Goal: Task Accomplishment & Management: Manage account settings

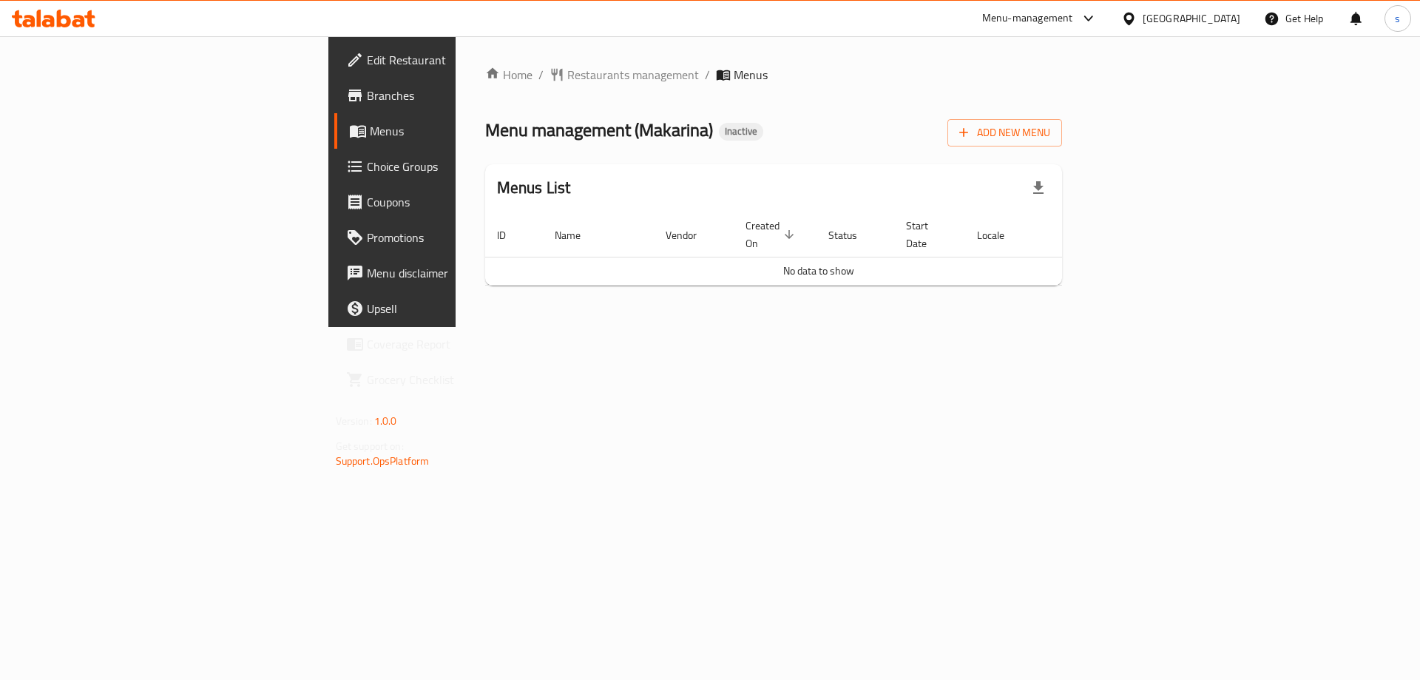
click at [1048, 185] on icon "button" at bounding box center [1039, 188] width 18 height 18
click at [1063, 175] on div "Menus List" at bounding box center [774, 188] width 578 height 48
click at [1051, 135] on span "Add New Menu" at bounding box center [1005, 133] width 91 height 18
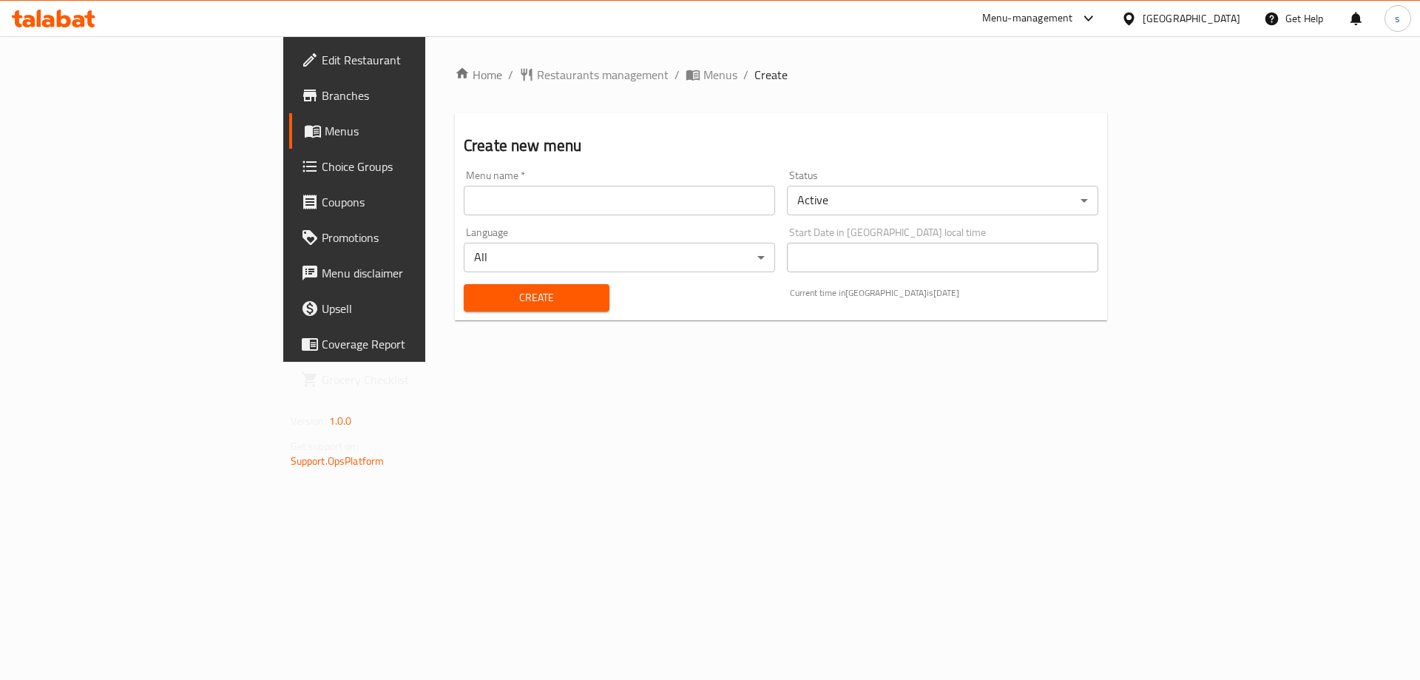
click at [464, 200] on input "text" at bounding box center [619, 201] width 311 height 30
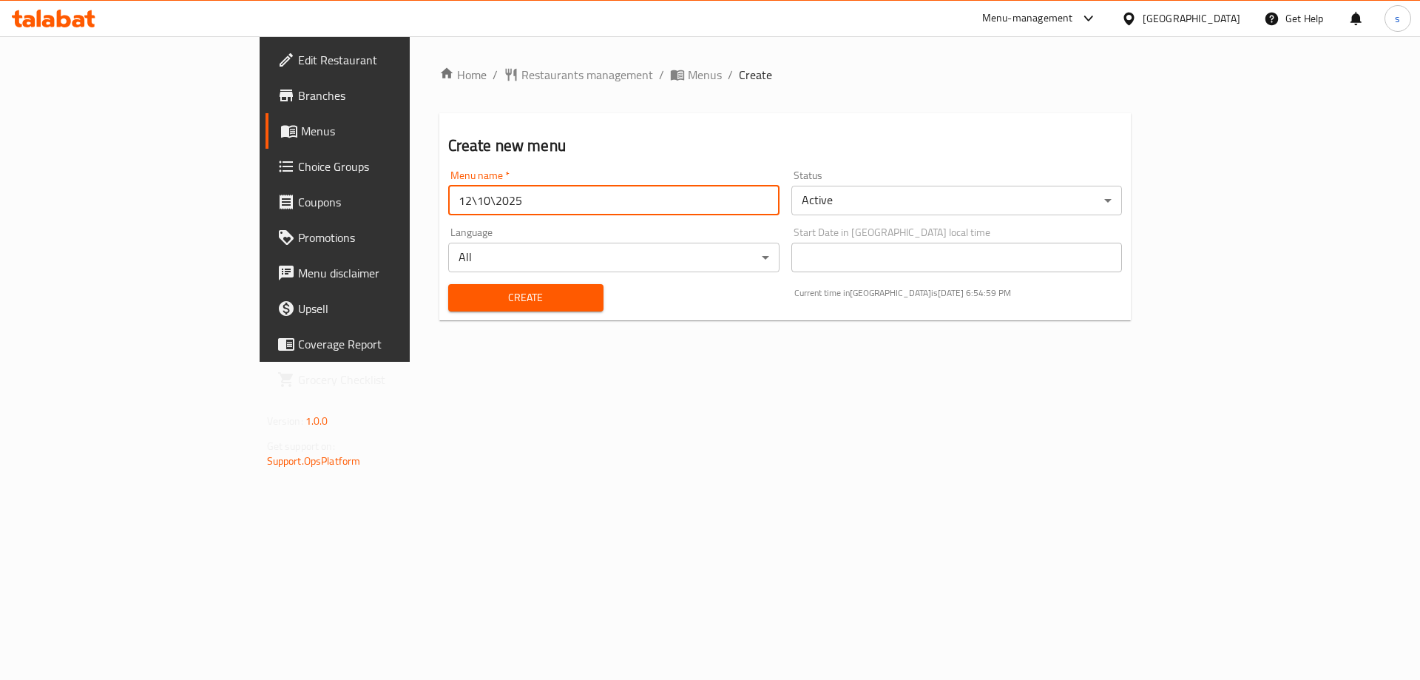
type input "12\10\2025"
click at [460, 300] on span "Create" at bounding box center [526, 298] width 132 height 18
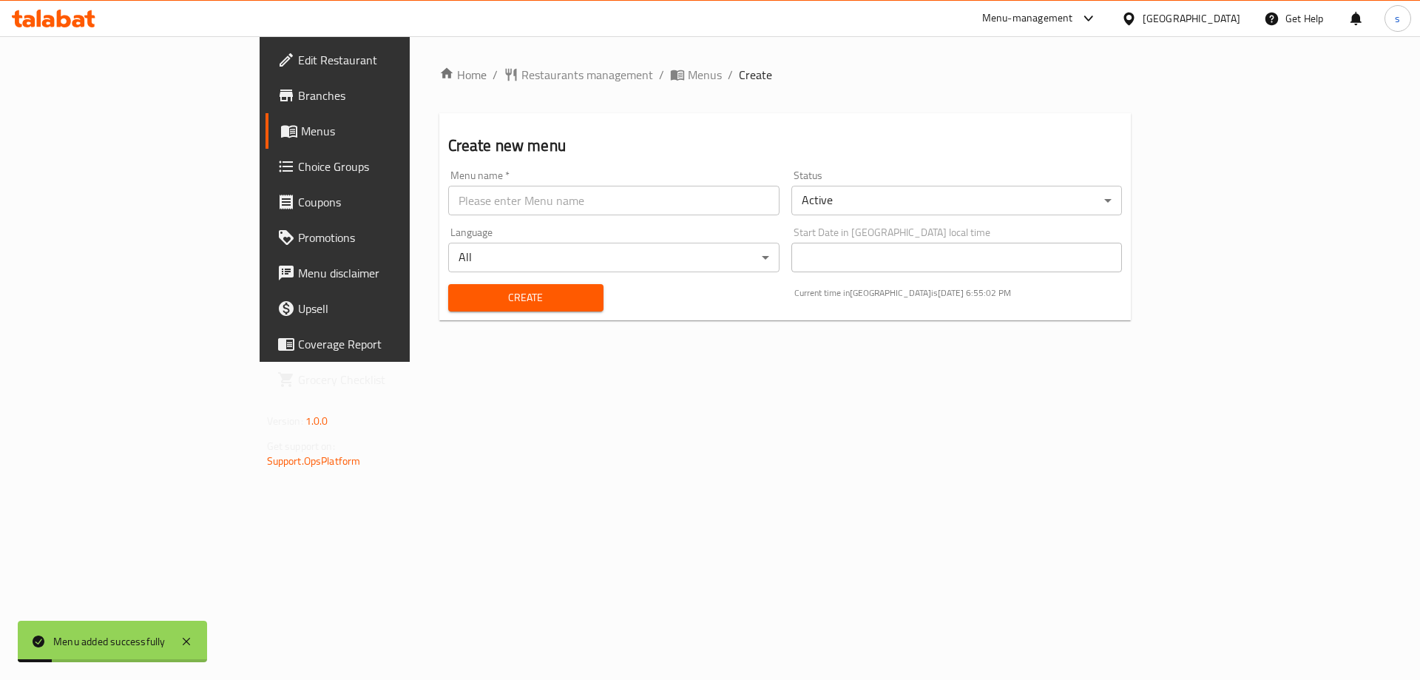
click at [301, 133] on span "Menus" at bounding box center [393, 131] width 184 height 18
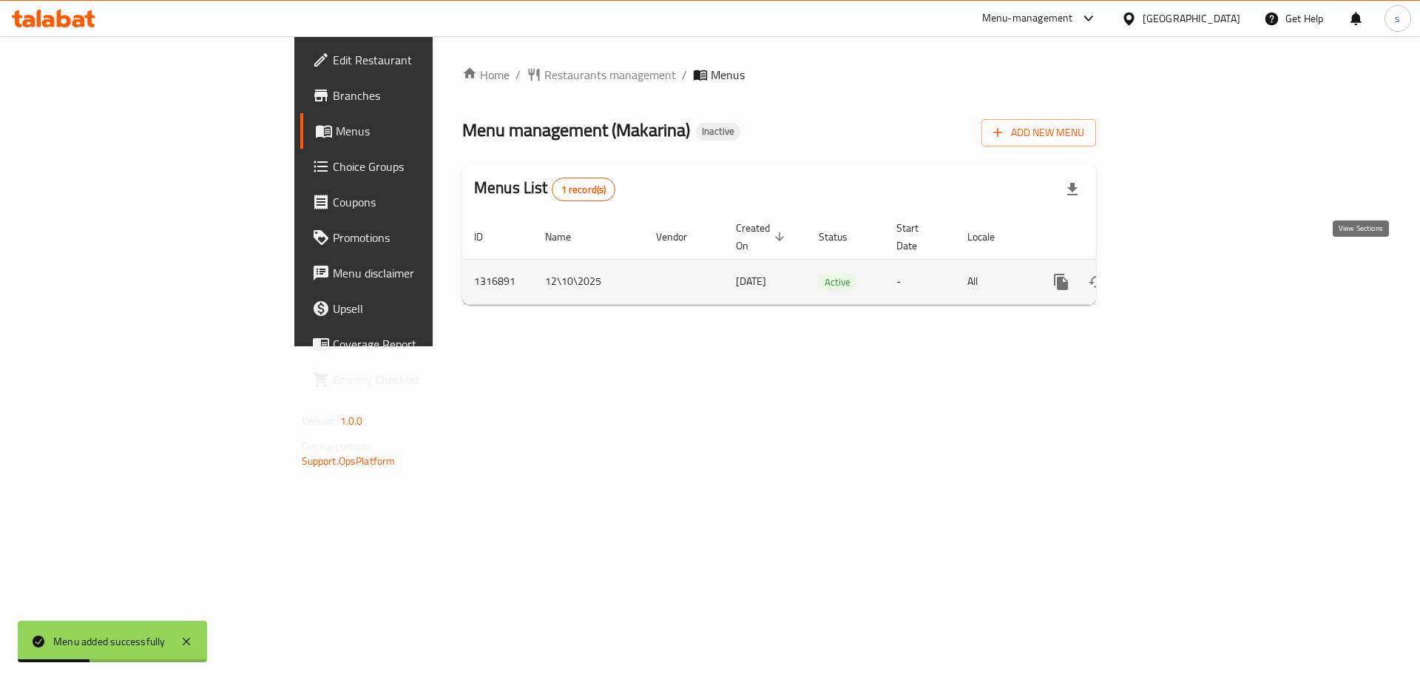
click at [1186, 264] on link "enhanced table" at bounding box center [1168, 282] width 36 height 36
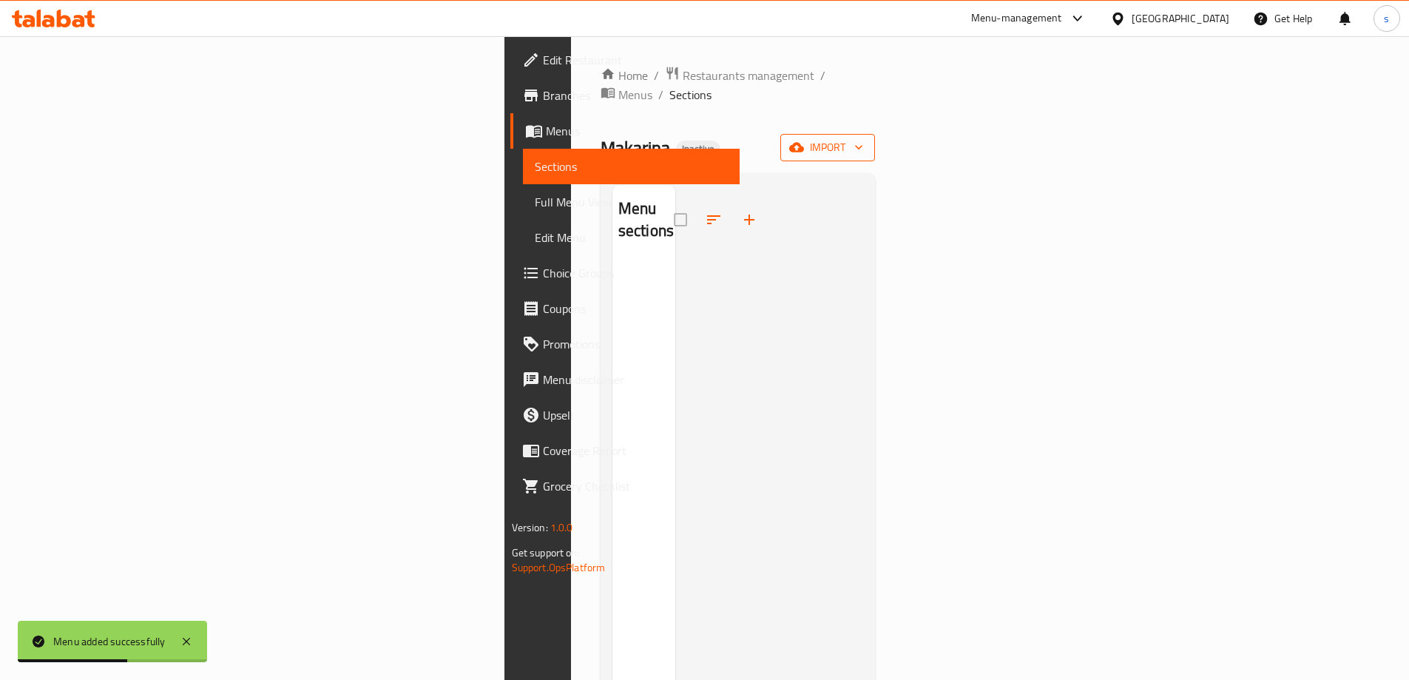
click at [863, 138] on span "import" at bounding box center [827, 147] width 71 height 18
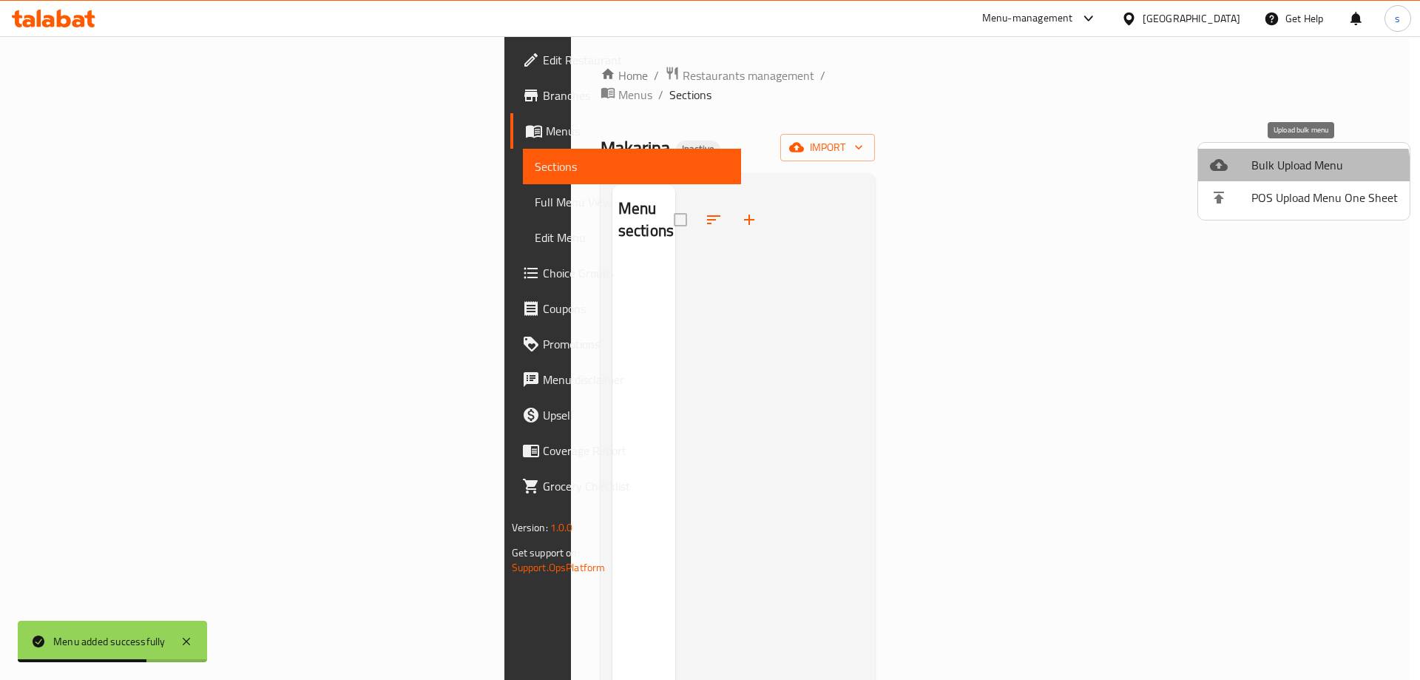
click at [1293, 172] on span "Bulk Upload Menu" at bounding box center [1325, 165] width 146 height 18
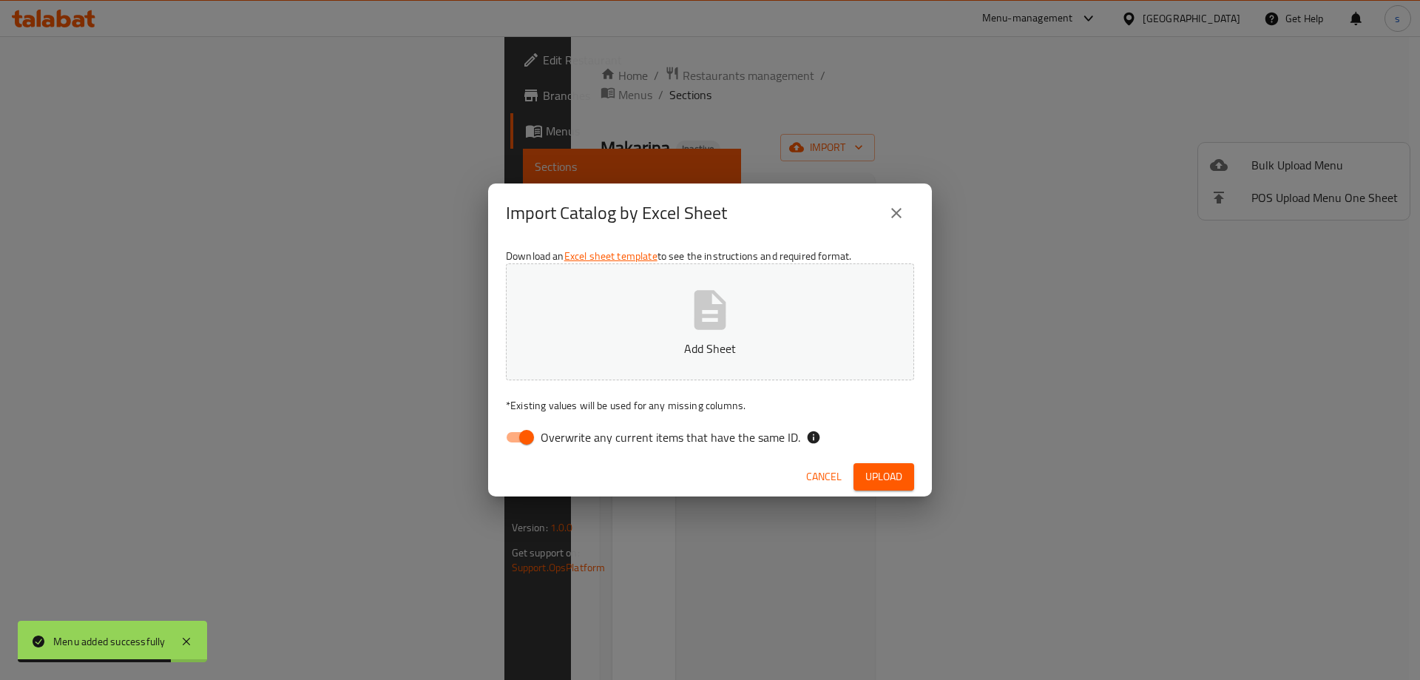
drag, startPoint x: 534, startPoint y: 444, endPoint x: 674, endPoint y: 351, distance: 167.6
click at [535, 443] on input "Overwrite any current items that have the same ID." at bounding box center [527, 437] width 84 height 28
checkbox input "false"
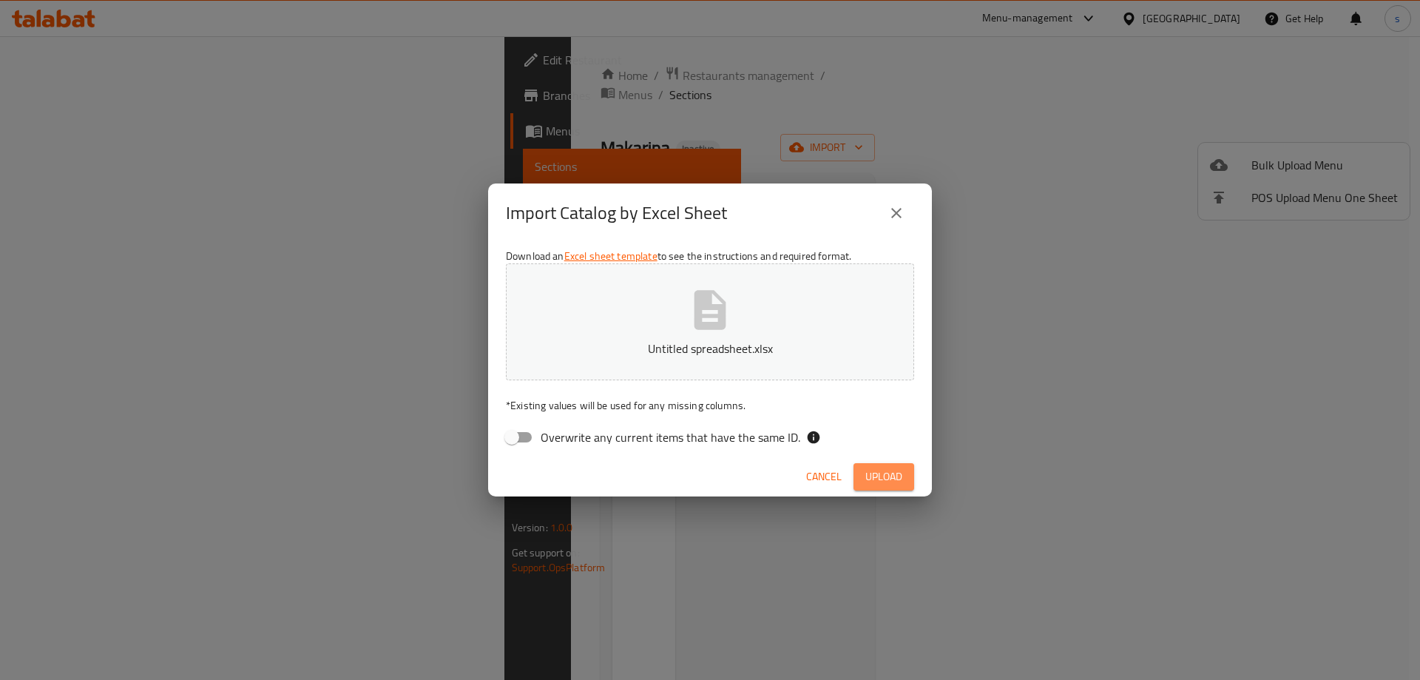
click at [886, 473] on span "Upload" at bounding box center [884, 477] width 37 height 18
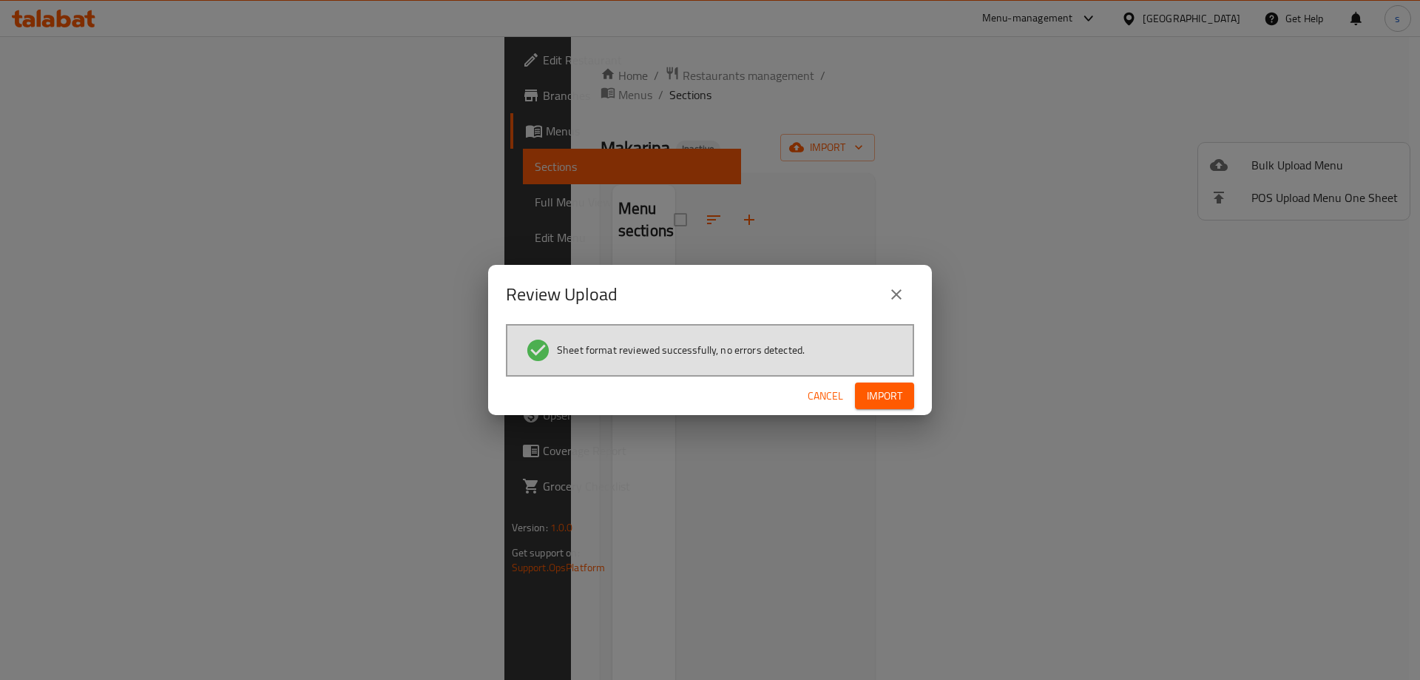
click at [872, 387] on span "Import" at bounding box center [885, 396] width 36 height 18
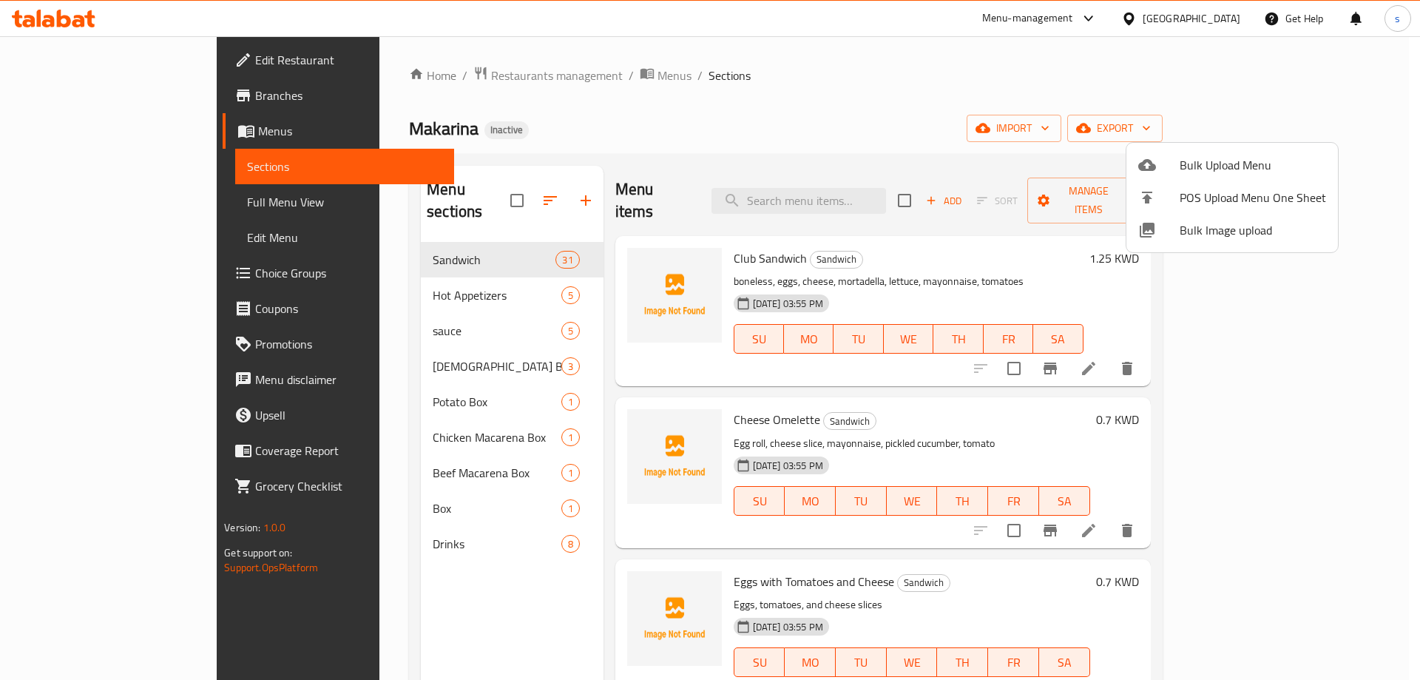
click at [393, 312] on div at bounding box center [710, 340] width 1420 height 680
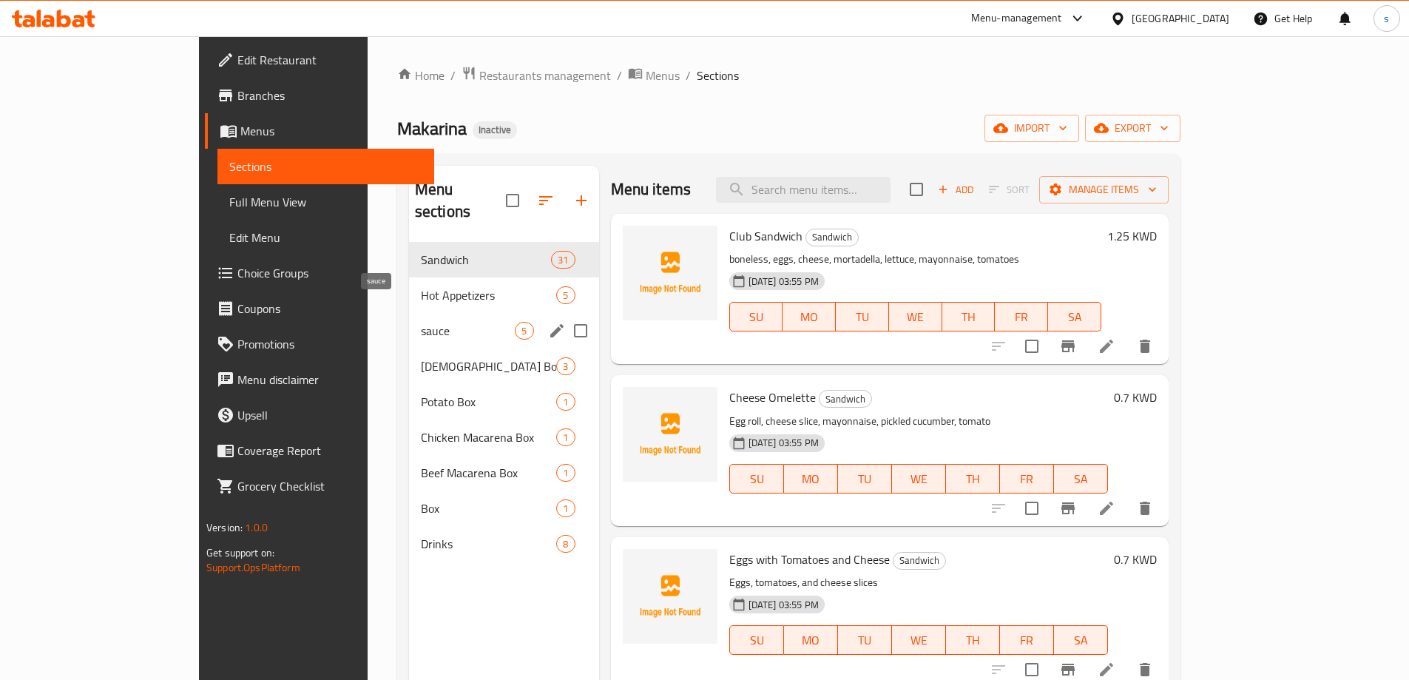
click at [421, 322] on span "sauce" at bounding box center [468, 331] width 95 height 18
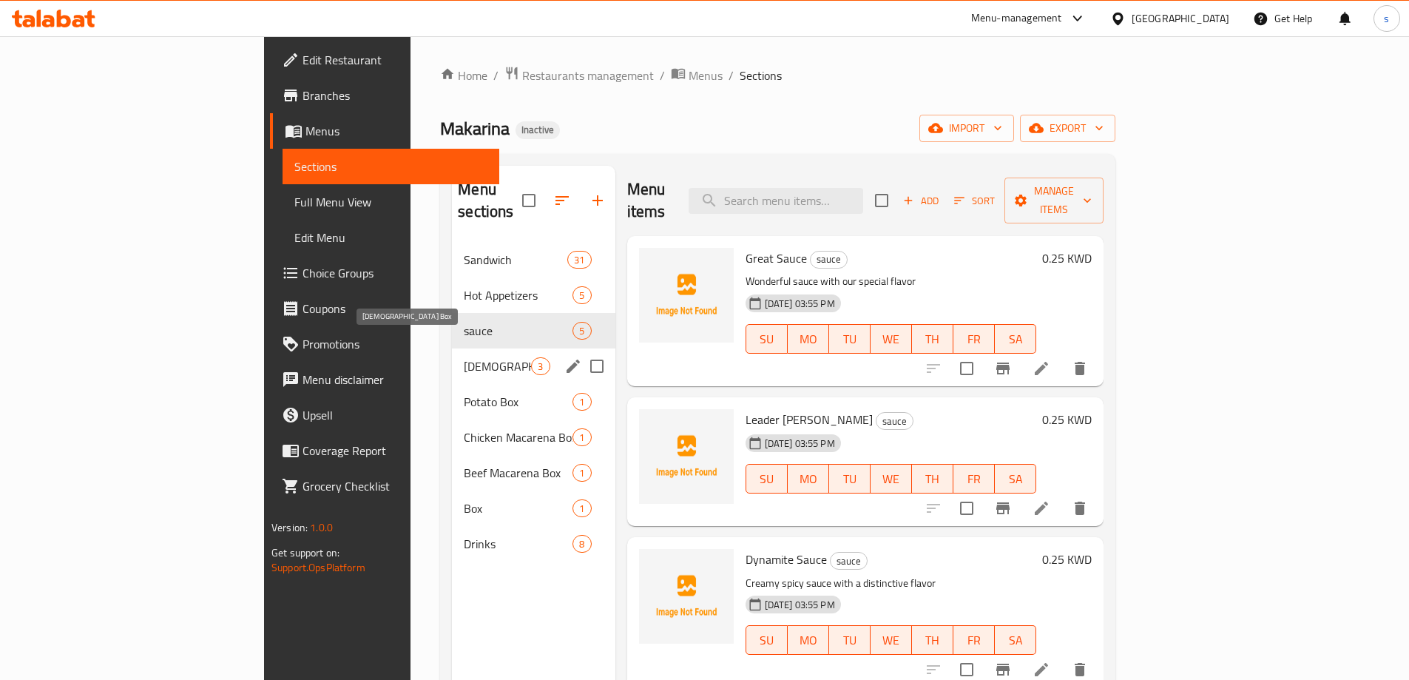
click at [464, 357] on span "[DEMOGRAPHIC_DATA] Box" at bounding box center [497, 366] width 67 height 18
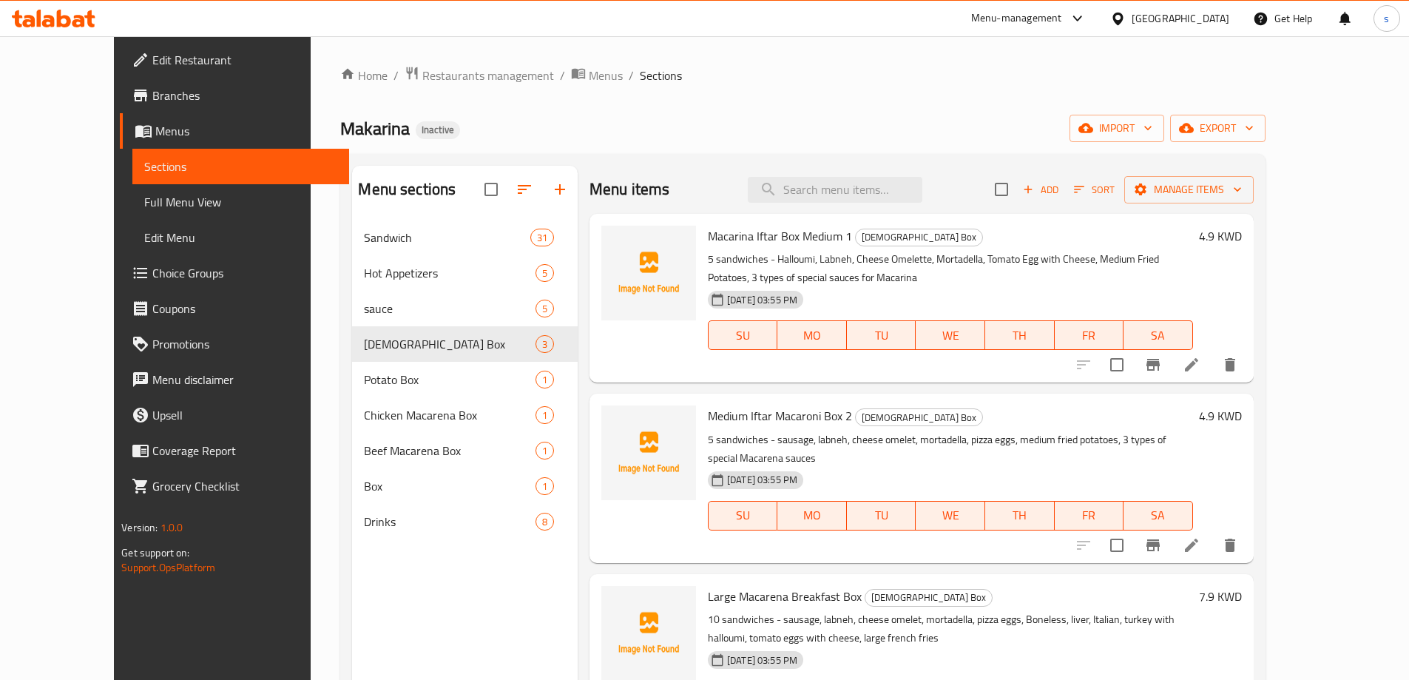
click at [144, 198] on span "Full Menu View" at bounding box center [240, 202] width 193 height 18
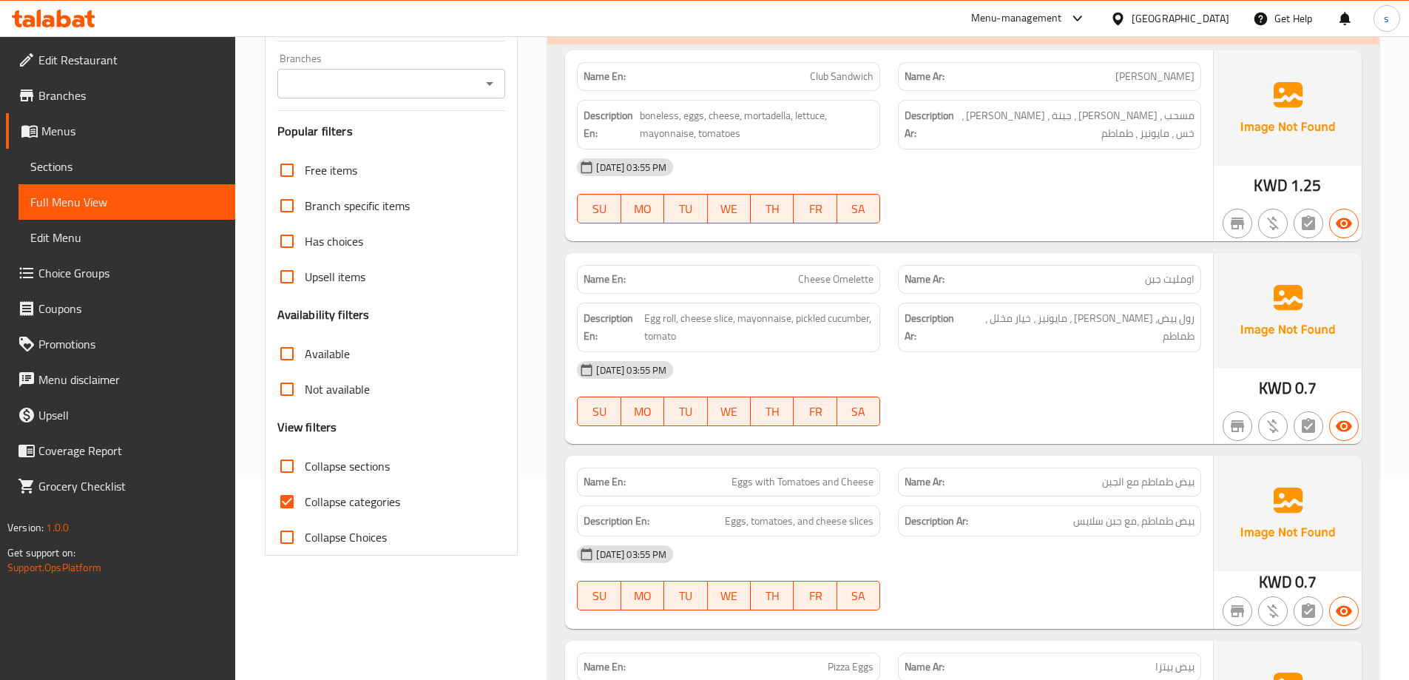
scroll to position [222, 0]
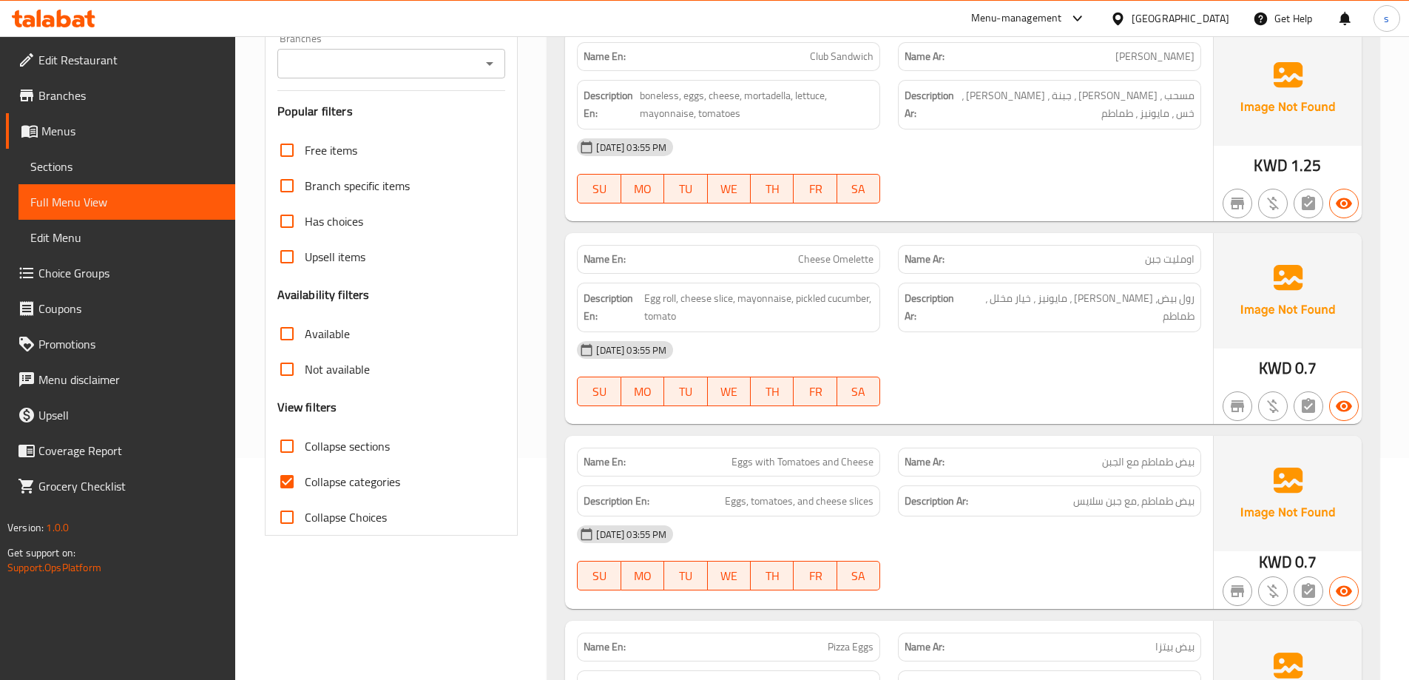
click at [332, 479] on span "Collapse categories" at bounding box center [352, 482] width 95 height 18
click at [305, 479] on input "Collapse categories" at bounding box center [287, 482] width 36 height 36
checkbox input "false"
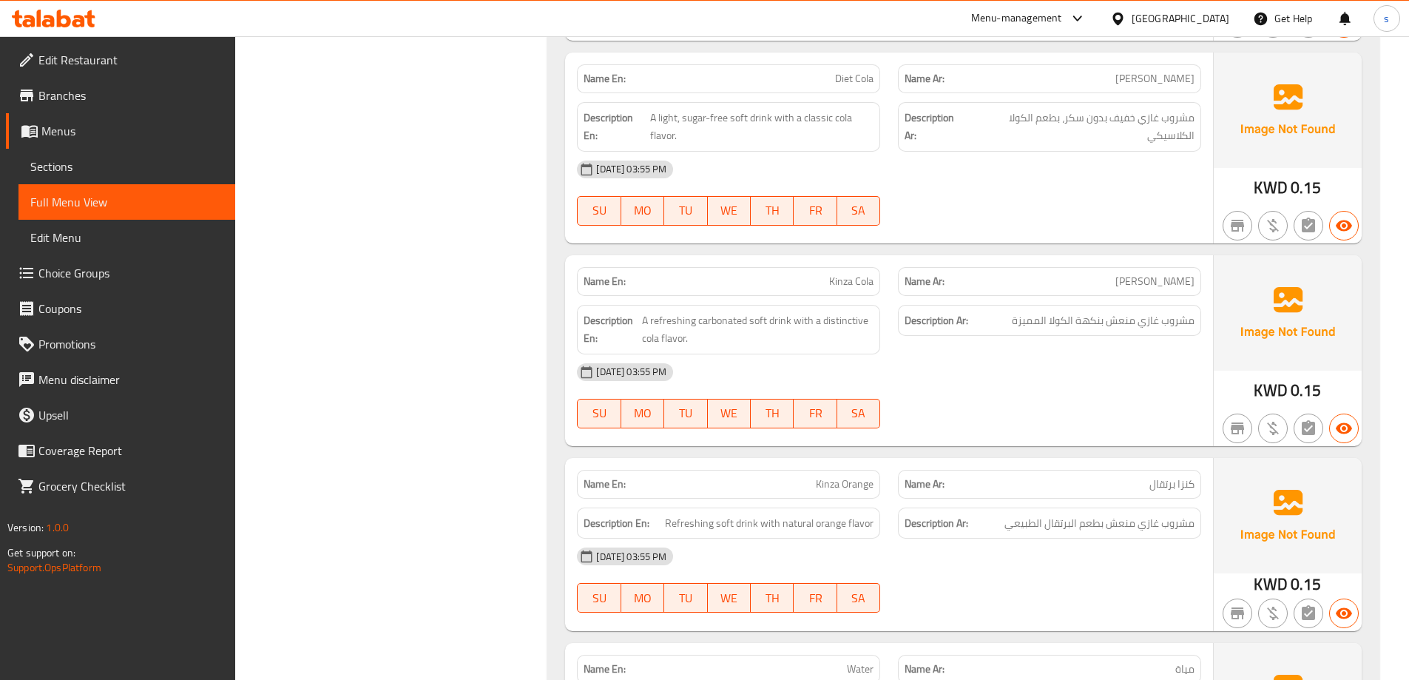
scroll to position [11377, 0]
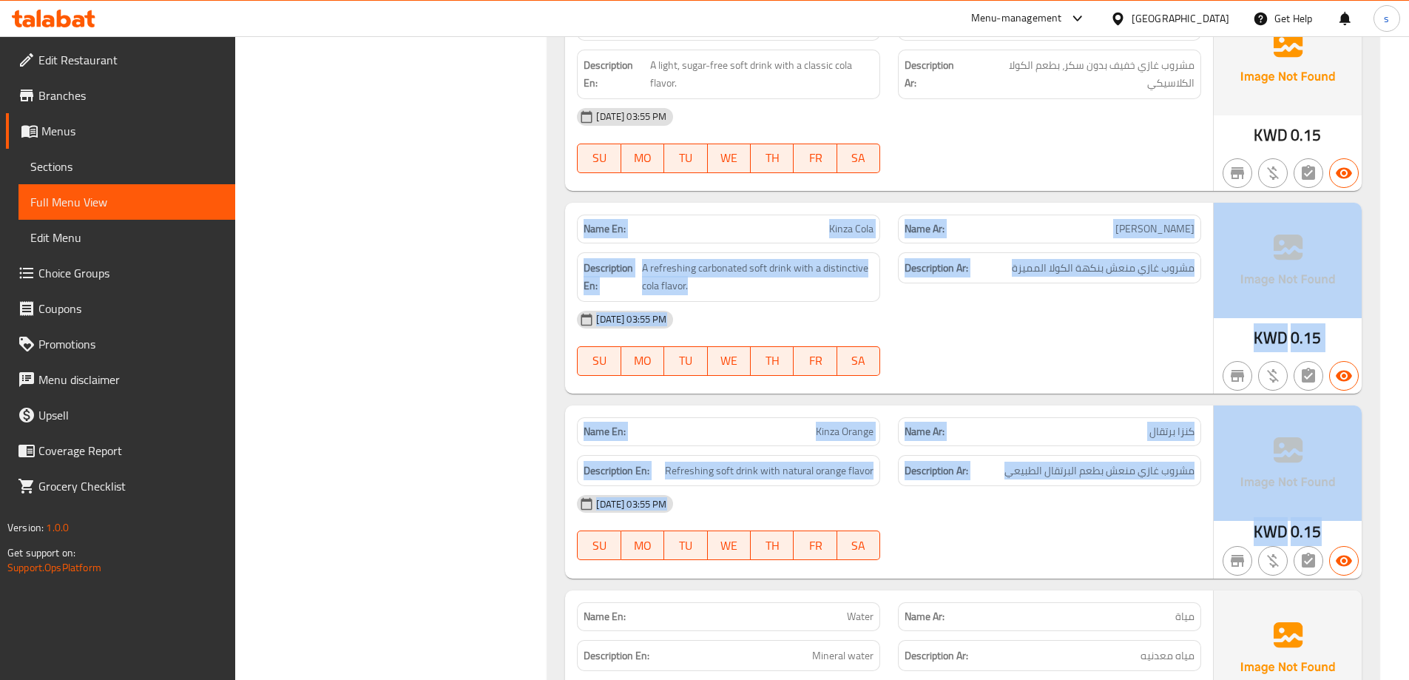
drag, startPoint x: 1317, startPoint y: 388, endPoint x: 2590, endPoint y: -90, distance: 1359.7
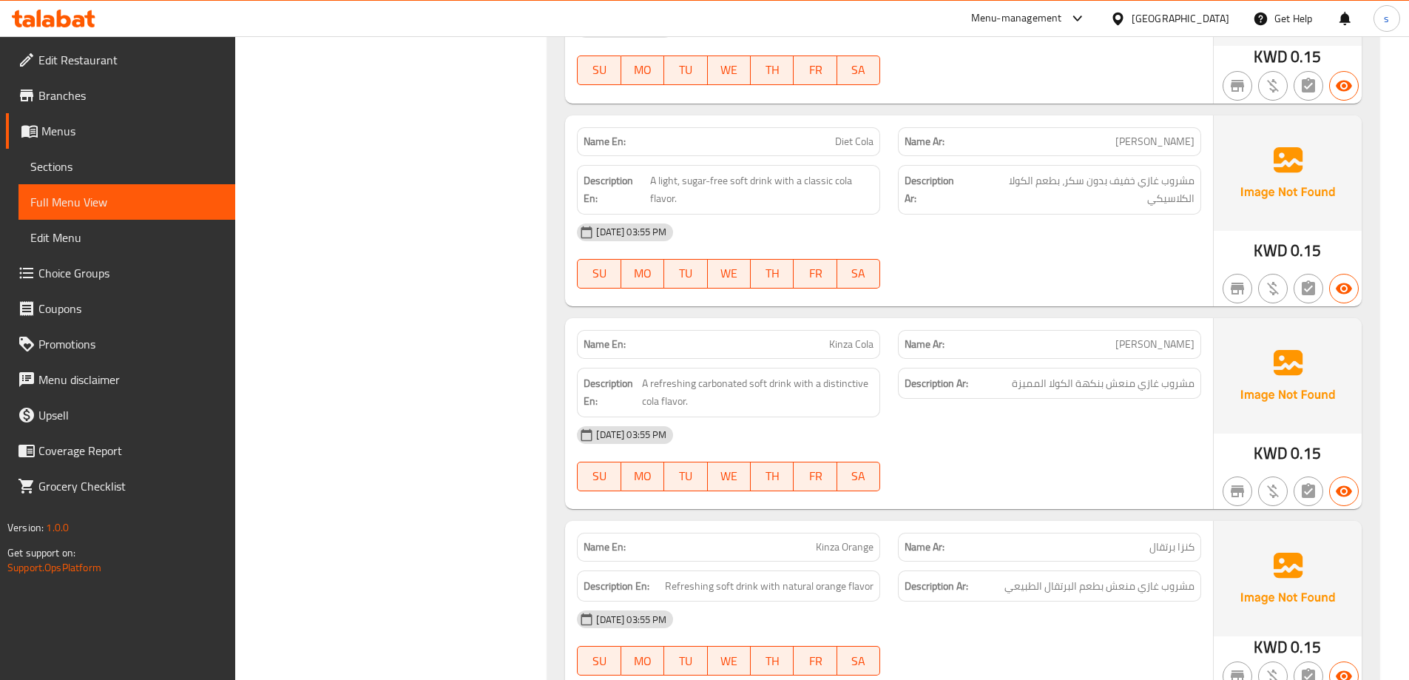
scroll to position [11377, 0]
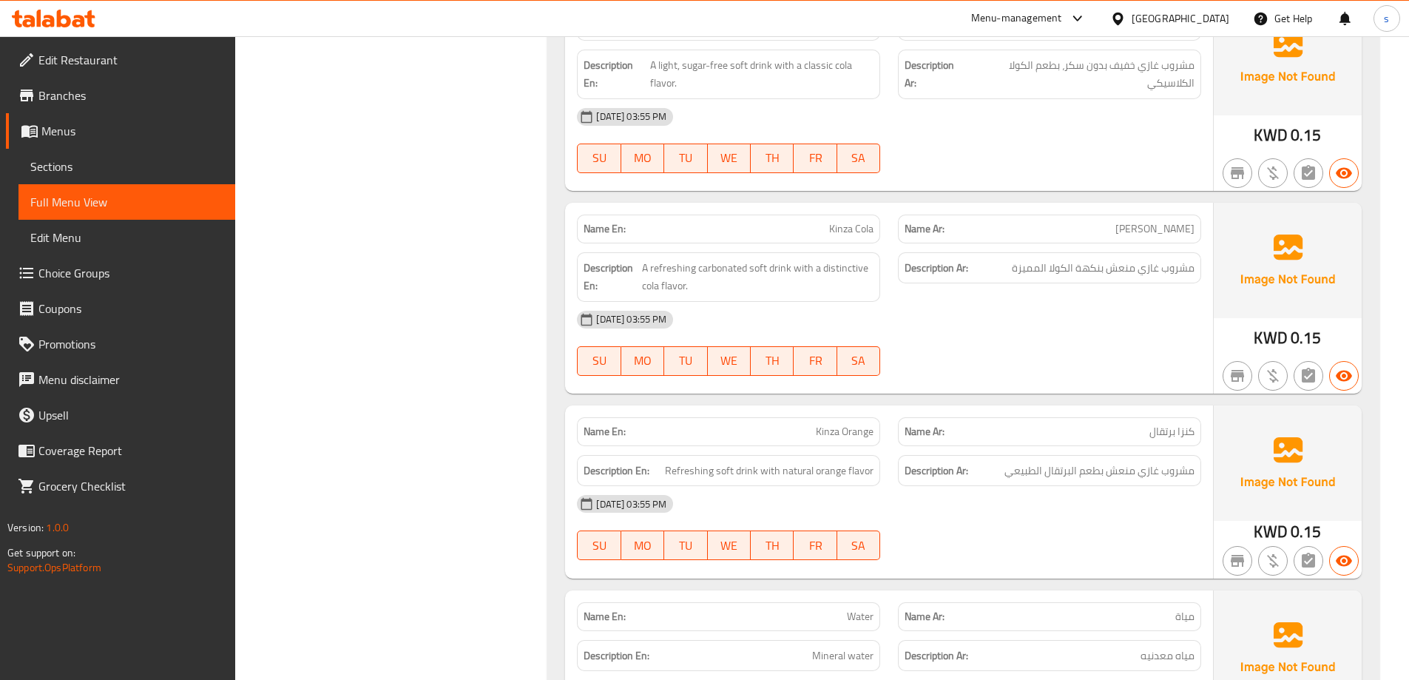
click at [114, 156] on link "Sections" at bounding box center [126, 167] width 217 height 36
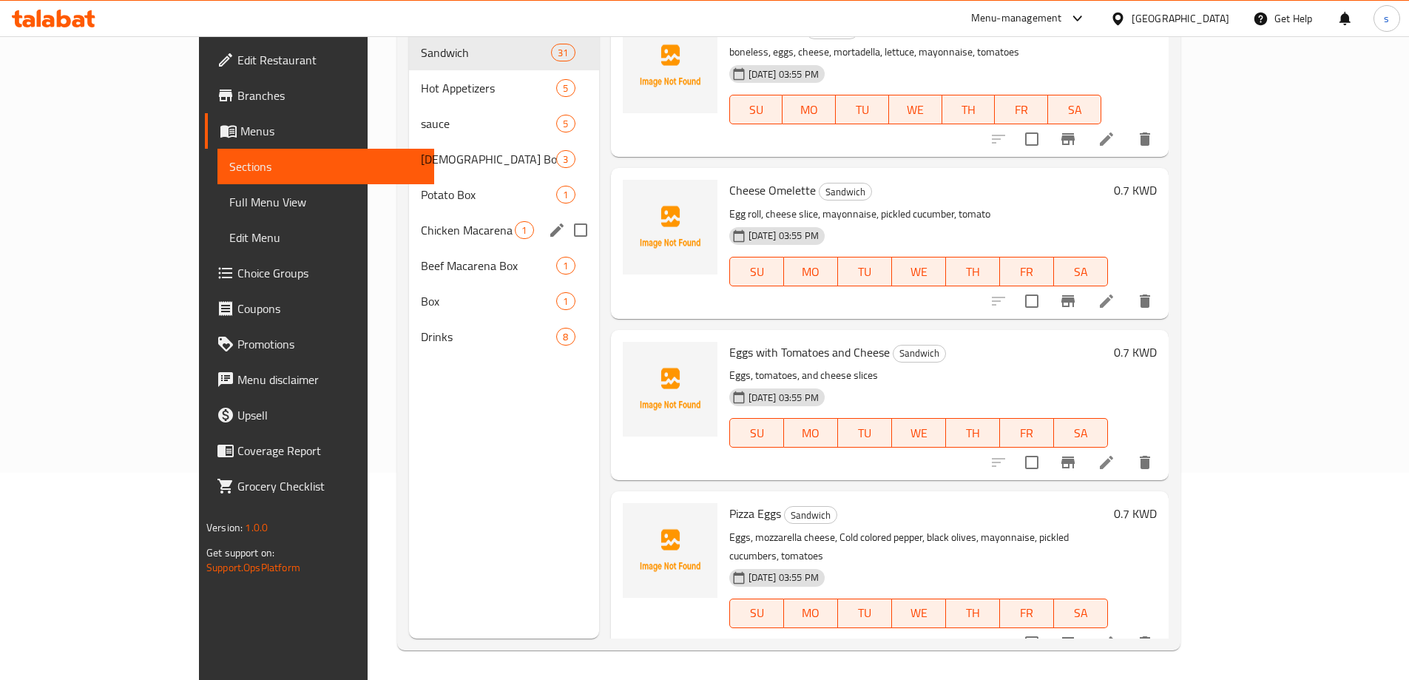
scroll to position [207, 0]
click at [421, 328] on span "Drinks" at bounding box center [468, 337] width 95 height 18
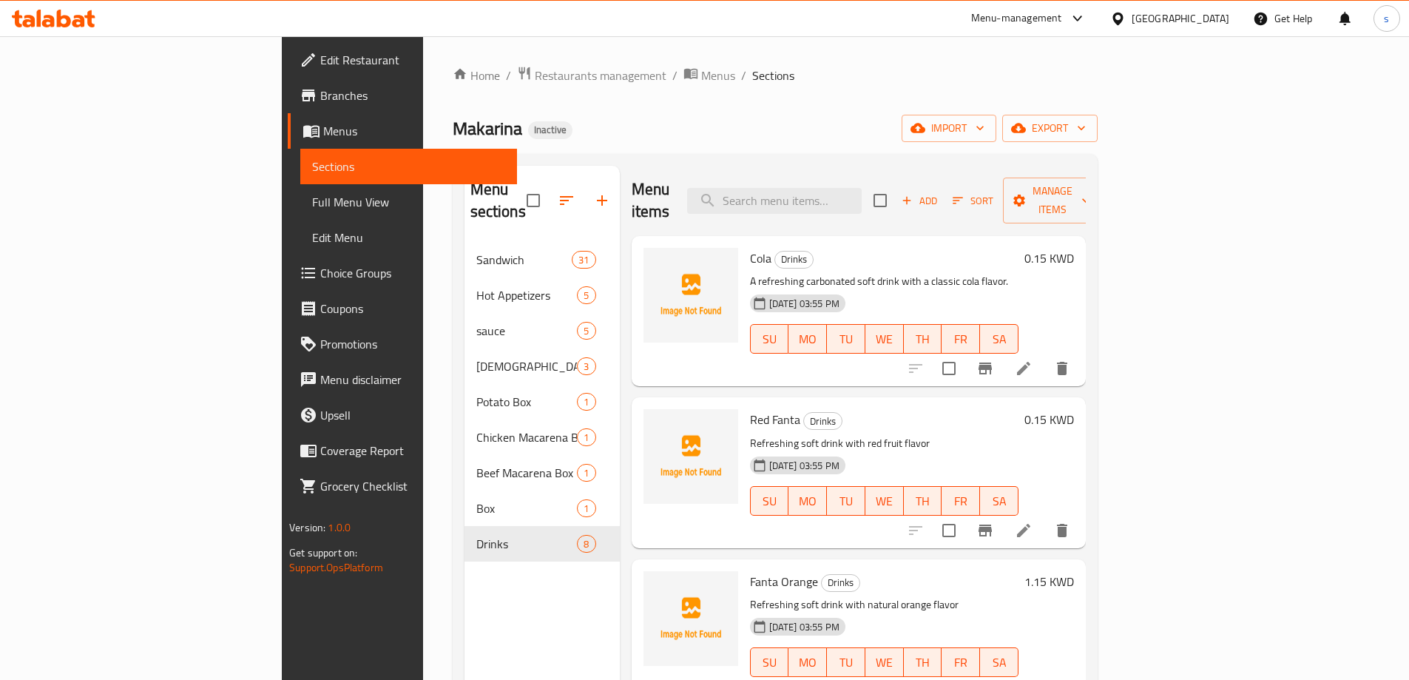
click at [1031, 362] on icon at bounding box center [1023, 368] width 13 height 13
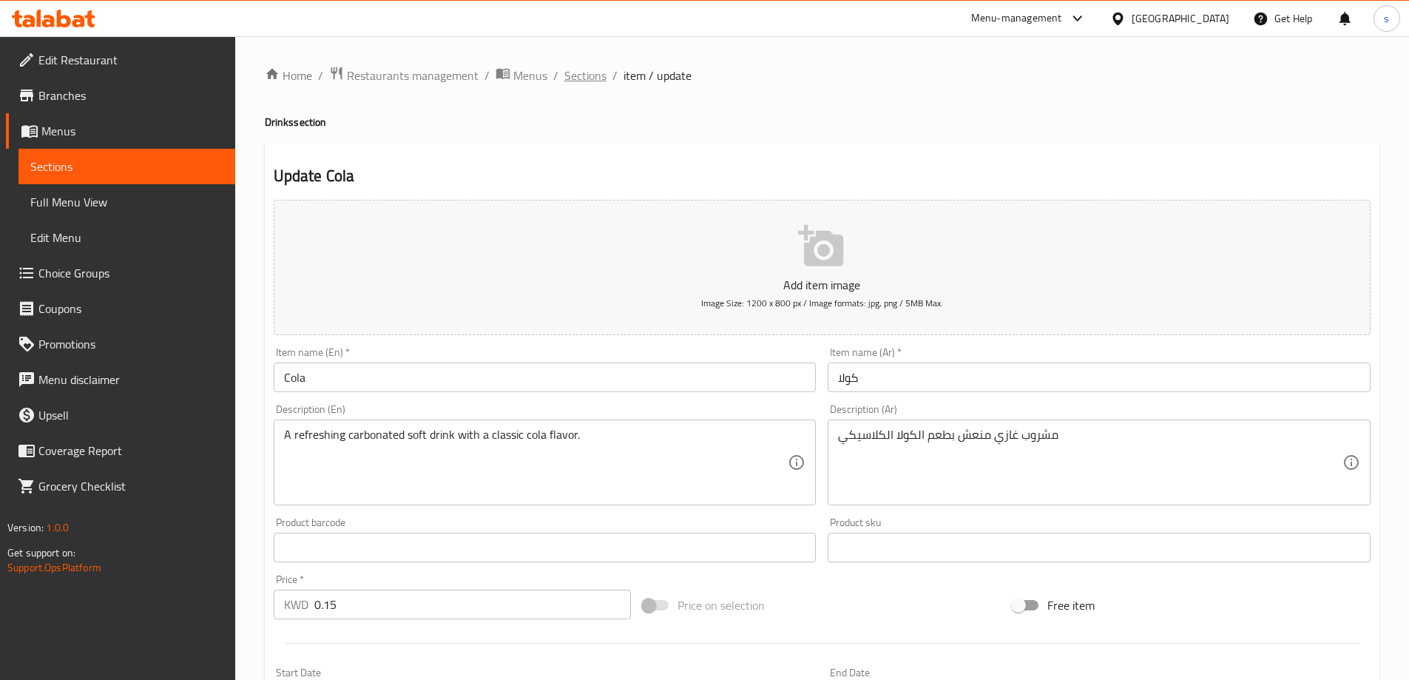
click at [570, 72] on span "Sections" at bounding box center [585, 76] width 42 height 18
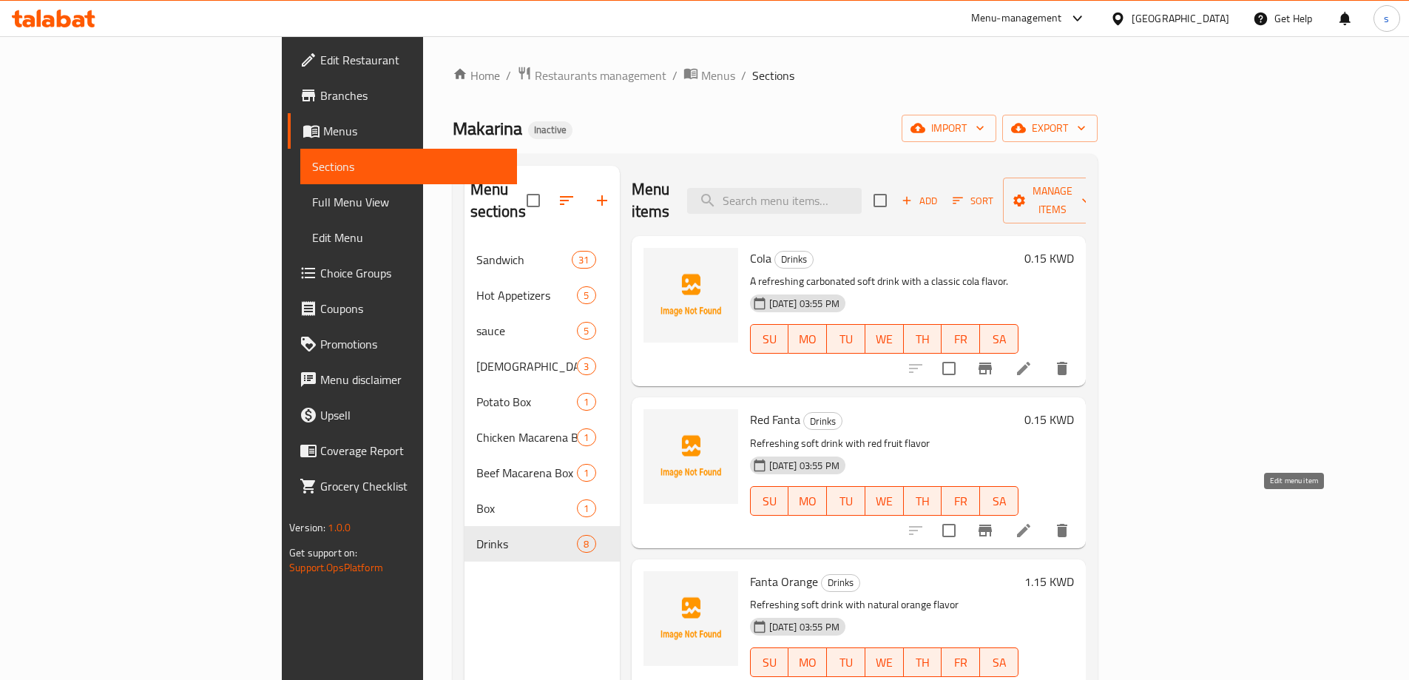
click at [1033, 522] on icon at bounding box center [1024, 531] width 18 height 18
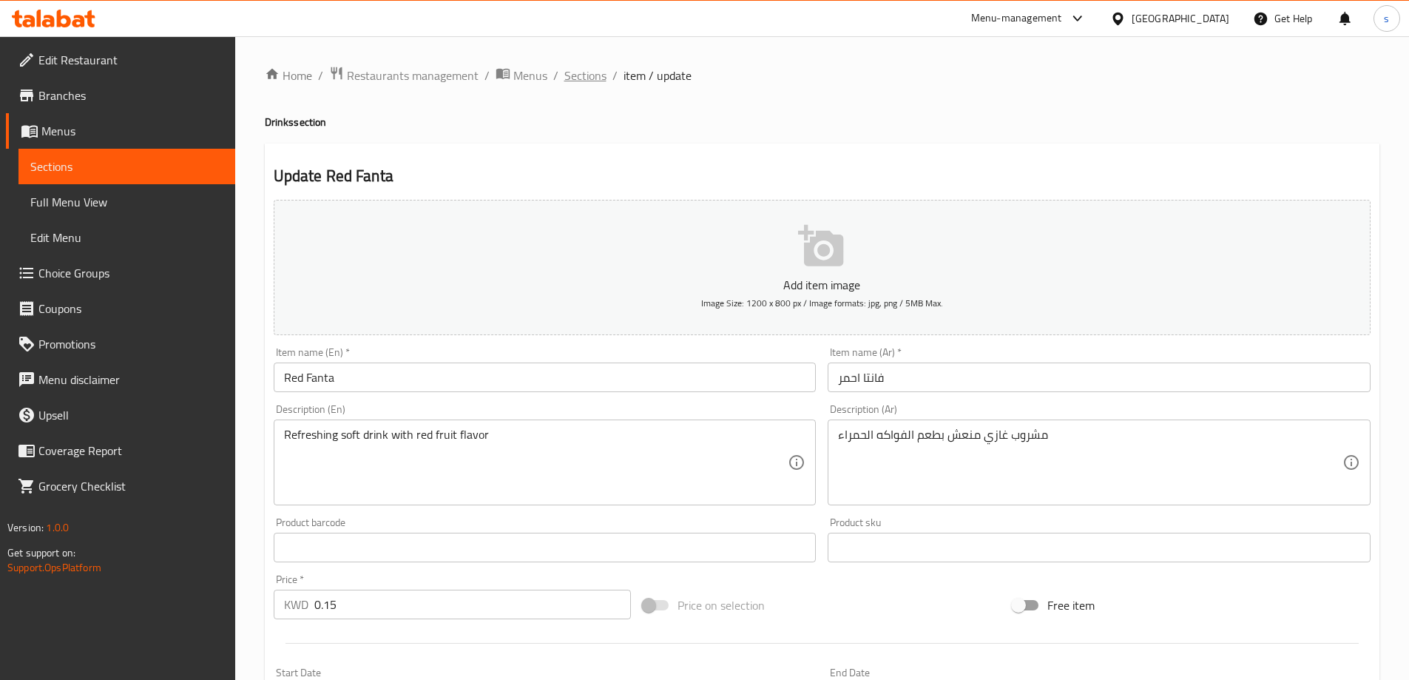
click at [577, 75] on span "Sections" at bounding box center [585, 76] width 42 height 18
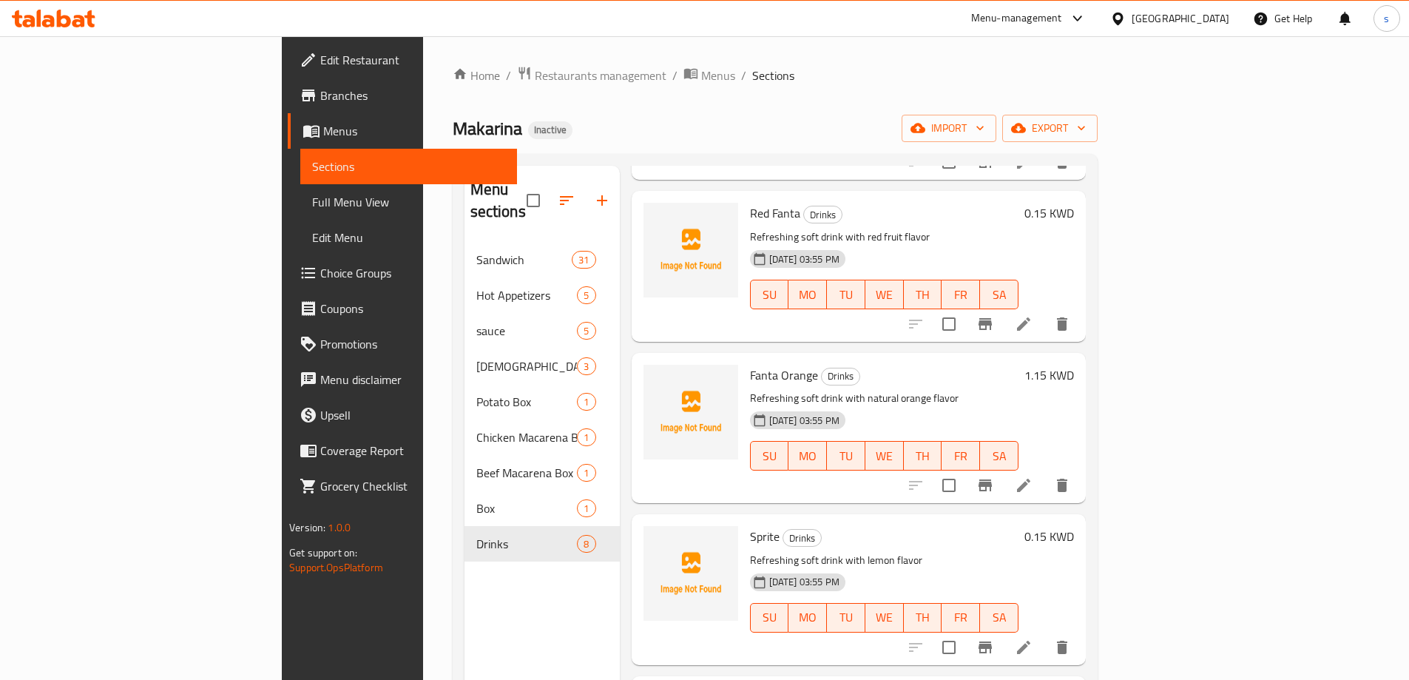
scroll to position [222, 0]
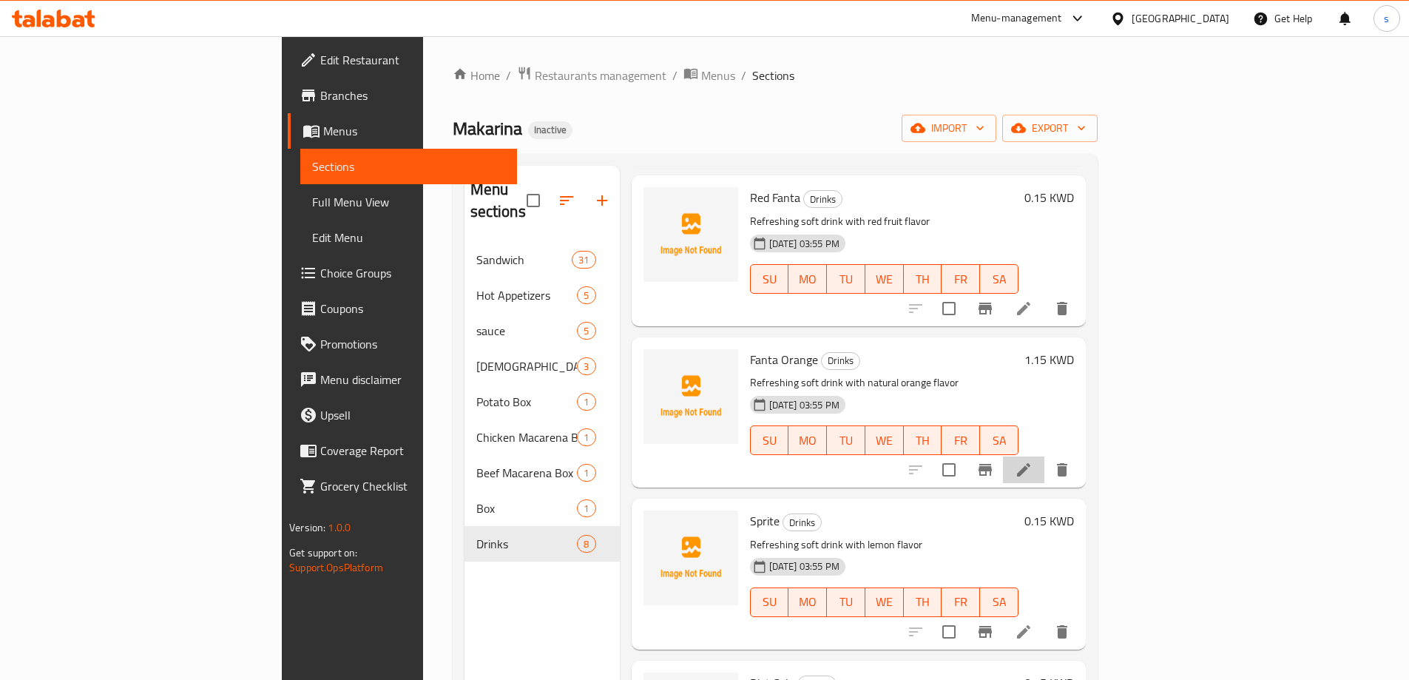
click at [1045, 460] on li at bounding box center [1023, 469] width 41 height 27
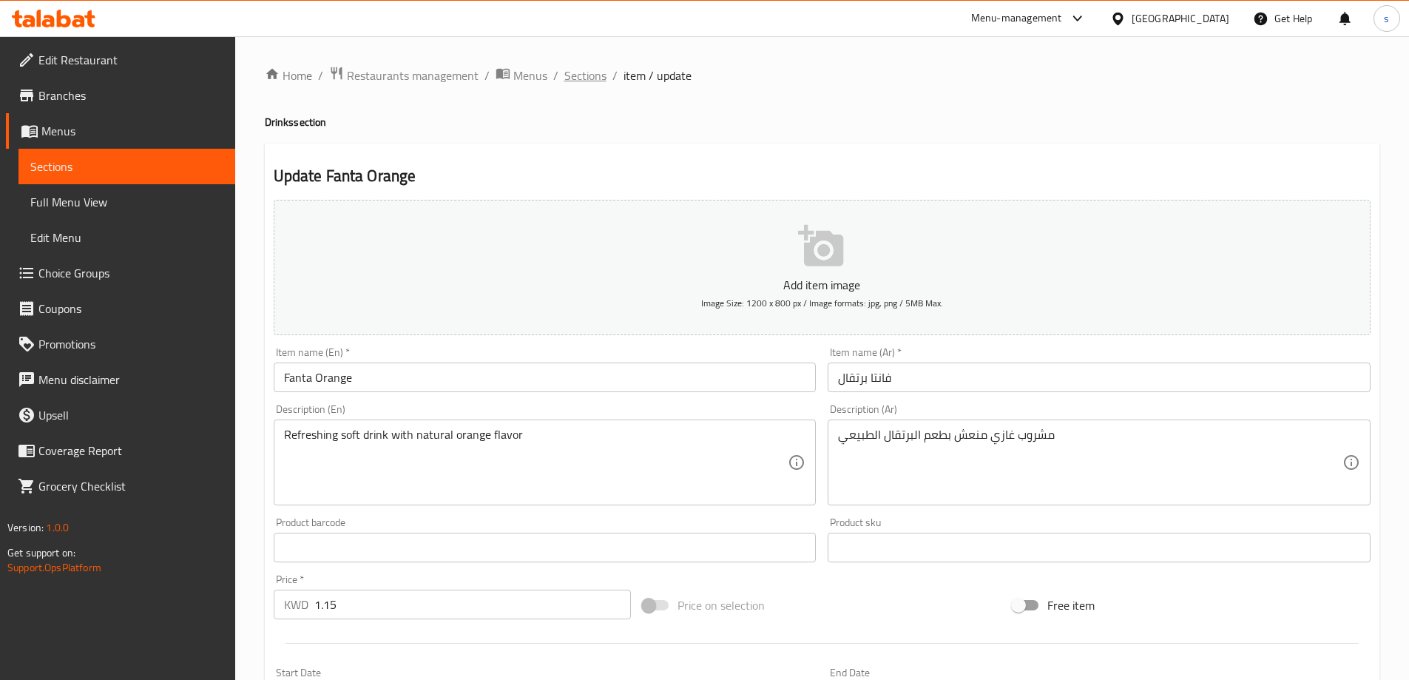
click at [574, 72] on span "Sections" at bounding box center [585, 76] width 42 height 18
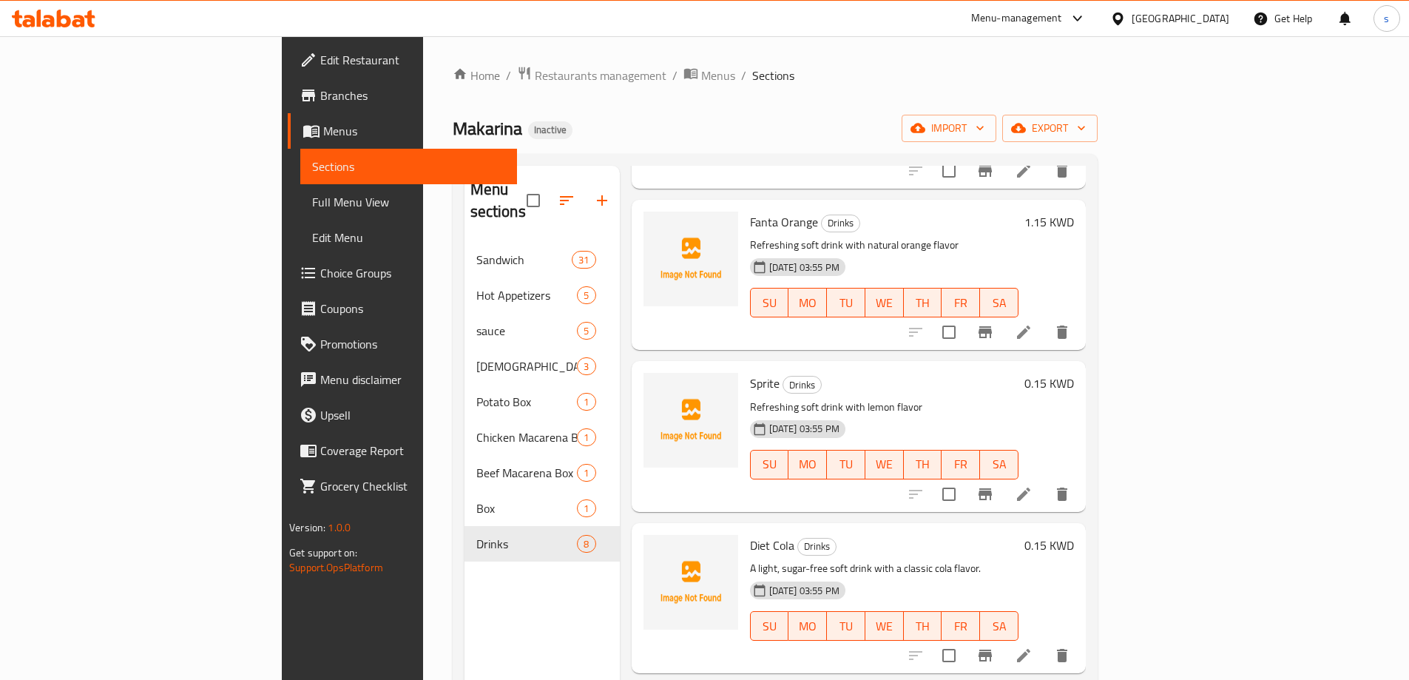
scroll to position [370, 0]
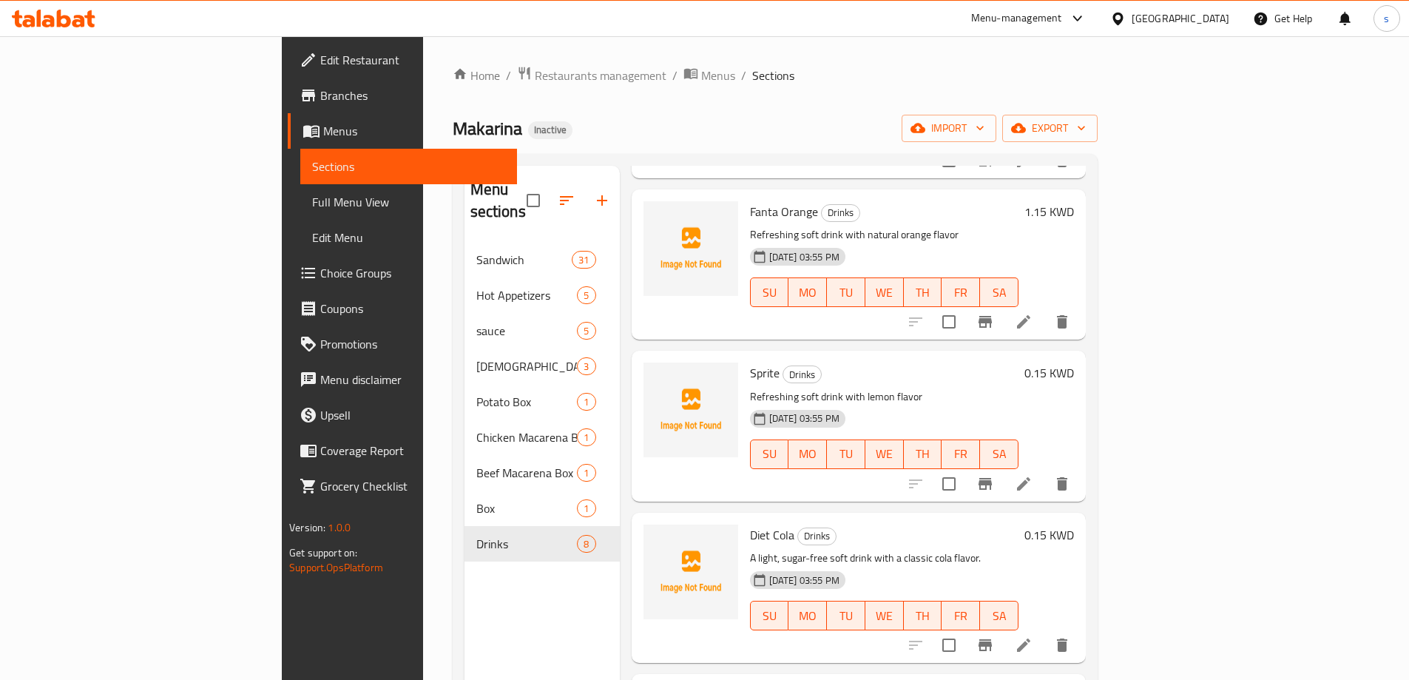
click at [1045, 471] on li at bounding box center [1023, 484] width 41 height 27
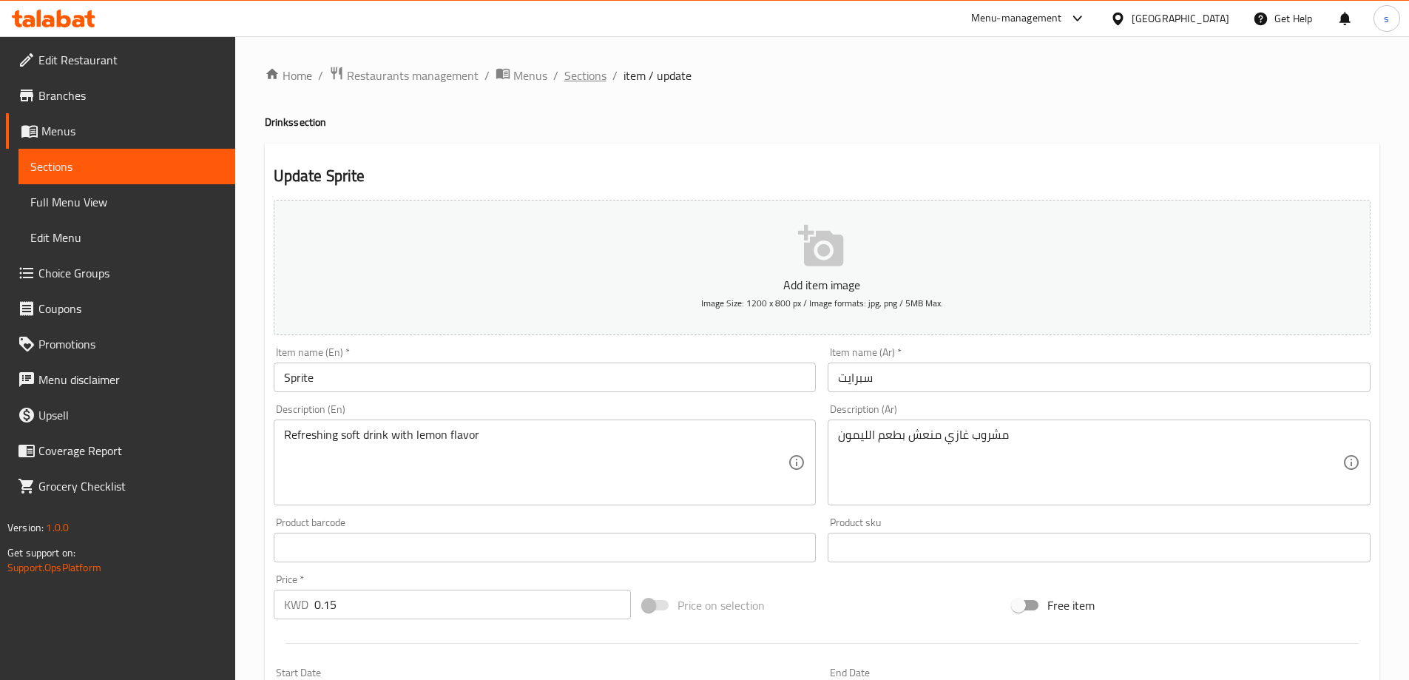
click at [584, 78] on span "Sections" at bounding box center [585, 76] width 42 height 18
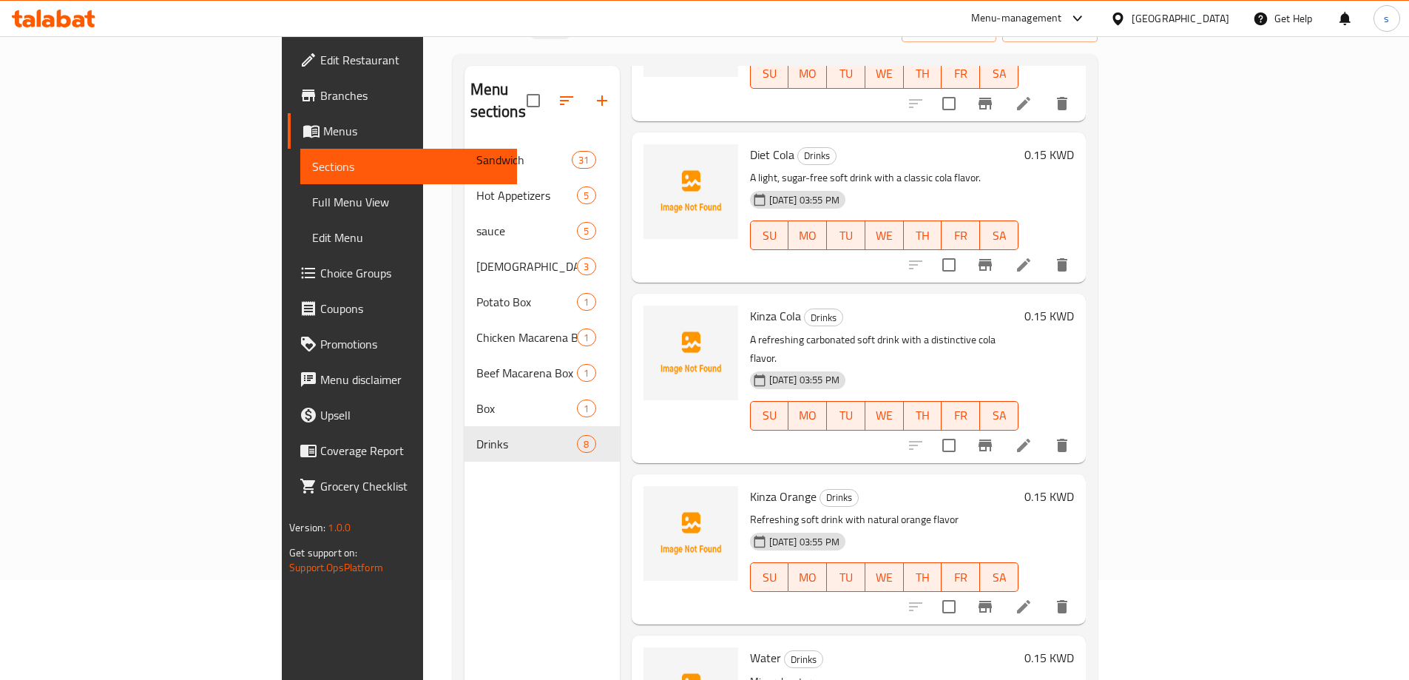
scroll to position [207, 0]
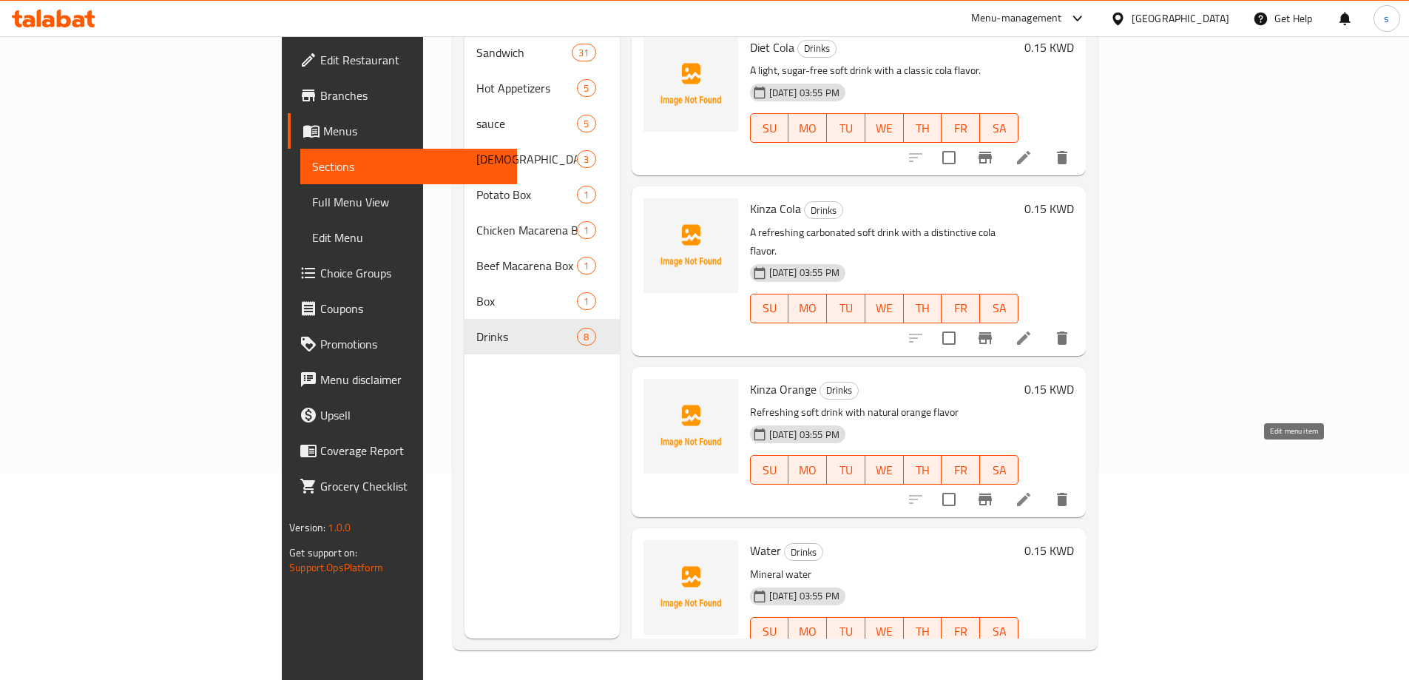
click at [1033, 491] on icon at bounding box center [1024, 500] width 18 height 18
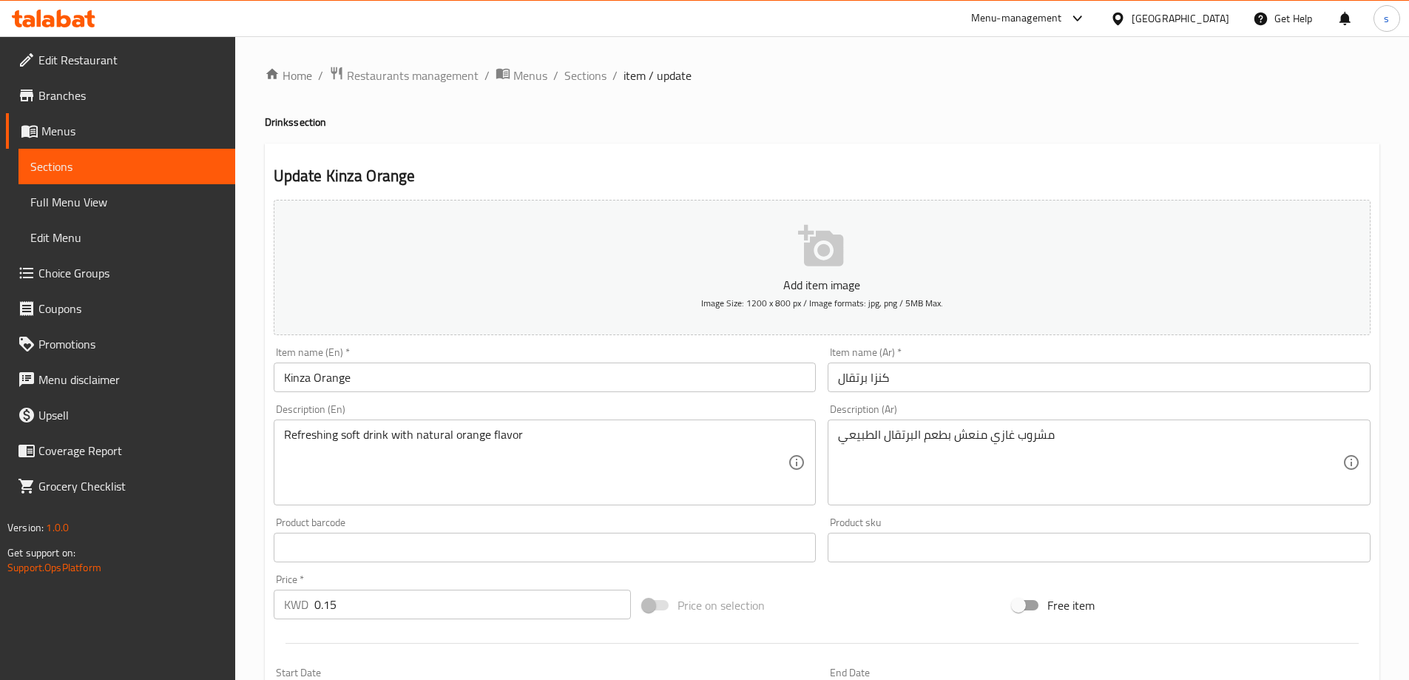
click at [971, 397] on div "Item name (Ar)   * كنزا برتقال Item name (Ar) *" at bounding box center [1099, 369] width 555 height 57
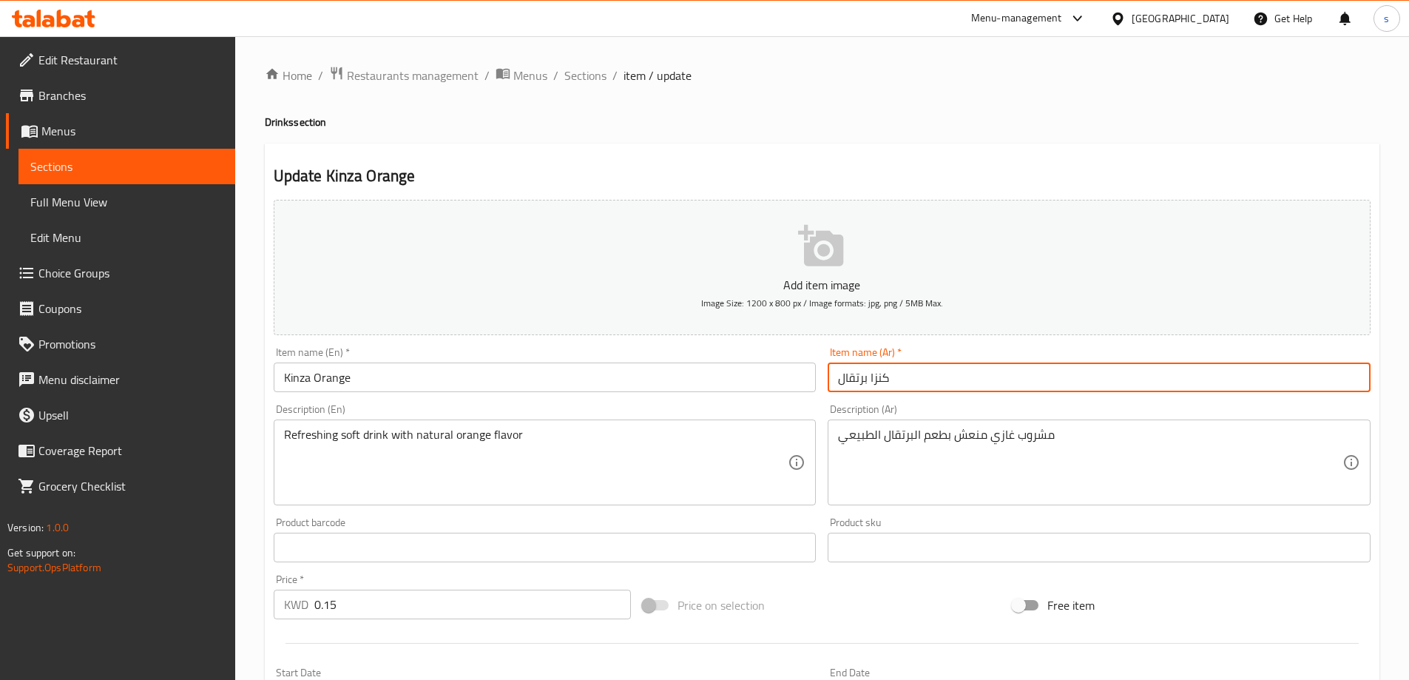
click at [1088, 382] on input "كنزا برتقال" at bounding box center [1099, 378] width 543 height 30
click at [1344, 380] on input "كنزا برتقال" at bounding box center [1099, 378] width 543 height 30
drag, startPoint x: 1341, startPoint y: 379, endPoint x: 1347, endPoint y: 391, distance: 14.2
click at [1342, 380] on input "كنزا برتقال" at bounding box center [1099, 378] width 543 height 30
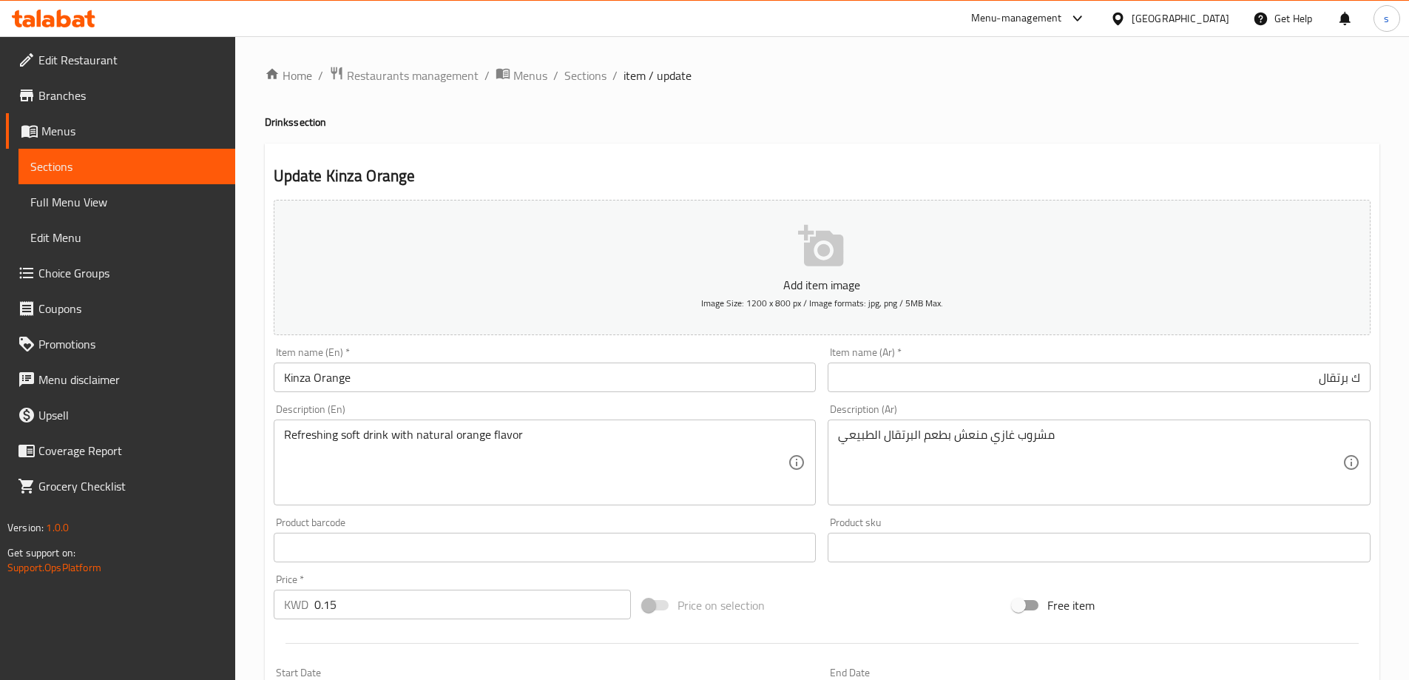
click at [1355, 380] on input "ك برتقال" at bounding box center [1099, 378] width 543 height 30
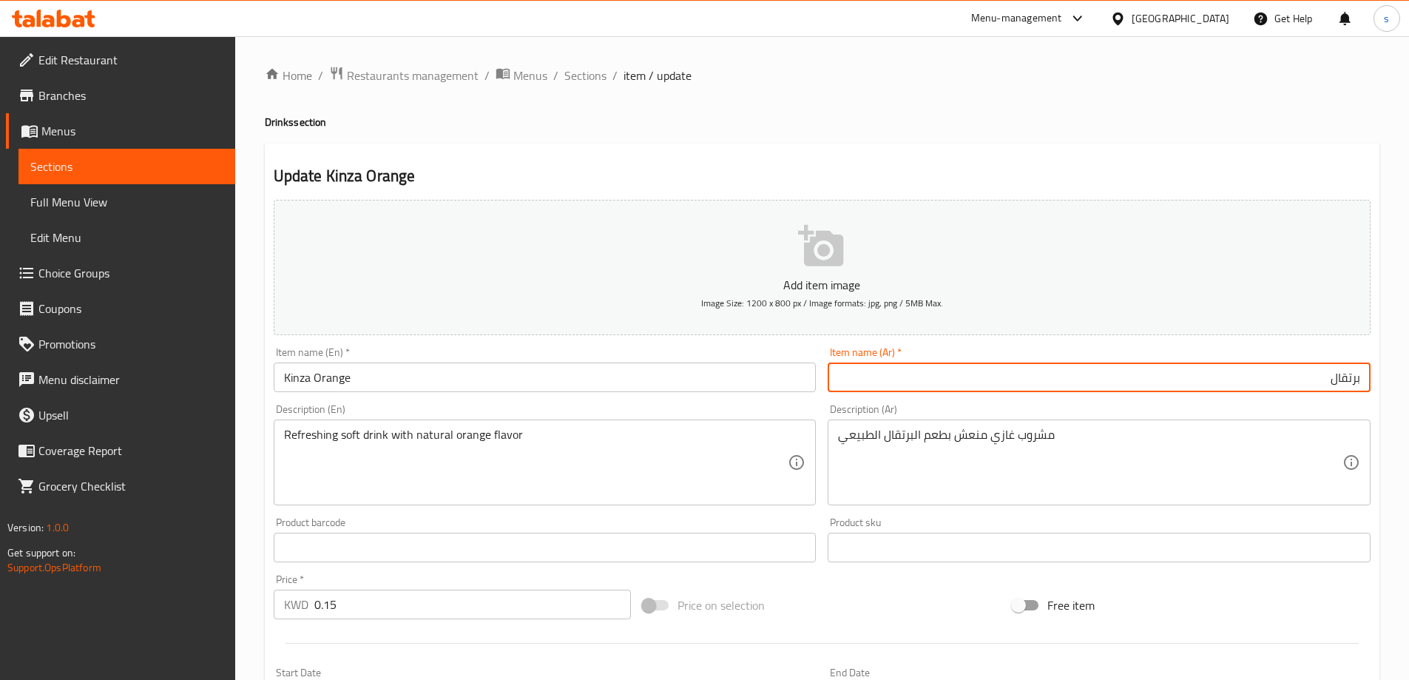
paste input "كنزا"
type input "كنزا برتقال"
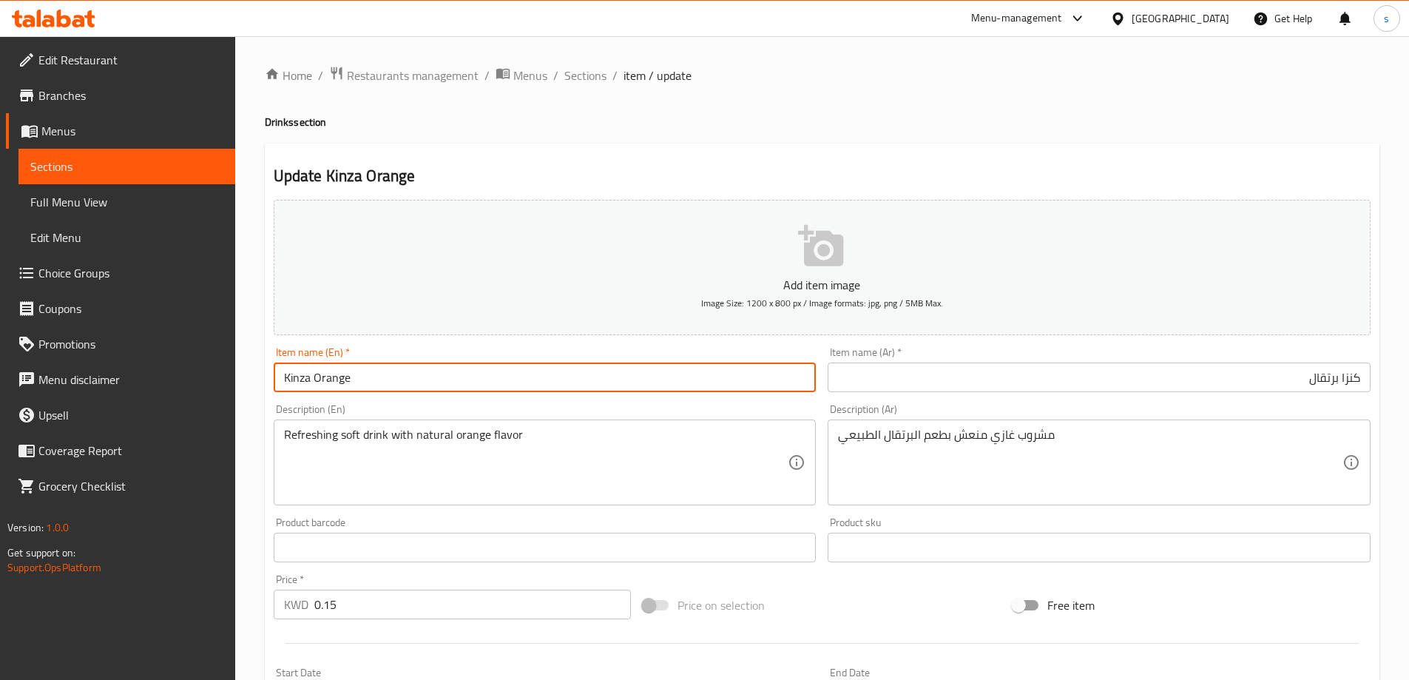
click at [527, 385] on input "Kinza Orange" at bounding box center [545, 378] width 543 height 30
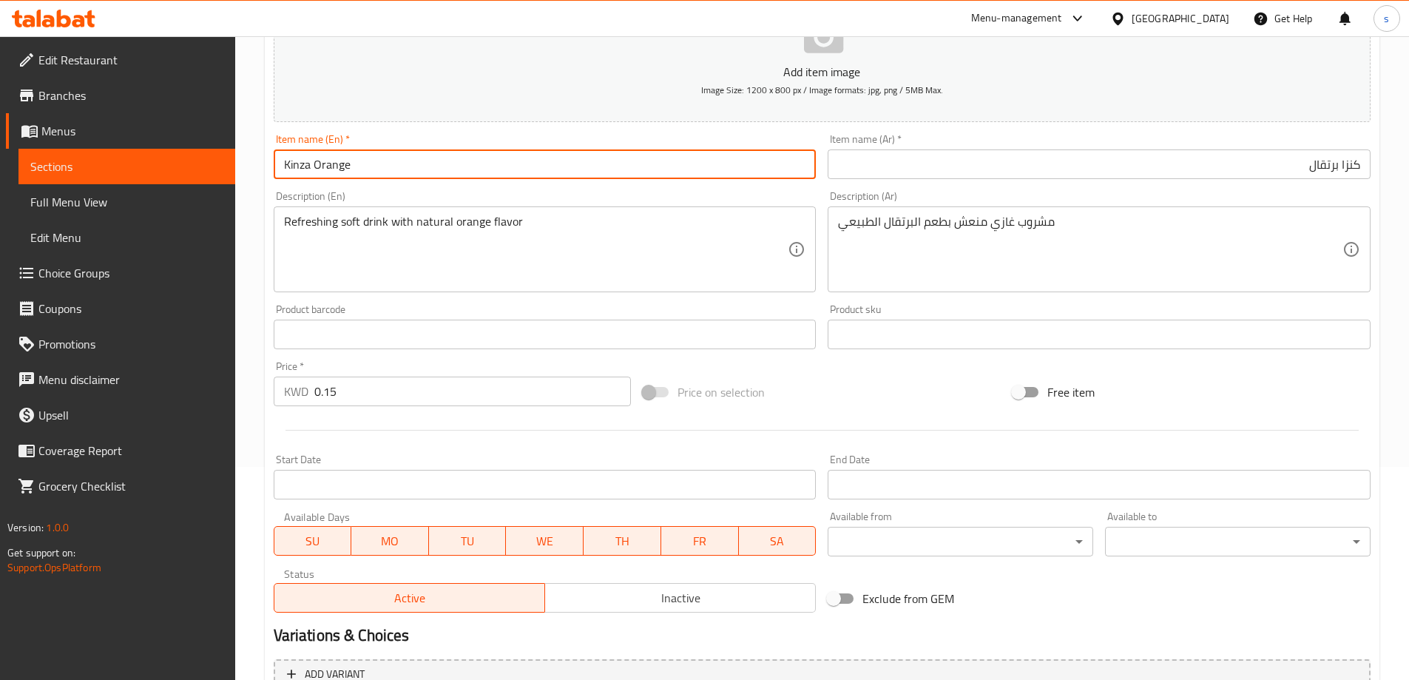
scroll to position [365, 0]
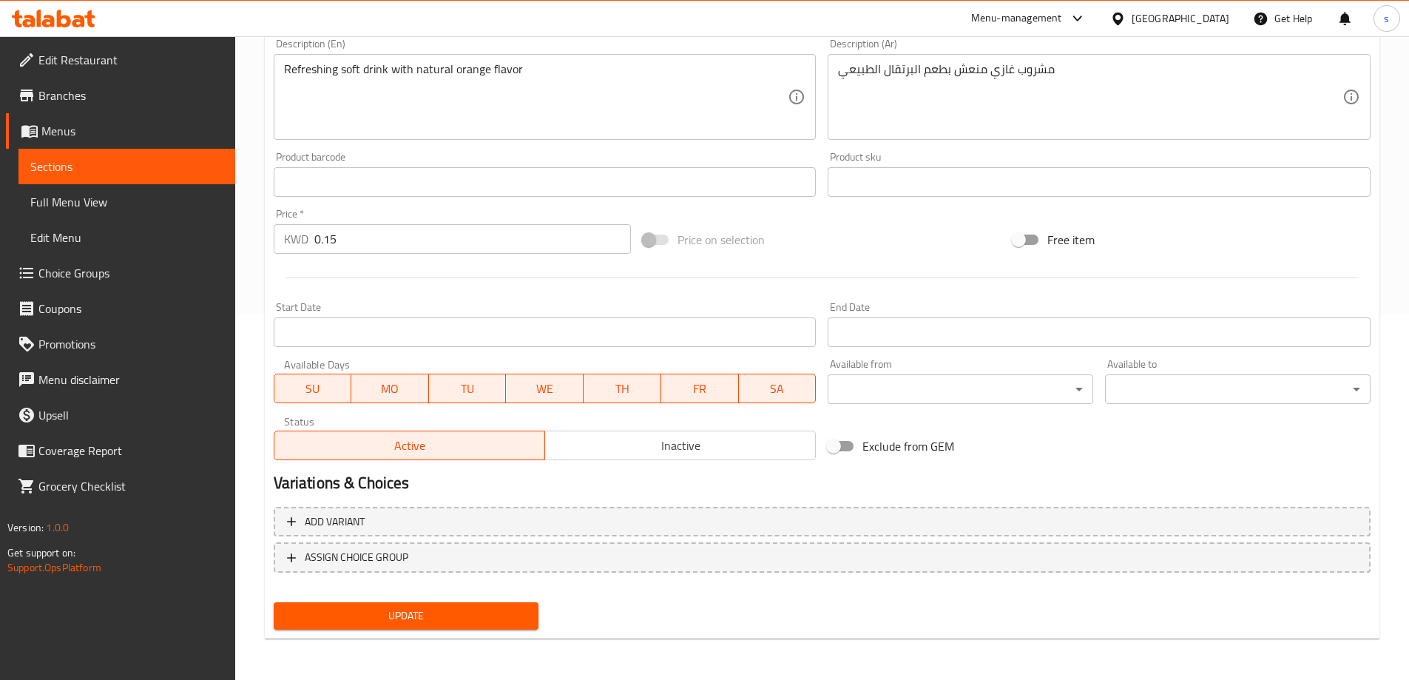
click at [395, 613] on span "Update" at bounding box center [407, 616] width 242 height 18
click at [84, 194] on span "Full Menu View" at bounding box center [126, 202] width 193 height 18
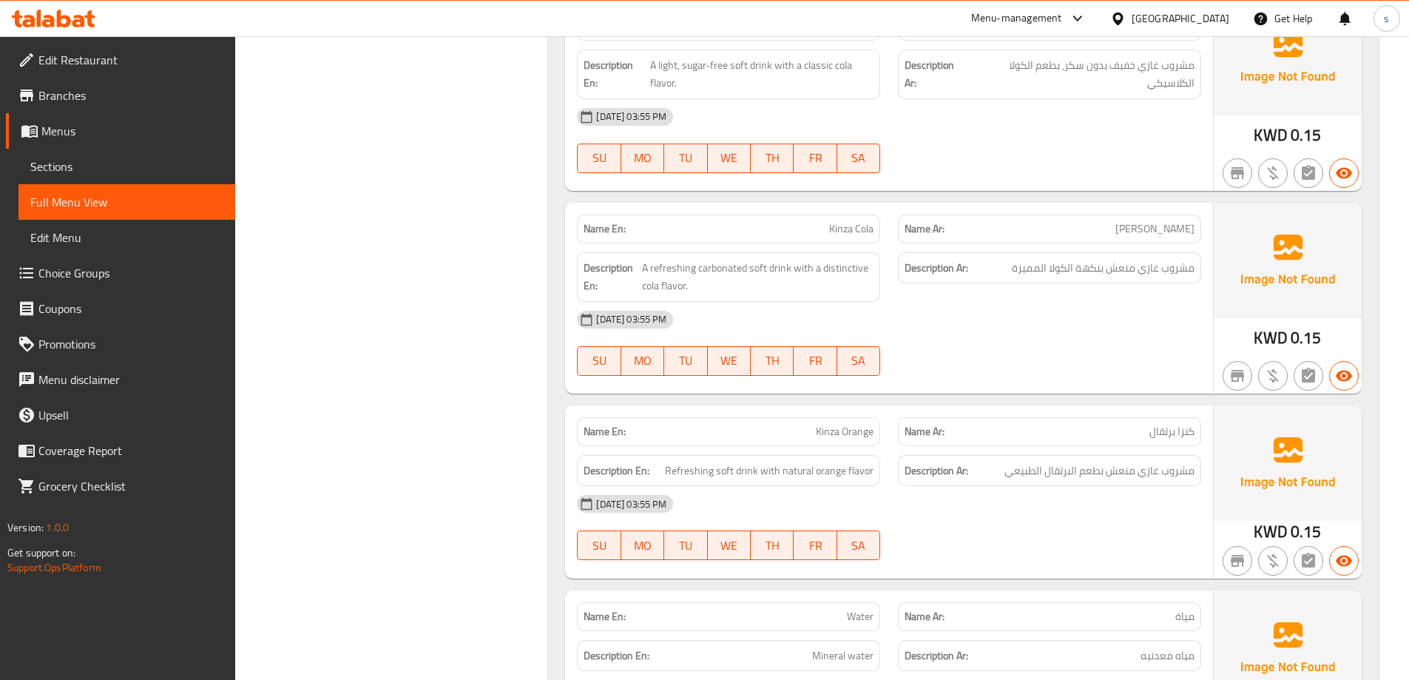
scroll to position [11229, 0]
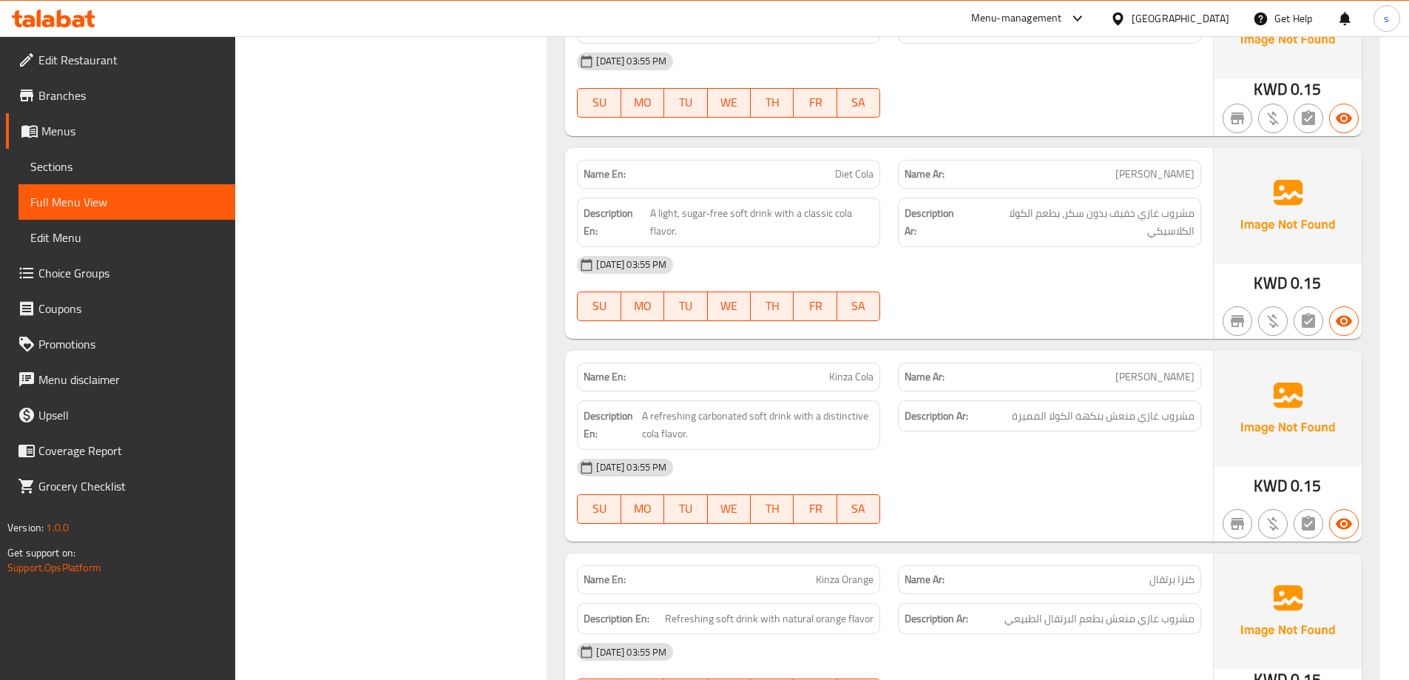
click at [840, 369] on span "Kinza Cola" at bounding box center [851, 377] width 44 height 16
copy span "Kinza Cola"
click at [961, 391] on div "Description Ar: مشروب غازي منعش بنكهة الكولا المميزة" at bounding box center [1049, 424] width 321 height 67
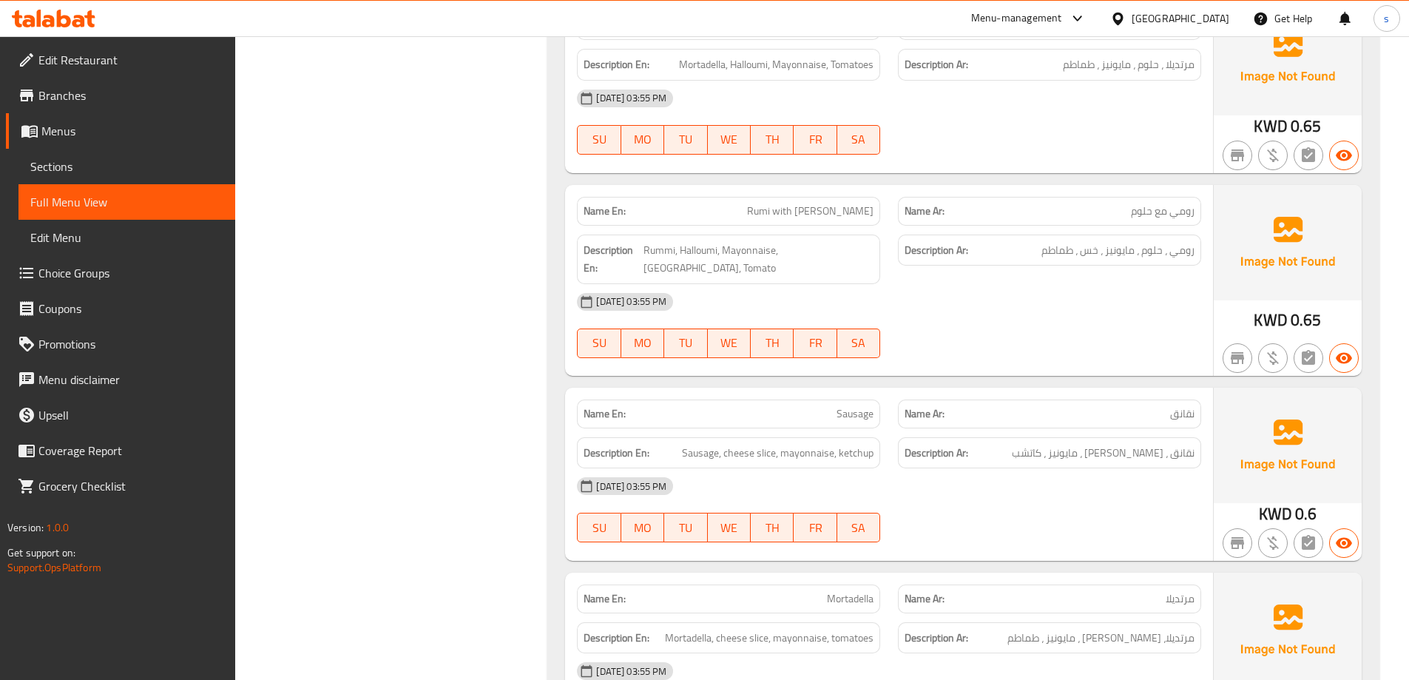
scroll to position [0, 0]
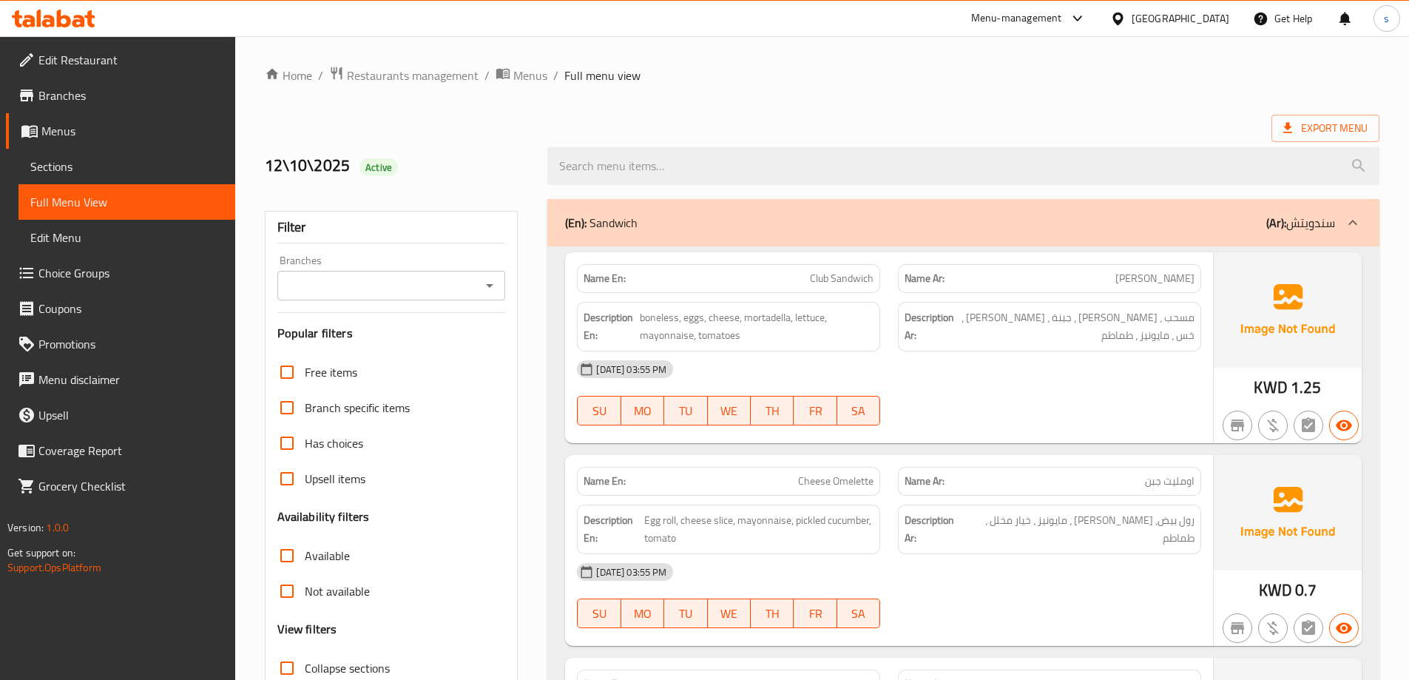
click at [842, 277] on span "Club Sandwich" at bounding box center [842, 279] width 64 height 16
copy span "Club Sandwich"
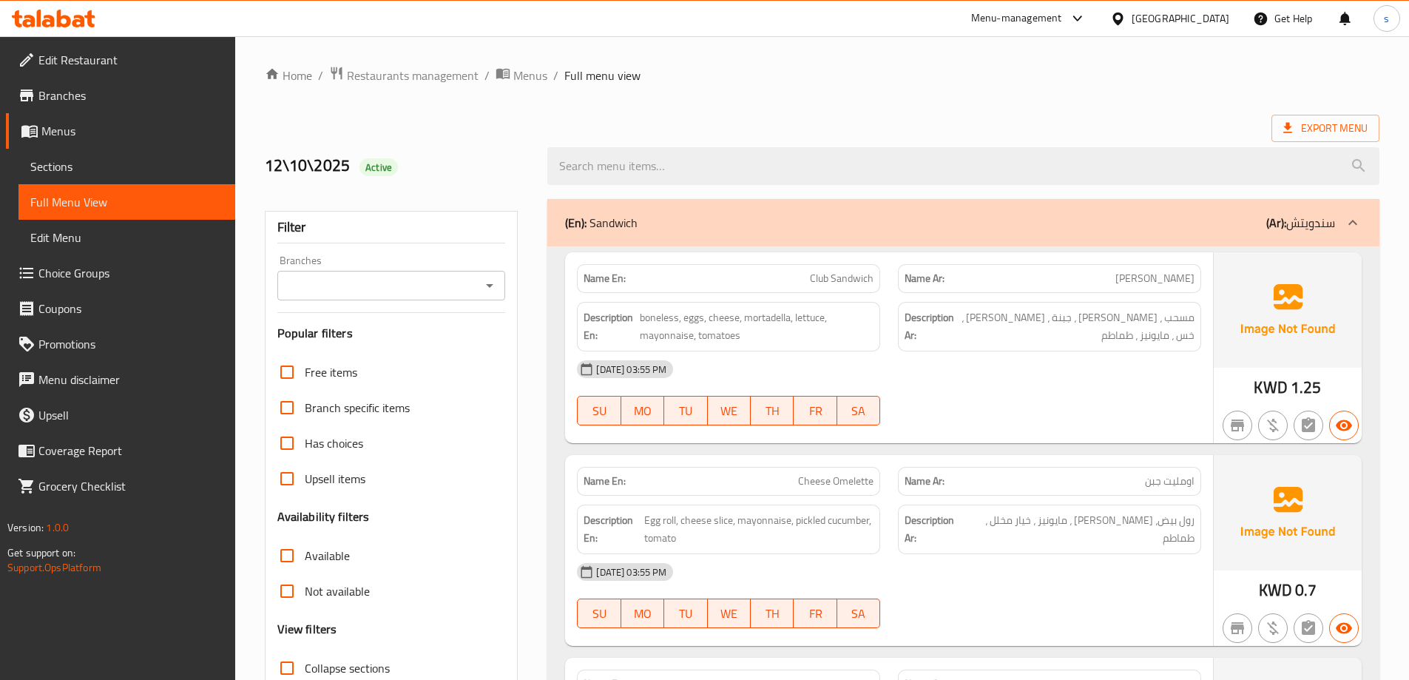
click at [1008, 368] on div "[DATE] 03:55 PM" at bounding box center [889, 369] width 642 height 36
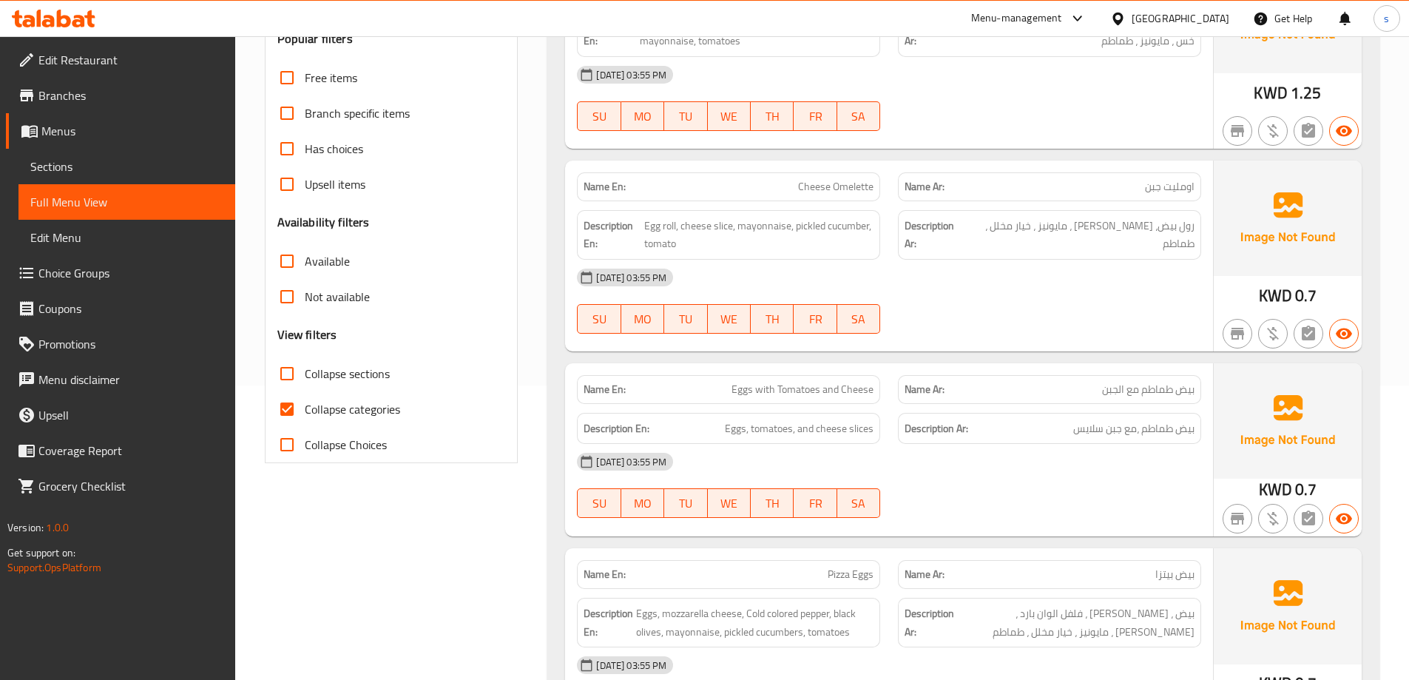
scroll to position [296, 0]
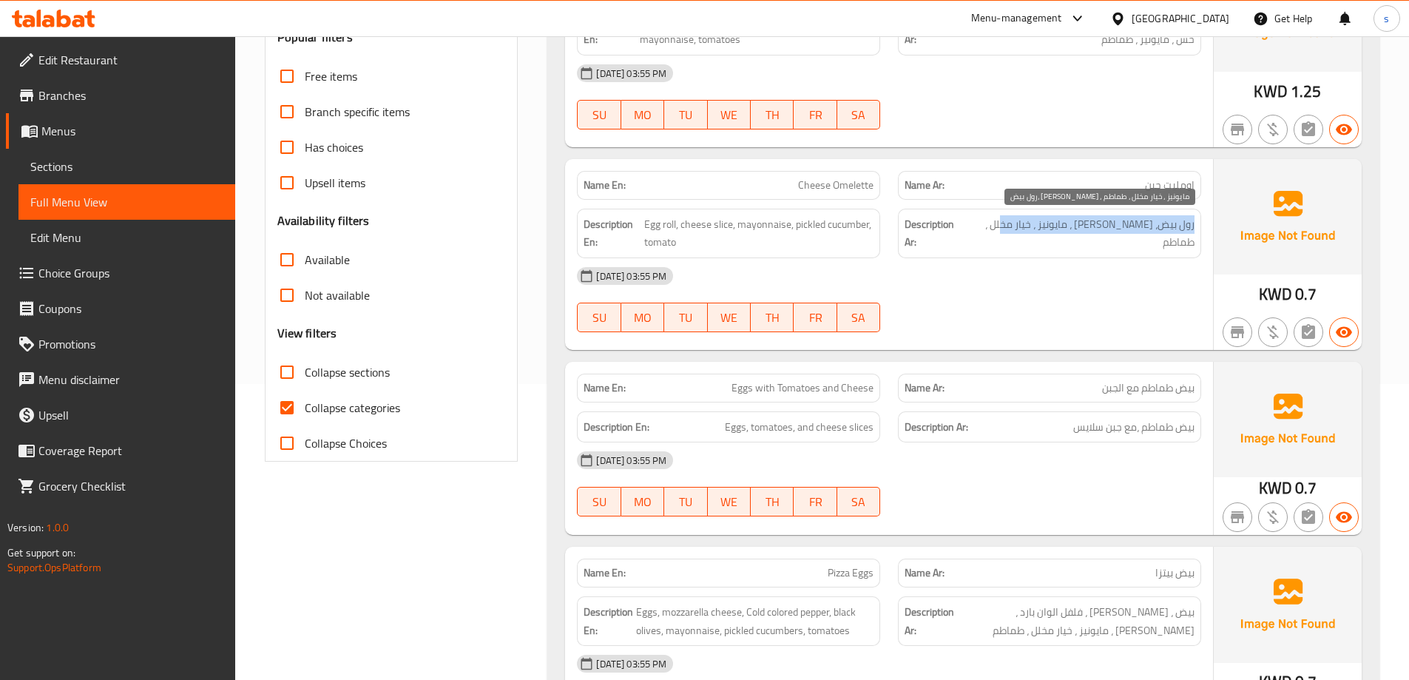
drag, startPoint x: 1197, startPoint y: 229, endPoint x: 1013, endPoint y: 222, distance: 184.3
click at [1014, 229] on div "Description Ar: رول بيض، جبن سلايس ، مايونيز ، خيار مخلل ، طماطم" at bounding box center [1049, 234] width 303 height 50
click at [1013, 221] on span "رول بيض، [PERSON_NAME] ، مايونيز ، خيار مخلل ، طماطم" at bounding box center [1081, 233] width 227 height 36
click at [1126, 235] on div "Description Ar: رول بيض، جبن سلايس ، مايونيز ، خيار مخلل ، طماطم" at bounding box center [1049, 234] width 303 height 50
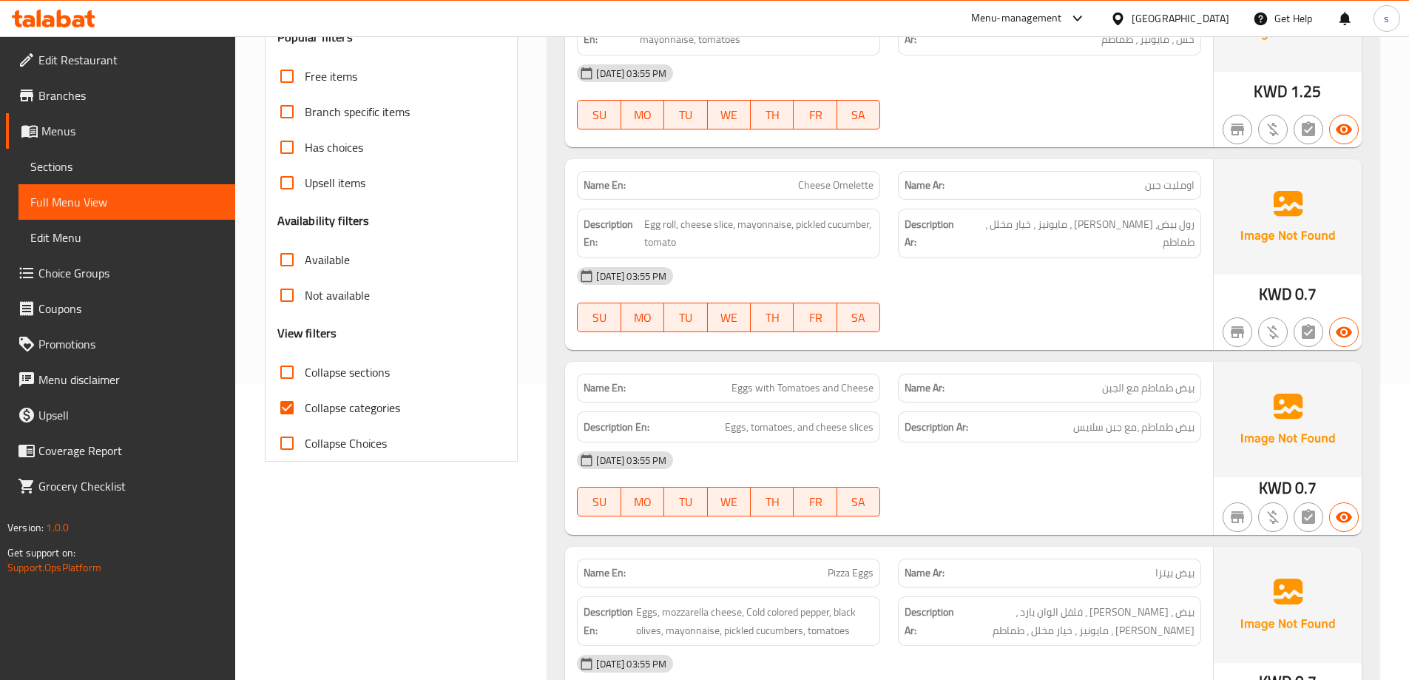
click at [1091, 248] on div "Description Ar: رول بيض، جبن سلايس ، مايونيز ، خيار مخلل ، طماطم" at bounding box center [1049, 233] width 321 height 67
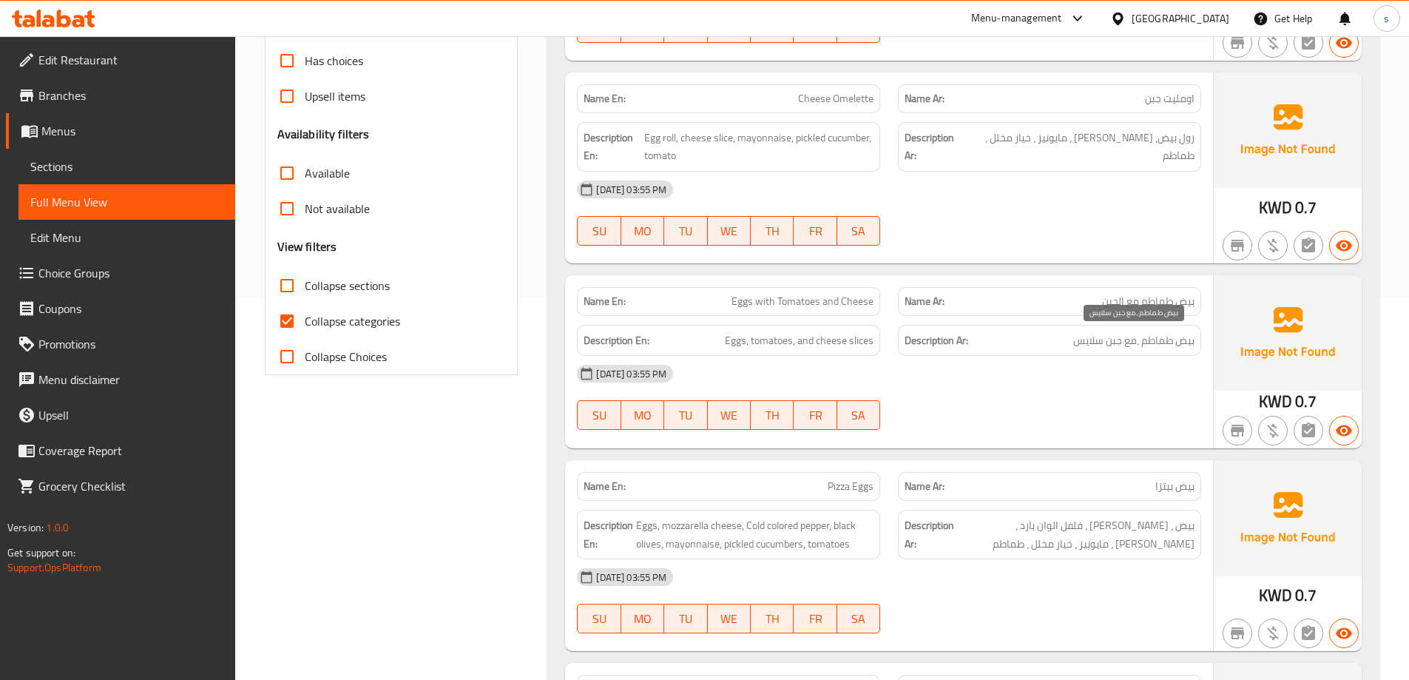
scroll to position [518, 0]
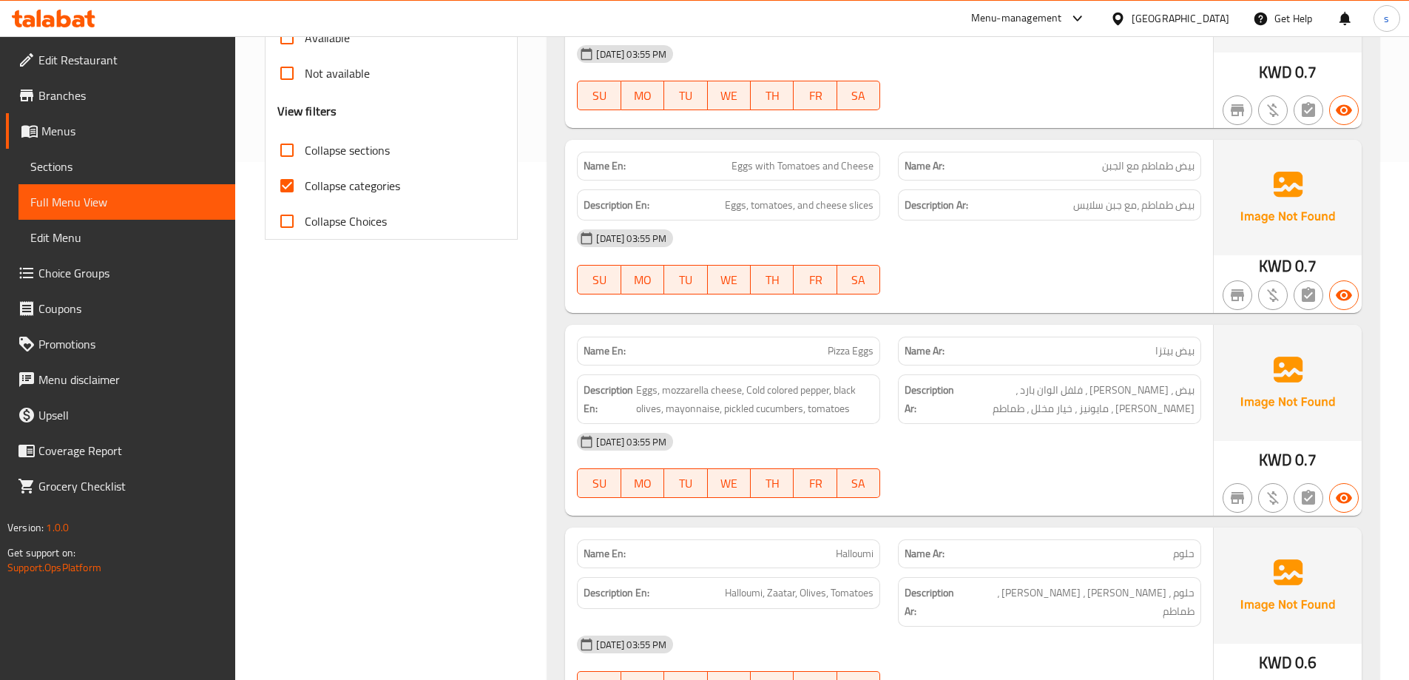
click at [1036, 233] on div "[DATE] 03:55 PM" at bounding box center [889, 238] width 642 height 36
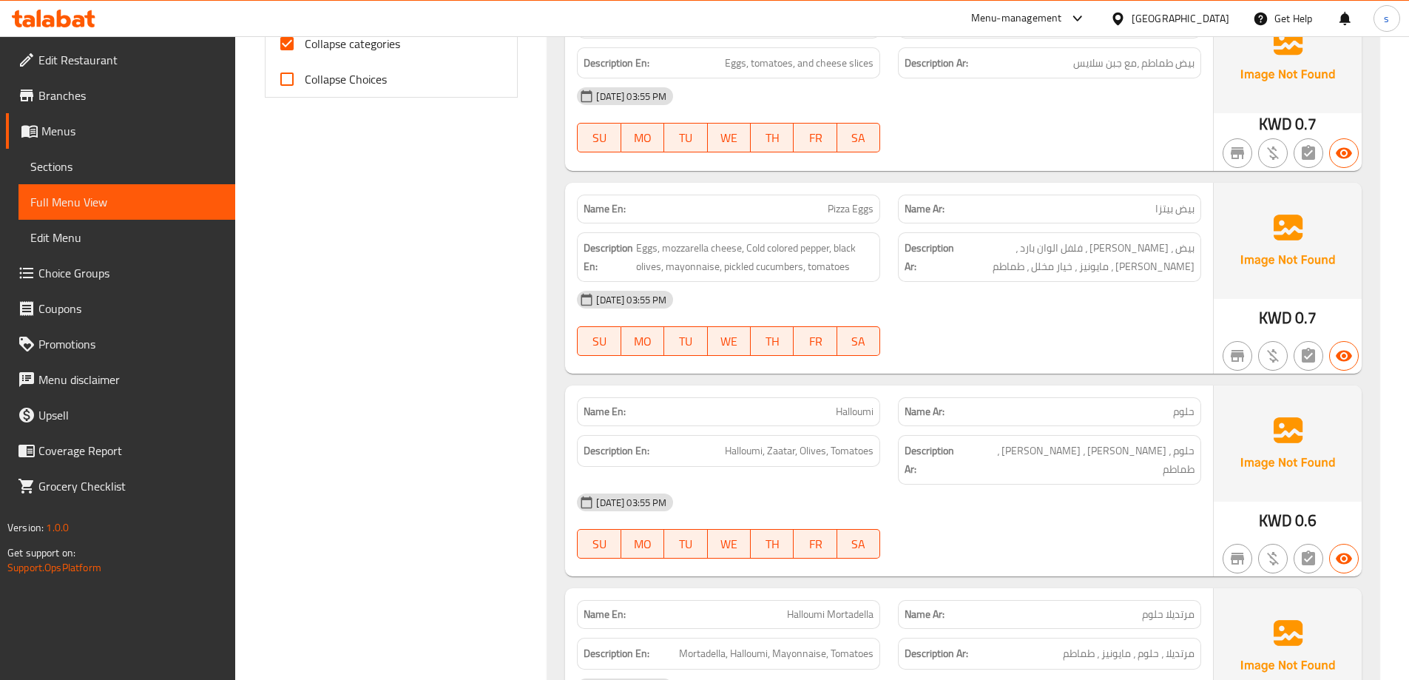
scroll to position [666, 0]
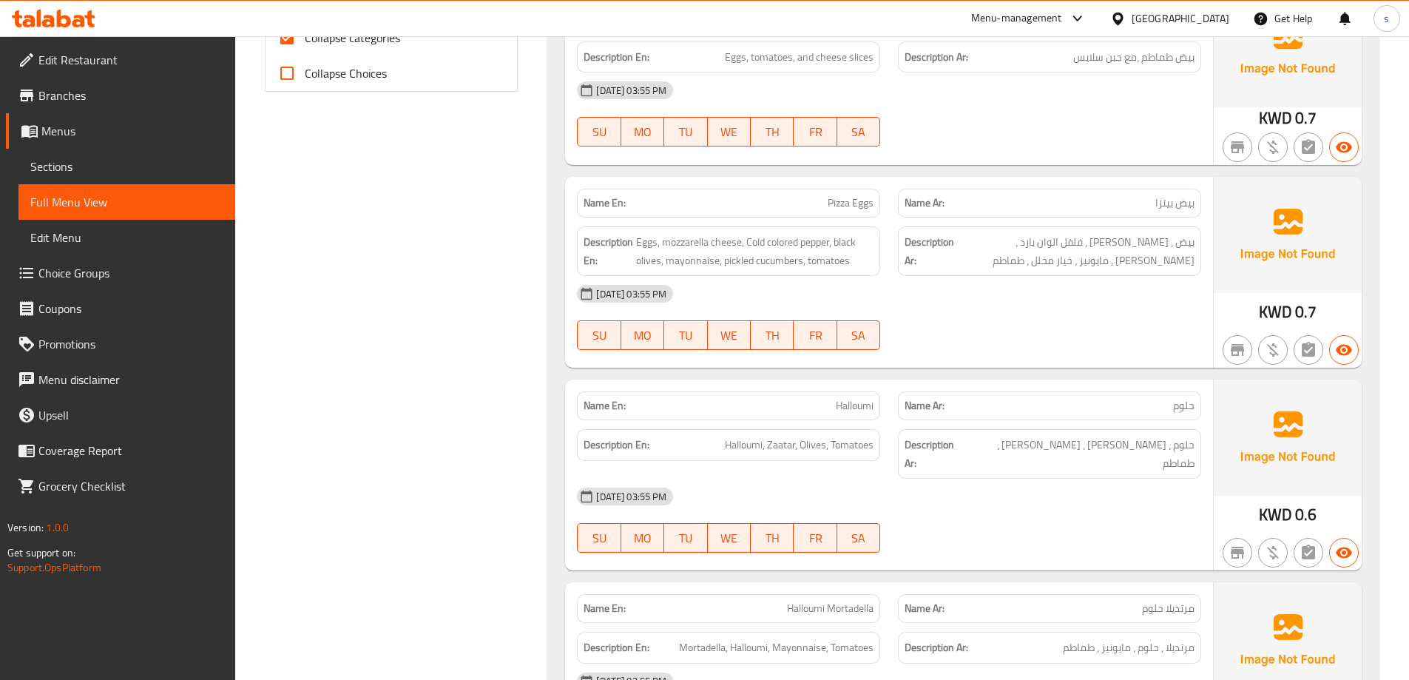
click at [1112, 313] on div "12-10-2025 03:55 PM SU MO TU WE TH FR SA" at bounding box center [889, 317] width 642 height 83
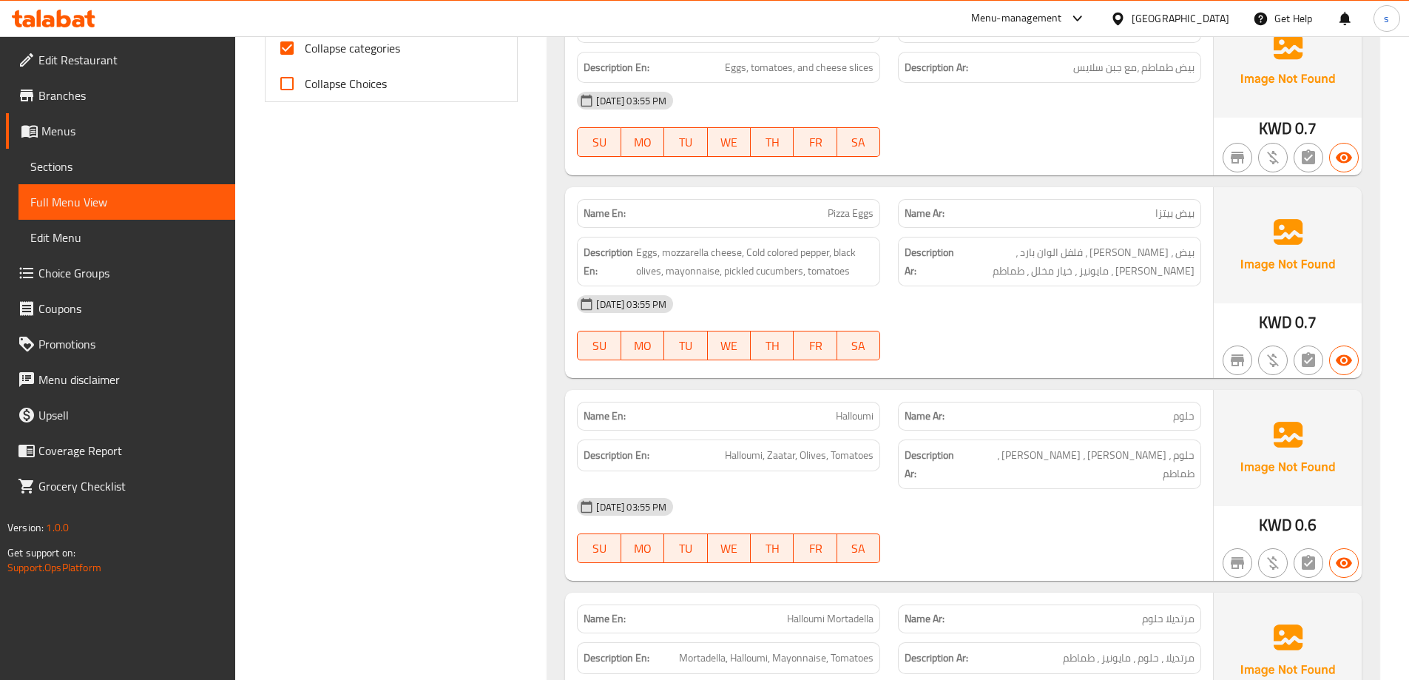
scroll to position [518, 0]
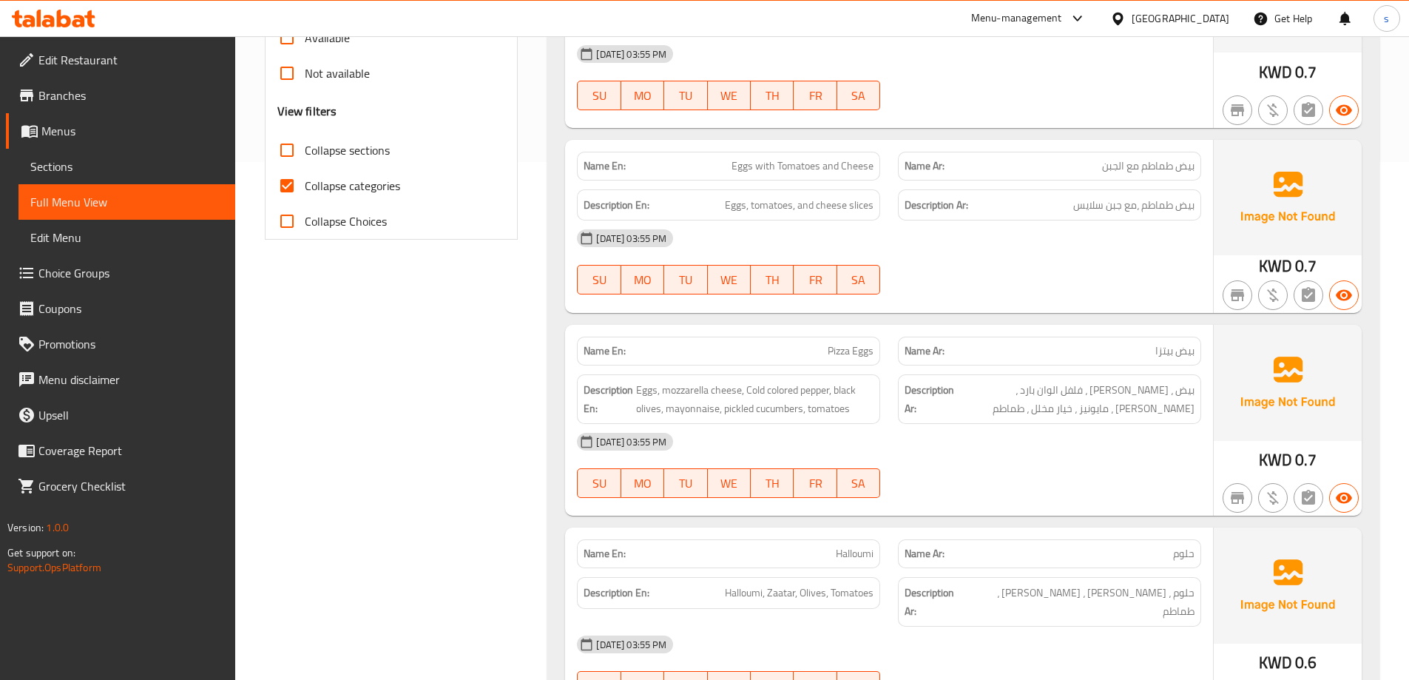
click at [810, 169] on span "Eggs with Tomatoes and Cheese" at bounding box center [803, 166] width 142 height 16
copy span "Eggs with Tomatoes and Cheese"
click at [1064, 220] on div "Name En: Eggs with Tomatoes and Cheese Name Ar: بيض طماطم مع الجبن Description …" at bounding box center [889, 226] width 648 height 173
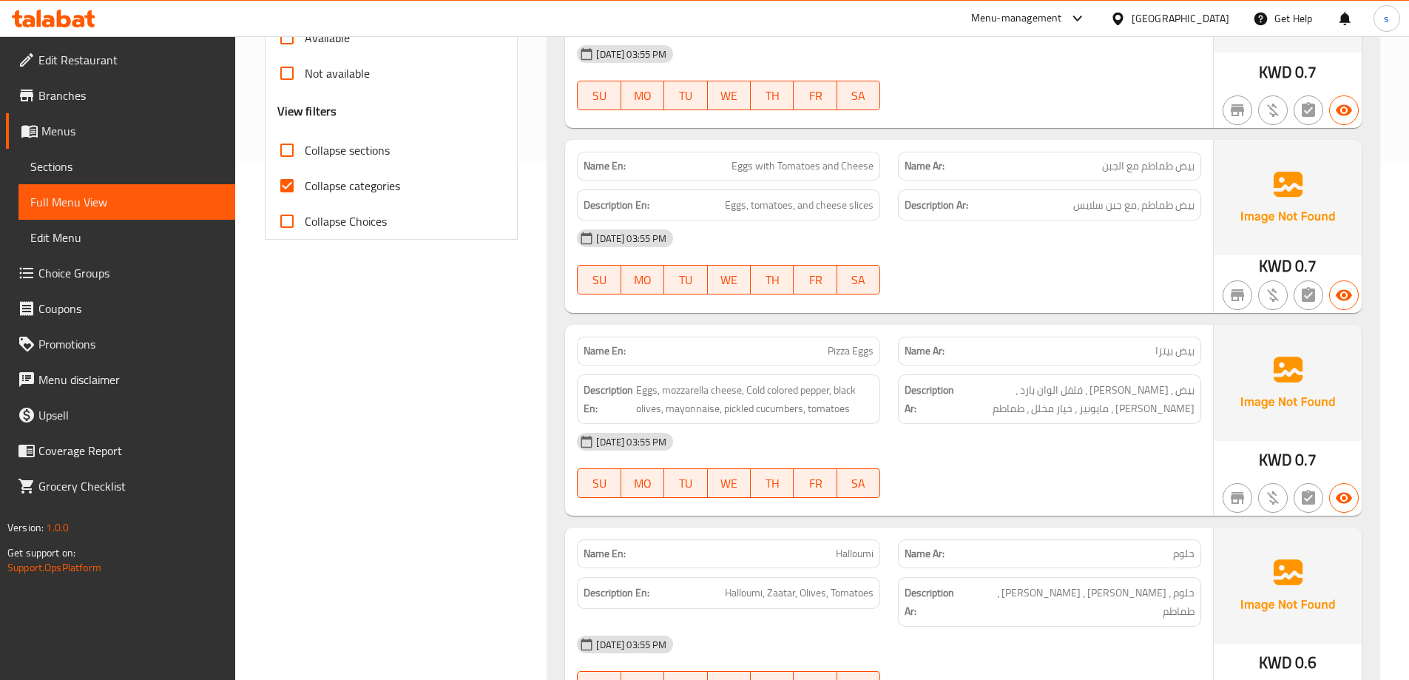
click at [1153, 211] on span "بيض طماطم ،مع جبن سلايس" at bounding box center [1133, 205] width 121 height 18
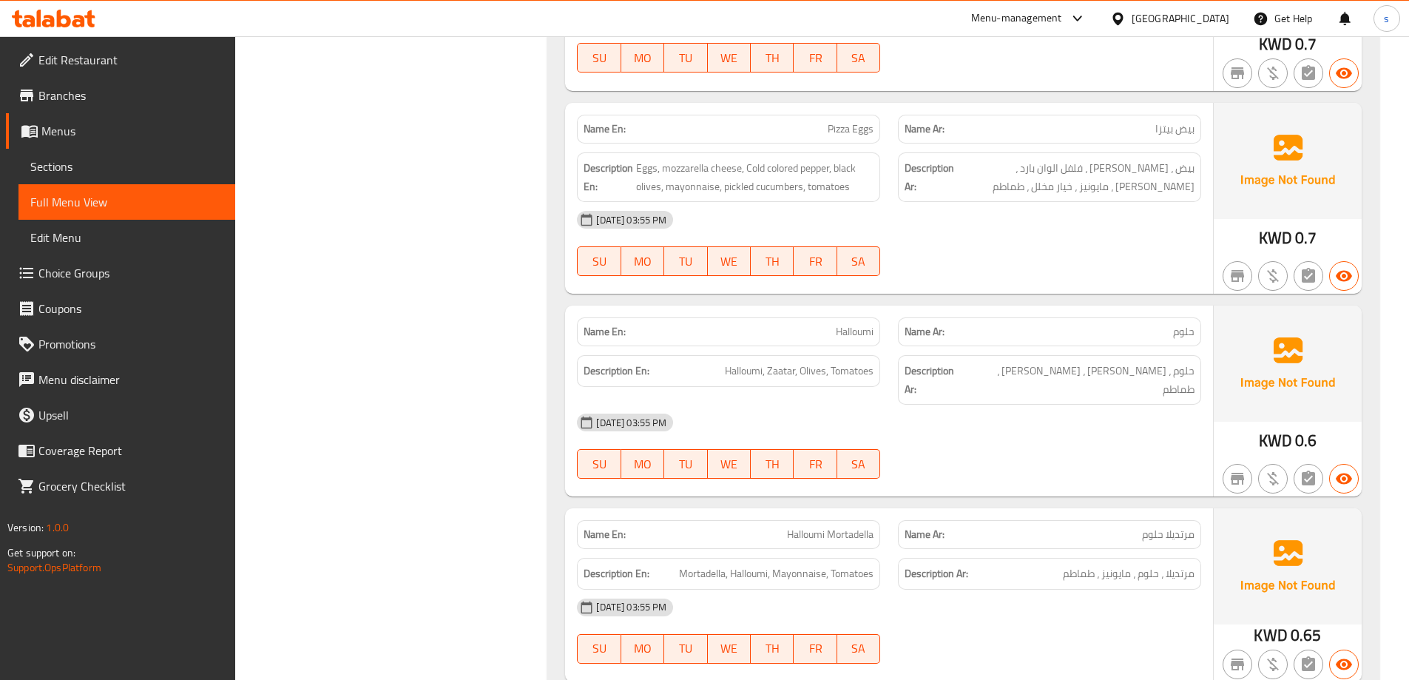
click at [1114, 226] on div "[DATE] 03:55 PM" at bounding box center [889, 220] width 642 height 36
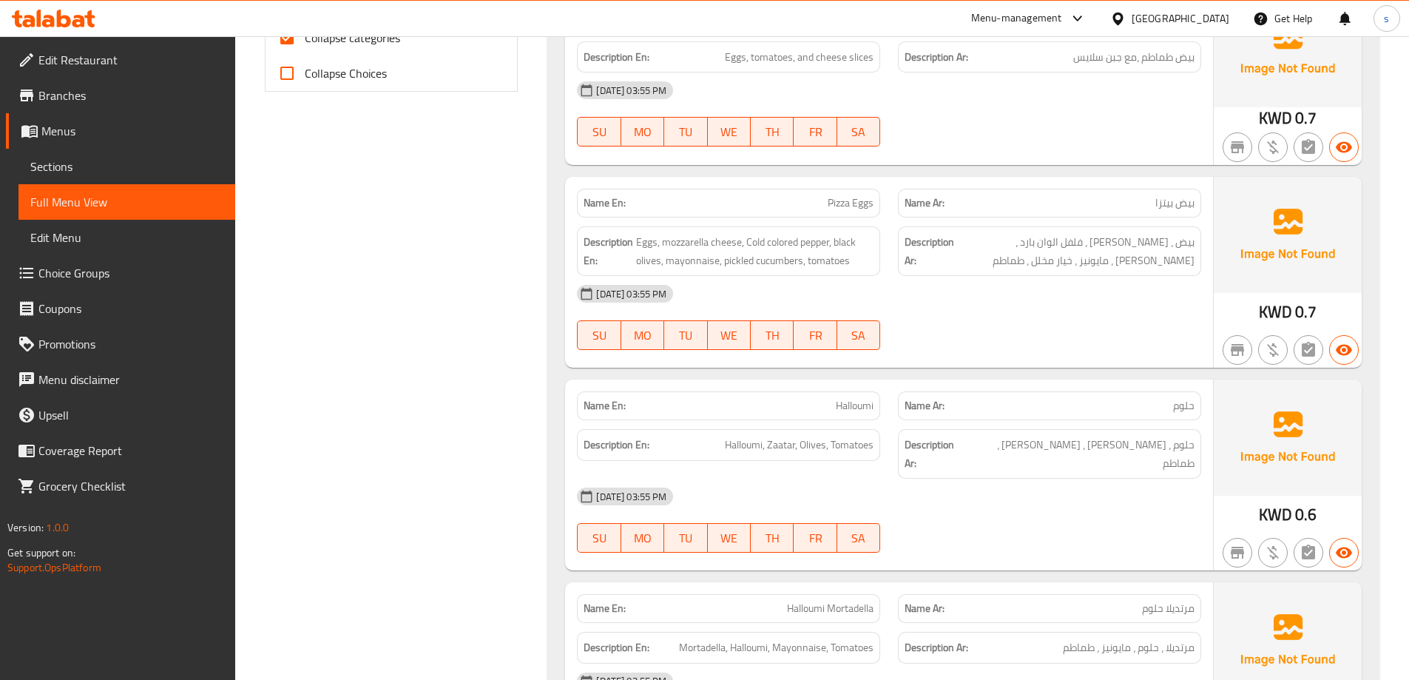
scroll to position [592, 0]
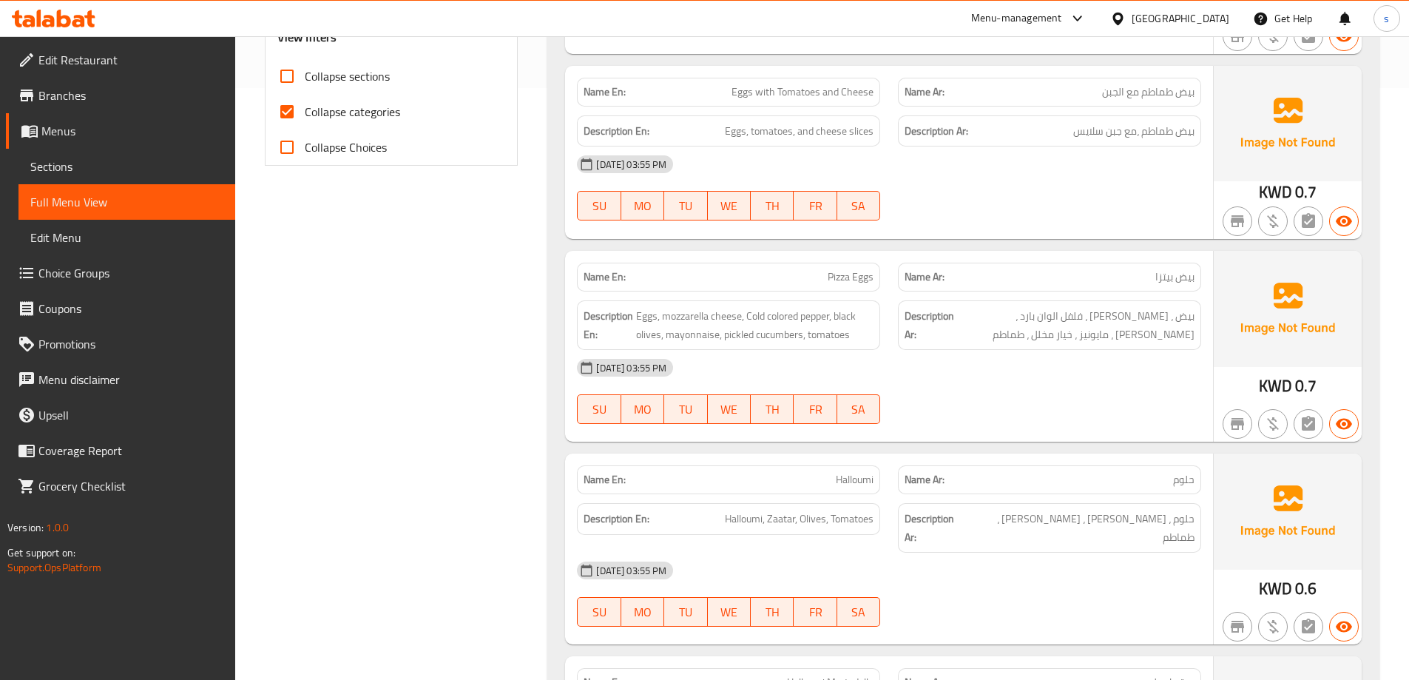
click at [1101, 202] on div "12-10-2025 03:55 PM SU MO TU WE TH FR SA" at bounding box center [889, 187] width 642 height 83
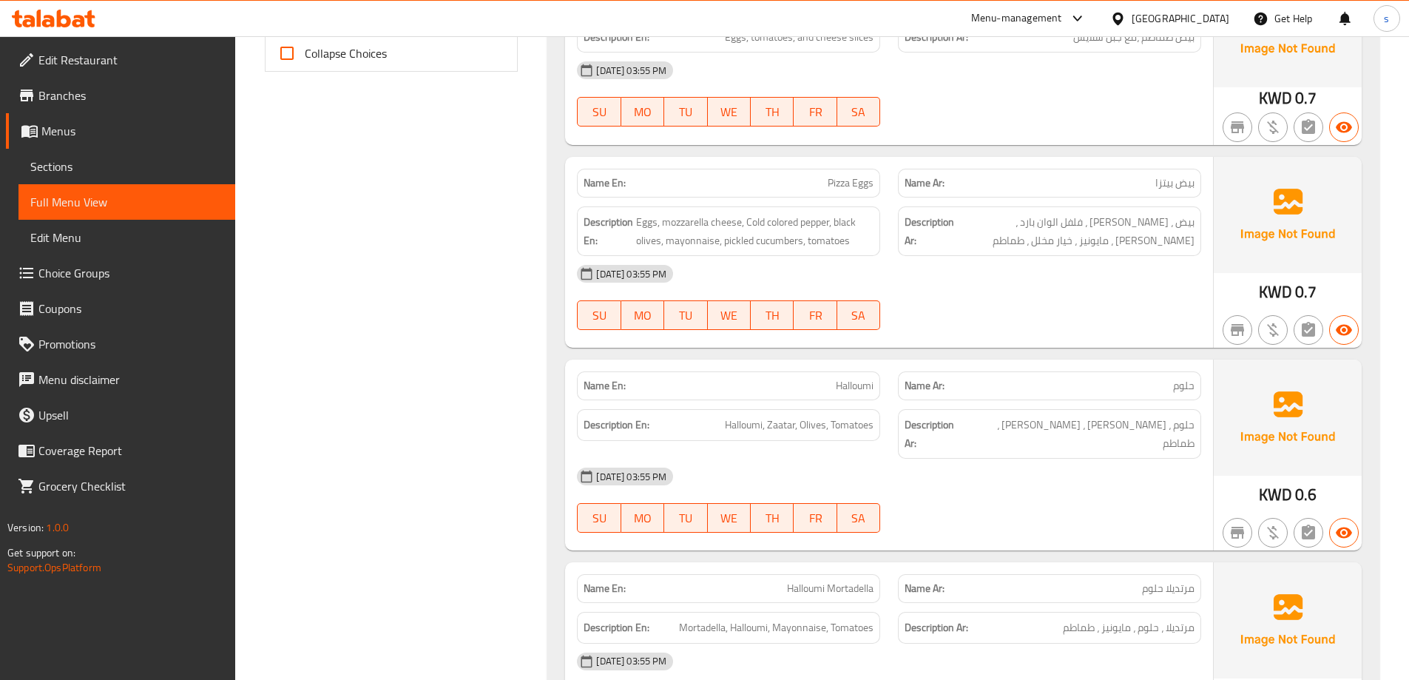
scroll to position [740, 0]
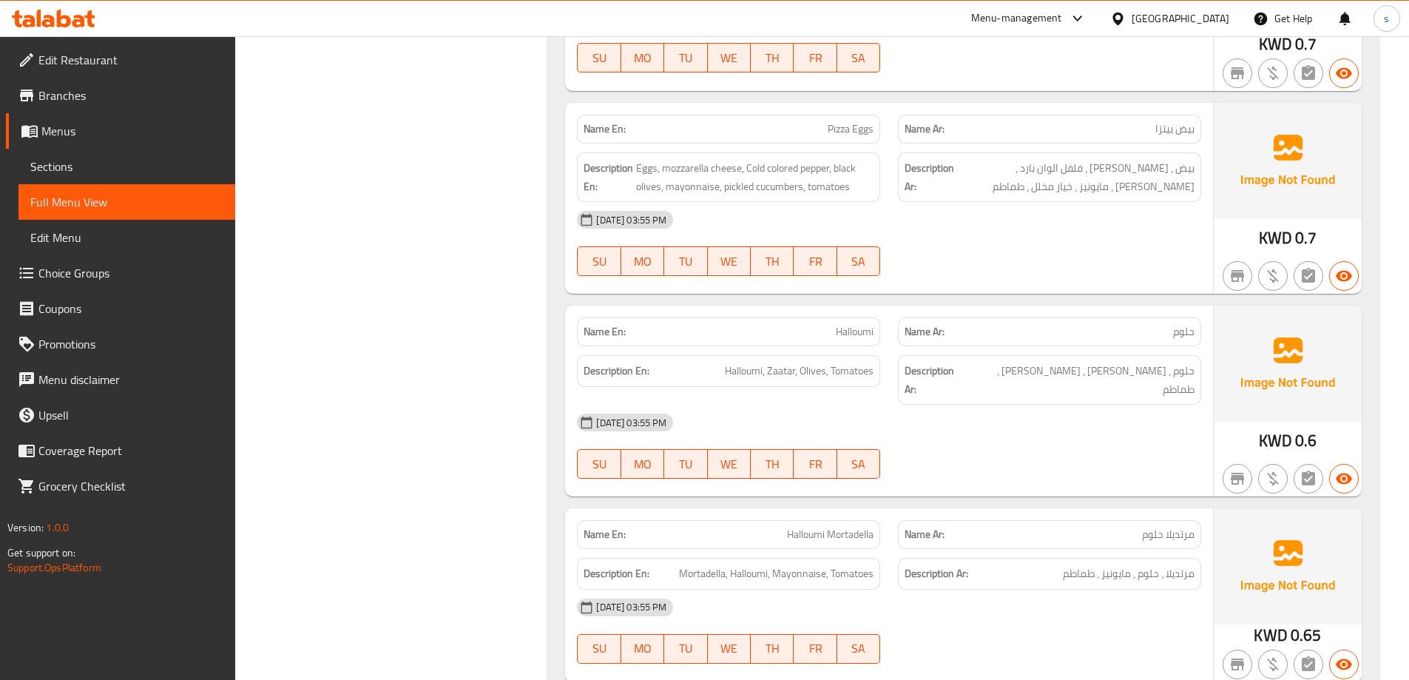
click at [1169, 137] on span "بيض بيتزا" at bounding box center [1175, 129] width 39 height 16
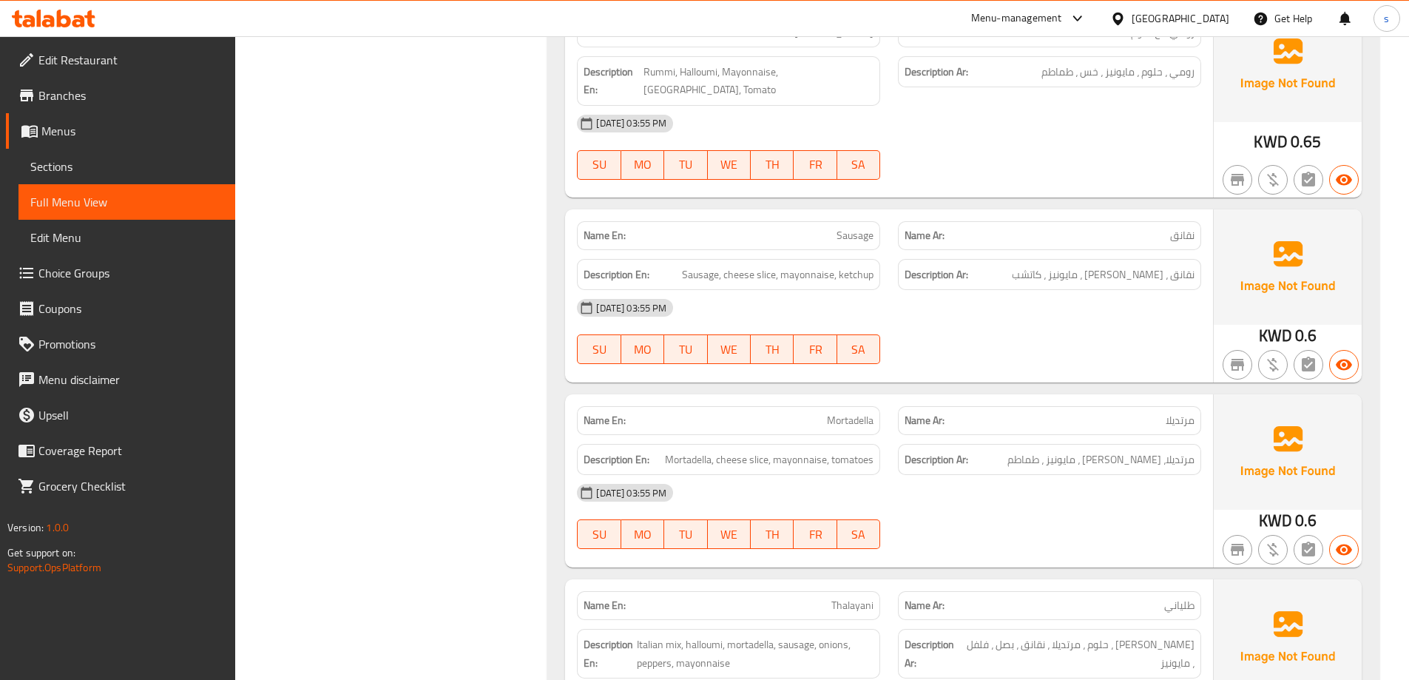
scroll to position [1480, 0]
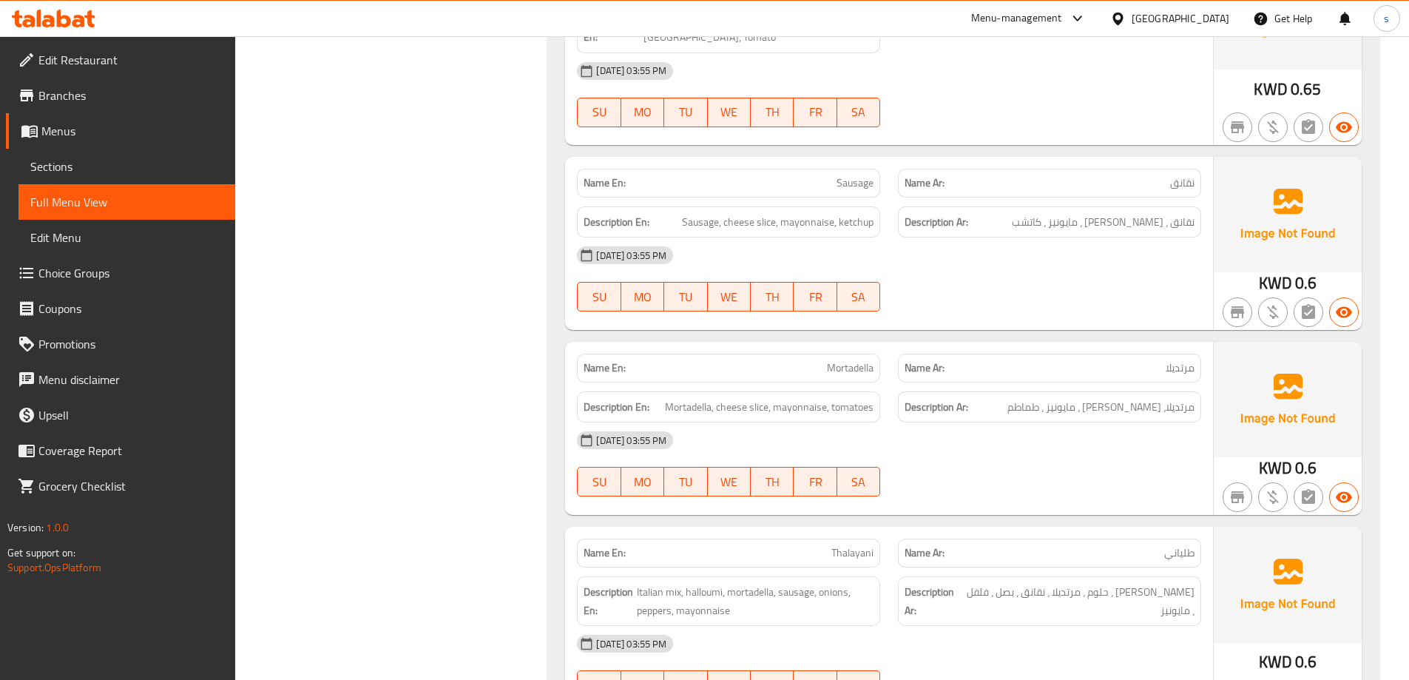
click at [852, 175] on span "Sausage" at bounding box center [855, 183] width 37 height 16
copy span "Sausage"
click at [935, 237] on div "[DATE] 03:55 PM" at bounding box center [889, 255] width 642 height 36
click at [898, 249] on div "12-10-2025 03:55 PM SU MO TU WE TH FR SA" at bounding box center [889, 278] width 642 height 83
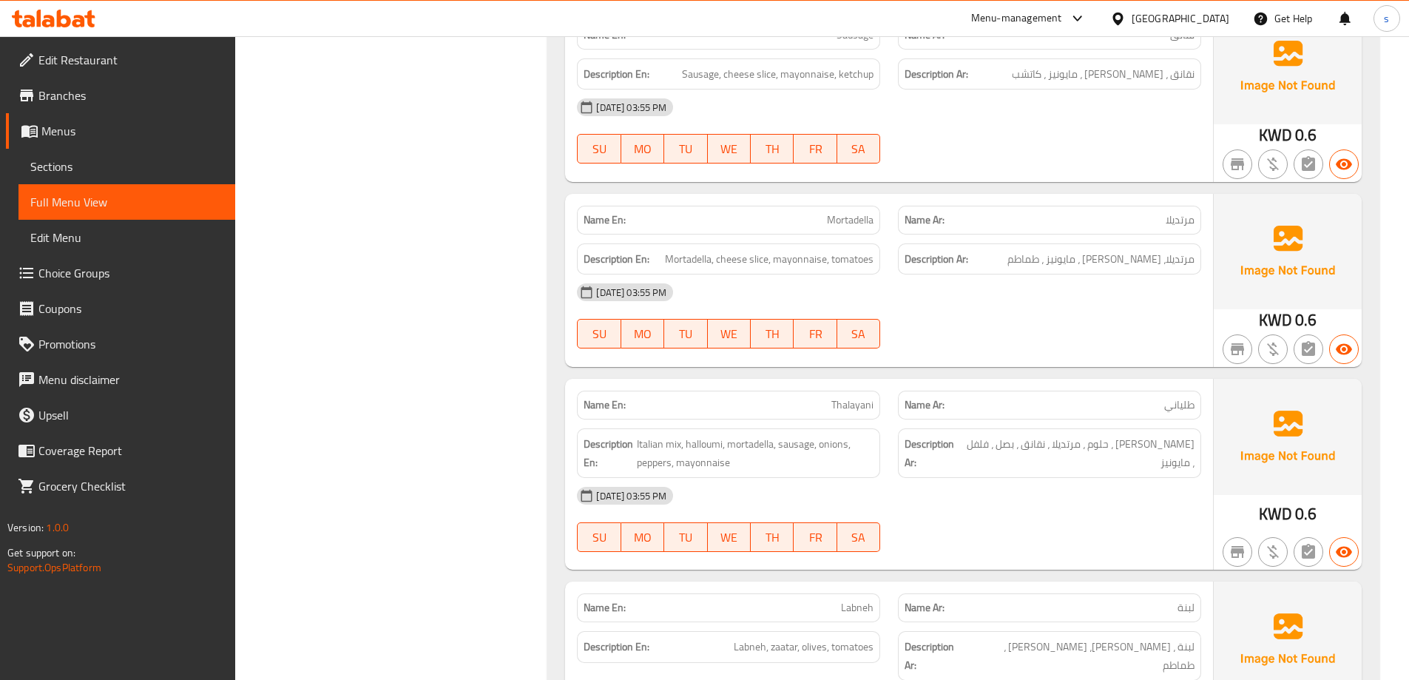
click at [970, 274] on div "[DATE] 03:55 PM" at bounding box center [889, 292] width 642 height 36
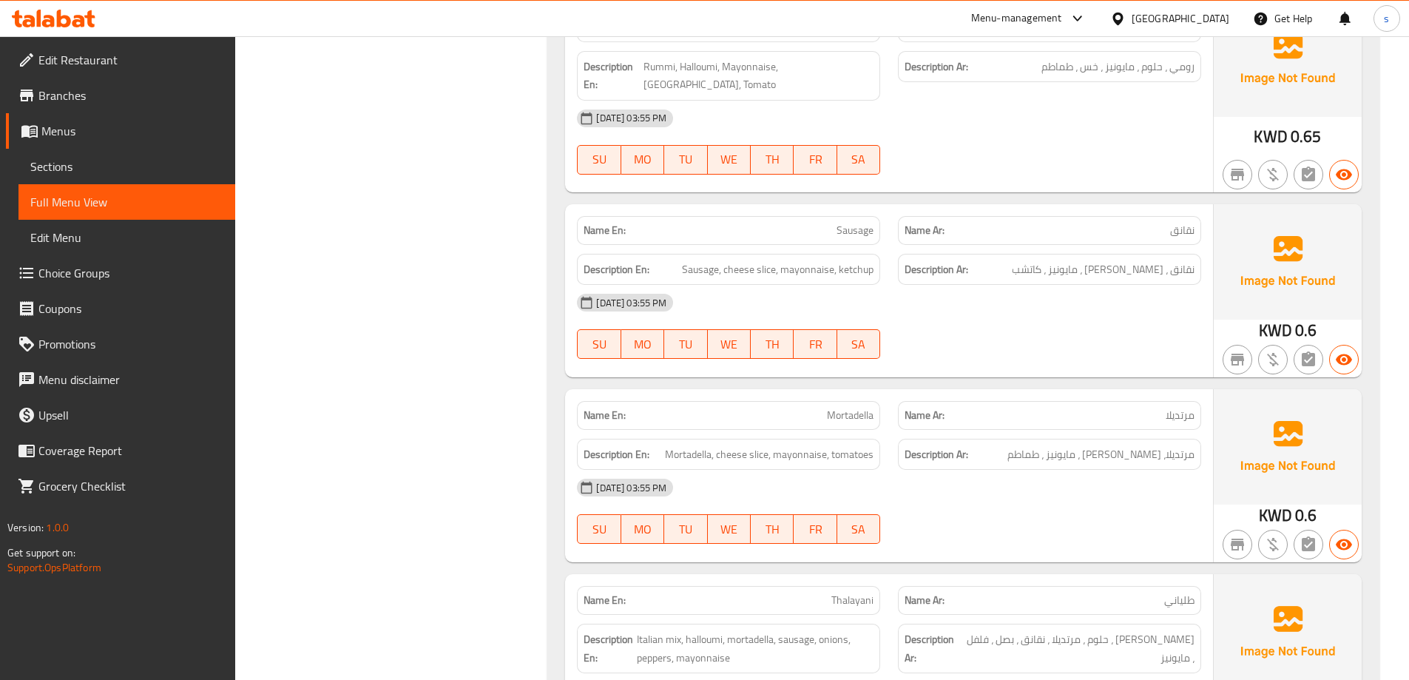
scroll to position [1406, 0]
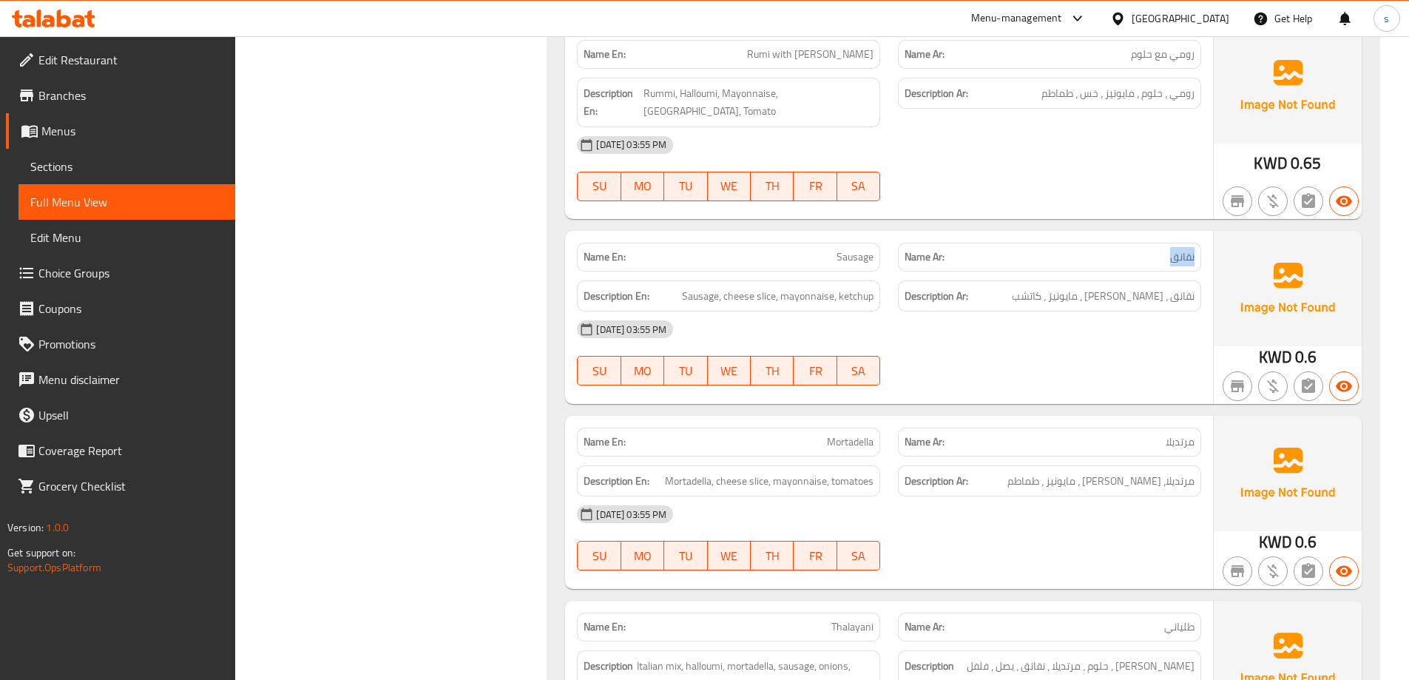
drag, startPoint x: 1164, startPoint y: 219, endPoint x: 1211, endPoint y: 233, distance: 48.7
click at [1211, 233] on div "Name En: Sausage Name Ar: نقانق Description En: Sausage, cheese slice, mayonnai…" at bounding box center [889, 317] width 648 height 173
click at [1062, 311] on div "[DATE] 03:55 PM" at bounding box center [889, 329] width 642 height 36
click at [1175, 243] on div "Name Ar: نقانق" at bounding box center [1049, 257] width 303 height 29
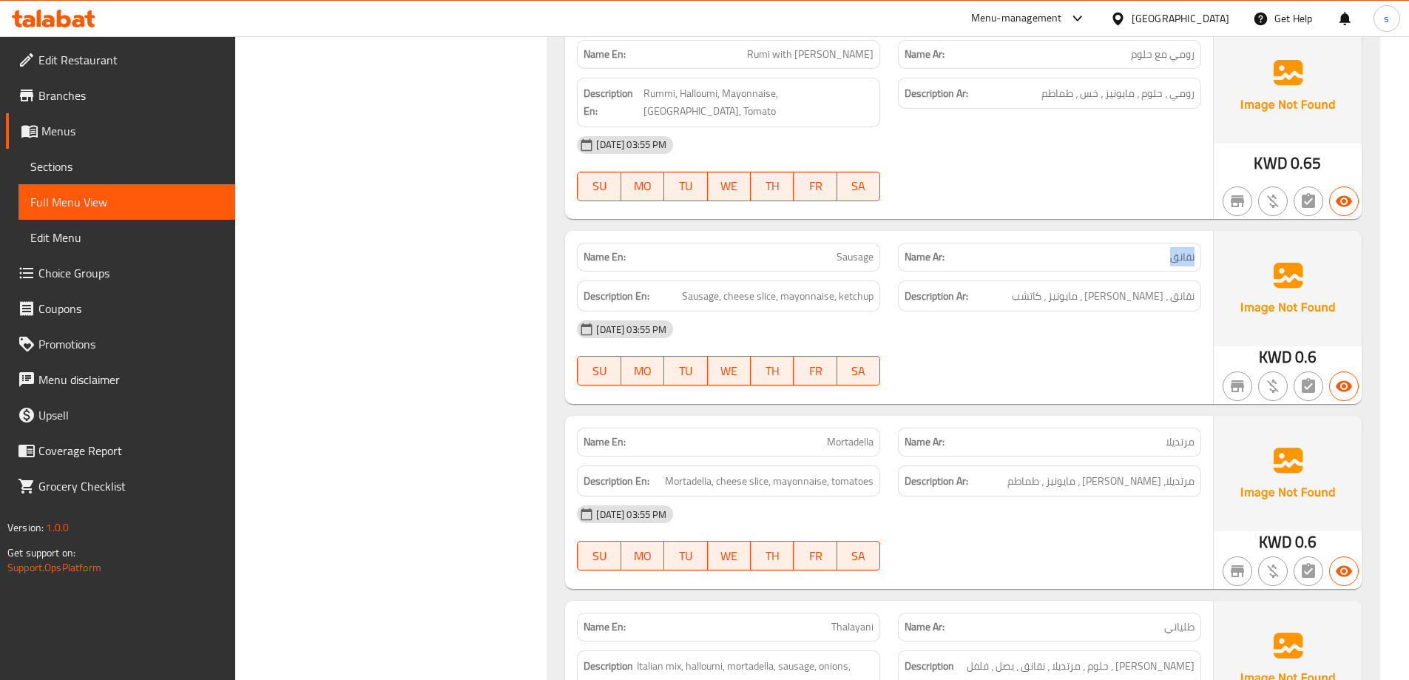
copy span "نقانق"
click at [1104, 311] on div "[DATE] 03:55 PM" at bounding box center [889, 329] width 642 height 36
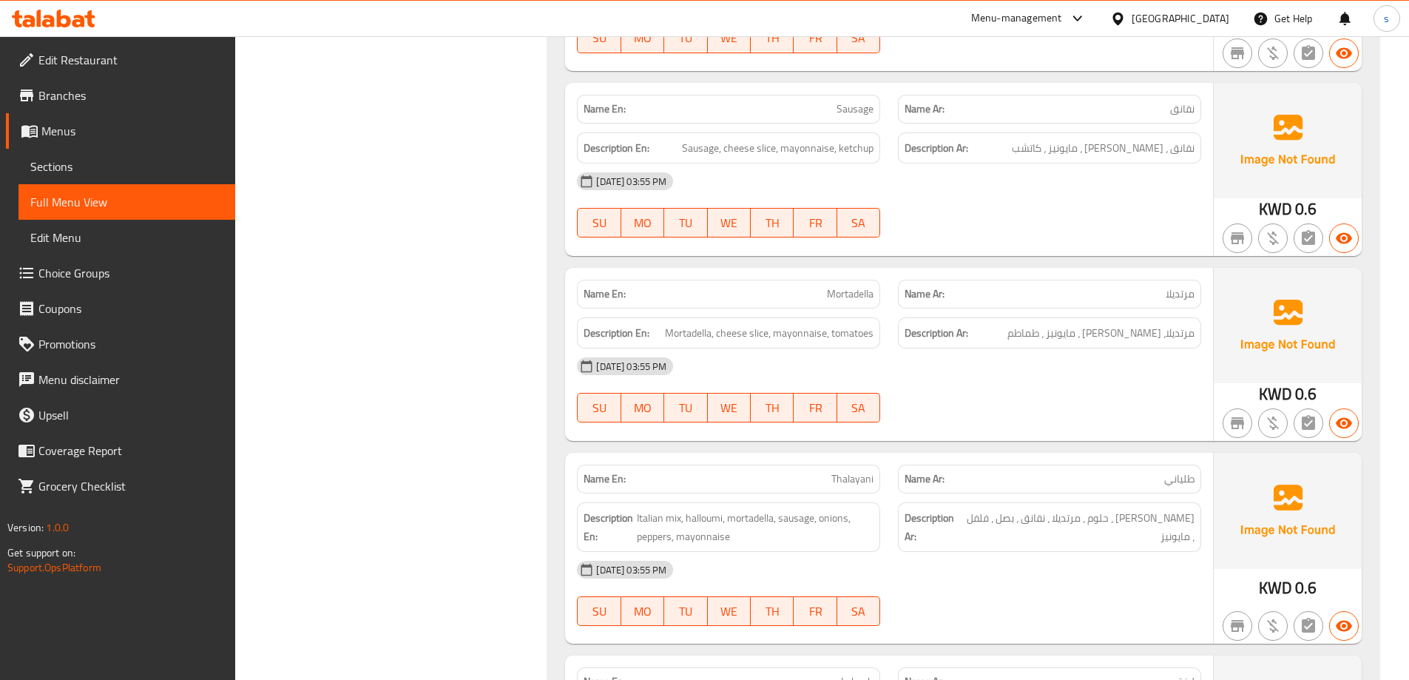
click at [1062, 348] on div "[DATE] 03:55 PM" at bounding box center [889, 366] width 642 height 36
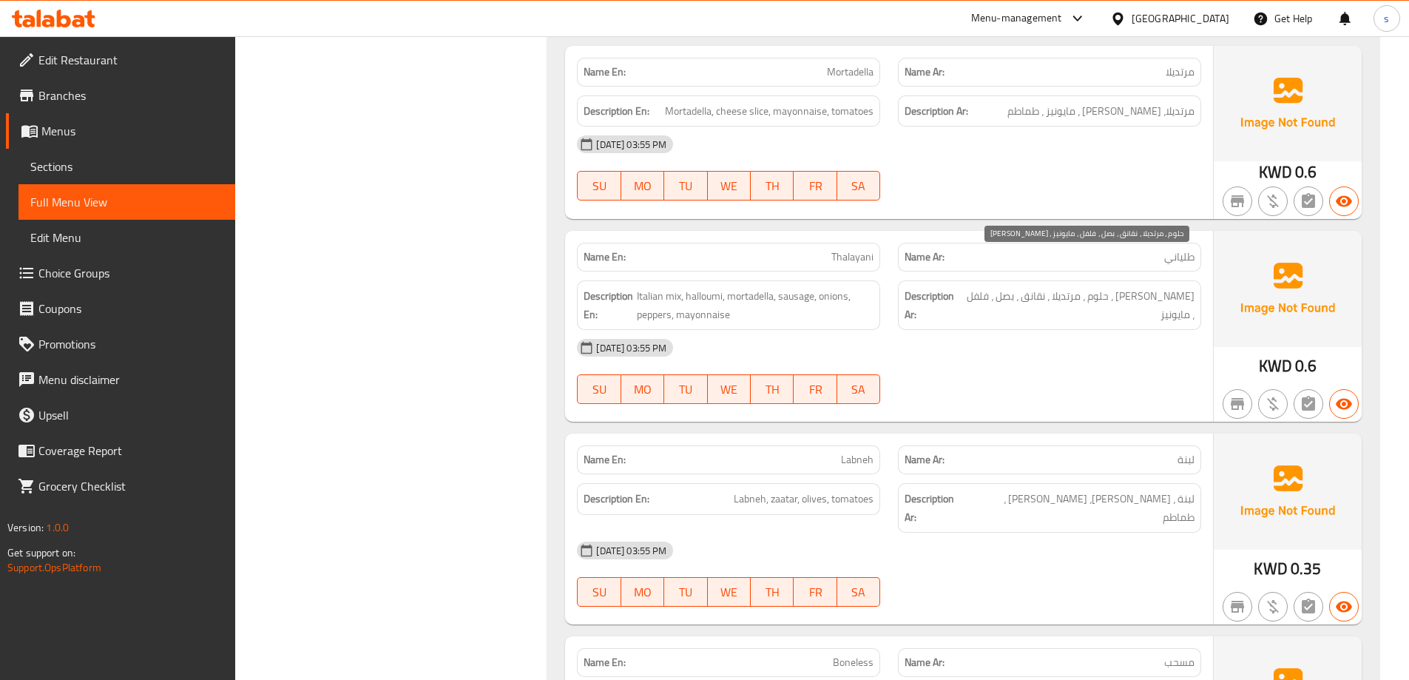
click at [968, 287] on span "[PERSON_NAME] ، حلوم ، مرتديلا ، نقانق ، بصل ، فلفل ، مايونيز" at bounding box center [1079, 305] width 232 height 36
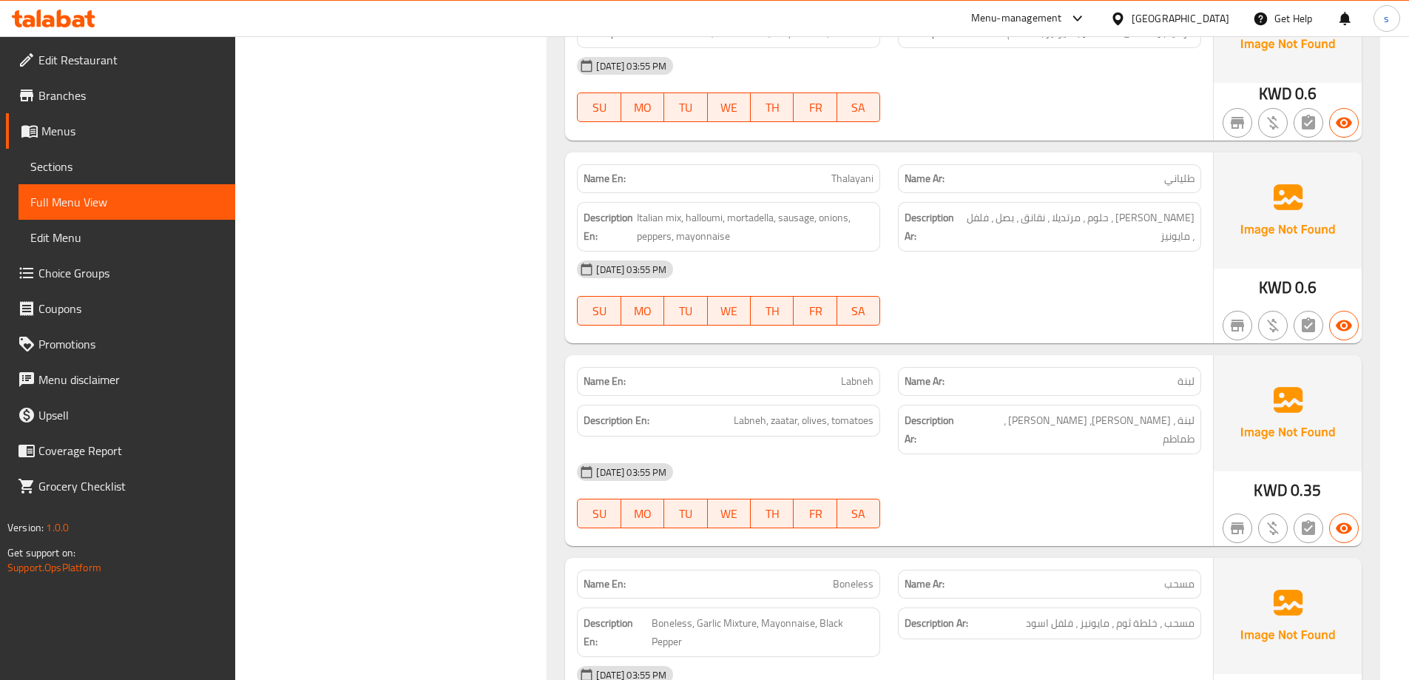
scroll to position [1850, 0]
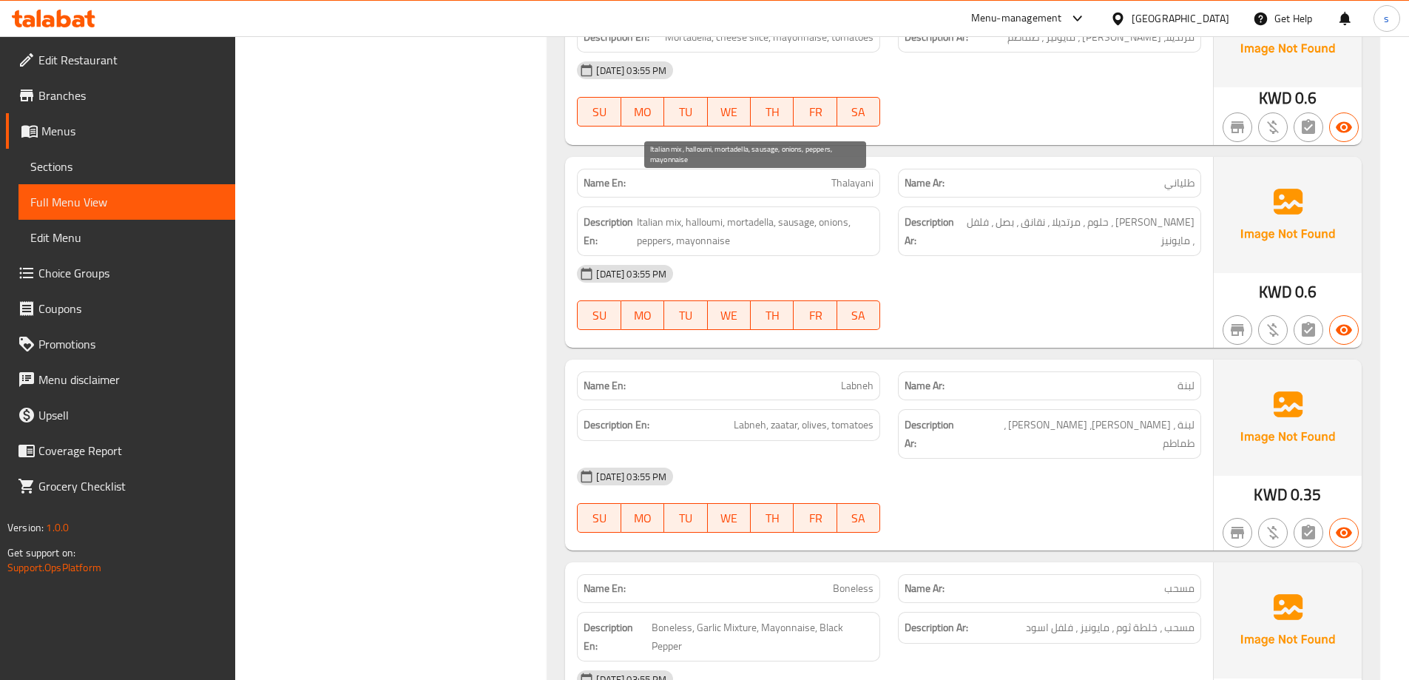
click at [809, 213] on span "Italian mix, halloumi, mortadella, sausage, onions, peppers, mayonnaise" at bounding box center [755, 231] width 237 height 36
copy span "Italian mix, halloumi, mortadella, sausage, onions, peppers, mayonnaise"
click at [827, 175] on p "Name En: Thalayani" at bounding box center [729, 183] width 290 height 16
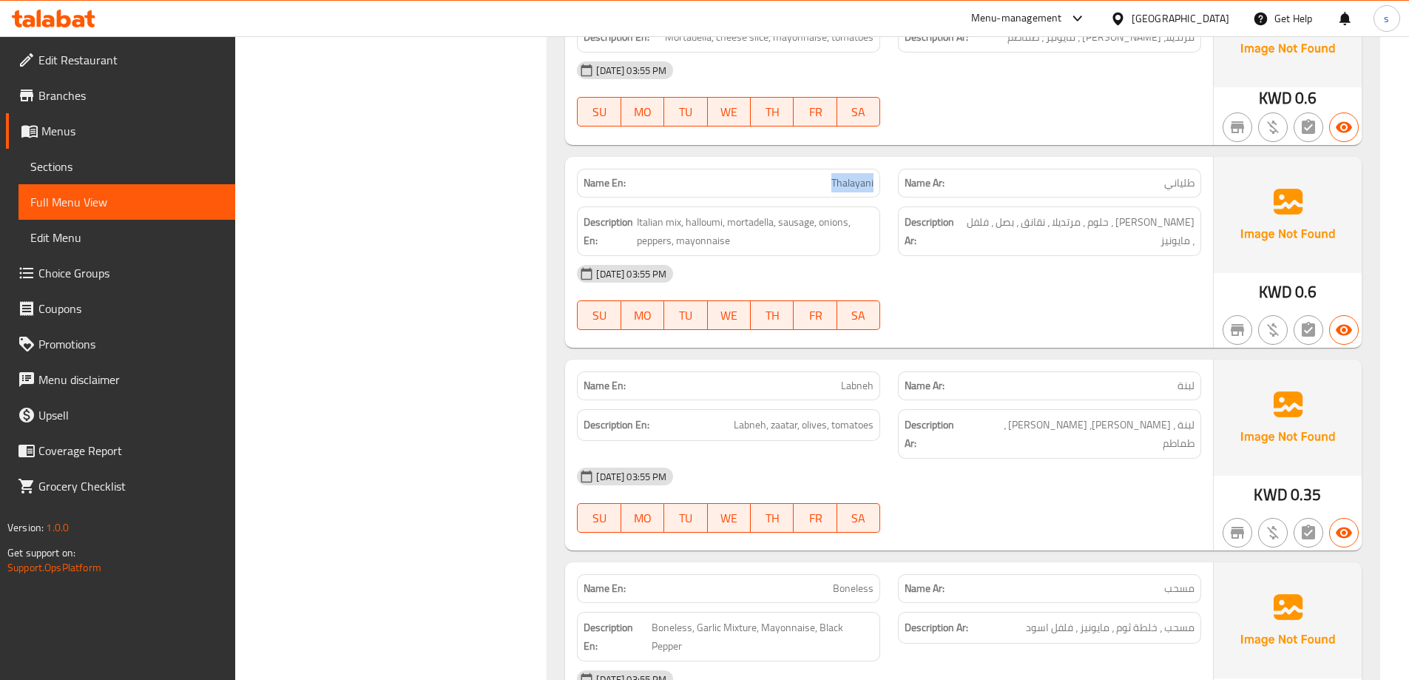
click at [827, 175] on p "Name En: Thalayani" at bounding box center [729, 183] width 290 height 16
copy span "Thalayani"
click at [876, 169] on div "Name En: Thalayani" at bounding box center [728, 183] width 303 height 29
click at [641, 213] on span "Italian mix, halloumi, mortadella, sausage, onions, peppers, mayonnaise" at bounding box center [755, 231] width 237 height 36
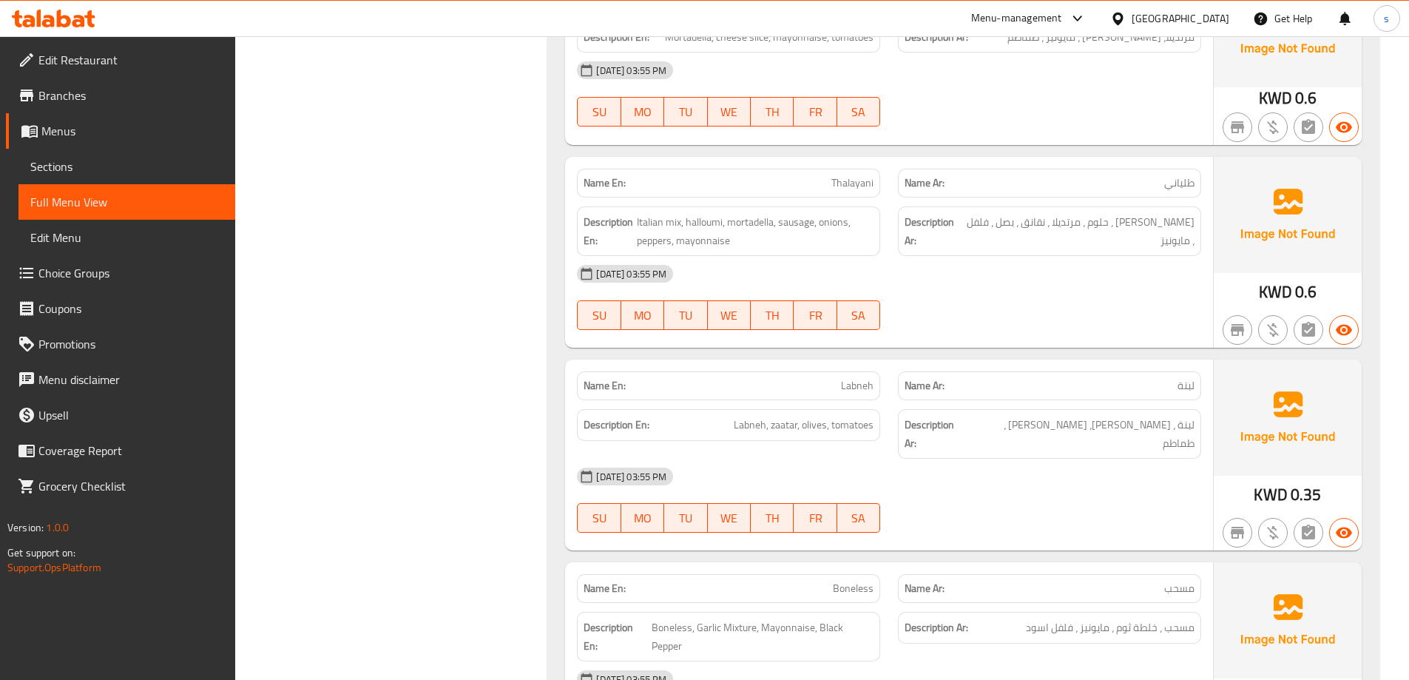
click at [840, 175] on span "Thalayani" at bounding box center [853, 183] width 42 height 16
copy span "Thalayani"
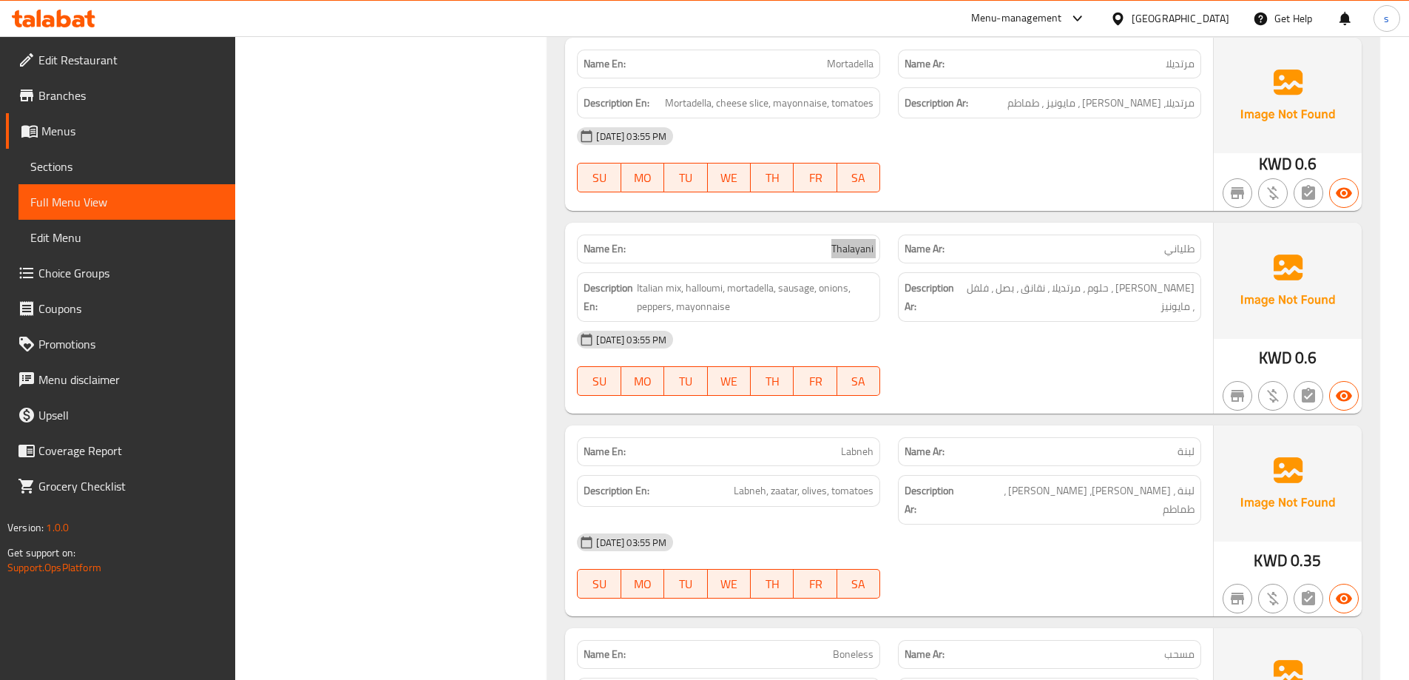
scroll to position [1702, 0]
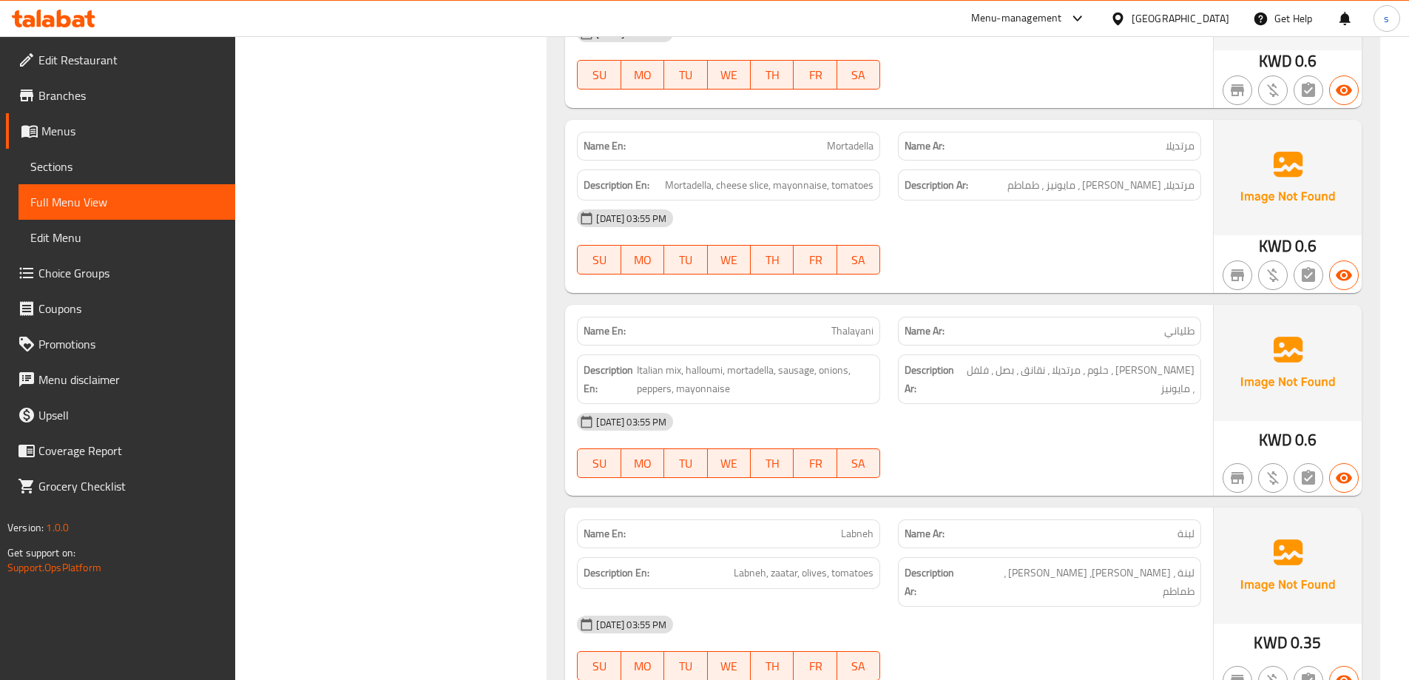
click at [1108, 404] on div "[DATE] 03:55 PM" at bounding box center [889, 422] width 642 height 36
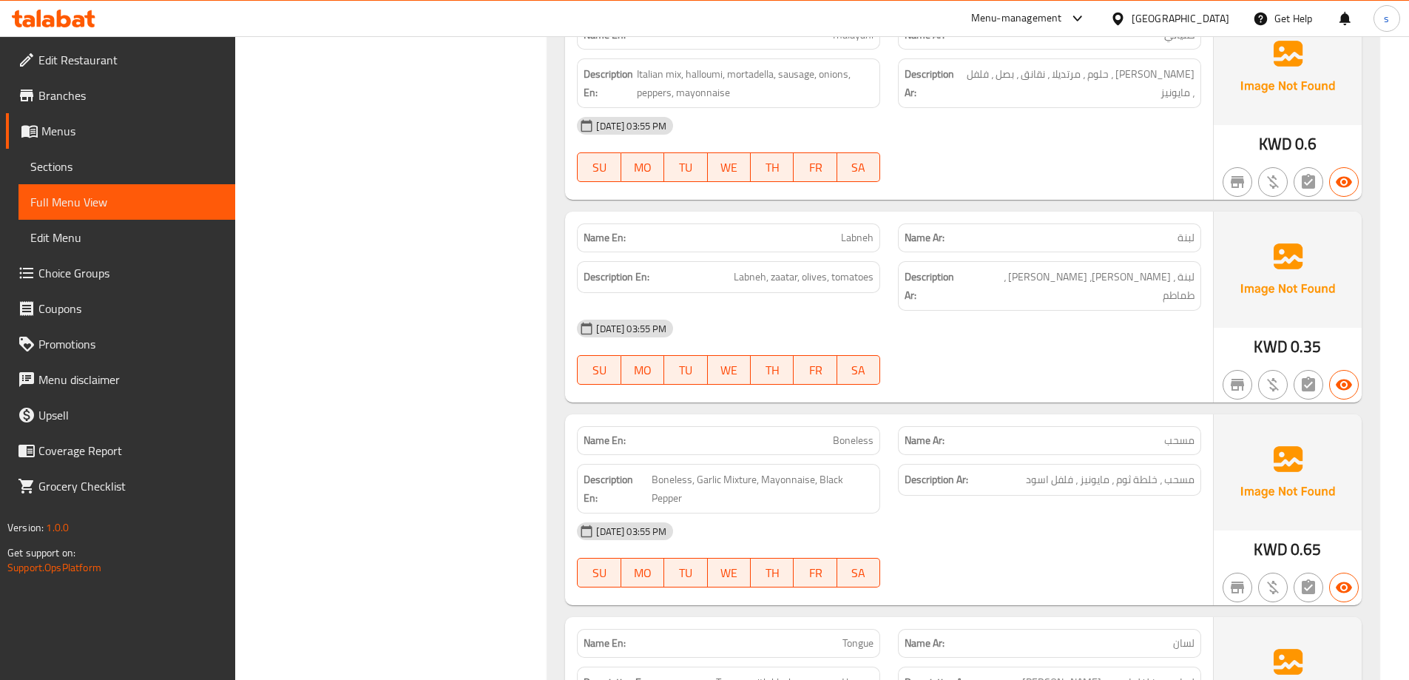
scroll to position [1924, 0]
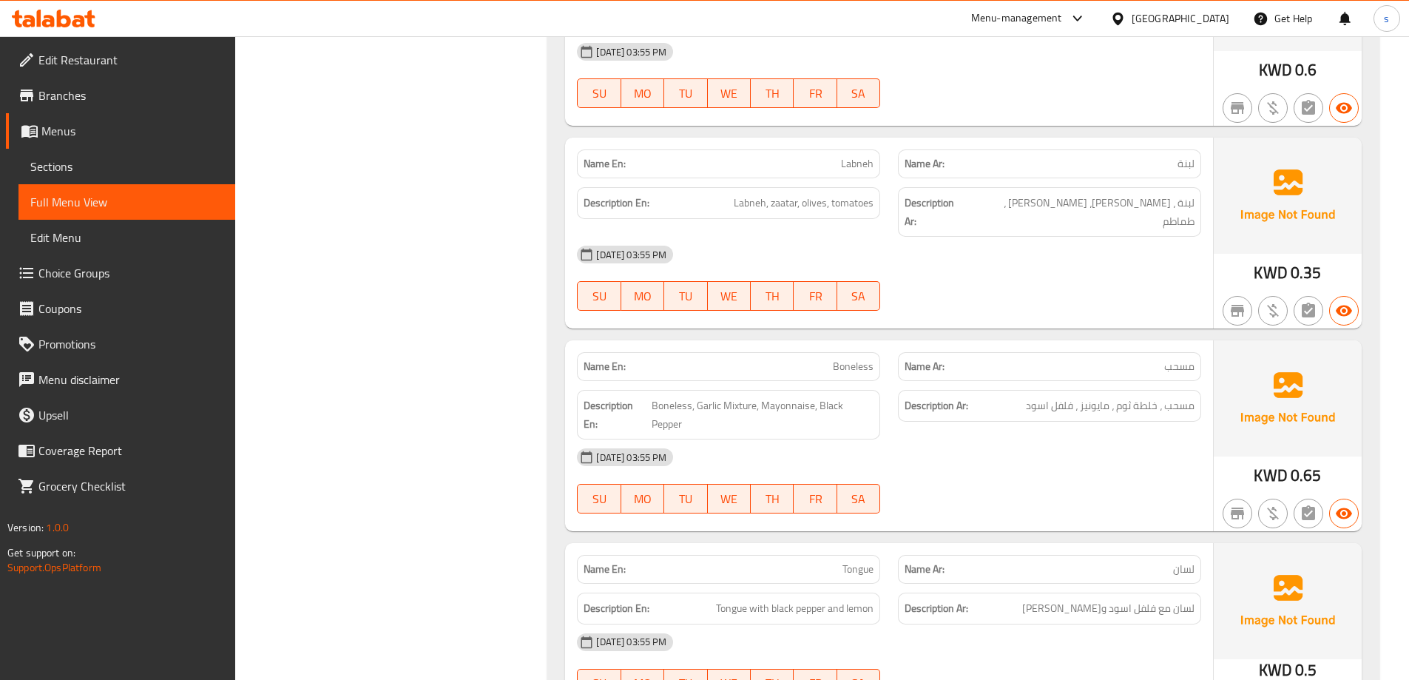
click at [988, 237] on div "[DATE] 03:55 PM SU MO TU WE TH FR SA" at bounding box center [889, 278] width 642 height 83
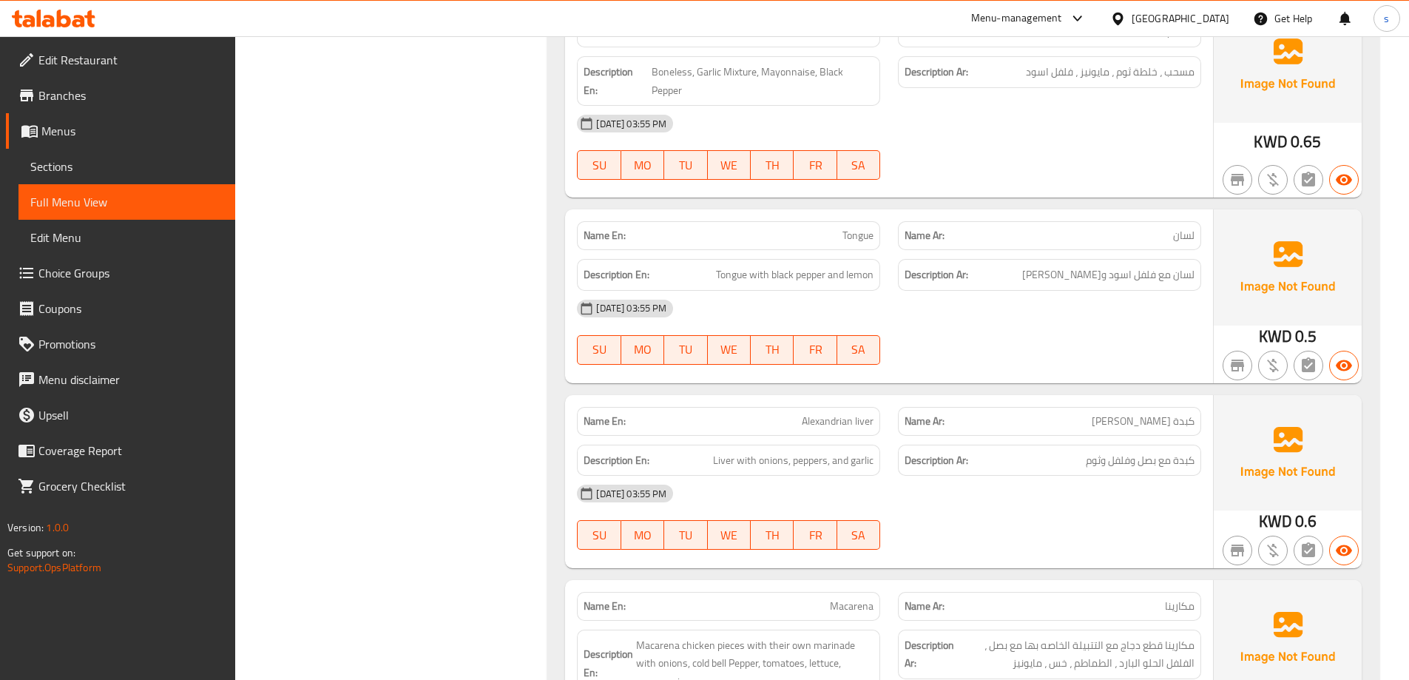
scroll to position [2441, 0]
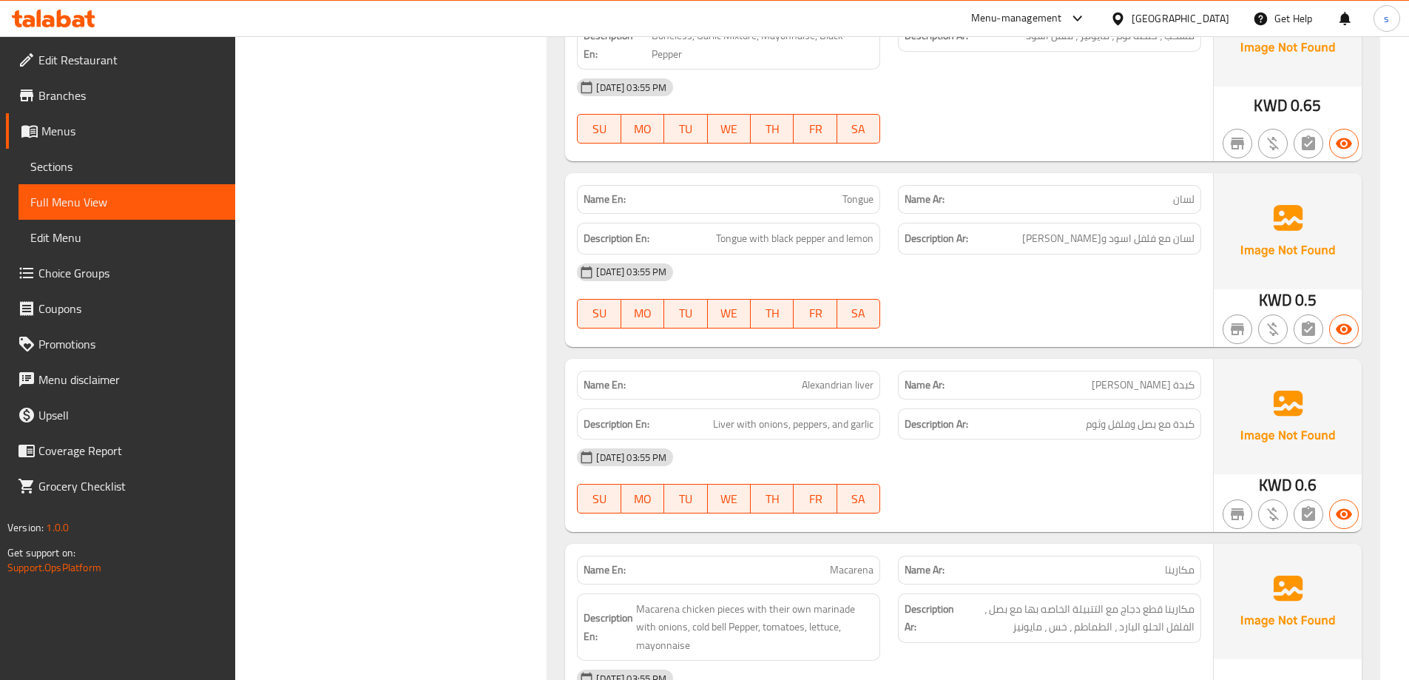
click at [965, 255] on div "[DATE] 03:55 PM SU MO TU WE TH FR SA" at bounding box center [889, 296] width 642 height 83
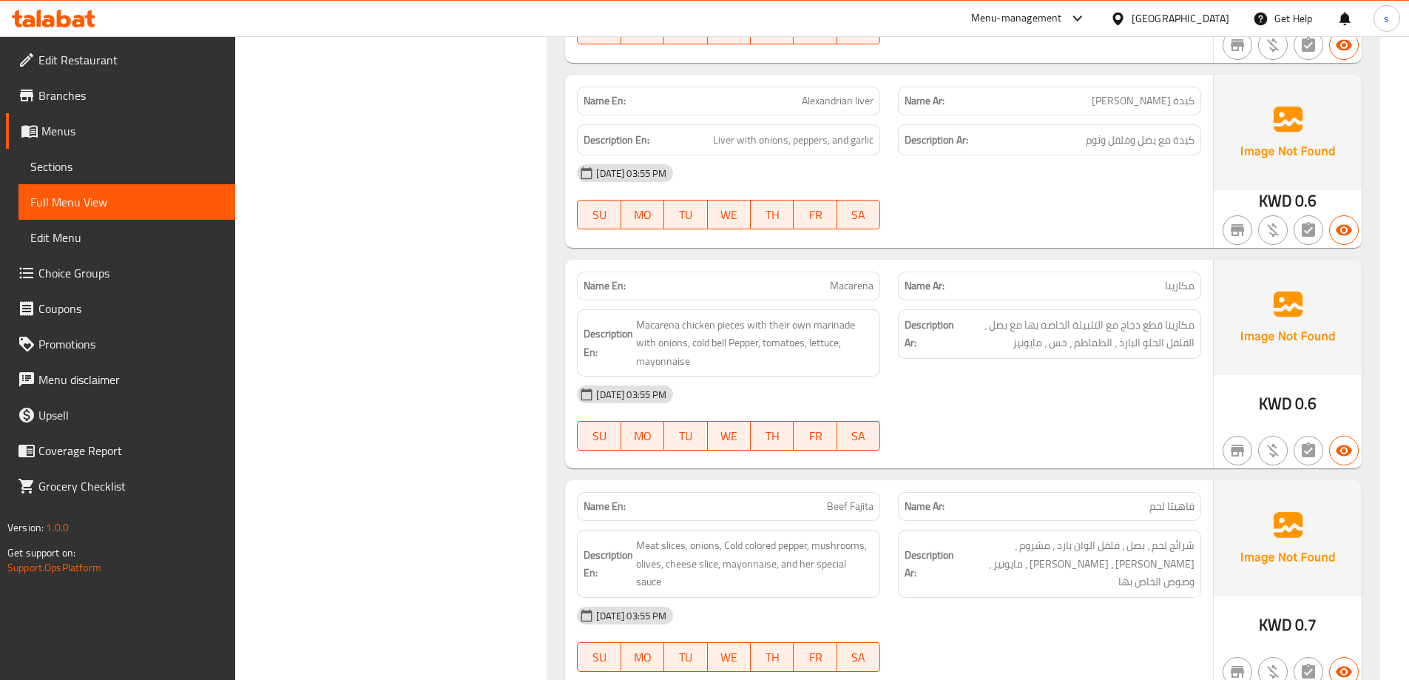
scroll to position [2811, 0]
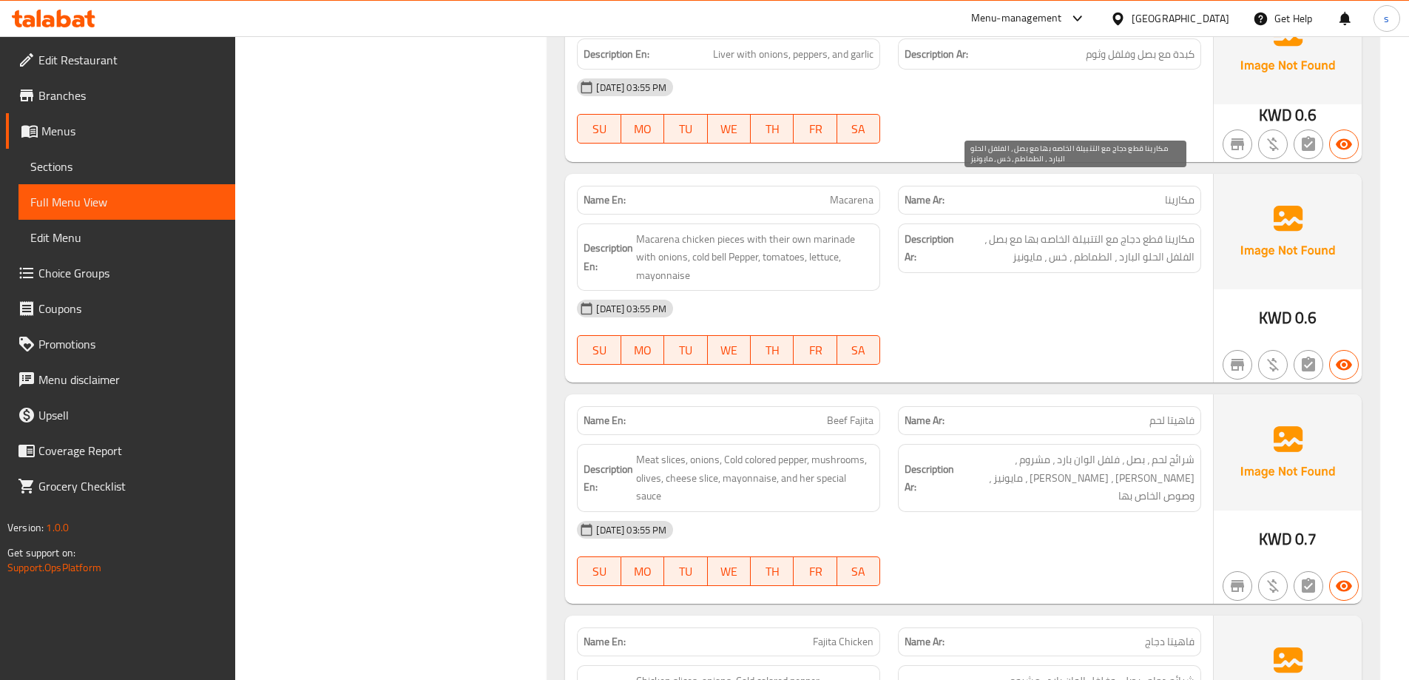
click at [994, 230] on span "مكارينا قطع دجاج مع التتبيلة الخاصه بها مع بصل ، الفلفل الحلو البارد ، الطماطم …" at bounding box center [1075, 248] width 237 height 36
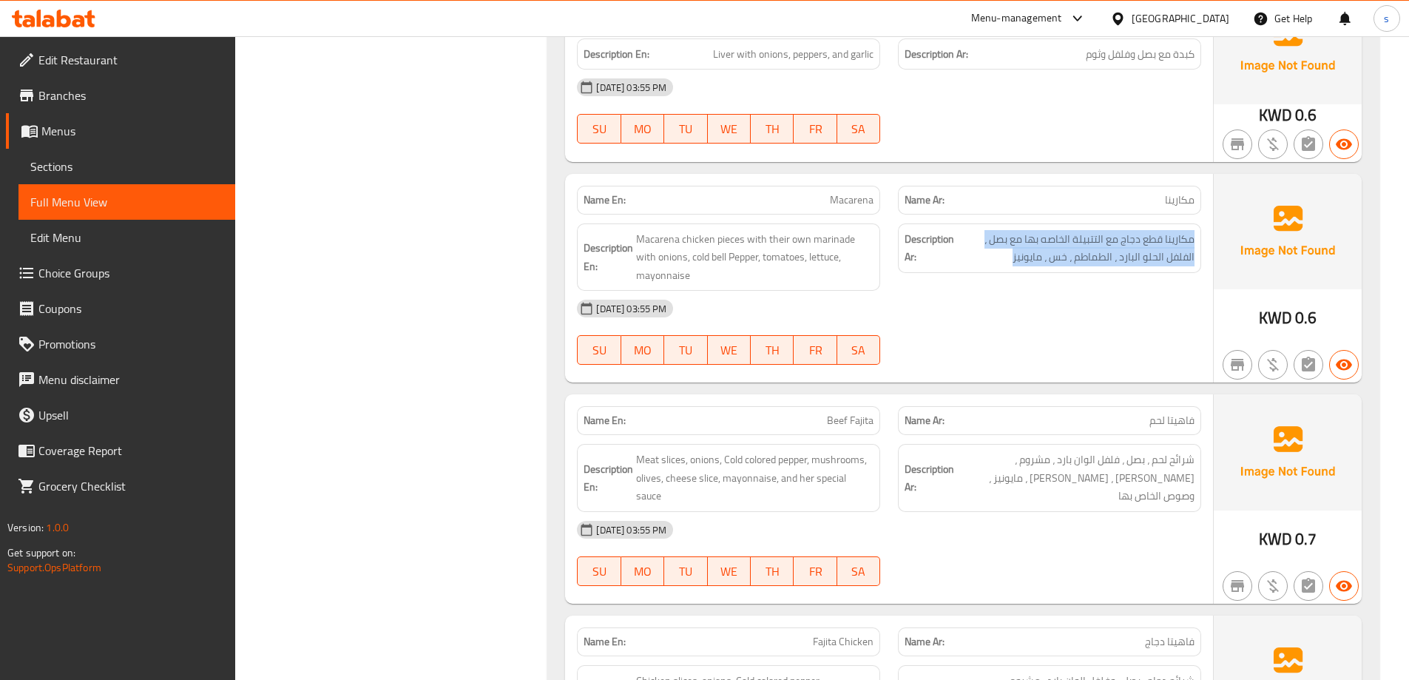
copy div "مكارينا قطع دجاج مع التتبيلة الخاصه بها مع بصل ، الفلفل الحلو البارد ، الطماطم …"
click at [1056, 291] on div "[DATE] 03:55 PM" at bounding box center [889, 309] width 642 height 36
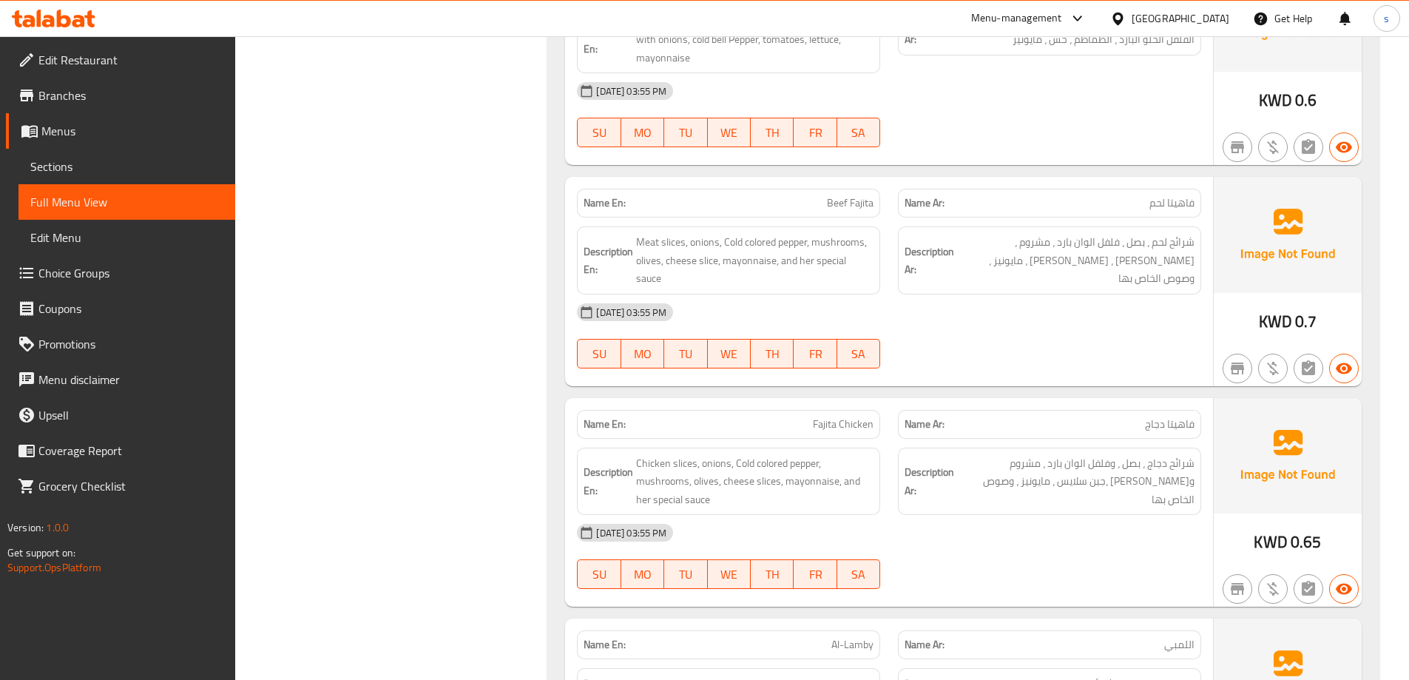
scroll to position [3033, 0]
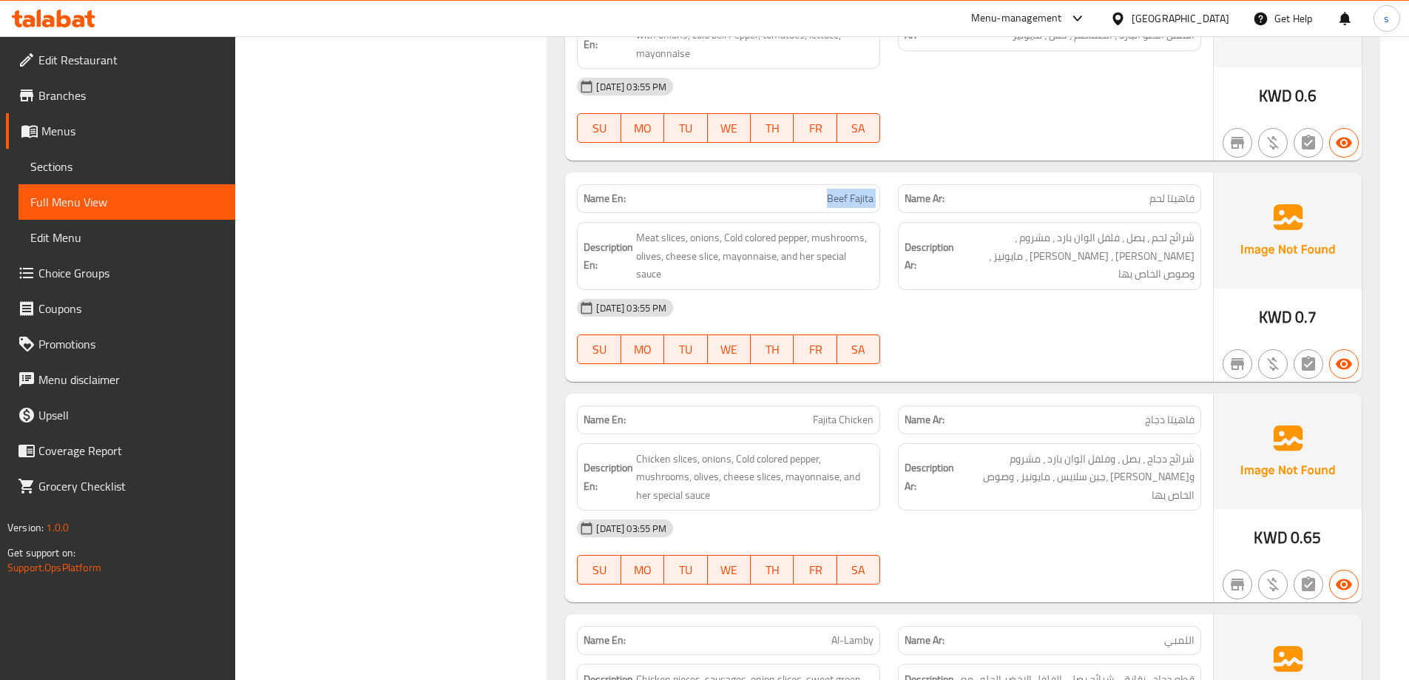
drag, startPoint x: 821, startPoint y: 141, endPoint x: 919, endPoint y: 152, distance: 98.4
click at [919, 175] on div "Name En: Beef Fajita Name Ar: فاهيتا لحم" at bounding box center [889, 198] width 642 height 47
click at [934, 191] on strong "Name Ar:" at bounding box center [925, 199] width 40 height 16
click at [852, 191] on span "Beef Fajita" at bounding box center [850, 199] width 47 height 16
click at [869, 191] on span "Beef Fajita" at bounding box center [850, 199] width 47 height 16
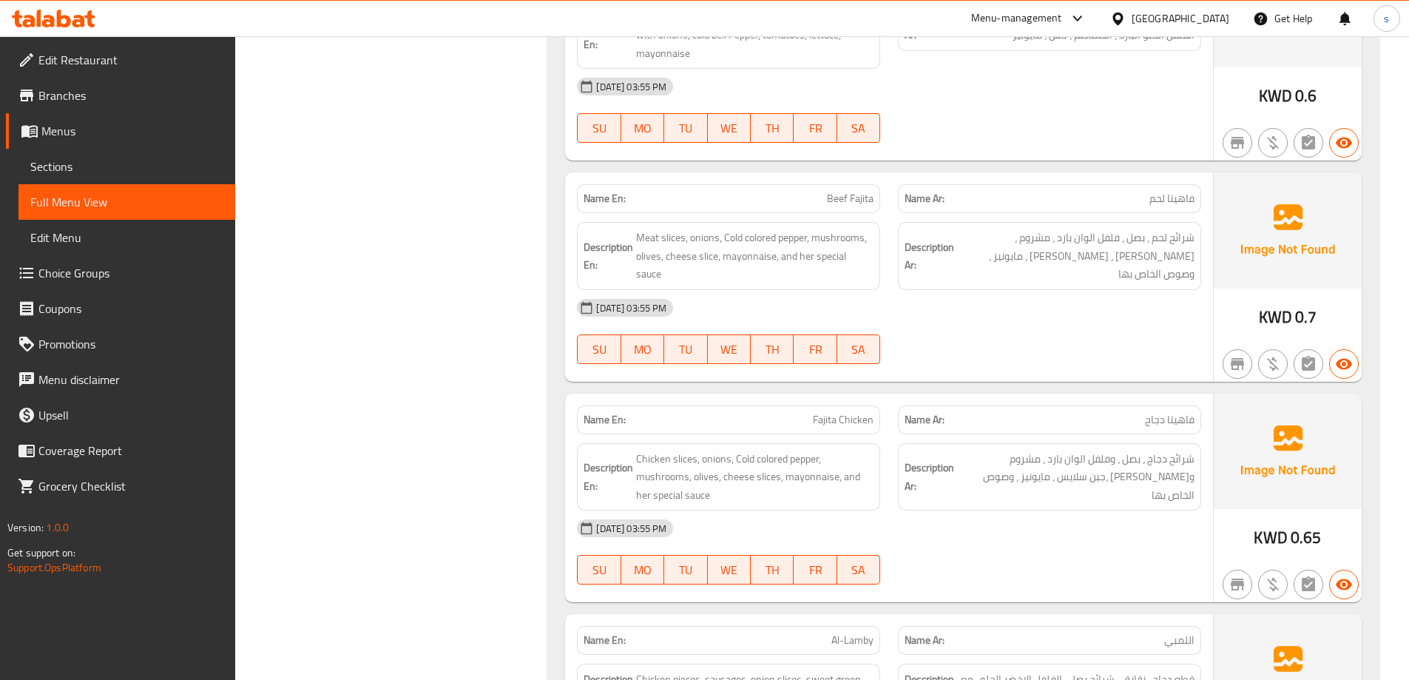
click at [861, 191] on span "Beef Fajita" at bounding box center [850, 199] width 47 height 16
copy span "Beef Fajita"
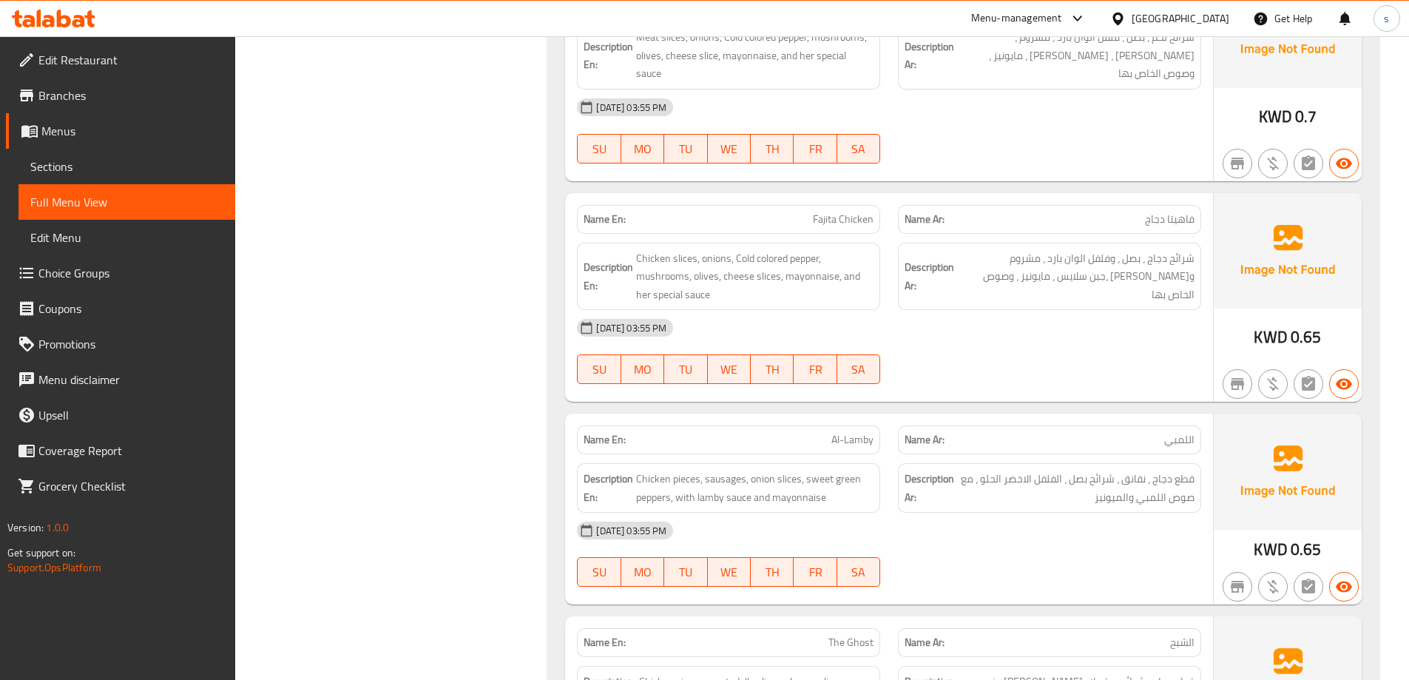
scroll to position [3477, 0]
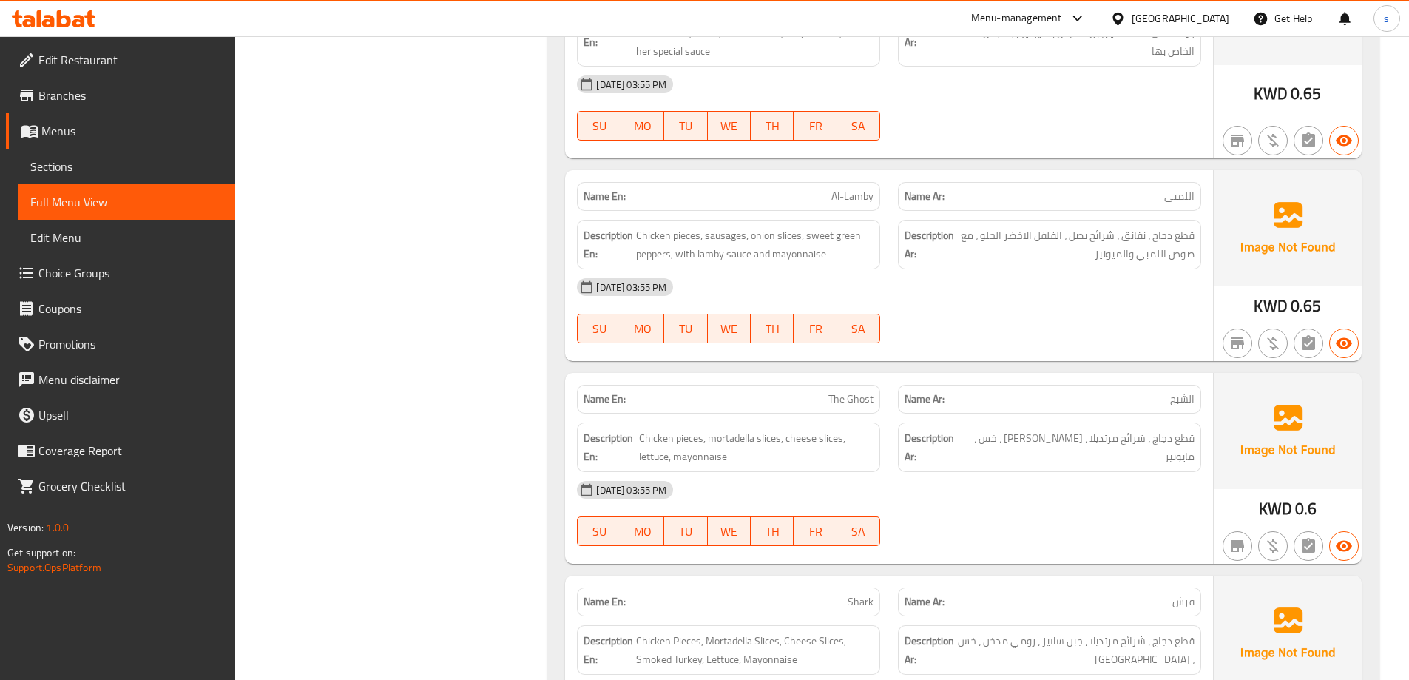
click at [1011, 472] on div "[DATE] 03:55 PM" at bounding box center [889, 490] width 642 height 36
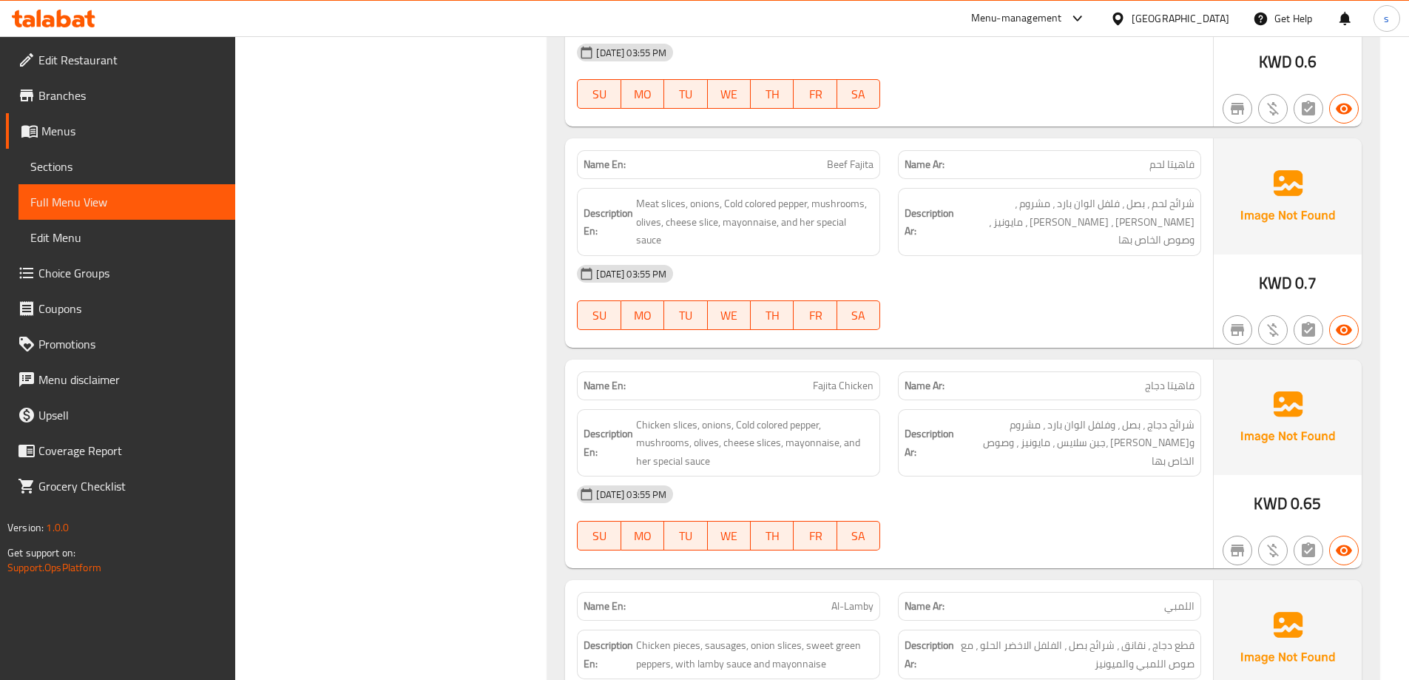
scroll to position [3033, 0]
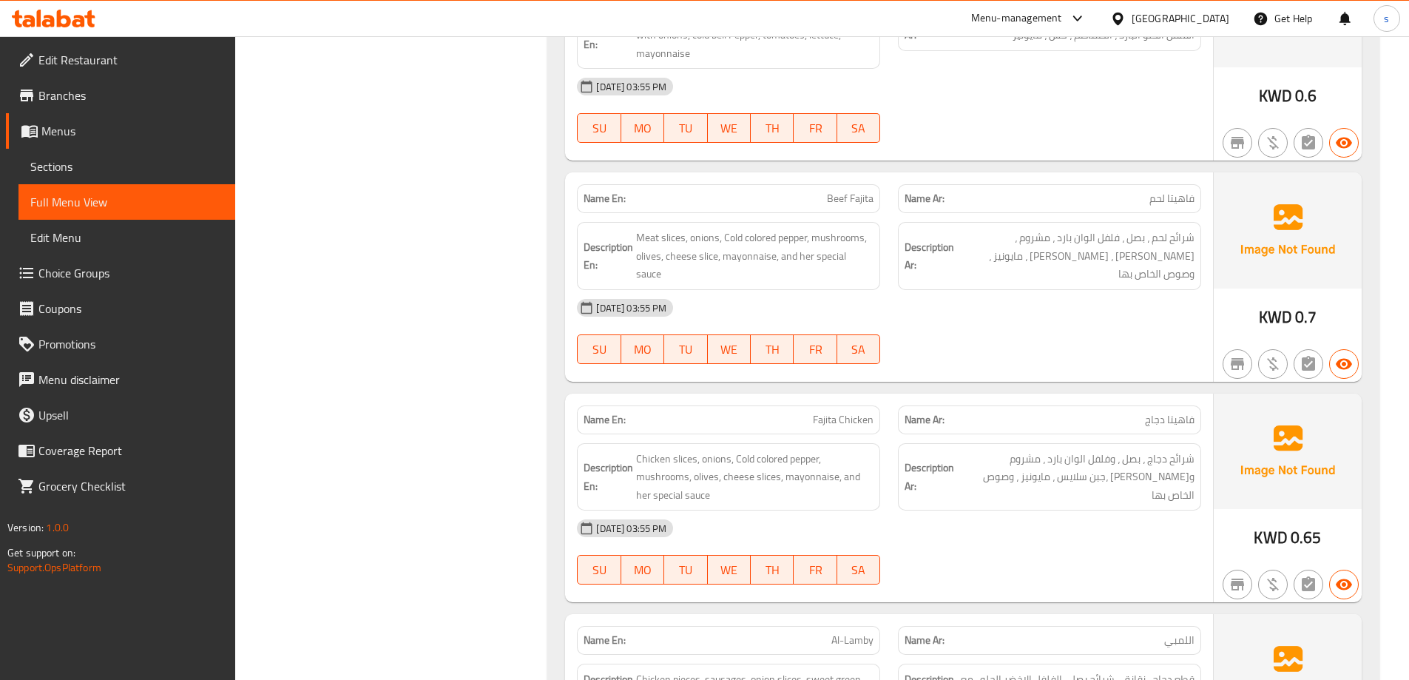
click at [983, 290] on div "[DATE] 03:55 PM" at bounding box center [889, 308] width 642 height 36
click at [1033, 290] on div "[DATE] 03:55 PM" at bounding box center [889, 308] width 642 height 36
click at [837, 229] on span "Meat slices, onions, Cold colored pepper, mushrooms, olives, cheese slice, mayo…" at bounding box center [754, 256] width 237 height 55
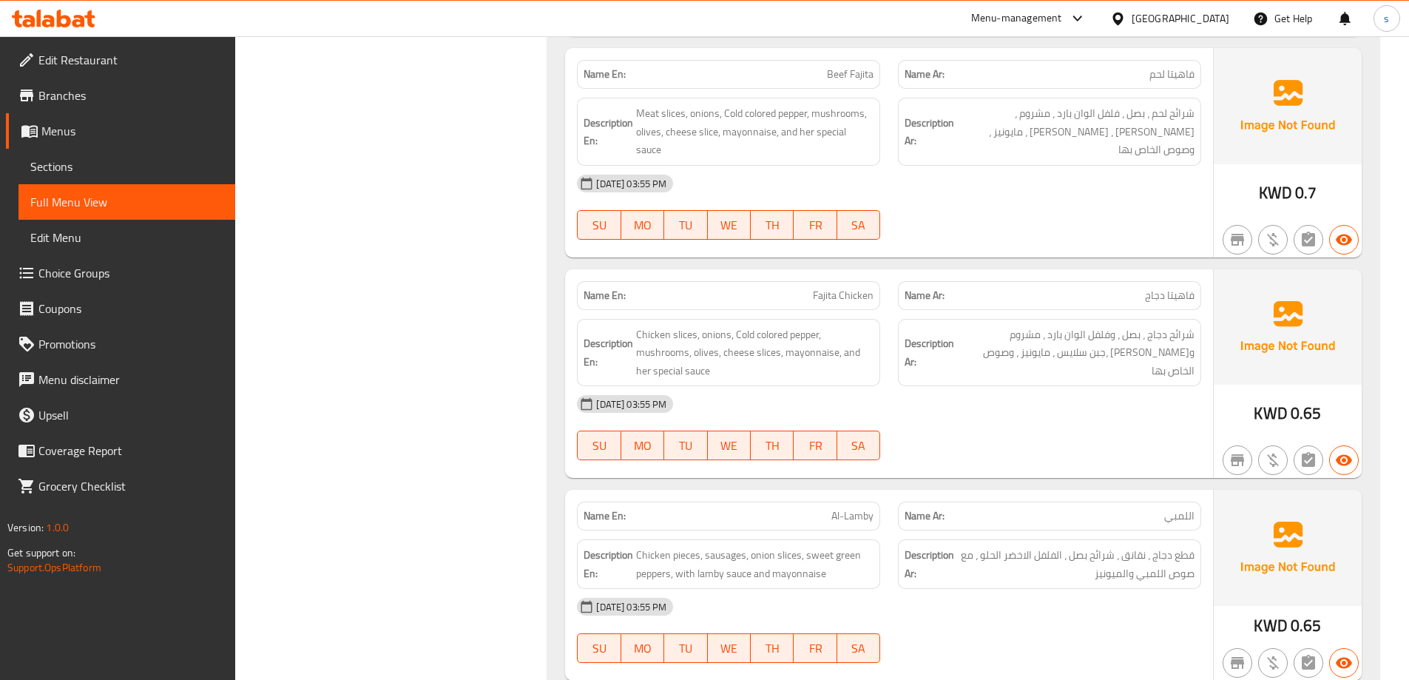
scroll to position [3181, 0]
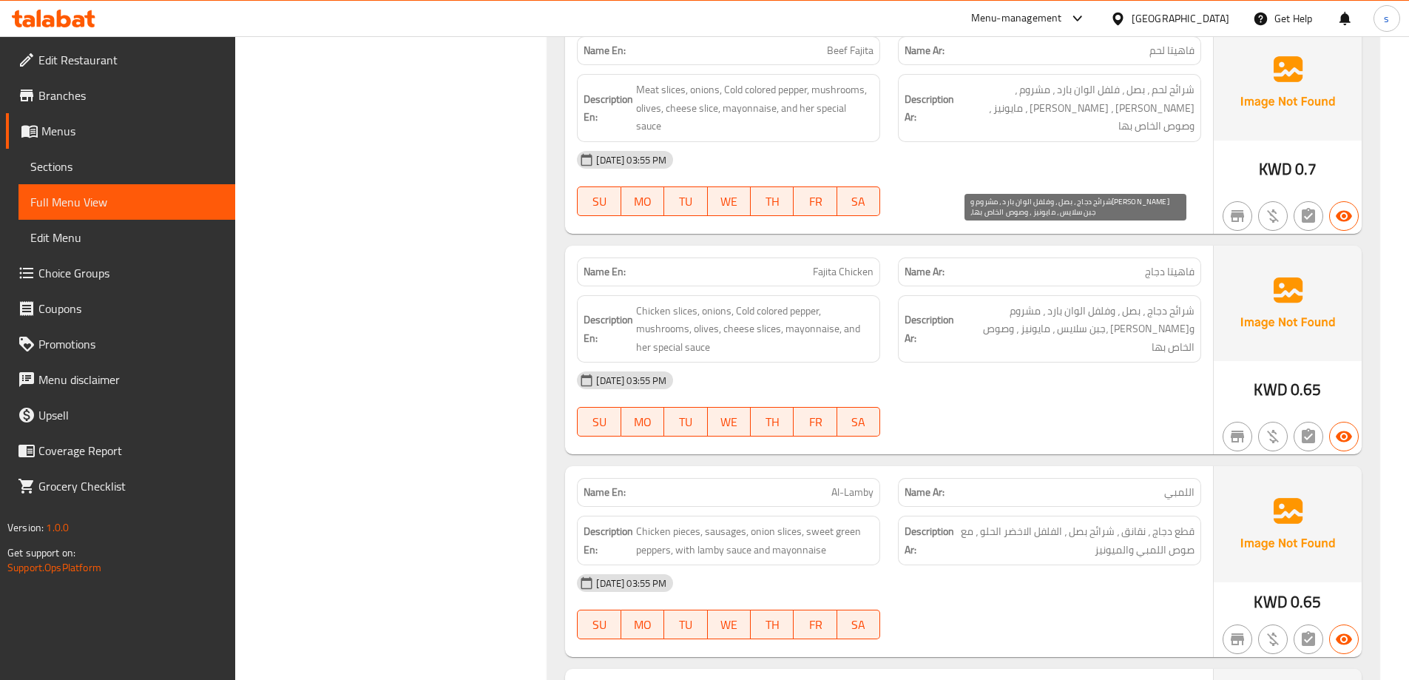
click at [991, 286] on div "Description Ar: شرائح دجاج ، بصل ، وفلفل الوان بارد ، مشروم وزيتون ،جبن سلايس ،…" at bounding box center [1049, 329] width 321 height 86
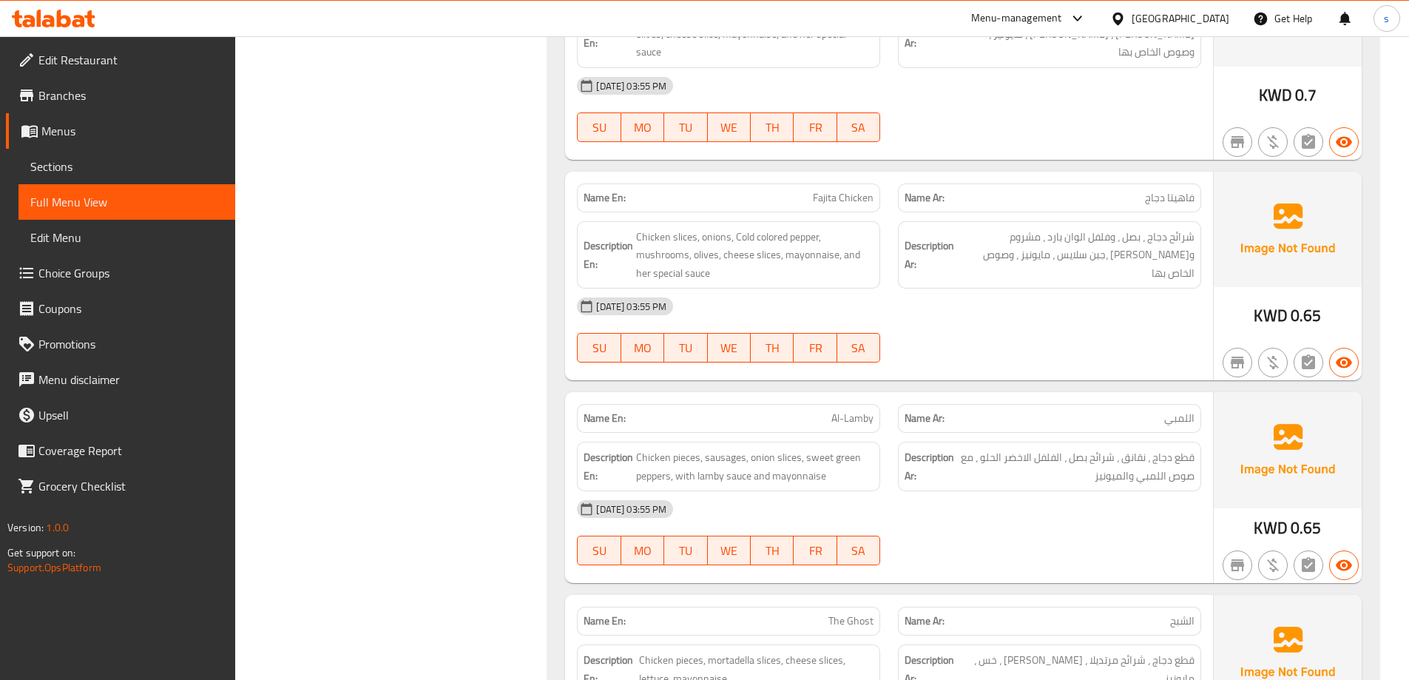
click at [941, 215] on div "Description Ar: شرائح دجاج ، بصل ، وفلفل الوان بارد ، مشروم وزيتون ،جبن سلايس ،…" at bounding box center [1049, 255] width 321 height 86
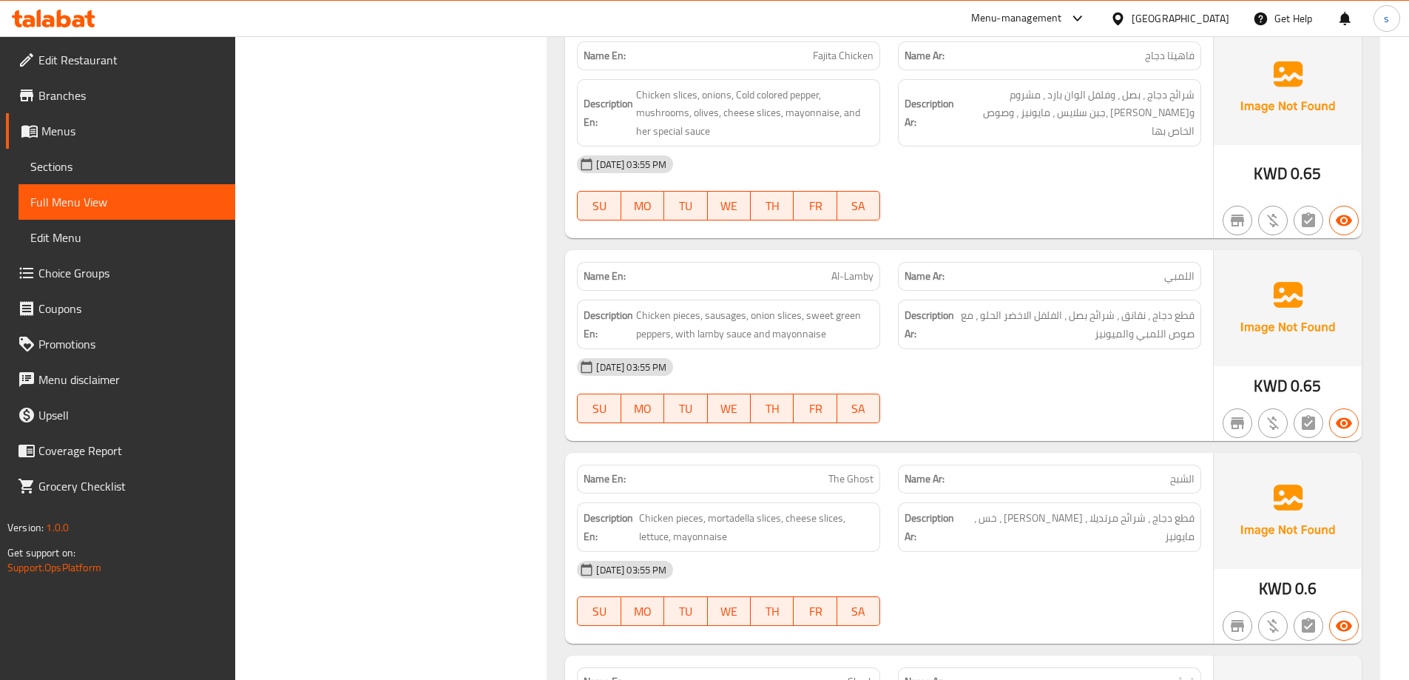
scroll to position [3403, 0]
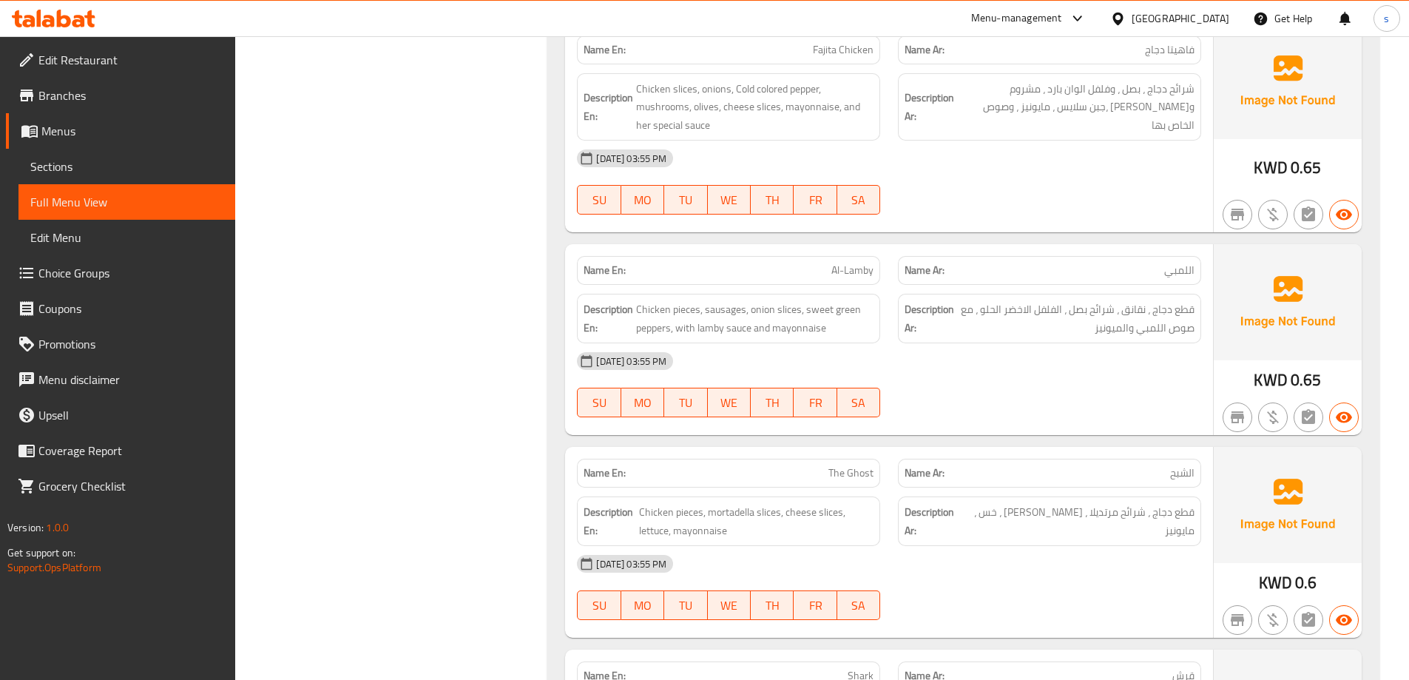
click at [1028, 343] on div "[DATE] 03:55 PM" at bounding box center [889, 361] width 642 height 36
click at [997, 343] on div "[DATE] 03:55 PM" at bounding box center [889, 361] width 642 height 36
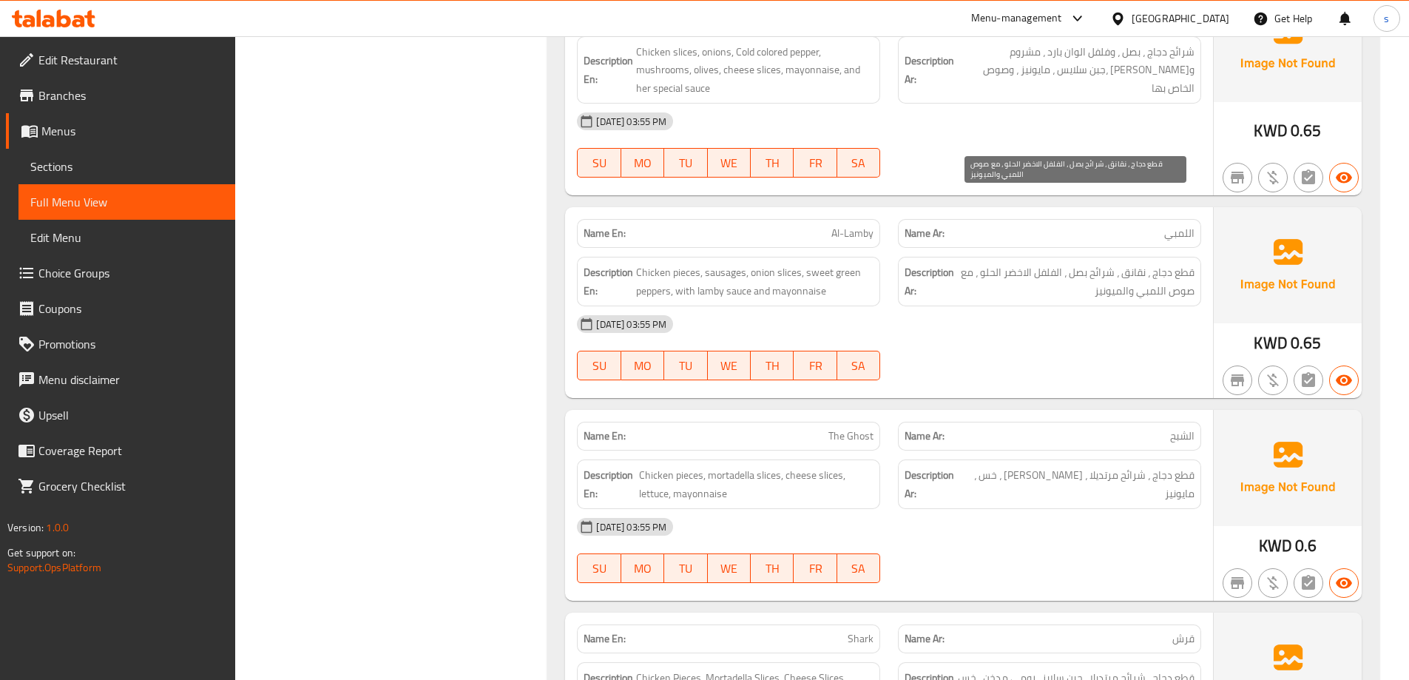
scroll to position [3477, 0]
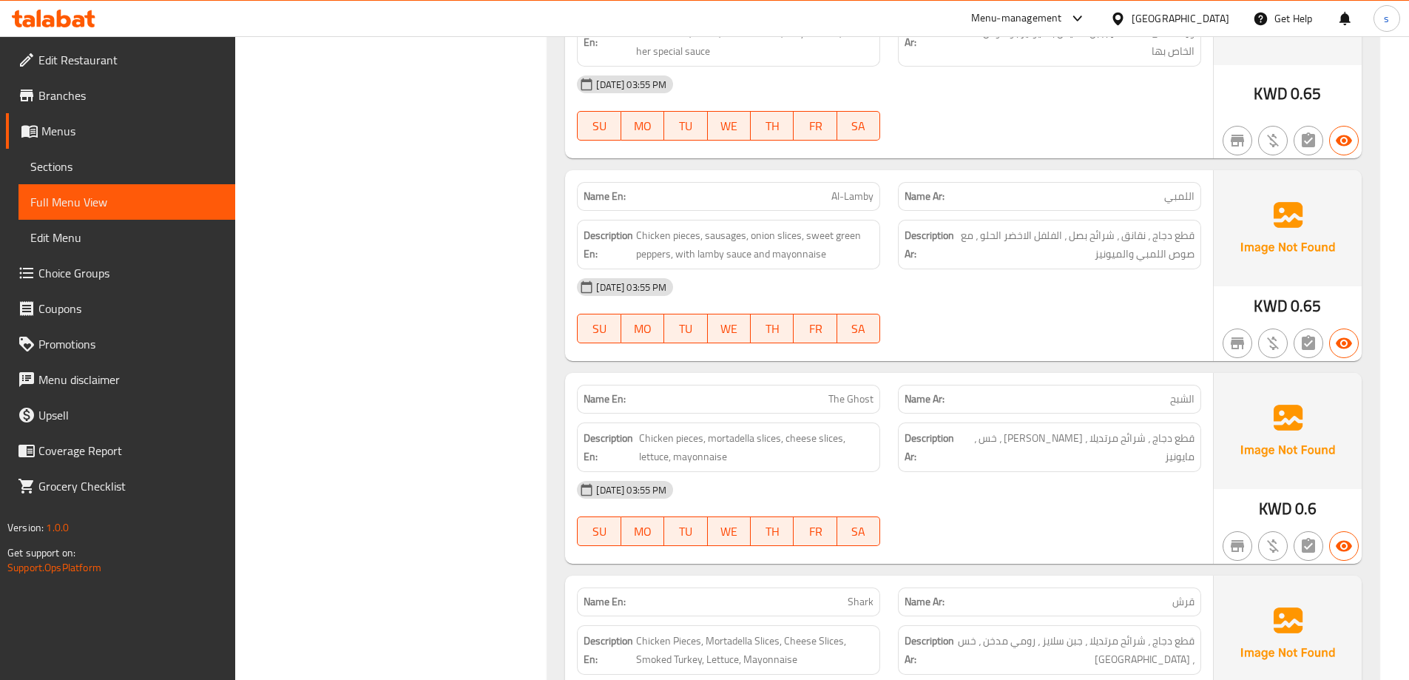
click at [953, 269] on div "[DATE] 03:55 PM SU MO TU WE TH FR SA" at bounding box center [889, 310] width 642 height 83
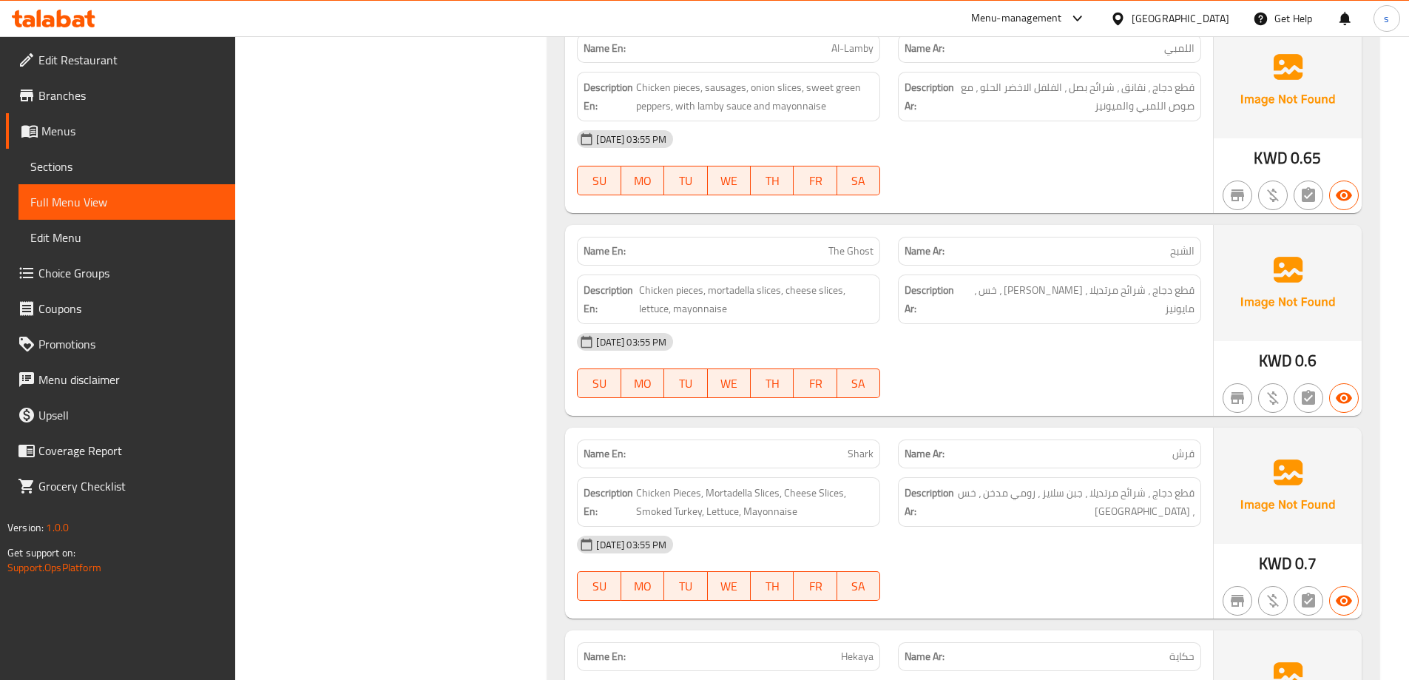
scroll to position [3699, 0]
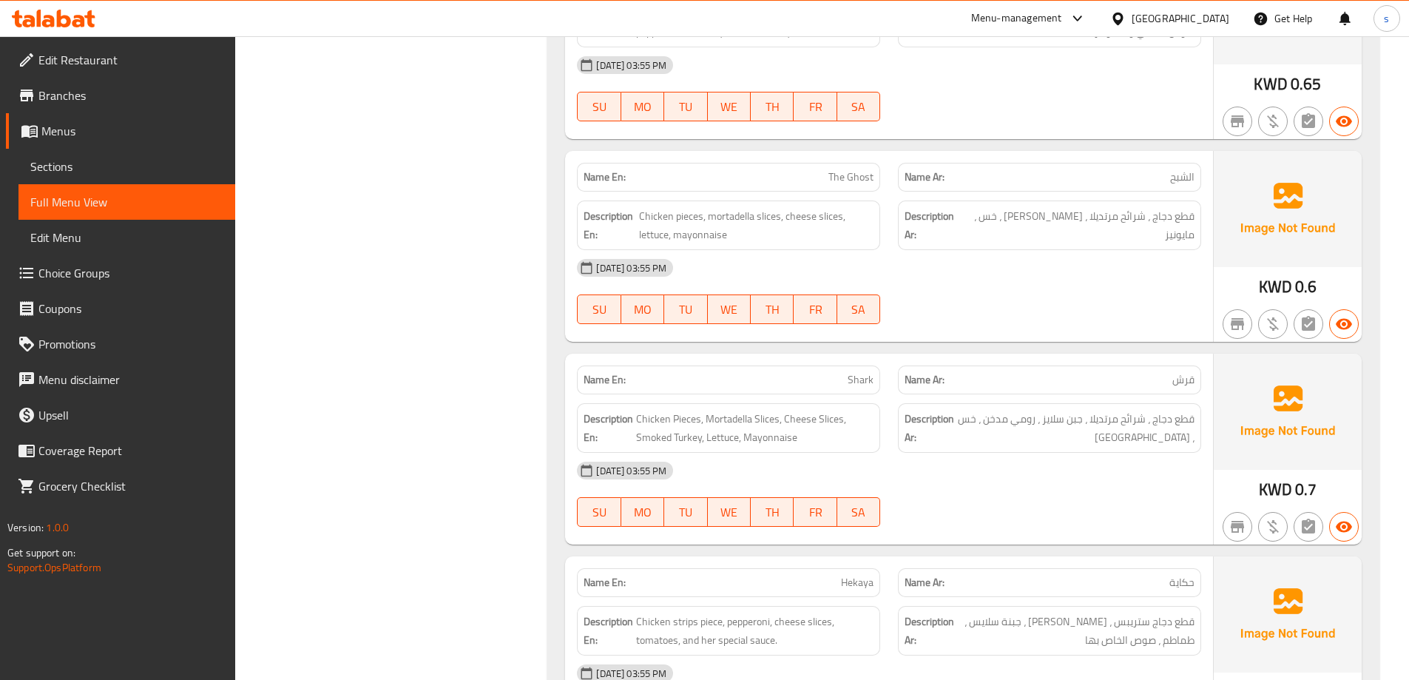
click at [941, 250] on div "12-10-2025 03:55 PM SU MO TU WE TH FR SA" at bounding box center [889, 291] width 642 height 83
click at [1153, 169] on p "Name Ar: الشبح" at bounding box center [1050, 177] width 290 height 16
click at [864, 169] on span "The Ghost" at bounding box center [851, 177] width 45 height 16
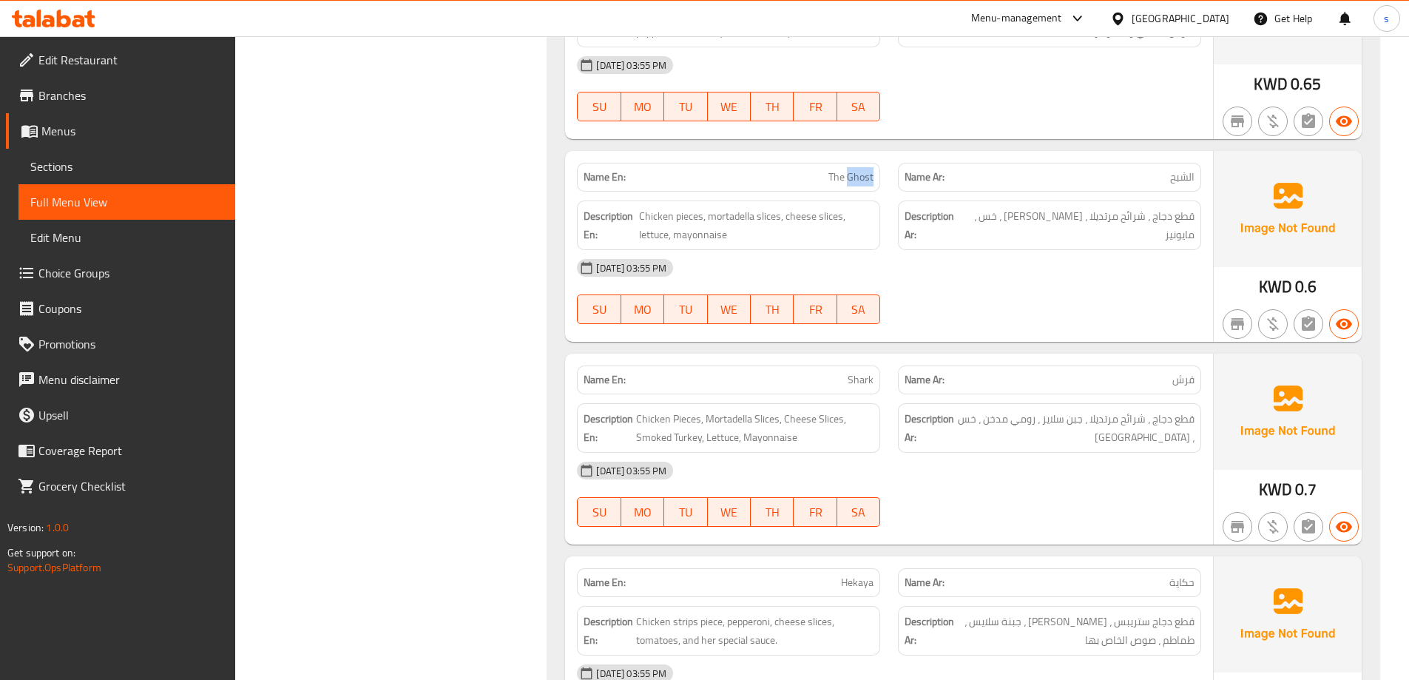
click at [864, 169] on span "The Ghost" at bounding box center [851, 177] width 45 height 16
click at [1076, 453] on div "12-10-2025 03:55 PM SU MO TU WE TH FR SA" at bounding box center [889, 494] width 642 height 83
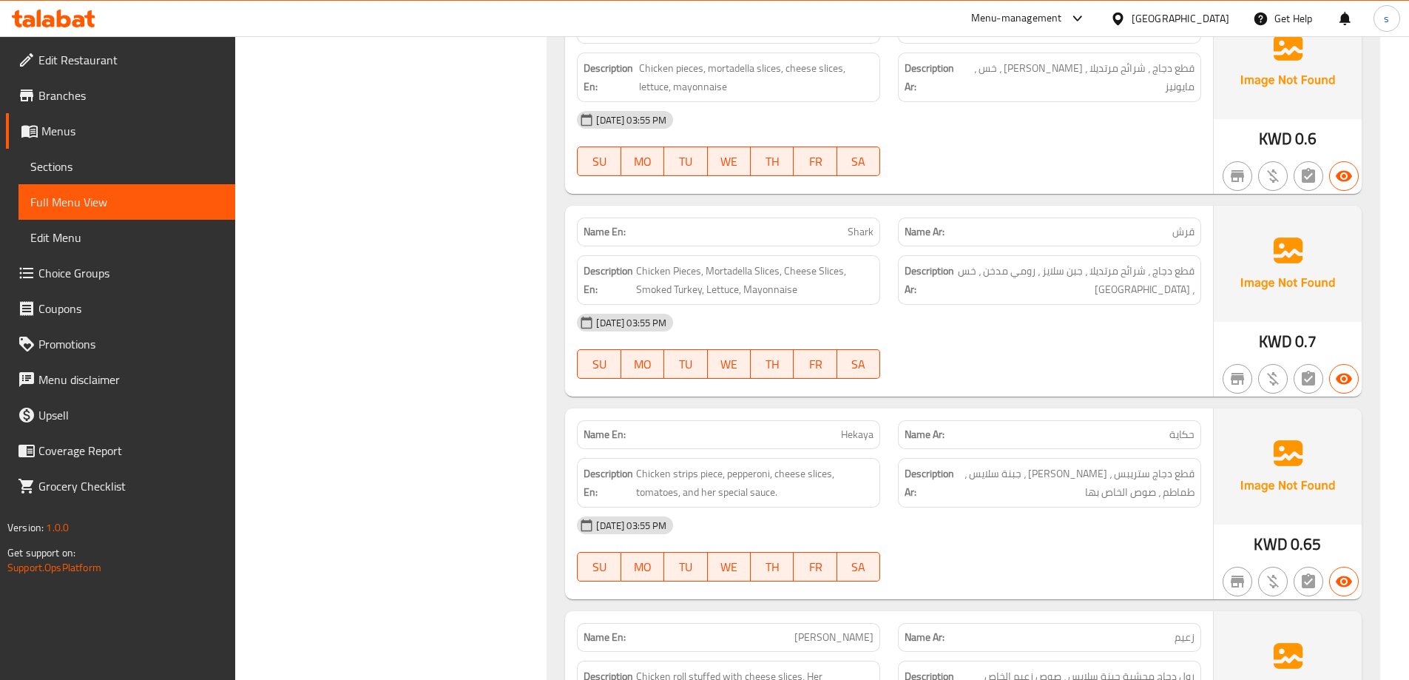
scroll to position [3773, 0]
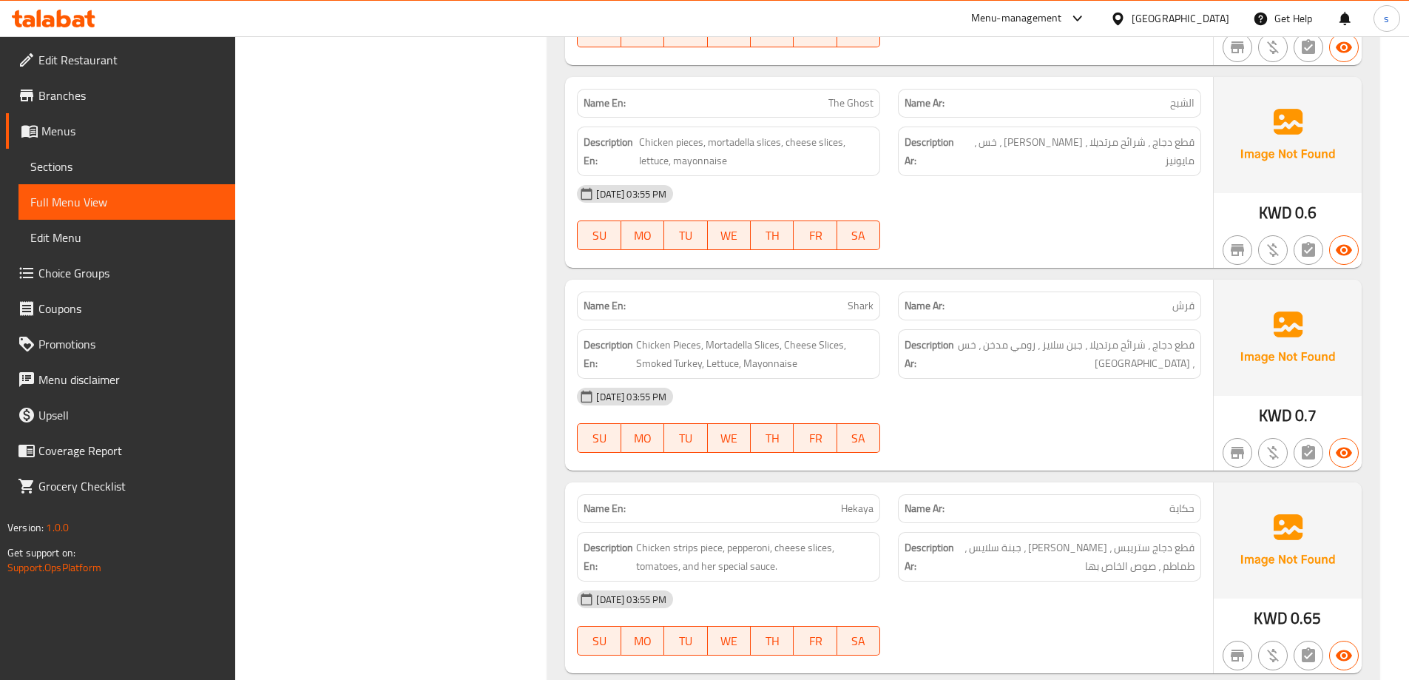
click at [1167, 298] on p "Name Ar: قرش" at bounding box center [1050, 306] width 290 height 16
click at [839, 298] on p "Name En: Shark" at bounding box center [729, 306] width 290 height 16
click at [870, 298] on span "Shark" at bounding box center [861, 306] width 26 height 16
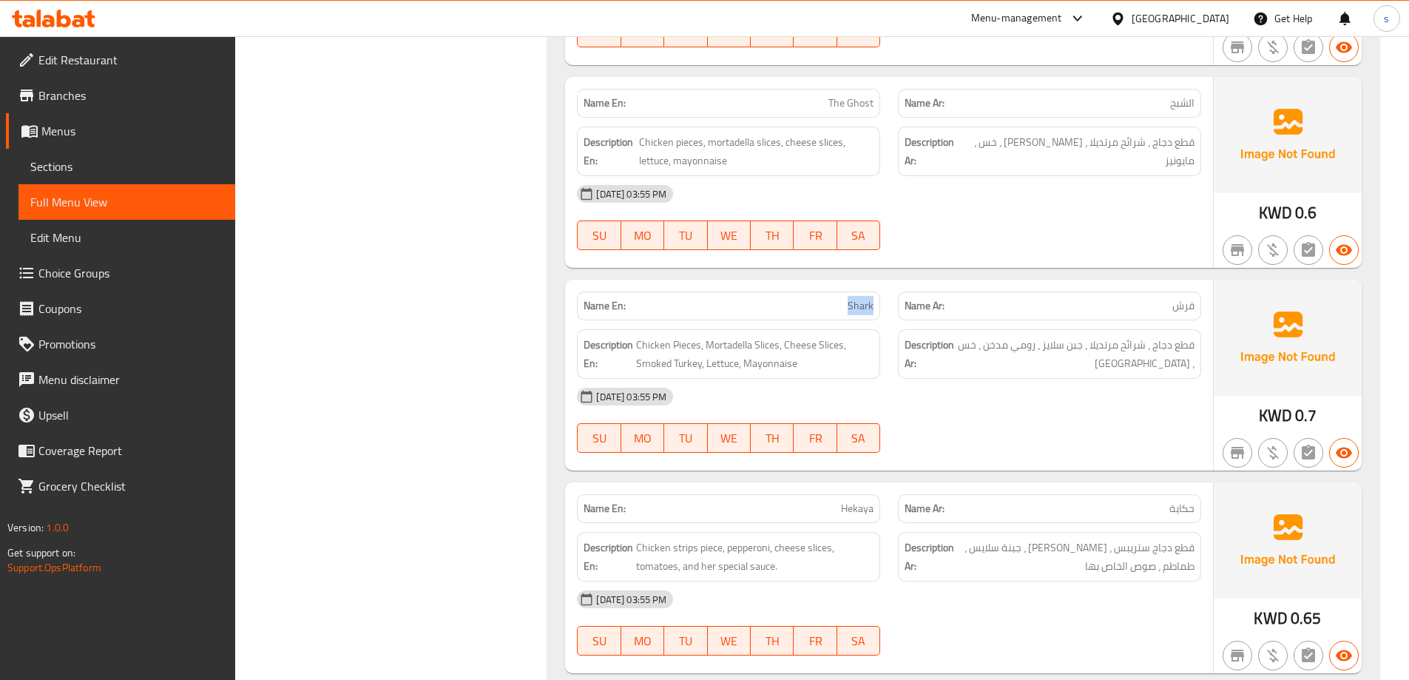
click at [870, 298] on span "Shark" at bounding box center [861, 306] width 26 height 16
click at [928, 379] on div "[DATE] 03:55 PM" at bounding box center [889, 397] width 642 height 36
drag, startPoint x: 970, startPoint y: 291, endPoint x: 956, endPoint y: 272, distance: 23.8
click at [954, 336] on strong "Description Ar:" at bounding box center [930, 354] width 50 height 36
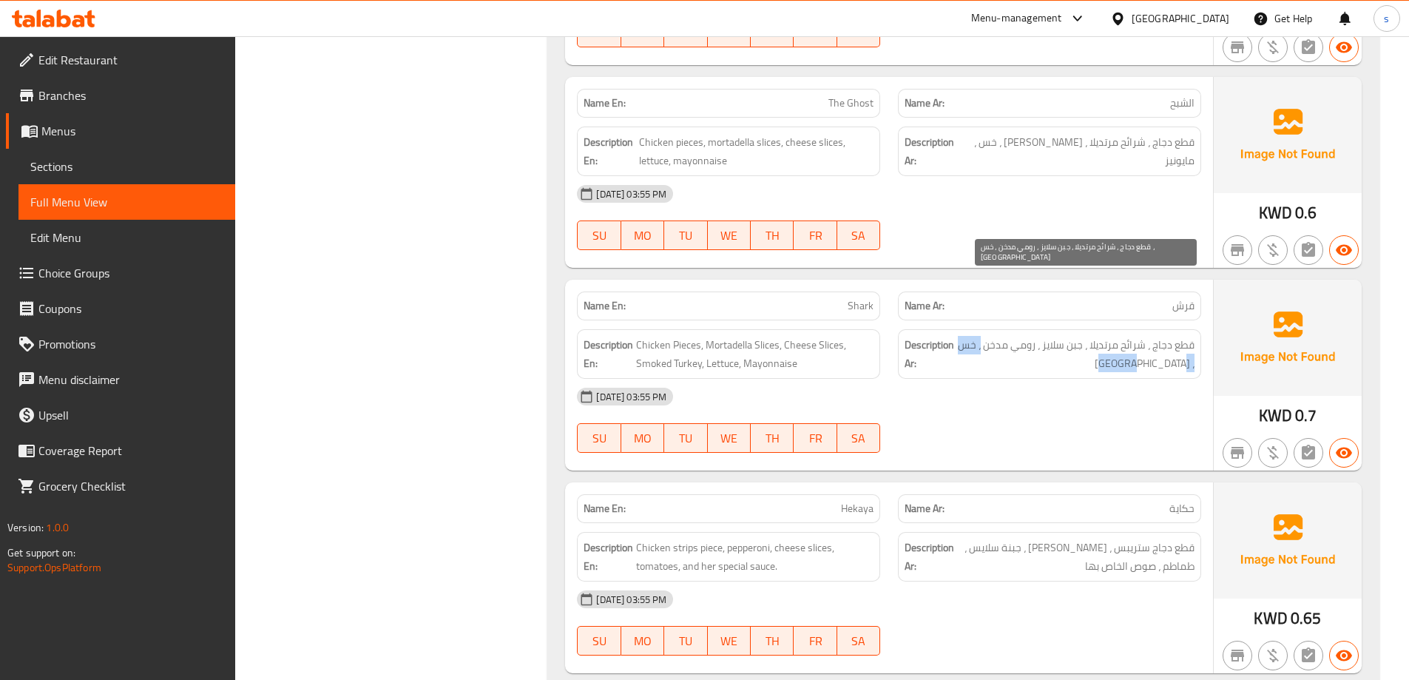
drag, startPoint x: 982, startPoint y: 280, endPoint x: 1072, endPoint y: 303, distance: 92.2
click at [1072, 329] on div "Description Ar: قطع دجاج ، شرائح مرتديلا ، جبن سلايز ، رومي مدخن ، خس ، مايونيز" at bounding box center [1049, 354] width 303 height 50
click at [1068, 336] on span "قطع دجاج ، شرائح مرتديلا ، جبن سلايز ، رومي مدخن ، خس ، [GEOGRAPHIC_DATA]" at bounding box center [1075, 354] width 237 height 36
click at [1028, 329] on div "Description Ar: قطع دجاج ، شرائح مرتديلا ، جبن سلايز ، رومي مدخن ، خس ، مايونيز" at bounding box center [1049, 354] width 303 height 50
click at [1082, 336] on span "قطع دجاج ، شرائح مرتديلا ، جبن سلايز ، رومي مدخن ، خس ، [GEOGRAPHIC_DATA]" at bounding box center [1075, 354] width 237 height 36
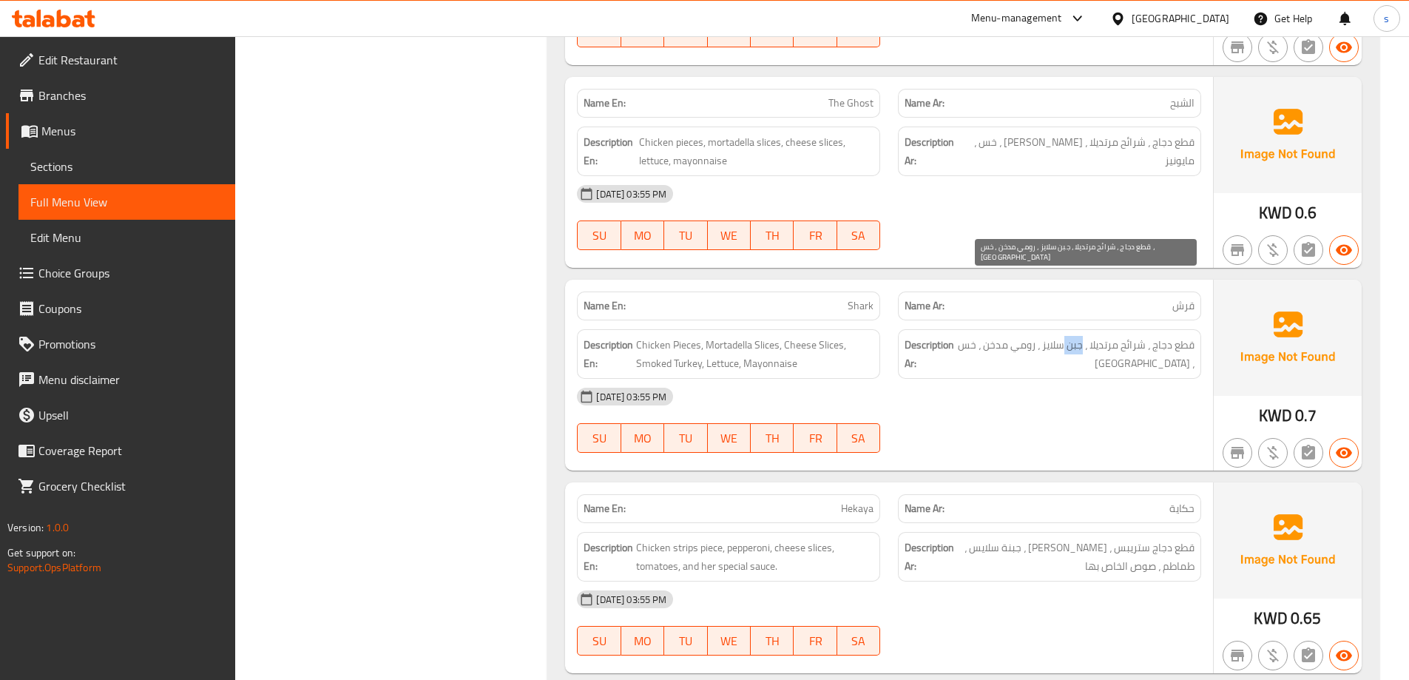
click at [1082, 336] on span "قطع دجاج ، شرائح مرتديلا ، جبن سلايز ، رومي مدخن ، خس ، [GEOGRAPHIC_DATA]" at bounding box center [1075, 354] width 237 height 36
click at [1076, 336] on span "قطع دجاج ، شرائح مرتديلا ، جبن سلايز ، رومي مدخن ، خس ، [GEOGRAPHIC_DATA]" at bounding box center [1075, 354] width 237 height 36
click at [1163, 379] on div "12-10-2025 03:55 PM SU MO TU WE TH FR SA" at bounding box center [889, 420] width 642 height 83
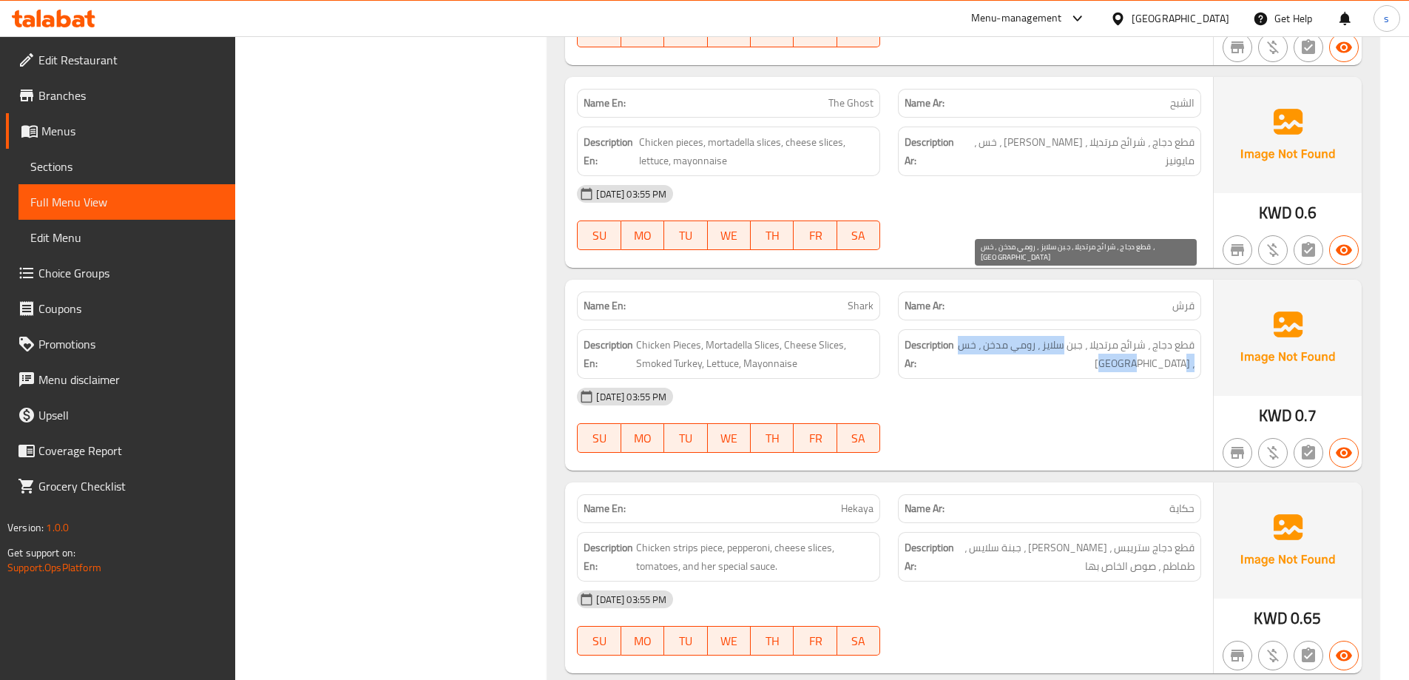
drag, startPoint x: 1062, startPoint y: 274, endPoint x: 1034, endPoint y: 284, distance: 30.4
click at [1034, 336] on span "قطع دجاج ، شرائح مرتديلا ، جبن سلايز ، رومي مدخن ، خس ، [GEOGRAPHIC_DATA]" at bounding box center [1075, 354] width 237 height 36
click at [1029, 336] on span "قطع دجاج ، شرائح مرتديلا ، جبن سلايز ، رومي مدخن ، خس ، [GEOGRAPHIC_DATA]" at bounding box center [1075, 354] width 237 height 36
click at [1043, 336] on span "قطع دجاج ، شرائح مرتديلا ، جبن سلايز ، رومي مدخن ، خس ، [GEOGRAPHIC_DATA]" at bounding box center [1075, 354] width 237 height 36
drag, startPoint x: 1036, startPoint y: 275, endPoint x: 982, endPoint y: 280, distance: 54.2
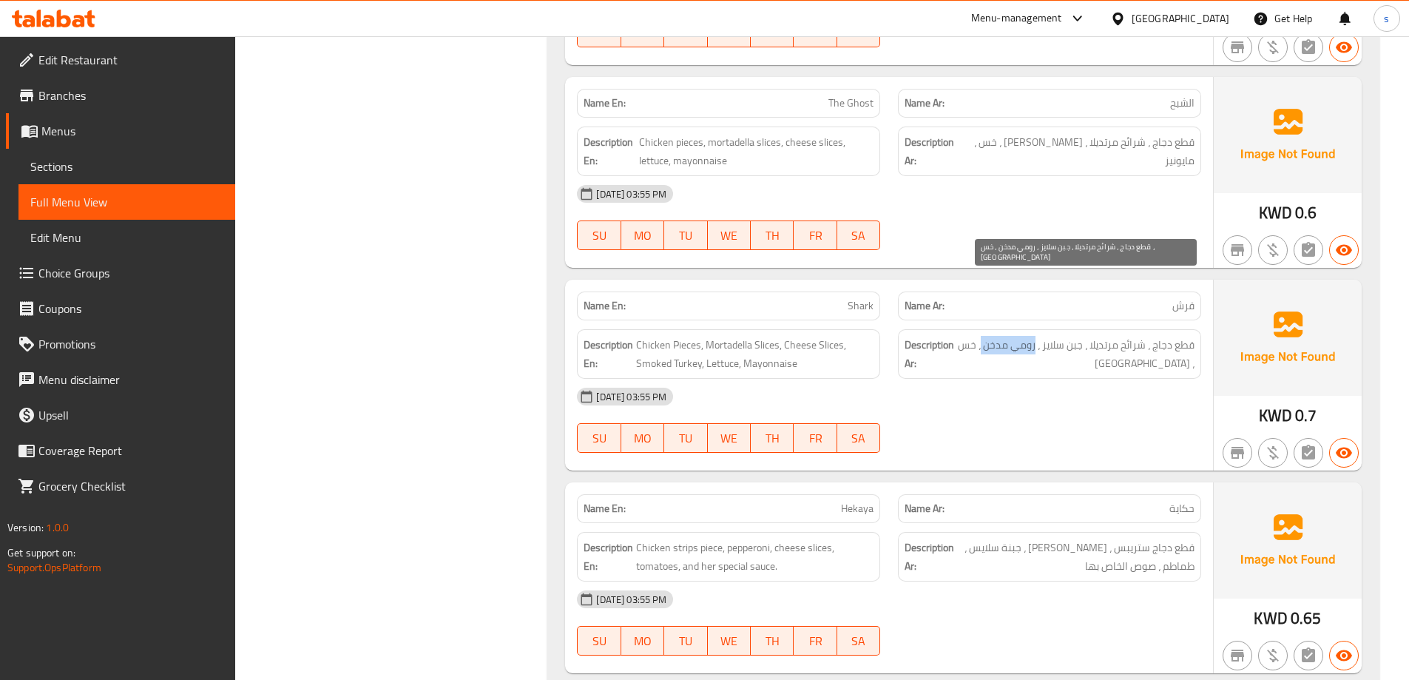
click at [982, 336] on span "قطع دجاج ، شرائح مرتديلا ، جبن سلايز ، رومي مدخن ، خس ، [GEOGRAPHIC_DATA]" at bounding box center [1075, 354] width 237 height 36
click at [1125, 379] on div "[DATE] 03:55 PM" at bounding box center [889, 397] width 642 height 36
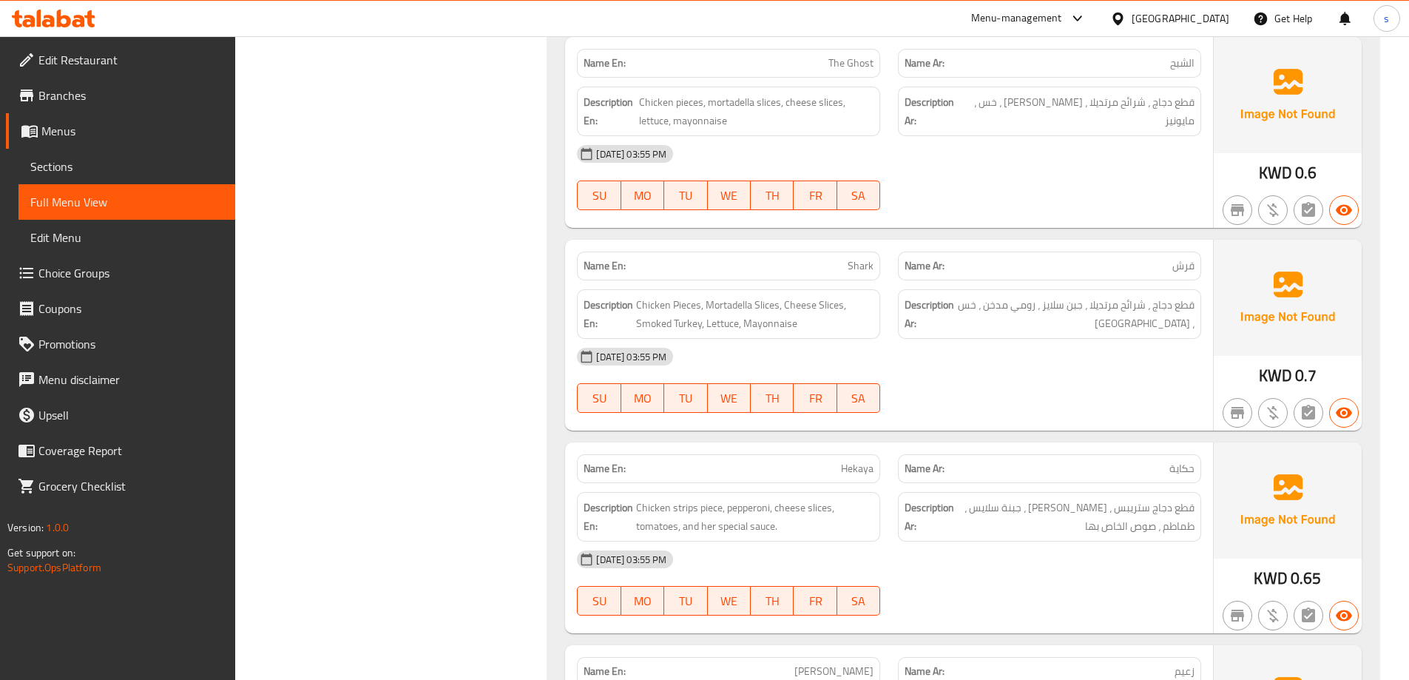
scroll to position [3847, 0]
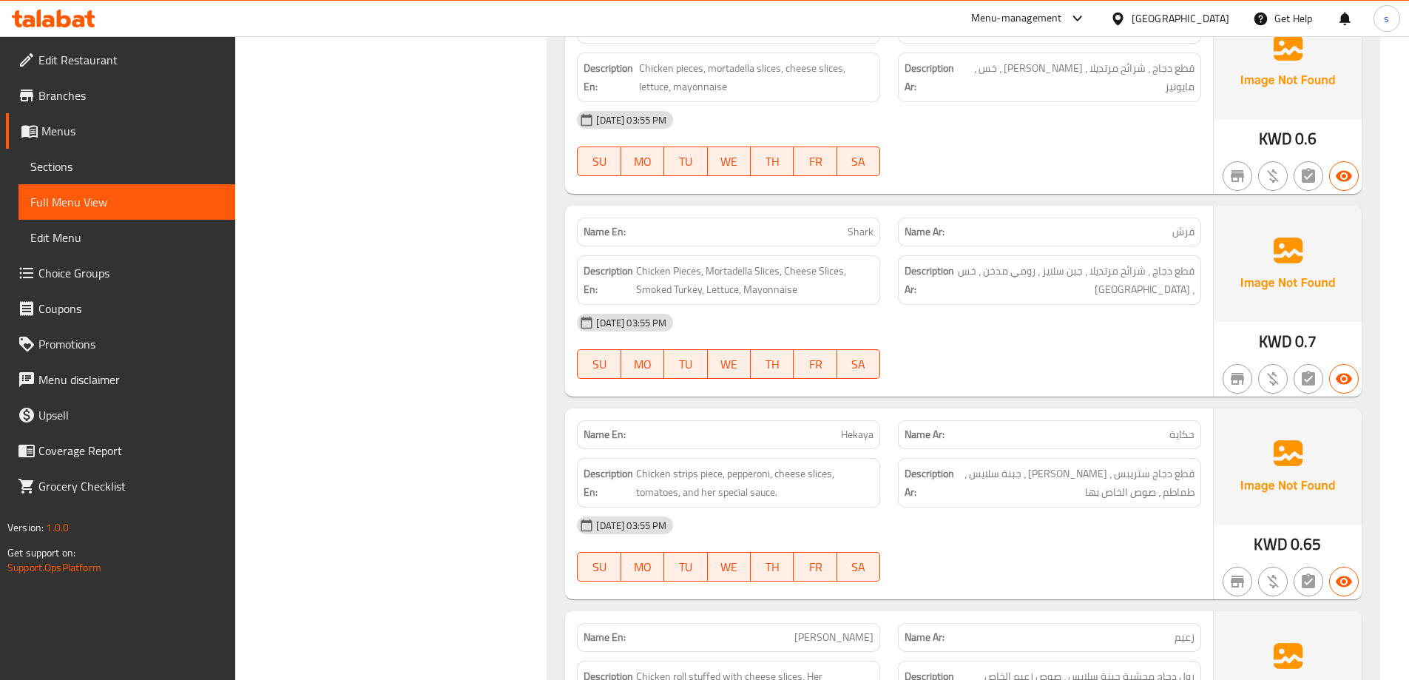
click at [969, 305] on div "[DATE] 03:55 PM" at bounding box center [889, 323] width 642 height 36
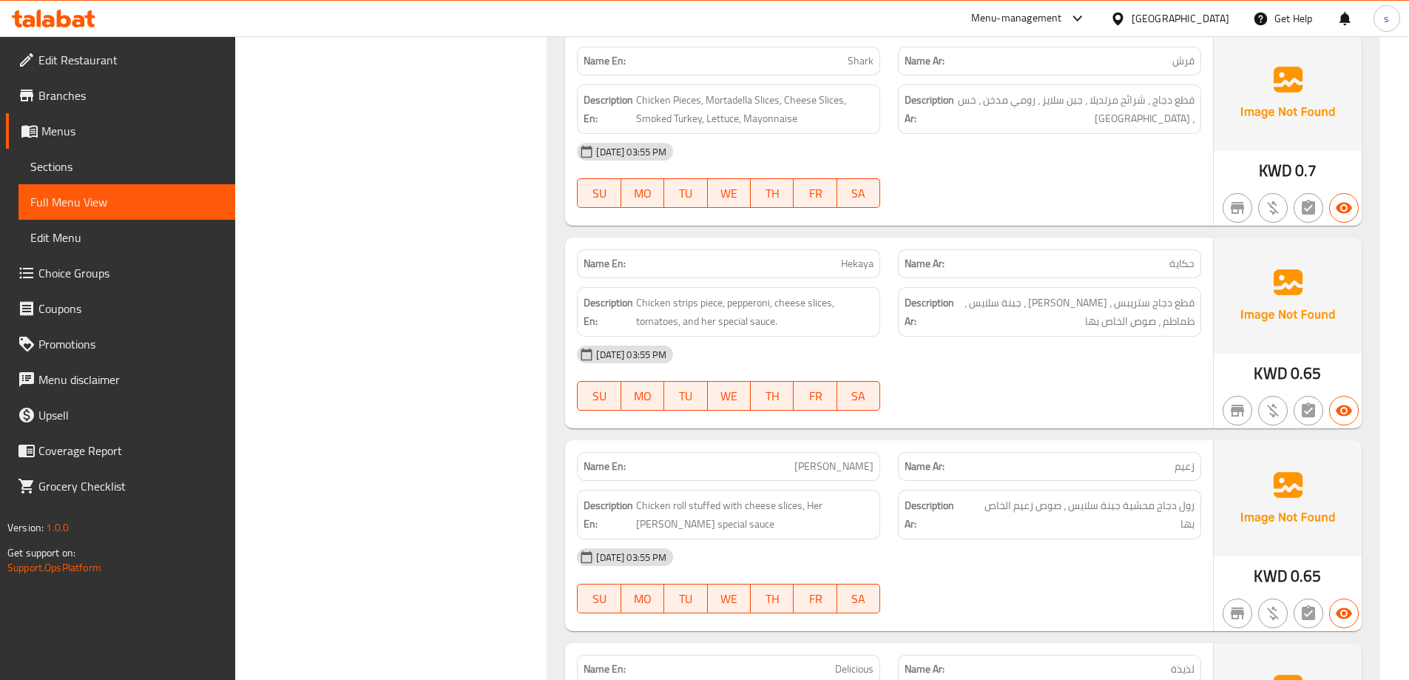
scroll to position [3995, 0]
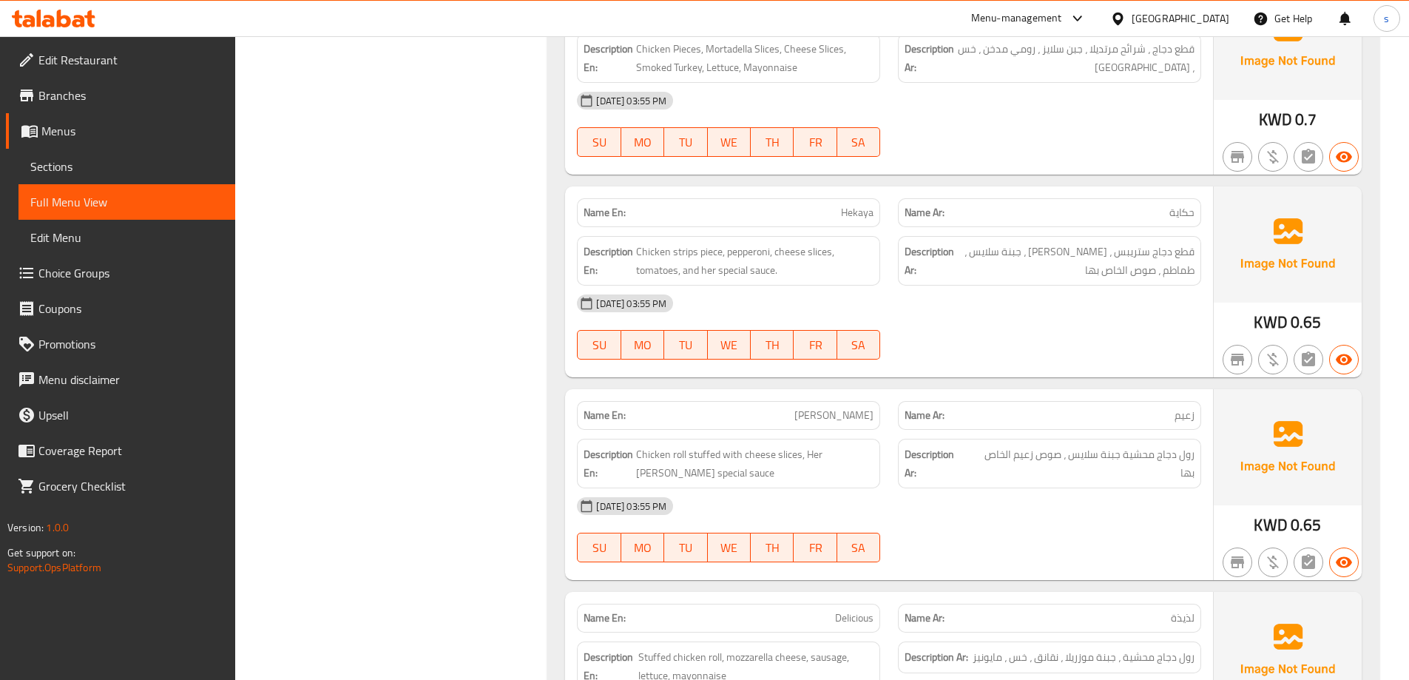
click at [981, 286] on div "12-10-2025 03:55 PM SU MO TU WE TH FR SA" at bounding box center [889, 327] width 642 height 83
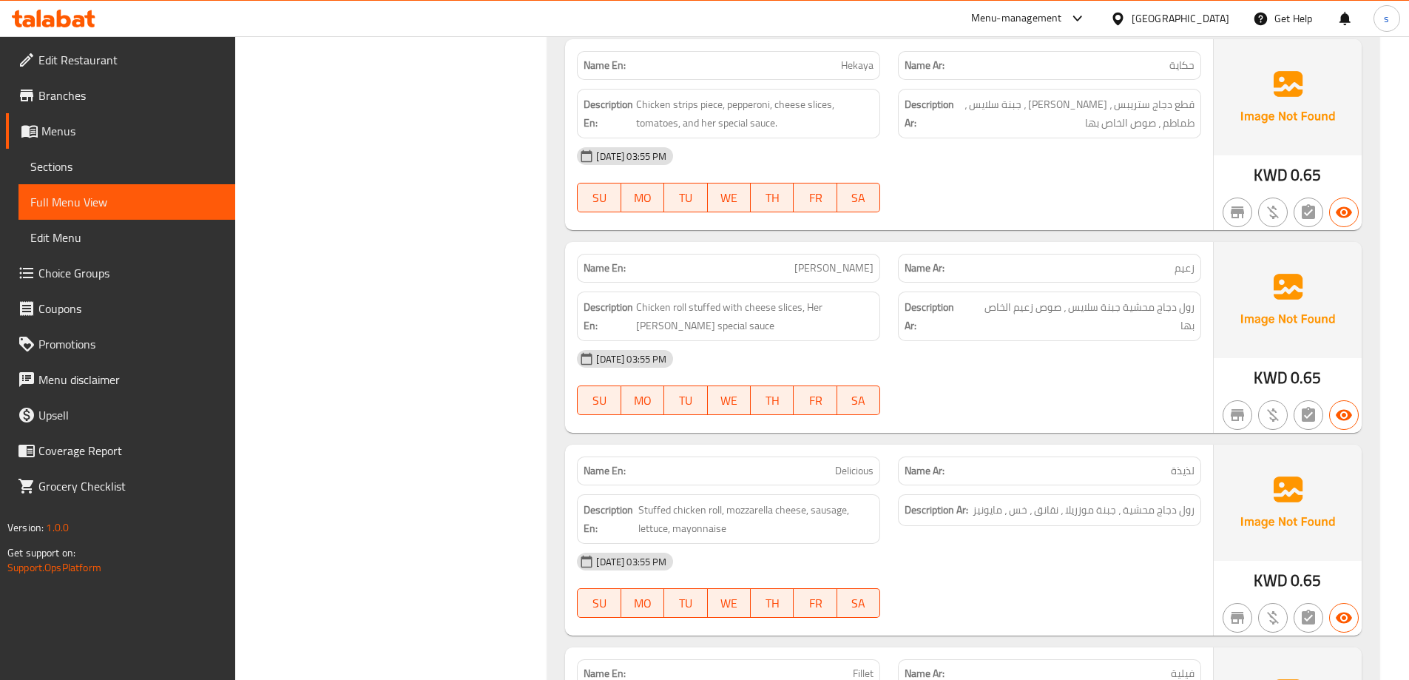
scroll to position [4217, 0]
click at [909, 340] on div "[DATE] 03:55 PM" at bounding box center [889, 358] width 642 height 36
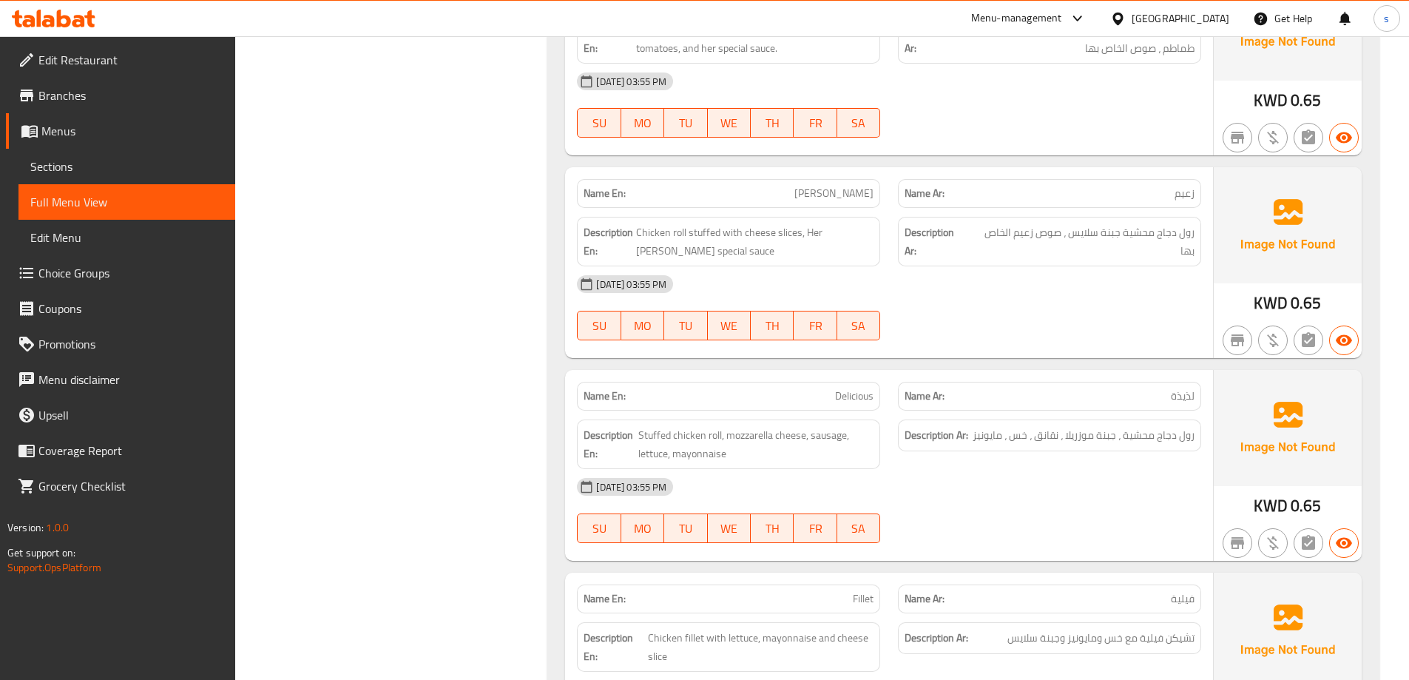
click at [954, 266] on div "12-10-2025 03:55 PM SU MO TU WE TH FR SA" at bounding box center [889, 307] width 642 height 83
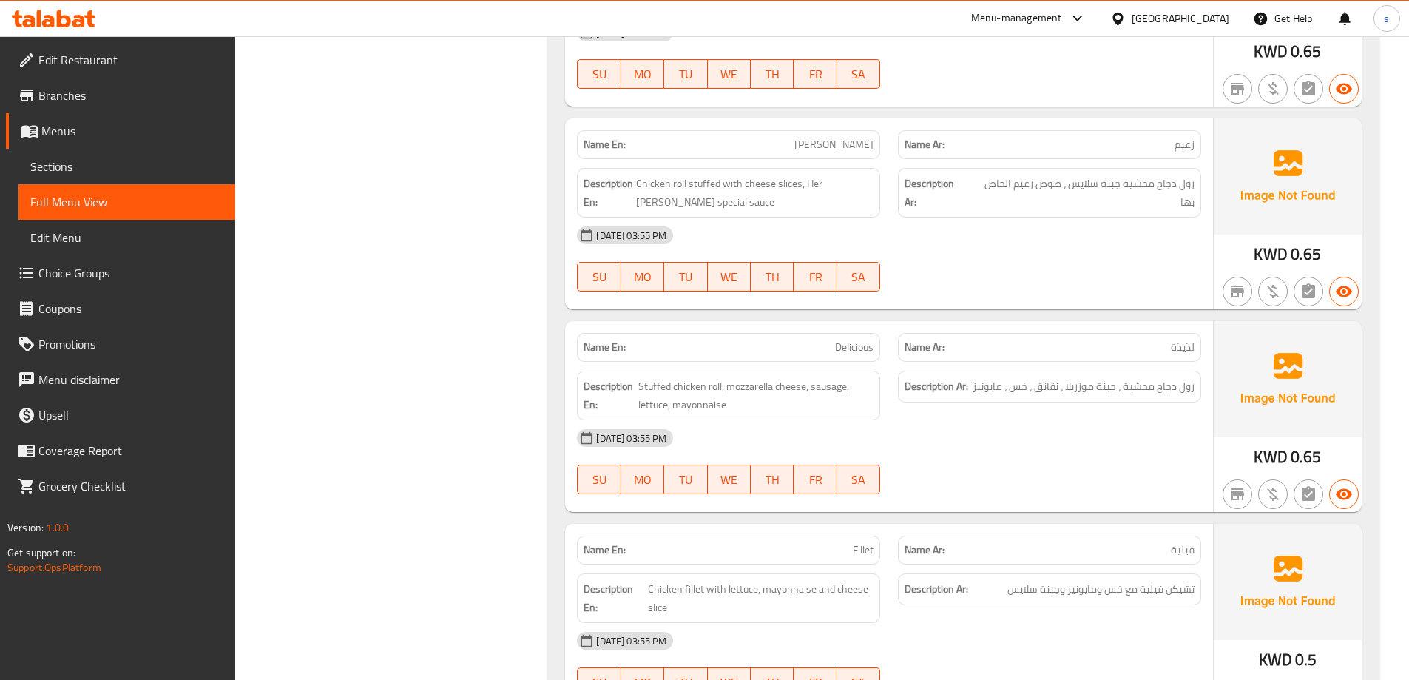
scroll to position [4365, 0]
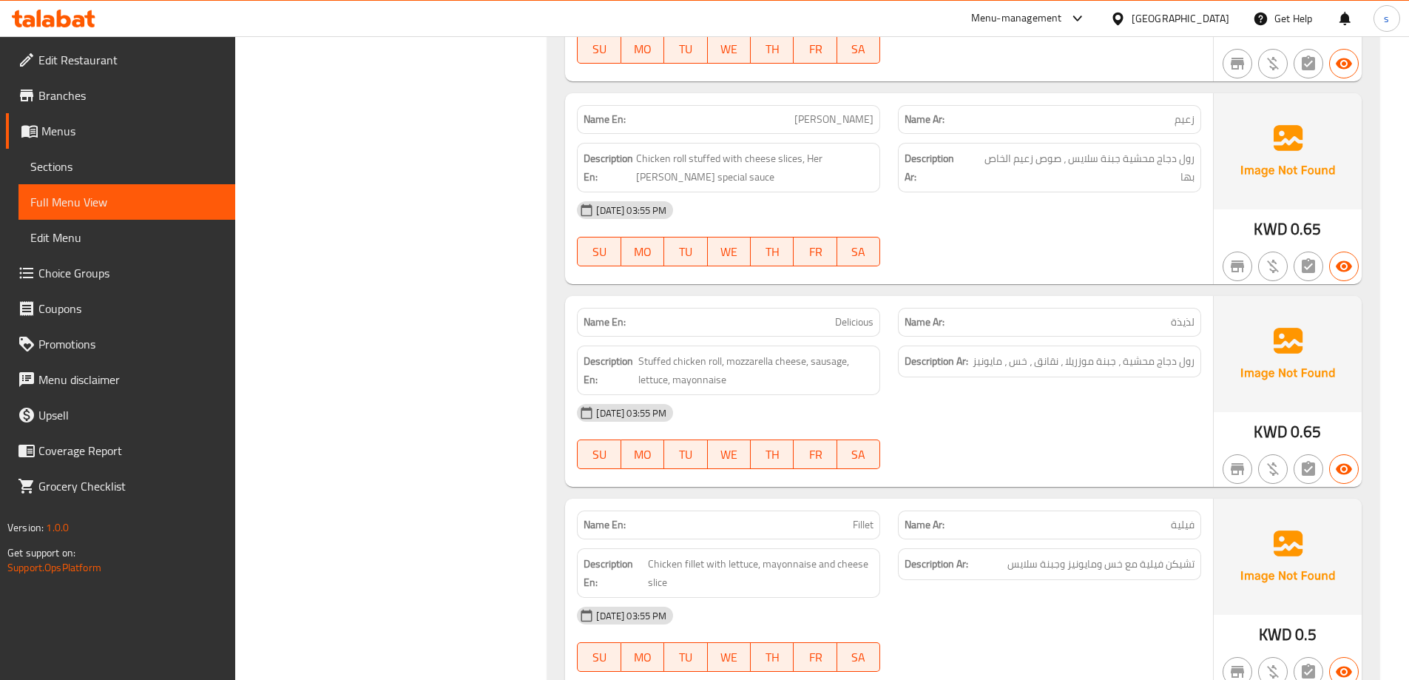
click at [957, 337] on div "Description Ar: رول دجاج محشية ، جبنة موزريلا ، نقانق ، خس ، مايونيز" at bounding box center [1049, 370] width 321 height 67
click at [849, 314] on span "Delicious" at bounding box center [854, 322] width 38 height 16
drag, startPoint x: 849, startPoint y: 249, endPoint x: 989, endPoint y: 257, distance: 140.1
click at [849, 314] on span "Delicious" at bounding box center [854, 322] width 38 height 16
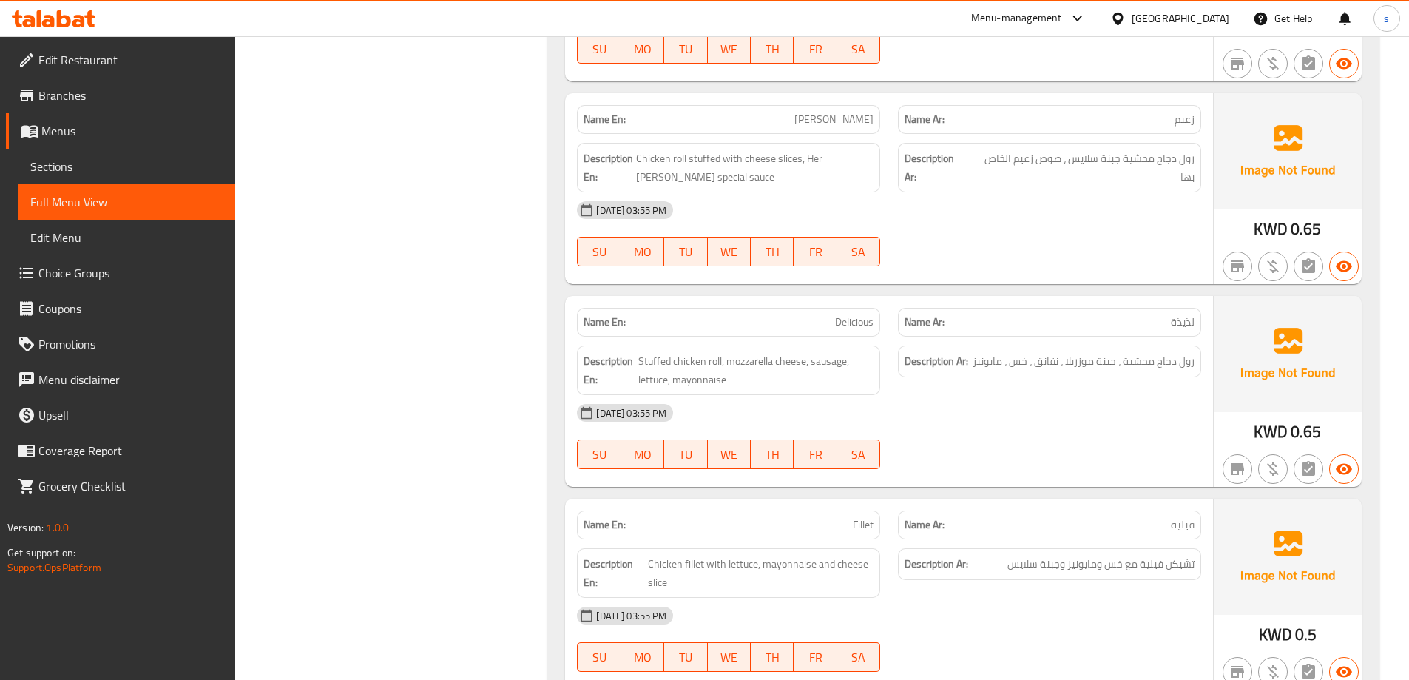
click at [1066, 314] on p "Name Ar: لذيذة" at bounding box center [1050, 322] width 290 height 16
click at [1051, 337] on div "Description Ar: رول دجاج محشية ، جبنة موزريلا ، نقانق ، خس ، مايونيز" at bounding box center [1049, 370] width 321 height 67
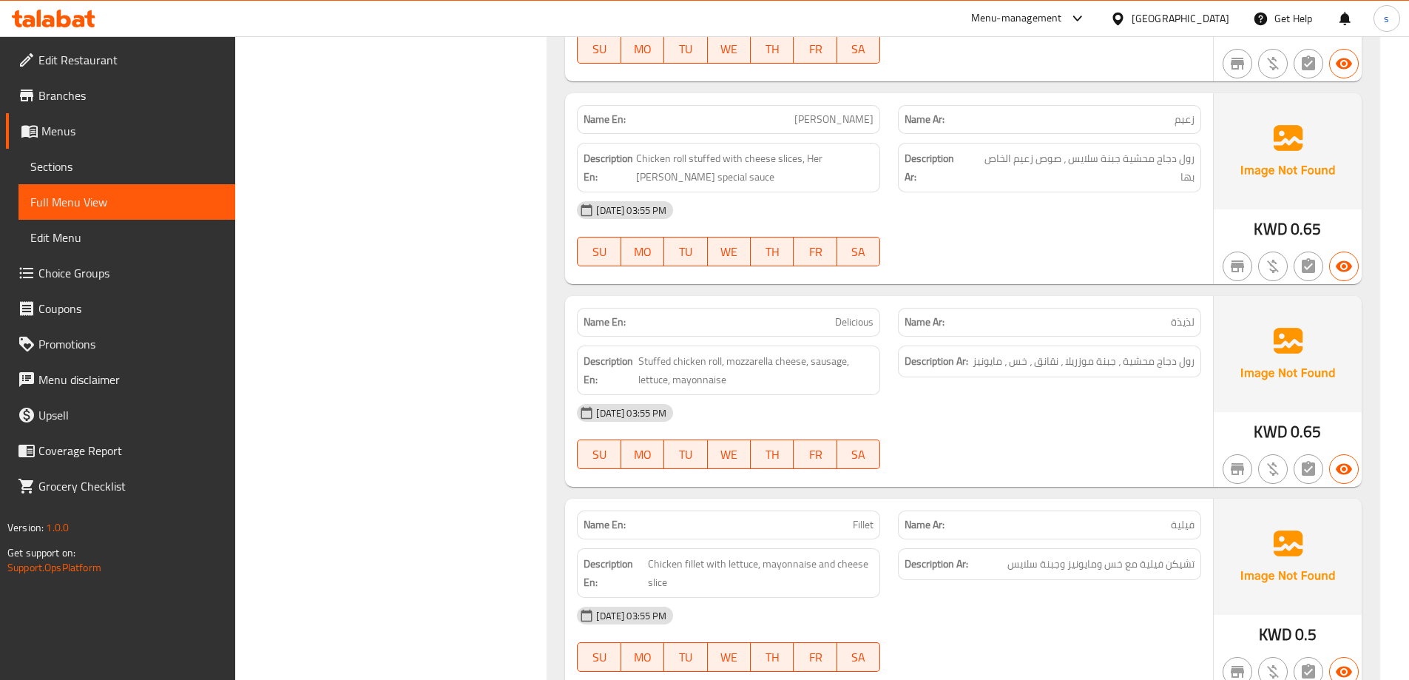
click at [1019, 314] on p "Name Ar: لذيذة" at bounding box center [1050, 322] width 290 height 16
click at [1019, 337] on div "Description Ar: رول دجاج محشية ، جبنة موزريلا ، نقانق ، خس ، مايونيز" at bounding box center [1049, 370] width 321 height 67
click at [1028, 314] on p "Name Ar: لذيذة" at bounding box center [1050, 322] width 290 height 16
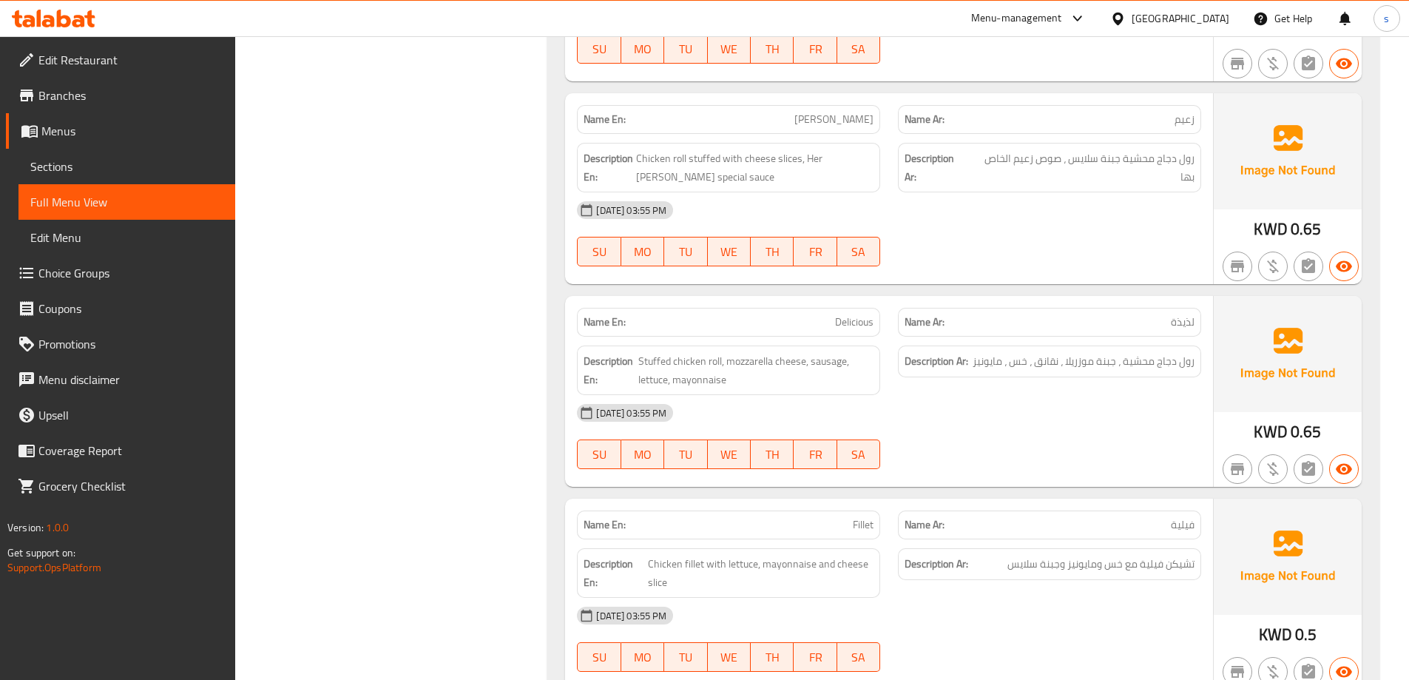
click at [1028, 314] on p "Name Ar: لذيذة" at bounding box center [1050, 322] width 290 height 16
click at [1078, 314] on p "Name Ar: لذيذة" at bounding box center [1050, 322] width 290 height 16
click at [1107, 314] on p "Name Ar: لذيذة" at bounding box center [1050, 322] width 290 height 16
click at [853, 314] on span "Delicious" at bounding box center [854, 322] width 38 height 16
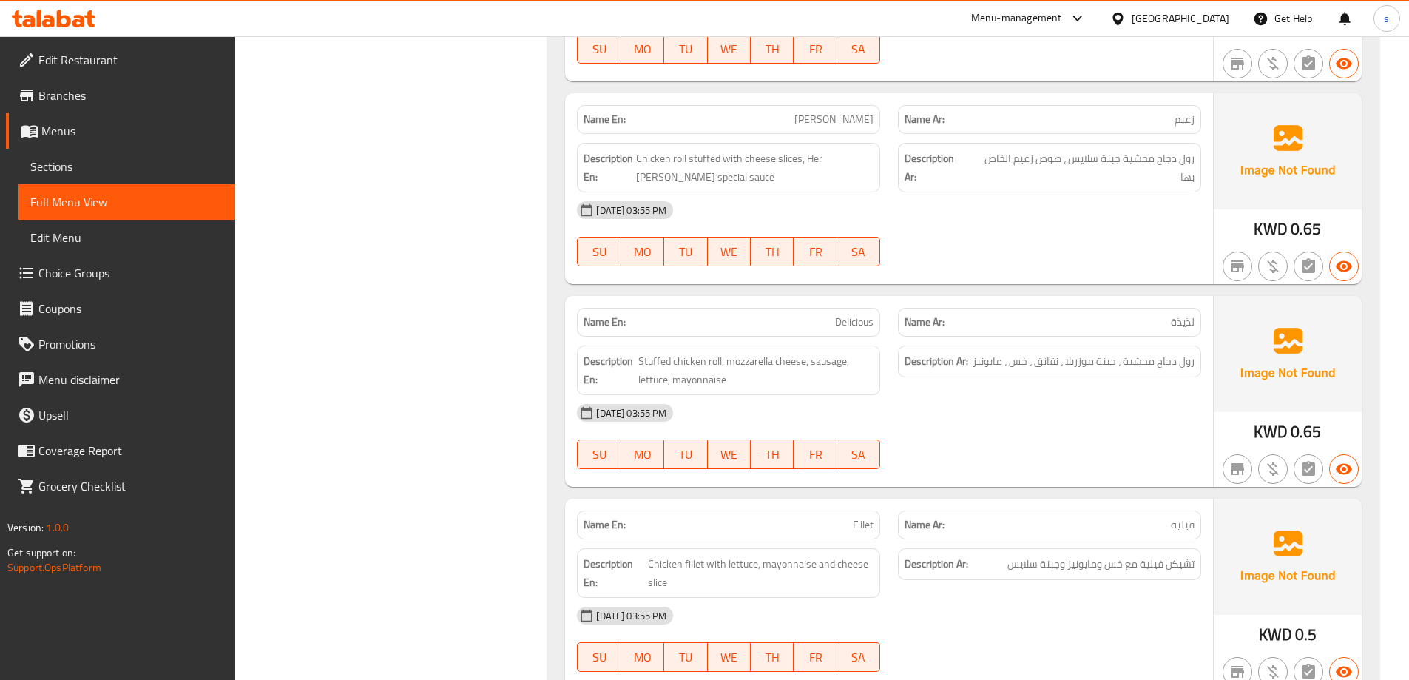
click at [1050, 314] on p "Name Ar: لذيذة" at bounding box center [1050, 322] width 290 height 16
click at [1060, 314] on p "Name Ar: لذيذة" at bounding box center [1050, 322] width 290 height 16
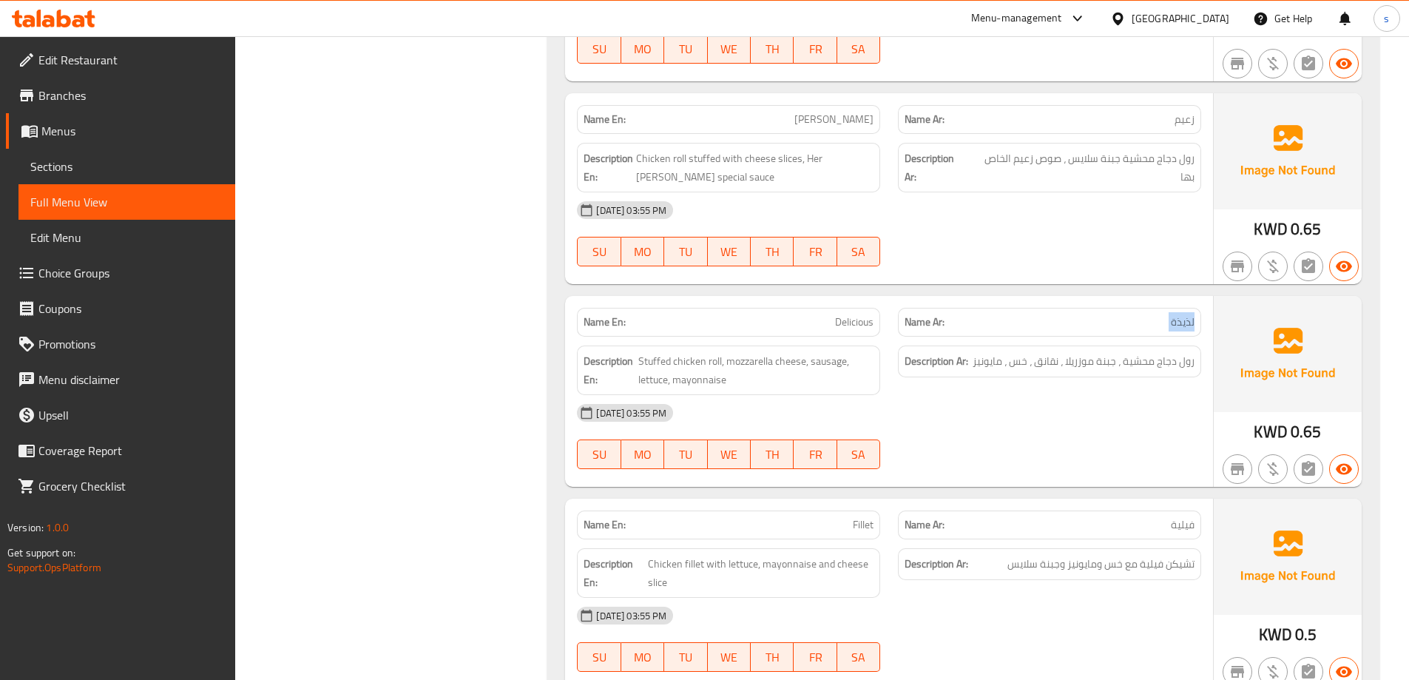
click at [1060, 314] on p "Name Ar: لذيذة" at bounding box center [1050, 322] width 290 height 16
click at [1053, 395] on div "[DATE] 03:55 PM" at bounding box center [889, 413] width 642 height 36
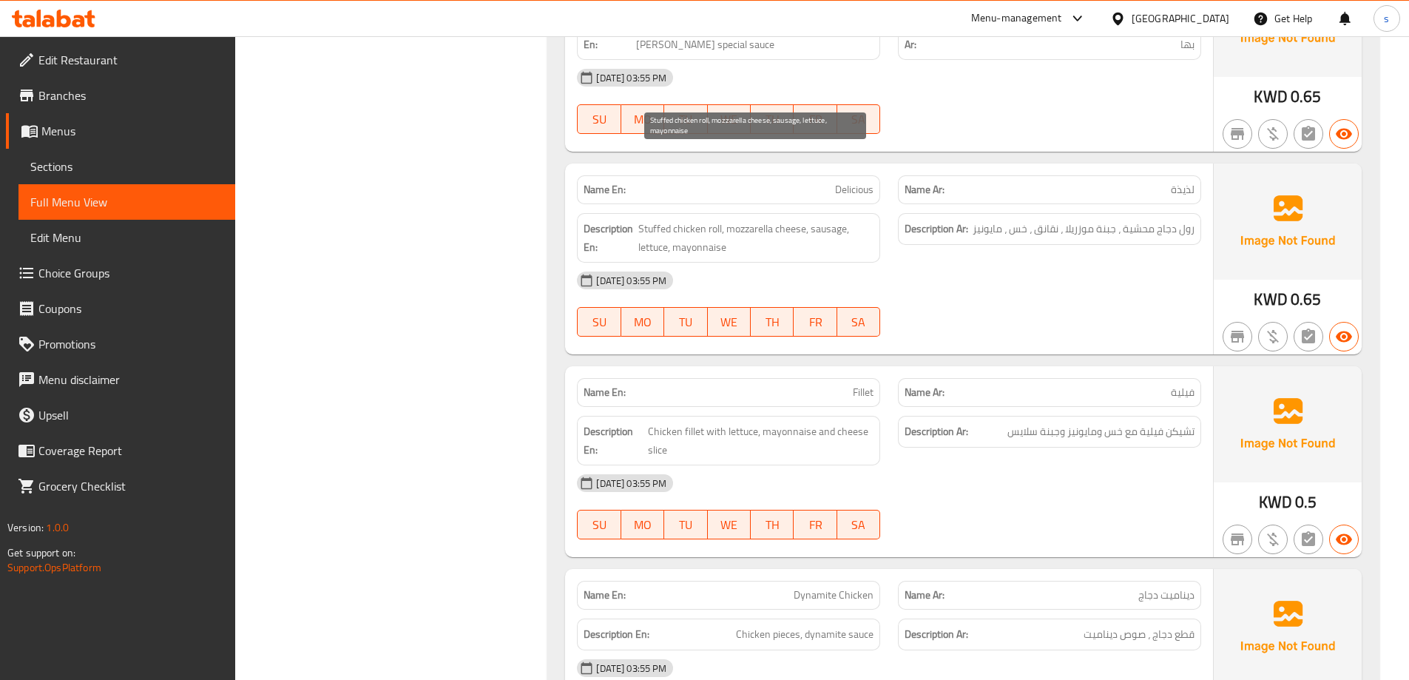
scroll to position [4587, 0]
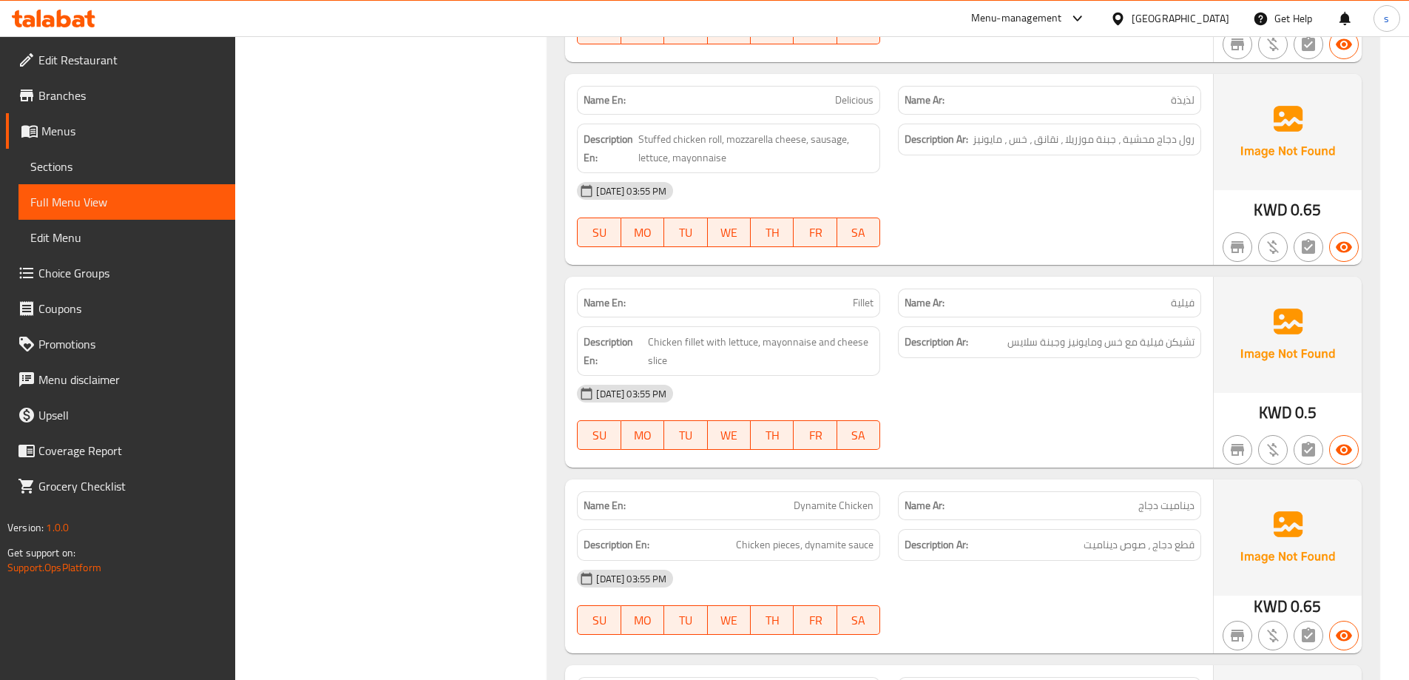
click at [1004, 326] on div "Description Ar: تشيكن فيلية مع خس ومايونيز وجبنة سلايس" at bounding box center [1049, 342] width 303 height 32
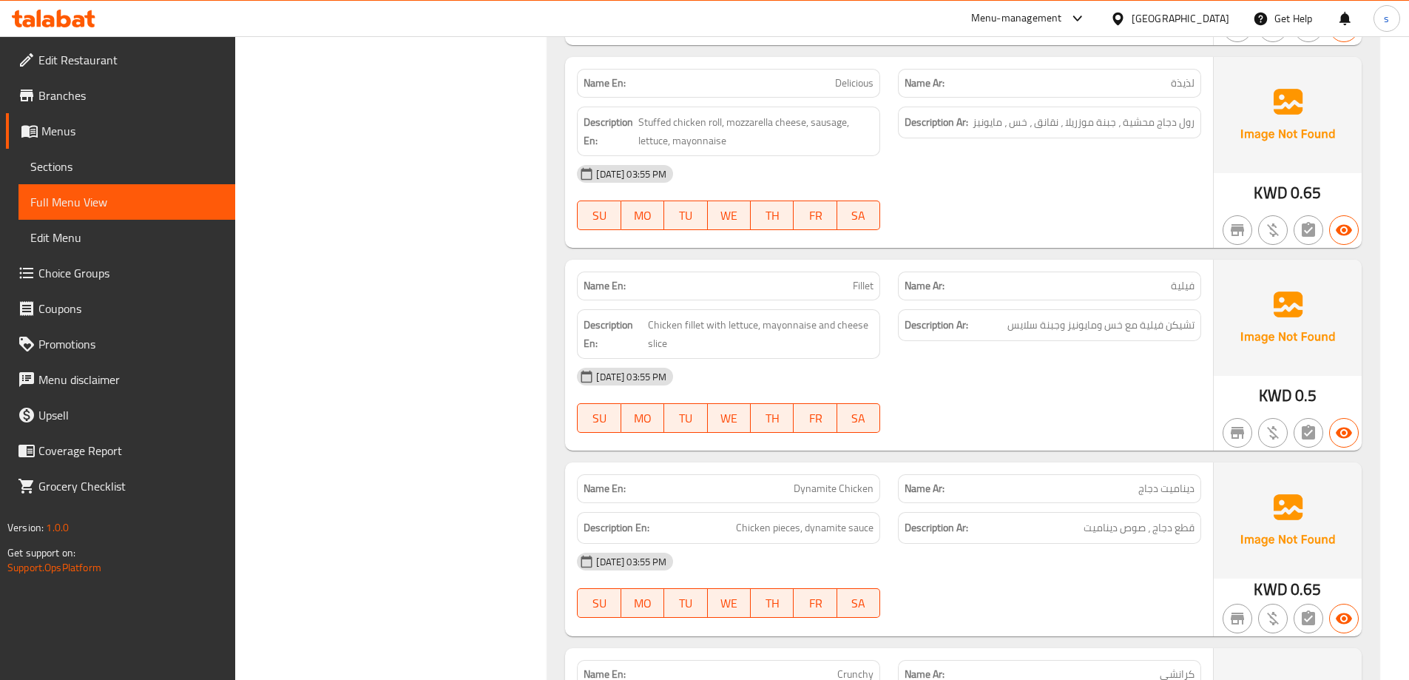
scroll to position [4661, 0]
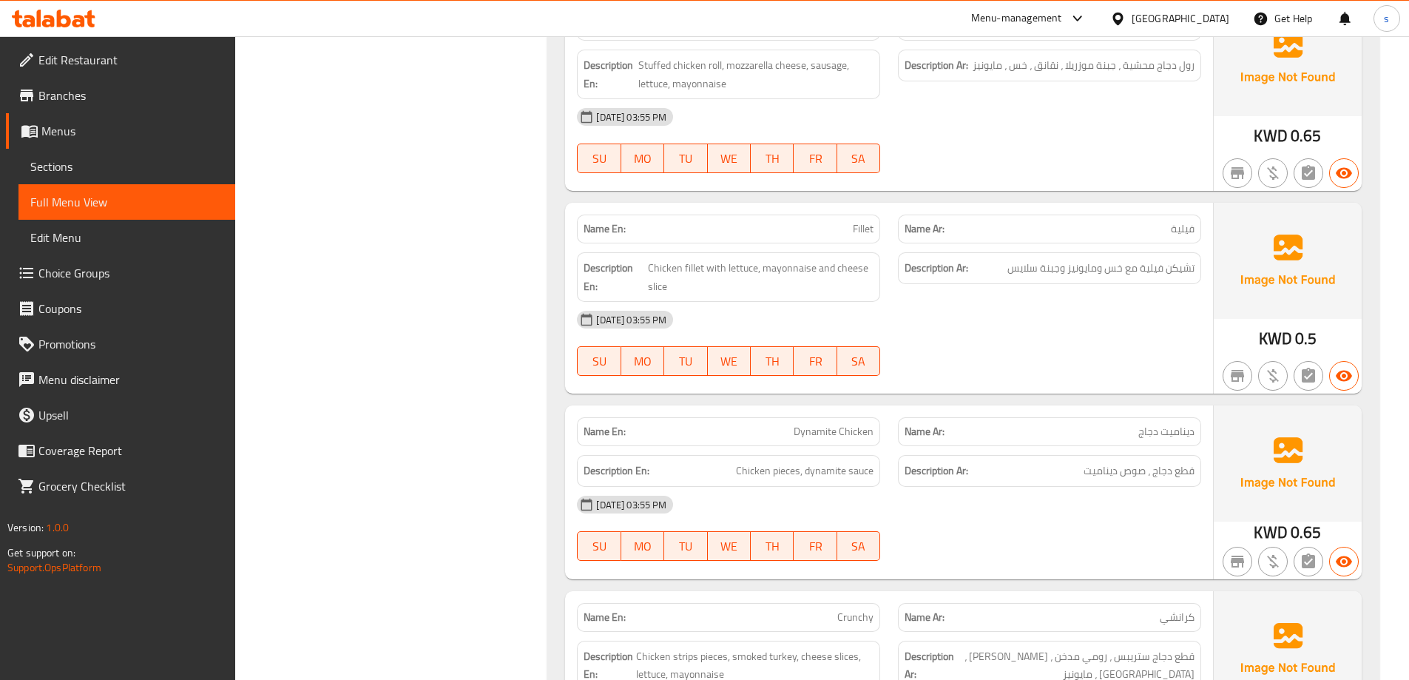
click at [1118, 221] on p "Name Ar: فيلية" at bounding box center [1050, 229] width 290 height 16
click at [843, 221] on p "Name En: Fillet" at bounding box center [729, 229] width 290 height 16
click at [846, 221] on p "Name En: Fillet" at bounding box center [729, 229] width 290 height 16
click at [931, 221] on strong "Name Ar:" at bounding box center [925, 229] width 40 height 16
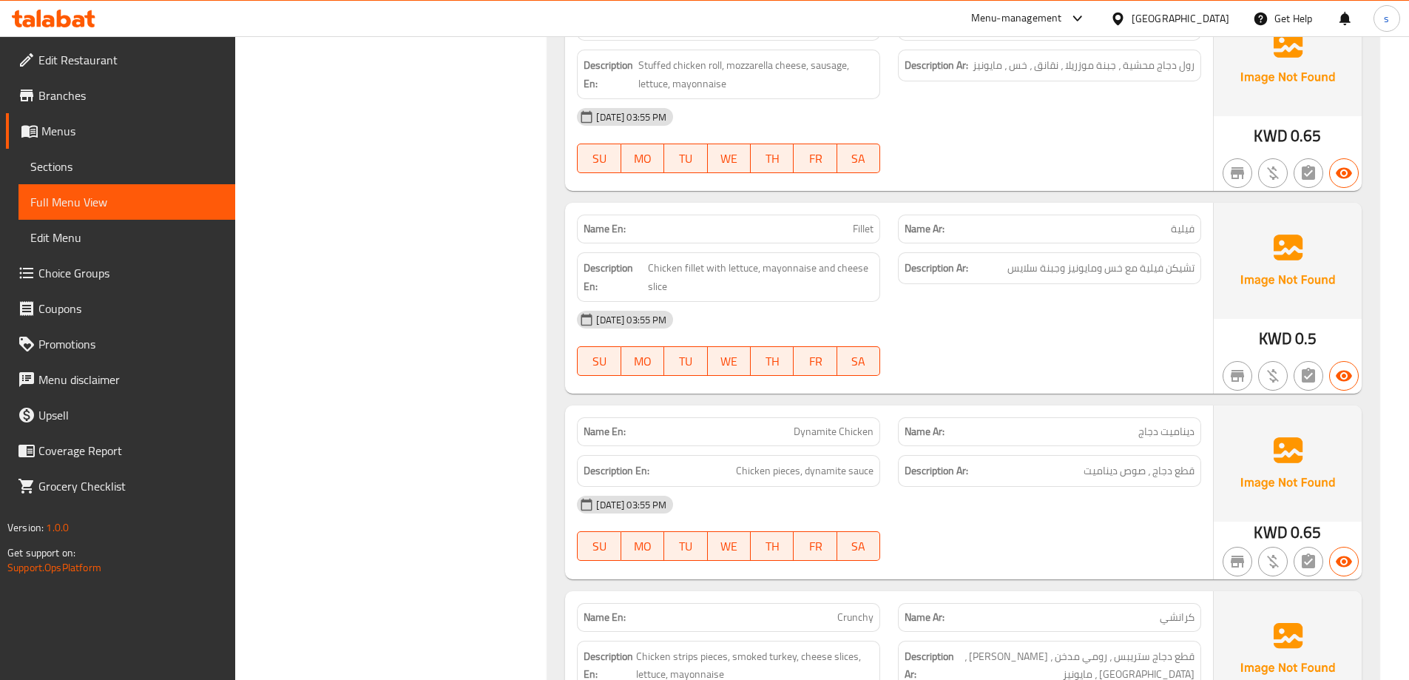
click at [991, 221] on p "Name Ar: فيلية" at bounding box center [1050, 229] width 290 height 16
click at [936, 221] on strong "Name Ar:" at bounding box center [925, 229] width 40 height 16
click at [980, 221] on p "Name Ar: فيلية" at bounding box center [1050, 229] width 290 height 16
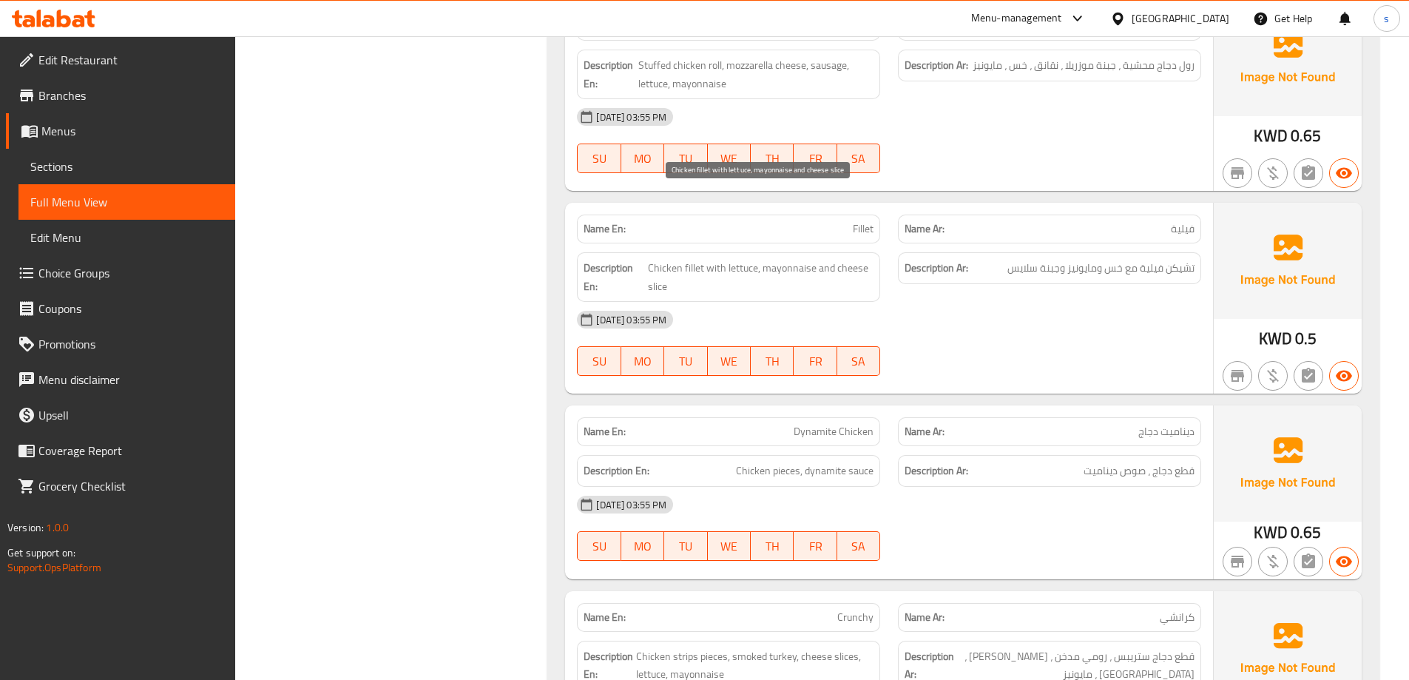
click at [883, 243] on div "Description En: Chicken fillet with lettuce, mayonnaise and cheese slice" at bounding box center [728, 276] width 321 height 67
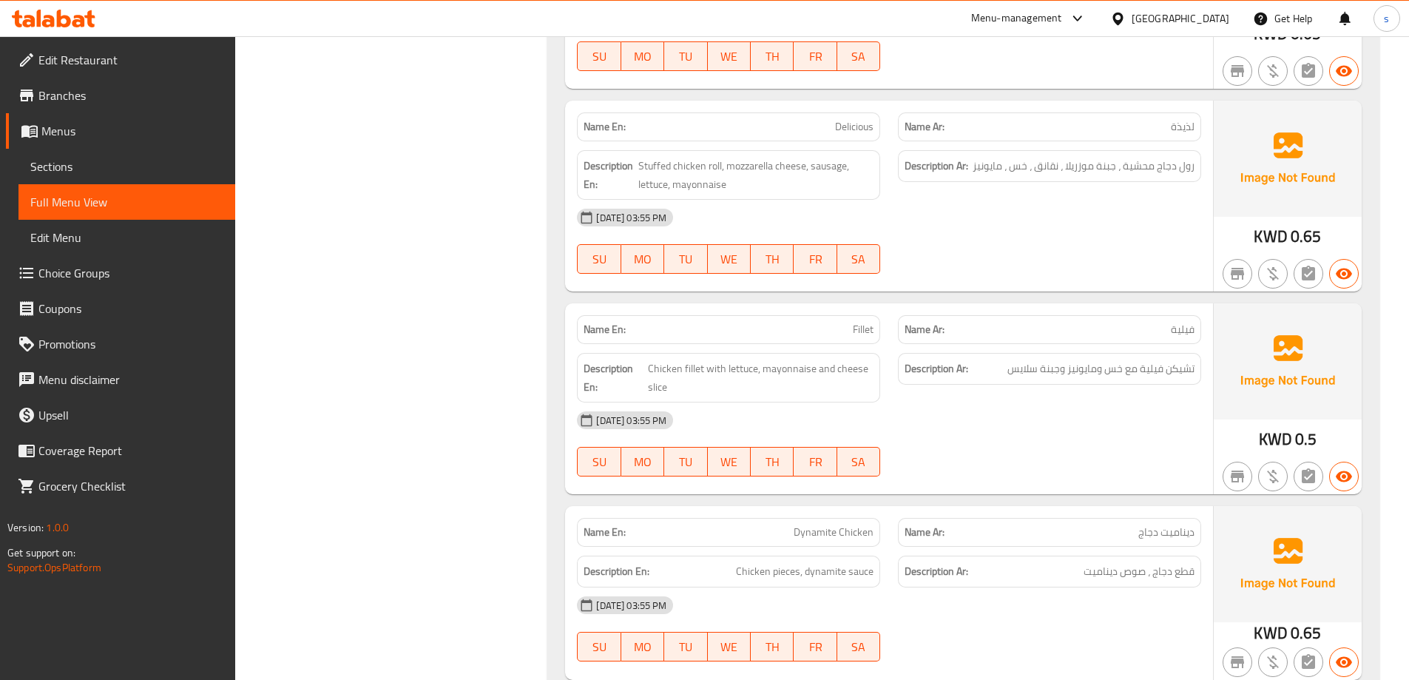
scroll to position [4587, 0]
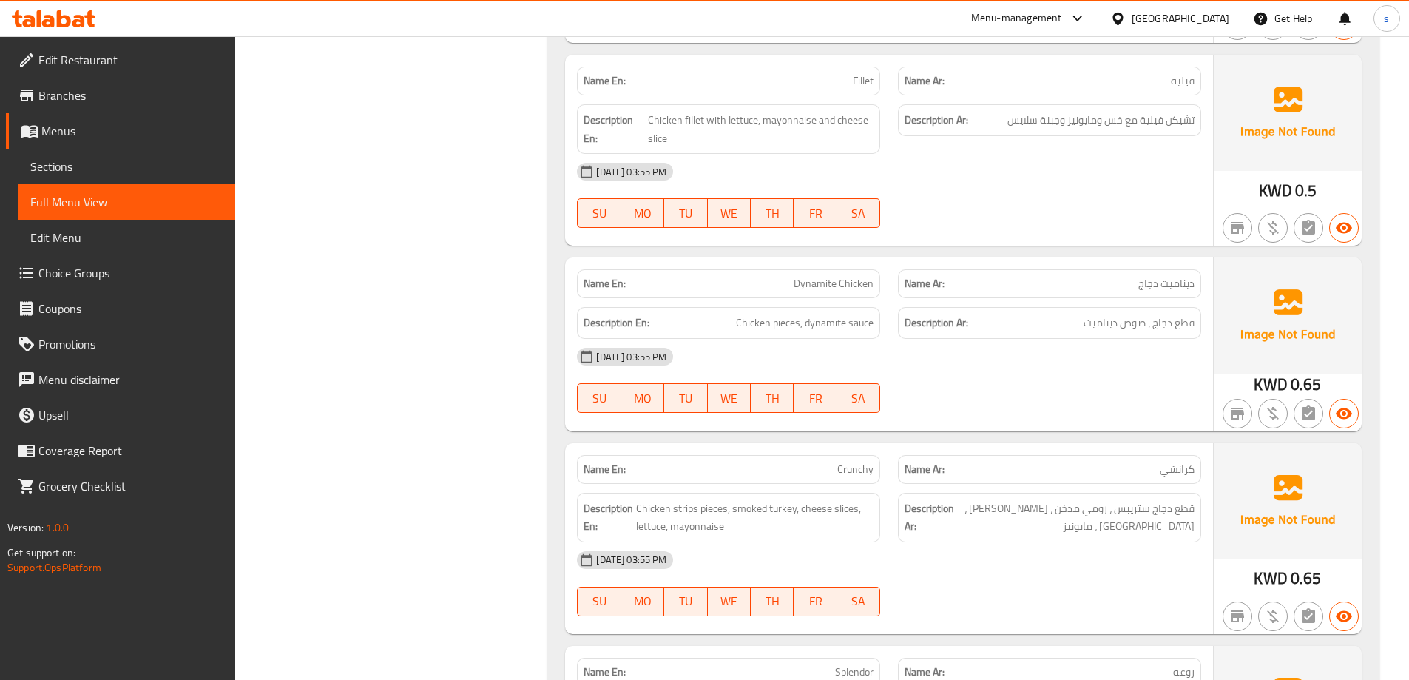
click at [987, 339] on div "[DATE] 03:55 PM" at bounding box center [889, 357] width 642 height 36
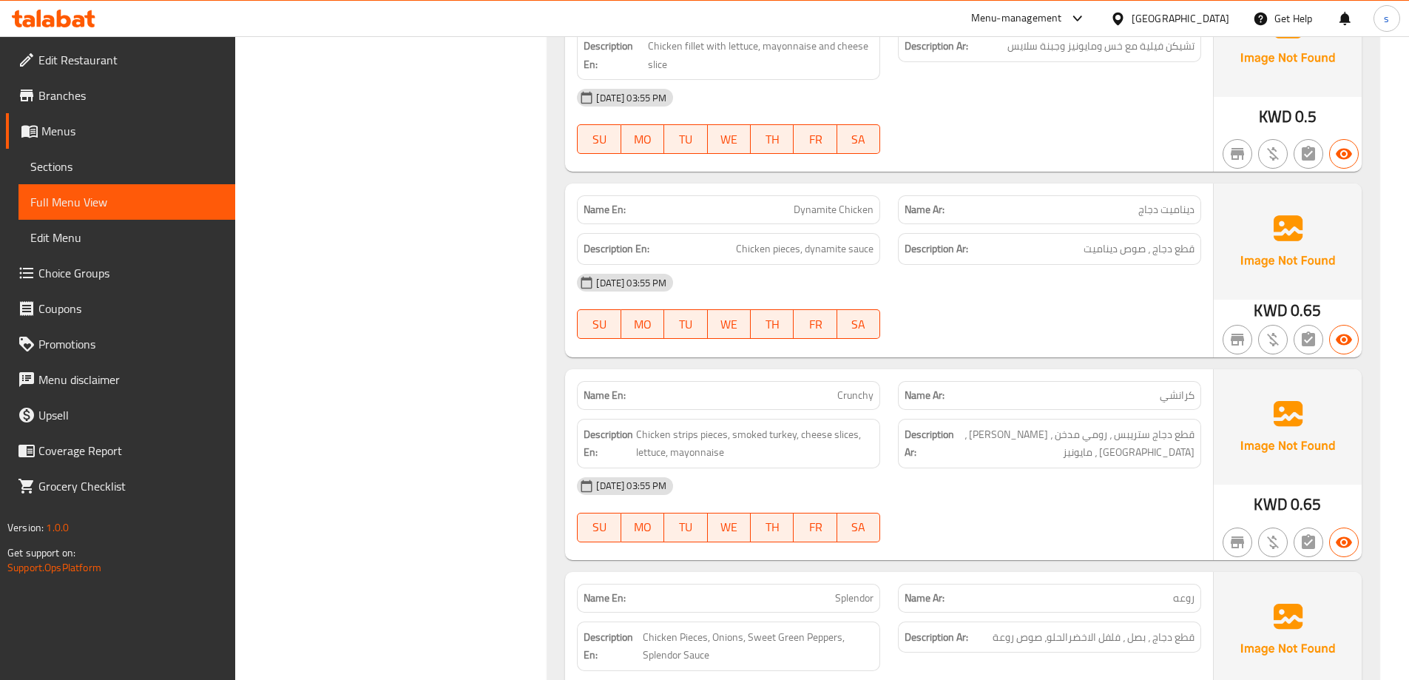
scroll to position [4957, 0]
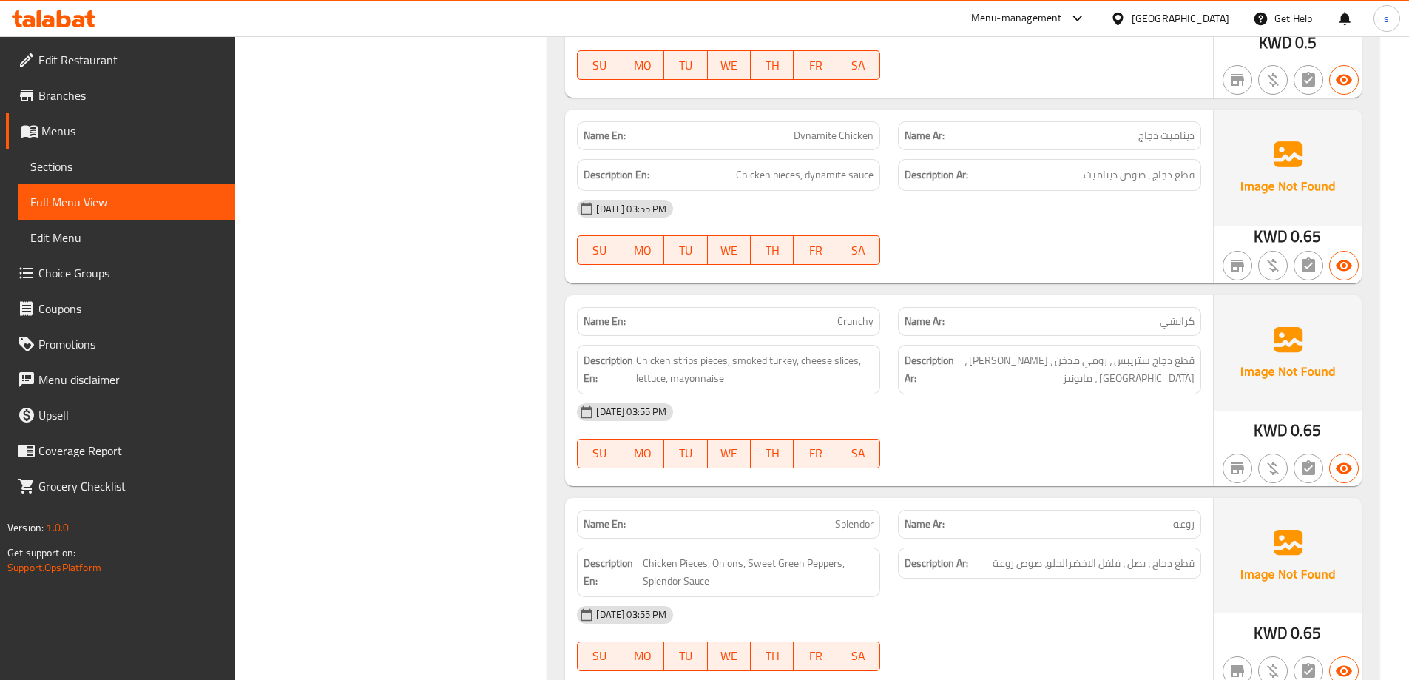
click at [980, 191] on div "12-10-2025 03:55 PM SU MO TU WE TH FR SA" at bounding box center [889, 232] width 642 height 83
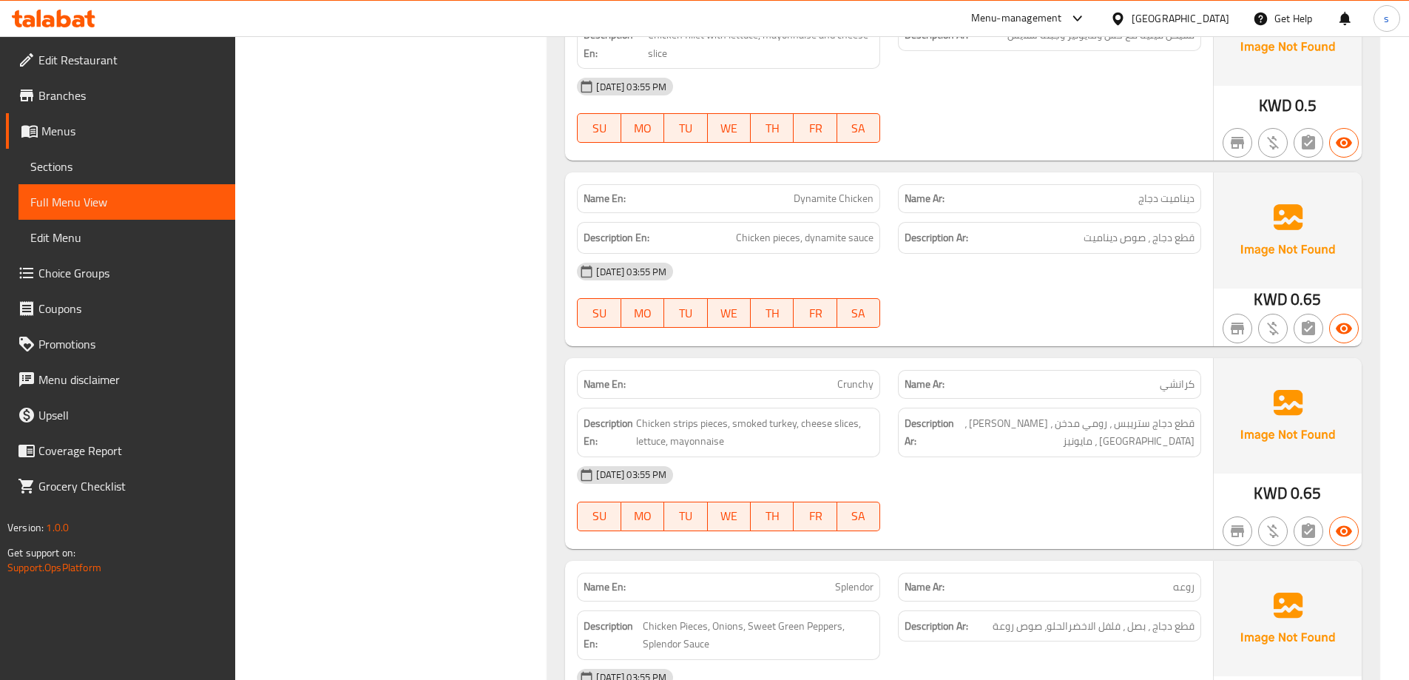
scroll to position [4809, 0]
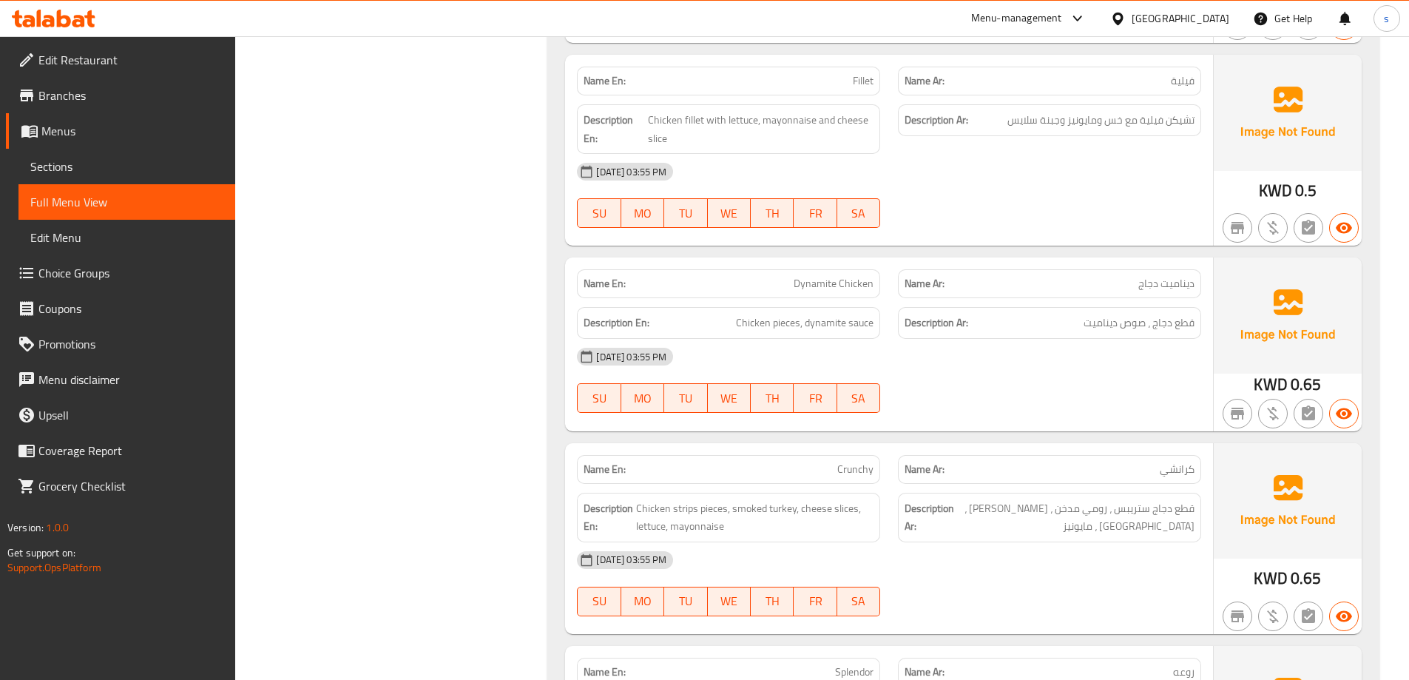
click at [1079, 339] on div "[DATE] 03:55 PM" at bounding box center [889, 357] width 642 height 36
drag, startPoint x: 1179, startPoint y: 252, endPoint x: 1193, endPoint y: 256, distance: 14.5
click at [1193, 314] on span "قطع دجاج ، صوص ديناميت" at bounding box center [1139, 323] width 111 height 18
click at [1183, 314] on span "قطع دجاج ، صوص ديناميت" at bounding box center [1139, 323] width 111 height 18
click at [1176, 314] on span "قطع دجاج ، صوص ديناميت" at bounding box center [1139, 323] width 111 height 18
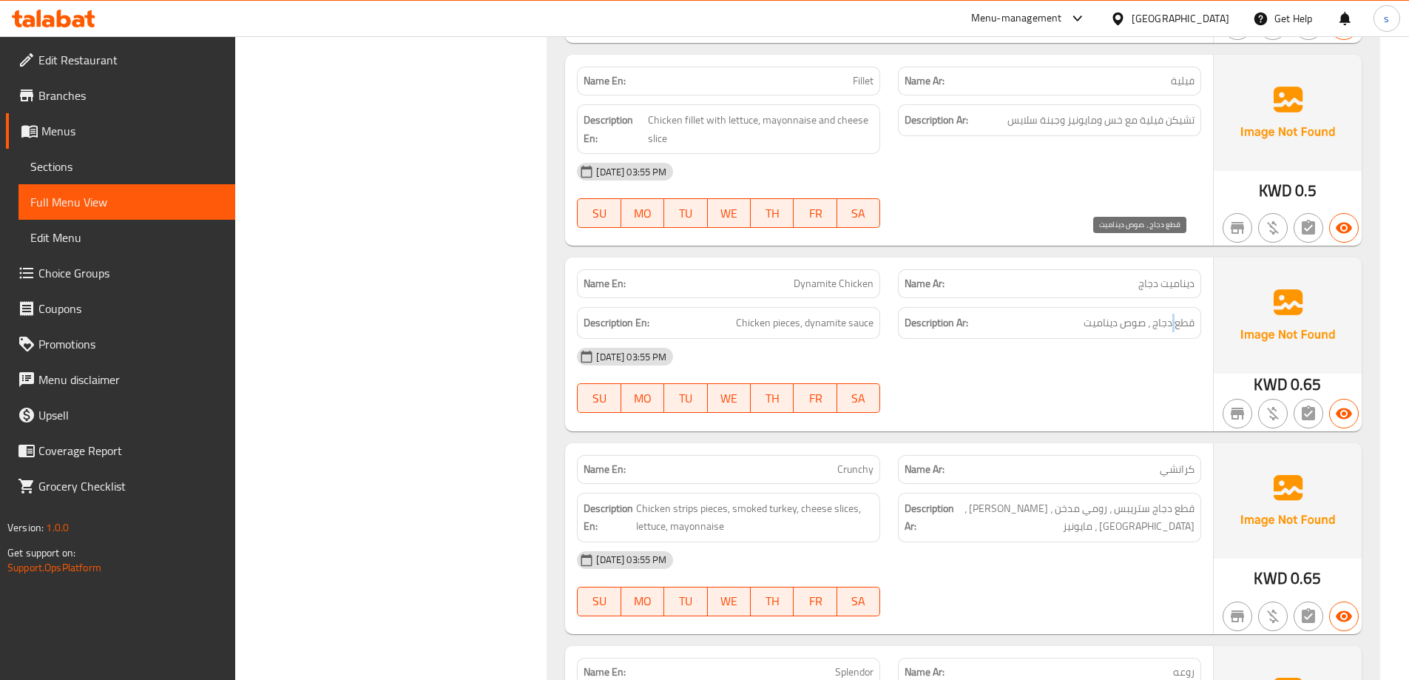
click at [1176, 314] on span "قطع دجاج ، صوص ديناميت" at bounding box center [1139, 323] width 111 height 18
click at [1127, 339] on div "[DATE] 03:55 PM" at bounding box center [889, 357] width 642 height 36
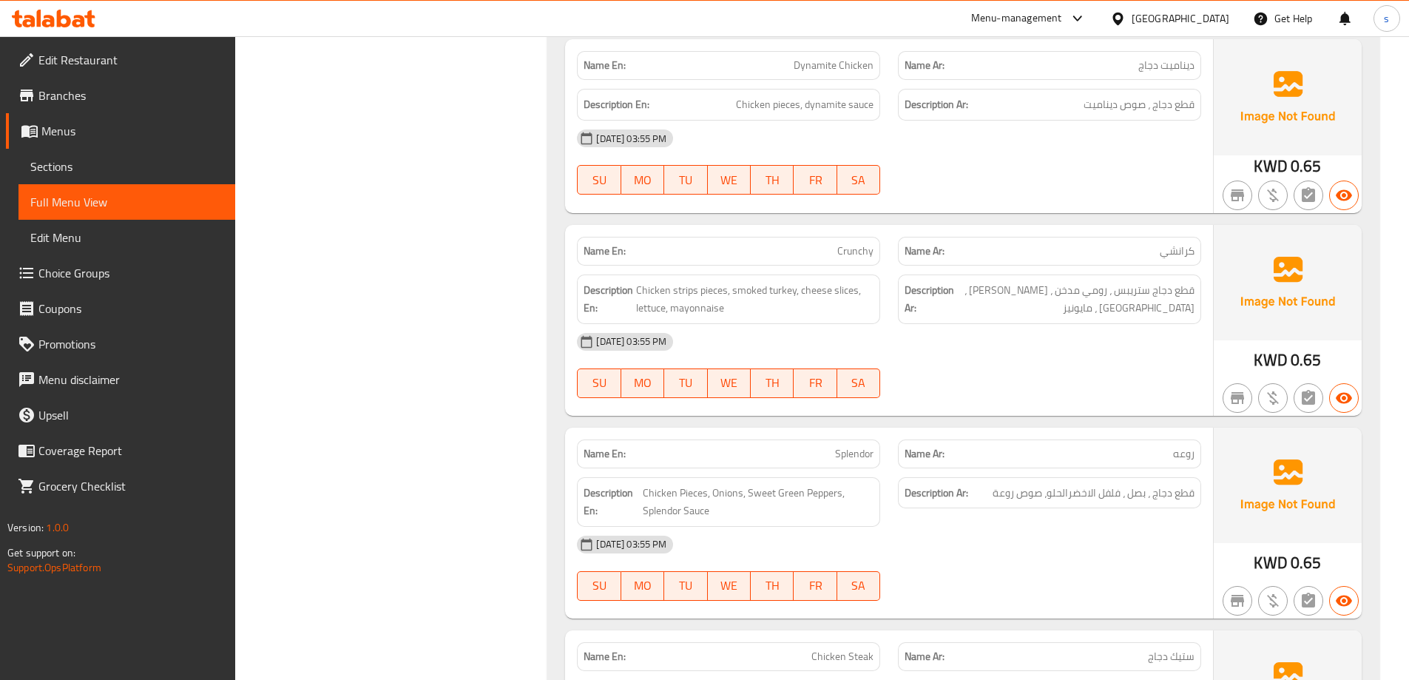
scroll to position [5031, 0]
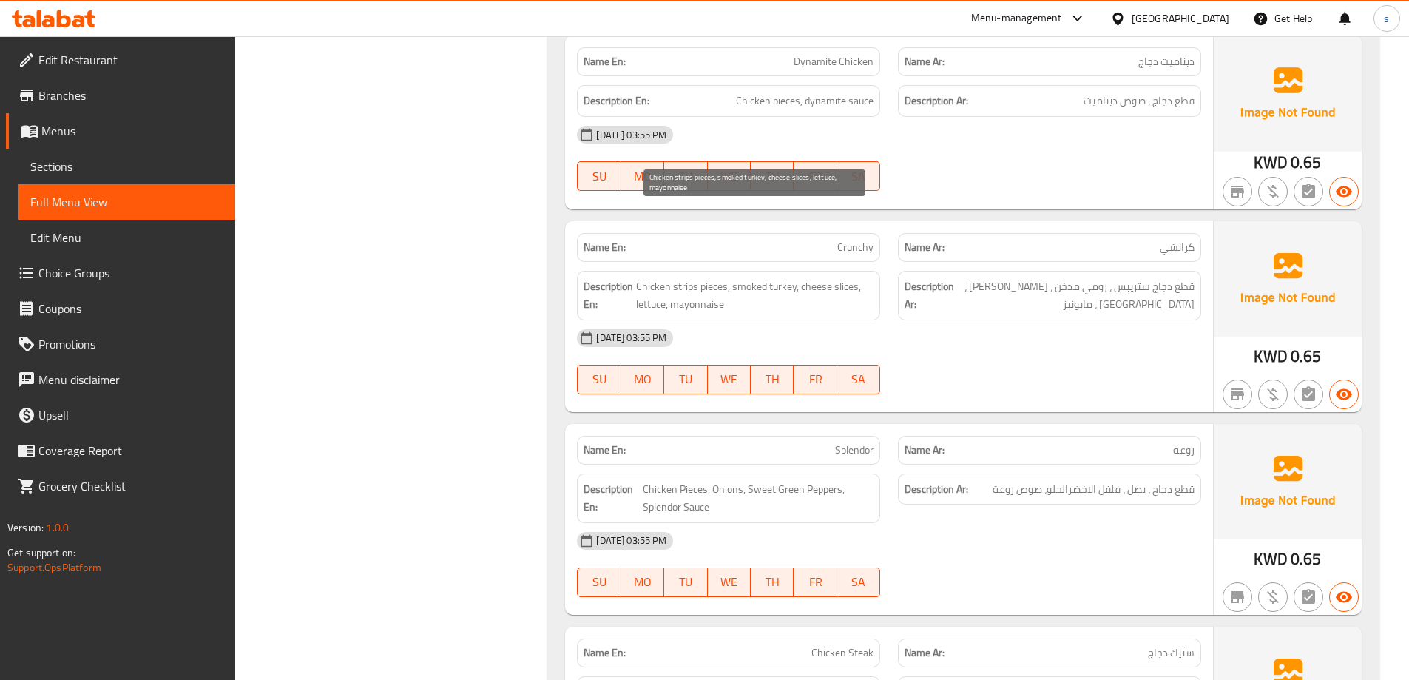
click at [843, 277] on span "Chicken strips pieces, smoked turkey, cheese slices, lettuce, mayonnaise" at bounding box center [754, 295] width 237 height 36
click at [858, 320] on div "[DATE] 03:55 PM" at bounding box center [889, 338] width 642 height 36
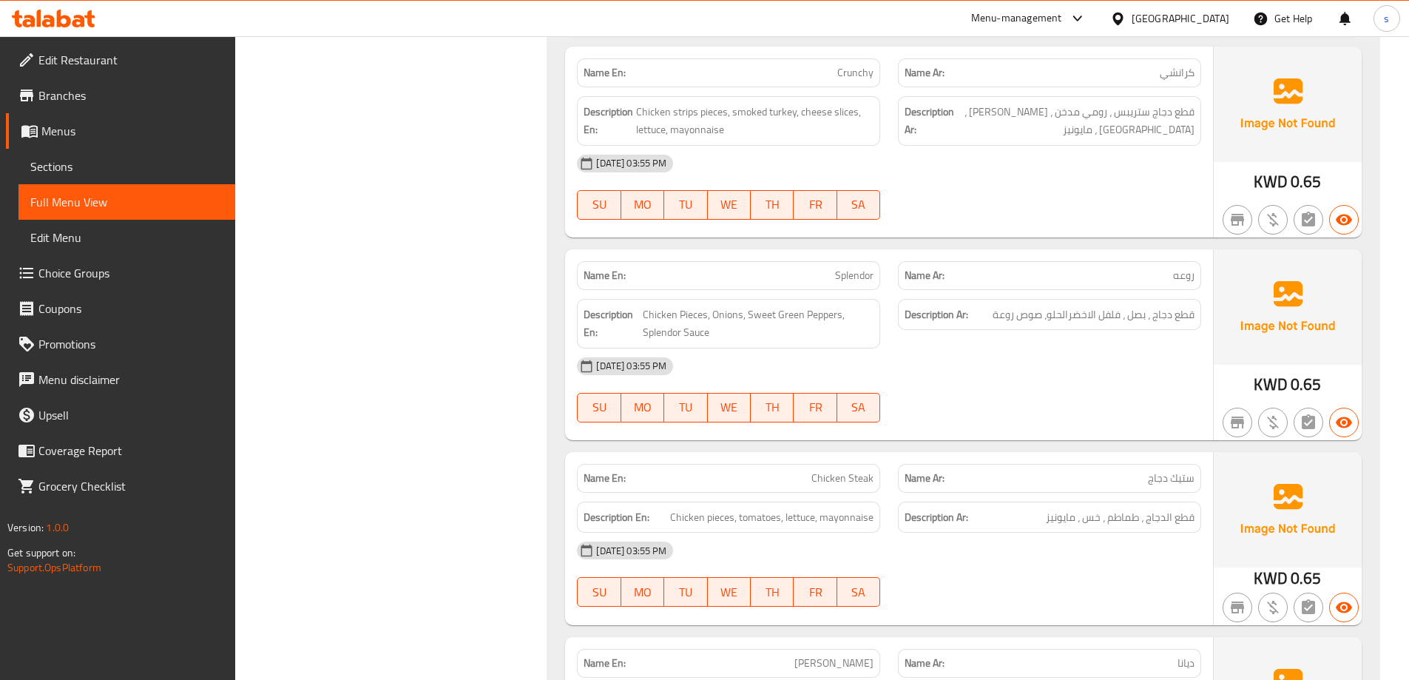
scroll to position [5179, 0]
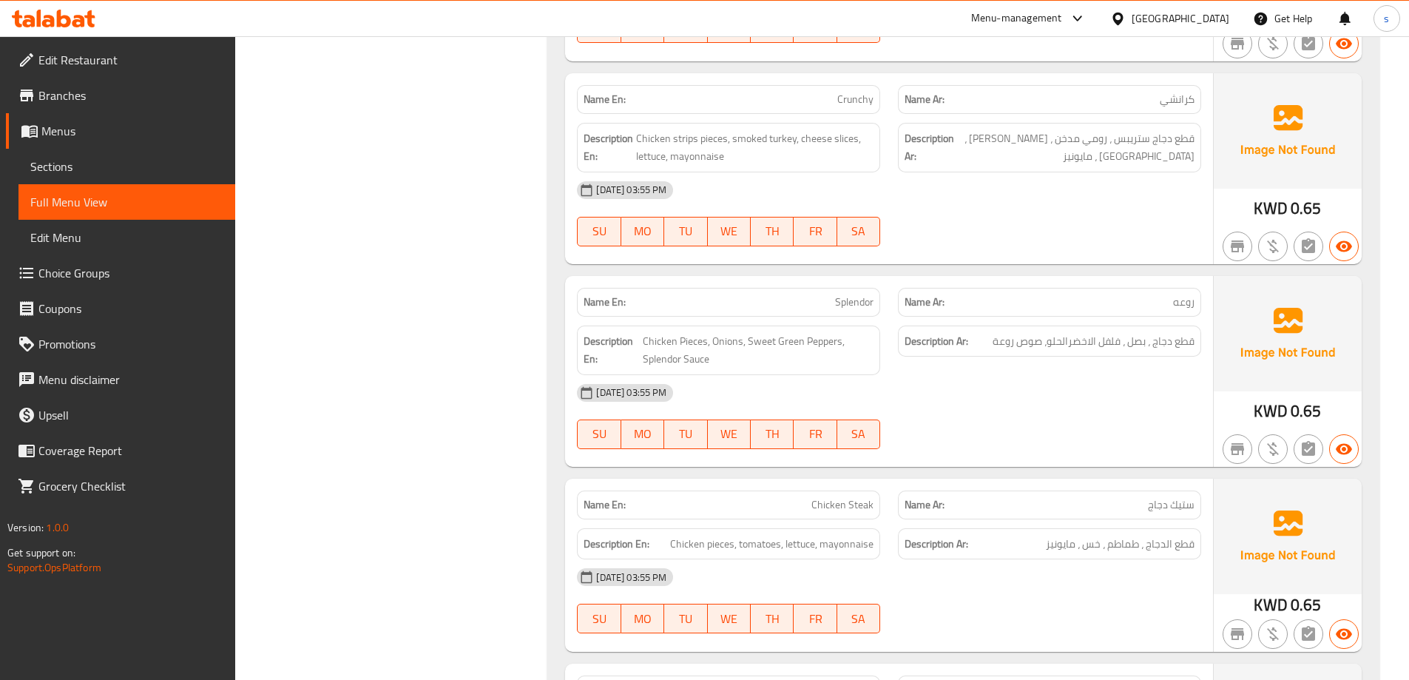
click at [1136, 294] on p "Name Ar: روعه" at bounding box center [1050, 302] width 290 height 16
click at [858, 288] on div "Name En: Splendor" at bounding box center [728, 302] width 303 height 29
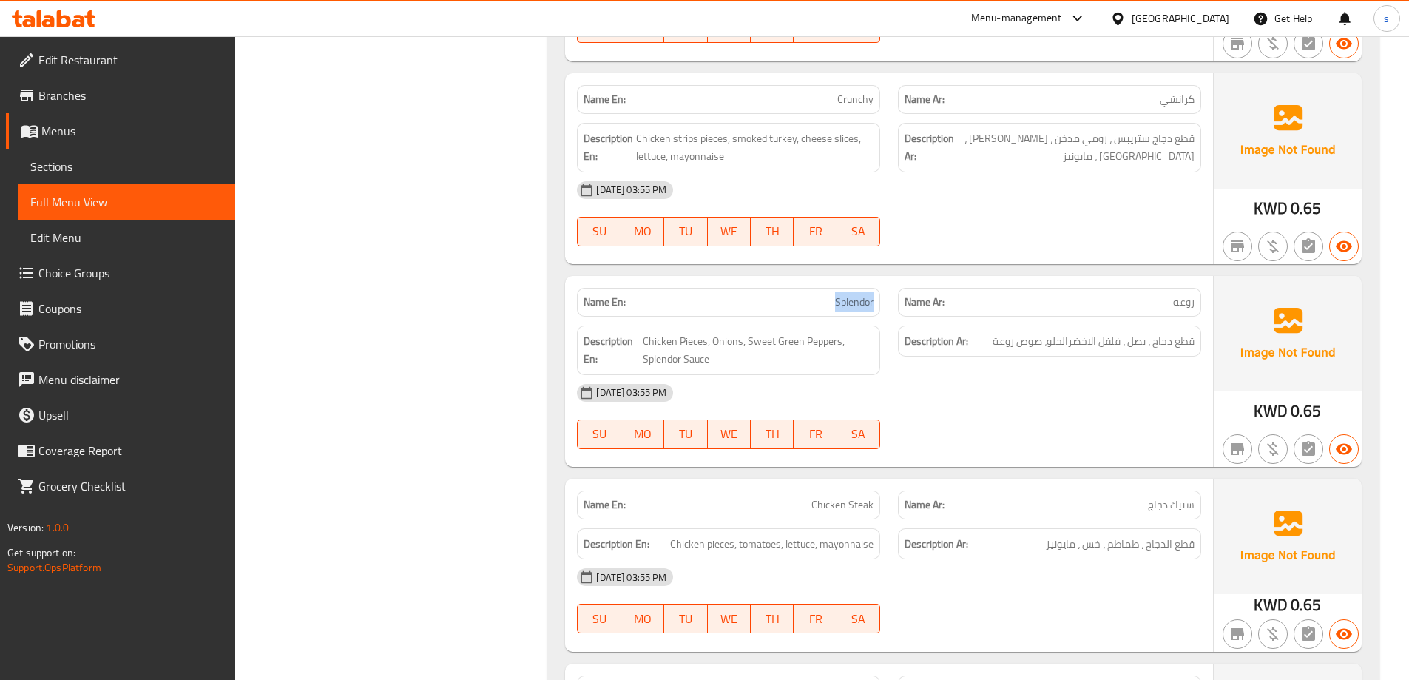
click at [860, 294] on span "Splendor" at bounding box center [854, 302] width 38 height 16
click at [843, 294] on span "Splendor" at bounding box center [854, 302] width 38 height 16
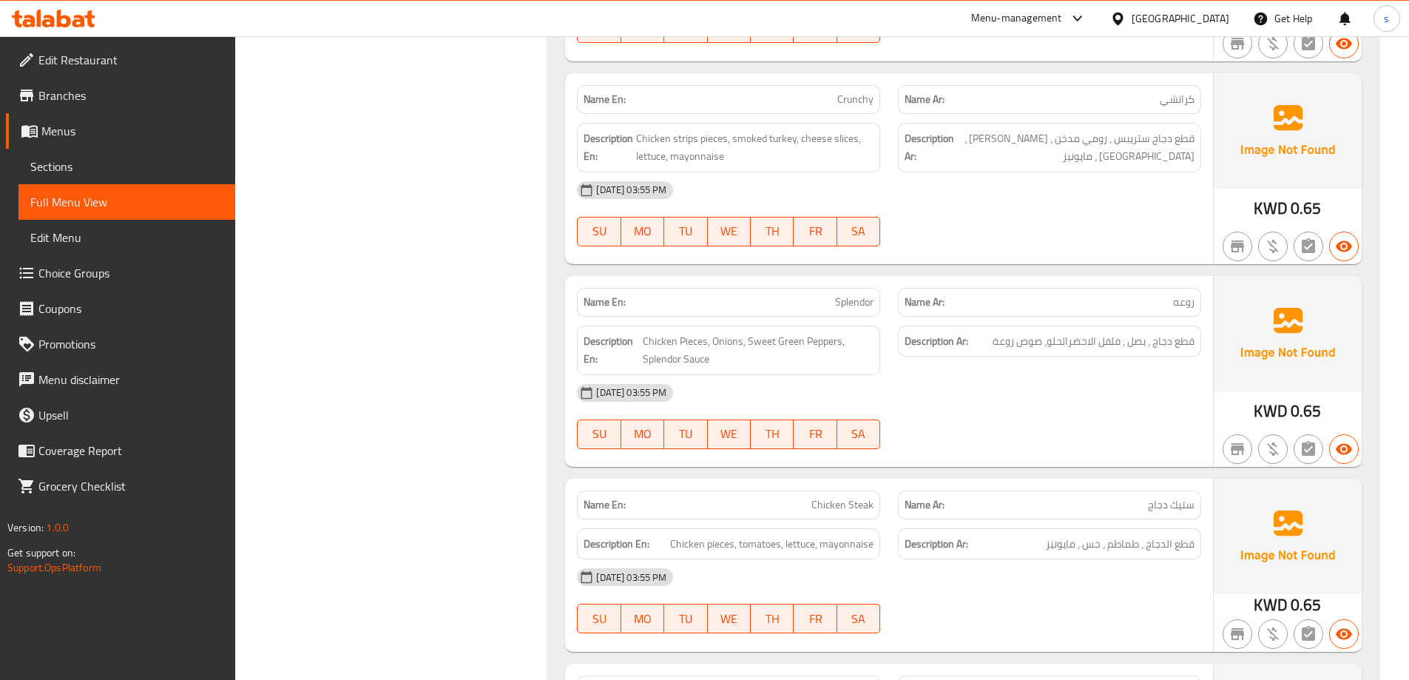
drag, startPoint x: 982, startPoint y: 297, endPoint x: 1013, endPoint y: 336, distance: 49.6
click at [987, 317] on div "Description Ar: قطع دجاج ، بصل ، فلفل الاخضرالحلو، صوص روعة" at bounding box center [1049, 350] width 321 height 67
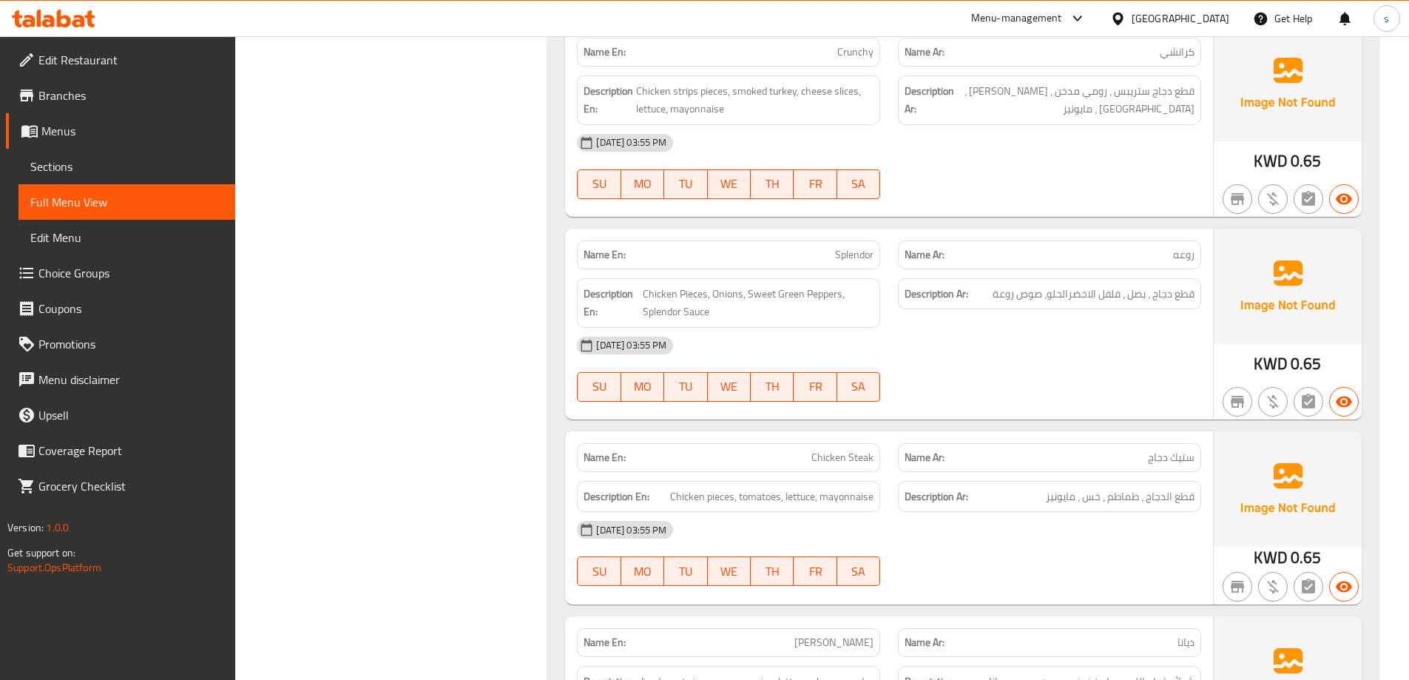
scroll to position [5253, 0]
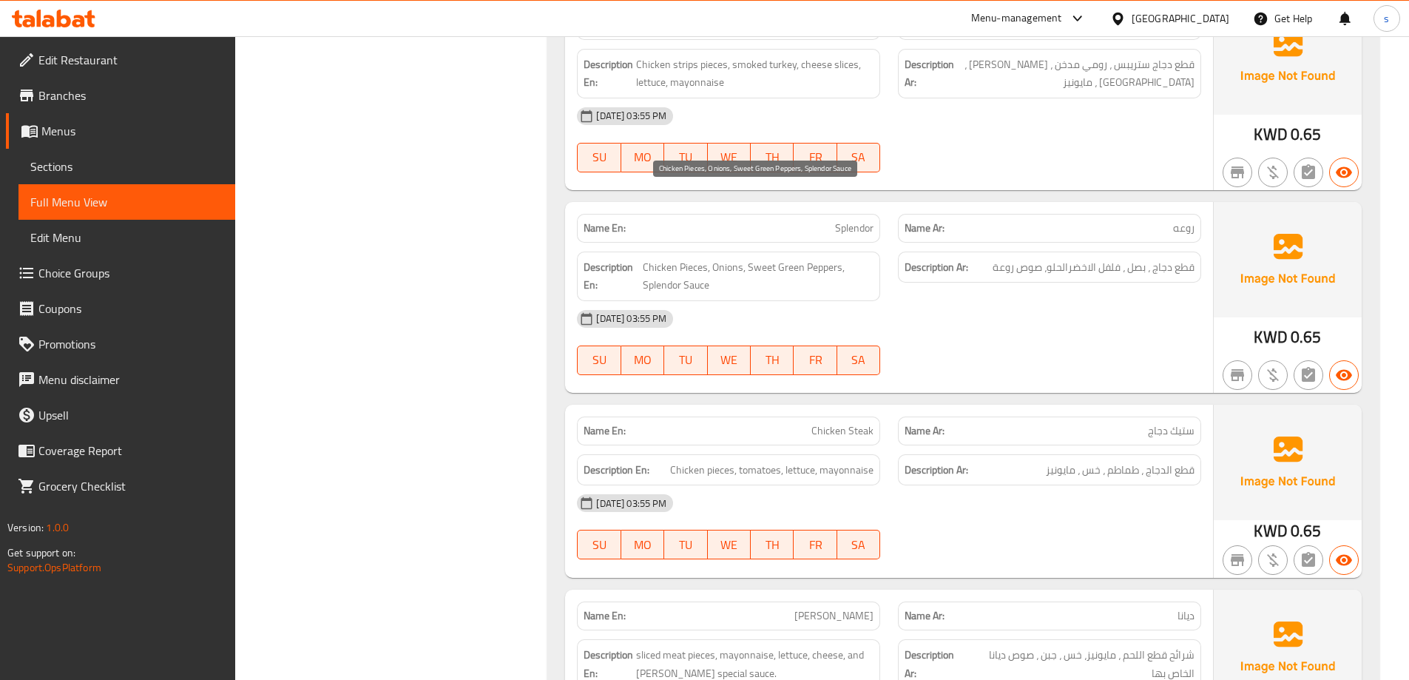
click at [689, 258] on span "Chicken Pieces, Onions, Sweet Green Peppers, Splendor Sauce" at bounding box center [758, 276] width 231 height 36
click at [690, 258] on span "Chicken Pieces, Onions, Sweet Green Peppers, Splendor Sauce" at bounding box center [758, 276] width 231 height 36
click at [988, 301] on div "12-10-2025 03:55 PM SU MO TU WE TH FR SA" at bounding box center [889, 342] width 642 height 83
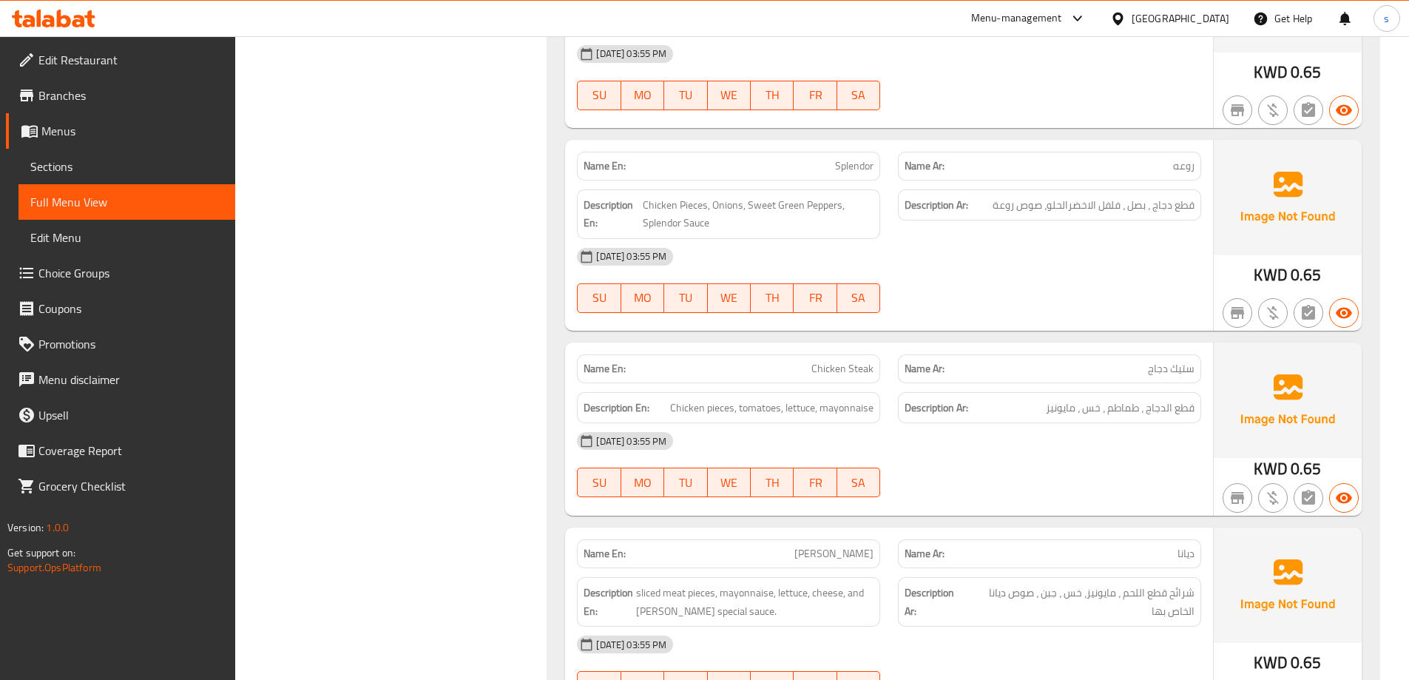
scroll to position [5401, 0]
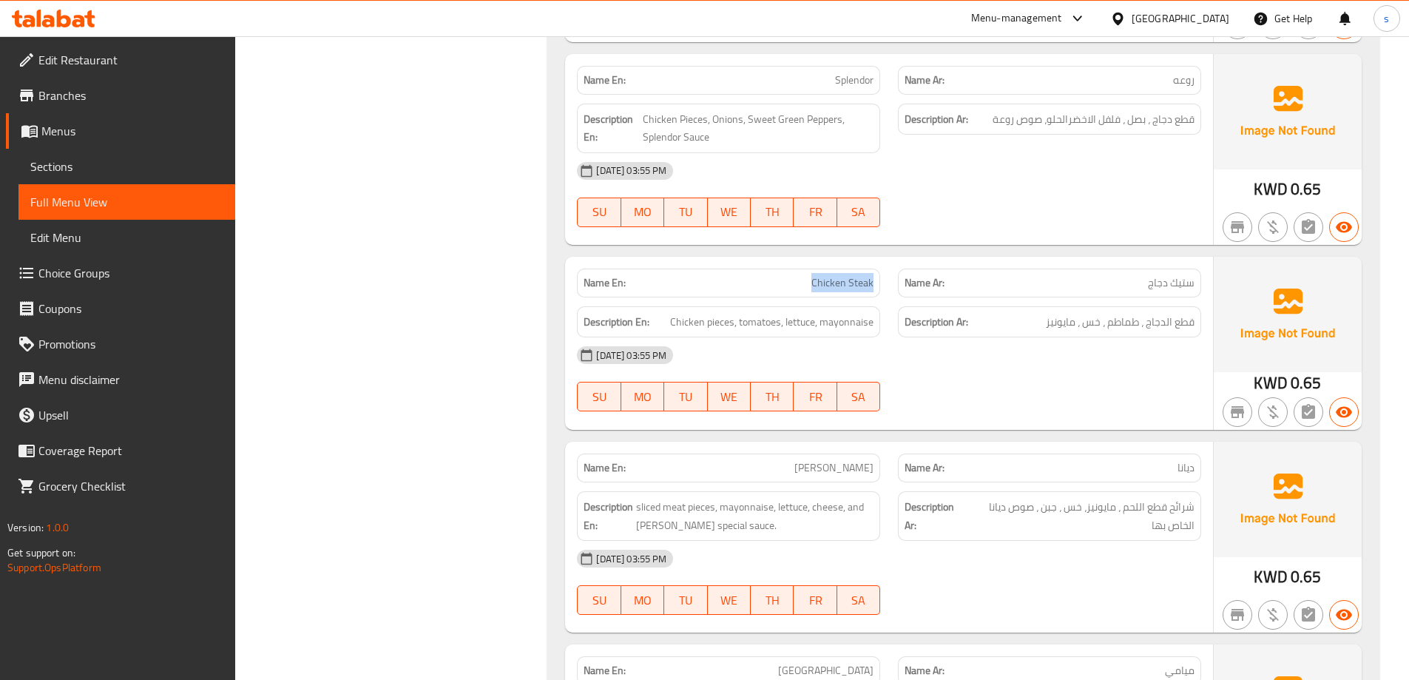
drag, startPoint x: 807, startPoint y: 212, endPoint x: 879, endPoint y: 217, distance: 71.9
click at [888, 260] on div "Name En: Chicken Steak" at bounding box center [728, 283] width 321 height 47
click at [866, 275] on span "Chicken Steak" at bounding box center [843, 283] width 62 height 16
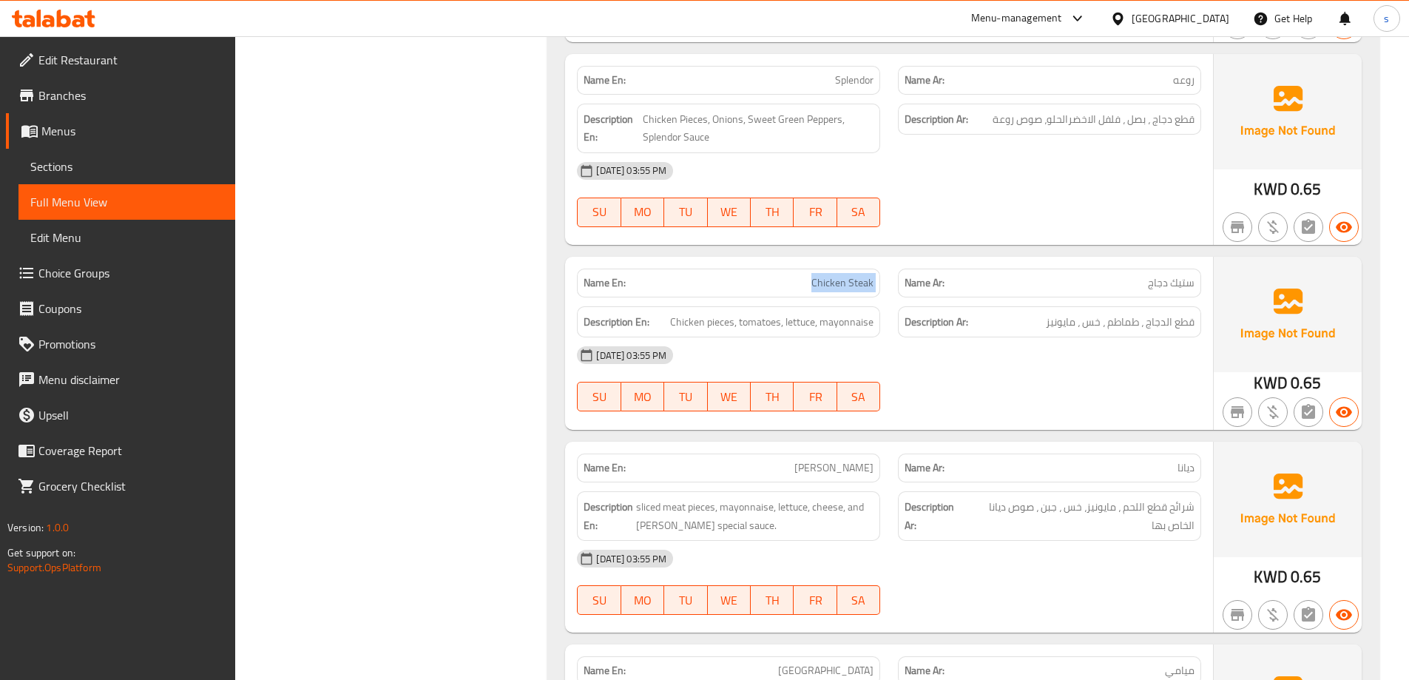
click at [869, 269] on div "Name En: Chicken Steak" at bounding box center [728, 283] width 303 height 29
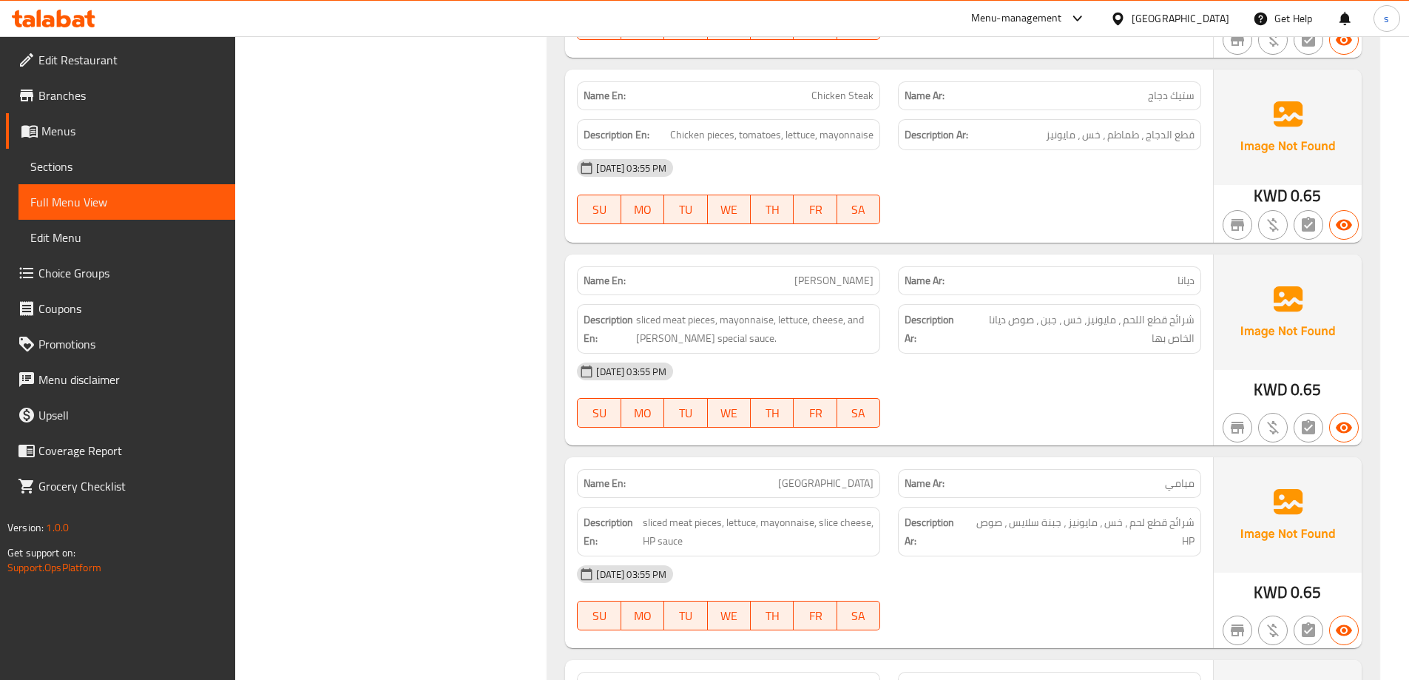
scroll to position [5623, 0]
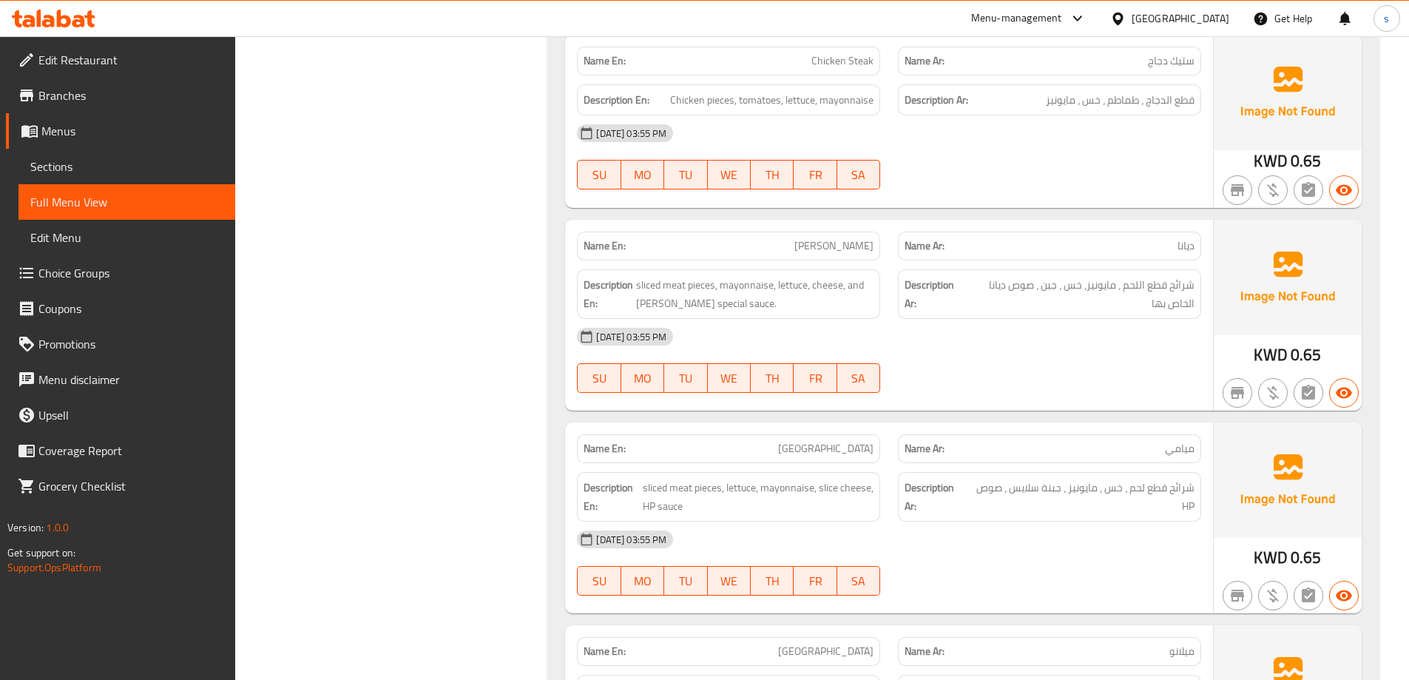
click at [1011, 319] on div "12-10-2025 03:55 PM SU MO TU WE TH FR SA" at bounding box center [889, 360] width 642 height 83
click at [702, 276] on span "sliced ​​meat pieces, mayonnaise, lettuce, cheese, and Diana's special sauce." at bounding box center [754, 294] width 237 height 36
drag, startPoint x: 715, startPoint y: 211, endPoint x: 635, endPoint y: 210, distance: 80.6
click at [635, 276] on h6 "Description En: sliced ​​meat pieces, mayonnaise, lettuce, cheese, and Diana's …" at bounding box center [729, 294] width 290 height 36
click at [854, 238] on span "[PERSON_NAME]" at bounding box center [834, 246] width 79 height 16
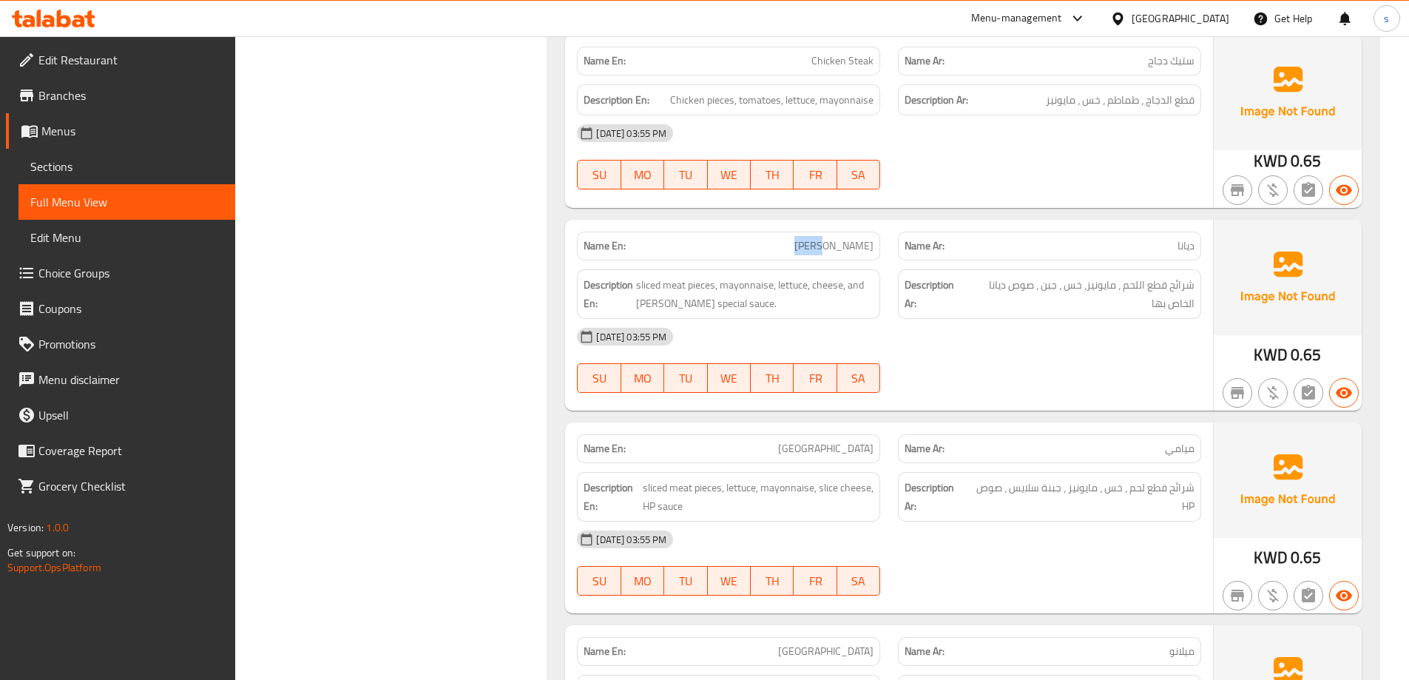
click at [854, 238] on span "[PERSON_NAME]" at bounding box center [834, 246] width 79 height 16
click at [846, 232] on div "Name En: Diana" at bounding box center [728, 246] width 303 height 29
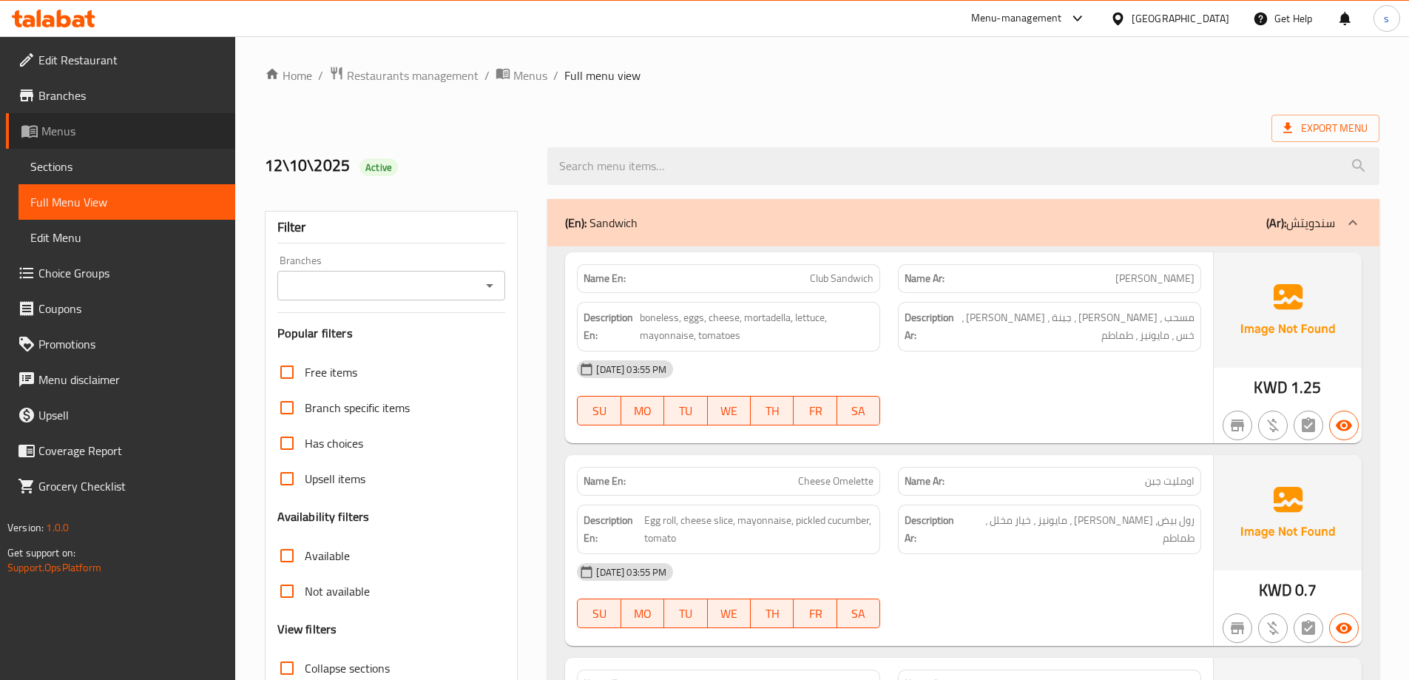
click at [126, 135] on span "Menus" at bounding box center [132, 131] width 182 height 18
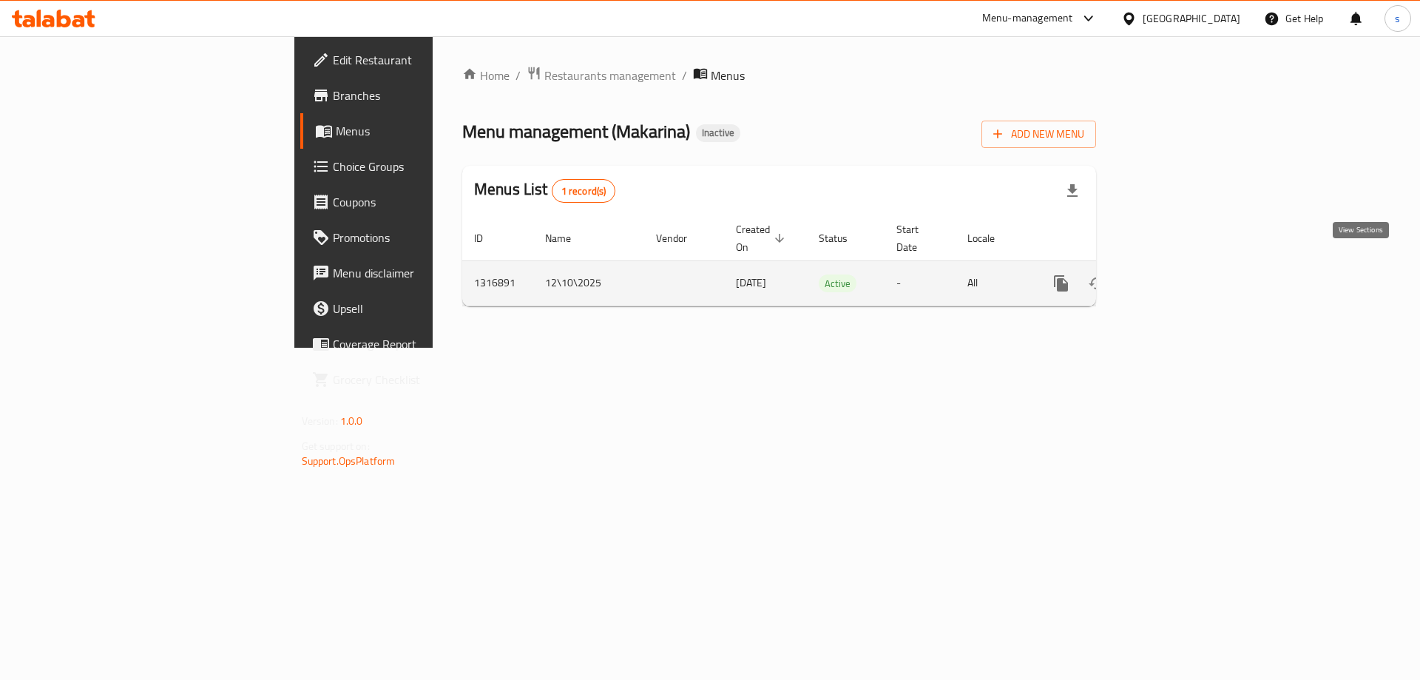
click at [1177, 274] on icon "enhanced table" at bounding box center [1168, 283] width 18 height 18
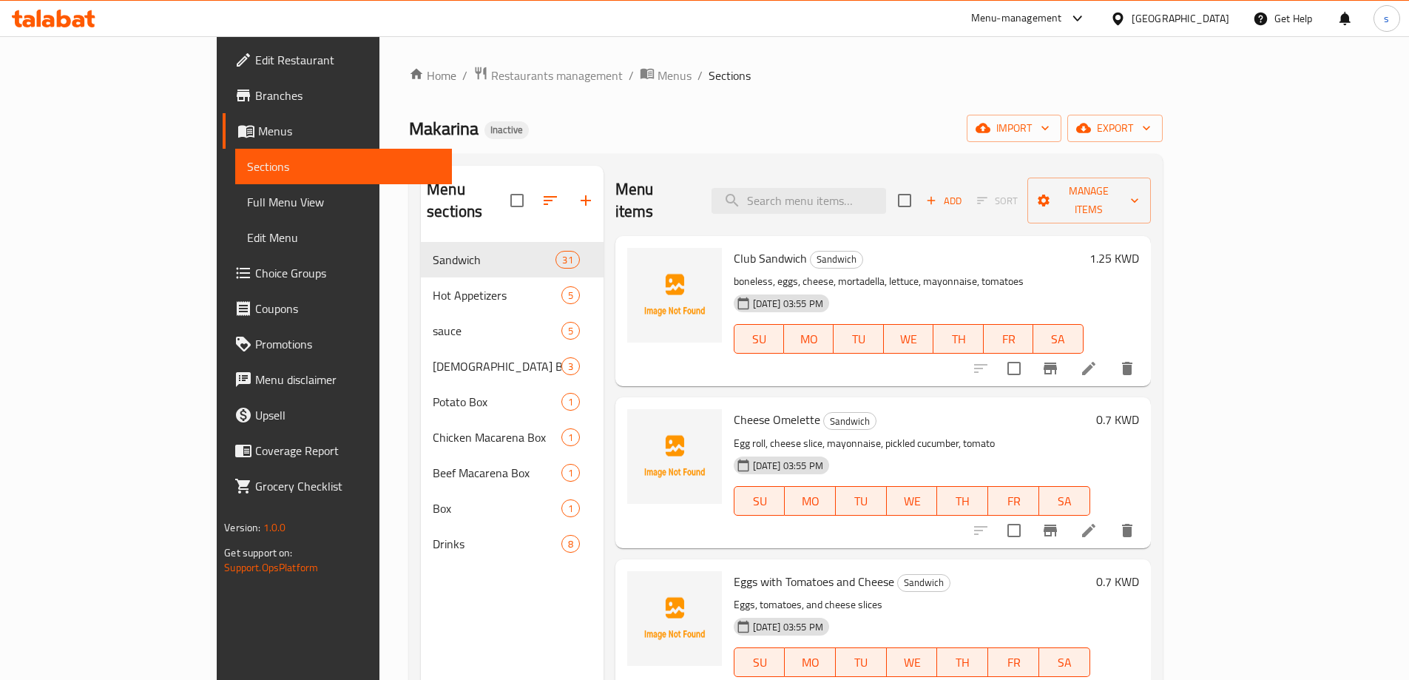
click at [868, 167] on div "Menu items Add Sort Manage items" at bounding box center [884, 201] width 536 height 70
click at [868, 188] on input "search" at bounding box center [799, 201] width 175 height 26
paste input "Club Sandwich"
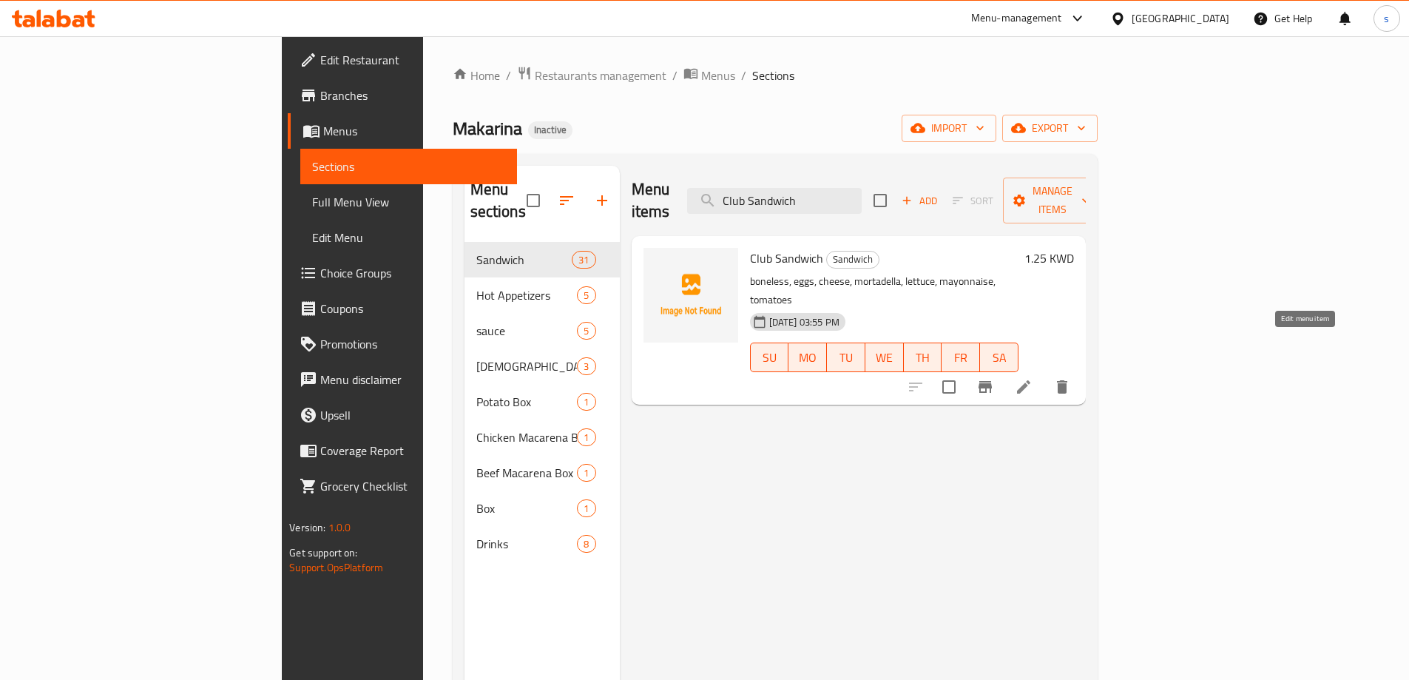
type input "Club Sandwich"
click at [1031, 380] on icon at bounding box center [1023, 386] width 13 height 13
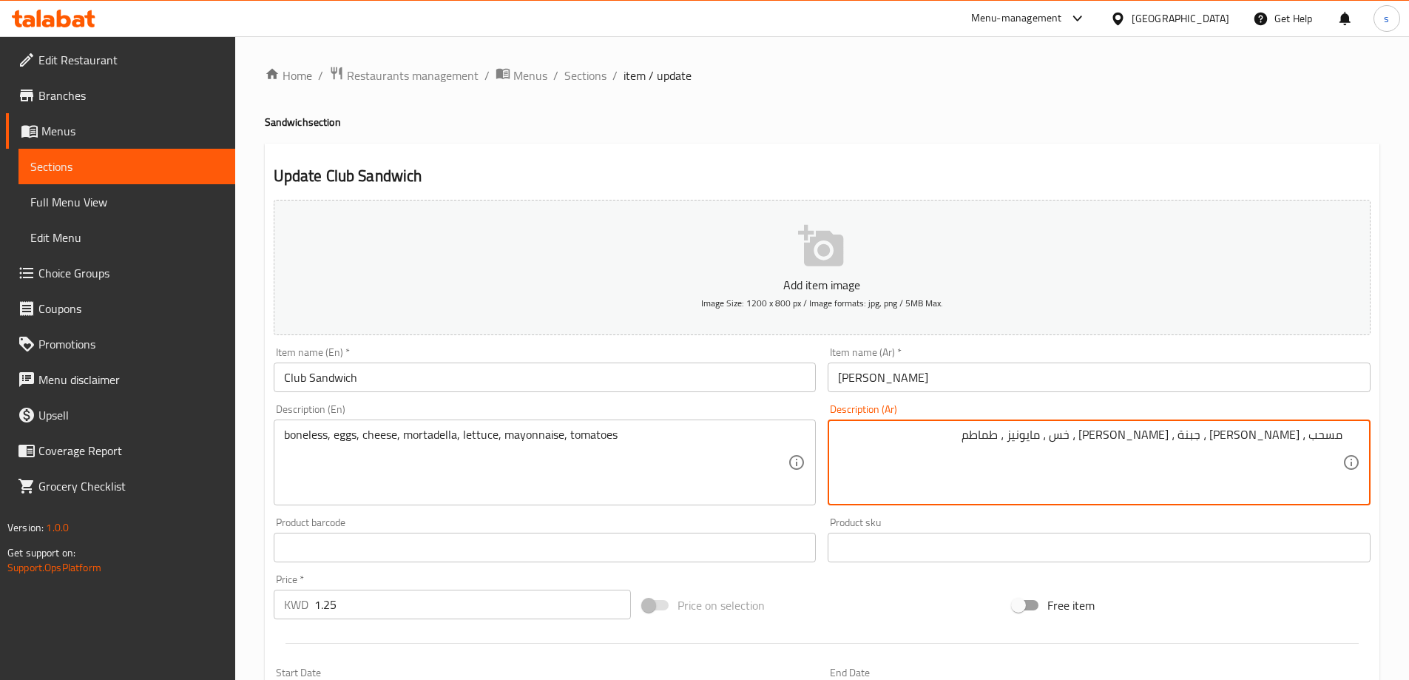
click at [1307, 436] on textarea "مسحب ، بيض ، جبنة ، مرتديلا ، خس ، مايونيز ، طماطم" at bounding box center [1090, 463] width 505 height 70
click at [1277, 442] on textarea "مسحب، بيض ، جبنة ، مرتديلا ، خس ، مايونيز ، طماطم" at bounding box center [1090, 463] width 505 height 70
click at [1253, 442] on textarea "مسحب، بيض، جبنة ، مرتديلا ، خس ، مايونيز ، طماطم" at bounding box center [1090, 463] width 505 height 70
click at [1213, 438] on textarea "مسحب، بيض، جبنة، مرتديلا ، خس ، مايونيز ، طماطم" at bounding box center [1090, 463] width 505 height 70
click at [1187, 444] on textarea "مسحب، بيض، جبنة، مرتديلا، خس ، مايونيز ، طماطم" at bounding box center [1090, 463] width 505 height 70
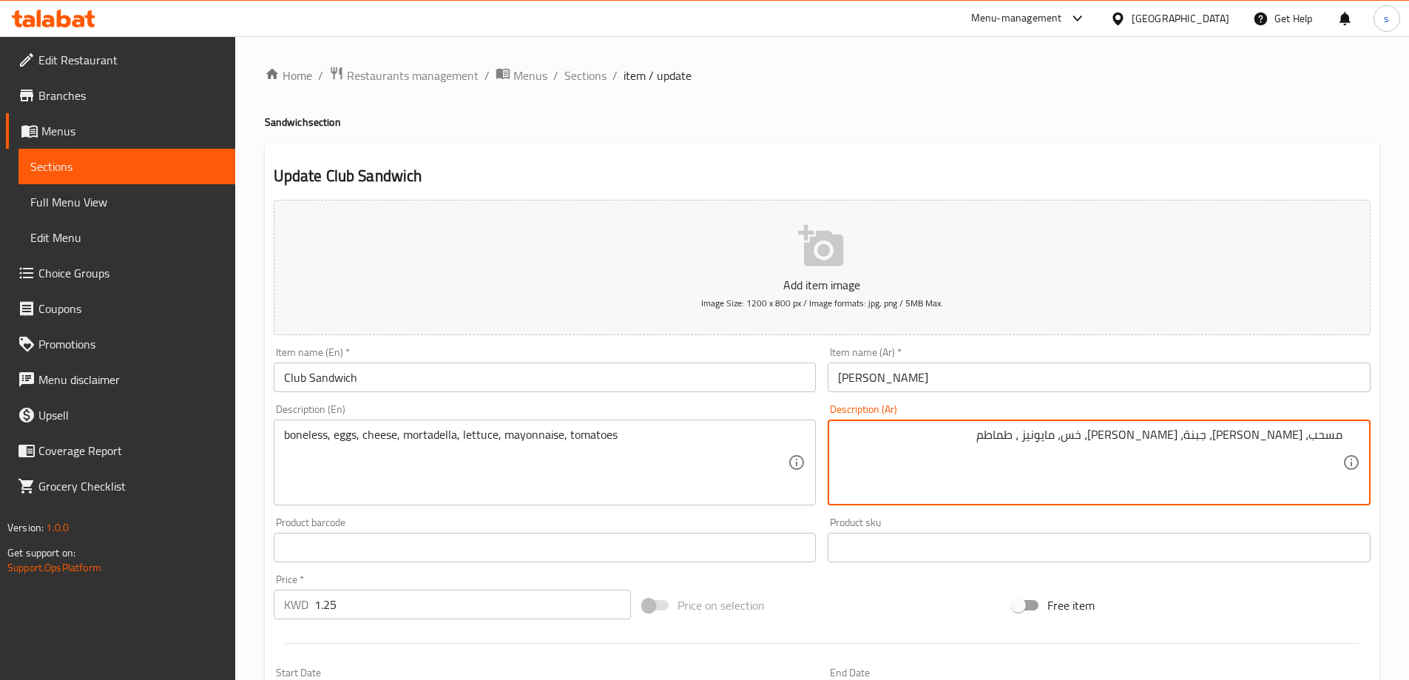
click at [1146, 437] on textarea "مسحب، بيض، جبنة، مرتديلا، خس، مايونيز ، طماطم" at bounding box center [1090, 463] width 505 height 70
type textarea "مسحب، [PERSON_NAME]، جبنة، [PERSON_NAME]، خس، مايونيز، طماطم"
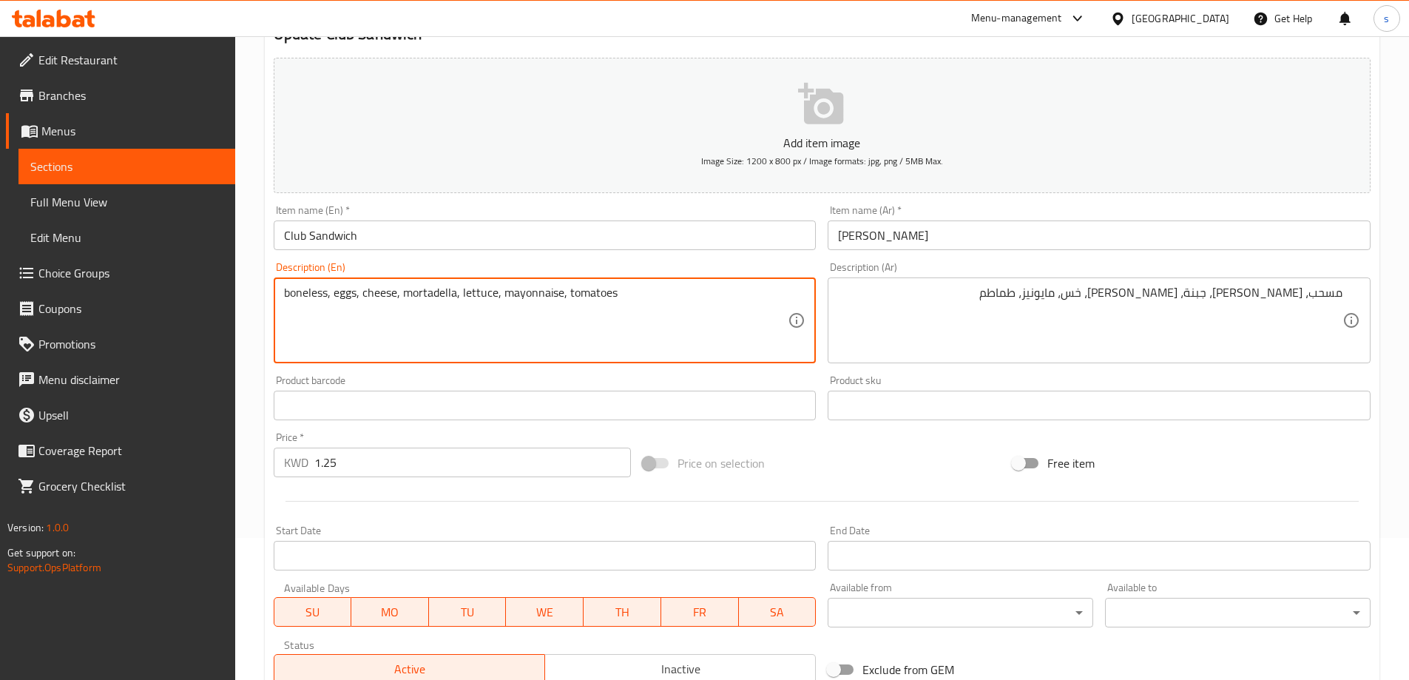
scroll to position [365, 0]
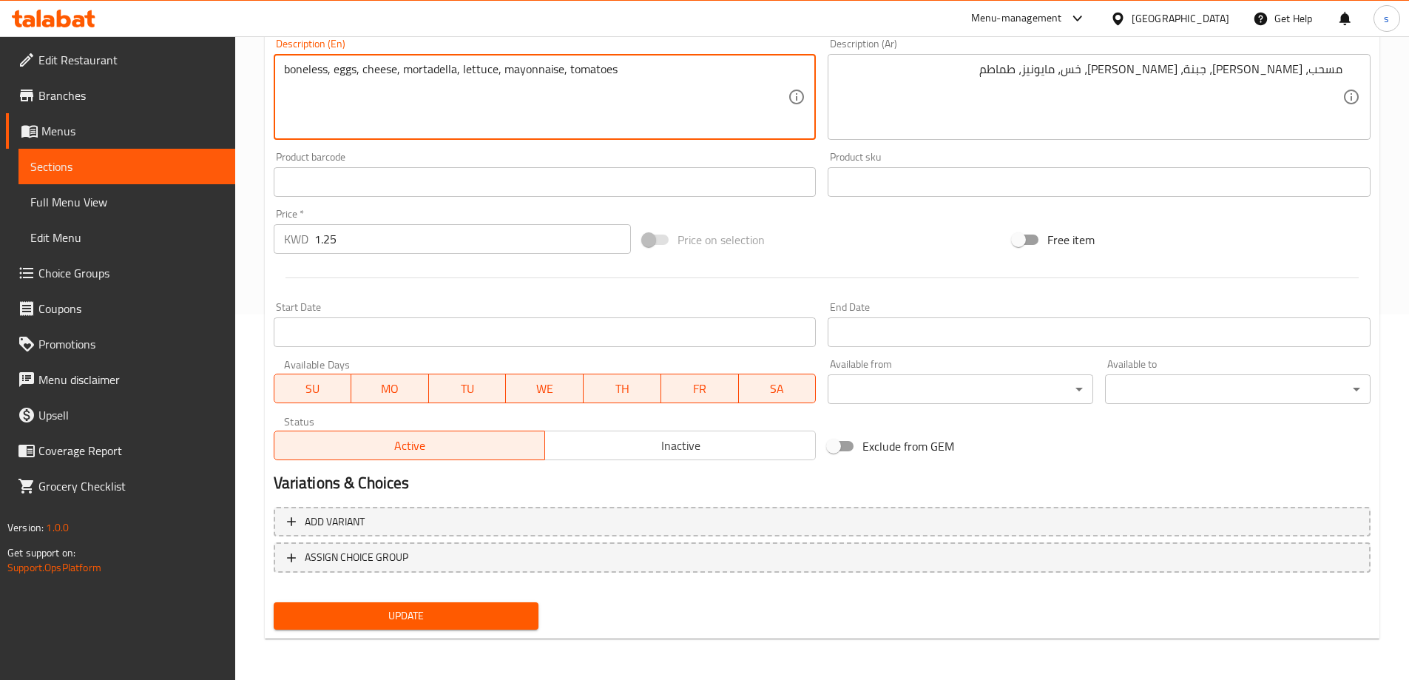
click at [425, 622] on span "Update" at bounding box center [407, 616] width 242 height 18
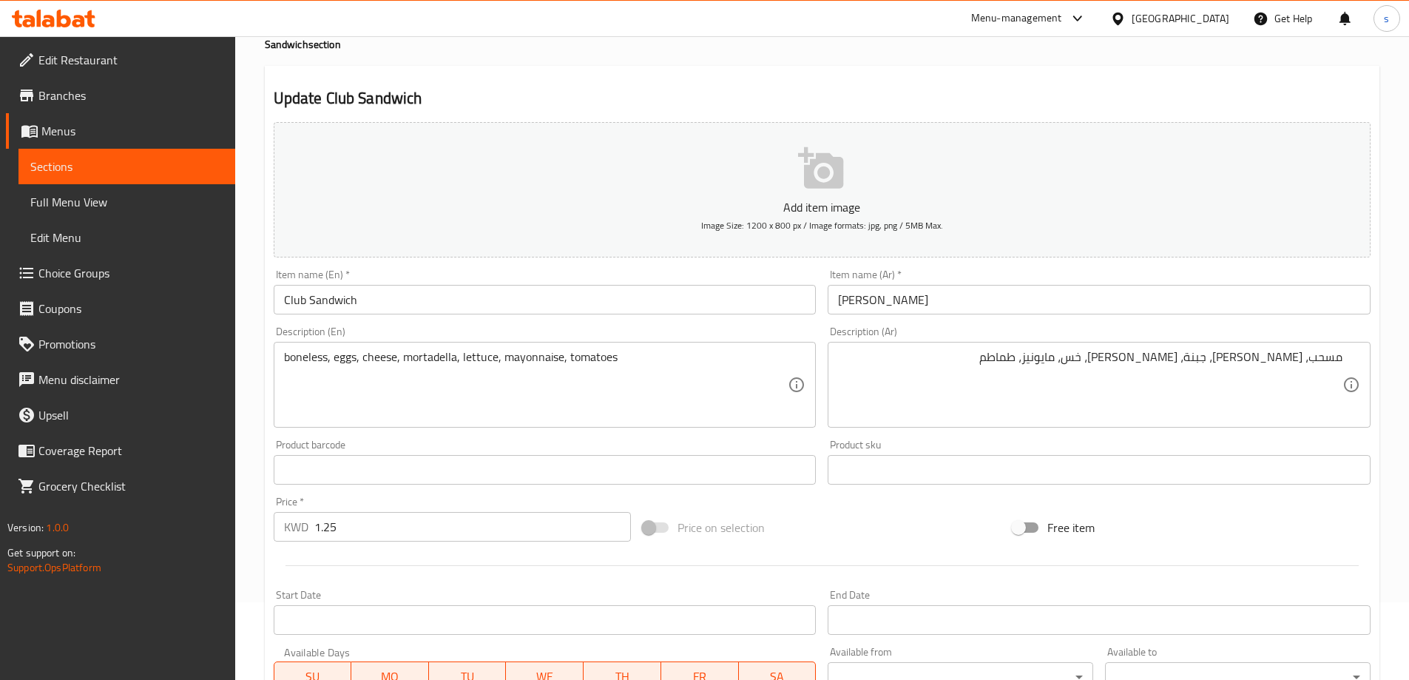
scroll to position [0, 0]
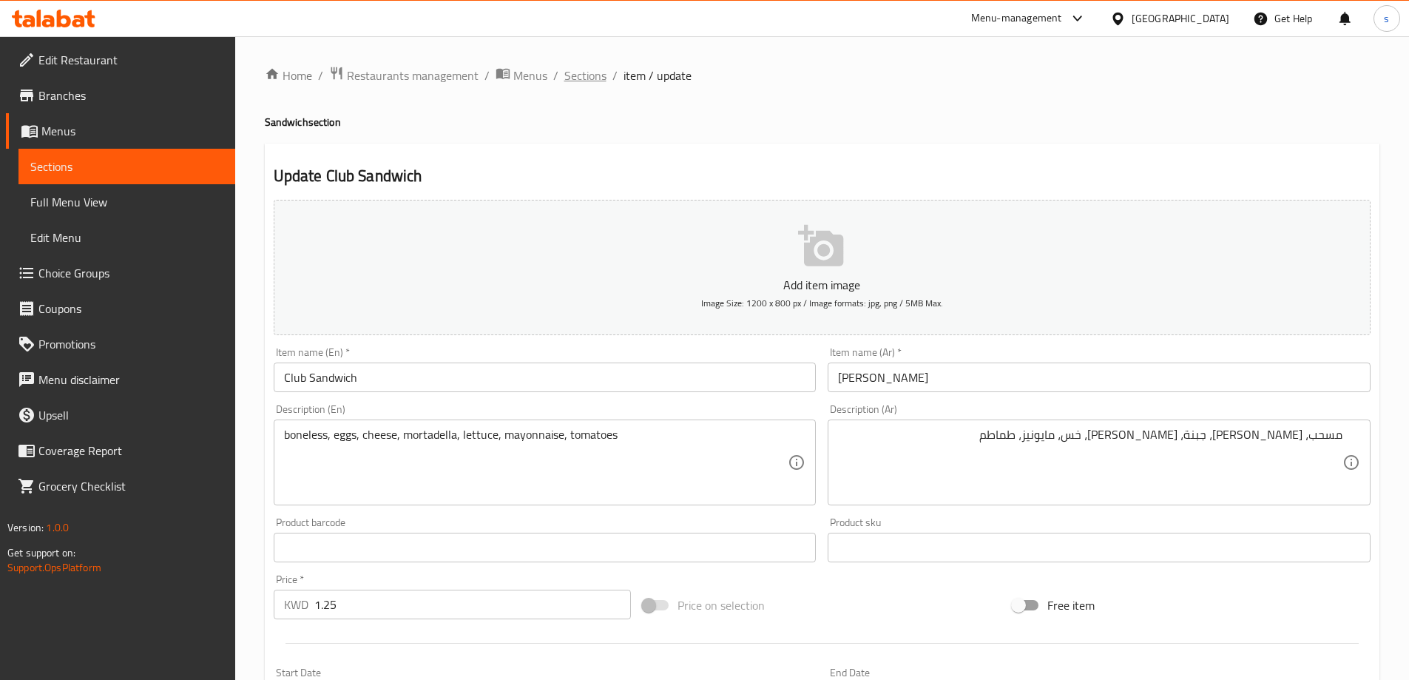
click at [591, 84] on span "Sections" at bounding box center [585, 76] width 42 height 18
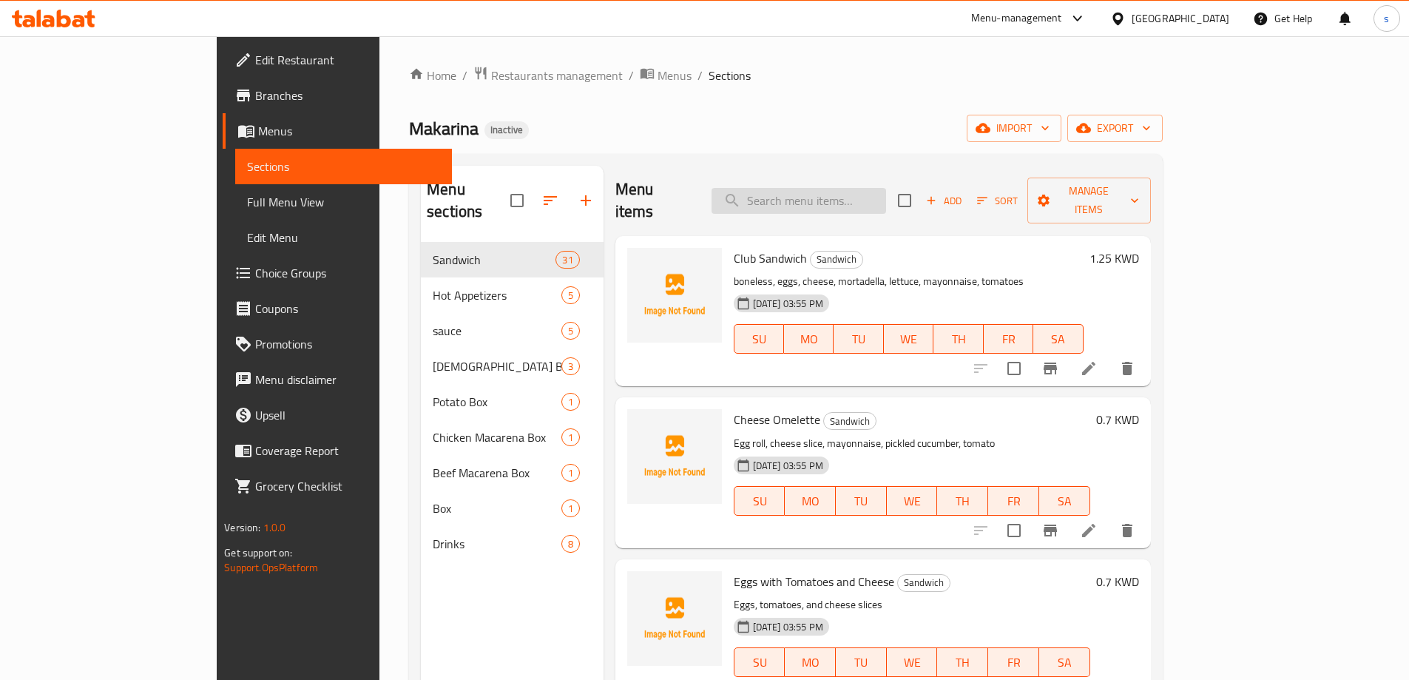
click at [886, 188] on input "search" at bounding box center [799, 201] width 175 height 26
paste input "Eggs with Tomatoes and Cheese"
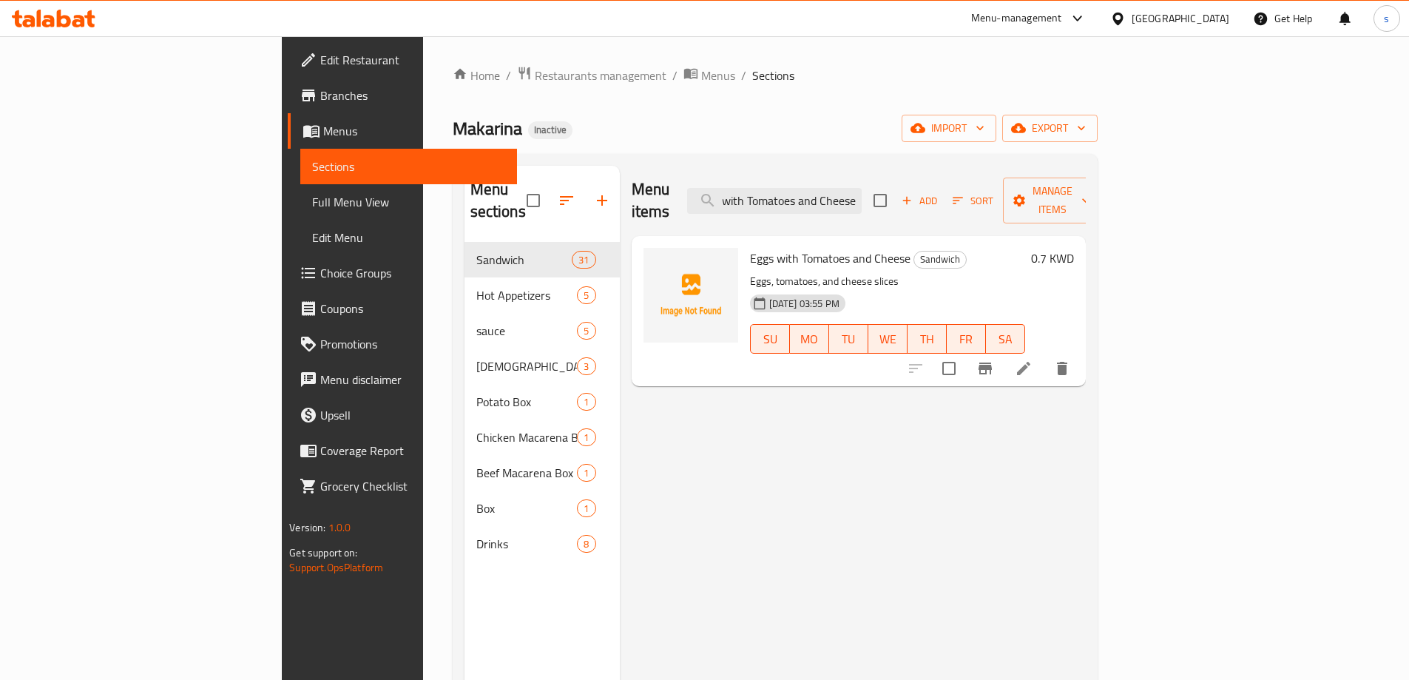
type input "Eggs with Tomatoes and Cheese"
click at [1033, 360] on icon at bounding box center [1024, 369] width 18 height 18
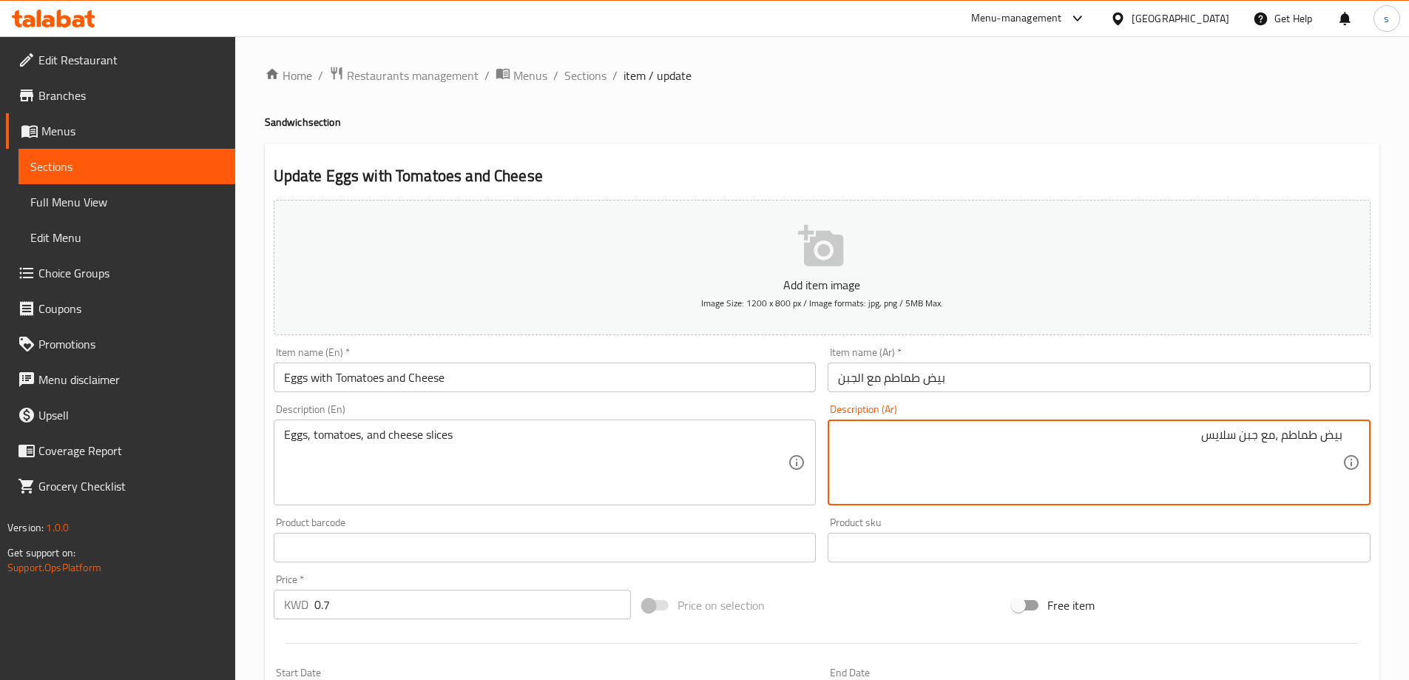
click at [1317, 441] on textarea "بيض طماطم ،مع جبن سلايس" at bounding box center [1090, 463] width 505 height 70
click at [1321, 436] on textarea "بيض طماطم ،مع جبن سلايس" at bounding box center [1090, 463] width 505 height 70
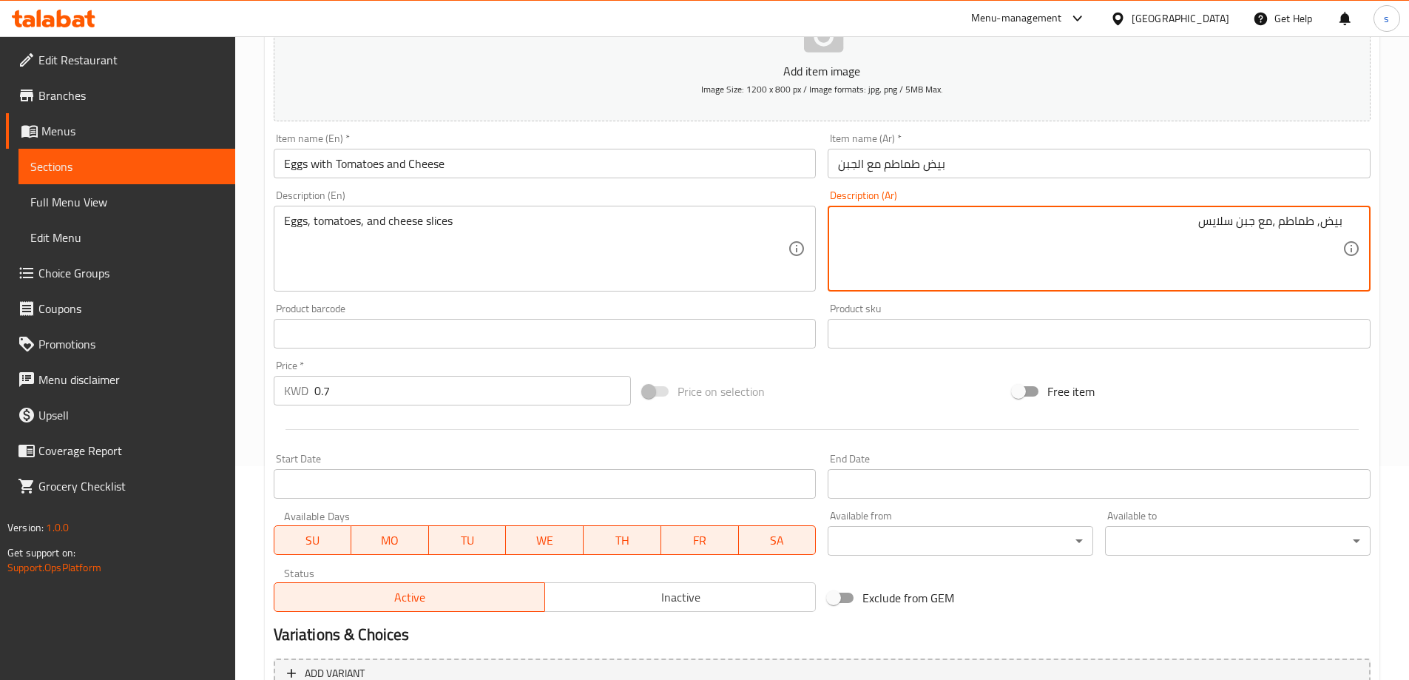
scroll to position [365, 0]
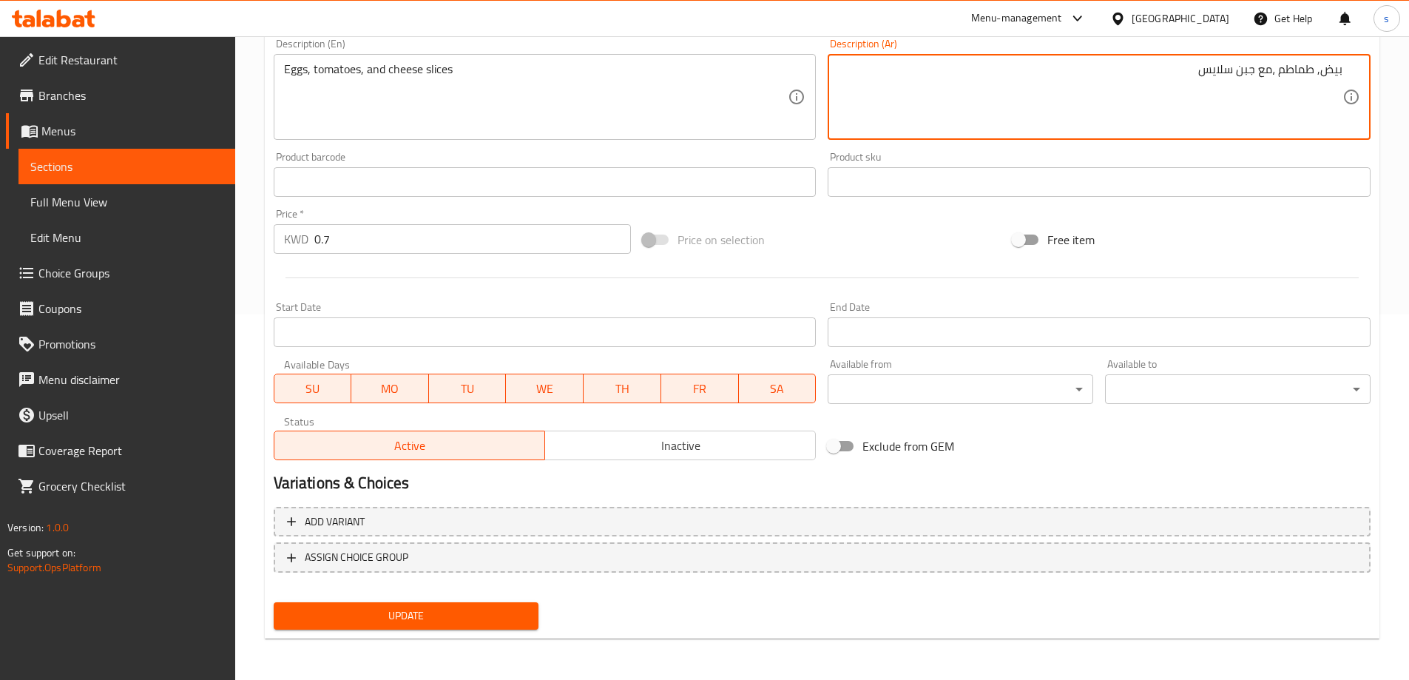
type textarea "بيض, طماطم ،مع جبن سلايس"
click at [422, 609] on span "Update" at bounding box center [407, 616] width 242 height 18
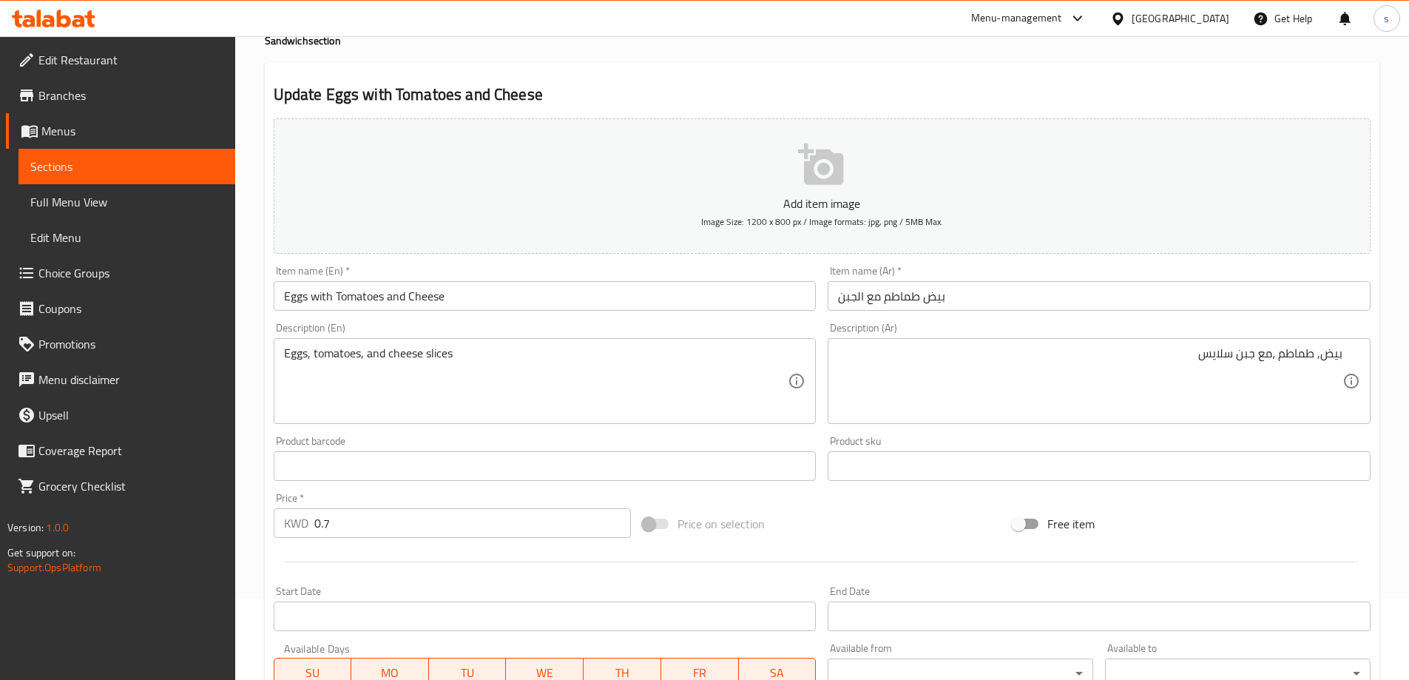
scroll to position [0, 0]
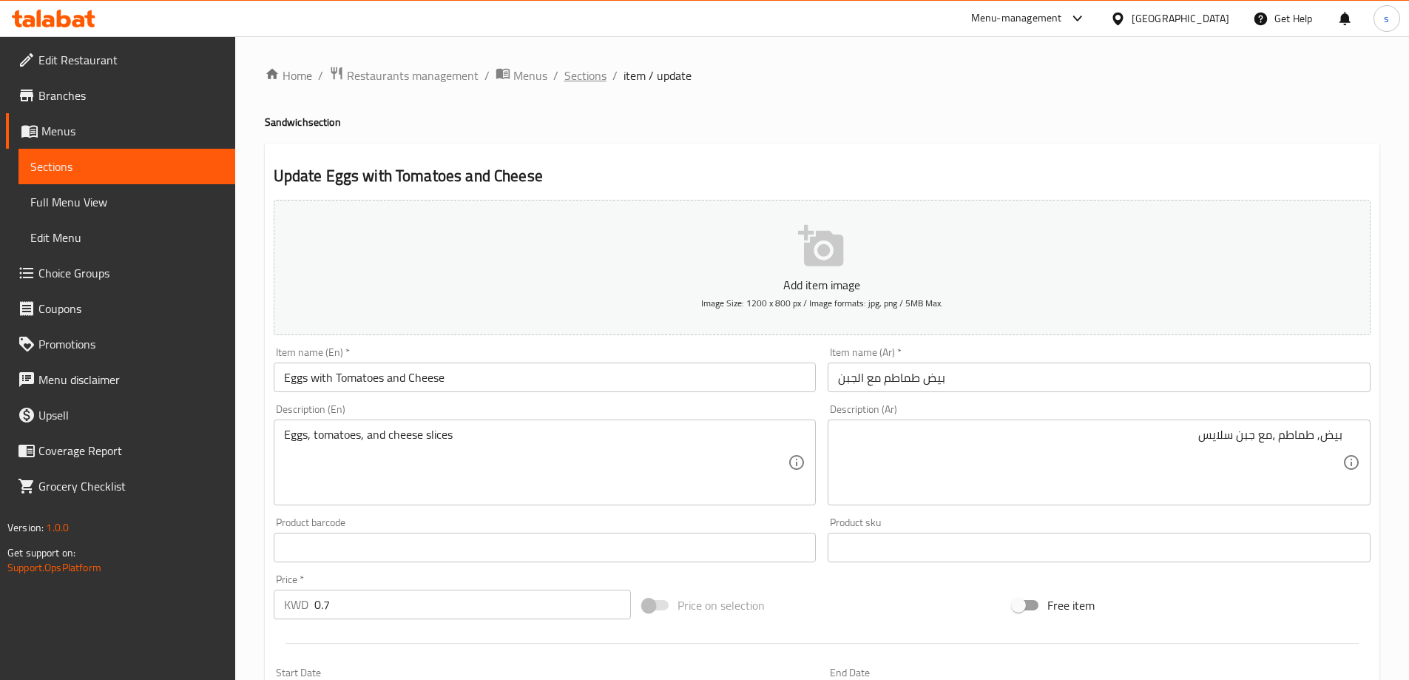
click at [596, 80] on span "Sections" at bounding box center [585, 76] width 42 height 18
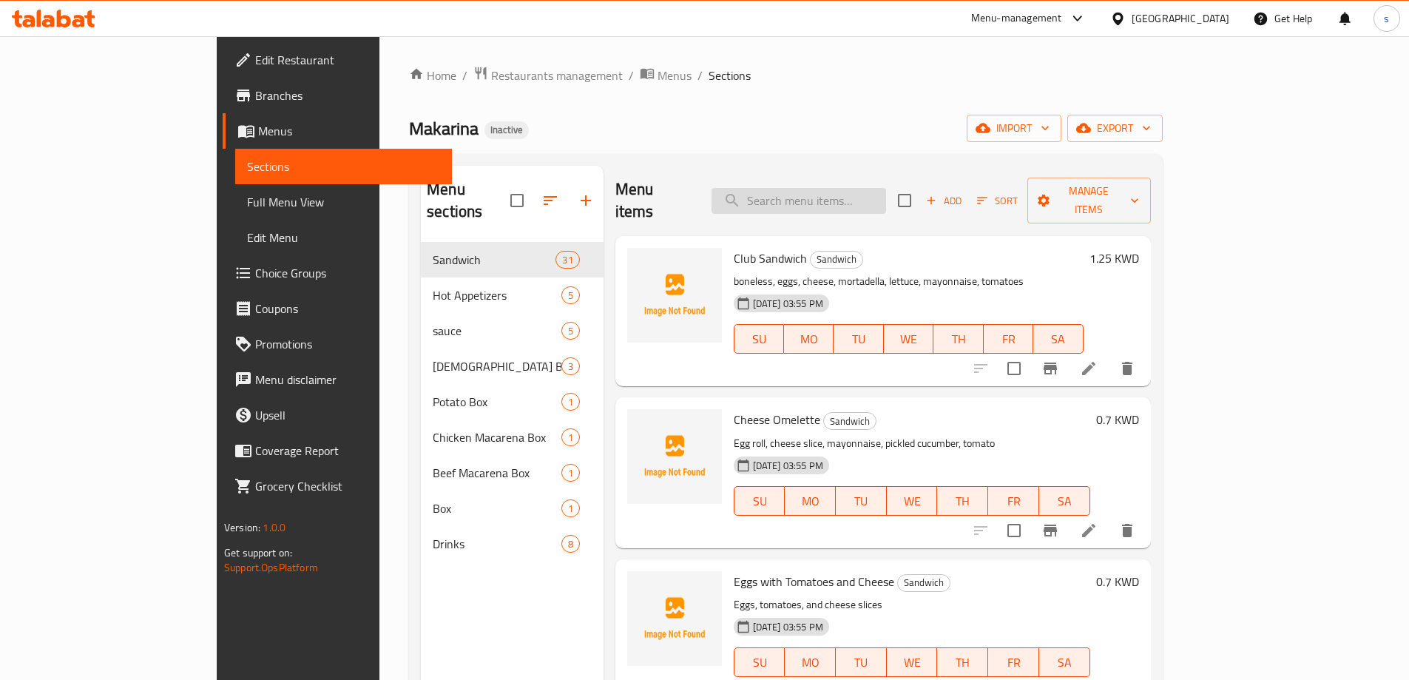
click at [810, 192] on input "search" at bounding box center [799, 201] width 175 height 26
paste input "Thalayani"
type input "Thalayani"
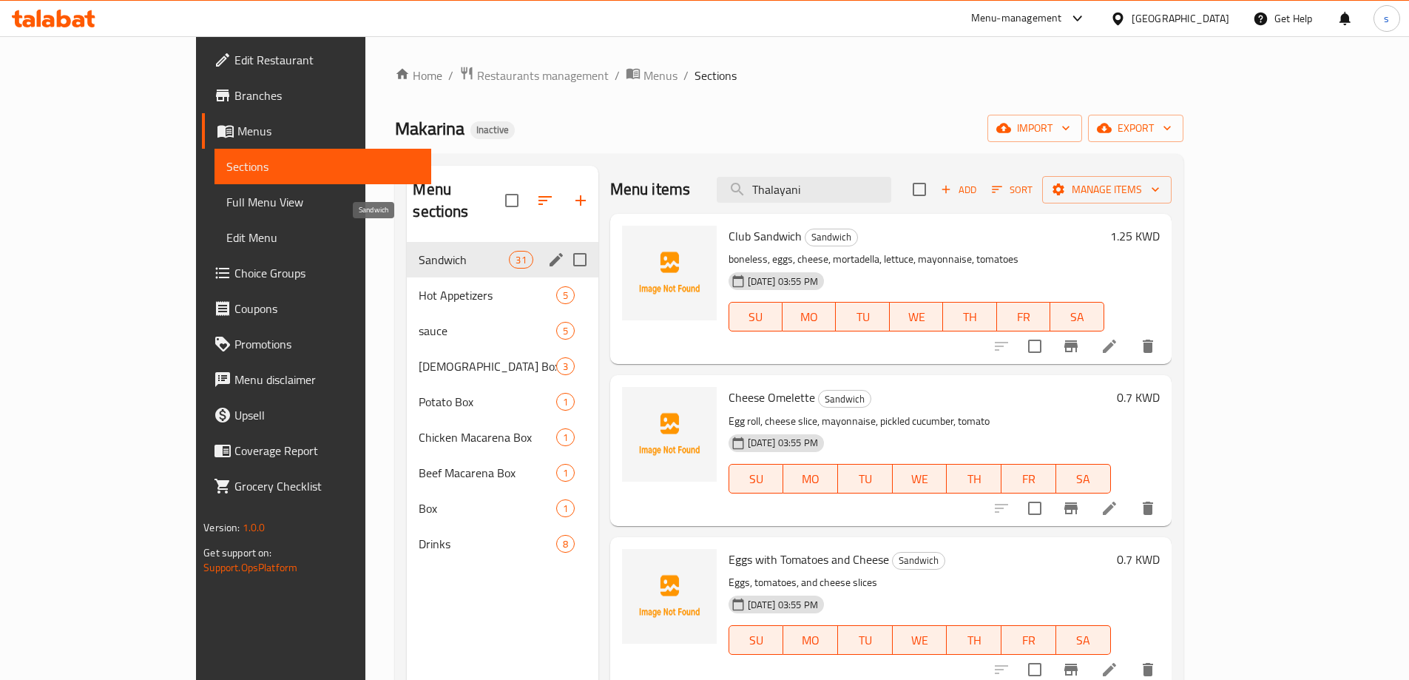
click at [419, 251] on span "Sandwich" at bounding box center [464, 260] width 90 height 18
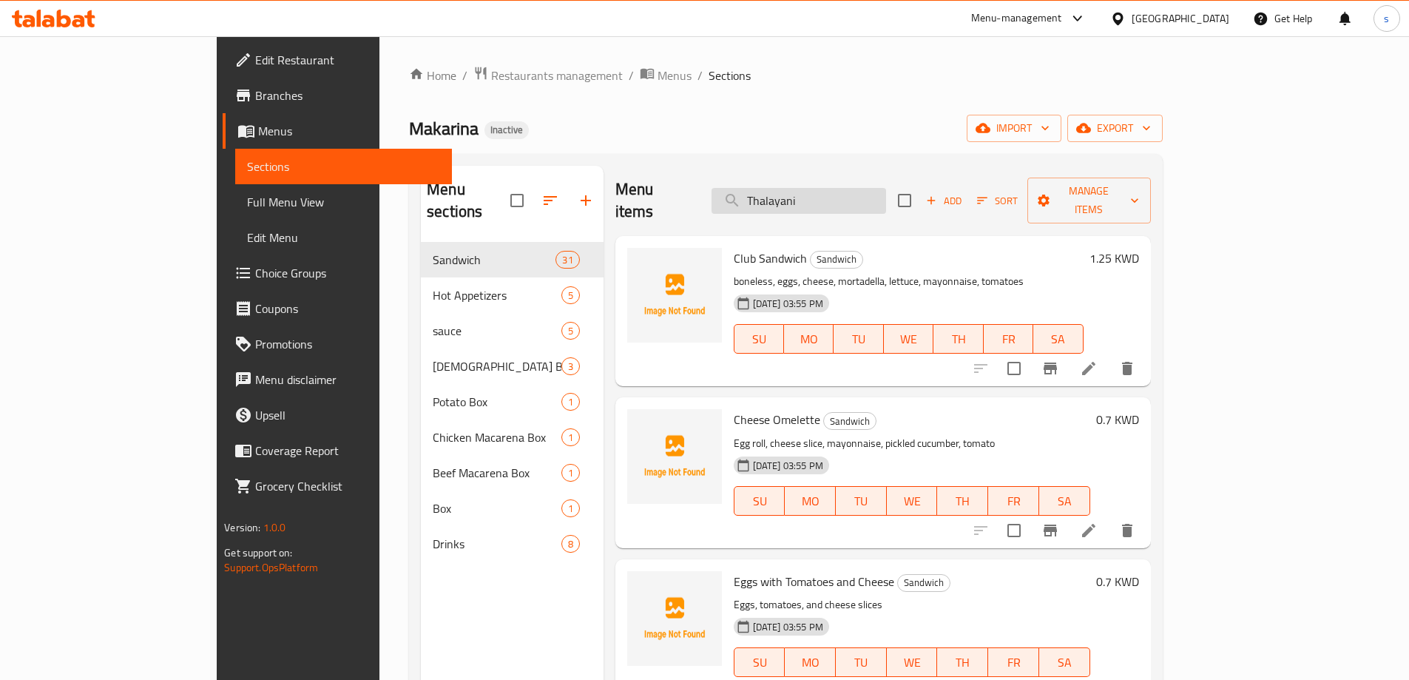
click at [886, 188] on input "Thalayani" at bounding box center [799, 201] width 175 height 26
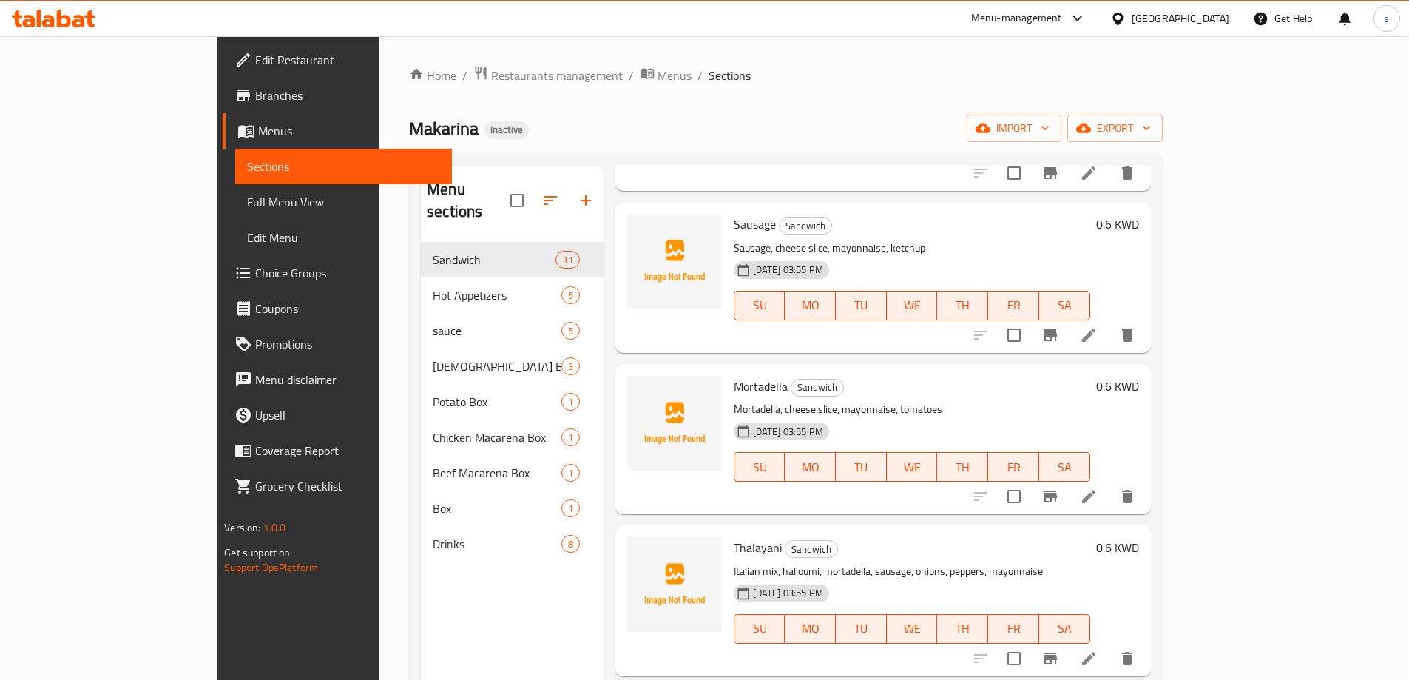
scroll to position [1332, 0]
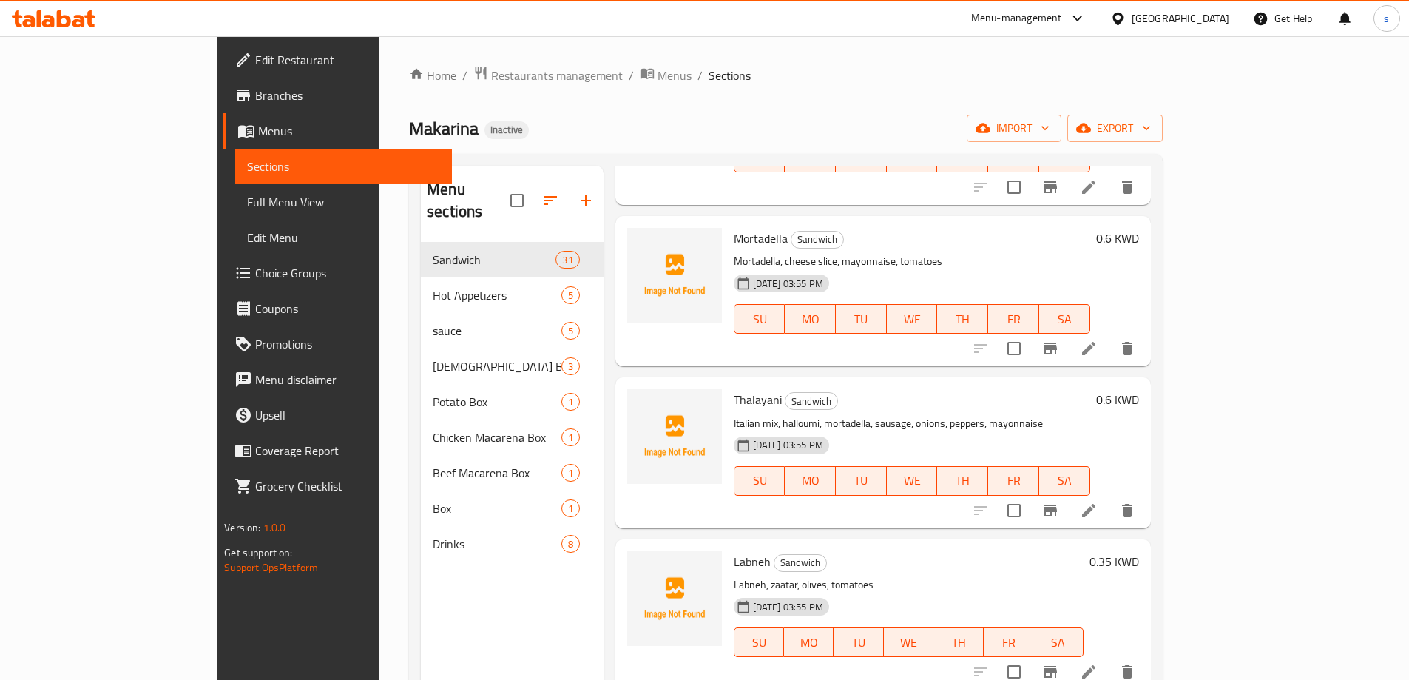
click at [1098, 502] on icon at bounding box center [1089, 511] width 18 height 18
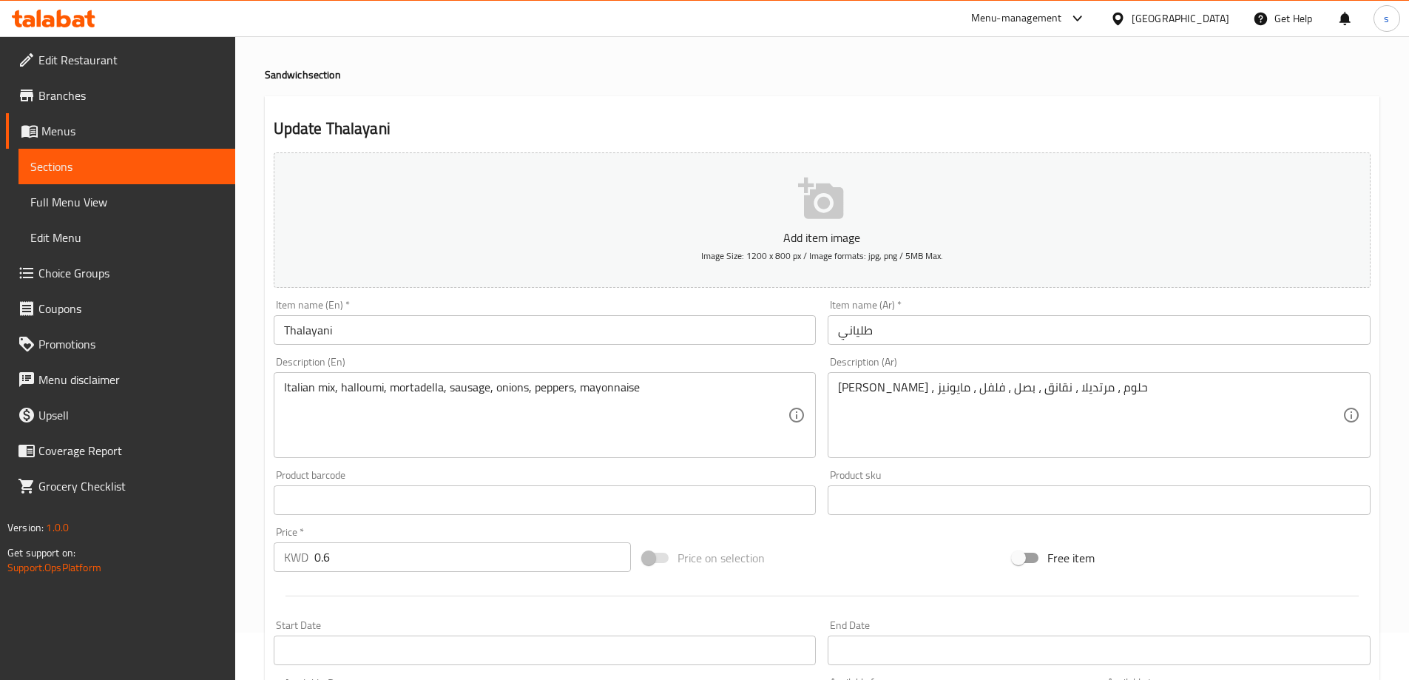
scroll to position [74, 0]
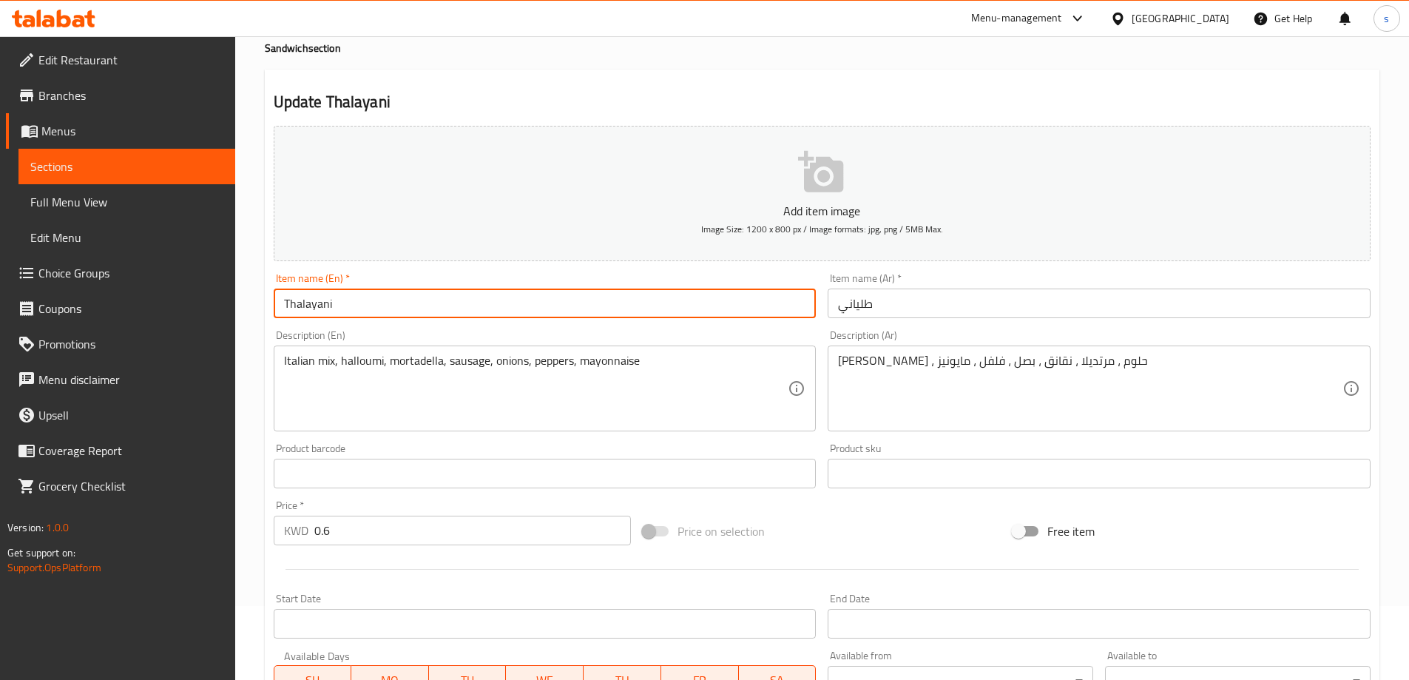
click at [333, 300] on input "Thalayani" at bounding box center [545, 304] width 543 height 30
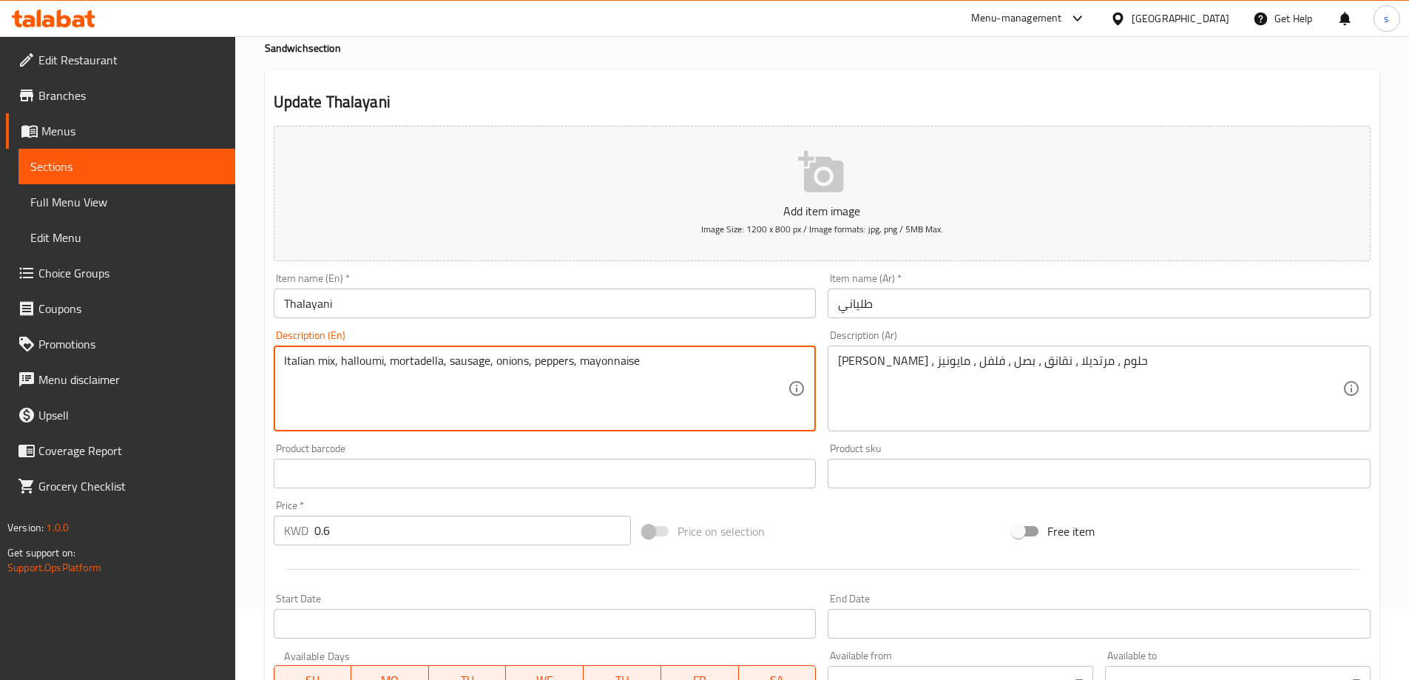
click at [292, 361] on textarea "Italian mix, halloumi, mortadella, sausage, onions, peppers, mayonnaise" at bounding box center [536, 389] width 505 height 70
paste textarea "Thalayani"
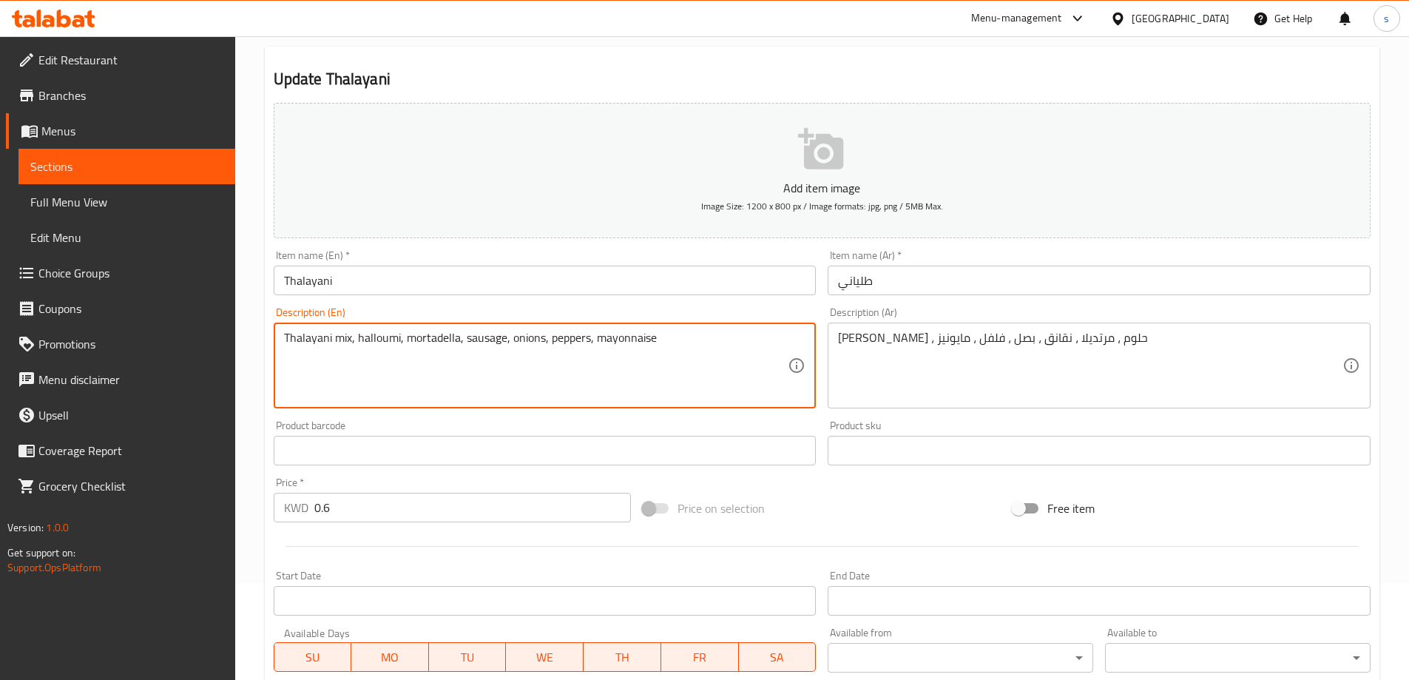
scroll to position [365, 0]
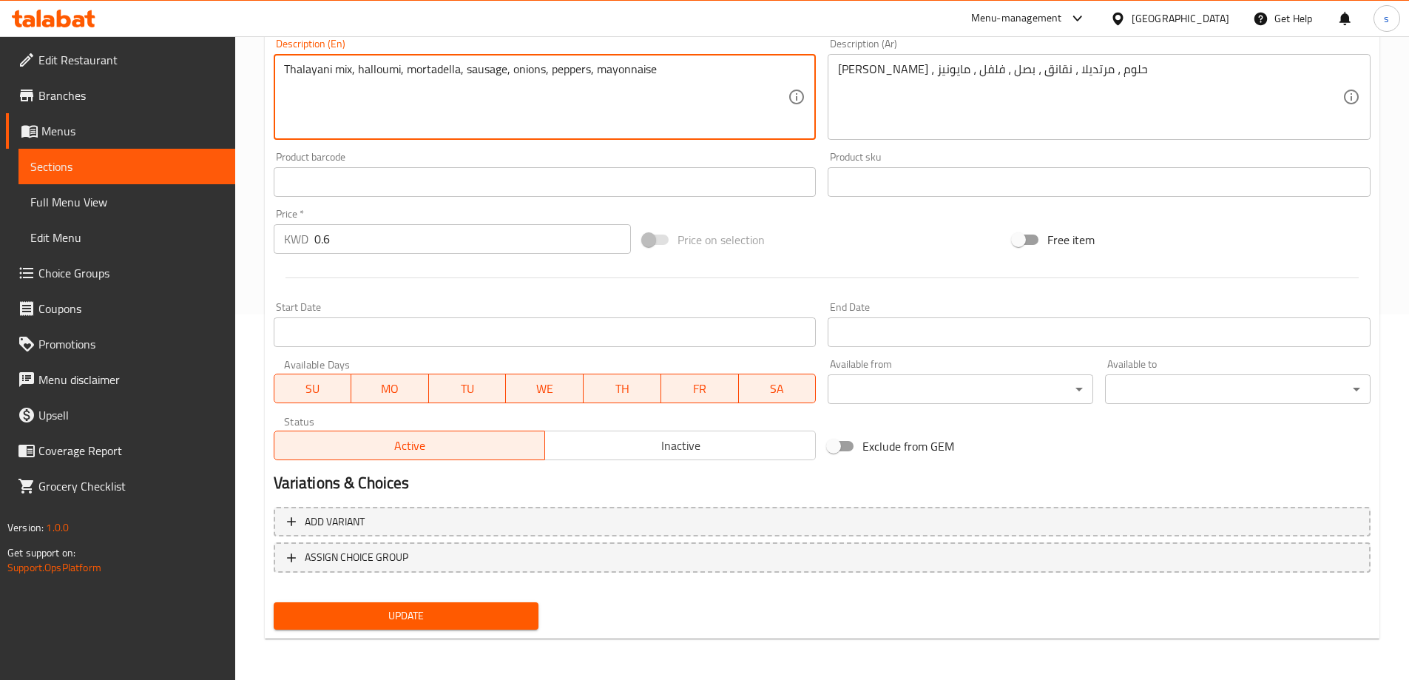
type textarea "Thalayani mix, halloumi, mortadella, sausage, onions, peppers, mayonnaise"
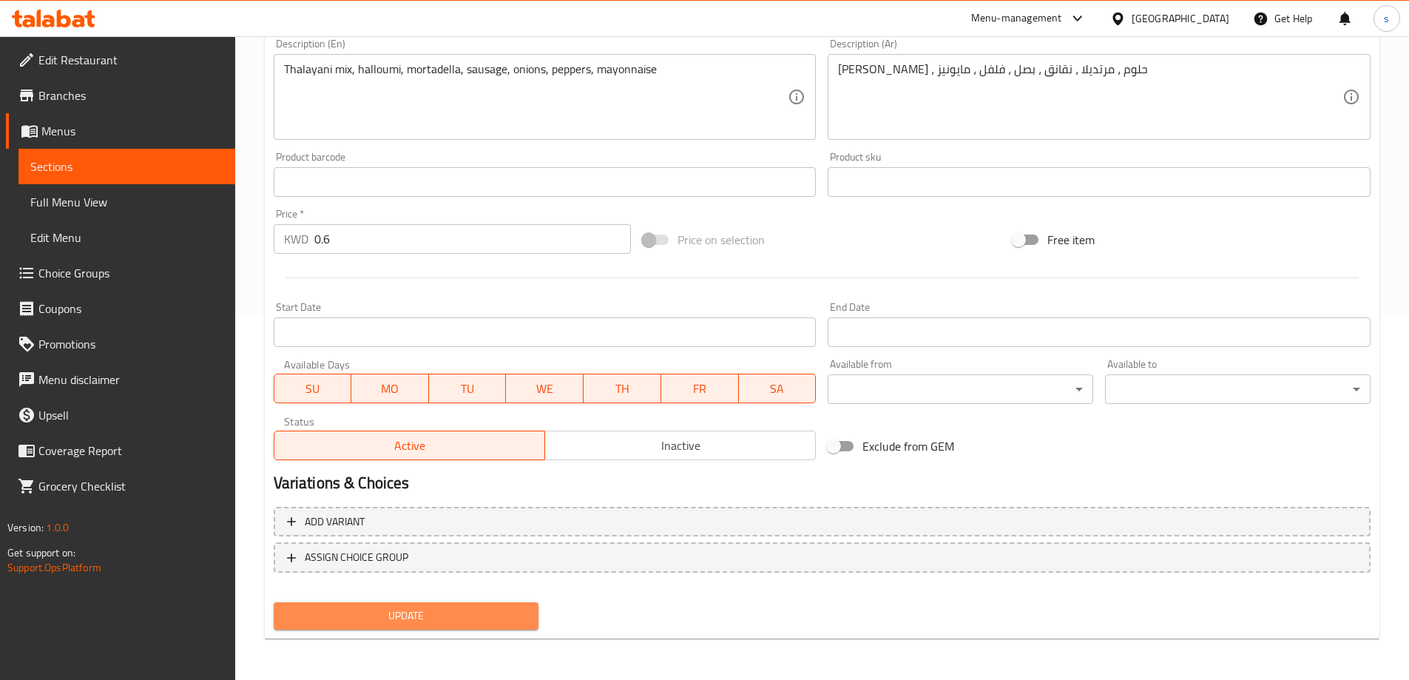
click at [480, 612] on span "Update" at bounding box center [407, 616] width 242 height 18
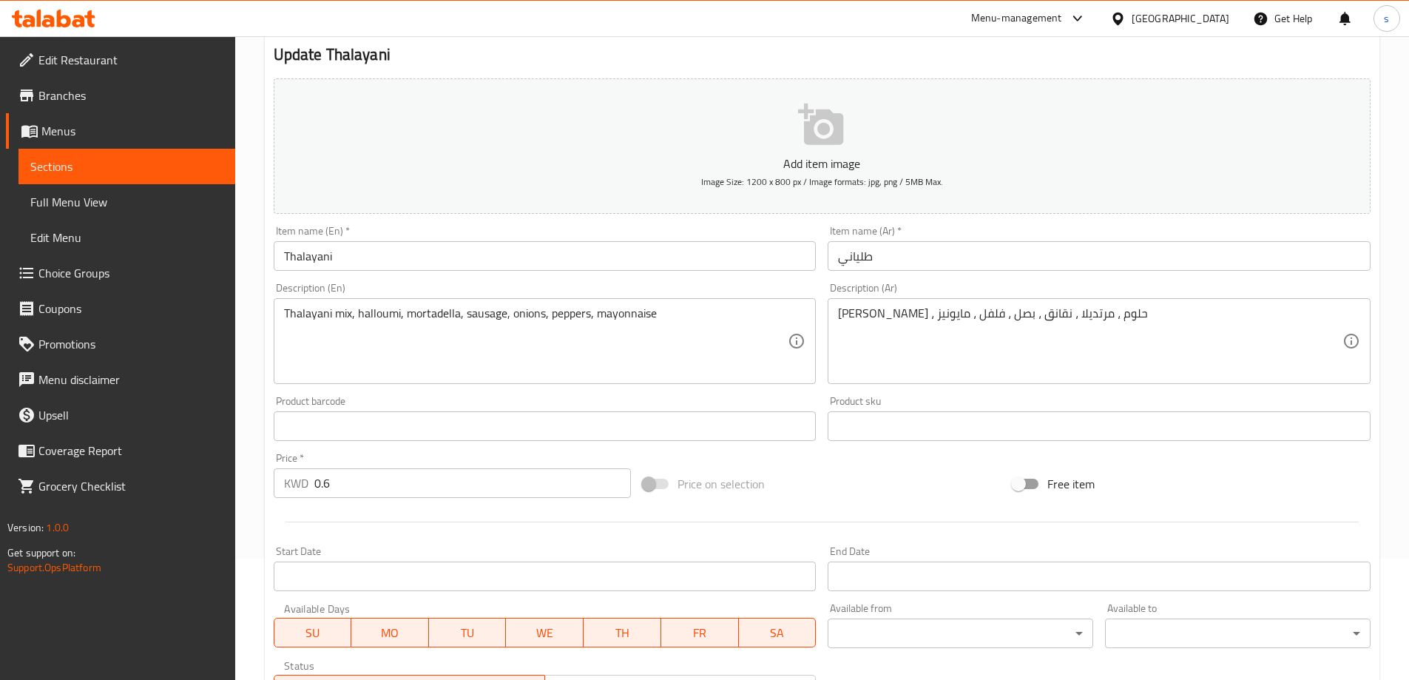
scroll to position [0, 0]
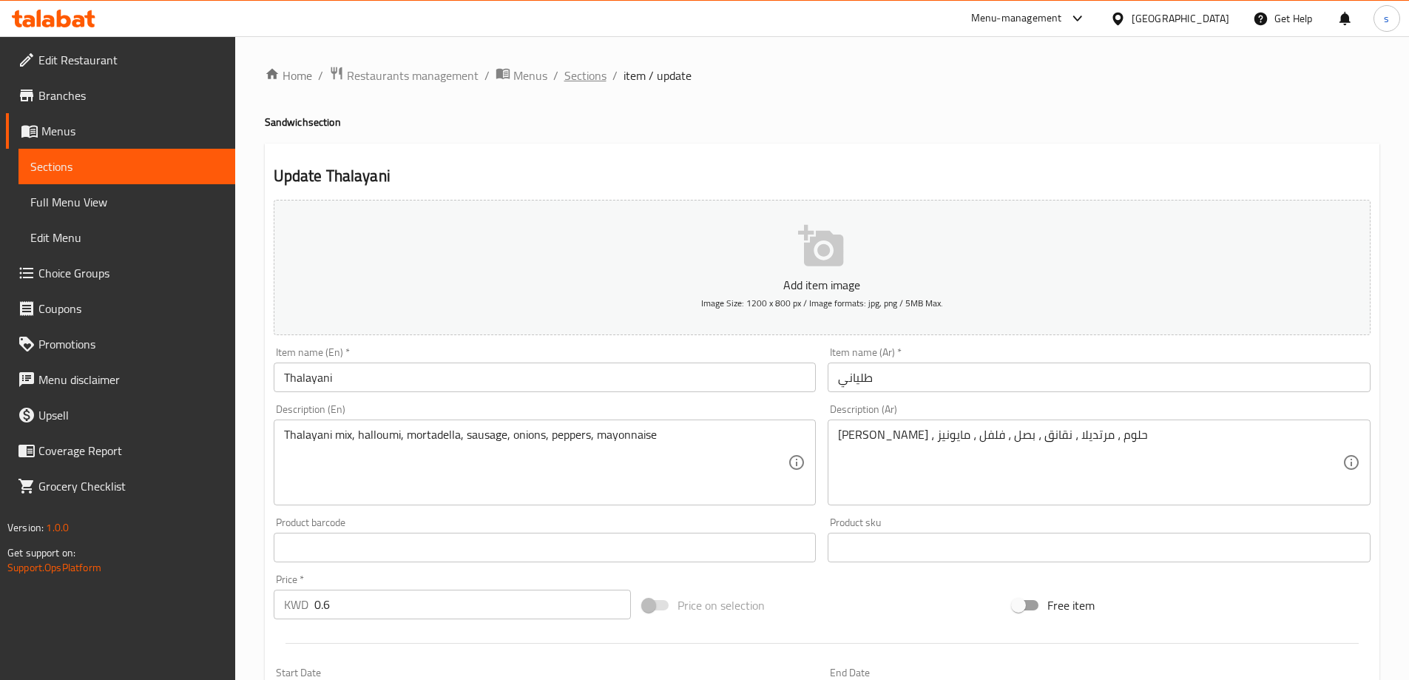
click at [591, 76] on span "Sections" at bounding box center [585, 76] width 42 height 18
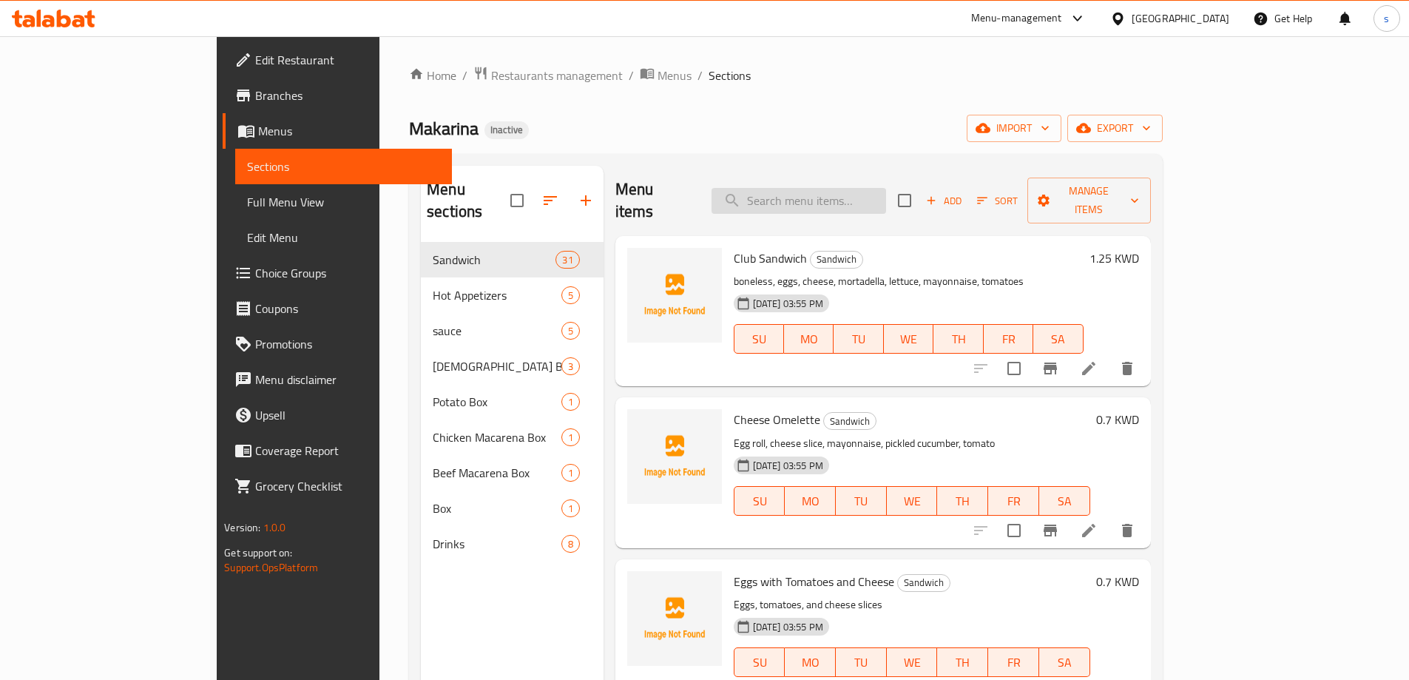
click at [886, 188] on input "search" at bounding box center [799, 201] width 175 height 26
paste input "Beef Fajita"
click at [886, 188] on input "search" at bounding box center [799, 201] width 175 height 26
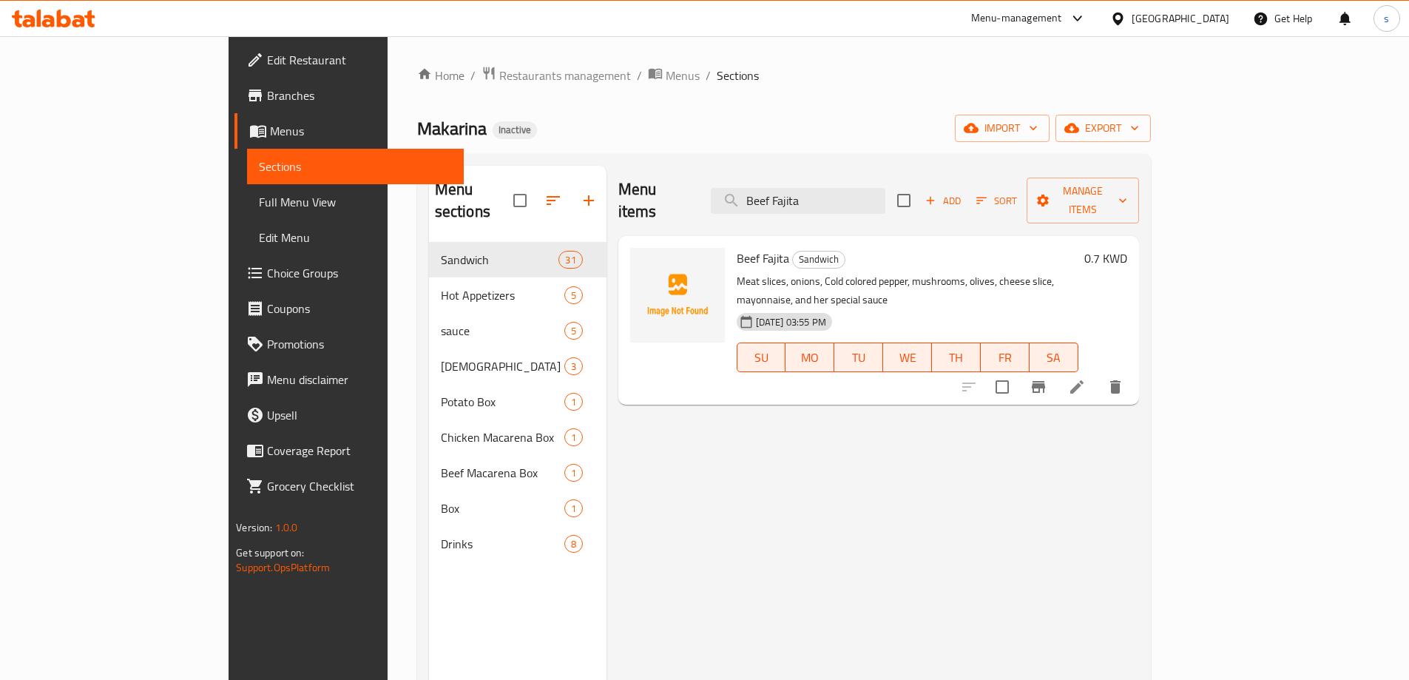
type input "Beef Fajita"
click at [1086, 378] on icon at bounding box center [1077, 387] width 18 height 18
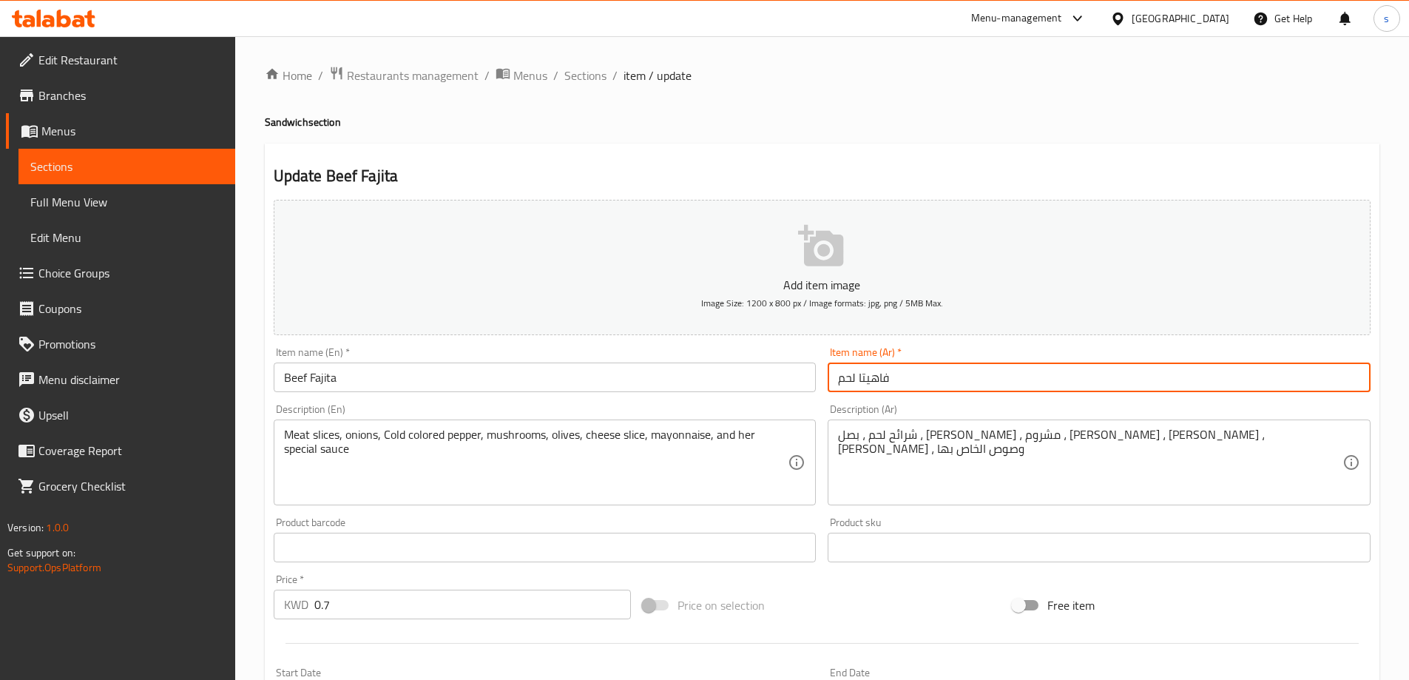
drag, startPoint x: 855, startPoint y: 380, endPoint x: 832, endPoint y: 380, distance: 22.9
click at [832, 380] on input "فاهيتا لحم" at bounding box center [1099, 378] width 543 height 30
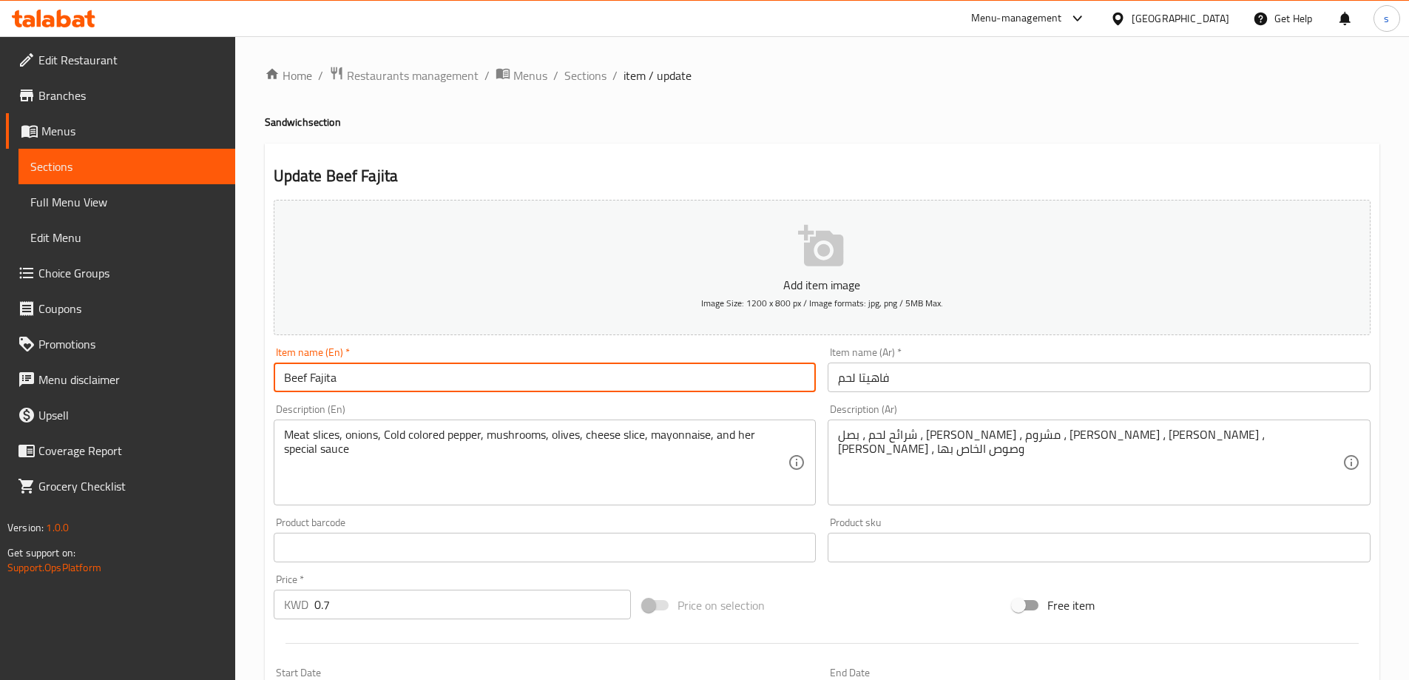
drag, startPoint x: 306, startPoint y: 378, endPoint x: 220, endPoint y: 375, distance: 85.9
click at [211, 373] on div "Edit Restaurant Branches Menus Sections Full Menu View Edit Menu Choice Groups …" at bounding box center [704, 540] width 1409 height 1009
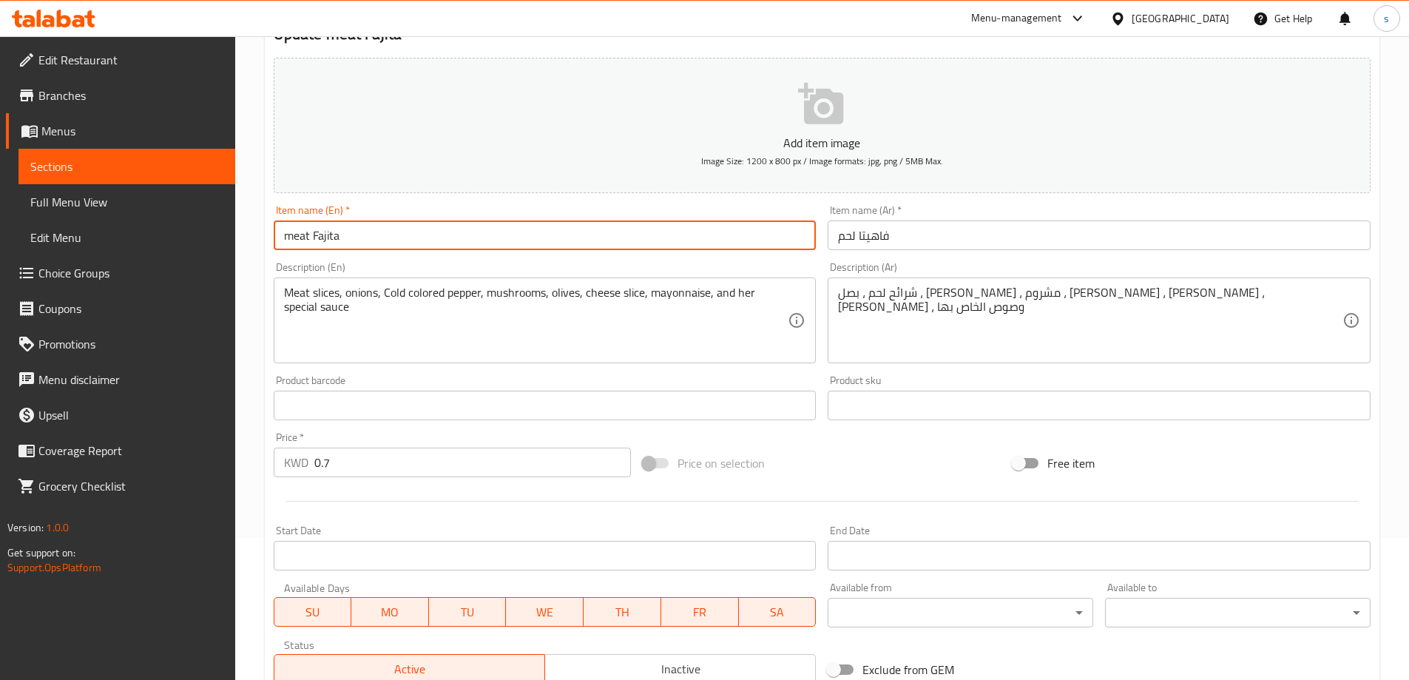
scroll to position [365, 0]
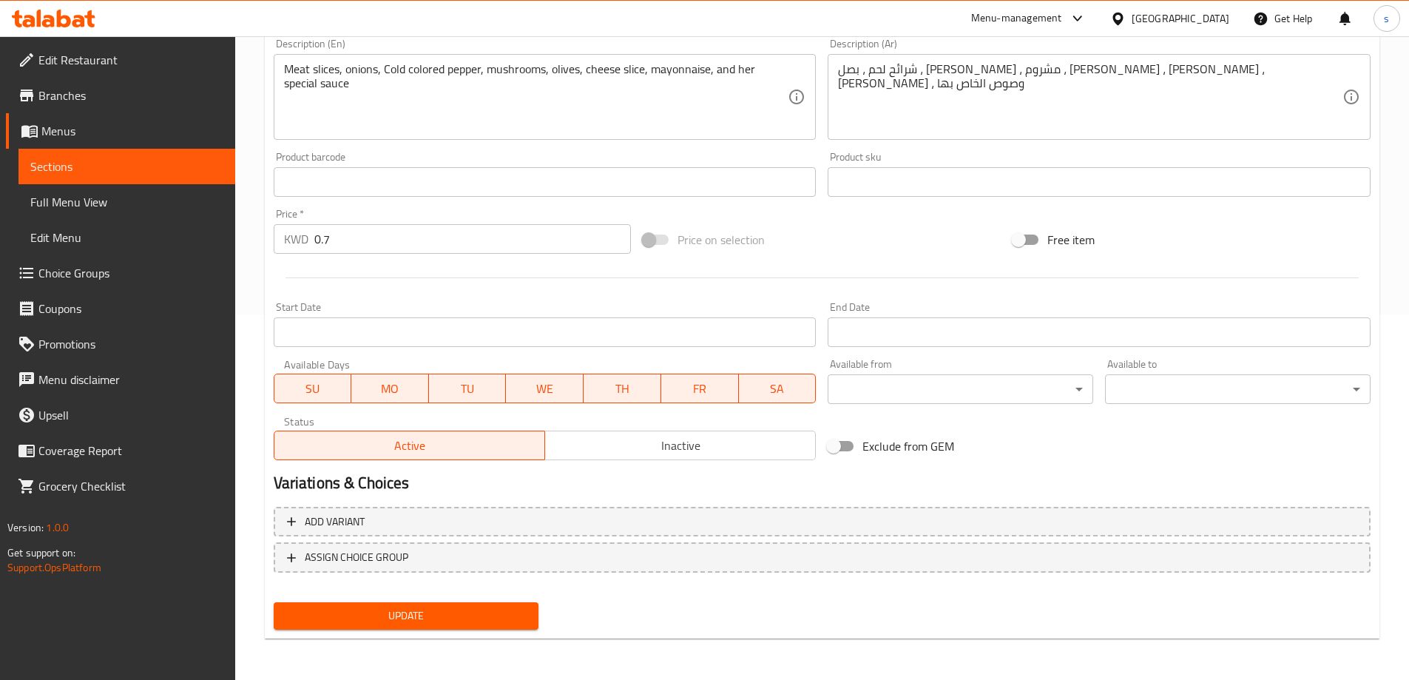
type input "meat Fajita"
drag, startPoint x: 479, startPoint y: 612, endPoint x: 486, endPoint y: 599, distance: 14.2
click at [483, 605] on button "Update" at bounding box center [407, 615] width 266 height 27
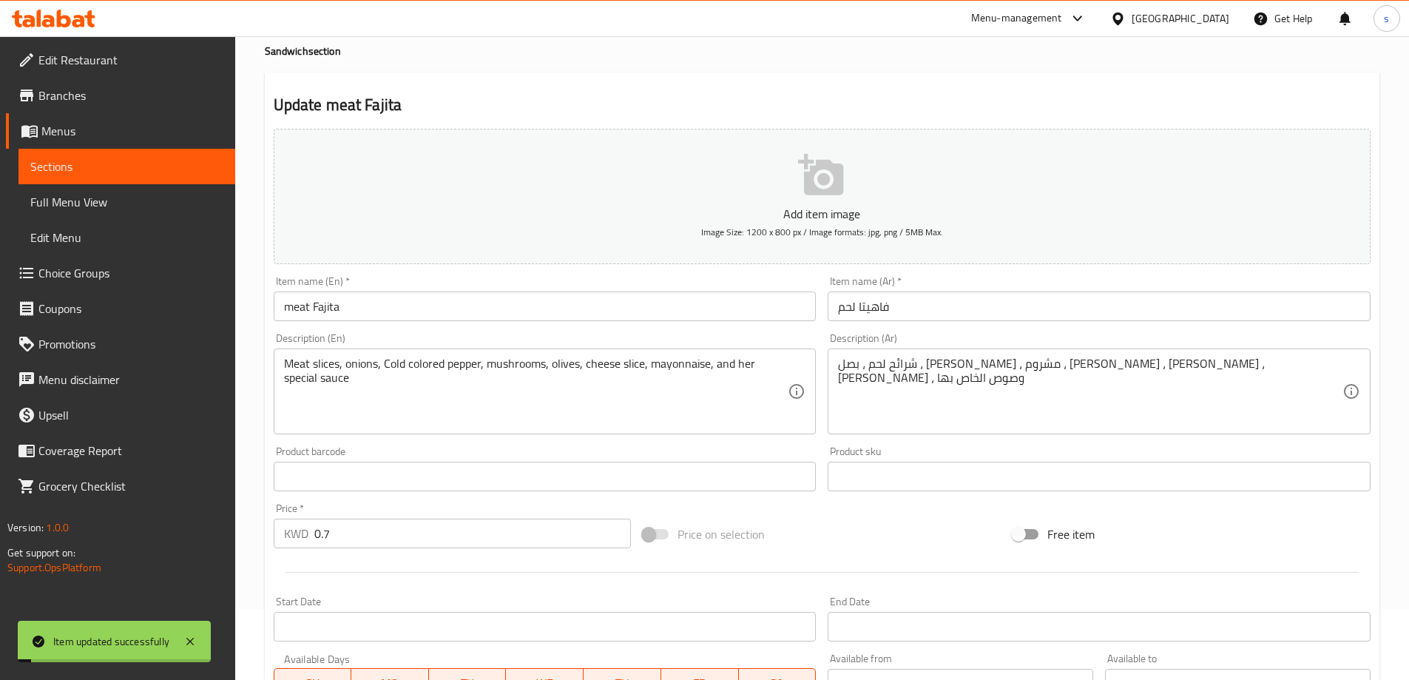
scroll to position [0, 0]
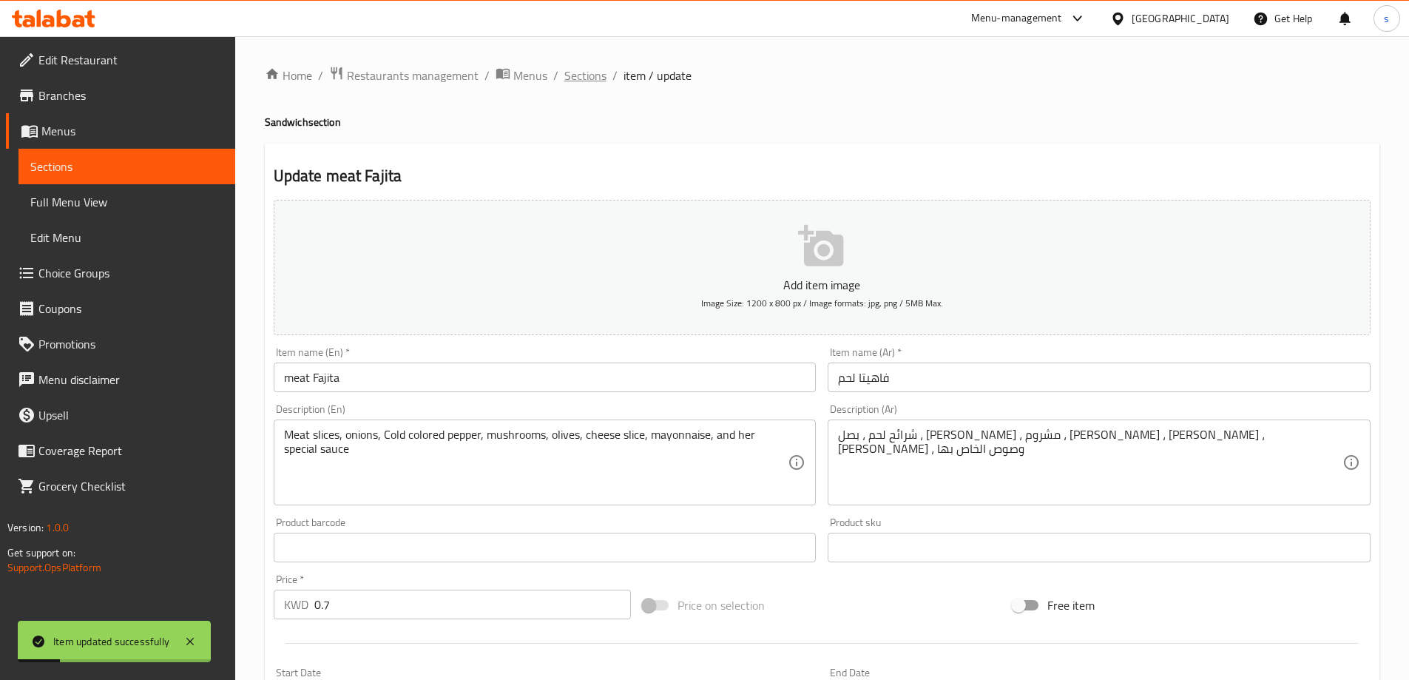
click at [581, 75] on span "Sections" at bounding box center [585, 76] width 42 height 18
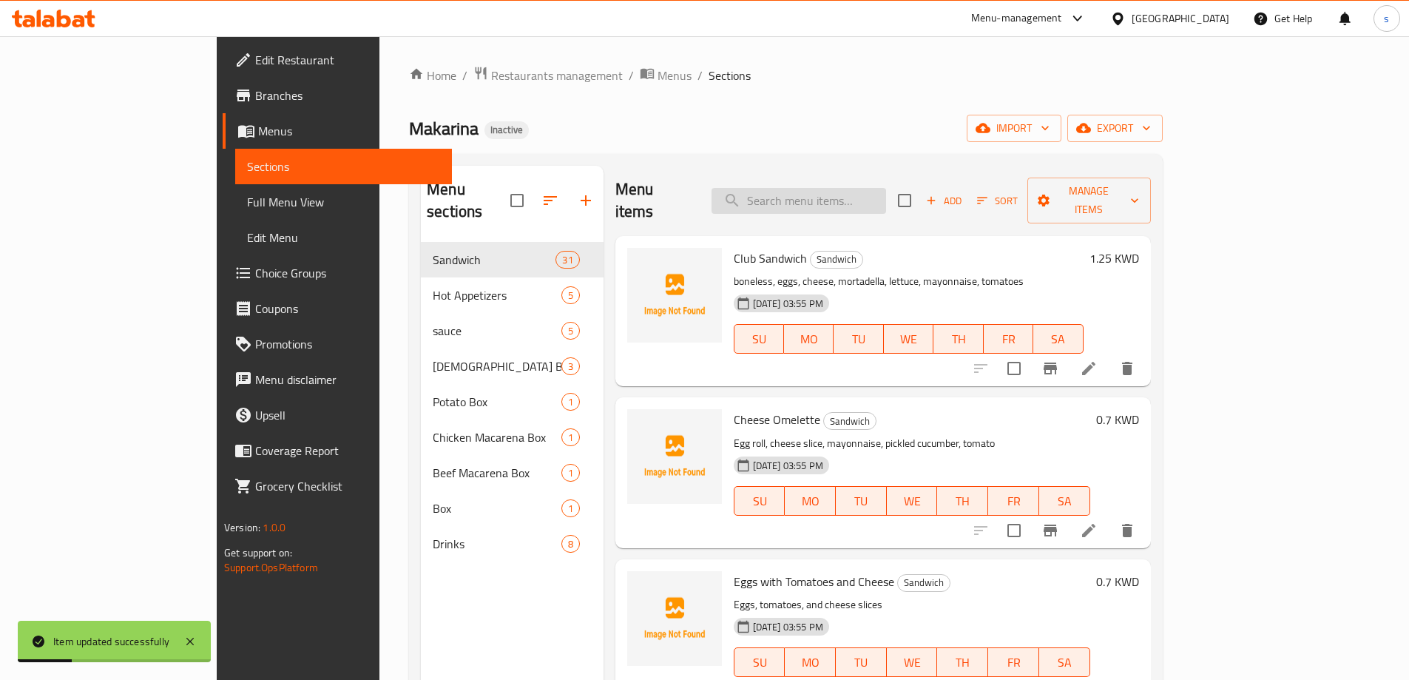
click at [870, 189] on input "search" at bounding box center [799, 201] width 175 height 26
paste input "Beef Fajita"
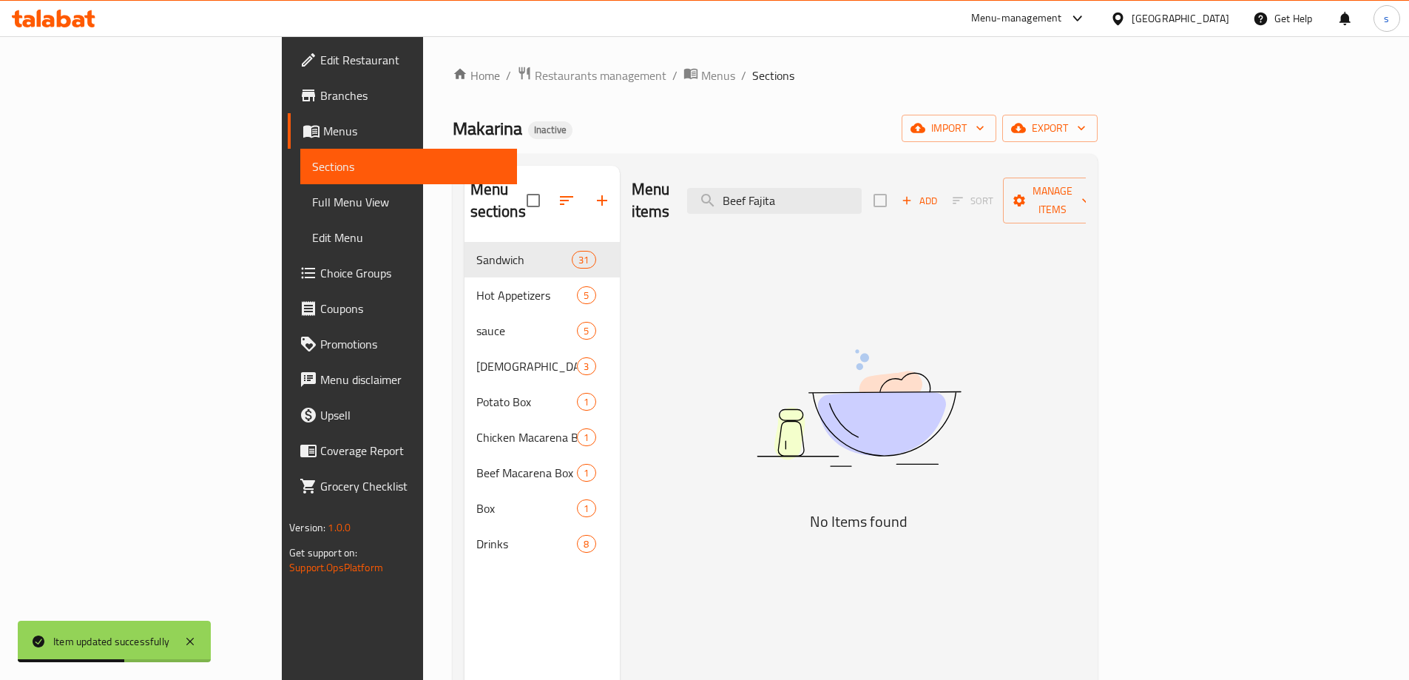
drag, startPoint x: 848, startPoint y: 188, endPoint x: 741, endPoint y: 192, distance: 106.6
click at [741, 192] on div "Menu items Beef Fajita Add Sort Manage items" at bounding box center [859, 201] width 454 height 70
type input "meat Fajita"
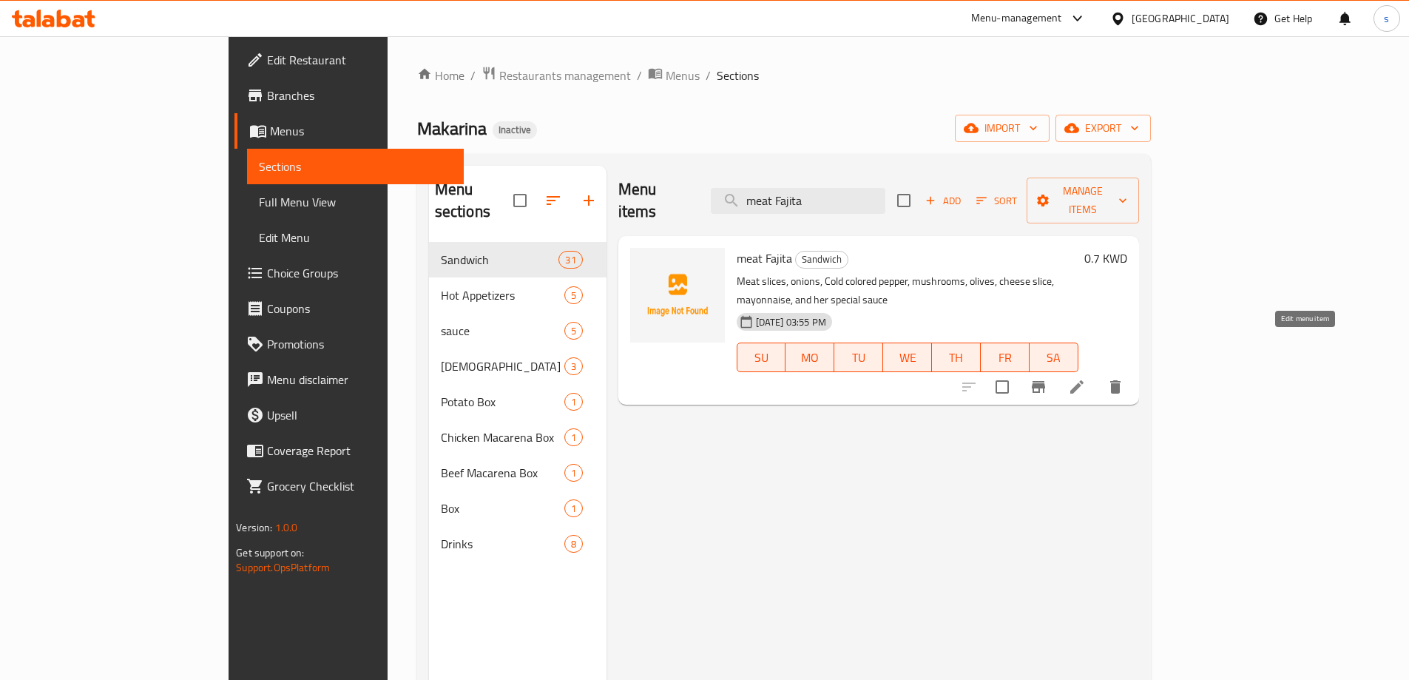
click at [1086, 378] on icon at bounding box center [1077, 387] width 18 height 18
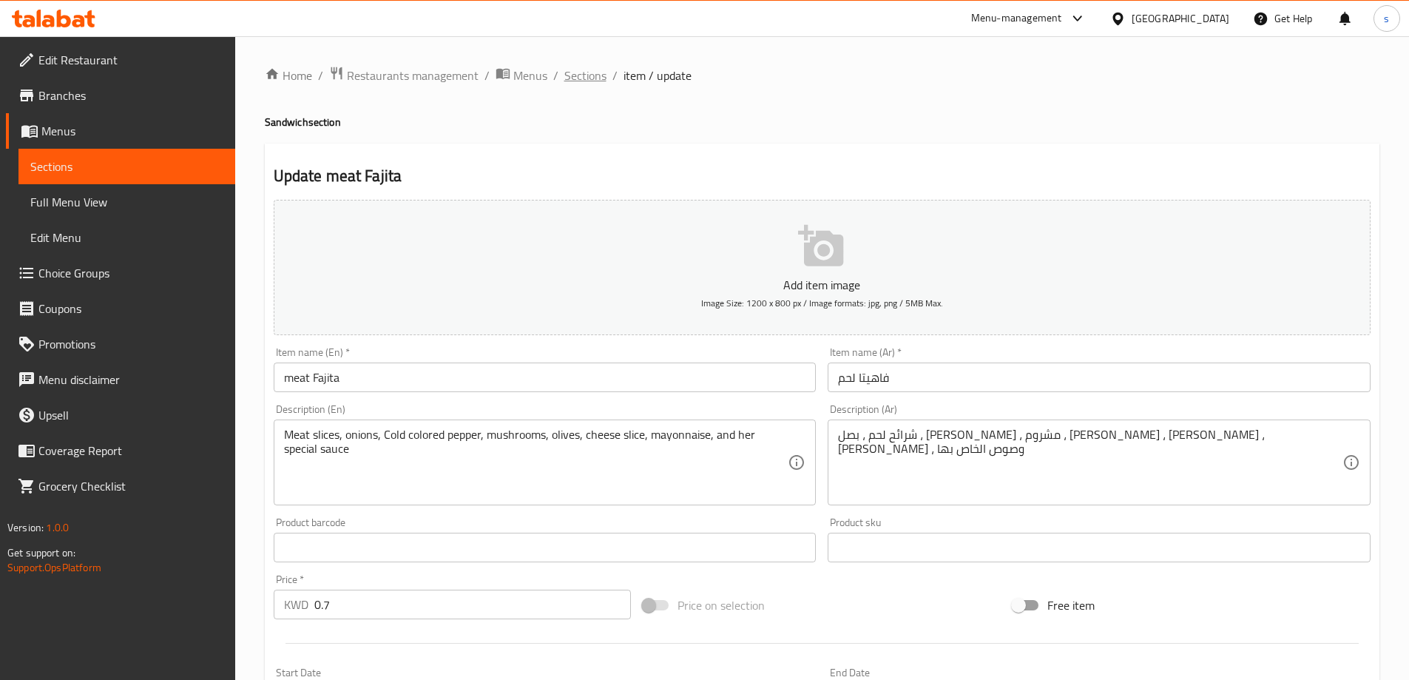
click at [597, 81] on span "Sections" at bounding box center [585, 76] width 42 height 18
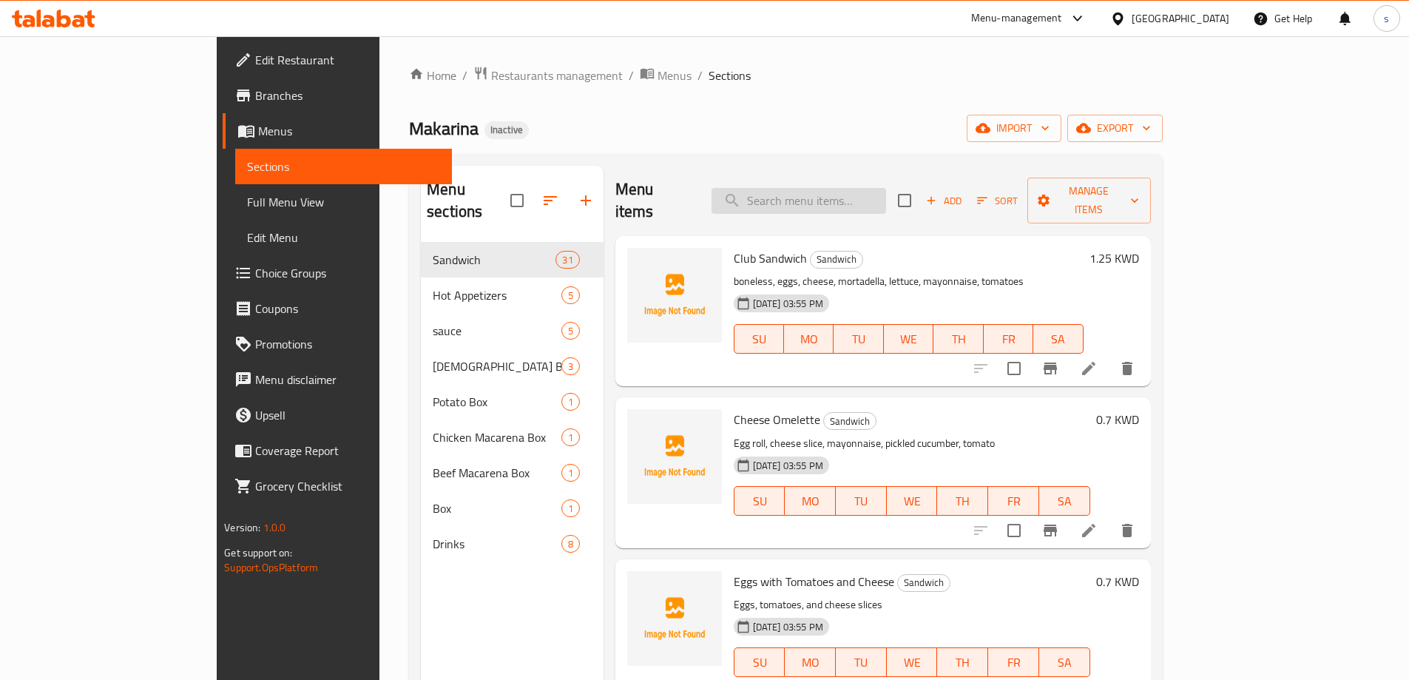
click at [846, 196] on input "search" at bounding box center [799, 201] width 175 height 26
paste input "The Ghost"
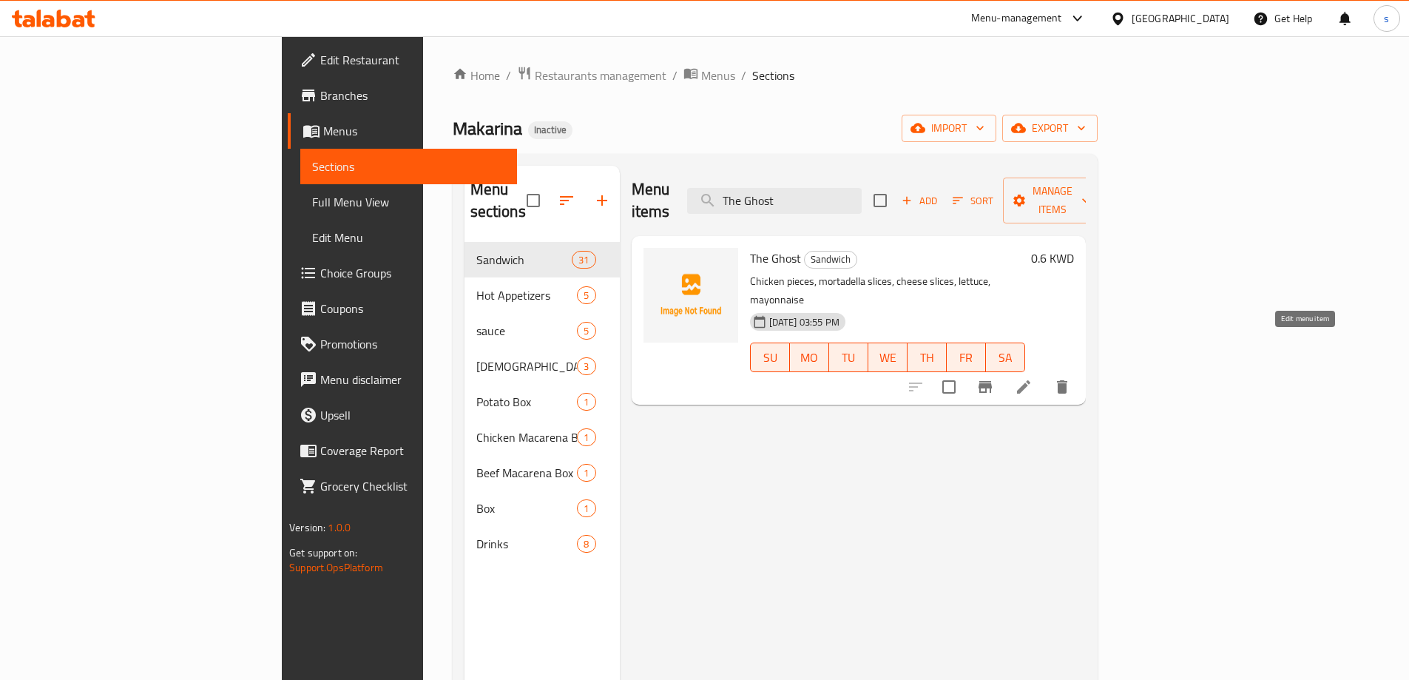
type input "The Ghost"
click at [1033, 378] on icon at bounding box center [1024, 387] width 18 height 18
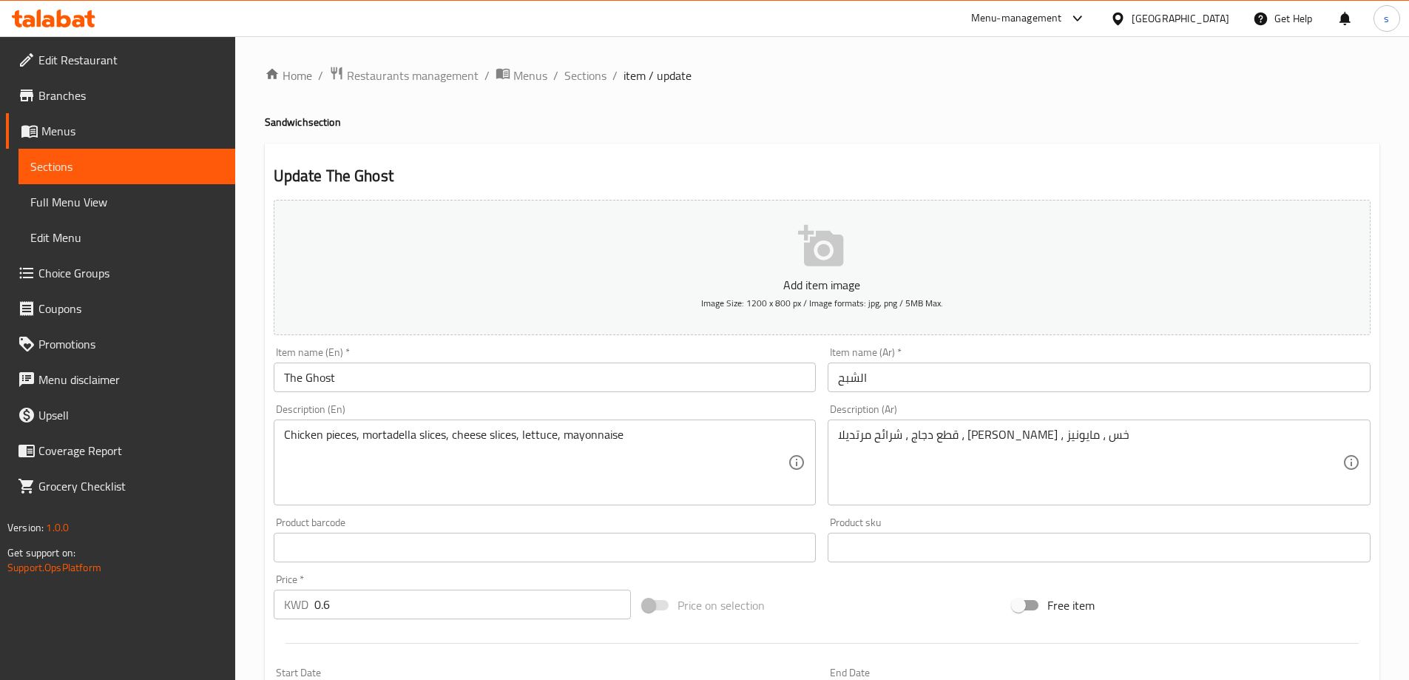
click at [686, 368] on input "The Ghost" at bounding box center [545, 378] width 543 height 30
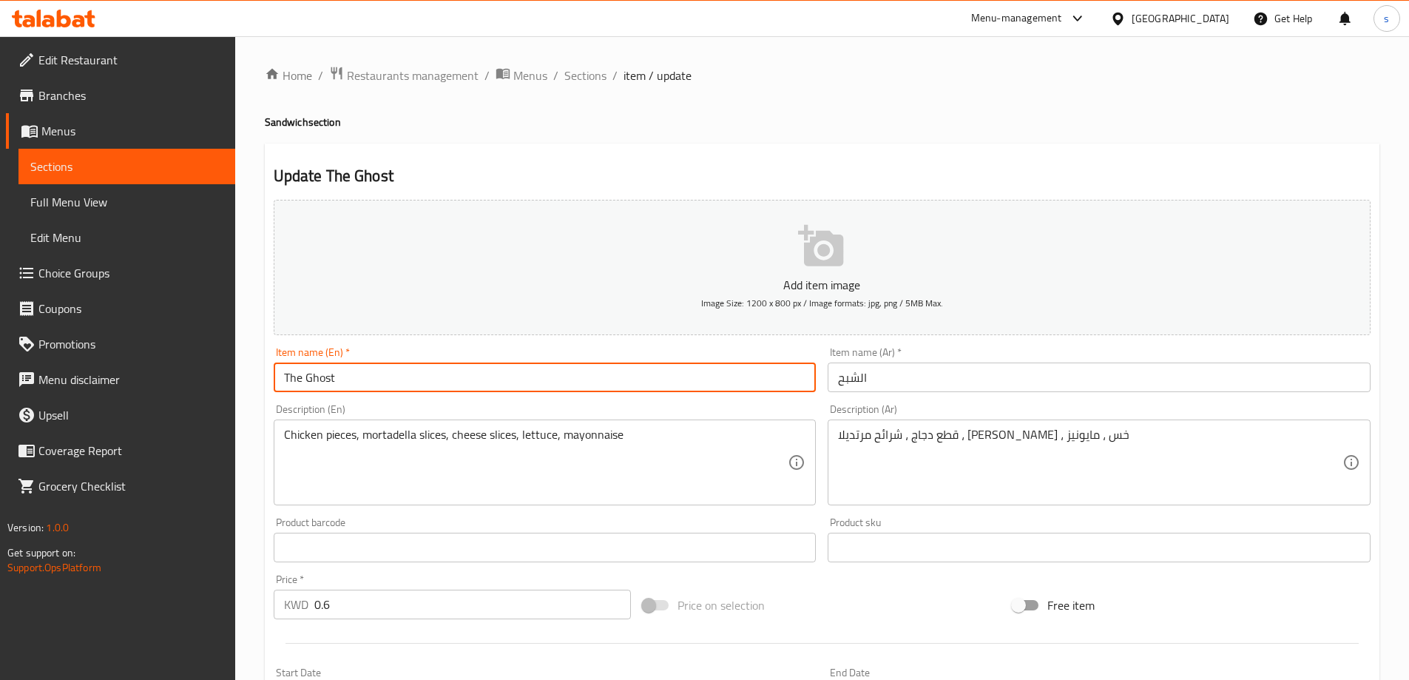
click at [686, 368] on input "The Ghost" at bounding box center [545, 378] width 543 height 30
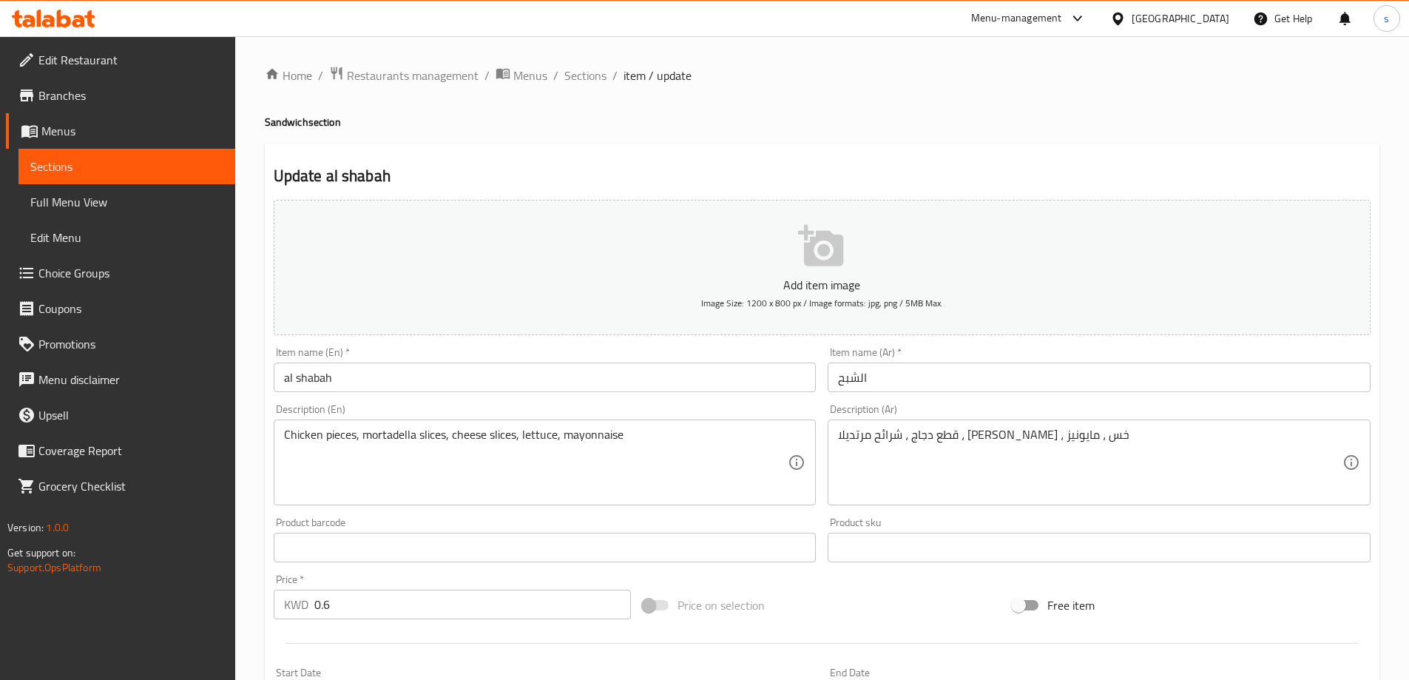
click at [406, 387] on input "al shabah" at bounding box center [545, 378] width 543 height 30
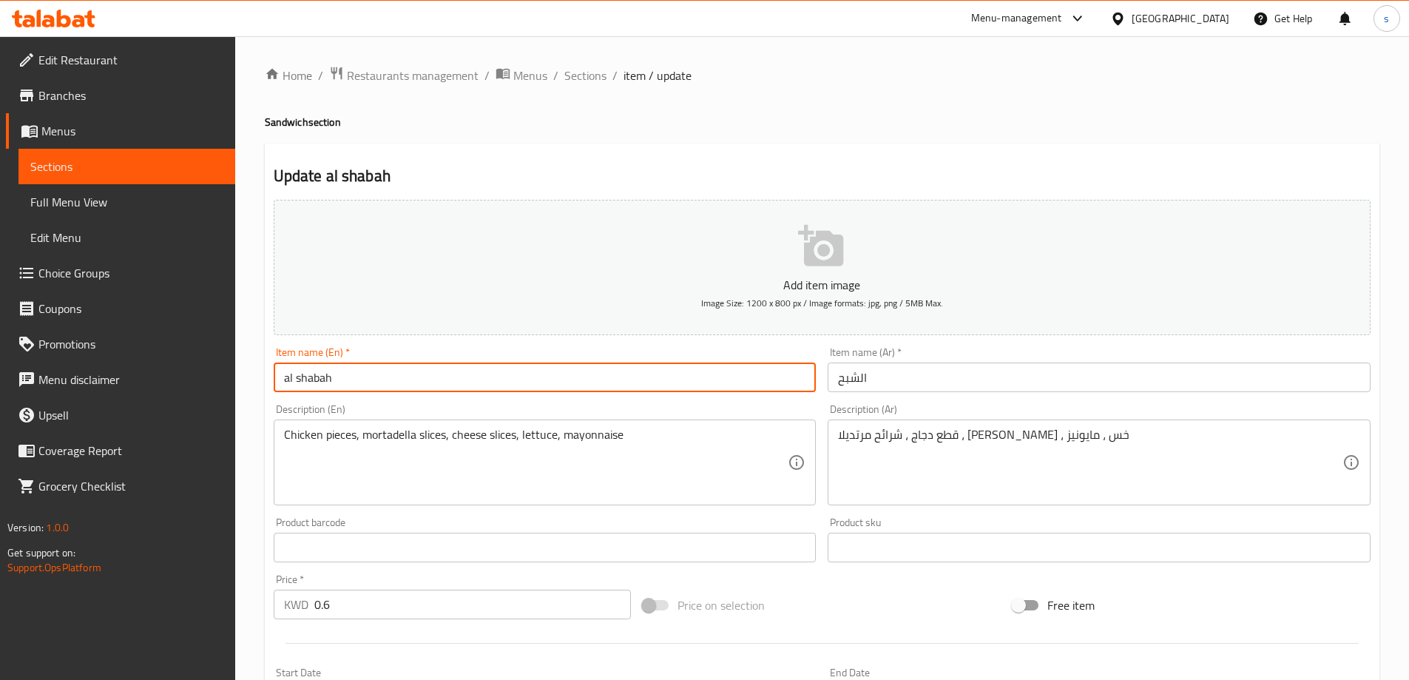
click at [299, 380] on input "al shabah" at bounding box center [545, 378] width 543 height 30
drag, startPoint x: 315, startPoint y: 416, endPoint x: 461, endPoint y: 528, distance: 184.1
click at [437, 513] on div "Add item image Image Size: 1200 x 800 px / Image formats: jpg, png / 5MB Max. I…" at bounding box center [822, 513] width 1109 height 638
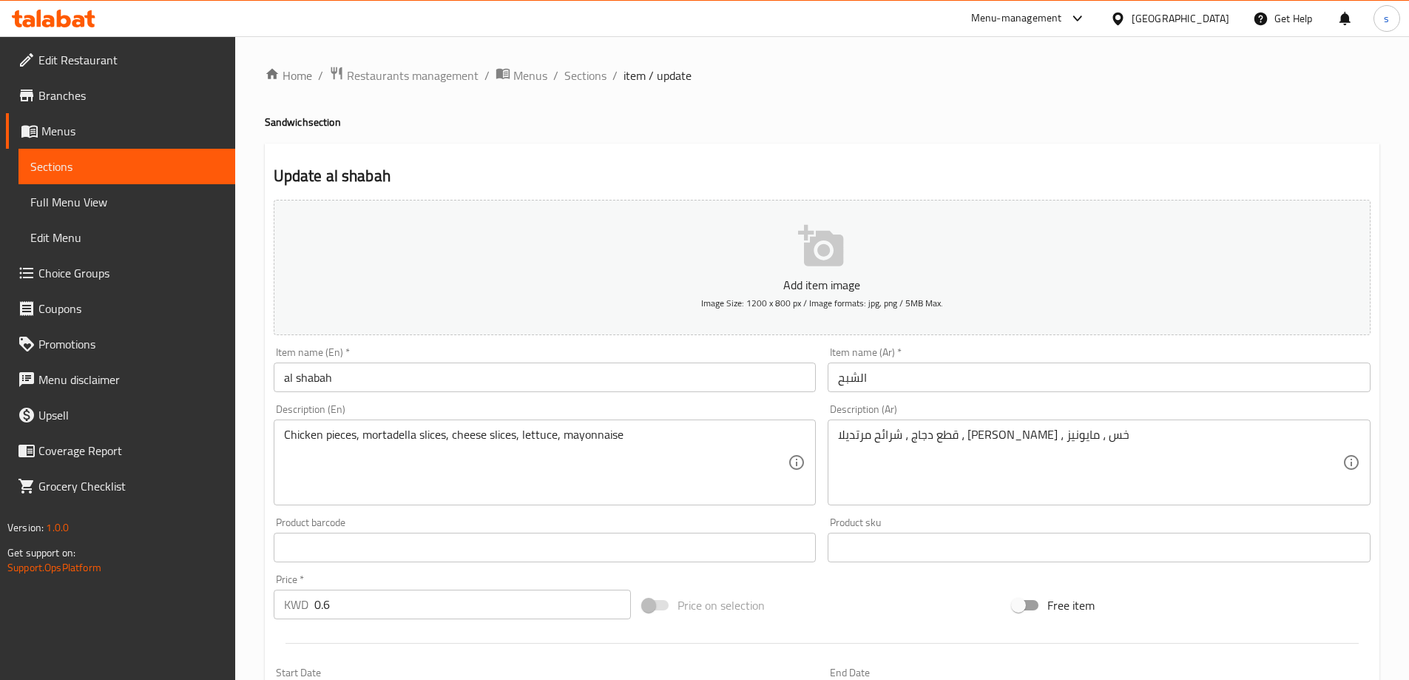
click at [301, 382] on input "al shabah" at bounding box center [545, 378] width 543 height 30
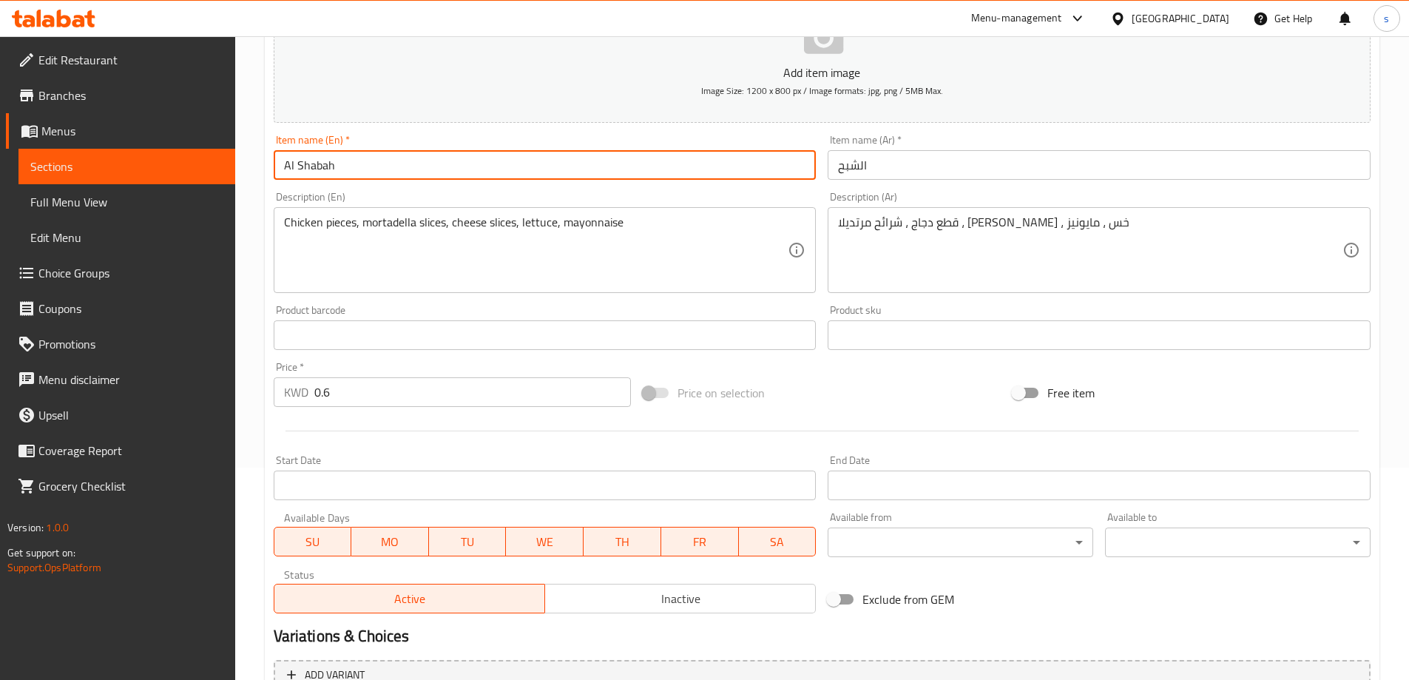
scroll to position [365, 0]
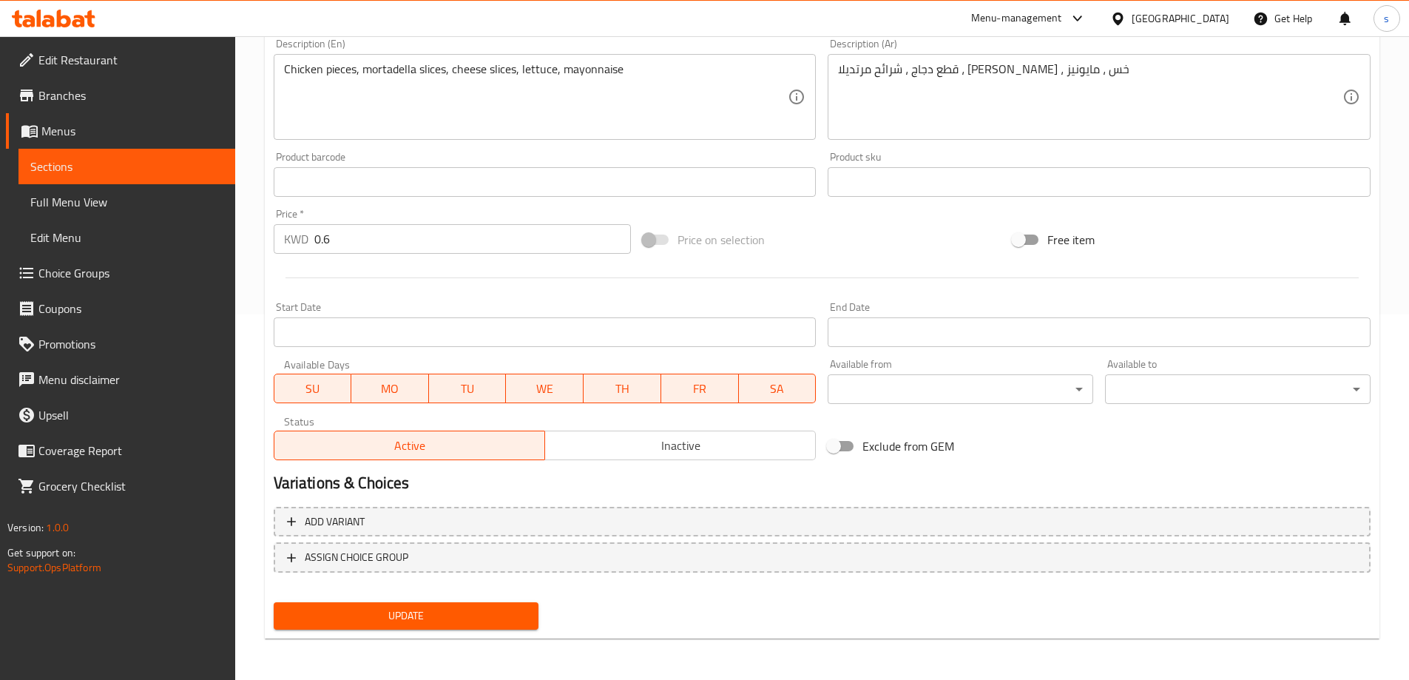
type input "Al Shabah"
click at [446, 617] on span "Update" at bounding box center [407, 616] width 242 height 18
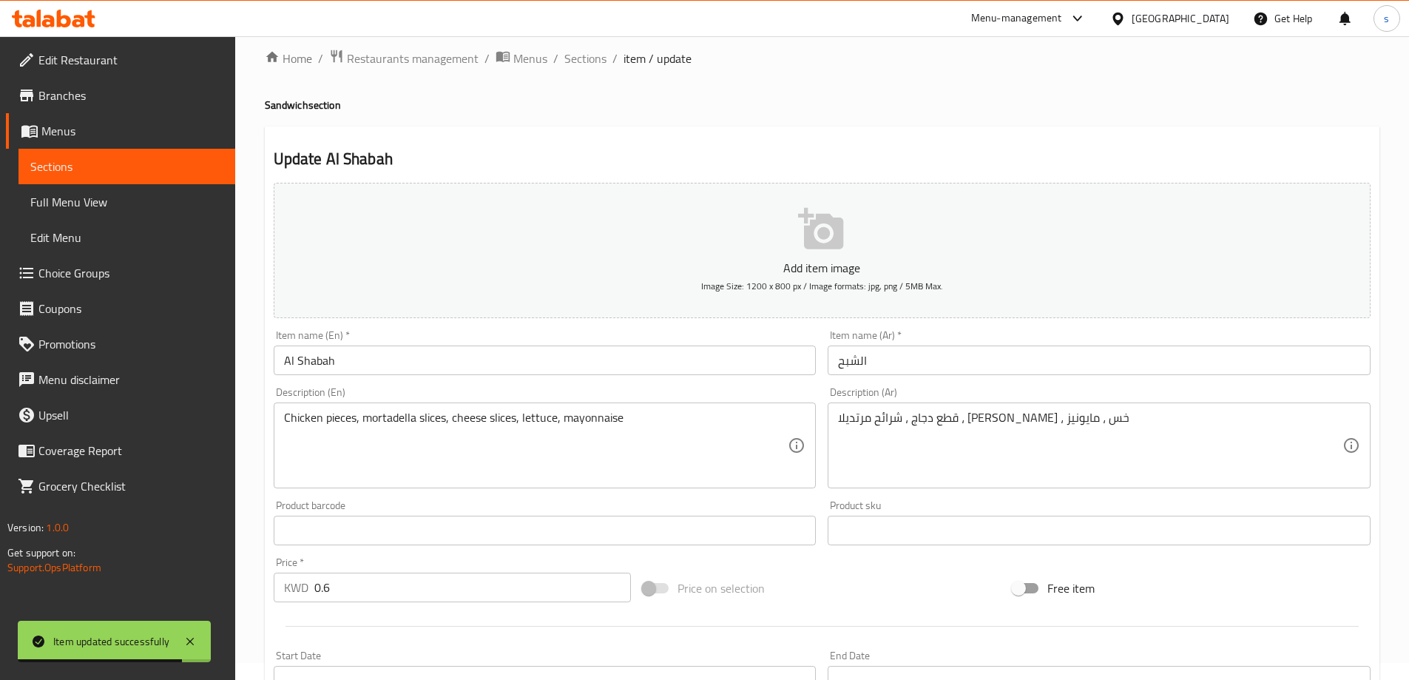
scroll to position [0, 0]
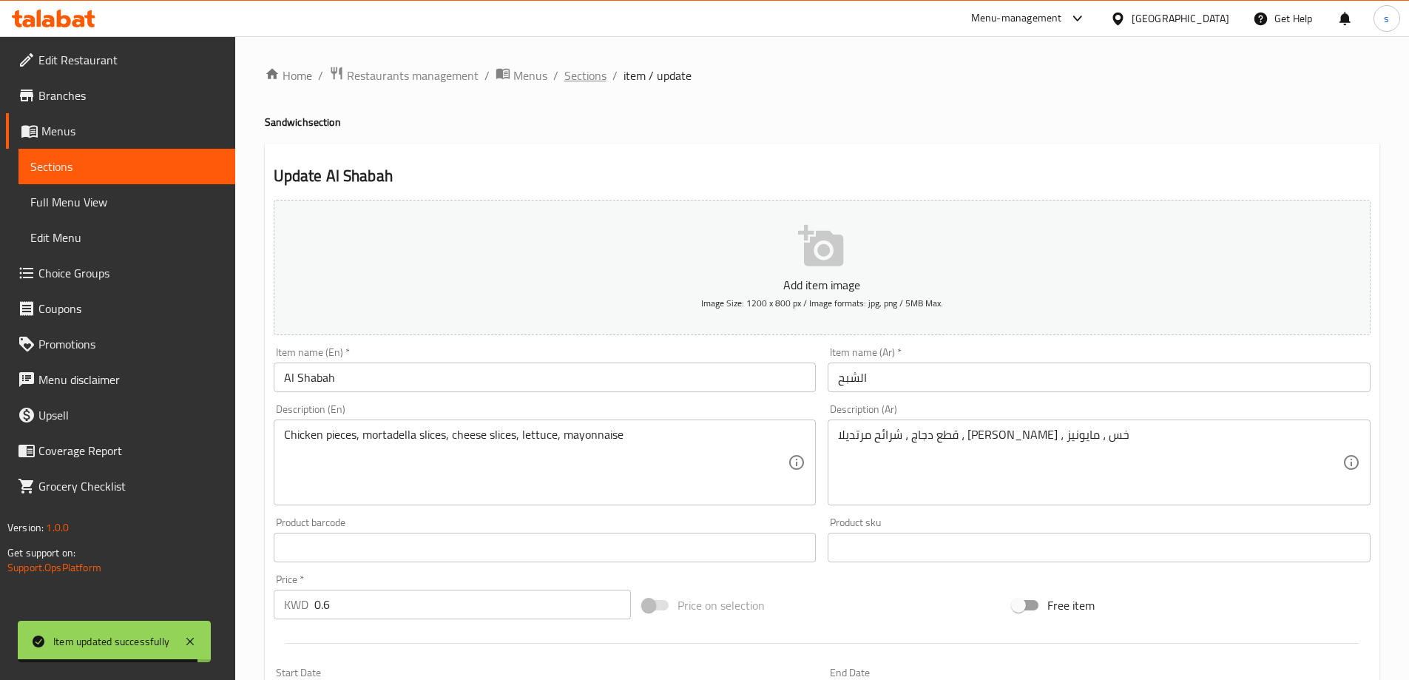
click at [574, 75] on span "Sections" at bounding box center [585, 76] width 42 height 18
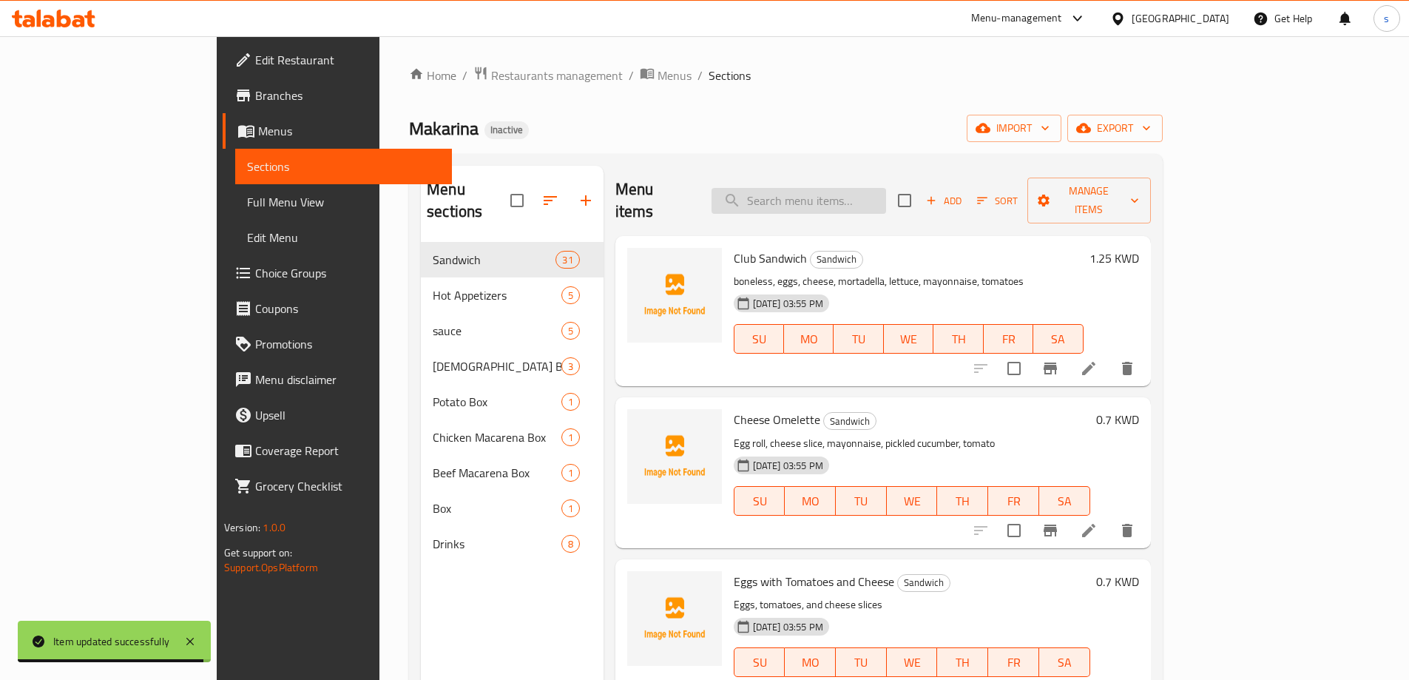
click at [863, 175] on div "Menu items Add Sort Manage items" at bounding box center [884, 201] width 536 height 70
paste input "Shark"
click at [862, 188] on input "Shark" at bounding box center [799, 201] width 175 height 26
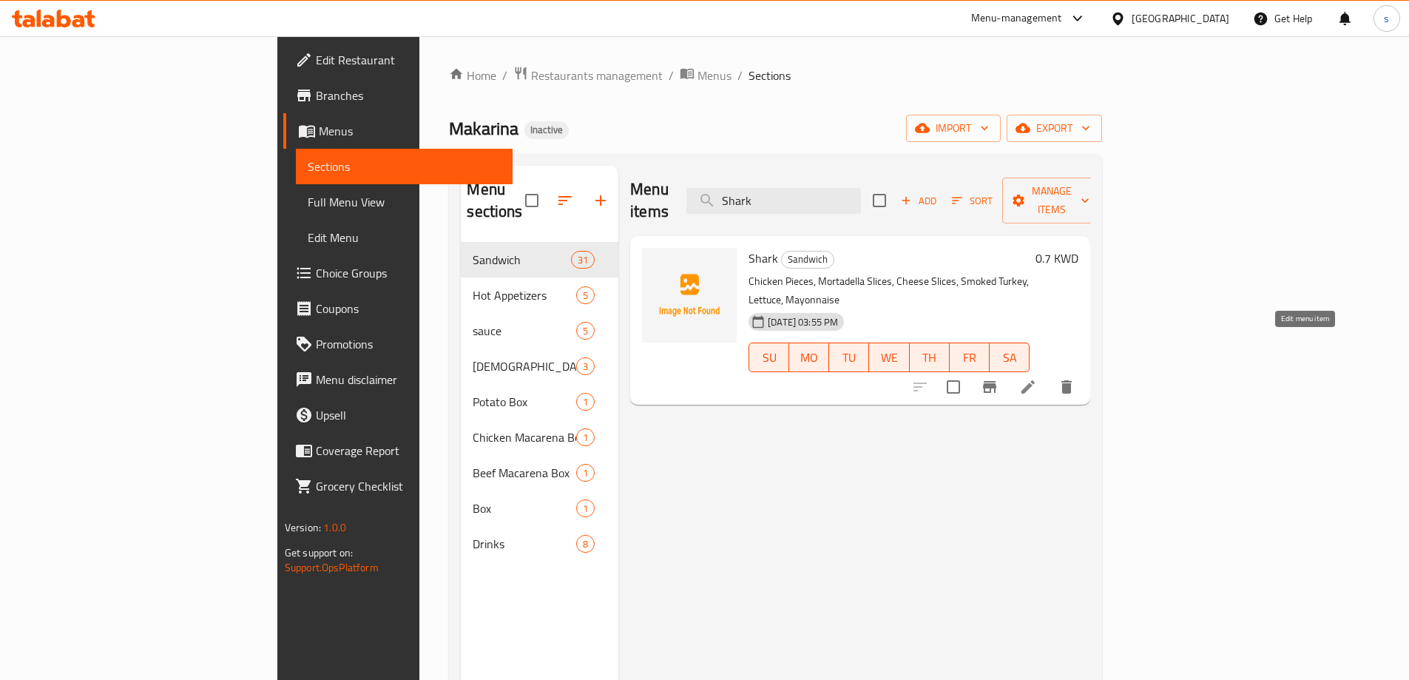
type input "Shark"
click at [1035, 380] on icon at bounding box center [1028, 386] width 13 height 13
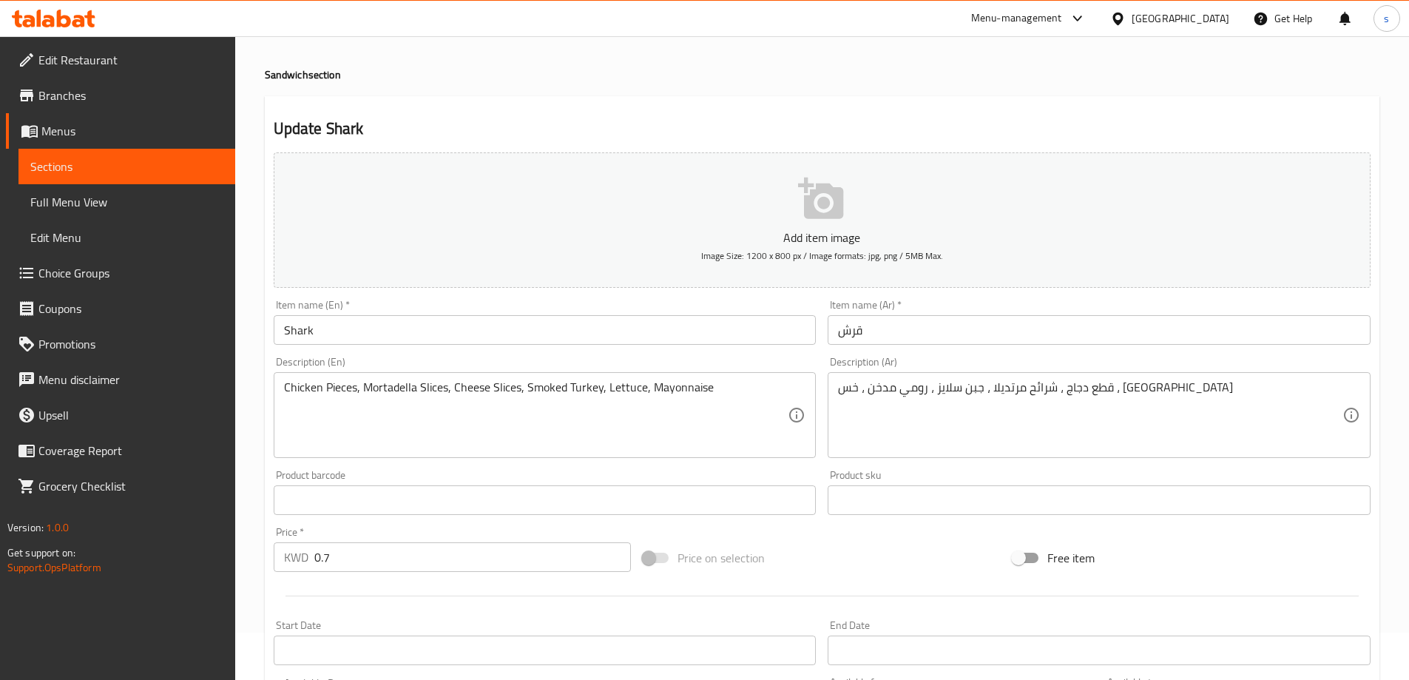
scroll to position [74, 0]
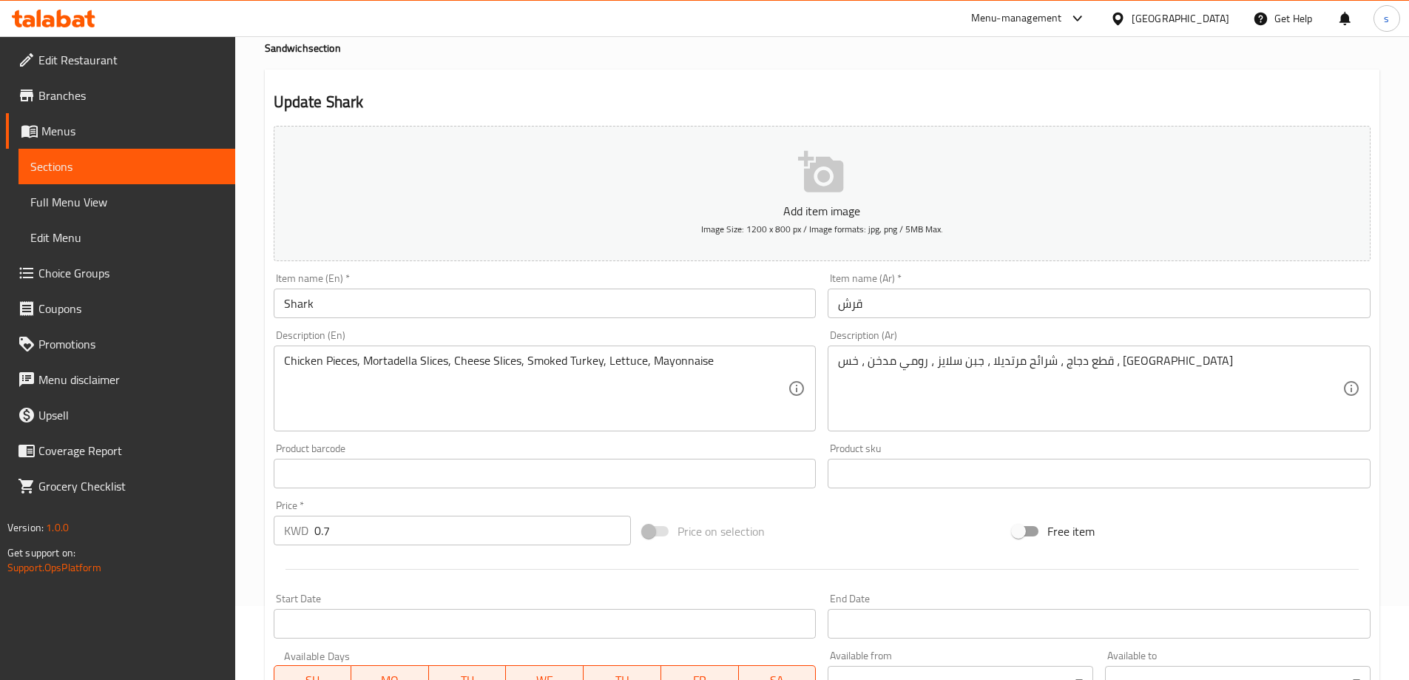
click at [633, 295] on input "Shark" at bounding box center [545, 304] width 543 height 30
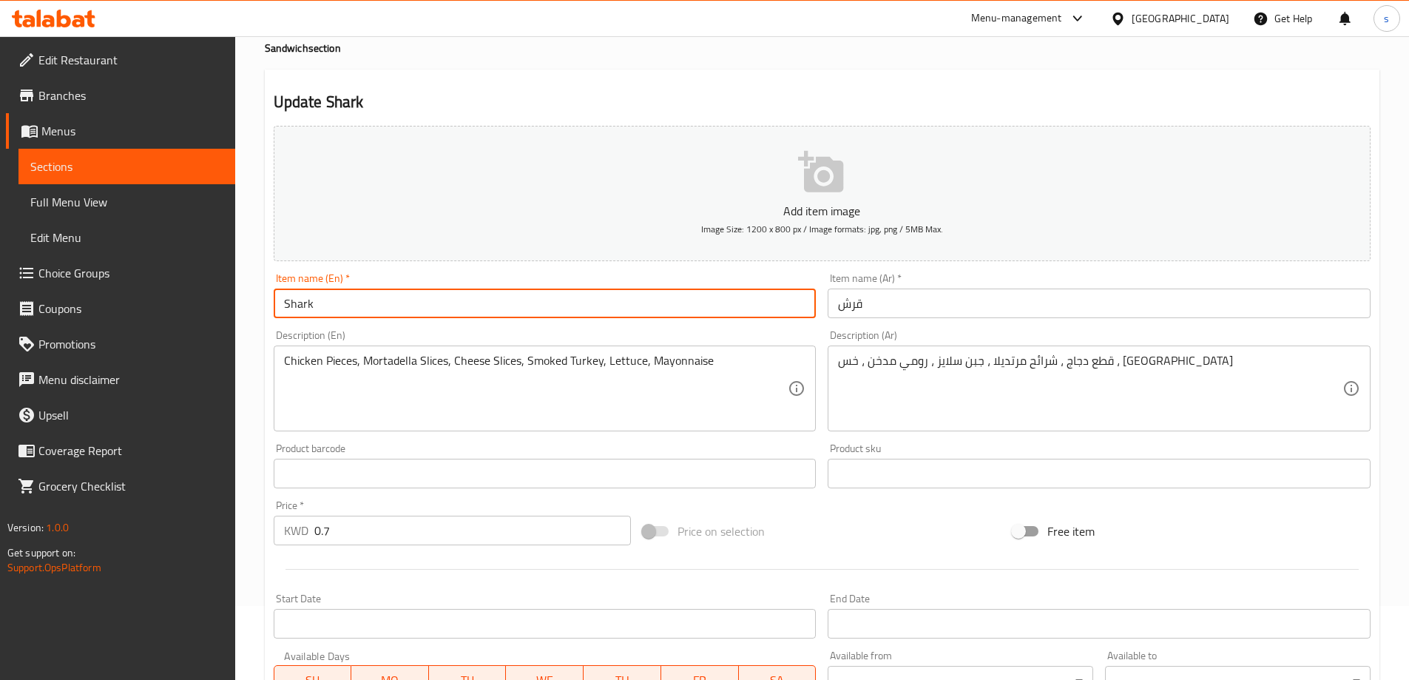
click at [633, 295] on input "Shark" at bounding box center [545, 304] width 543 height 30
type input "ARSH"
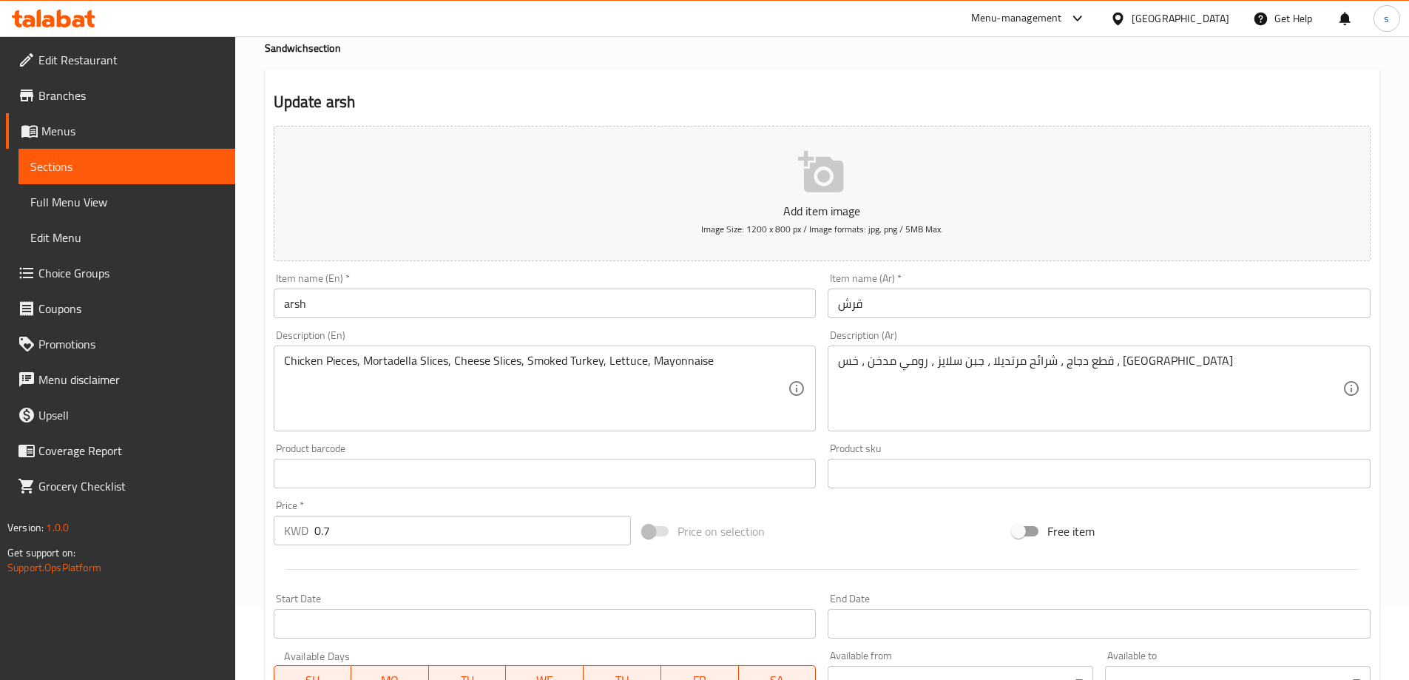
click at [883, 309] on input "قرش" at bounding box center [1099, 304] width 543 height 30
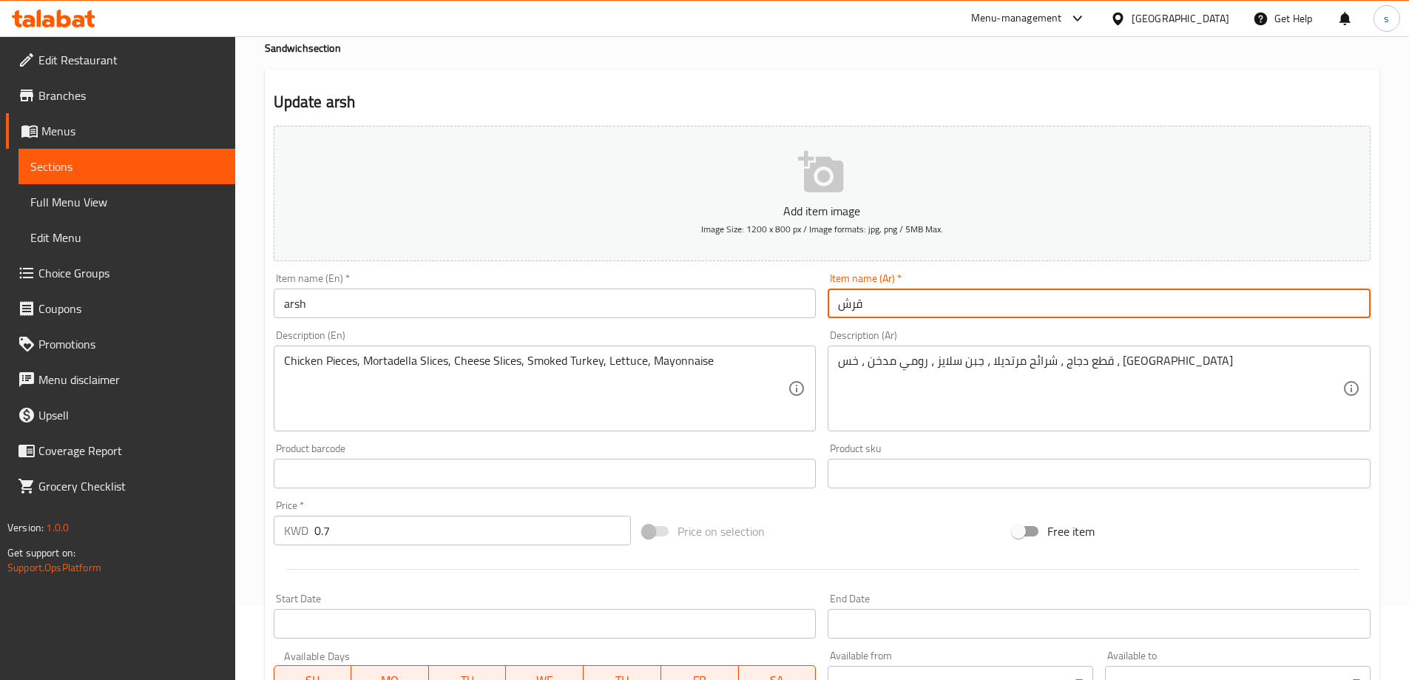
click at [883, 309] on input "قرش" at bounding box center [1099, 304] width 543 height 30
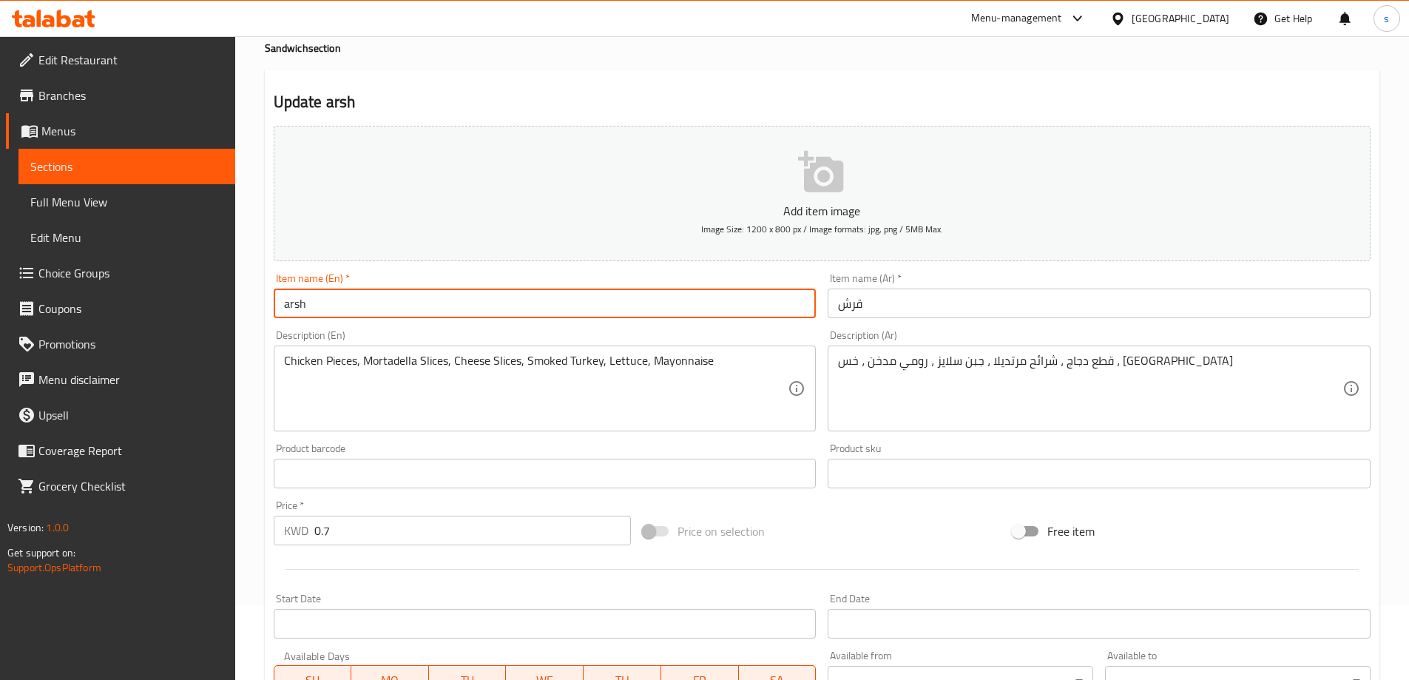
click at [516, 306] on input "arsh" at bounding box center [545, 304] width 543 height 30
paste input "qi"
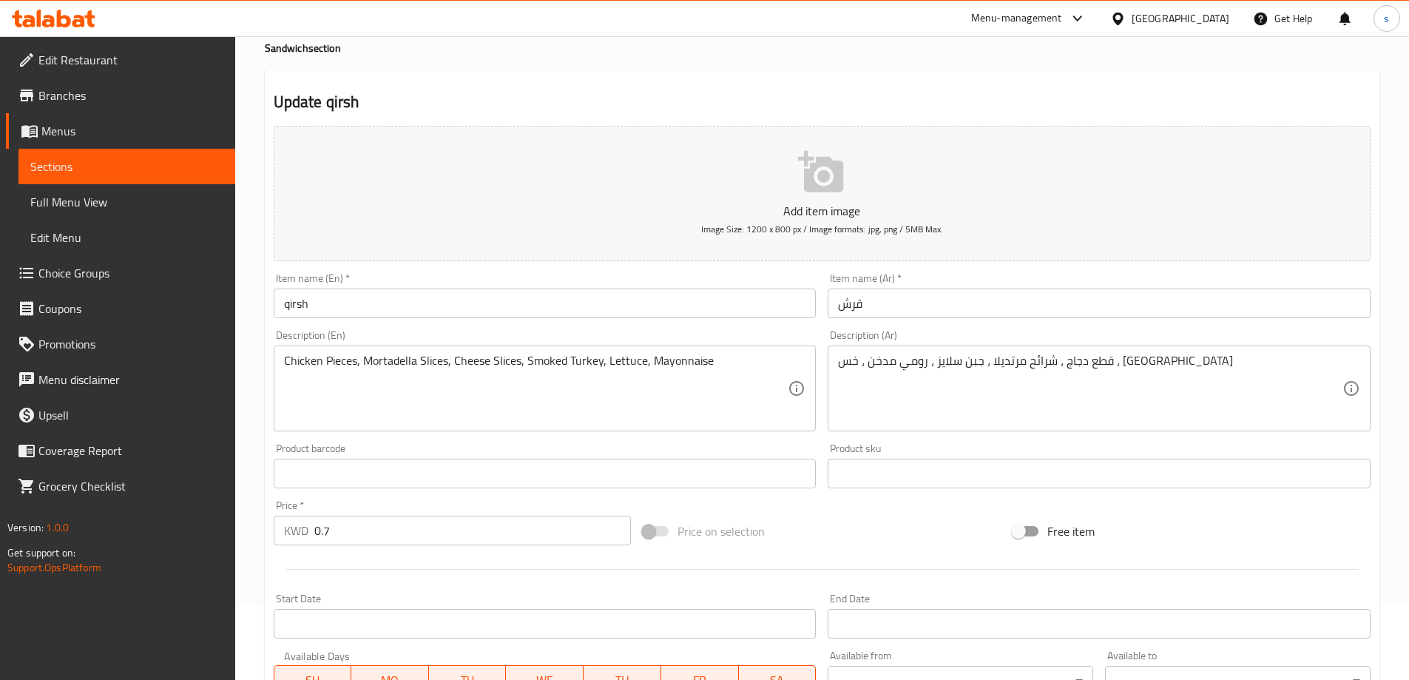
click at [467, 310] on input "qirsh" at bounding box center [545, 304] width 543 height 30
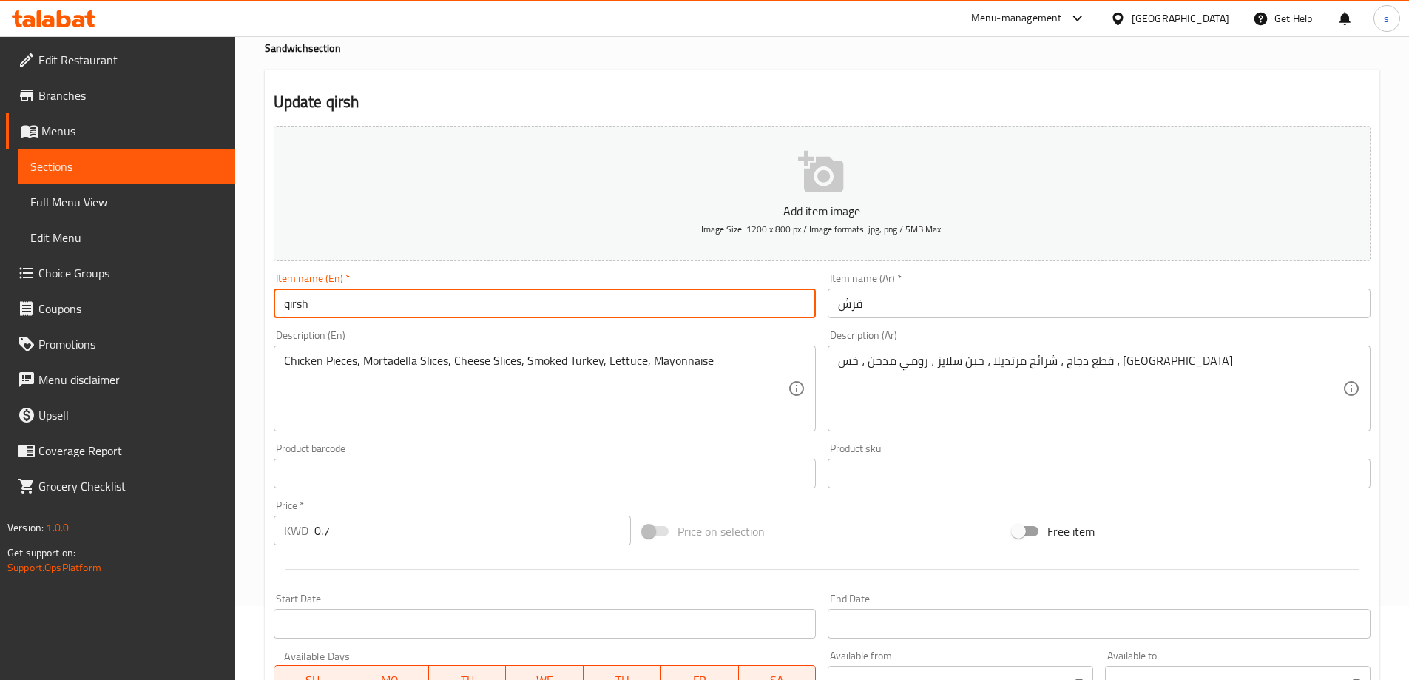
click at [467, 310] on input "qirsh" at bounding box center [545, 304] width 543 height 30
type input "Qirsh"
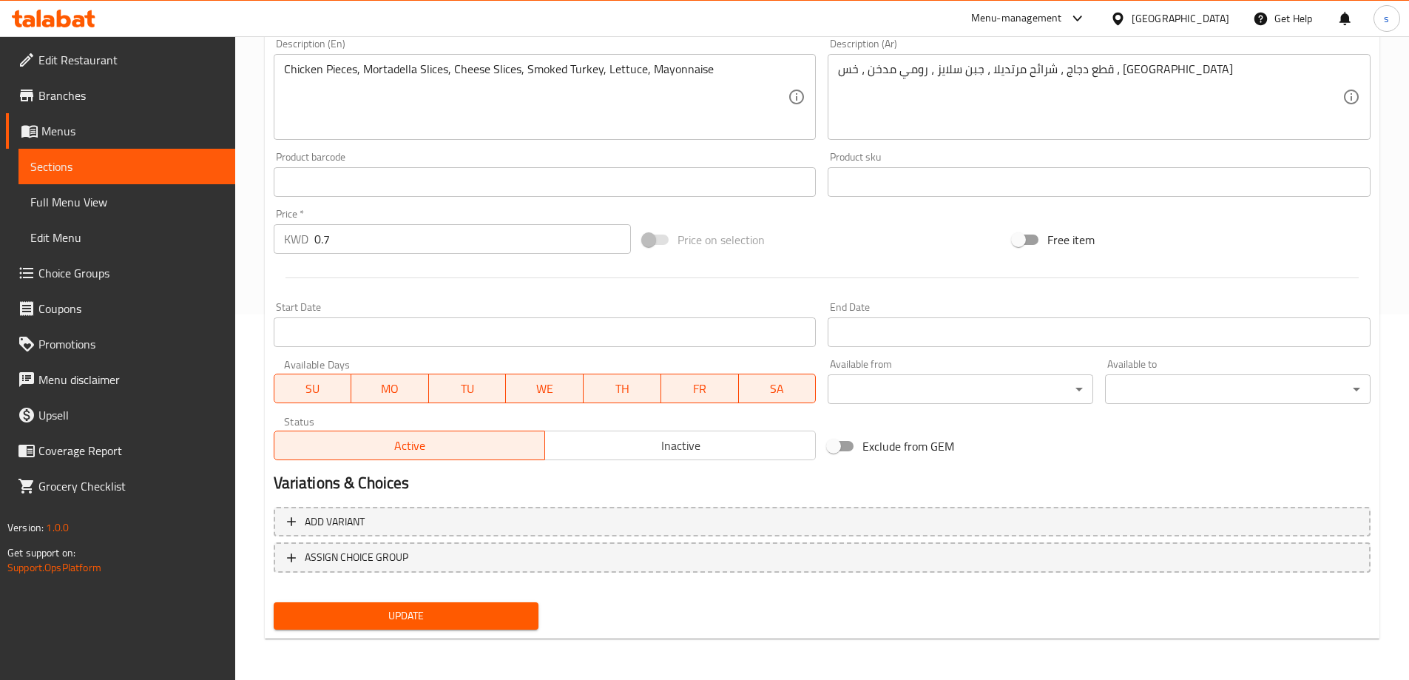
click at [435, 605] on button "Update" at bounding box center [407, 615] width 266 height 27
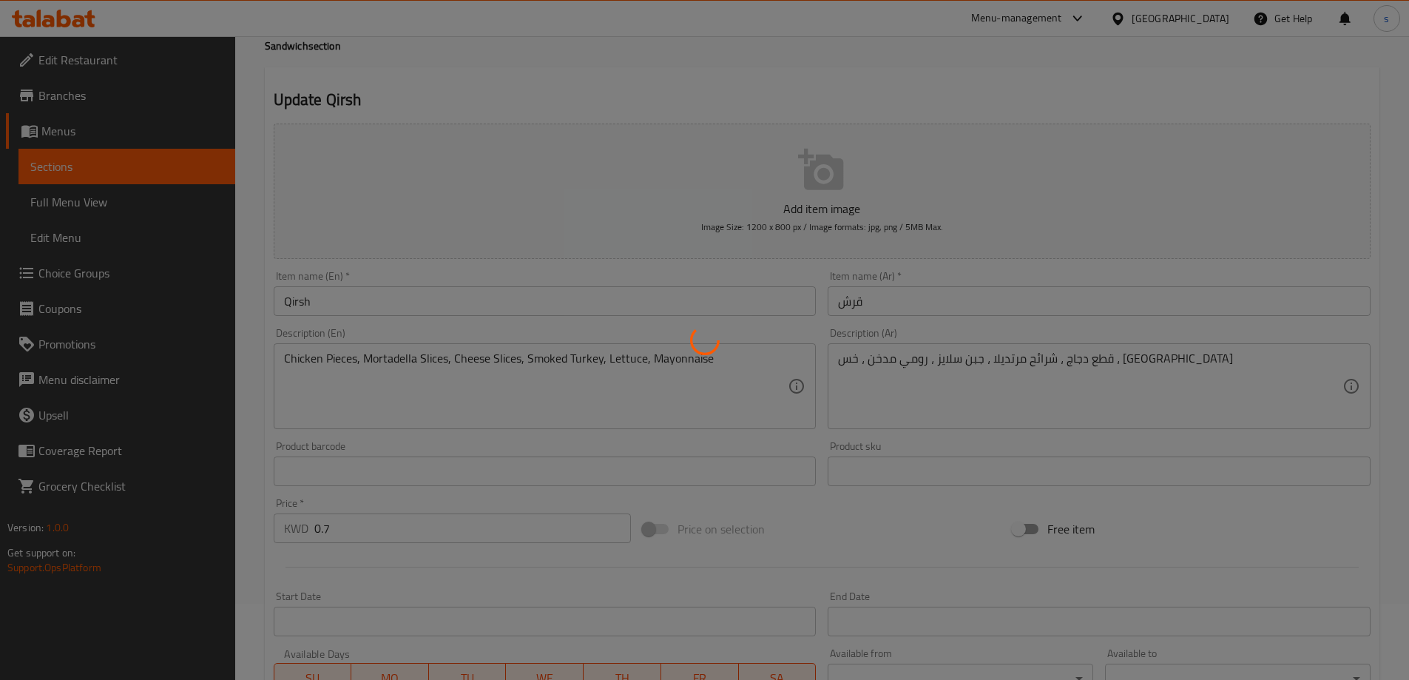
scroll to position [0, 0]
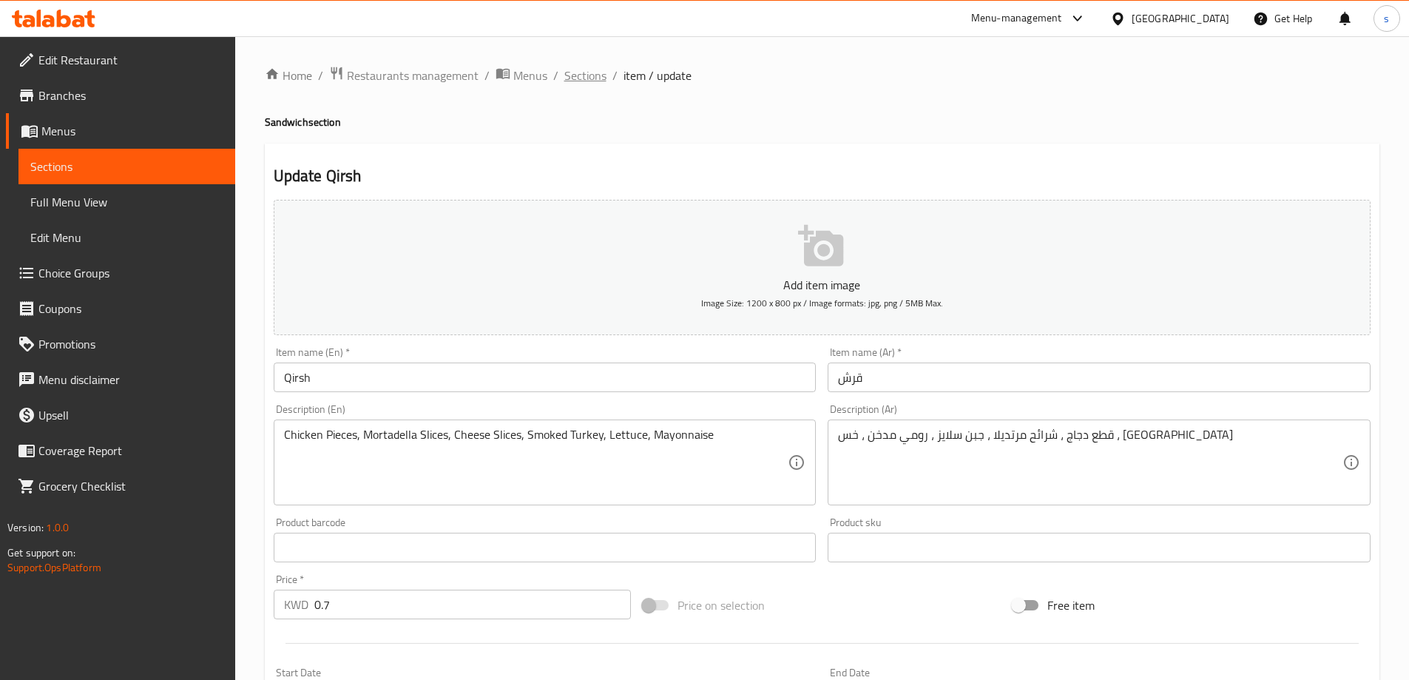
click at [596, 73] on span "Sections" at bounding box center [585, 76] width 42 height 18
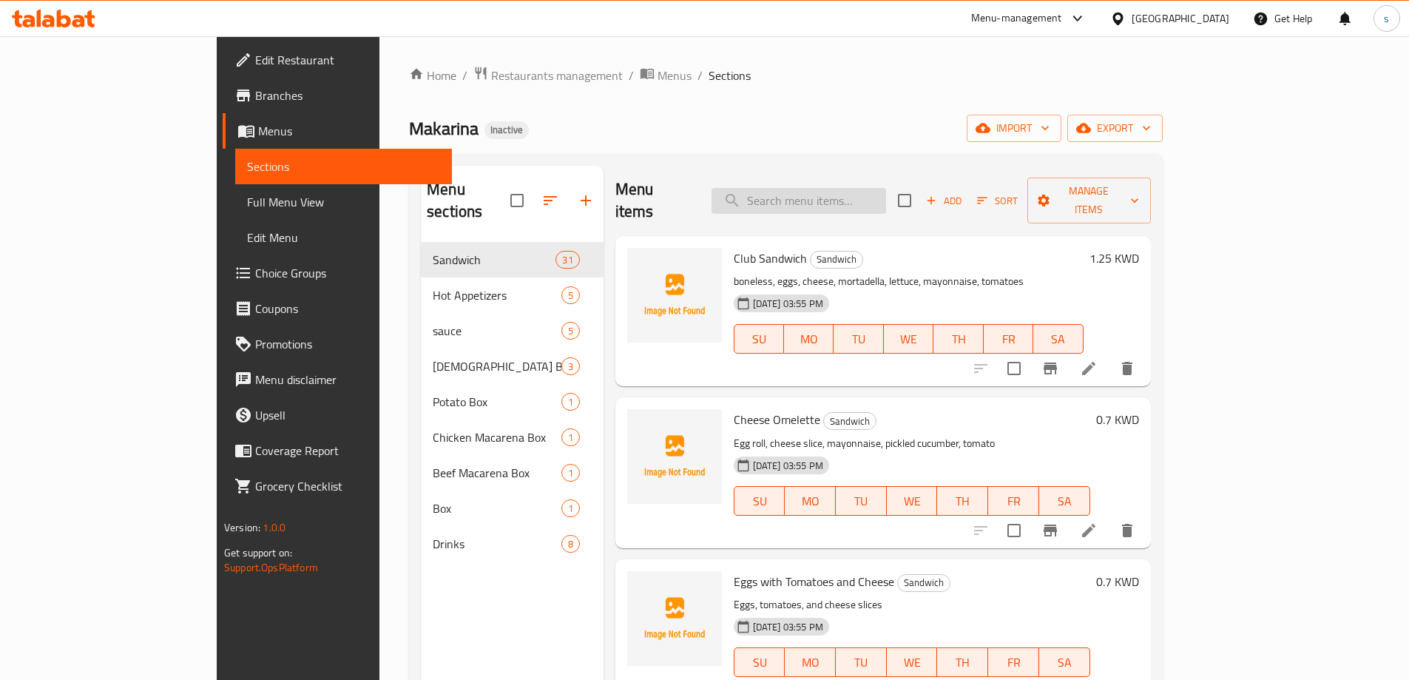
click at [882, 194] on input "search" at bounding box center [799, 201] width 175 height 26
paste input "لذيذة"
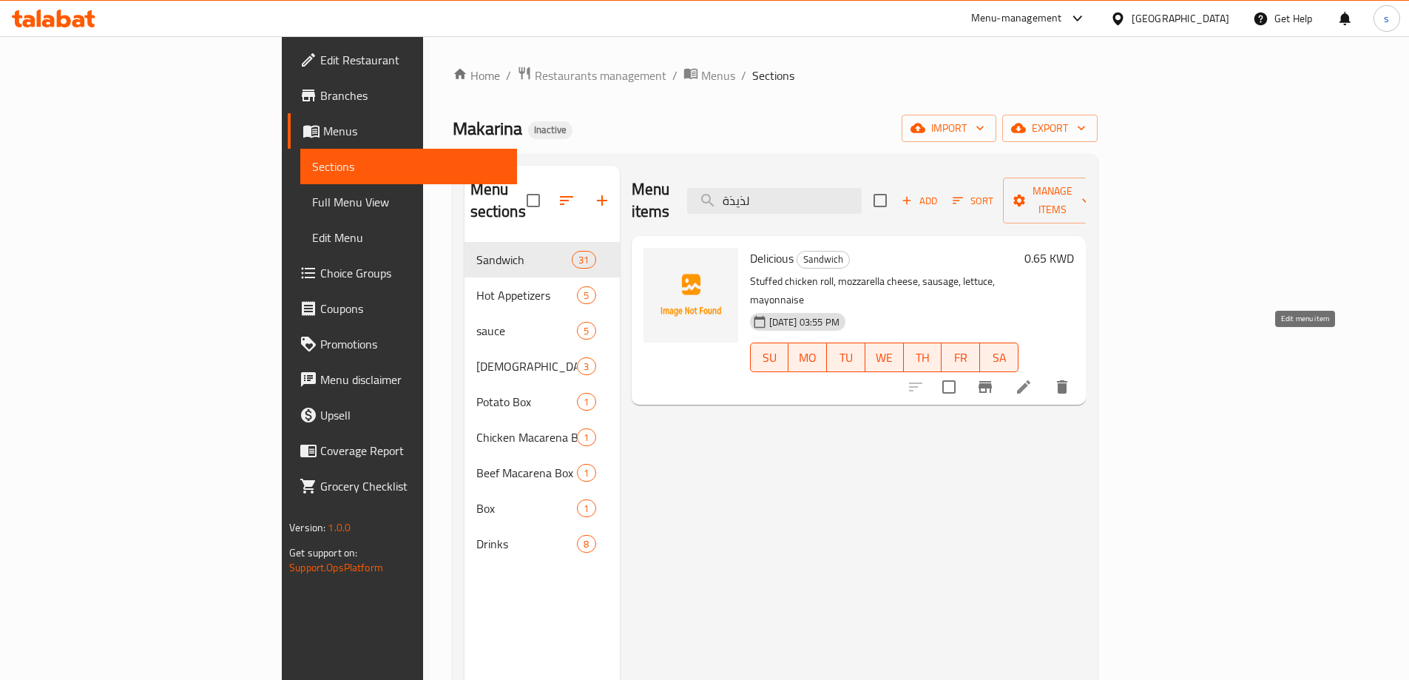
type input "لذيذة"
click at [1031, 380] on icon at bounding box center [1023, 386] width 13 height 13
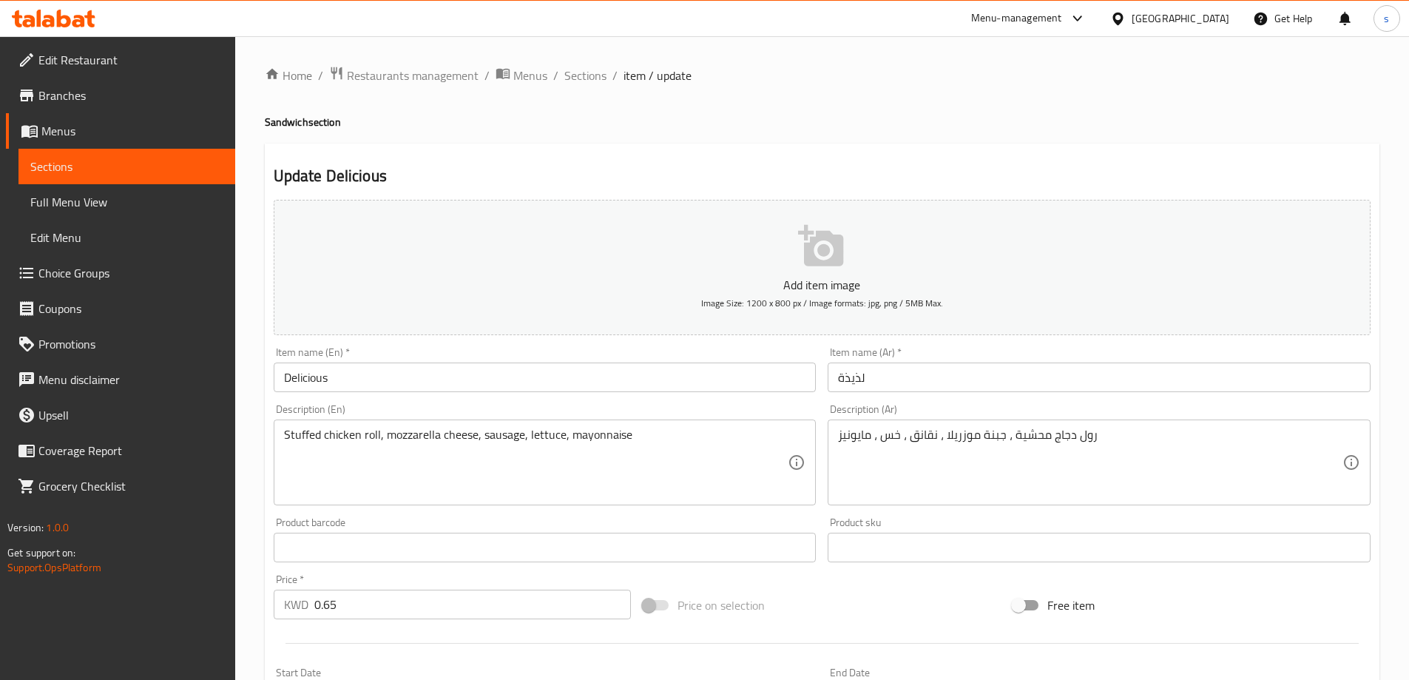
click at [558, 357] on div "Item name (En)   * Delicious Item name (En) *" at bounding box center [545, 369] width 543 height 45
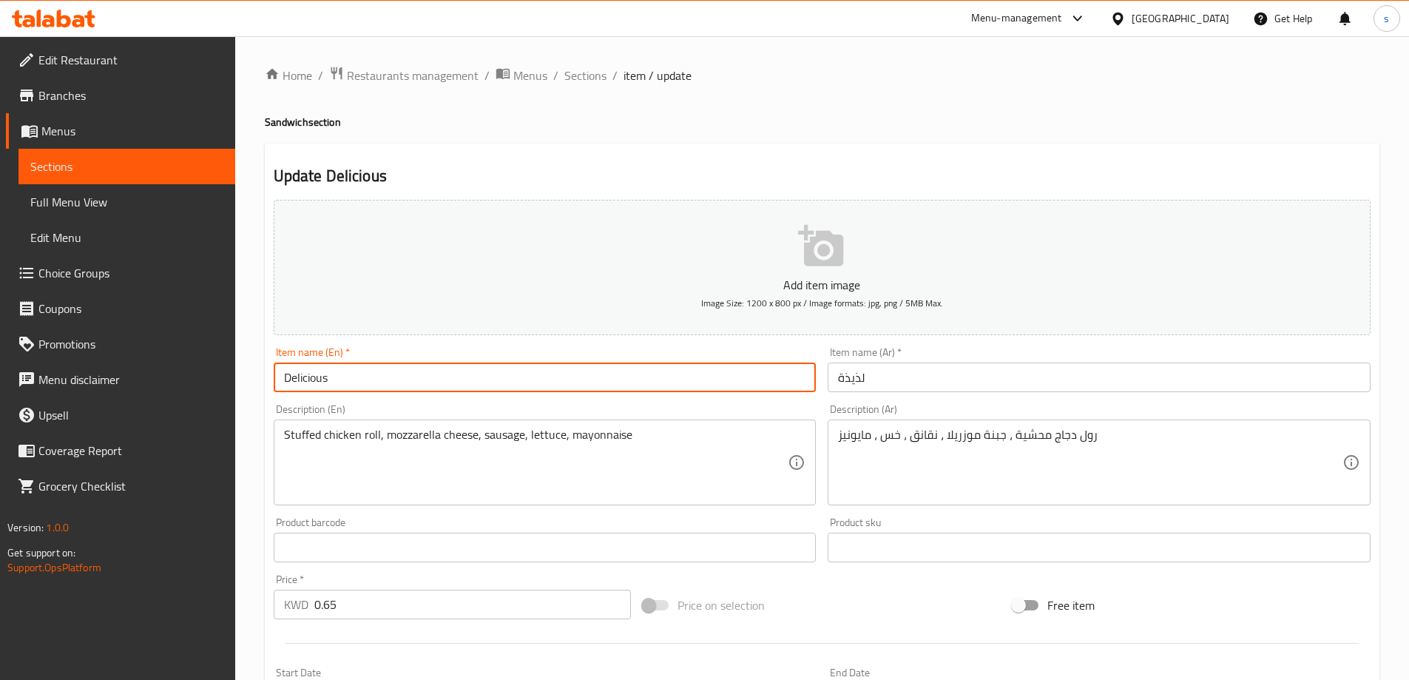
click at [553, 366] on input "Delicious" at bounding box center [545, 378] width 543 height 30
paste input "text"
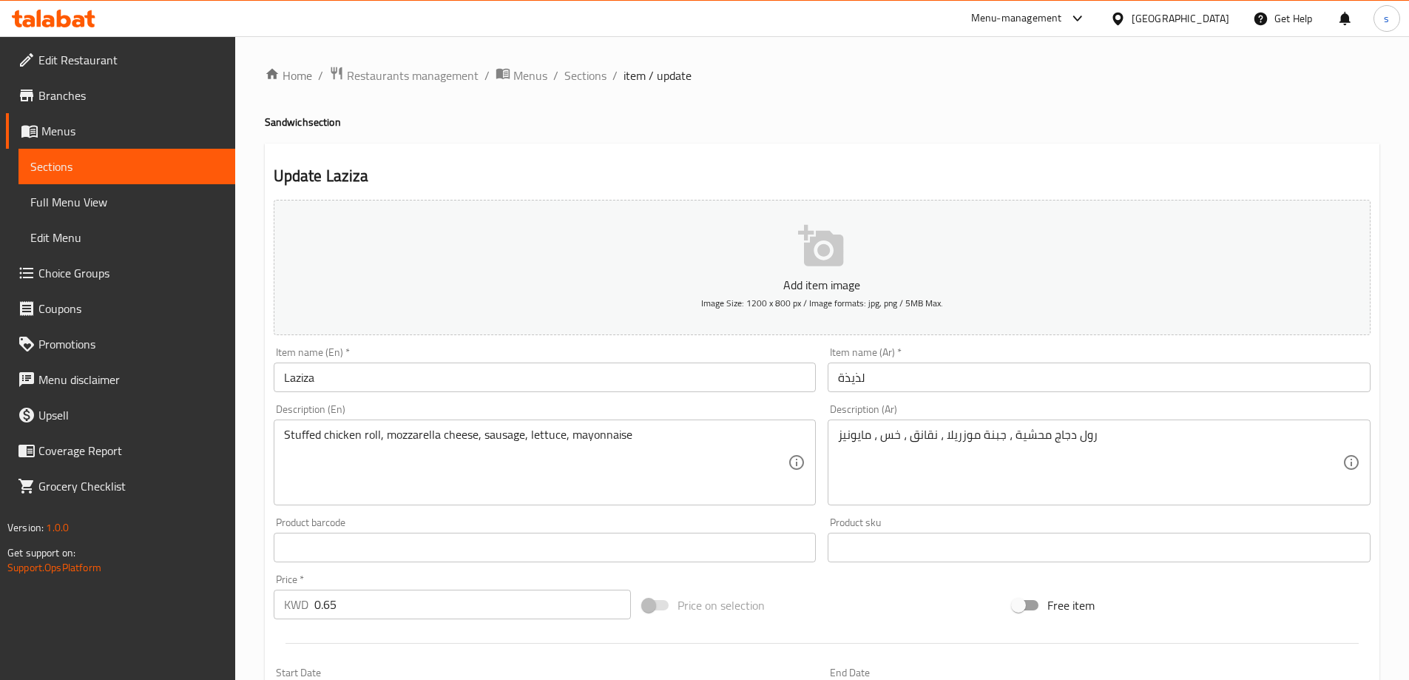
click at [520, 362] on div "Item name (En)   * Laziza Item name (En) *" at bounding box center [545, 369] width 543 height 45
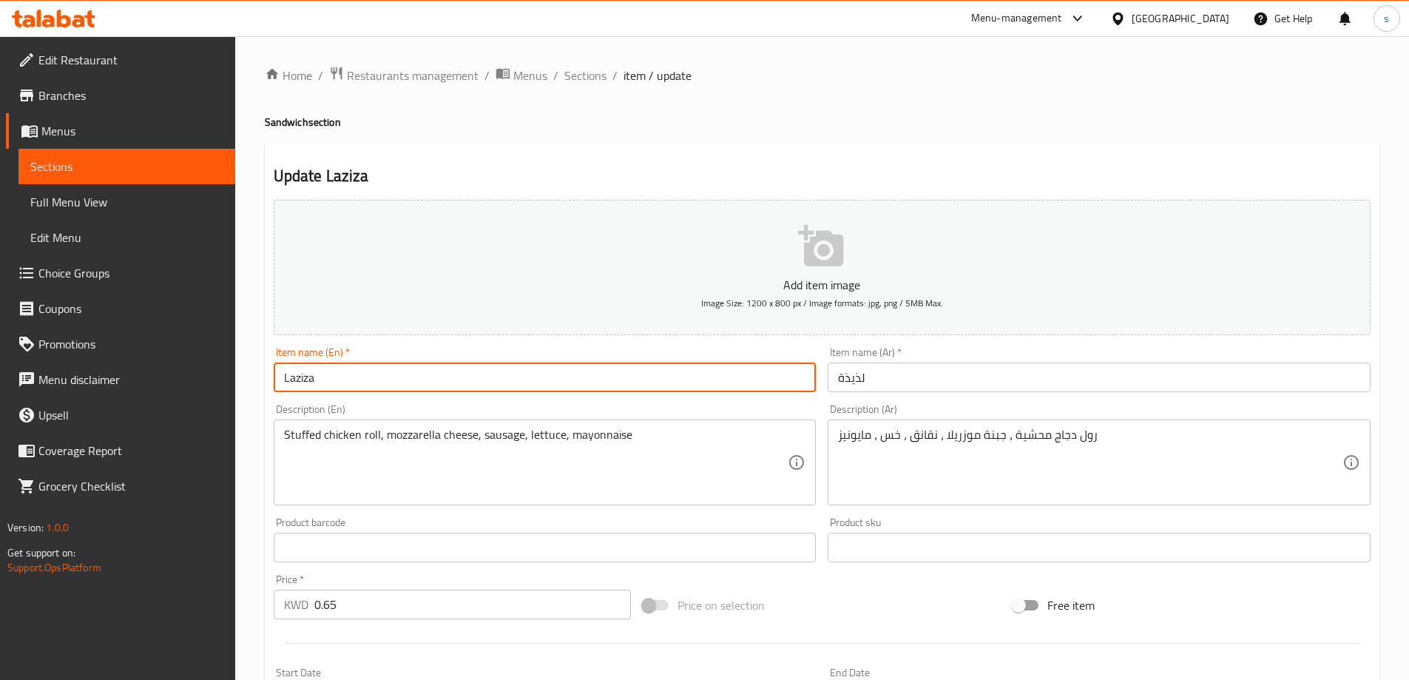
click at [496, 376] on input "Laziza" at bounding box center [545, 378] width 543 height 30
paste input "ee"
click at [498, 381] on input "Lazeeza" at bounding box center [545, 378] width 543 height 30
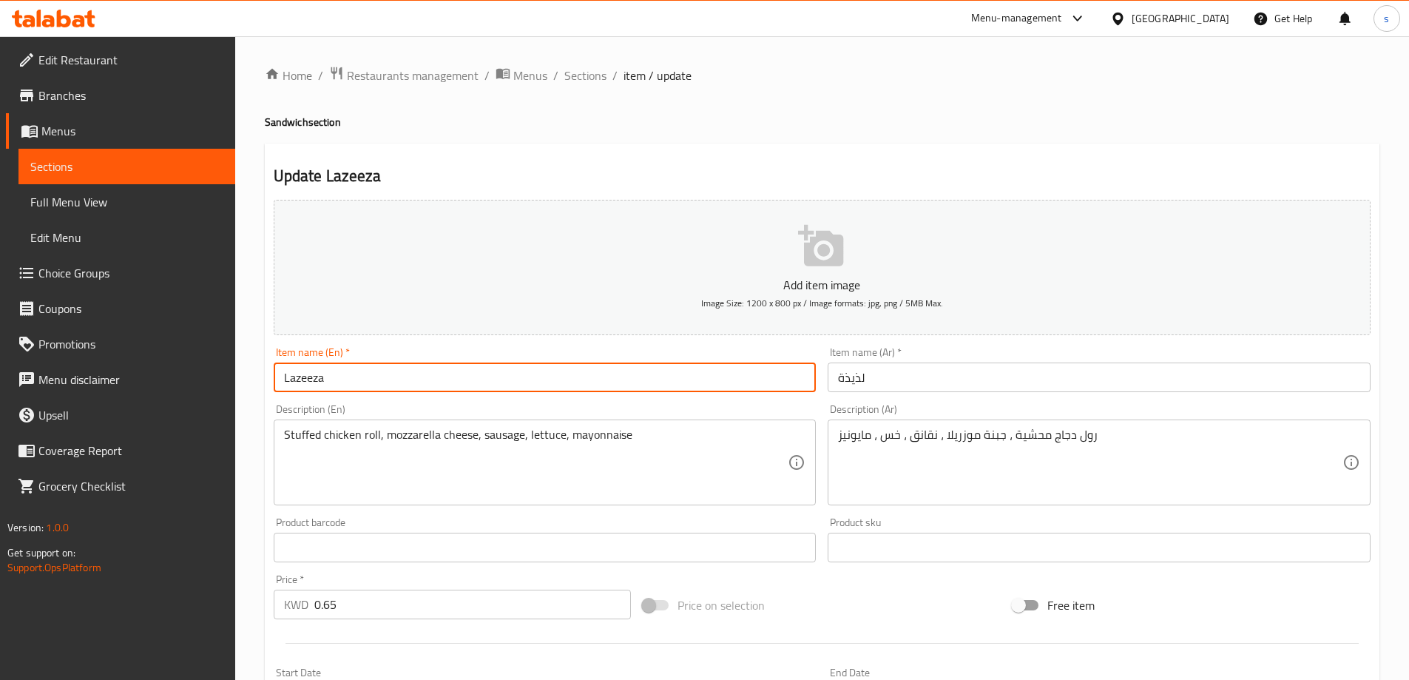
click at [498, 381] on input "Lazeeza" at bounding box center [545, 378] width 543 height 30
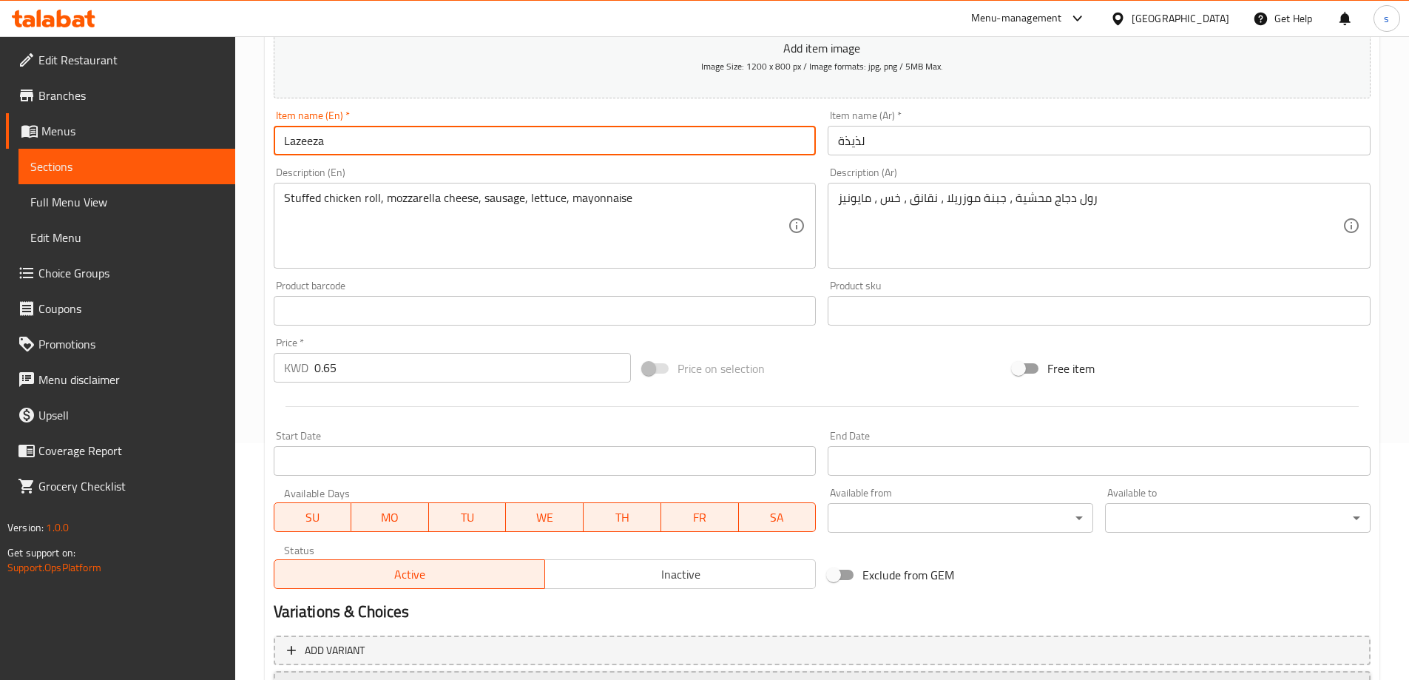
scroll to position [365, 0]
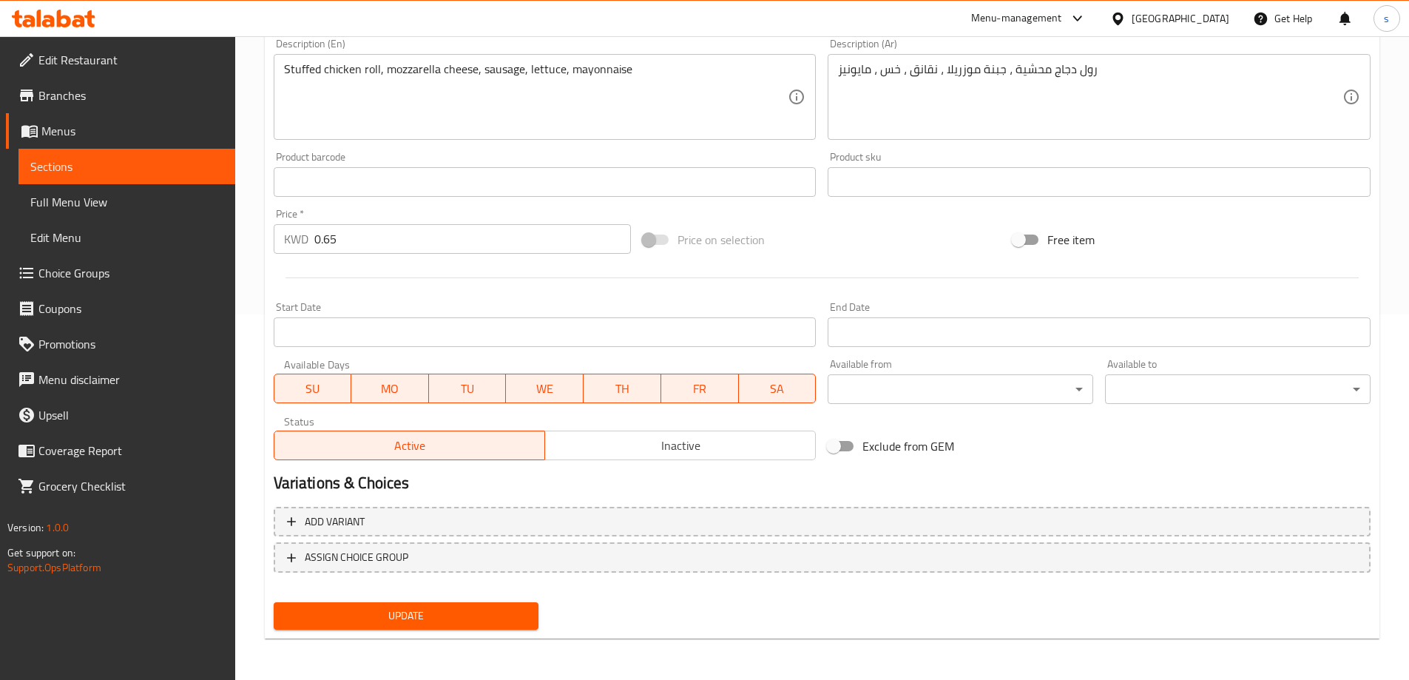
type input "Lazeeza"
click at [424, 606] on button "Update" at bounding box center [407, 615] width 266 height 27
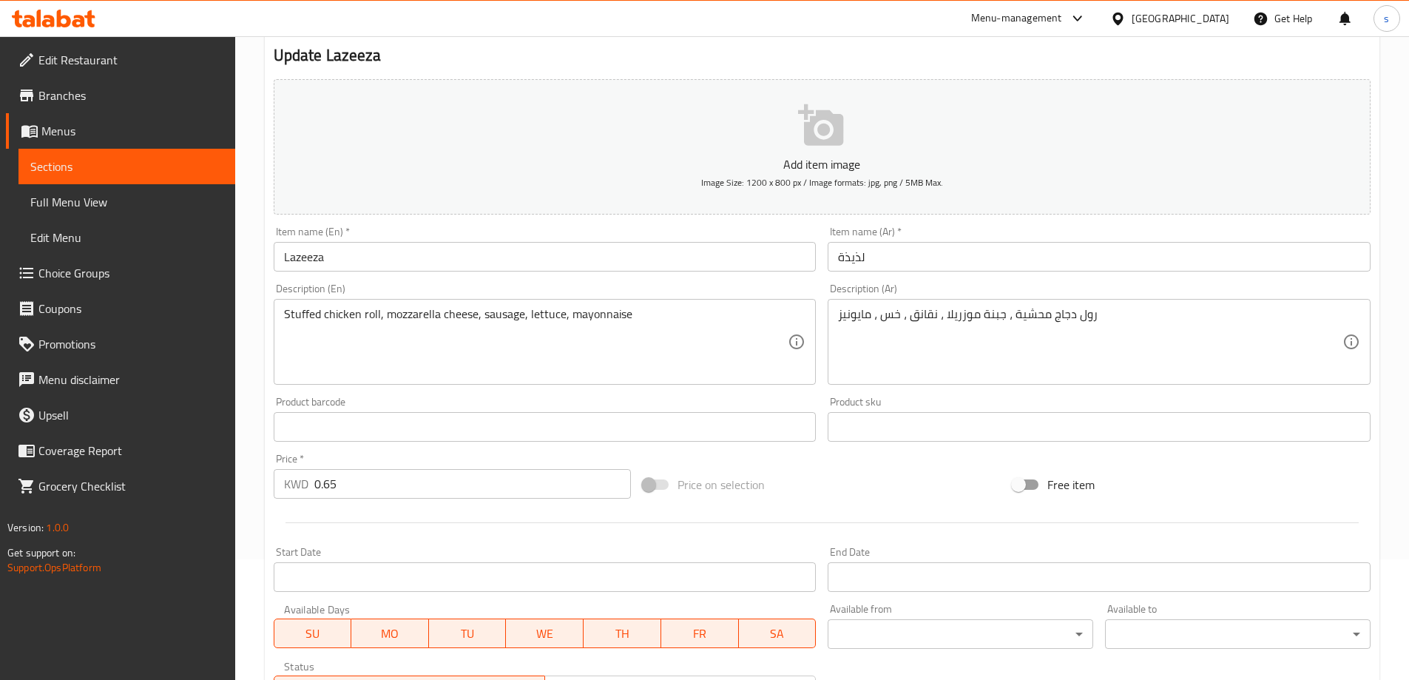
scroll to position [0, 0]
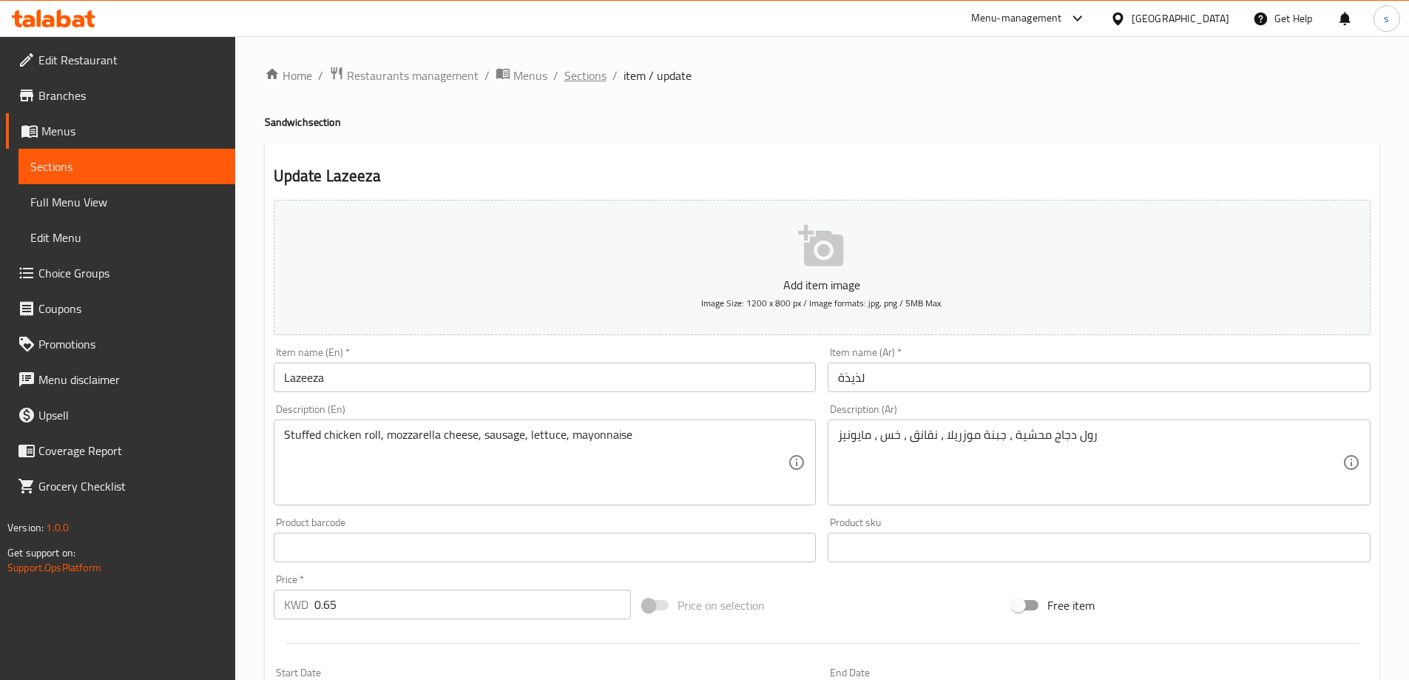
click at [579, 83] on span "Sections" at bounding box center [585, 76] width 42 height 18
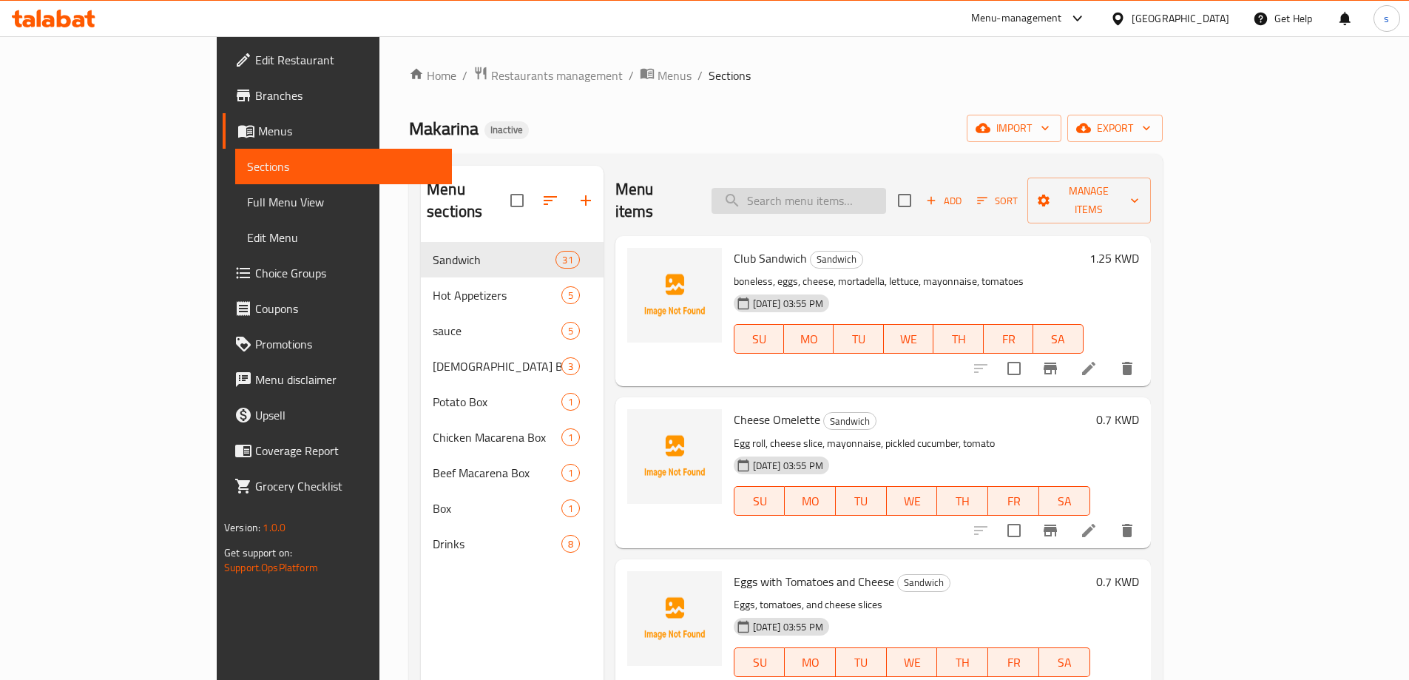
click at [845, 188] on input "search" at bounding box center [799, 201] width 175 height 26
paste input "Splendor"
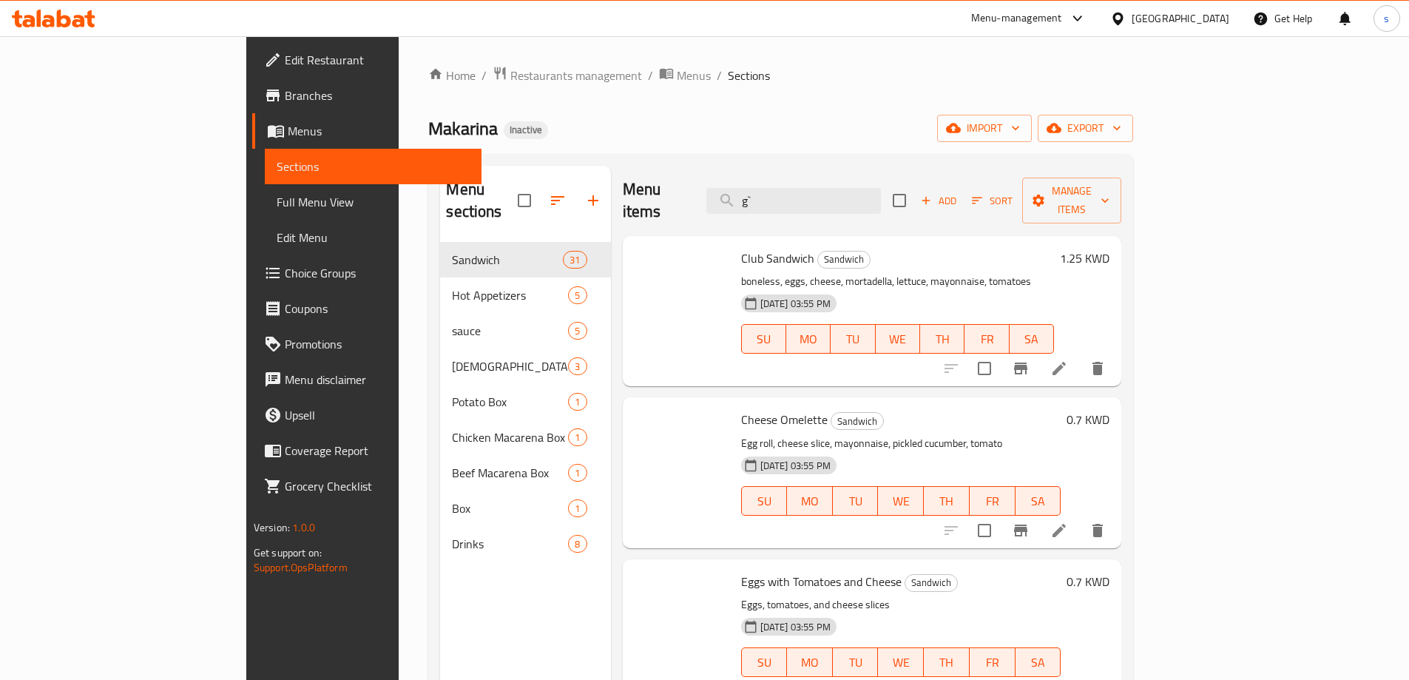
type input "g"
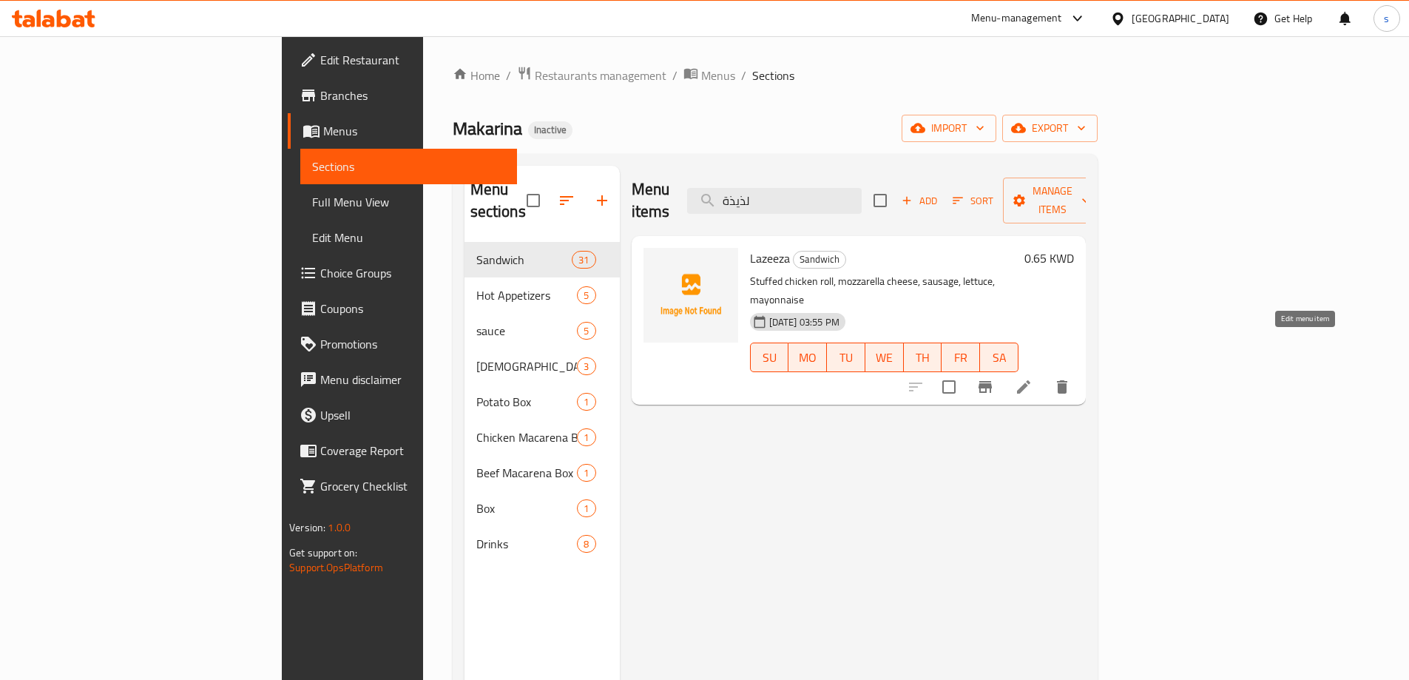
type input "لذيذة"
click at [1033, 378] on icon at bounding box center [1024, 387] width 18 height 18
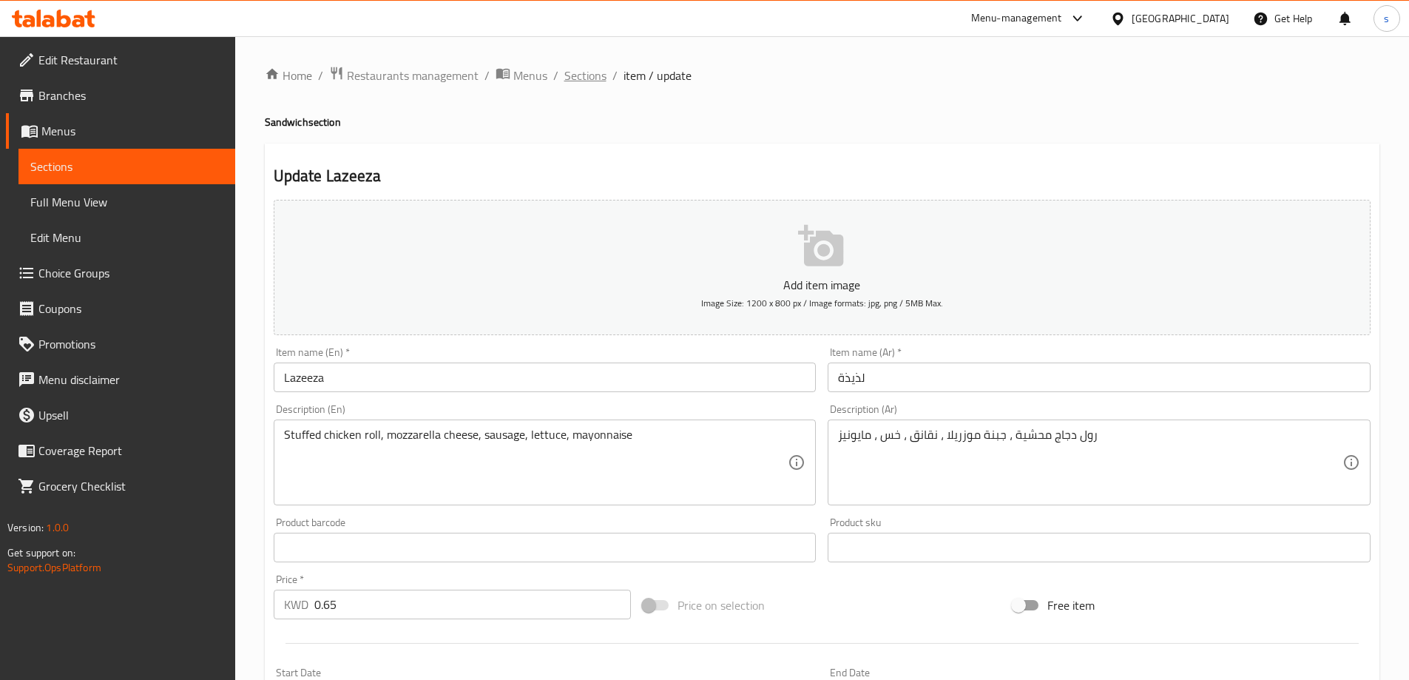
click at [582, 75] on span "Sections" at bounding box center [585, 76] width 42 height 18
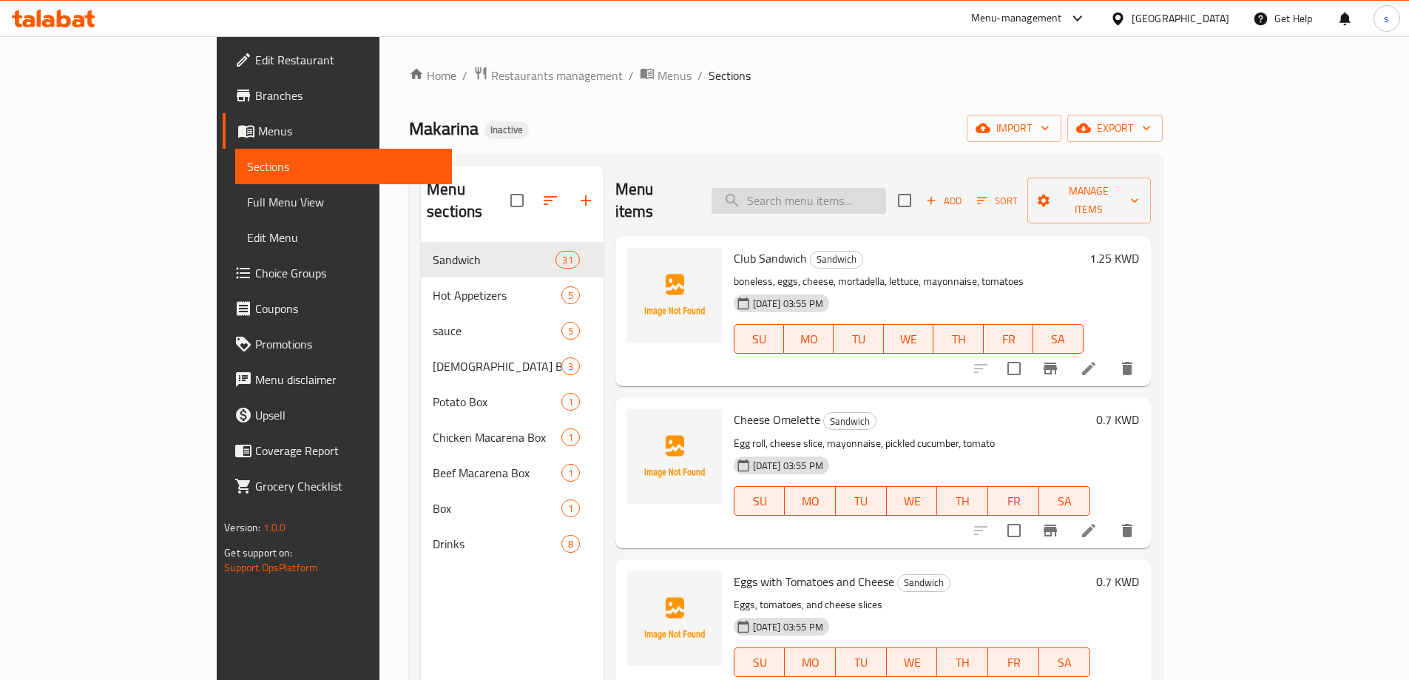
click at [886, 188] on input "search" at bounding box center [799, 201] width 175 height 26
paste input "Splendor"
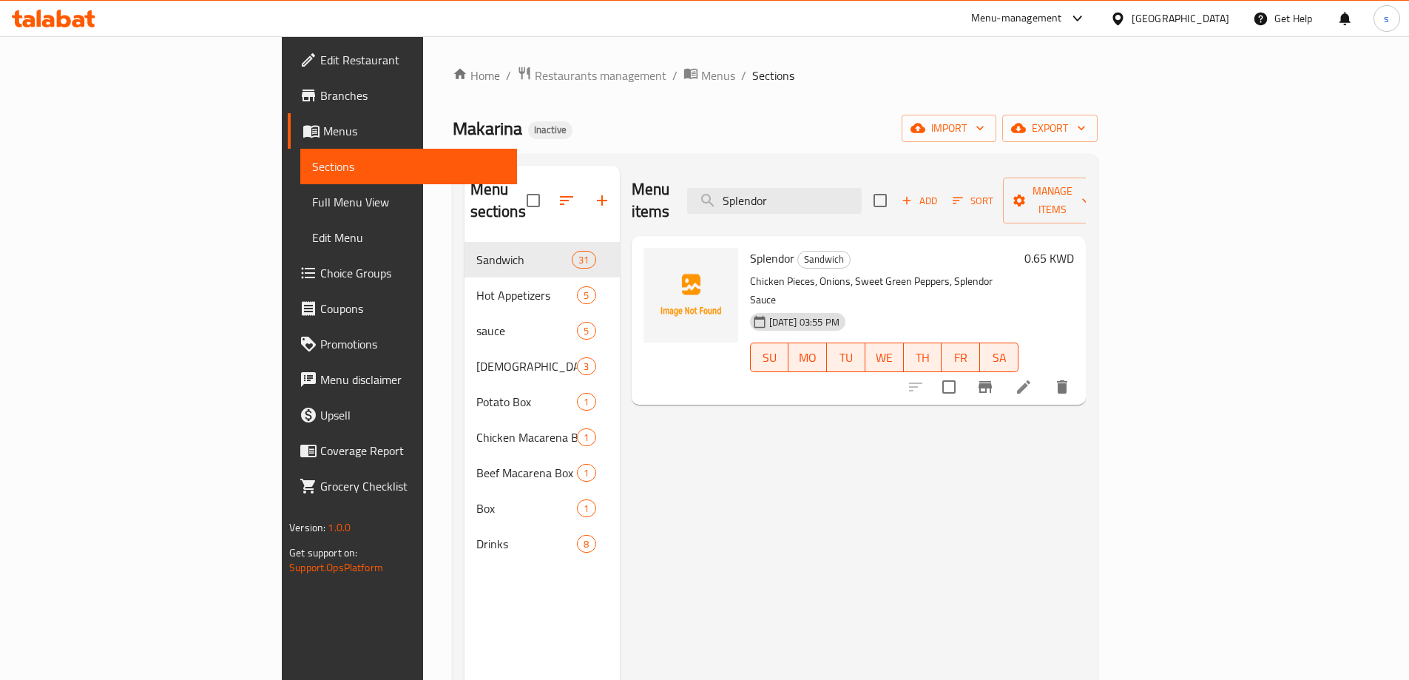
type input "Splendor"
click at [1033, 378] on icon at bounding box center [1024, 387] width 18 height 18
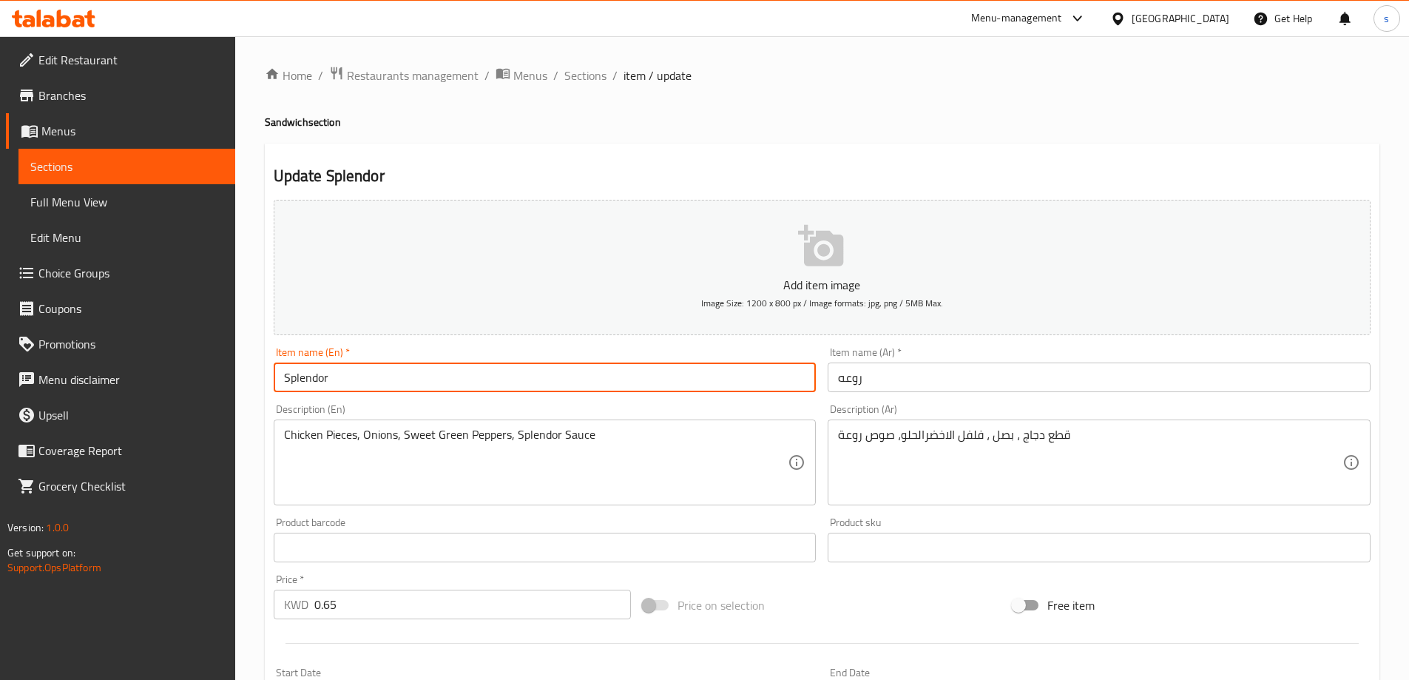
click at [521, 382] on input "Splendor" at bounding box center [545, 378] width 543 height 30
paste input "rawaah"
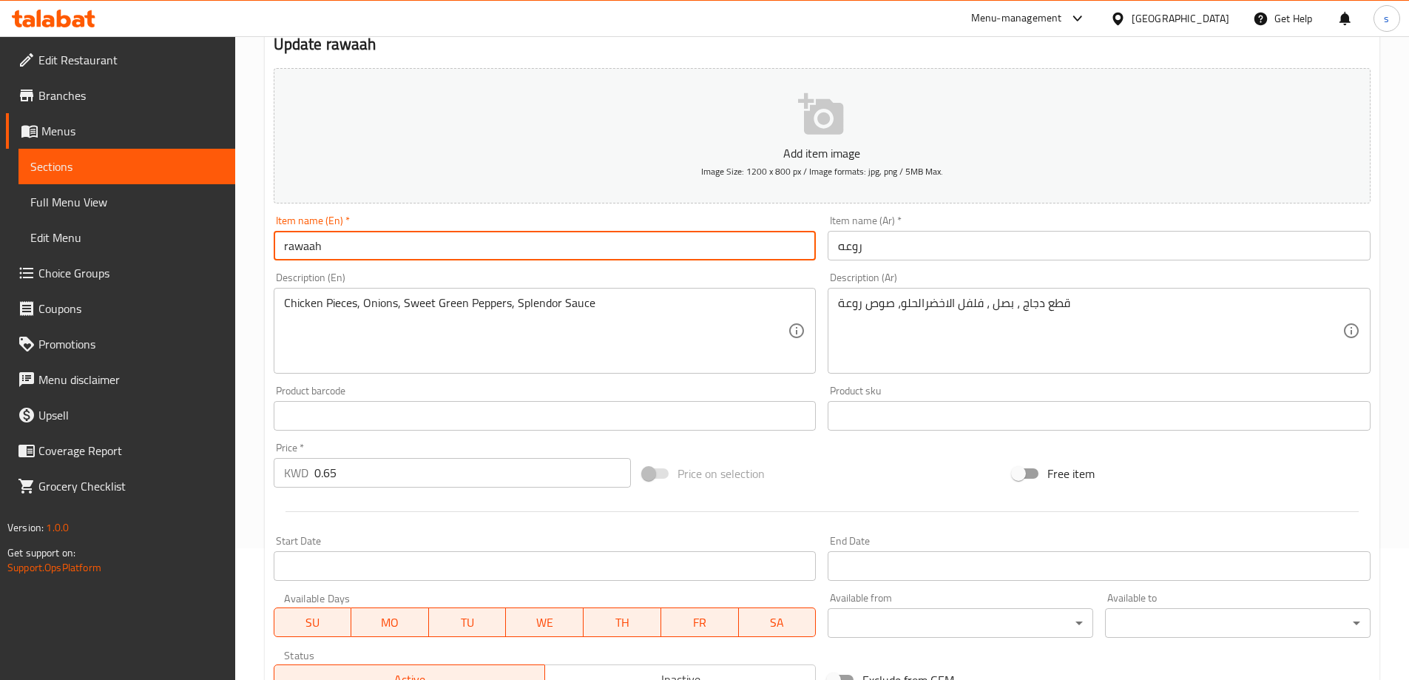
scroll to position [365, 0]
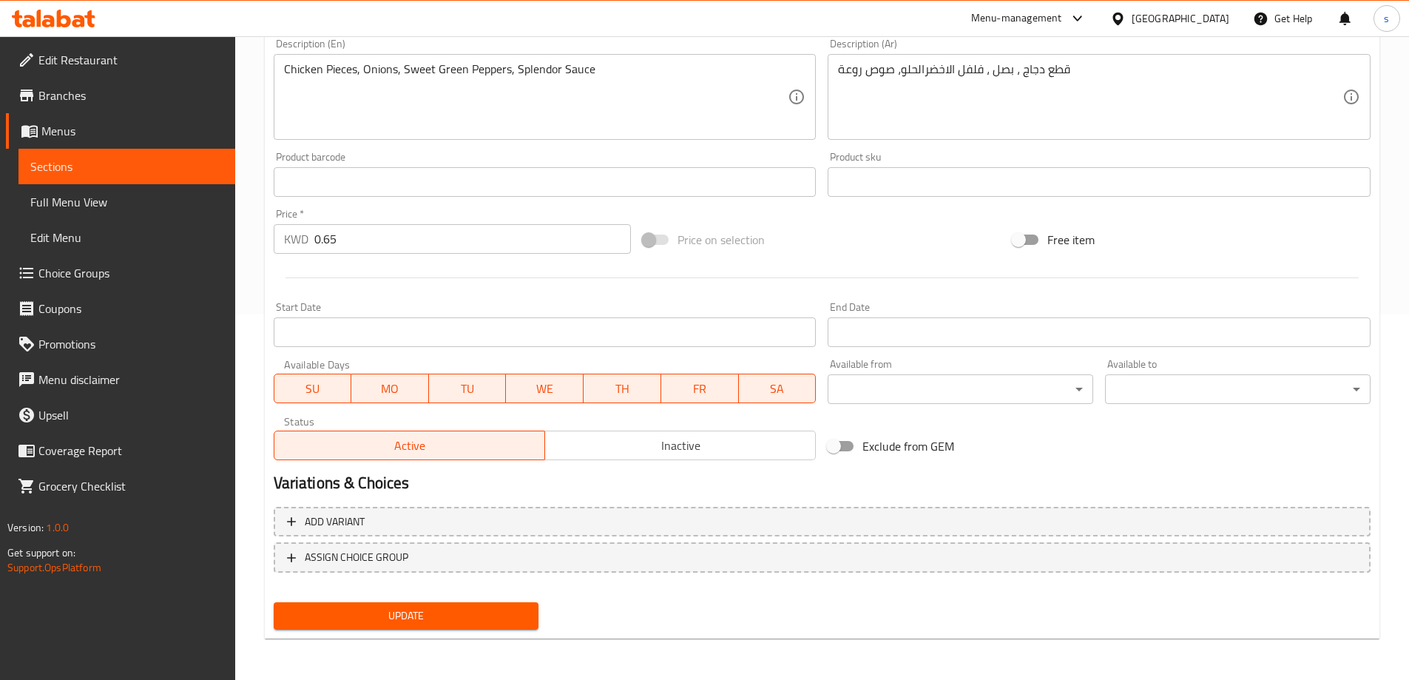
type input "rawaah"
click at [460, 610] on span "Update" at bounding box center [407, 616] width 242 height 18
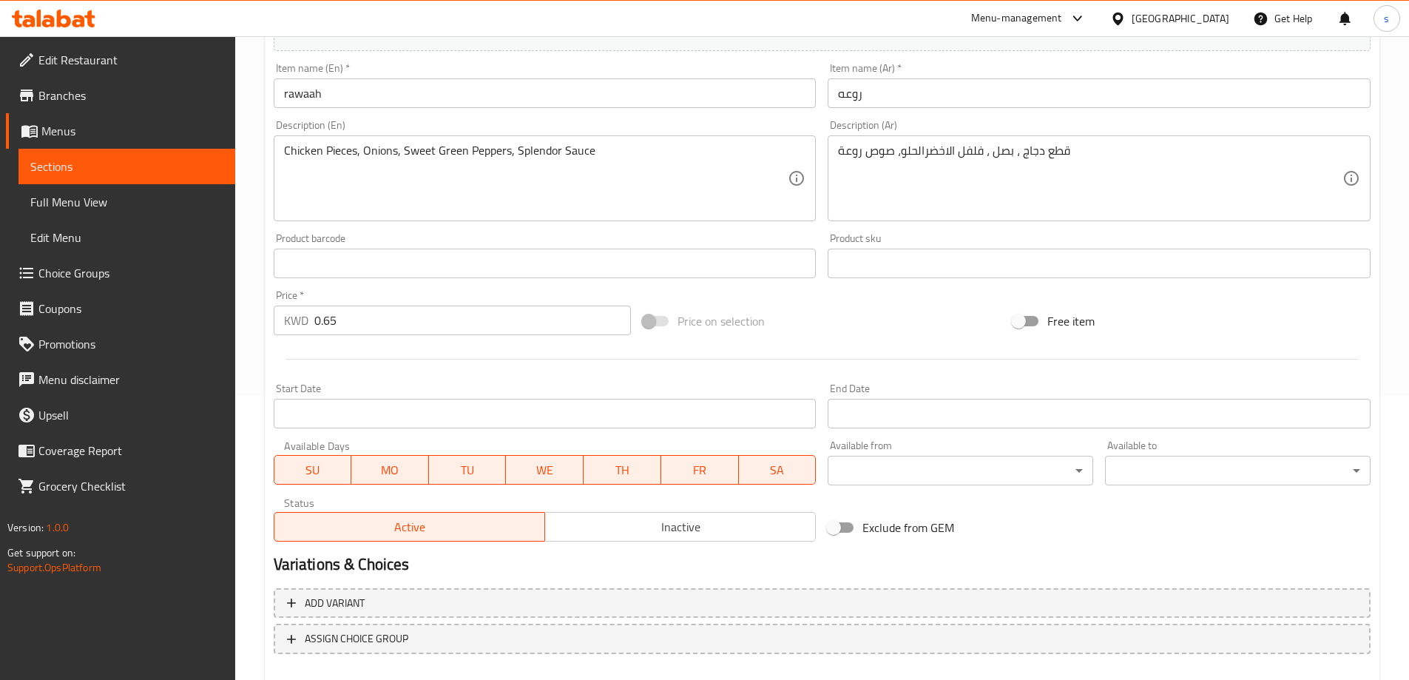
scroll to position [144, 0]
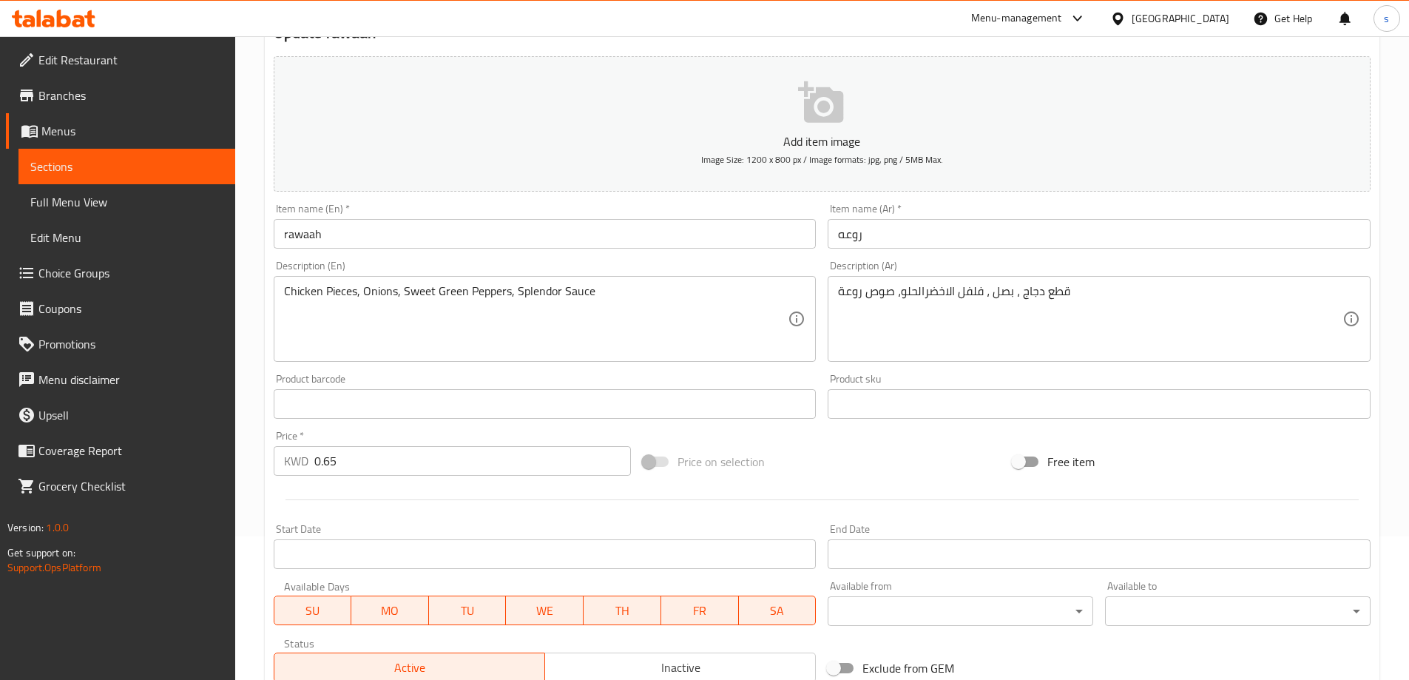
click at [375, 231] on input "rawaah" at bounding box center [545, 234] width 543 height 30
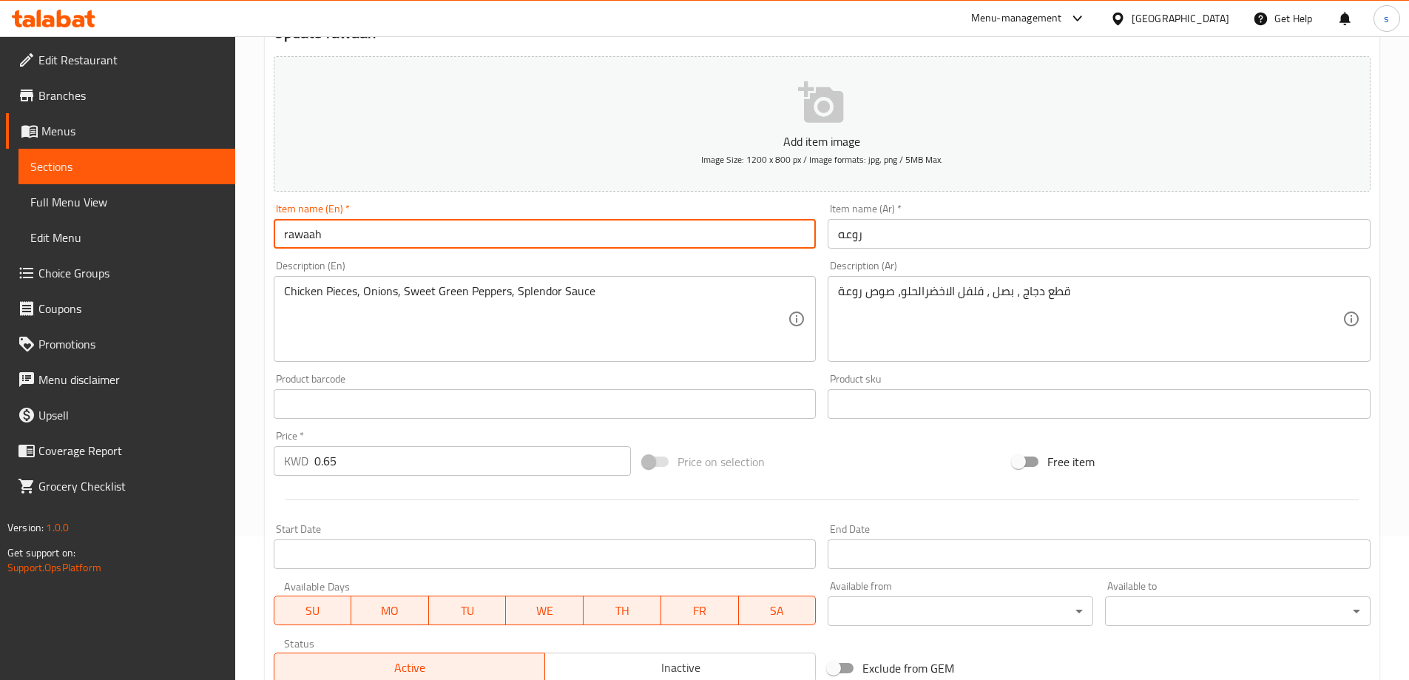
click at [375, 231] on input "rawaah" at bounding box center [545, 234] width 543 height 30
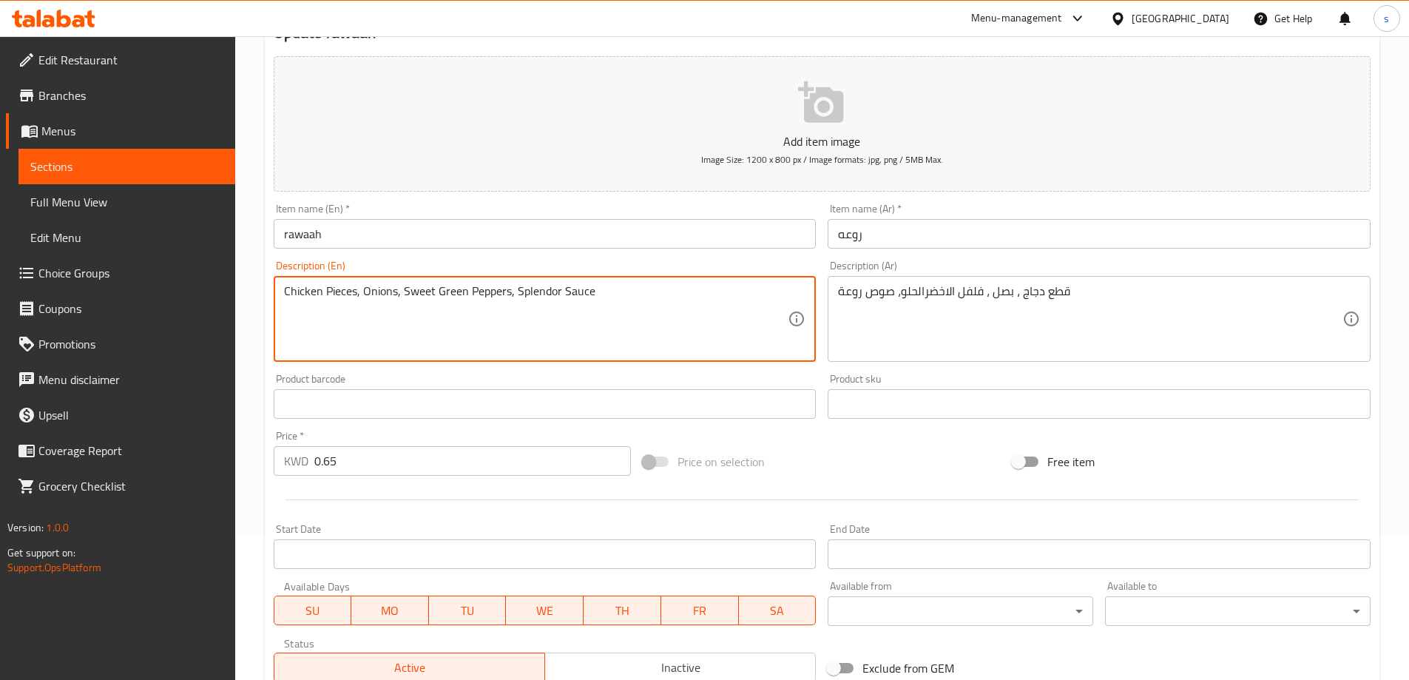
drag, startPoint x: 516, startPoint y: 292, endPoint x: 559, endPoint y: 299, distance: 44.2
paste textarea "rawaah"
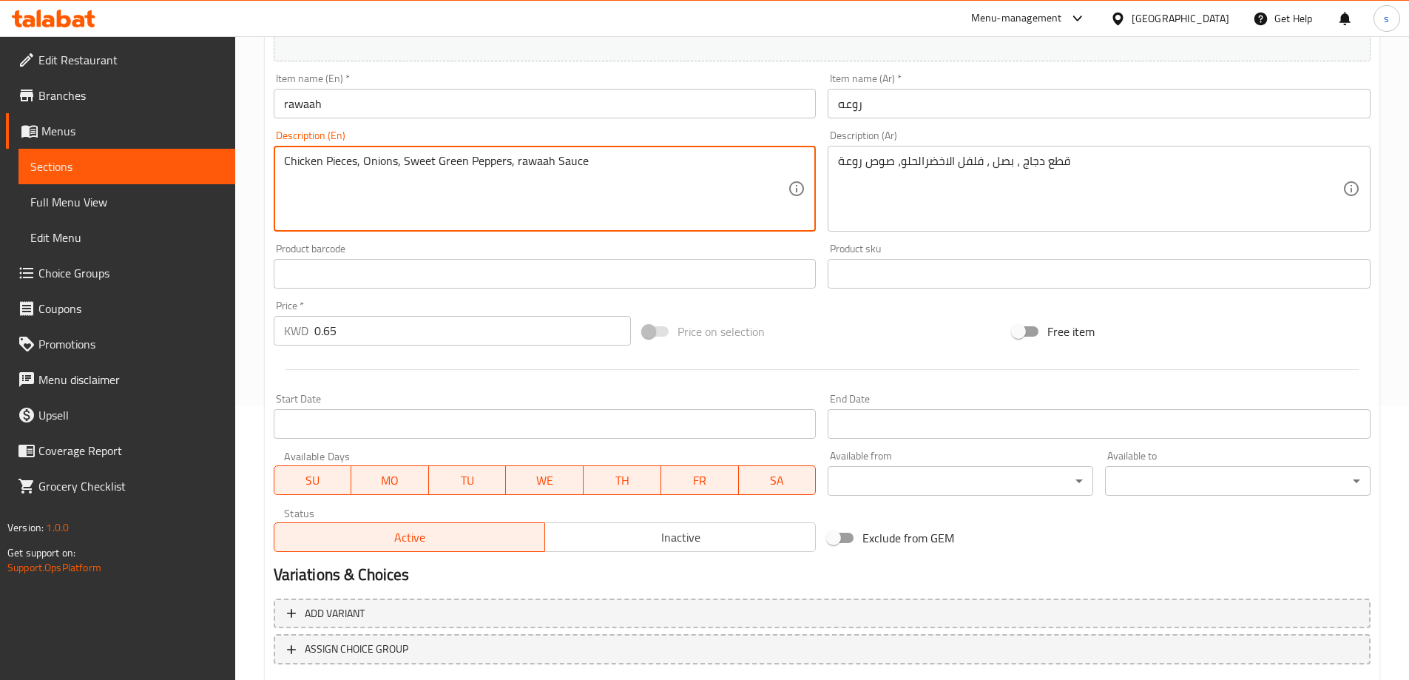
scroll to position [365, 0]
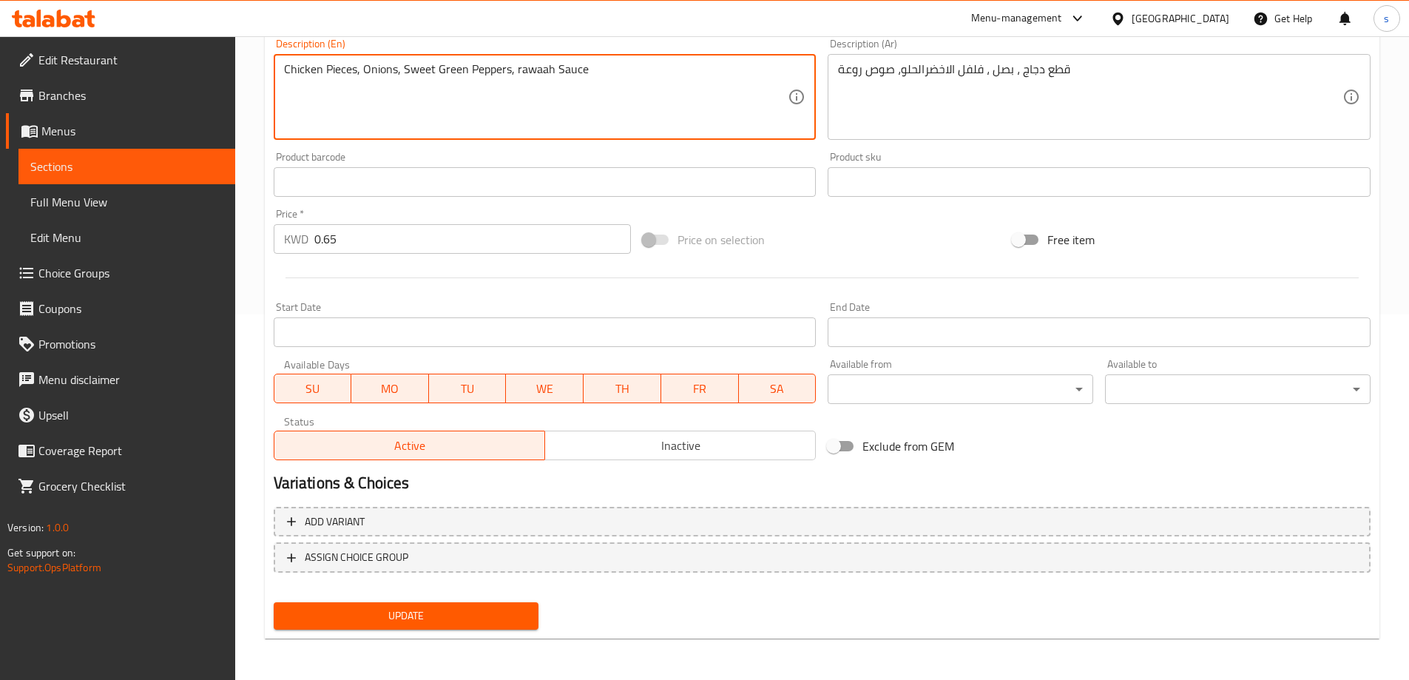
type textarea "Chicken Pieces, Onions, Sweet Green Peppers, rawaah Sauce"
click at [442, 617] on span "Update" at bounding box center [407, 616] width 242 height 18
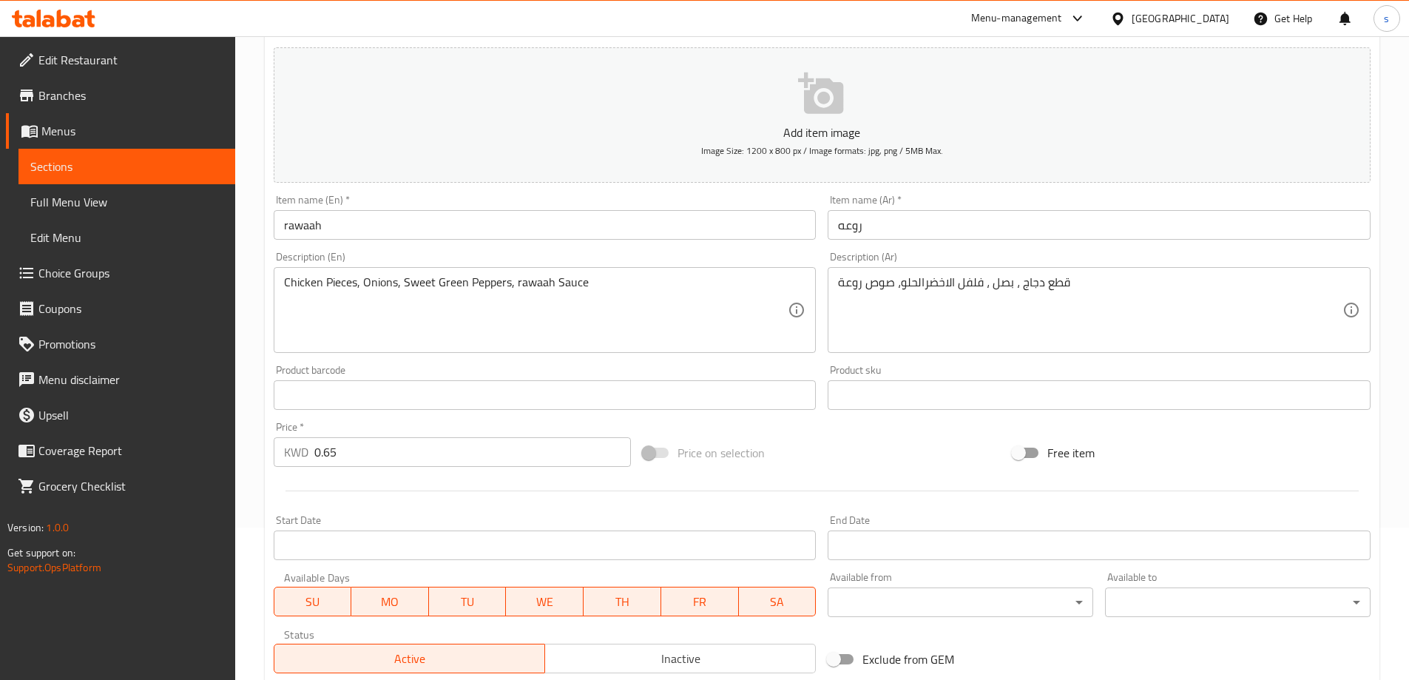
scroll to position [0, 0]
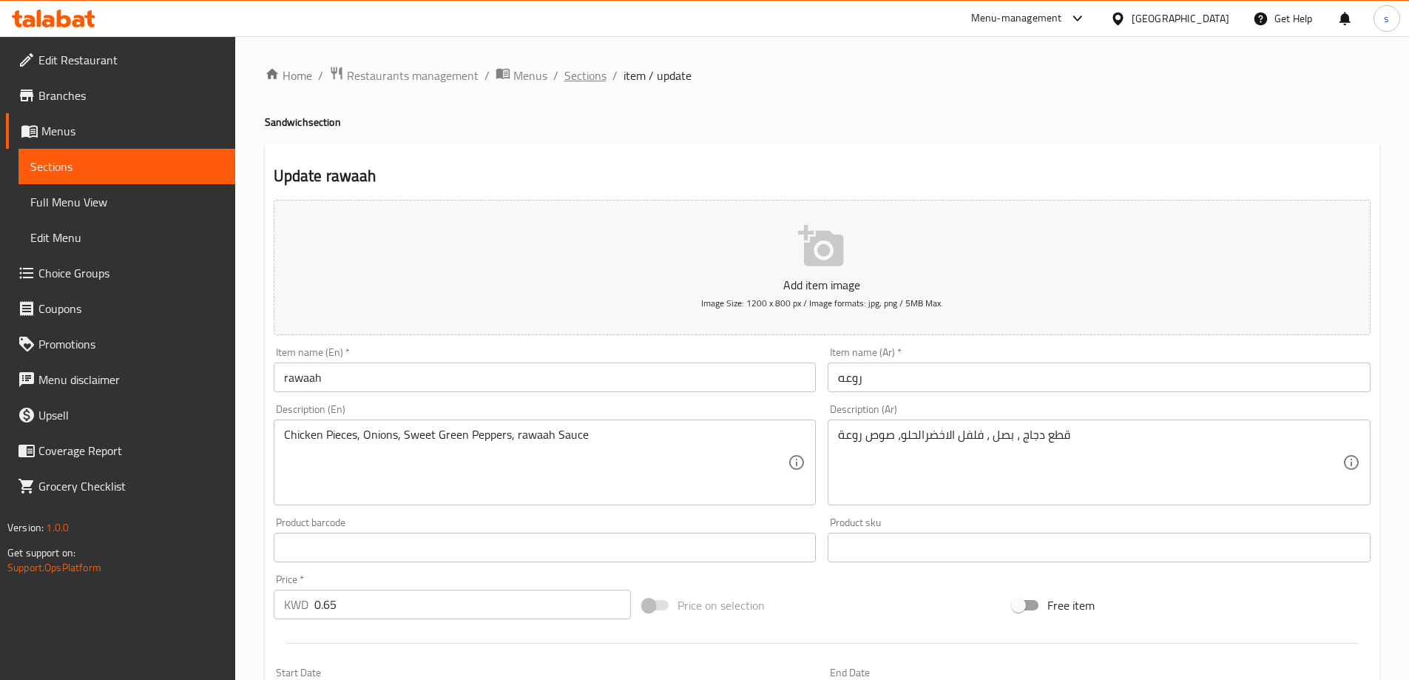
click at [579, 79] on span "Sections" at bounding box center [585, 76] width 42 height 18
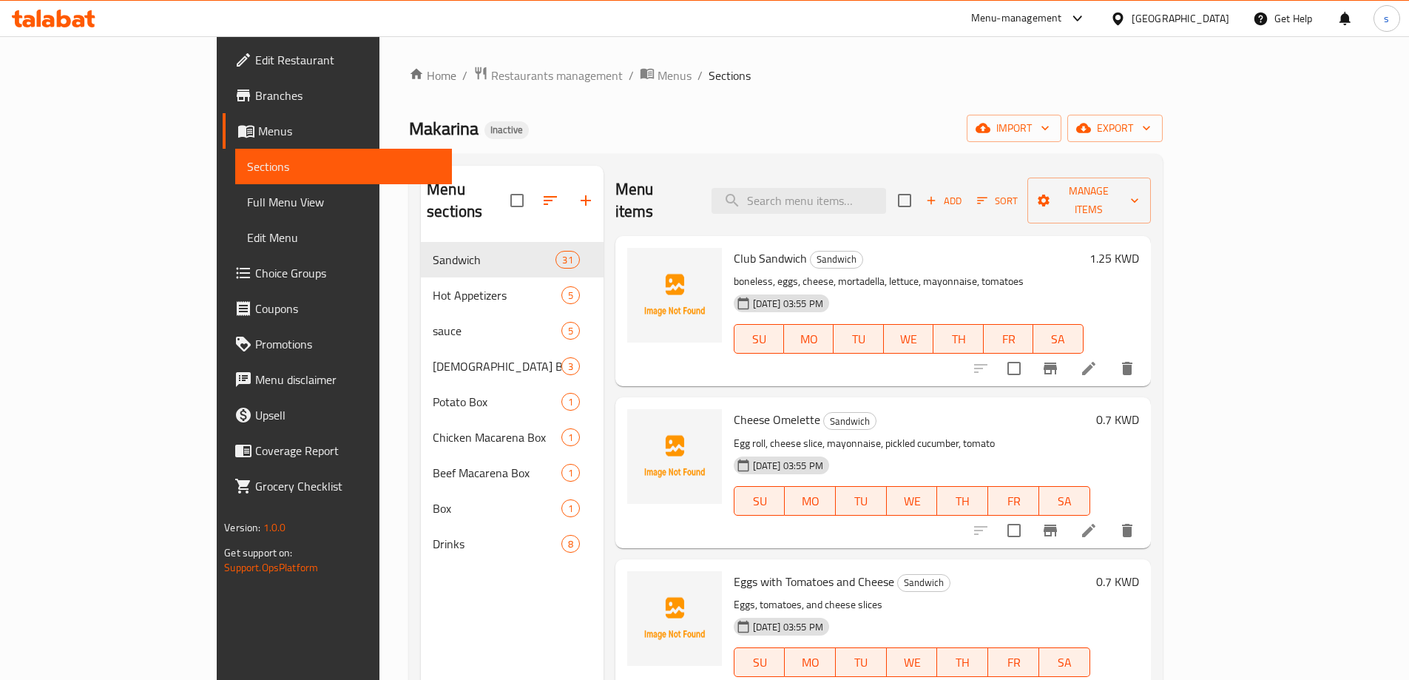
click at [844, 206] on div "Menu items Add Sort Manage items" at bounding box center [884, 201] width 536 height 70
click at [849, 197] on input "search" at bounding box center [799, 201] width 175 height 26
paste input "rawaa"
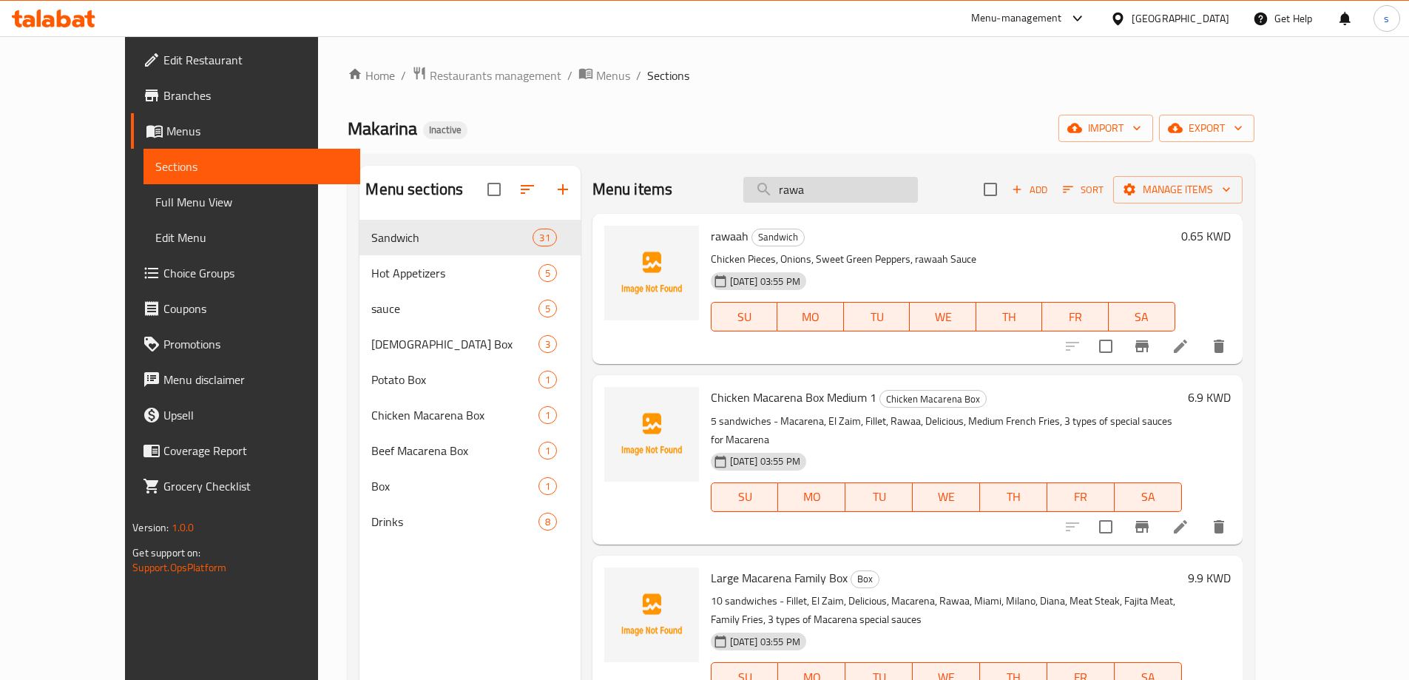
type input "rawa"
click at [1187, 351] on icon at bounding box center [1180, 346] width 13 height 13
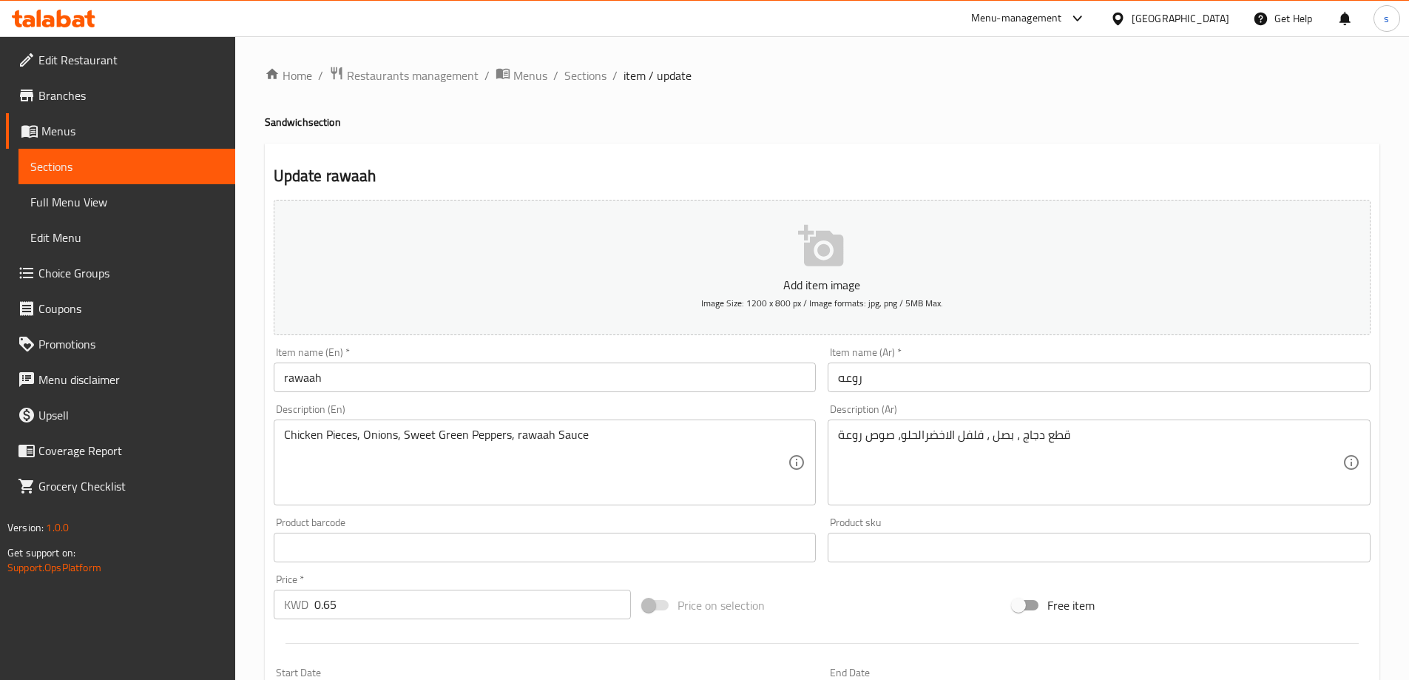
click at [331, 380] on input "rawaah" at bounding box center [545, 378] width 543 height 30
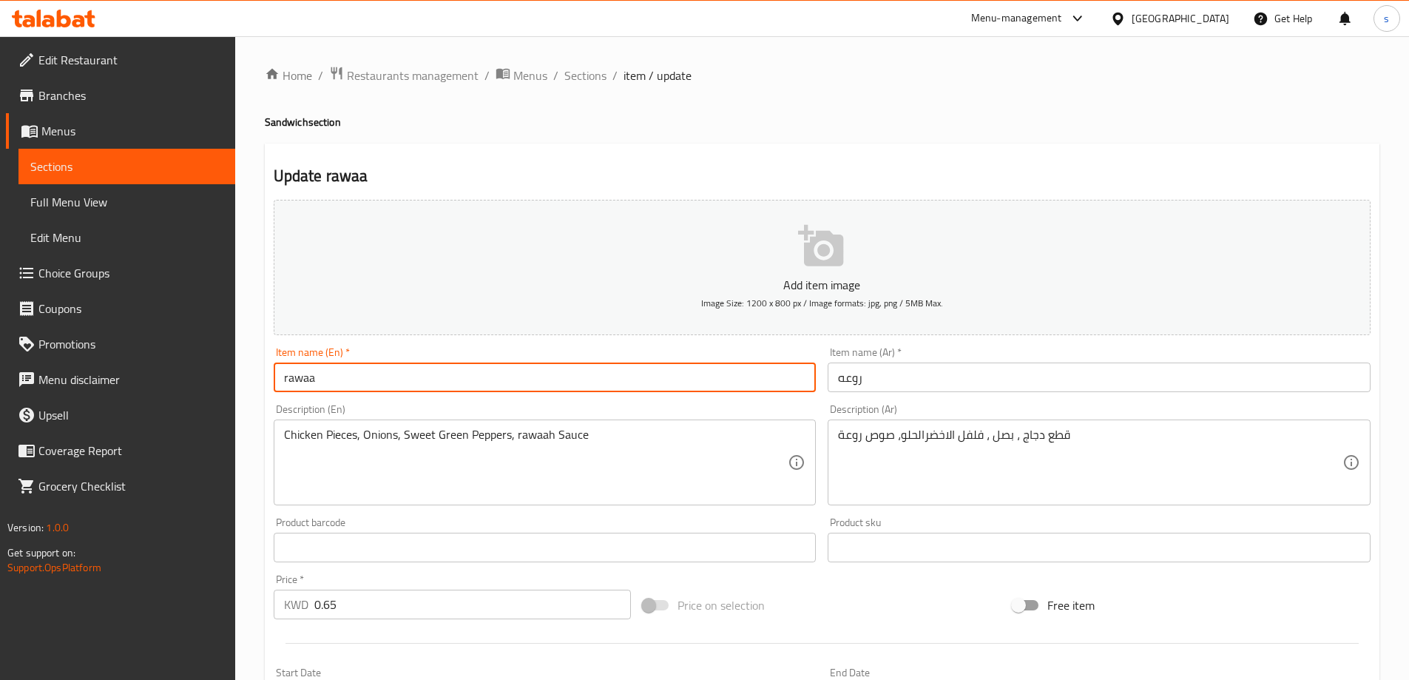
scroll to position [74, 0]
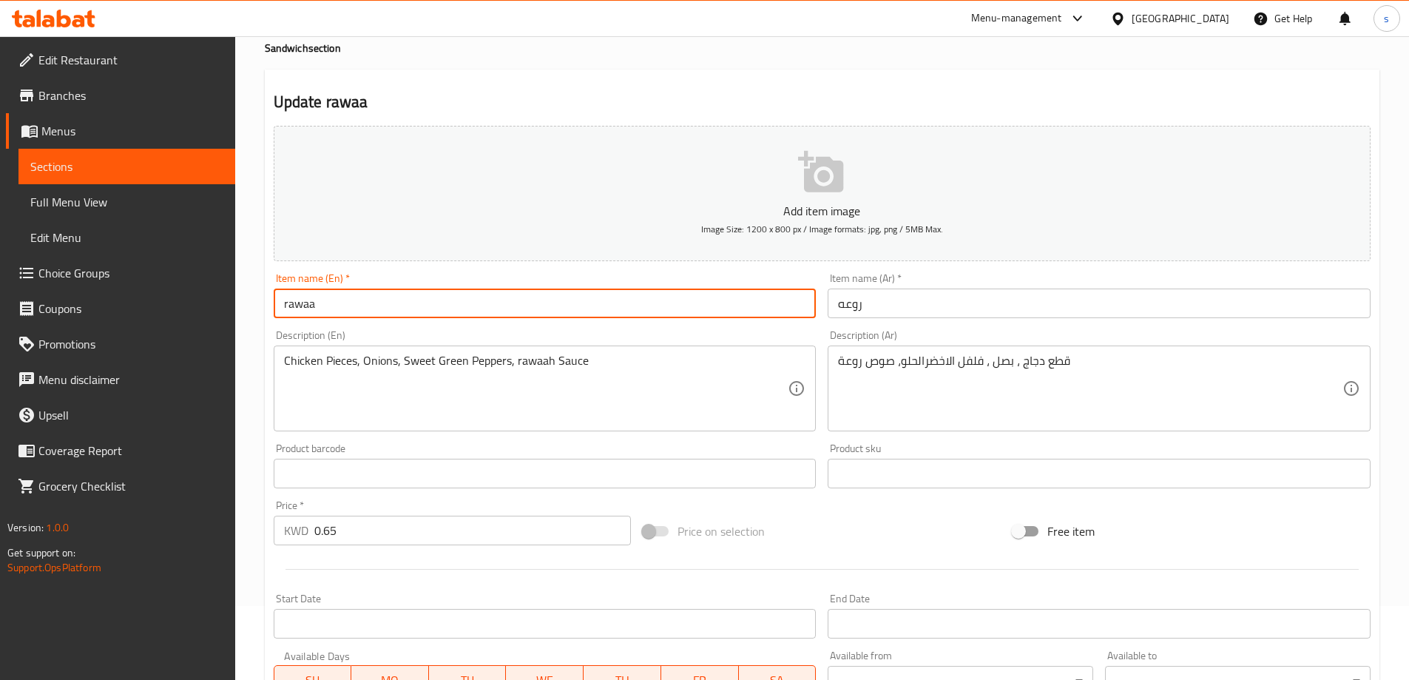
type input "rawaa"
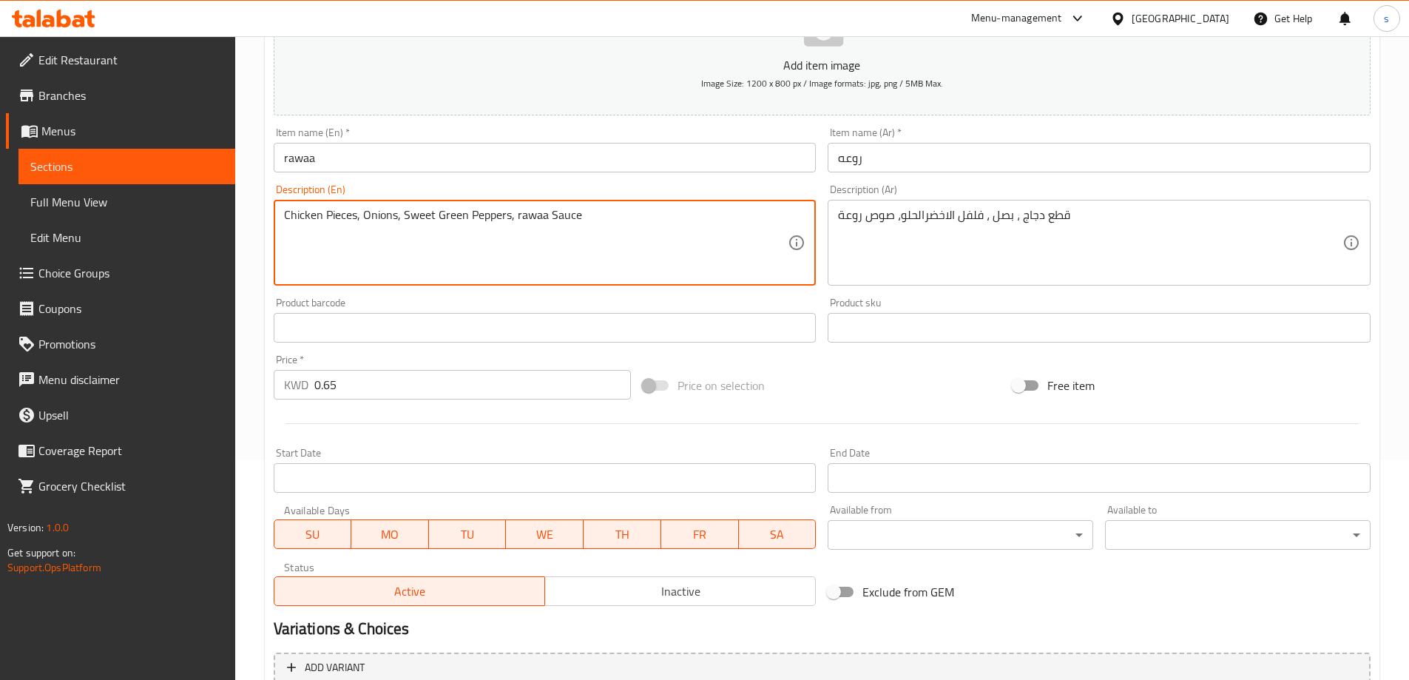
scroll to position [365, 0]
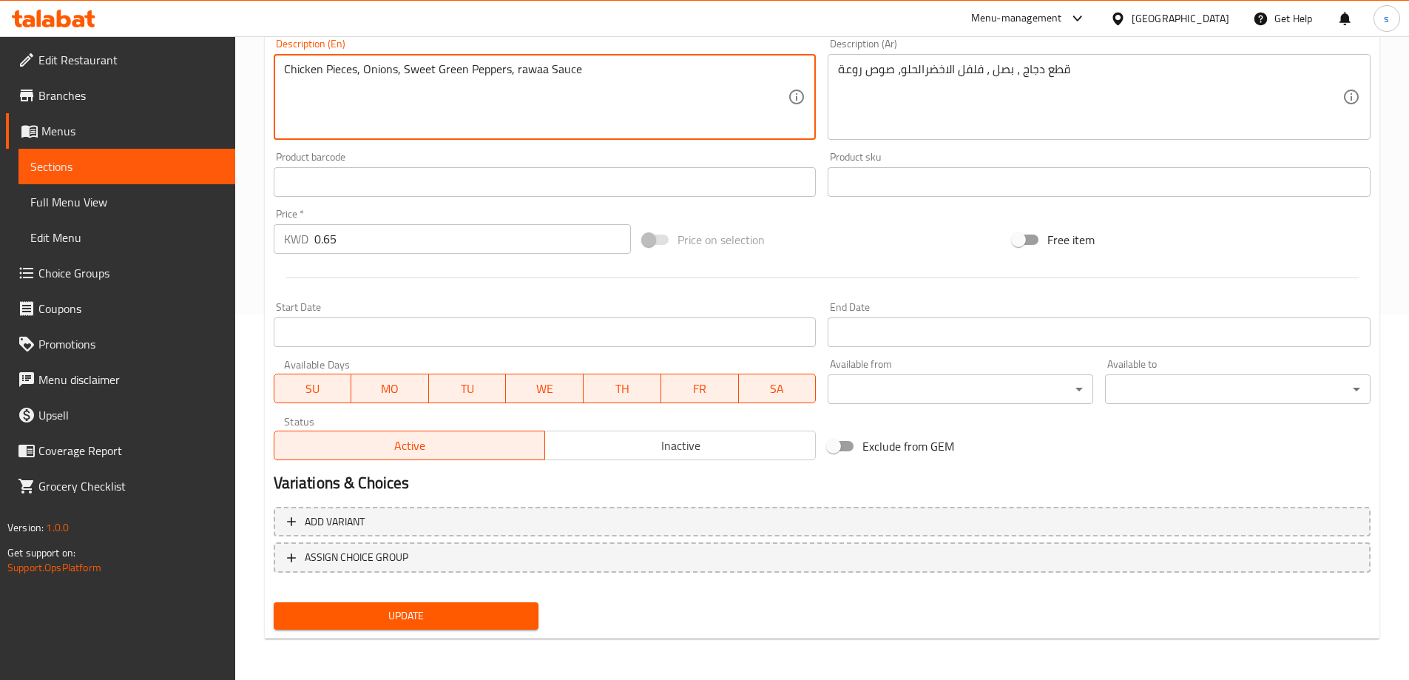
type textarea "Chicken Pieces, Onions, Sweet Green Peppers, rawaa Sauce"
click at [453, 604] on button "Update" at bounding box center [407, 615] width 266 height 27
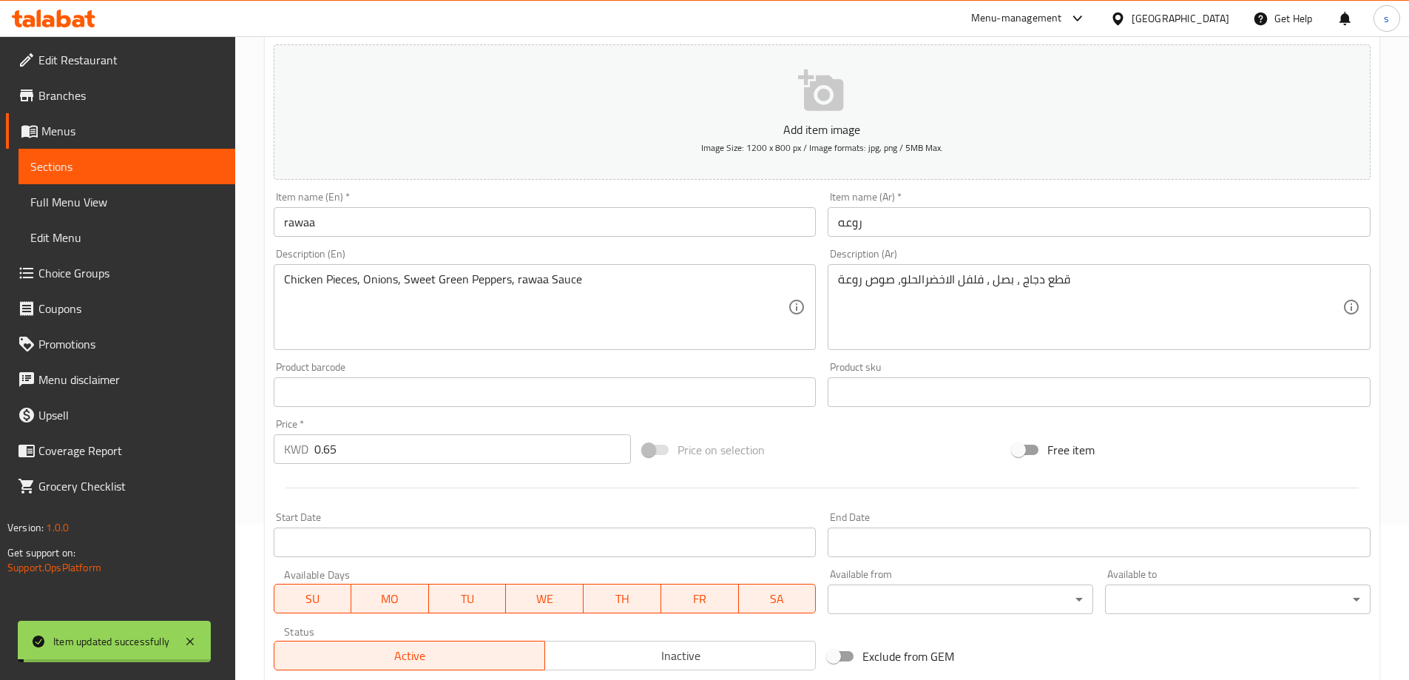
scroll to position [0, 0]
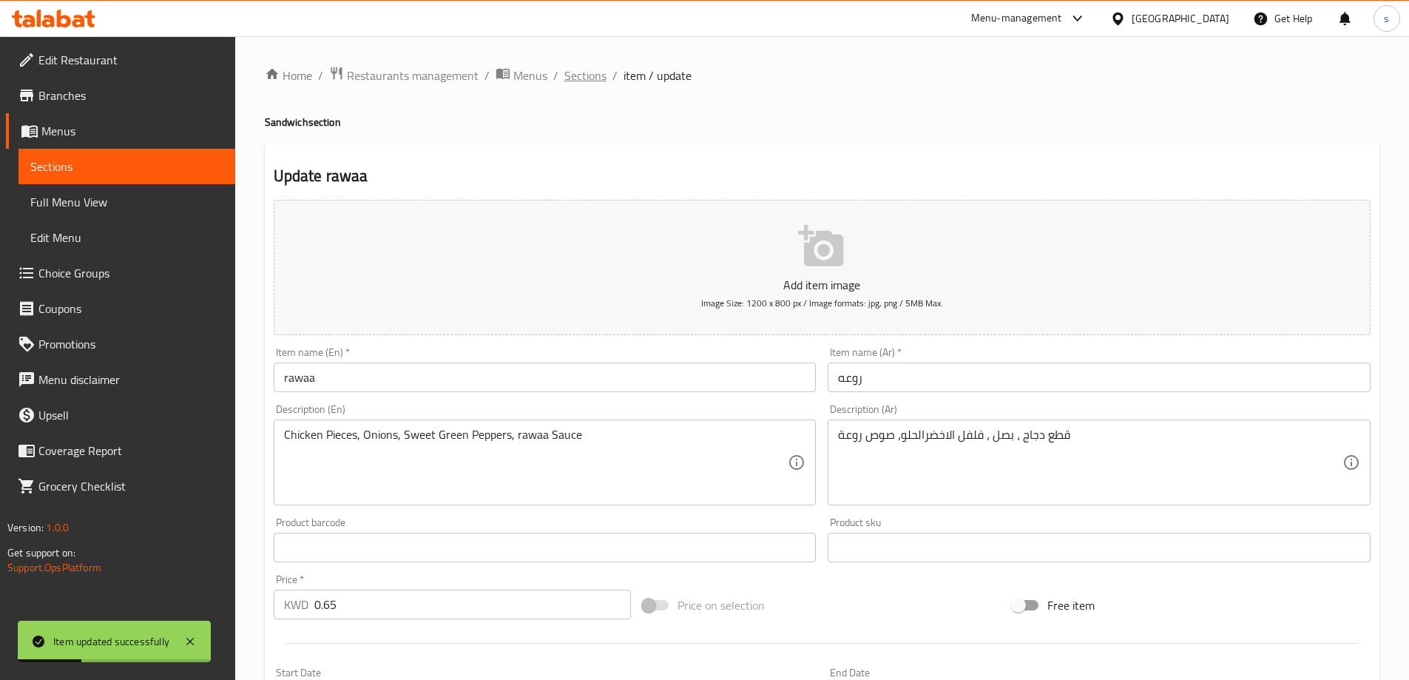
click at [582, 73] on span "Sections" at bounding box center [585, 76] width 42 height 18
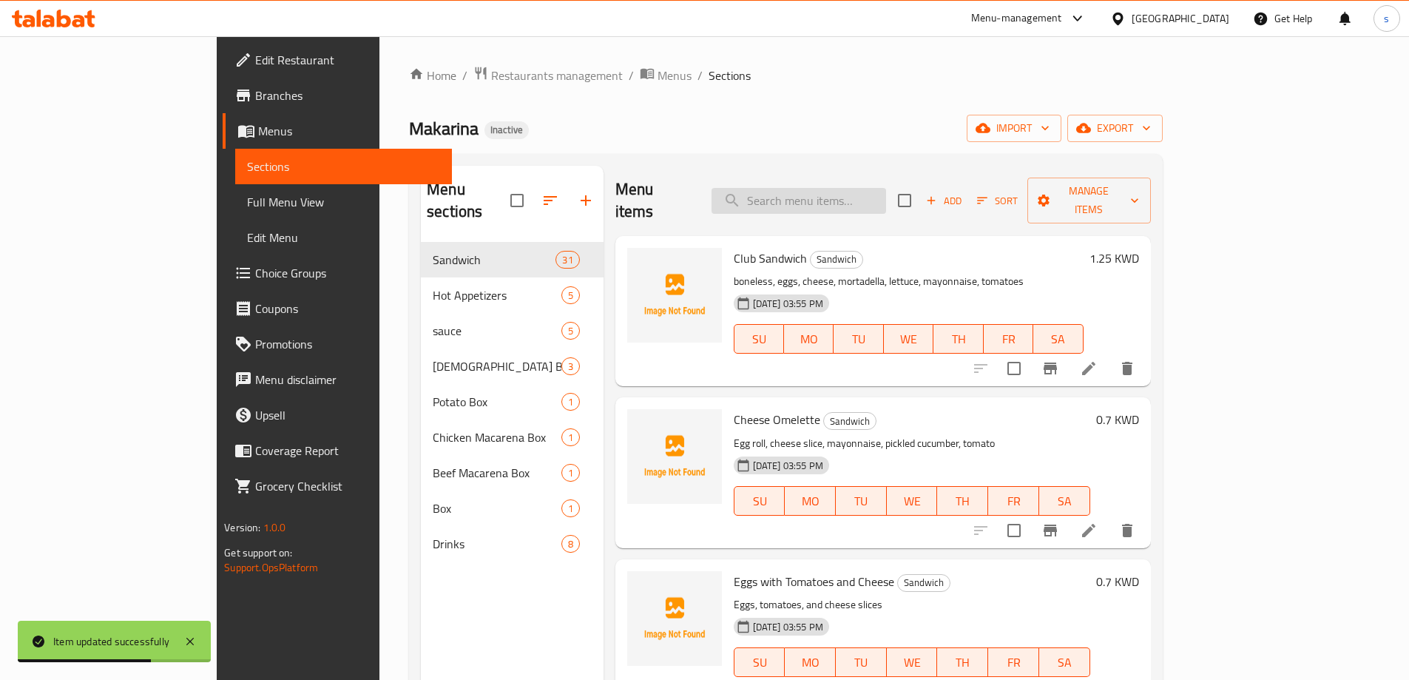
click at [874, 188] on input "search" at bounding box center [799, 201] width 175 height 26
paste input "[PERSON_NAME]"
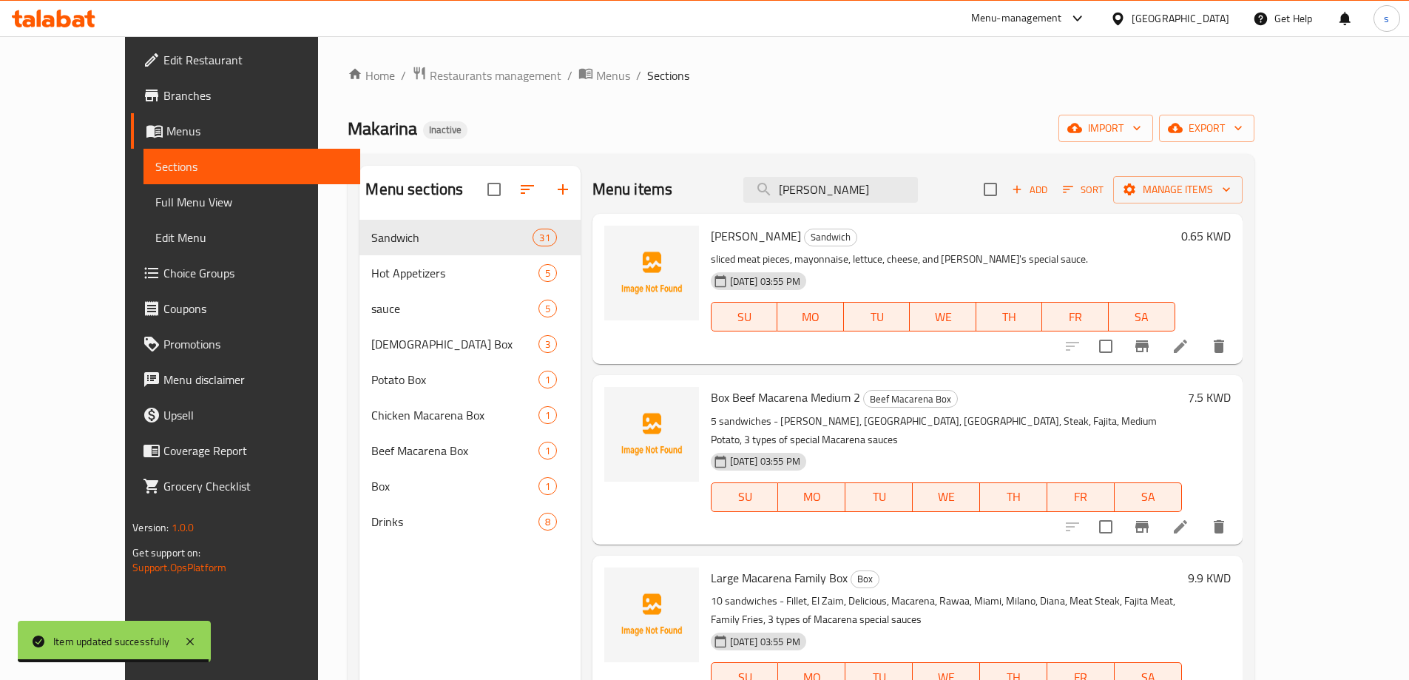
type input "[PERSON_NAME]"
click at [1190, 351] on icon at bounding box center [1181, 346] width 18 height 18
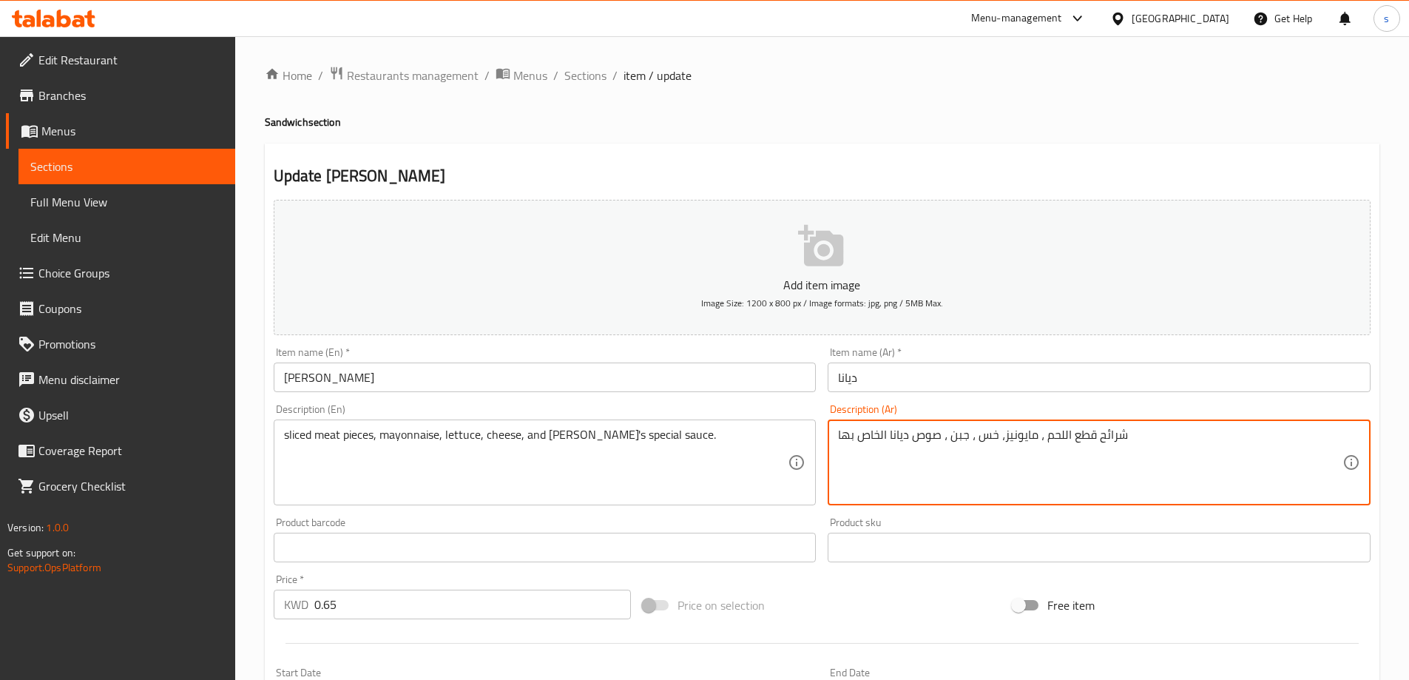
drag, startPoint x: 1123, startPoint y: 439, endPoint x: 1044, endPoint y: 440, distance: 79.2
click at [1044, 440] on textarea "شرائح قطع اللحم ، مايونيز، خس ، جبن ، صوص ديانا الخاص بها" at bounding box center [1090, 463] width 505 height 70
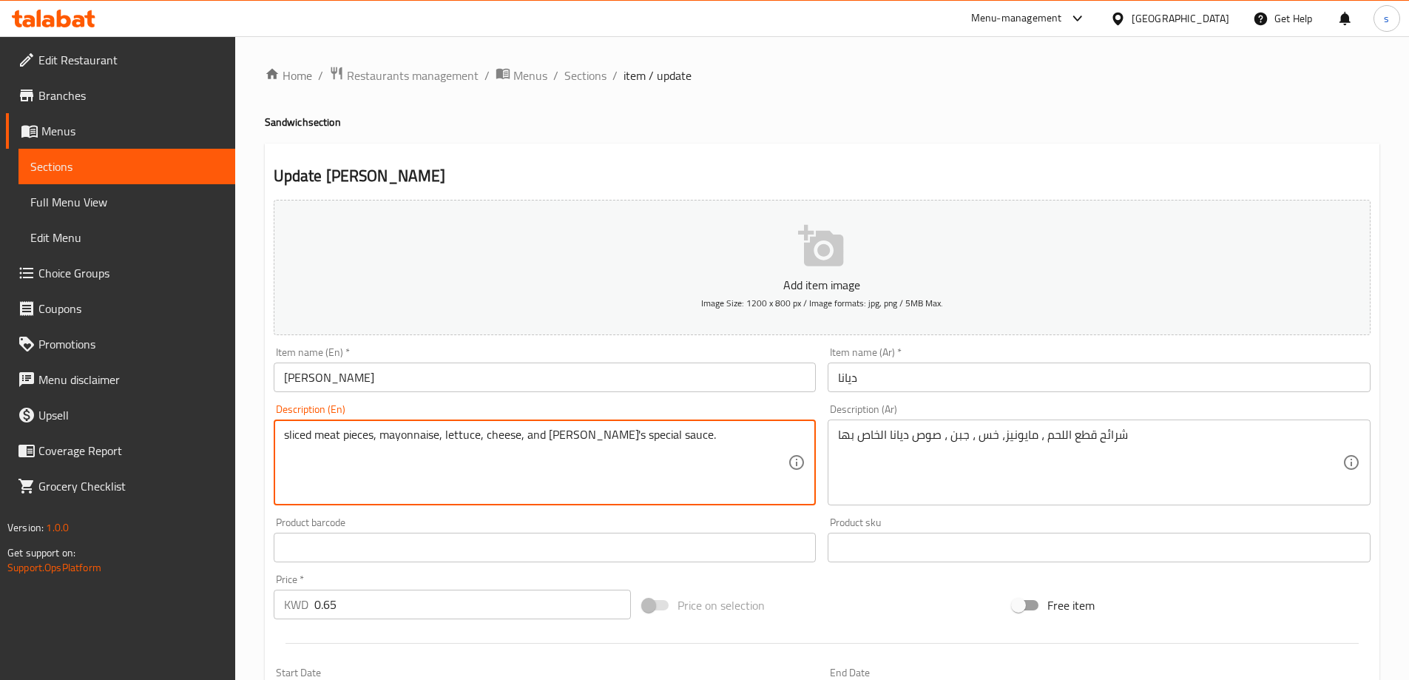
click at [317, 436] on textarea "sliced ​​meat pieces, mayonnaise, lettuce, cheese, and Diana's special sauce." at bounding box center [536, 463] width 505 height 70
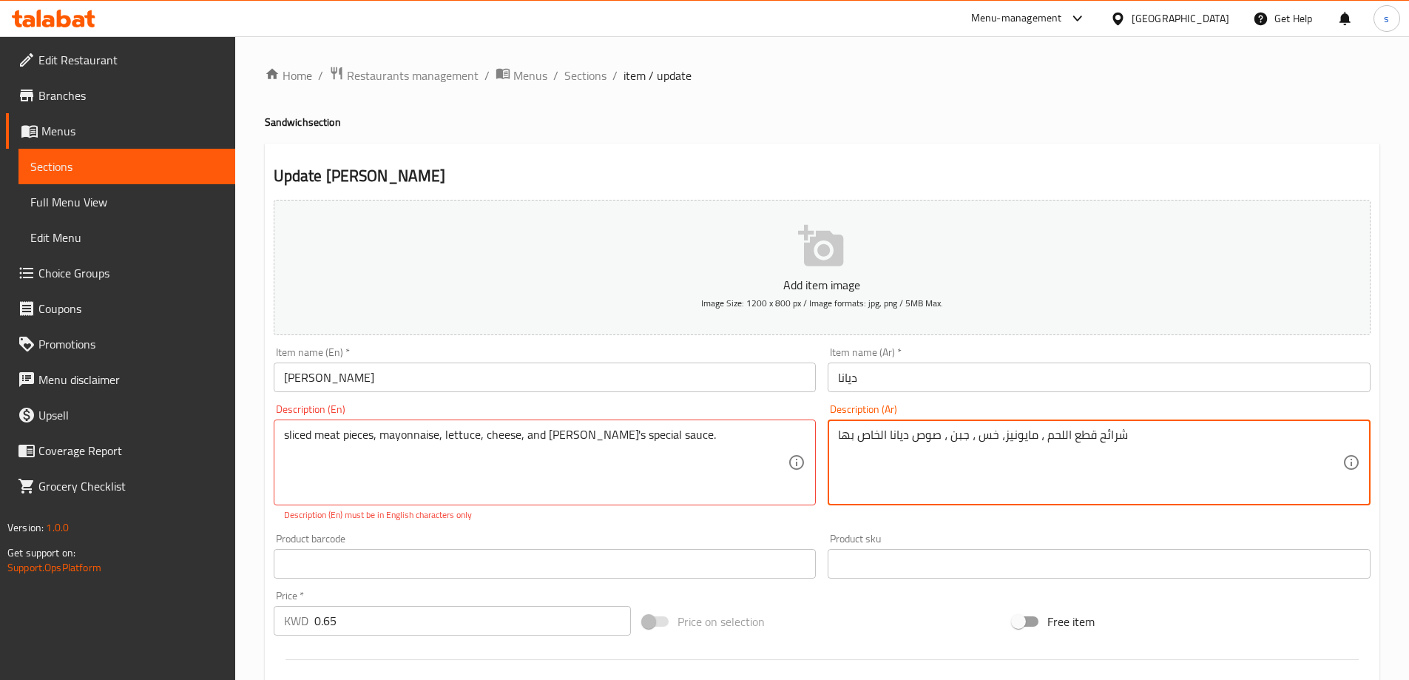
drag, startPoint x: 1041, startPoint y: 441, endPoint x: 1133, endPoint y: 430, distance: 93.1
click at [1139, 474] on textarea "شرائح قطع اللحم ، مايونيز، خس ، جبن ، صوص ديانا الخاص بها" at bounding box center [1090, 463] width 505 height 70
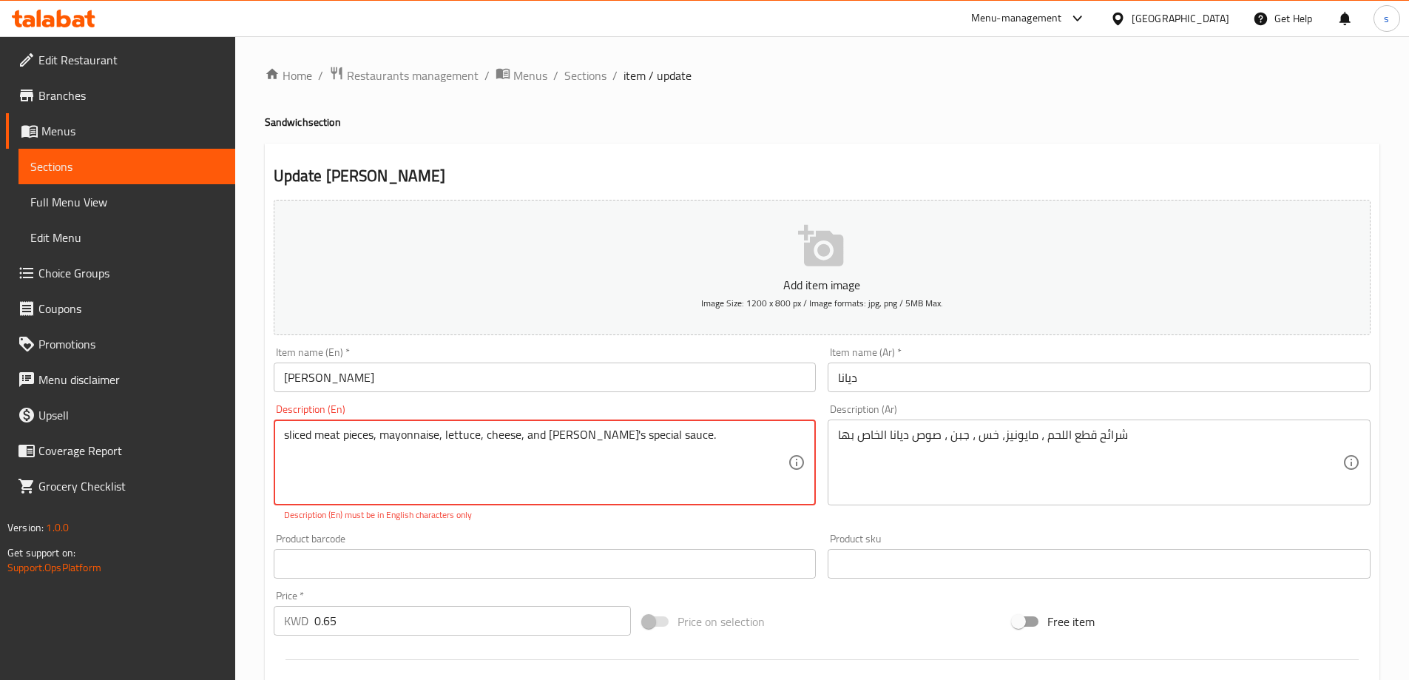
drag, startPoint x: 313, startPoint y: 436, endPoint x: 374, endPoint y: 436, distance: 61.4
click at [276, 429] on div "sliced, mayonnaise, lettuce, cheese, and Diana's special sauce. Description (En)" at bounding box center [545, 462] width 543 height 86
click at [284, 434] on textarea "sliced, mayonnaise, lettuce, cheese, and Diana's special sauce." at bounding box center [536, 463] width 505 height 70
paste textarea "​​meat pieces"
drag, startPoint x: 283, startPoint y: 438, endPoint x: 366, endPoint y: 446, distance: 83.3
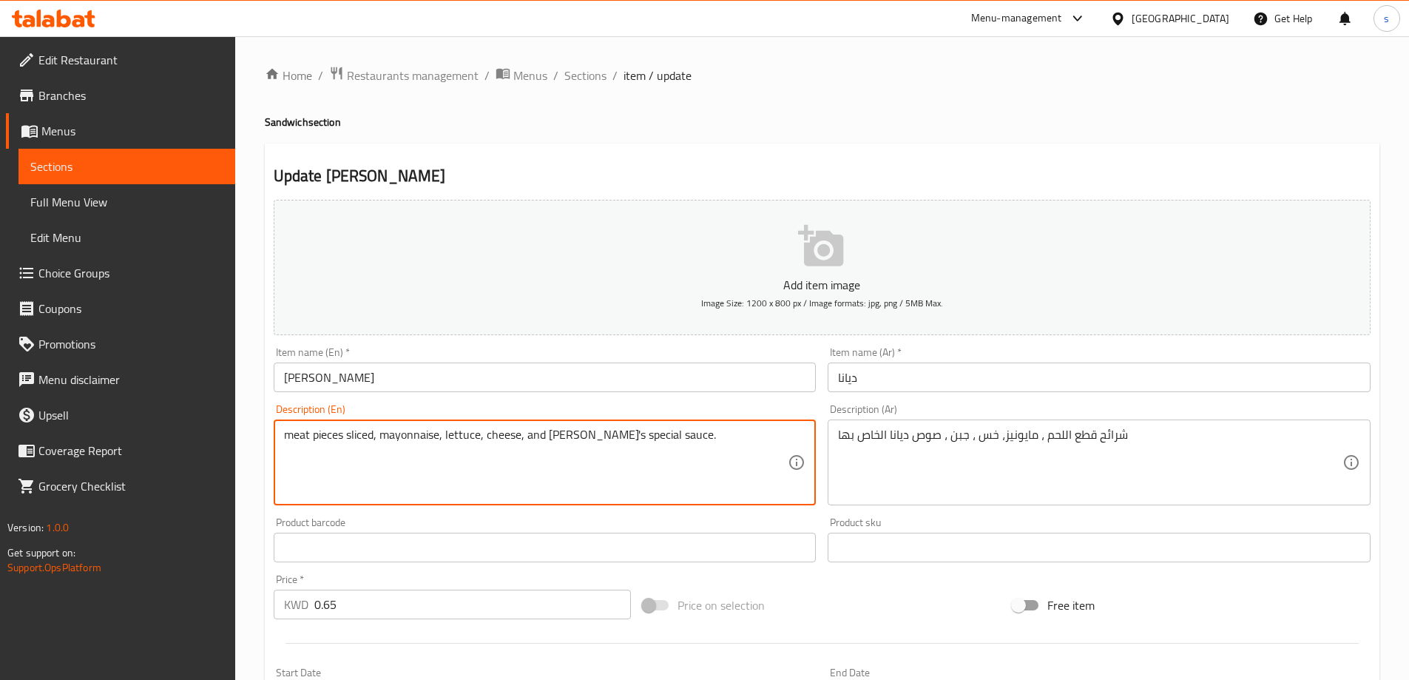
click at [378, 447] on textarea "​​meat pieces sliced, mayonnaise, lettuce, cheese, and Diana's special sauce." at bounding box center [536, 463] width 505 height 70
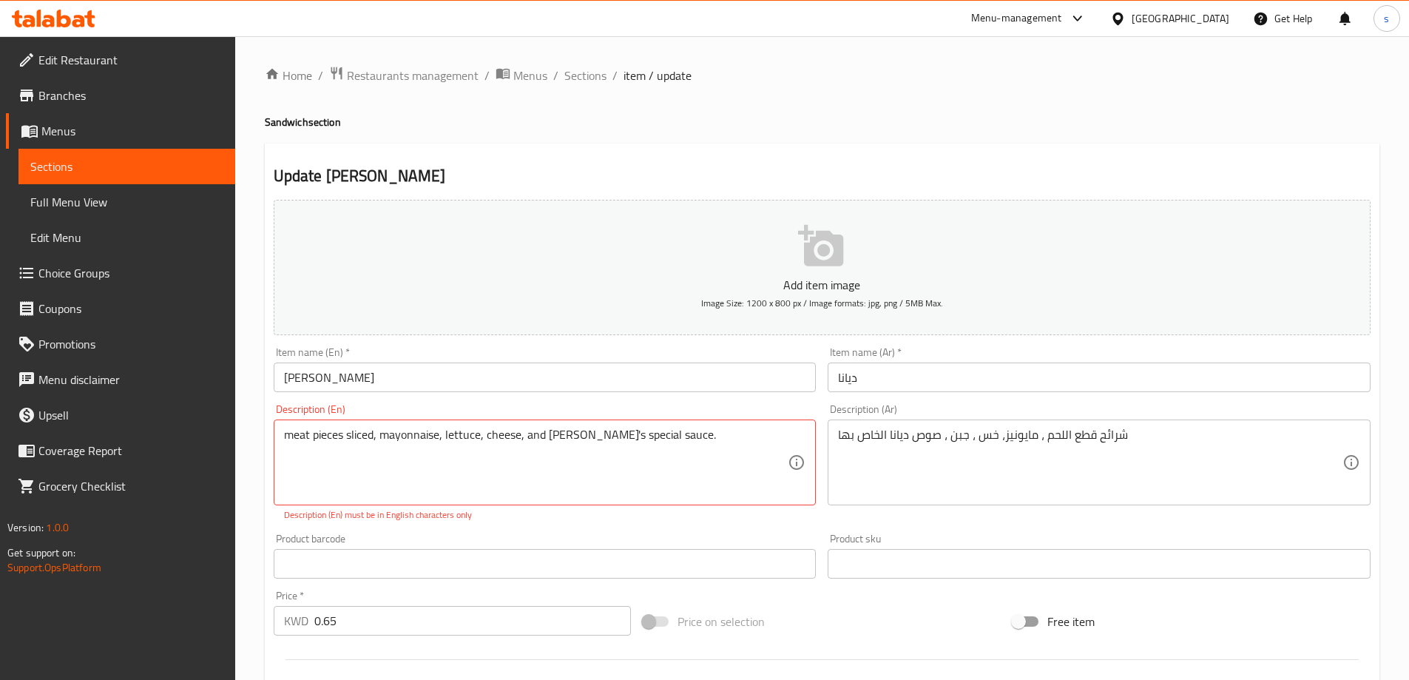
click at [364, 473] on textarea "​​meat pieces sliced, mayonnaise, lettuce, cheese, and Diana's special sauce." at bounding box center [536, 463] width 505 height 70
click at [374, 435] on textarea "​​meat pieces sliced, mayonnaise, lettuce, cheese, and Diana's special sauce." at bounding box center [536, 463] width 505 height 70
click at [377, 437] on textarea "​​meat pieces sliced, mayonnaise, lettuce, cheese, and Diana's special sauce." at bounding box center [536, 463] width 505 height 70
drag, startPoint x: 285, startPoint y: 439, endPoint x: 374, endPoint y: 448, distance: 89.2
click at [374, 448] on textarea "​​meat pieces slices, mayonnaise, lettuce, cheese, and Diana's special sauce." at bounding box center [536, 463] width 505 height 70
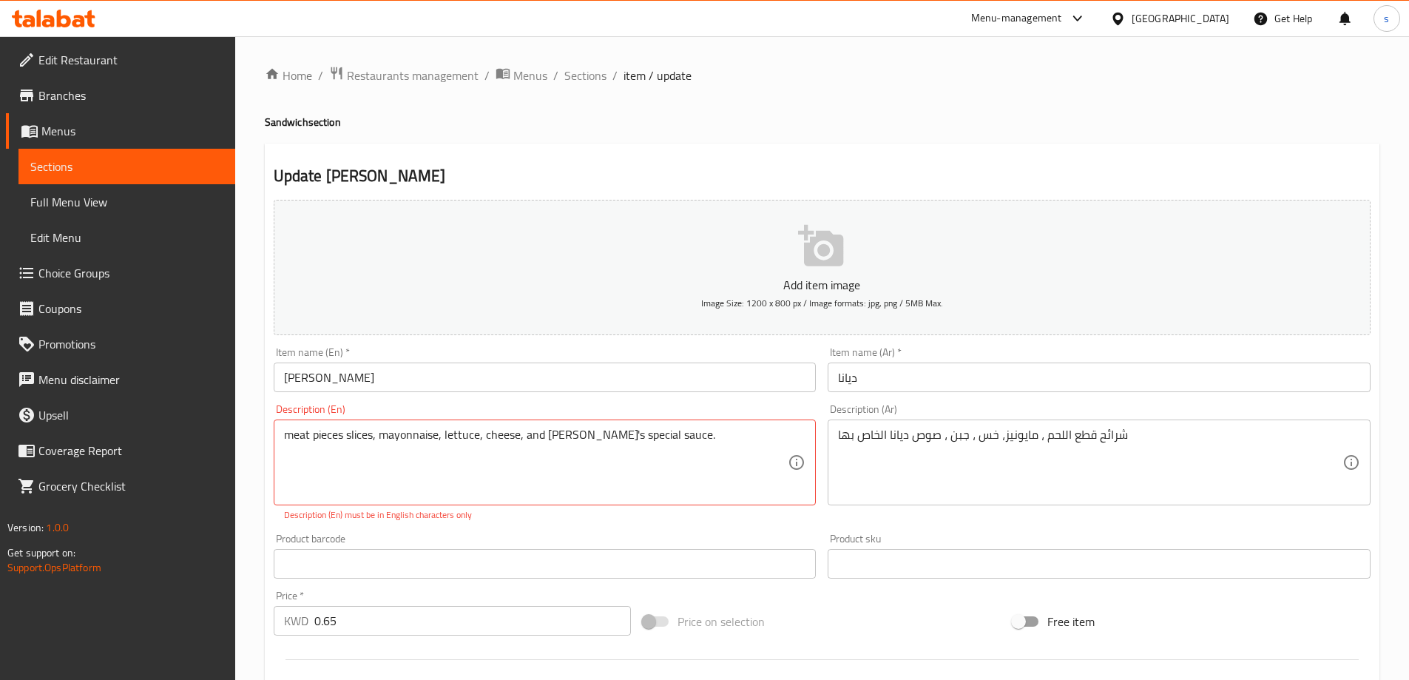
click at [327, 481] on textarea "​​meat pieces slices, mayonnaise, lettuce, cheese, and Diana's special sauce." at bounding box center [536, 463] width 505 height 70
drag, startPoint x: 283, startPoint y: 430, endPoint x: 314, endPoint y: 436, distance: 30.9
click at [314, 436] on div "​​meat pieces slices, mayonnaise, lettuce, cheese, and Diana's special sauce. D…" at bounding box center [545, 462] width 543 height 86
drag, startPoint x: 286, startPoint y: 433, endPoint x: 377, endPoint y: 442, distance: 91.4
click at [377, 442] on textarea "​​meat pieces slices, mayonnaise, lettuce, cheese, and Diana's special sauce." at bounding box center [536, 463] width 505 height 70
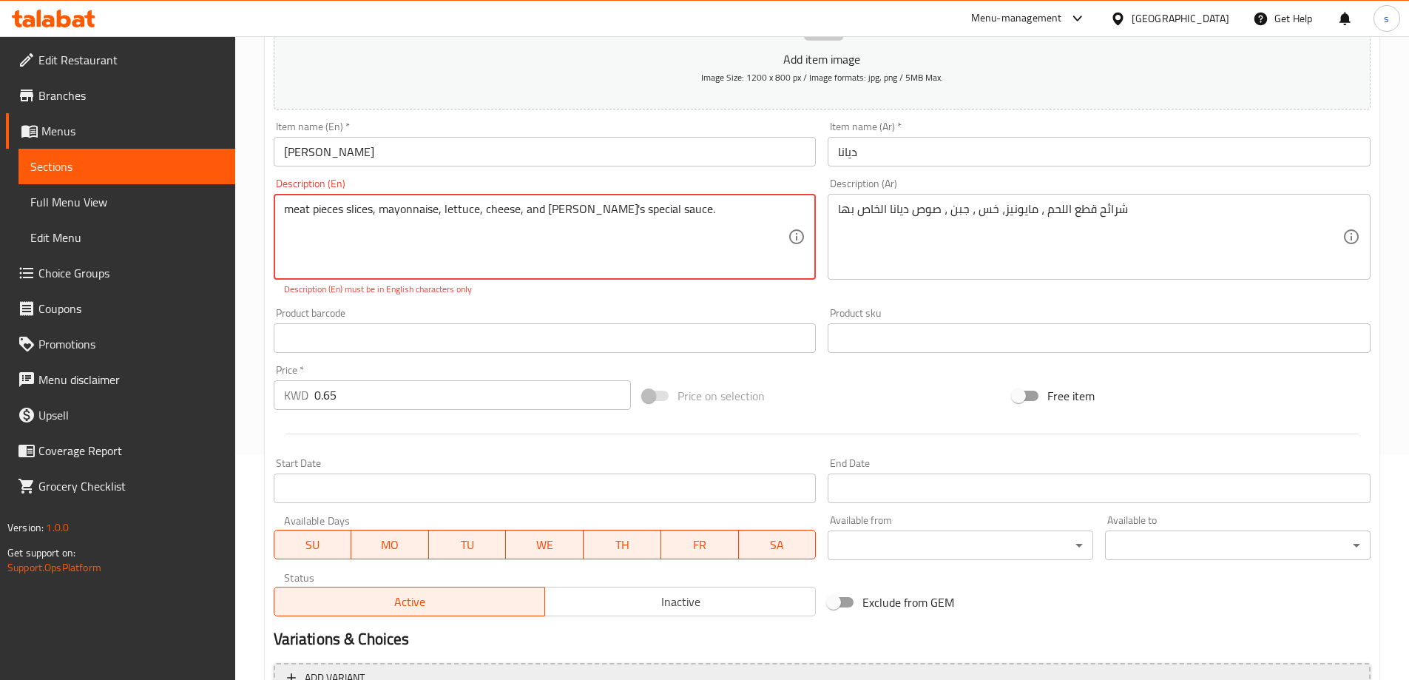
scroll to position [382, 0]
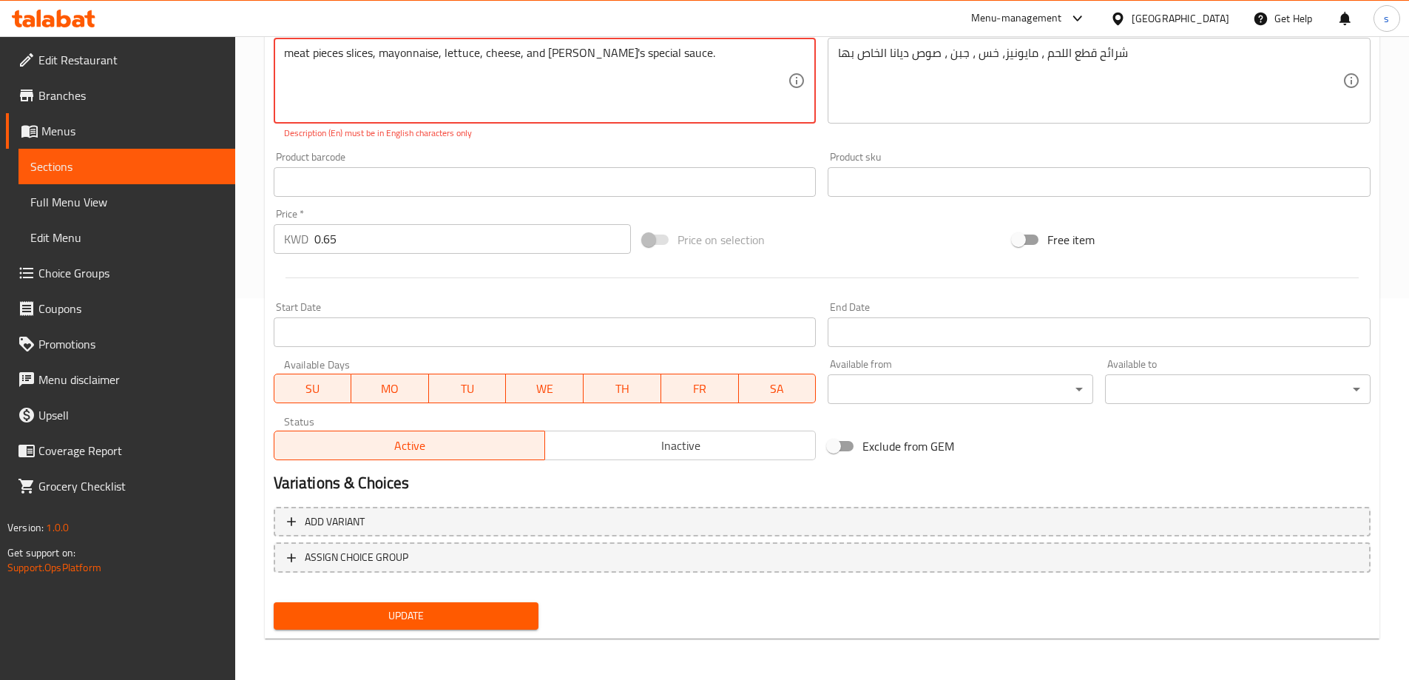
click at [396, 616] on span "Update" at bounding box center [407, 616] width 242 height 18
click at [377, 47] on textarea "​​meat pieces slices, mayonnaise, lettuce, cheese, and Diana's special sauce." at bounding box center [536, 81] width 505 height 70
click at [378, 53] on textarea "​​meat pieces slices, mayonnaise, lettuce, cheese, and Diana's special sauce." at bounding box center [536, 81] width 505 height 70
click at [408, 621] on span "Update" at bounding box center [407, 616] width 242 height 18
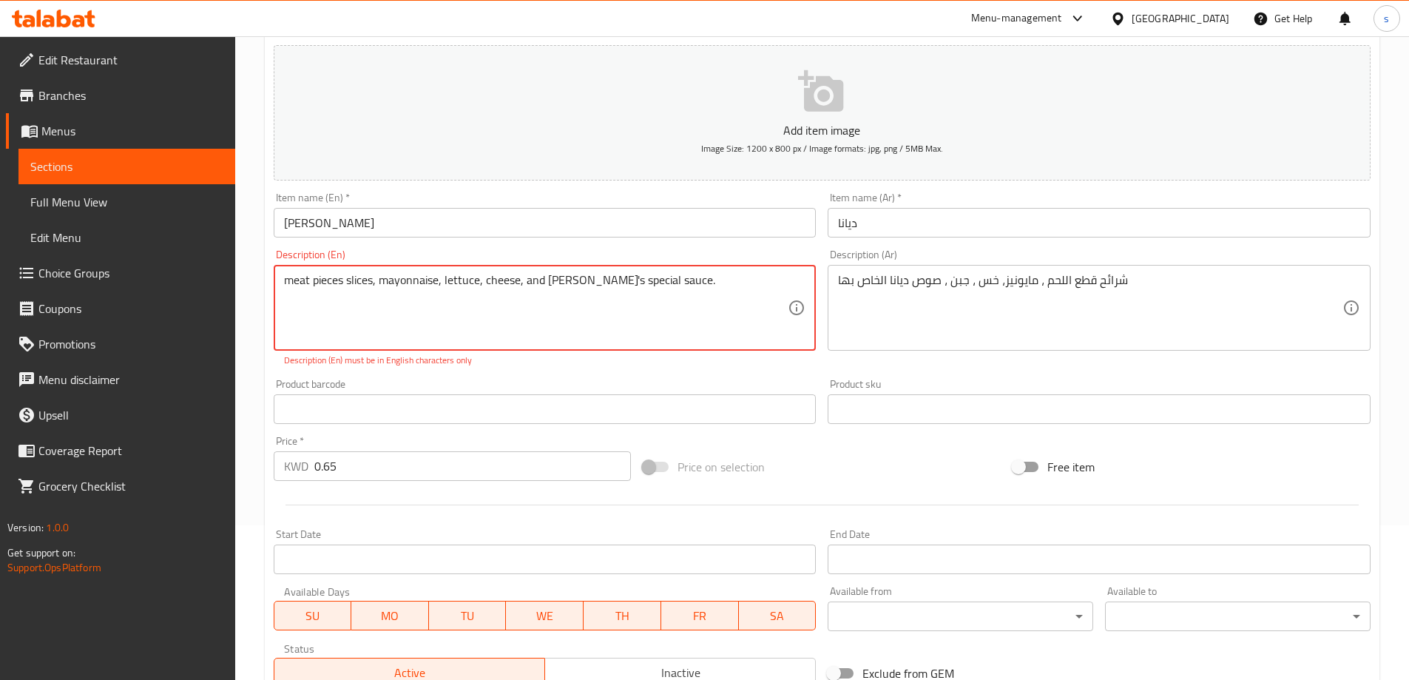
scroll to position [86, 0]
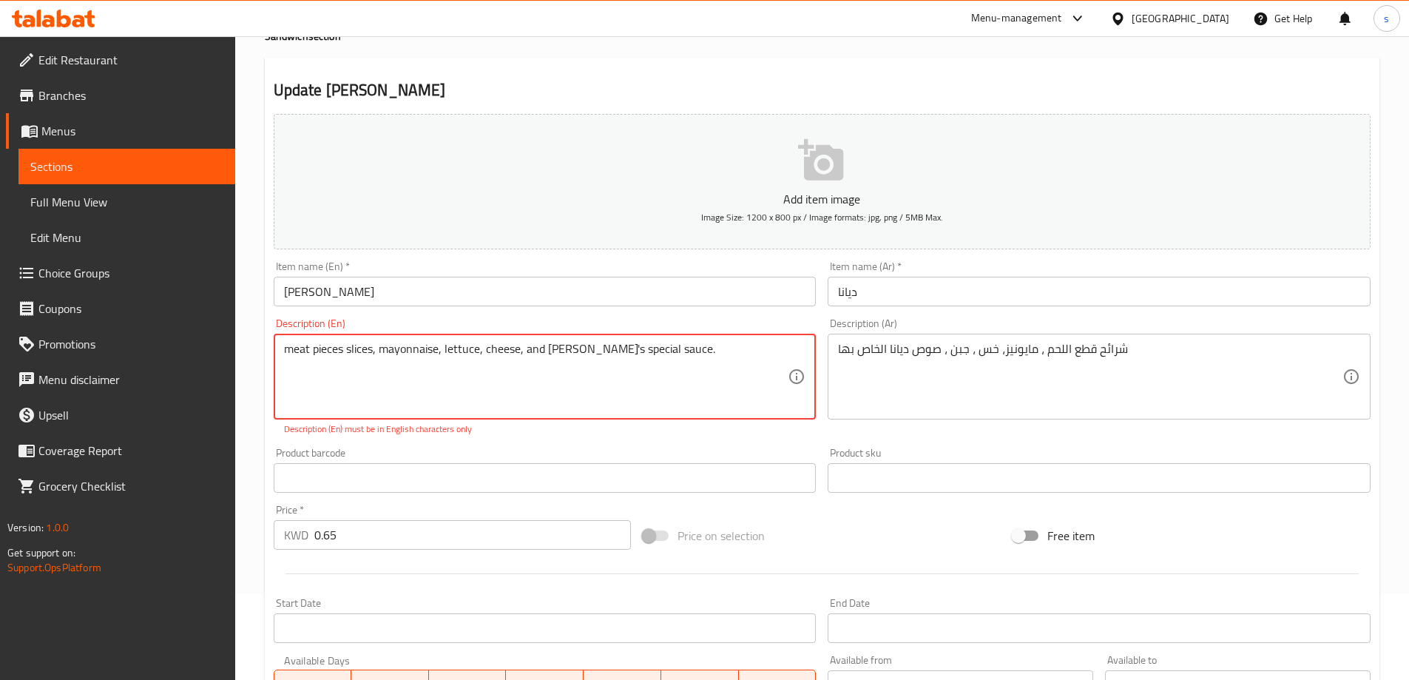
click at [739, 374] on textarea "​​meat pieces slices, mayonnaise, lettuce, cheese, and Diana's special sauce." at bounding box center [536, 377] width 505 height 70
drag, startPoint x: 345, startPoint y: 350, endPoint x: 361, endPoint y: 357, distance: 17.6
click at [345, 350] on textarea "​​meat pieces slices, mayonnaise, lettuce, cheese, and Diana's special sauce." at bounding box center [536, 377] width 505 height 70
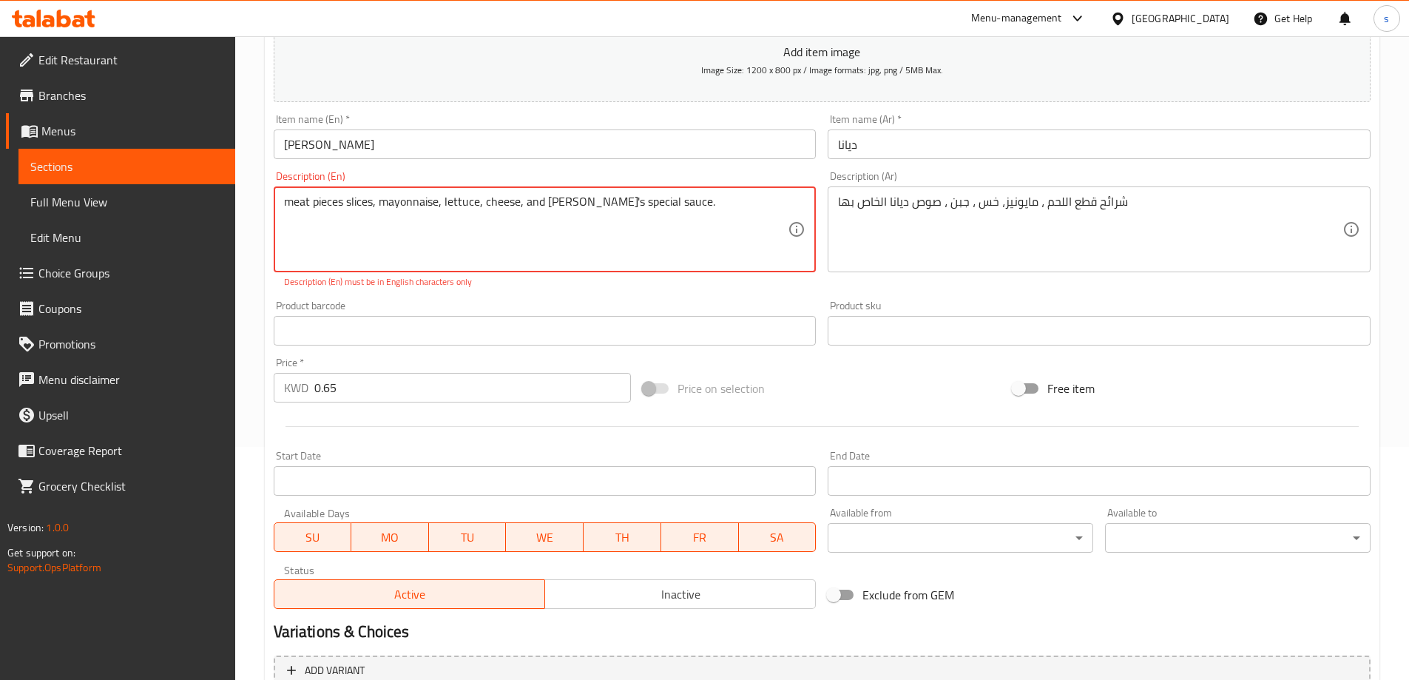
scroll to position [382, 0]
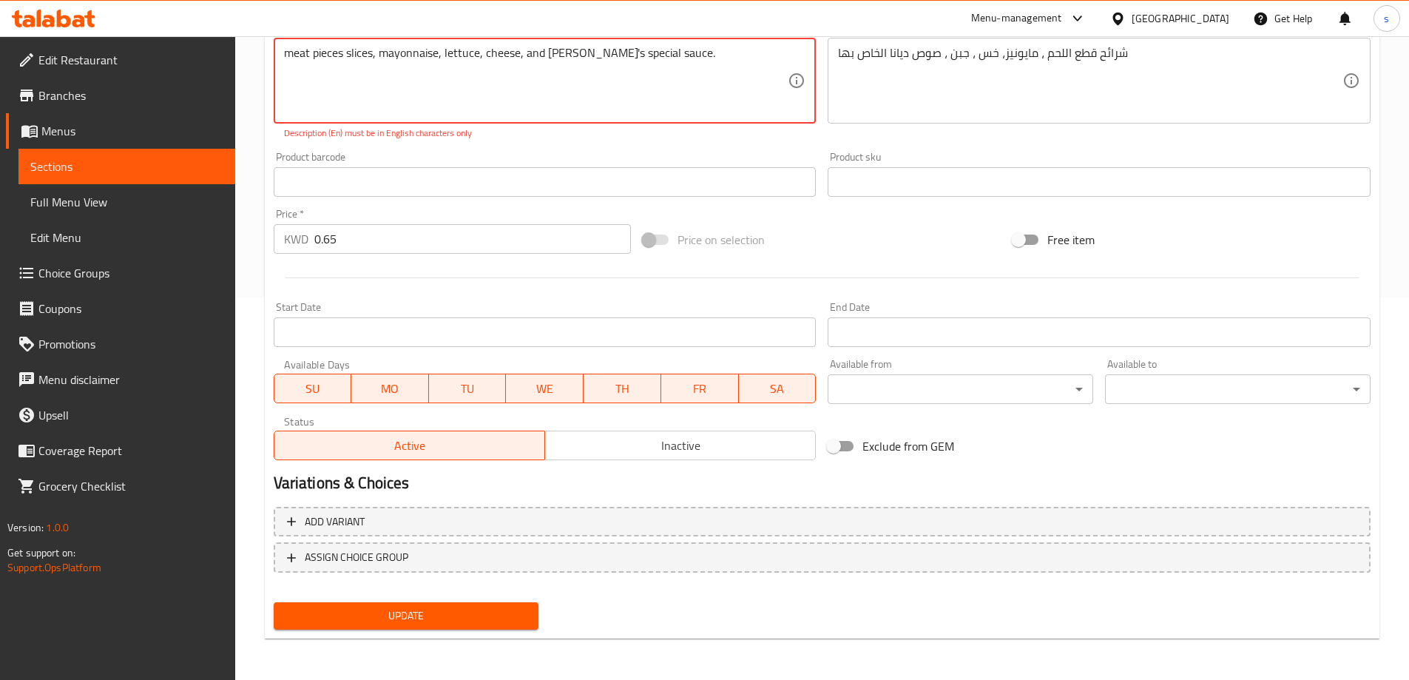
click at [453, 620] on span "Update" at bounding box center [407, 616] width 242 height 18
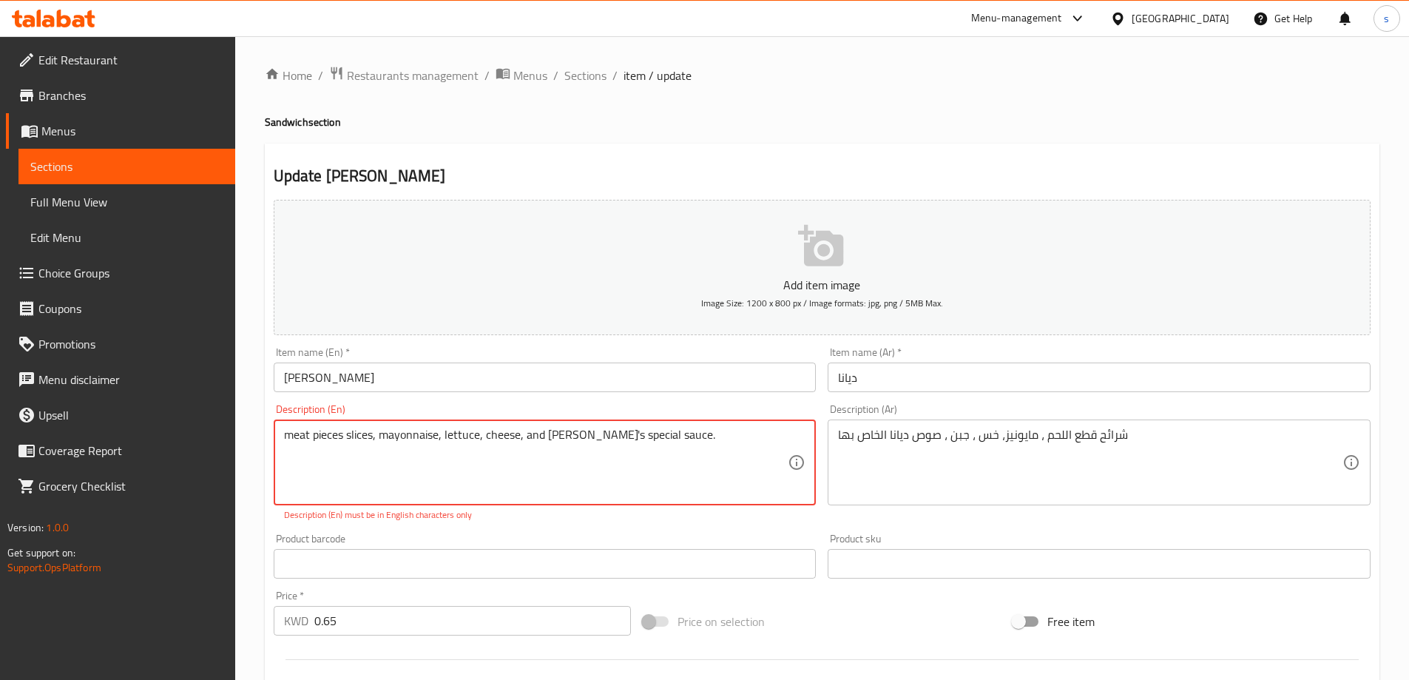
click at [374, 439] on textarea "​​meat pieces slices, mayonnaise, lettuce, cheese, and Diana's special sauce." at bounding box center [536, 463] width 505 height 70
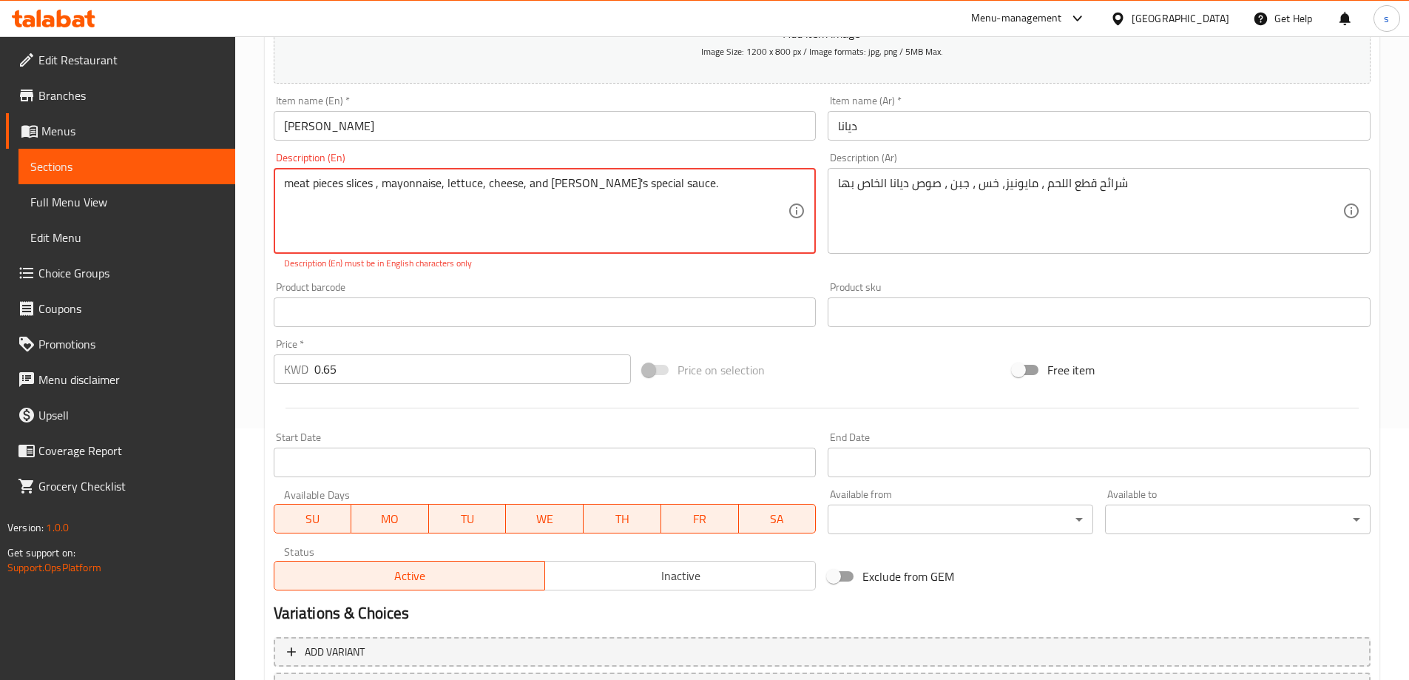
scroll to position [370, 0]
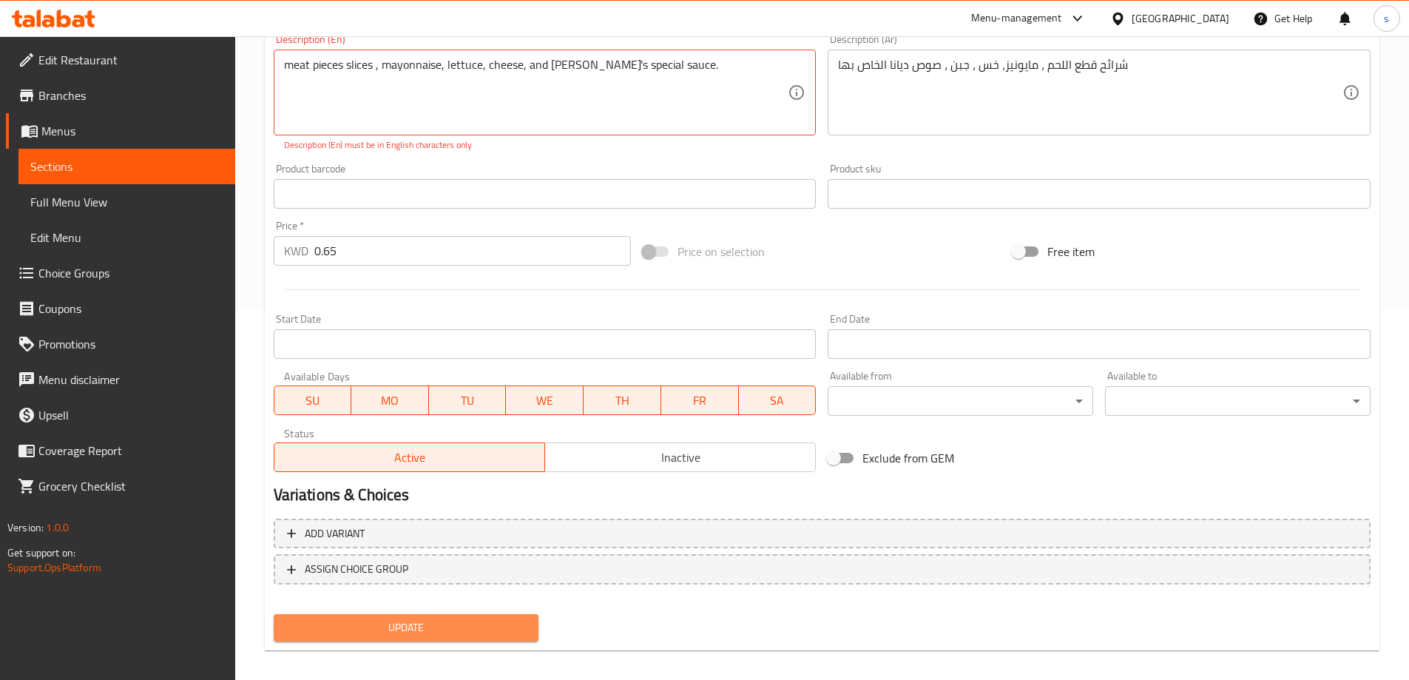
click at [394, 630] on span "Update" at bounding box center [407, 627] width 242 height 18
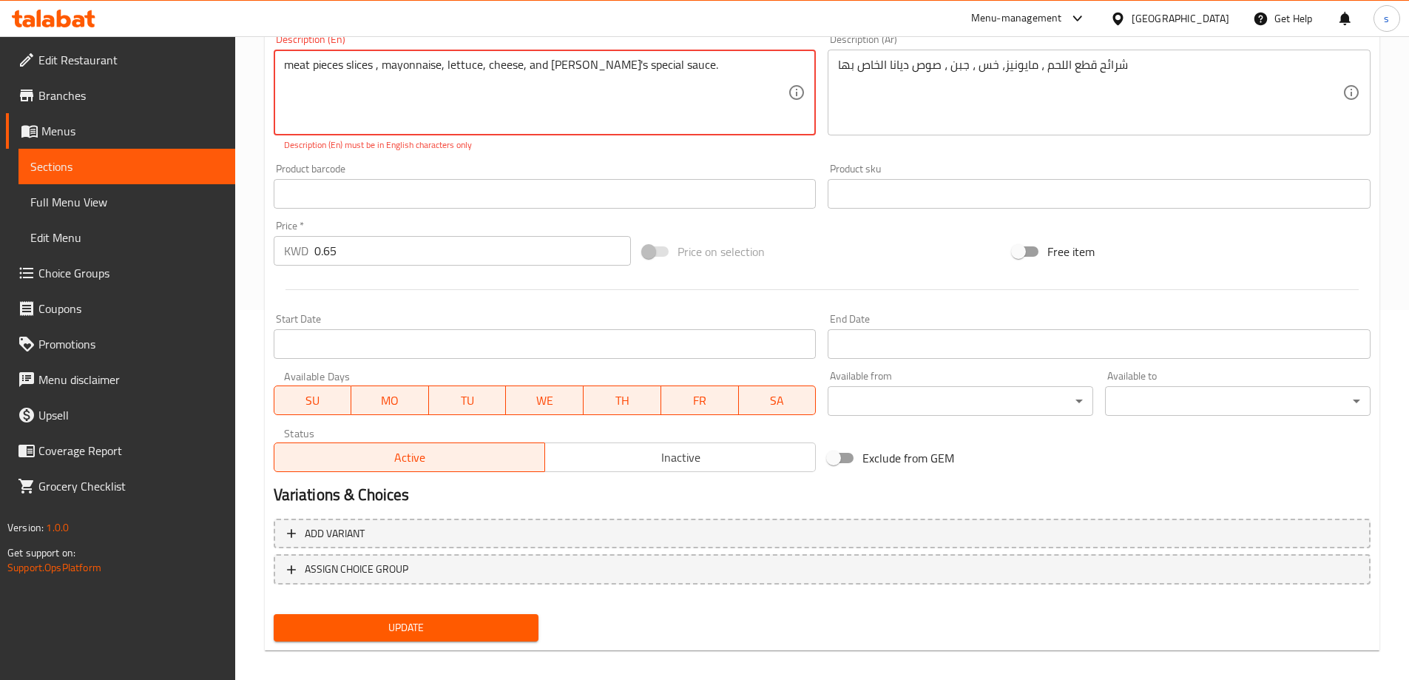
scroll to position [0, 0]
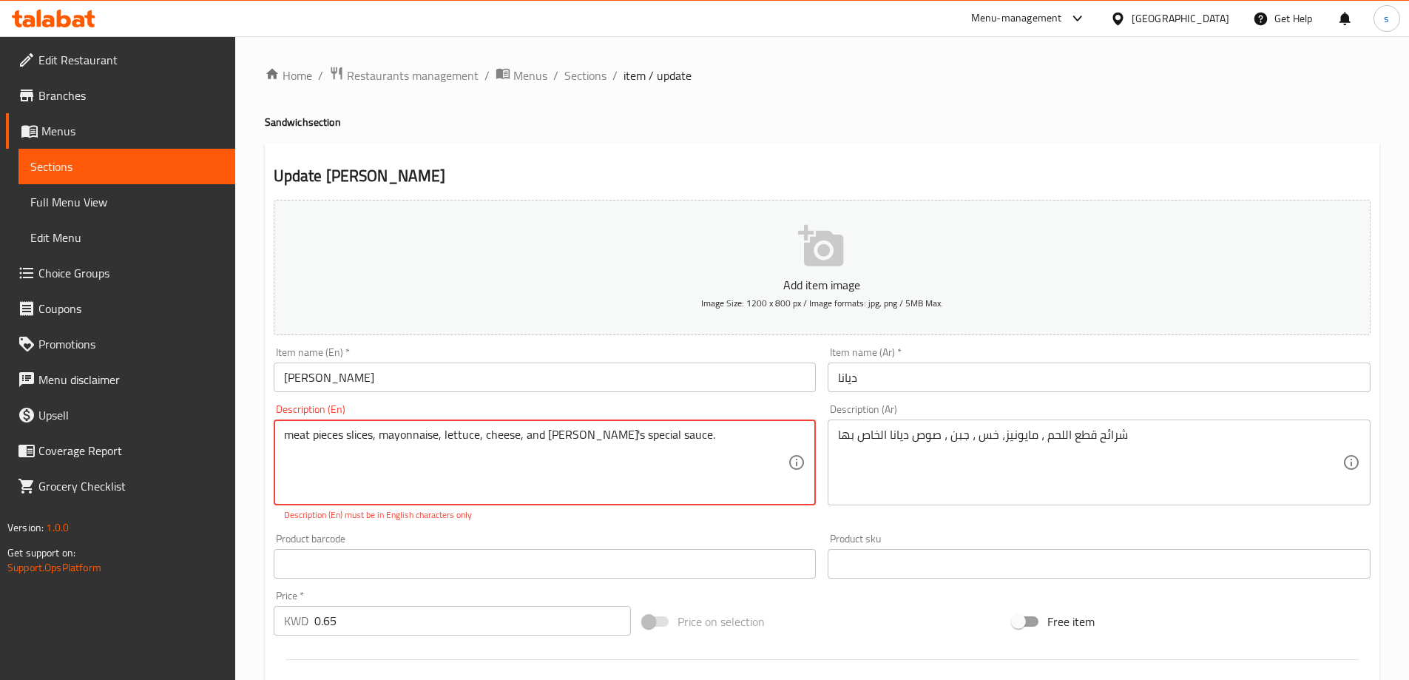
click at [692, 436] on textarea "​​meat pieces slices, mayonnaise, lettuce, cheese, and Diana's special sauce." at bounding box center [536, 463] width 505 height 70
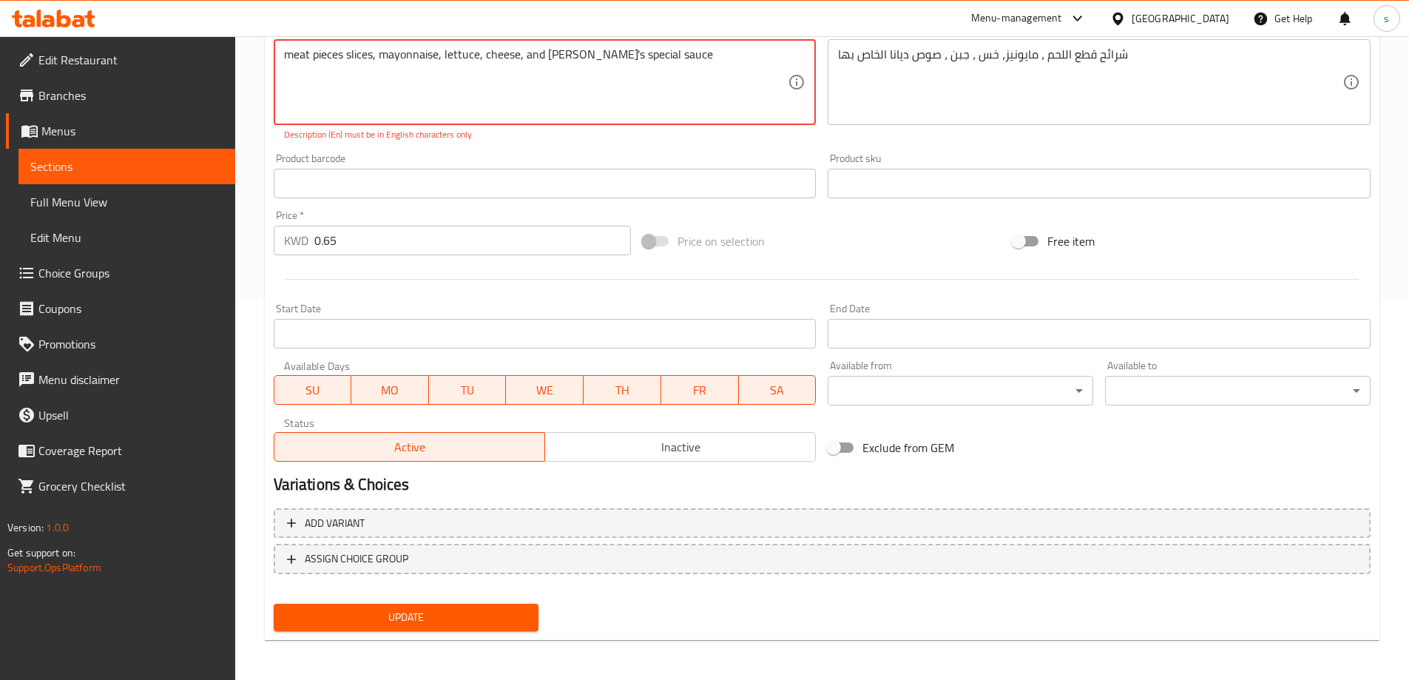
scroll to position [382, 0]
click at [356, 634] on div "Update" at bounding box center [406, 615] width 277 height 39
click at [374, 620] on span "Update" at bounding box center [407, 616] width 242 height 18
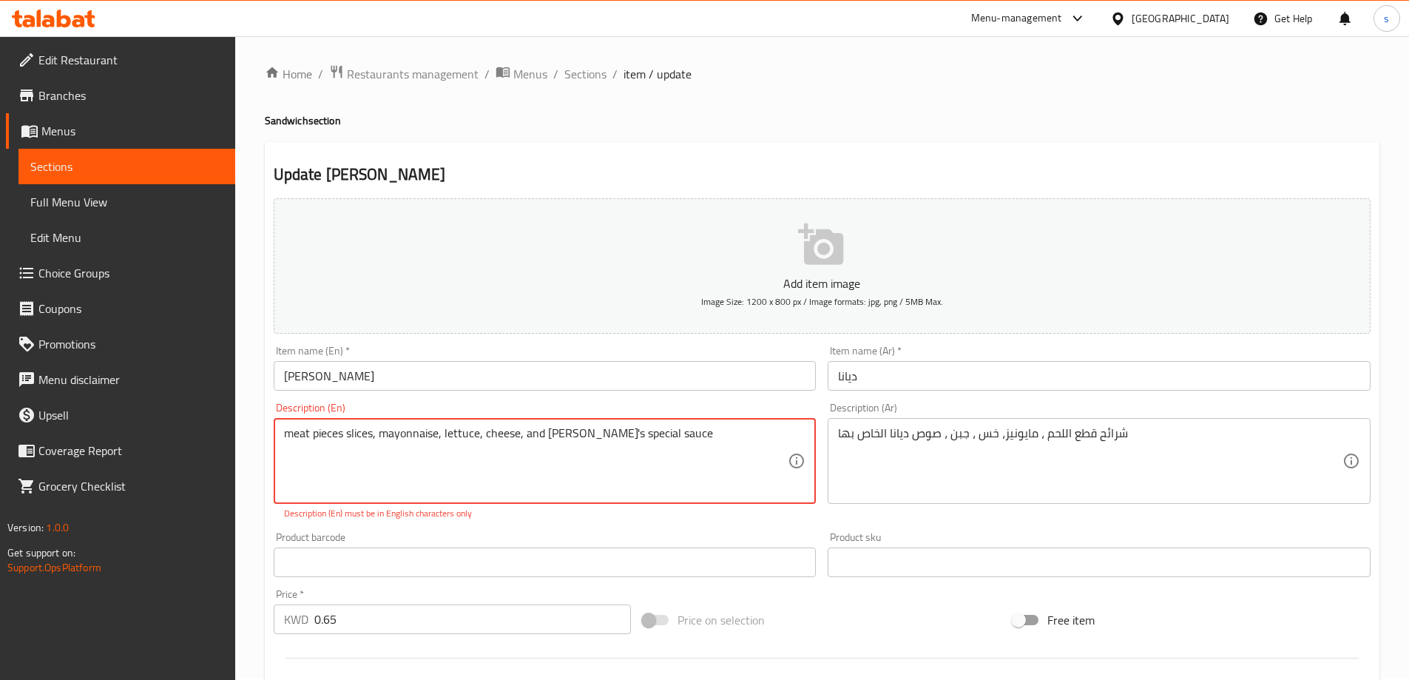
scroll to position [0, 0]
drag, startPoint x: 695, startPoint y: 437, endPoint x: 147, endPoint y: 438, distance: 547.5
click at [147, 438] on div "Edit Restaurant Branches Menus Sections Full Menu View Edit Menu Choice Groups …" at bounding box center [704, 548] width 1409 height 1025
drag, startPoint x: 374, startPoint y: 436, endPoint x: 618, endPoint y: 475, distance: 247.2
click at [618, 475] on textarea "​​meat pieces slices, mayonnaise, lettuce, cheese, and Diana's special sauce" at bounding box center [536, 463] width 505 height 70
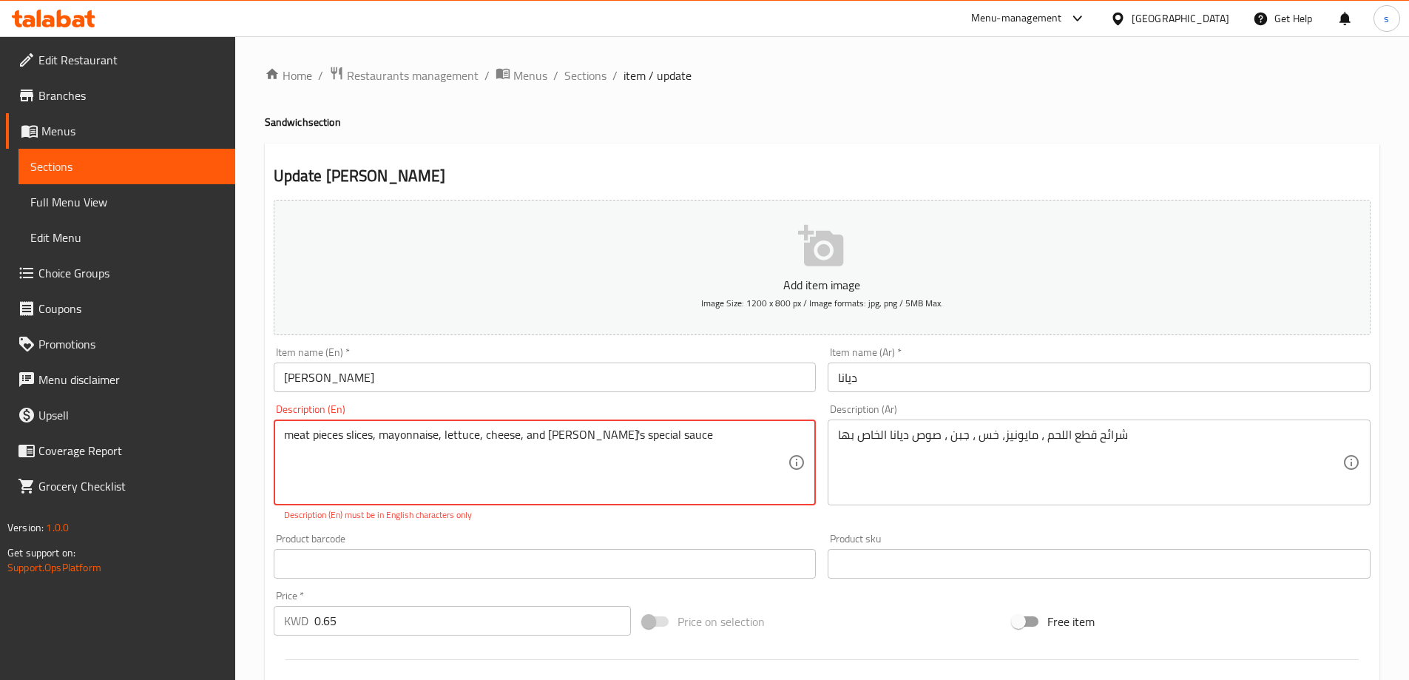
click at [729, 444] on textarea "​​meat pieces slices, mayonnaise, lettuce, cheese, and Diana's special sauce" at bounding box center [536, 463] width 505 height 70
click at [318, 435] on textarea "​​meat pieces slices, mayonnaise, lettuce, cheese, and Diana's special sauce" at bounding box center [536, 463] width 505 height 70
click at [371, 431] on textarea "​​meat pieces slices, mayonnaise, lettuce, cheese, and Diana's special sauce" at bounding box center [536, 463] width 505 height 70
click at [375, 436] on textarea "​​meat pieces slices, mayonnaise, lettuce, cheese, and Diana's special sauce" at bounding box center [536, 463] width 505 height 70
click at [288, 431] on textarea "​​meat pieces slices, mayonnaise, lettuce, cheese, and Diana's special sauce" at bounding box center [536, 463] width 505 height 70
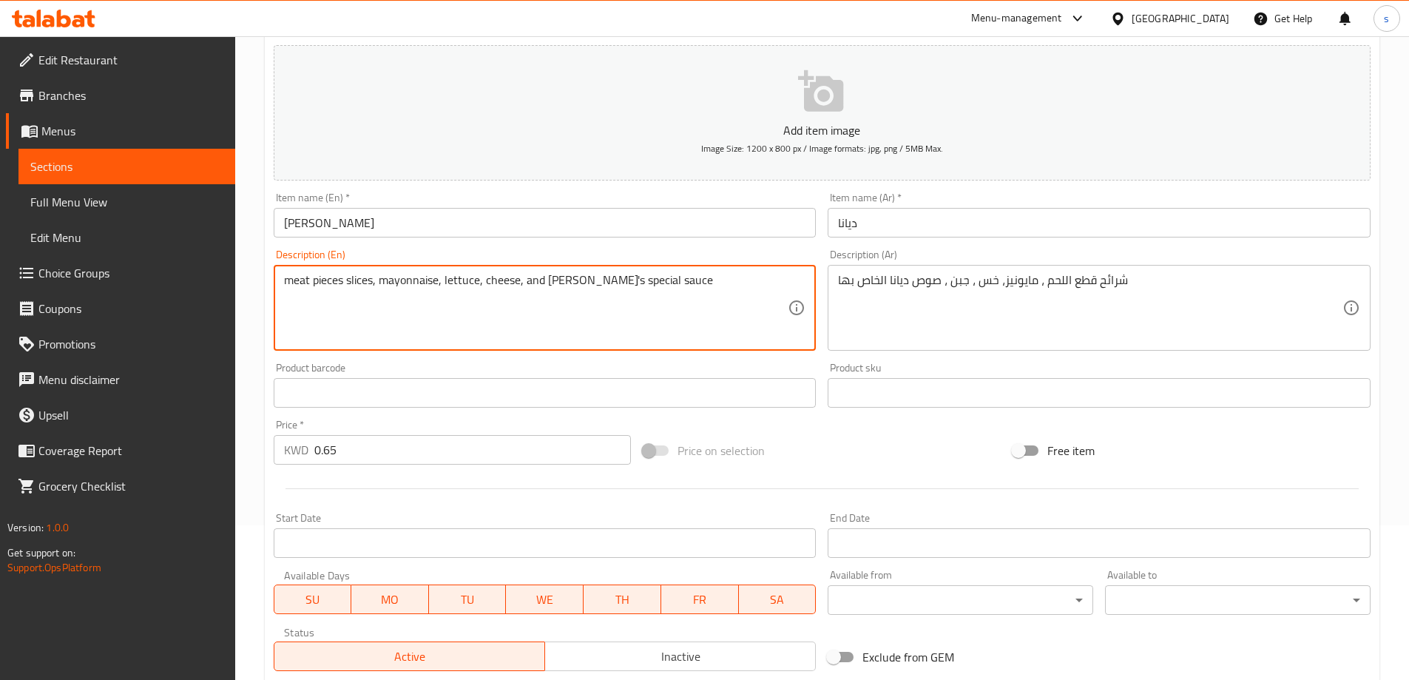
scroll to position [365, 0]
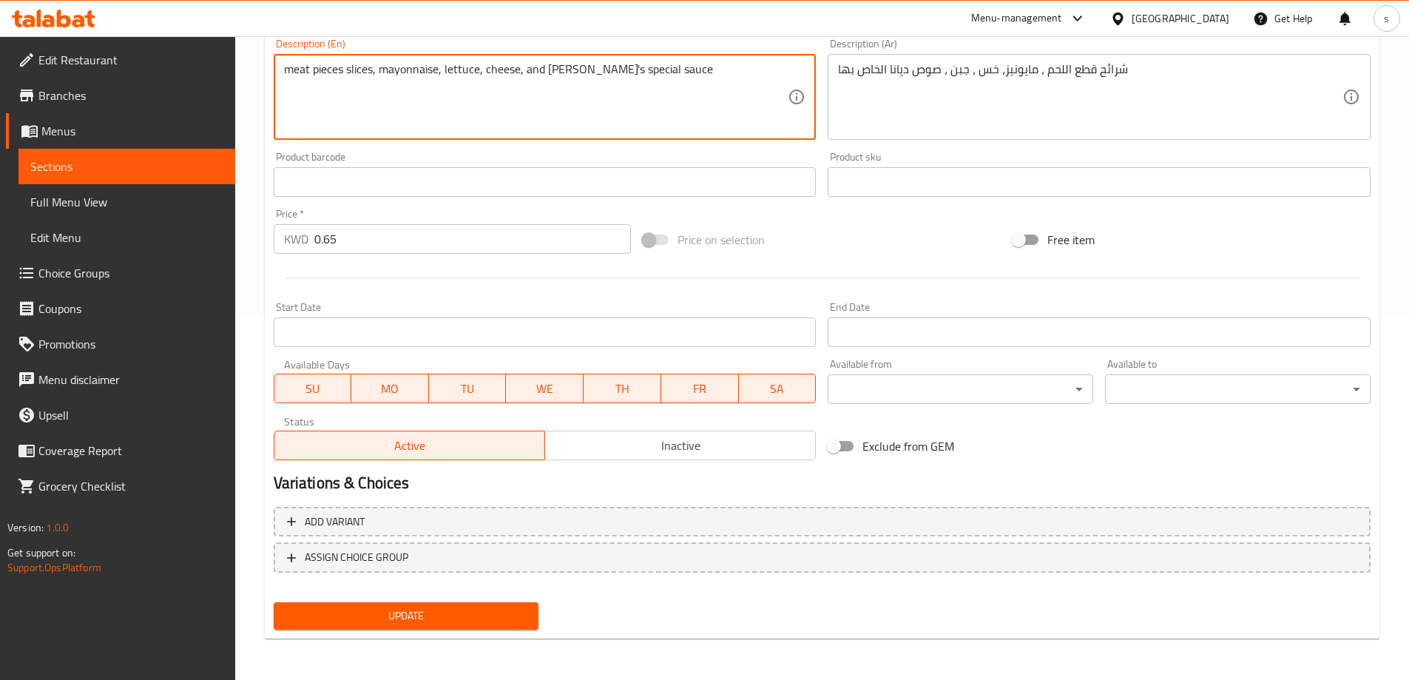
type textarea "meat pieces slices, mayonnaise, lettuce, cheese, and [PERSON_NAME] special sauce"
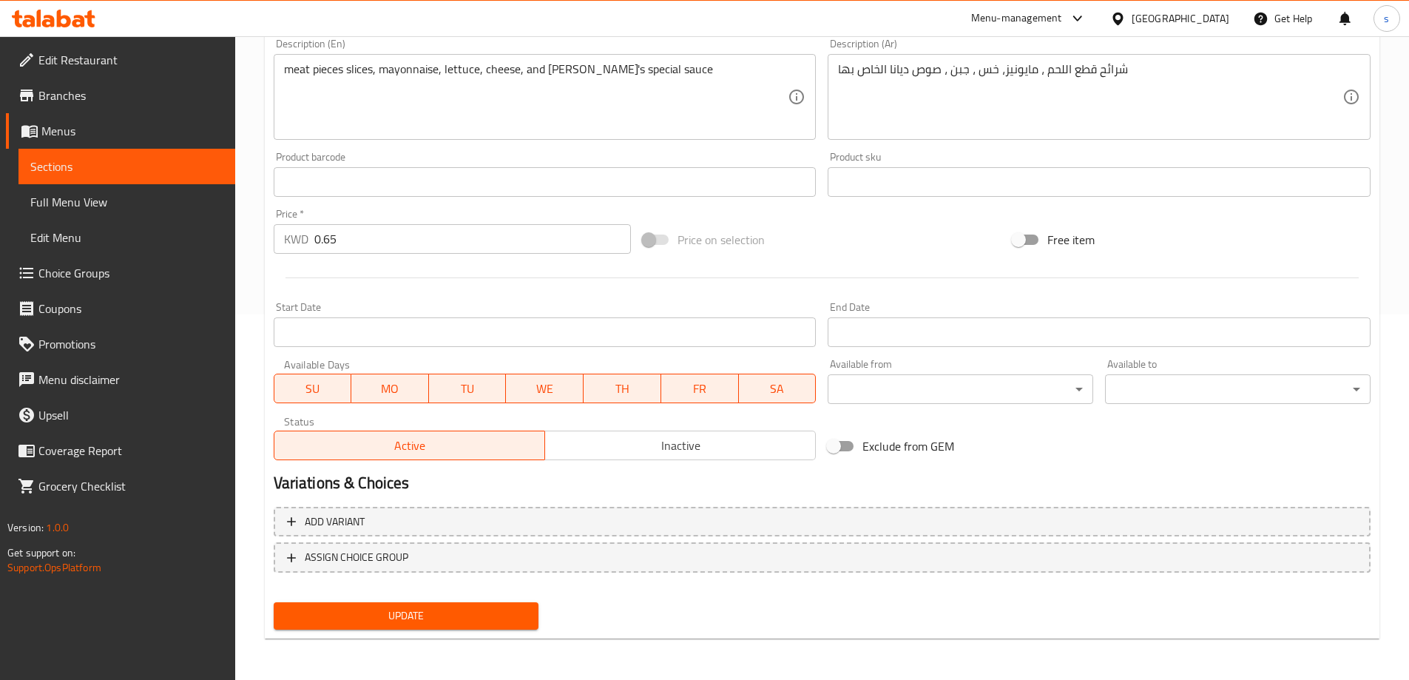
click at [456, 601] on div "Update" at bounding box center [406, 615] width 277 height 39
click at [456, 610] on span "Update" at bounding box center [407, 616] width 242 height 18
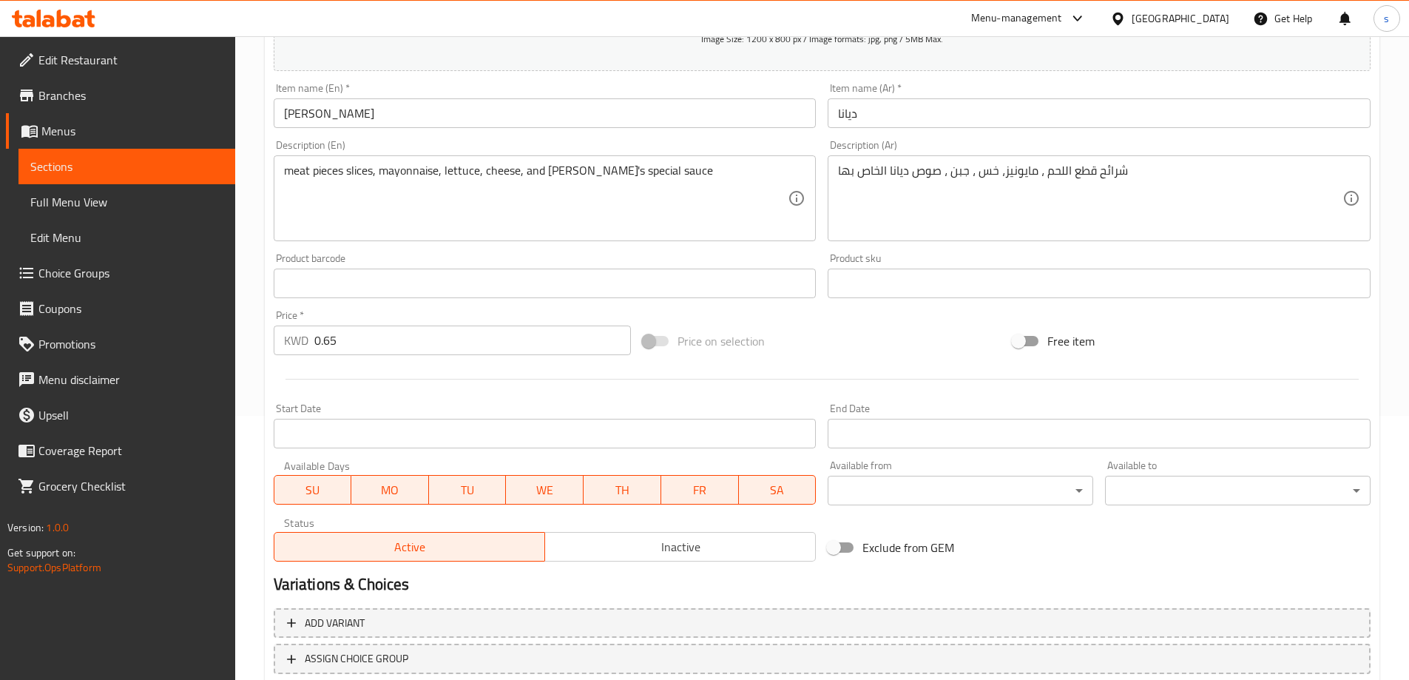
scroll to position [218, 0]
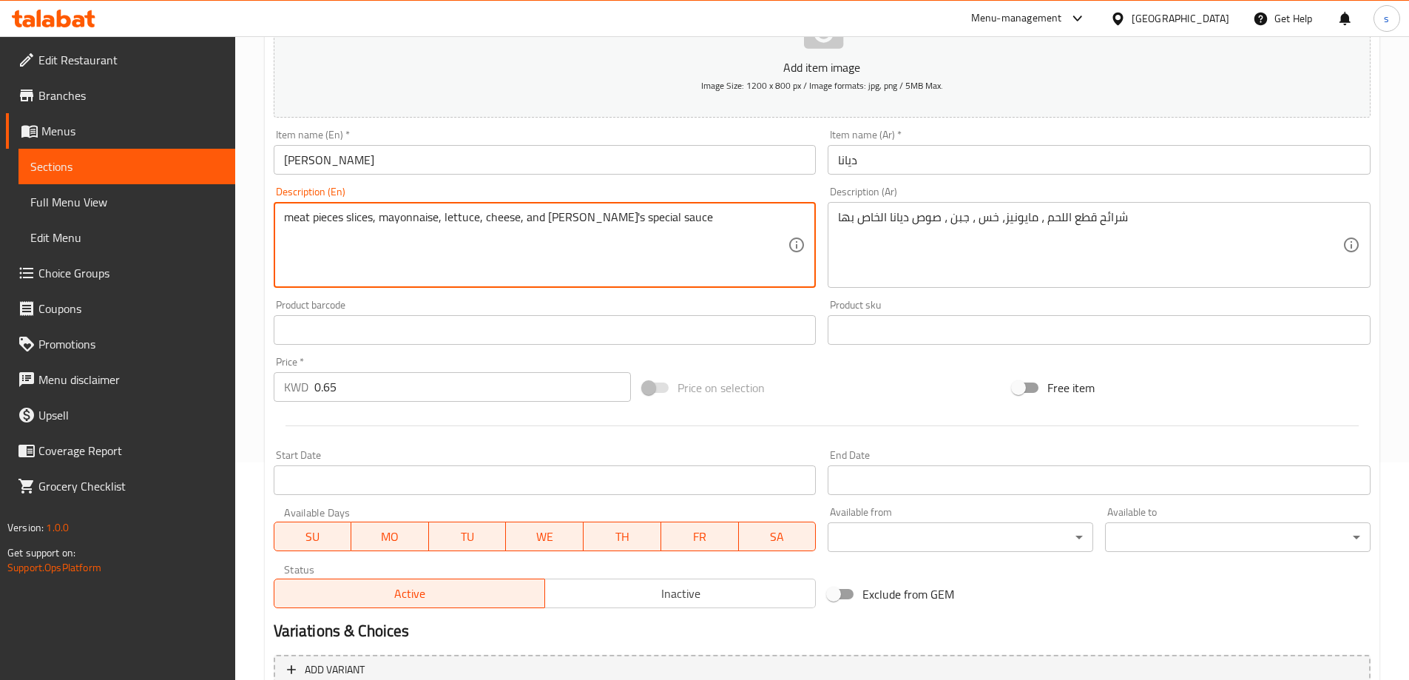
drag, startPoint x: 372, startPoint y: 218, endPoint x: 287, endPoint y: 234, distance: 86.6
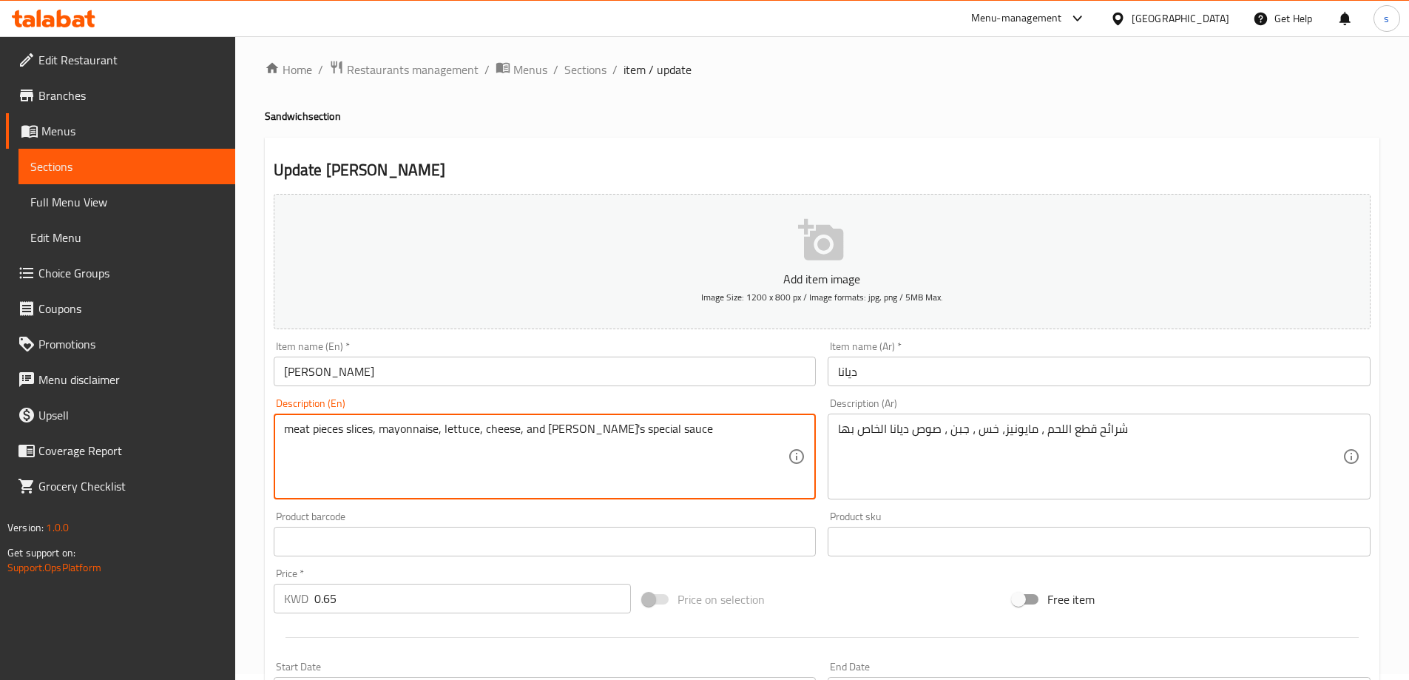
scroll to position [0, 0]
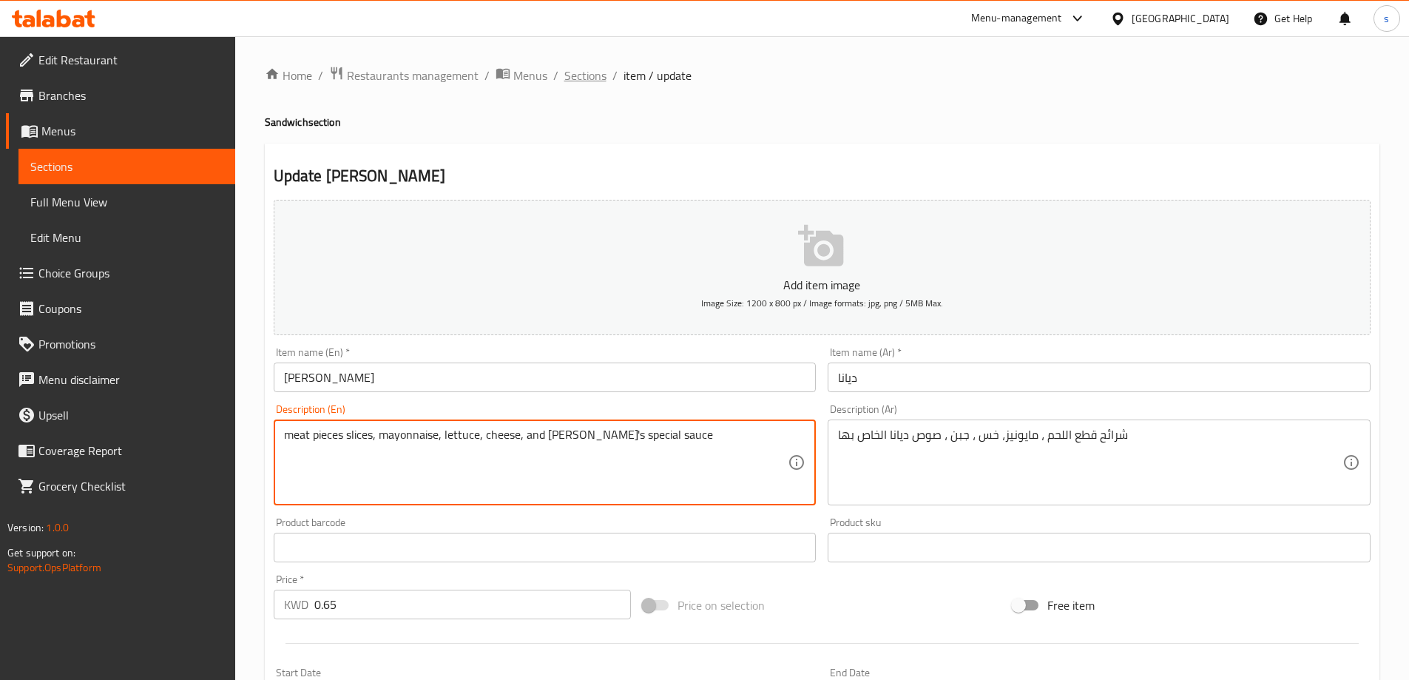
click at [590, 77] on span "Sections" at bounding box center [585, 76] width 42 height 18
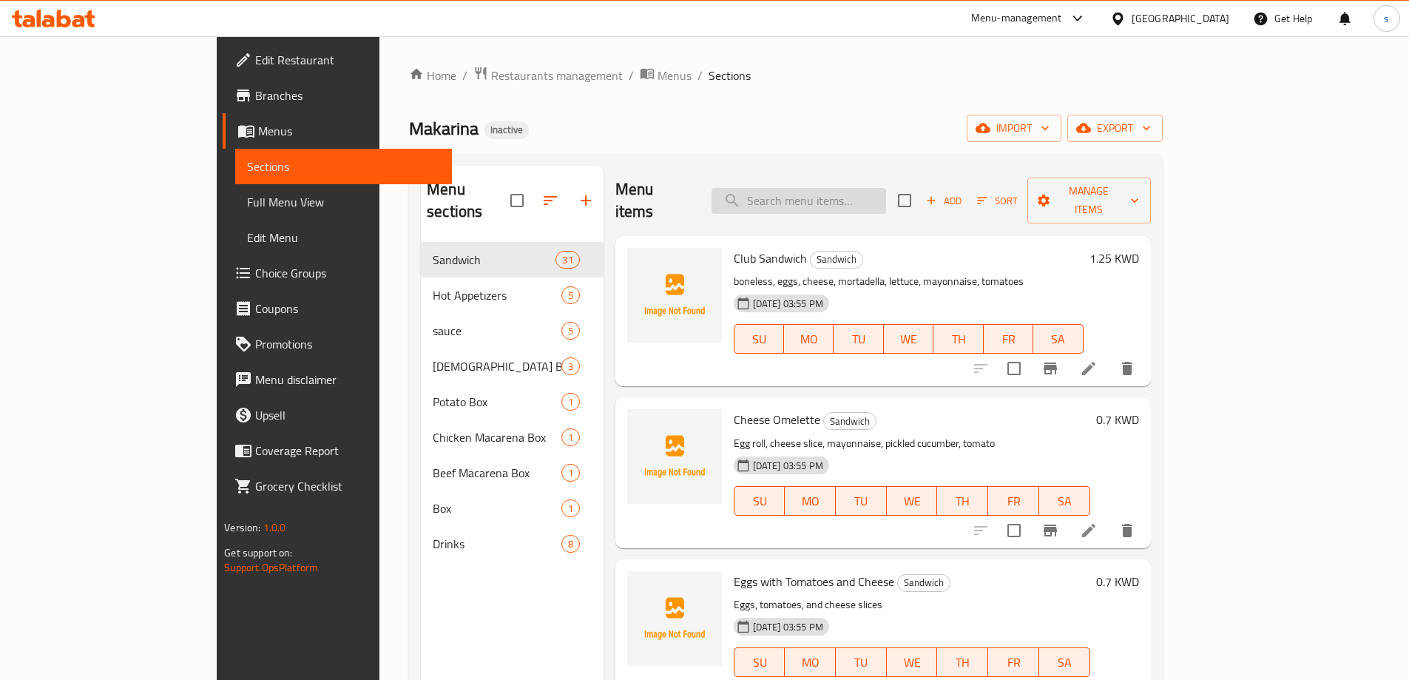
click at [886, 188] on input "search" at bounding box center [799, 201] width 175 height 26
paste input "[GEOGRAPHIC_DATA]"
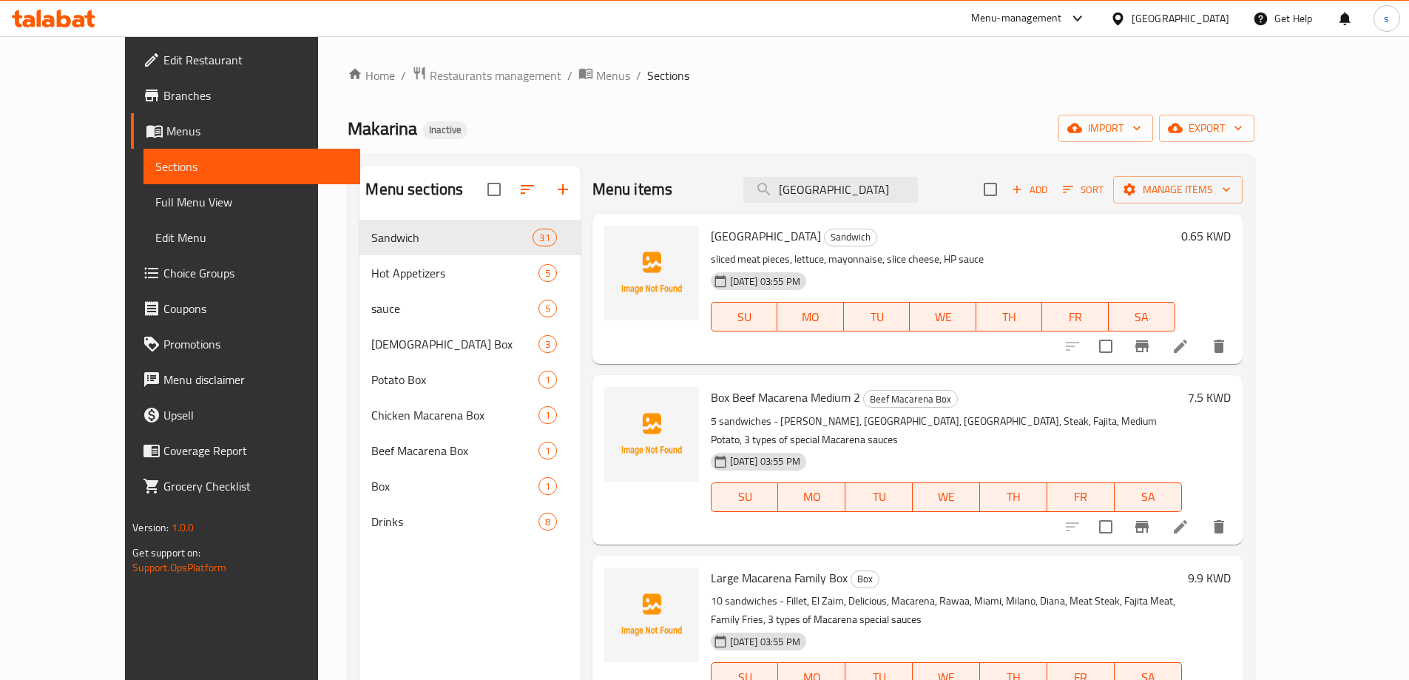
type input "[GEOGRAPHIC_DATA]"
click at [1187, 348] on icon at bounding box center [1180, 346] width 13 height 13
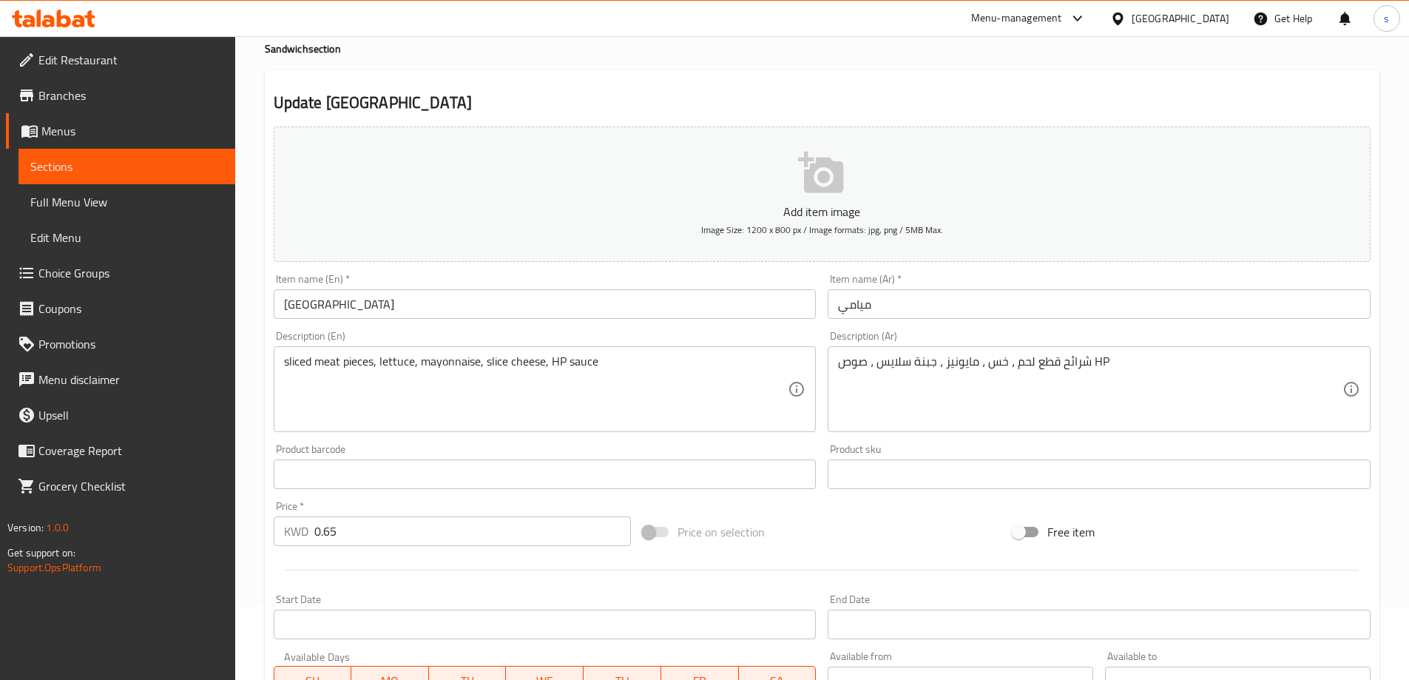
scroll to position [74, 0]
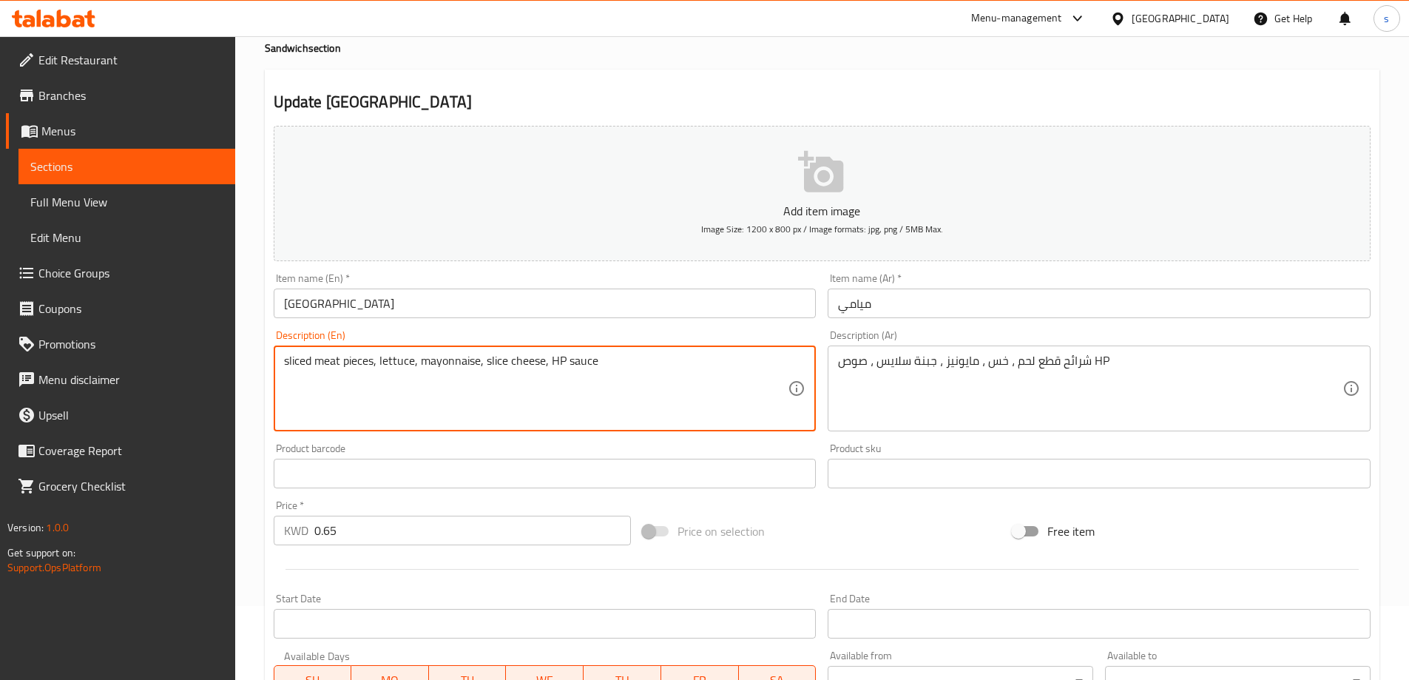
drag, startPoint x: 375, startPoint y: 360, endPoint x: 286, endPoint y: 382, distance: 92.2
paste textarea "meat pieces sli"
type textarea "meat pieces slices, lettuce, mayonnaise, slice cheese, HP sauce"
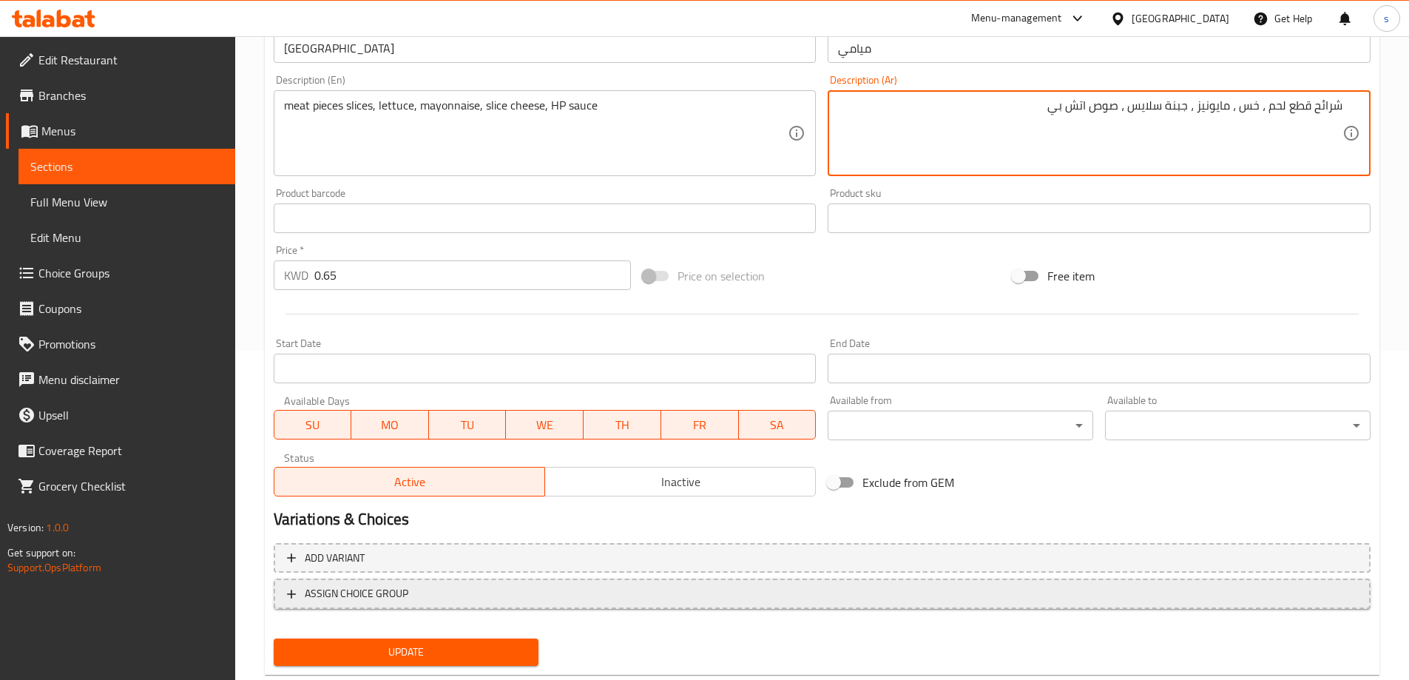
scroll to position [365, 0]
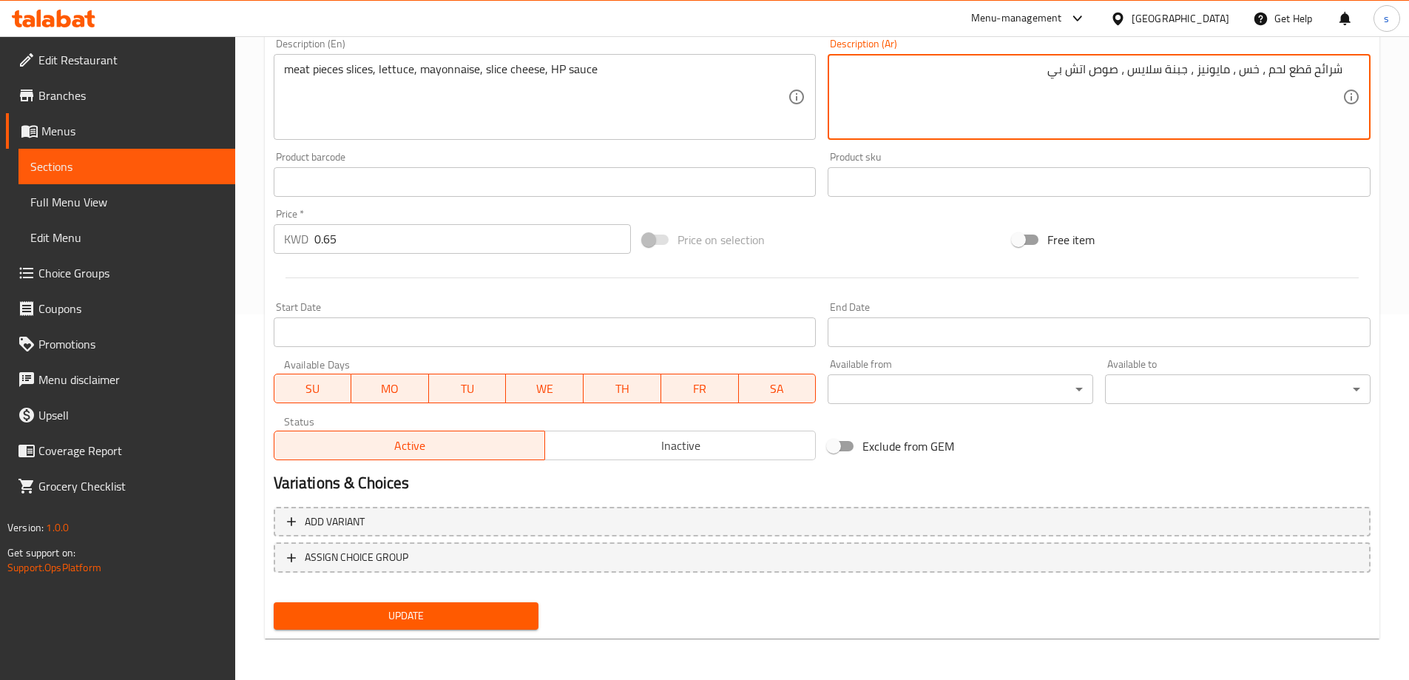
type textarea "شرائح قطع لحم ، خس ، مايونيز ، جبنة سلايس ، صوص اتش بي"
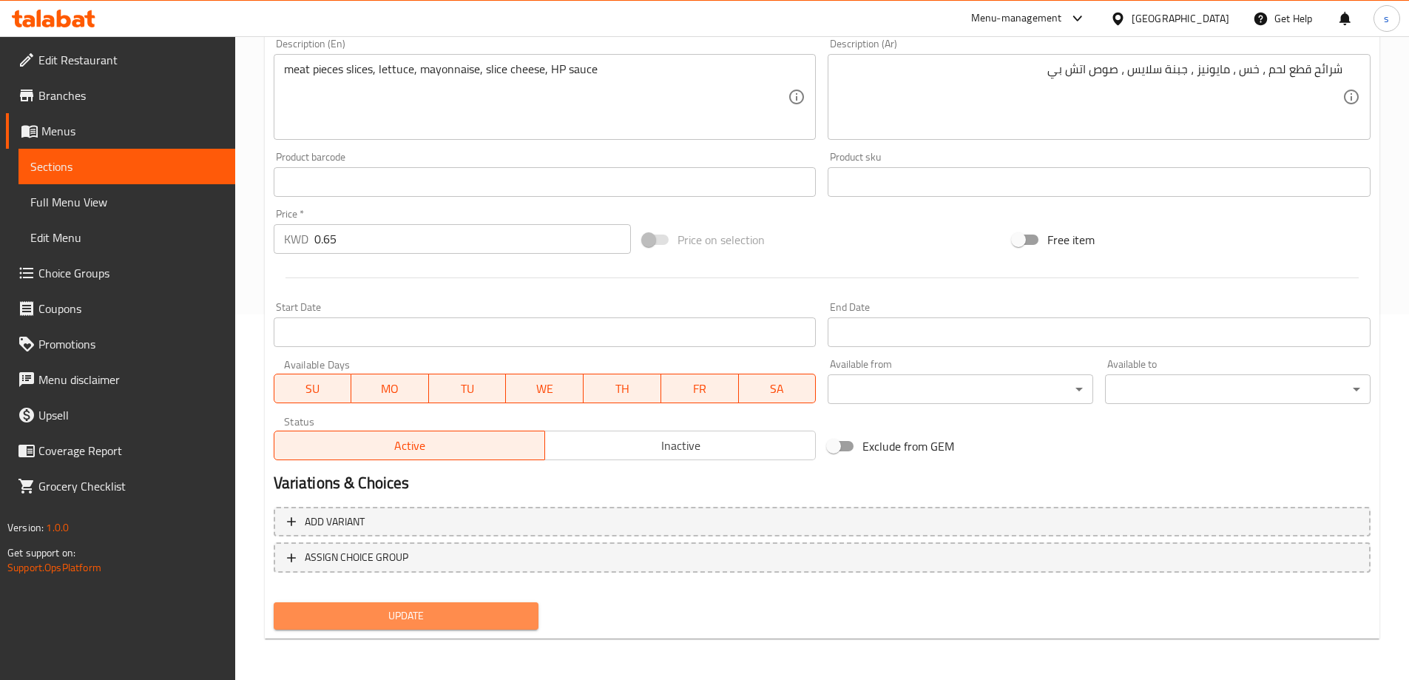
click at [441, 618] on span "Update" at bounding box center [407, 616] width 242 height 18
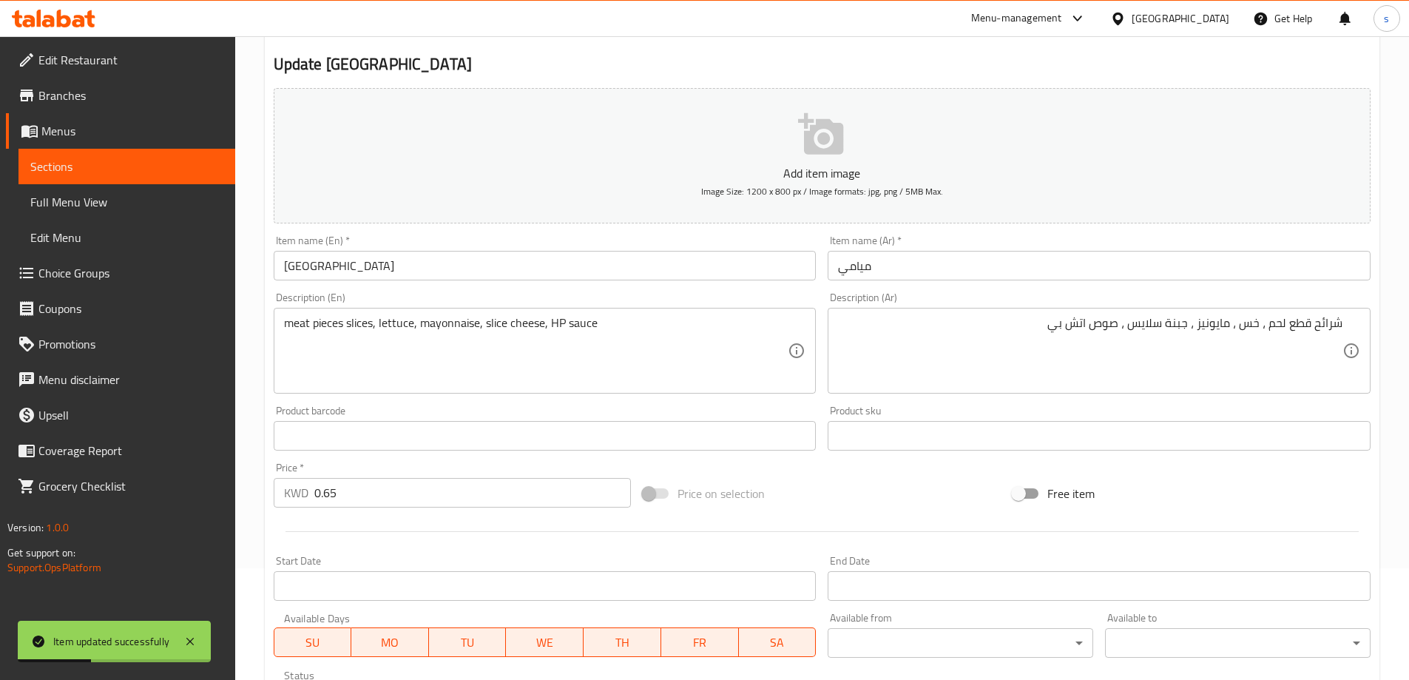
scroll to position [0, 0]
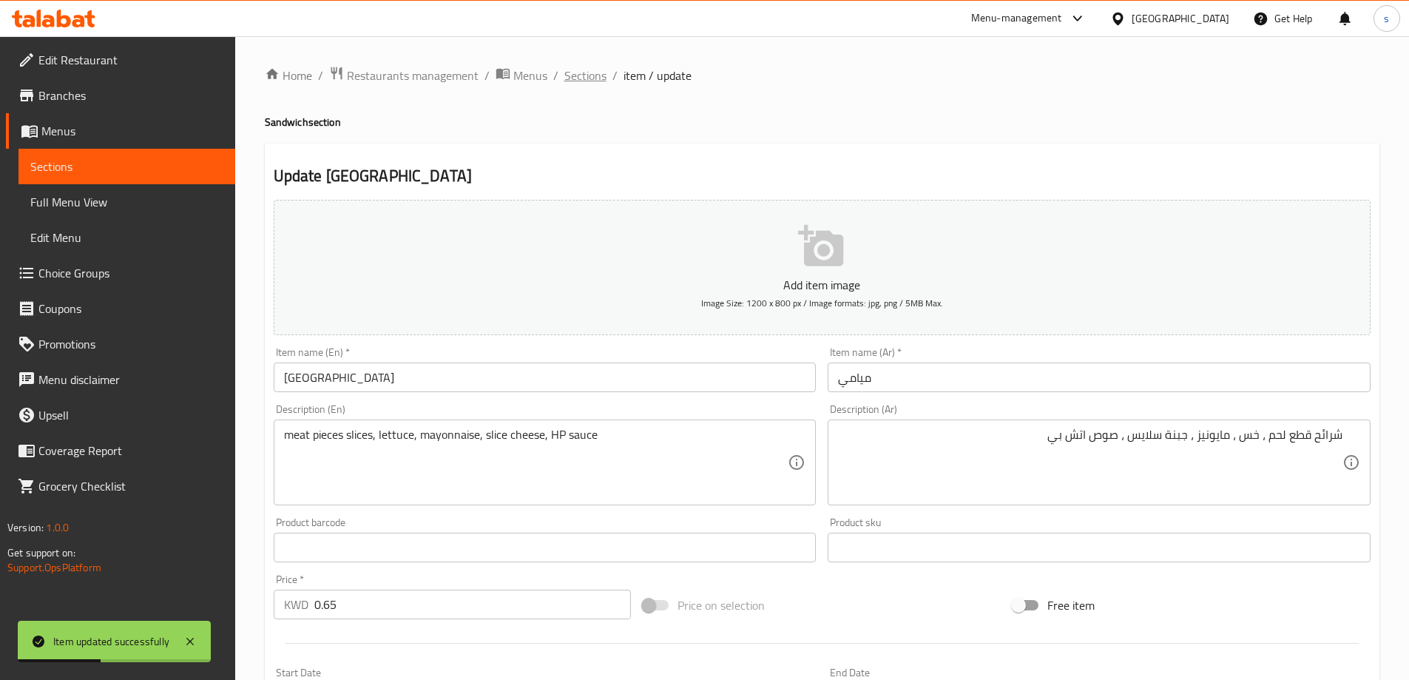
click at [588, 82] on span "Sections" at bounding box center [585, 76] width 42 height 18
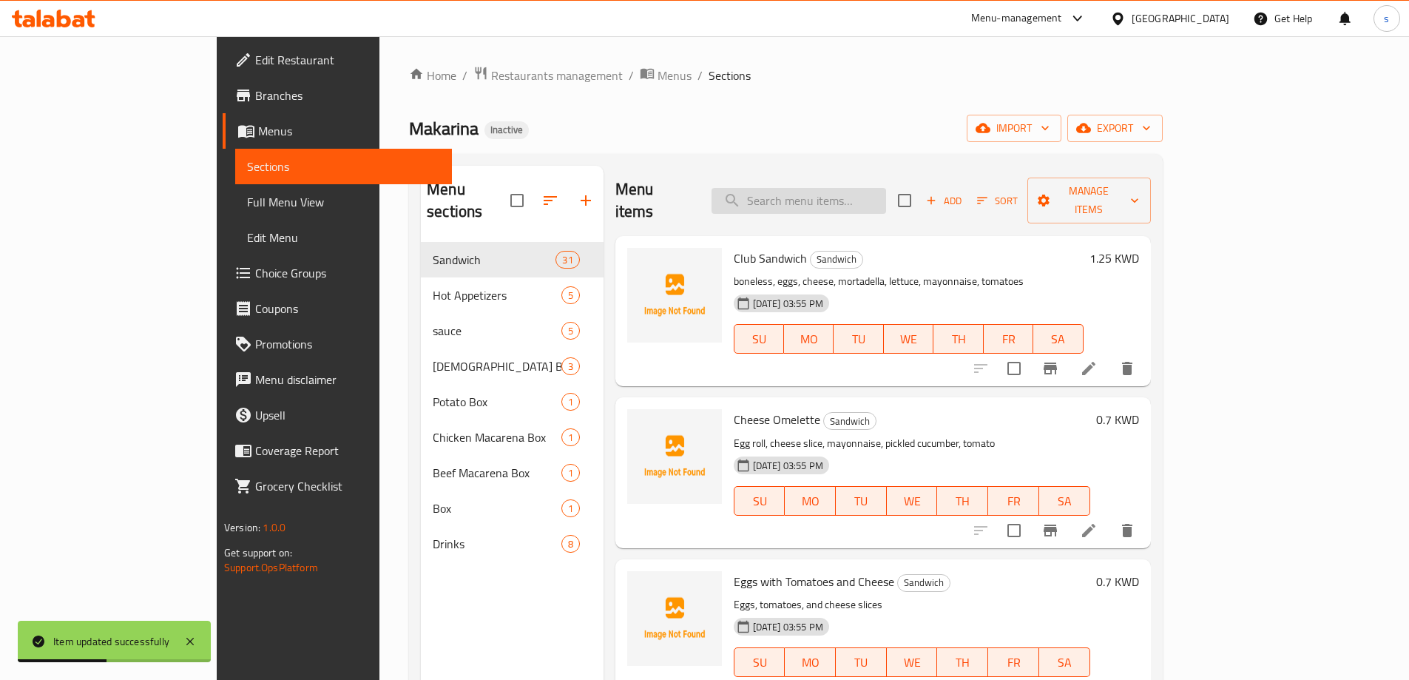
click at [857, 197] on input "search" at bounding box center [799, 201] width 175 height 26
paste input "[GEOGRAPHIC_DATA]"
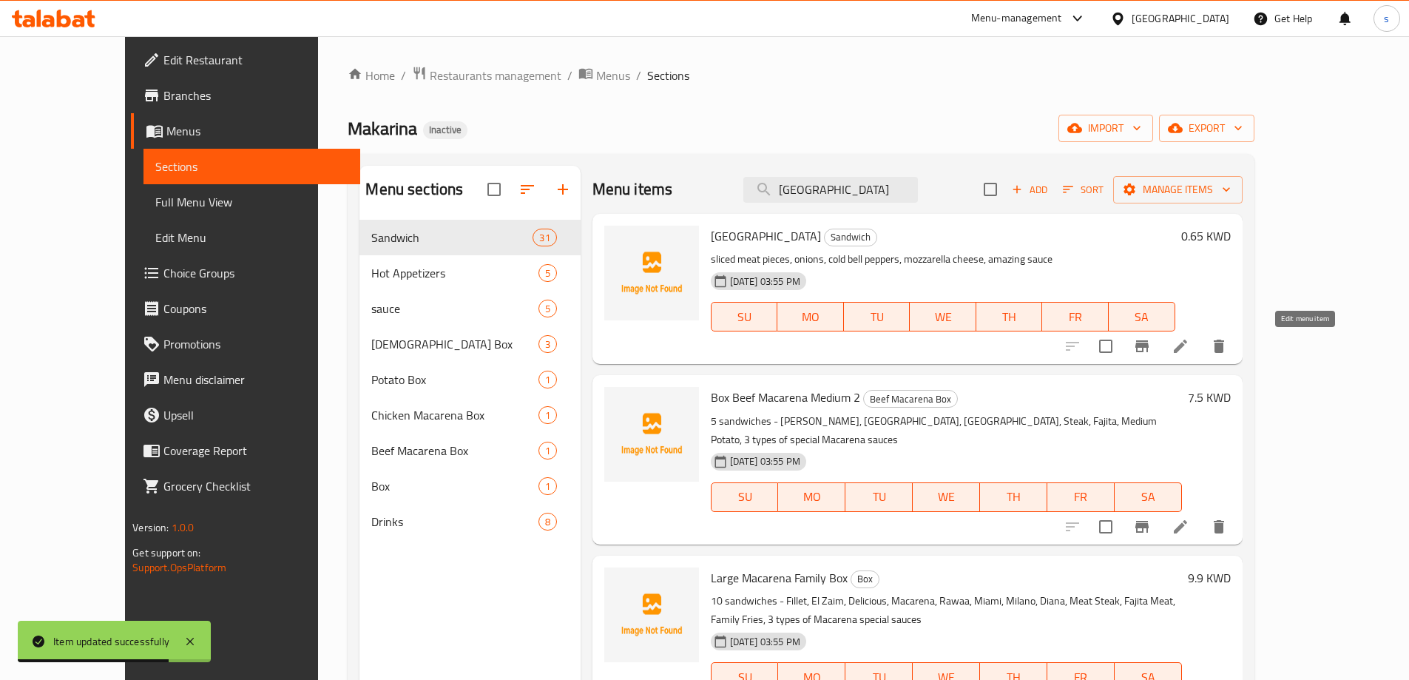
type input "[GEOGRAPHIC_DATA]"
click at [1190, 351] on icon at bounding box center [1181, 346] width 18 height 18
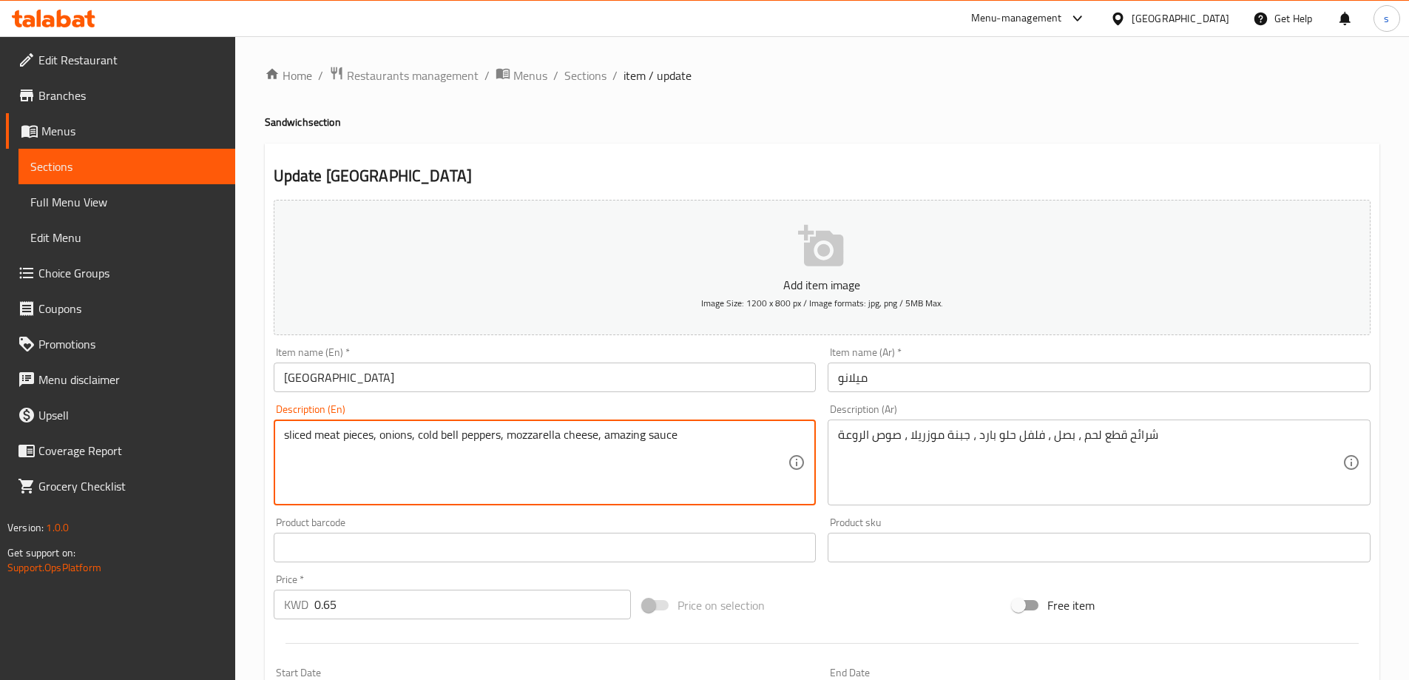
drag, startPoint x: 374, startPoint y: 434, endPoint x: 285, endPoint y: 448, distance: 90.5
paste textarea "meat pieces sli"
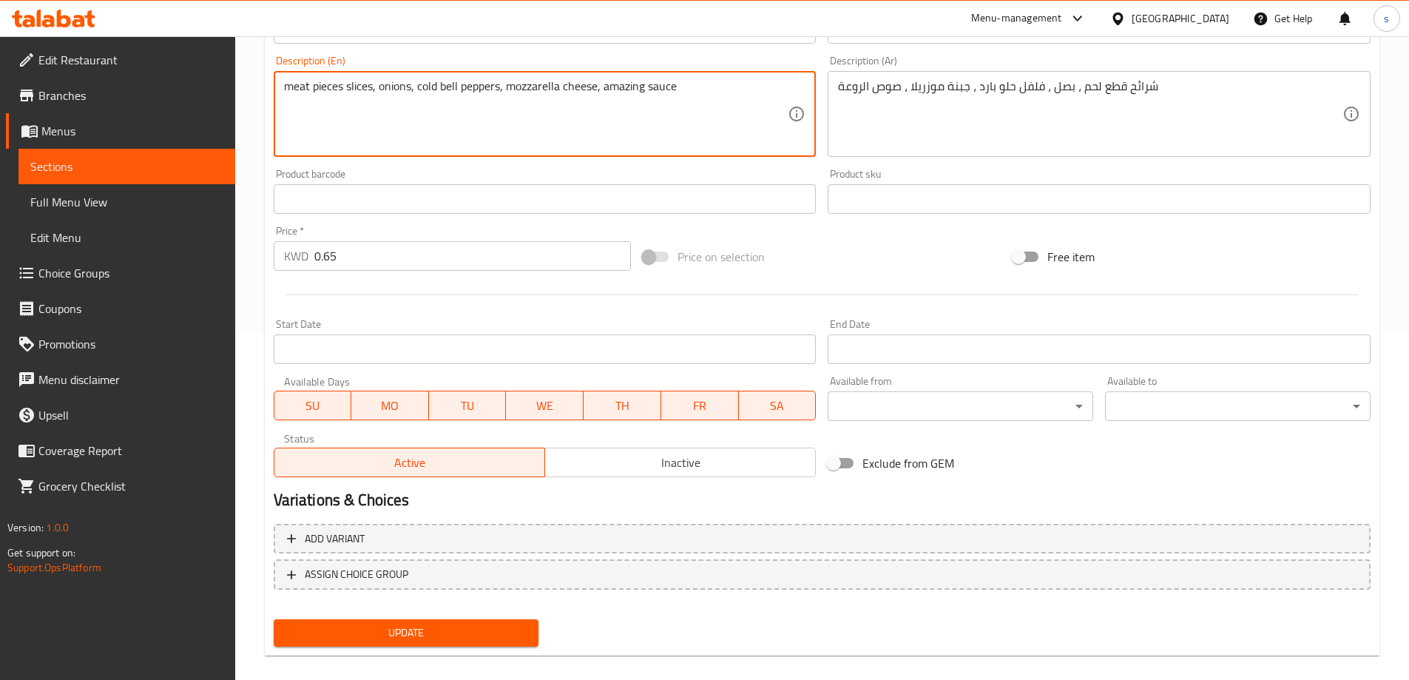
scroll to position [365, 0]
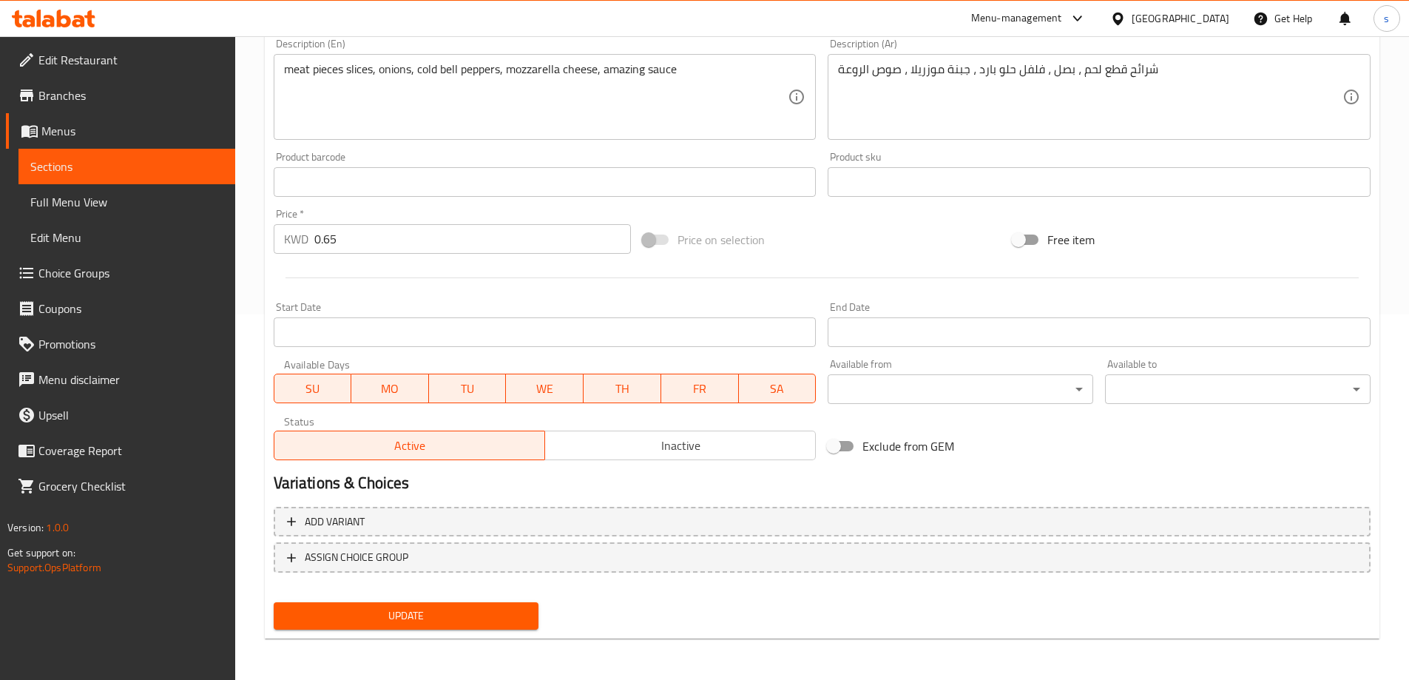
click at [441, 633] on div "Update" at bounding box center [406, 615] width 277 height 39
click at [454, 624] on span "Update" at bounding box center [407, 616] width 242 height 18
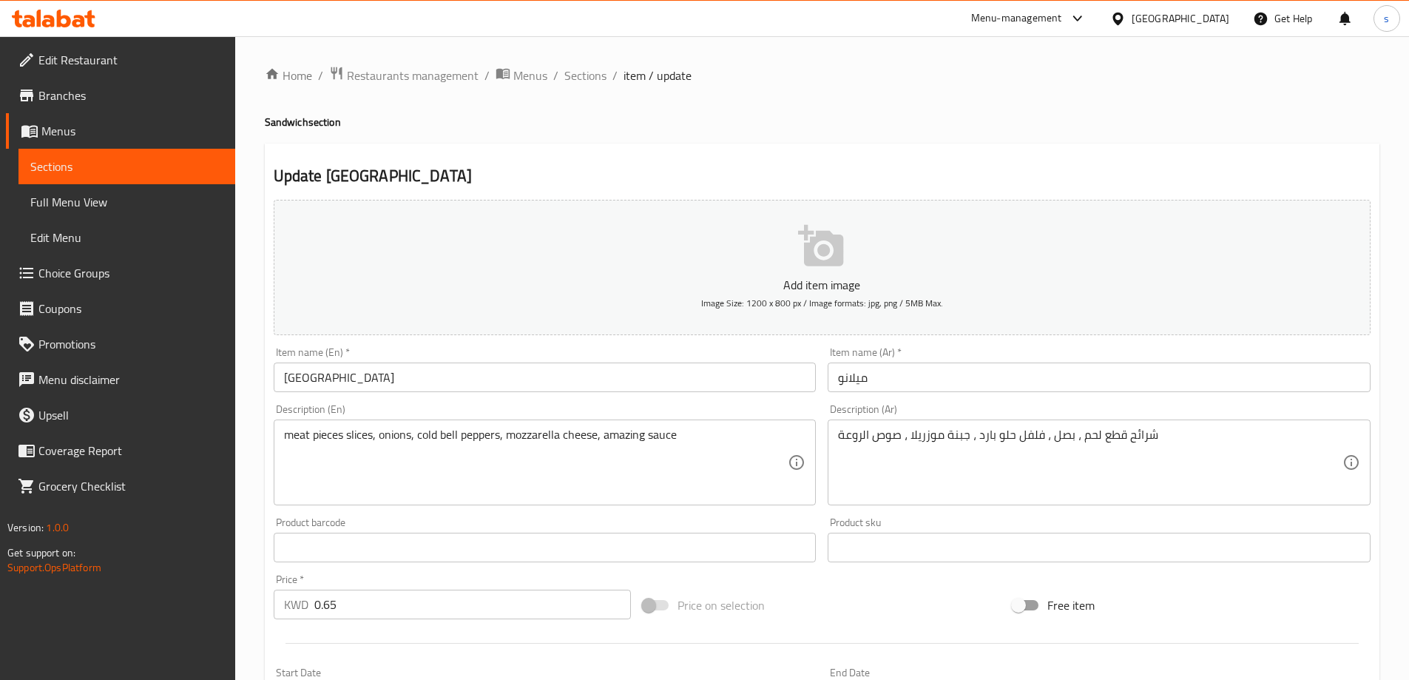
scroll to position [148, 0]
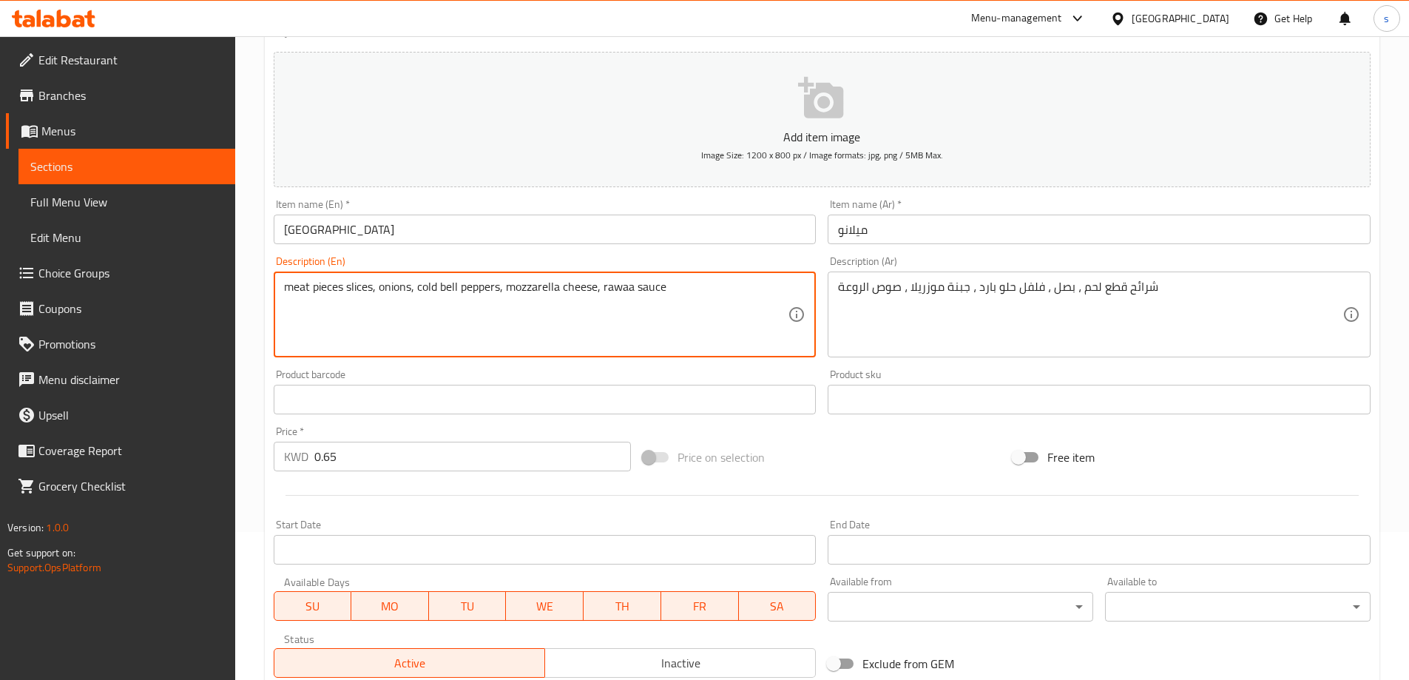
drag, startPoint x: 601, startPoint y: 287, endPoint x: 672, endPoint y: 289, distance: 70.3
click at [672, 289] on textarea "meat pieces slices, onions, cold bell peppers, mozzarella cheese, rawaa sauce" at bounding box center [536, 315] width 505 height 70
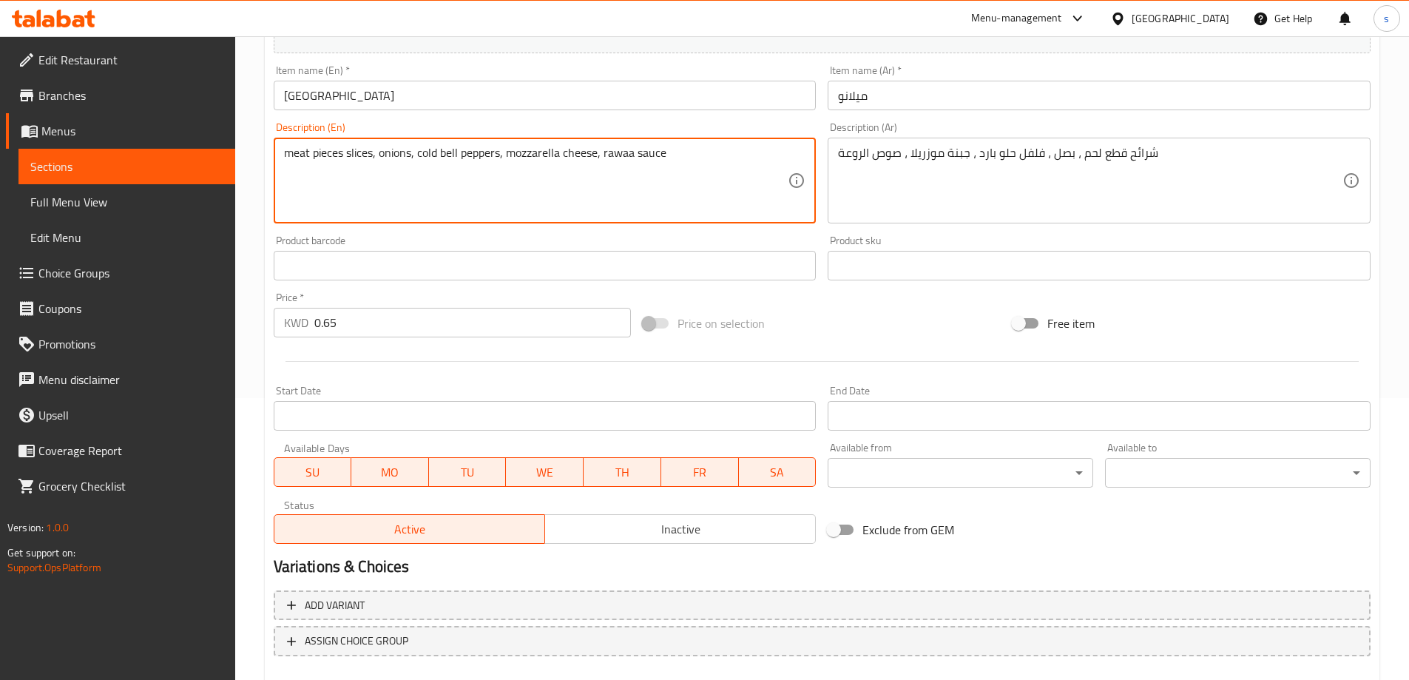
scroll to position [365, 0]
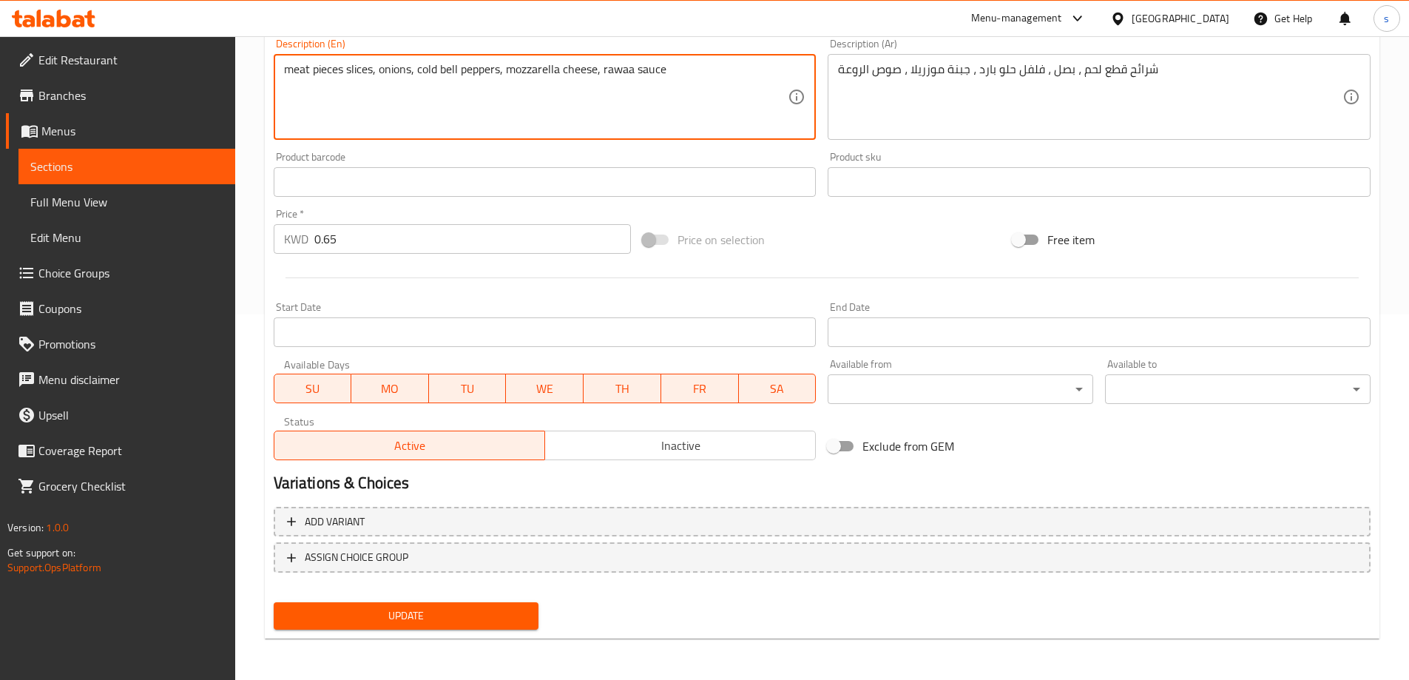
type textarea "meat pieces slices, onions, cold bell peppers, mozzarella cheese, rawaa sauce"
click at [400, 613] on span "Update" at bounding box center [407, 616] width 242 height 18
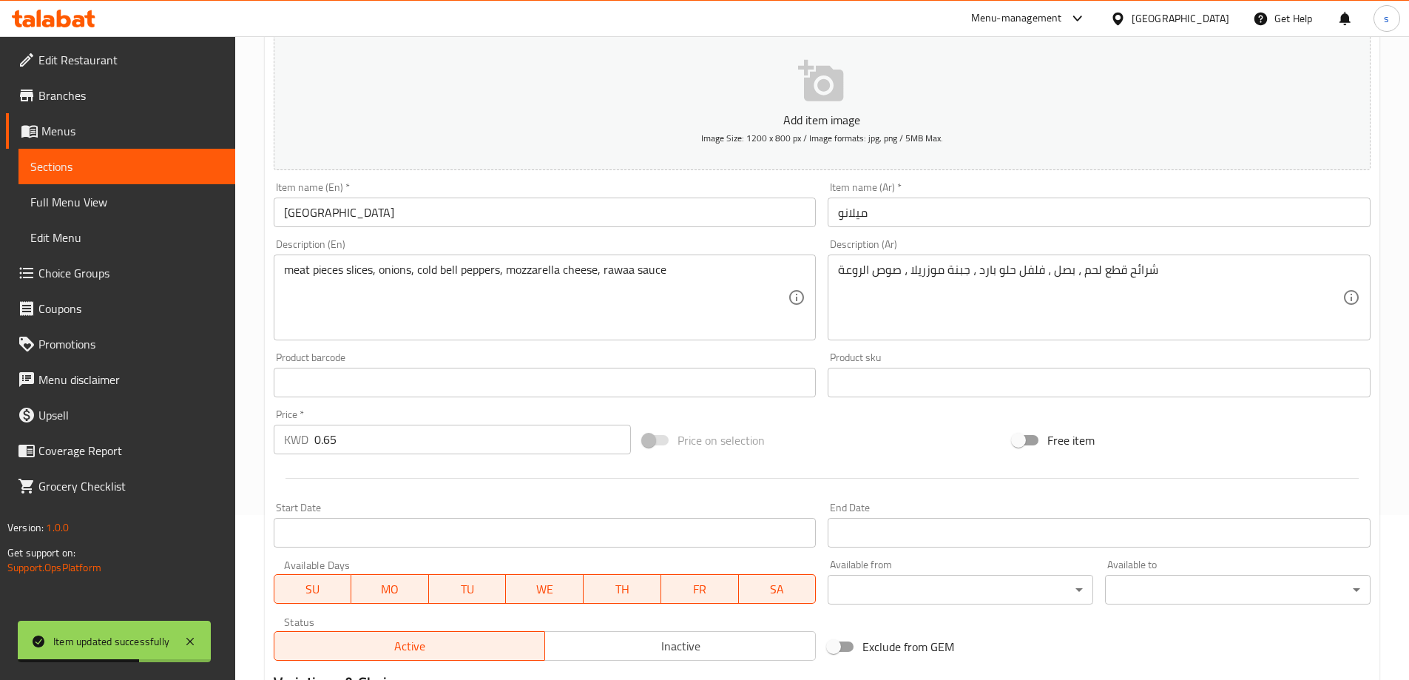
scroll to position [0, 0]
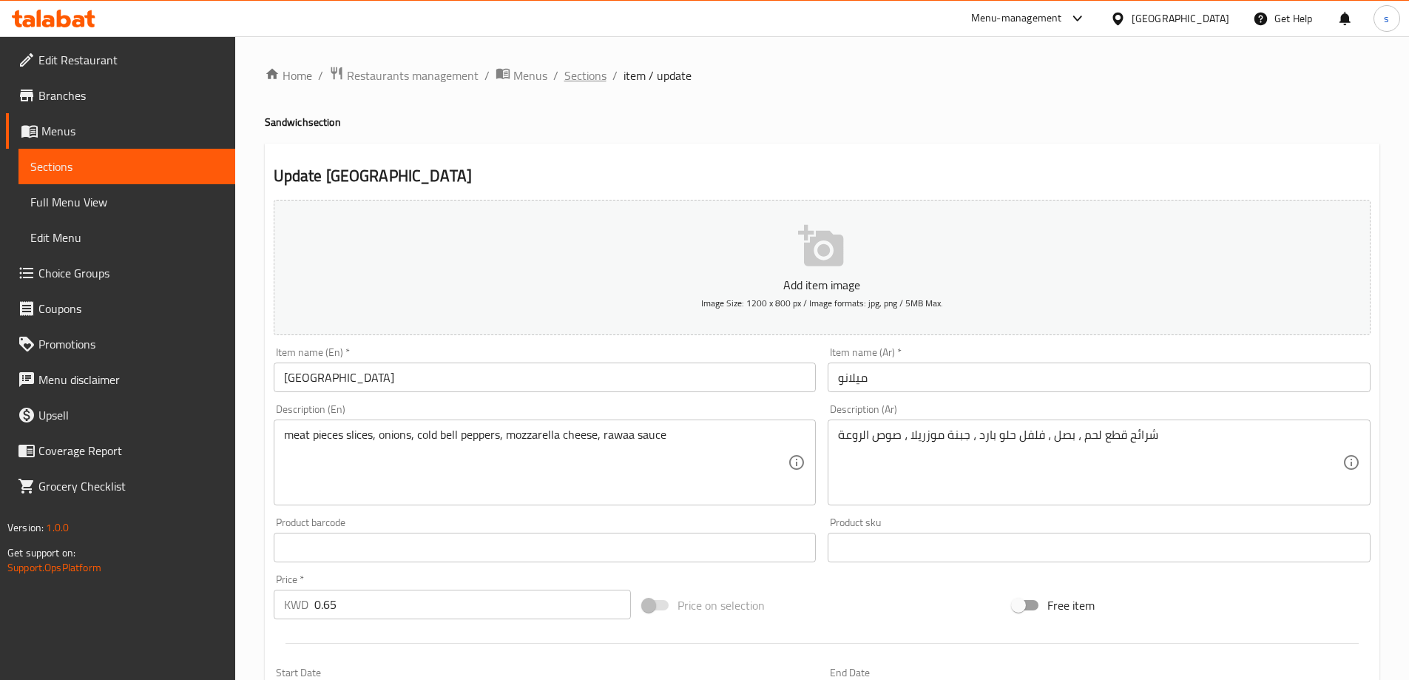
click at [591, 75] on span "Sections" at bounding box center [585, 76] width 42 height 18
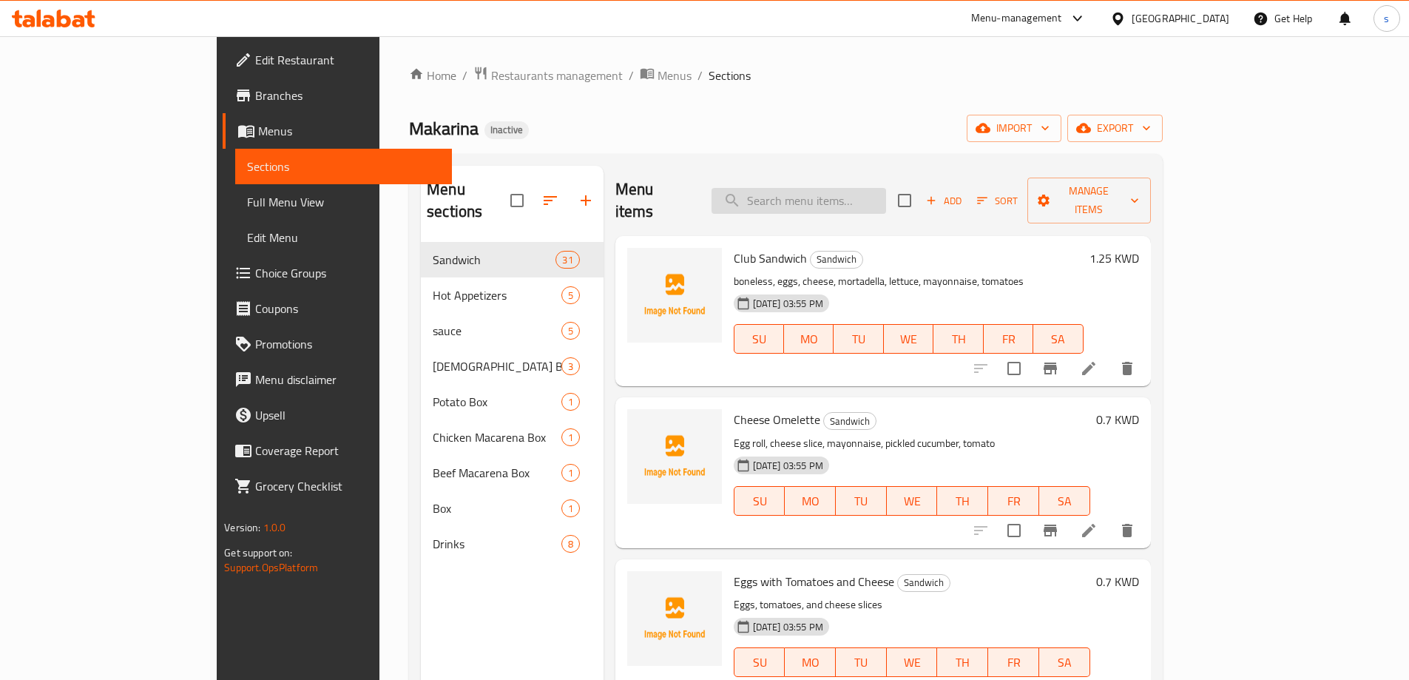
click at [854, 188] on input "search" at bounding box center [799, 201] width 175 height 26
click at [886, 199] on input "search" at bounding box center [799, 201] width 175 height 26
paste input "Mozzarella Sticks"
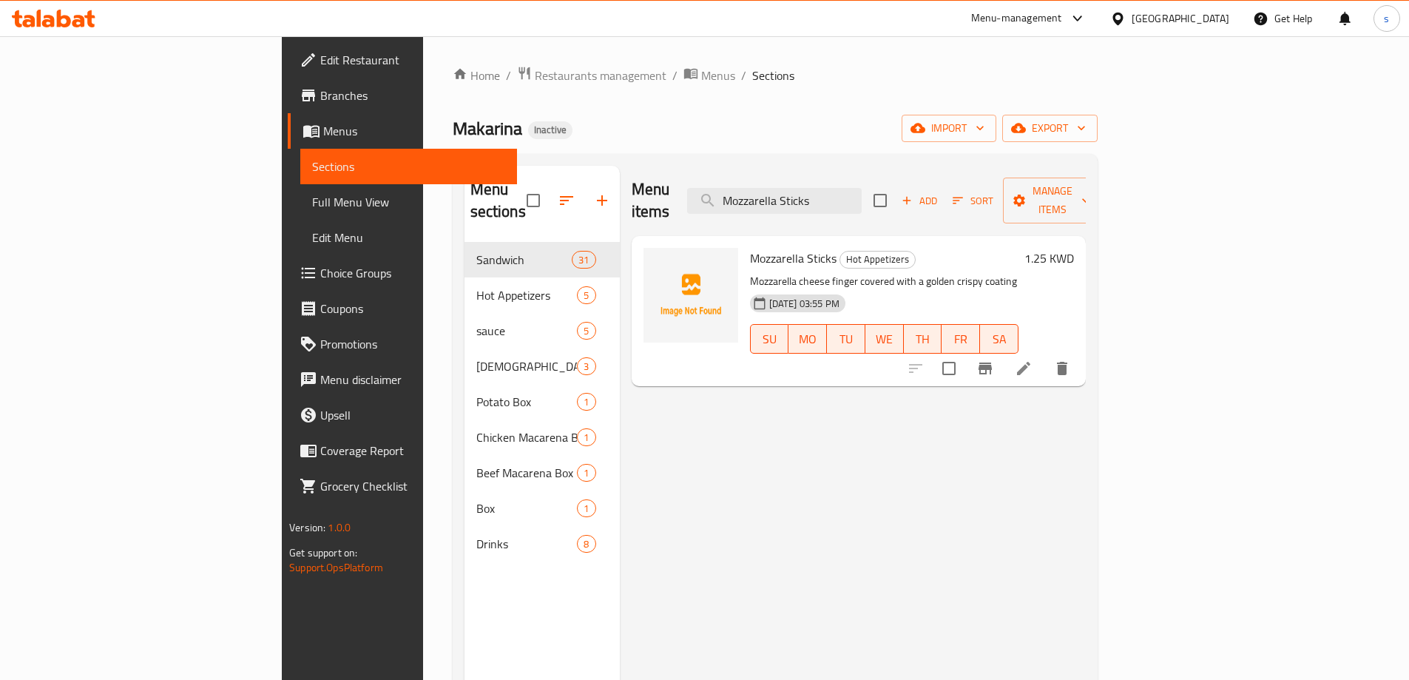
type input "Mozzarella Sticks"
click at [1031, 362] on icon at bounding box center [1023, 368] width 13 height 13
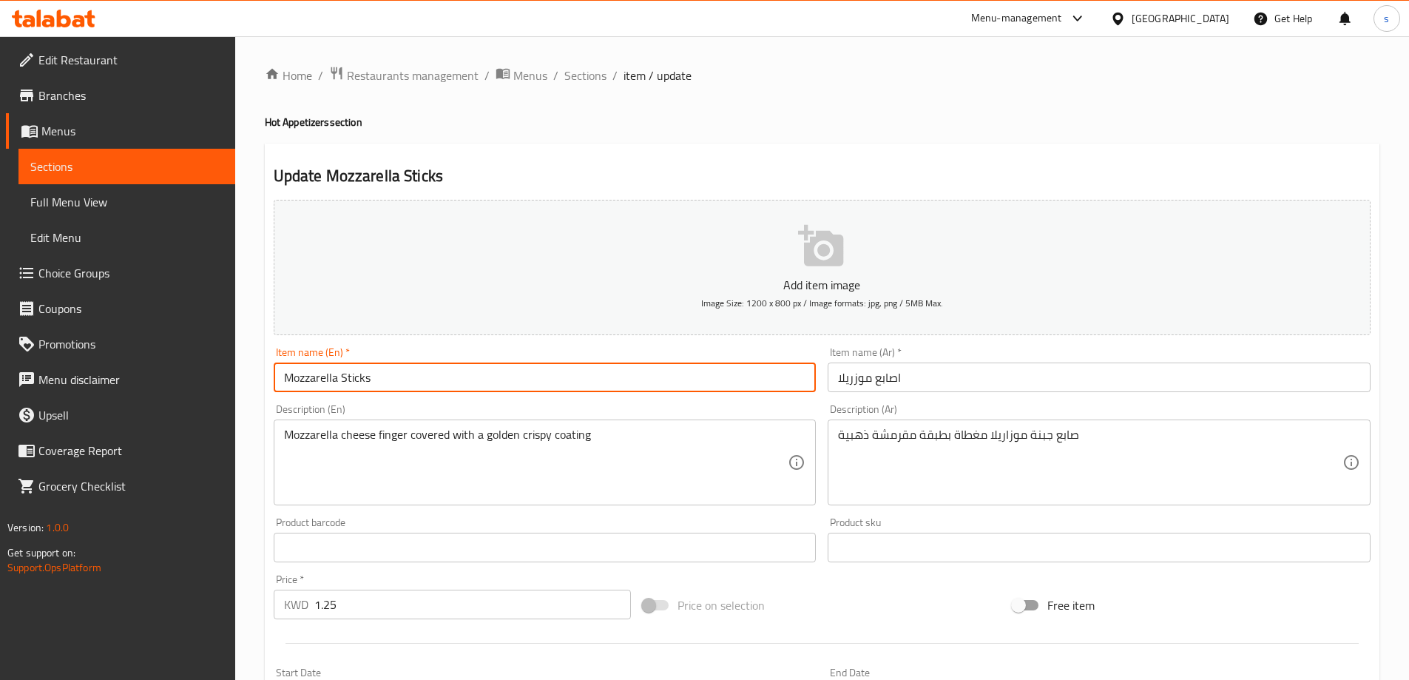
click at [341, 378] on input "Mozzarella Sticks" at bounding box center [545, 378] width 543 height 30
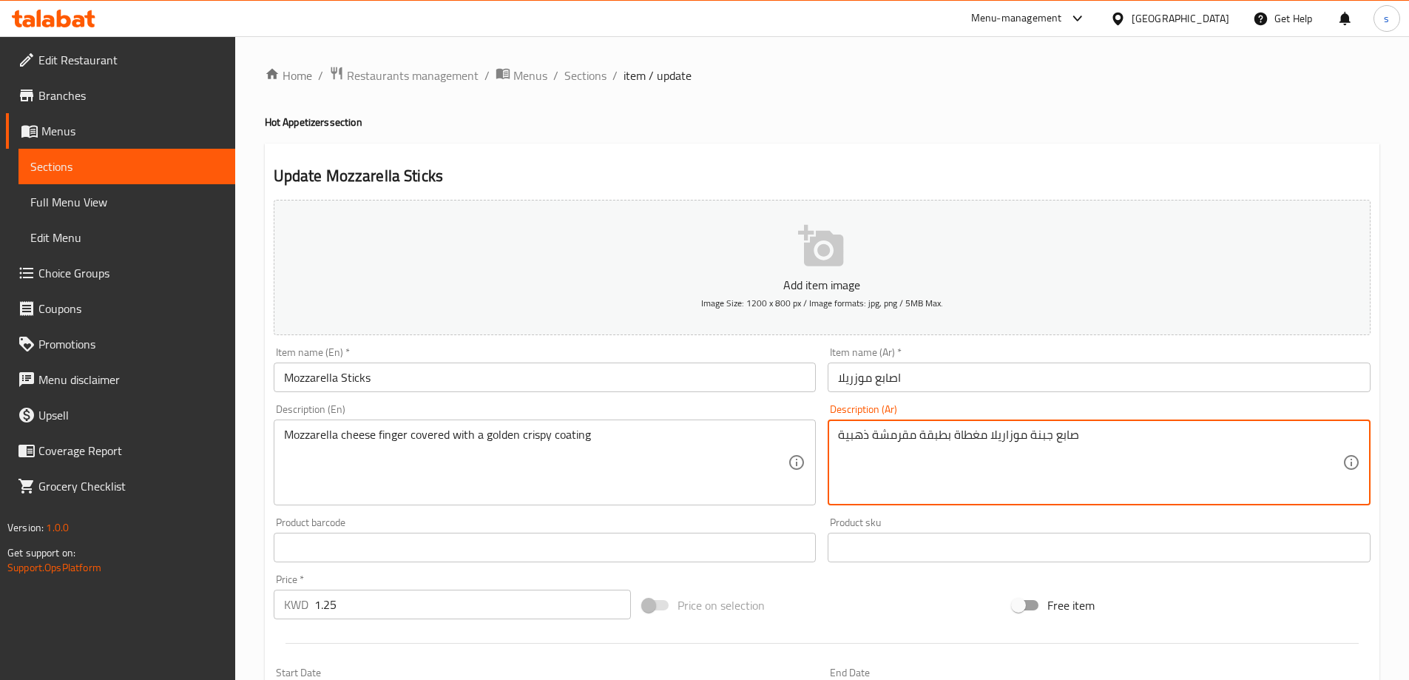
click at [1089, 437] on textarea "صابع جبنة موزاريلا مغطاة بطبقة مقرمشة ذهبية" at bounding box center [1090, 463] width 505 height 70
click at [1068, 439] on textarea "صابع جبنة موزاريلا مغطاة بطبقة مقرمشة ذهبية" at bounding box center [1090, 463] width 505 height 70
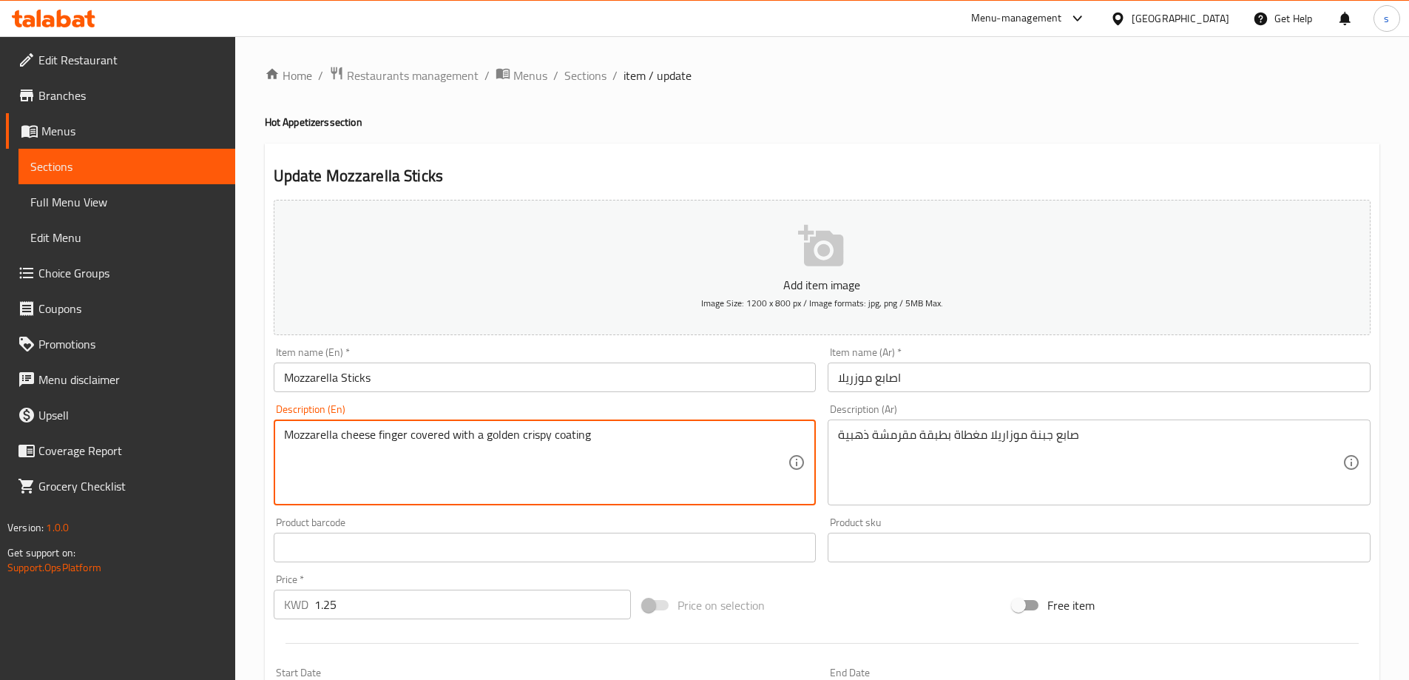
click at [387, 432] on textarea "Mozzarella cheese finger covered with a golden crispy coating" at bounding box center [536, 463] width 505 height 70
paste textarea "sticks"
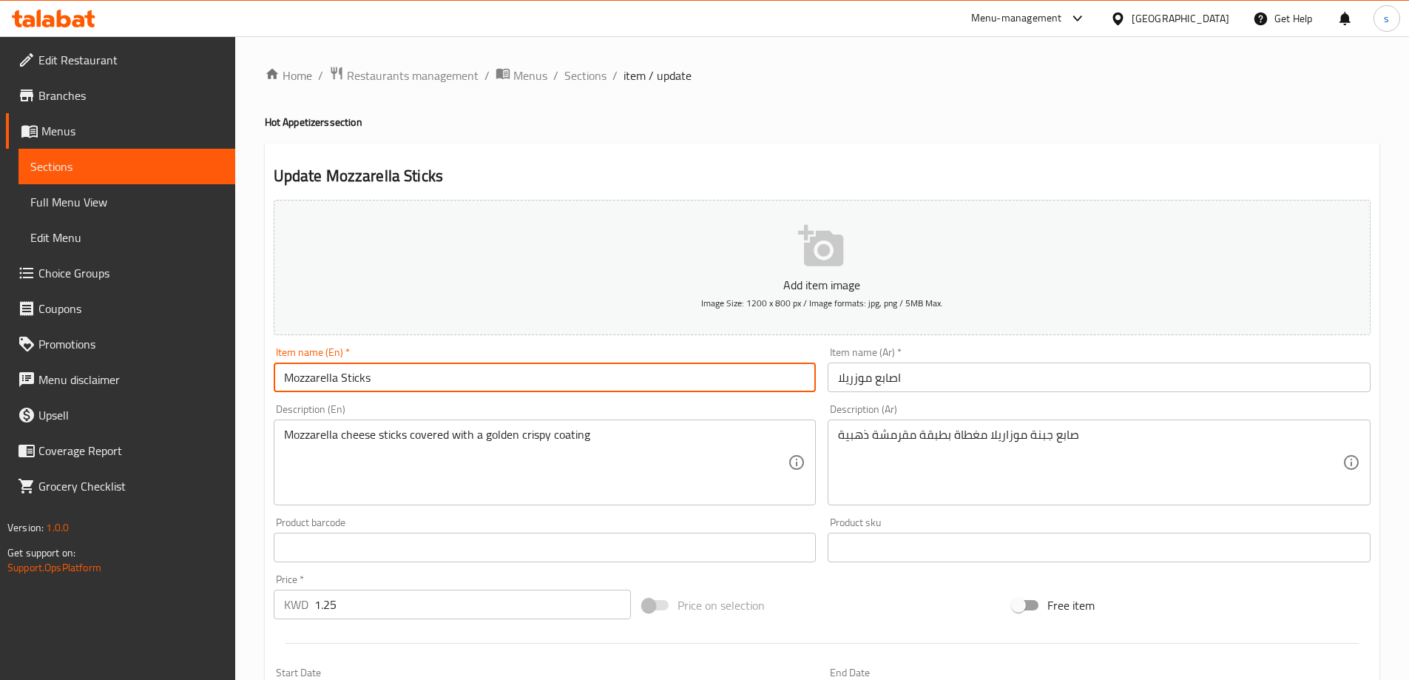
drag, startPoint x: 381, startPoint y: 384, endPoint x: 274, endPoint y: 287, distance: 144.6
click at [274, 287] on div "Add item image Image Size: 1200 x 800 px / Image formats: jpg, png / 5MB Max. I…" at bounding box center [822, 513] width 1109 height 638
click at [442, 364] on input "Mozzarella Sticks" at bounding box center [545, 378] width 543 height 30
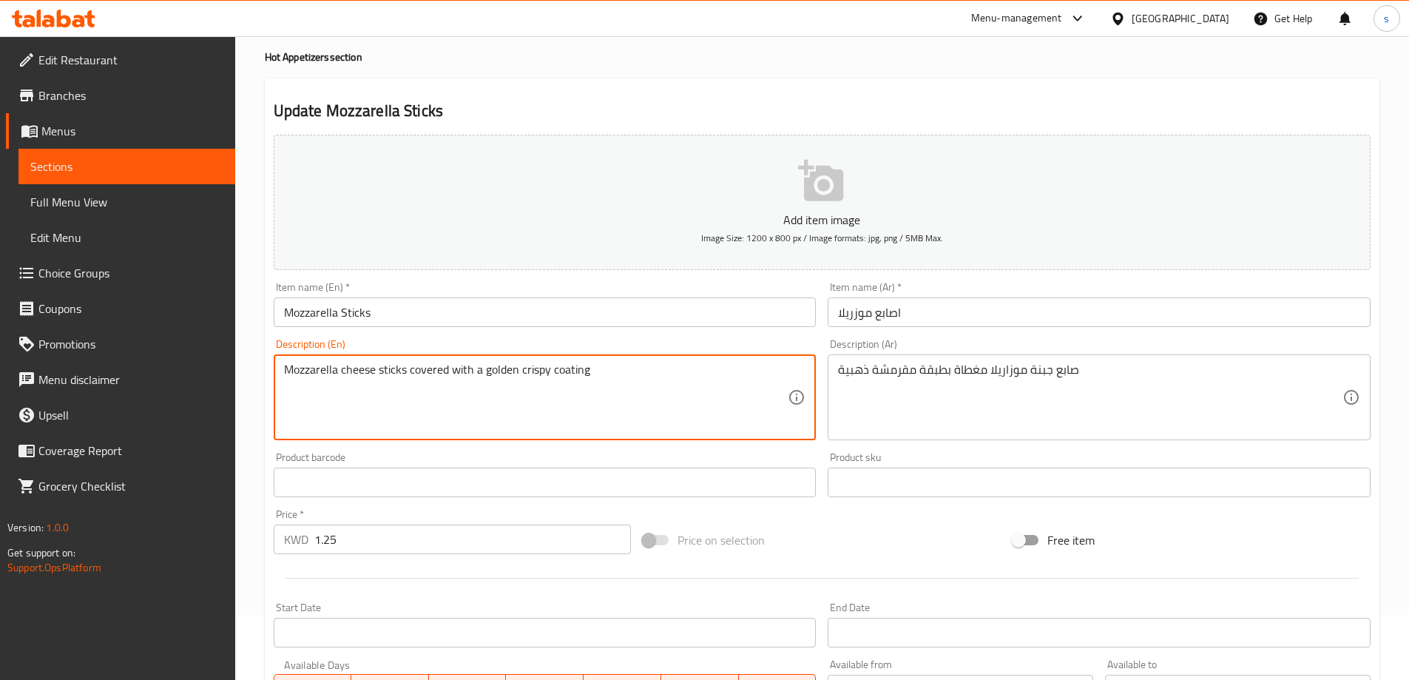
scroll to position [365, 0]
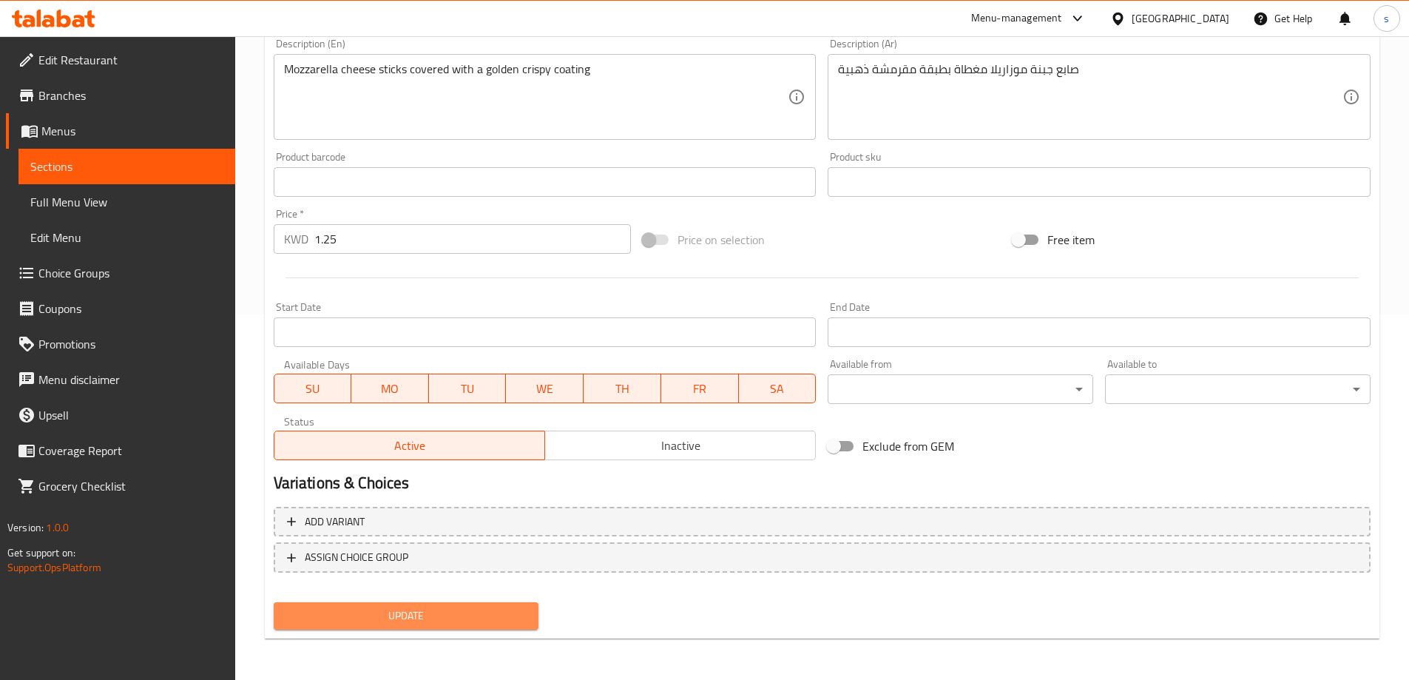
click at [446, 602] on button "Update" at bounding box center [407, 615] width 266 height 27
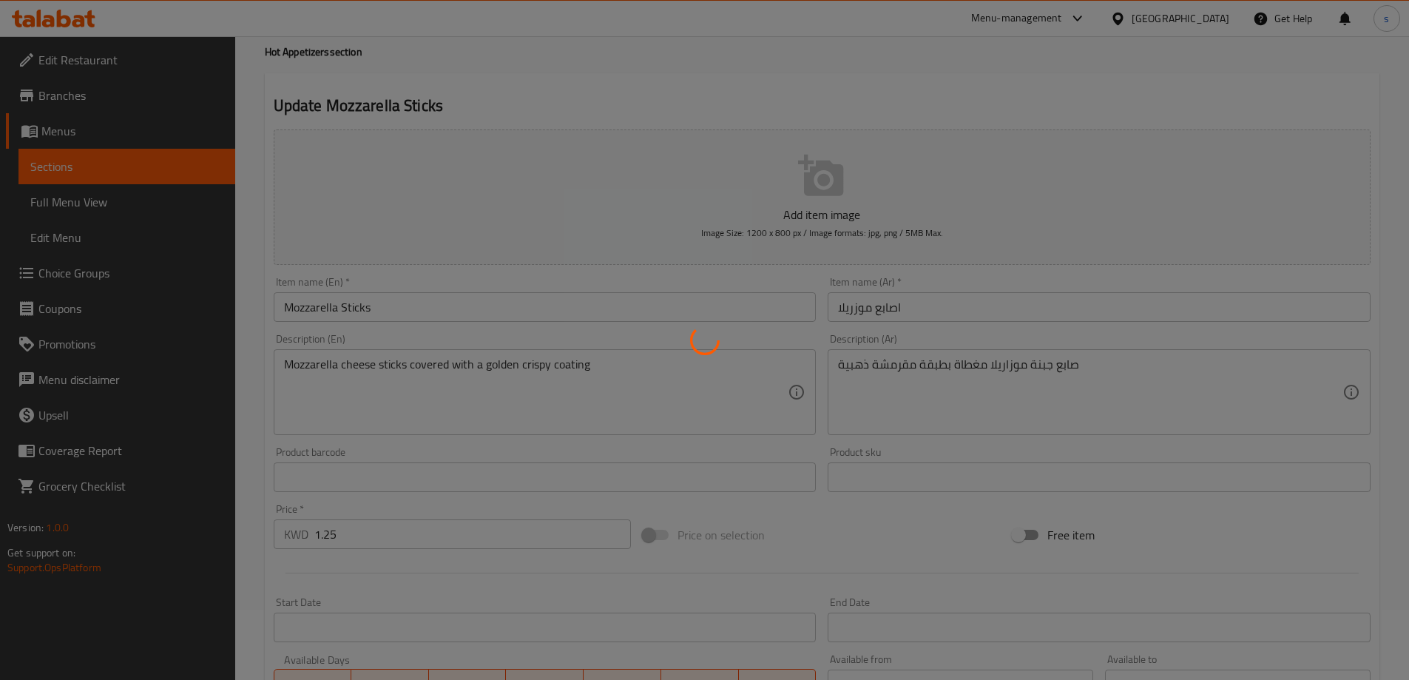
scroll to position [0, 0]
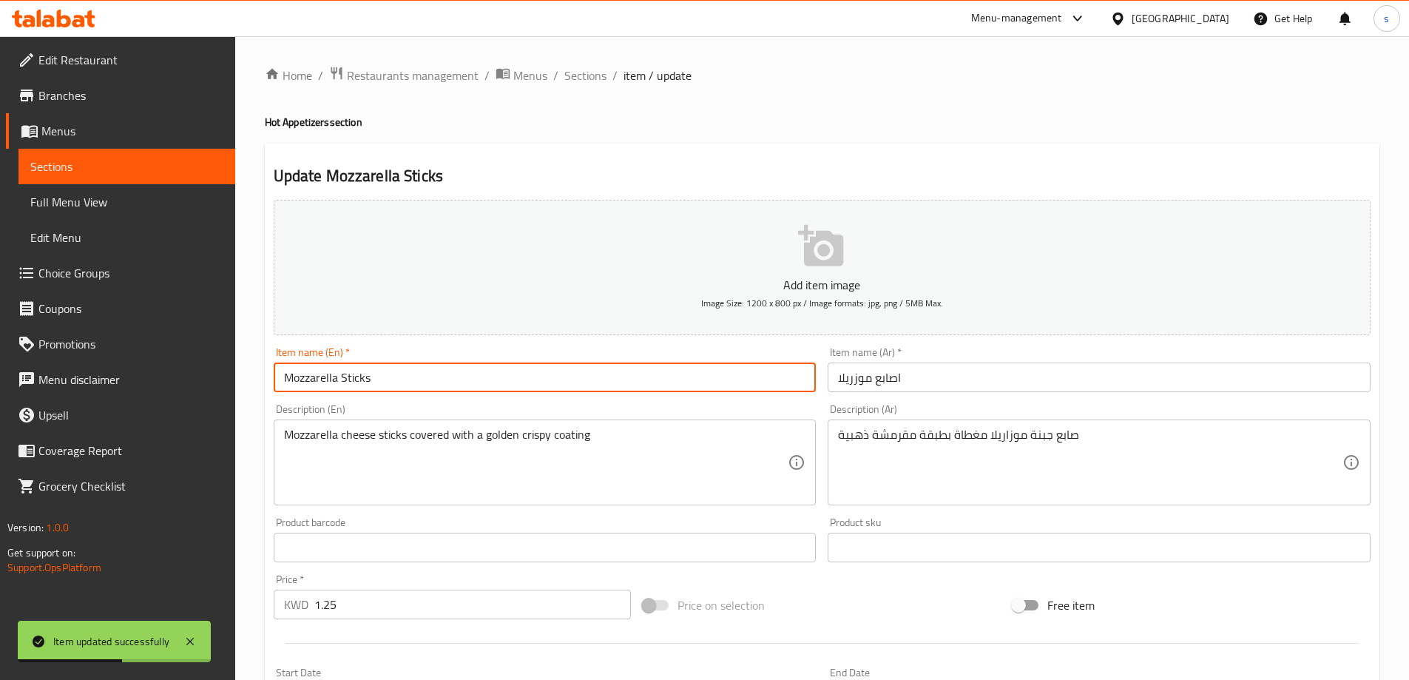
click at [474, 367] on input "Mozzarella Sticks" at bounding box center [545, 378] width 543 height 30
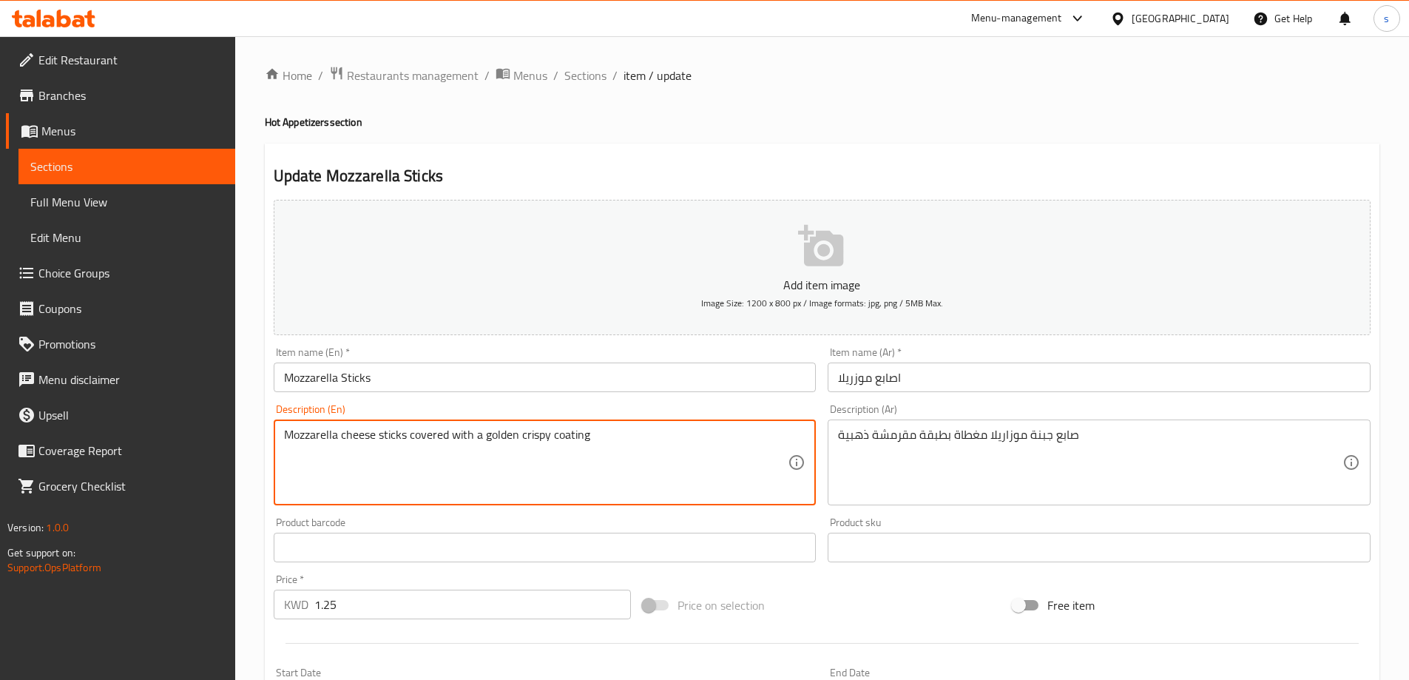
click at [604, 448] on textarea "Mozzarella cheese sticks covered with a golden crispy coating" at bounding box center [536, 463] width 505 height 70
paste textarea "layer golden crispy"
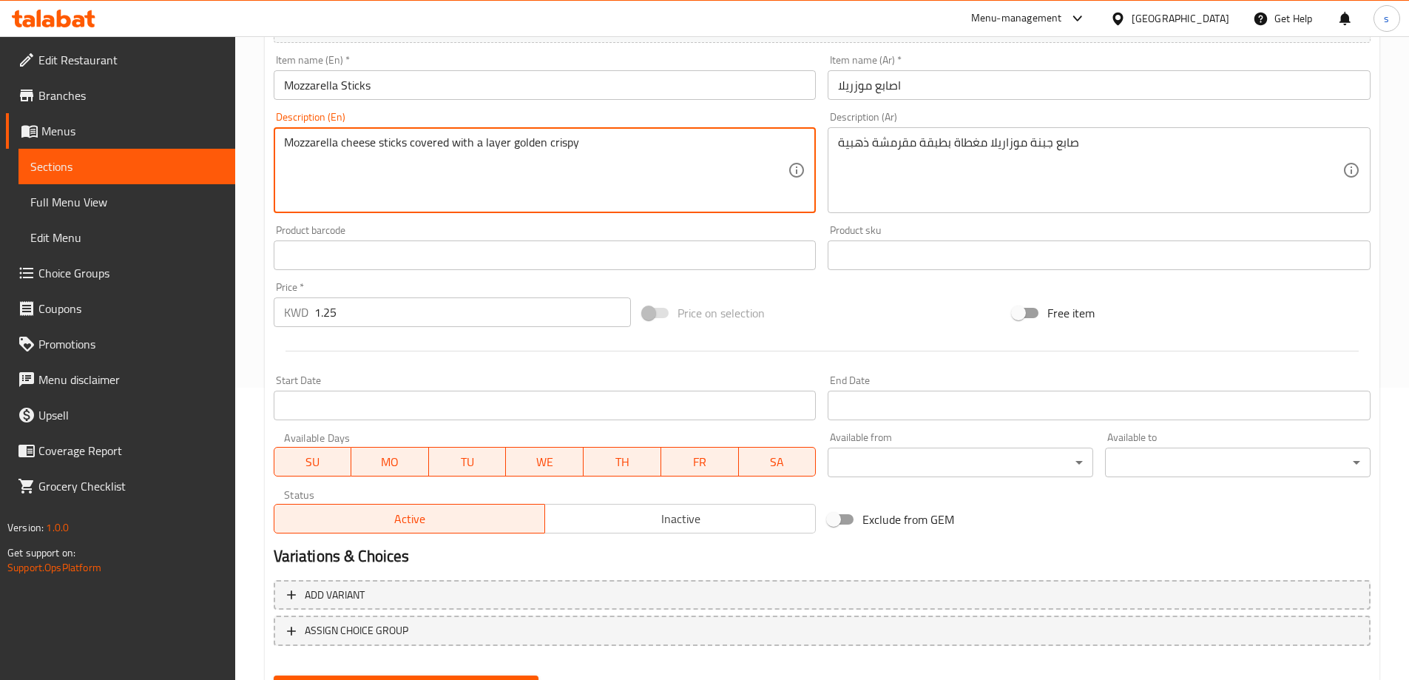
scroll to position [365, 0]
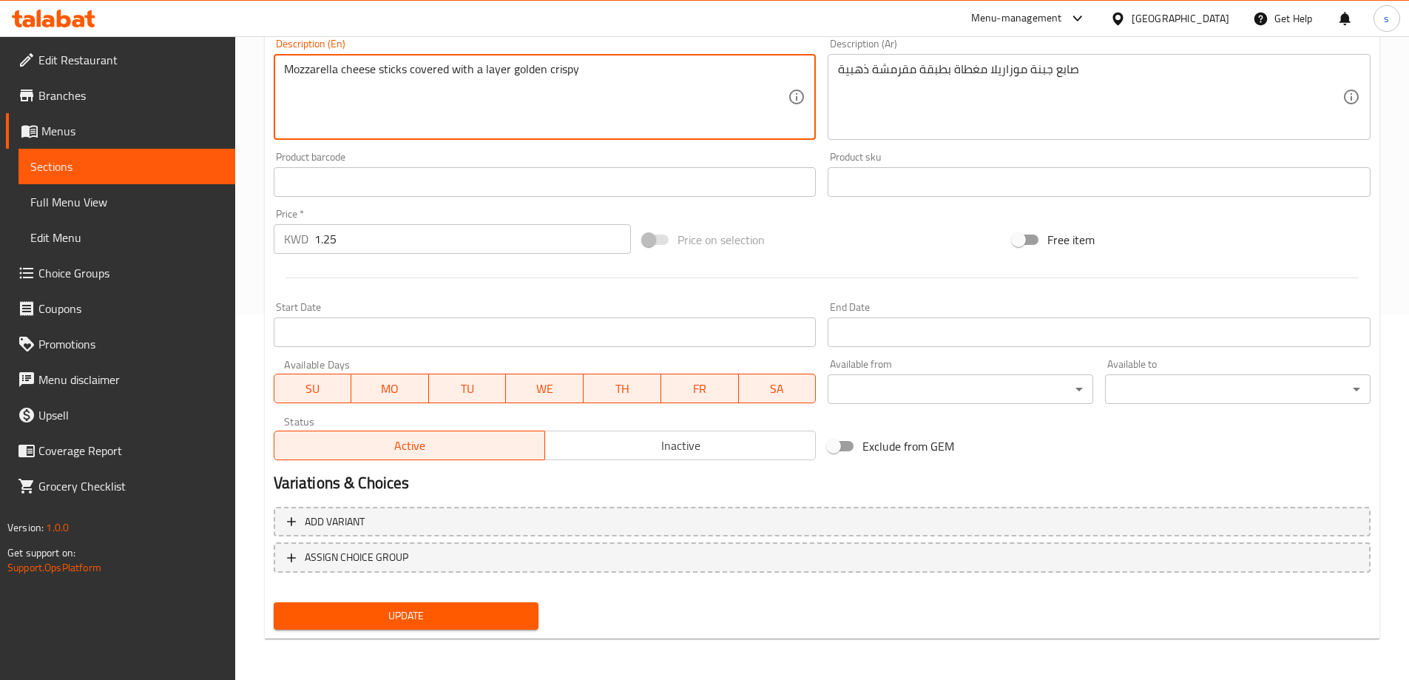
type textarea "Mozzarella cheese sticks covered with a layer golden crispy"
click at [376, 624] on span "Update" at bounding box center [407, 616] width 242 height 18
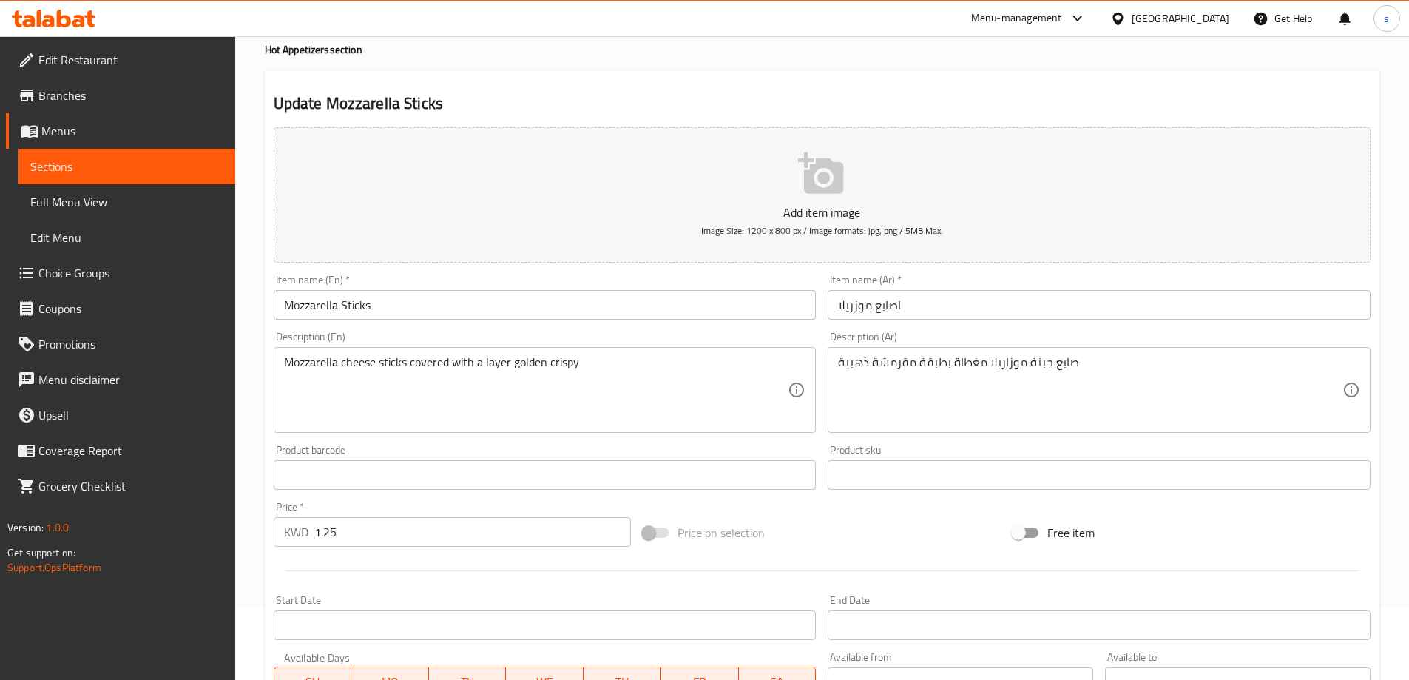
scroll to position [0, 0]
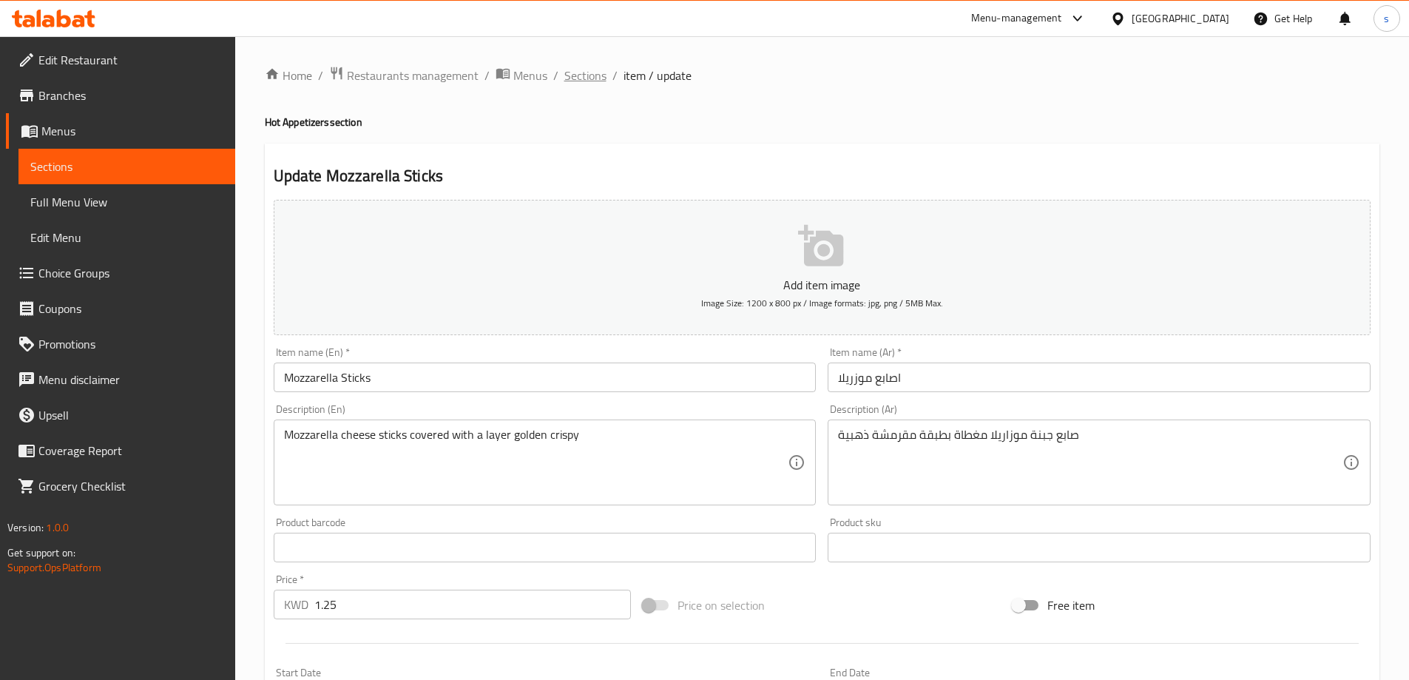
click at [580, 78] on span "Sections" at bounding box center [585, 76] width 42 height 18
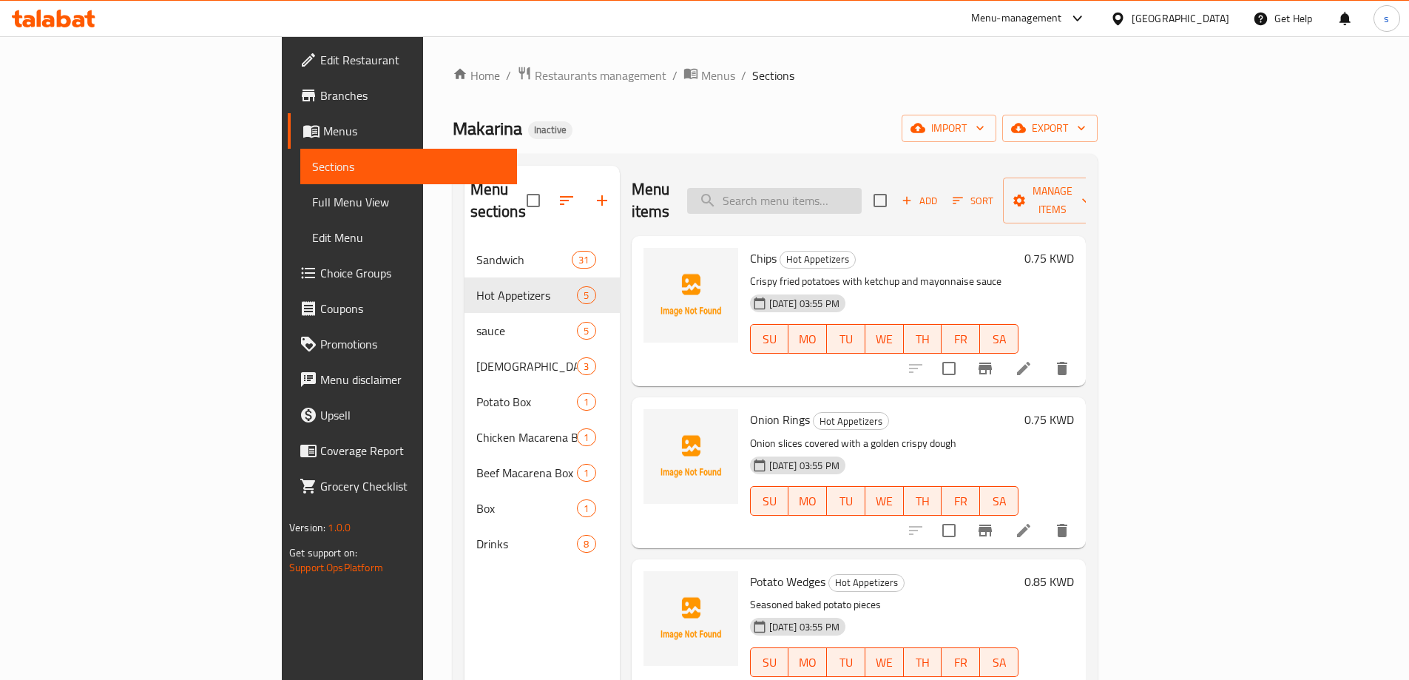
click at [835, 198] on input "search" at bounding box center [774, 201] width 175 height 26
paste input "Nuggets"
type input "Nuggets"
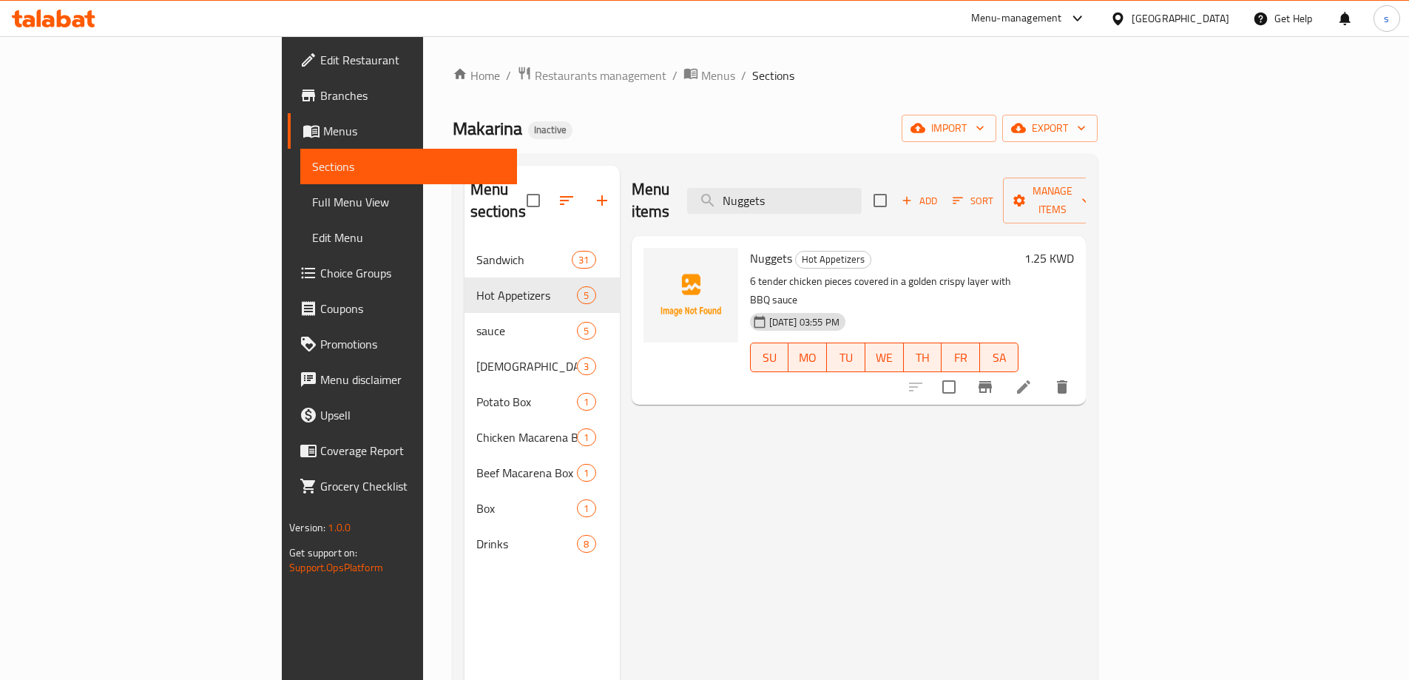
click at [1031, 380] on icon at bounding box center [1023, 386] width 13 height 13
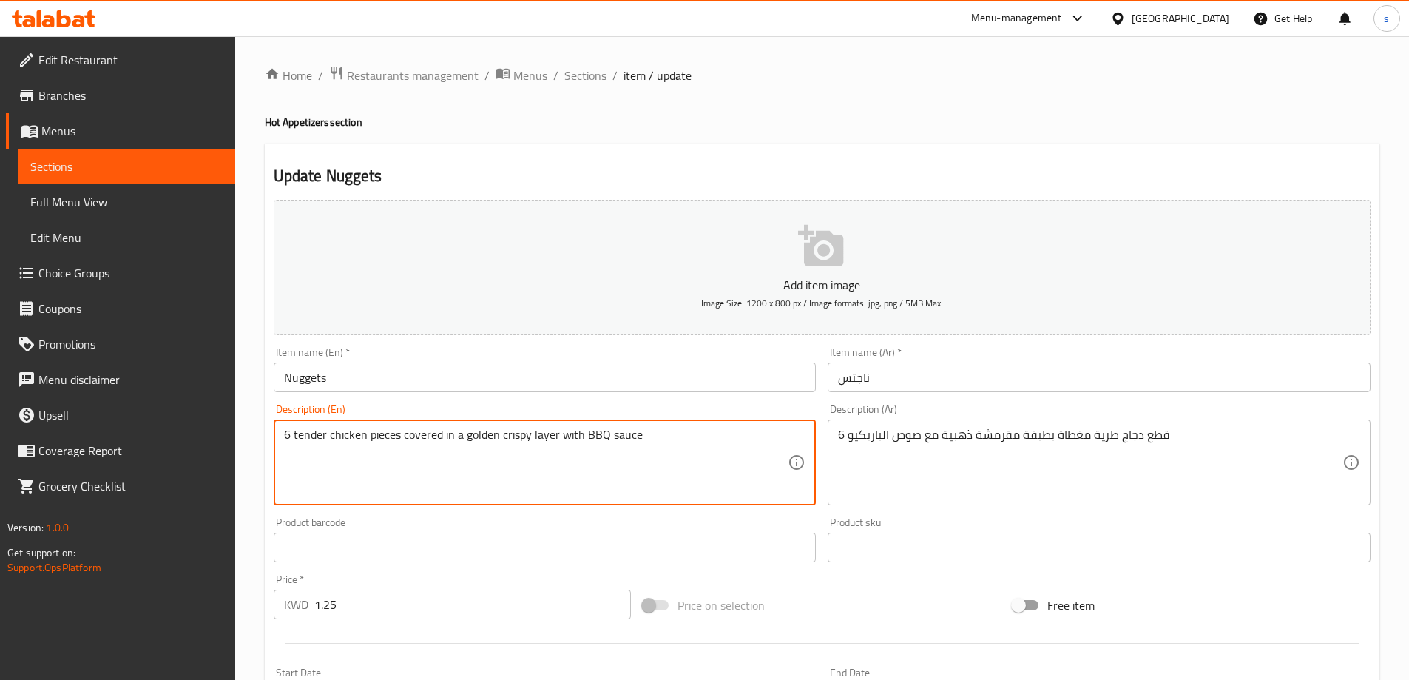
drag, startPoint x: 400, startPoint y: 439, endPoint x: 364, endPoint y: 451, distance: 38.4
click at [364, 451] on textarea "6 tender chicken pieces covered in a golden crispy layer with BBQ sauce" at bounding box center [536, 463] width 505 height 70
click at [294, 436] on textarea "6 tender chicken covered in a golden crispy layer with BBQ sauce" at bounding box center [536, 463] width 505 height 70
paste textarea "pieces"
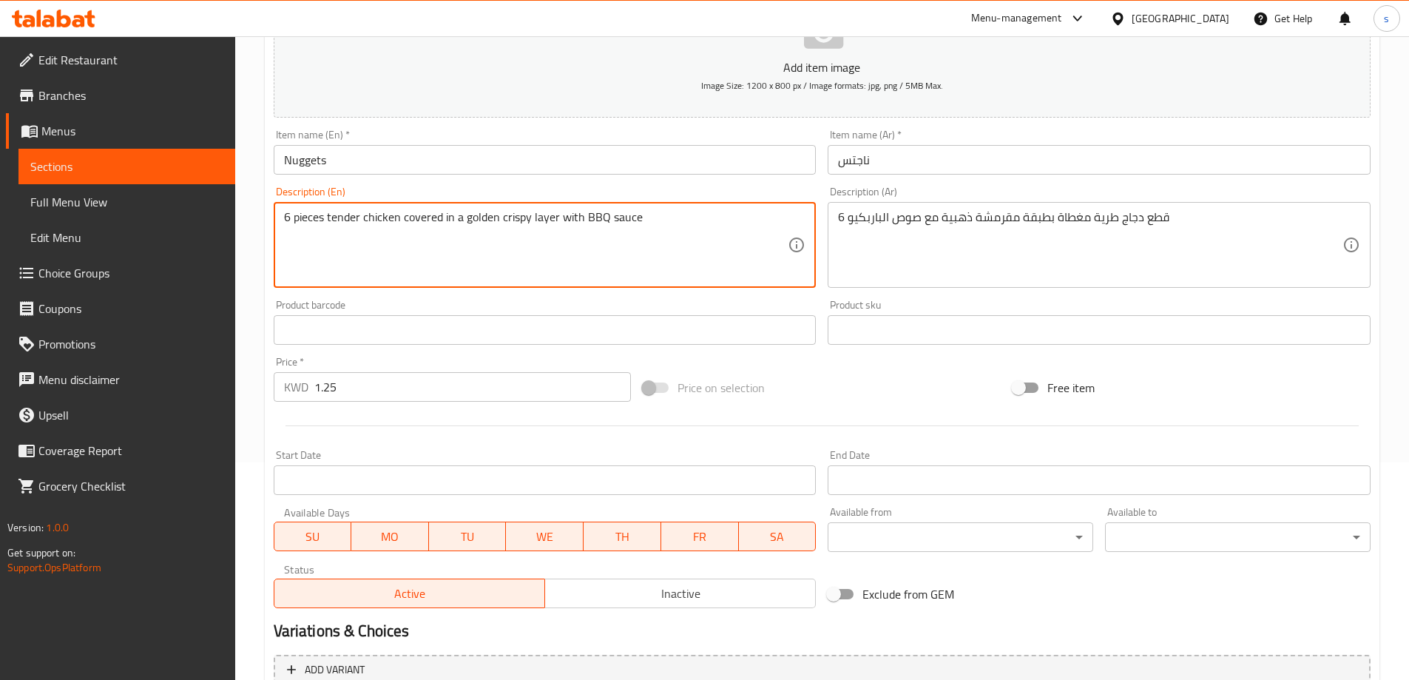
scroll to position [365, 0]
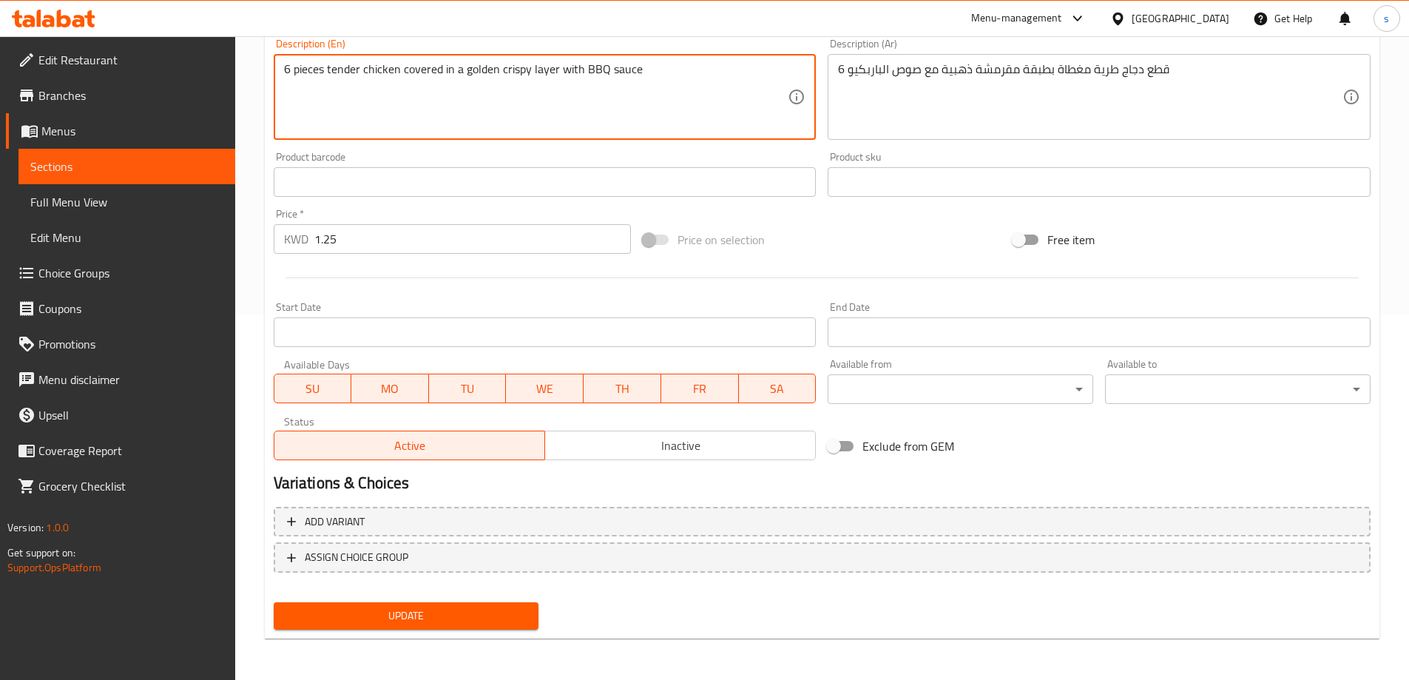
type textarea "6 pieces tender chicken covered in a golden crispy layer with BBQ sauce"
click at [440, 624] on span "Update" at bounding box center [407, 616] width 242 height 18
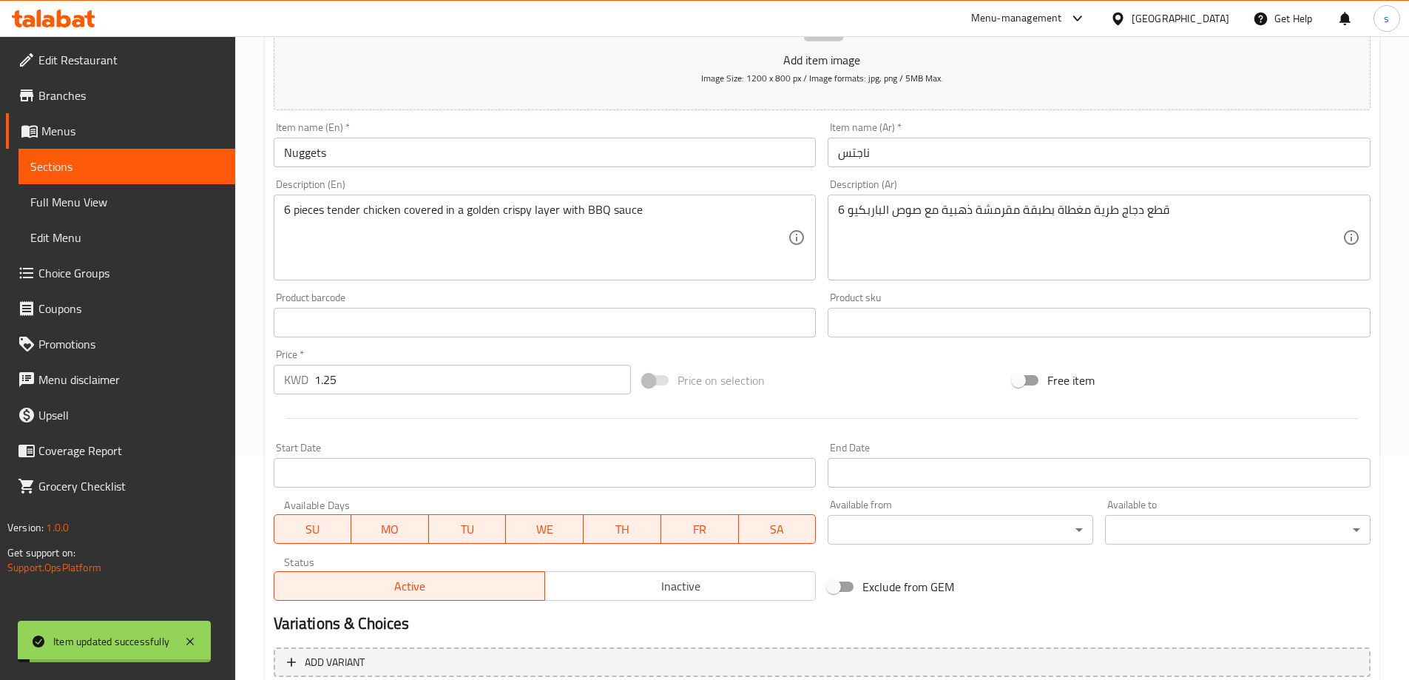
scroll to position [0, 0]
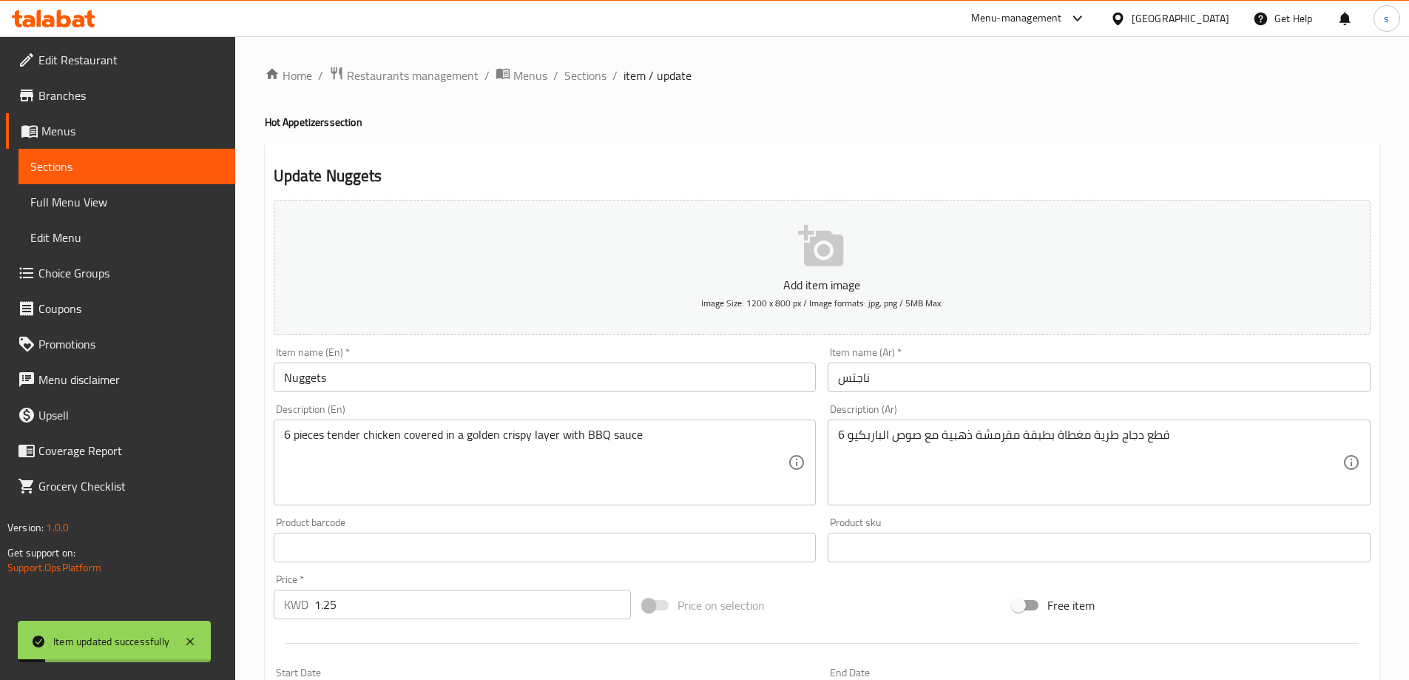
click at [428, 378] on input "Nuggets" at bounding box center [545, 378] width 543 height 30
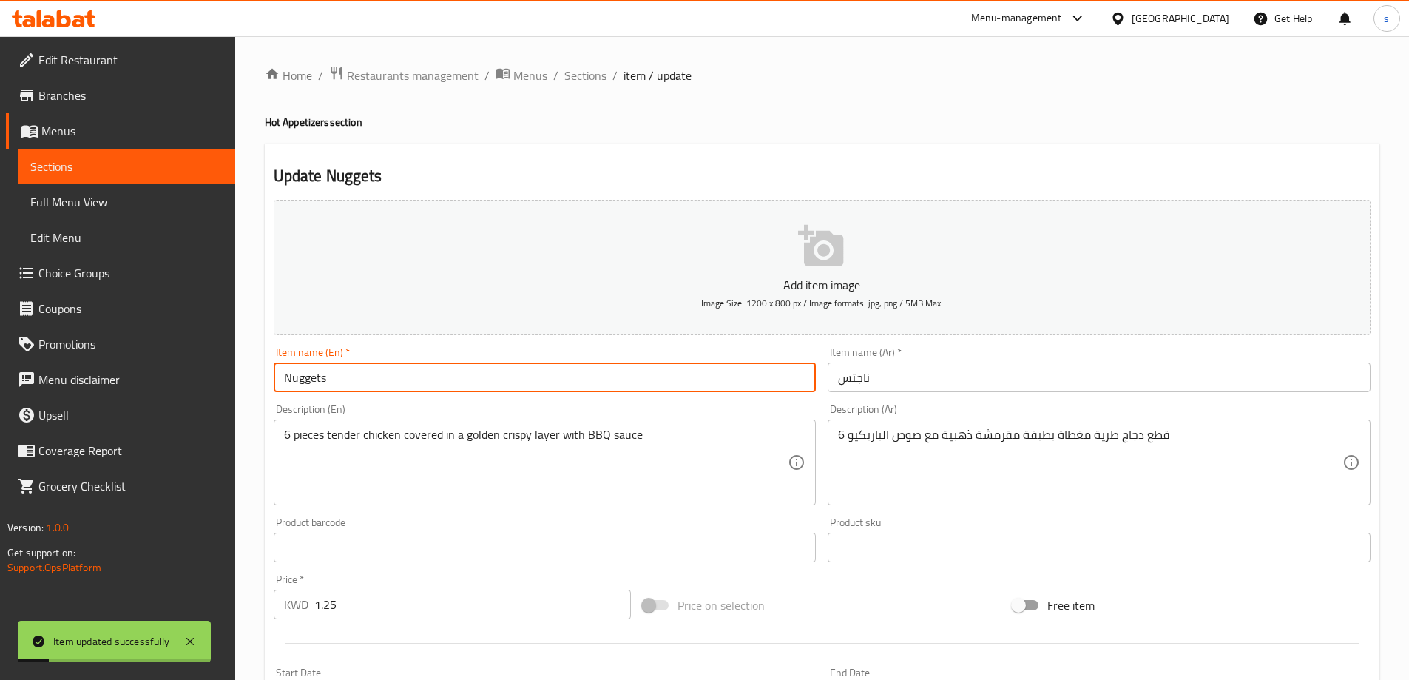
click at [428, 378] on input "Nuggets" at bounding box center [545, 378] width 543 height 30
click at [591, 68] on span "Sections" at bounding box center [585, 76] width 42 height 18
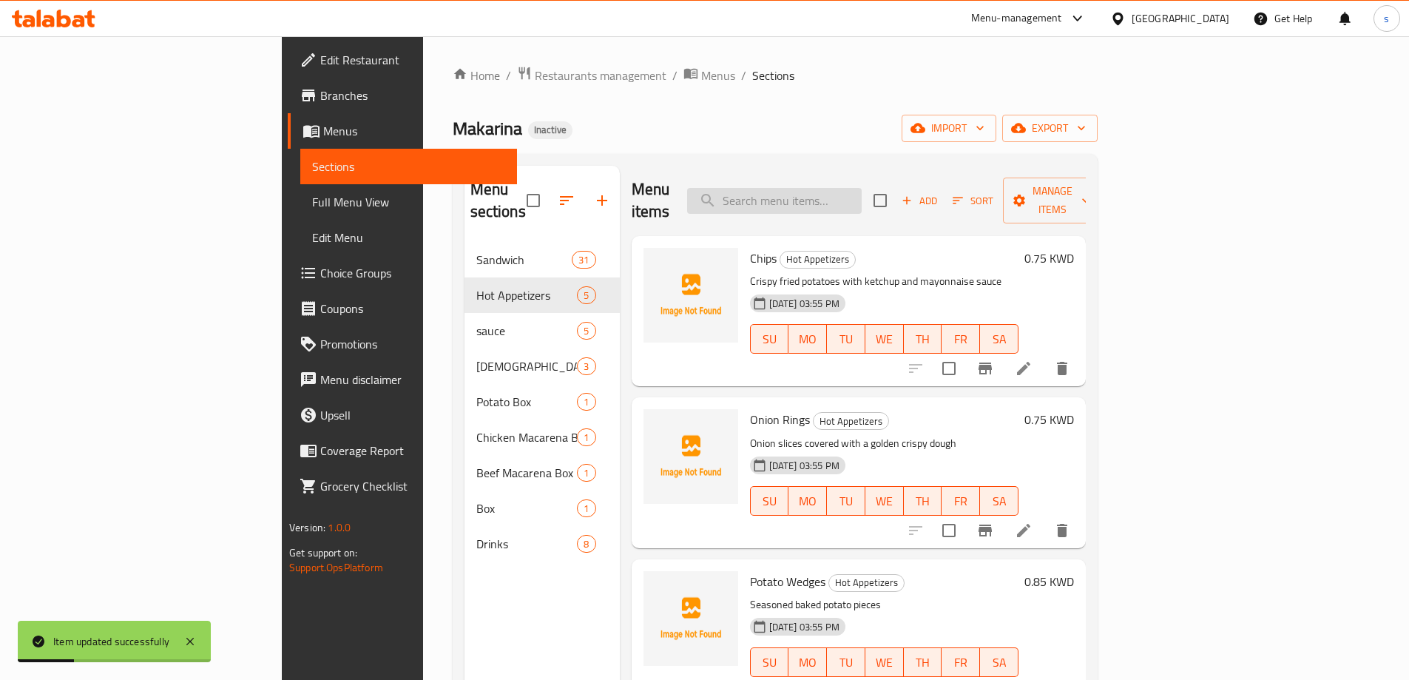
click at [852, 198] on input "search" at bounding box center [774, 201] width 175 height 26
paste input "Nuggets"
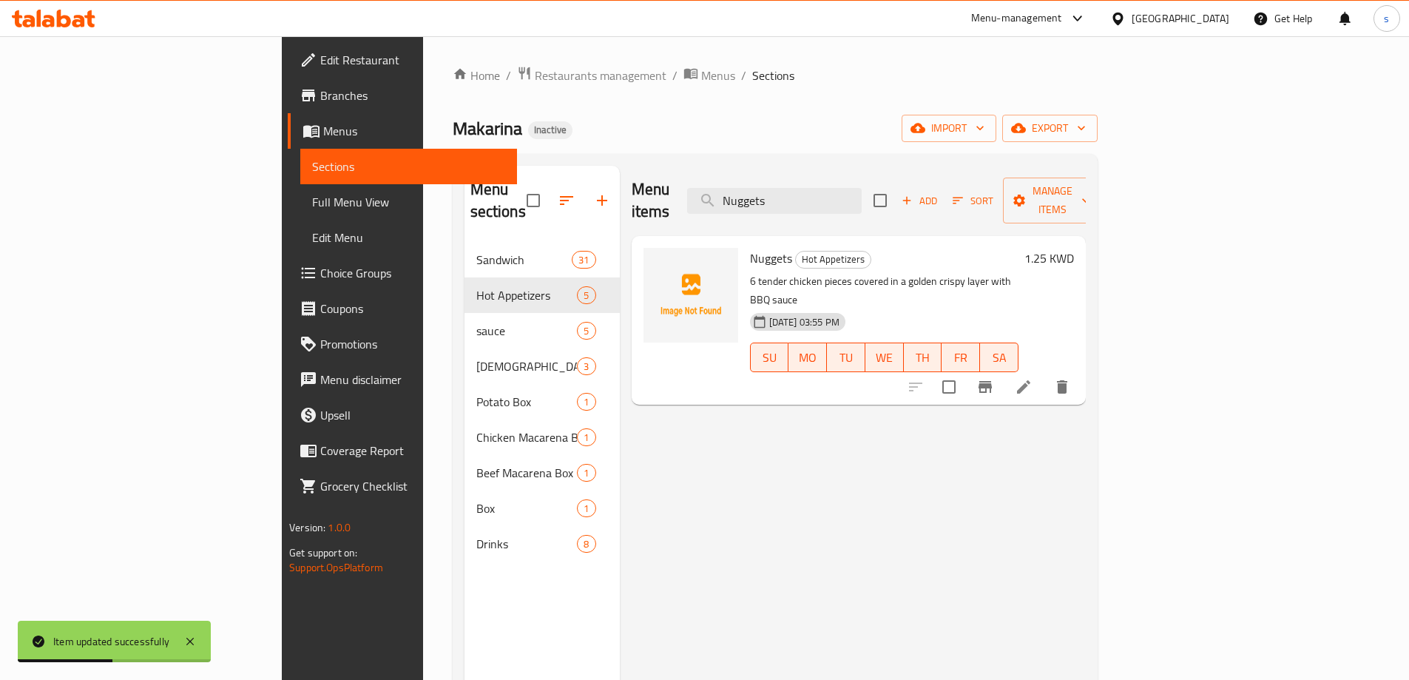
type input "Nuggets"
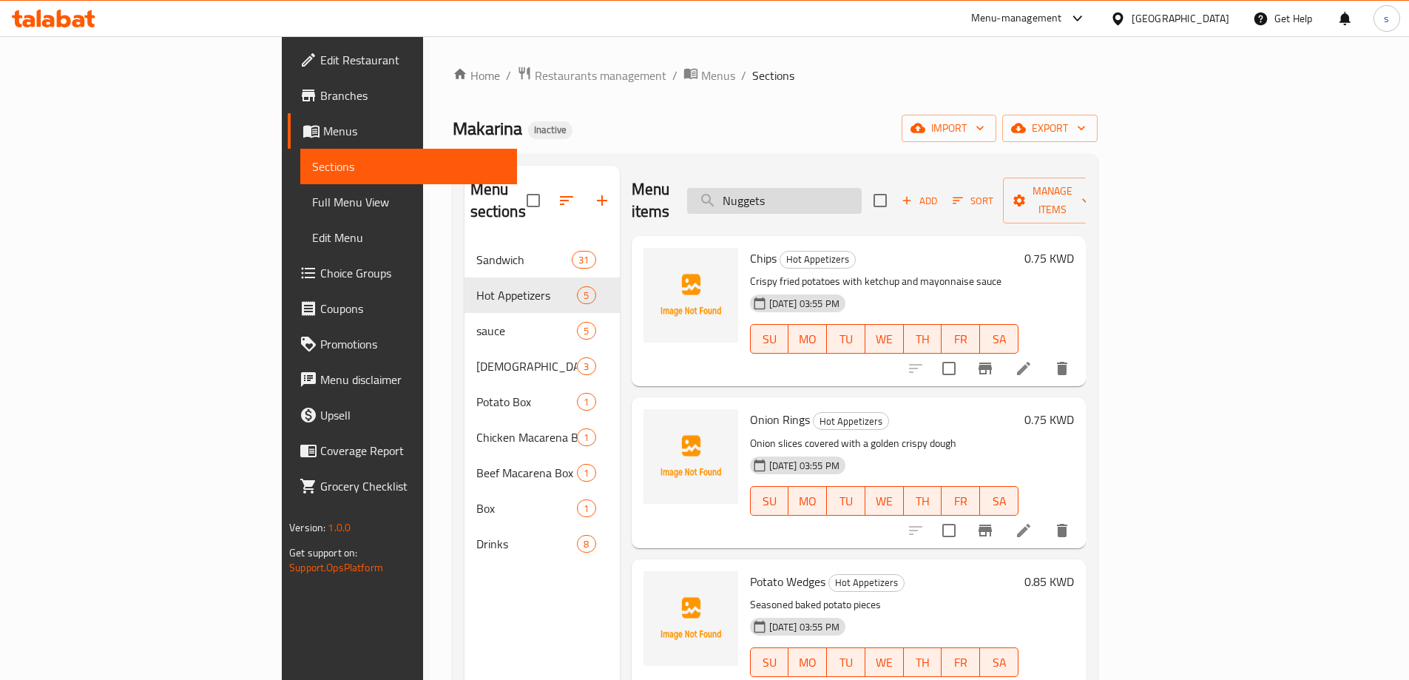
click at [862, 188] on input "Nuggets" at bounding box center [774, 201] width 175 height 26
click at [889, 209] on div "Menu items Nuggets Add Sort Manage items" at bounding box center [859, 201] width 454 height 70
click at [862, 195] on input "Nuggets" at bounding box center [774, 201] width 175 height 26
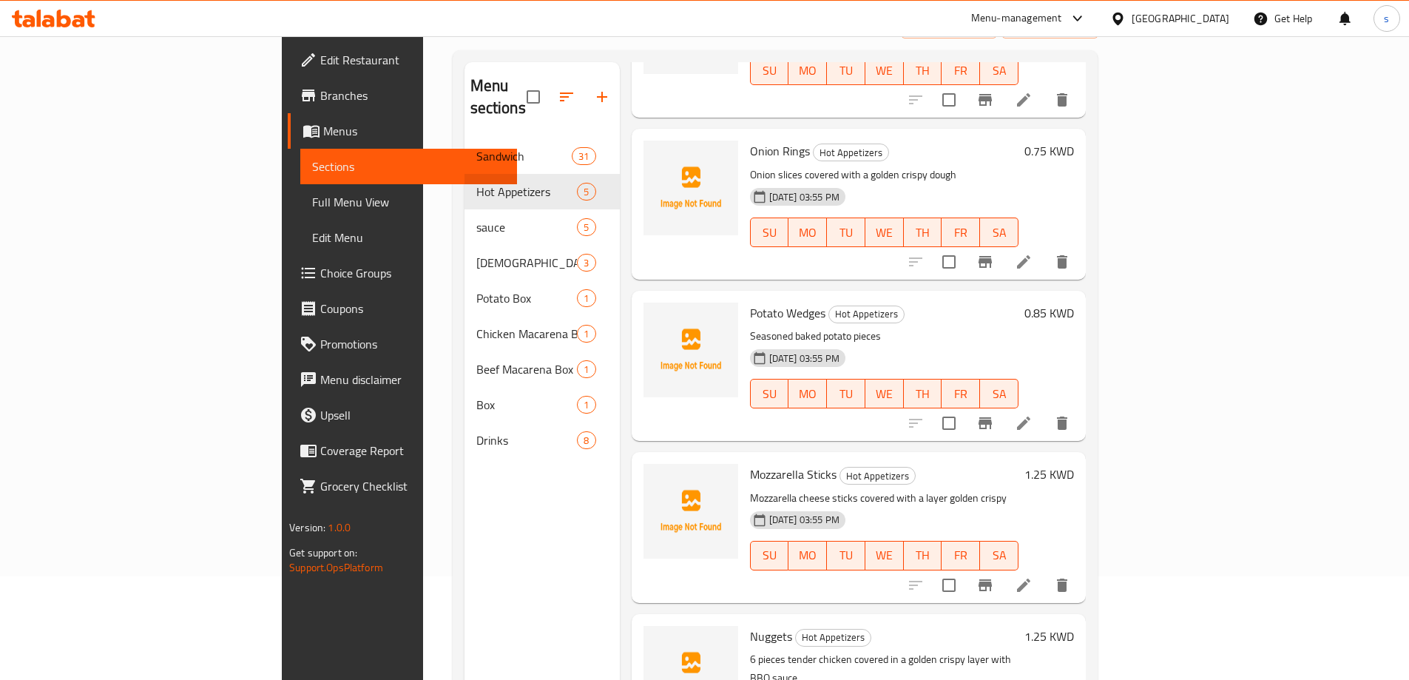
scroll to position [207, 0]
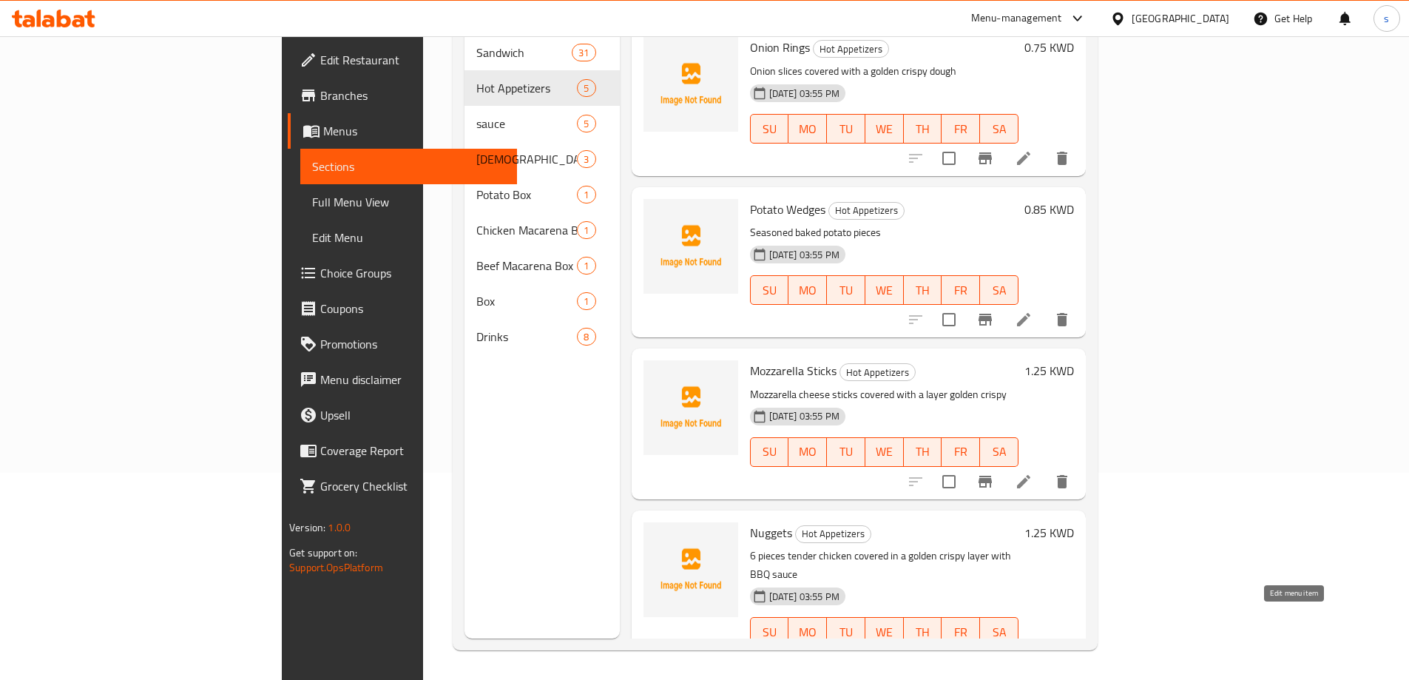
click at [1033, 653] on icon at bounding box center [1024, 662] width 18 height 18
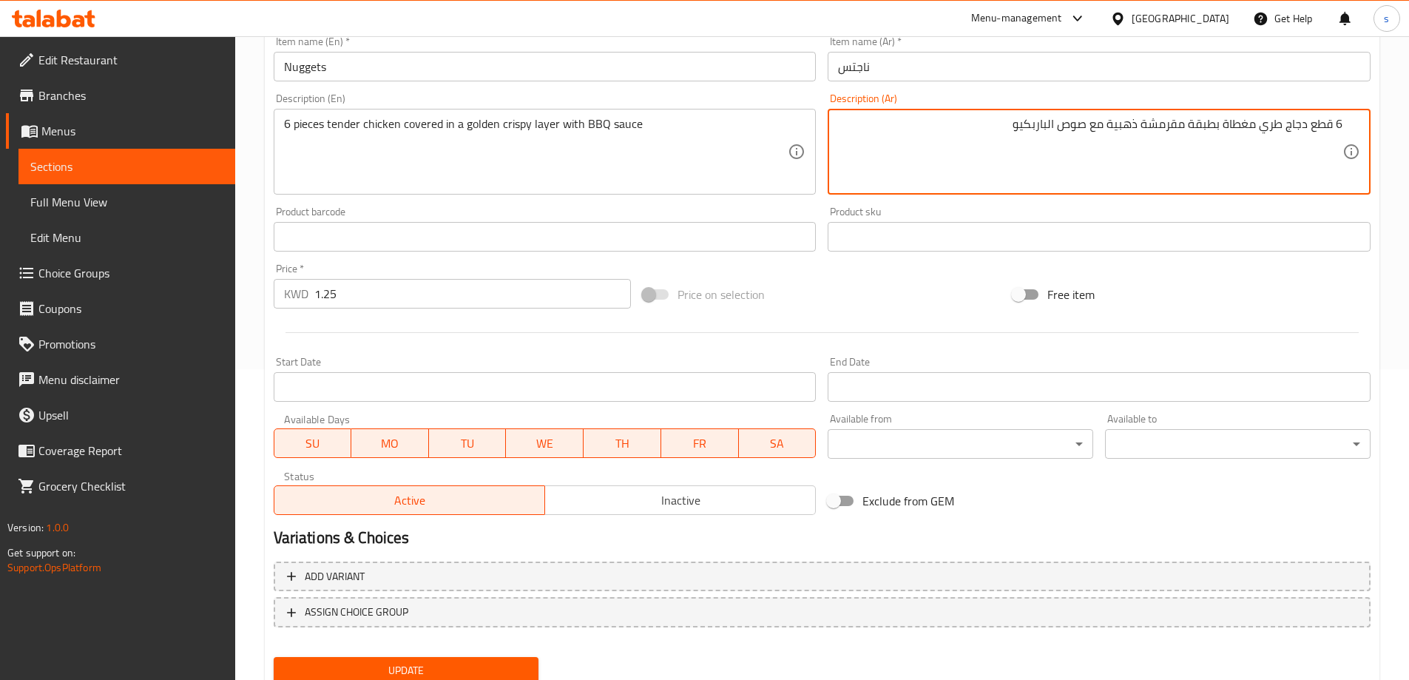
scroll to position [365, 0]
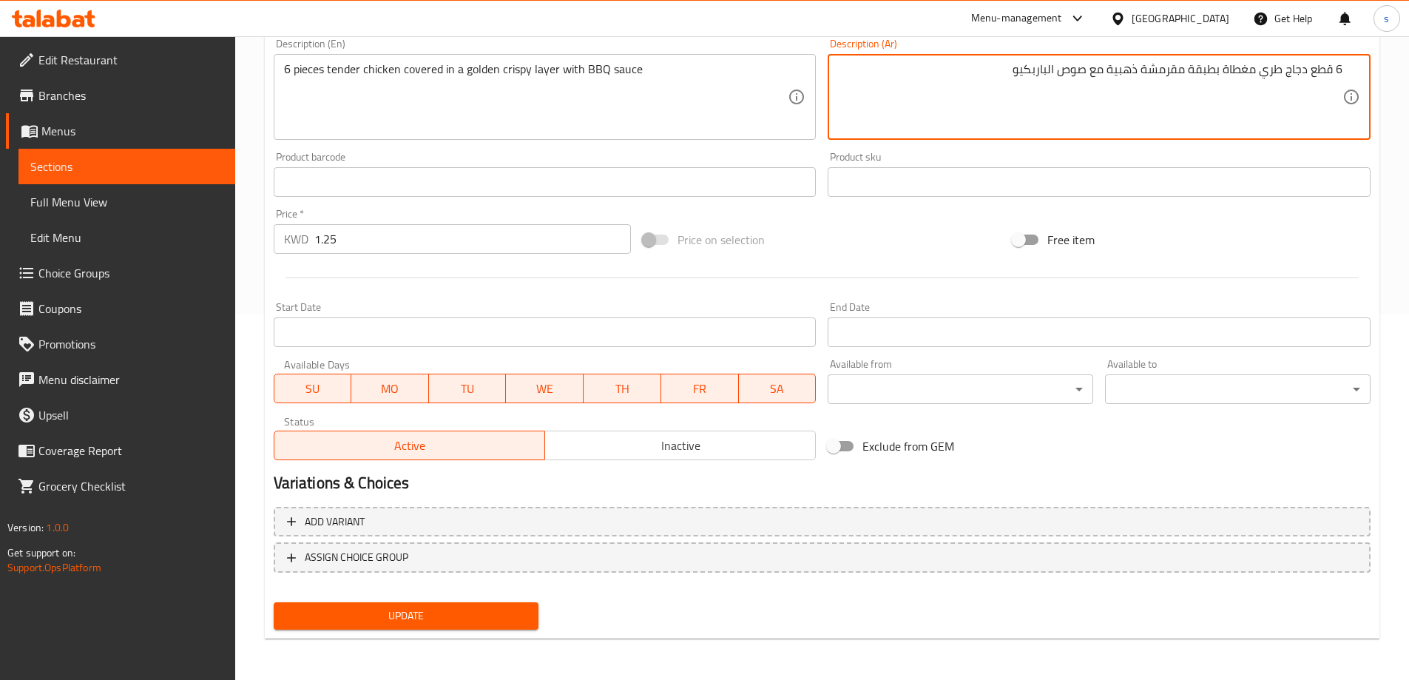
type textarea "6 قطع دجاج طري مغطاة بطبقة مقرمشة ذهبية مع صوص الباربكيو"
click at [430, 603] on button "Update" at bounding box center [407, 615] width 266 height 27
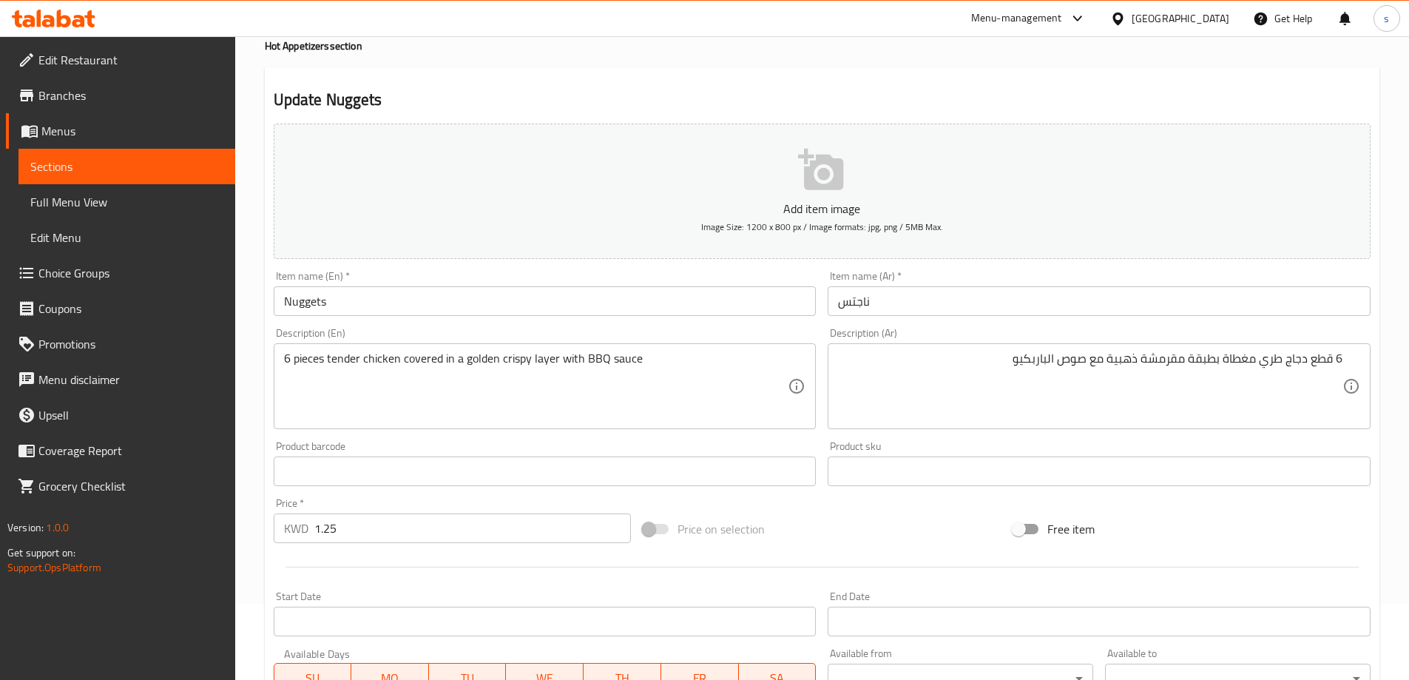
scroll to position [0, 0]
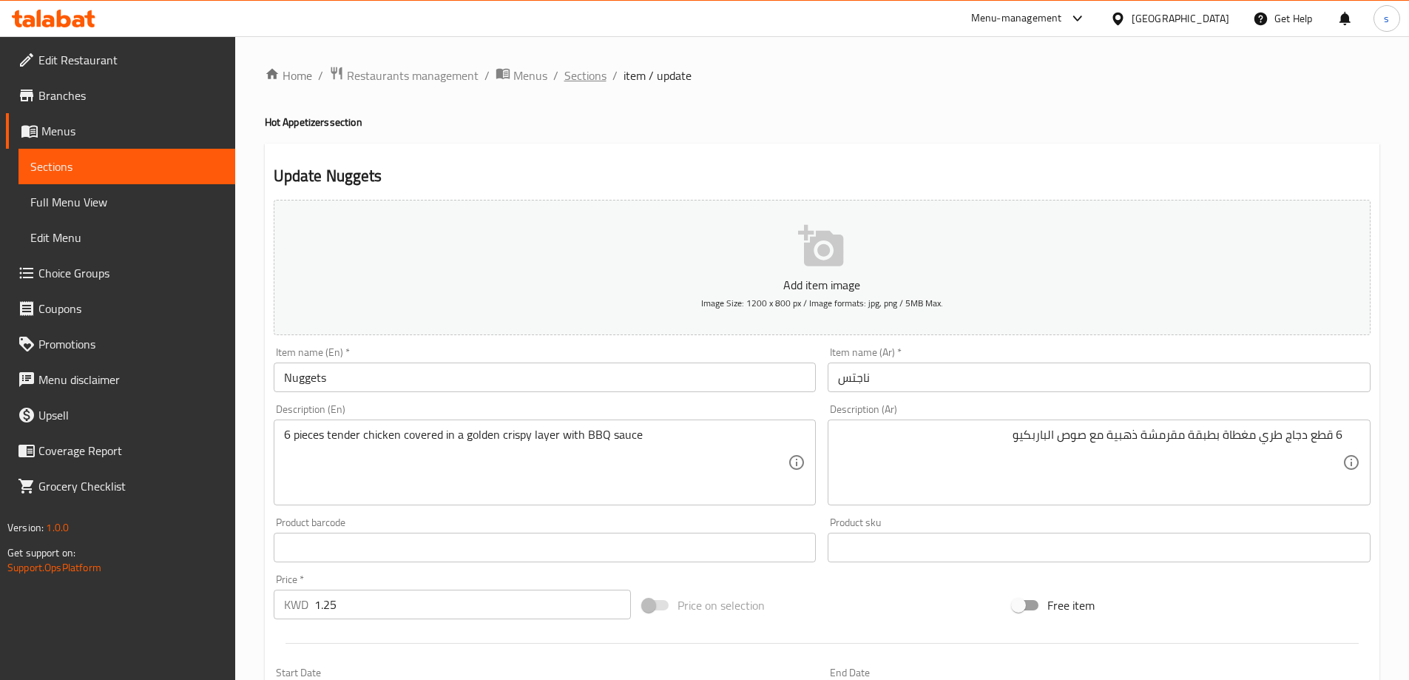
click at [590, 84] on span "Sections" at bounding box center [585, 76] width 42 height 18
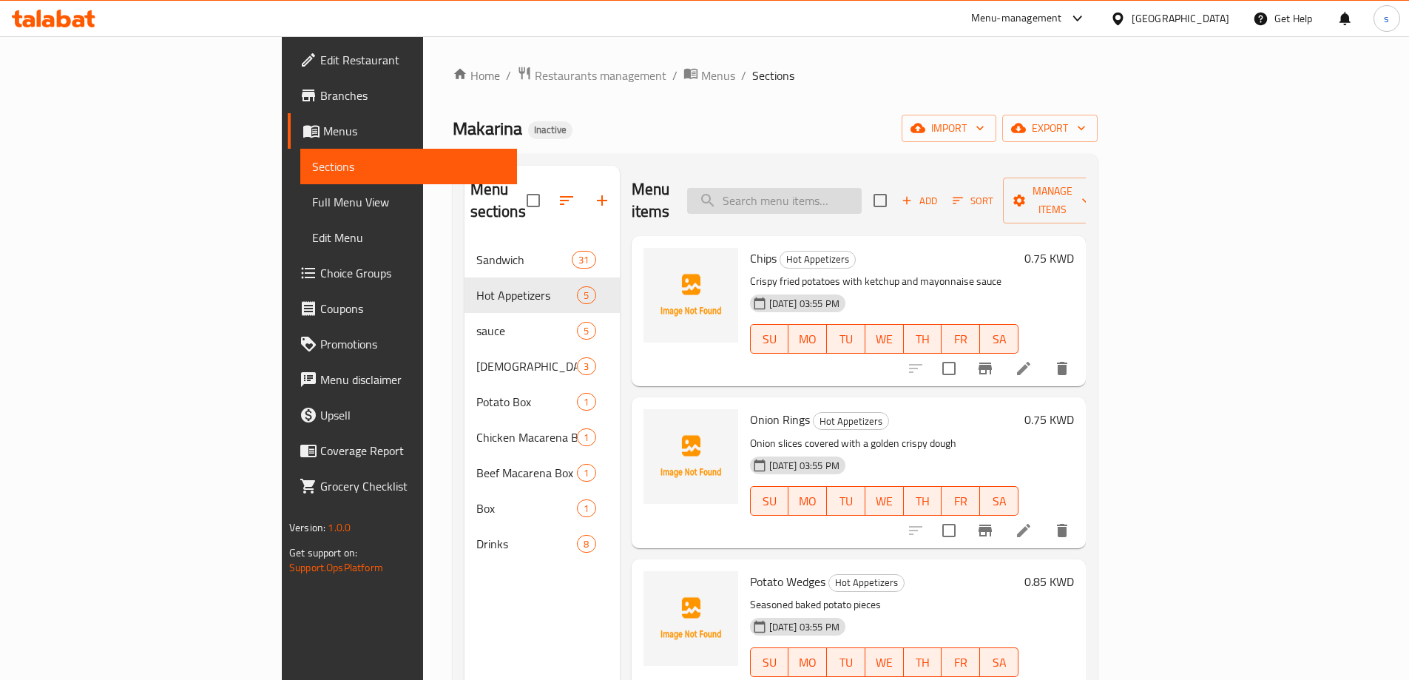
click at [831, 196] on input "search" at bounding box center [774, 201] width 175 height 26
paste input "Macarina Iftar Box Medium 1"
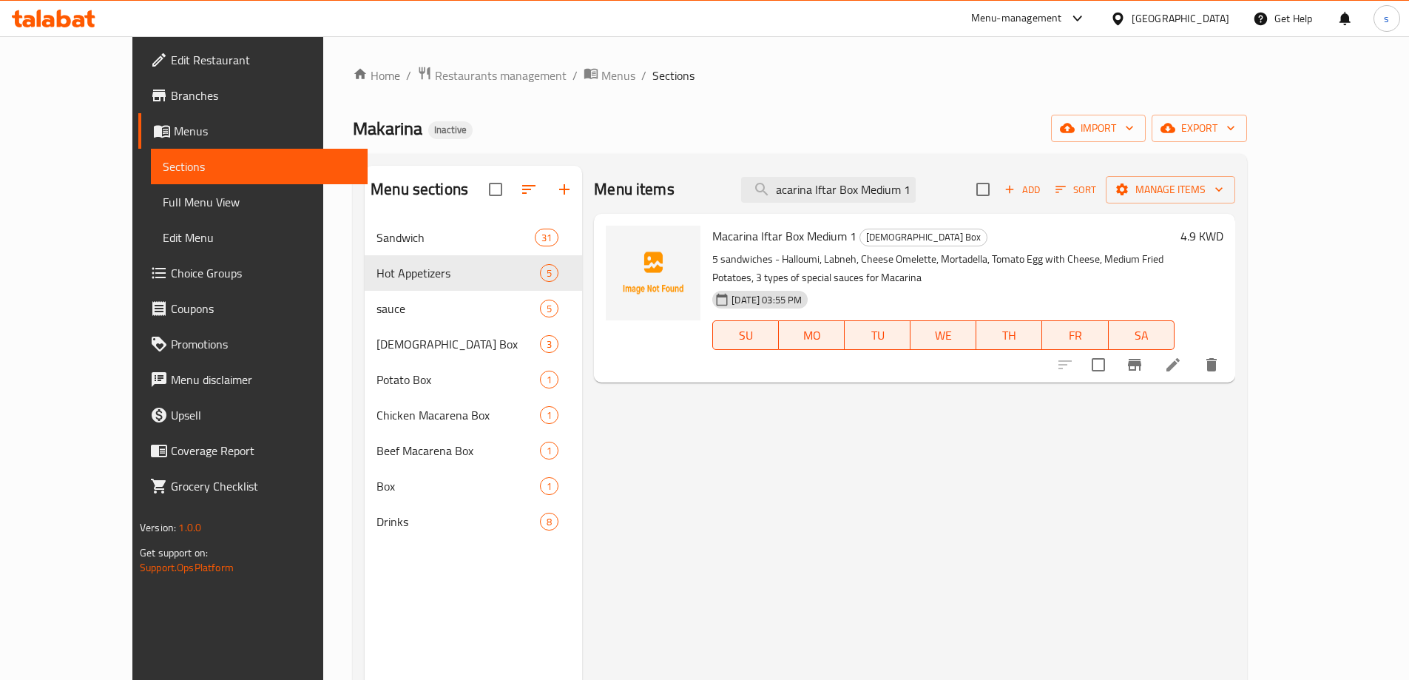
type input "Macarina Iftar Box Medium 1"
click at [1182, 368] on icon at bounding box center [1173, 365] width 18 height 18
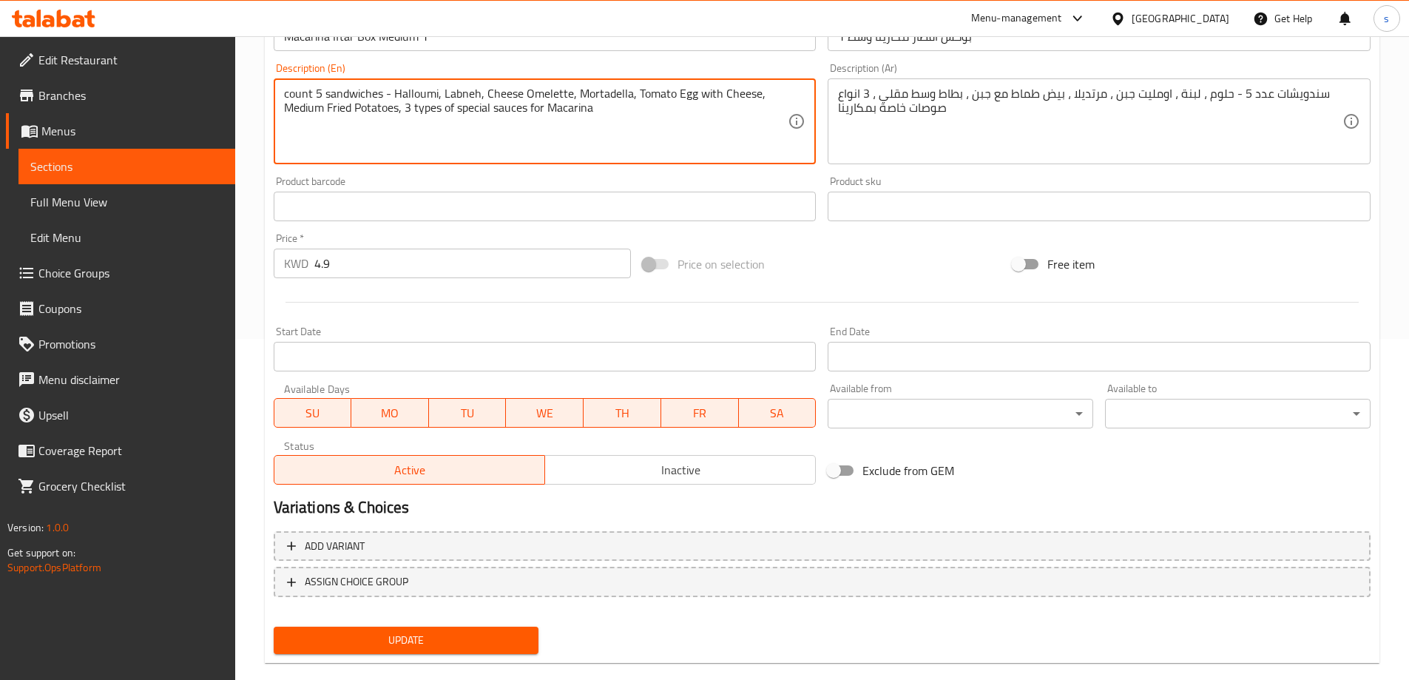
scroll to position [365, 0]
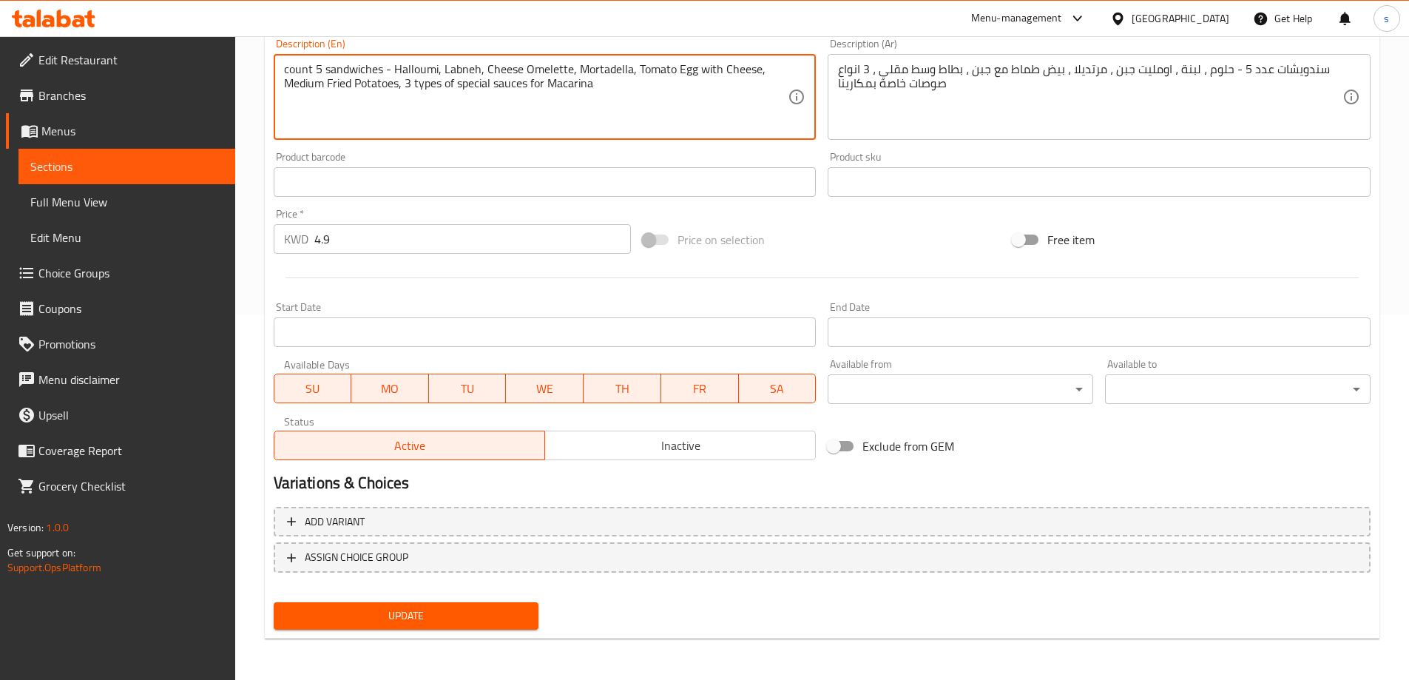
type textarea "count 5 sandwiches - Halloumi, Labneh, Cheese Omelette, Mortadella, Tomato Egg …"
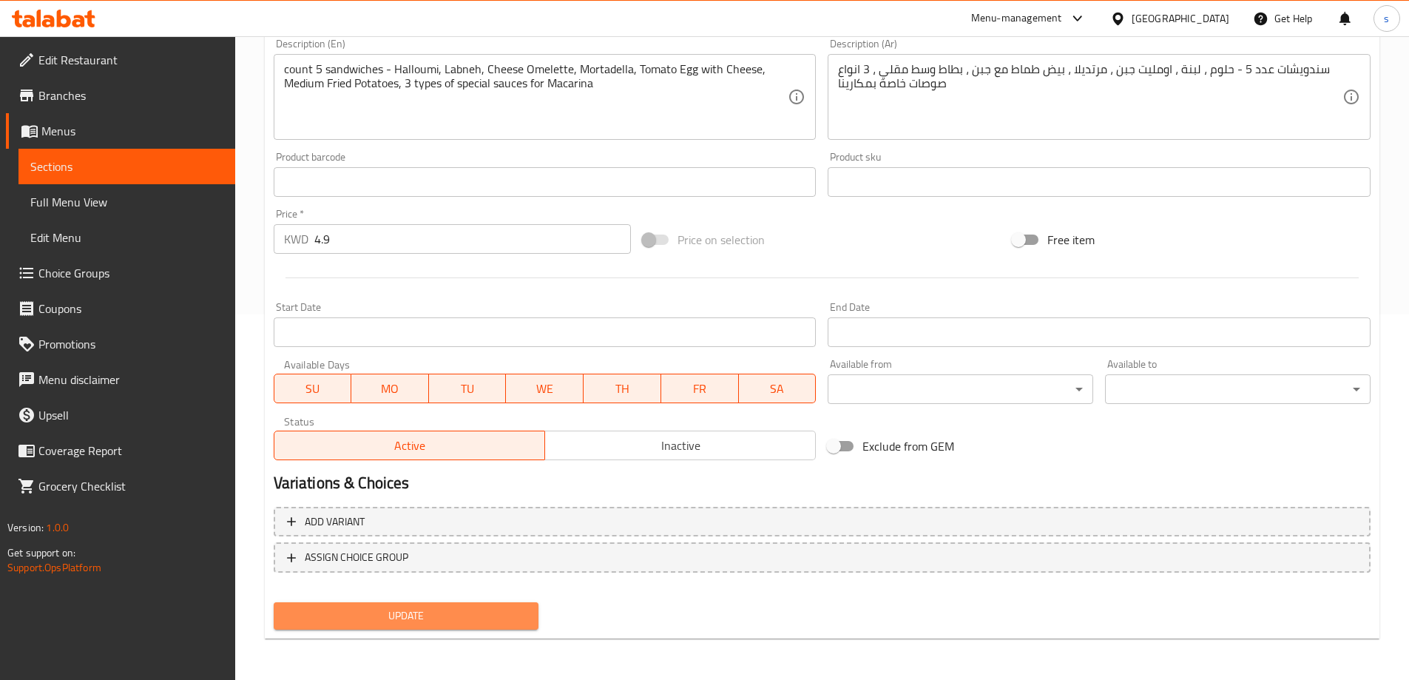
click at [463, 625] on span "Update" at bounding box center [407, 616] width 242 height 18
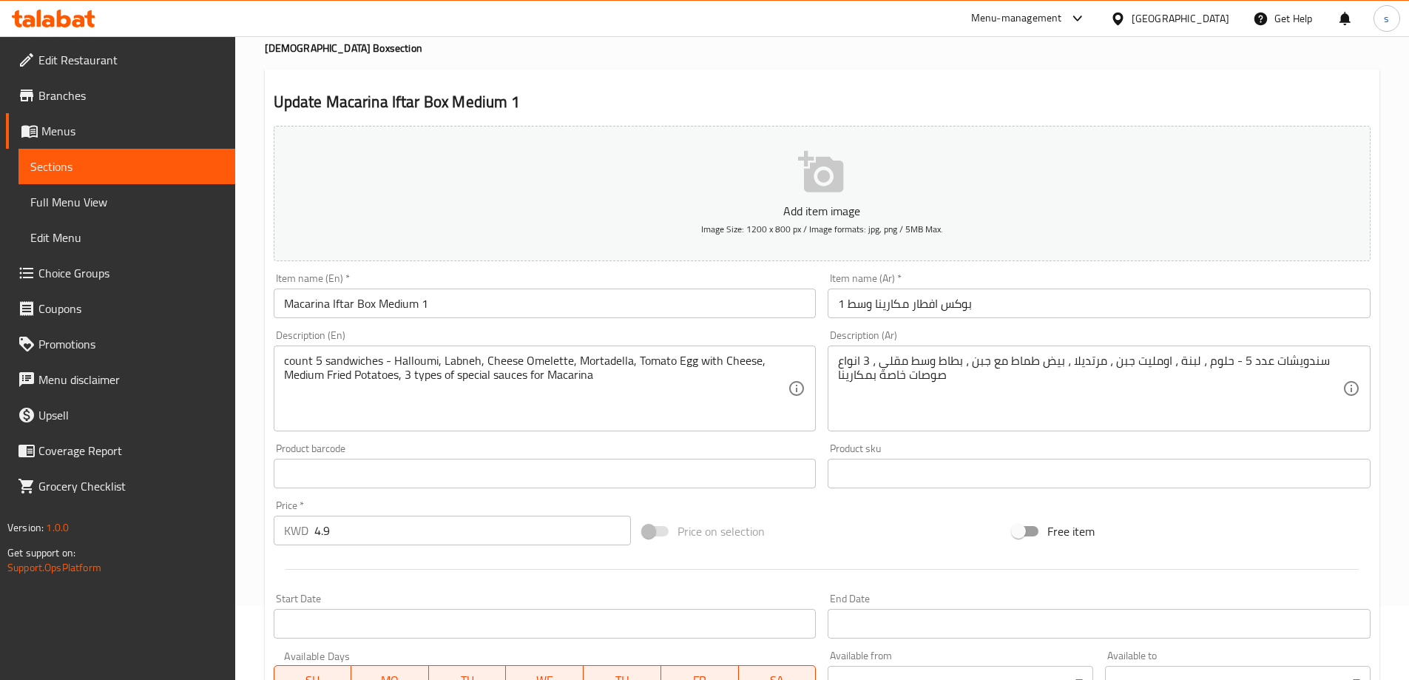
scroll to position [0, 0]
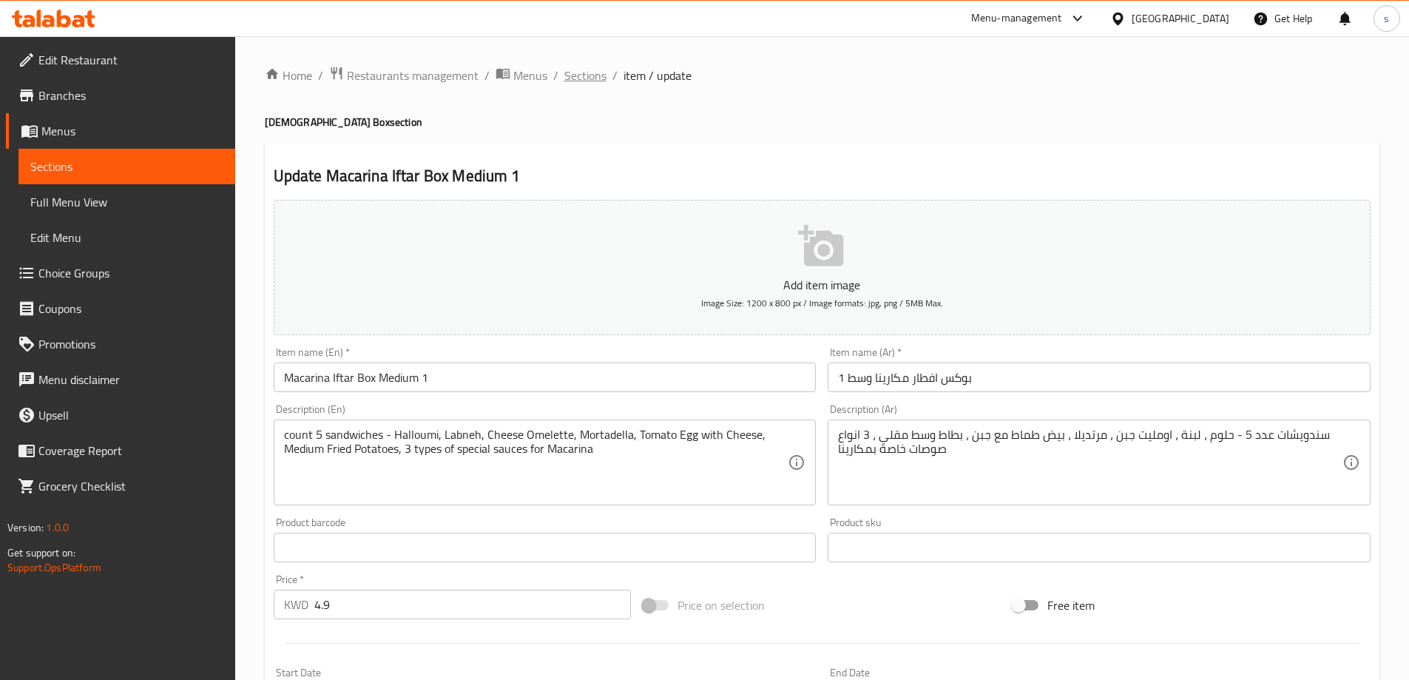
click at [595, 77] on span "Sections" at bounding box center [585, 76] width 42 height 18
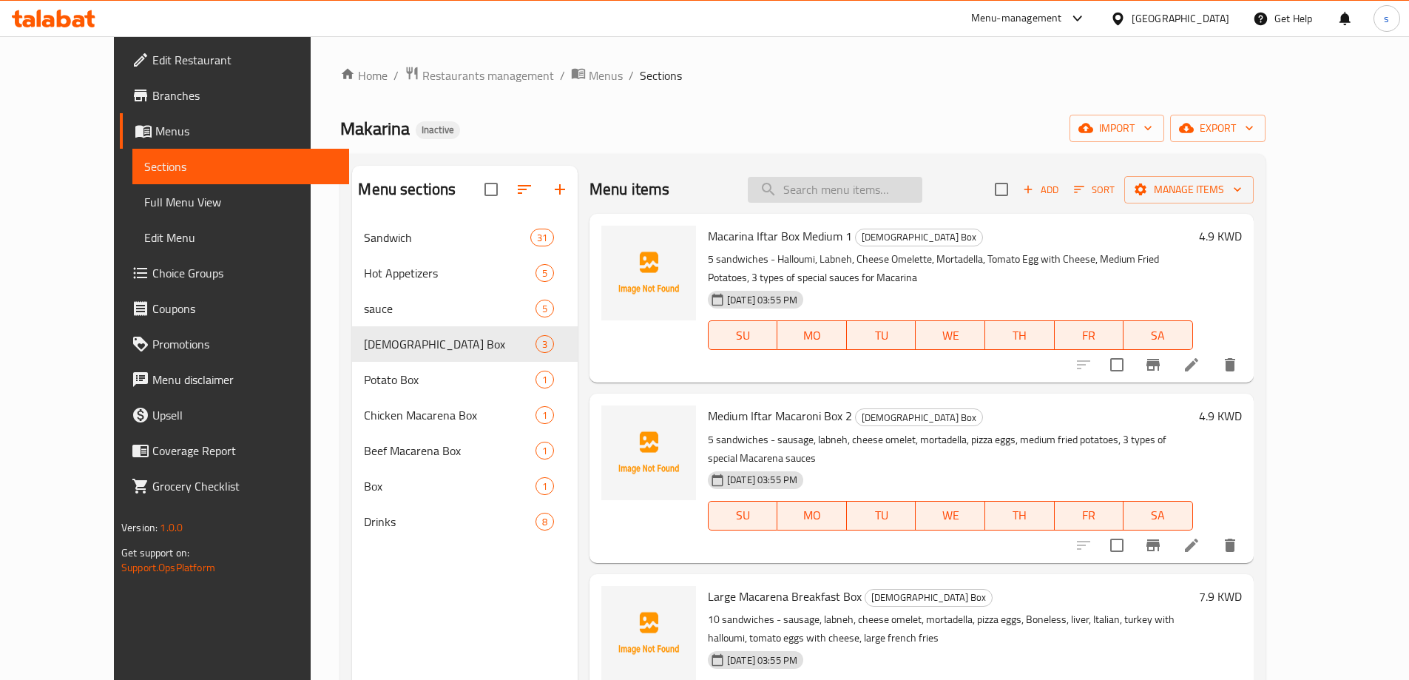
click at [841, 187] on input "search" at bounding box center [835, 190] width 175 height 26
paste input "Macarina Iftar Box Medium 1"
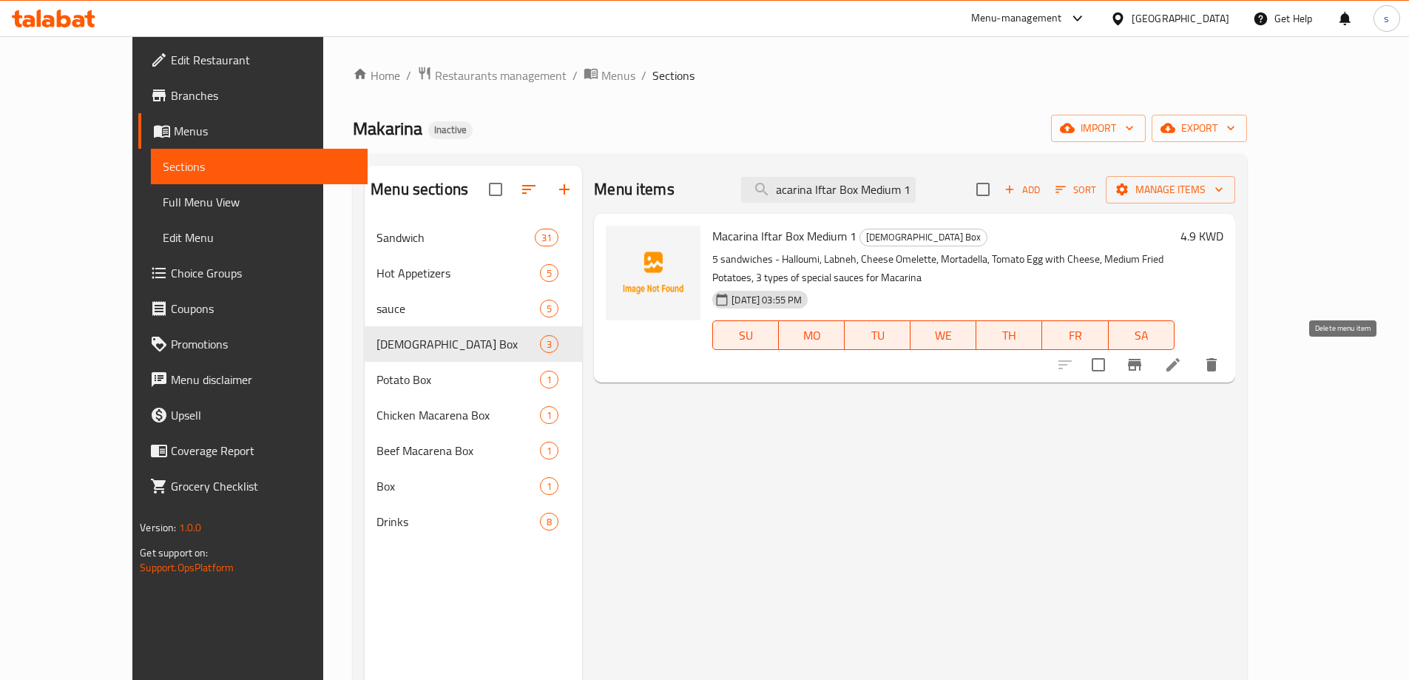
type input "Macarina Iftar Box Medium 1"
click at [1182, 367] on icon at bounding box center [1173, 365] width 18 height 18
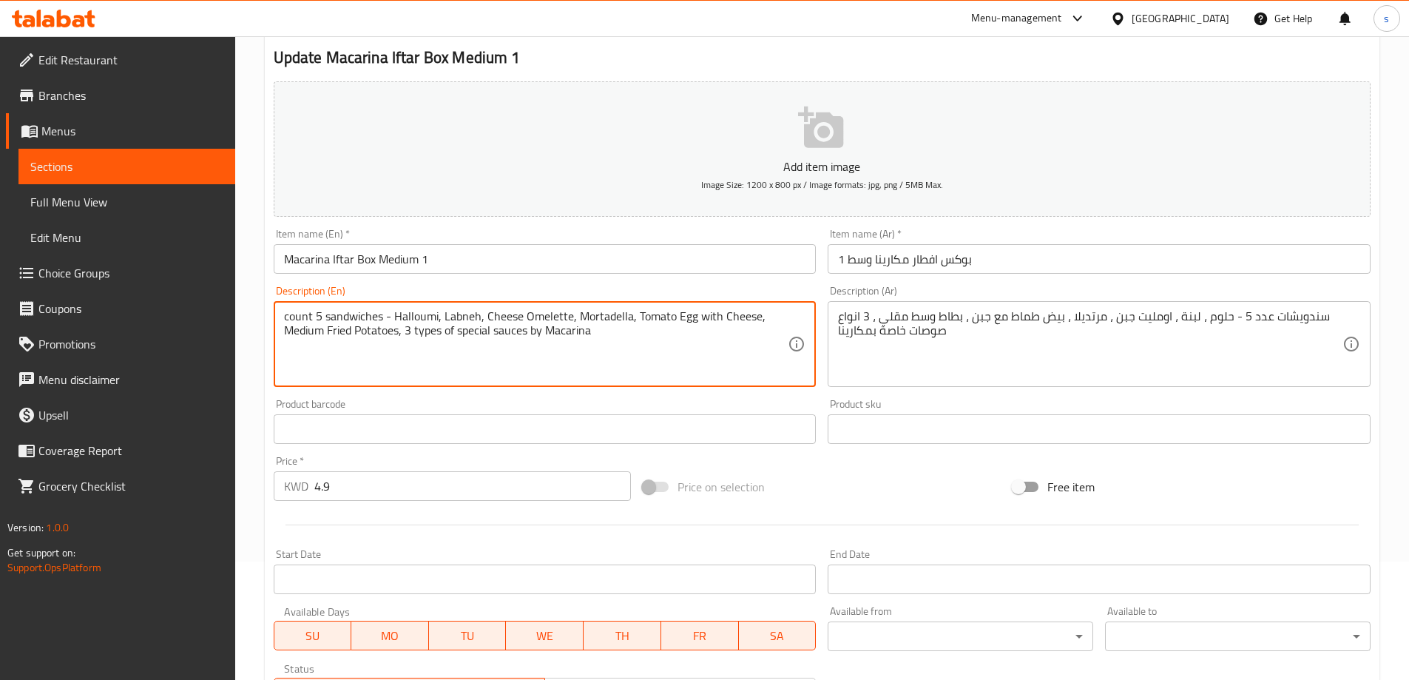
scroll to position [365, 0]
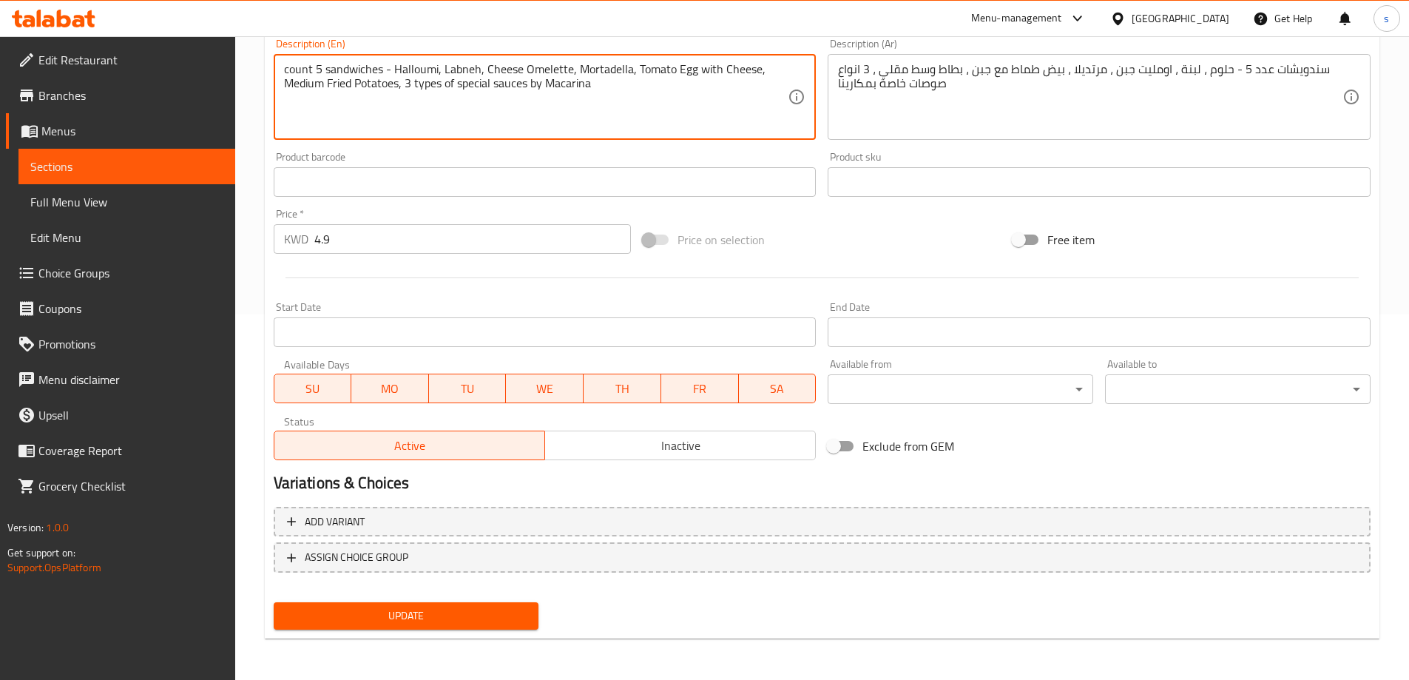
type textarea "count 5 sandwiches - Halloumi, Labneh, Cheese Omelette, Mortadella, Tomato Egg …"
click at [475, 607] on span "Update" at bounding box center [407, 616] width 242 height 18
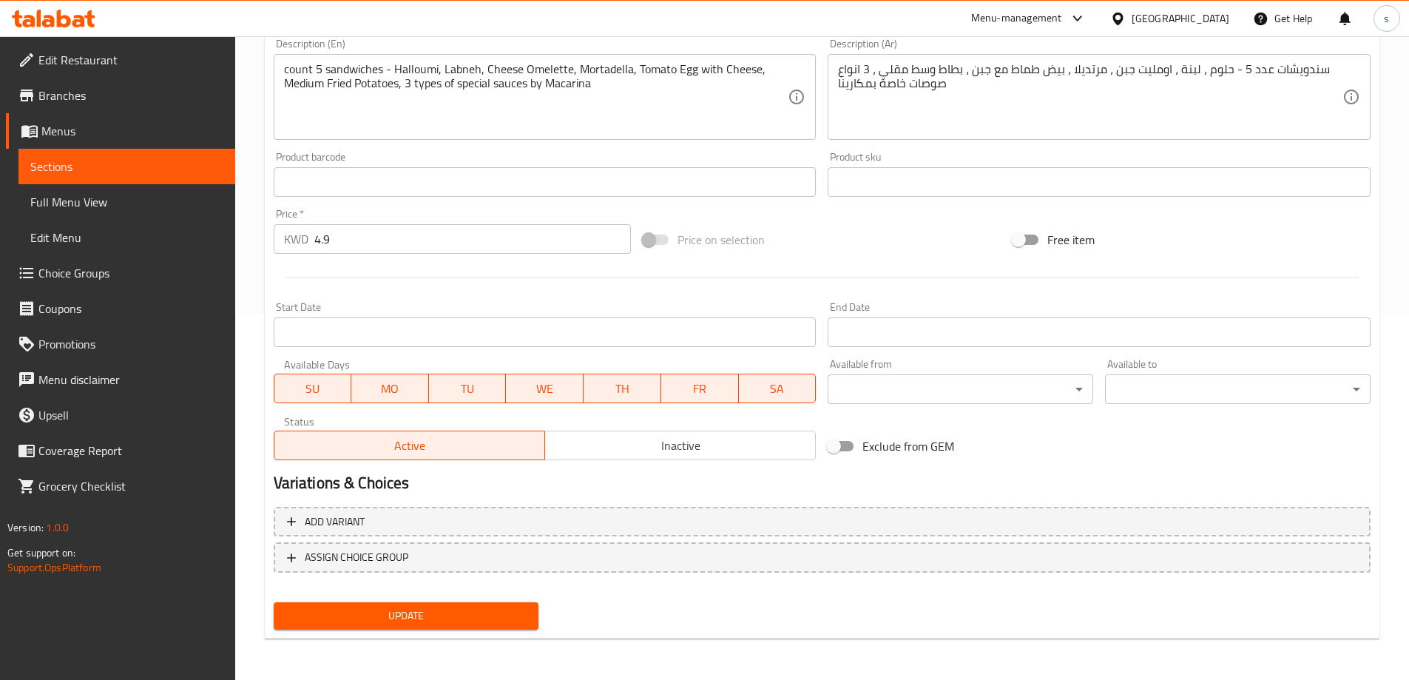
scroll to position [0, 0]
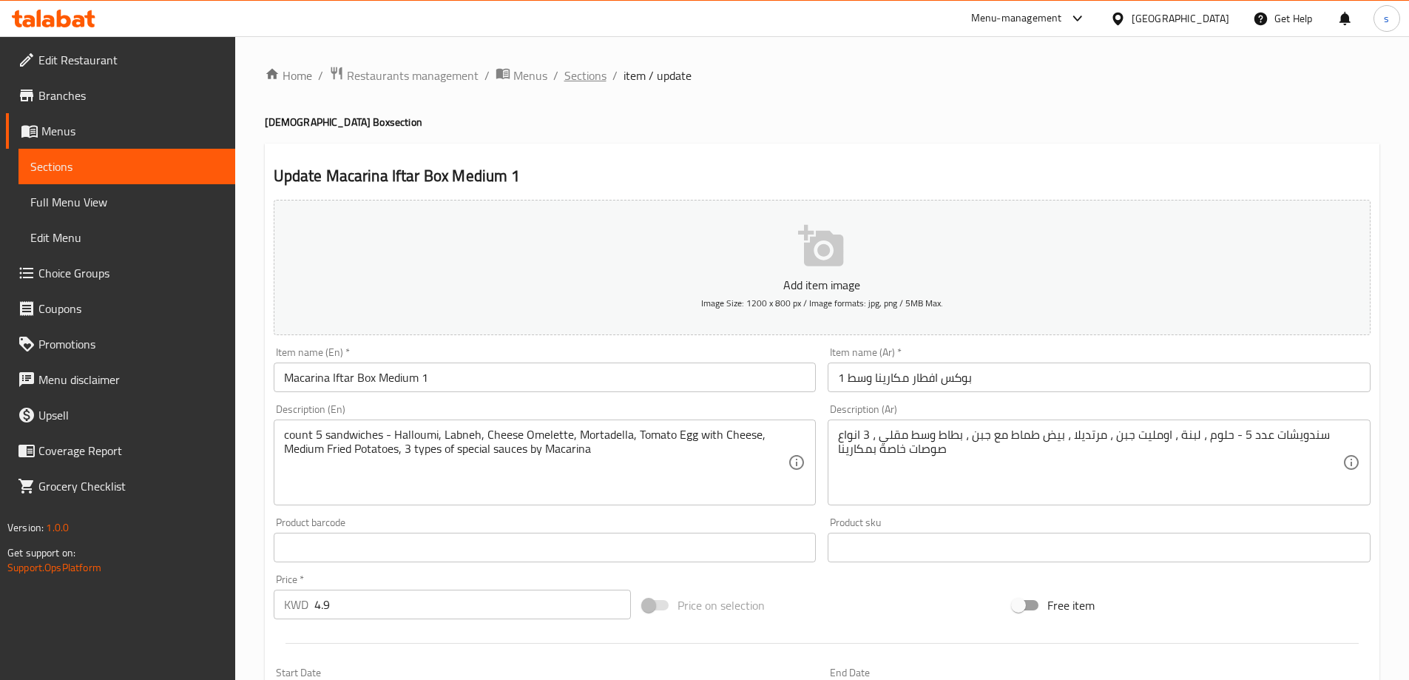
click at [575, 84] on span "Sections" at bounding box center [585, 76] width 42 height 18
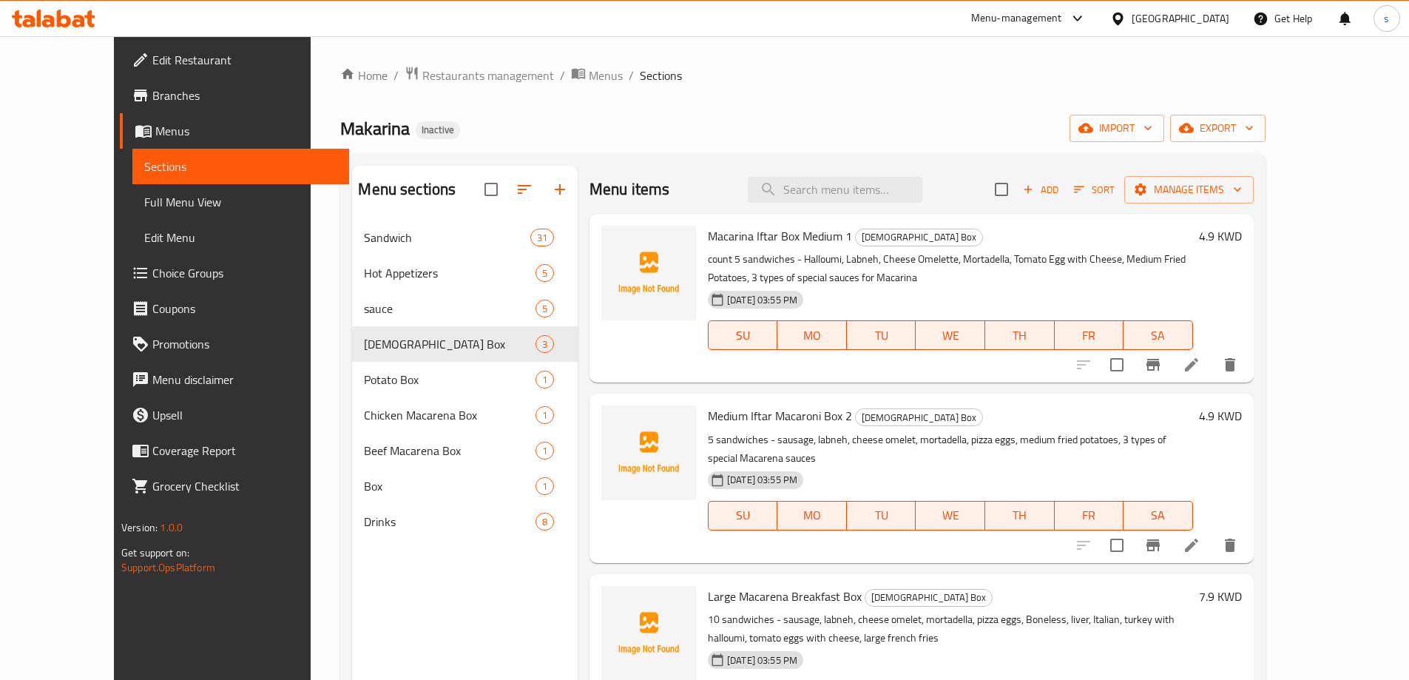
click at [871, 206] on div "Menu items Add Sort Manage items" at bounding box center [922, 190] width 664 height 48
paste input "Medium Iftar Macaroni Box 2"
click at [877, 197] on input "Medium Iftar Macaroni Box 2" at bounding box center [835, 190] width 175 height 26
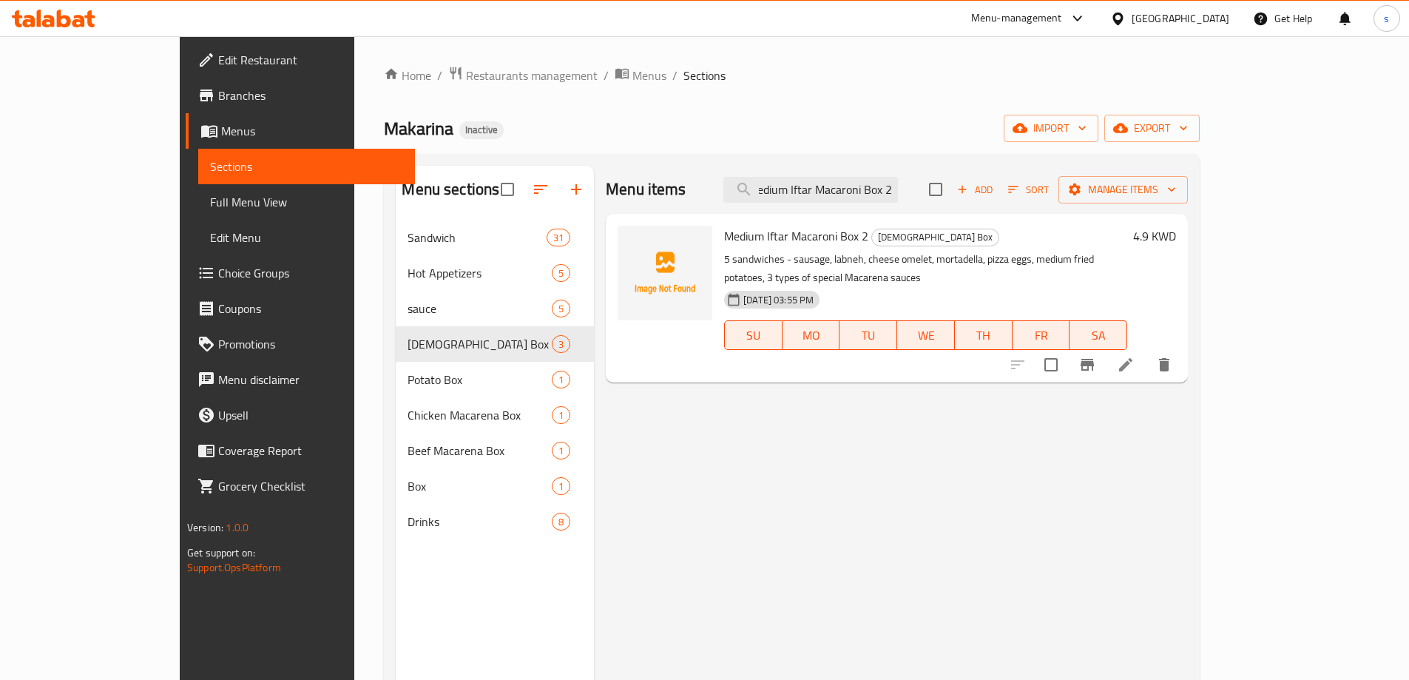
type input "Medium Iftar Macaroni Box 2"
click at [1147, 356] on li at bounding box center [1125, 364] width 41 height 27
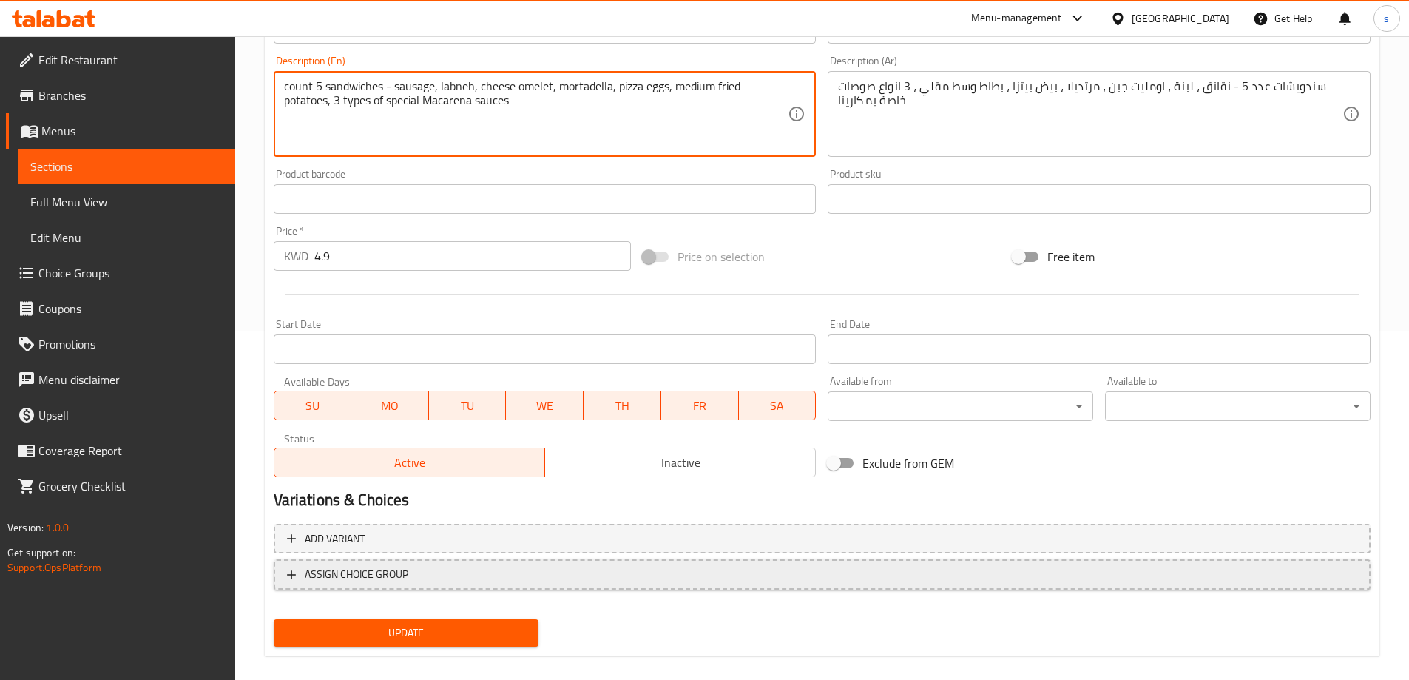
scroll to position [365, 0]
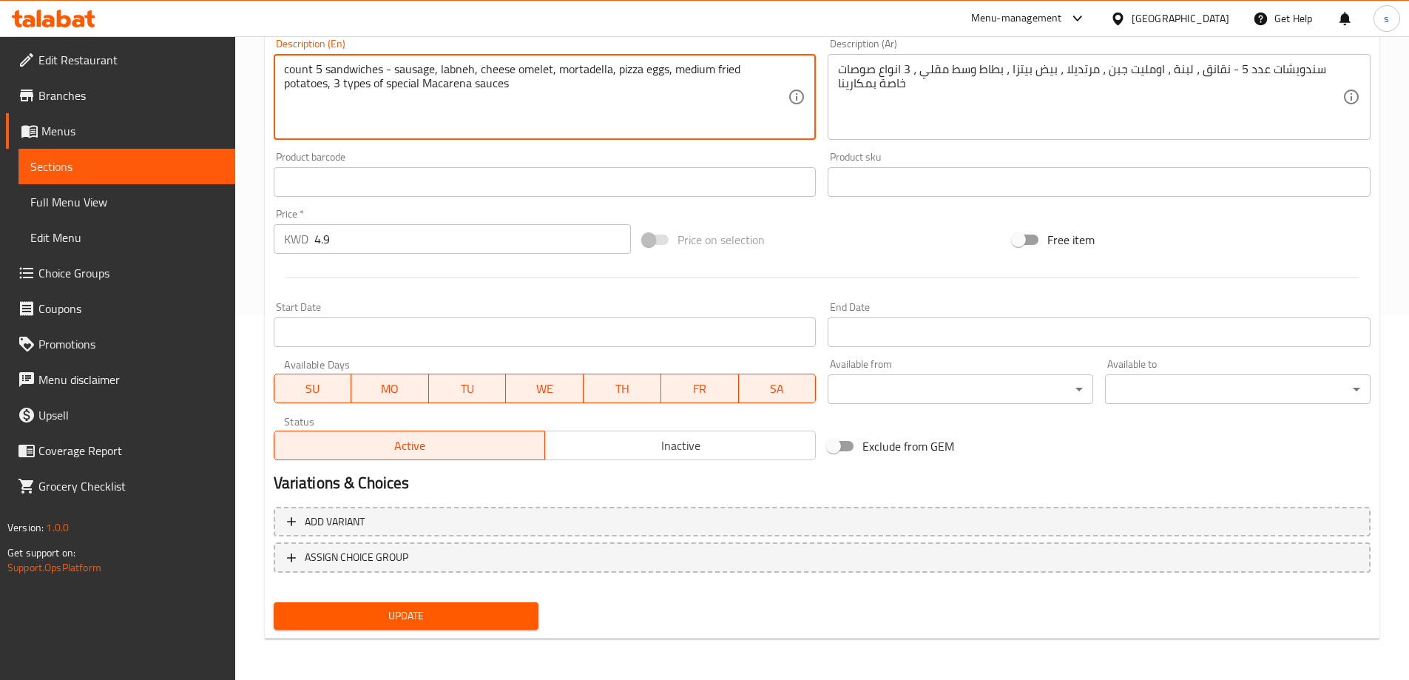
type textarea "count 5 sandwiches - sausage, labneh, cheese omelet, mortadella, pizza eggs, me…"
click at [421, 613] on span "Update" at bounding box center [407, 616] width 242 height 18
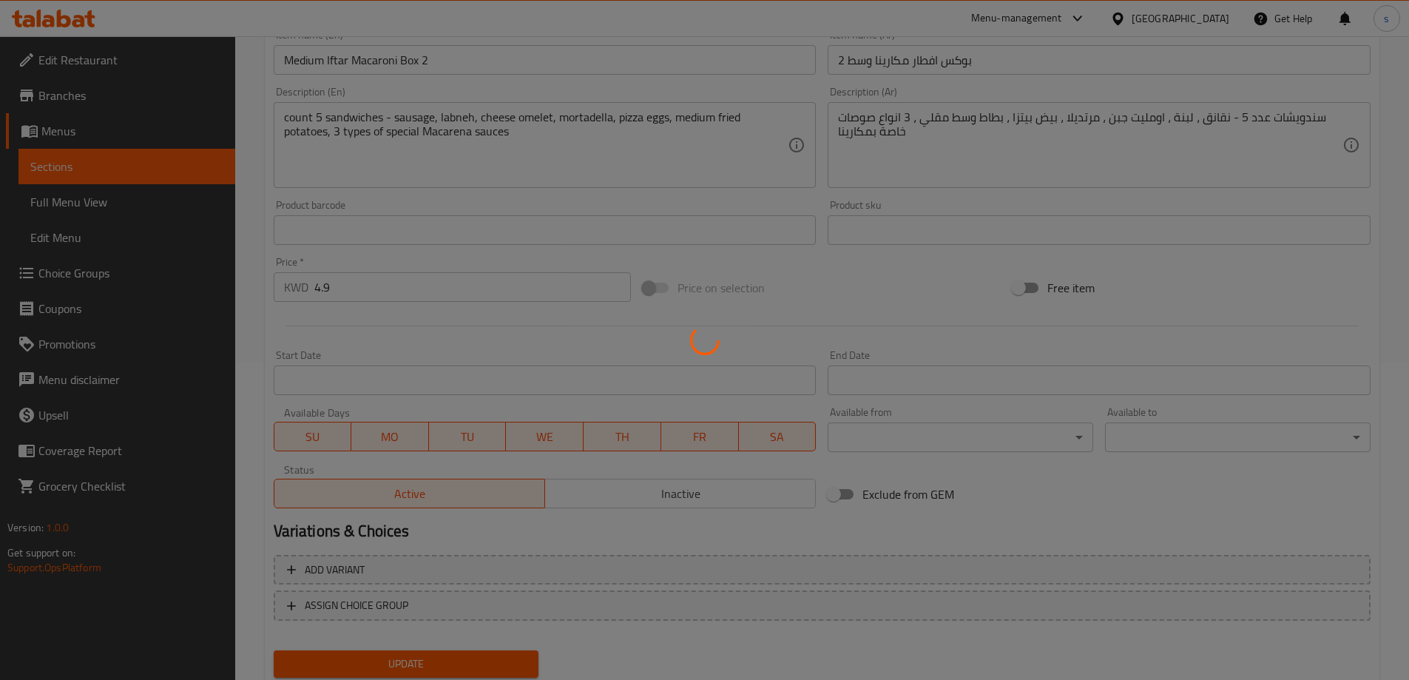
scroll to position [0, 0]
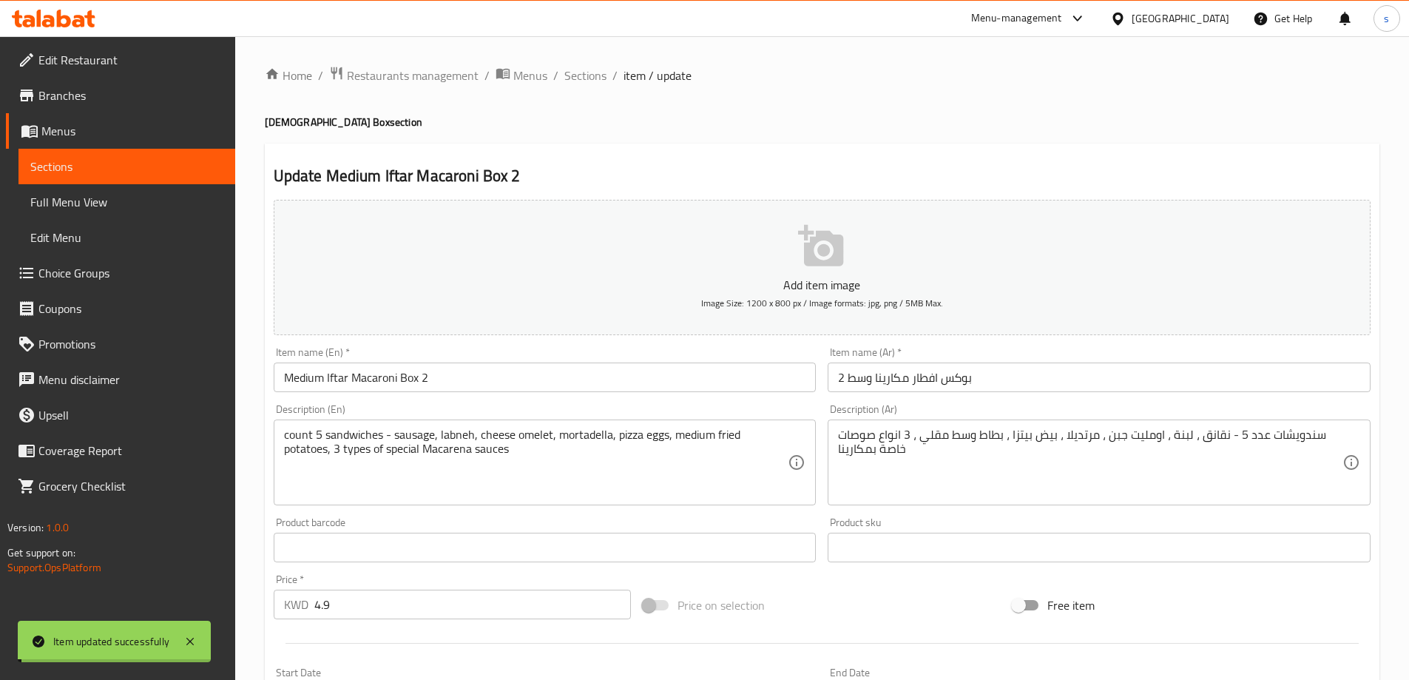
drag, startPoint x: 590, startPoint y: 82, endPoint x: 603, endPoint y: 94, distance: 17.3
click at [590, 82] on span "Sections" at bounding box center [585, 76] width 42 height 18
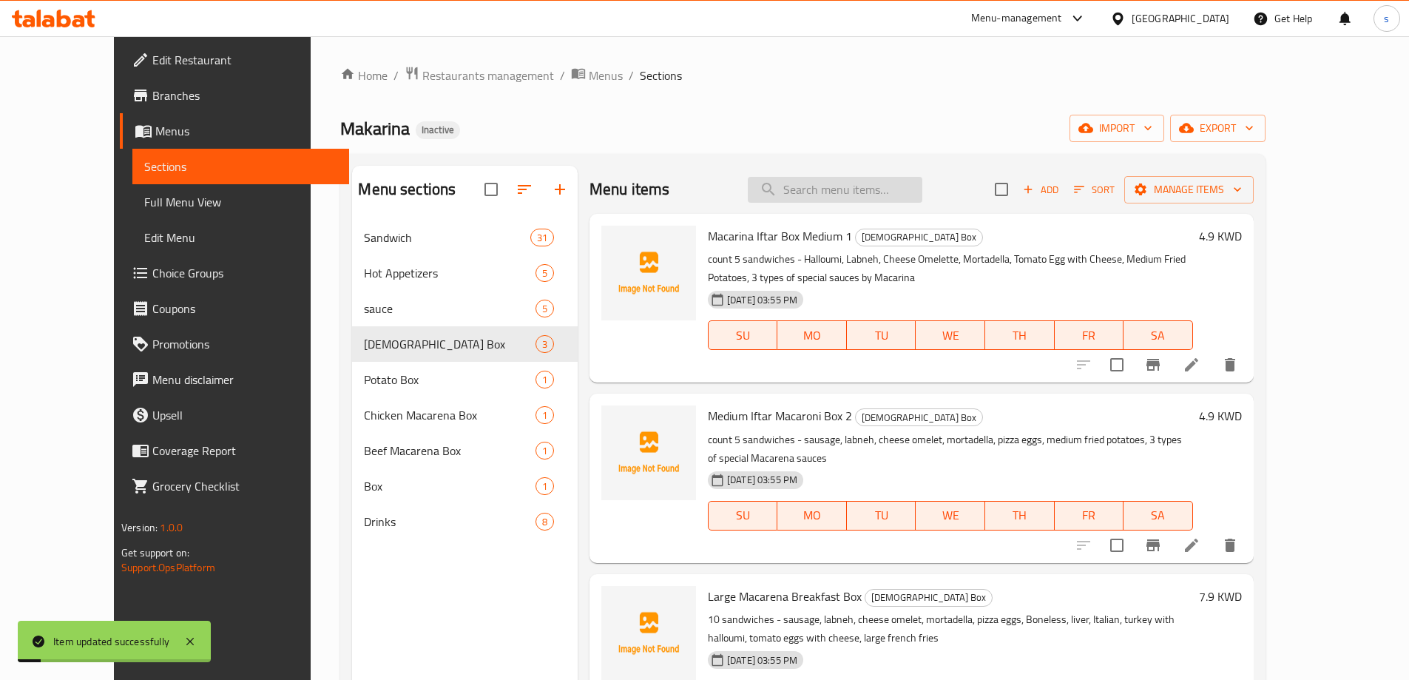
click at [851, 186] on input "search" at bounding box center [835, 190] width 175 height 26
paste input "Large Macarena Breakfast Box"
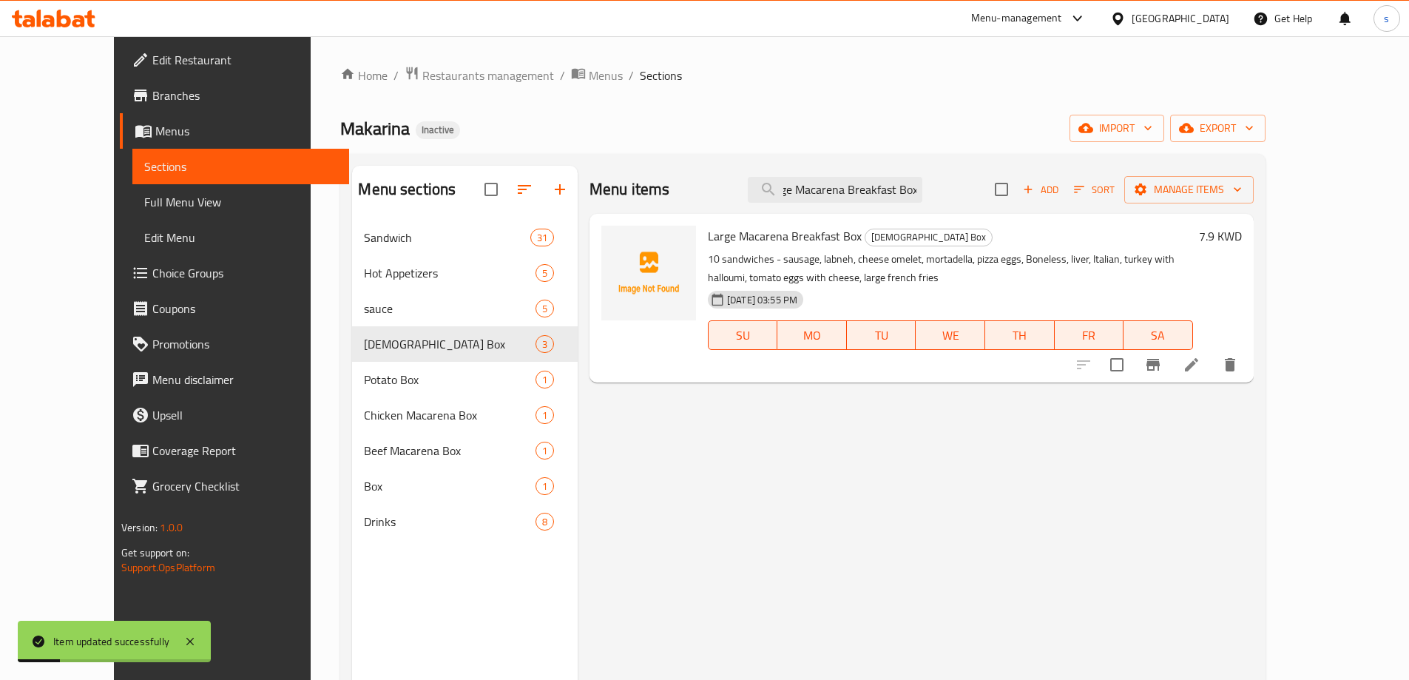
type input "Large Macarena Breakfast Box"
click at [1213, 376] on li at bounding box center [1191, 364] width 41 height 27
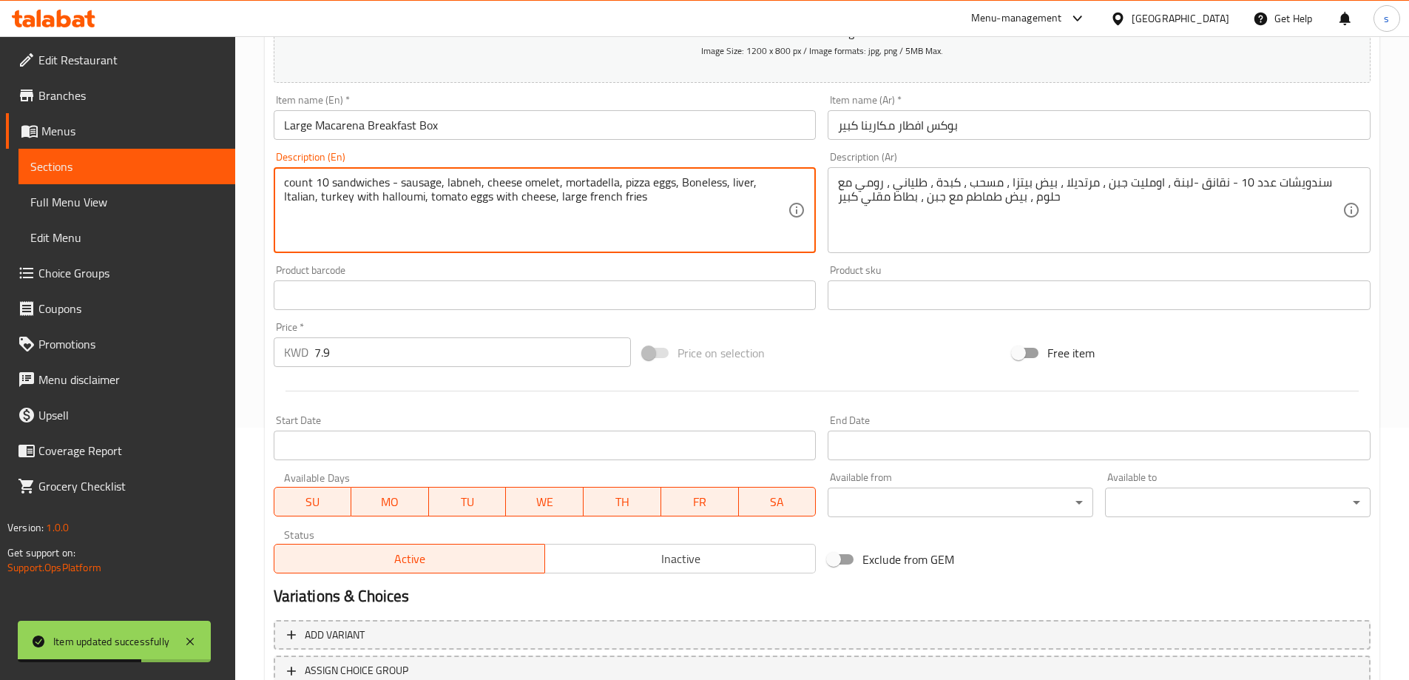
scroll to position [365, 0]
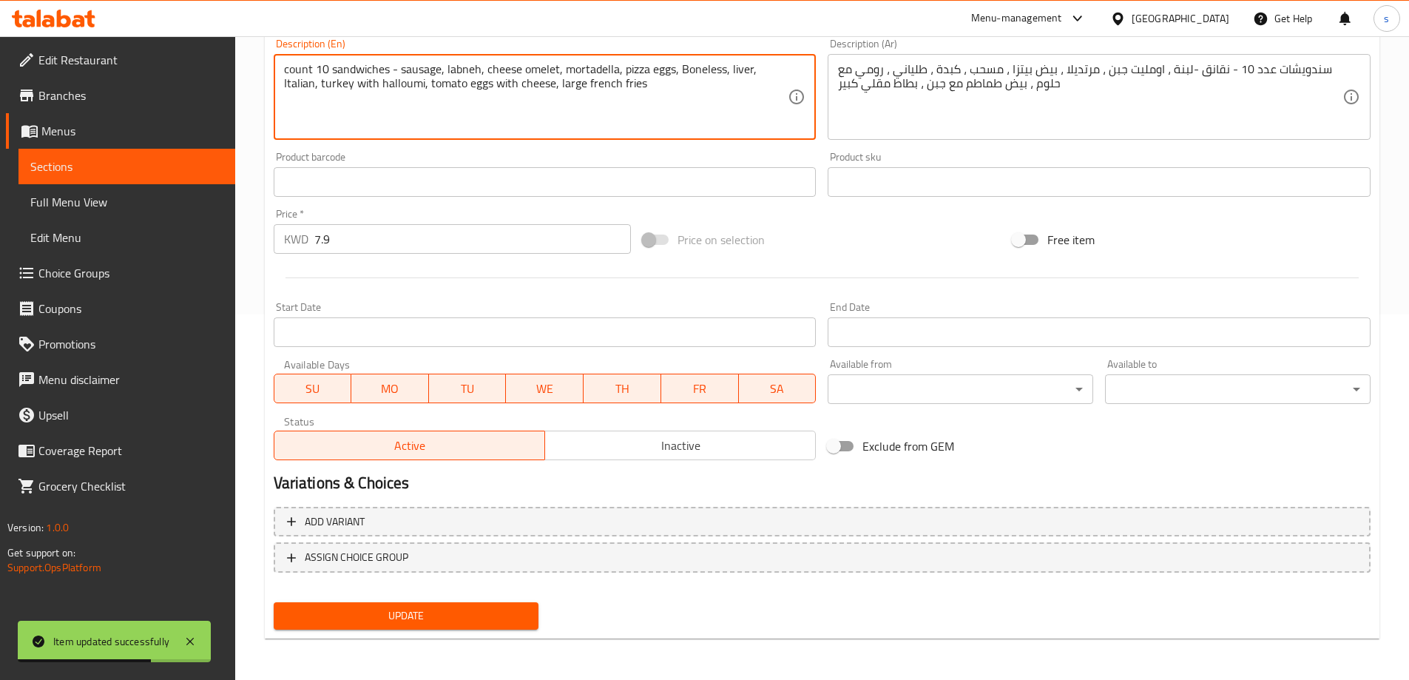
type textarea "count 10 sandwiches - sausage, labneh, cheese omelet, mortadella, pizza eggs, B…"
click at [474, 606] on button "Update" at bounding box center [407, 615] width 266 height 27
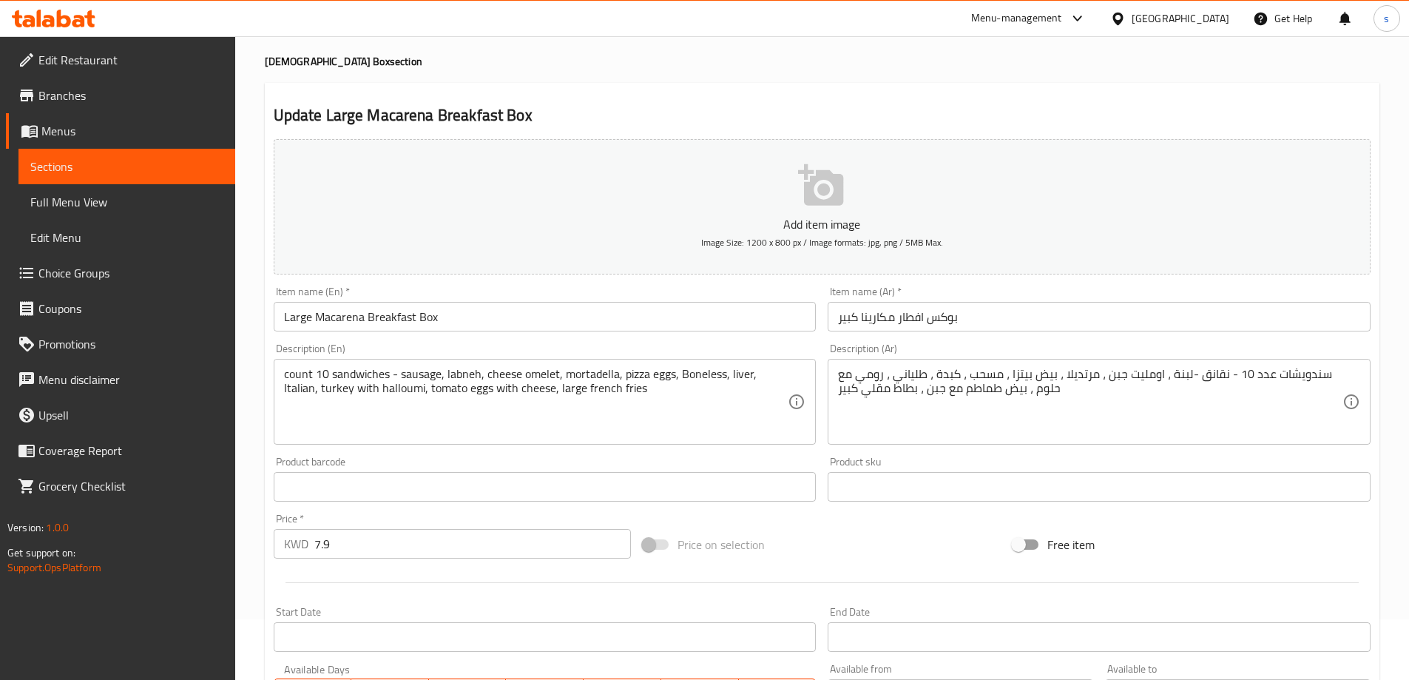
scroll to position [0, 0]
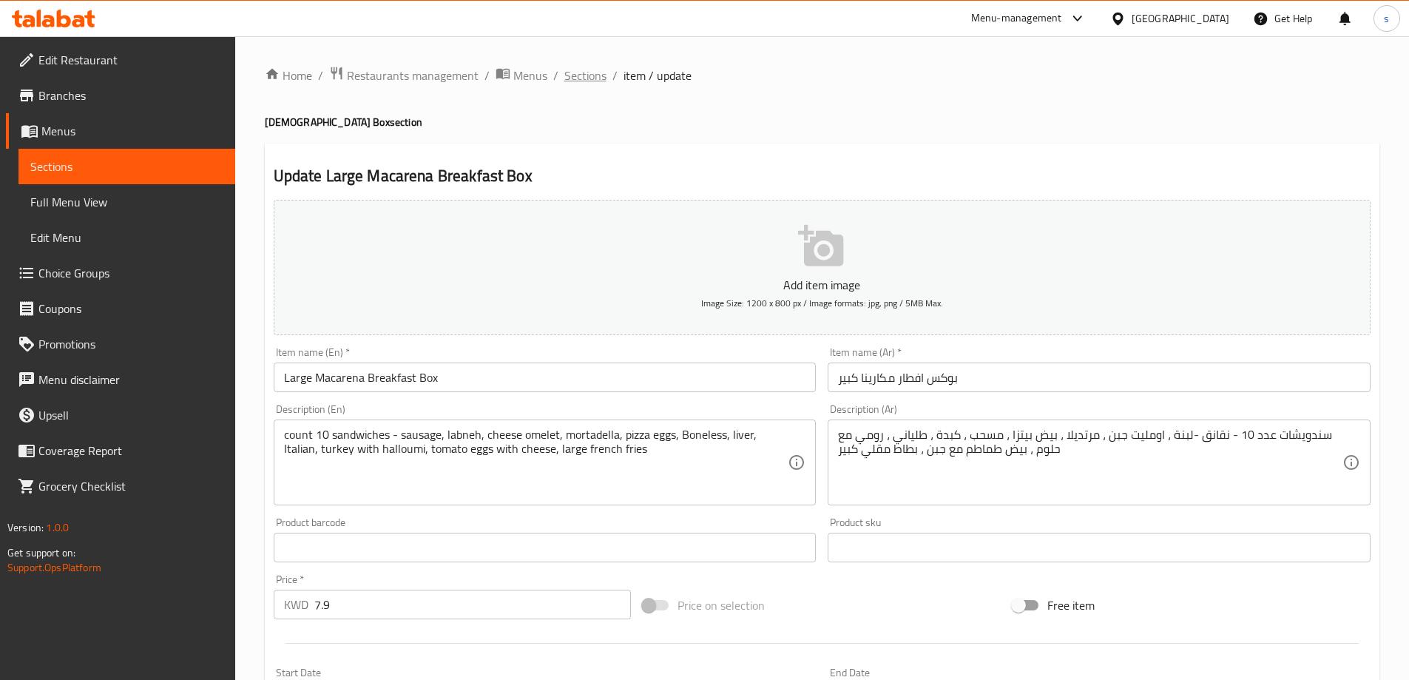
click at [567, 67] on span "Sections" at bounding box center [585, 76] width 42 height 18
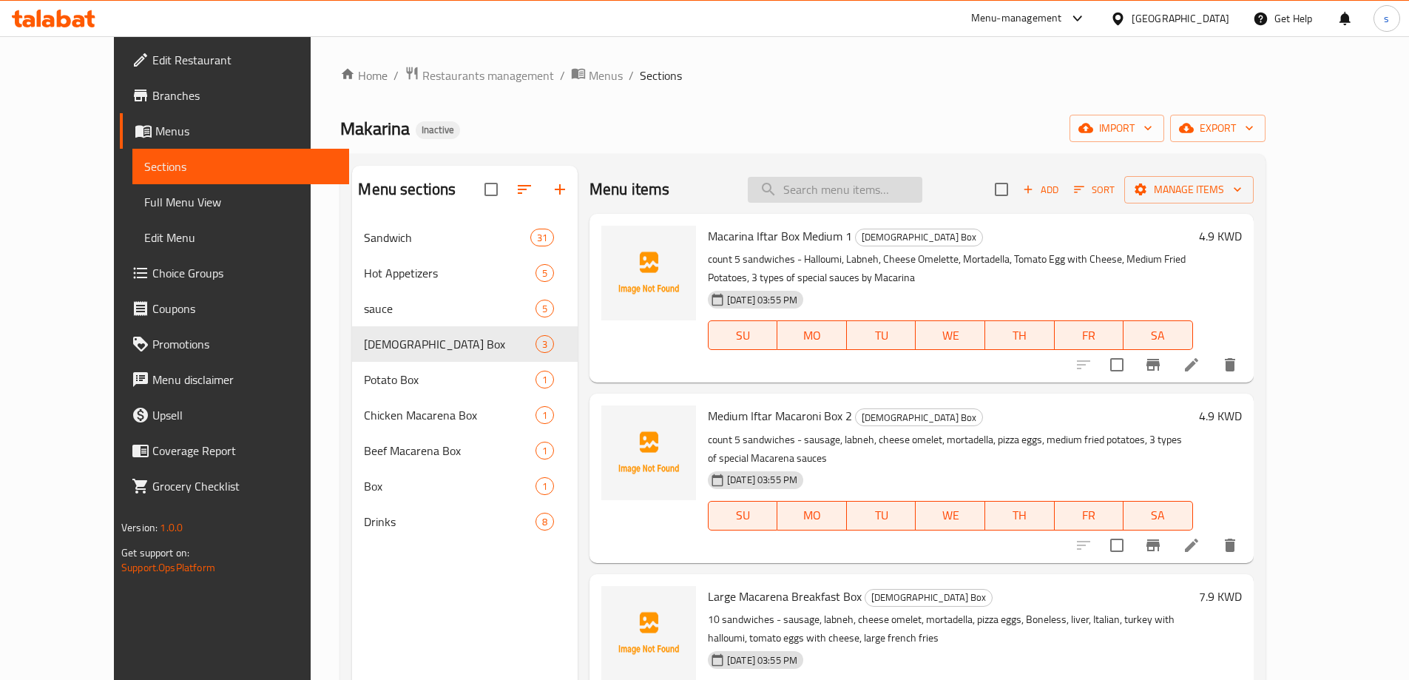
click at [851, 201] on input "search" at bounding box center [835, 190] width 175 height 26
paste input "Medium Iftar Macaroni Box 2"
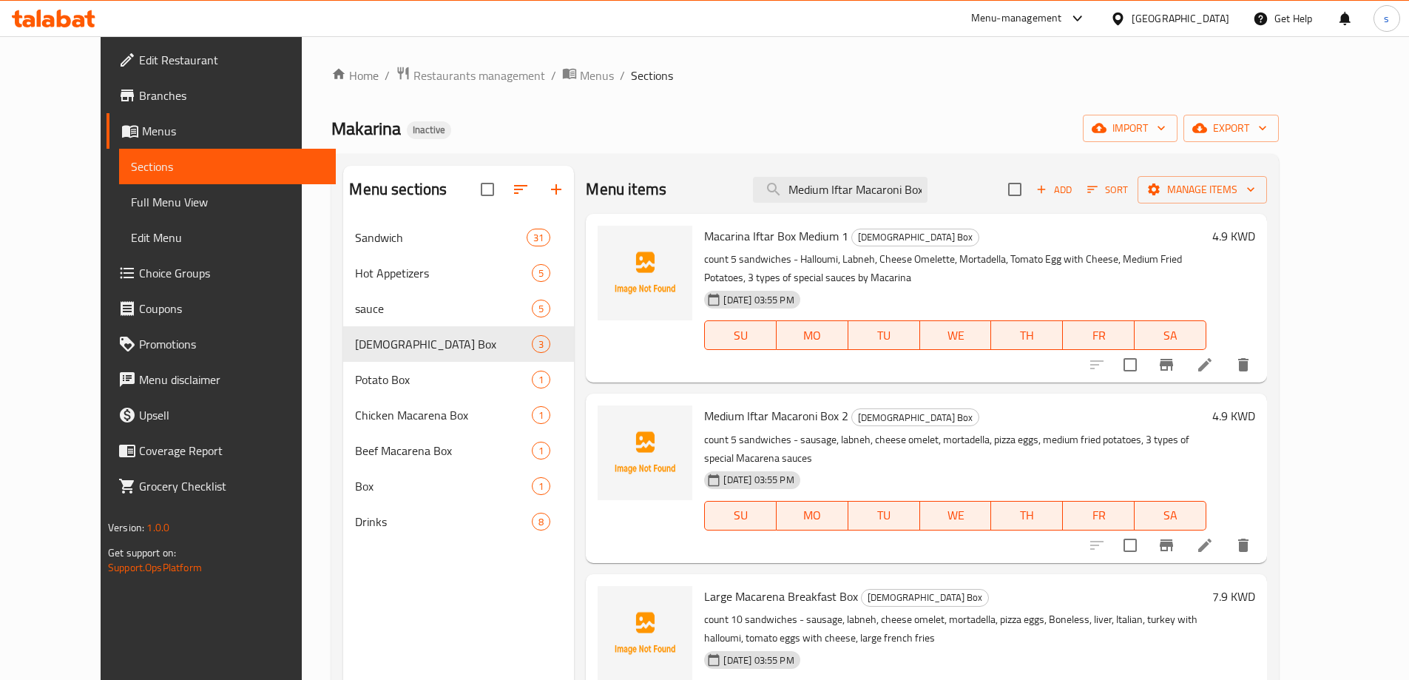
scroll to position [0, 11]
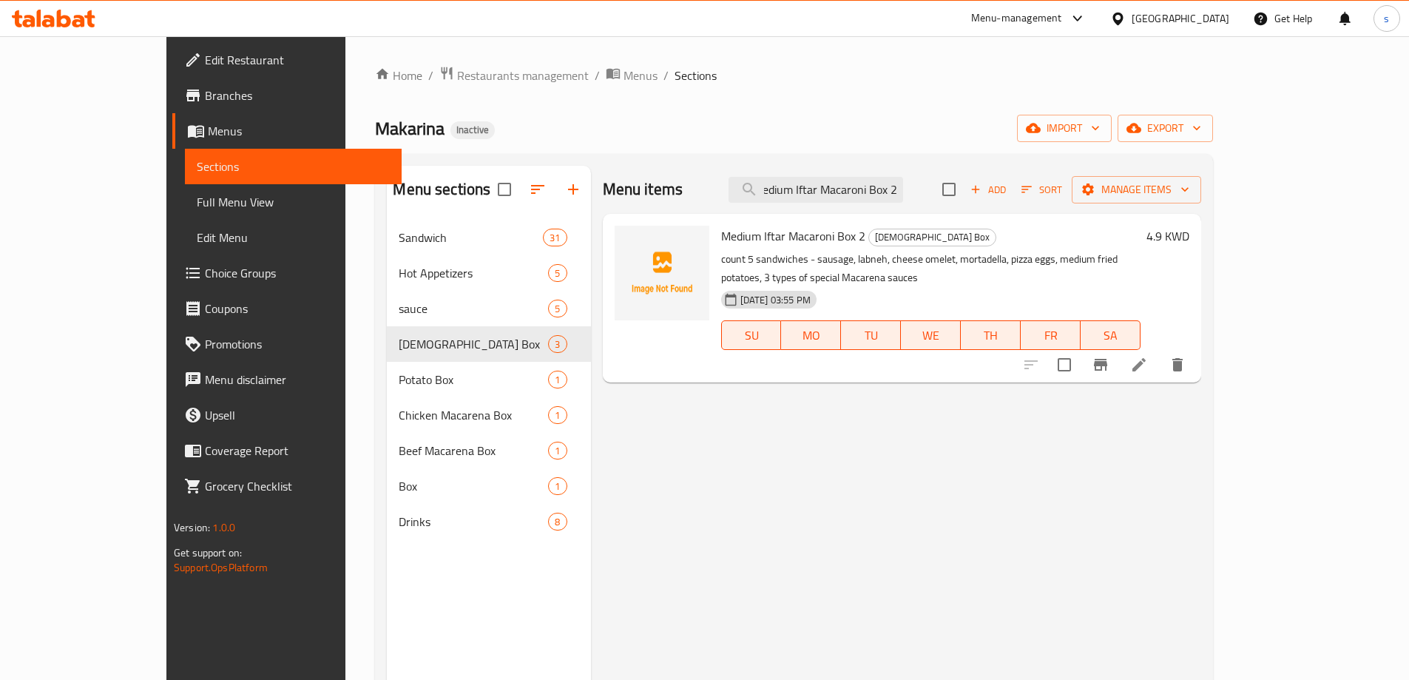
type input "Medium Iftar Macaroni Box 2"
click at [1202, 365] on div "Menu items Medium Iftar Macaroni Box 2 Add Sort Manage items Medium Iftar Macar…" at bounding box center [896, 506] width 611 height 680
click at [1148, 356] on icon at bounding box center [1139, 365] width 18 height 18
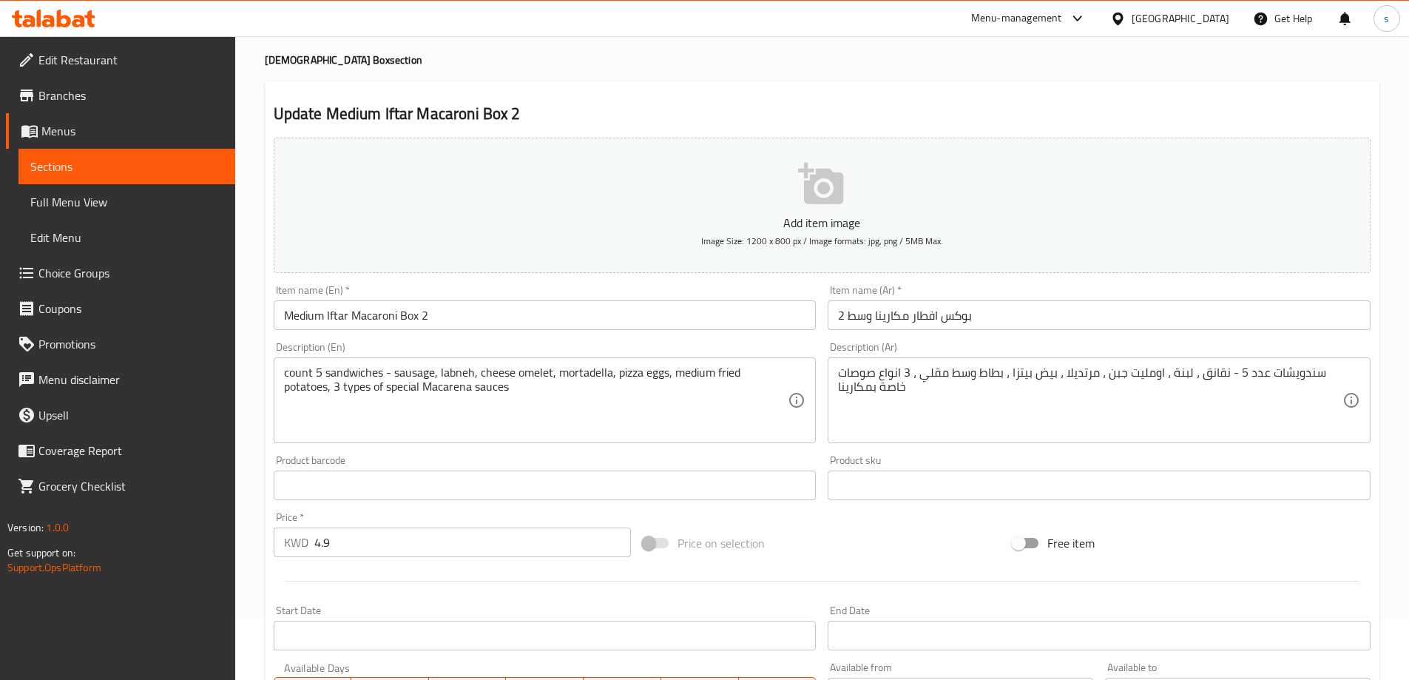
scroll to position [148, 0]
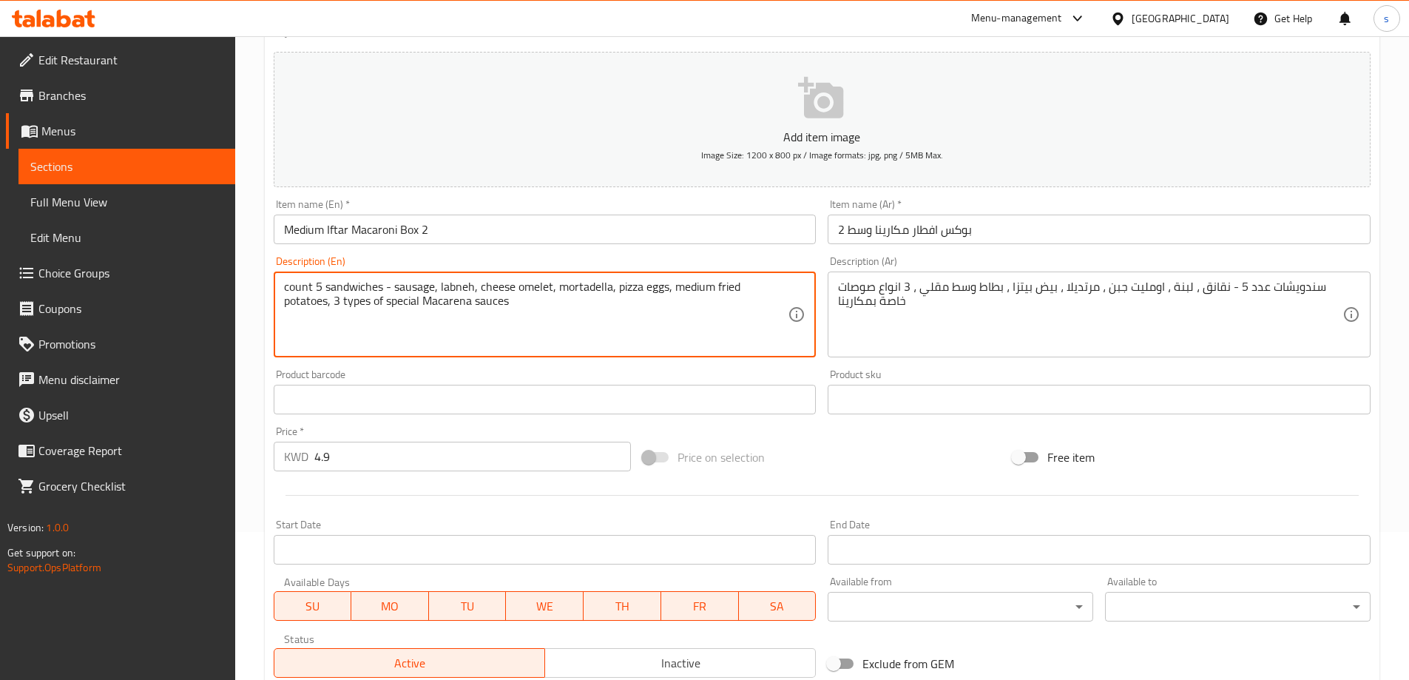
drag, startPoint x: 456, startPoint y: 303, endPoint x: 422, endPoint y: 315, distance: 36.3
click at [371, 303] on textarea "count 5 sandwiches - sausage, labneh, cheese omelet, mortadella, pizza eggs, me…" at bounding box center [536, 315] width 505 height 70
paste textarea "sauces"
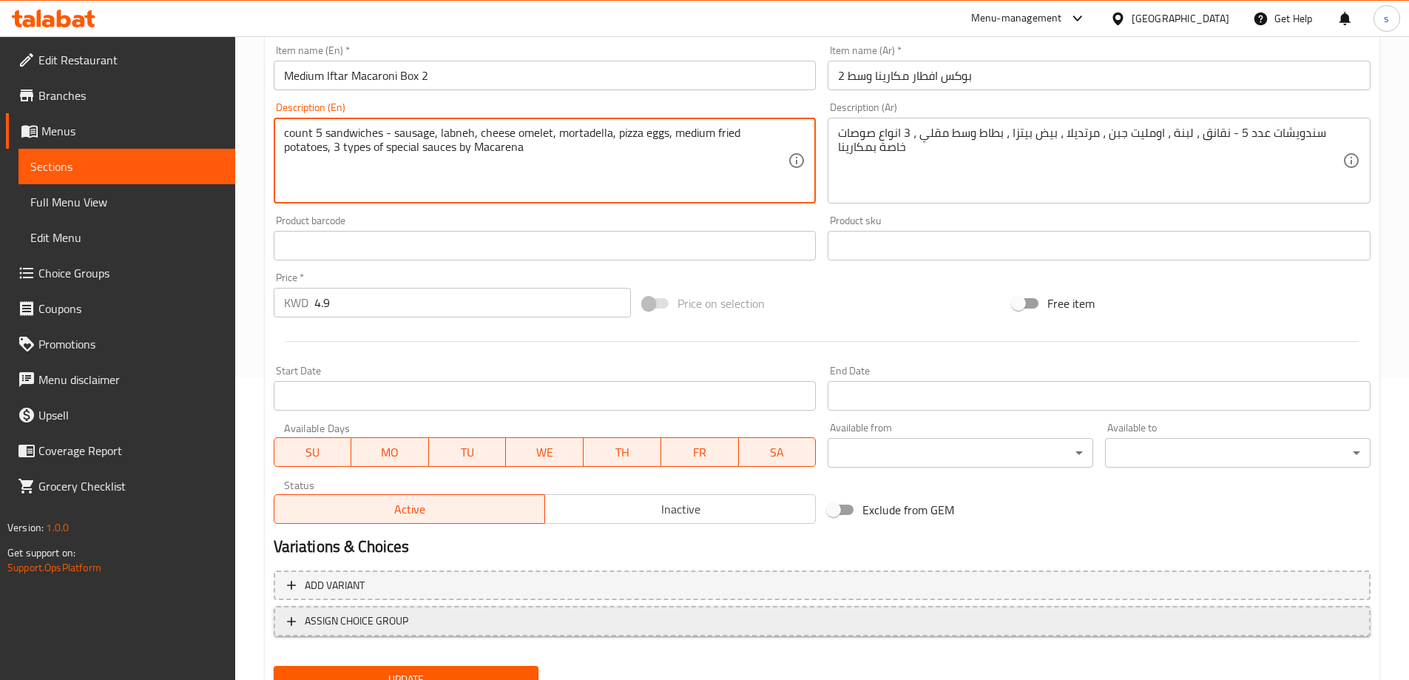
scroll to position [365, 0]
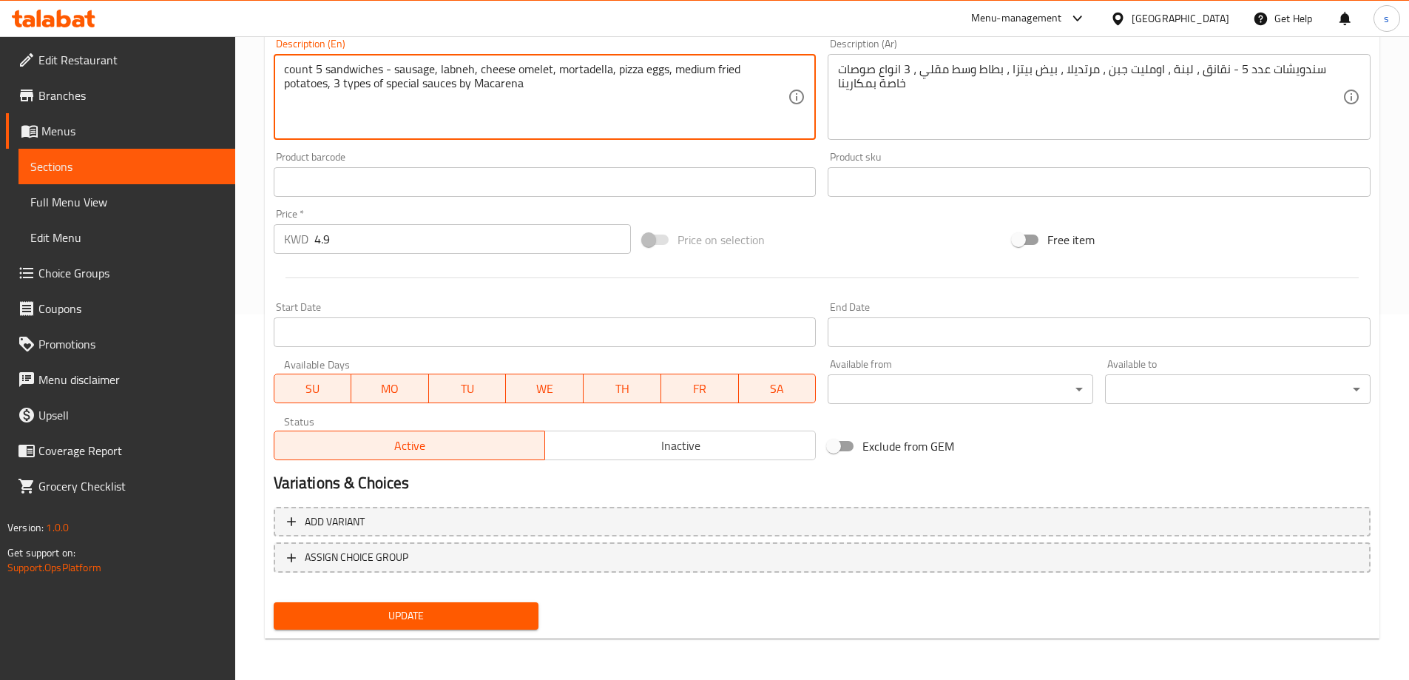
type textarea "count 5 sandwiches - sausage, labneh, cheese omelet, mortadella, pizza eggs, me…"
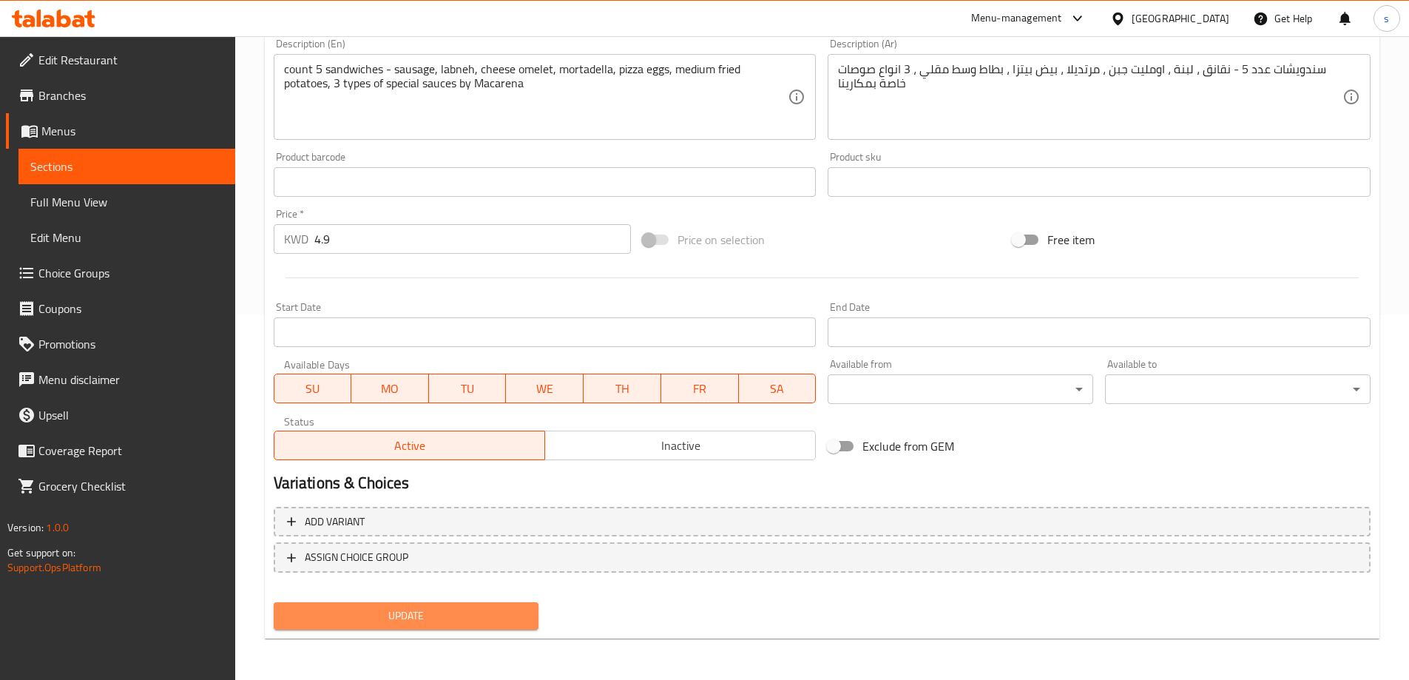
click at [459, 611] on span "Update" at bounding box center [407, 616] width 242 height 18
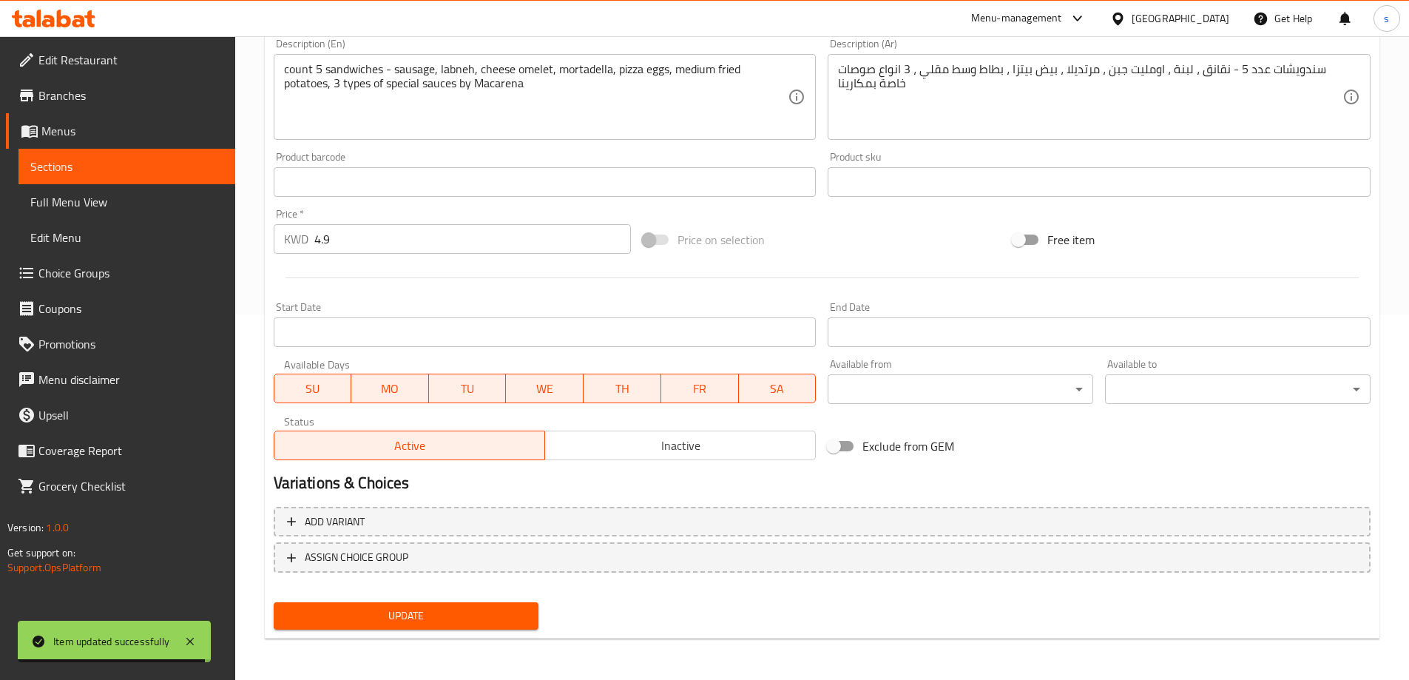
scroll to position [0, 0]
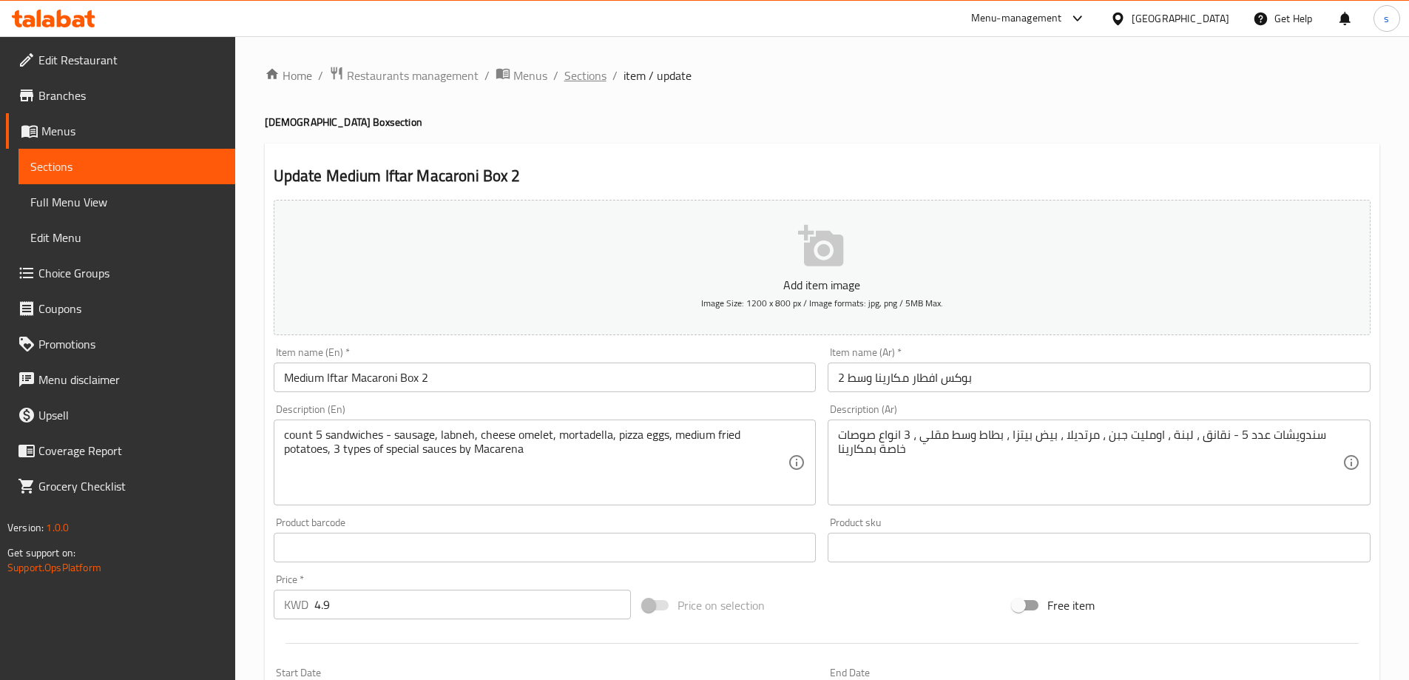
click at [570, 75] on span "Sections" at bounding box center [585, 76] width 42 height 18
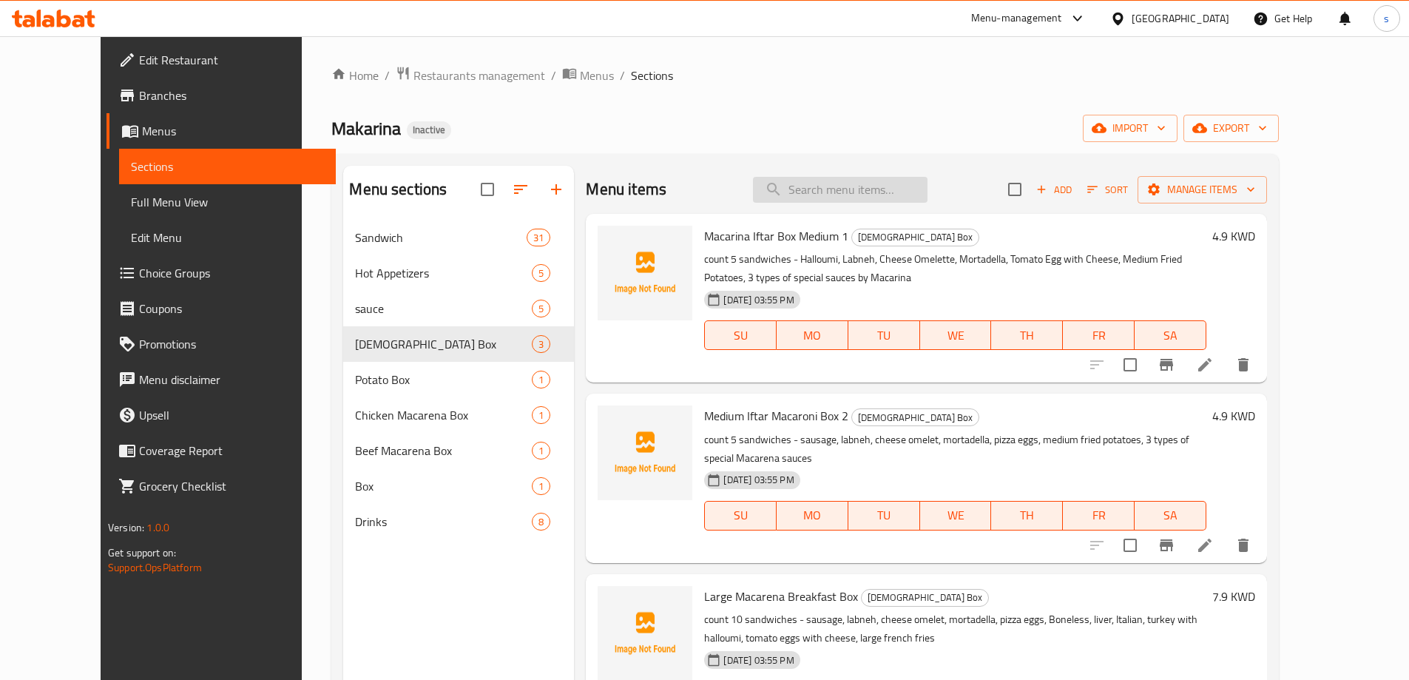
click at [840, 188] on input "search" at bounding box center [840, 190] width 175 height 26
paste input "Thalayani"
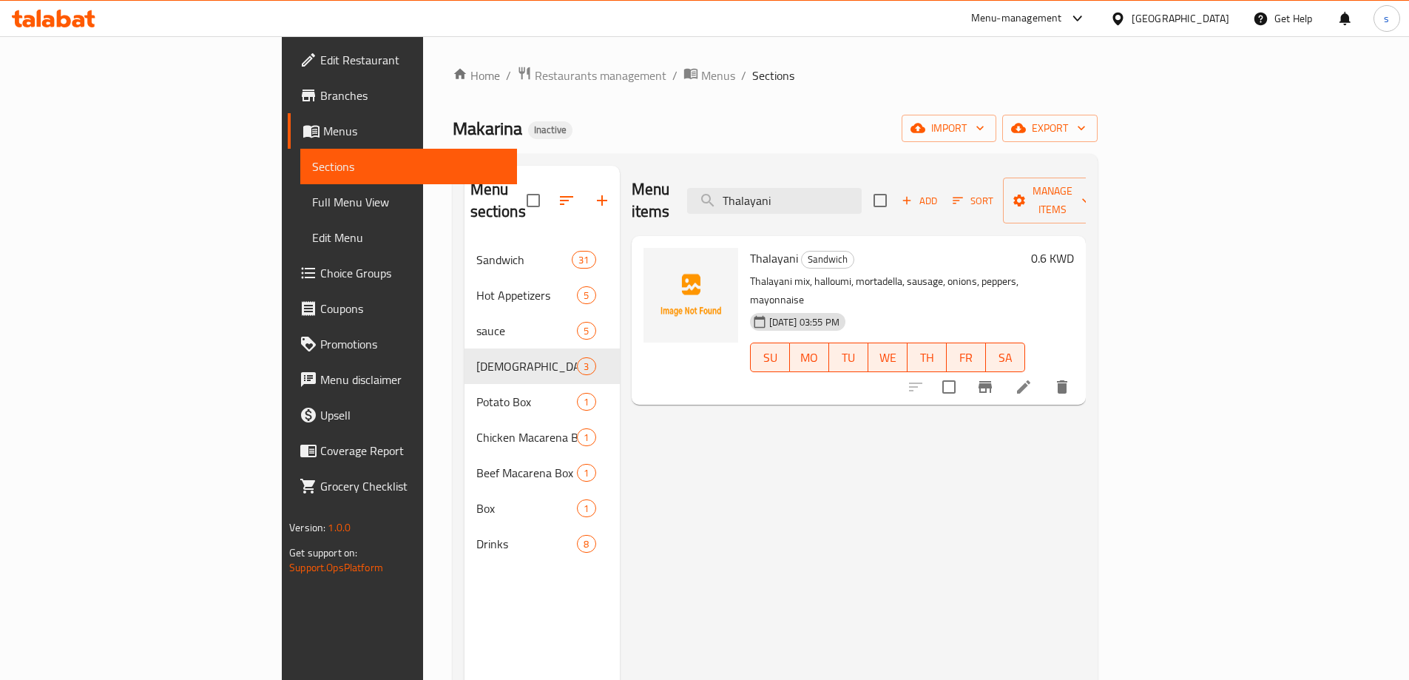
type input "Thalayani"
click at [1045, 374] on li at bounding box center [1023, 387] width 41 height 27
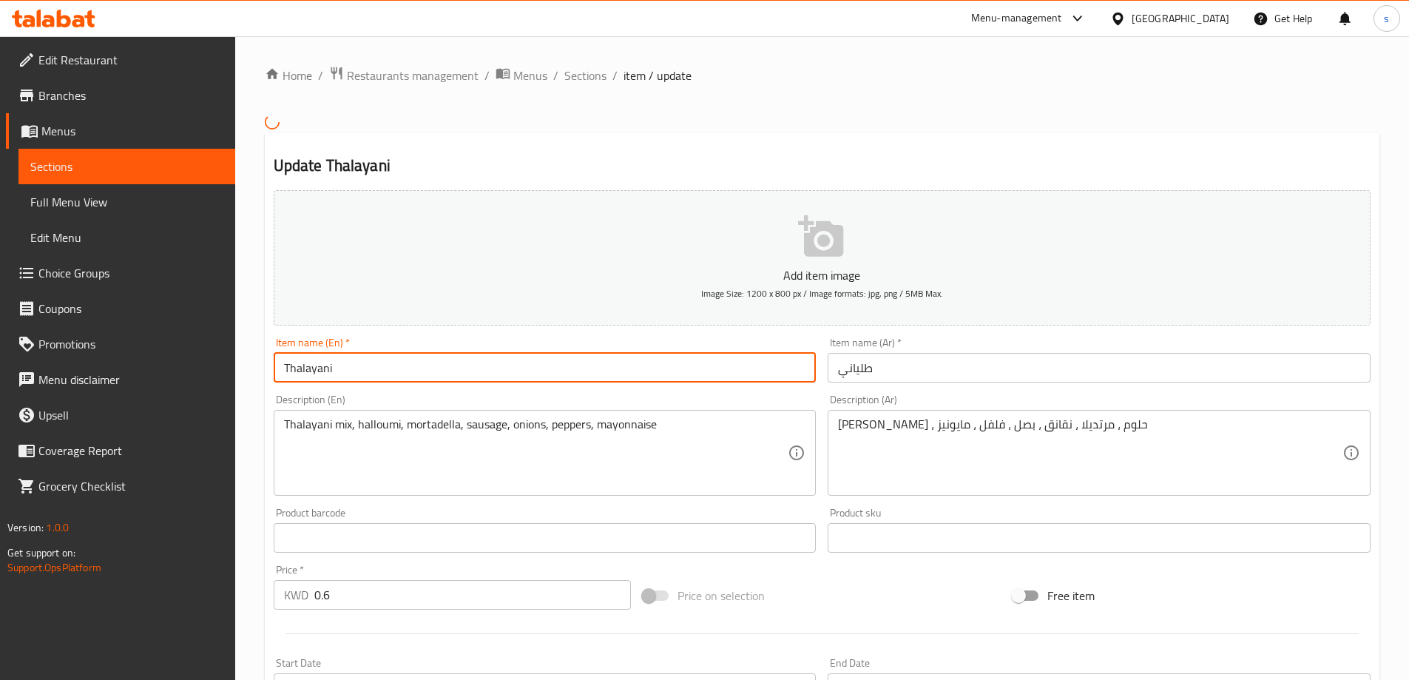
click at [442, 365] on input "Thalayani" at bounding box center [545, 368] width 543 height 30
click at [412, 357] on input "Thalayani" at bounding box center [545, 368] width 543 height 30
click at [406, 368] on input "Thalayani" at bounding box center [545, 368] width 543 height 30
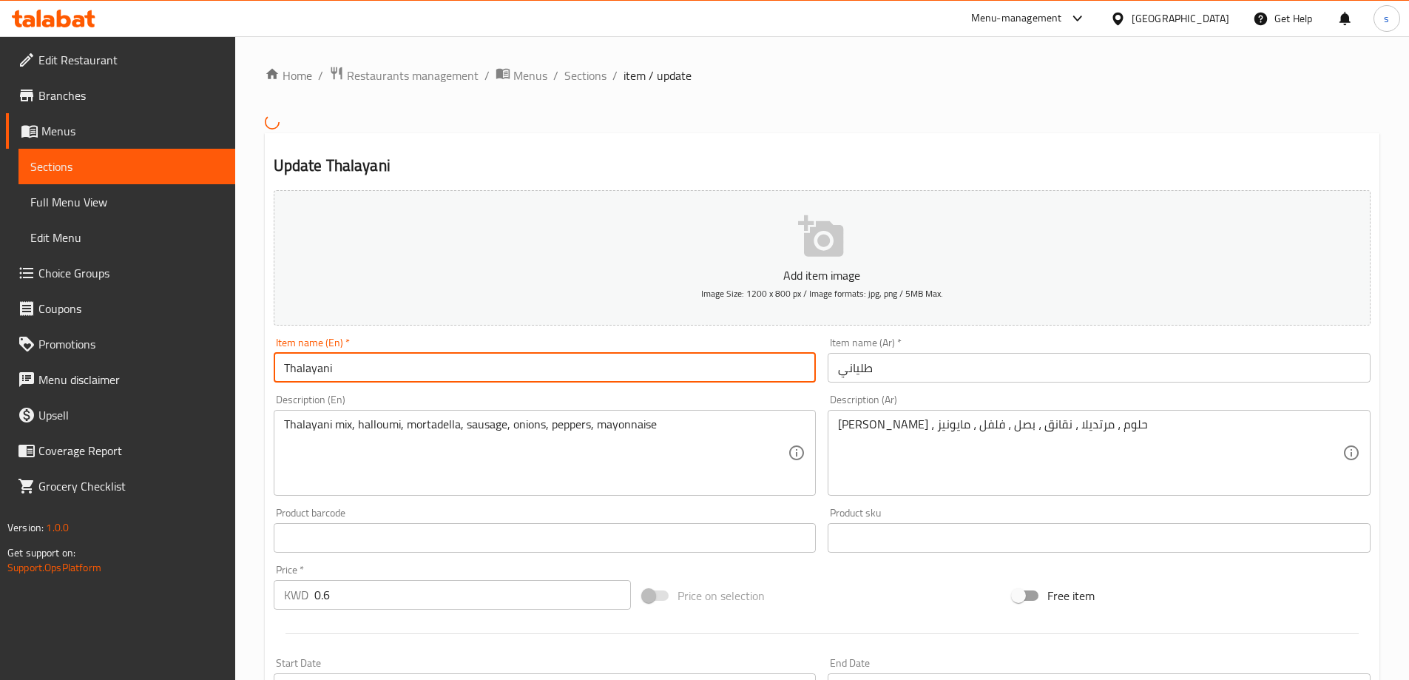
paste input "al"
type input "Talyani"
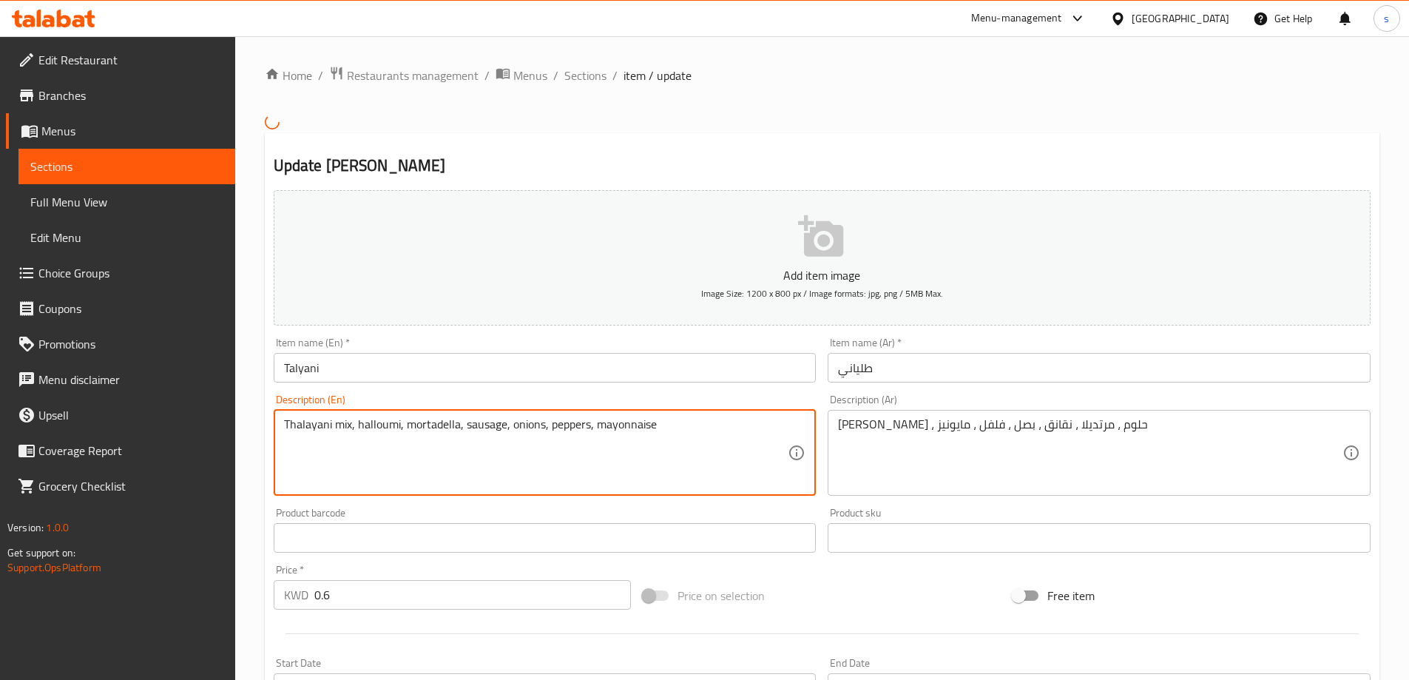
drag, startPoint x: 331, startPoint y: 424, endPoint x: 240, endPoint y: 440, distance: 92.4
paste textarea "al"
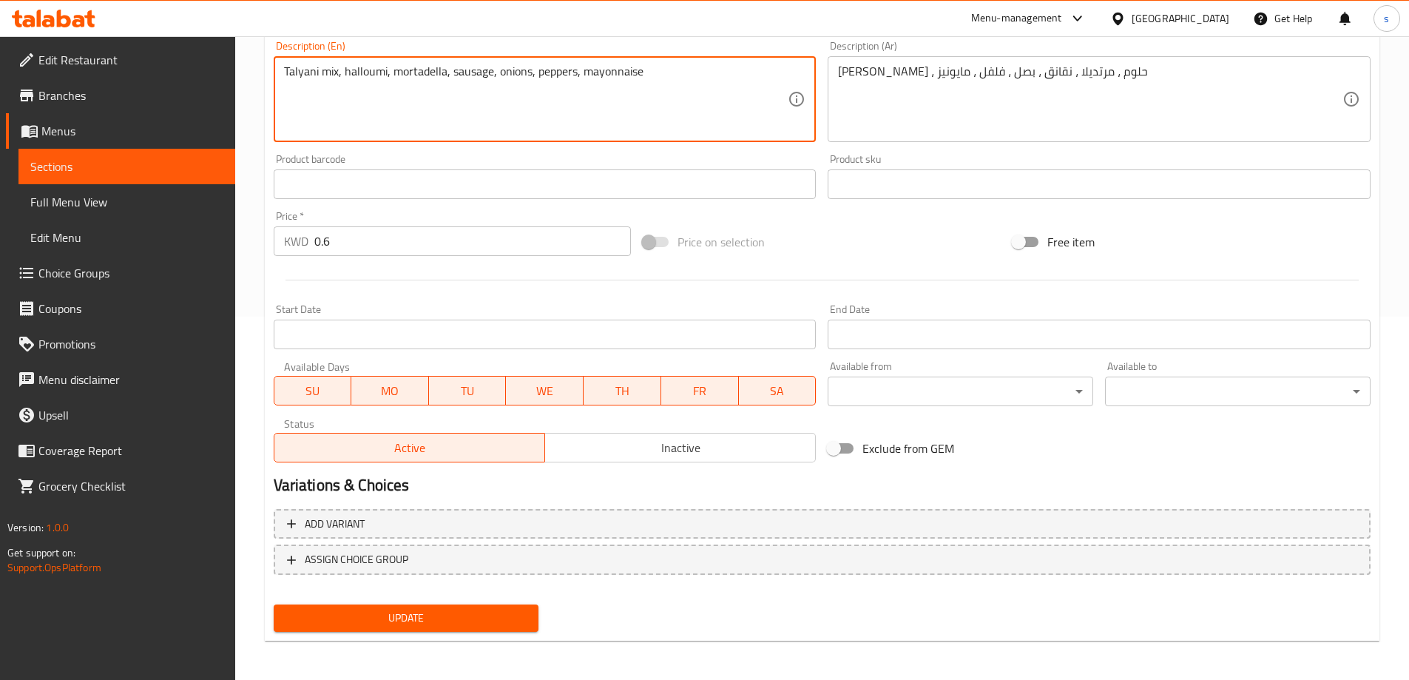
scroll to position [365, 0]
type textarea "Talyani mix, halloumi, mortadella, sausage, onions, peppers, mayonnaise"
click at [464, 610] on span "Update" at bounding box center [407, 616] width 242 height 18
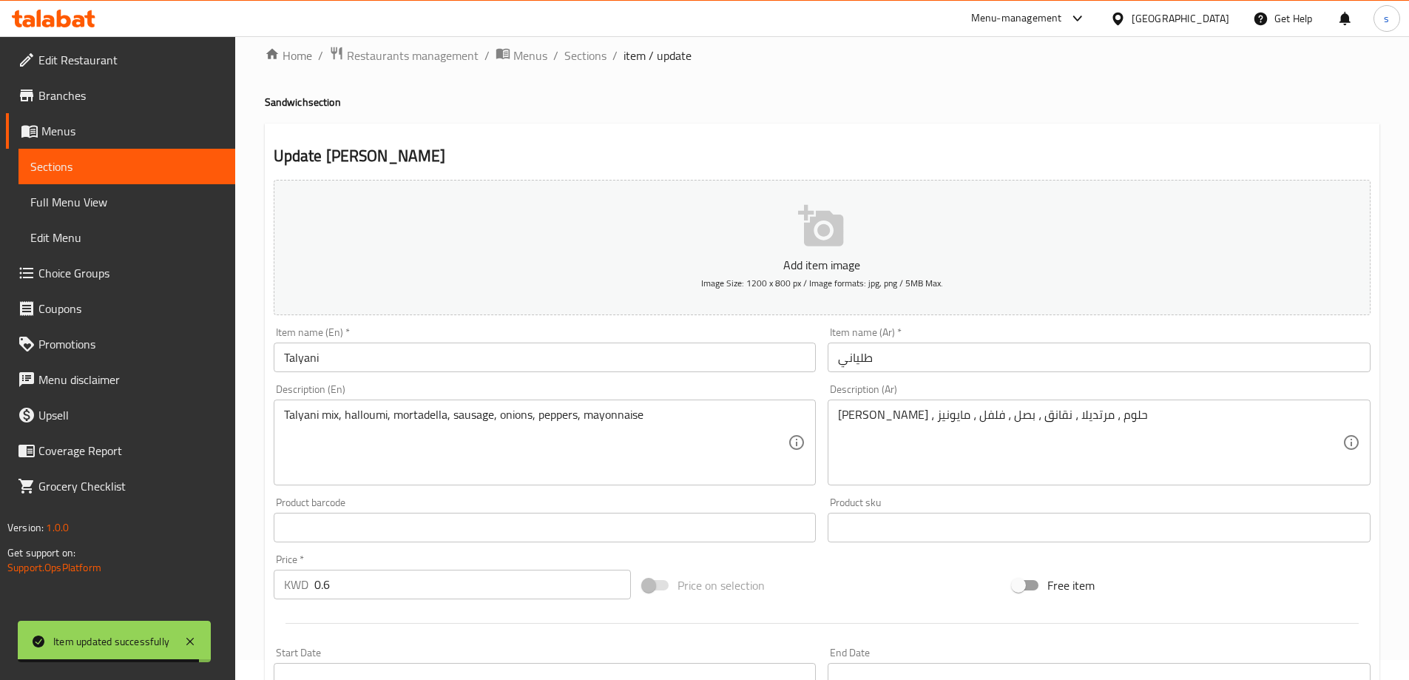
scroll to position [0, 0]
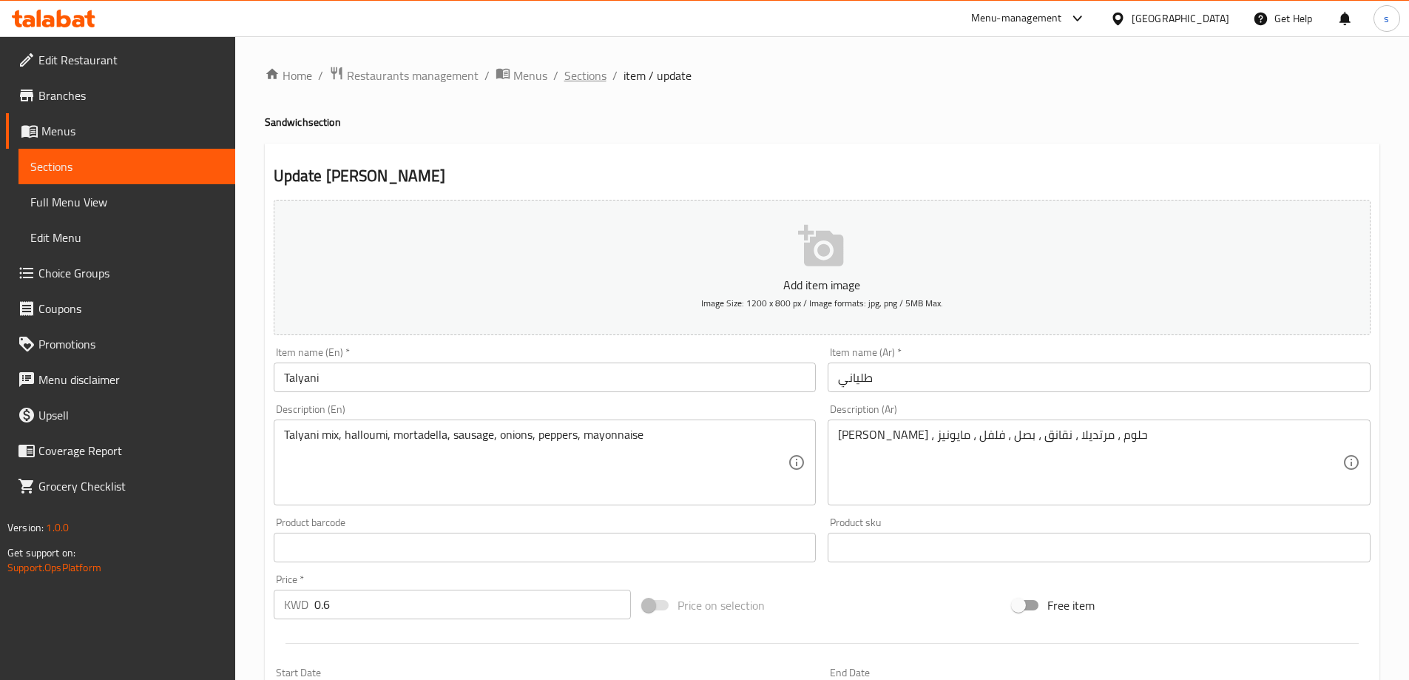
click at [575, 76] on span "Sections" at bounding box center [585, 76] width 42 height 18
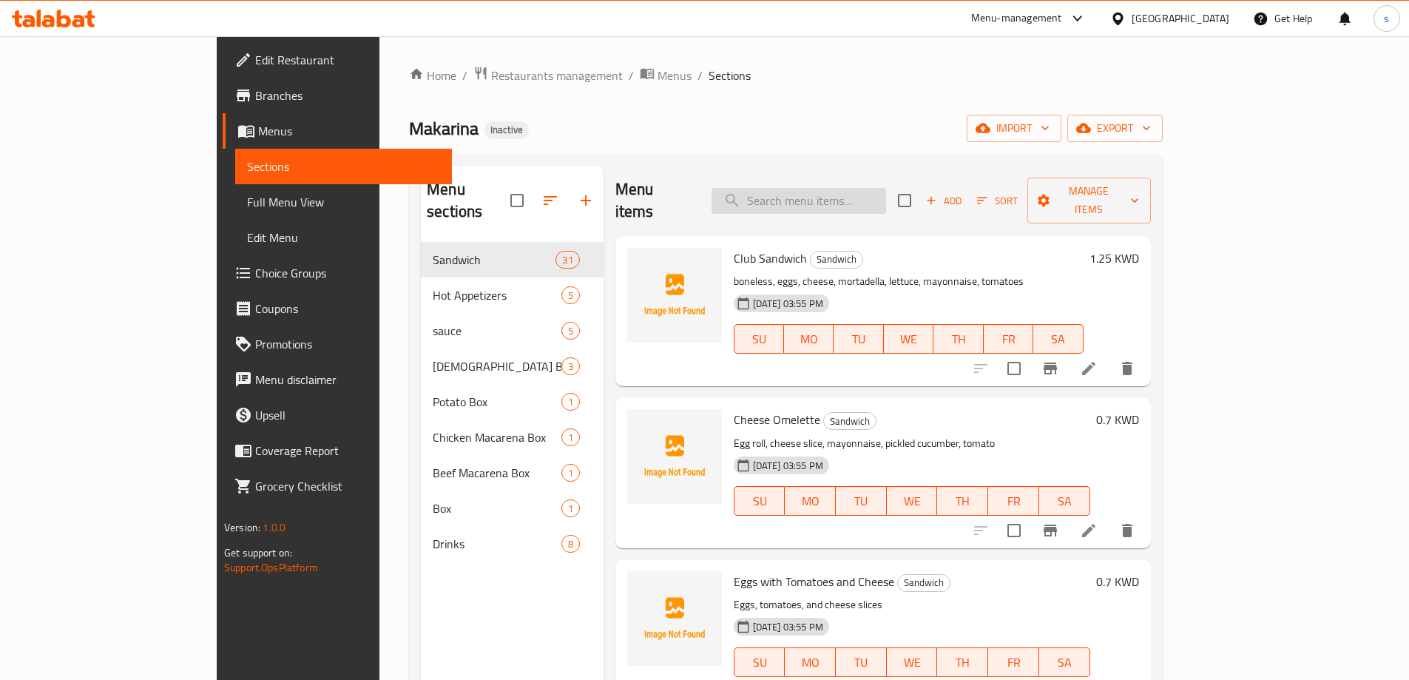
click at [886, 188] on input "search" at bounding box center [799, 201] width 175 height 26
paste input "Large Macarena Breakfast Box"
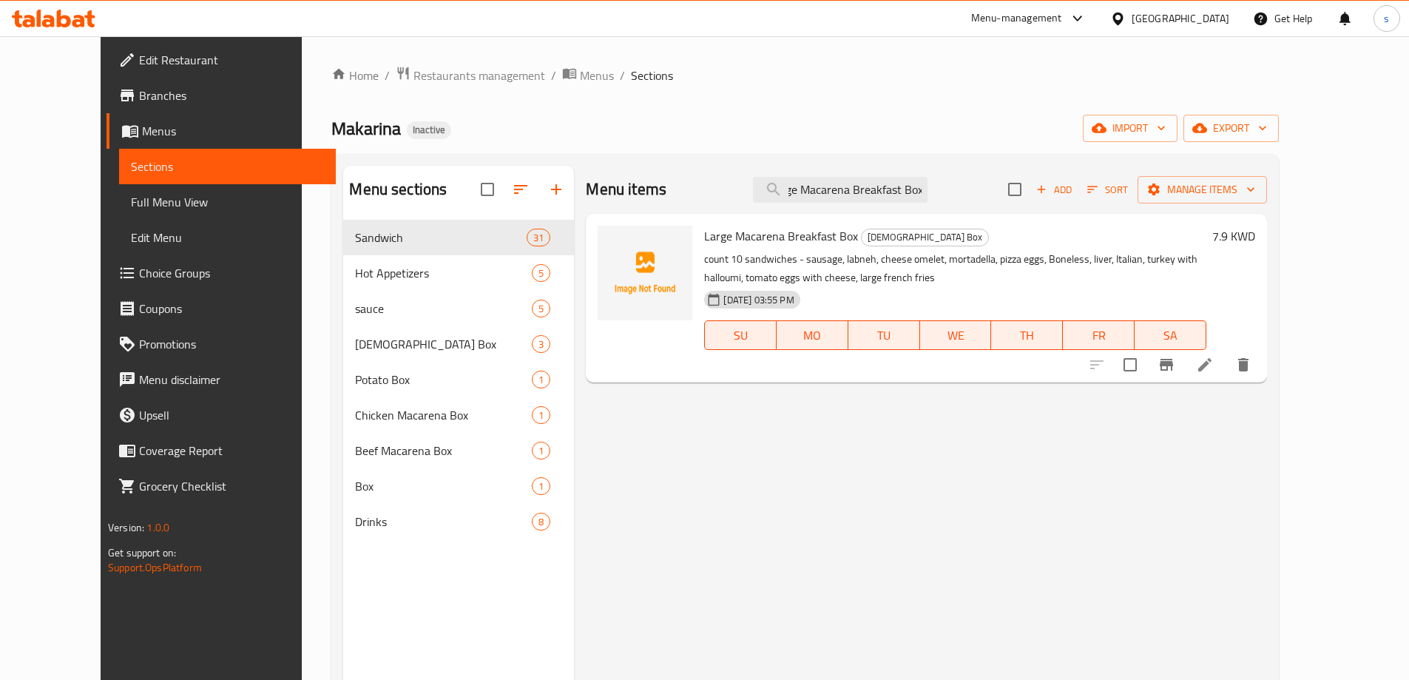
type input "Large Macarena Breakfast Box"
click at [1214, 359] on icon at bounding box center [1205, 365] width 18 height 18
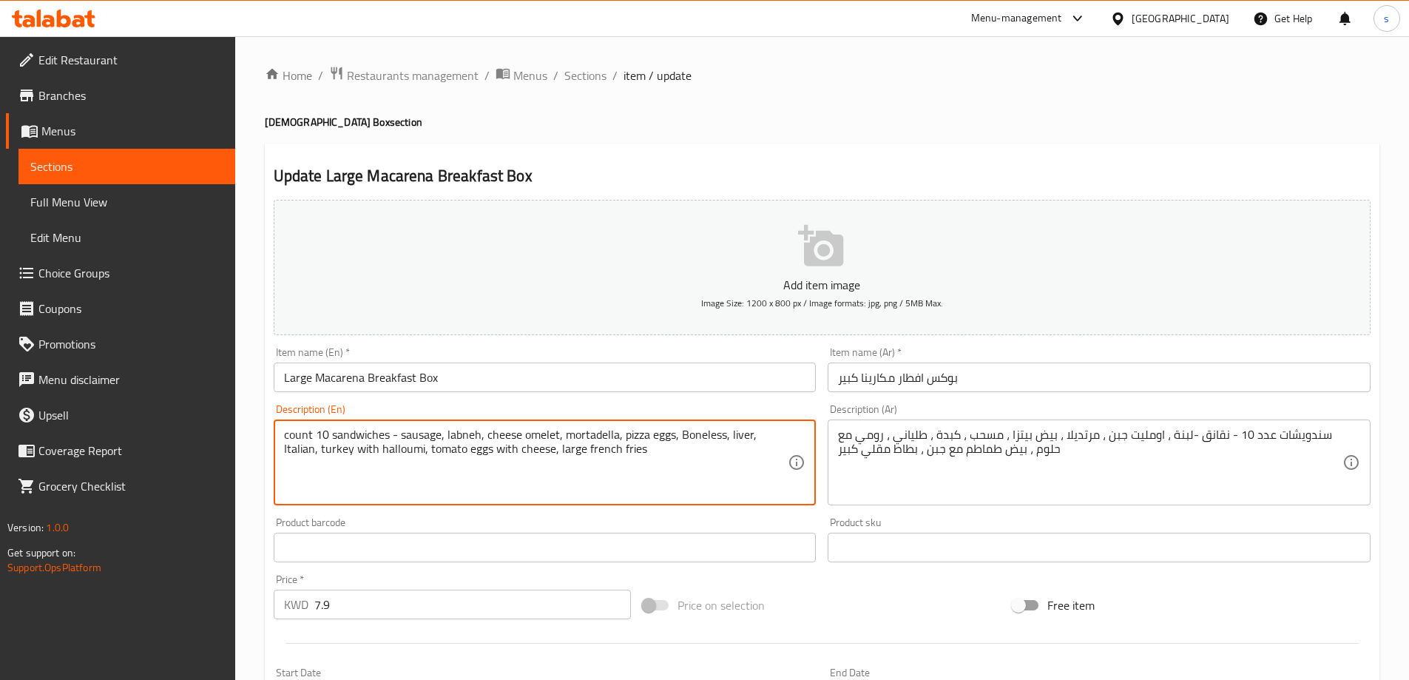
drag, startPoint x: 755, startPoint y: 436, endPoint x: 783, endPoint y: 440, distance: 29.2
paste textarea "Talyani"
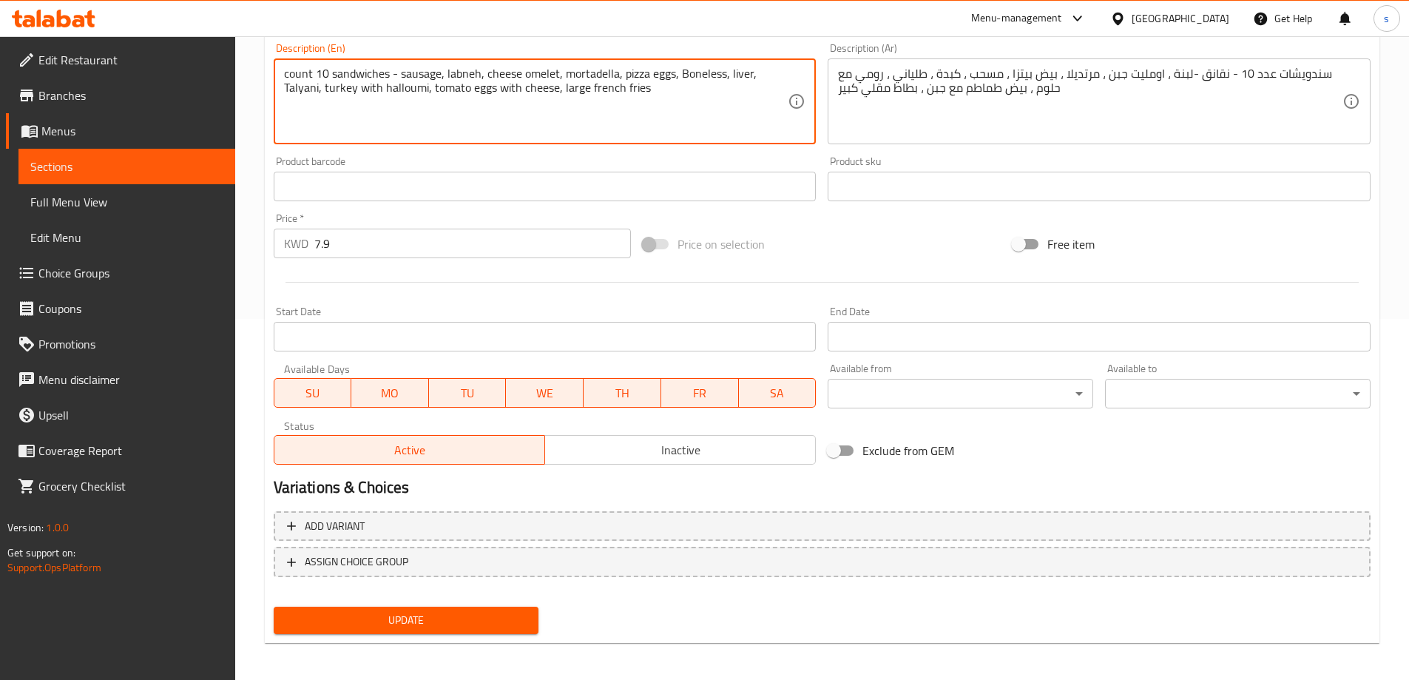
scroll to position [365, 0]
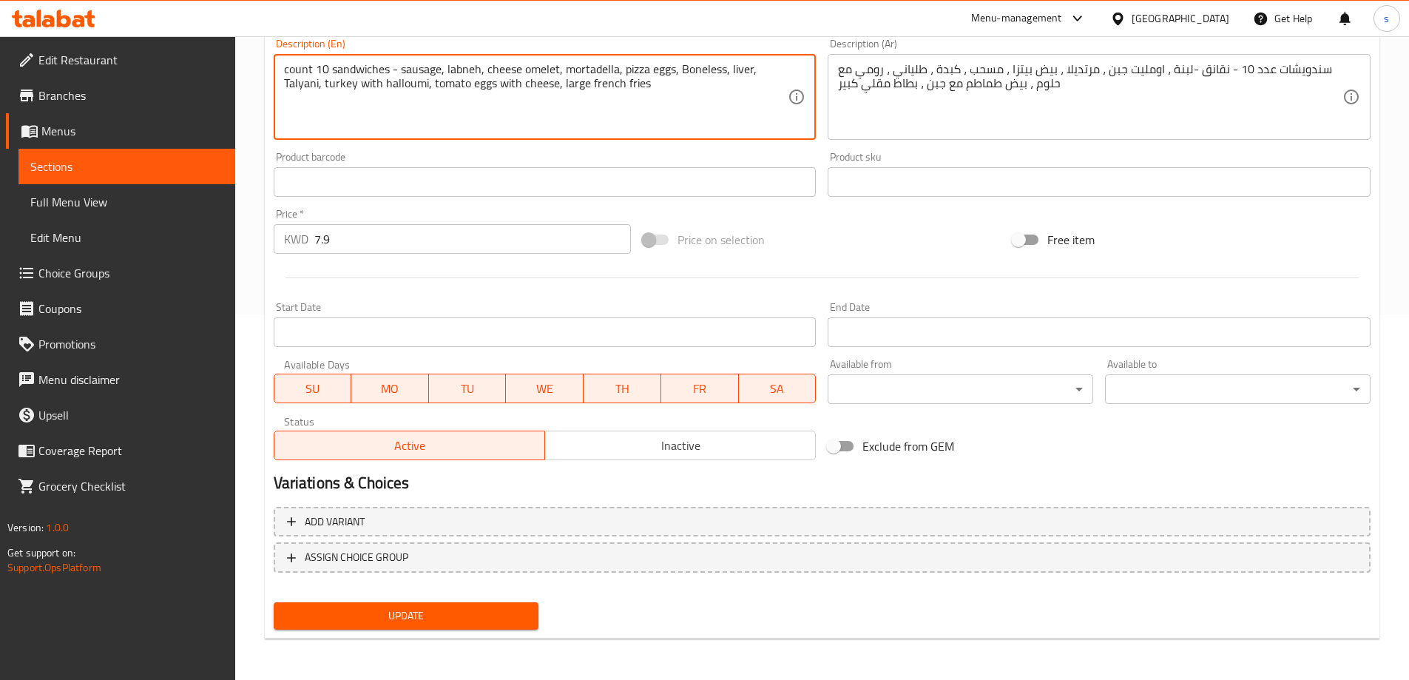
type textarea "count 10 sandwiches - sausage, labneh, cheese omelet, mortadella, pizza eggs, B…"
drag, startPoint x: 407, startPoint y: 607, endPoint x: 414, endPoint y: 603, distance: 7.6
click at [408, 607] on span "Update" at bounding box center [407, 616] width 242 height 18
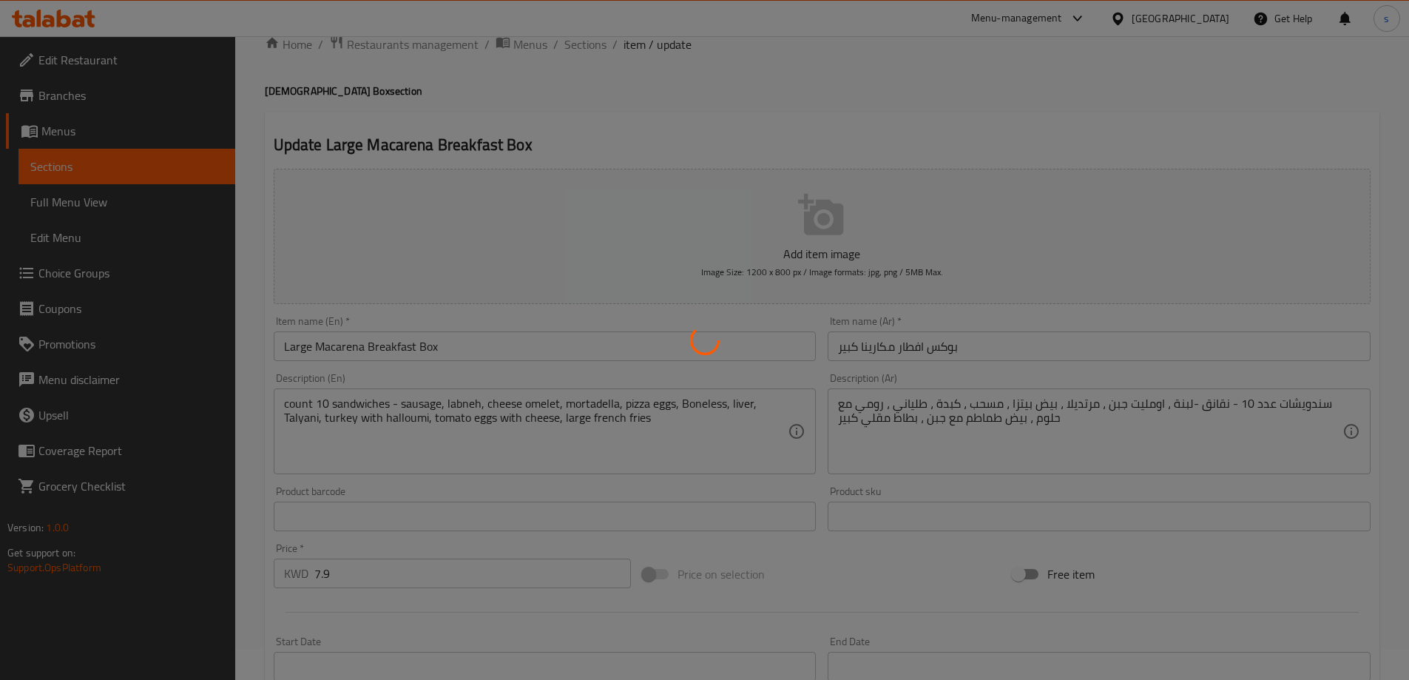
scroll to position [0, 0]
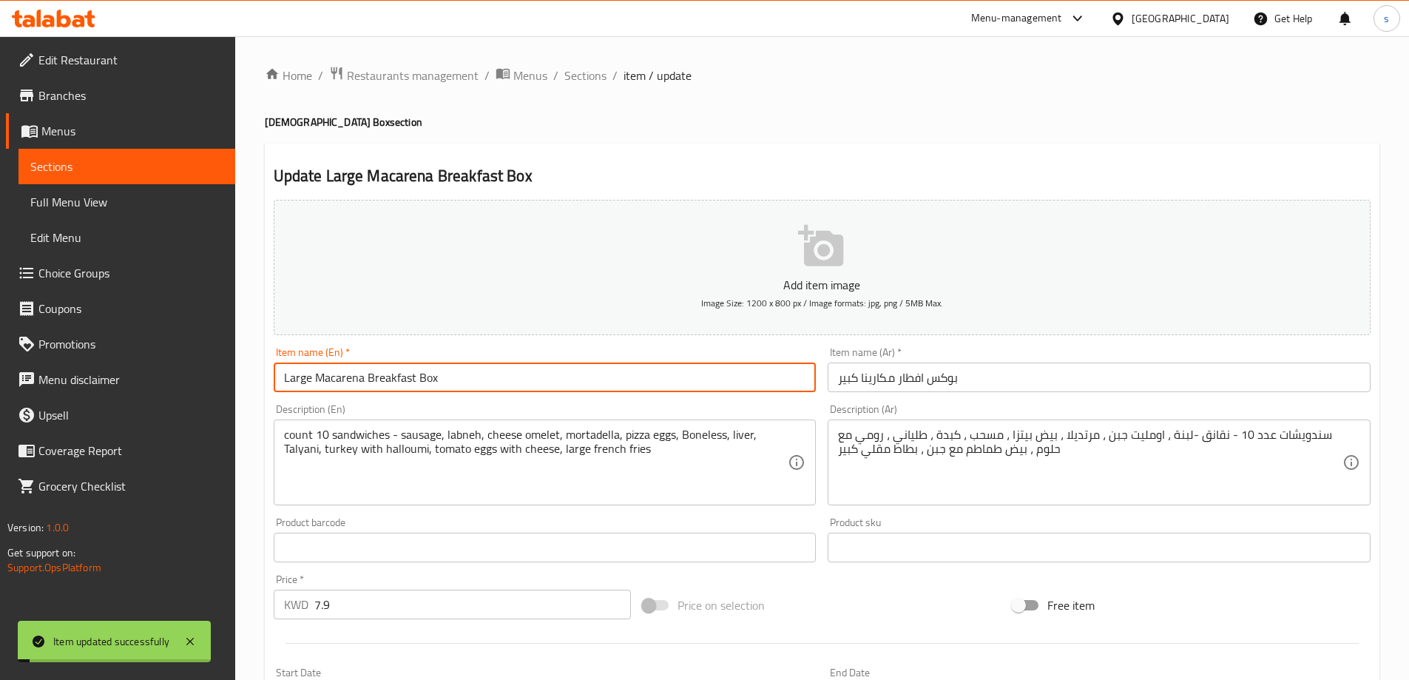
click at [471, 374] on input "Large Macarena Breakfast Box" at bounding box center [545, 378] width 543 height 30
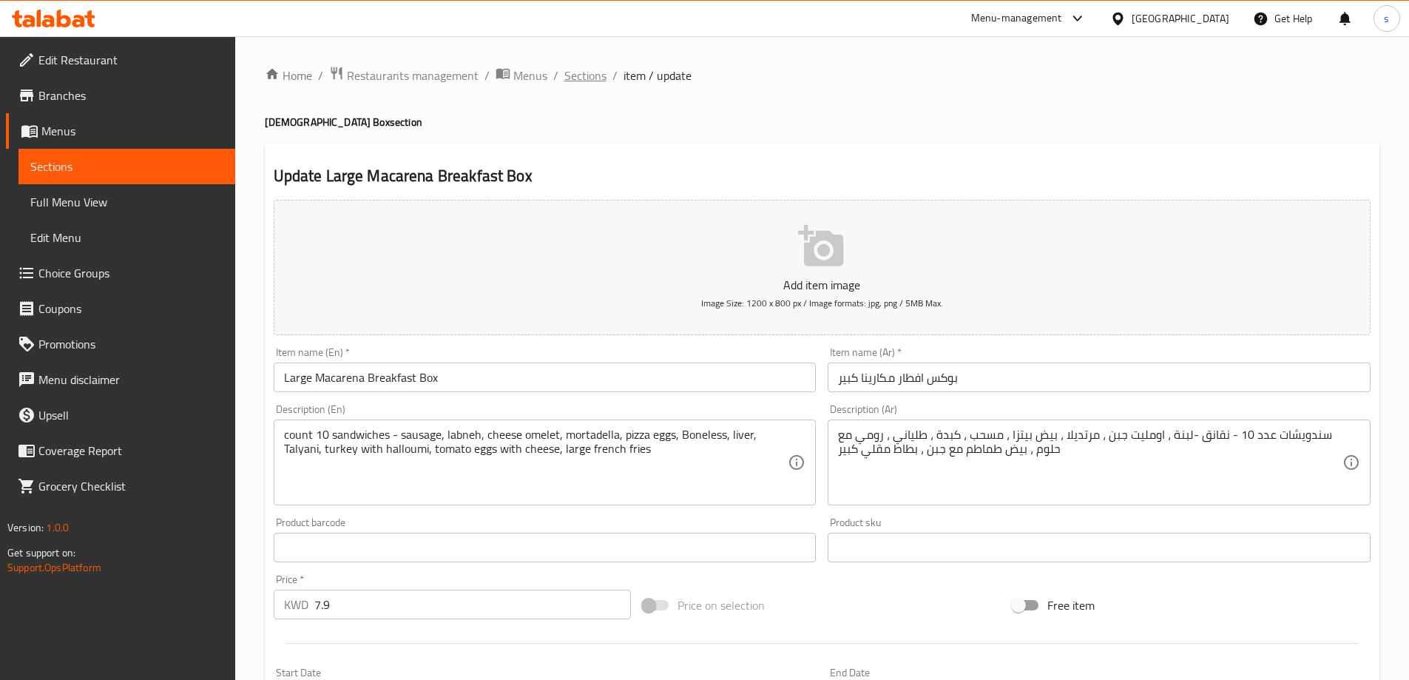
click at [590, 81] on span "Sections" at bounding box center [585, 76] width 42 height 18
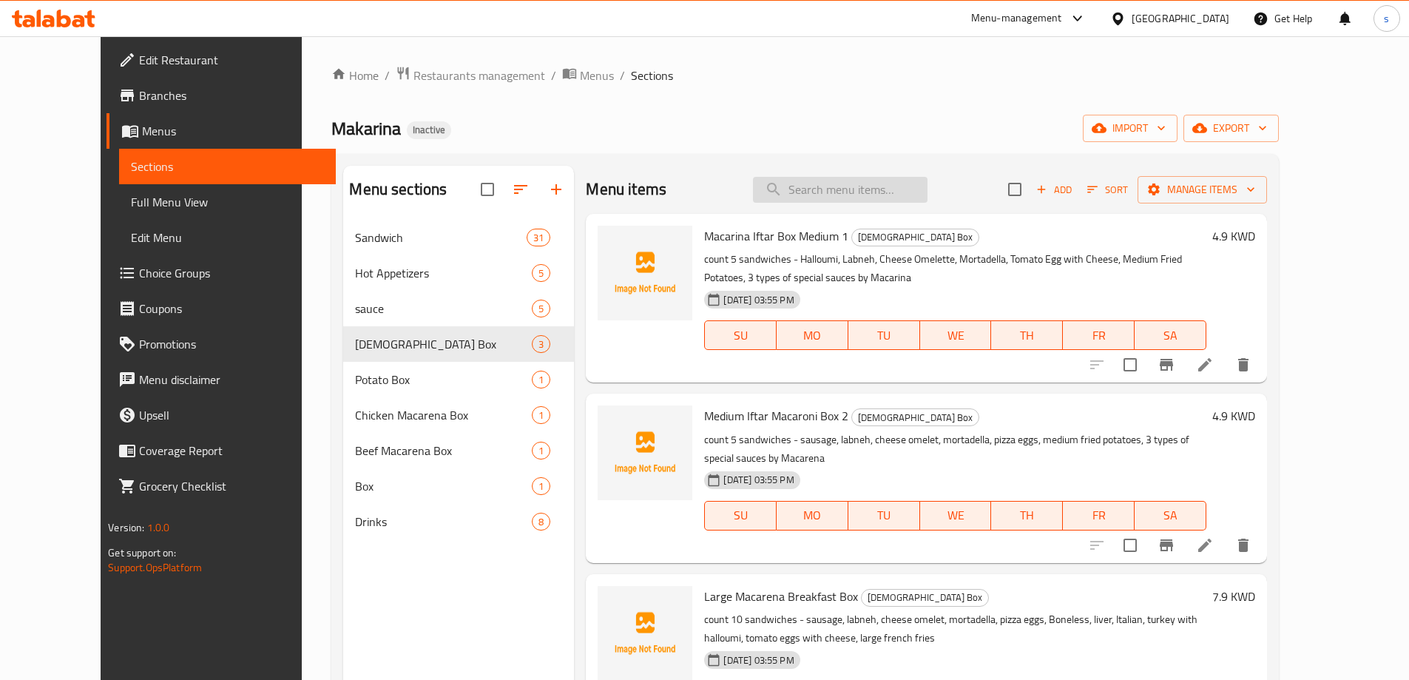
click at [928, 194] on input "search" at bounding box center [840, 190] width 175 height 26
paste input "Potato Skin Box"
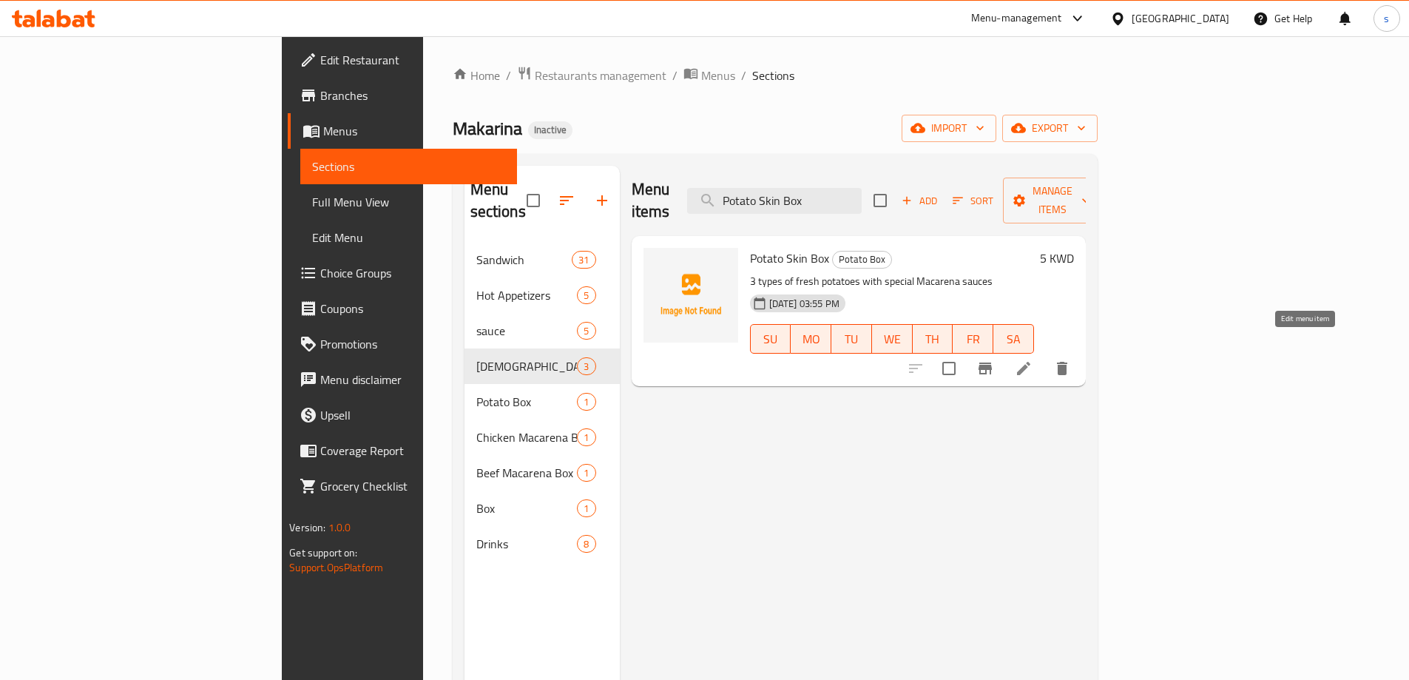
type input "Potato Skin Box"
click at [1033, 360] on icon at bounding box center [1024, 369] width 18 height 18
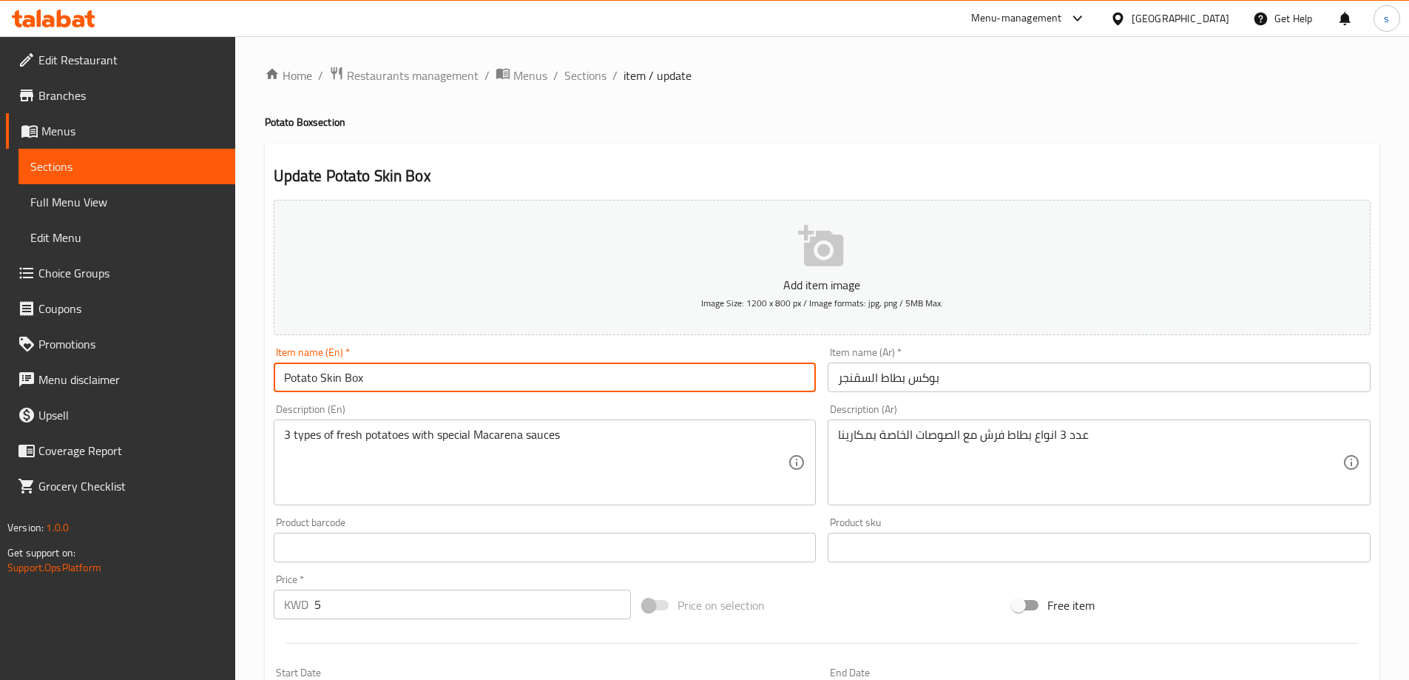
click at [371, 377] on input "Potato Skin Box" at bounding box center [545, 378] width 543 height 30
drag, startPoint x: 340, startPoint y: 381, endPoint x: 322, endPoint y: 393, distance: 22.0
click at [322, 393] on div "Item name (En)   * Potato Skin Box Item name (En) *" at bounding box center [545, 369] width 555 height 57
paste input "alsaqanjr"
paste input "text"
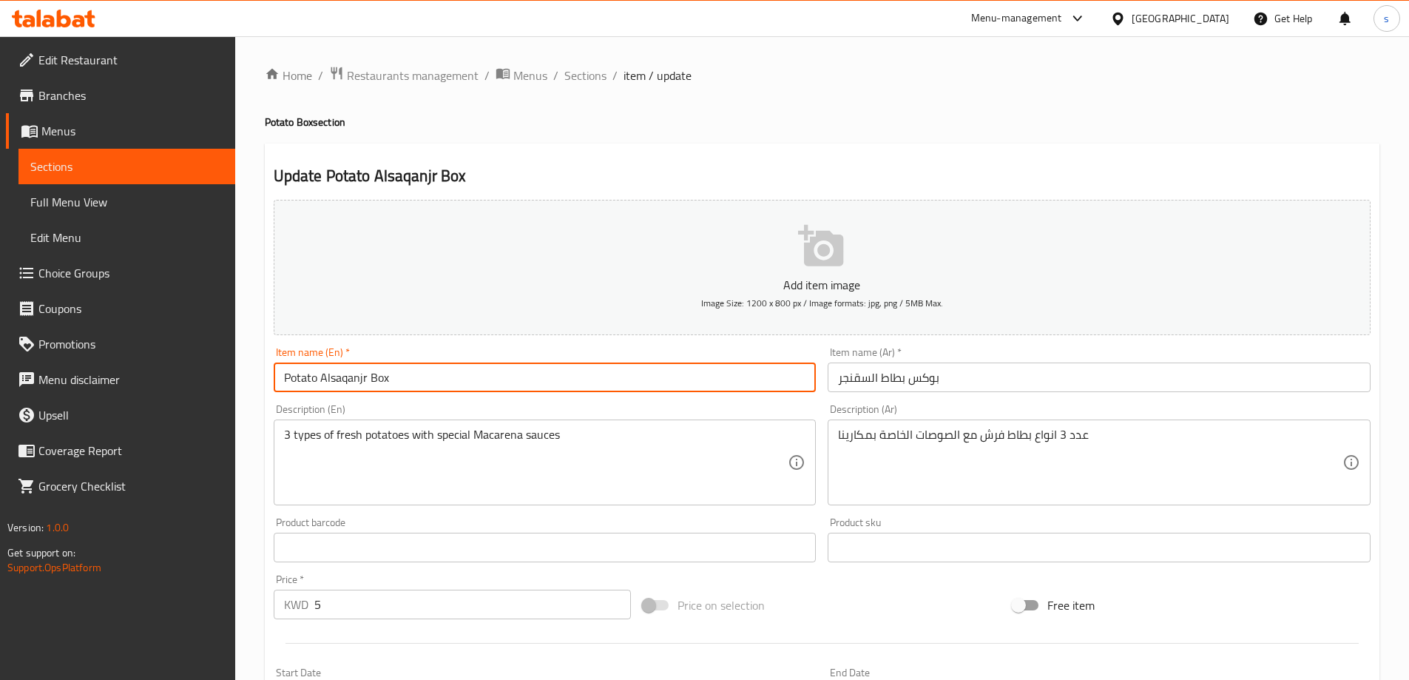
scroll to position [365, 0]
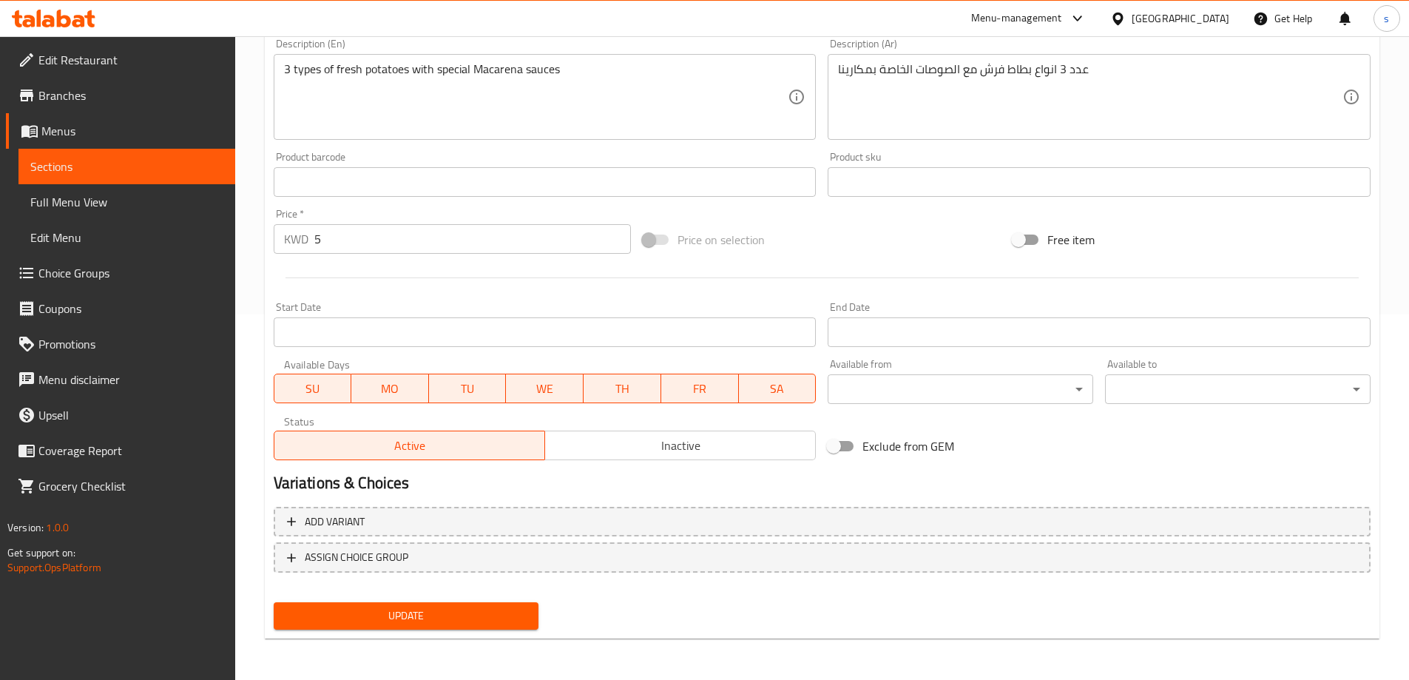
type input "Potato Alsaqanjr Box"
click at [478, 606] on button "Update" at bounding box center [407, 615] width 266 height 27
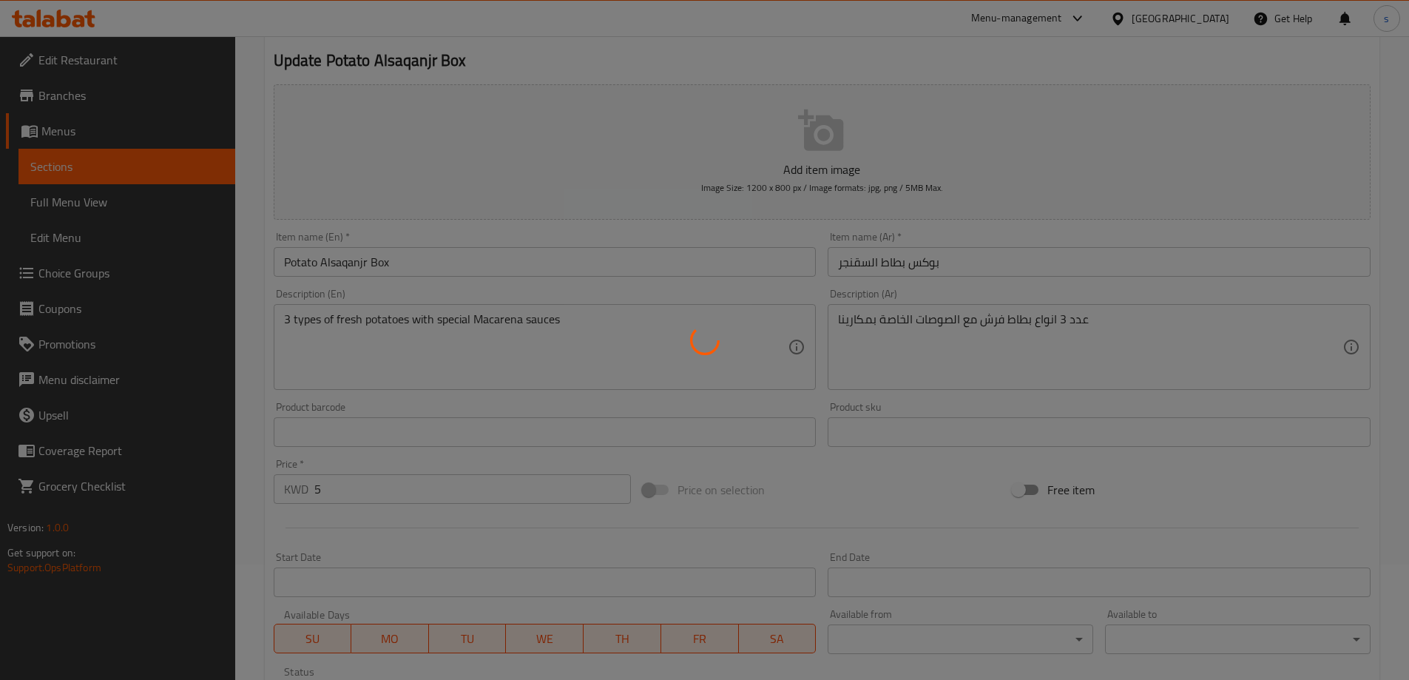
scroll to position [0, 0]
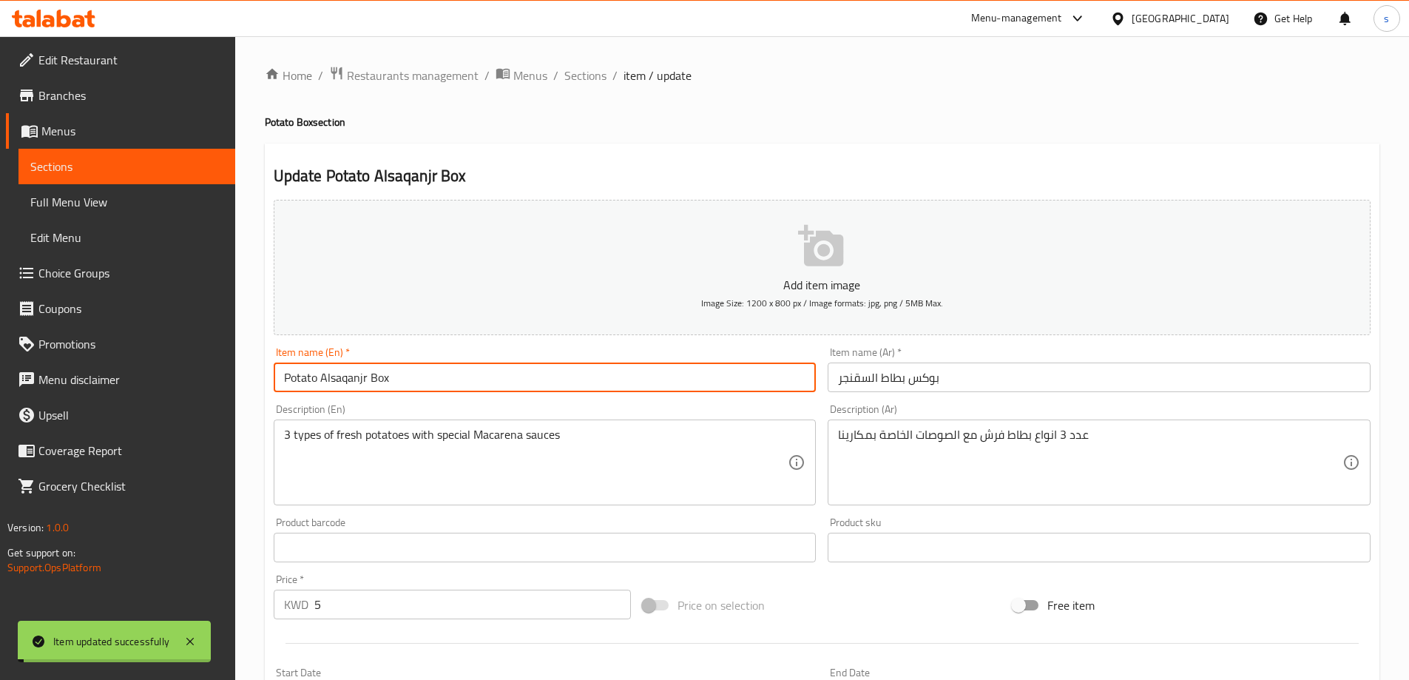
click at [417, 373] on input "Potato Alsaqanjr Box" at bounding box center [545, 378] width 543 height 30
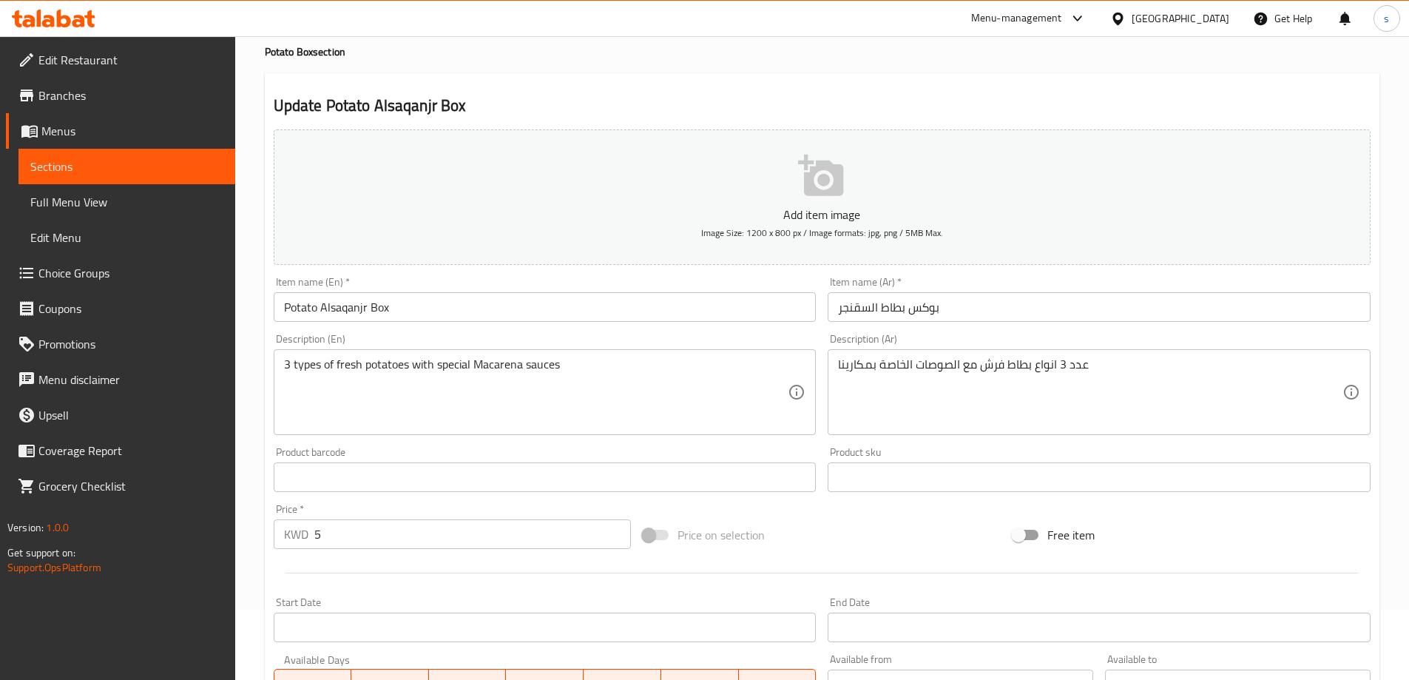
scroll to position [74, 0]
click at [283, 363] on div "3 types of fresh potatoes with special Macarena sauces Description (En)" at bounding box center [545, 388] width 543 height 86
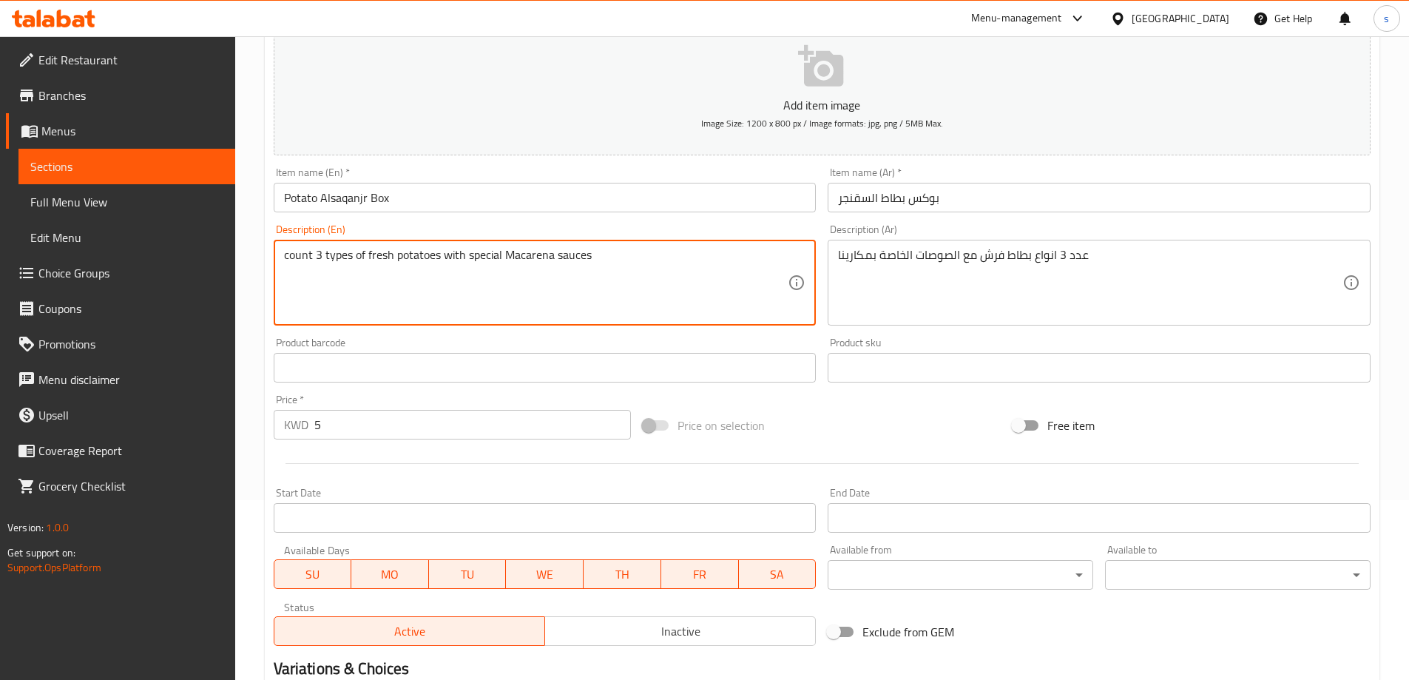
scroll to position [365, 0]
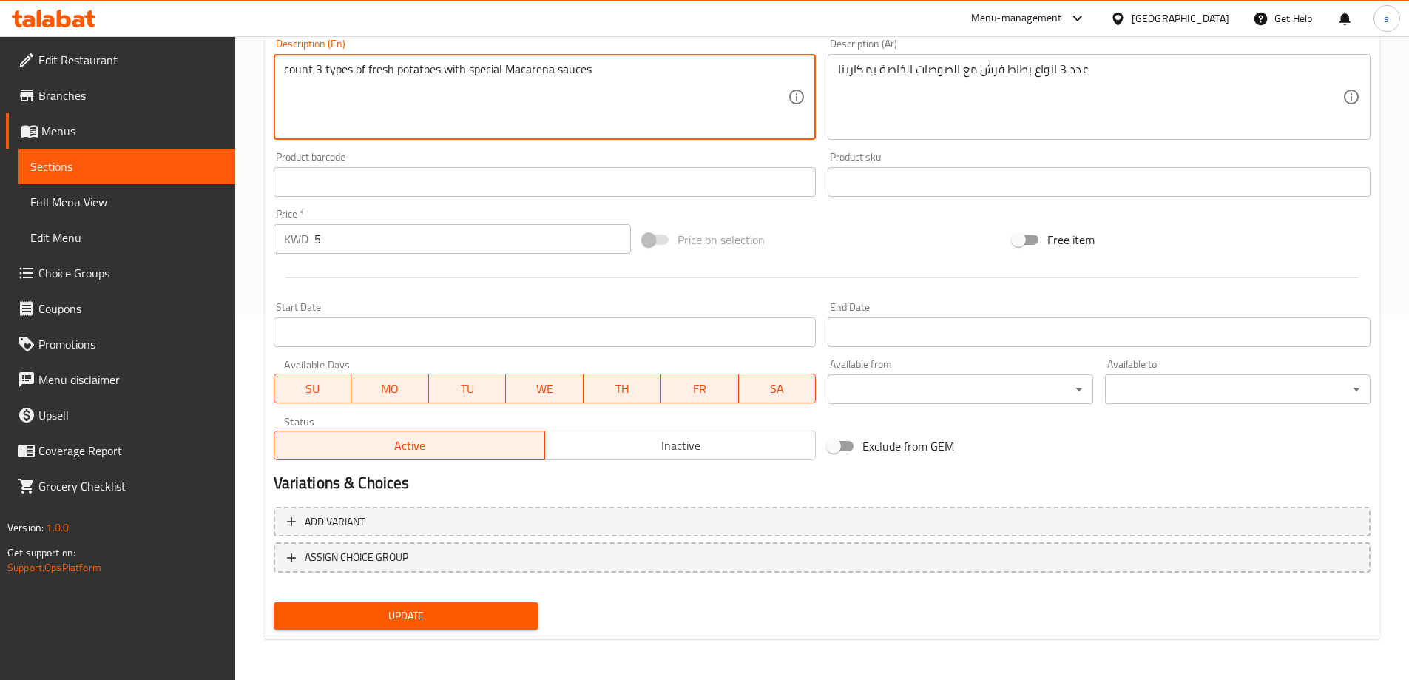
click at [464, 622] on span "Update" at bounding box center [407, 616] width 242 height 18
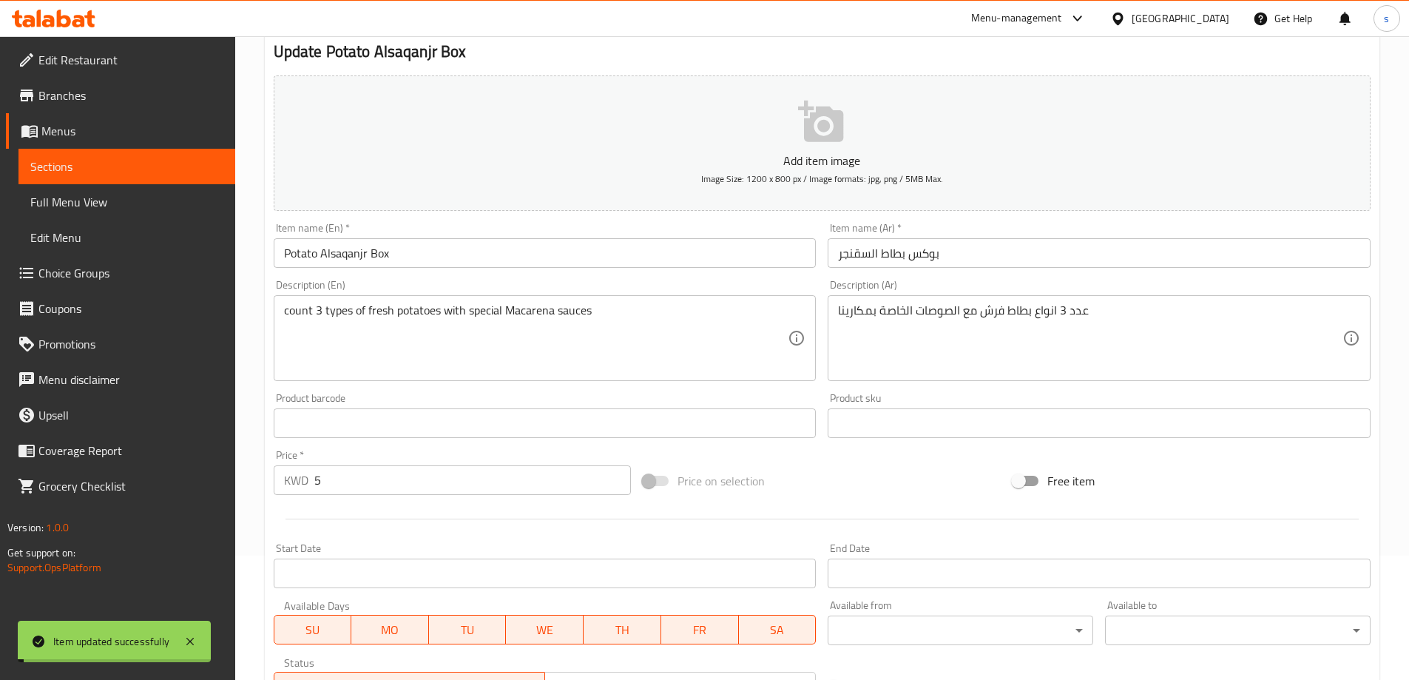
scroll to position [0, 0]
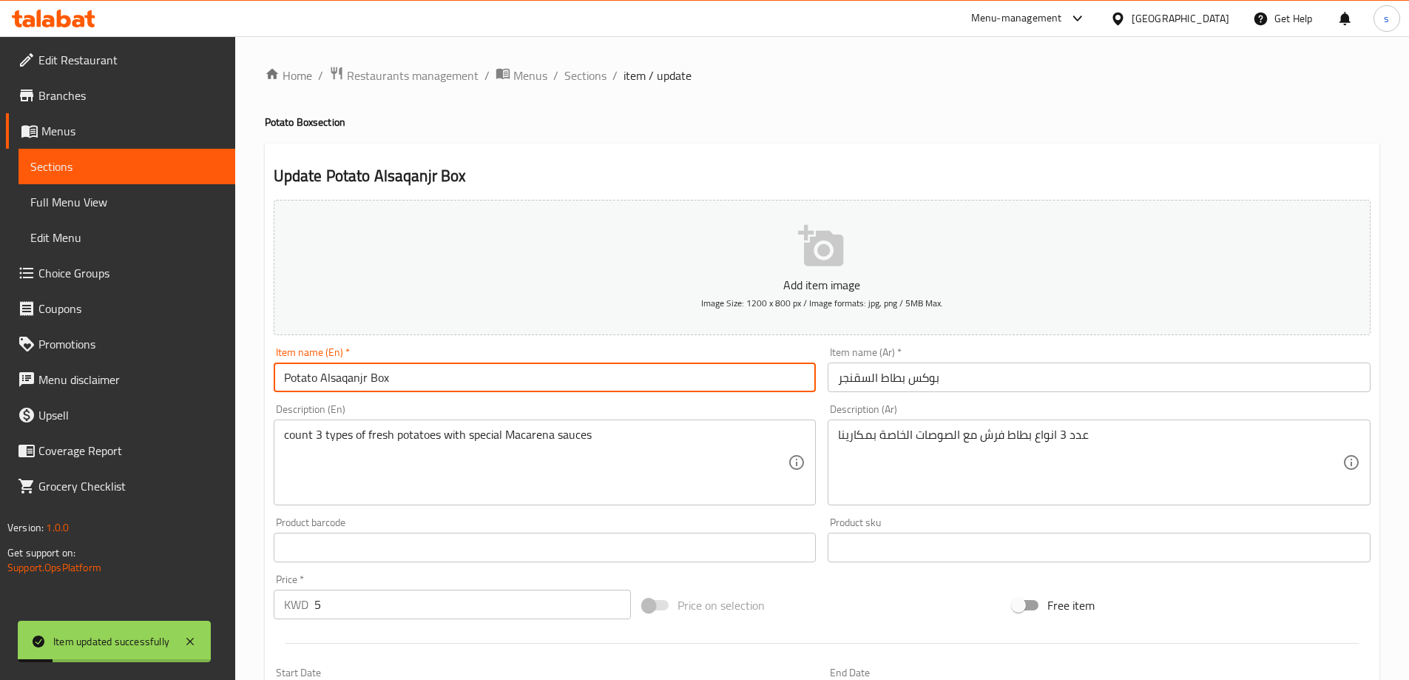
click at [420, 385] on input "Potato Alsaqanjr Box" at bounding box center [545, 378] width 543 height 30
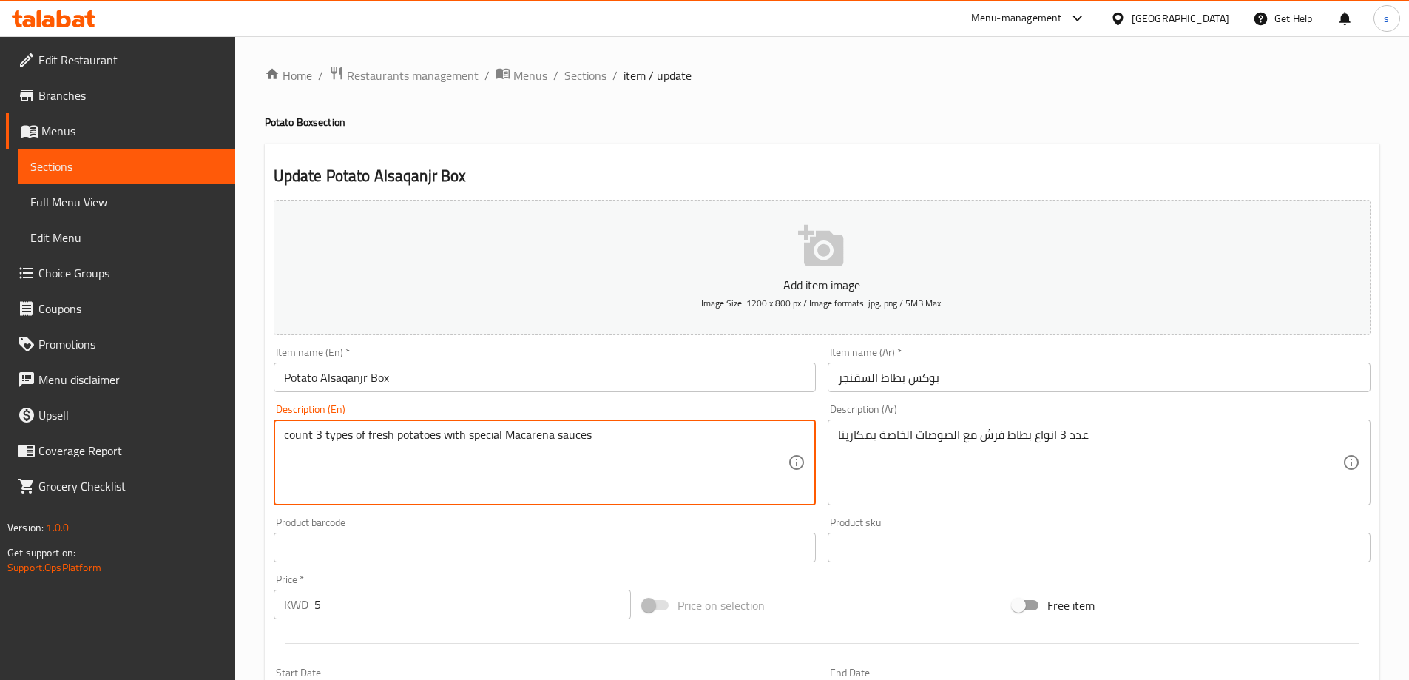
drag, startPoint x: 593, startPoint y: 436, endPoint x: 557, endPoint y: 446, distance: 37.0
click at [497, 438] on textarea "count 3 types of fresh potatoes with special Macarena" at bounding box center [536, 463] width 505 height 70
paste textarea "sauces"
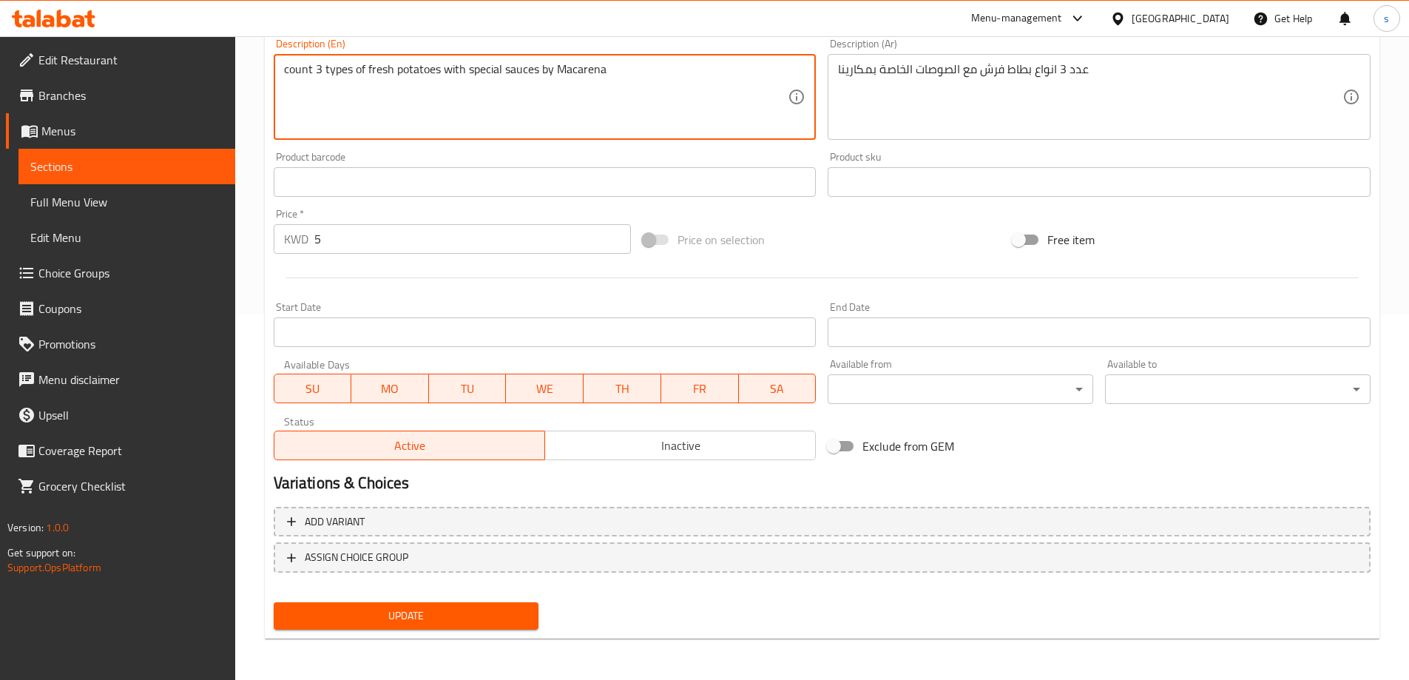
type textarea "count 3 types of fresh potatoes with special sauces by Macarena"
click at [461, 607] on span "Update" at bounding box center [407, 616] width 242 height 18
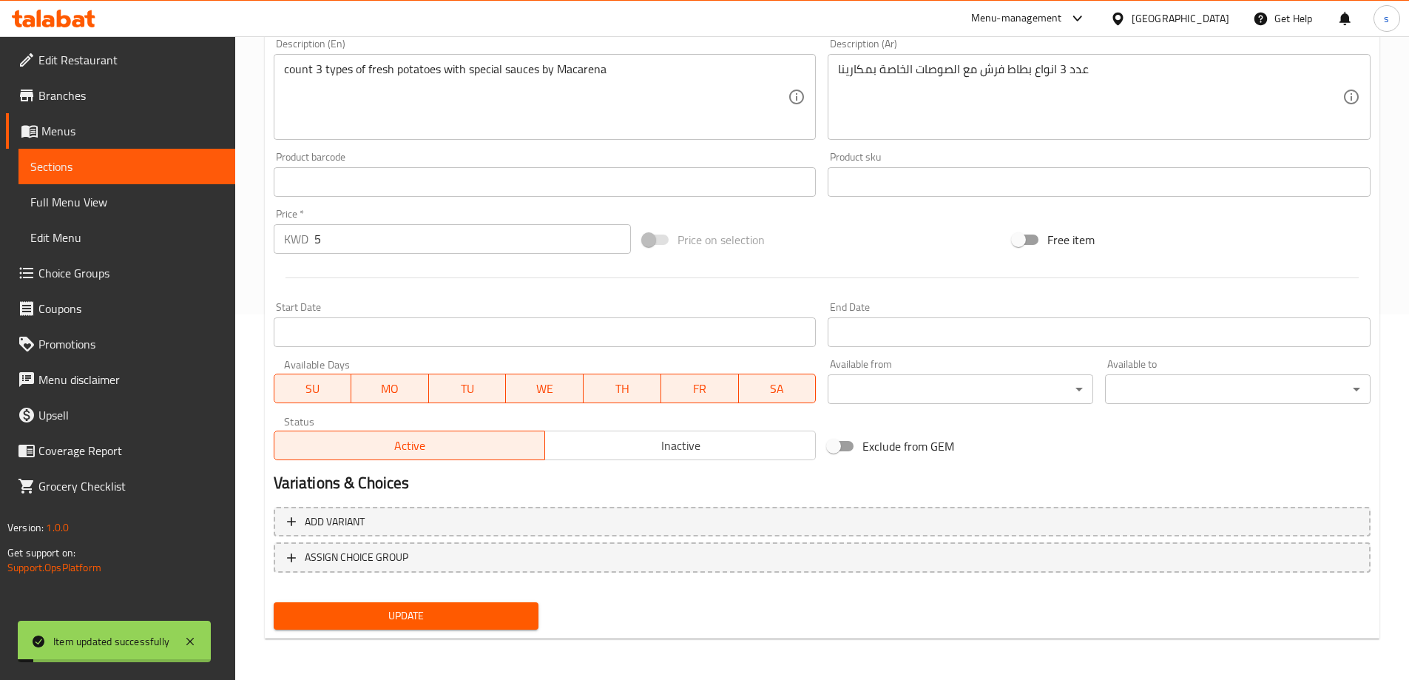
scroll to position [0, 0]
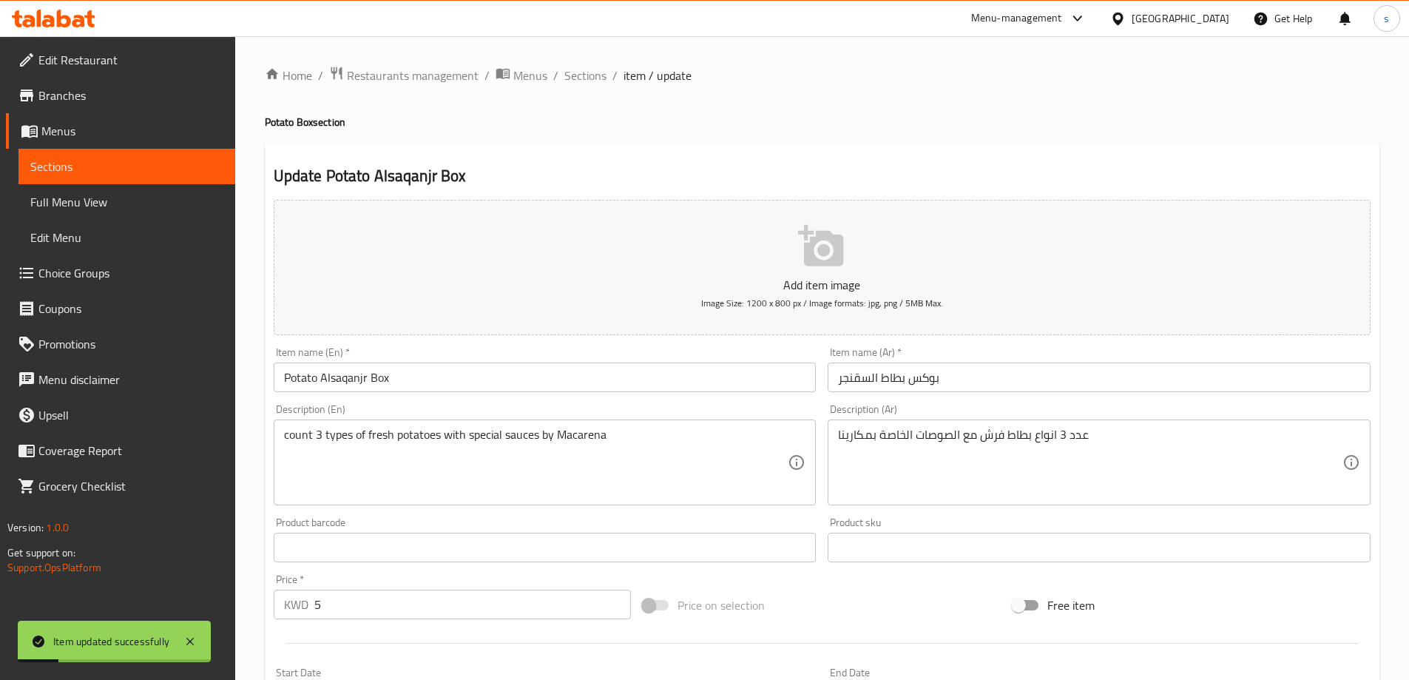
click at [429, 381] on input "Potato Alsaqanjr Box" at bounding box center [545, 378] width 543 height 30
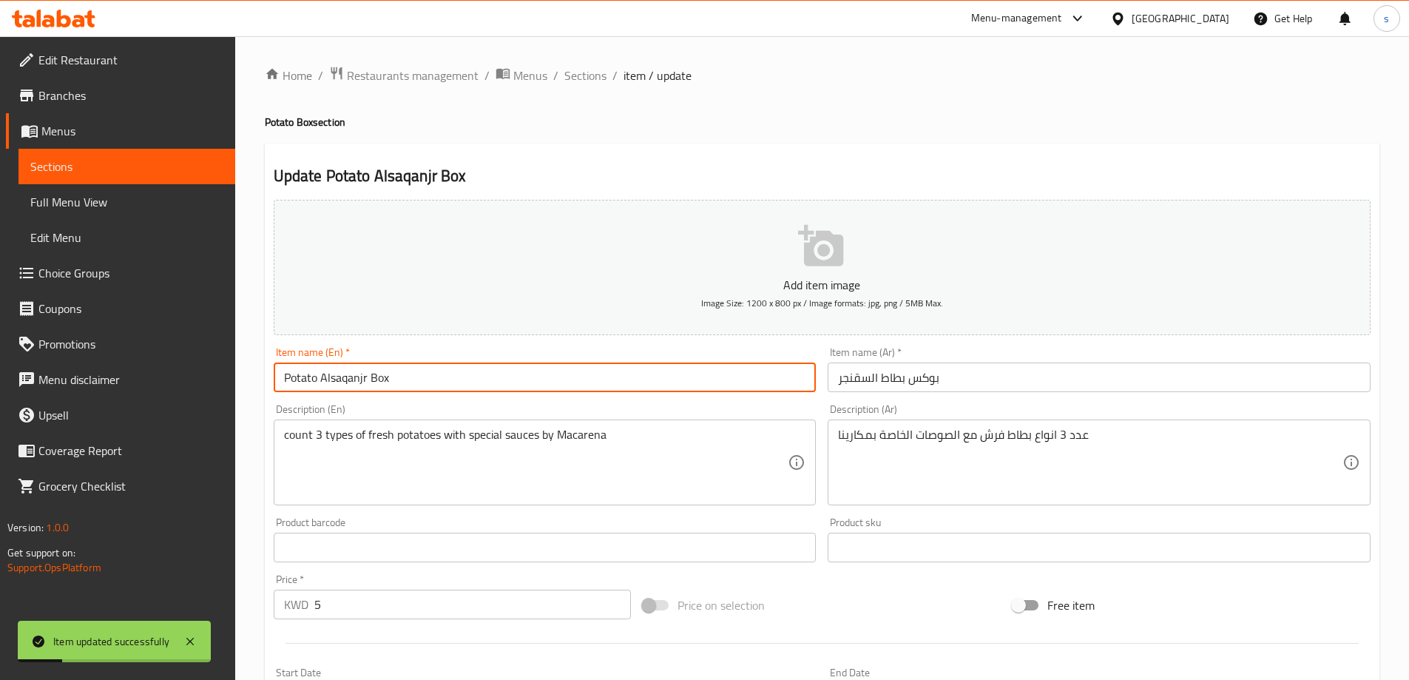
click at [429, 381] on input "Potato Alsaqanjr Box" at bounding box center [545, 378] width 543 height 30
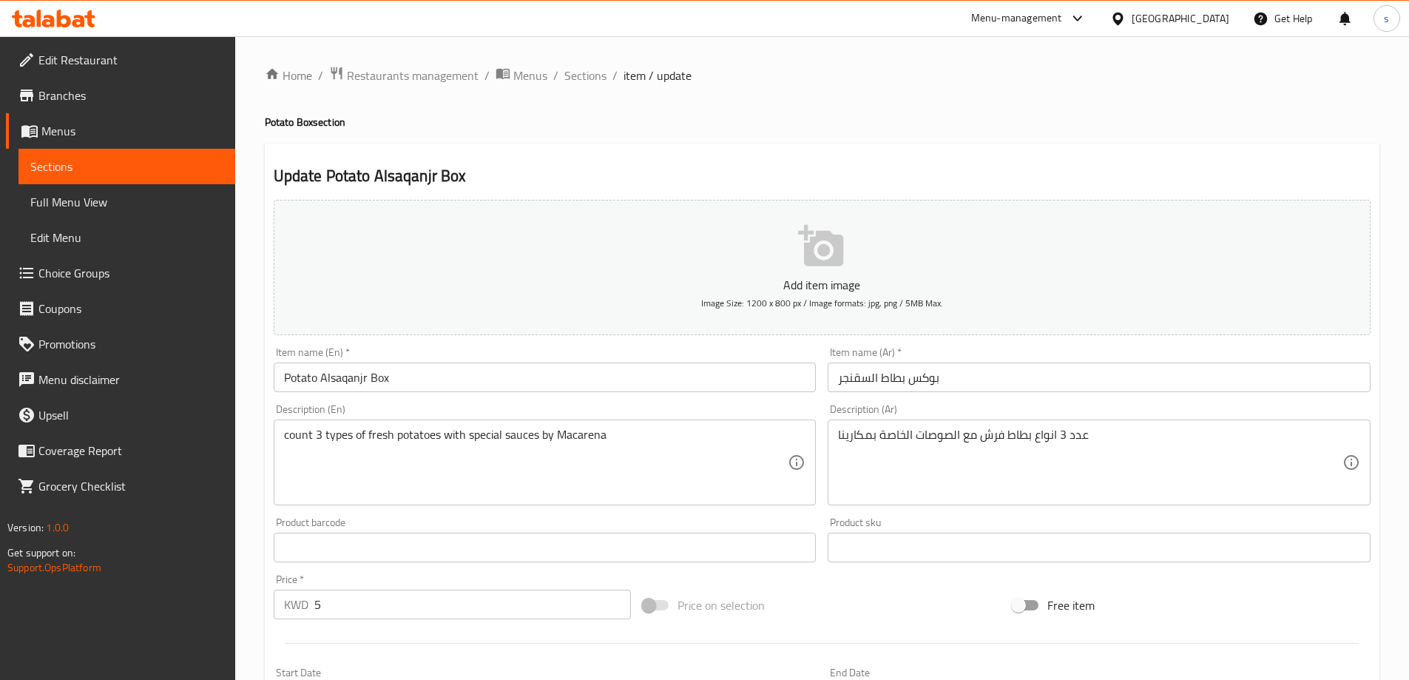
drag, startPoint x: 576, startPoint y: 81, endPoint x: 611, endPoint y: 104, distance: 41.3
click at [576, 81] on span "Sections" at bounding box center [585, 76] width 42 height 18
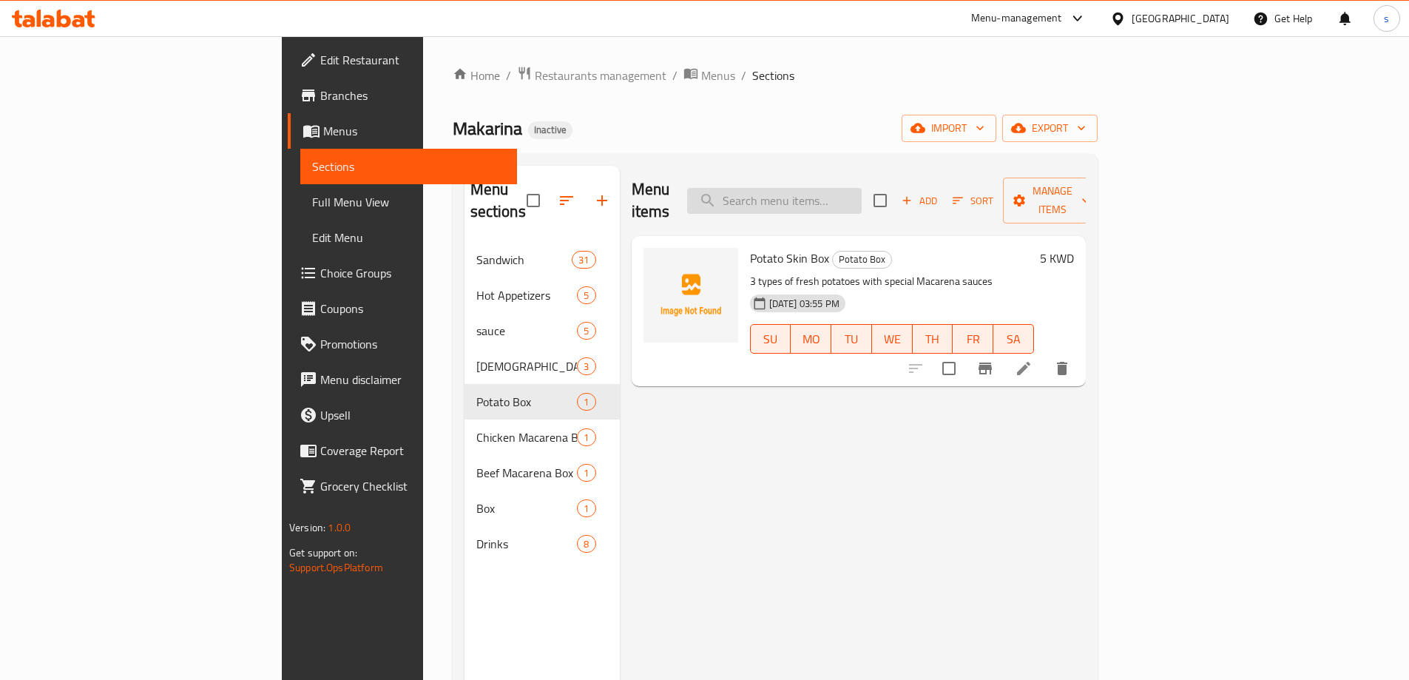
click at [862, 200] on input "search" at bounding box center [774, 201] width 175 height 26
paste input "Chicken Macarena Box Medium 1"
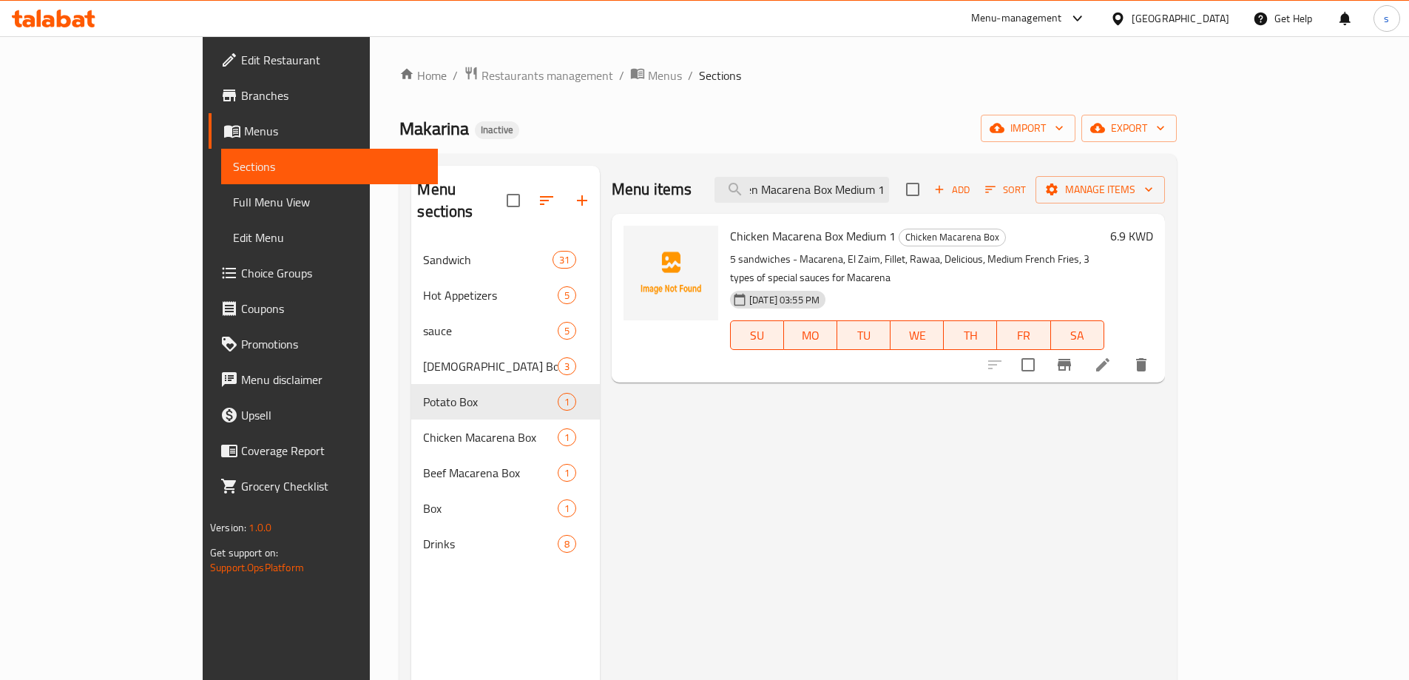
type input "Chicken Macarena Box Medium 1"
click at [1112, 356] on icon at bounding box center [1103, 365] width 18 height 18
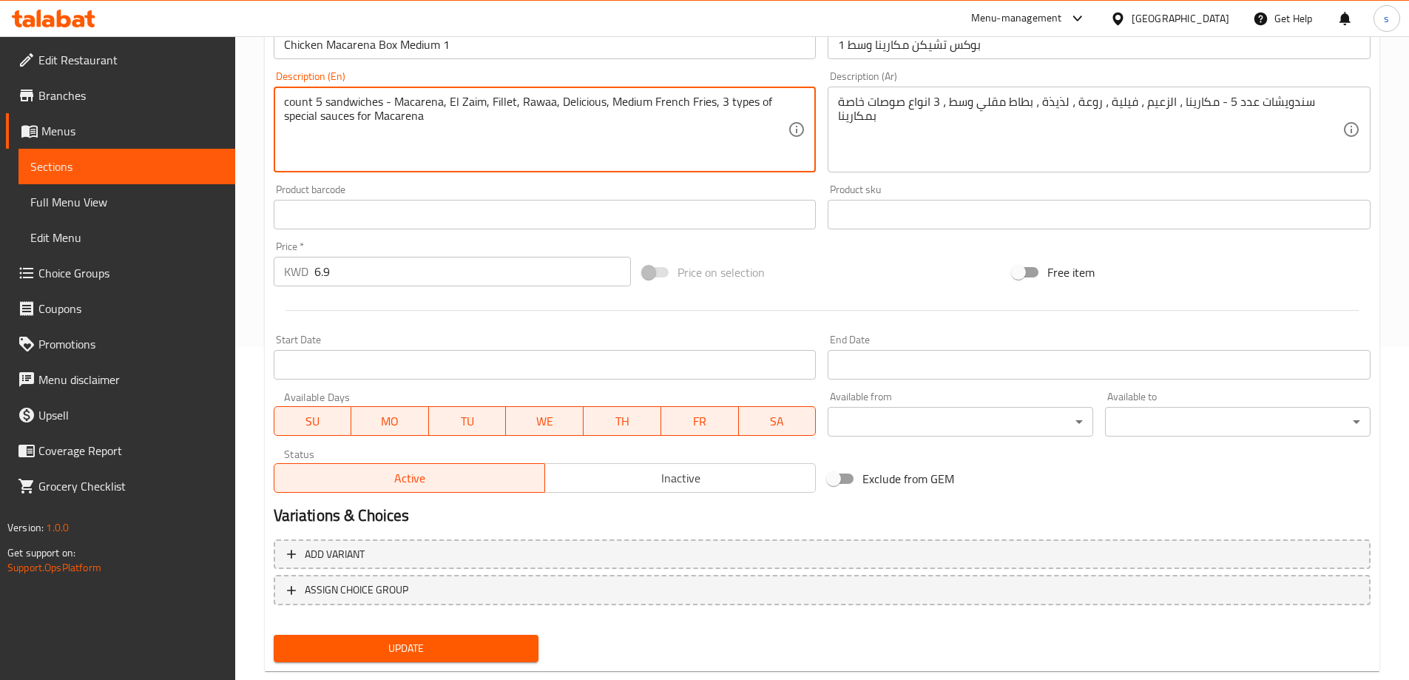
scroll to position [365, 0]
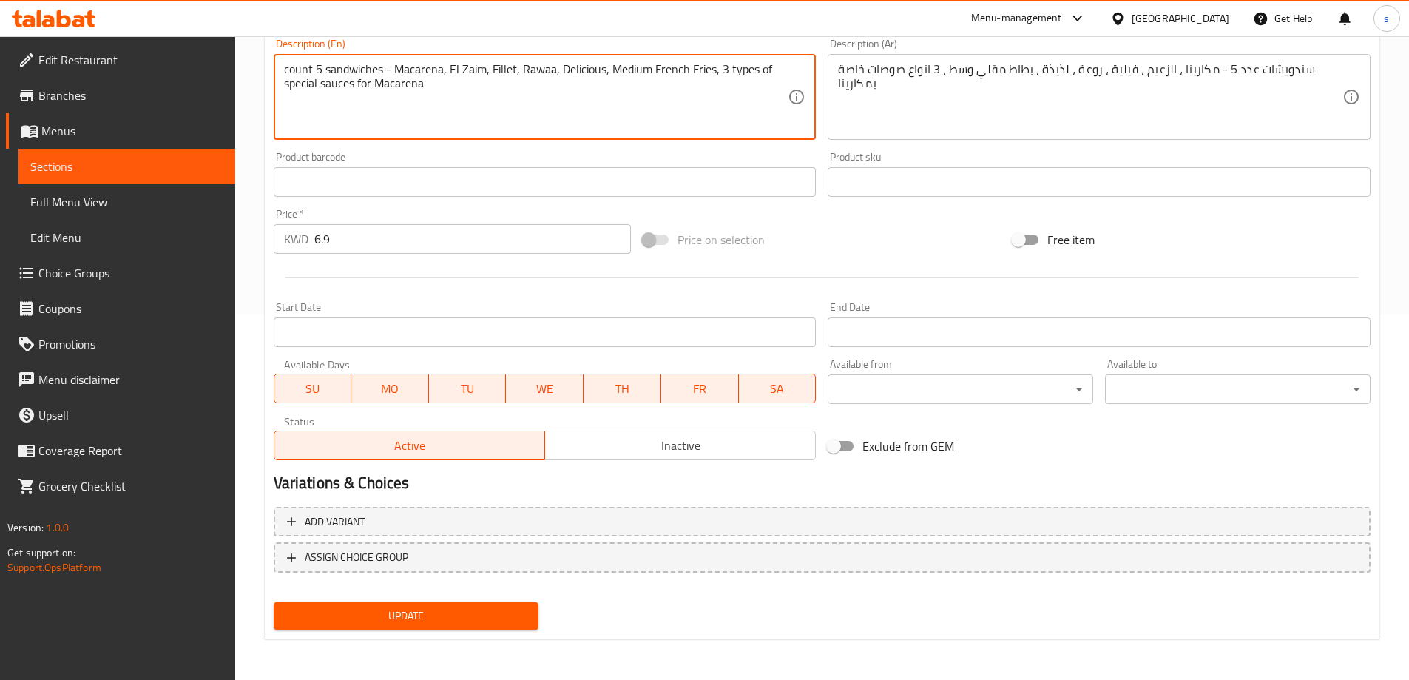
type textarea "count 5 sandwiches - Macarena, El Zaim, Fillet, Rawaa, Delicious, Medium French…"
click at [473, 592] on div "Add variant ASSIGN CHOICE GROUP" at bounding box center [822, 549] width 1109 height 96
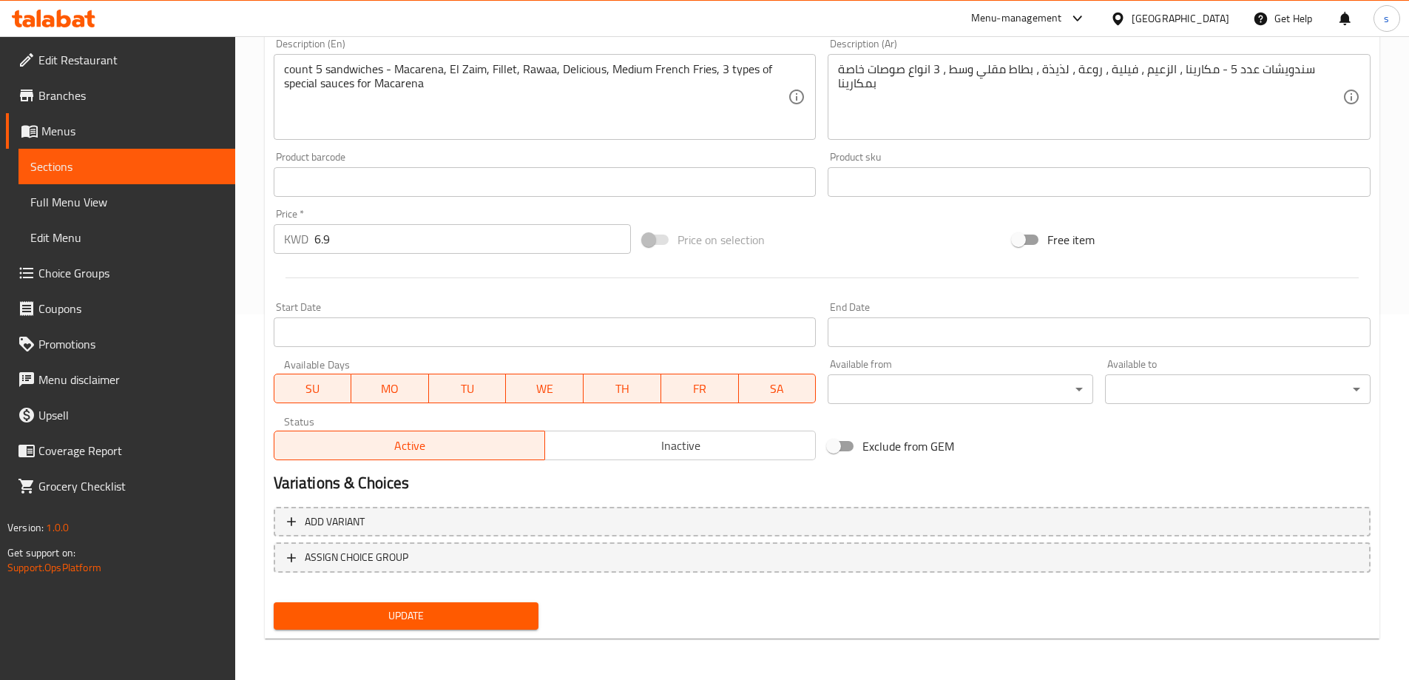
click at [470, 613] on span "Update" at bounding box center [407, 616] width 242 height 18
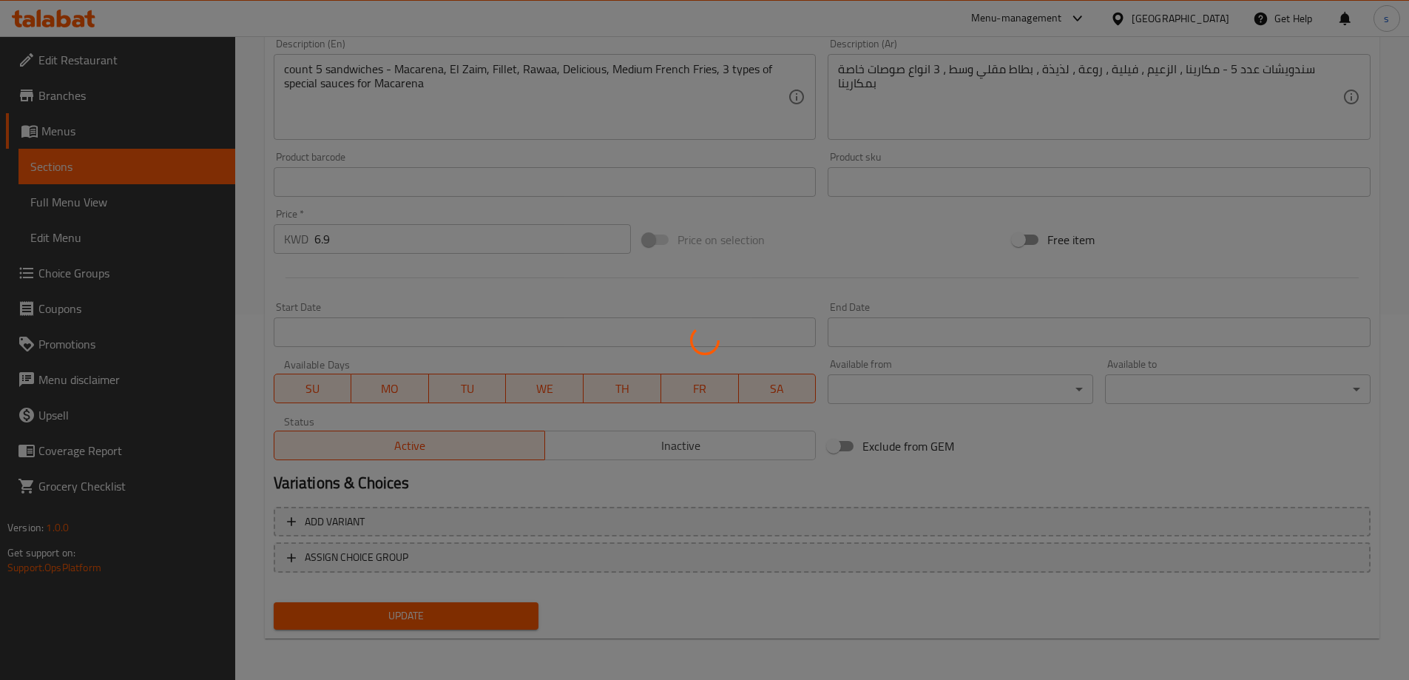
scroll to position [0, 0]
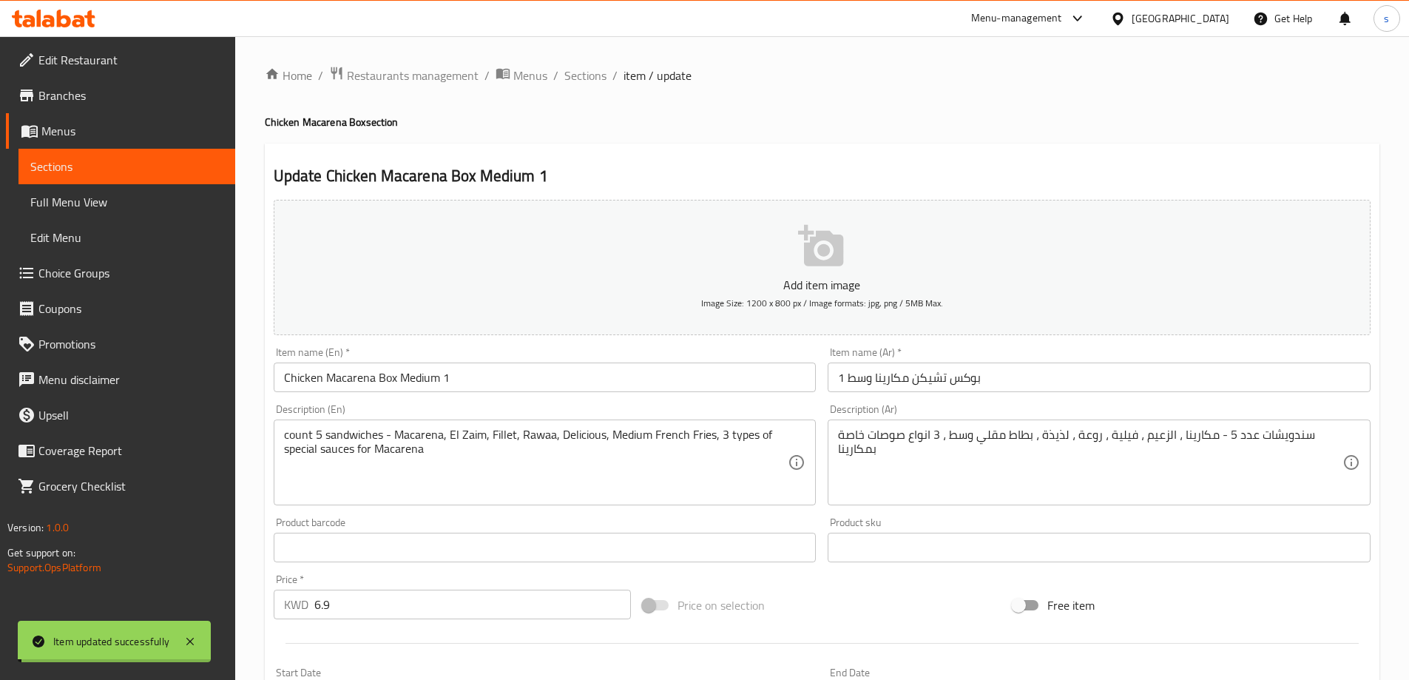
click at [481, 379] on input "Chicken Macarena Box Medium 1" at bounding box center [545, 378] width 543 height 30
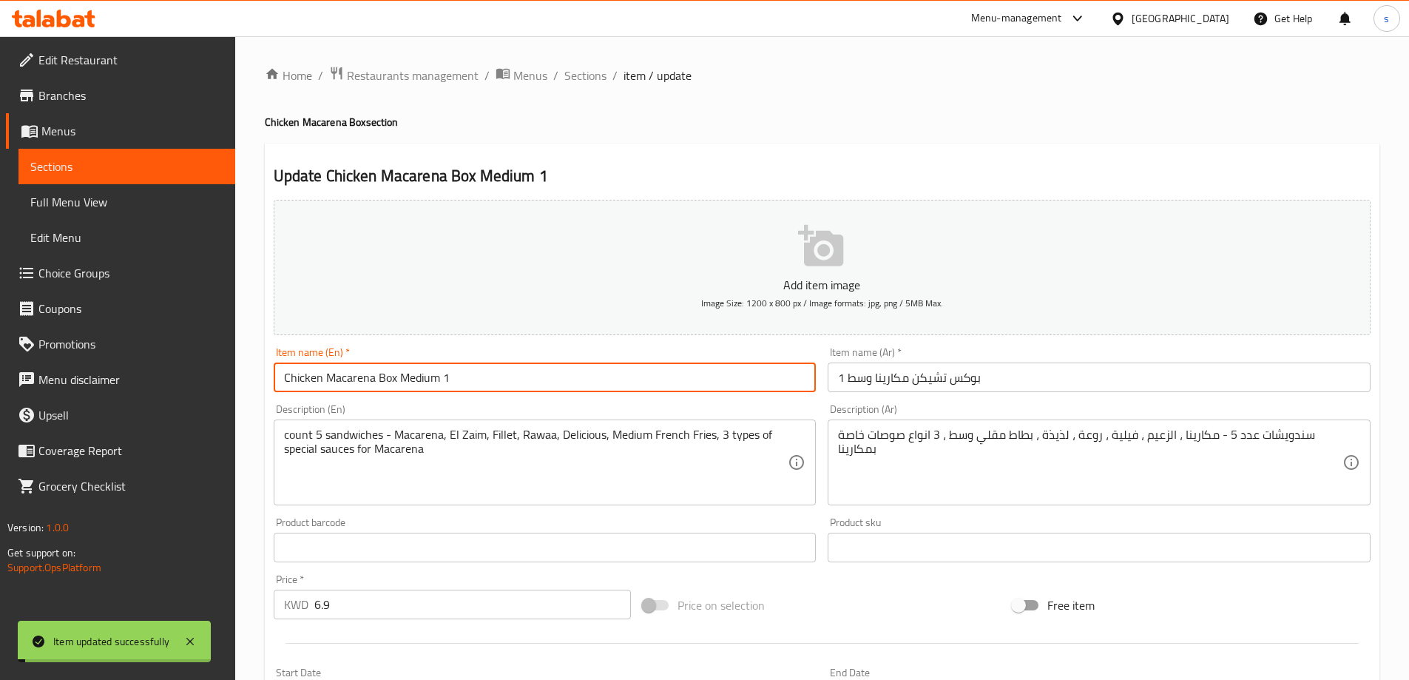
click at [481, 379] on input "Chicken Macarena Box Medium 1" at bounding box center [545, 378] width 543 height 30
click at [507, 378] on input "Chicken Macarena Box Medium 1" at bounding box center [545, 378] width 543 height 30
drag, startPoint x: 442, startPoint y: 380, endPoint x: 412, endPoint y: 390, distance: 31.4
click at [412, 390] on input "Chicken Macarena Box Medium 1" at bounding box center [545, 378] width 543 height 30
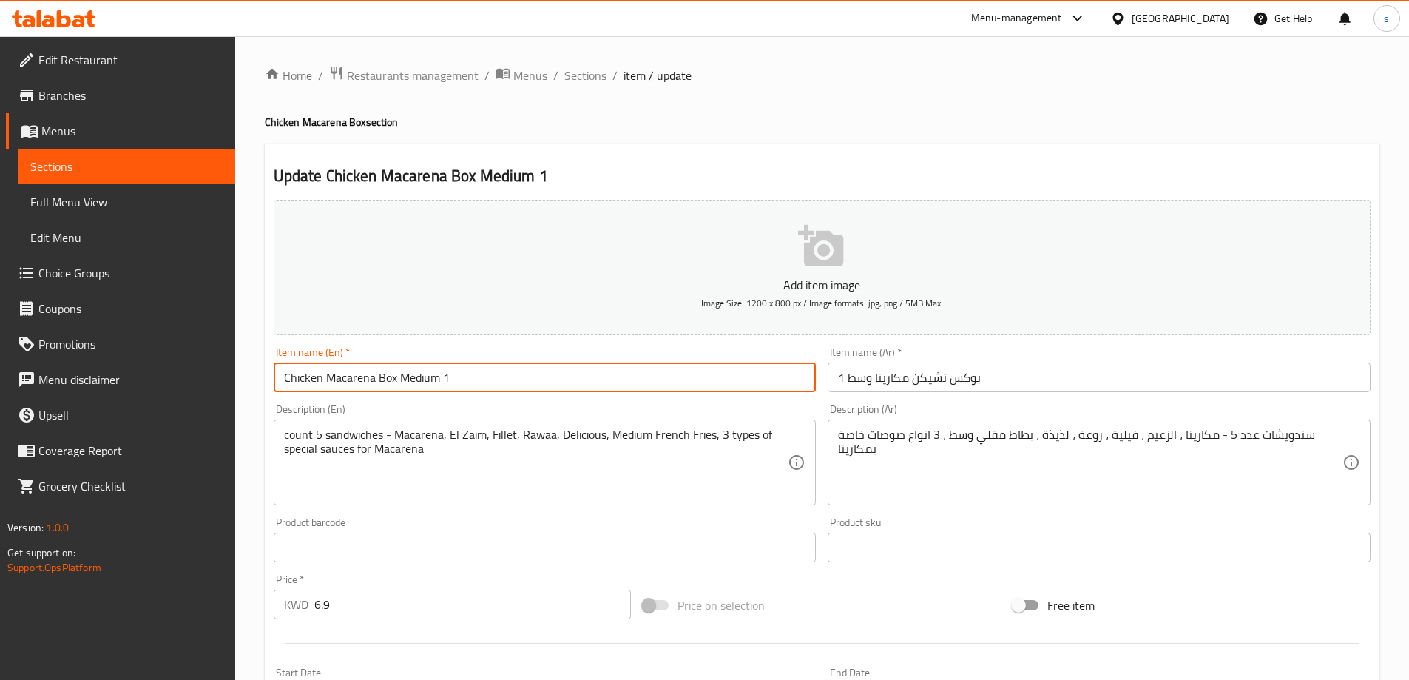
click at [427, 385] on input "Chicken Macarena Box Medium 1" at bounding box center [545, 378] width 543 height 30
drag, startPoint x: 439, startPoint y: 384, endPoint x: 401, endPoint y: 394, distance: 39.8
click at [401, 394] on div "Item name (En)   * Chicken Macarena Box Medium 1 Item name (En) *" at bounding box center [545, 369] width 555 height 57
click at [1000, 381] on input "بوكس تشيكن مكارينا وسط 1" at bounding box center [1099, 378] width 543 height 30
drag, startPoint x: 442, startPoint y: 380, endPoint x: 402, endPoint y: 397, distance: 43.1
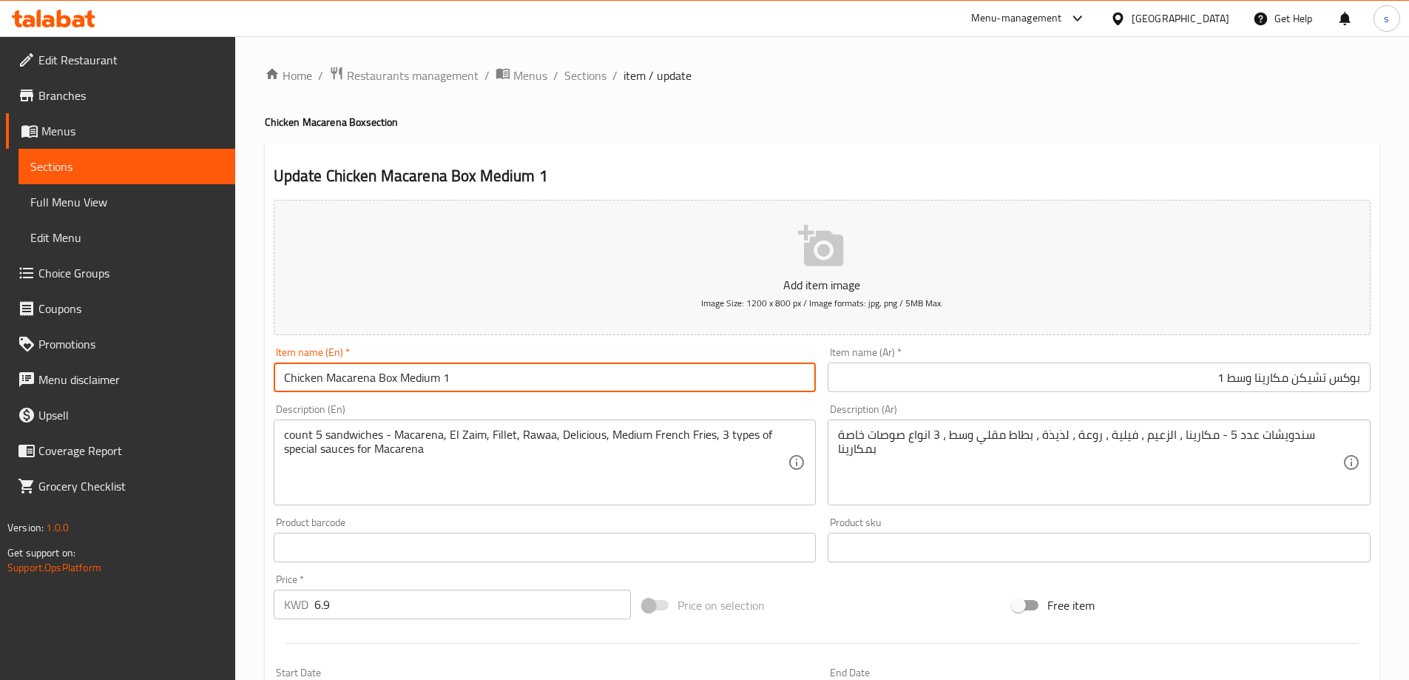
click at [402, 397] on div "Item name (En)   * Chicken Macarena Box Medium 1 Item name (En) *" at bounding box center [545, 369] width 555 height 57
click at [432, 368] on input "Chicken Macarena Box Medium 1" at bounding box center [545, 378] width 543 height 30
drag, startPoint x: 437, startPoint y: 384, endPoint x: 402, endPoint y: 398, distance: 38.2
click at [402, 398] on div "Add item image Image Size: 1200 x 800 px / Image formats: jpg, png / 5MB Max. I…" at bounding box center [822, 513] width 1109 height 638
paste input "Medium"
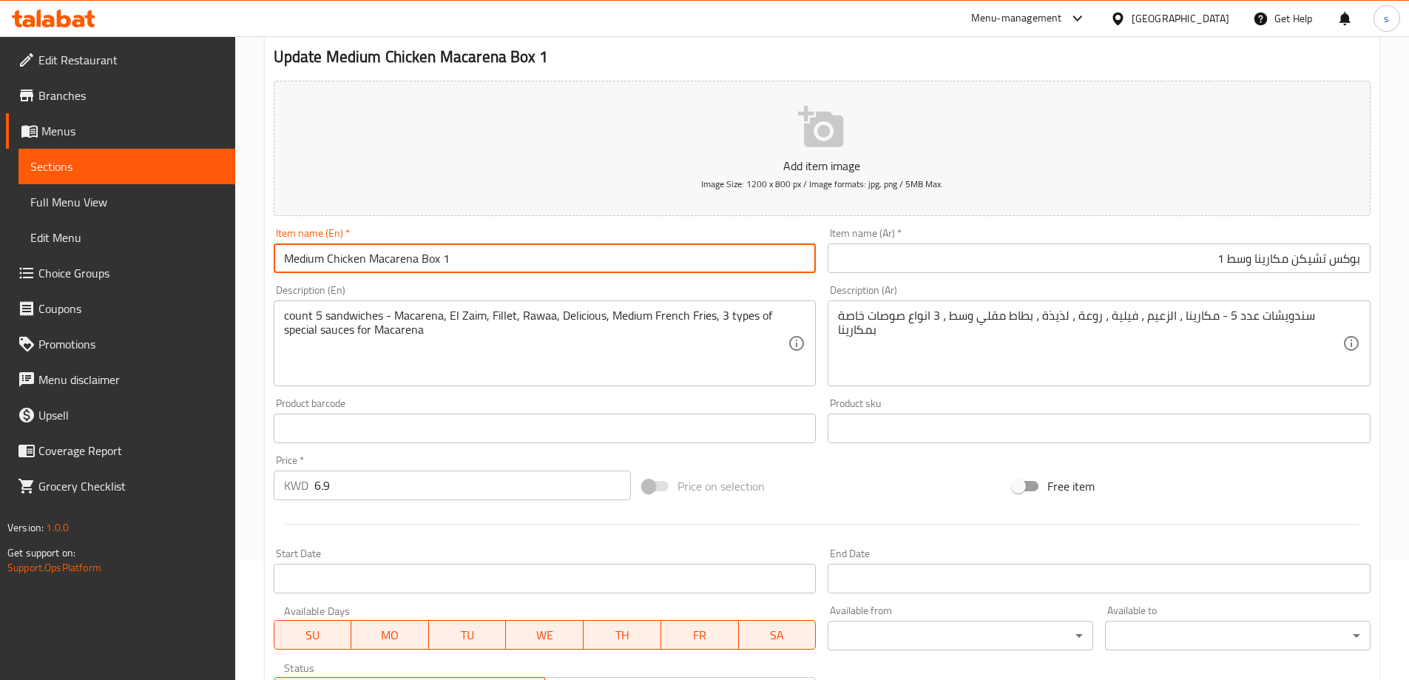
scroll to position [365, 0]
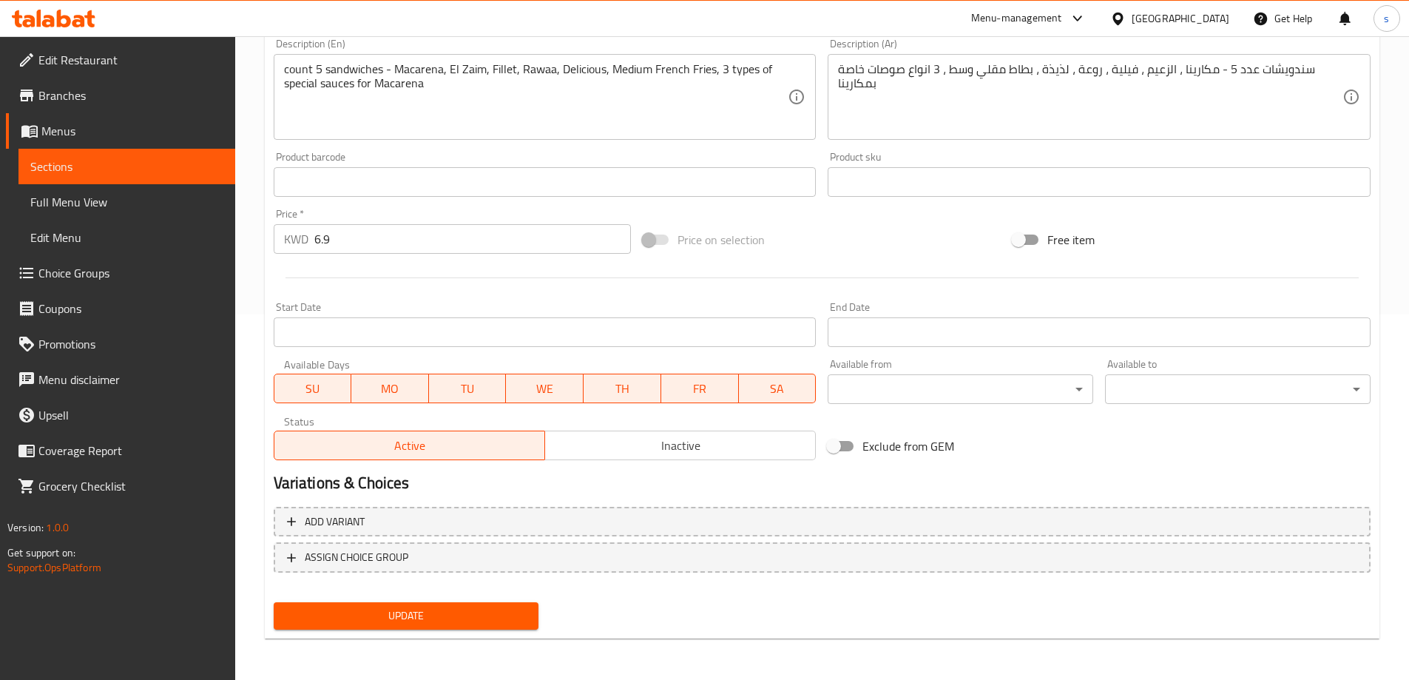
type input "Medium Chicken Macarena Box 1"
click at [457, 632] on div "Update" at bounding box center [406, 615] width 277 height 39
click at [465, 610] on span "Update" at bounding box center [407, 616] width 242 height 18
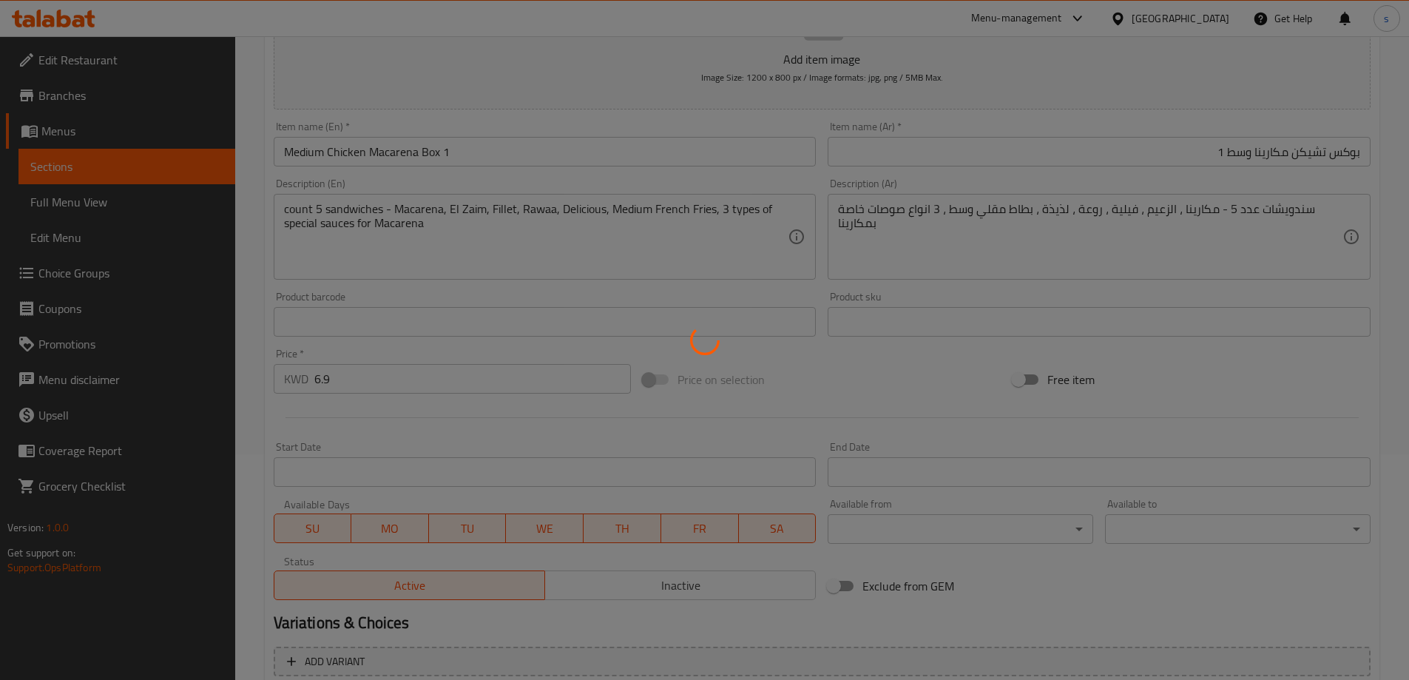
scroll to position [0, 0]
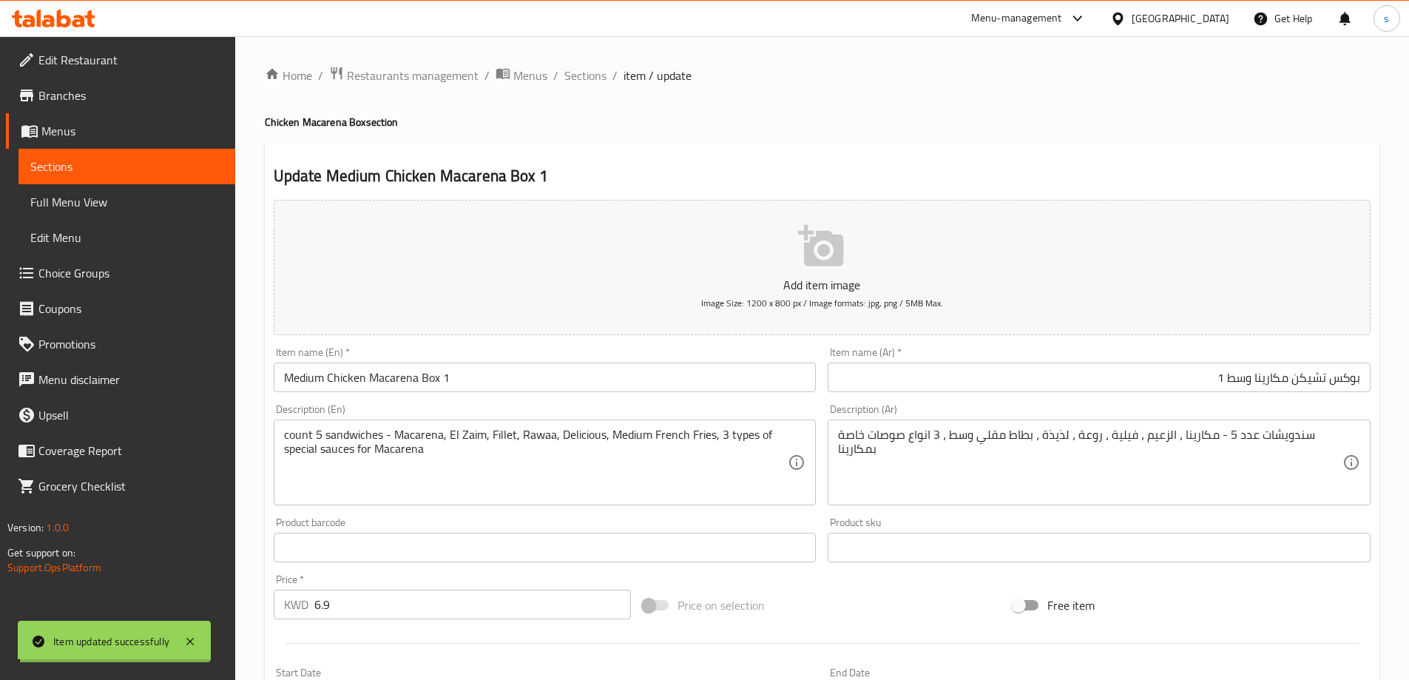
click at [456, 374] on input "Medium Chicken Macarena Box 1" at bounding box center [545, 378] width 543 height 30
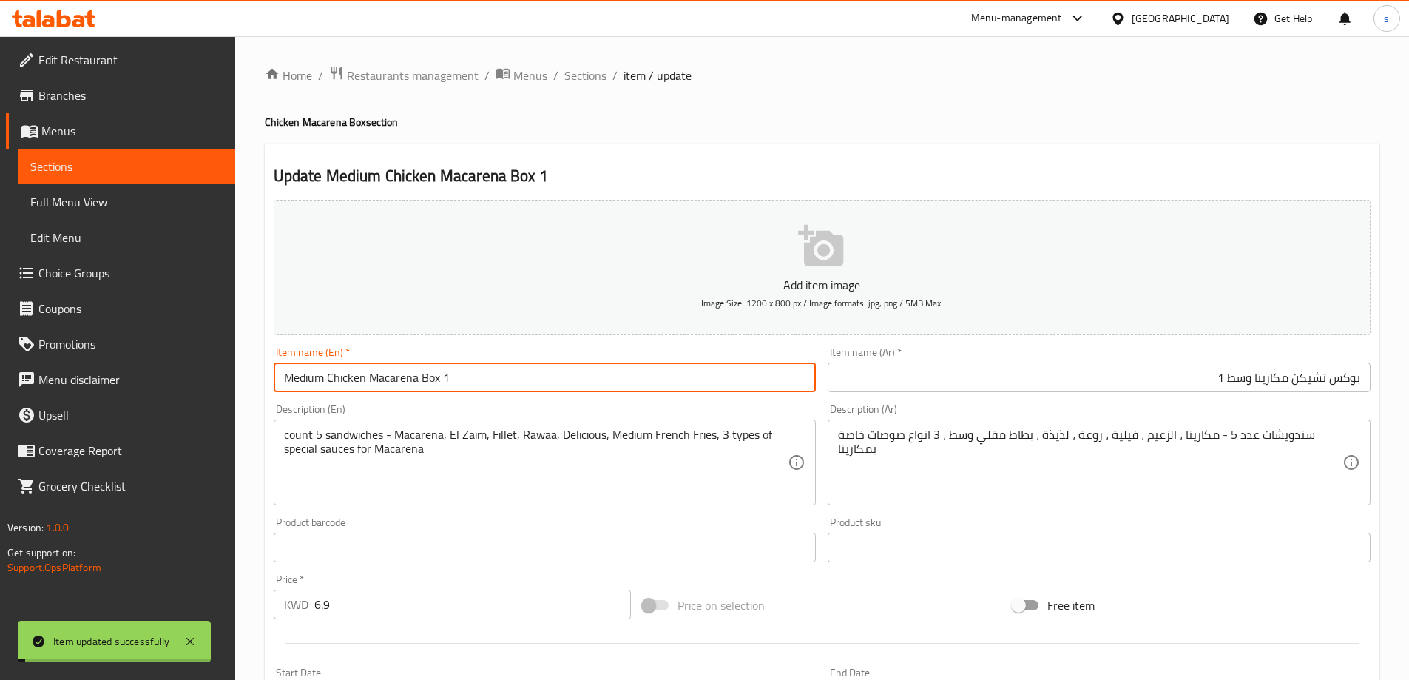
click at [456, 374] on input "Medium Chicken Macarena Box 1" at bounding box center [545, 378] width 543 height 30
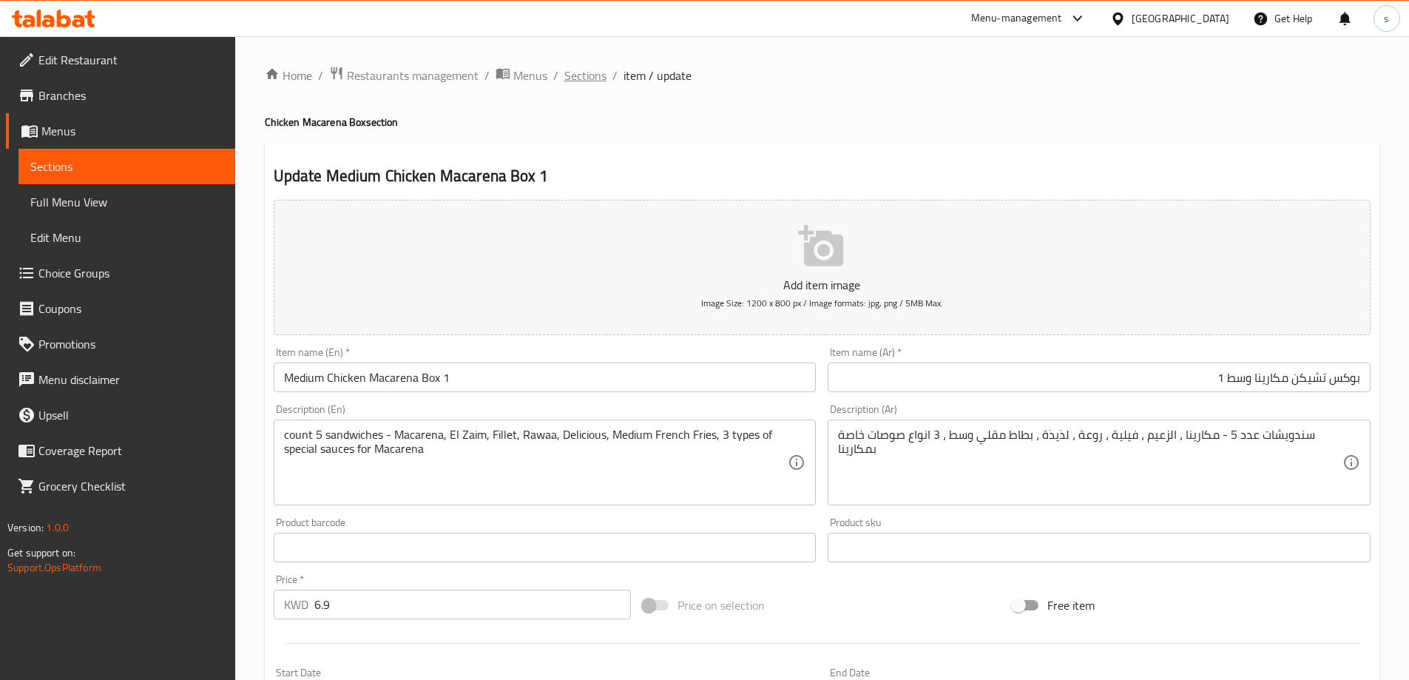
click at [568, 79] on span "Sections" at bounding box center [585, 76] width 42 height 18
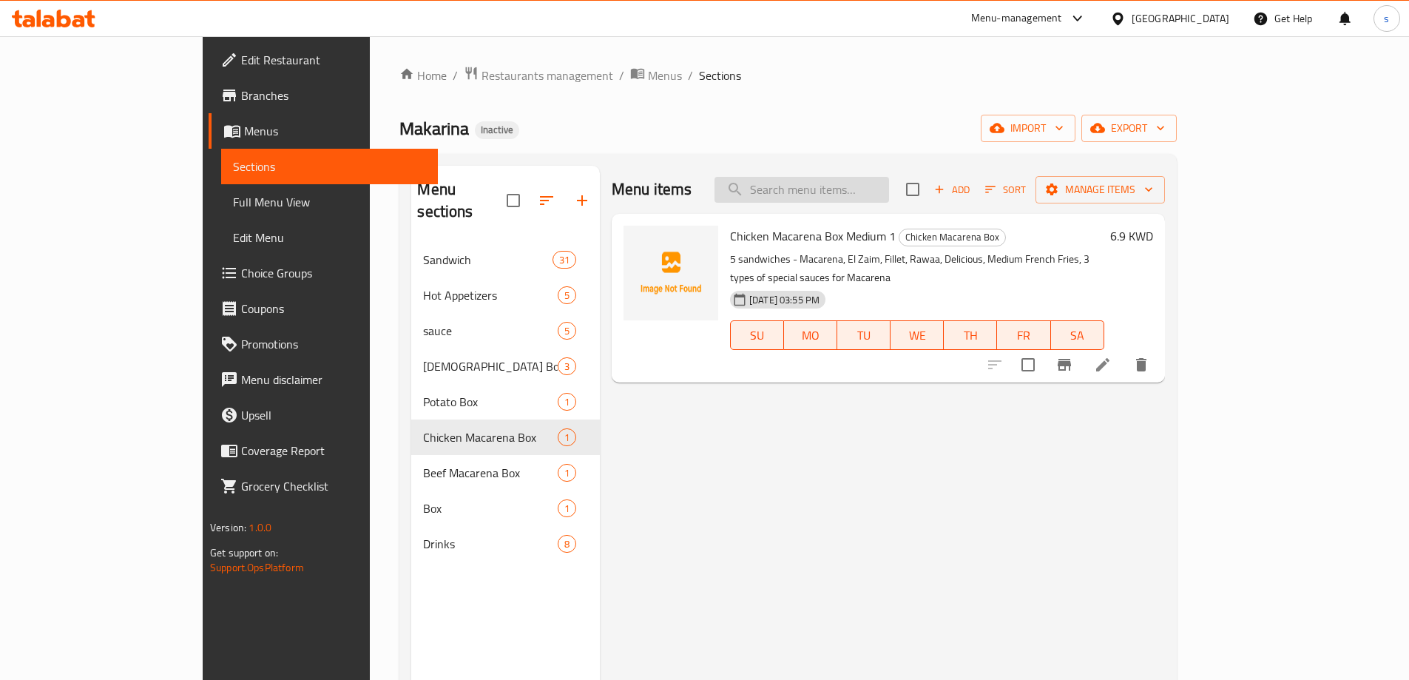
click at [863, 177] on input "search" at bounding box center [802, 190] width 175 height 26
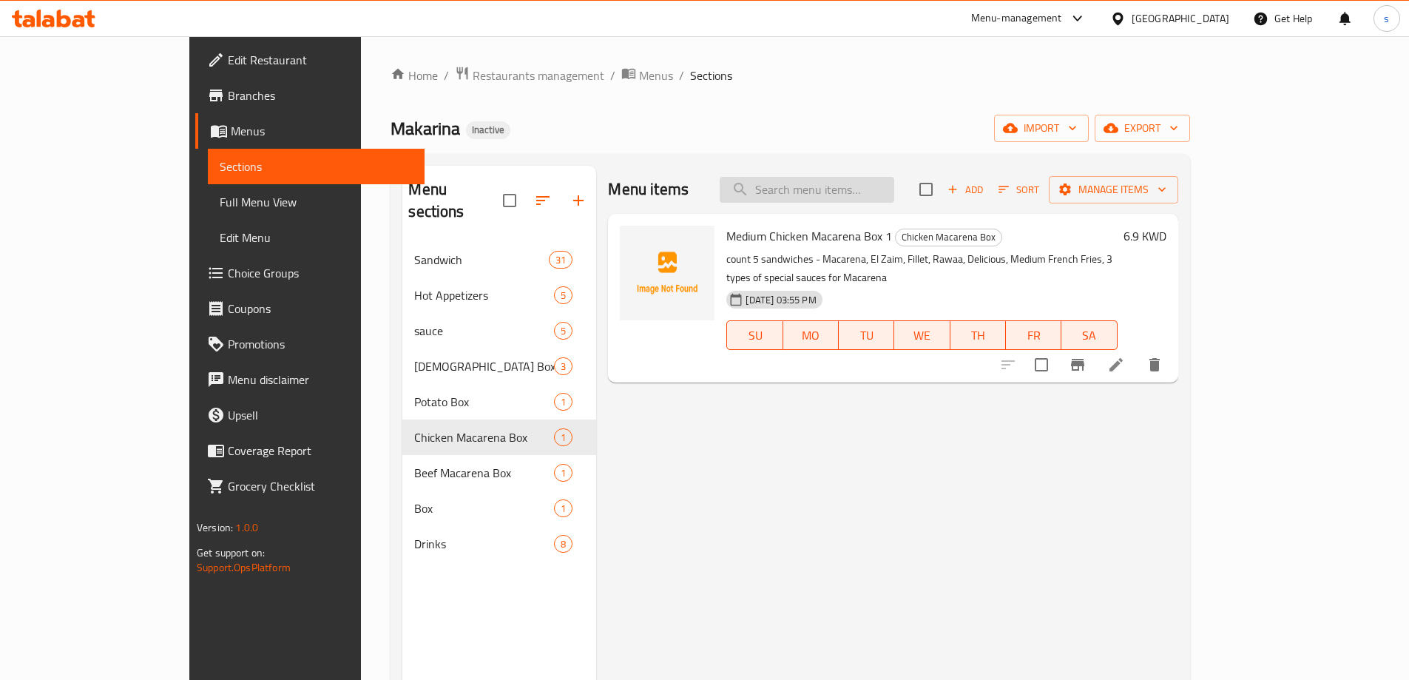
paste input "Medium Chicken Macarena Box 1"
type input "Medium Chicken Macarena Box 1"
click at [1123, 358] on icon at bounding box center [1116, 364] width 13 height 13
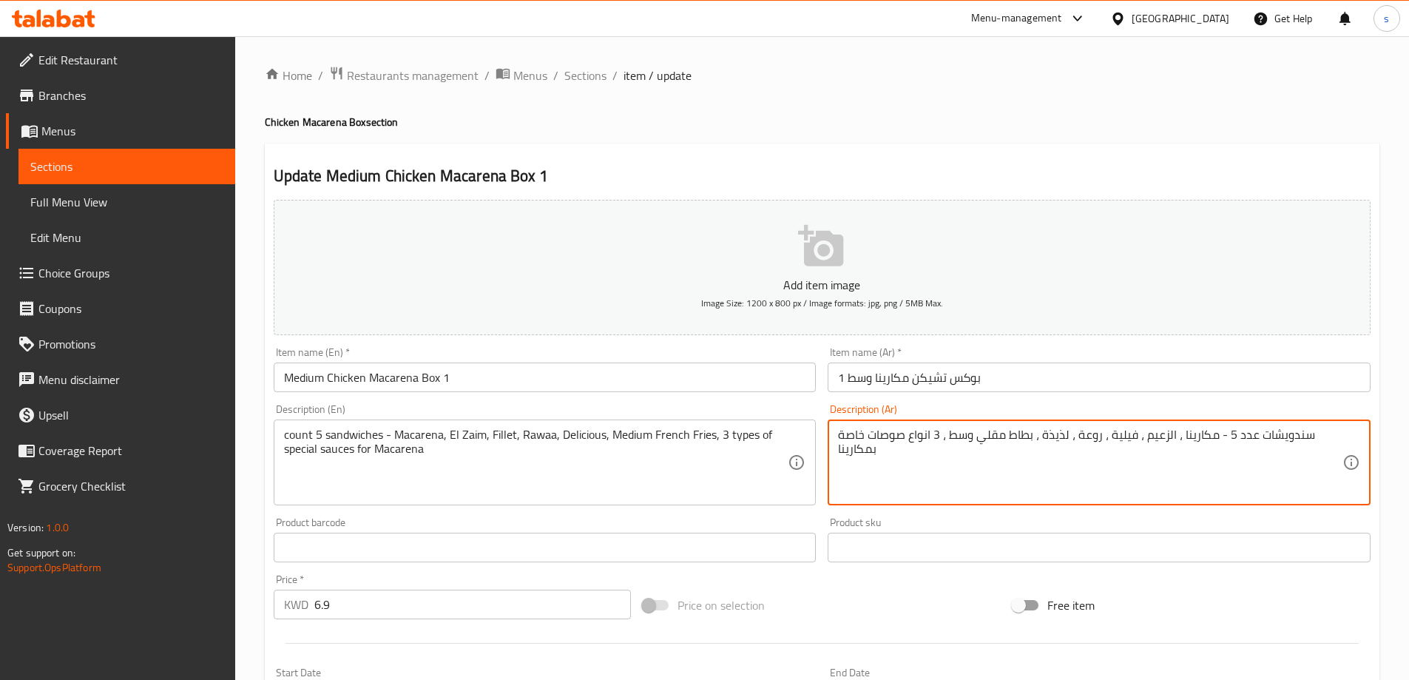
click at [1087, 440] on textarea "سندويشات عدد 5 - مكارينا ، الزعيم ، فيلية ، روعة ، لذيذة ، بطاط مقلي وسط ، 3 ان…" at bounding box center [1090, 463] width 505 height 70
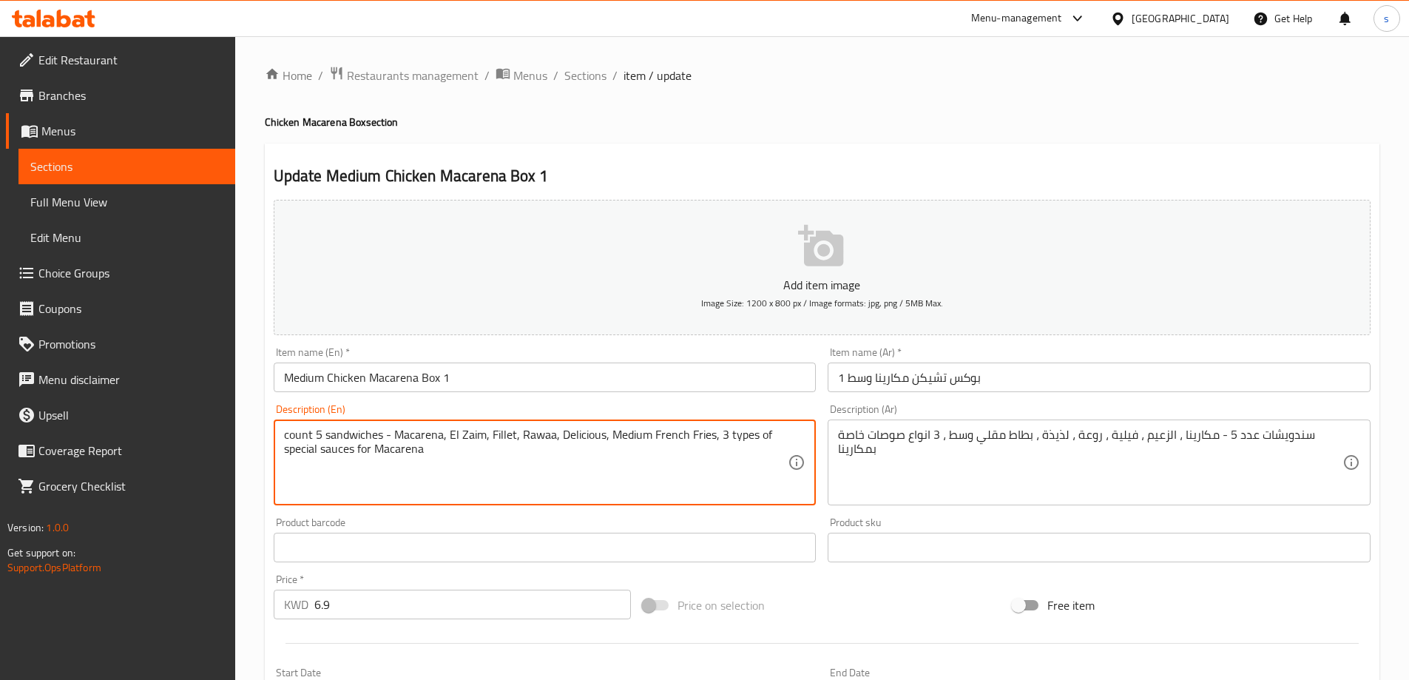
click at [527, 435] on textarea "count 5 sandwiches - Macarena, El Zaim, Fillet, Rawaa, Delicious, Medium French…" at bounding box center [536, 463] width 505 height 70
paste textarea "wonderful"
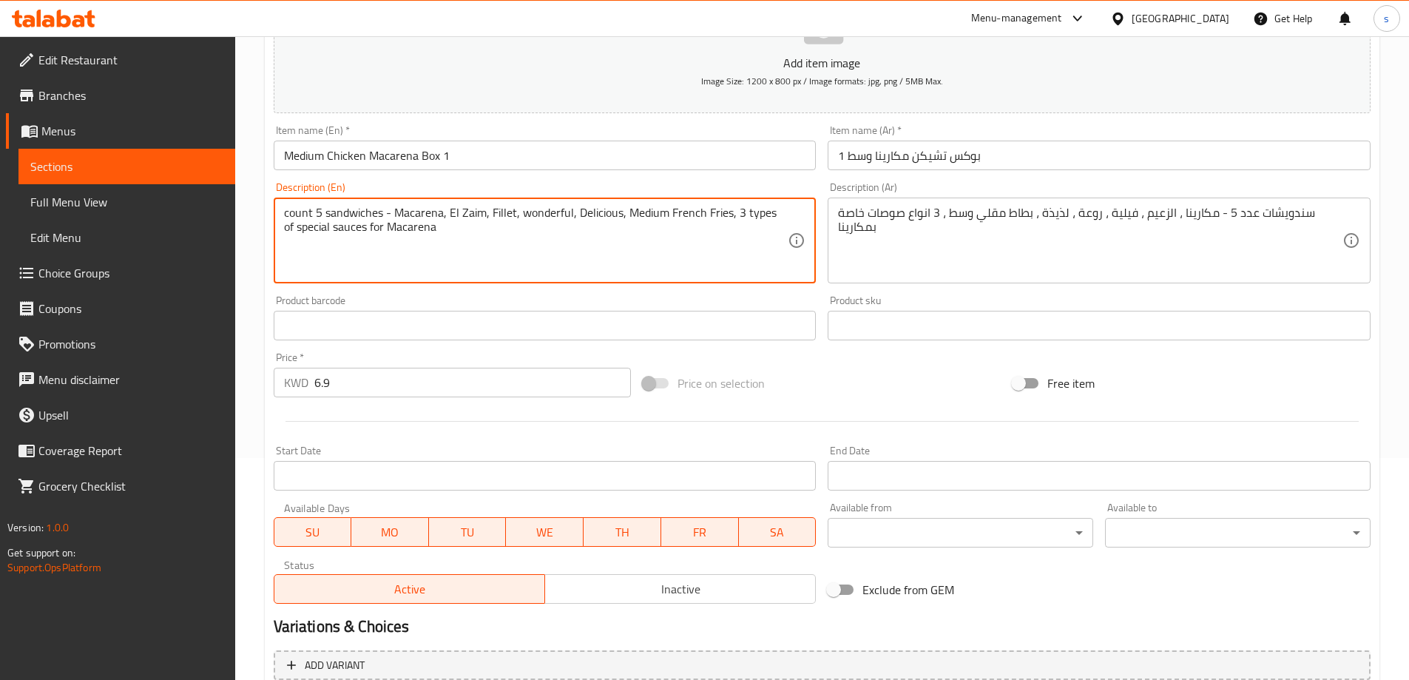
scroll to position [365, 0]
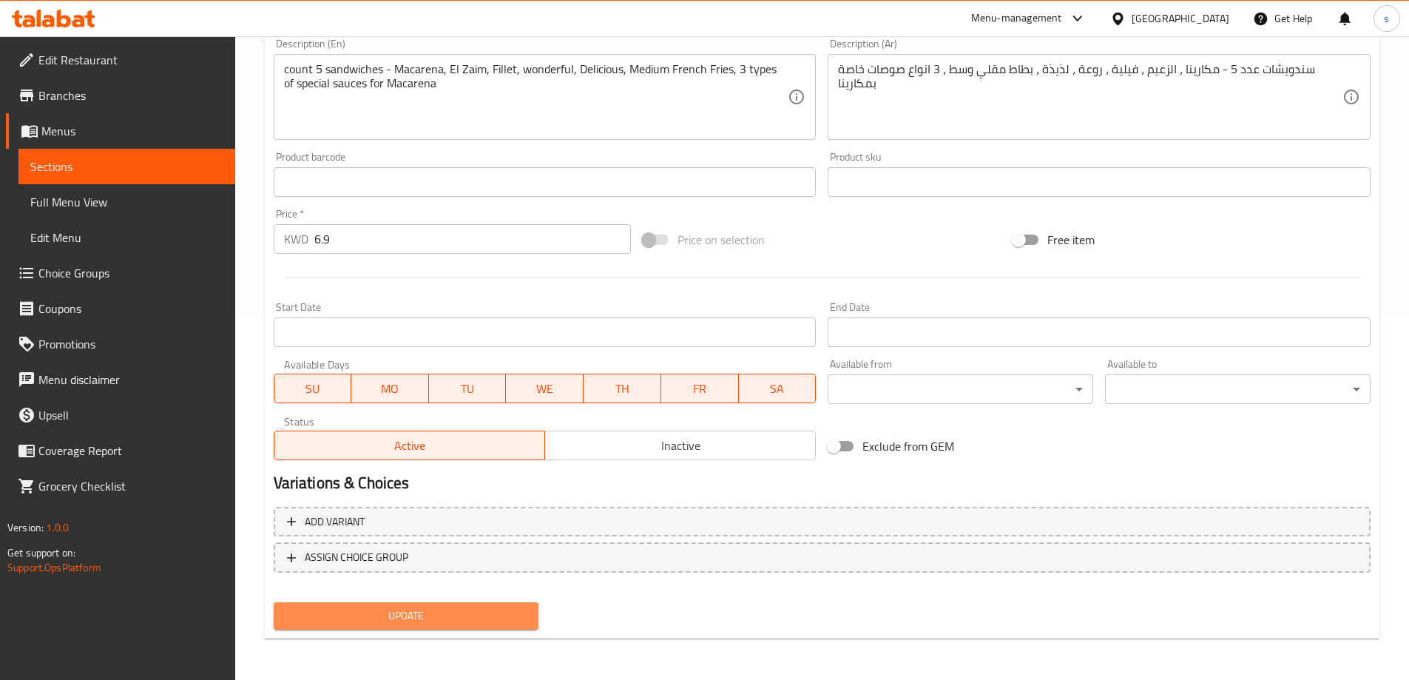
click at [458, 602] on button "Update" at bounding box center [407, 615] width 266 height 27
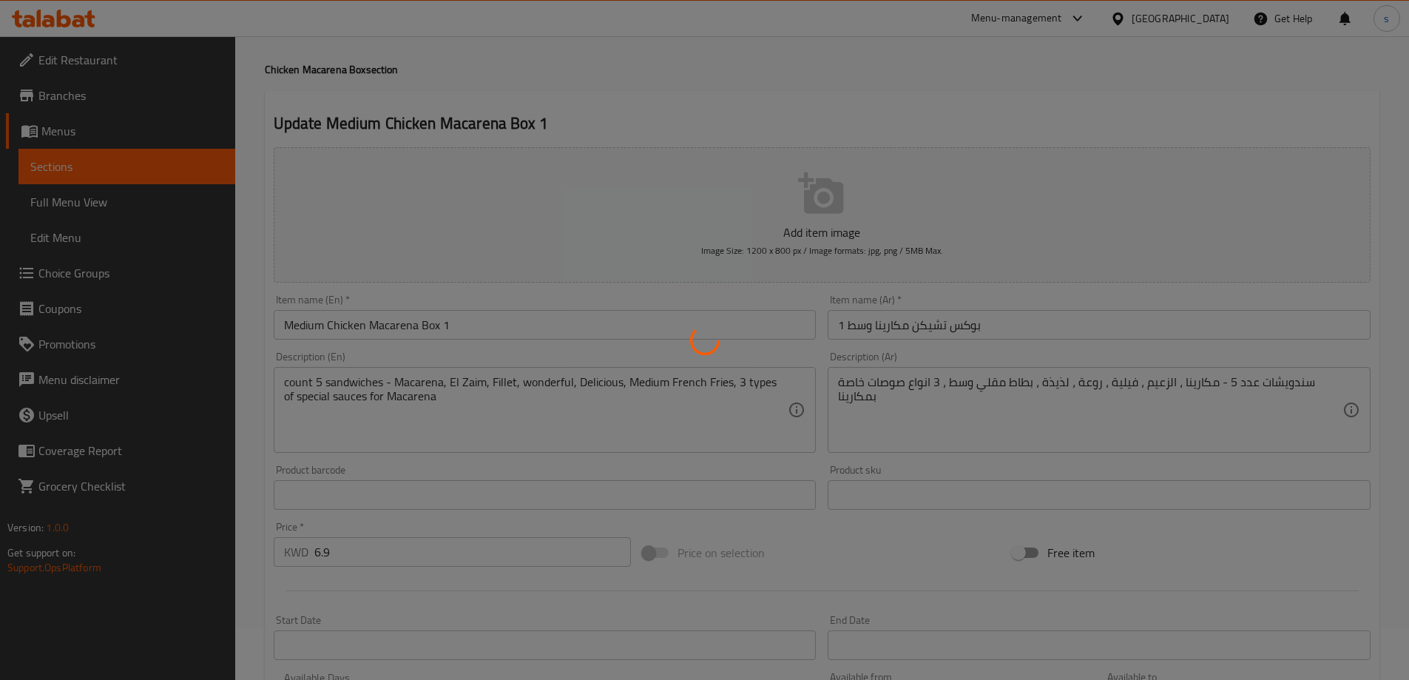
scroll to position [0, 0]
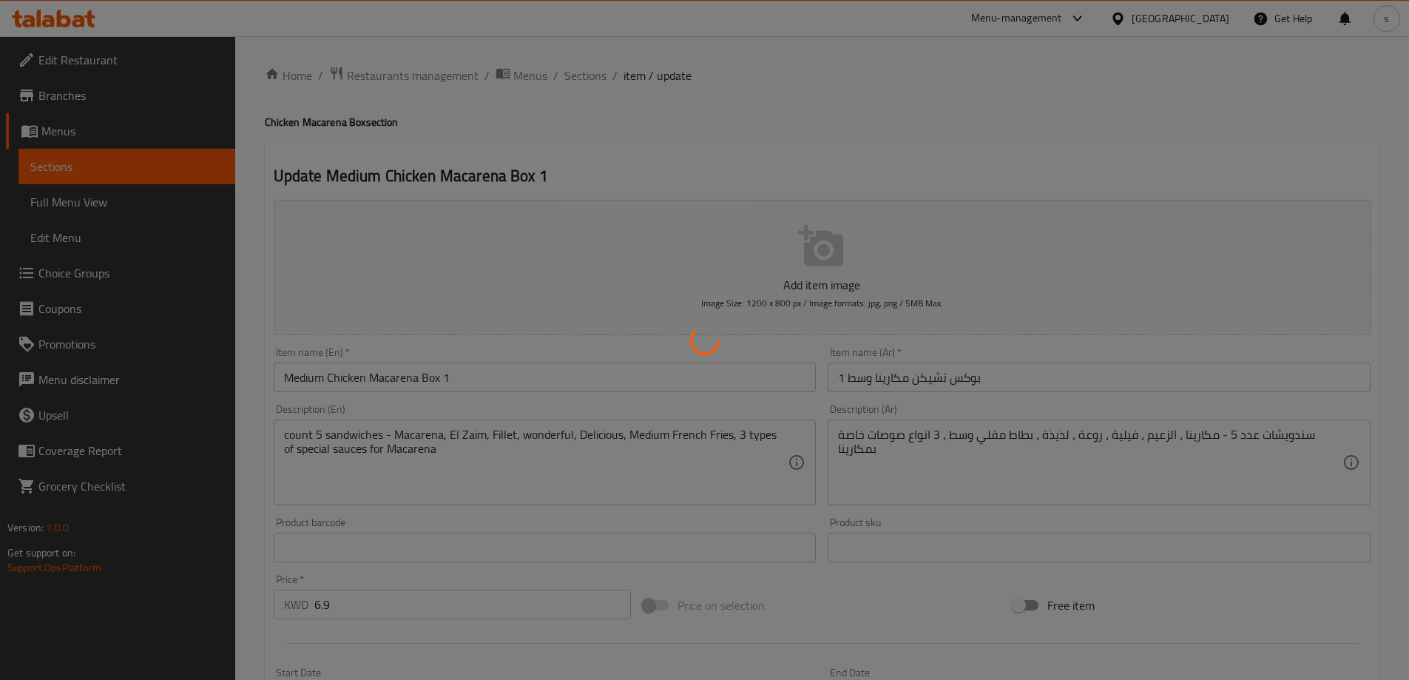
click at [468, 377] on div at bounding box center [704, 340] width 1409 height 680
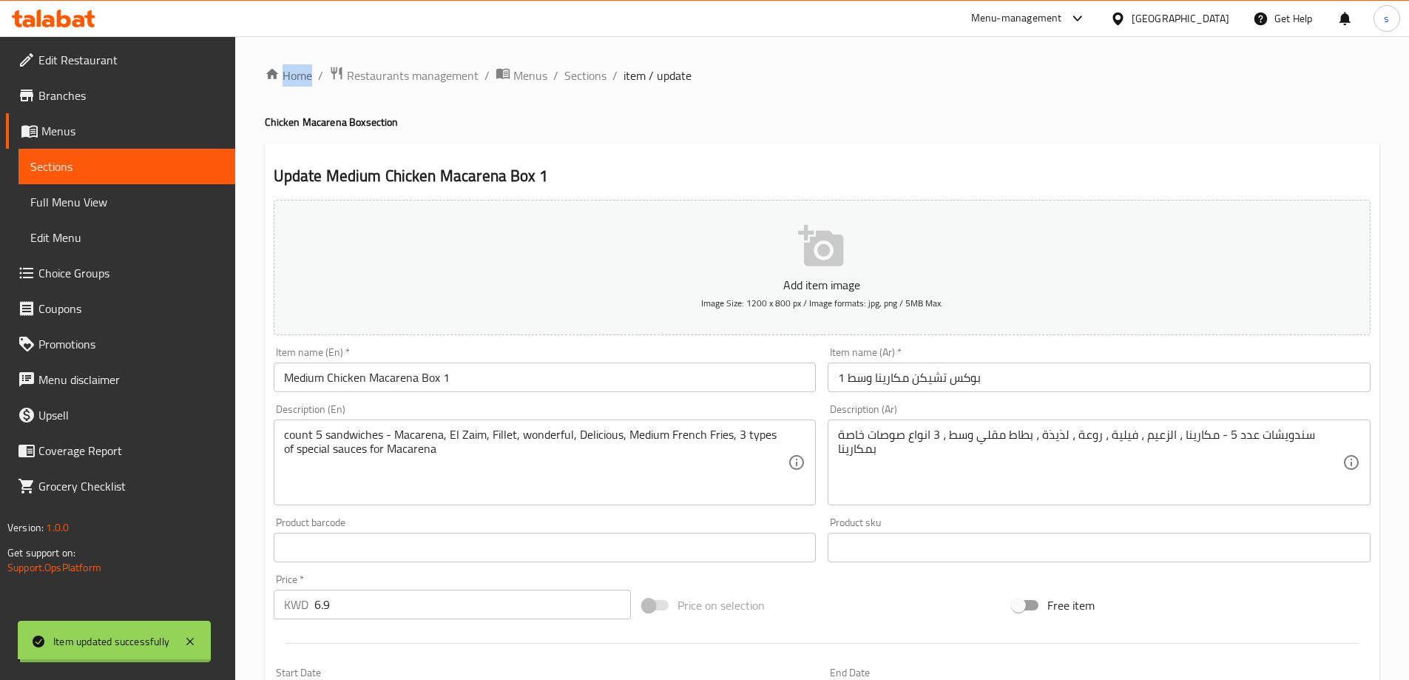
click at [468, 377] on div "Home / Restaurants management / Menus / Sections / item / update Chicken Macare…" at bounding box center [822, 541] width 1115 height 950
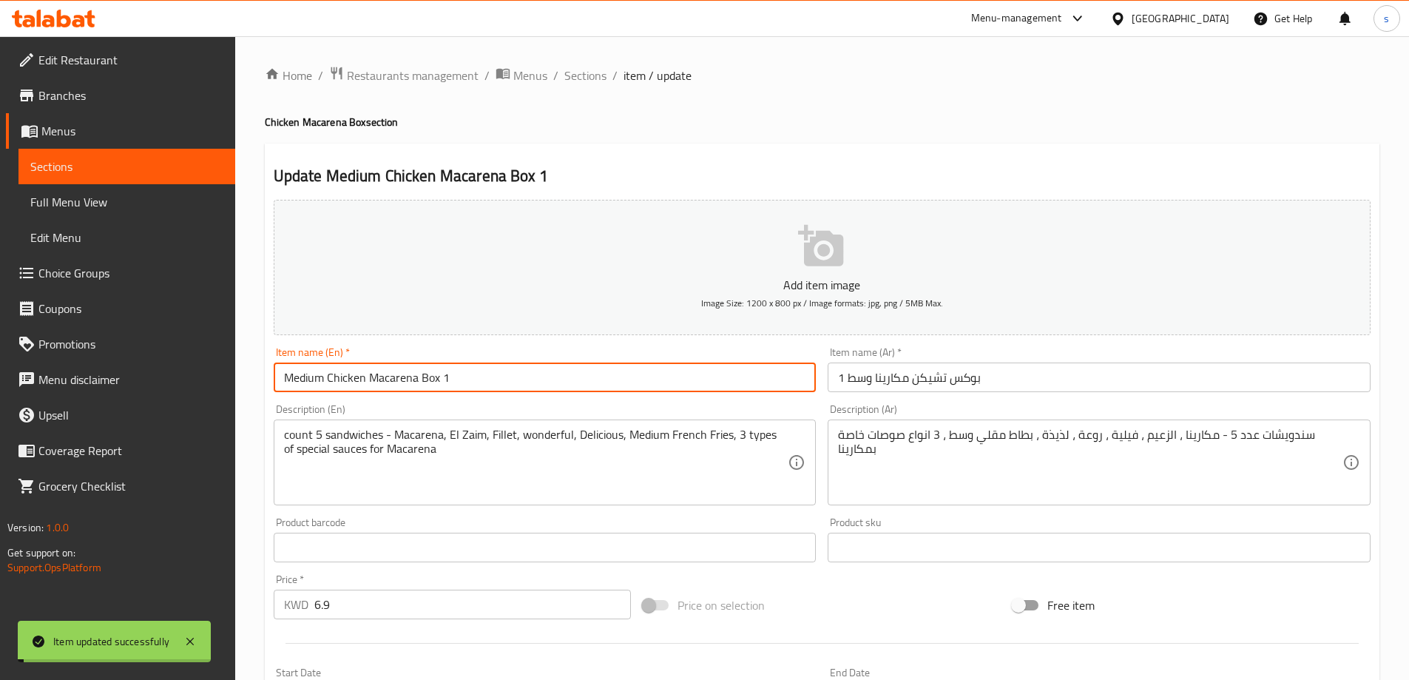
click at [468, 377] on input "Medium Chicken Macarena Box 1" at bounding box center [545, 378] width 543 height 30
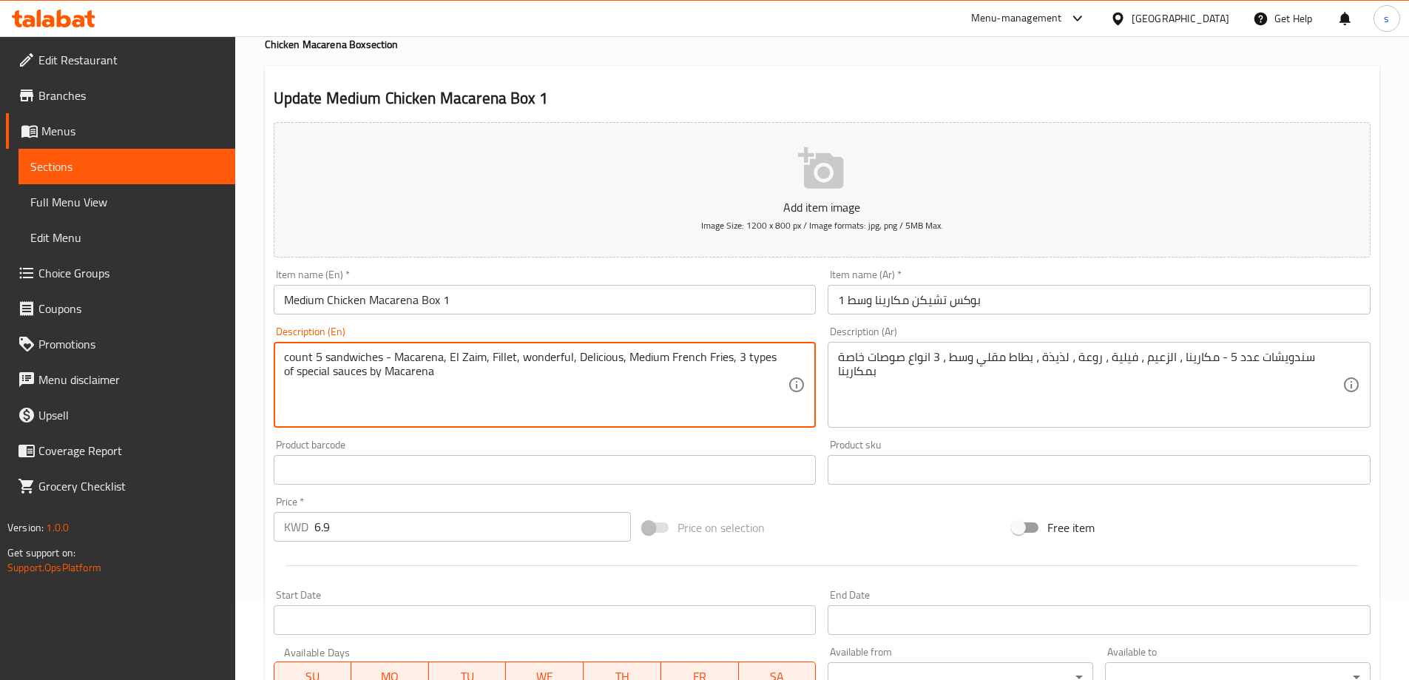
scroll to position [365, 0]
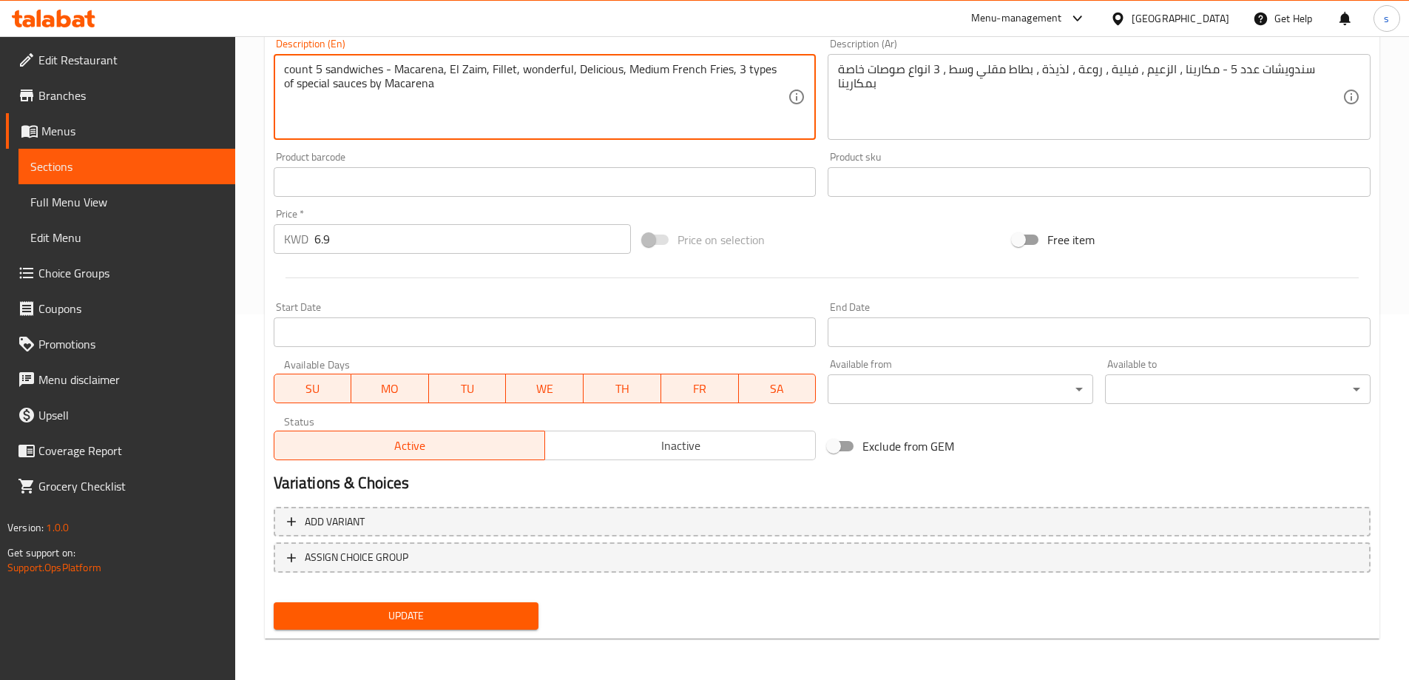
type textarea "count 5 sandwiches - Macarena, El Zaim, Fillet, wonderful, Delicious, Medium Fr…"
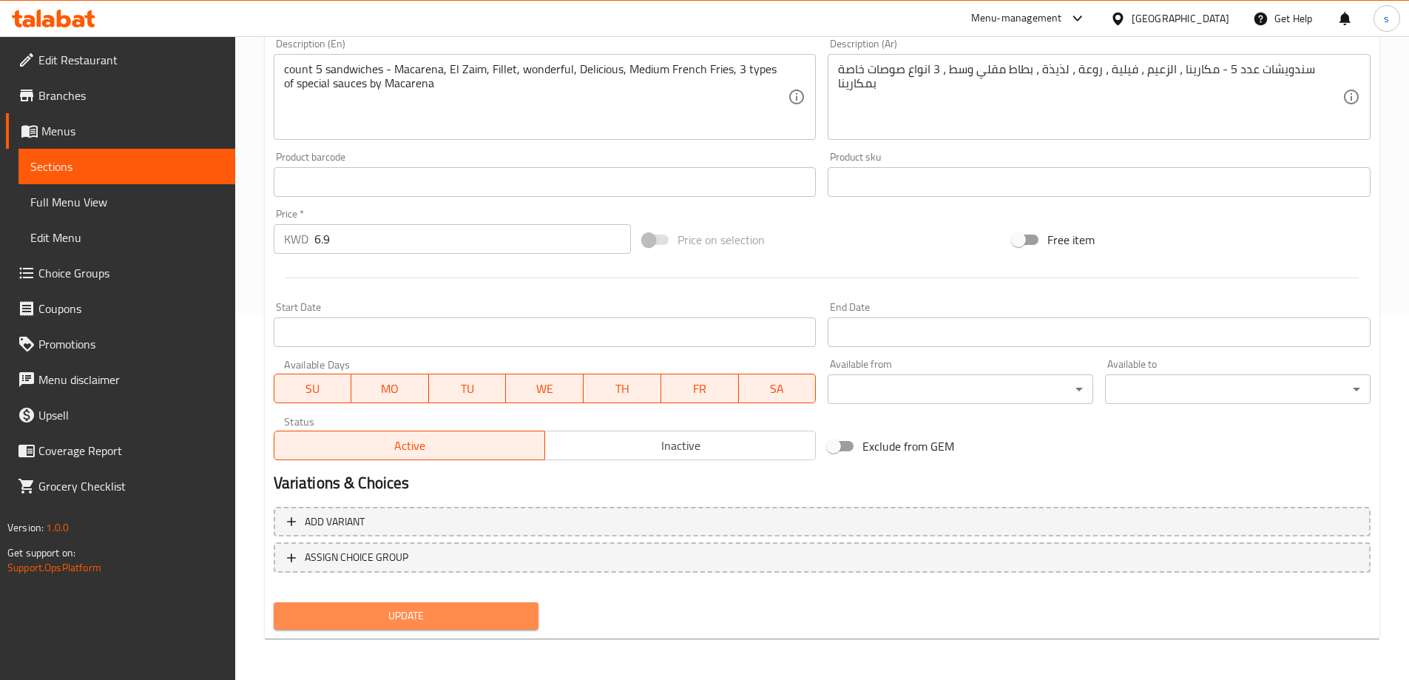
click at [500, 607] on span "Update" at bounding box center [407, 616] width 242 height 18
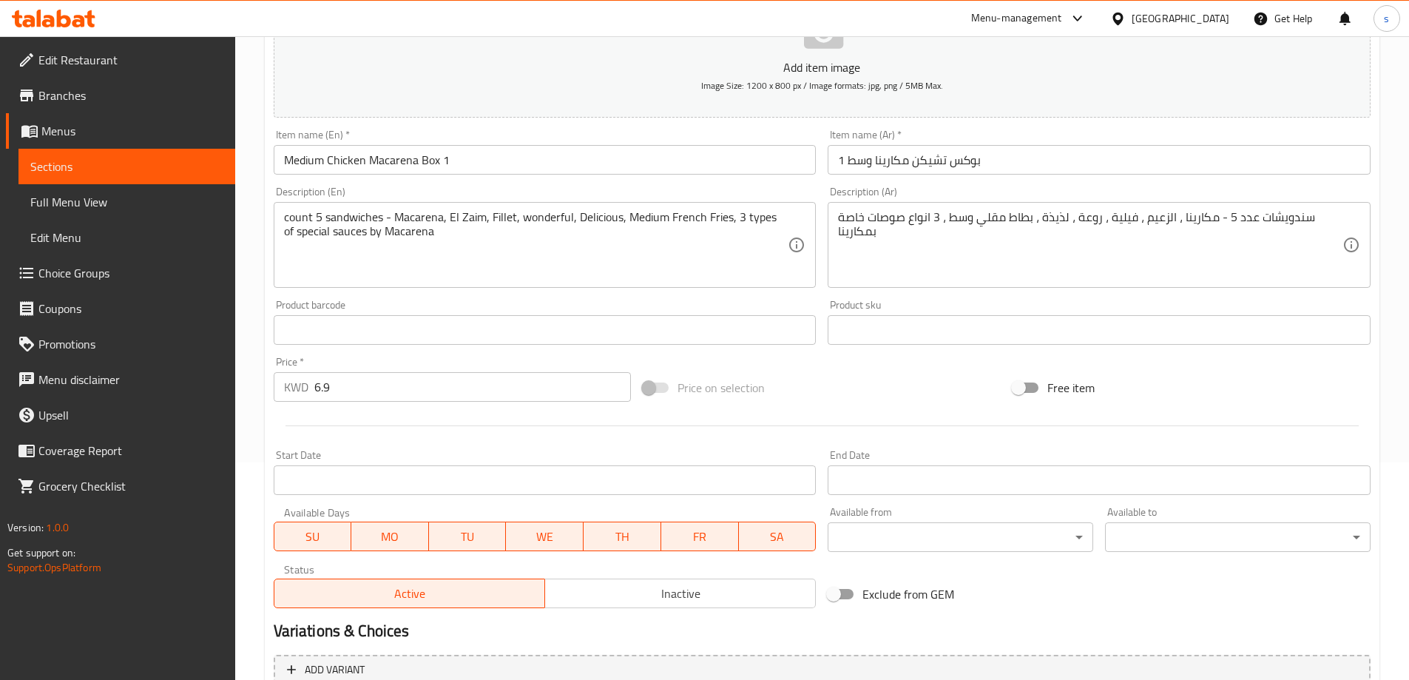
scroll to position [0, 0]
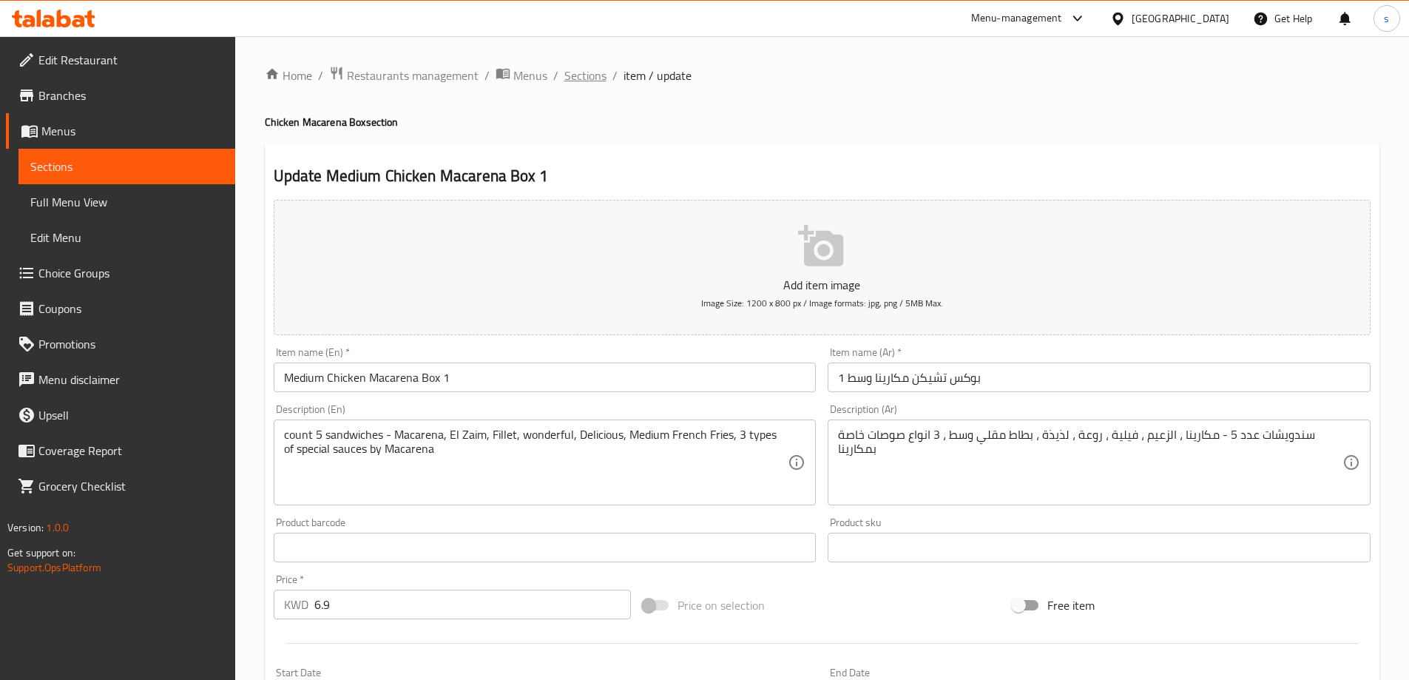
click at [577, 78] on span "Sections" at bounding box center [585, 76] width 42 height 18
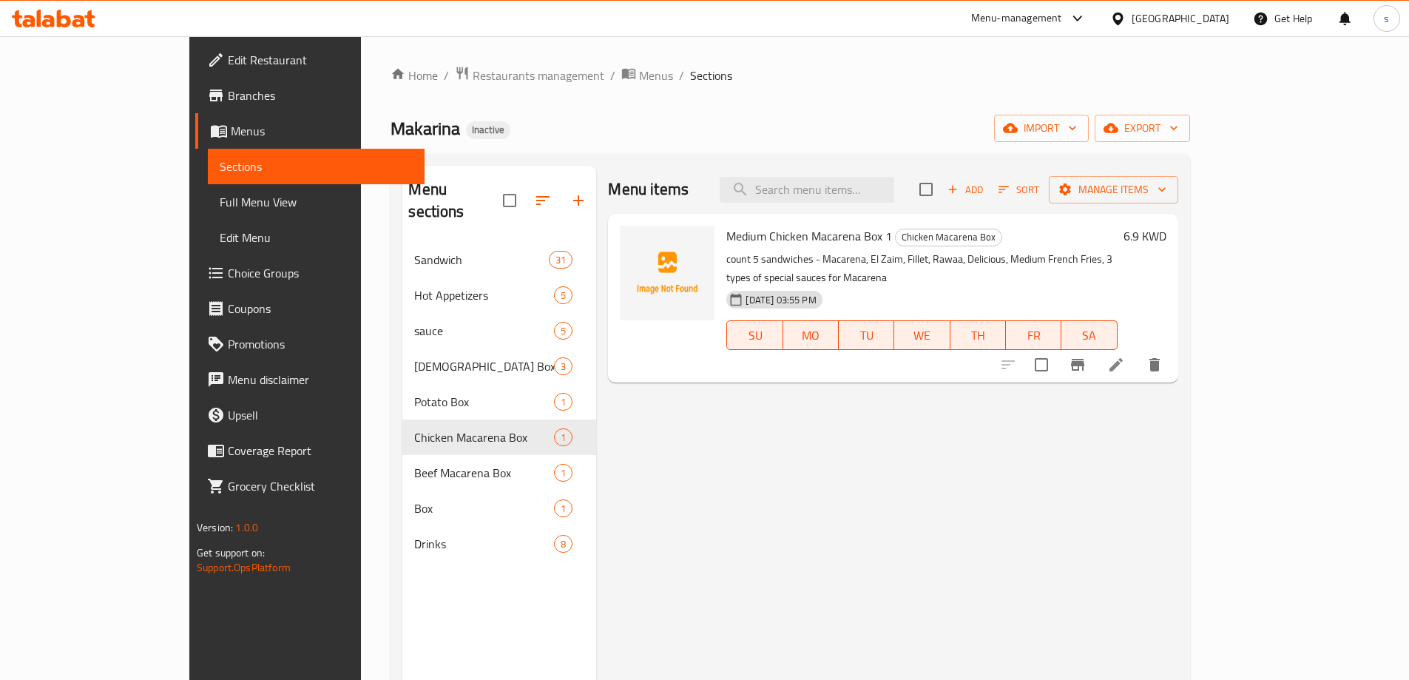
click at [844, 203] on div "Menu items Add Sort Manage items" at bounding box center [893, 190] width 570 height 48
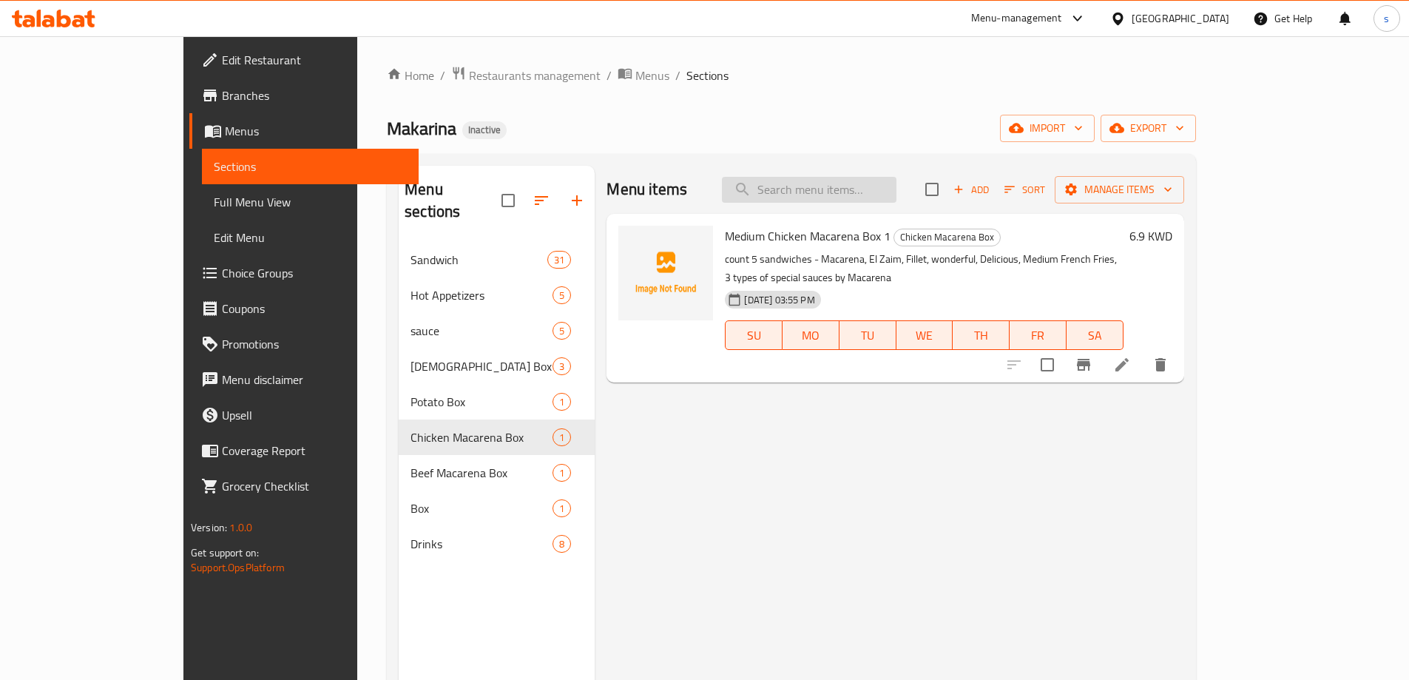
click at [859, 194] on input "search" at bounding box center [809, 190] width 175 height 26
paste input "Box Beef Macarena Medium 2"
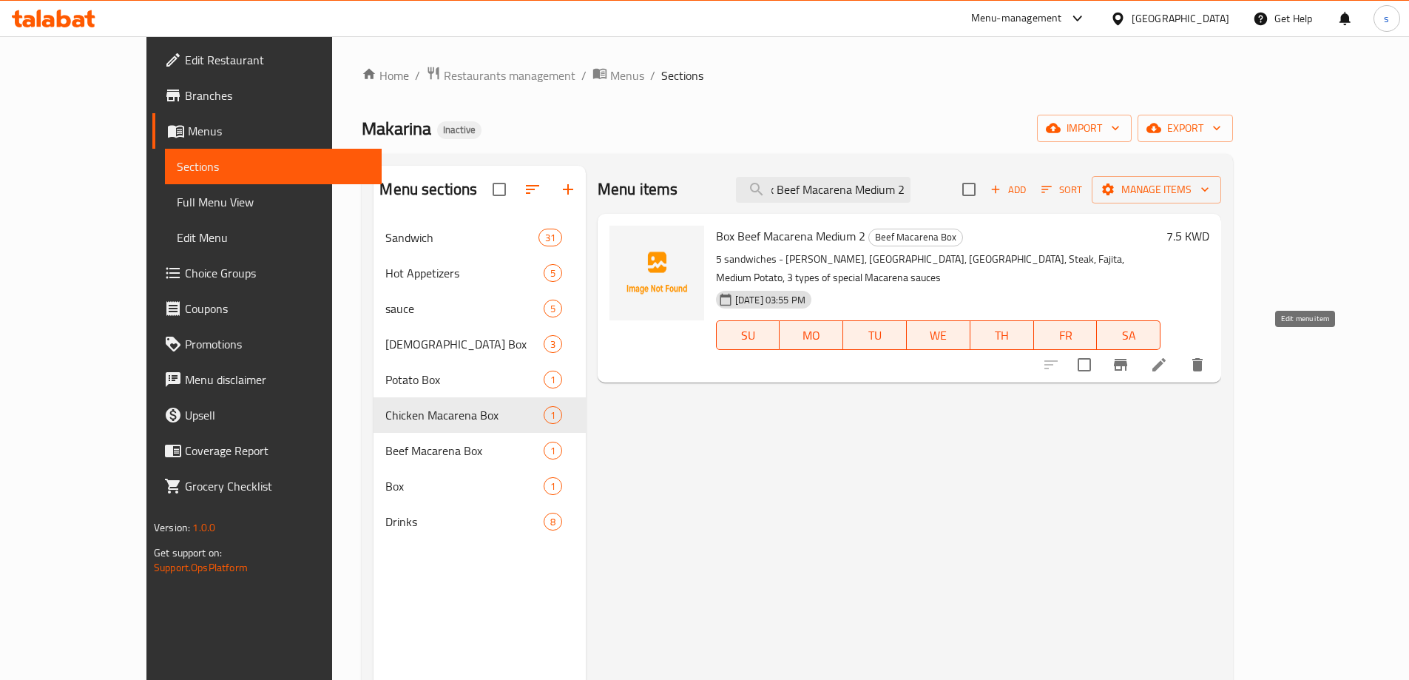
type input "Box Beef Macarena Medium 2"
click at [1168, 356] on icon at bounding box center [1159, 365] width 18 height 18
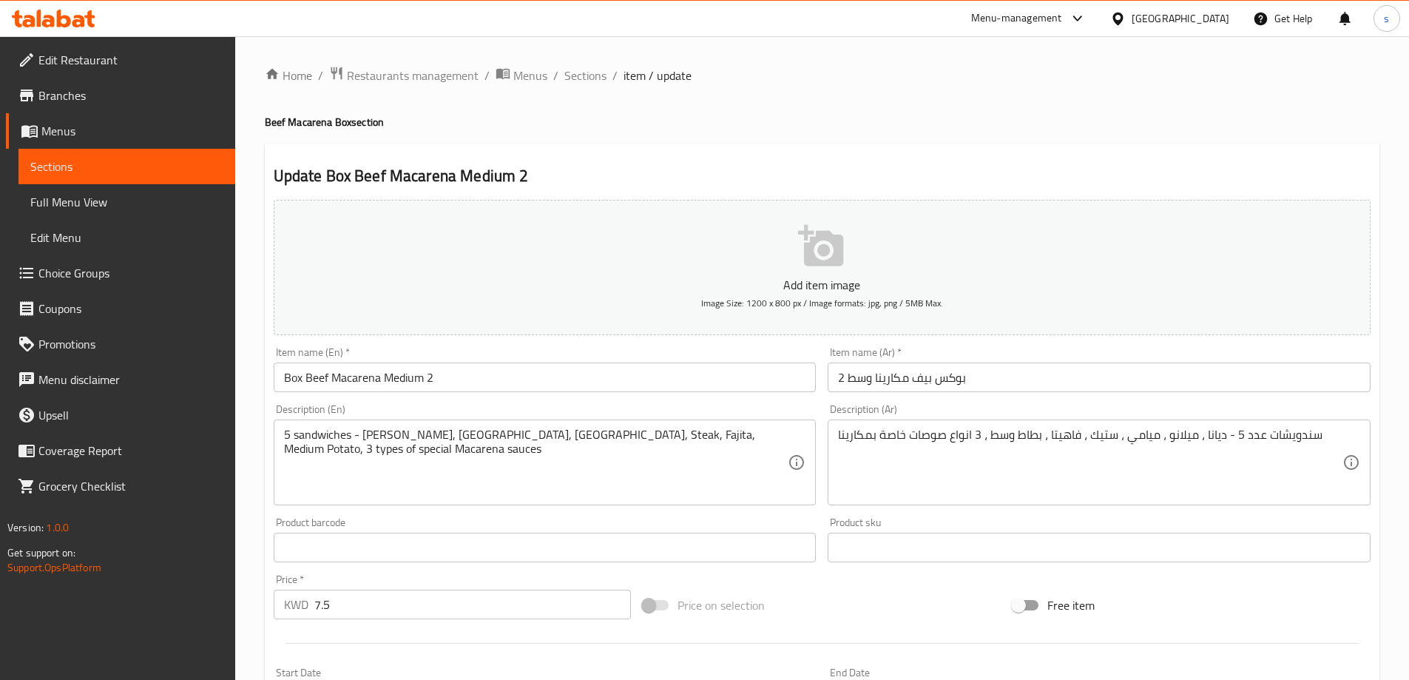
click at [283, 435] on div "5 sandwiches - Diana, Milano, Miami, Steak, Fajita, Medium Potato, 3 types of s…" at bounding box center [545, 462] width 543 height 86
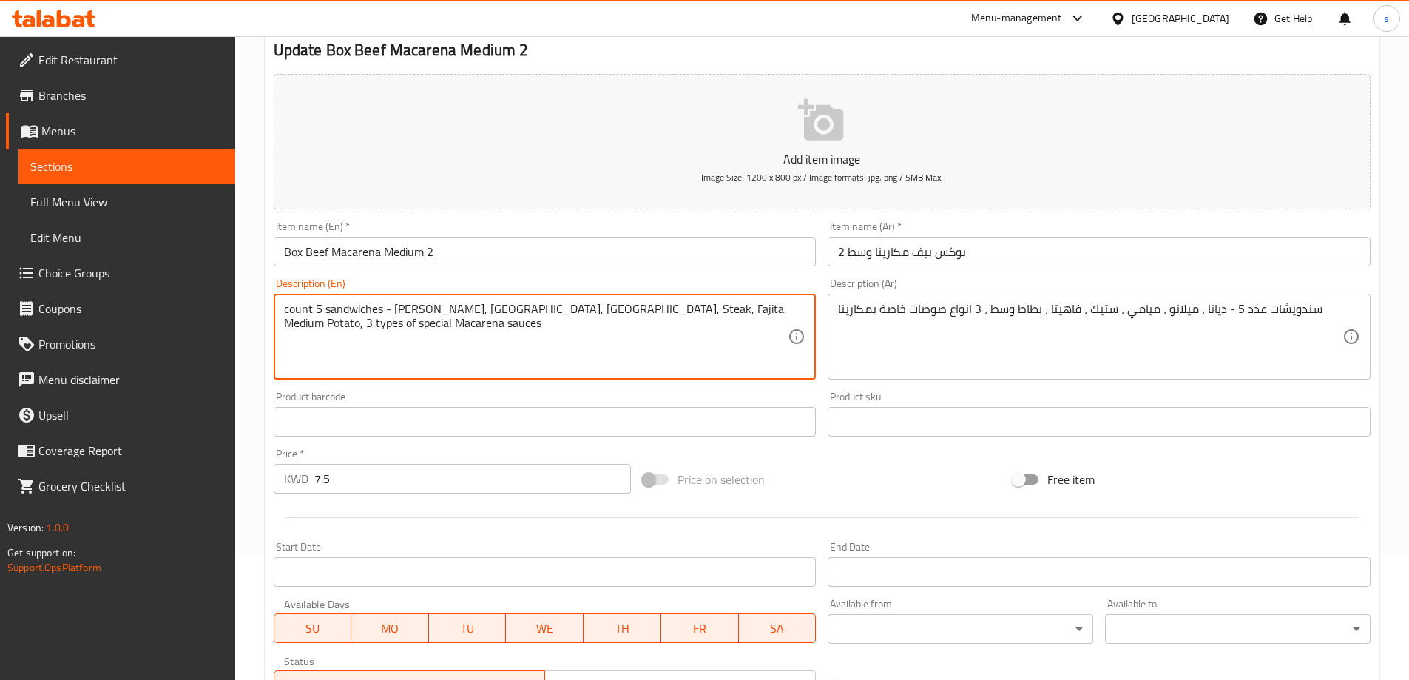
scroll to position [365, 0]
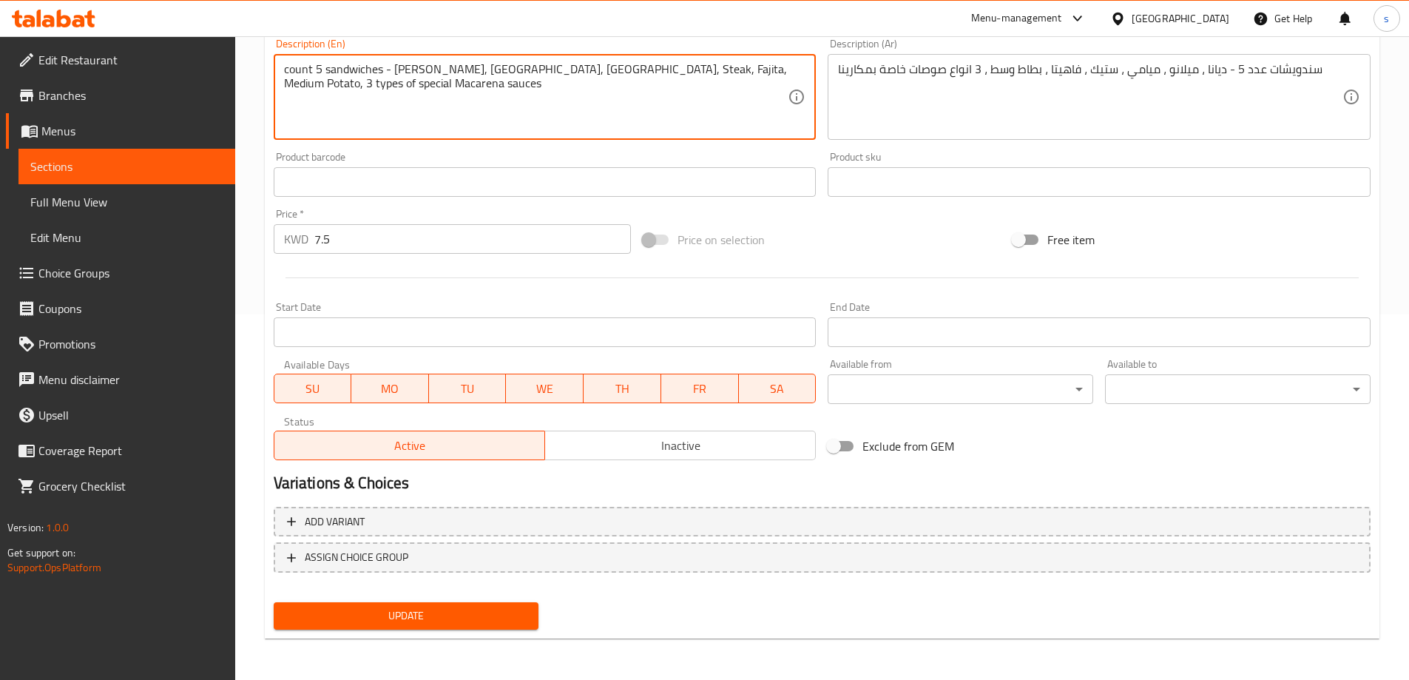
click at [494, 606] on button "Update" at bounding box center [407, 615] width 266 height 27
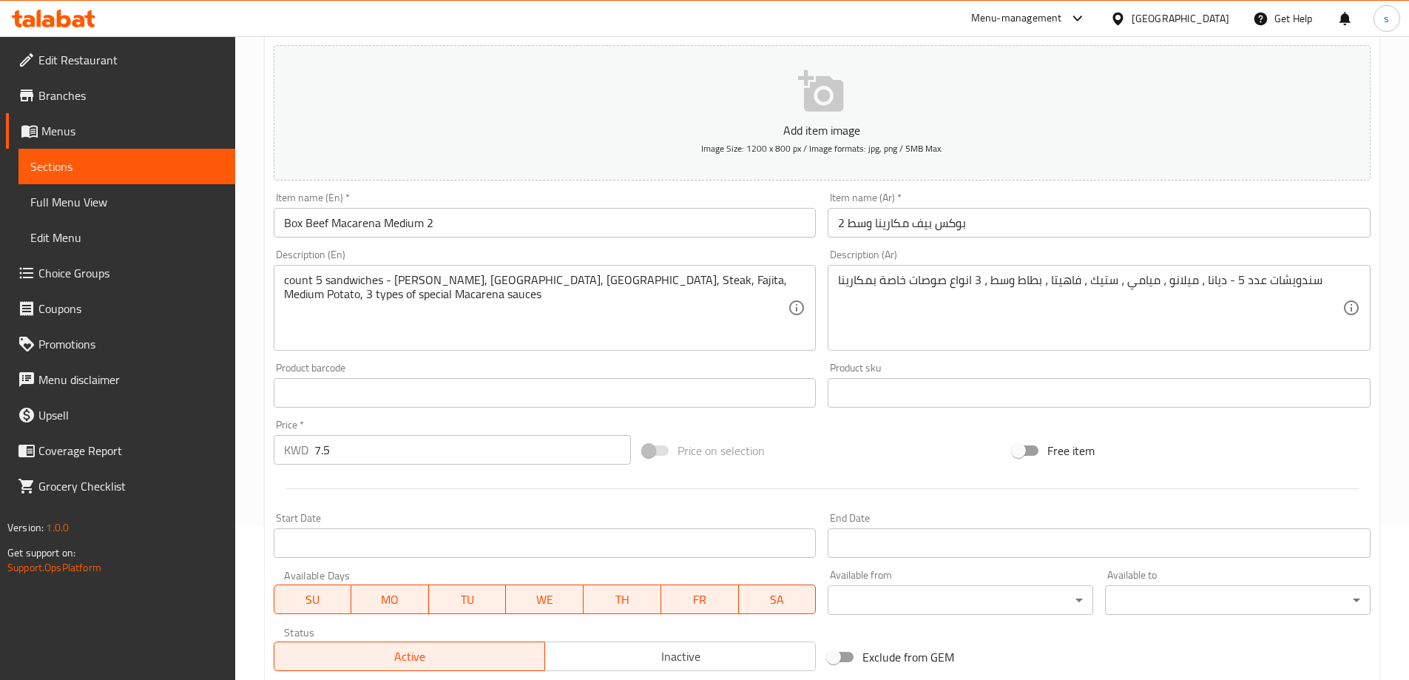
scroll to position [0, 0]
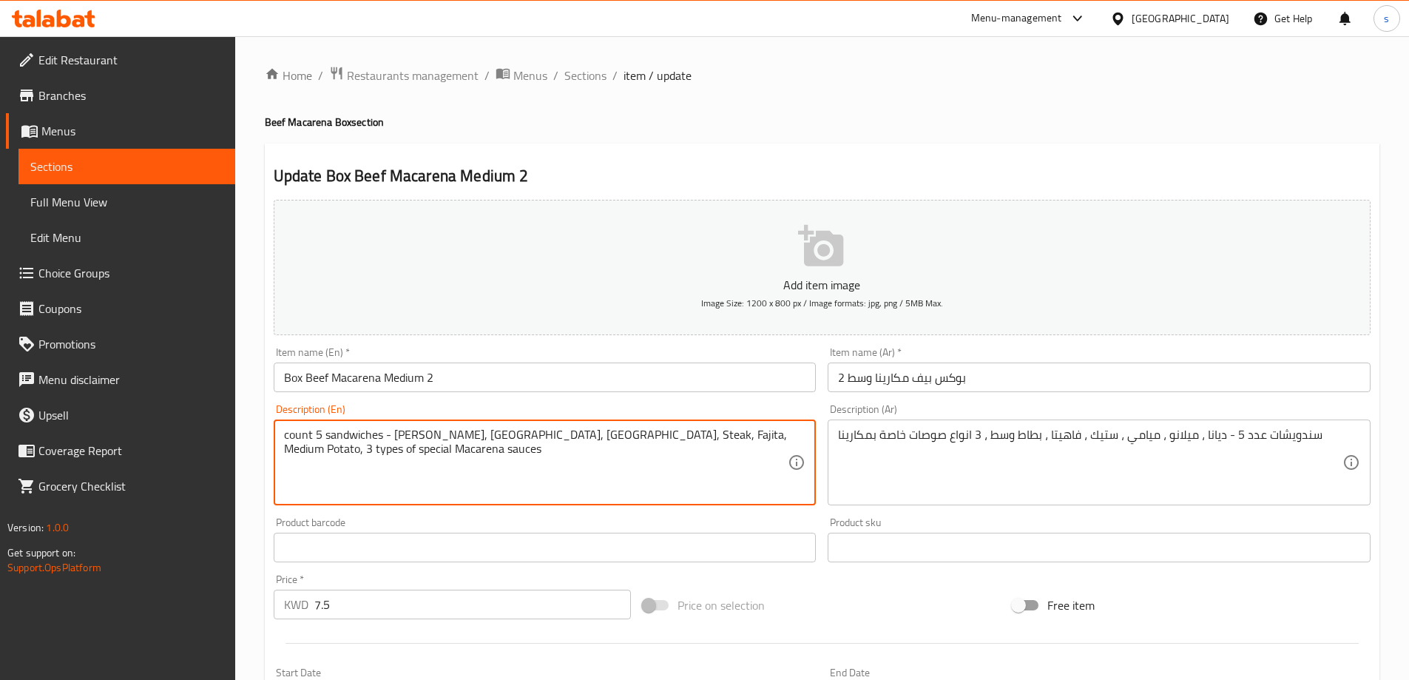
drag, startPoint x: 320, startPoint y: 459, endPoint x: 276, endPoint y: 462, distance: 43.8
paste textarea "sauces"
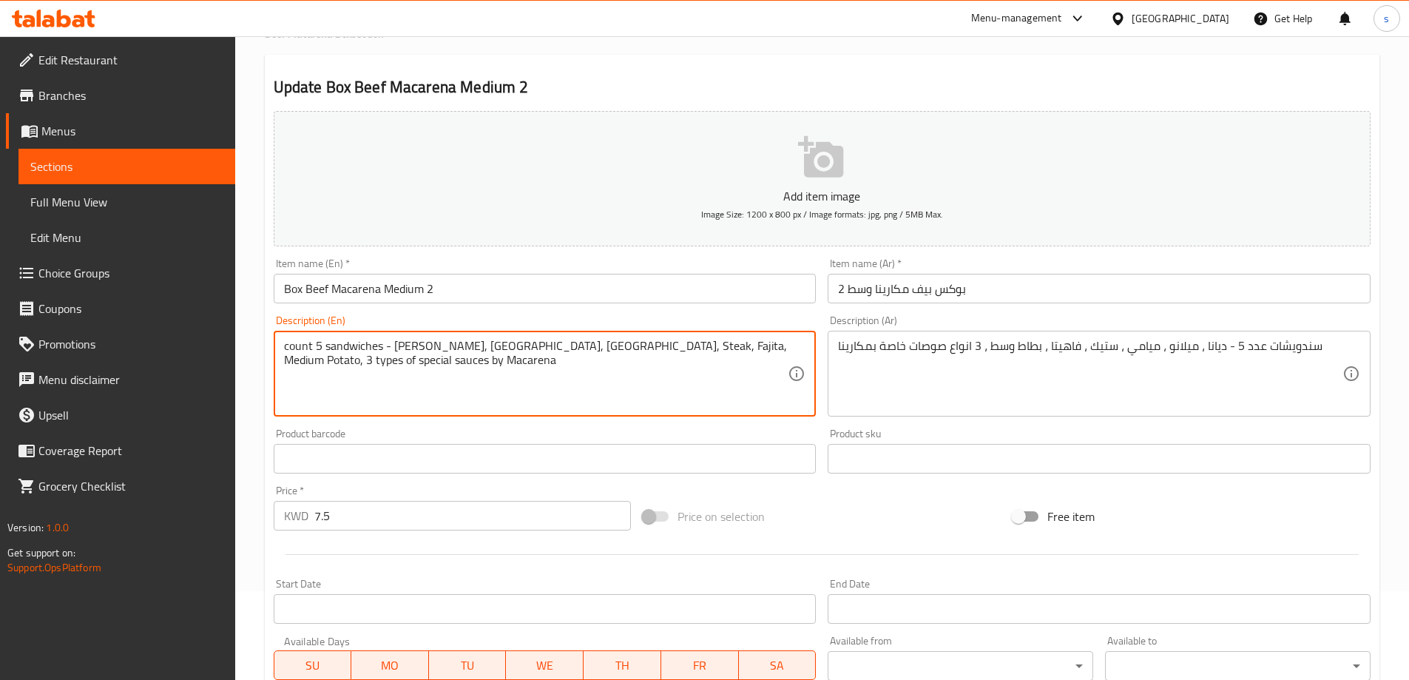
scroll to position [365, 0]
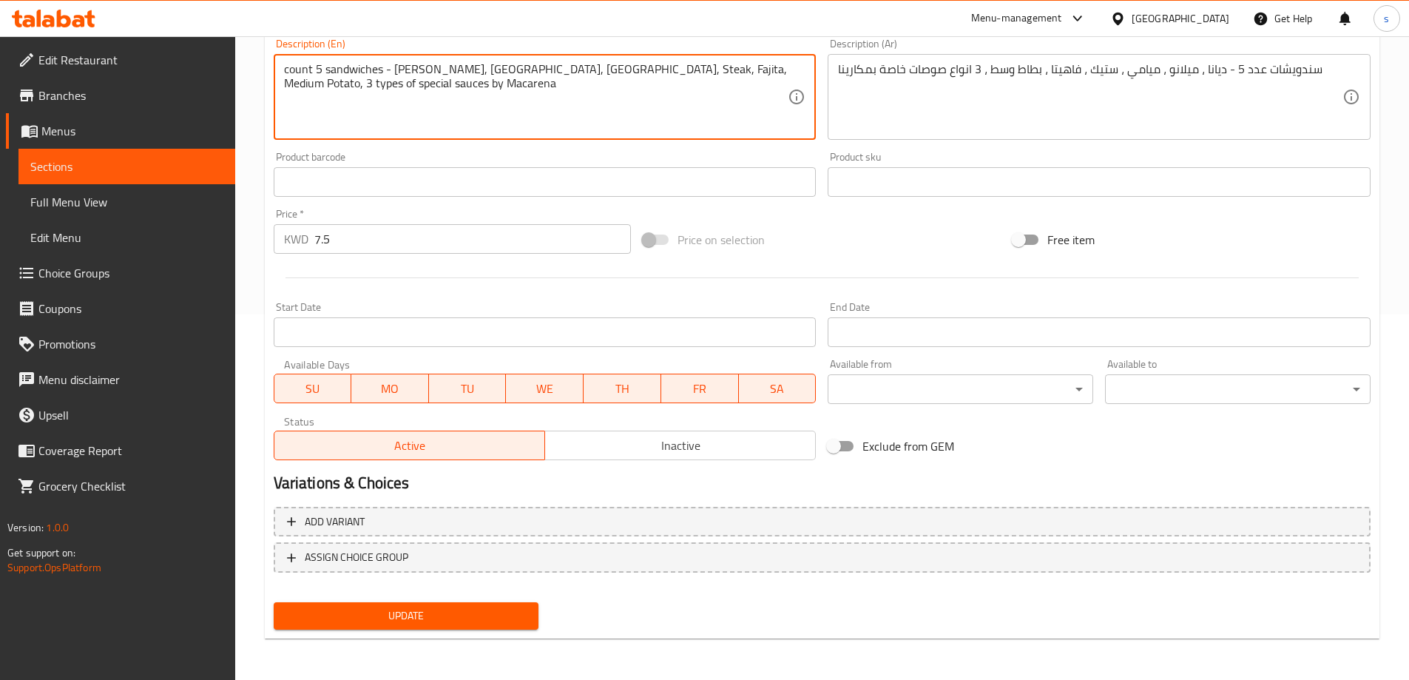
type textarea "count 5 sandwiches - Diana, Milano, Miami, Steak, Fajita, Medium Potato, 3 type…"
click at [474, 605] on button "Update" at bounding box center [407, 615] width 266 height 27
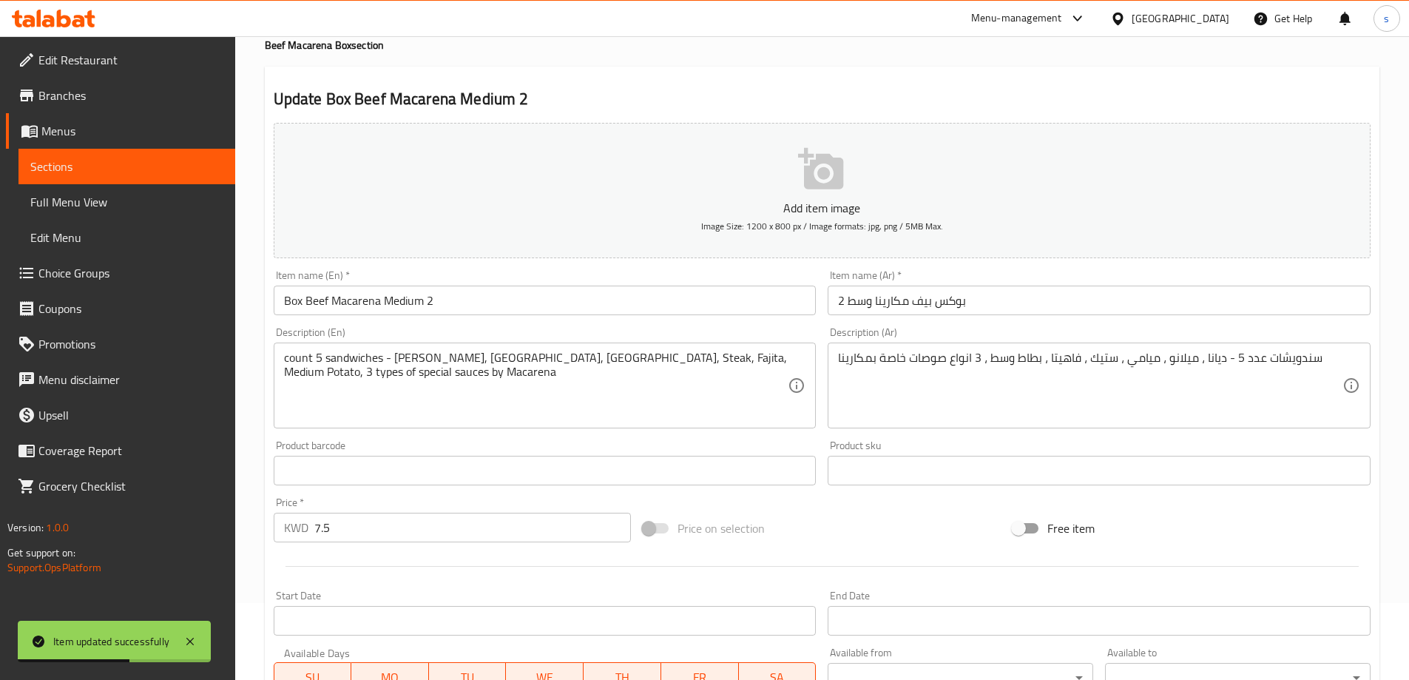
scroll to position [0, 0]
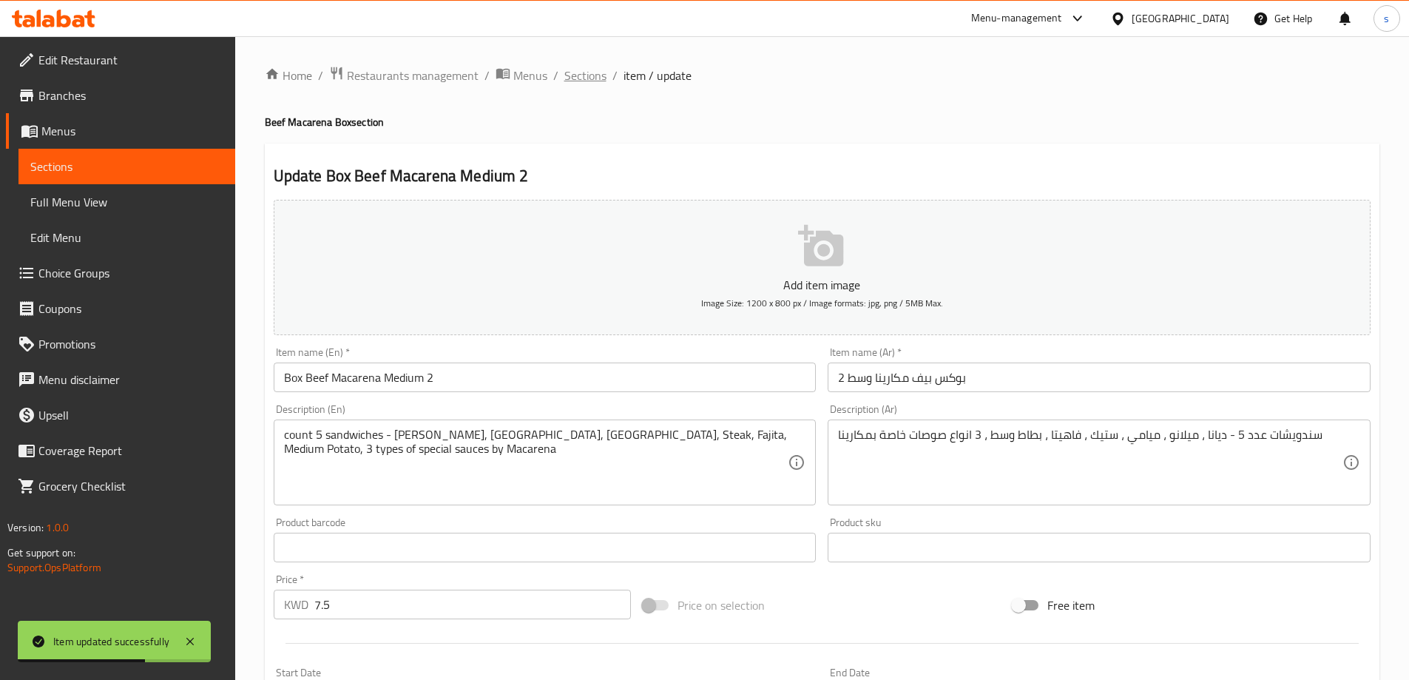
click at [586, 80] on span "Sections" at bounding box center [585, 76] width 42 height 18
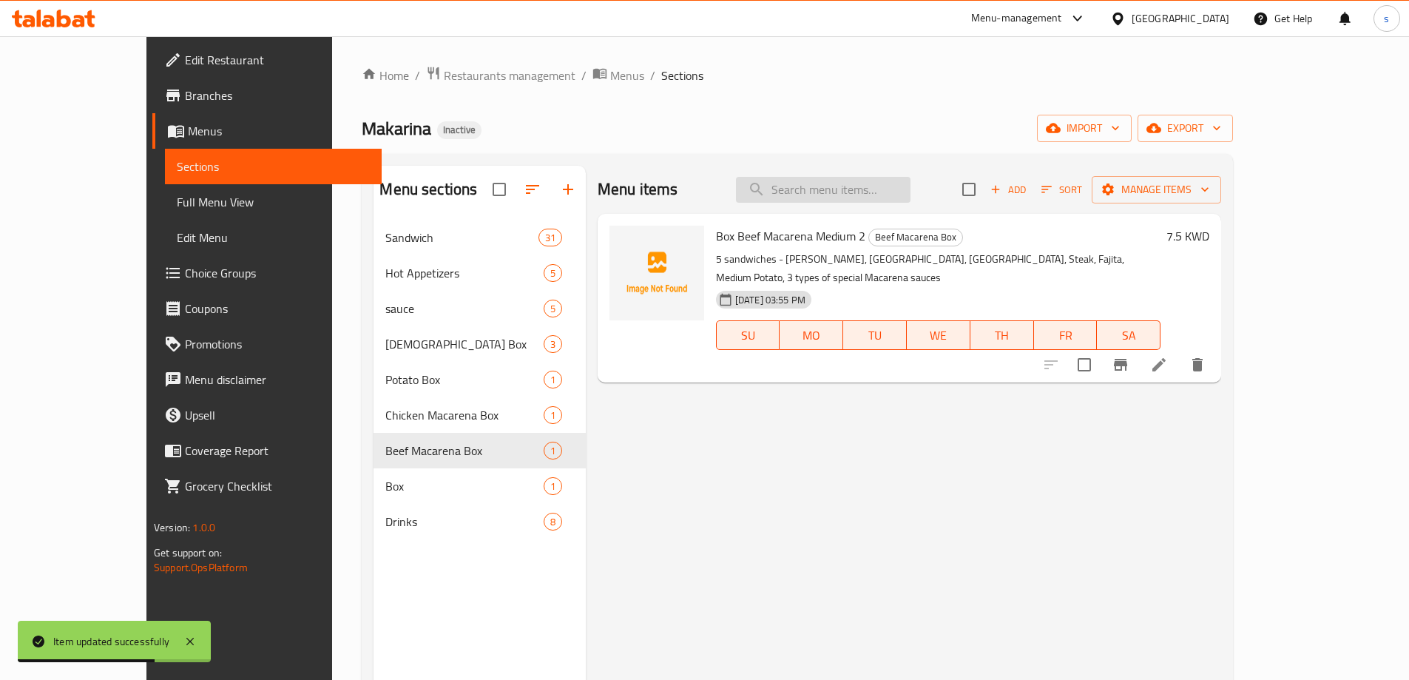
drag, startPoint x: 852, startPoint y: 211, endPoint x: 854, endPoint y: 201, distance: 9.9
click at [852, 211] on div "Menu items Add Sort Manage items" at bounding box center [910, 190] width 624 height 48
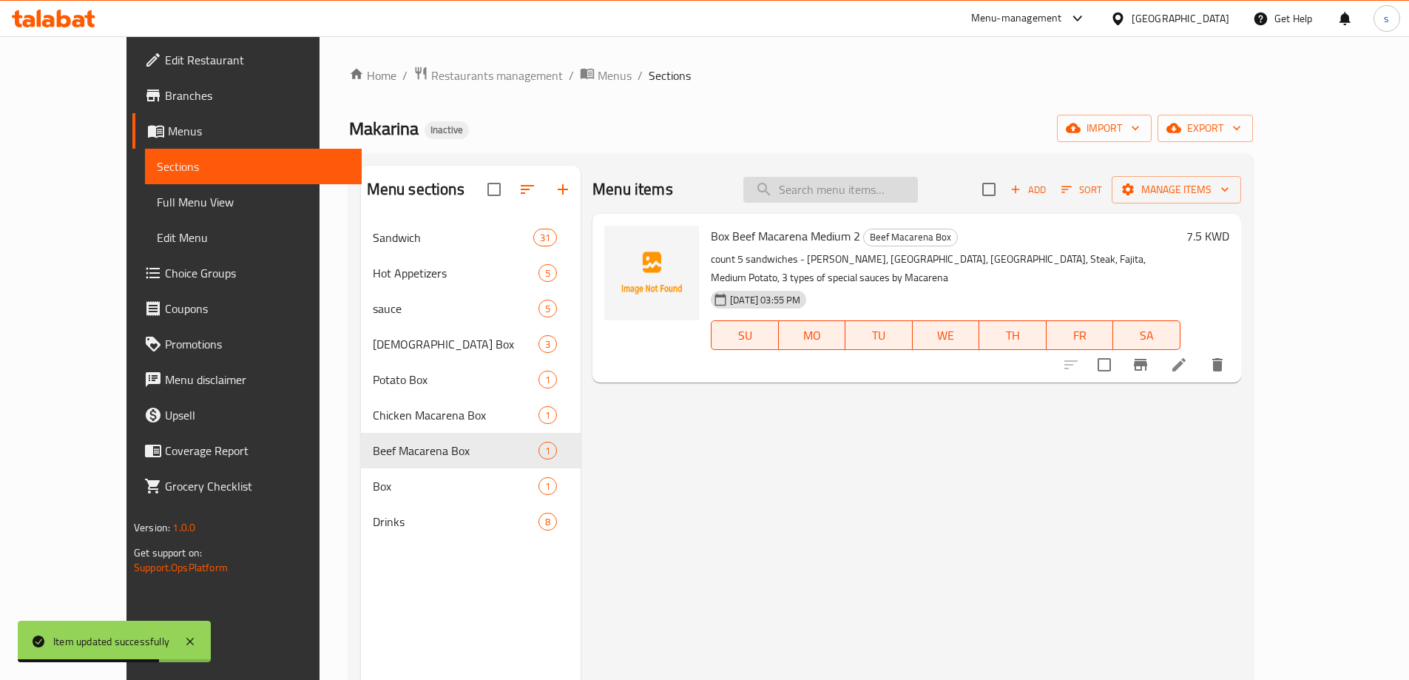
click at [857, 198] on input "search" at bounding box center [831, 190] width 175 height 26
paste input "Large Macarena Family Box"
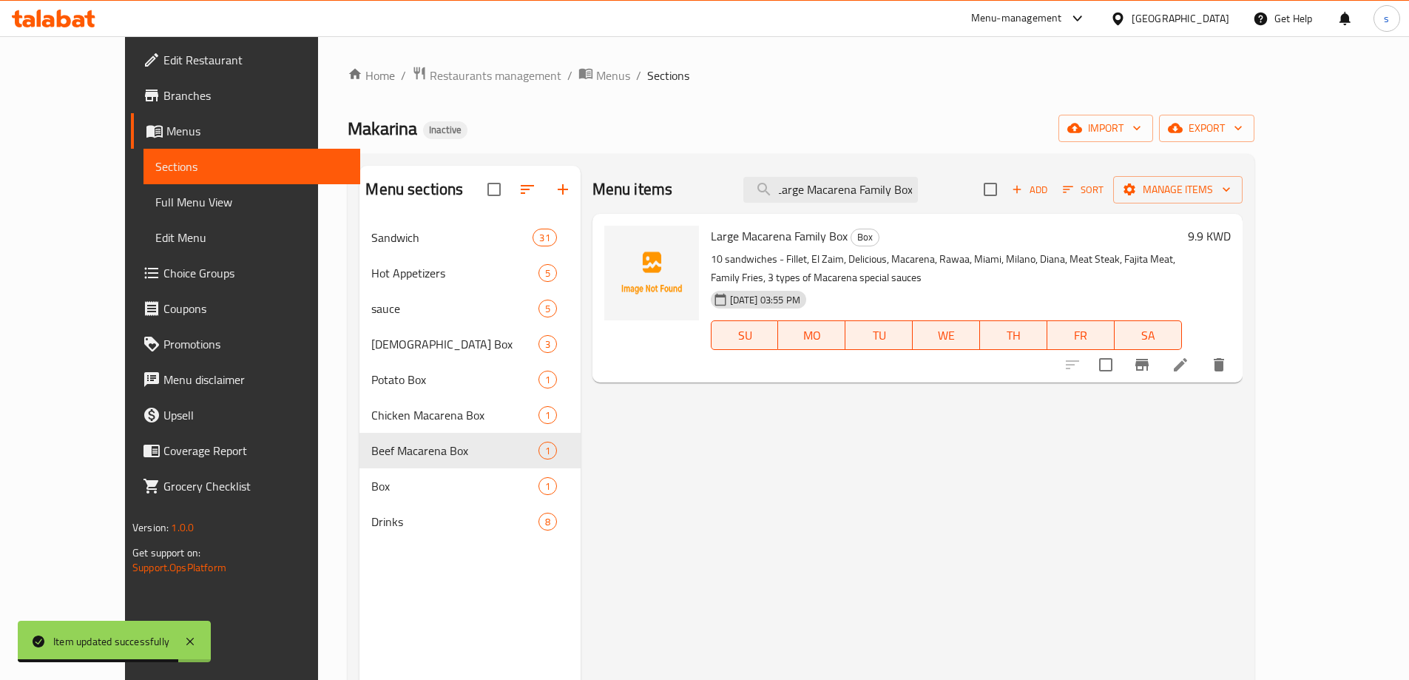
type input "Large Macarena Family Box"
click at [1190, 360] on icon at bounding box center [1181, 365] width 18 height 18
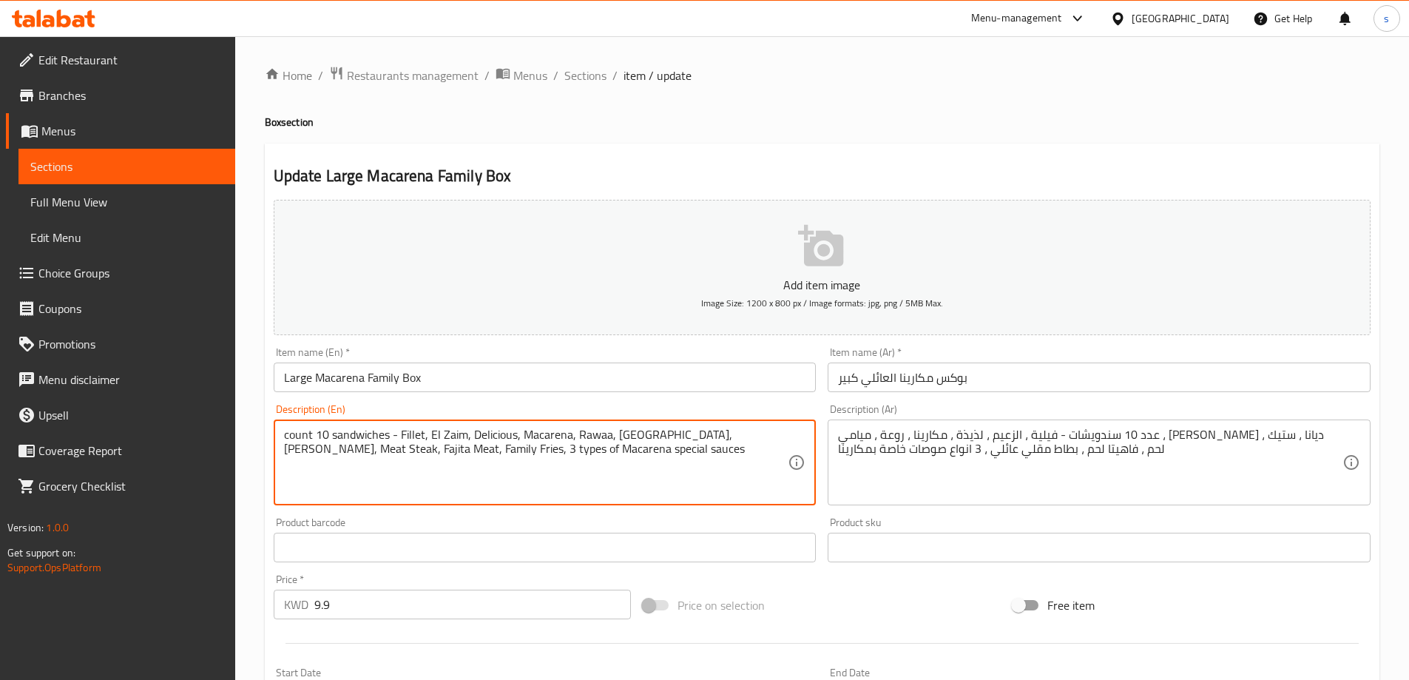
drag, startPoint x: 387, startPoint y: 437, endPoint x: 275, endPoint y: 429, distance: 112.0
click at [275, 429] on div "count 10 sandwiches - Fillet, El Zaim, Delicious, Macarena, Rawaa, Miami, Milan…" at bounding box center [545, 462] width 543 height 86
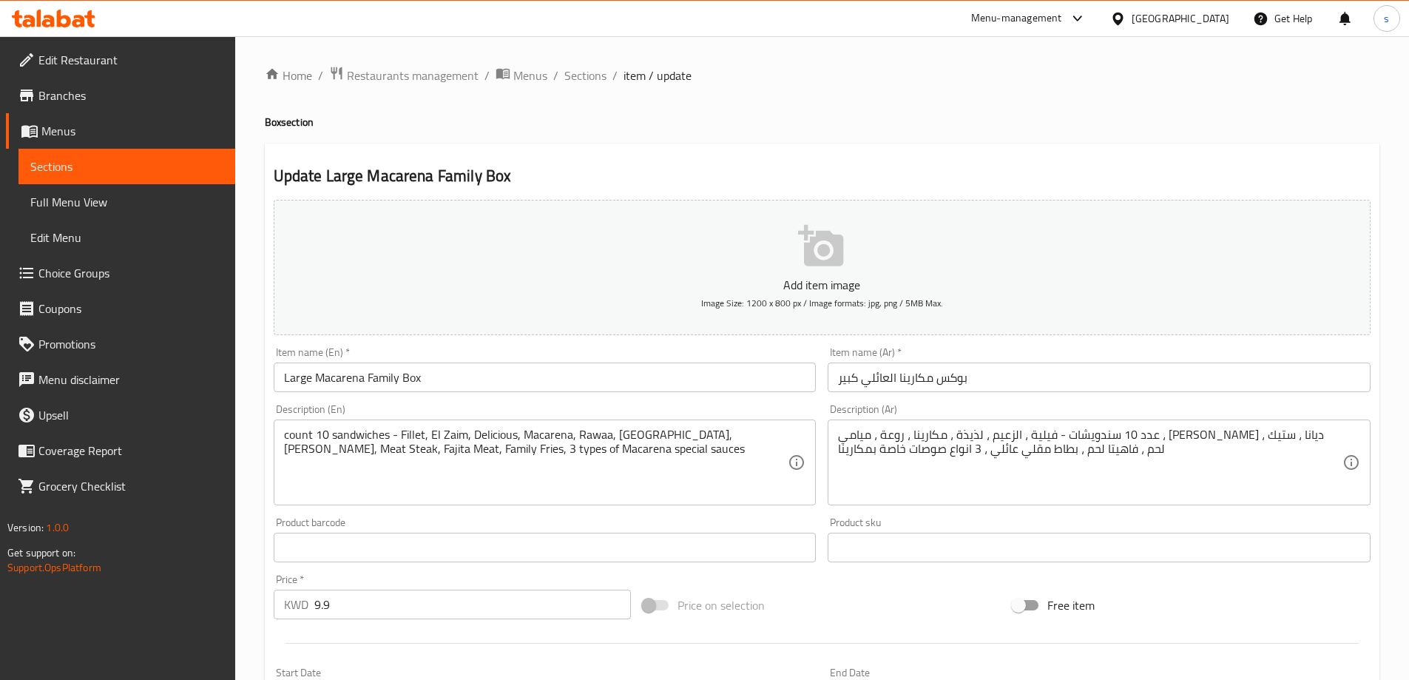
click at [430, 479] on textarea "count 10 sandwiches - Fillet, El Zaim, Delicious, Macarena, Rawaa, Miami, Milan…" at bounding box center [536, 463] width 505 height 70
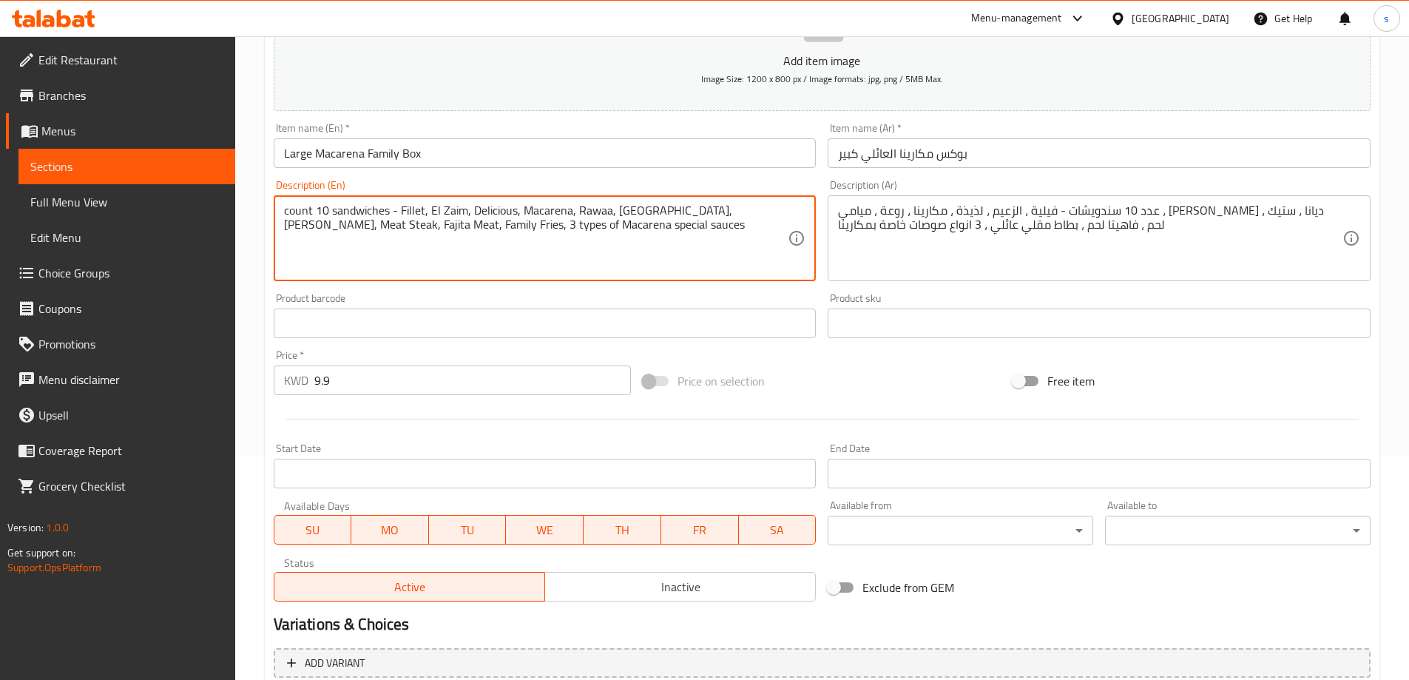
scroll to position [218, 0]
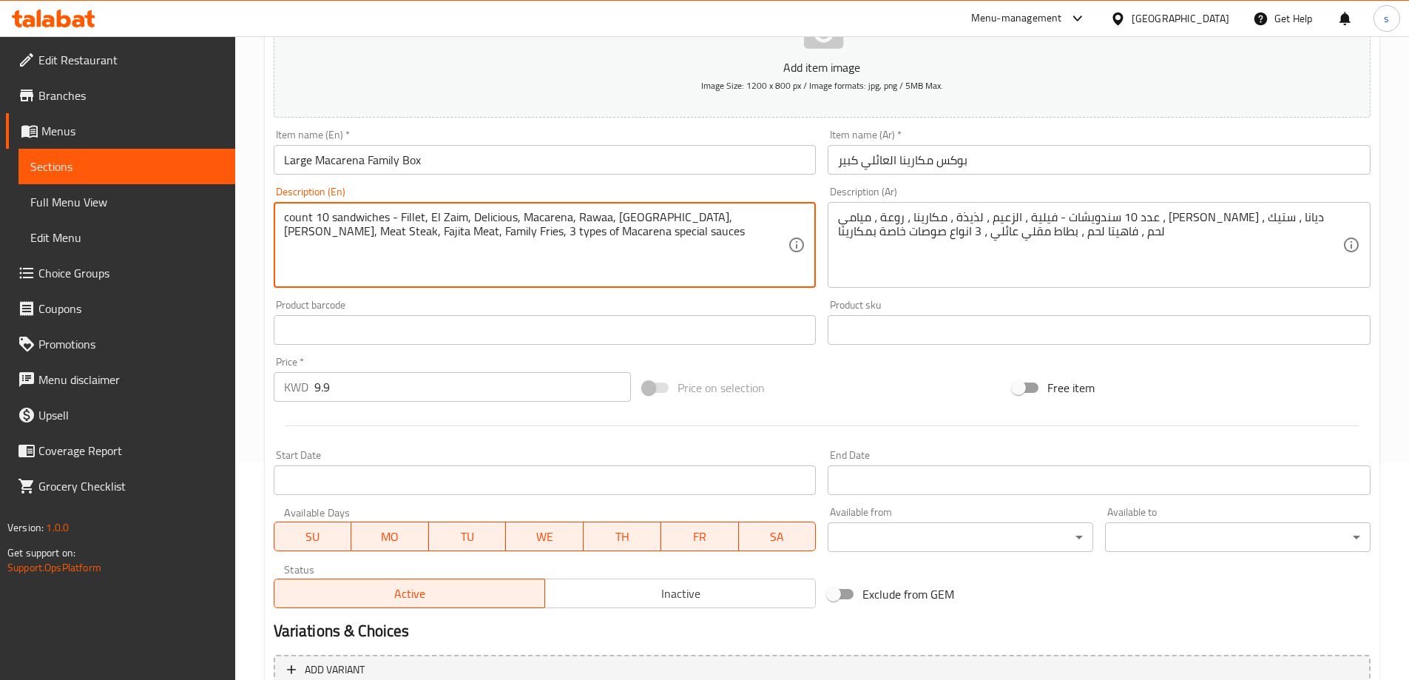
click at [318, 215] on textarea "count 10 sandwiches - Fillet, El Zaim, Delicious, Macarena, Rawaa, Miami, Milan…" at bounding box center [536, 245] width 505 height 70
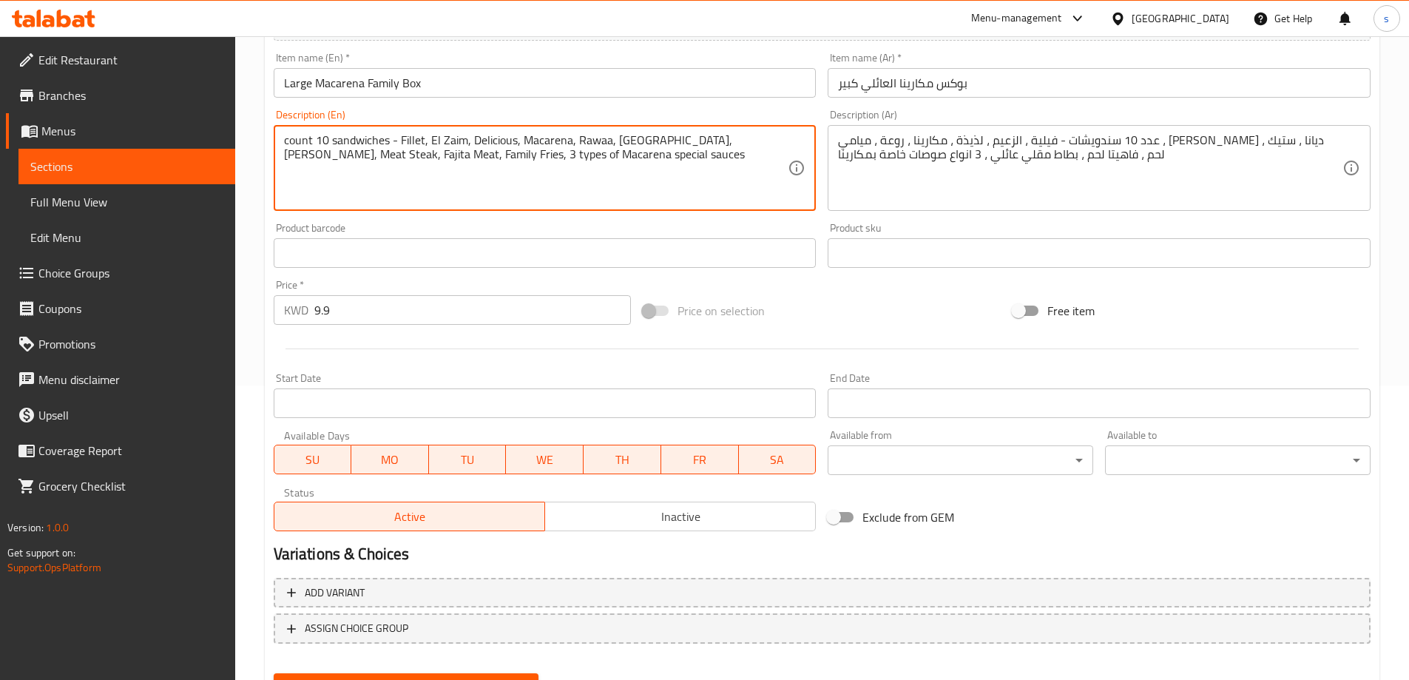
scroll to position [365, 0]
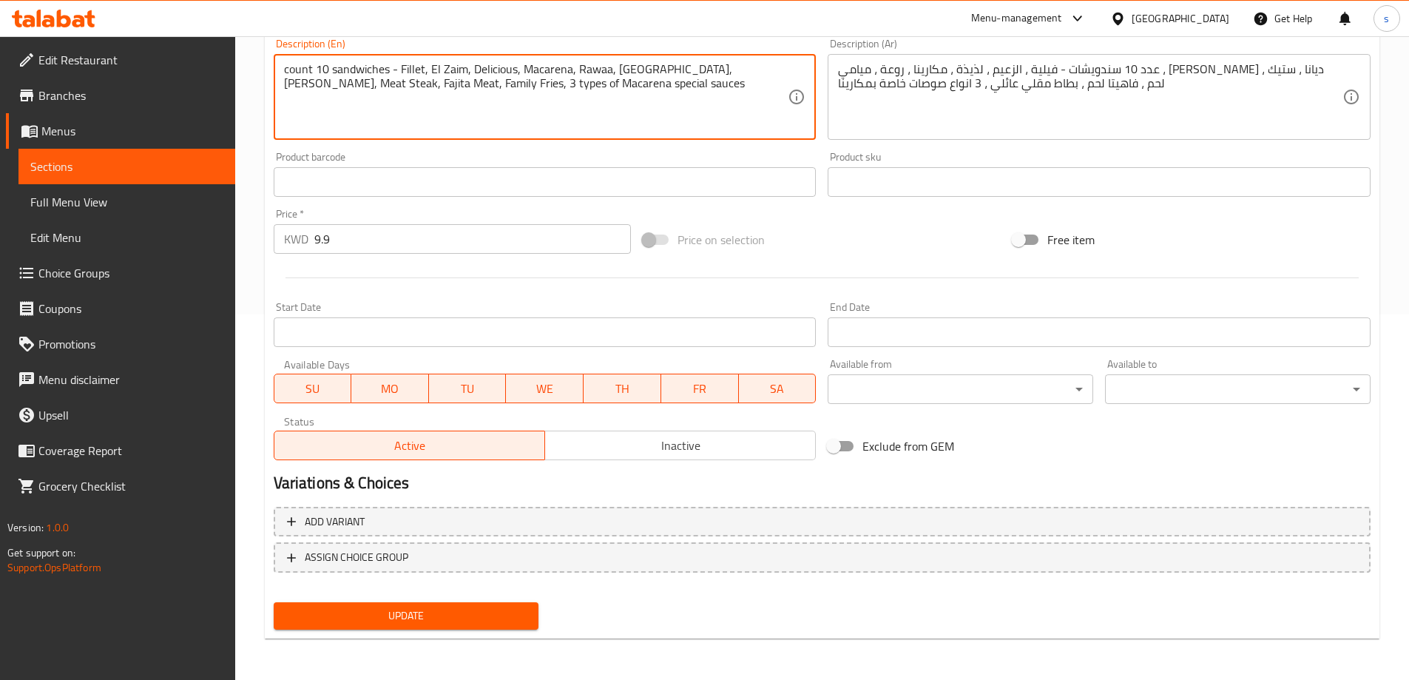
click at [463, 618] on span "Update" at bounding box center [407, 616] width 242 height 18
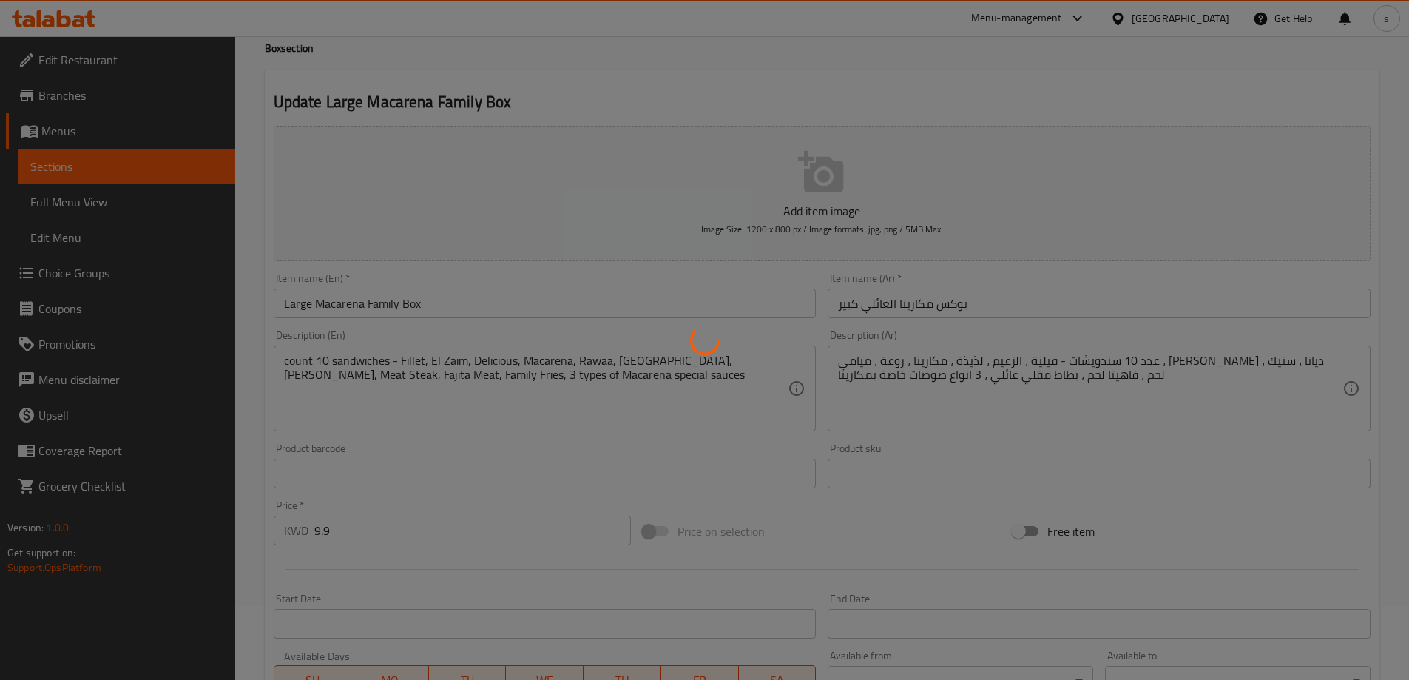
scroll to position [0, 0]
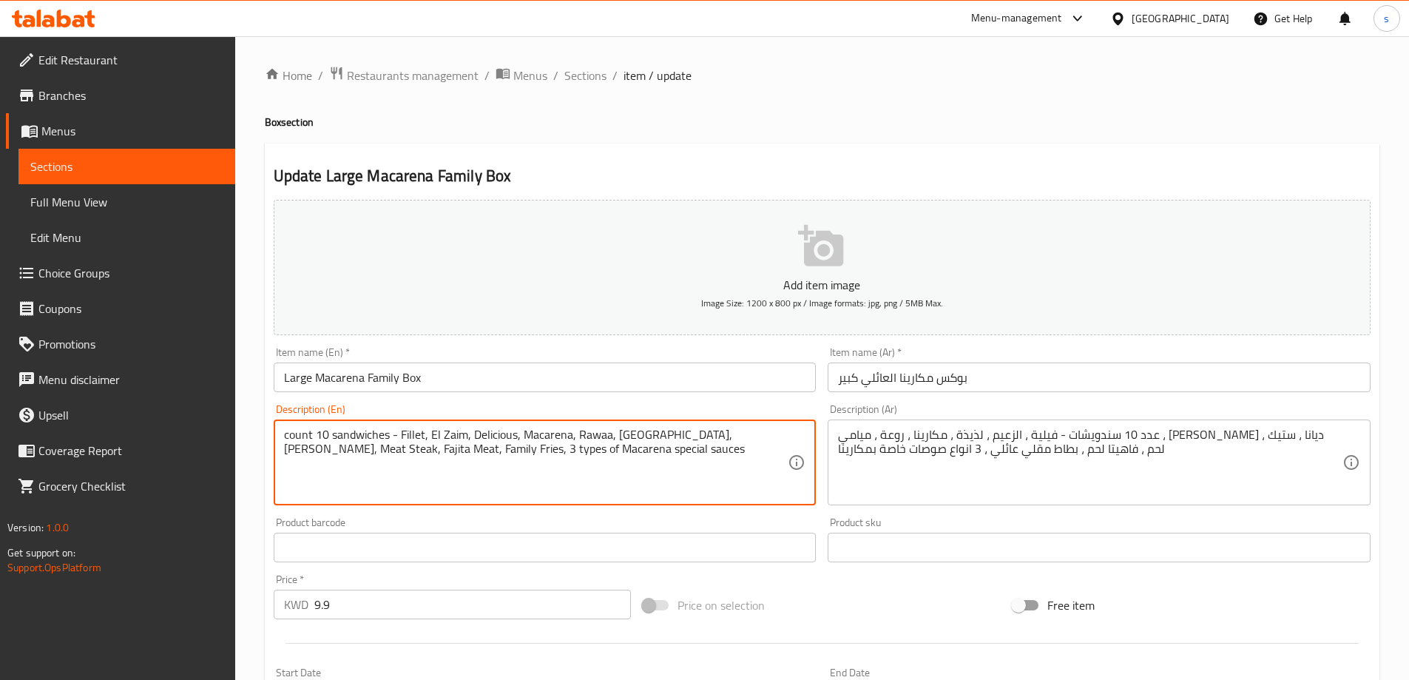
click at [591, 433] on textarea "count 10 sandwiches - Fillet, El Zaim, Delicious, Macarena, Rawaa, Miami, Milan…" at bounding box center [536, 463] width 505 height 70
paste textarea "wonderful"
drag, startPoint x: 546, startPoint y: 449, endPoint x: 646, endPoint y: 465, distance: 101.1
click at [646, 465] on textarea "count 10 sandwiches - Fillet, El Zaim, Delicious, Macarena, wonderful, Miami, M…" at bounding box center [536, 463] width 505 height 70
click at [494, 450] on textarea "count 10 sandwiches - Fillet, El Zaim, Delicious, Macarena, wonderful, Miami, M…" at bounding box center [536, 463] width 505 height 70
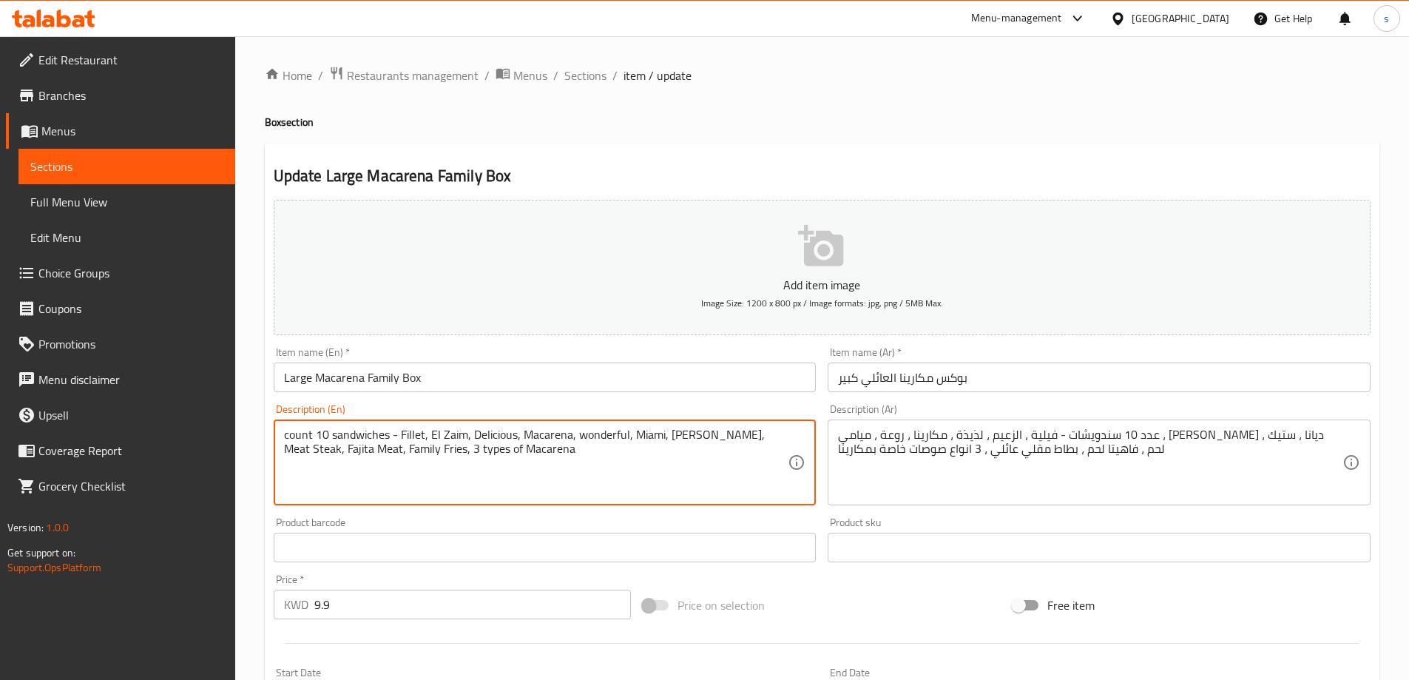
paste textarea "special sauces"
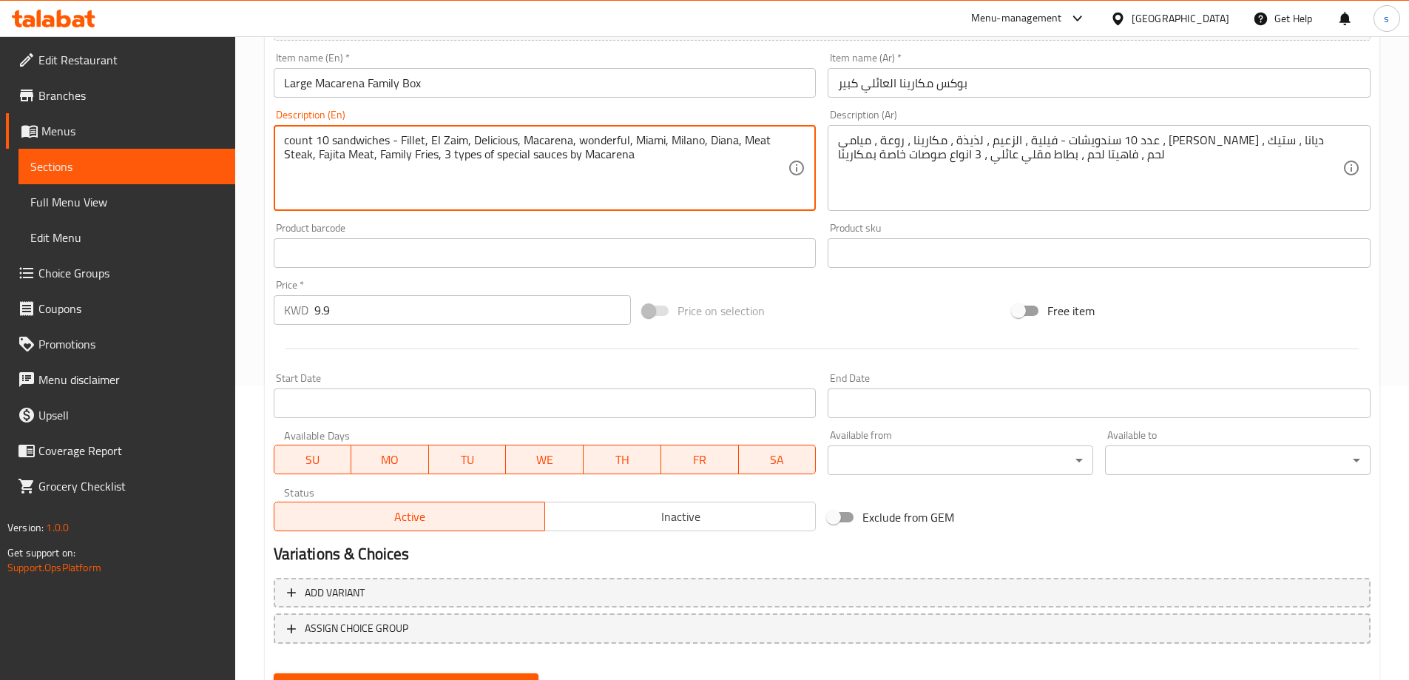
scroll to position [365, 0]
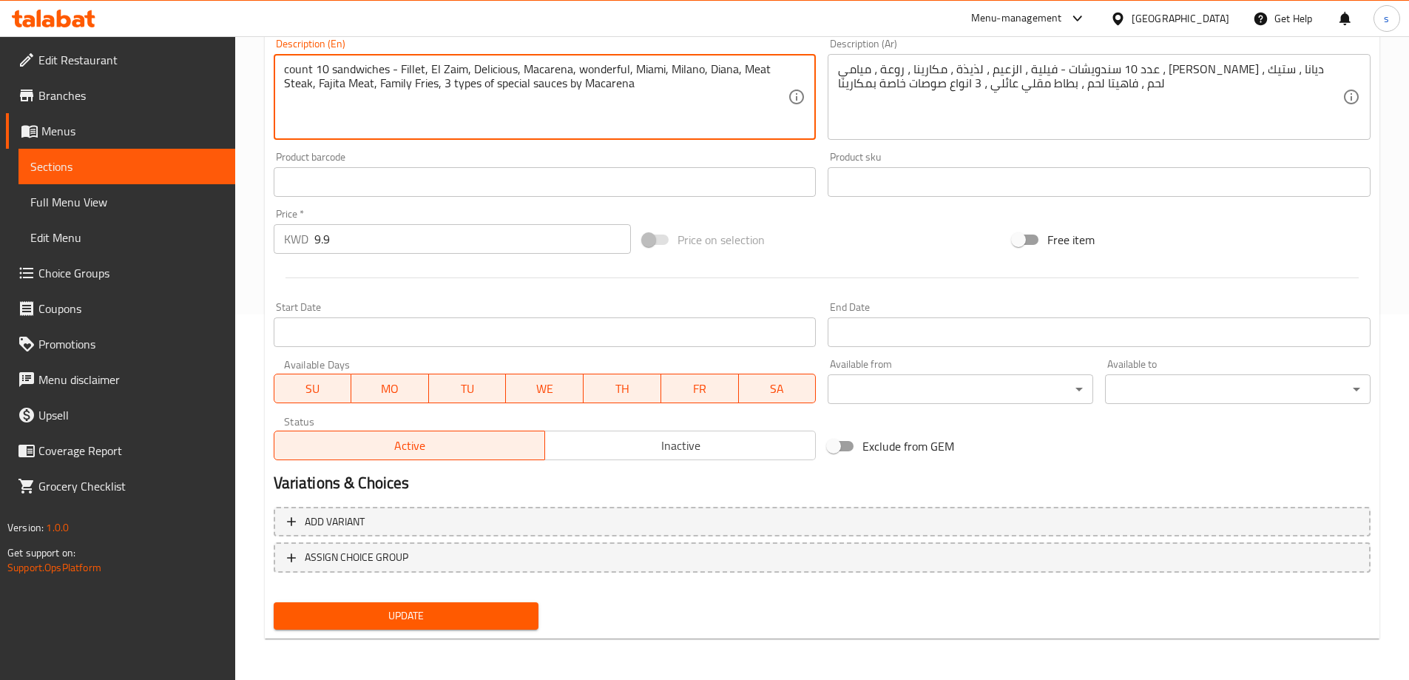
type textarea "count 10 sandwiches - Fillet, El Zaim, Delicious, Macarena, wonderful, Miami, M…"
click at [510, 610] on span "Update" at bounding box center [407, 616] width 242 height 18
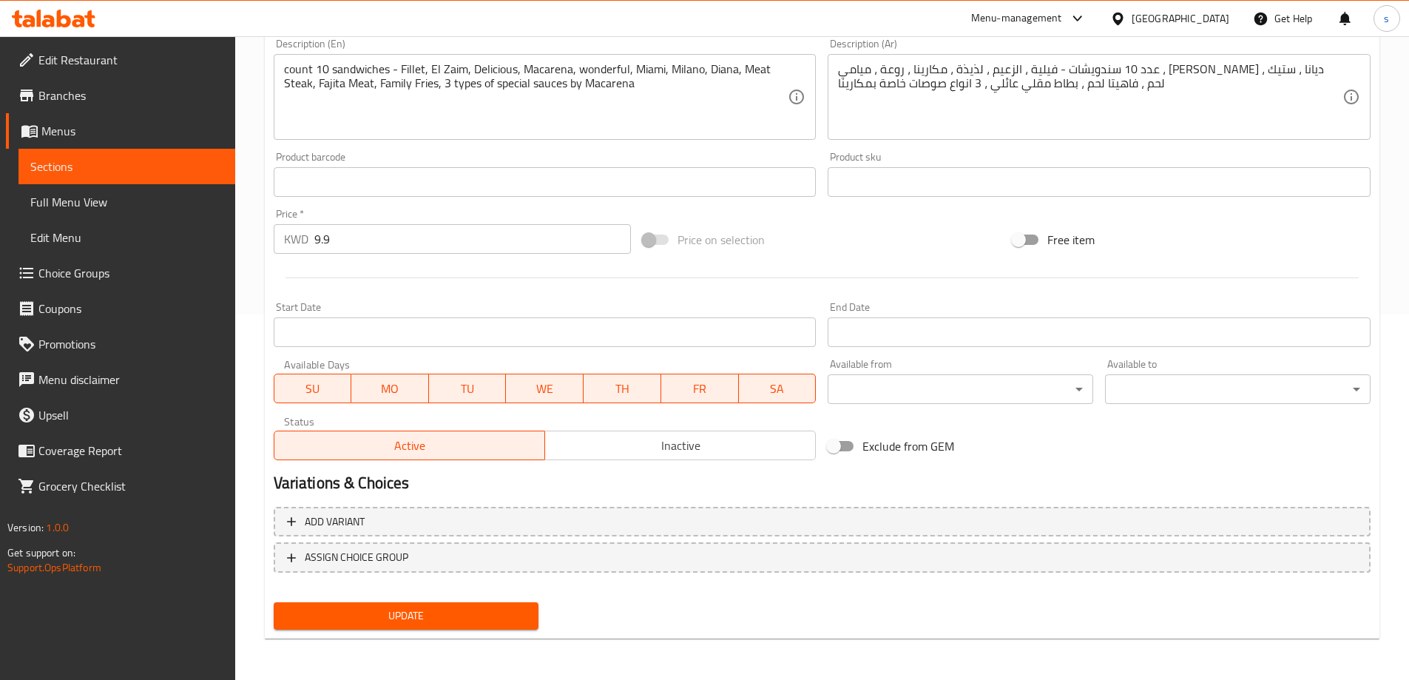
scroll to position [0, 0]
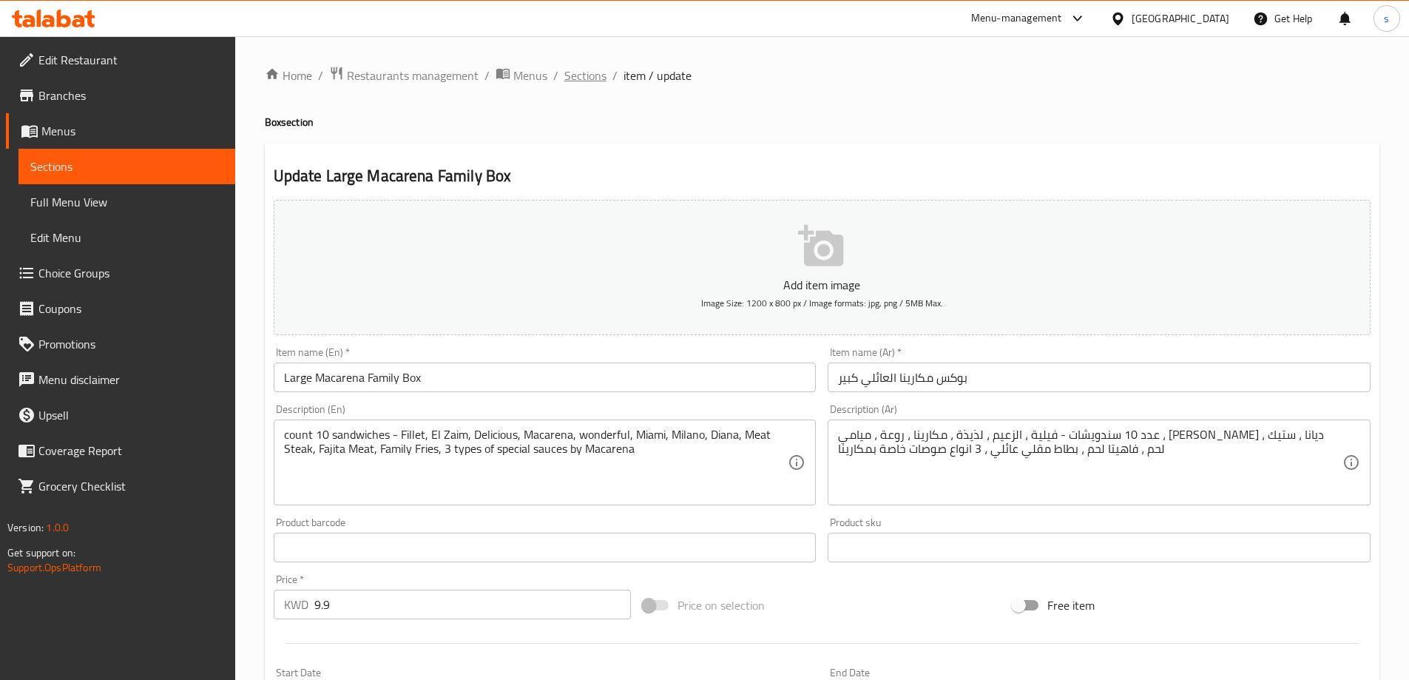
click at [579, 67] on span "Sections" at bounding box center [585, 76] width 42 height 18
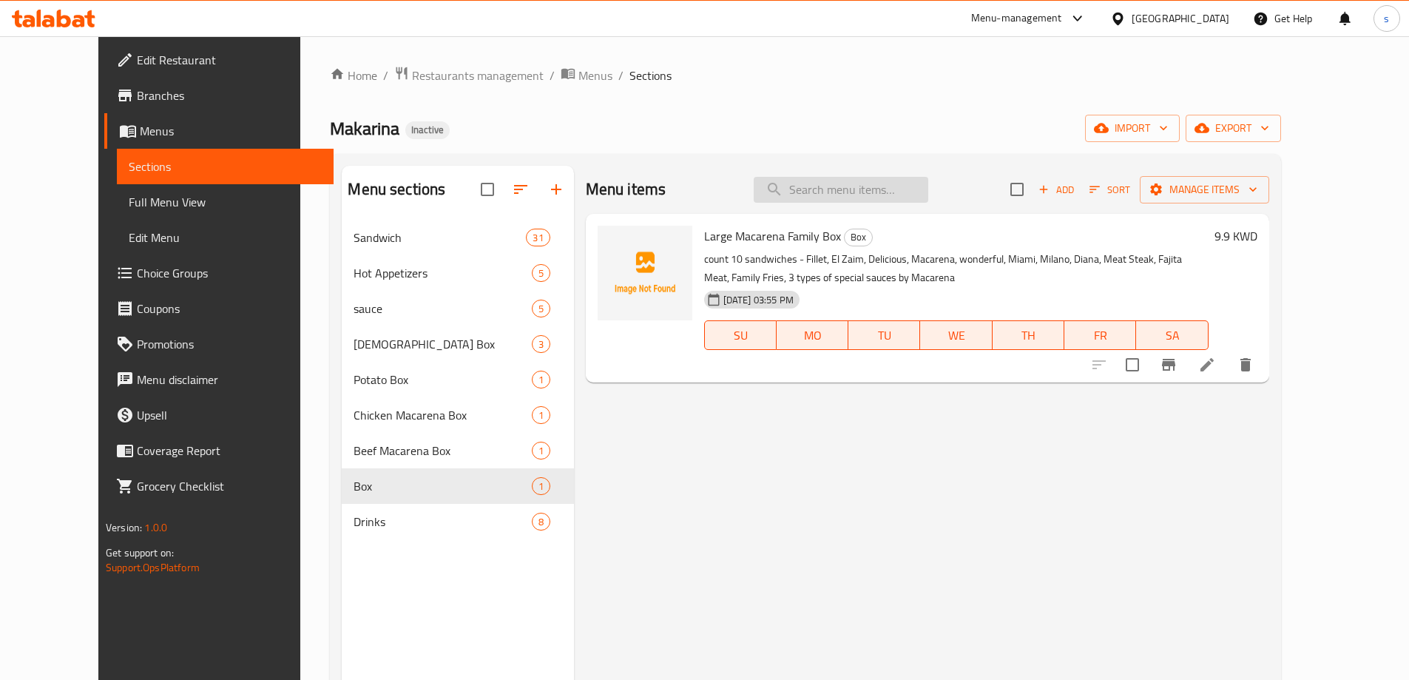
click at [900, 192] on input "search" at bounding box center [841, 190] width 175 height 26
paste input "Cola"
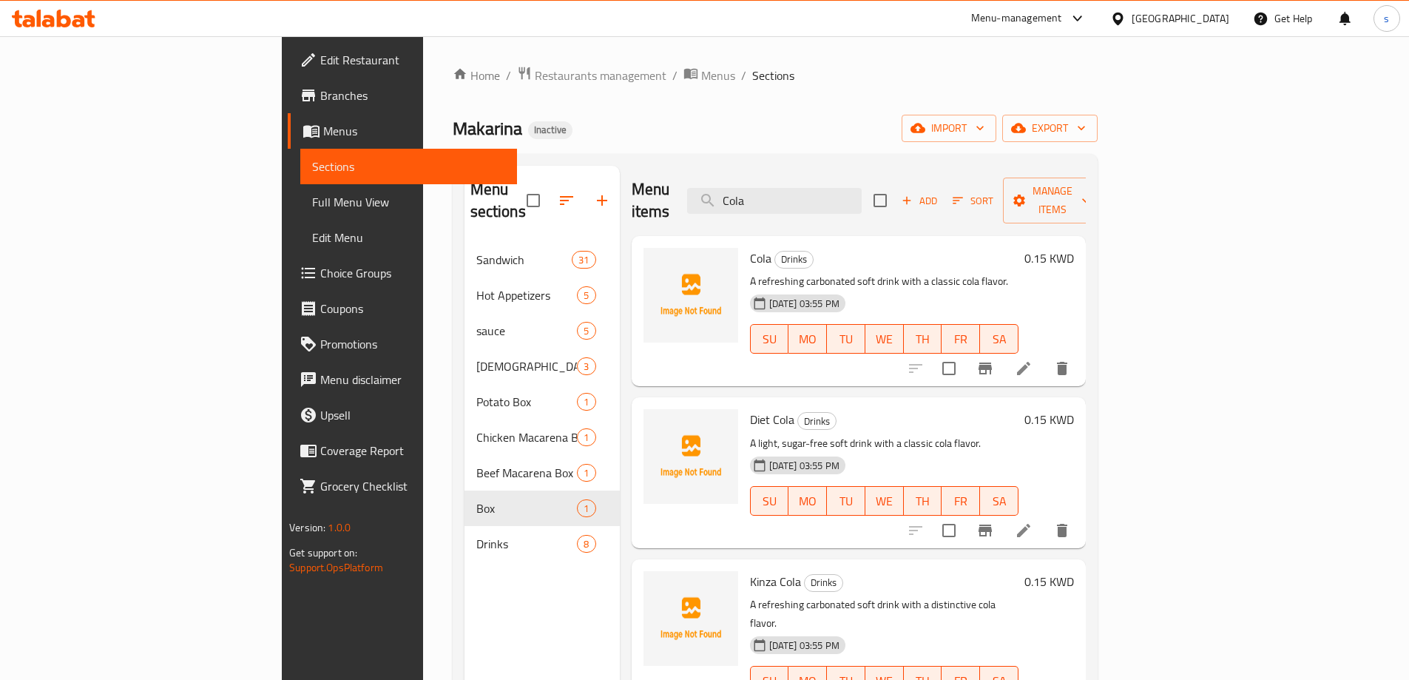
type input "Cola"
click at [1033, 360] on icon at bounding box center [1024, 369] width 18 height 18
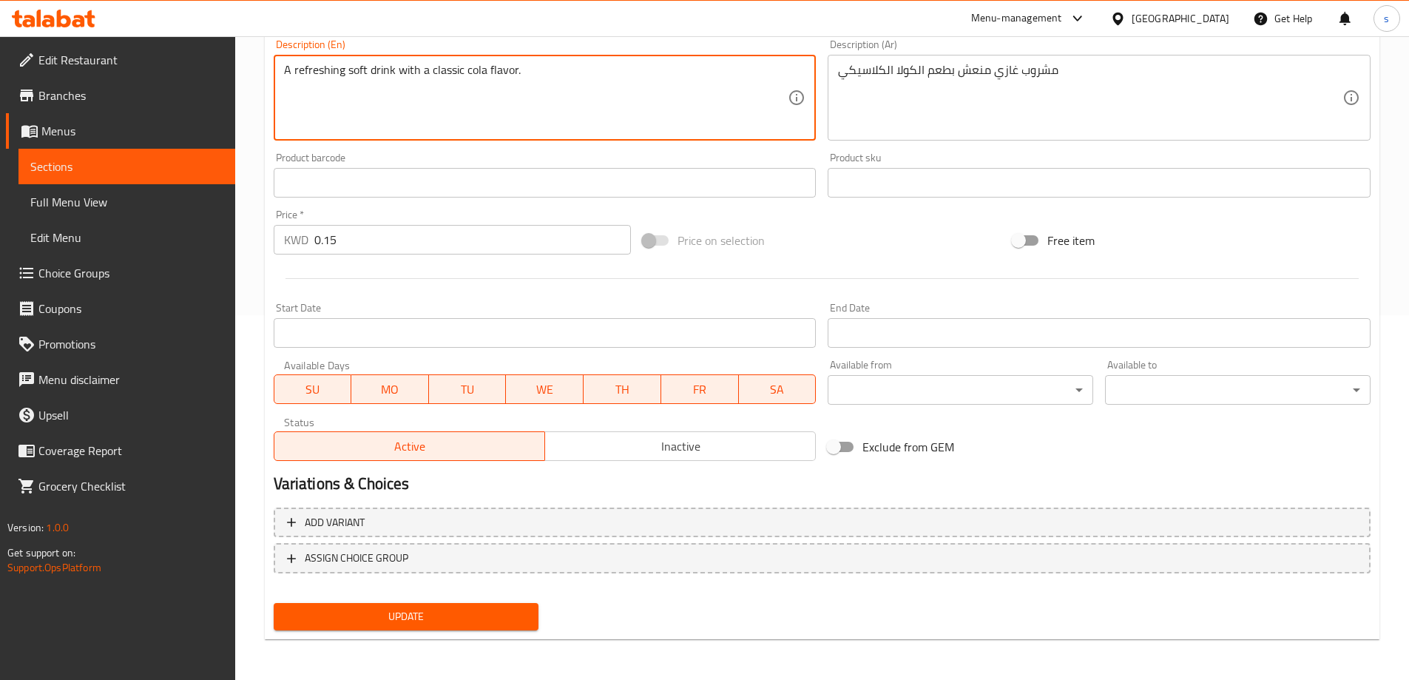
scroll to position [365, 0]
type textarea "A refreshing soft drink with a classic cola flavor."
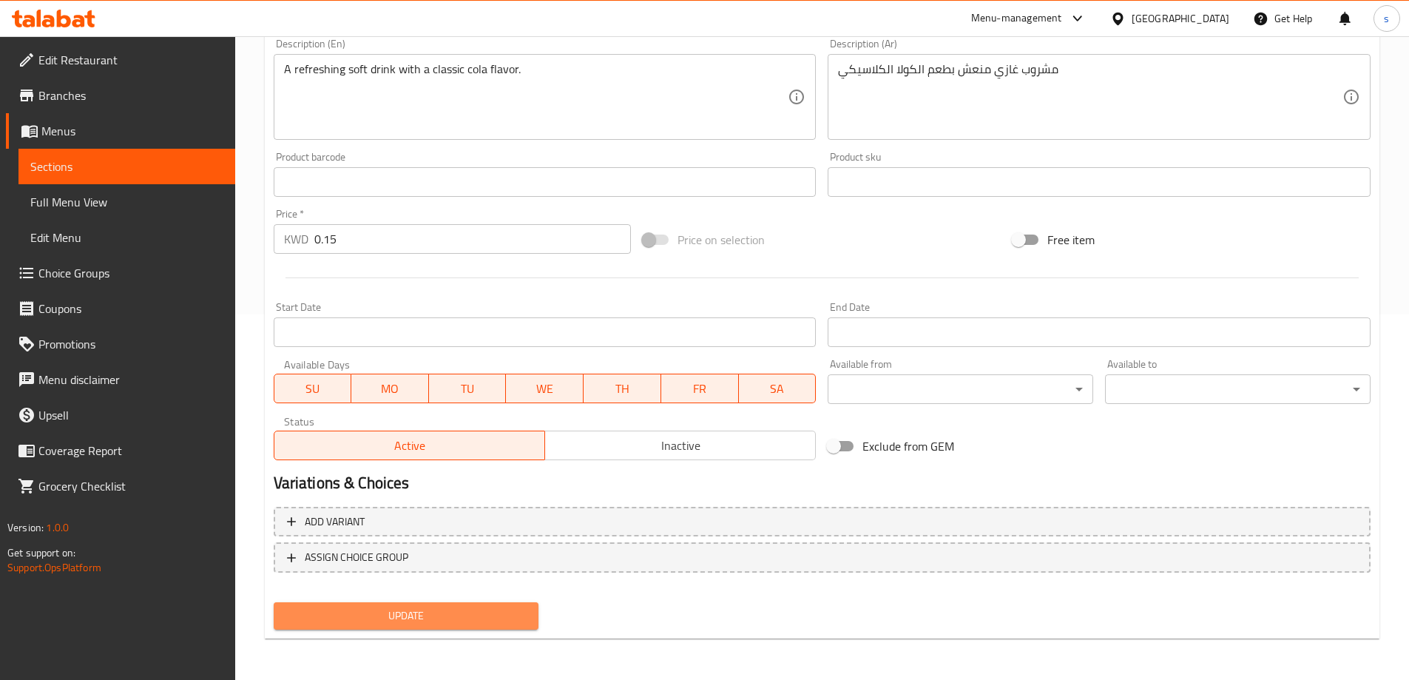
click at [482, 606] on button "Update" at bounding box center [407, 615] width 266 height 27
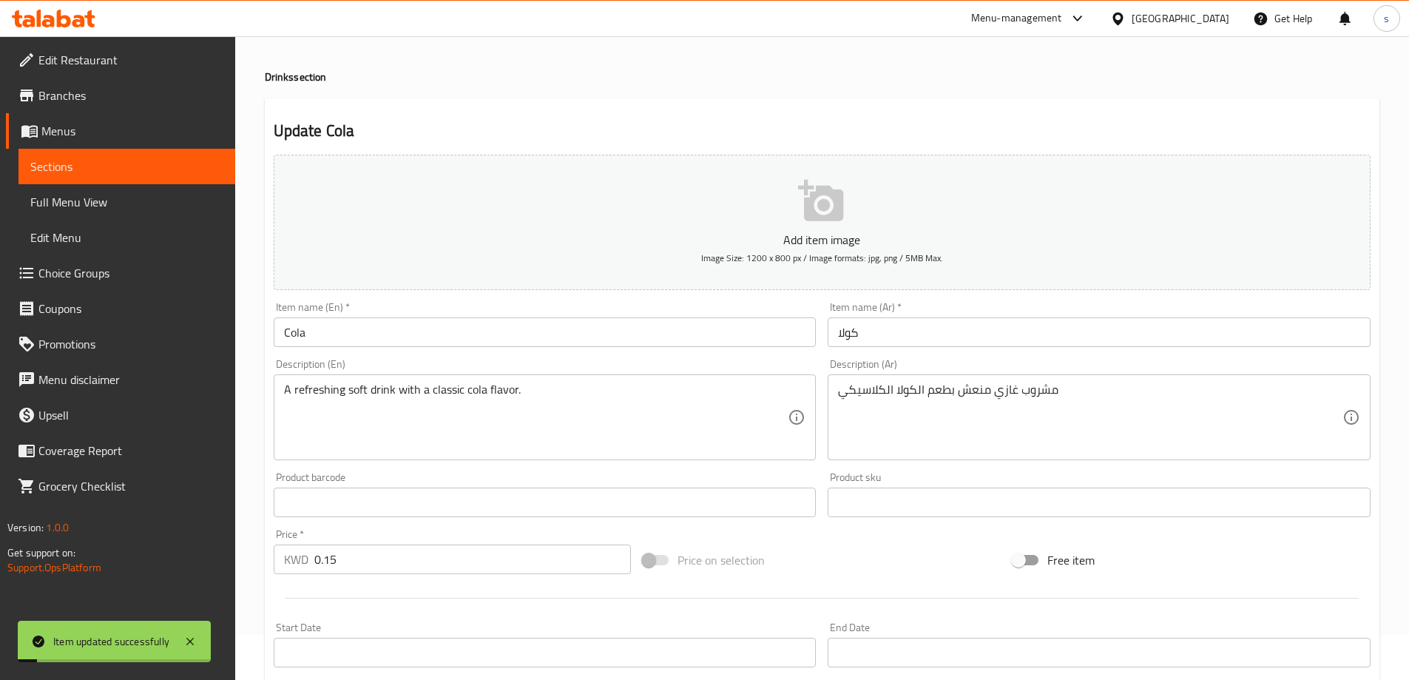
scroll to position [0, 0]
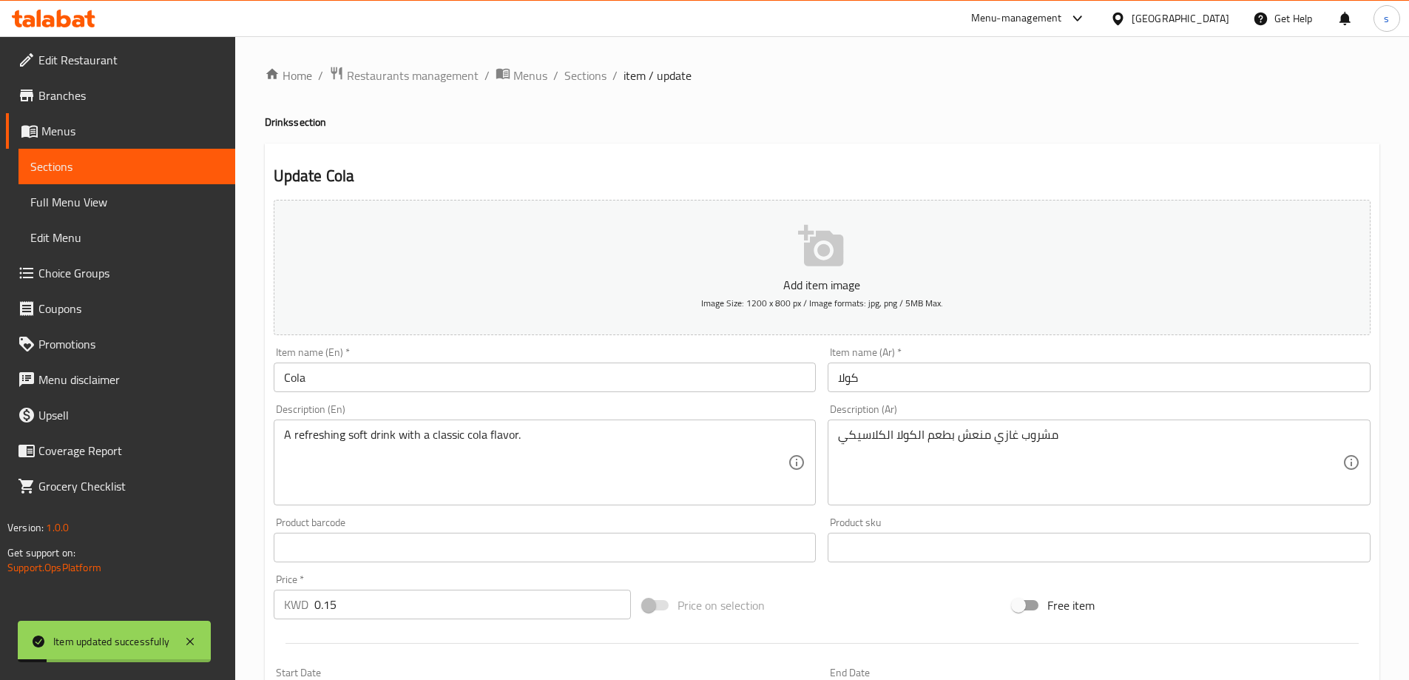
click at [377, 382] on input "Cola" at bounding box center [545, 378] width 543 height 30
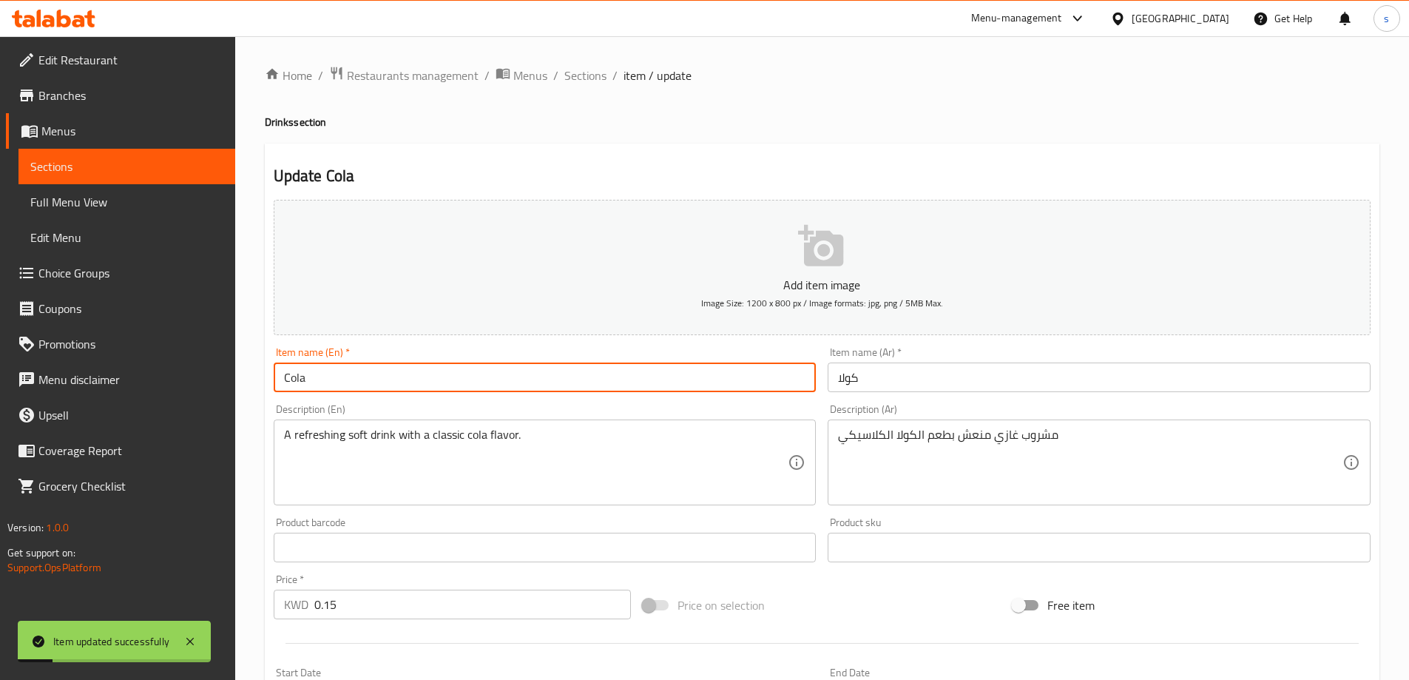
click at [377, 382] on input "Cola" at bounding box center [545, 378] width 543 height 30
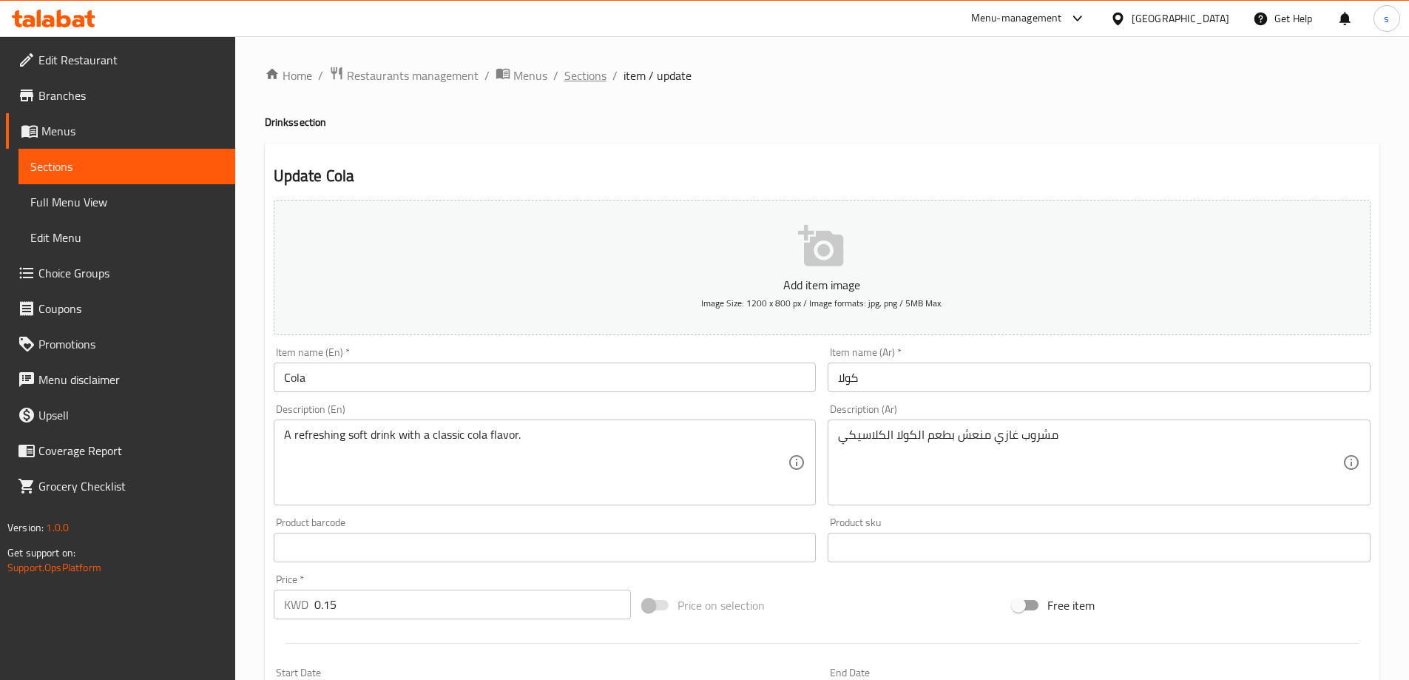
click at [577, 70] on span "Sections" at bounding box center [585, 76] width 42 height 18
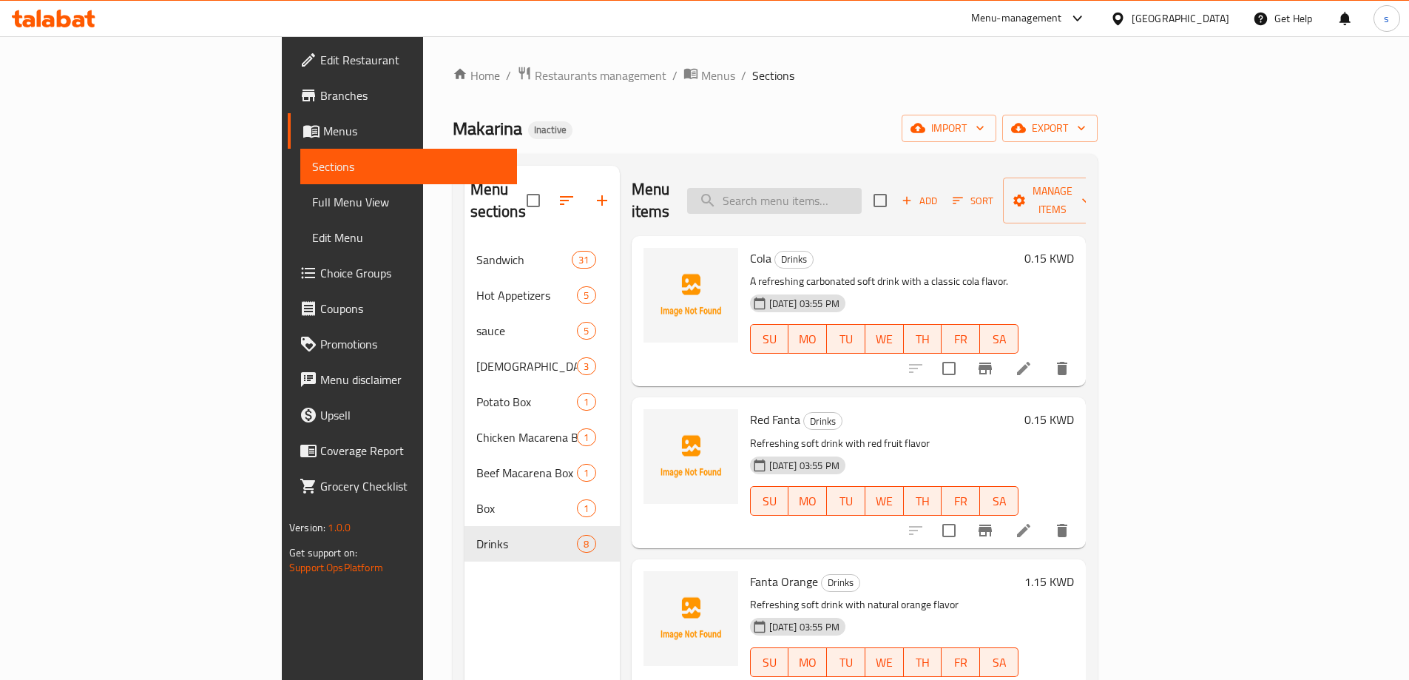
click at [833, 188] on input "search" at bounding box center [774, 201] width 175 height 26
paste input "Kinza Cola"
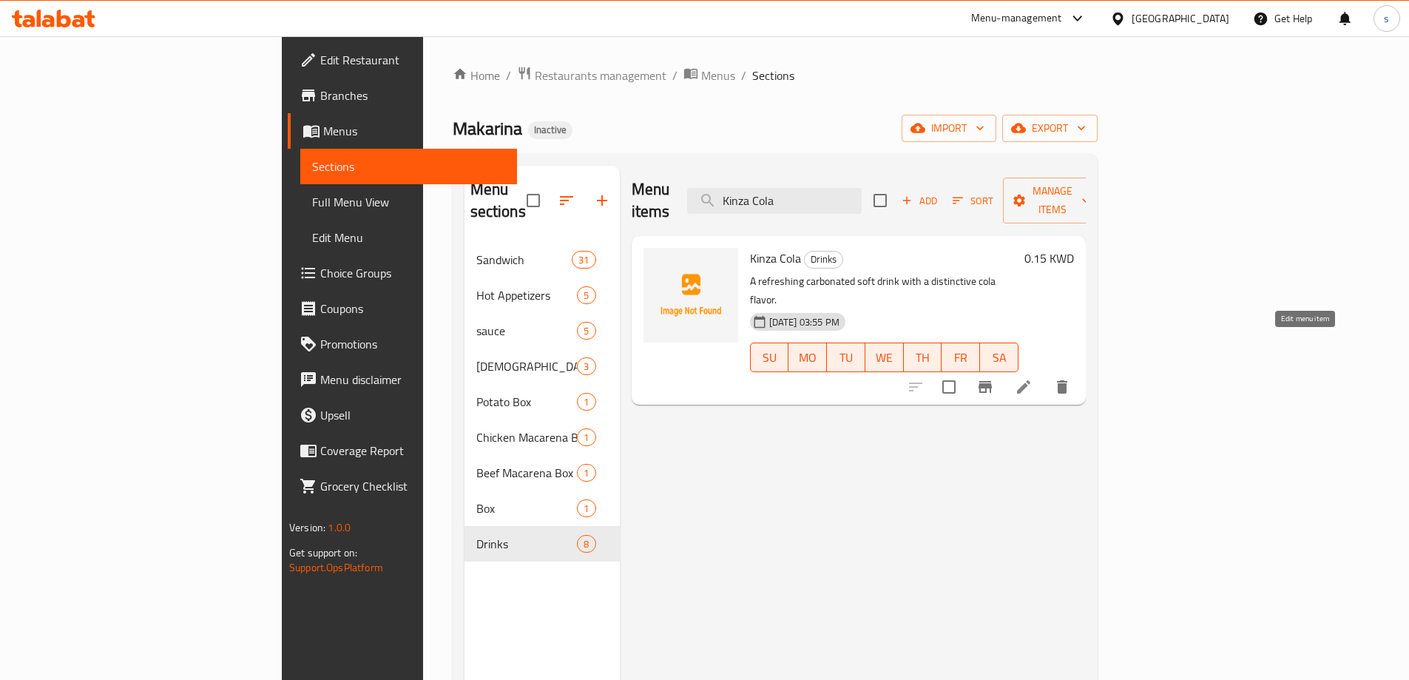
type input "Kinza Cola"
click at [1031, 380] on icon at bounding box center [1023, 386] width 13 height 13
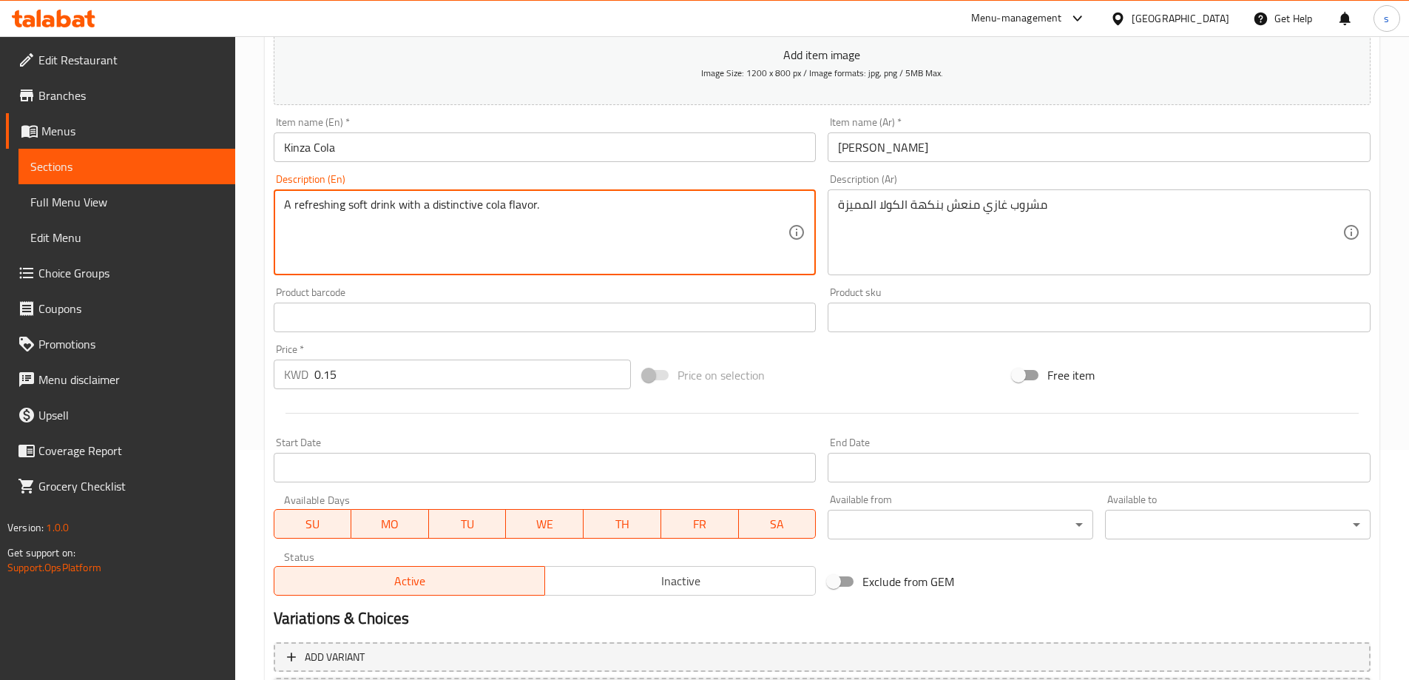
scroll to position [365, 0]
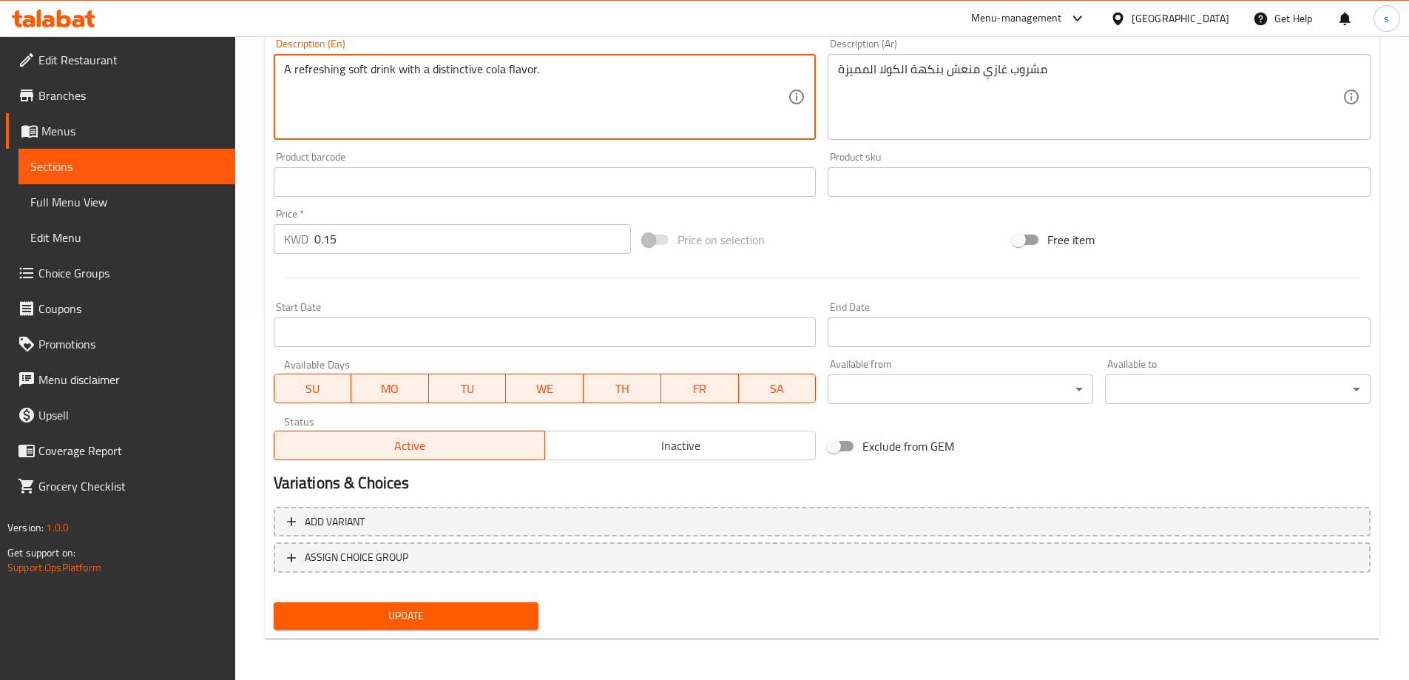
type textarea "A refreshing soft drink with a distinctive cola flavor."
click at [454, 621] on span "Update" at bounding box center [407, 616] width 242 height 18
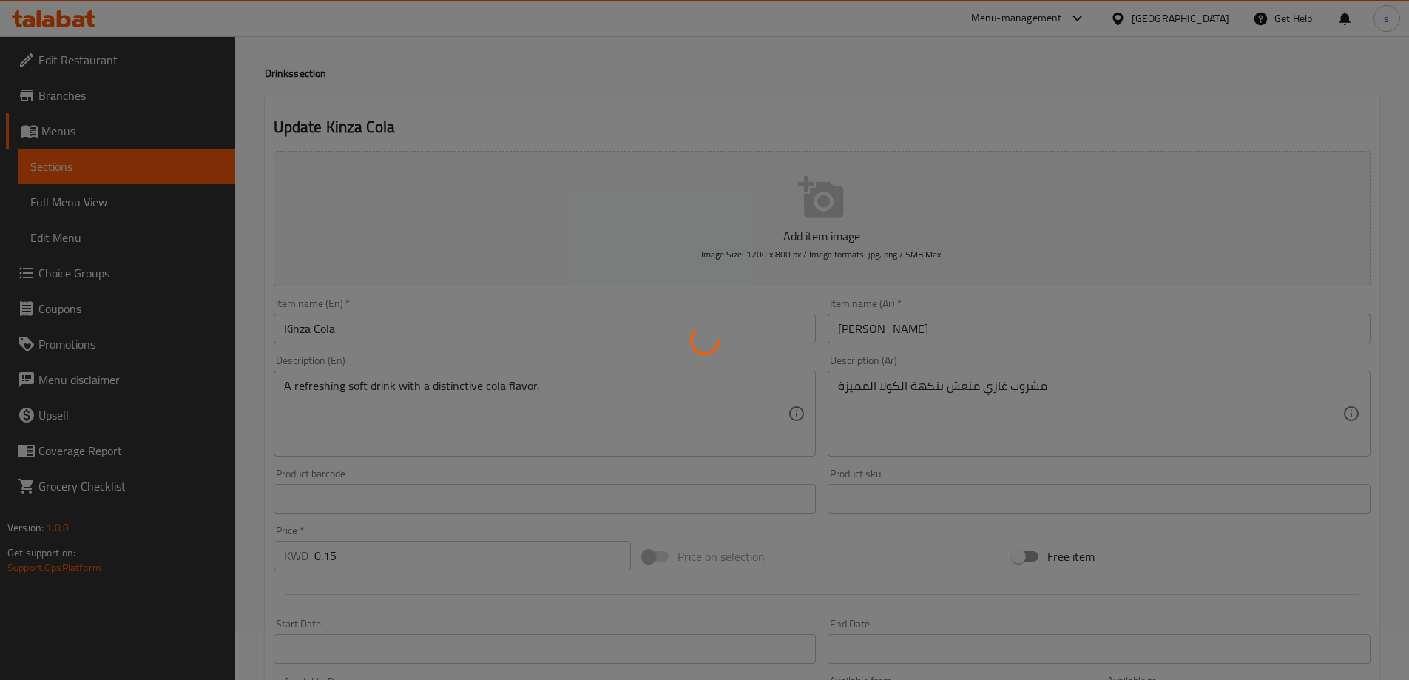
scroll to position [0, 0]
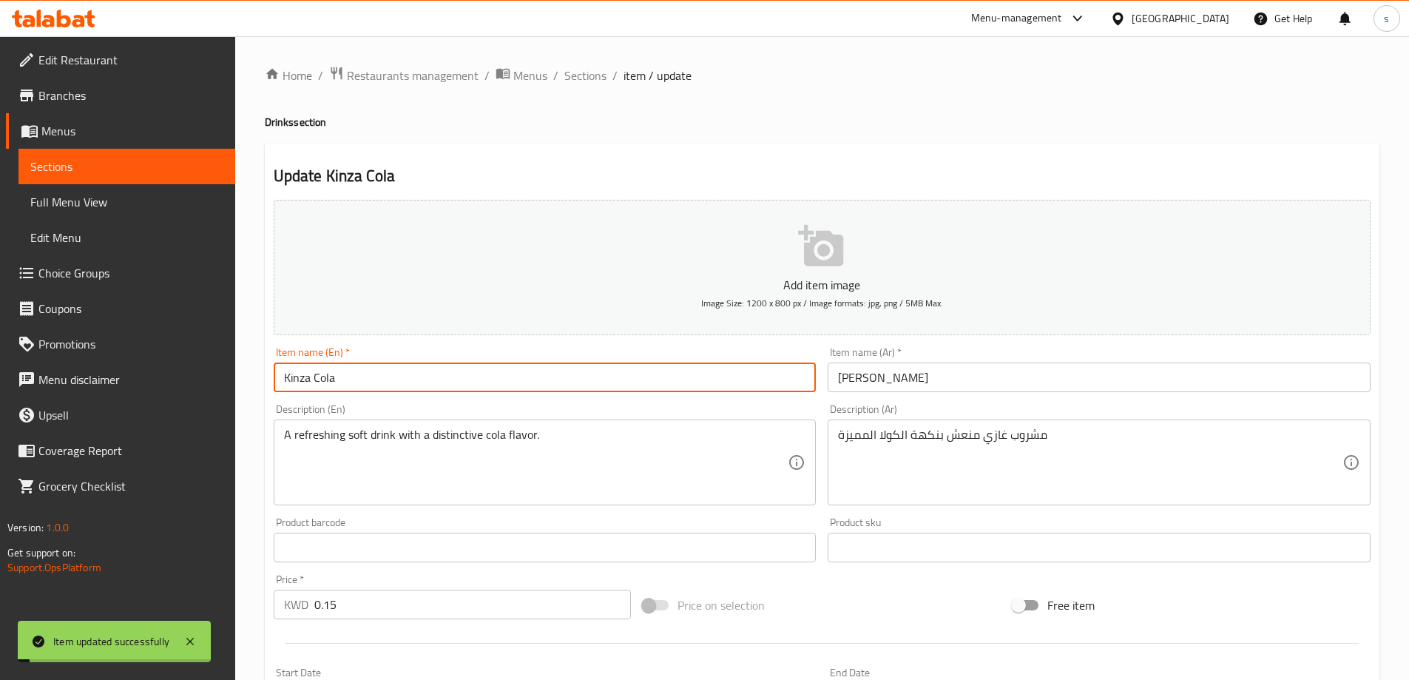
click at [371, 377] on input "Kinza Cola" at bounding box center [545, 378] width 543 height 30
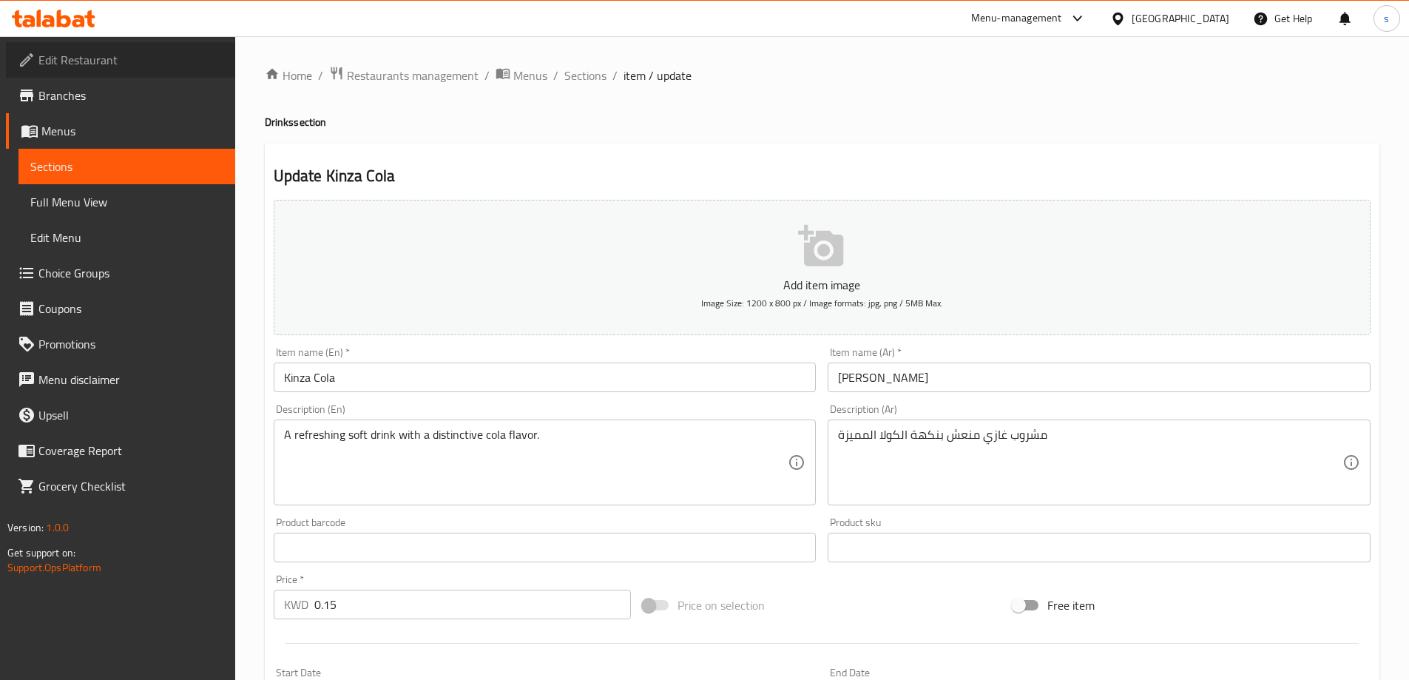
click at [97, 58] on span "Edit Restaurant" at bounding box center [130, 60] width 185 height 18
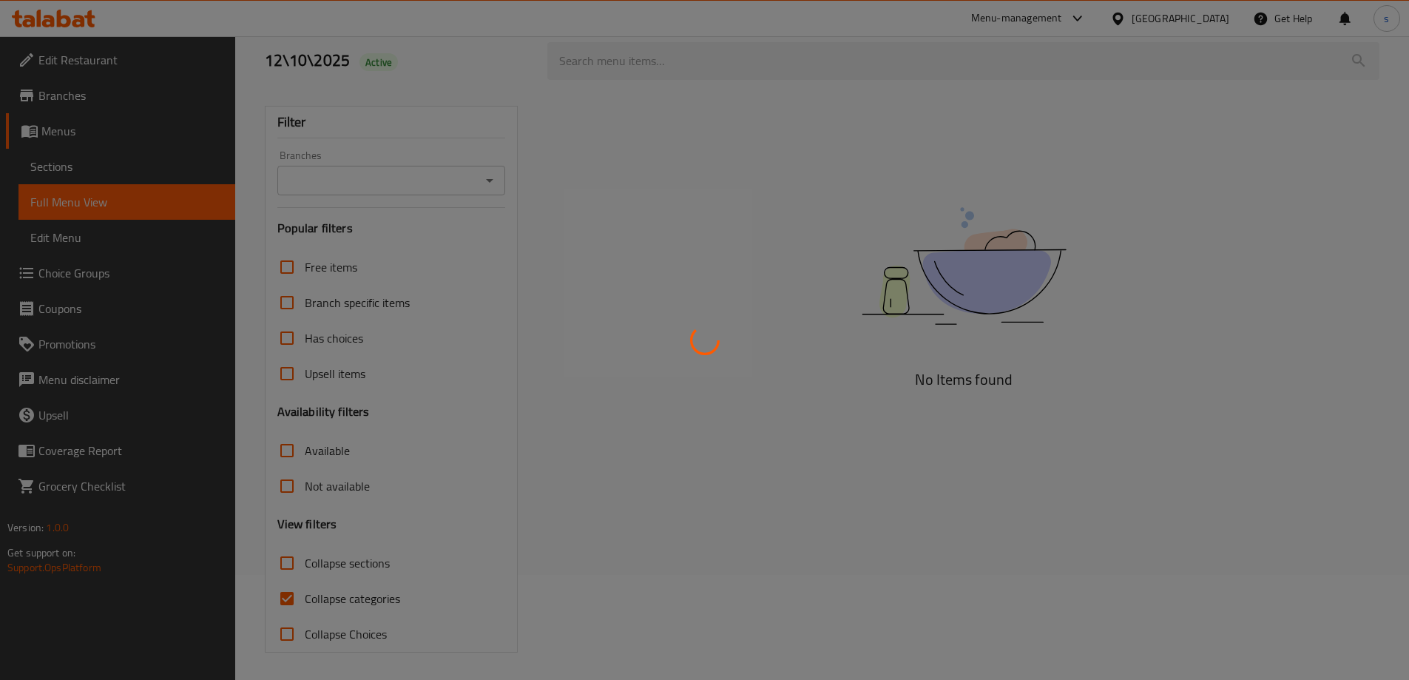
scroll to position [107, 0]
click at [306, 595] on div at bounding box center [704, 340] width 1409 height 680
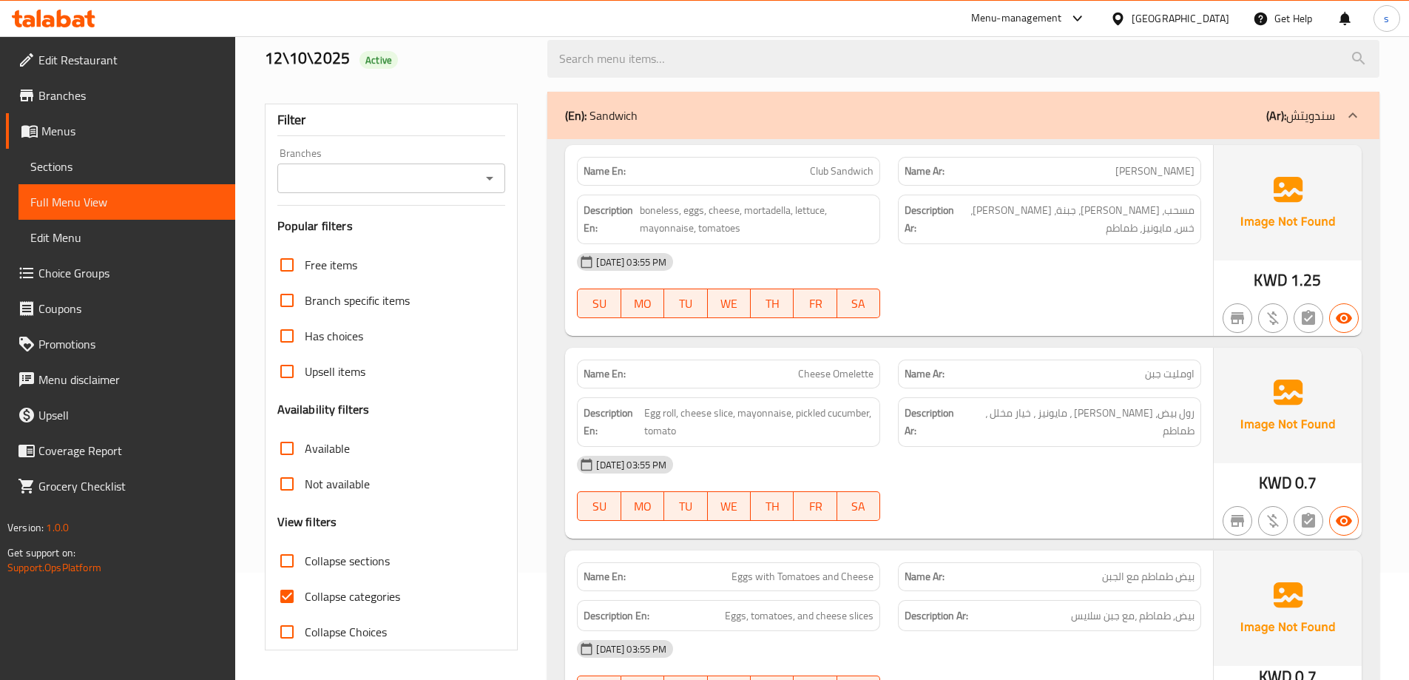
click at [306, 595] on span "Collapse categories" at bounding box center [352, 596] width 95 height 18
click at [305, 595] on input "Collapse categories" at bounding box center [287, 597] width 36 height 36
checkbox input "false"
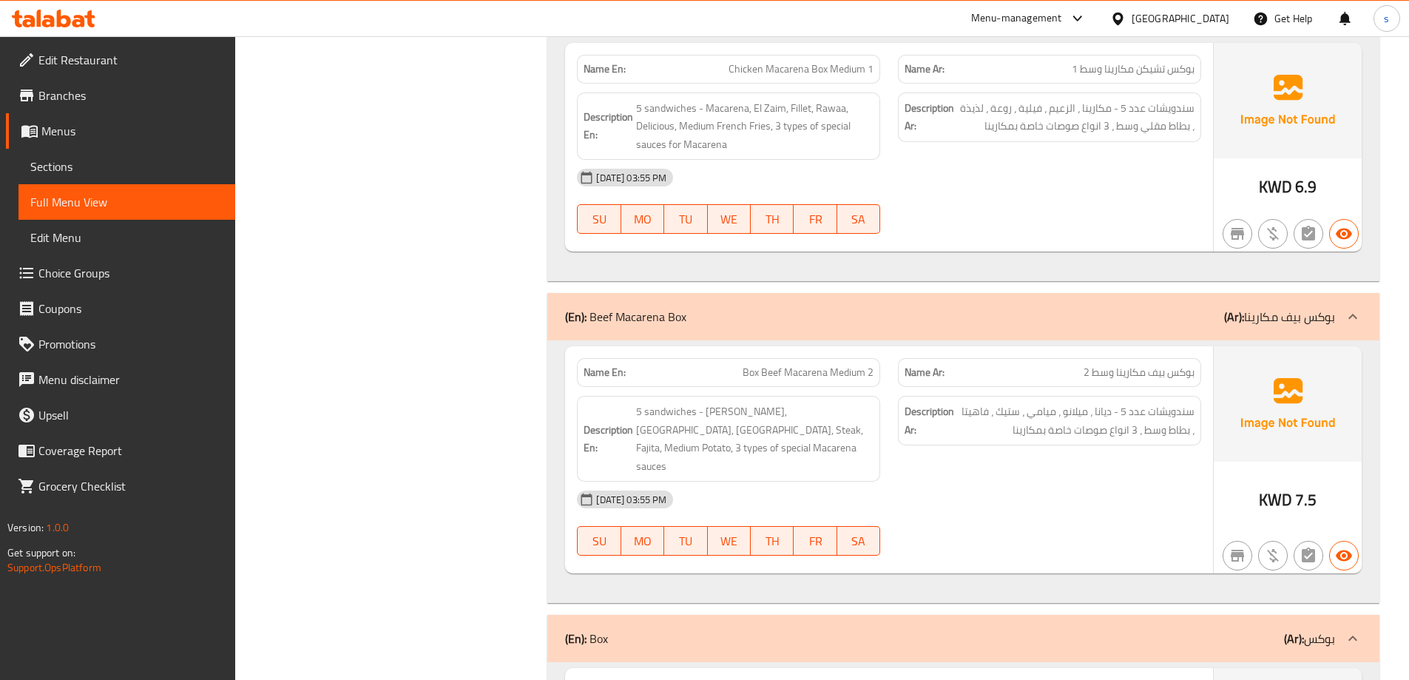
scroll to position [5453, 0]
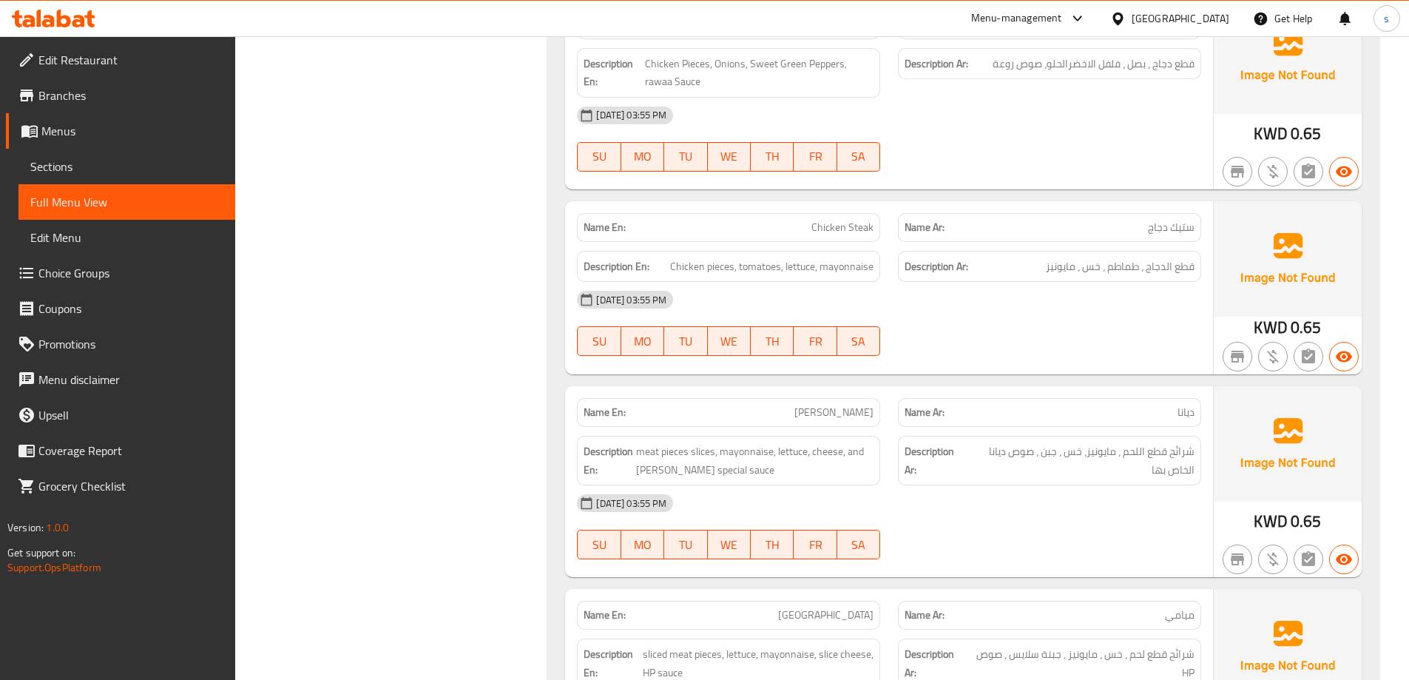
click at [1022, 485] on div "12-10-2025 03:55 PM SU MO TU WE TH FR SA" at bounding box center [889, 526] width 642 height 83
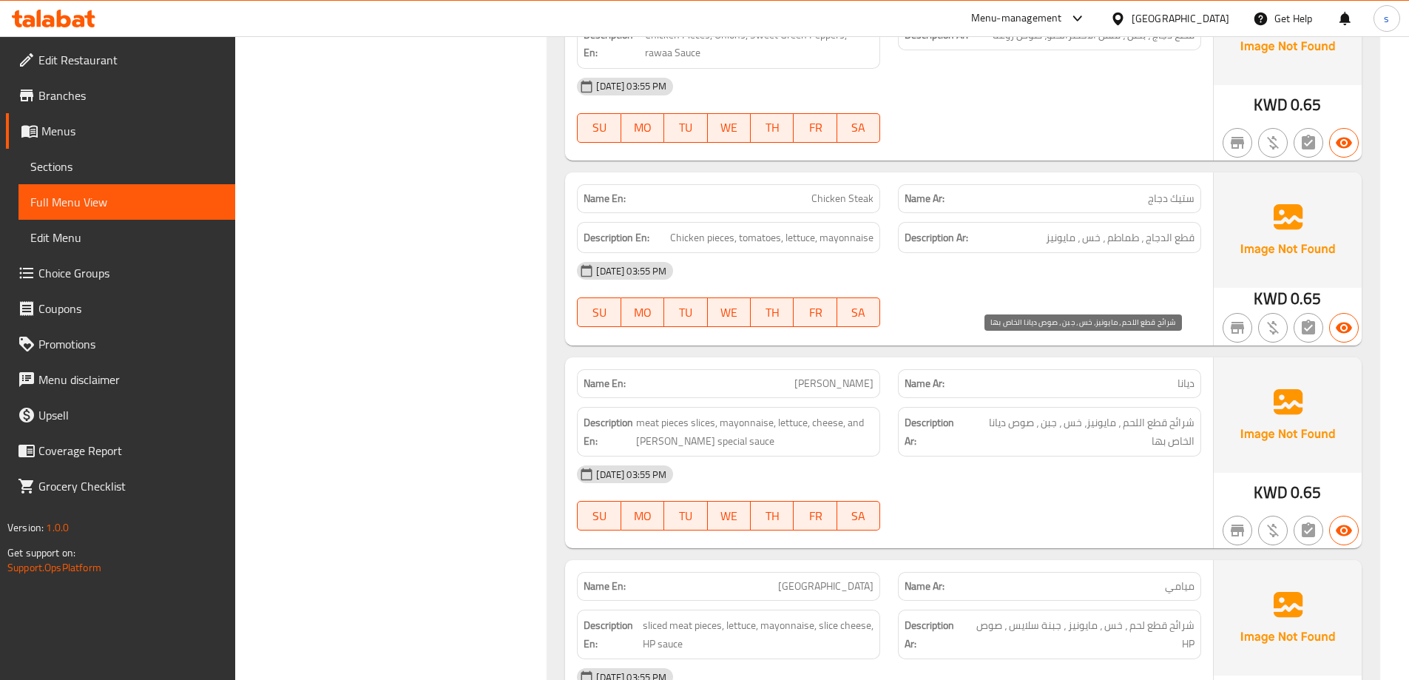
scroll to position [5527, 0]
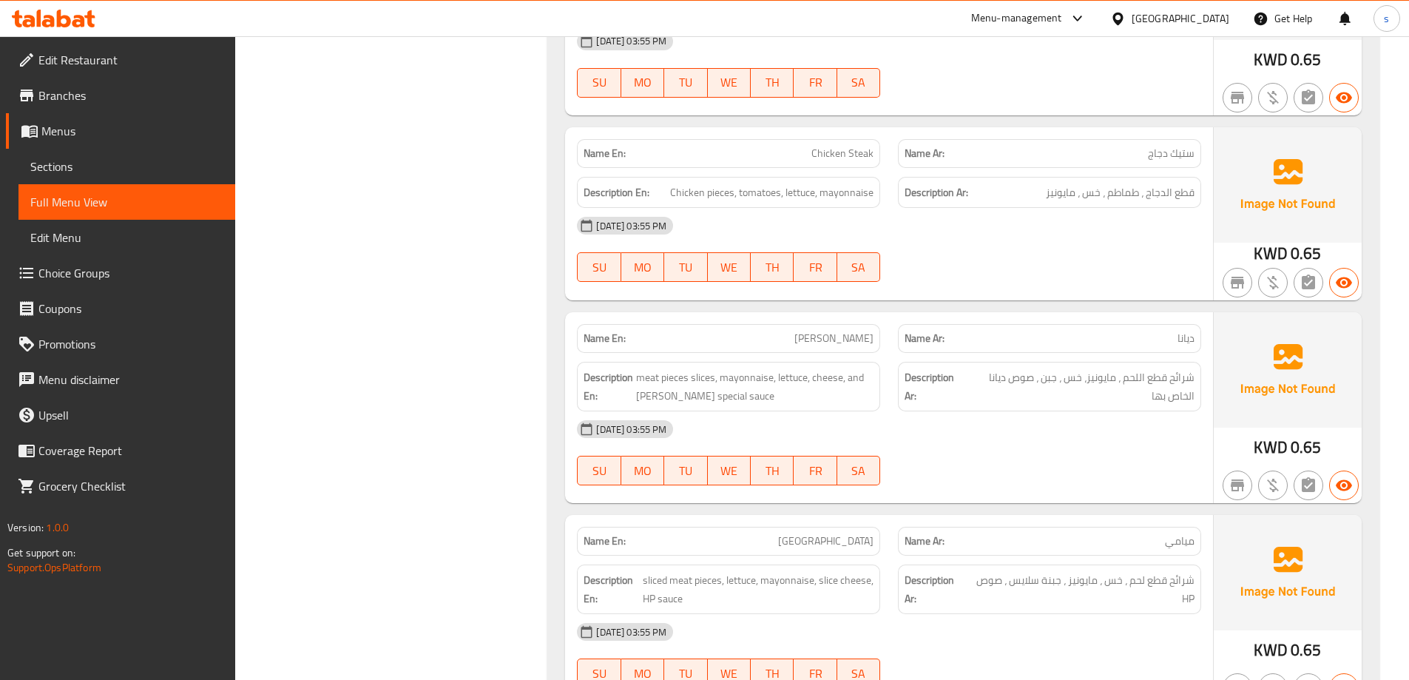
click at [950, 362] on div "Description Ar: شرائح قطع اللحم ، مايونيز، خس ، جبن ، صوص ديانا الخاص بها" at bounding box center [1049, 387] width 303 height 50
click at [954, 368] on strong "Description Ar:" at bounding box center [934, 386] width 58 height 36
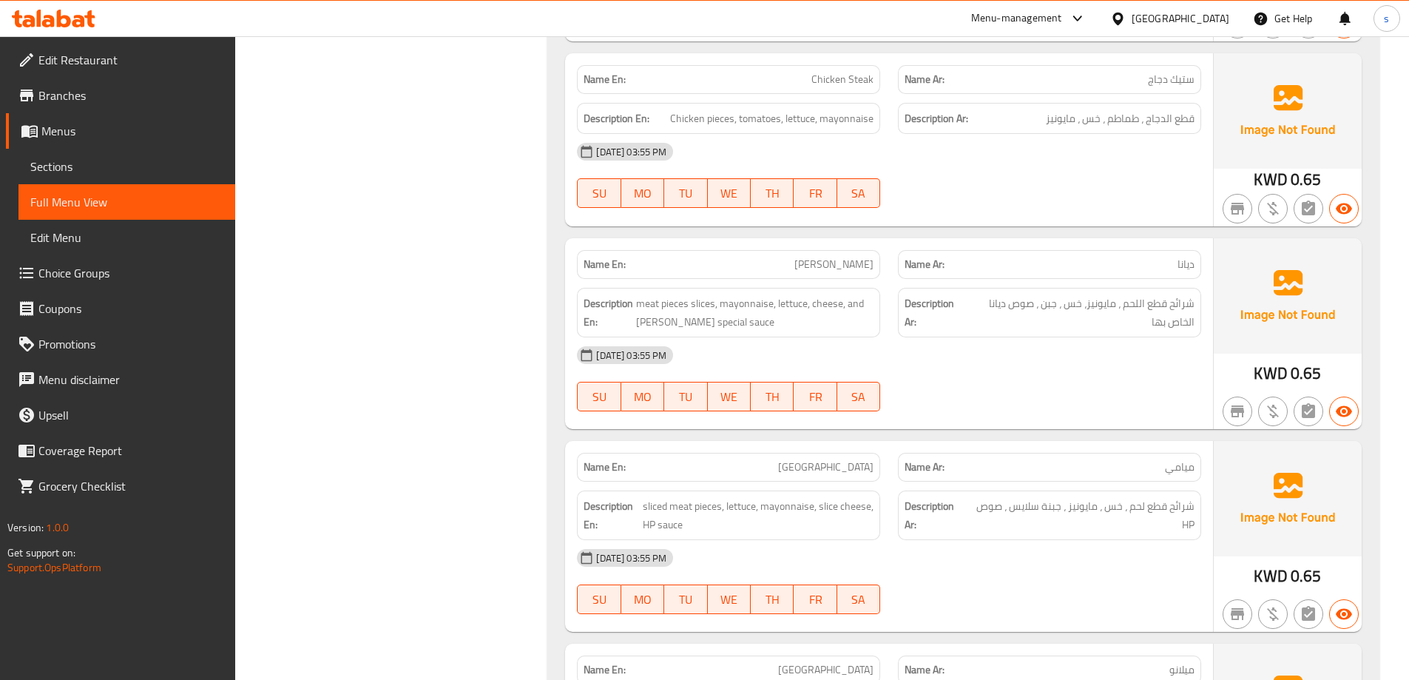
click at [992, 337] on div "12-10-2025 03:55 PM SU MO TU WE TH FR SA" at bounding box center [889, 378] width 642 height 83
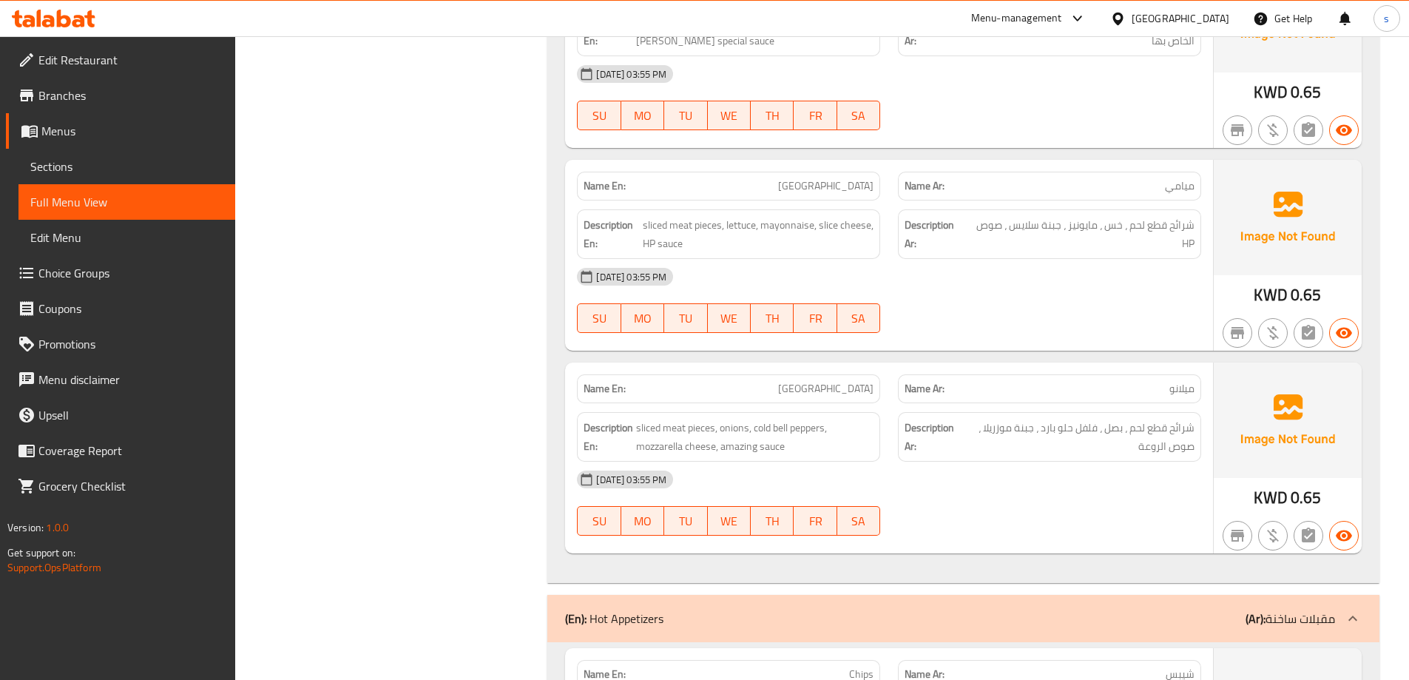
scroll to position [5896, 0]
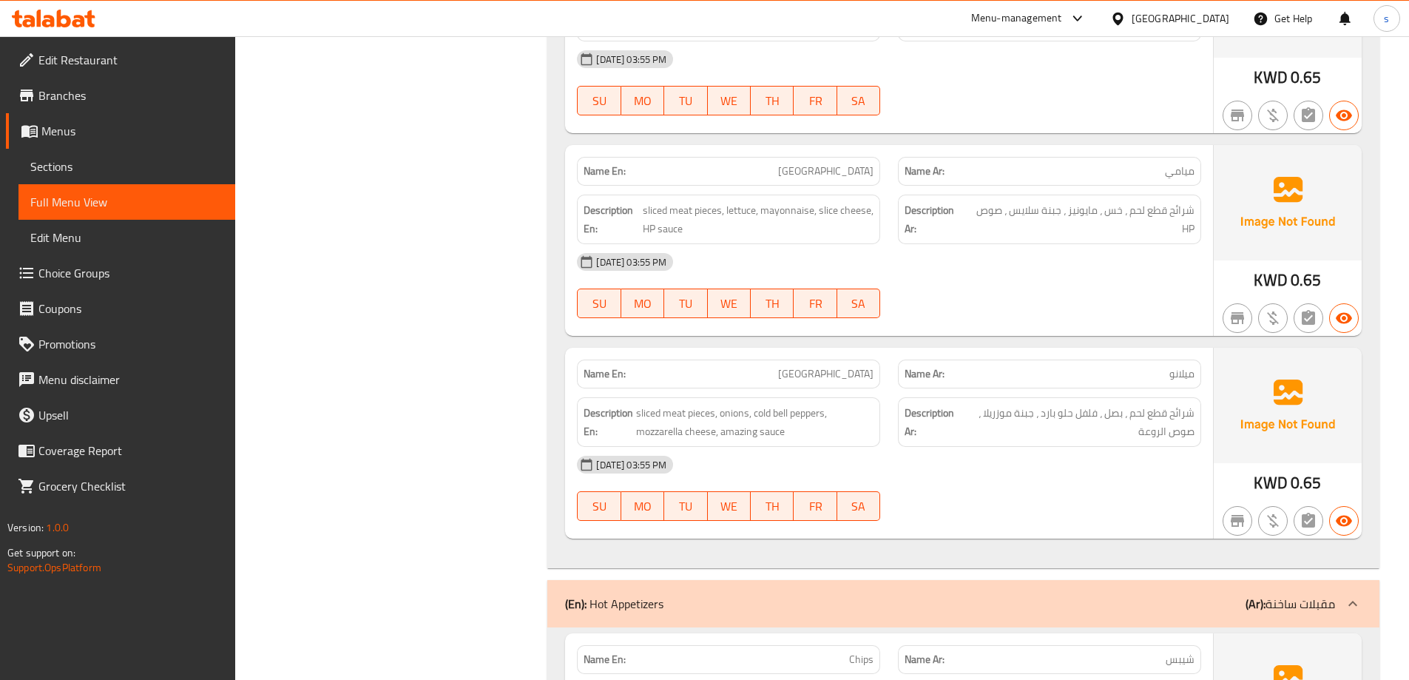
click at [972, 309] on div at bounding box center [1049, 318] width 321 height 18
click at [986, 244] on div "[DATE] 03:55 PM" at bounding box center [889, 262] width 642 height 36
click at [1051, 244] on div "[DATE] 03:55 PM" at bounding box center [889, 262] width 642 height 36
click at [720, 201] on span "sliced ​​meat pieces, lettuce, mayonnaise, slice cheese, HP sauce" at bounding box center [758, 219] width 231 height 36
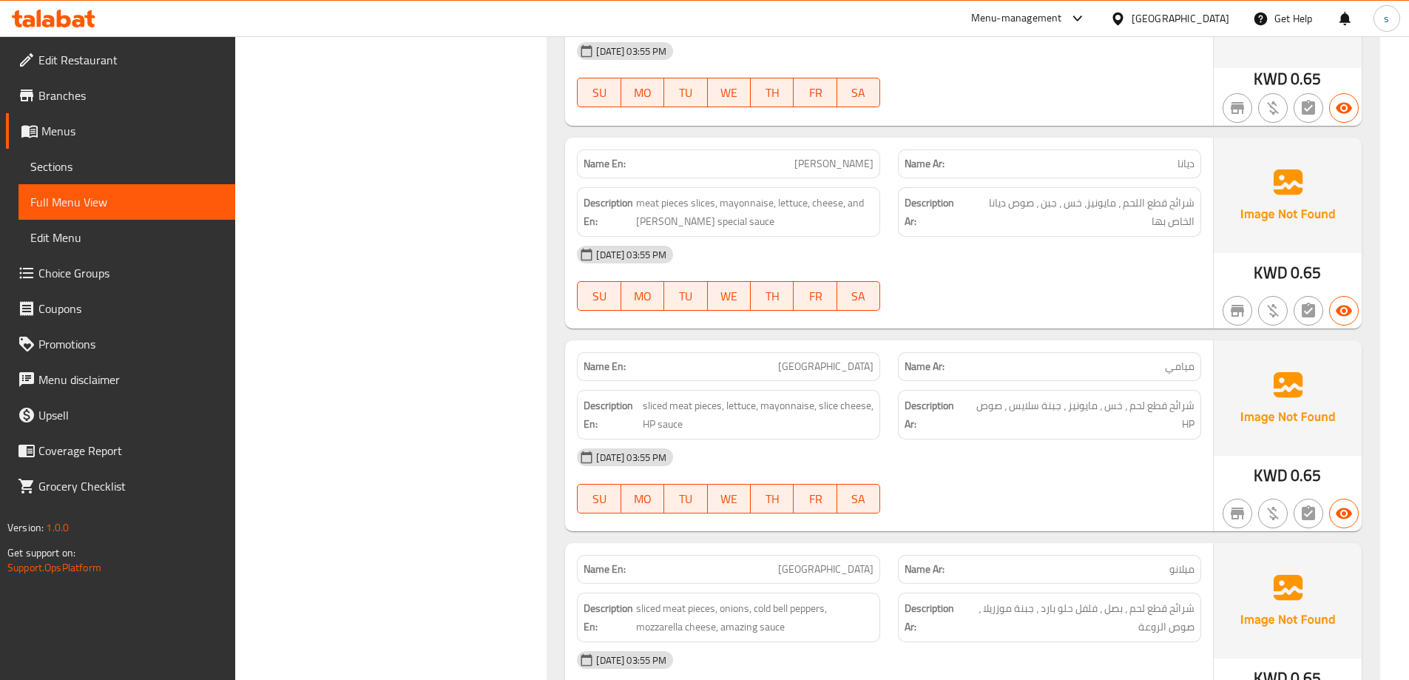
scroll to position [5674, 0]
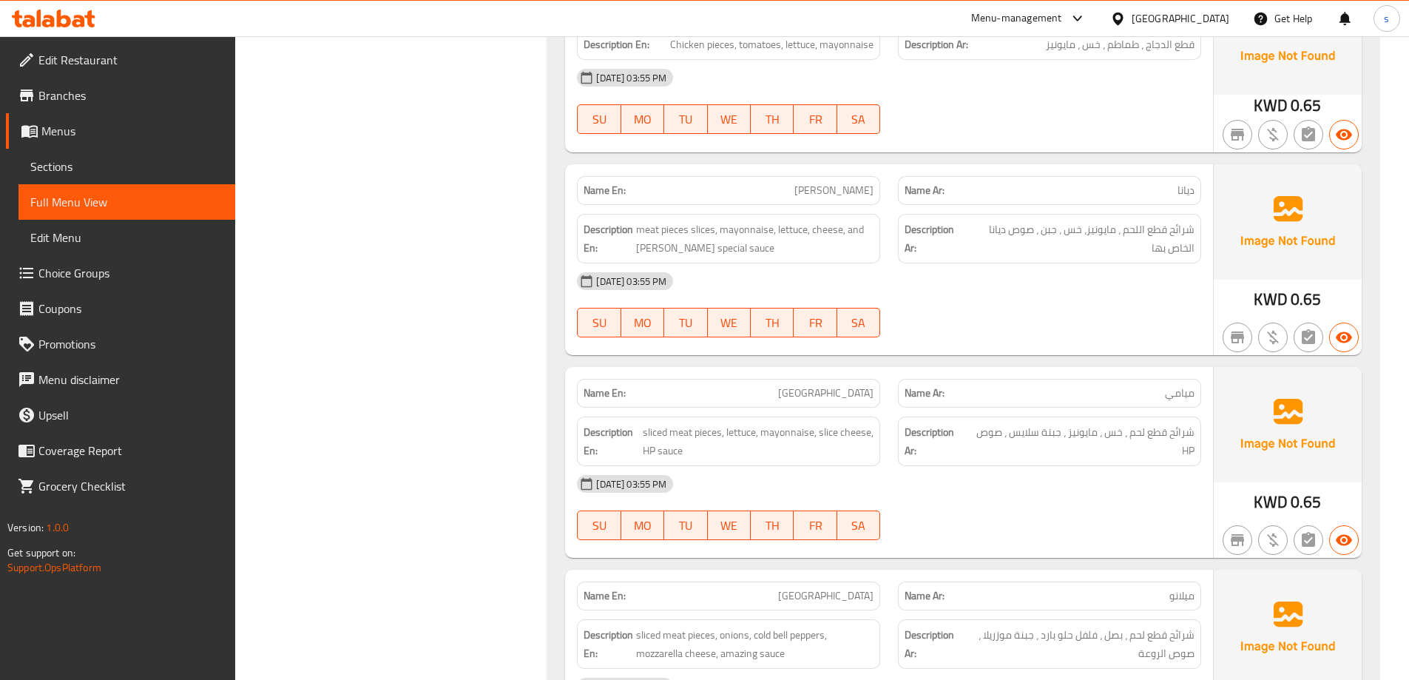
click at [870, 385] on span "[GEOGRAPHIC_DATA]" at bounding box center [825, 393] width 95 height 16
copy span "[GEOGRAPHIC_DATA]"
click at [815, 379] on div "Name En: Miami" at bounding box center [728, 393] width 303 height 29
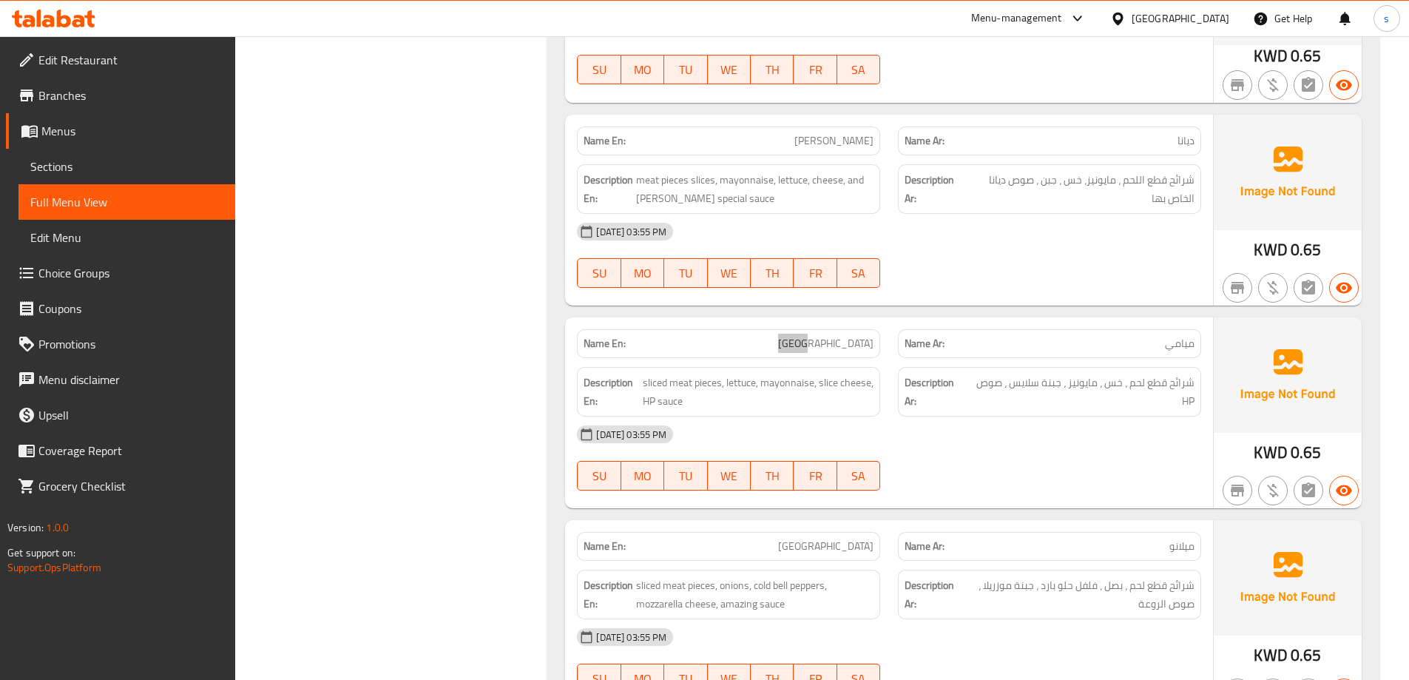
scroll to position [5822, 0]
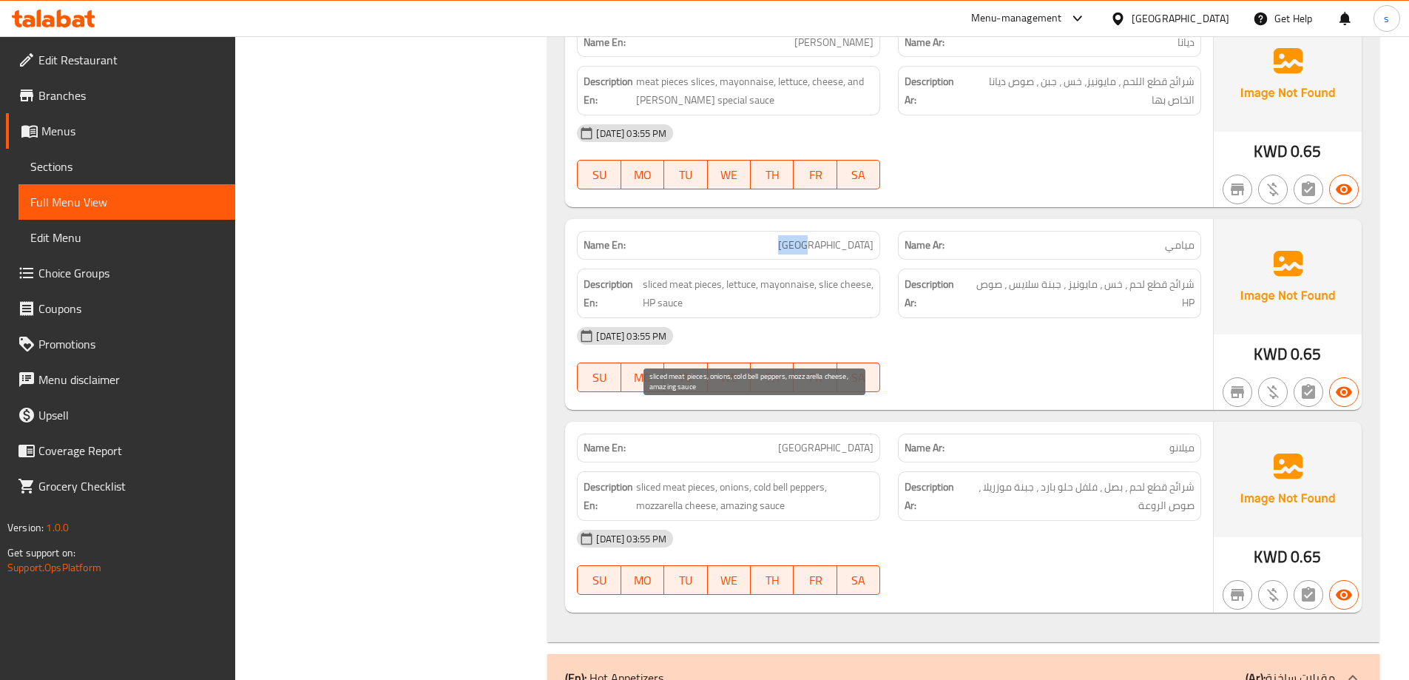
click at [869, 440] on span "[GEOGRAPHIC_DATA]" at bounding box center [825, 448] width 95 height 16
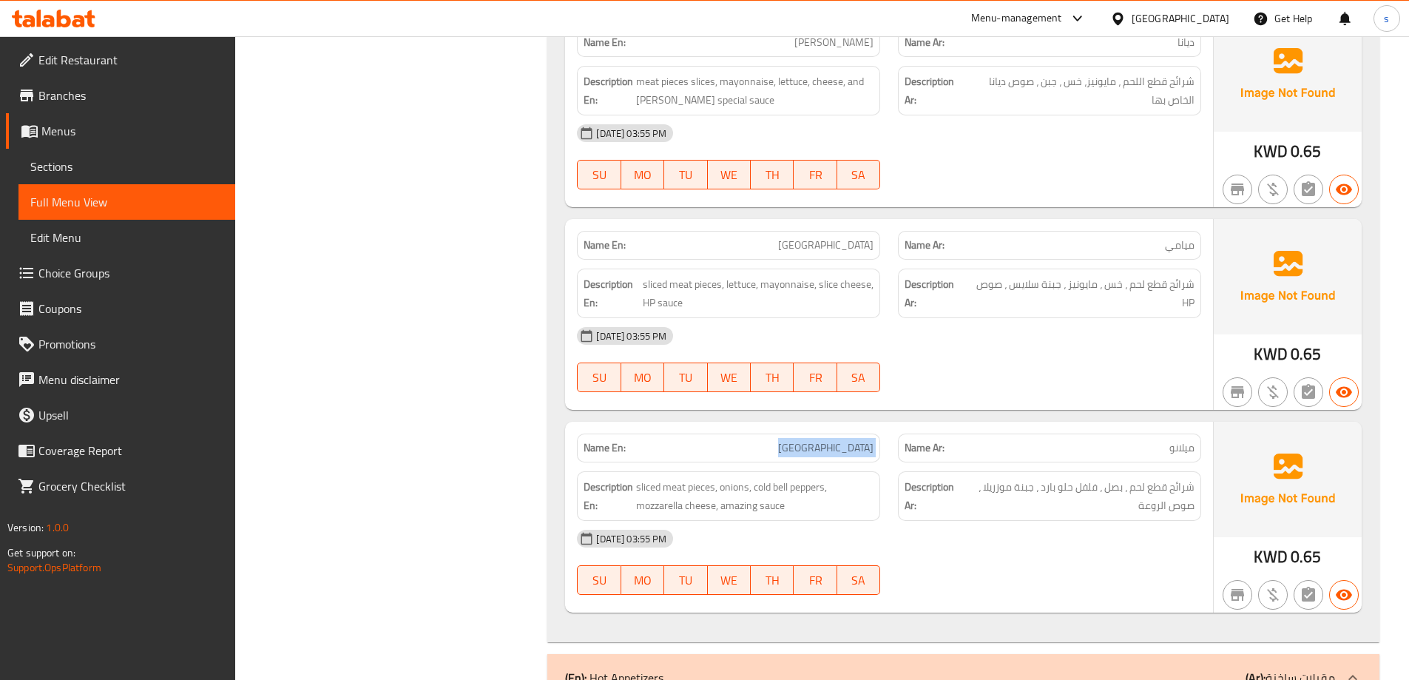
click at [869, 440] on span "[GEOGRAPHIC_DATA]" at bounding box center [825, 448] width 95 height 16
copy span "[GEOGRAPHIC_DATA]"
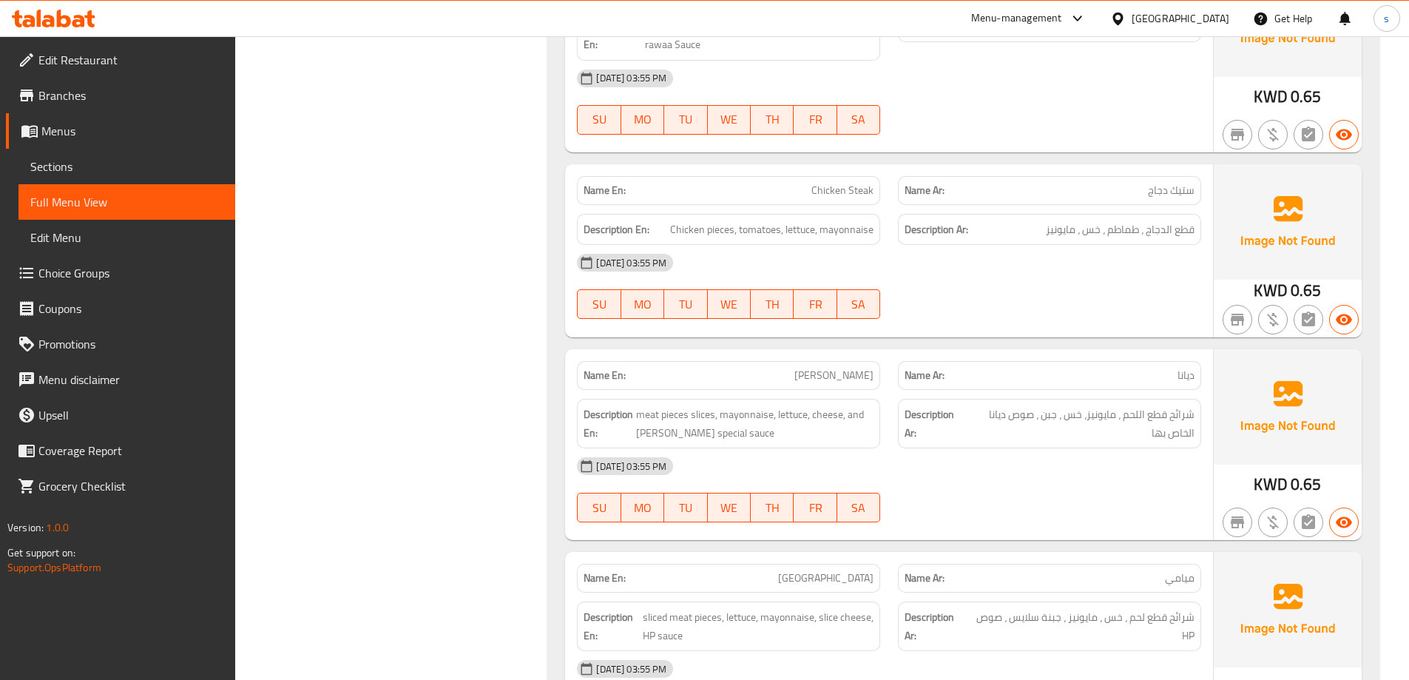
scroll to position [5379, 0]
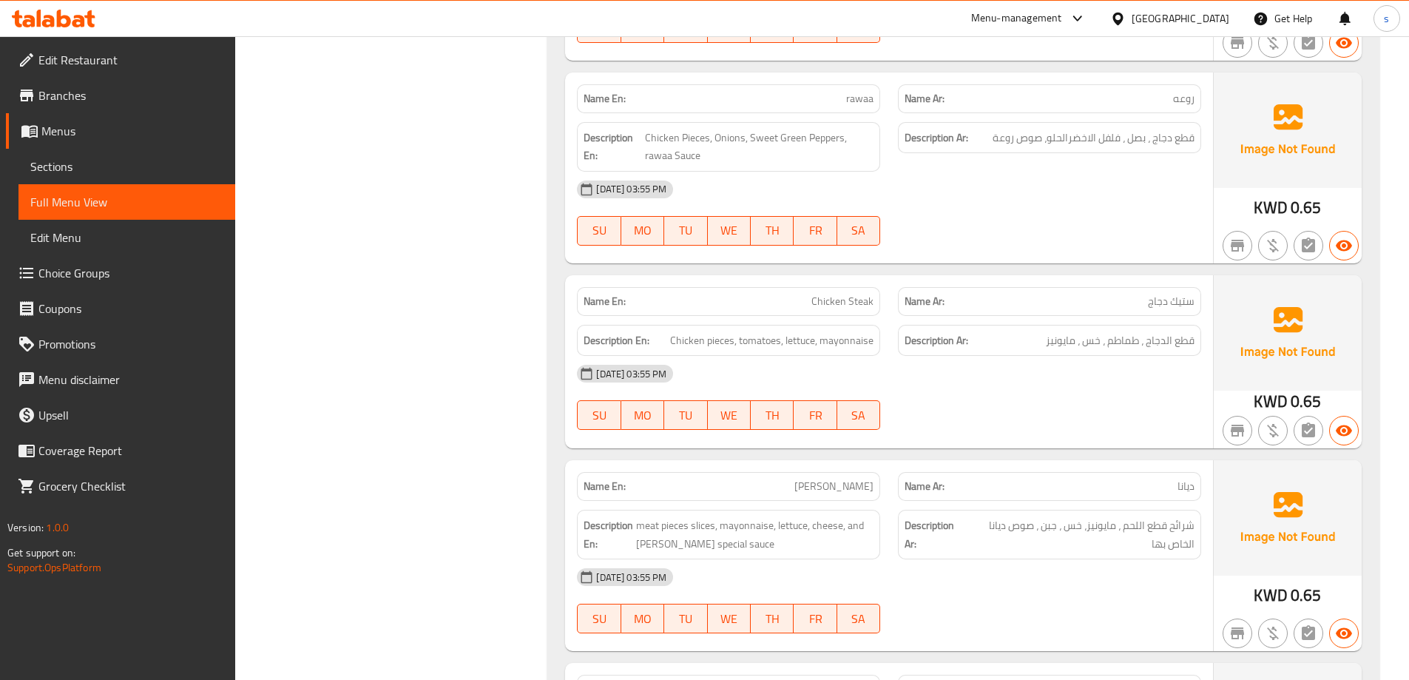
click at [862, 479] on span "[PERSON_NAME]" at bounding box center [834, 487] width 79 height 16
copy span "[PERSON_NAME]"
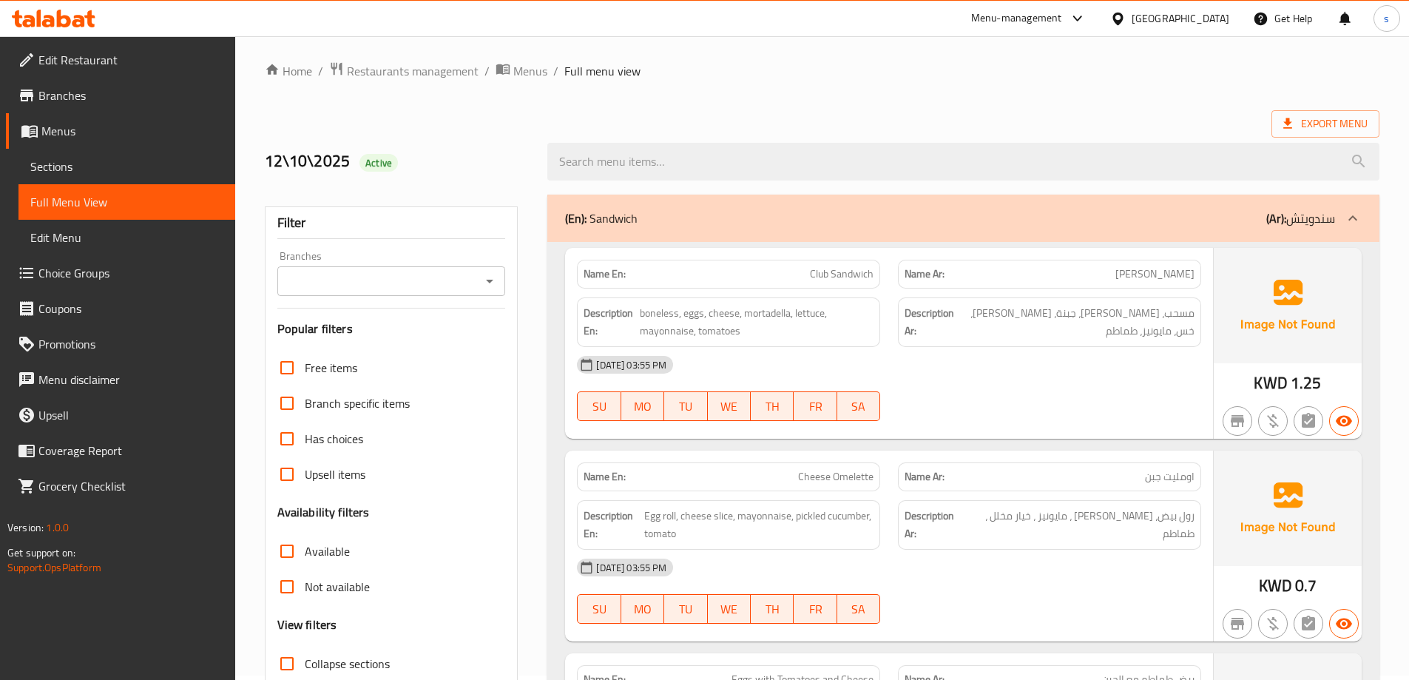
scroll to position [370, 0]
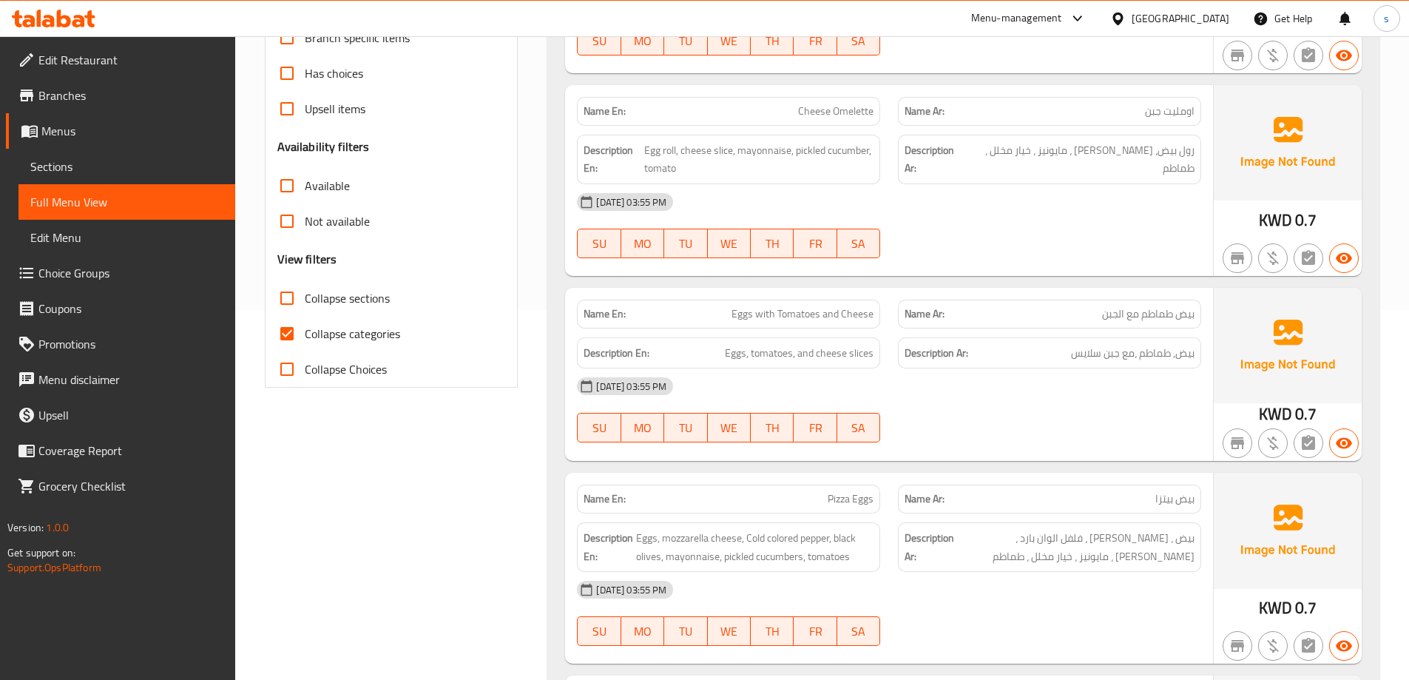
click at [298, 331] on input "Collapse categories" at bounding box center [287, 334] width 36 height 36
checkbox input "false"
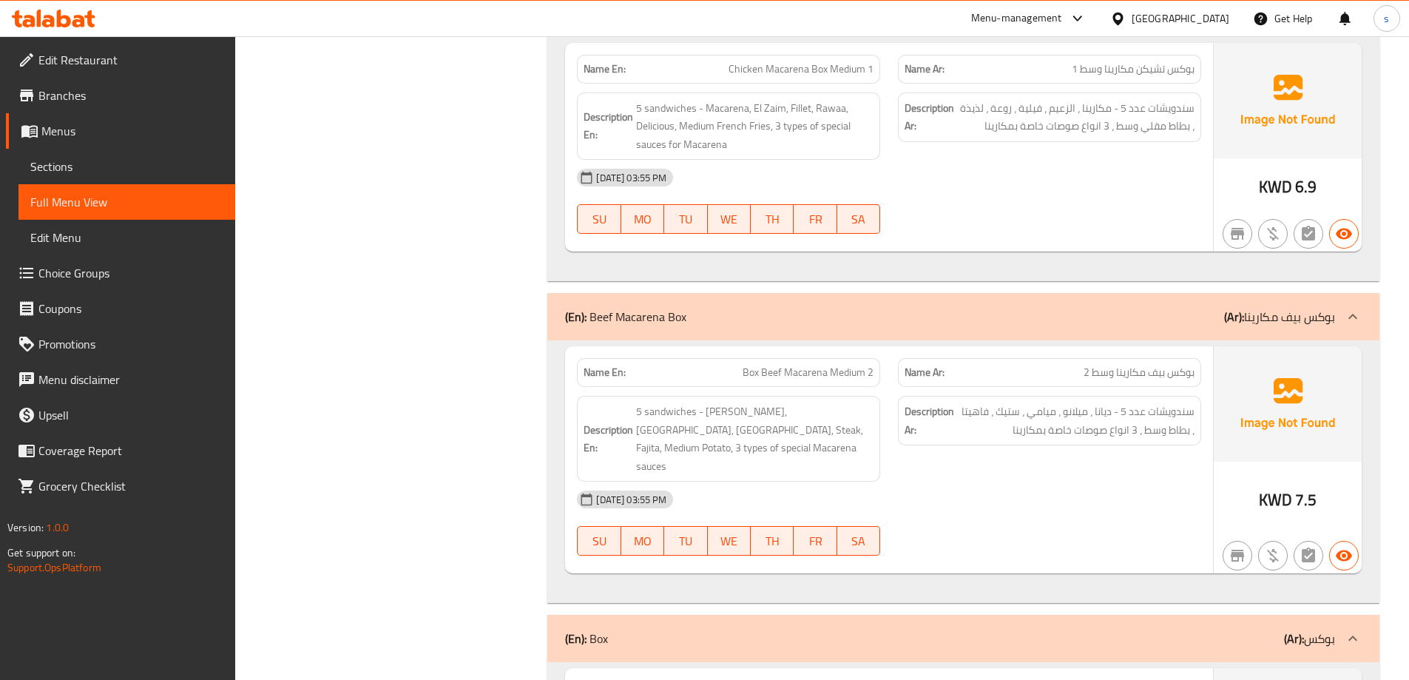
scroll to position [5453, 0]
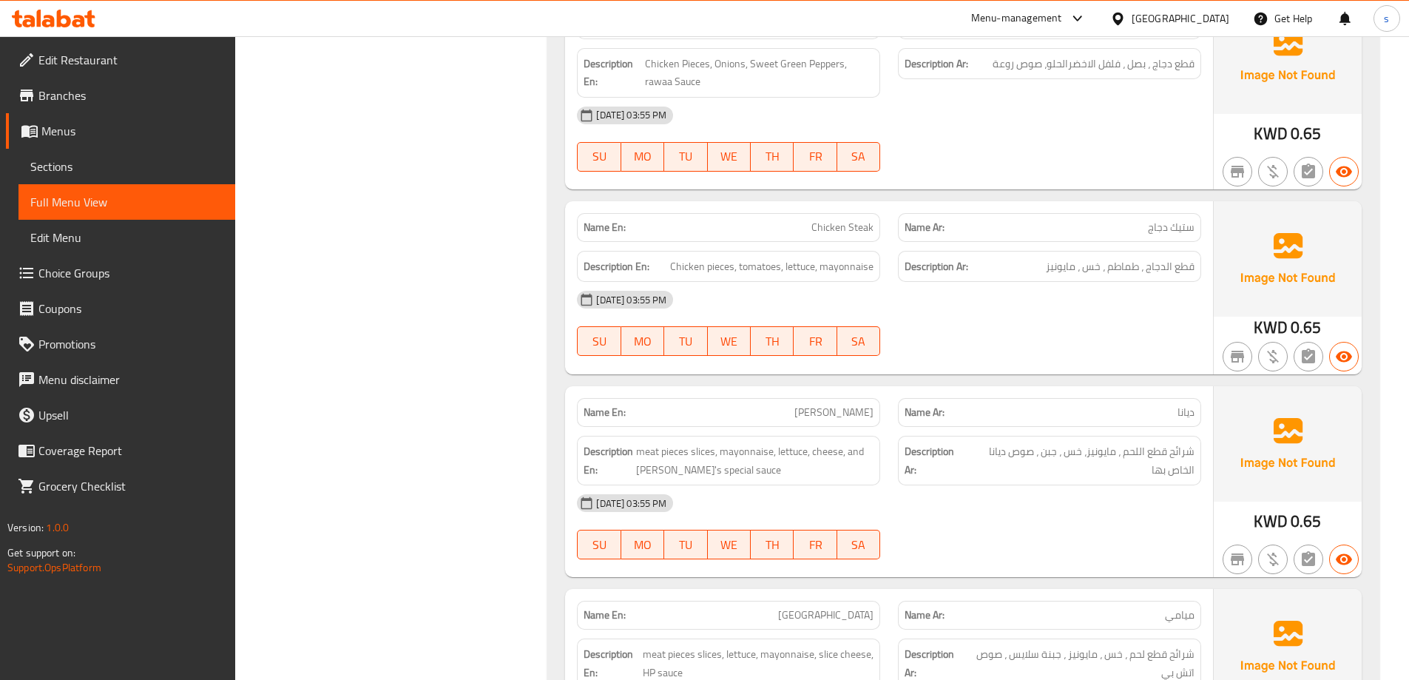
click at [1098, 485] on div "12-10-2025 03:55 PM SU MO TU WE TH FR SA" at bounding box center [889, 526] width 642 height 83
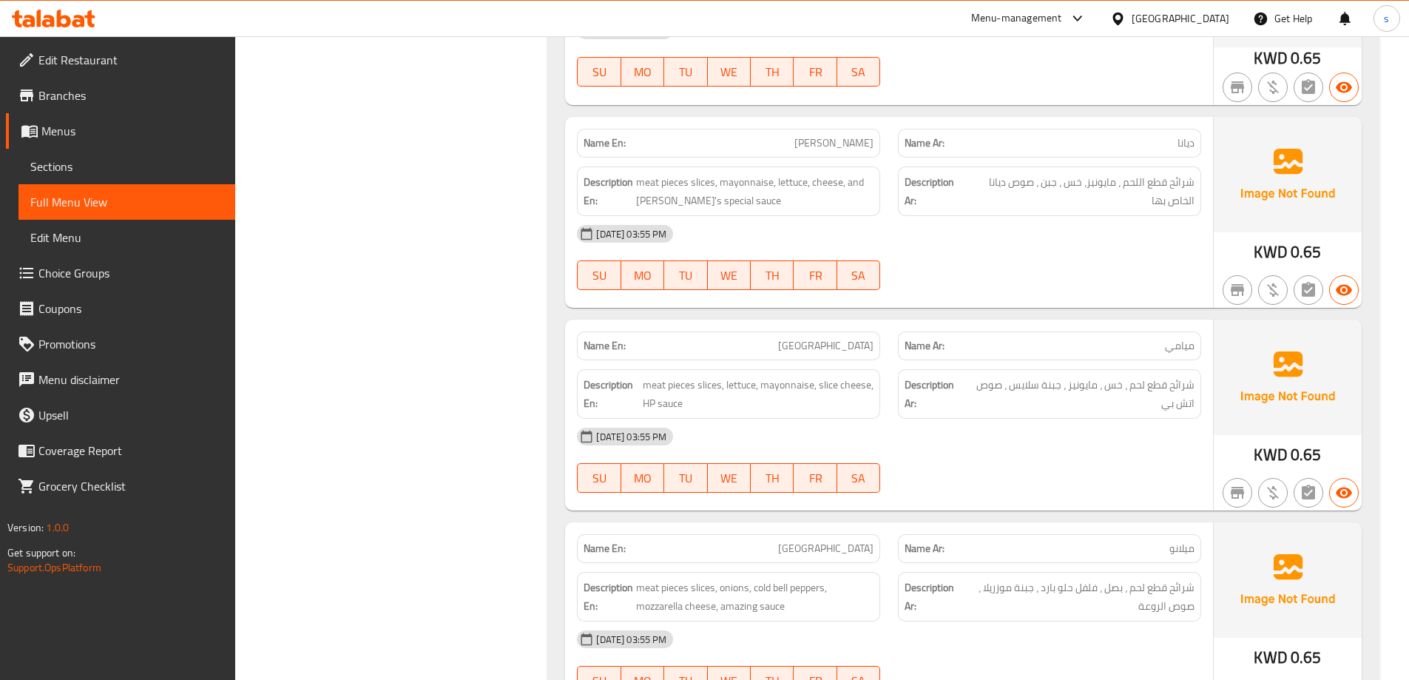
scroll to position [5748, 0]
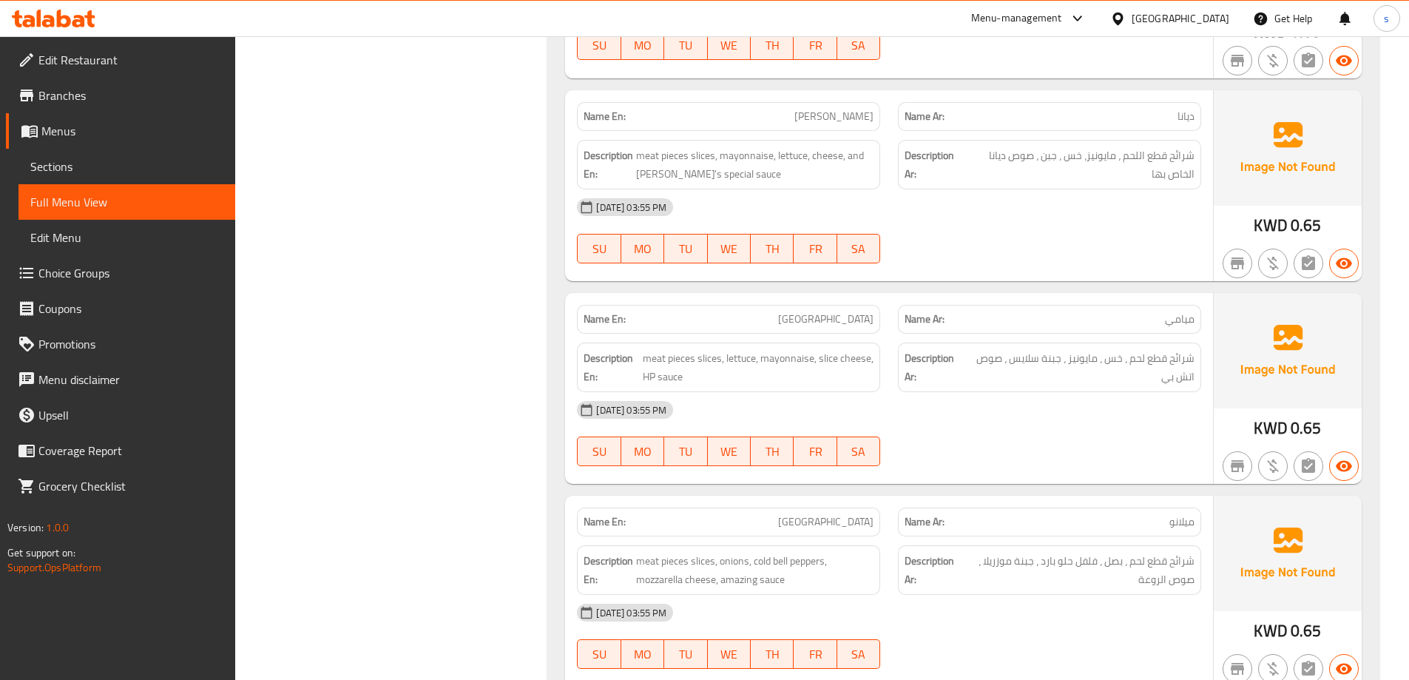
click at [812, 343] on div "Description En: meat pieces slices, lettuce, mayonnaise, slice cheese, HP sauce" at bounding box center [728, 368] width 303 height 50
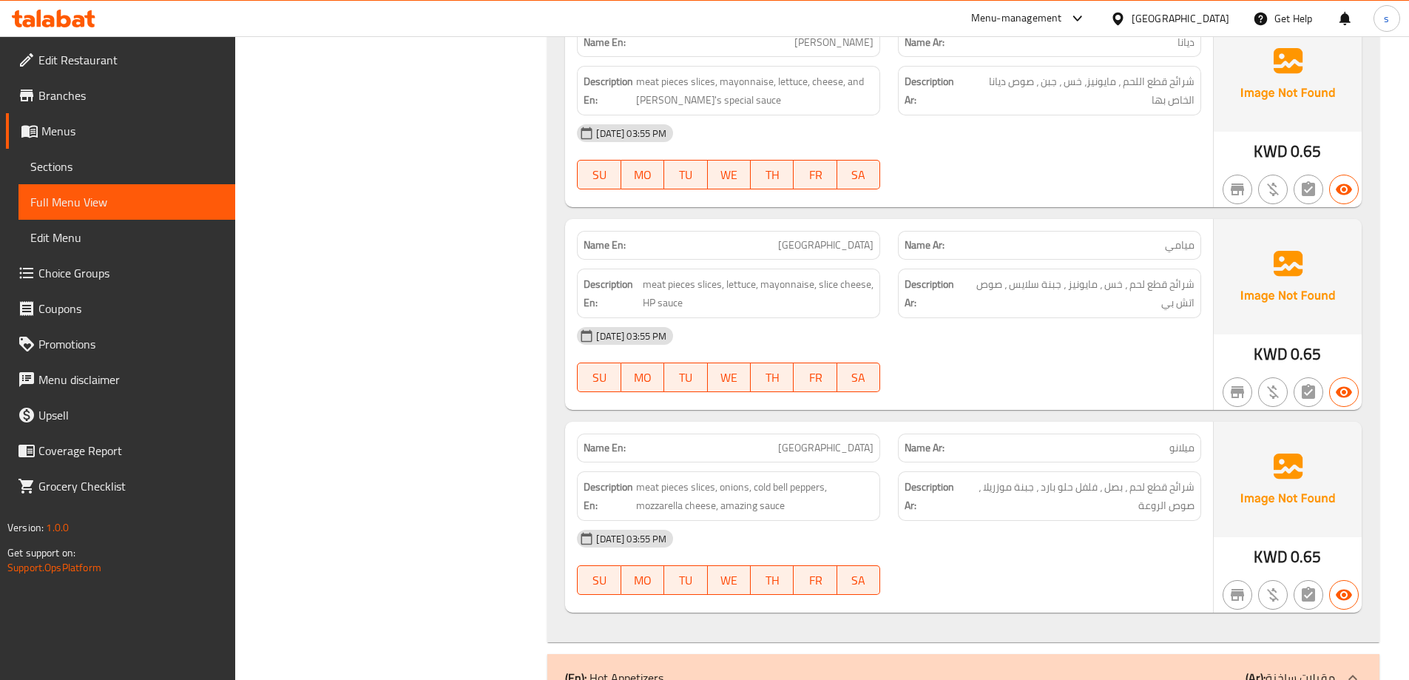
scroll to position [5896, 0]
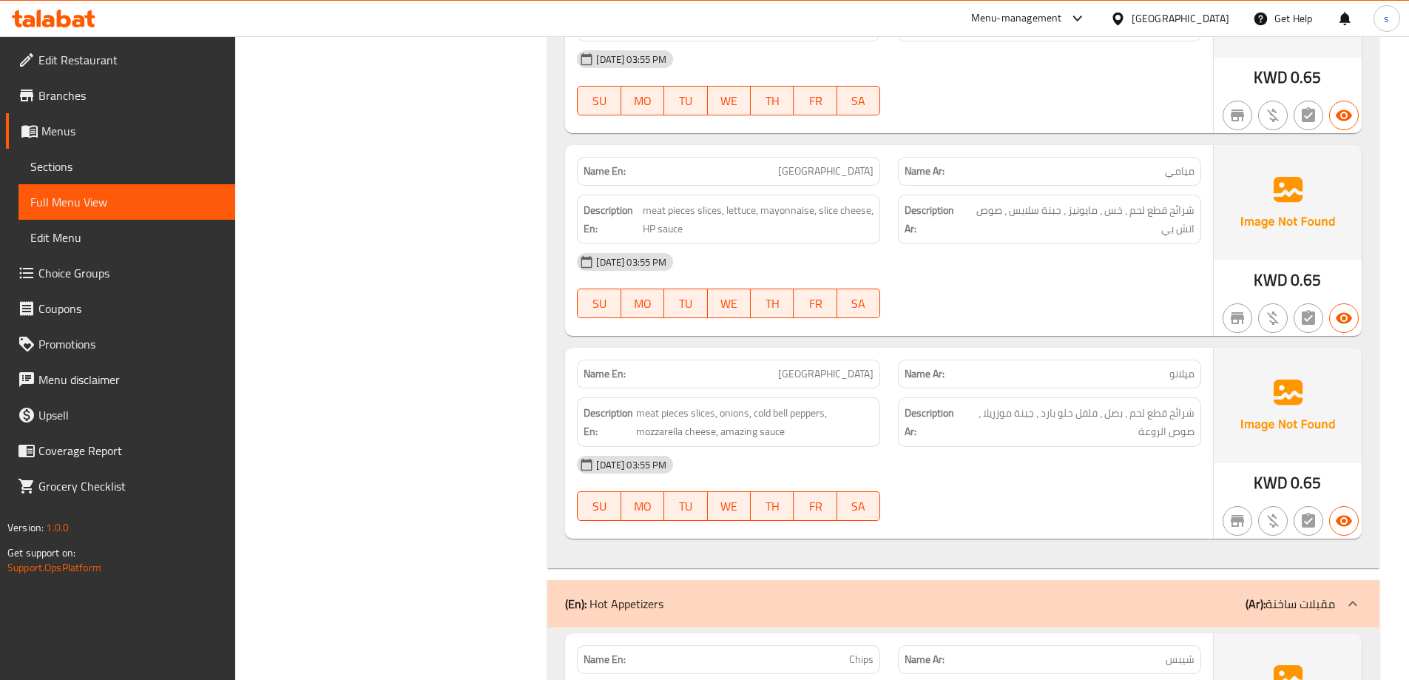
click at [820, 366] on p "Name En: Milano" at bounding box center [729, 374] width 290 height 16
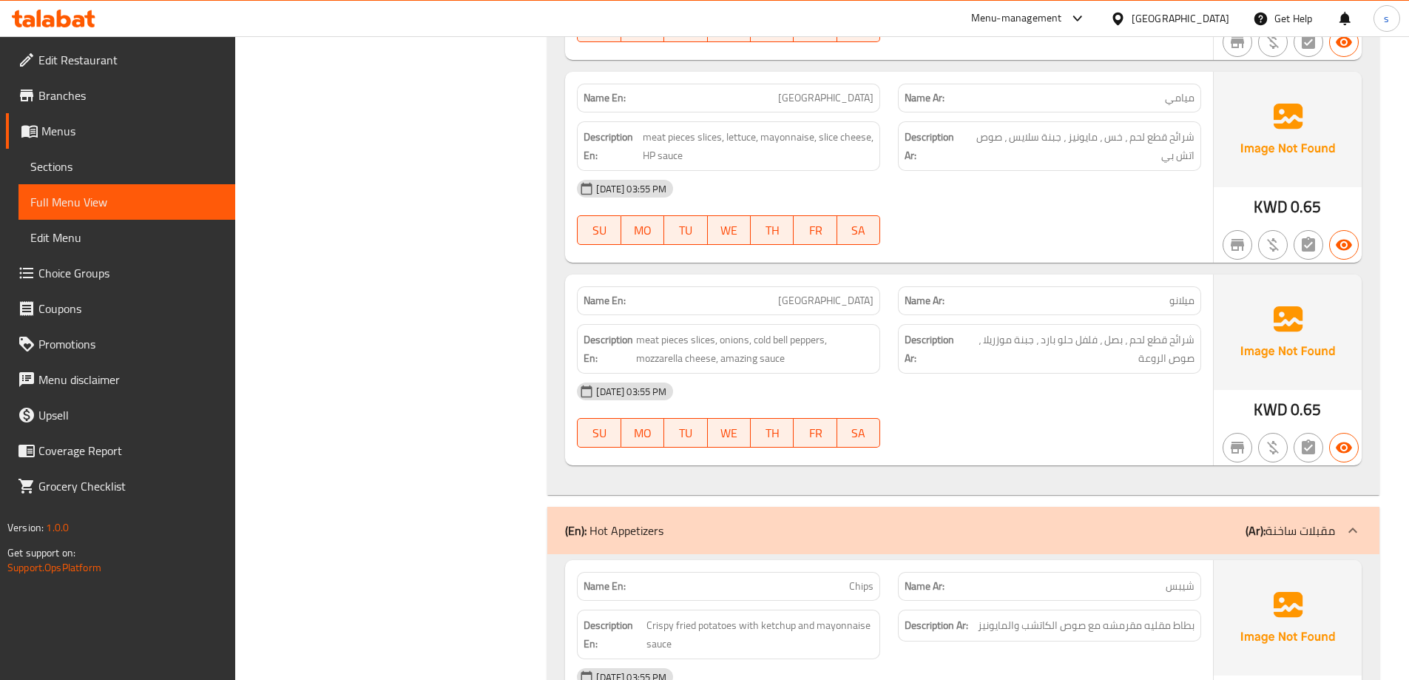
scroll to position [5970, 0]
click at [877, 373] on div "[DATE] 03:55 PM" at bounding box center [889, 391] width 642 height 36
click at [766, 330] on span "meat pieces slices, onions, cold bell peppers, mozzarella cheese, amazing sauce" at bounding box center [754, 348] width 237 height 36
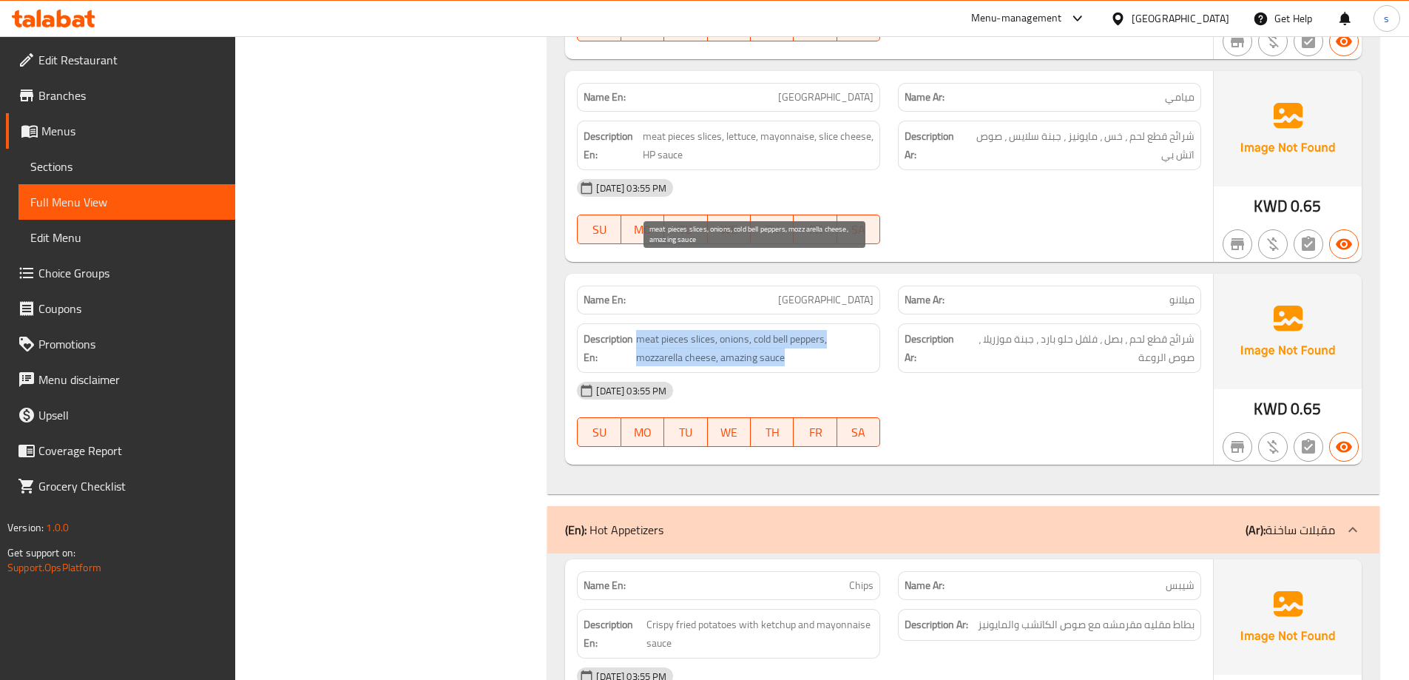
click at [766, 330] on span "meat pieces slices, onions, cold bell peppers, mozzarella cheese, amazing sauce" at bounding box center [754, 348] width 237 height 36
copy span "meat pieces slices, onions, cold bell peppers, mozzarella cheese, amazing sauce"
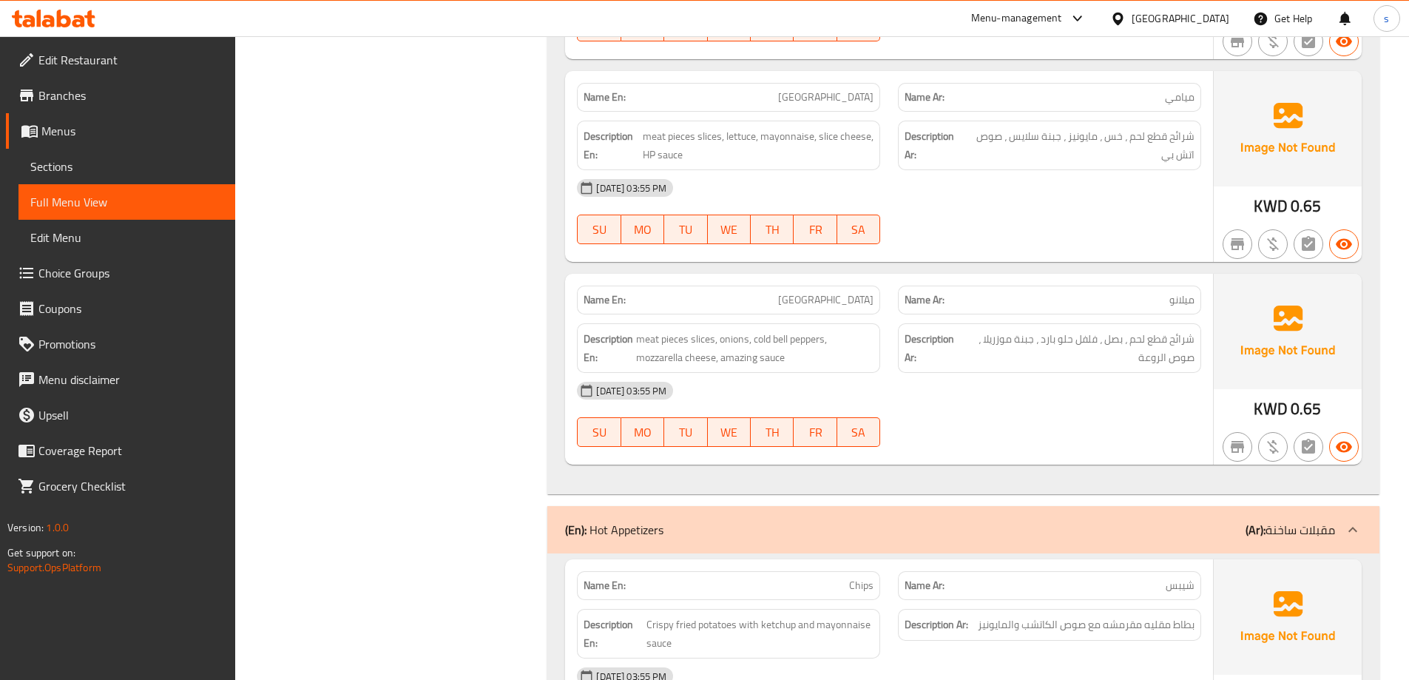
click at [847, 292] on span "[GEOGRAPHIC_DATA]" at bounding box center [825, 300] width 95 height 16
copy span "[GEOGRAPHIC_DATA]"
click at [839, 292] on p "Name En: Milano" at bounding box center [729, 300] width 290 height 16
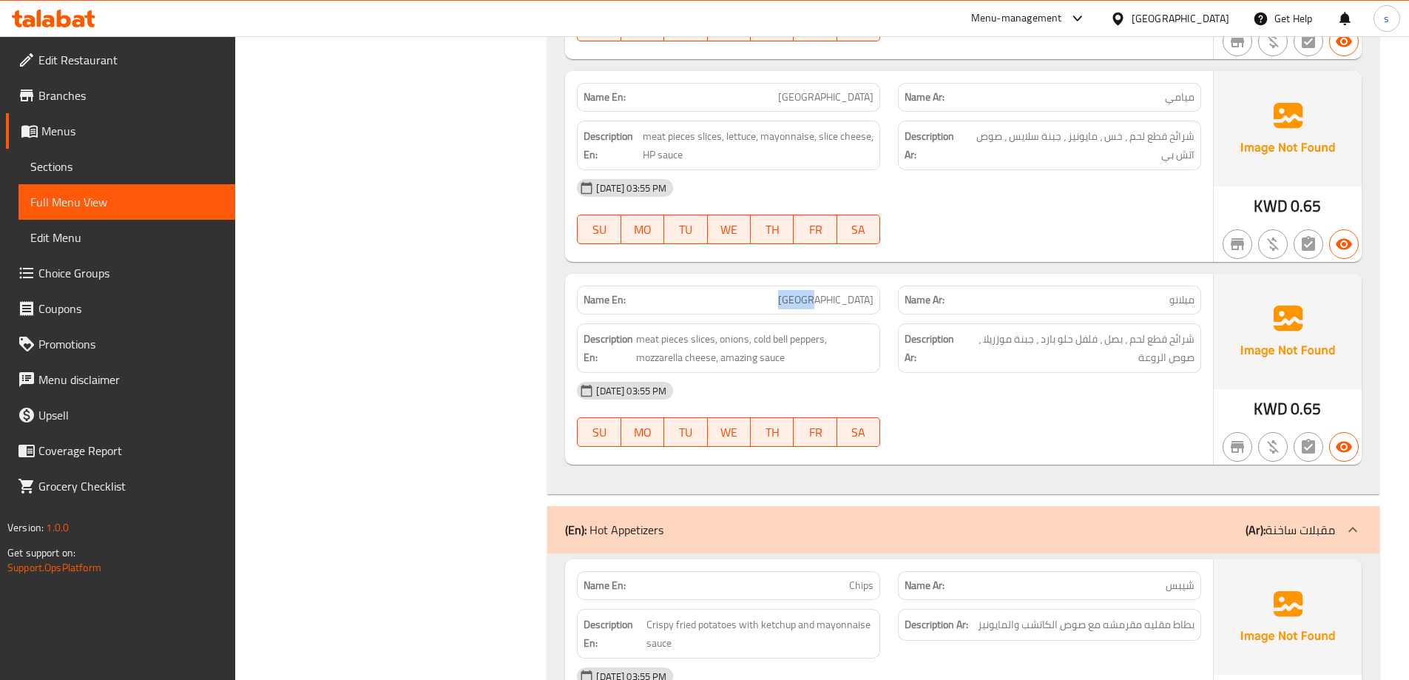
click at [839, 292] on p "Name En: Milano" at bounding box center [729, 300] width 290 height 16
click at [447, 245] on div "Filter Branches Branches Popular filters Free items Branch specific items Has c…" at bounding box center [397, 200] width 283 height 11961
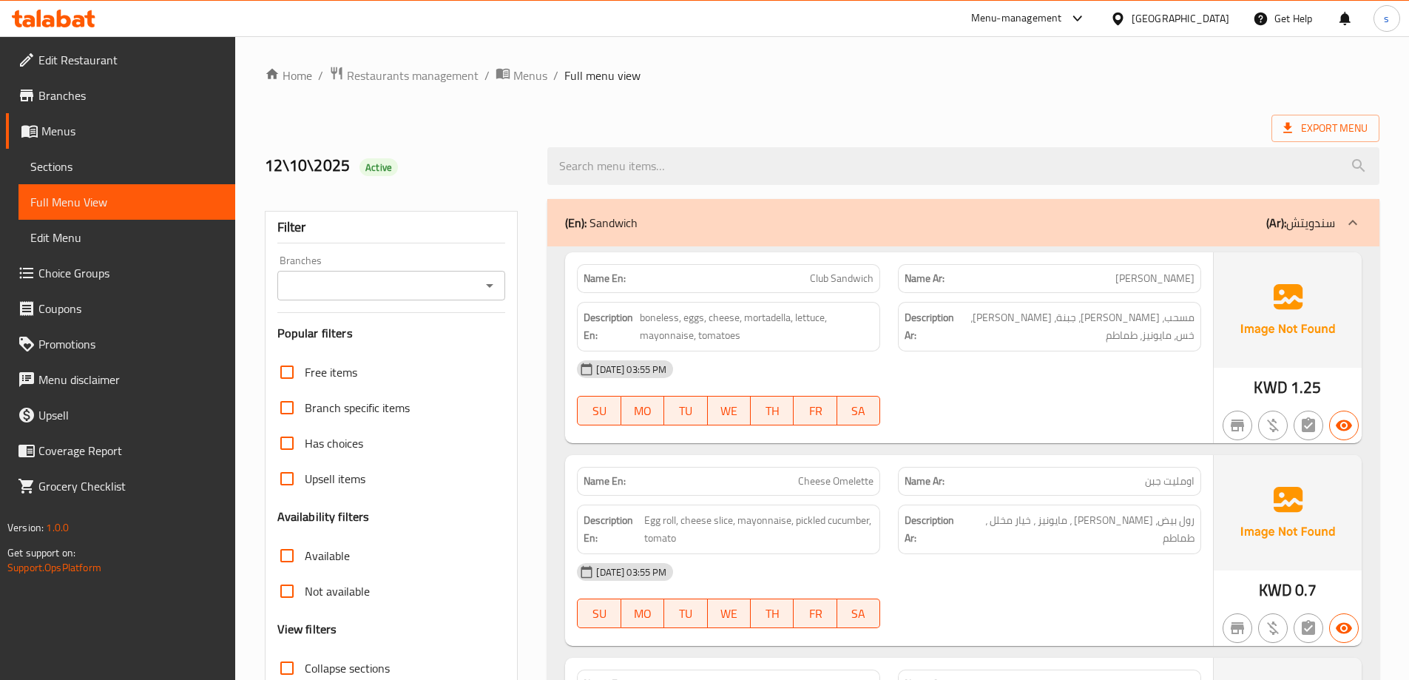
scroll to position [296, 0]
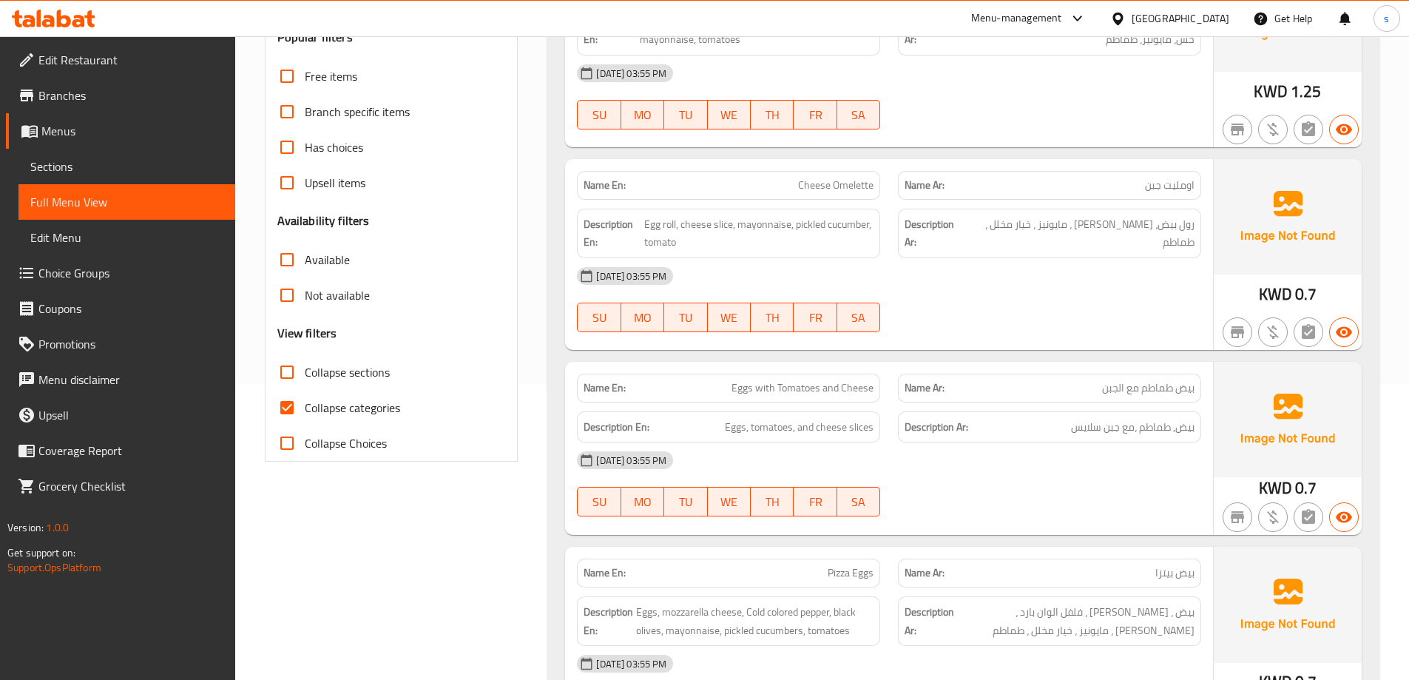
click at [313, 412] on span "Collapse categories" at bounding box center [352, 408] width 95 height 18
click at [305, 412] on input "Collapse categories" at bounding box center [287, 408] width 36 height 36
checkbox input "false"
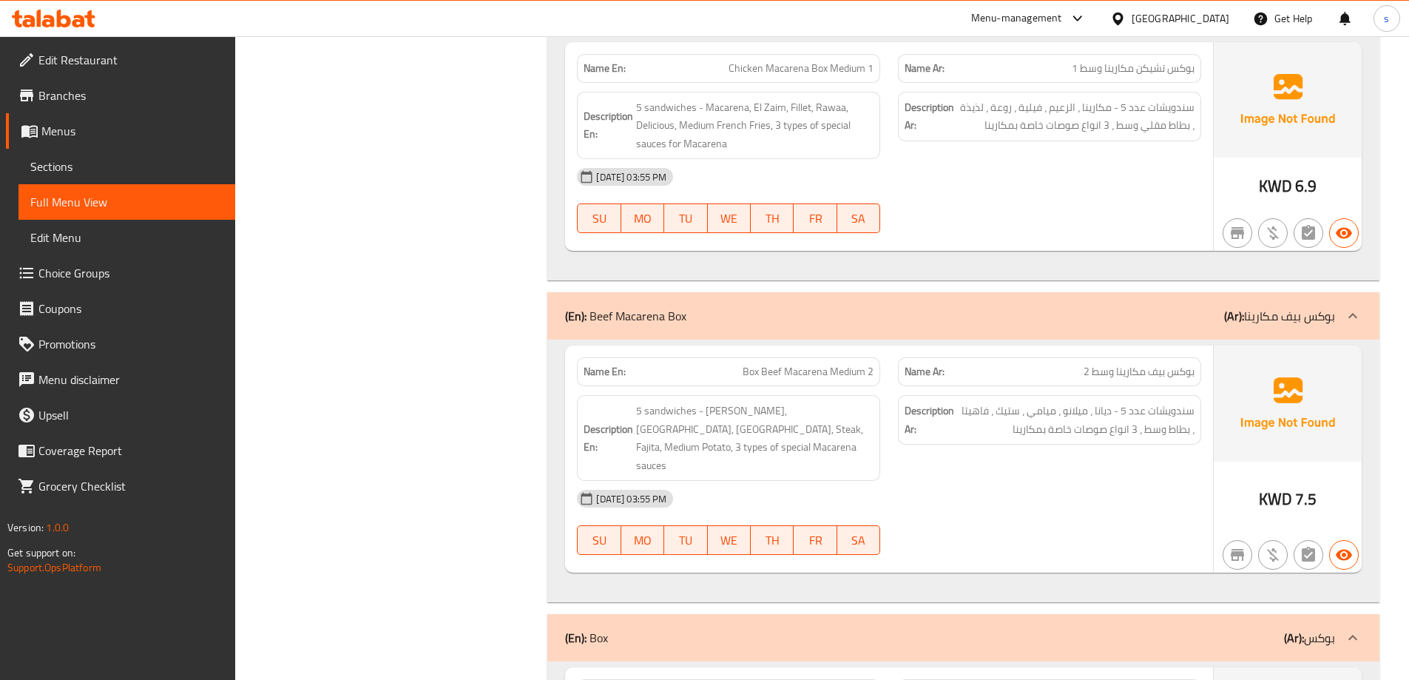
scroll to position [5858, 0]
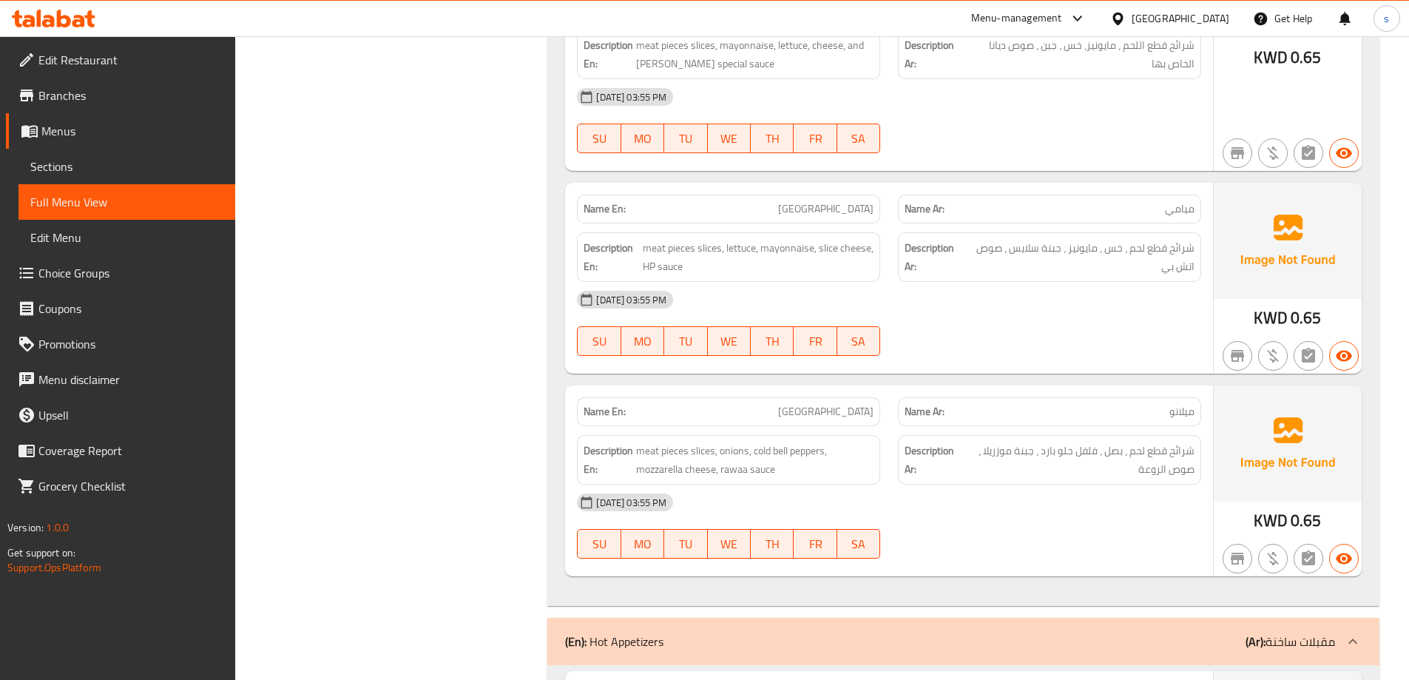
click at [1118, 485] on div "[DATE] 03:55 PM SU MO TU WE TH FR SA" at bounding box center [889, 526] width 642 height 83
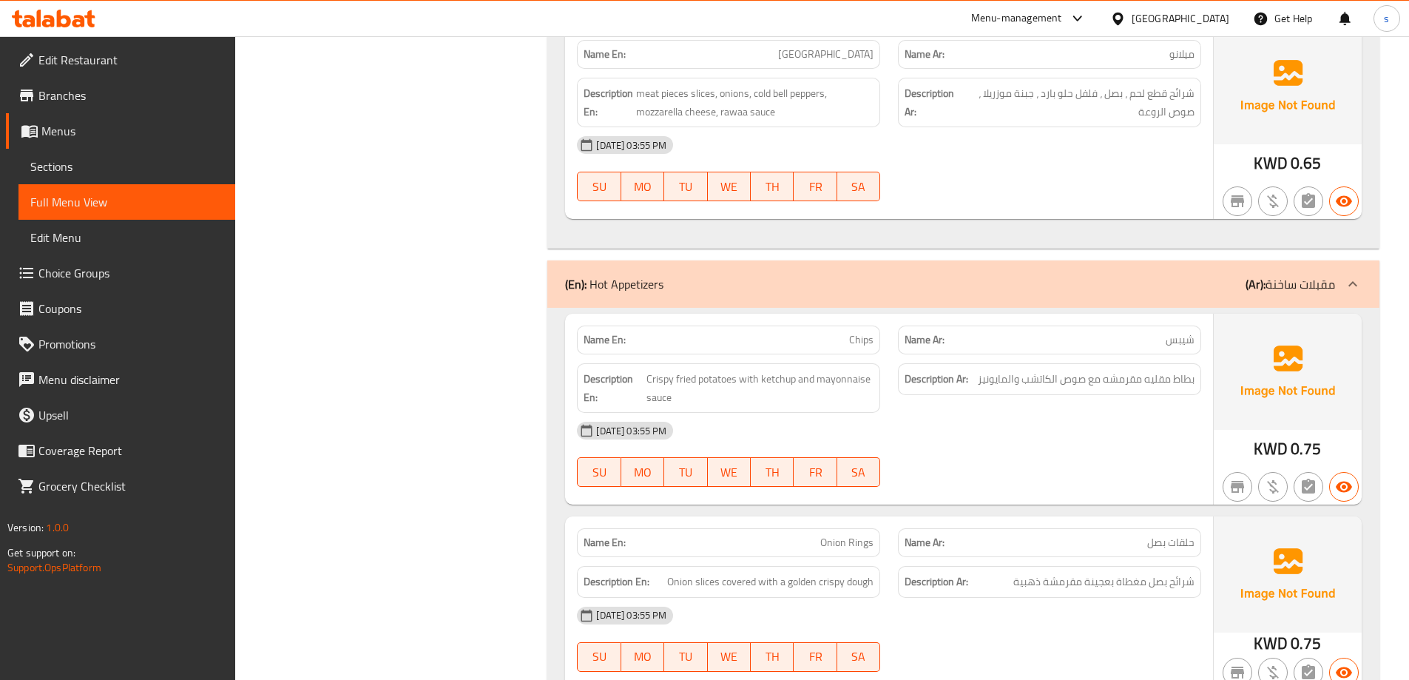
scroll to position [6228, 0]
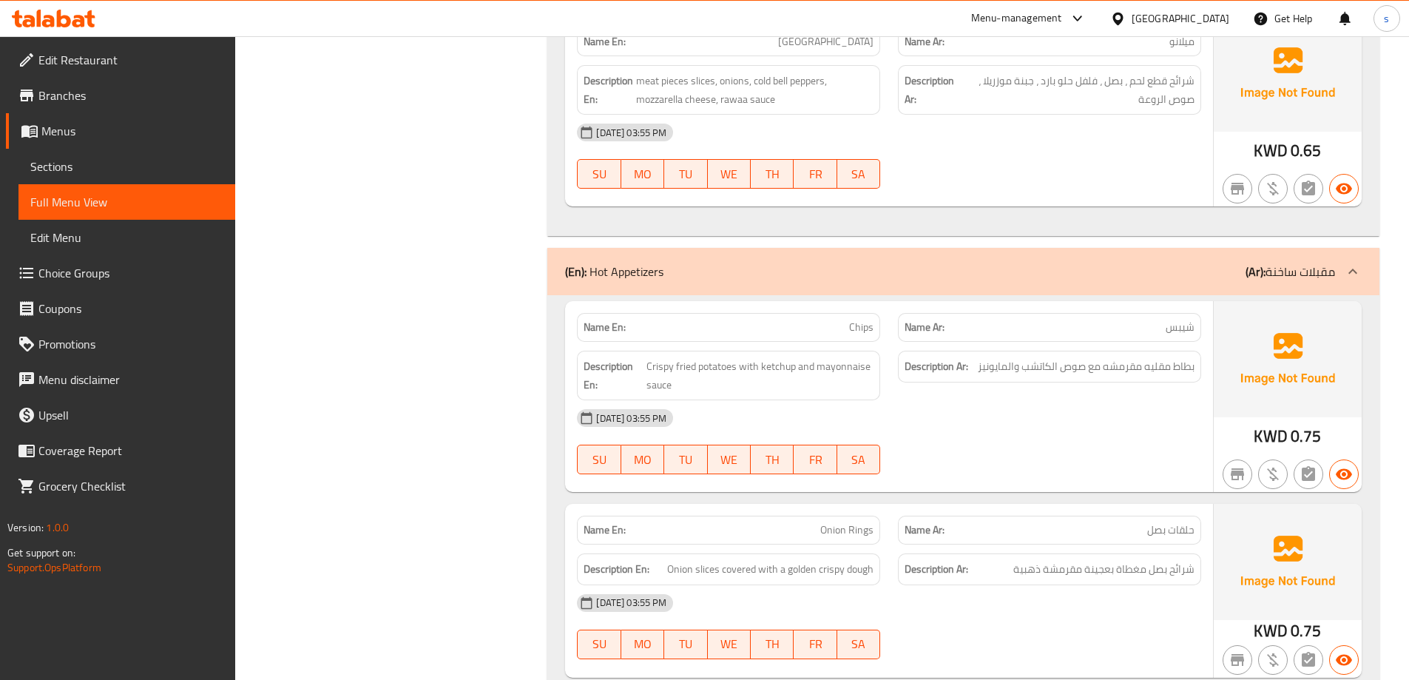
click at [1090, 400] on div "[DATE] 03:55 PM" at bounding box center [889, 418] width 642 height 36
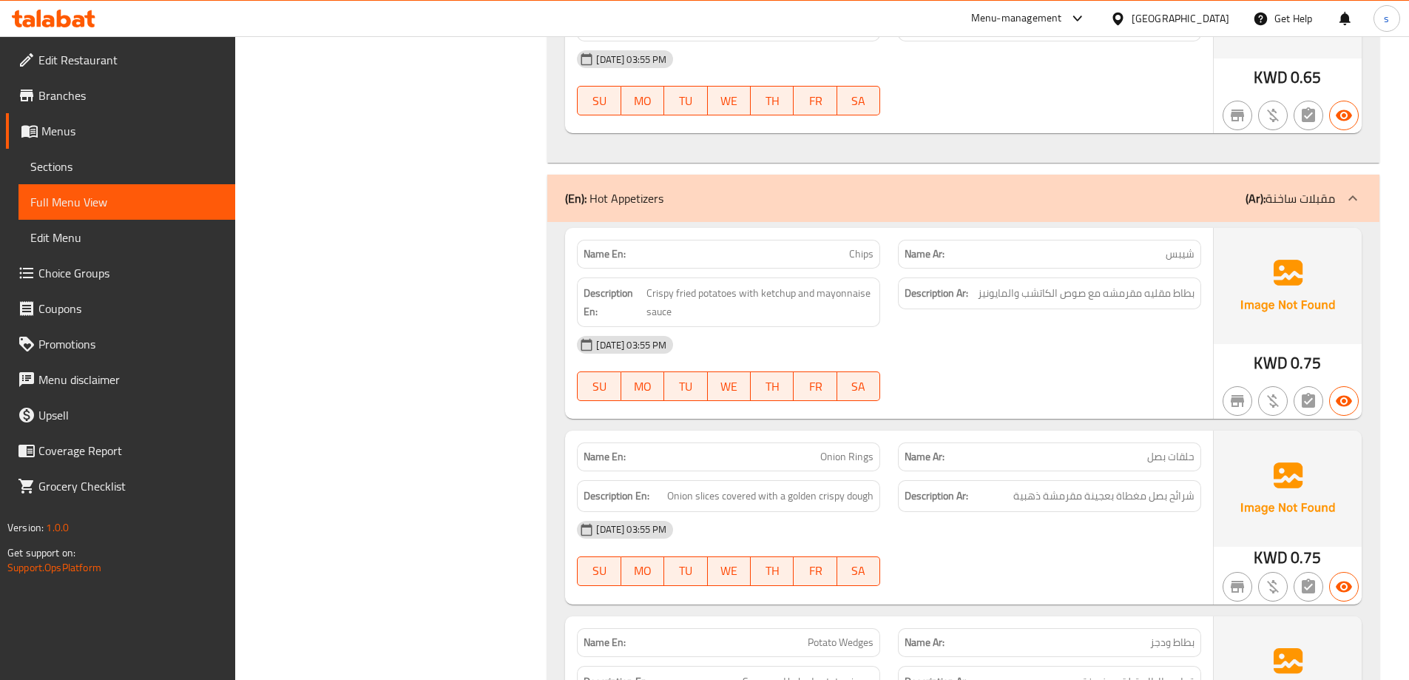
scroll to position [6302, 0]
click at [963, 326] on div "[DATE] 03:55 PM" at bounding box center [889, 344] width 642 height 36
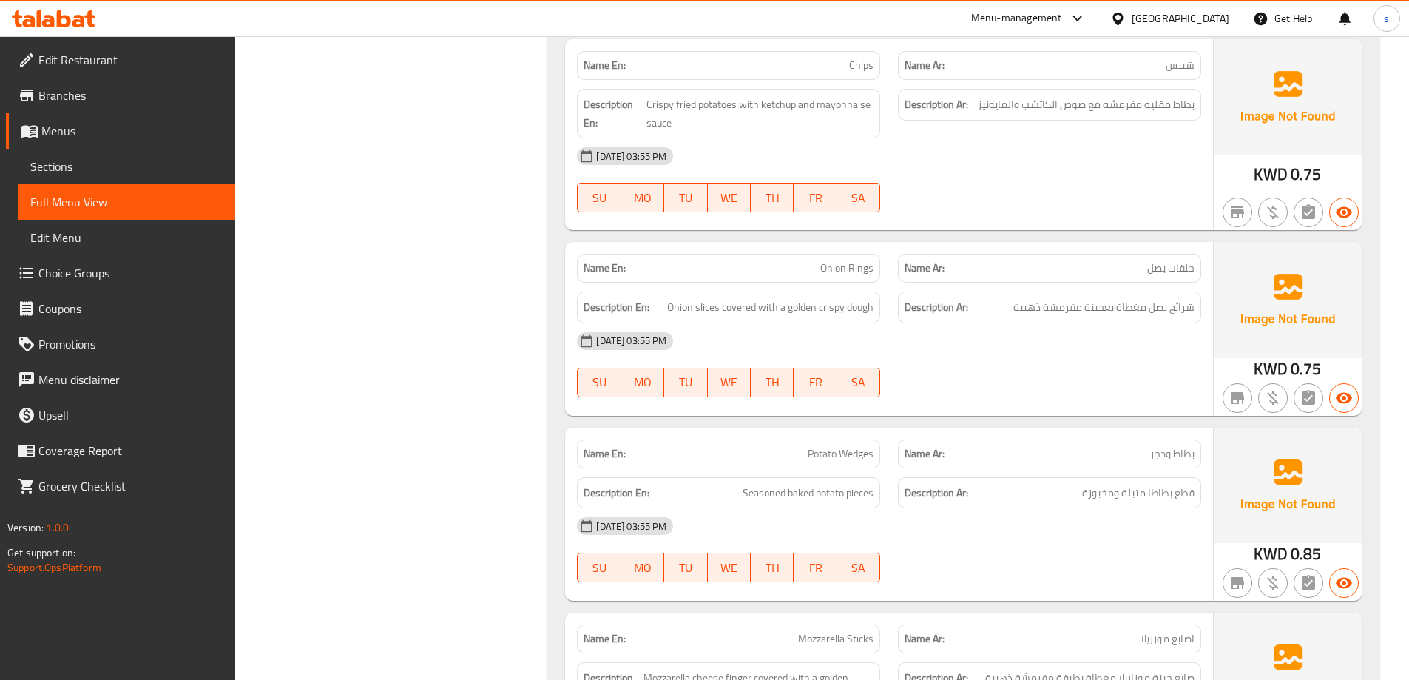
scroll to position [6524, 0]
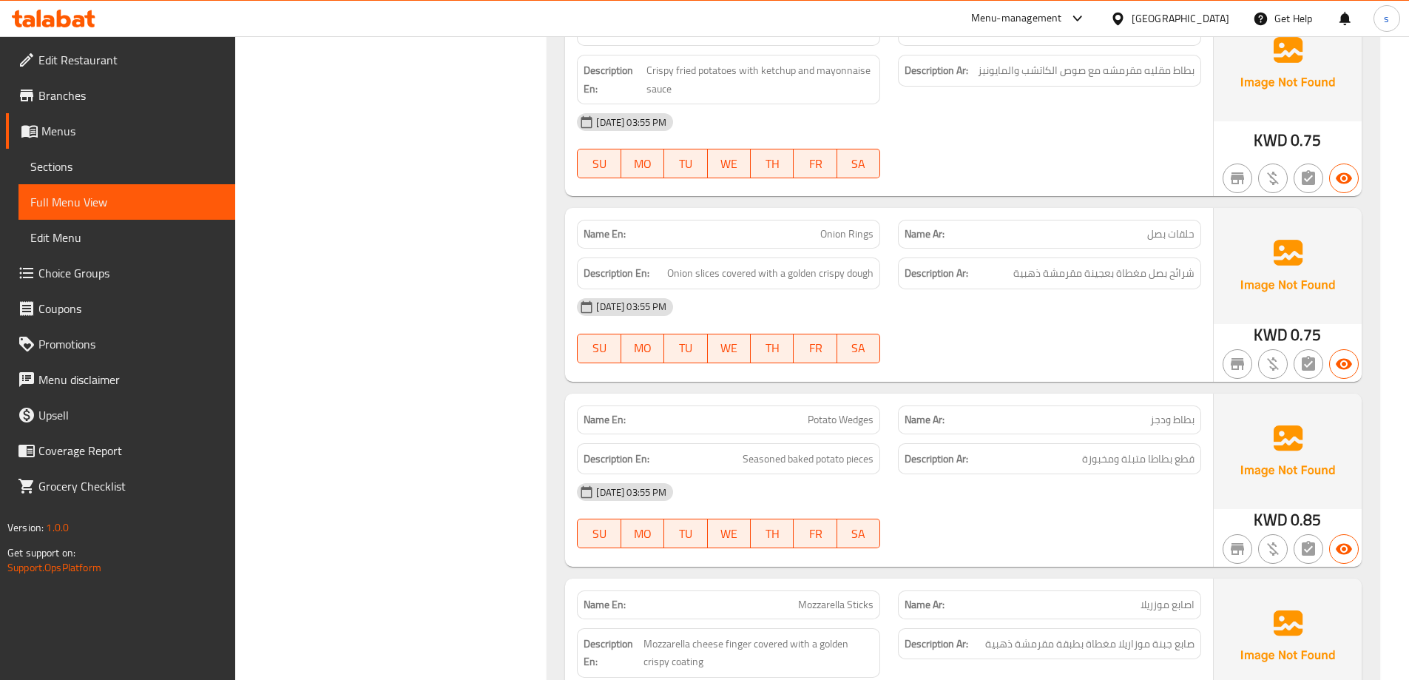
click at [957, 289] on div "[DATE] 03:55 PM" at bounding box center [889, 307] width 642 height 36
click at [965, 289] on div "[DATE] 03:55 PM" at bounding box center [889, 307] width 642 height 36
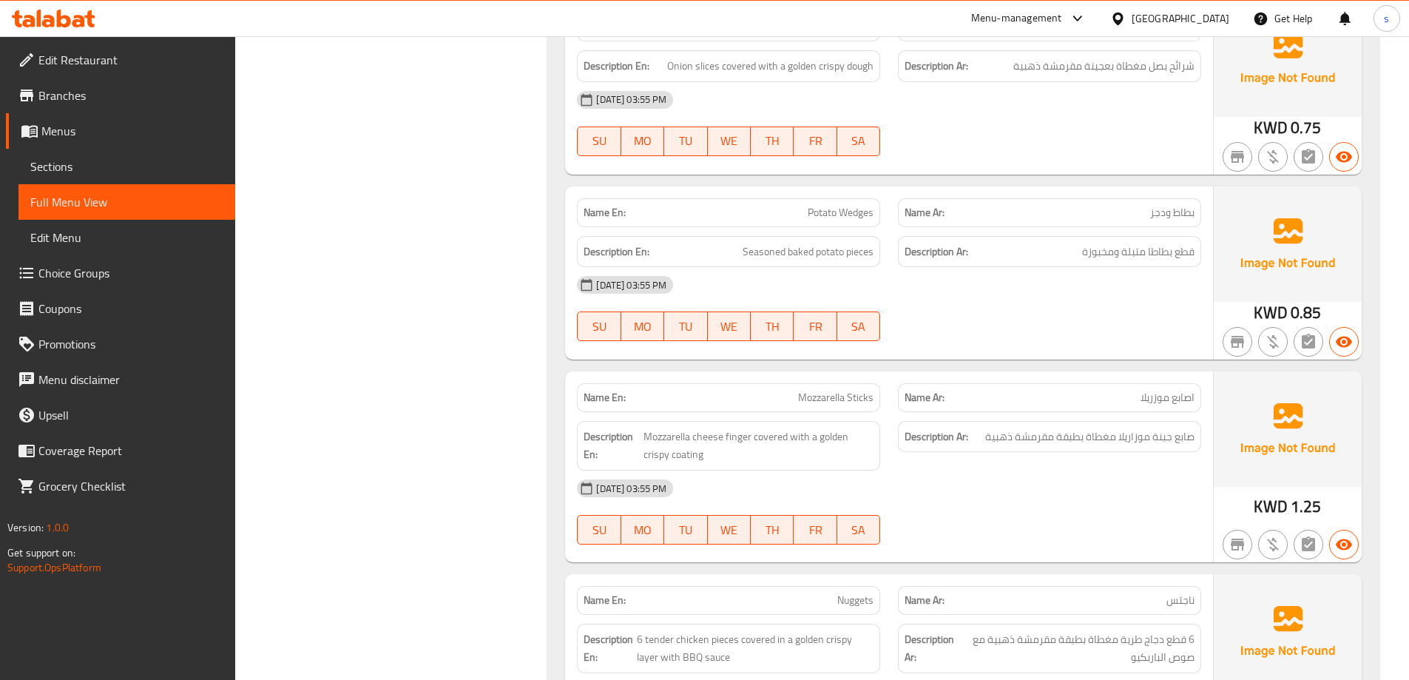
scroll to position [6746, 0]
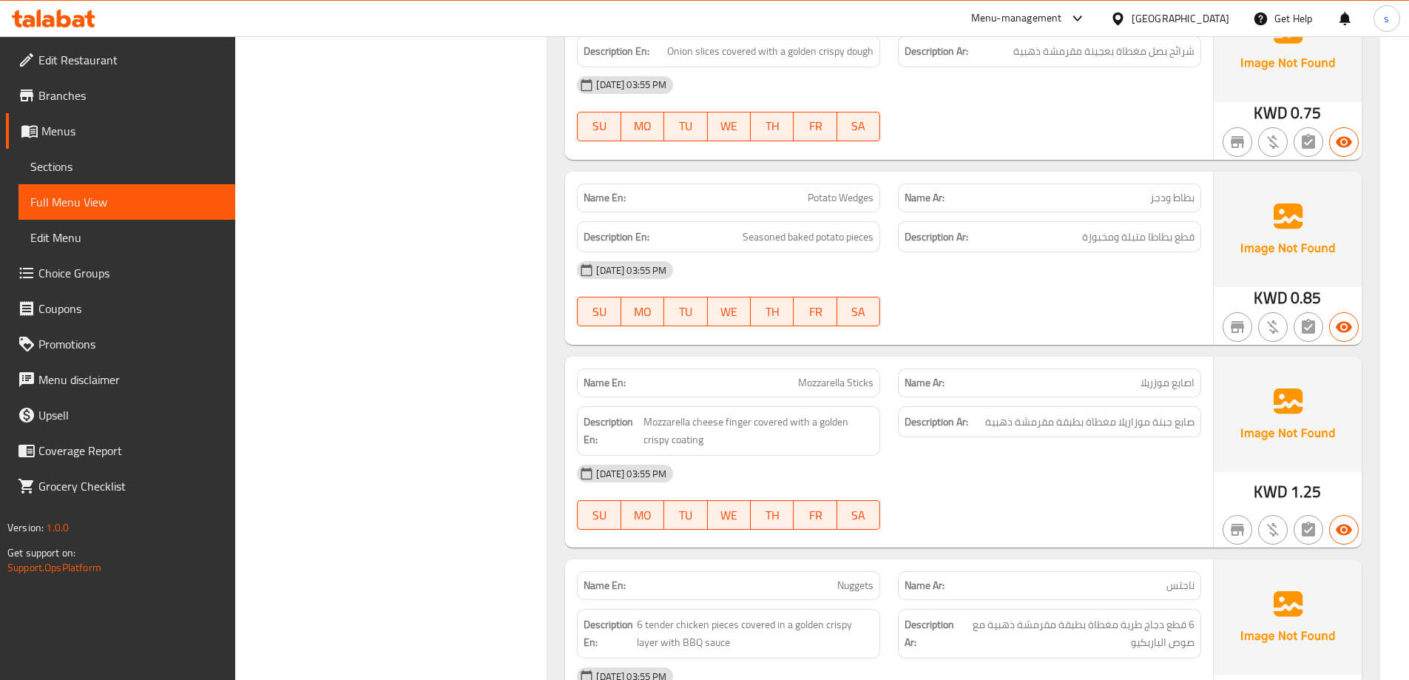
click at [955, 252] on div "[DATE] 03:55 PM SU MO TU WE TH FR SA" at bounding box center [889, 293] width 642 height 83
drag, startPoint x: 1171, startPoint y: 122, endPoint x: 1193, endPoint y: 114, distance: 22.9
click at [1193, 183] on div "Name Ar: بطاط ودجز" at bounding box center [1049, 197] width 303 height 29
click at [1191, 190] on span "بطاط ودجز" at bounding box center [1172, 198] width 44 height 16
click at [1165, 190] on span "بطاط ودجز" at bounding box center [1172, 198] width 44 height 16
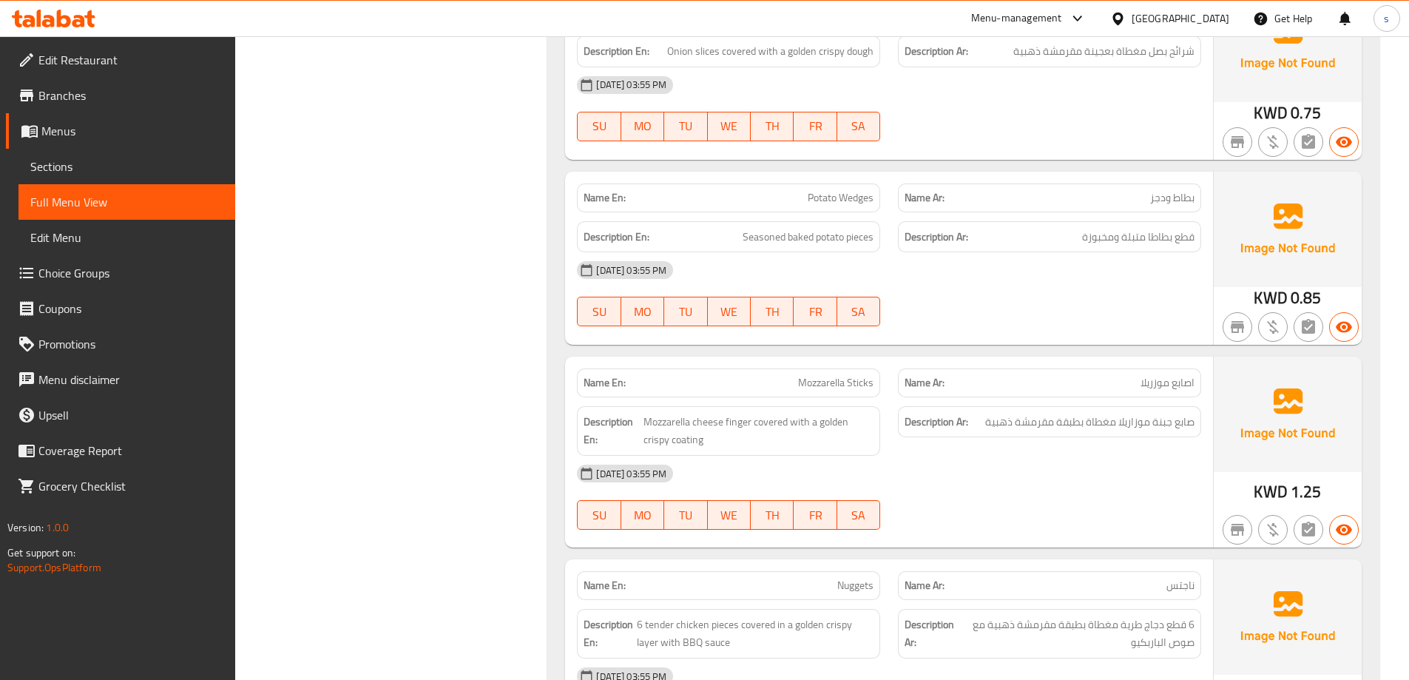
click at [1147, 212] on div "Description Ar: قطع بطاطا متبلة ومخبوزة" at bounding box center [1049, 237] width 321 height 50
click at [1155, 190] on span "بطاط ودجز" at bounding box center [1172, 198] width 44 height 16
copy span "بطاط ودجز"
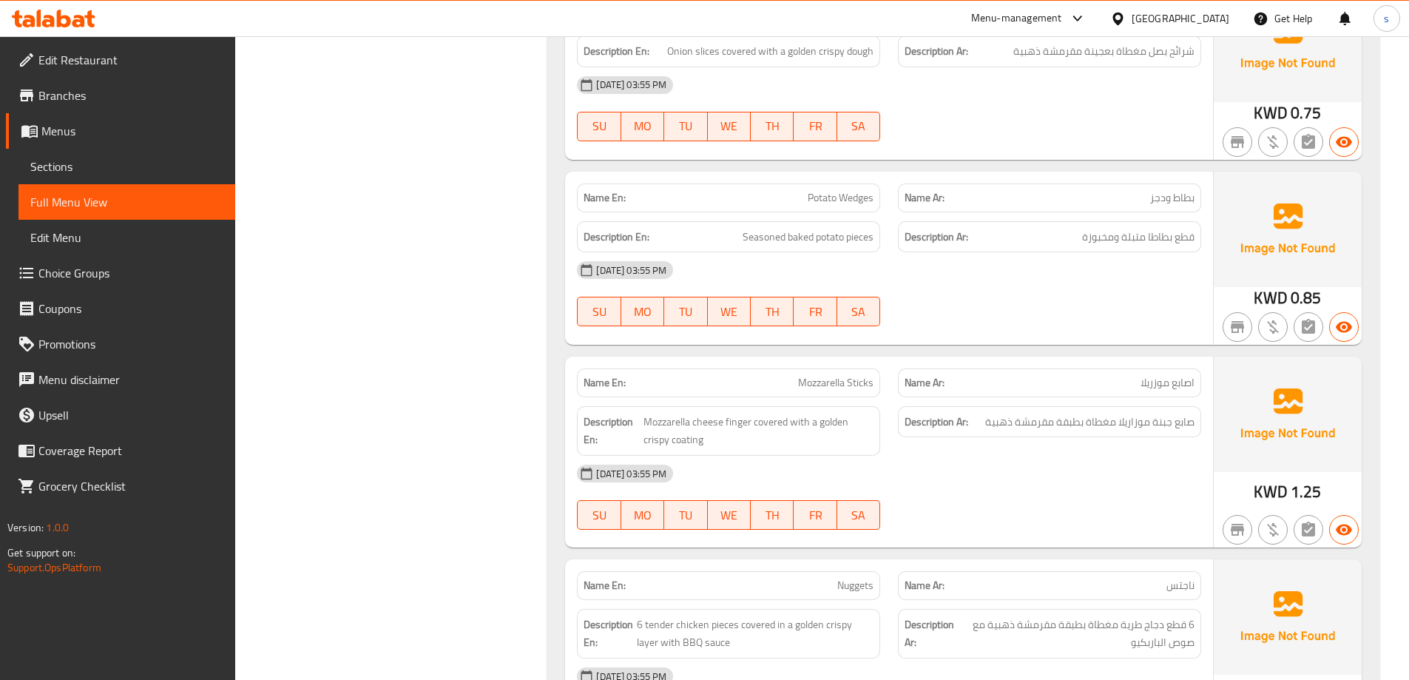
click at [1002, 413] on span "صابع جبنة موزاريلا مغطاة بطبقة مقرمشة ذهبية" at bounding box center [1089, 422] width 209 height 18
drag, startPoint x: 1063, startPoint y: 167, endPoint x: 1063, endPoint y: 153, distance: 14.1
click at [1063, 228] on h6 "Description Ar: قطع بطاطا متبلة ومخبوزة" at bounding box center [1050, 237] width 290 height 18
click at [1054, 252] on div "12-10-2025 03:55 PM SU MO TU WE TH FR SA" at bounding box center [889, 293] width 642 height 83
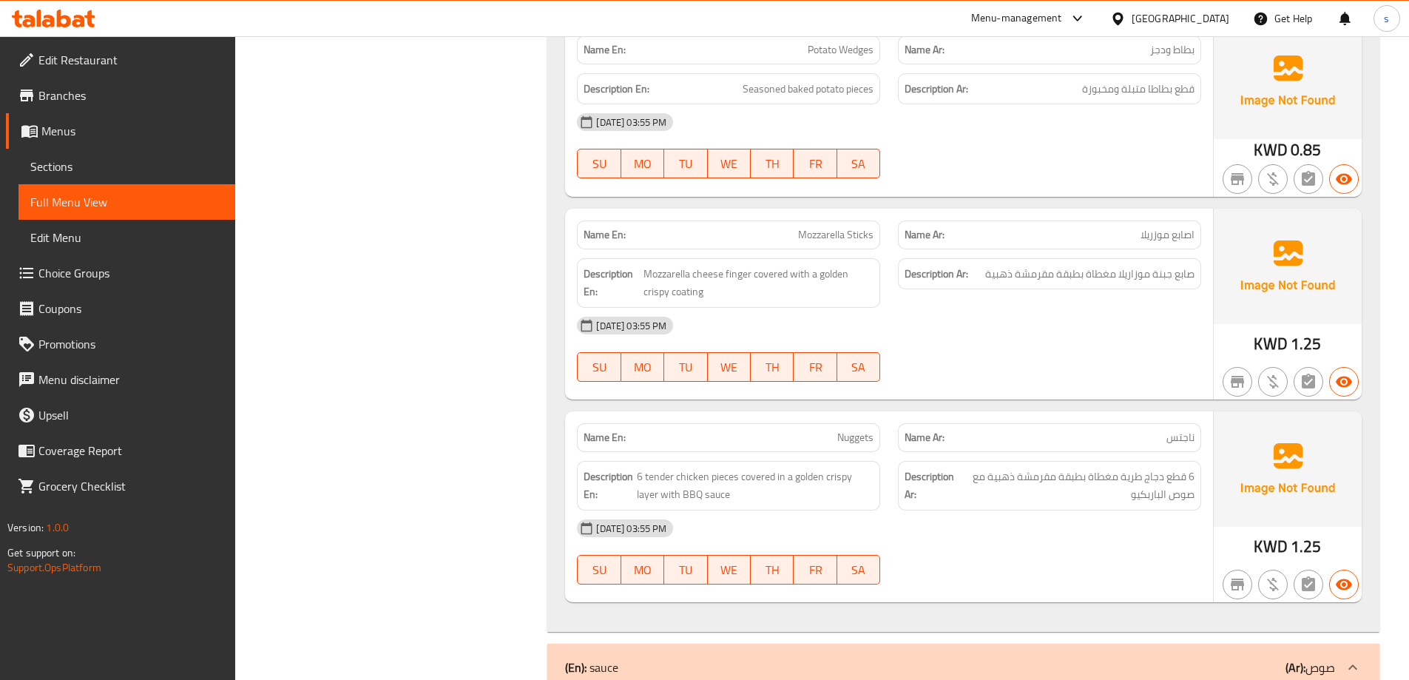
click at [1011, 308] on div "[DATE] 03:55 PM" at bounding box center [889, 326] width 642 height 36
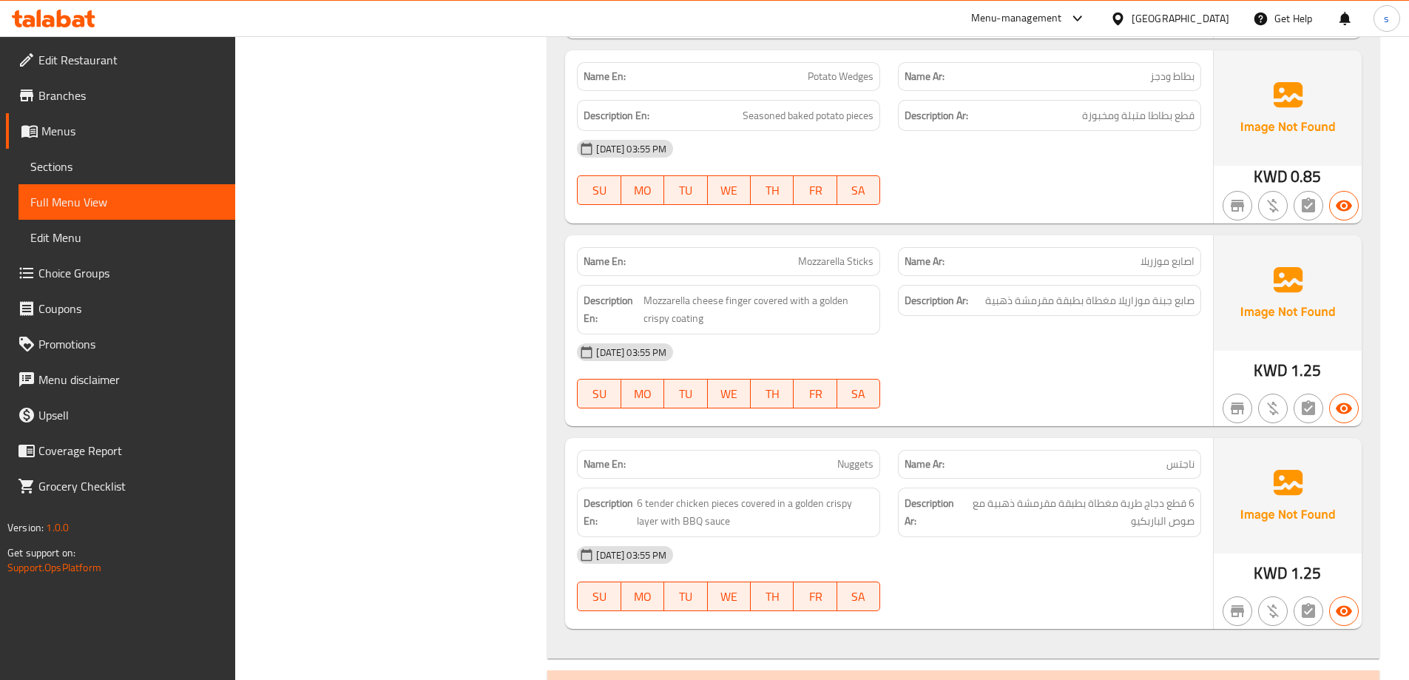
scroll to position [6894, 0]
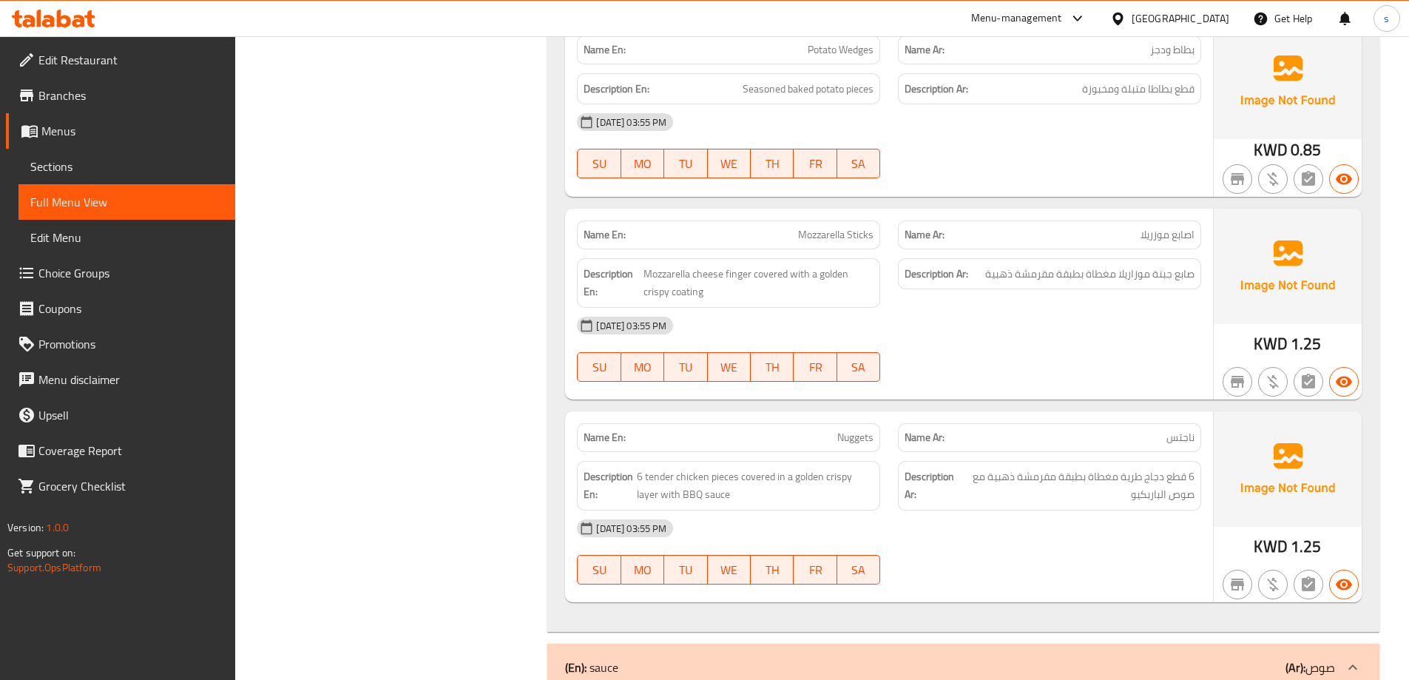
click at [978, 308] on div "[DATE] 03:55 PM" at bounding box center [889, 326] width 642 height 36
click at [739, 265] on span "Mozzarella cheese finger covered with a golden crispy coating" at bounding box center [759, 283] width 230 height 36
click at [819, 227] on span "Mozzarella Sticks" at bounding box center [835, 235] width 75 height 16
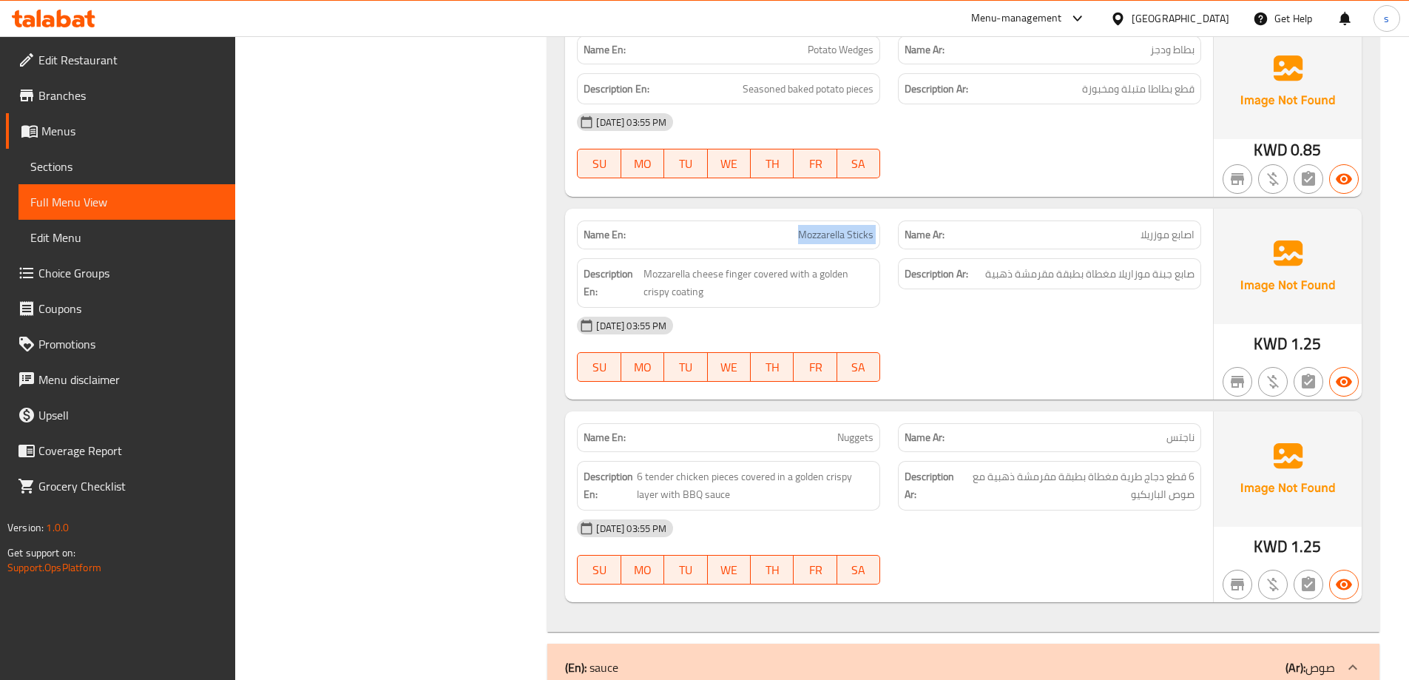
click at [819, 227] on span "Mozzarella Sticks" at bounding box center [835, 235] width 75 height 16
copy span "Mozzarella Sticks"
click at [843, 220] on div "Name En: Mozzarella Sticks" at bounding box center [728, 234] width 303 height 29
drag, startPoint x: 848, startPoint y: 163, endPoint x: 883, endPoint y: 173, distance: 37.0
click at [883, 212] on div "Name En: Mozzarella Sticks" at bounding box center [728, 235] width 321 height 47
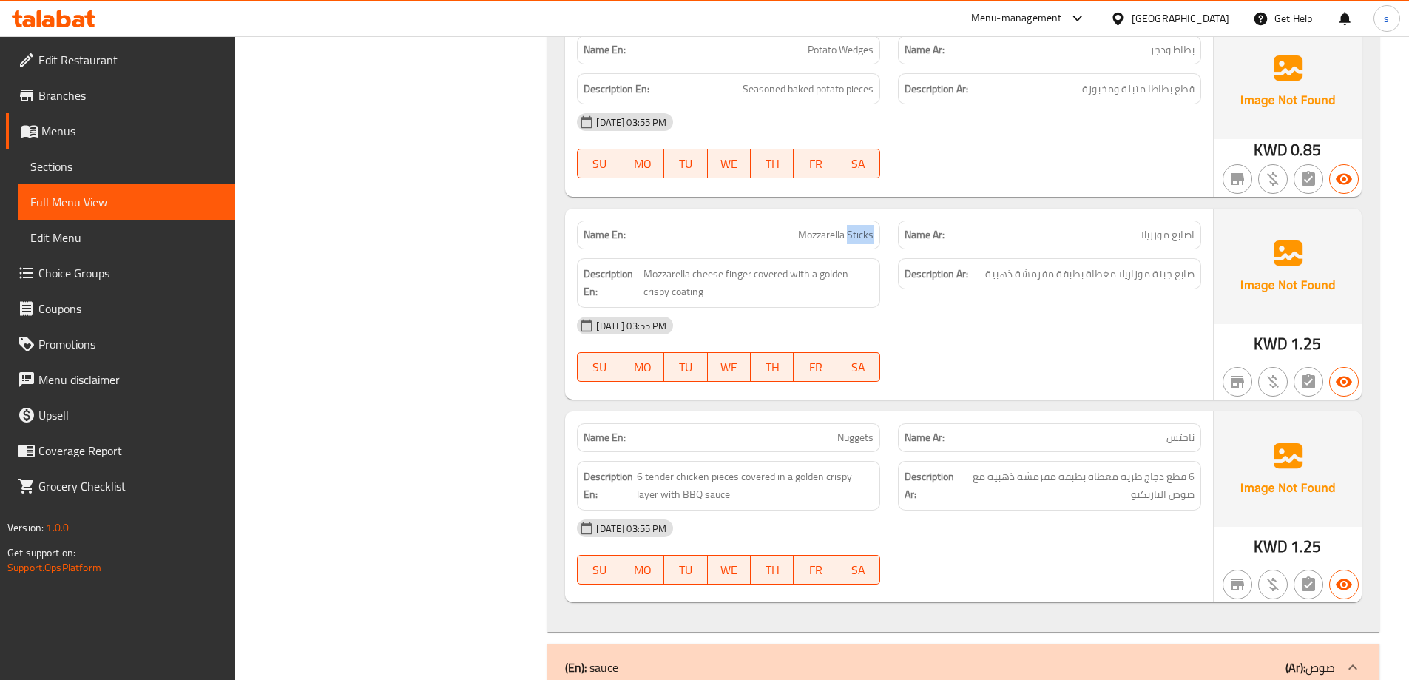
copy span "Sticks"
click at [839, 227] on span "Mozzarella Sticks" at bounding box center [835, 235] width 75 height 16
click at [809, 227] on span "Mozzarella Sticks" at bounding box center [835, 235] width 75 height 16
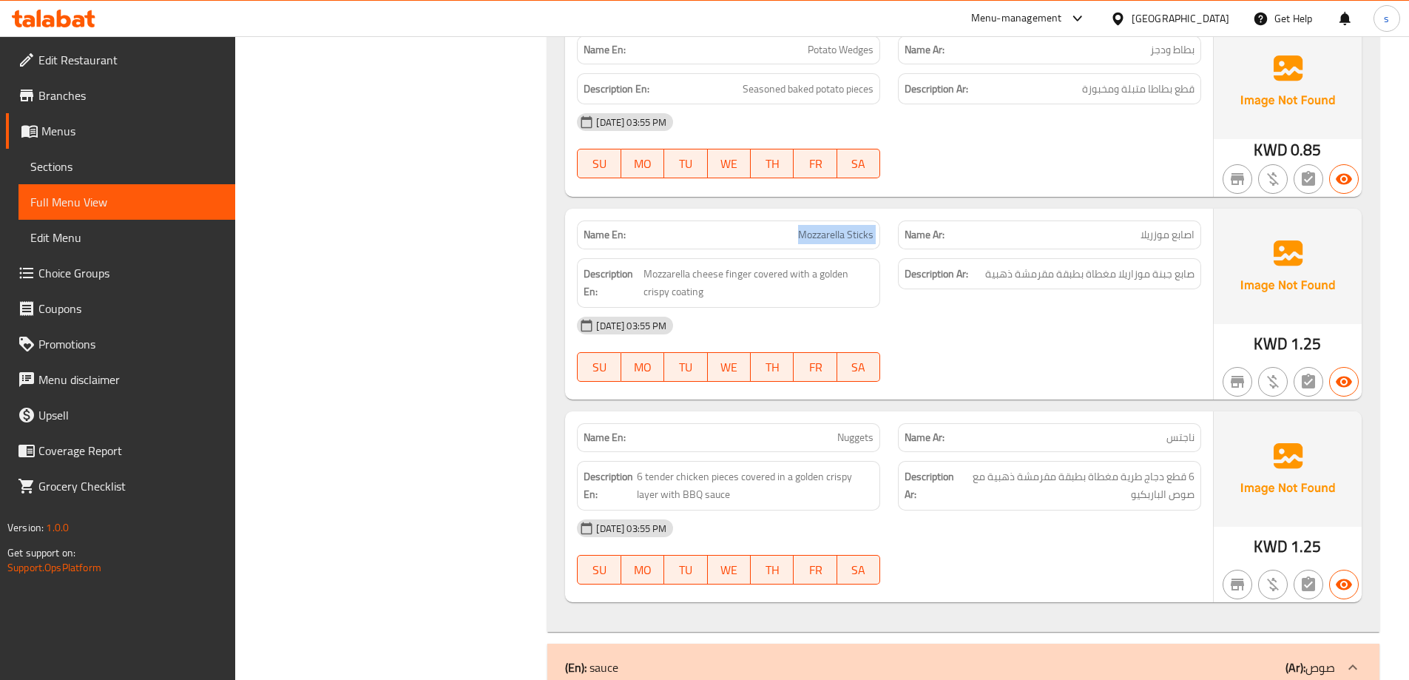
copy span "Mozzarella Sticks"
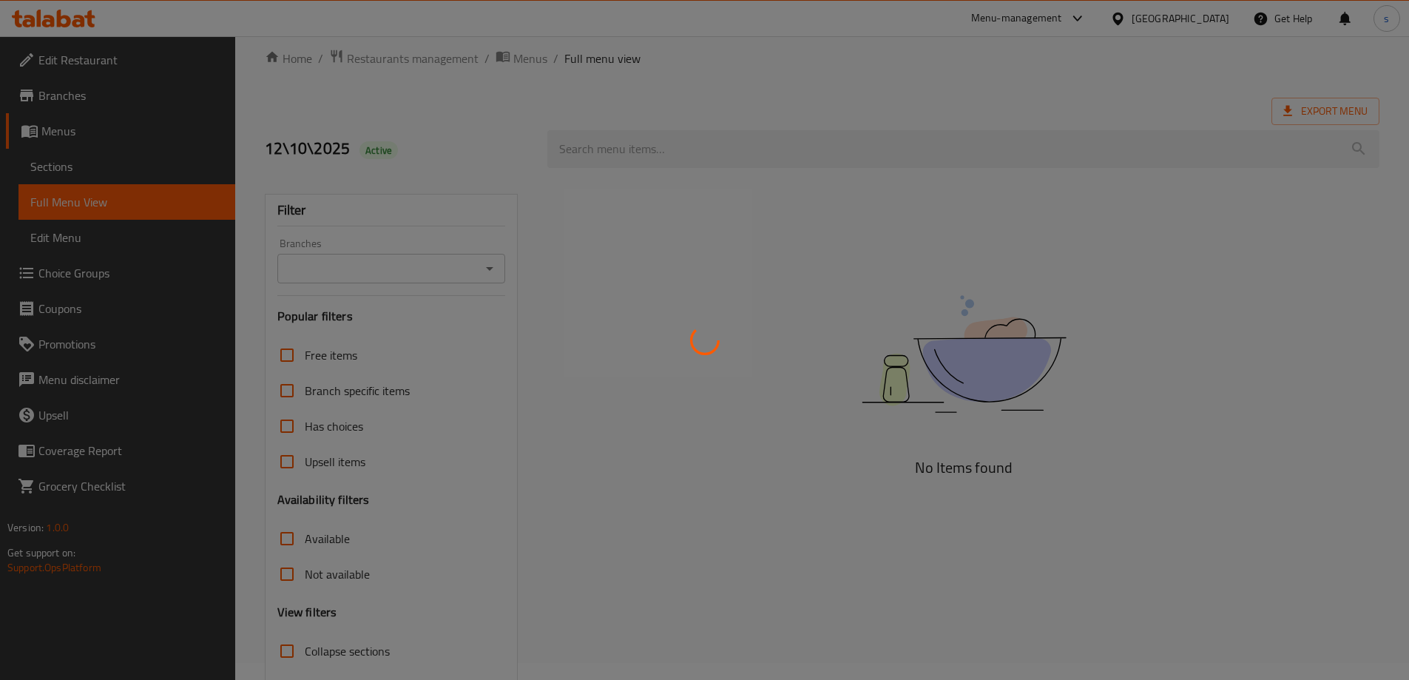
scroll to position [107, 0]
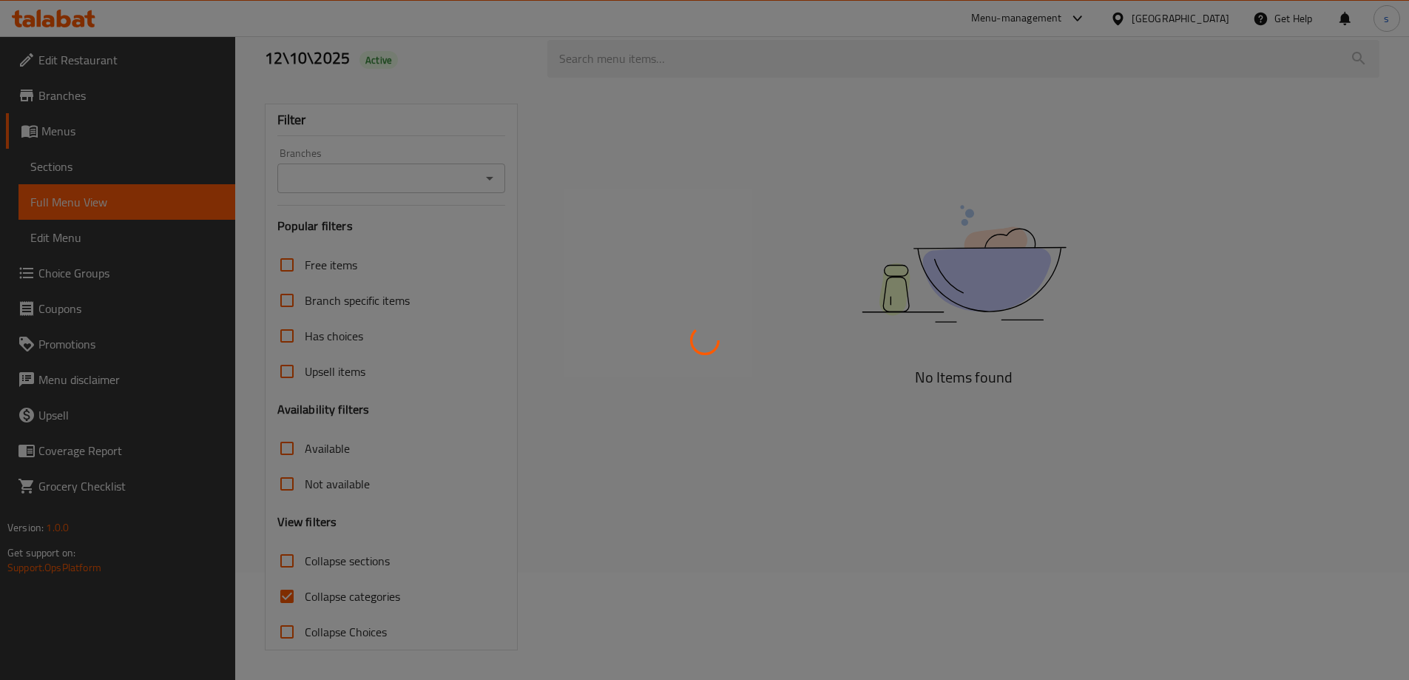
click at [289, 591] on div at bounding box center [704, 340] width 1409 height 680
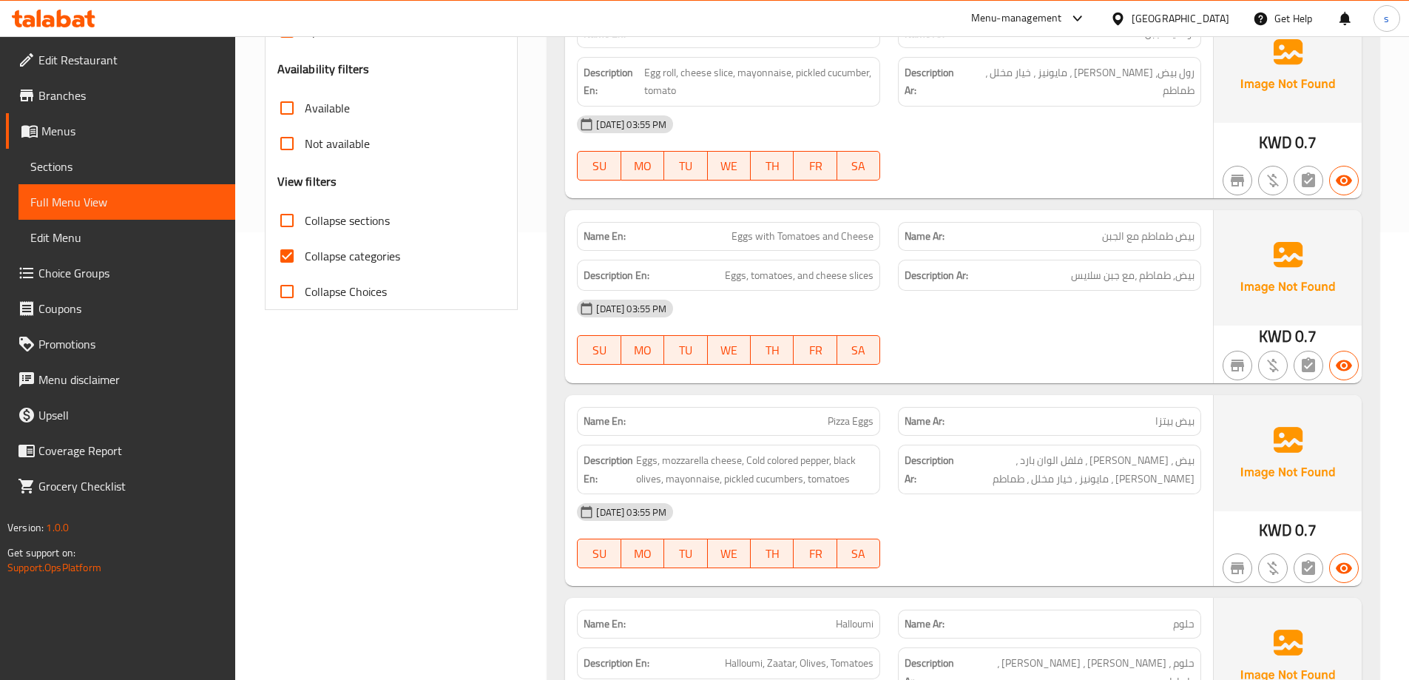
scroll to position [702, 0]
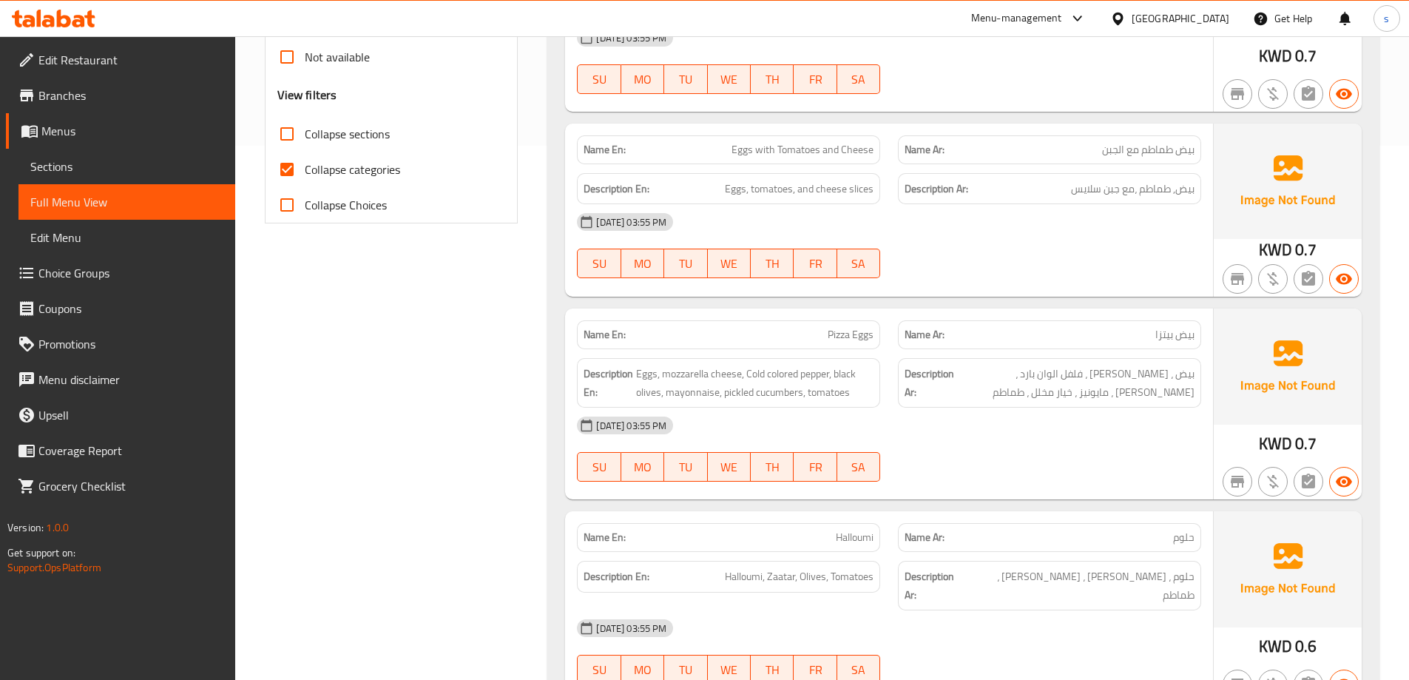
scroll to position [406, 0]
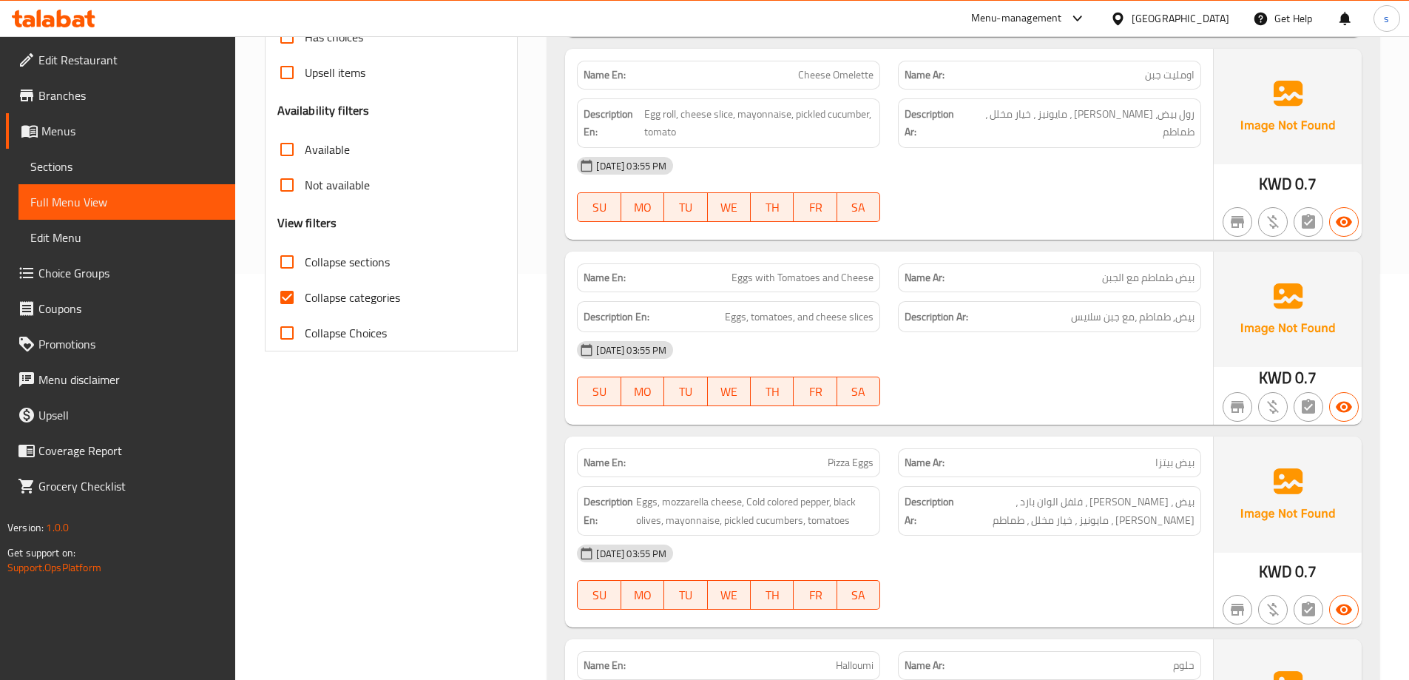
click at [348, 291] on span "Collapse categories" at bounding box center [352, 298] width 95 height 18
click at [305, 291] on input "Collapse categories" at bounding box center [287, 298] width 36 height 36
checkbox input "false"
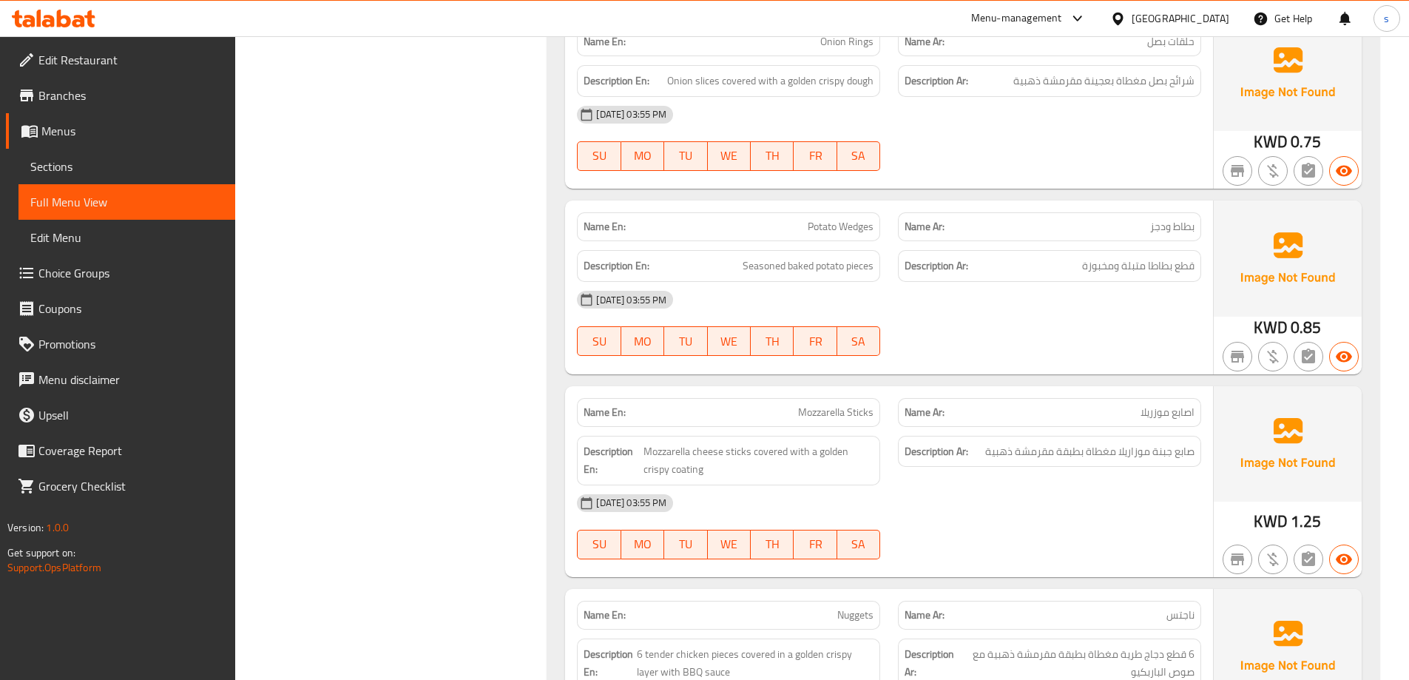
click at [974, 427] on div "Description Ar: صابع جبنة موزاريلا مغطاة بطبقة مقرمشة ذهبية" at bounding box center [1049, 460] width 321 height 67
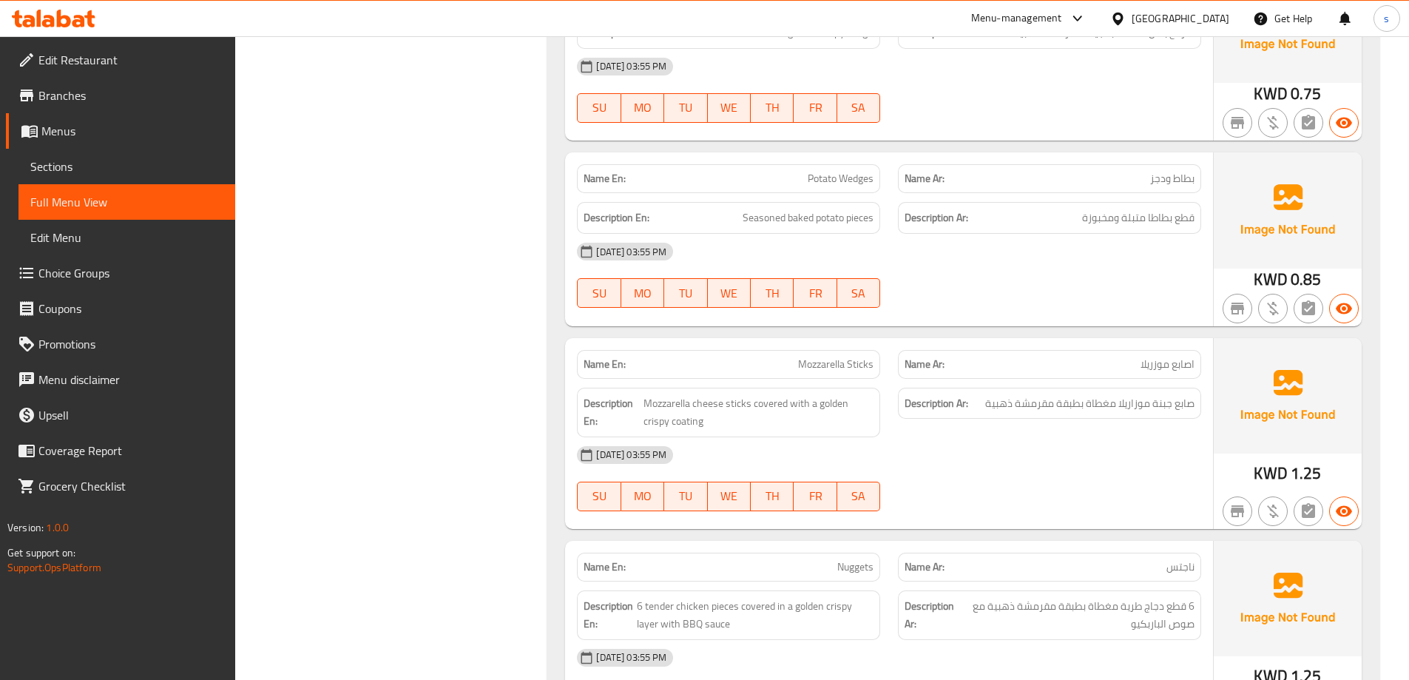
scroll to position [6791, 0]
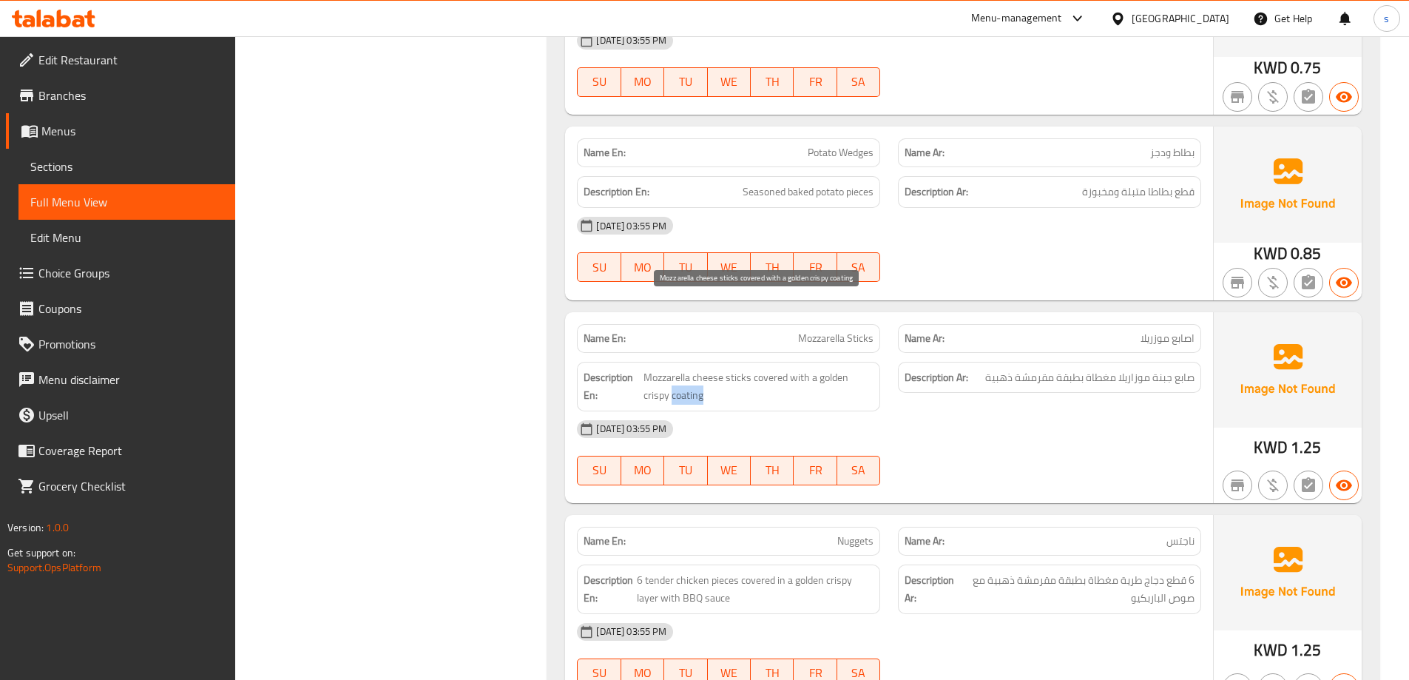
drag, startPoint x: 710, startPoint y: 326, endPoint x: 673, endPoint y: 328, distance: 37.8
click at [673, 368] on span "Mozzarella cheese sticks covered with a golden crispy coating" at bounding box center [759, 386] width 230 height 36
click at [755, 368] on span "Mozzarella cheese sticks covered with a golden crispy coating" at bounding box center [759, 386] width 230 height 36
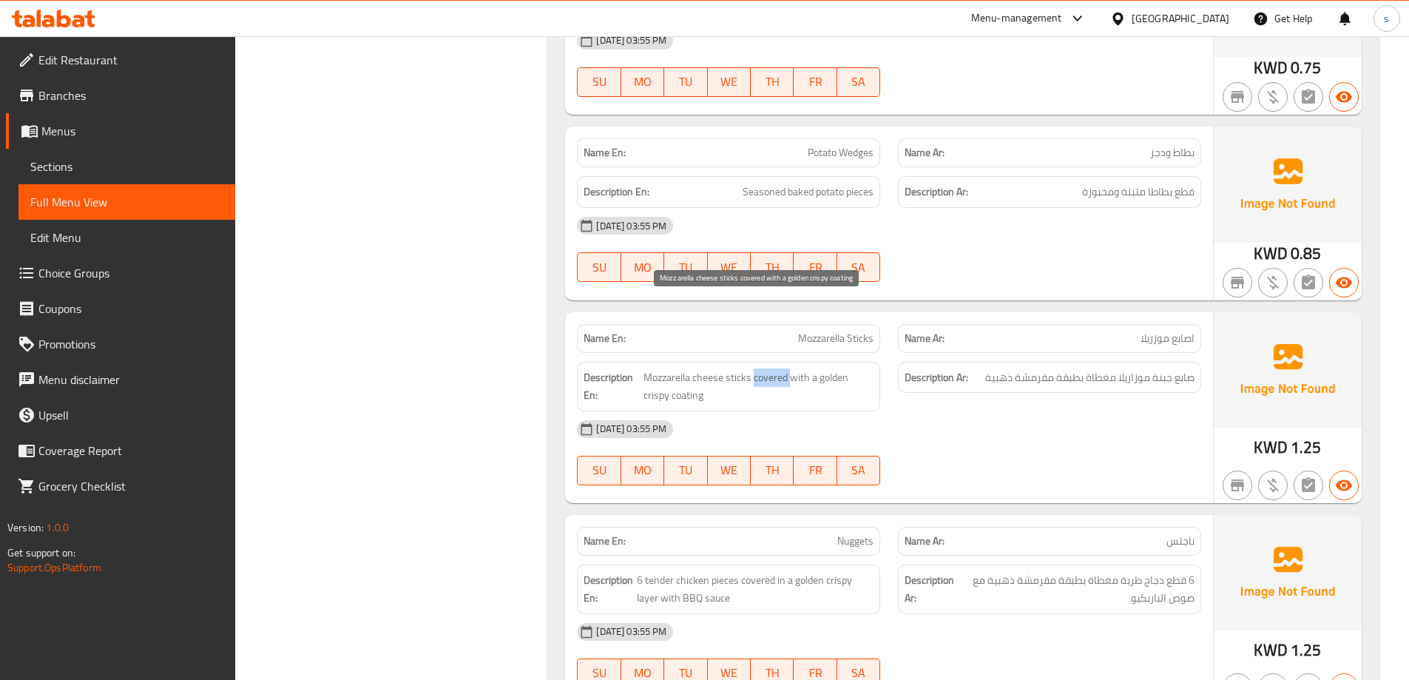
click at [755, 368] on span "Mozzarella cheese sticks covered with a golden crispy coating" at bounding box center [759, 386] width 230 height 36
copy span "Mozzarella cheese sticks covered with a golden crispy coating"
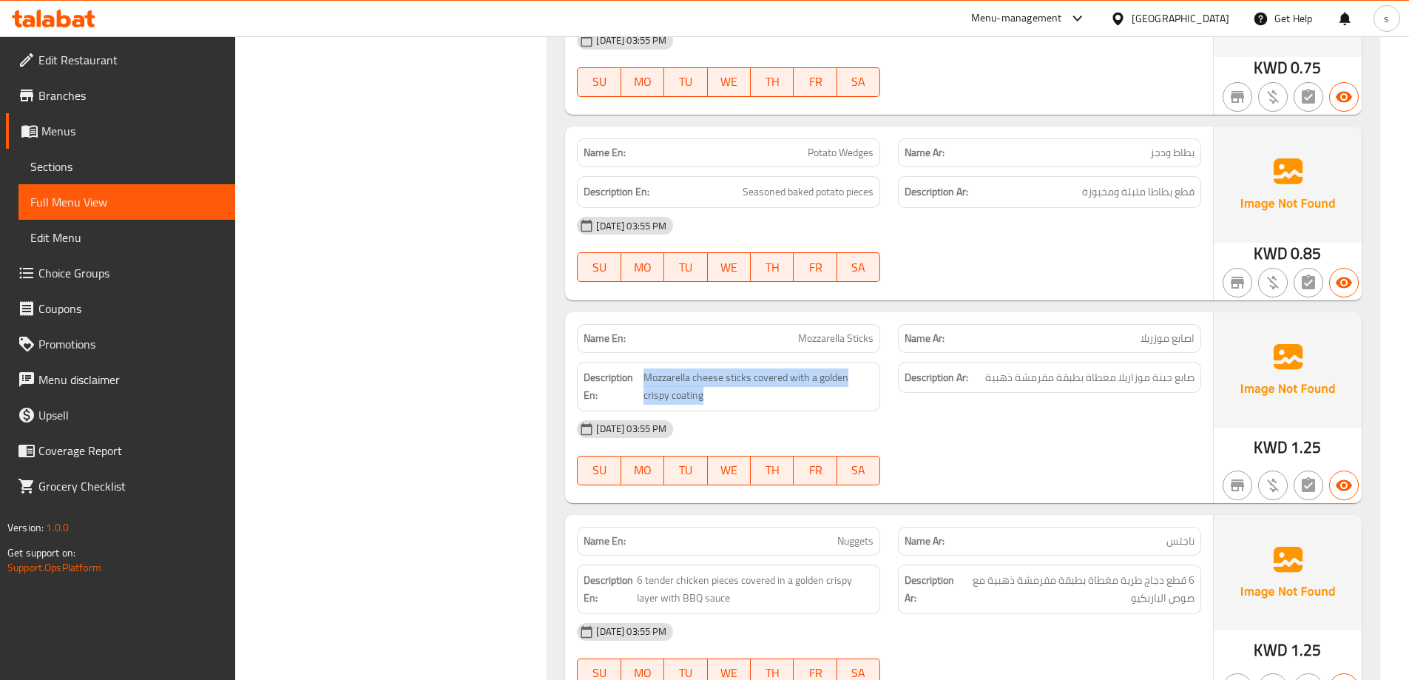
click at [724, 362] on div "Description En: Mozzarella cheese sticks covered with a golden crispy coating" at bounding box center [728, 387] width 303 height 50
click at [756, 331] on p "Name En: Mozzarella Sticks" at bounding box center [729, 339] width 290 height 16
copy span "Mozzarella Sticks"
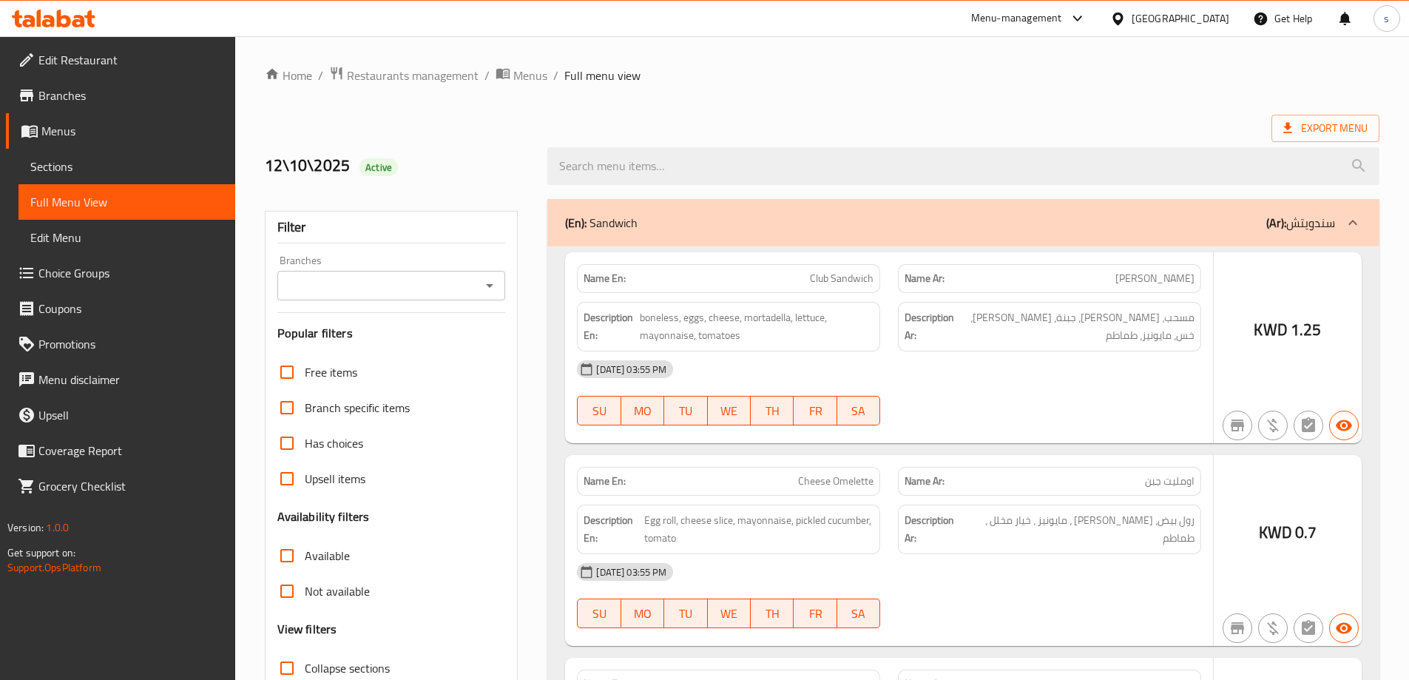
scroll to position [107, 0]
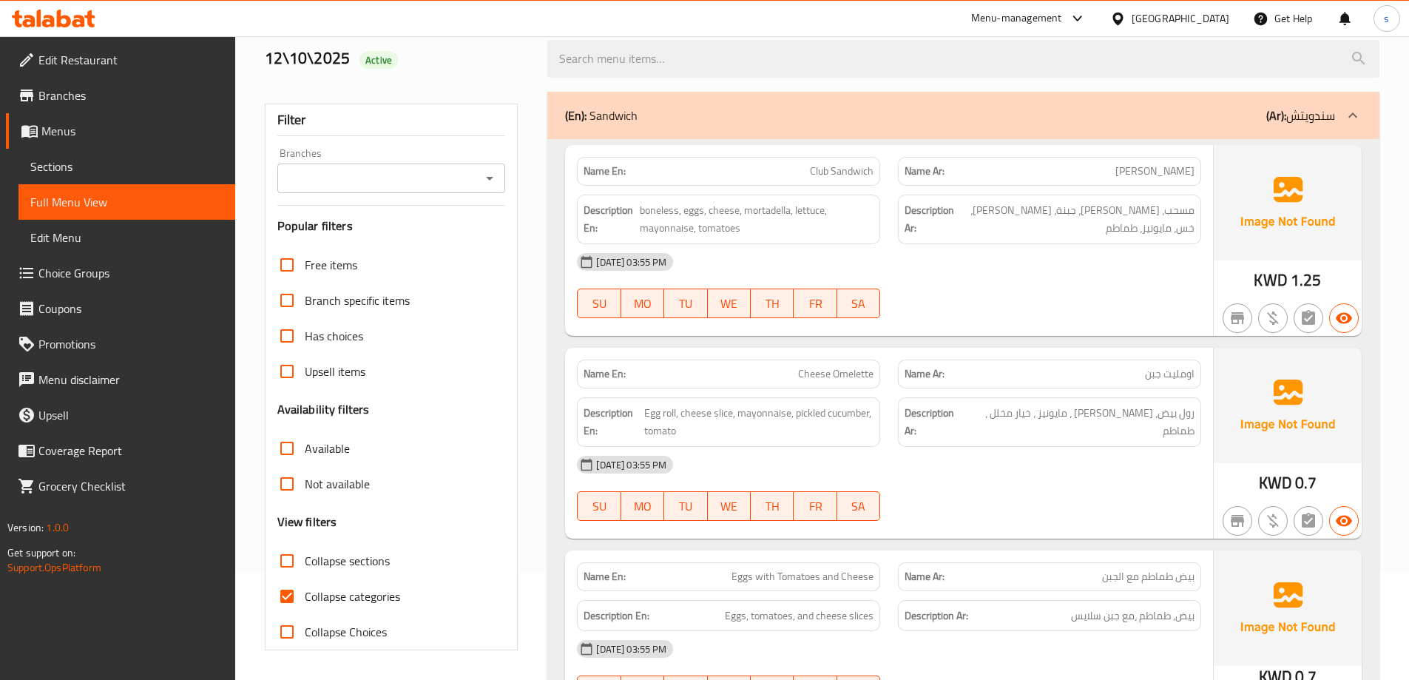
click at [300, 587] on input "Collapse categories" at bounding box center [287, 597] width 36 height 36
checkbox input "false"
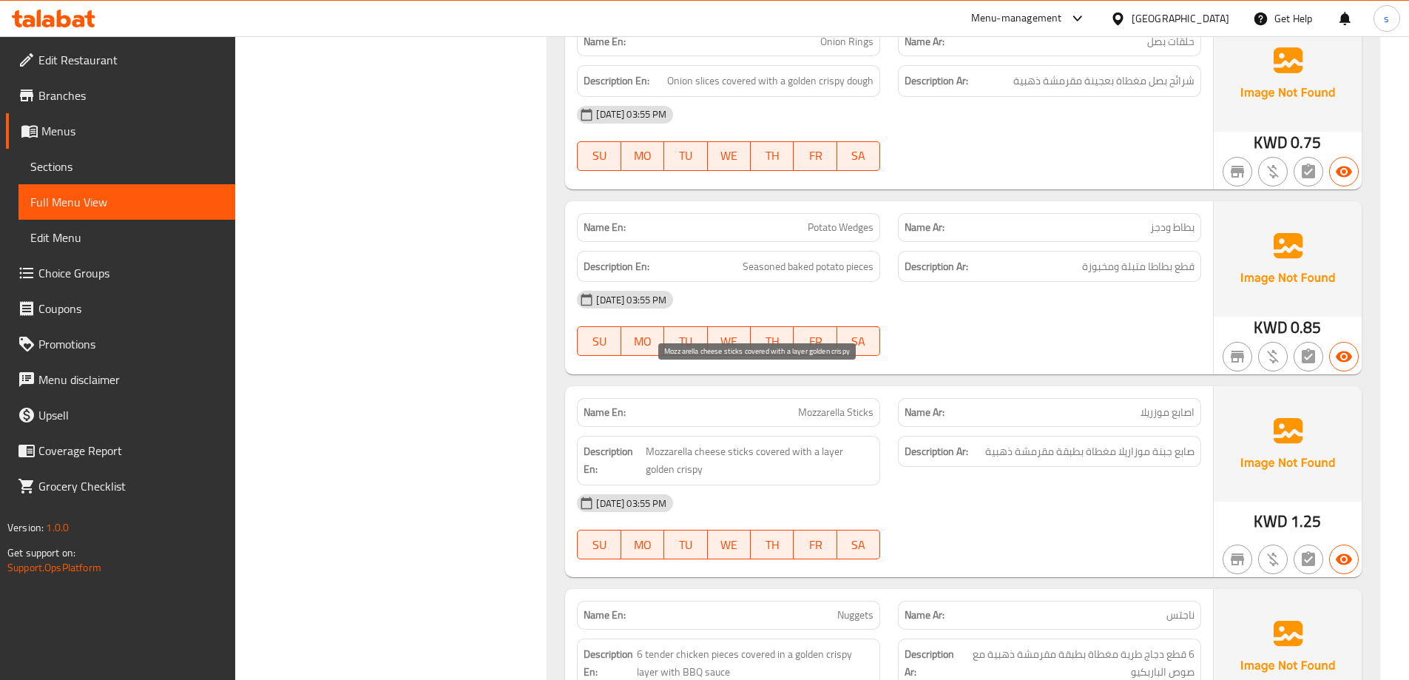
click at [840, 442] on span "Mozzarella cheese sticks covered with a layer golden crispy" at bounding box center [760, 460] width 229 height 36
click at [890, 485] on div "[DATE] 03:55 PM" at bounding box center [889, 503] width 642 height 36
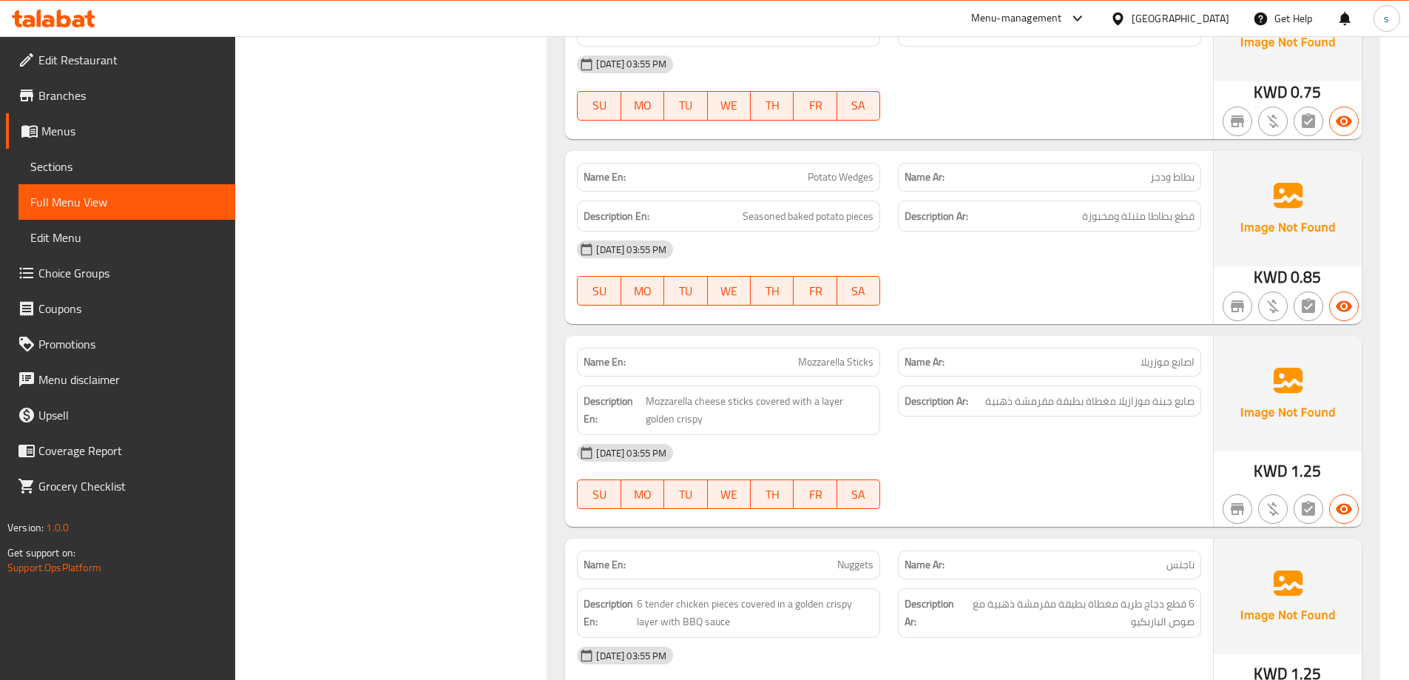
scroll to position [6864, 0]
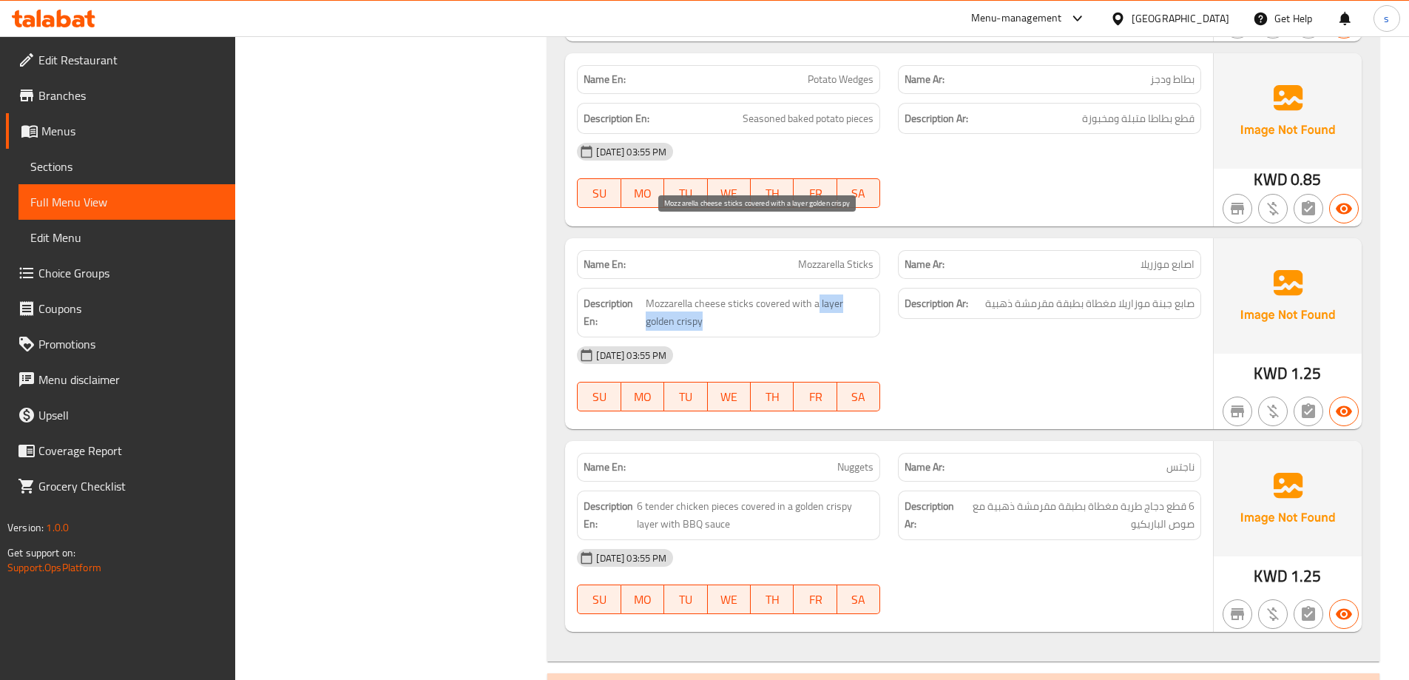
drag, startPoint x: 817, startPoint y: 236, endPoint x: 856, endPoint y: 245, distance: 40.2
click at [856, 294] on span "Mozzarella cheese sticks covered with a layer golden crispy" at bounding box center [760, 312] width 229 height 36
click at [886, 279] on div "Description En: Mozzarella cheese sticks covered with a layer golden crispy" at bounding box center [728, 312] width 321 height 67
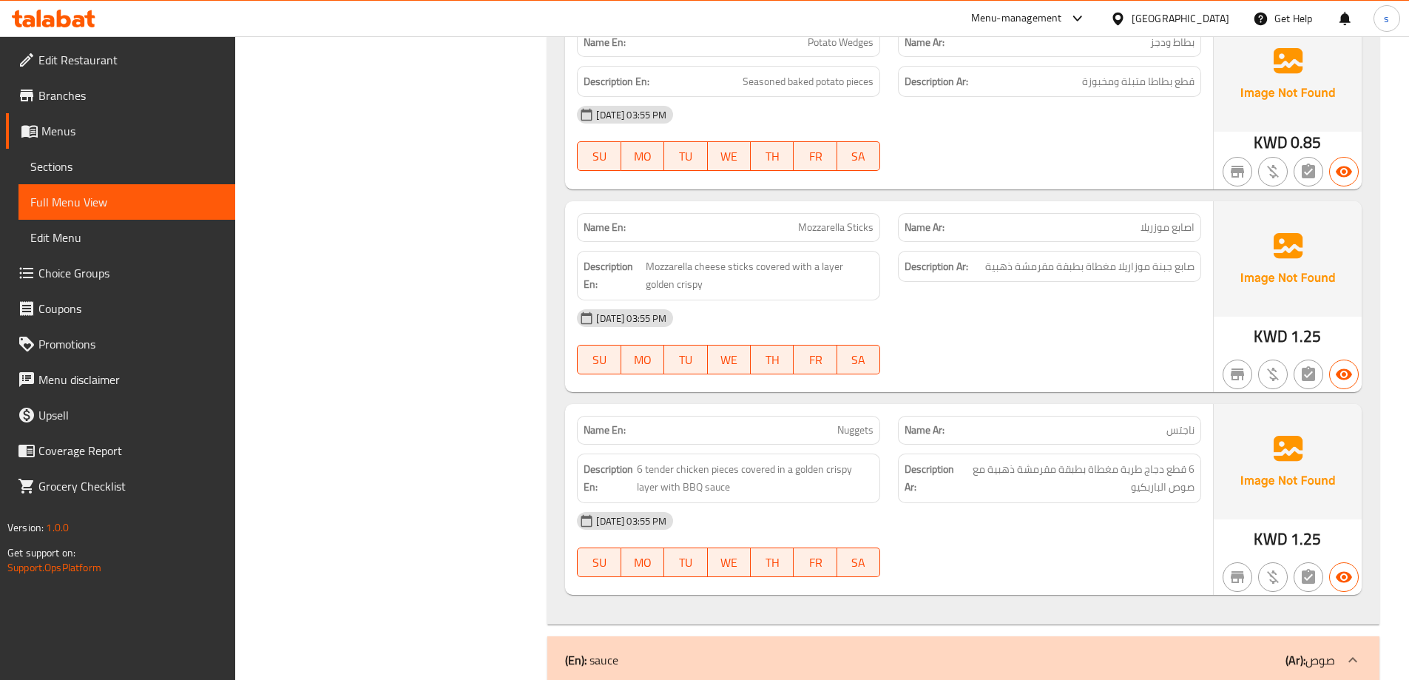
scroll to position [7012, 0]
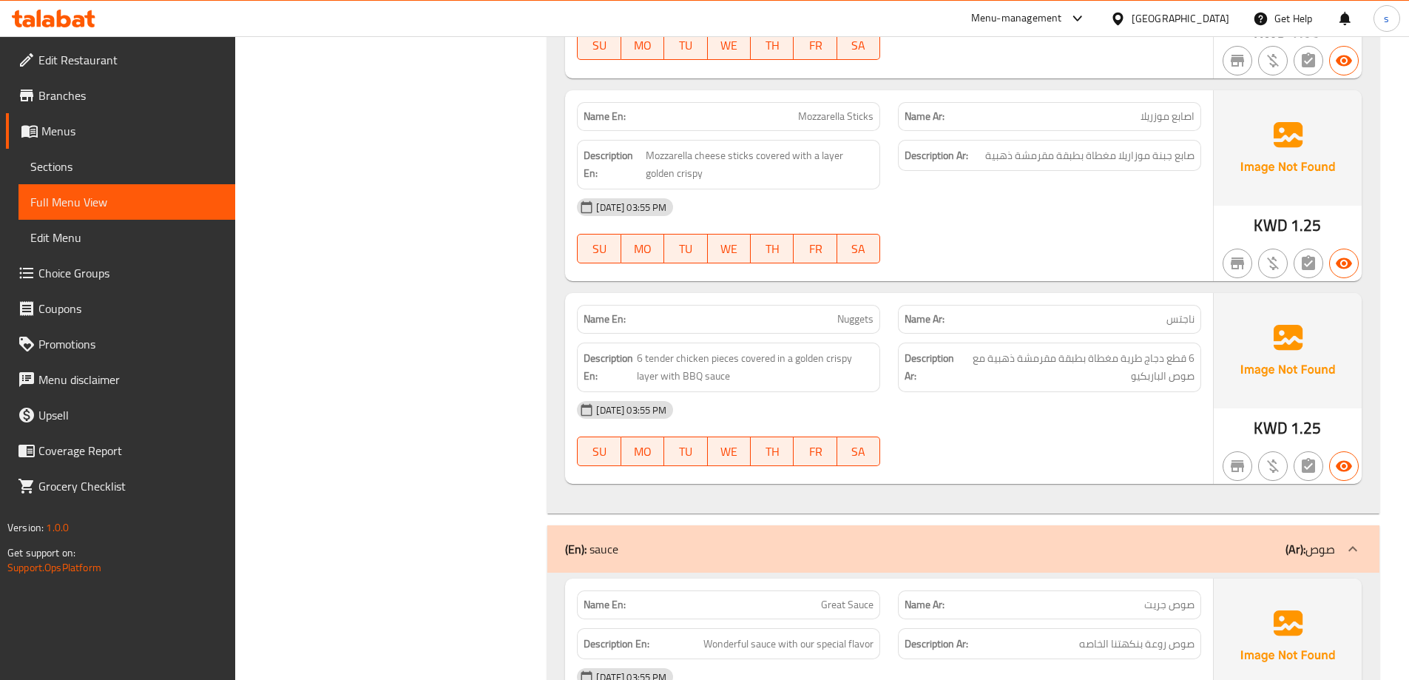
click at [1113, 392] on div "[DATE] 03:55 PM" at bounding box center [889, 410] width 642 height 36
click at [874, 305] on div "Name En: Nuggets" at bounding box center [728, 319] width 303 height 29
click at [986, 343] on div "Description Ar: 6 قطع دجاج طرية مغطاة بطبقة مقرمشة ذهبية مع صوص الباربكيو" at bounding box center [1049, 368] width 303 height 50
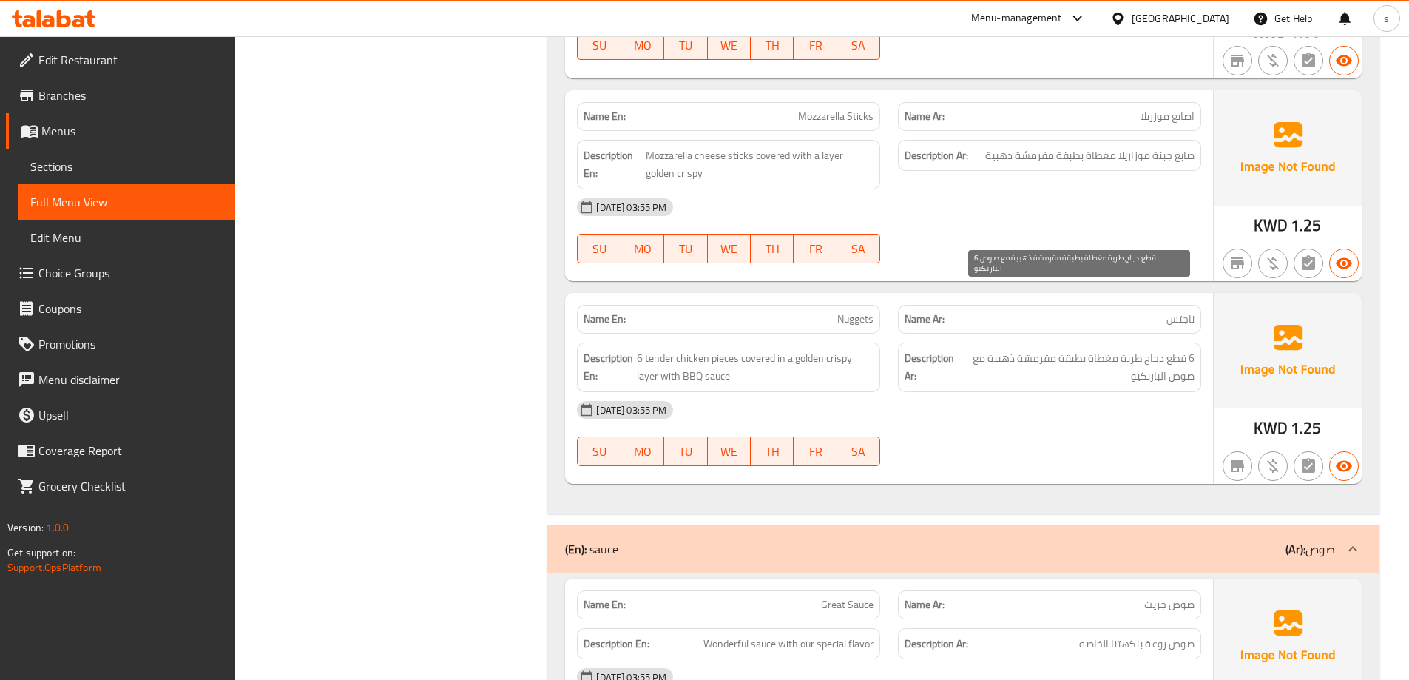
click at [1068, 349] on span "6 قطع دجاج طرية مغطاة بطبقة مقرمشة ذهبية مع صوص الباربكيو" at bounding box center [1077, 367] width 235 height 36
click at [1025, 349] on span "6 قطع دجاج طرية مغطاة بطبقة مقرمشة ذهبية مع صوص الباربكيو" at bounding box center [1077, 367] width 235 height 36
click at [1067, 392] on div "[DATE] 03:55 PM" at bounding box center [889, 410] width 642 height 36
click at [1092, 343] on div "Description Ar: 6 قطع دجاج طرية مغطاة بطبقة مقرمشة ذهبية مع صوص الباربكيو" at bounding box center [1049, 368] width 303 height 50
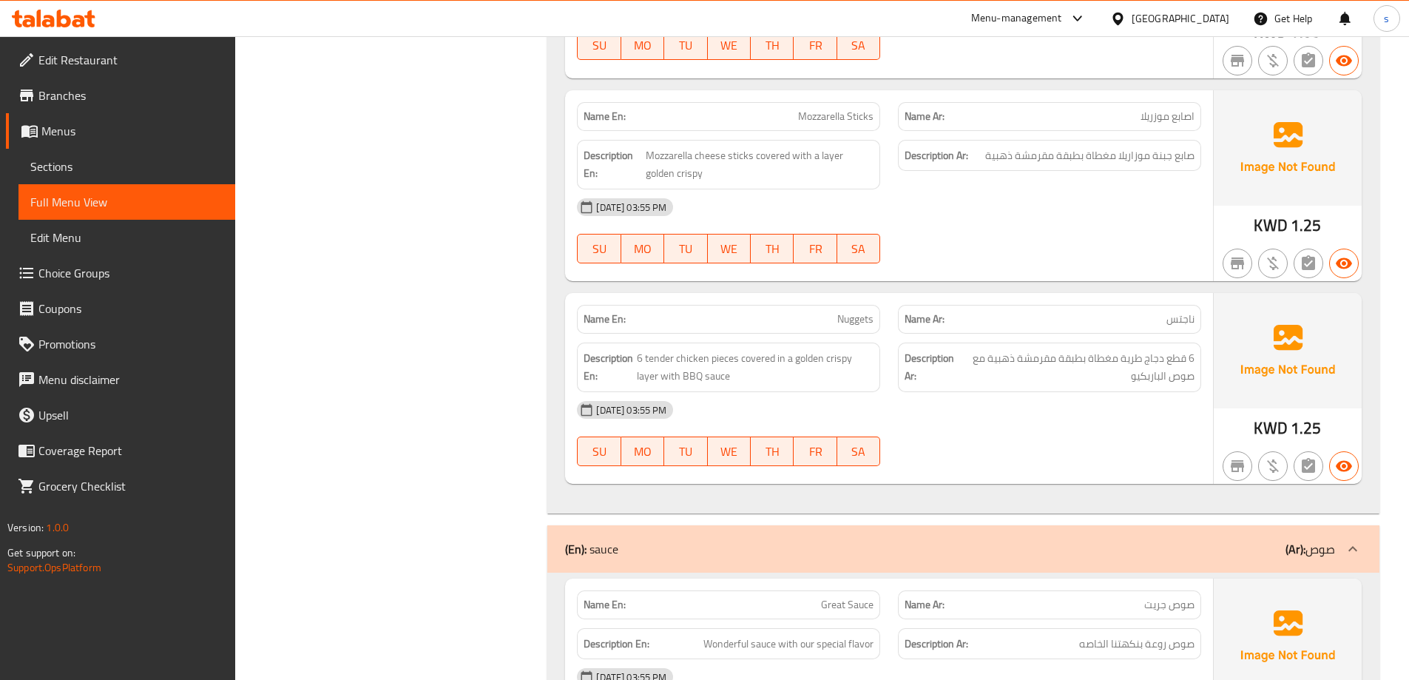
click at [1092, 343] on div "Description Ar: 6 قطع دجاج طرية مغطاة بطبقة مقرمشة ذهبية مع صوص الباربكيو" at bounding box center [1049, 368] width 303 height 50
click at [1096, 349] on span "6 قطع دجاج طرية مغطاة بطبقة مقرمشة ذهبية مع صوص الباربكيو" at bounding box center [1077, 367] width 235 height 36
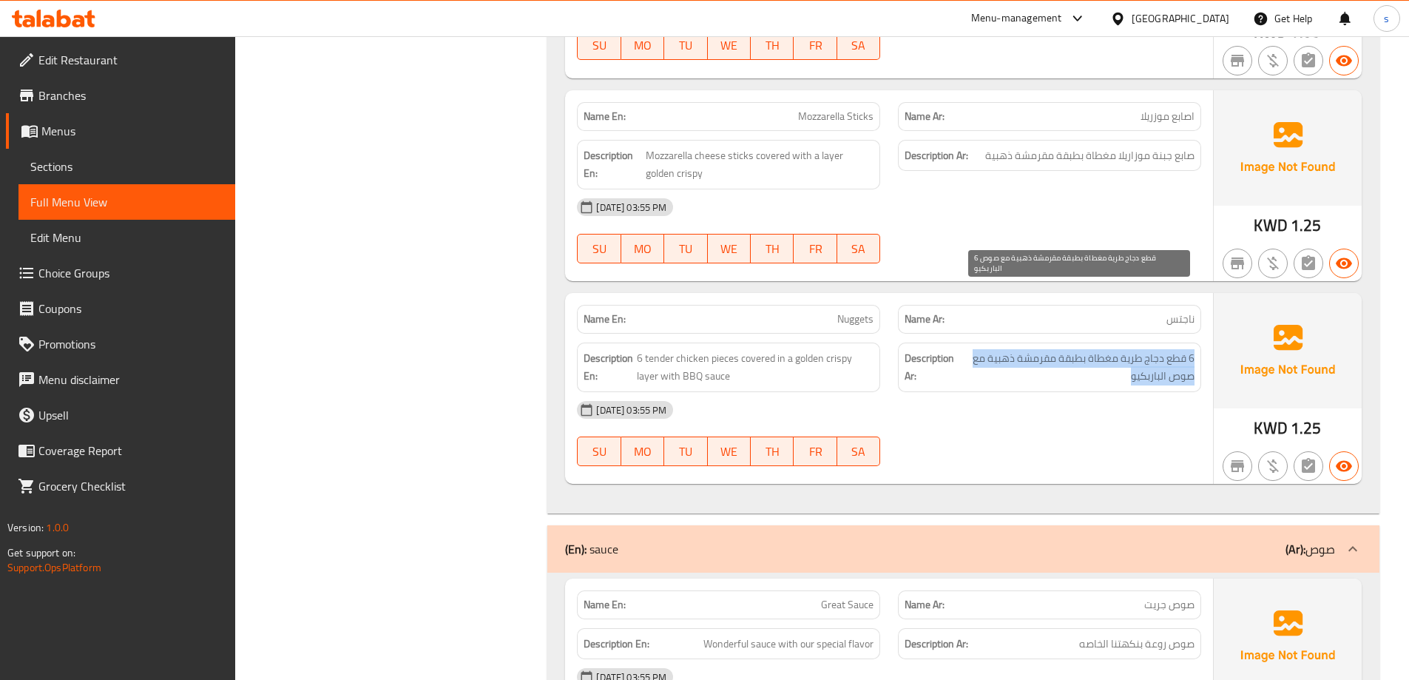
click at [1096, 349] on span "6 قطع دجاج طرية مغطاة بطبقة مقرمشة ذهبية مع صوص الباربكيو" at bounding box center [1077, 367] width 235 height 36
click at [1104, 343] on div "Description Ar: 6 قطع دجاج طرية مغطاة بطبقة مقرمشة ذهبية مع صوص الباربكيو" at bounding box center [1049, 368] width 303 height 50
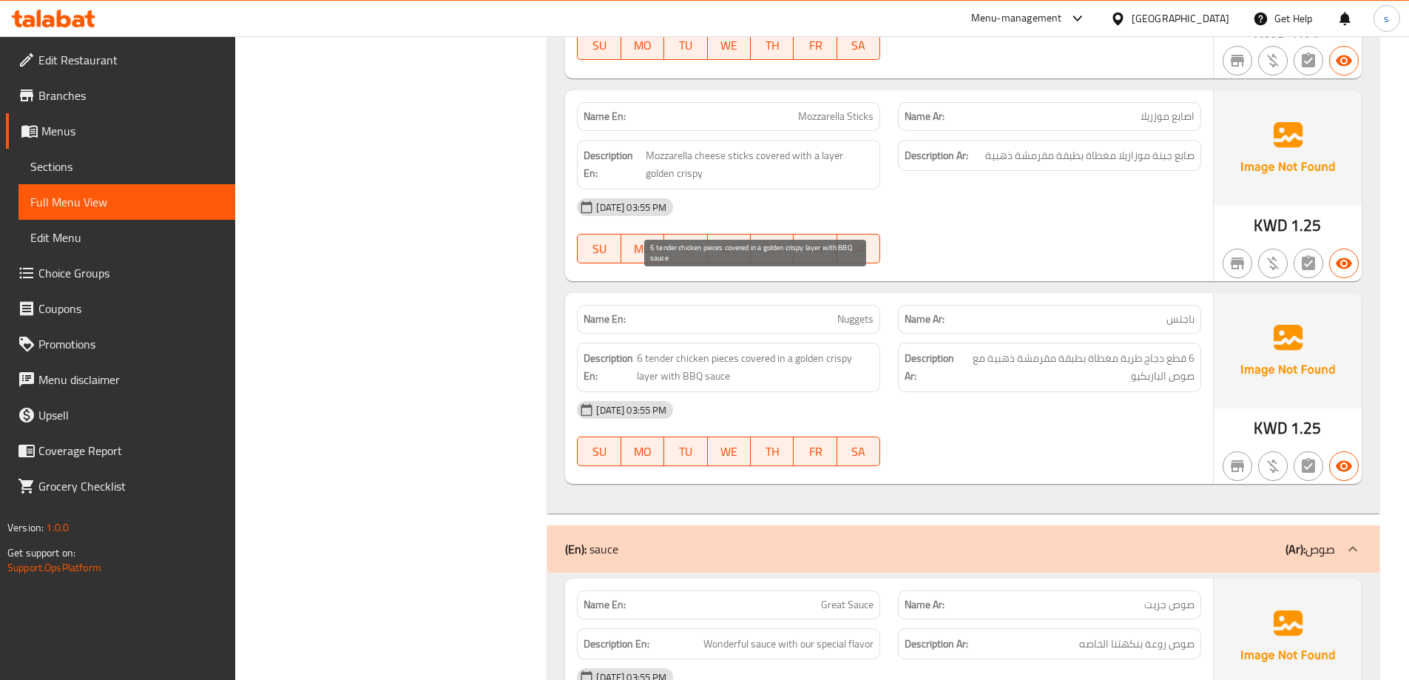
click at [708, 349] on span "6 tender chicken pieces covered in a golden crispy layer with BBQ sauce" at bounding box center [755, 367] width 237 height 36
click at [796, 296] on div "Name En: Nuggets" at bounding box center [728, 319] width 321 height 47
click at [821, 311] on p "Name En: Nuggets" at bounding box center [729, 319] width 290 height 16
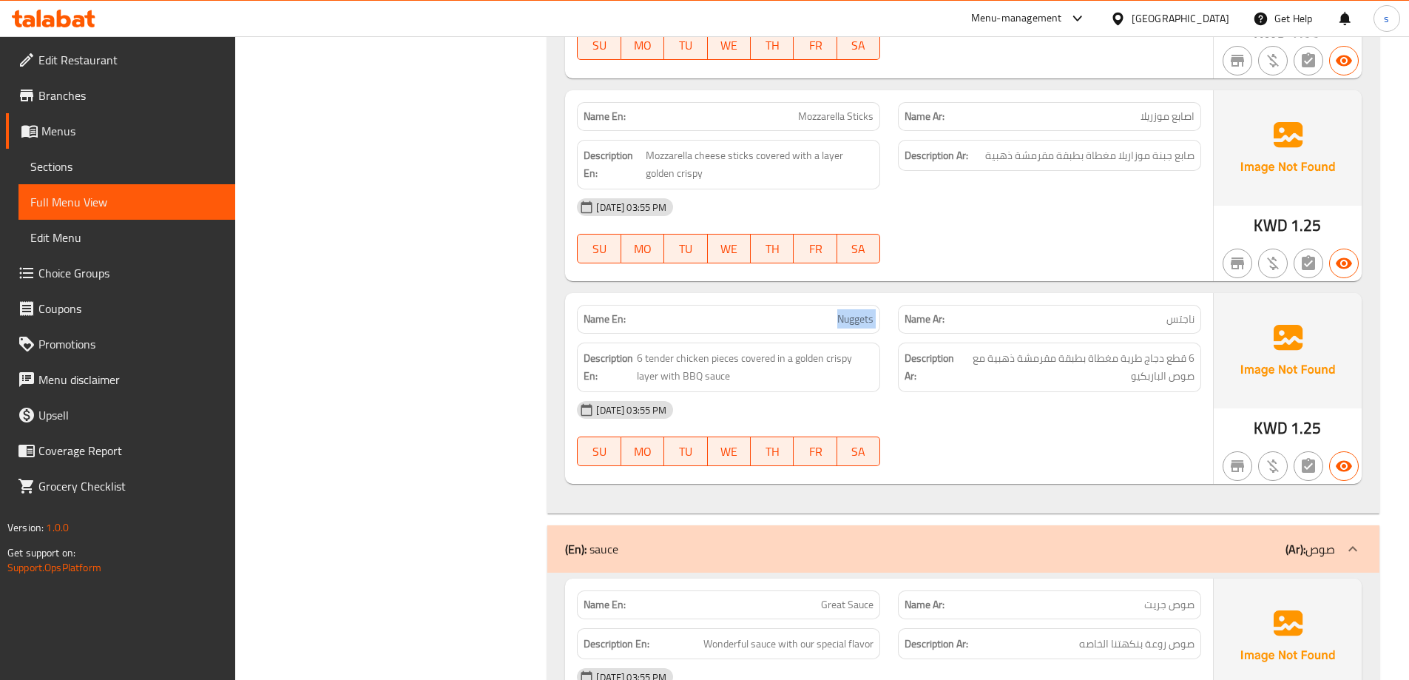
click at [821, 311] on p "Name En: Nuggets" at bounding box center [729, 319] width 290 height 16
copy span "Nuggets"
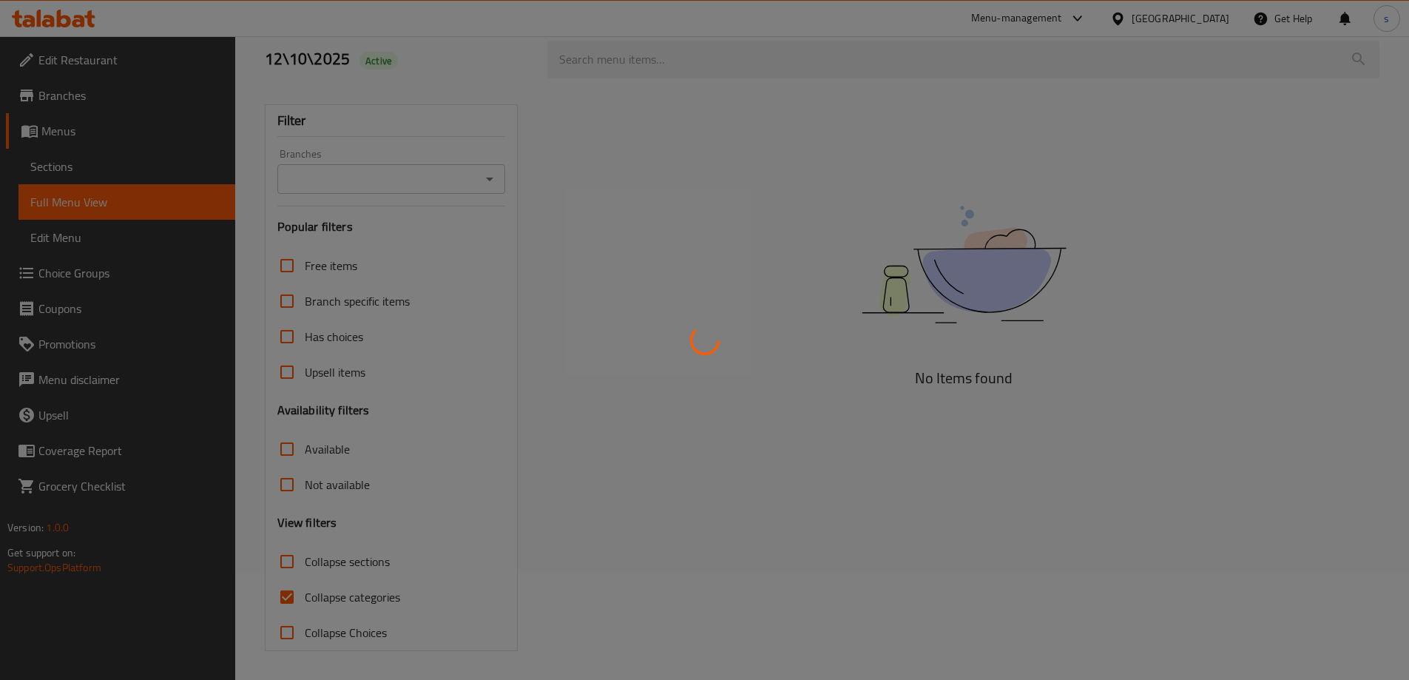
scroll to position [107, 0]
click at [331, 599] on div at bounding box center [704, 340] width 1409 height 680
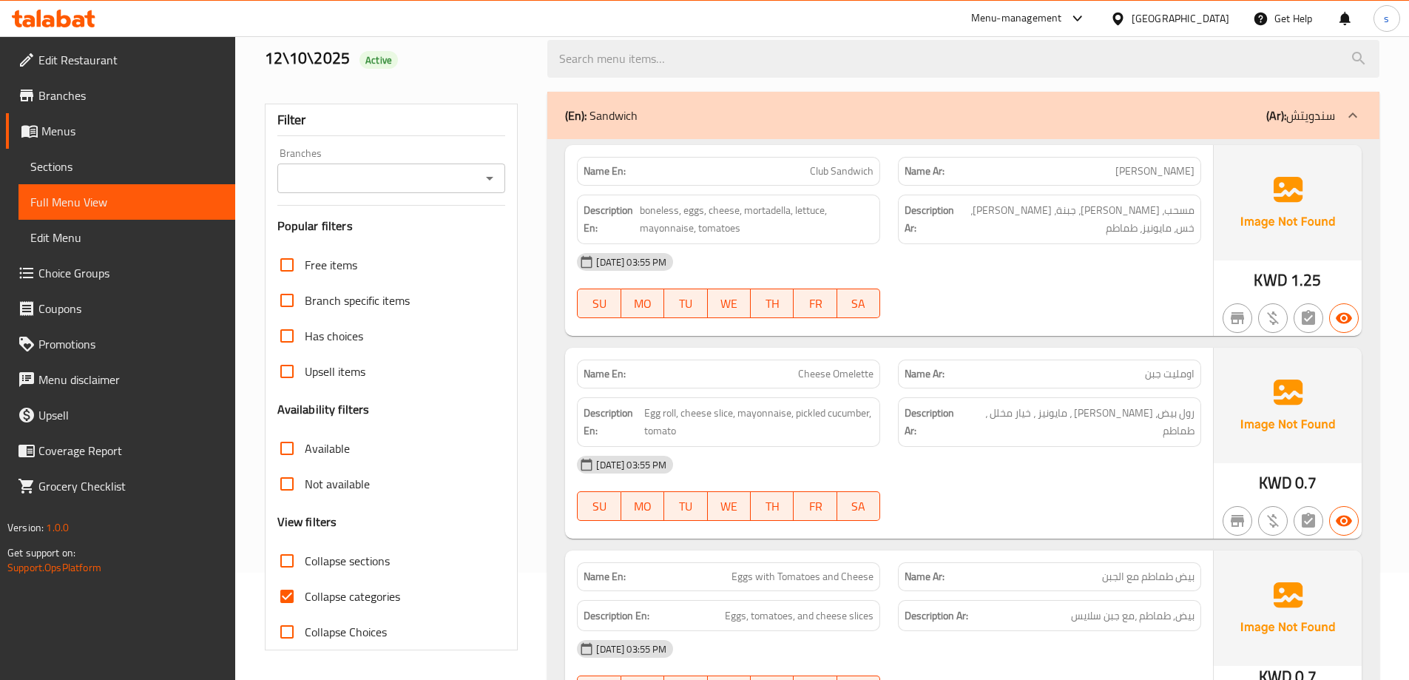
click at [331, 599] on span "Collapse categories" at bounding box center [352, 596] width 95 height 18
click at [305, 599] on input "Collapse categories" at bounding box center [287, 597] width 36 height 36
checkbox input "false"
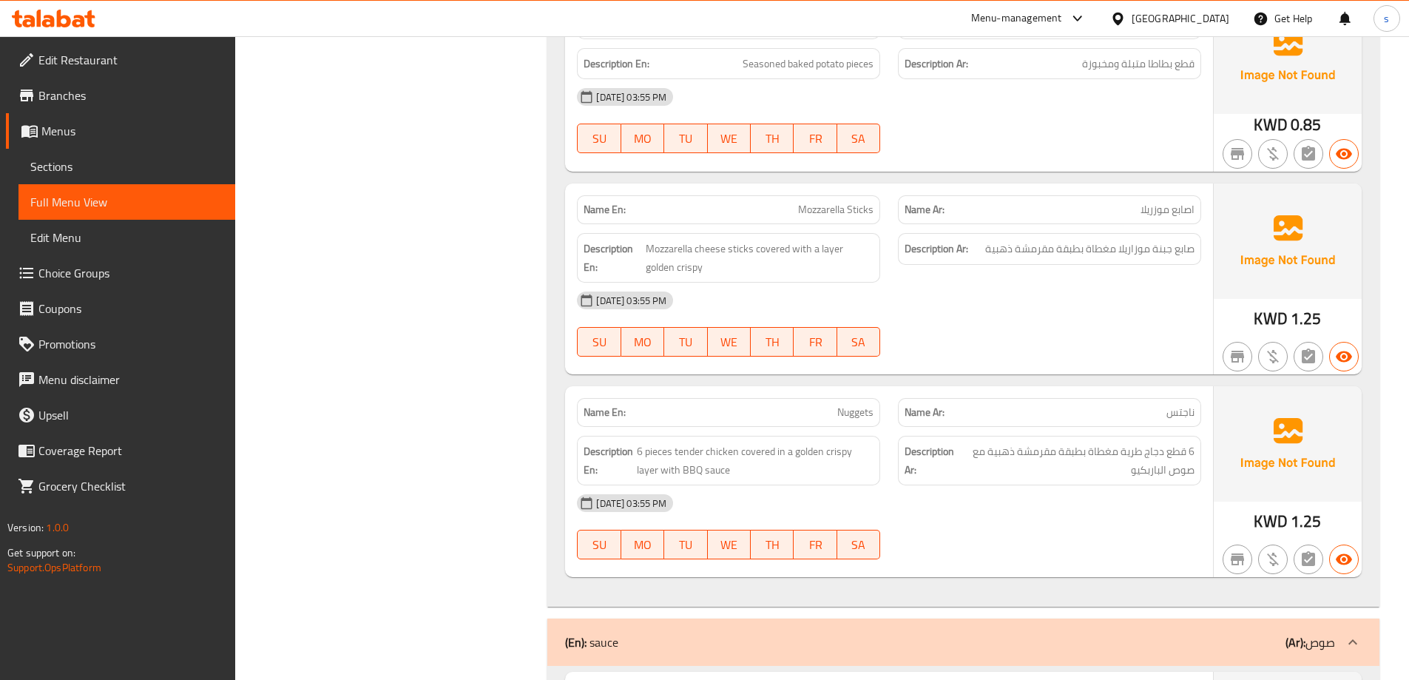
click at [1095, 485] on div "[DATE] 03:55 PM SU MO TU WE TH FR SA" at bounding box center [889, 526] width 642 height 83
click at [1101, 485] on div "[DATE] 03:55 PM SU MO TU WE TH FR SA" at bounding box center [889, 526] width 642 height 83
click at [1073, 485] on div "[DATE] 03:55 PM SU MO TU WE TH FR SA" at bounding box center [889, 526] width 642 height 83
drag, startPoint x: 971, startPoint y: 379, endPoint x: 1180, endPoint y: 398, distance: 209.5
click at [1180, 442] on span "6 قطع دجاج طرية مغطاة بطبقة مقرمشة ذهبية مع صوص الباربكيو" at bounding box center [1077, 460] width 235 height 36
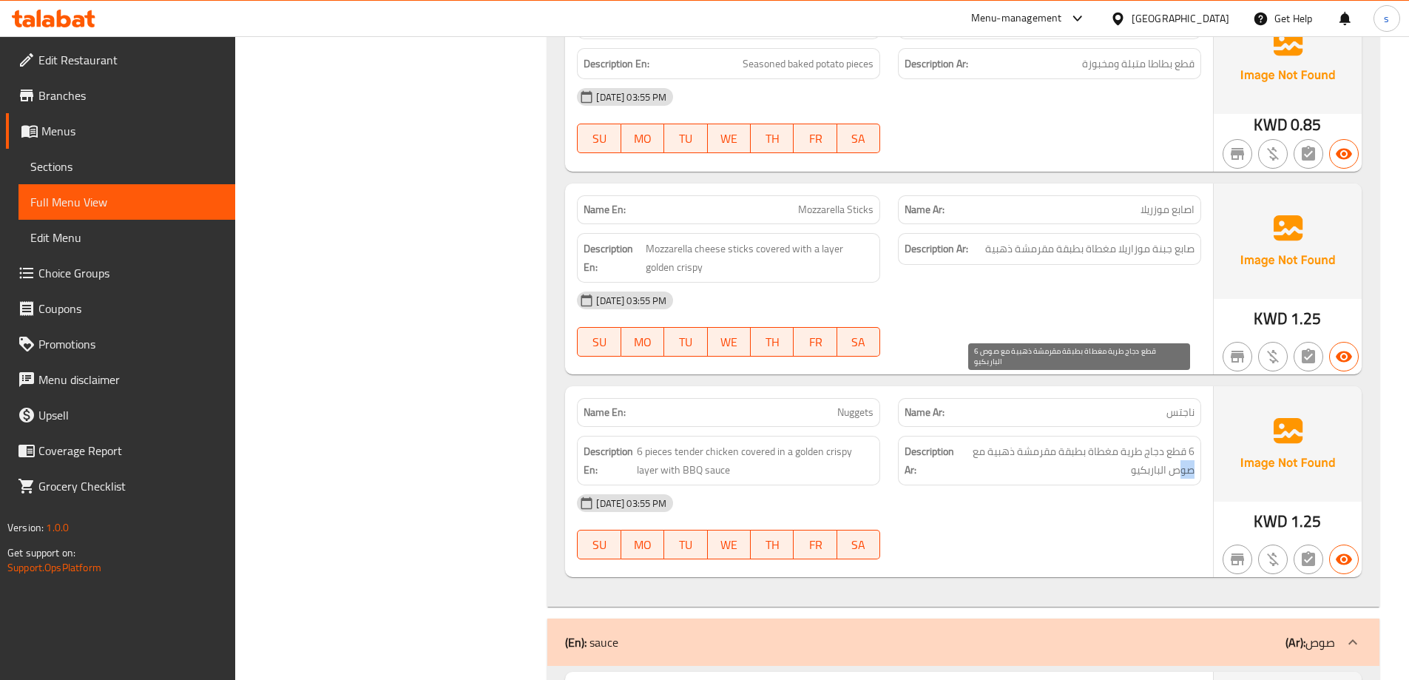
click at [1180, 442] on span "6 قطع دجاج طرية مغطاة بطبقة مقرمشة ذهبية مع صوص الباربكيو" at bounding box center [1077, 460] width 235 height 36
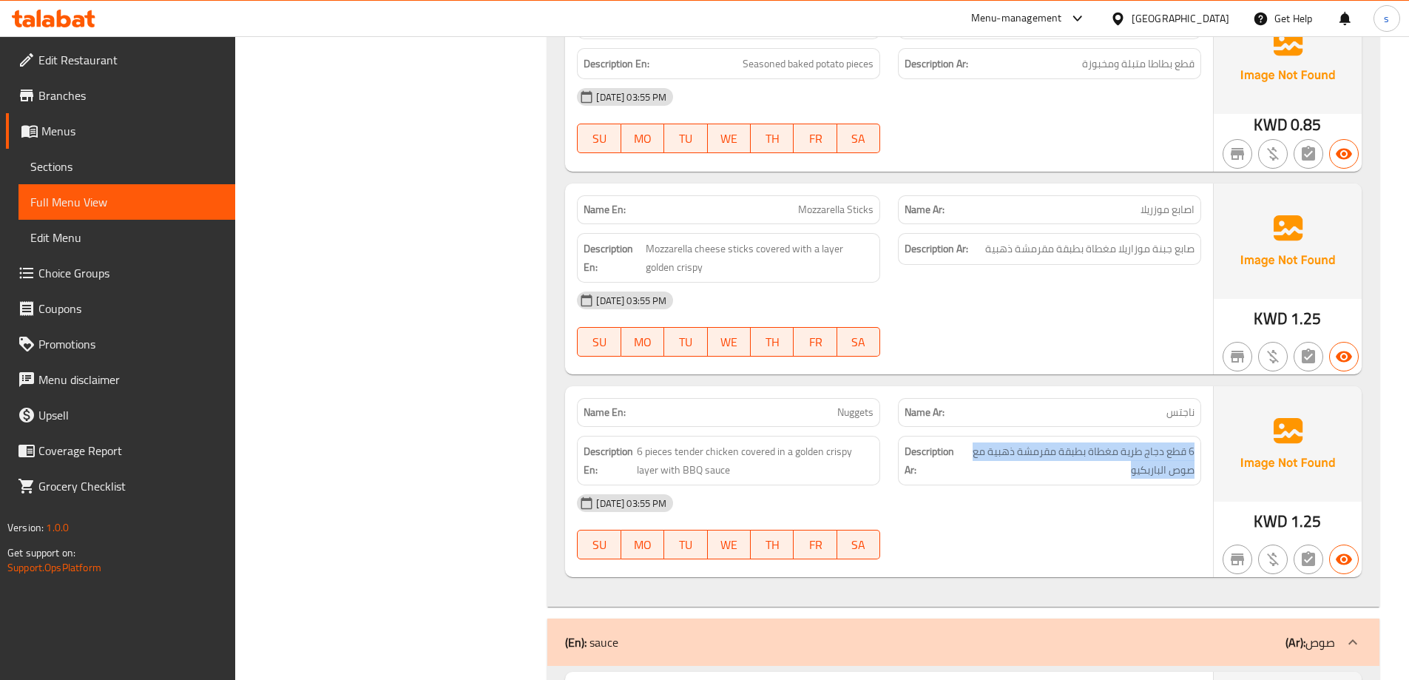
drag, startPoint x: 1127, startPoint y: 391, endPoint x: 1198, endPoint y: 367, distance: 74.2
click at [1198, 436] on div "Description Ar: 6 قطع دجاج طرية مغطاة بطبقة مقرمشة ذهبية مع صوص الباربكيو" at bounding box center [1049, 461] width 303 height 50
click at [1172, 485] on div "[DATE] 03:55 PM" at bounding box center [889, 503] width 642 height 36
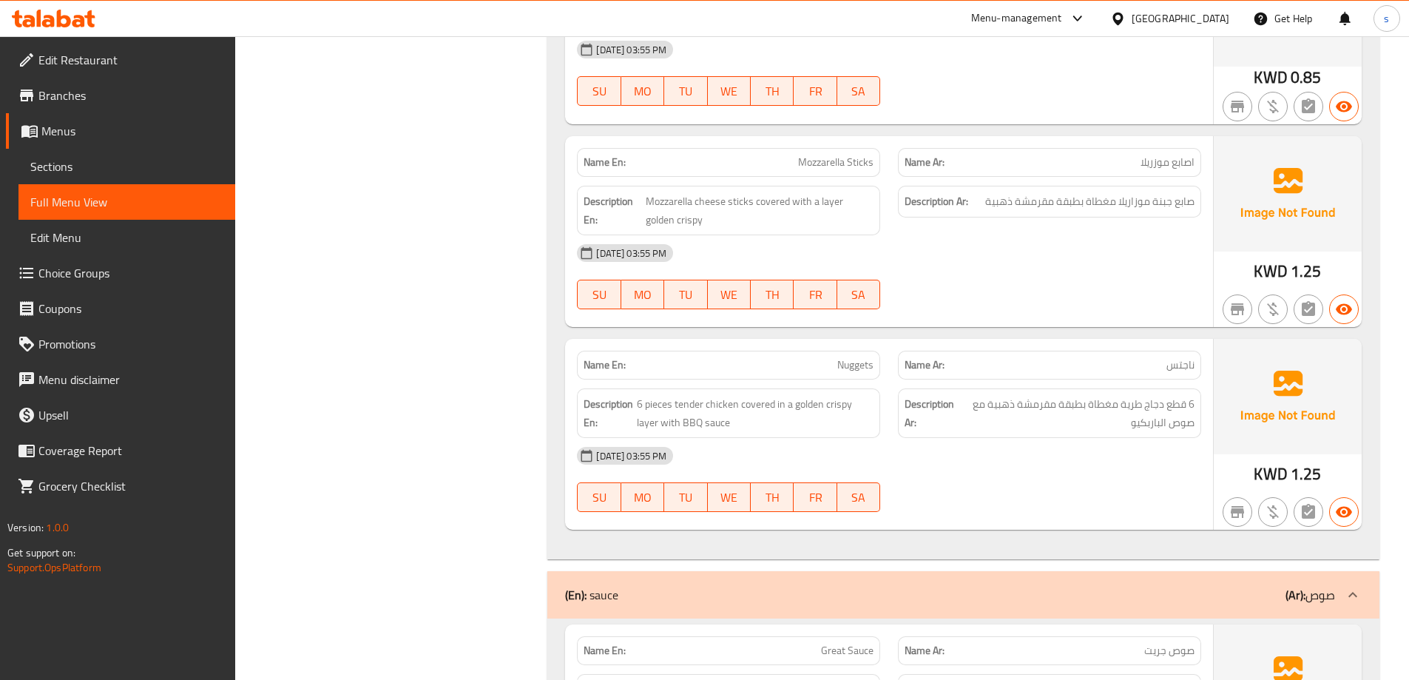
scroll to position [6992, 0]
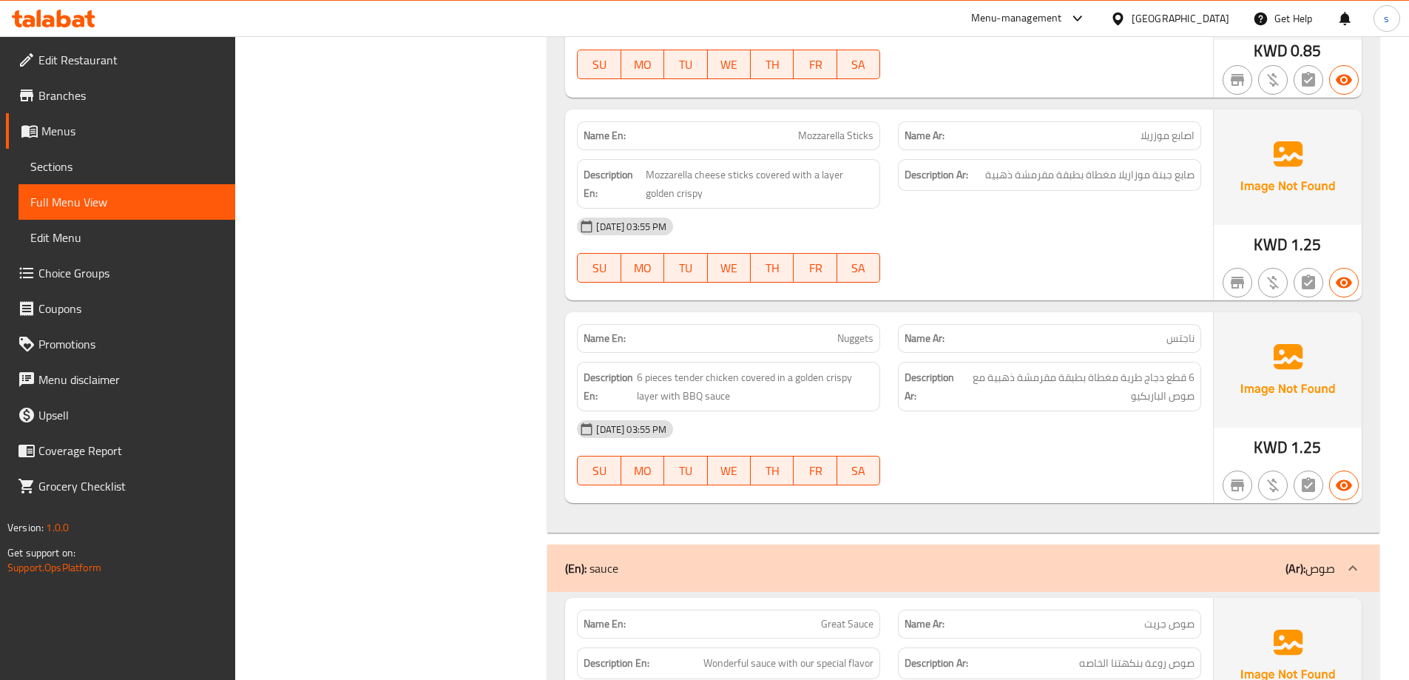
click at [875, 324] on div "Name En: Nuggets" at bounding box center [728, 338] width 303 height 29
click at [855, 331] on span "Nuggets" at bounding box center [855, 339] width 36 height 16
copy span "Nuggets"
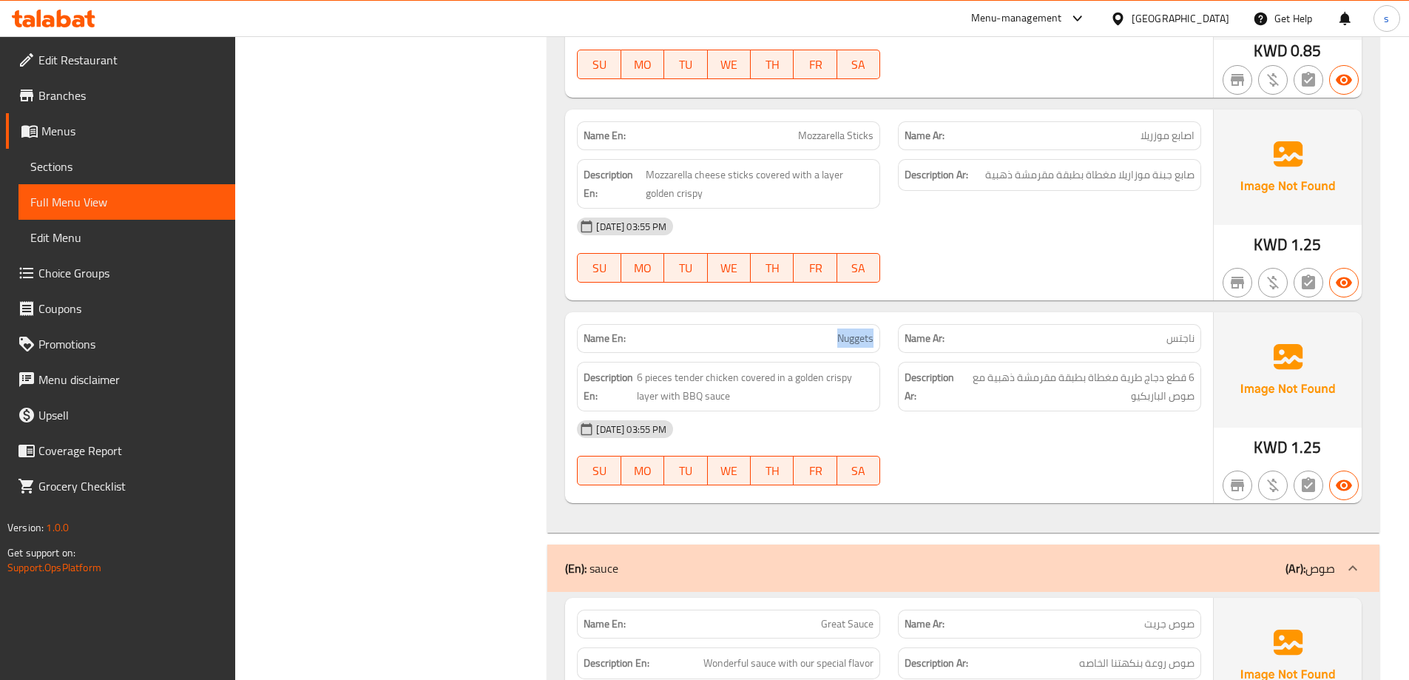
click at [817, 315] on div "Name En: Nuggets" at bounding box center [728, 338] width 321 height 47
click at [818, 331] on p "Name En: Nuggets" at bounding box center [729, 339] width 290 height 16
copy span "Nuggets"
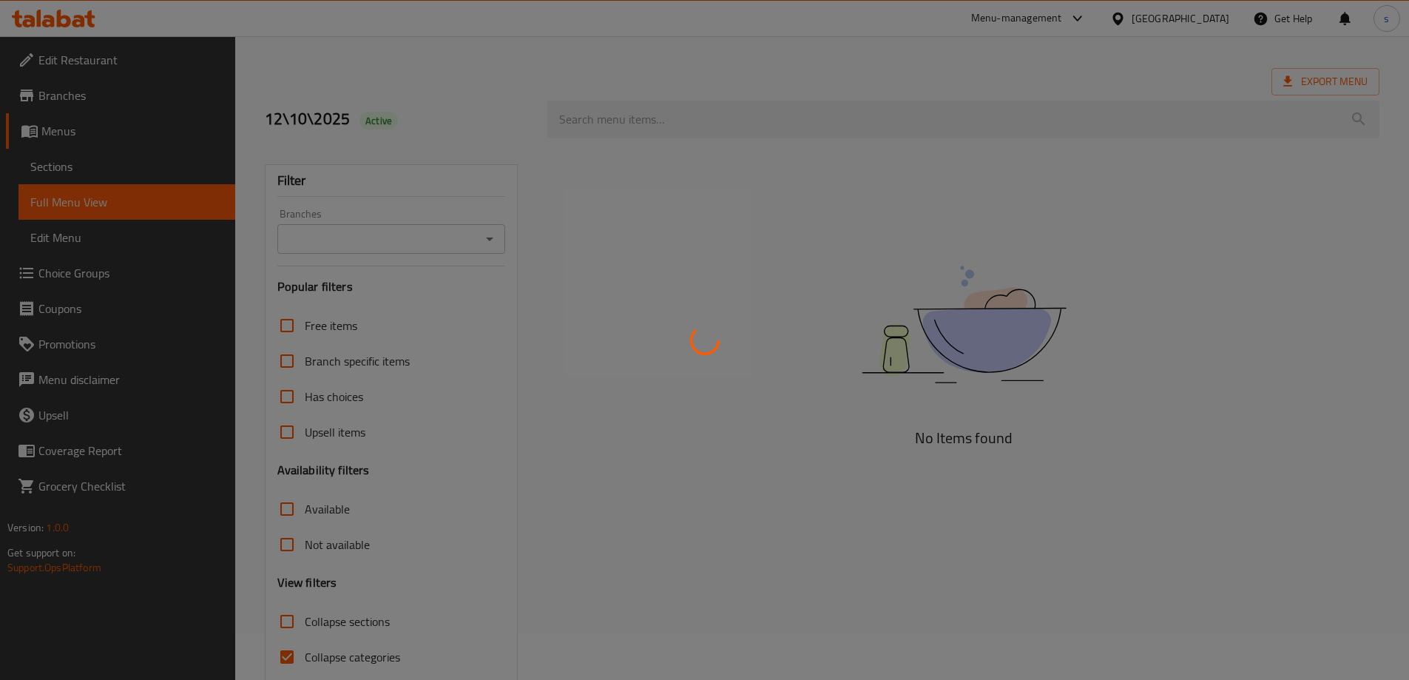
scroll to position [107, 0]
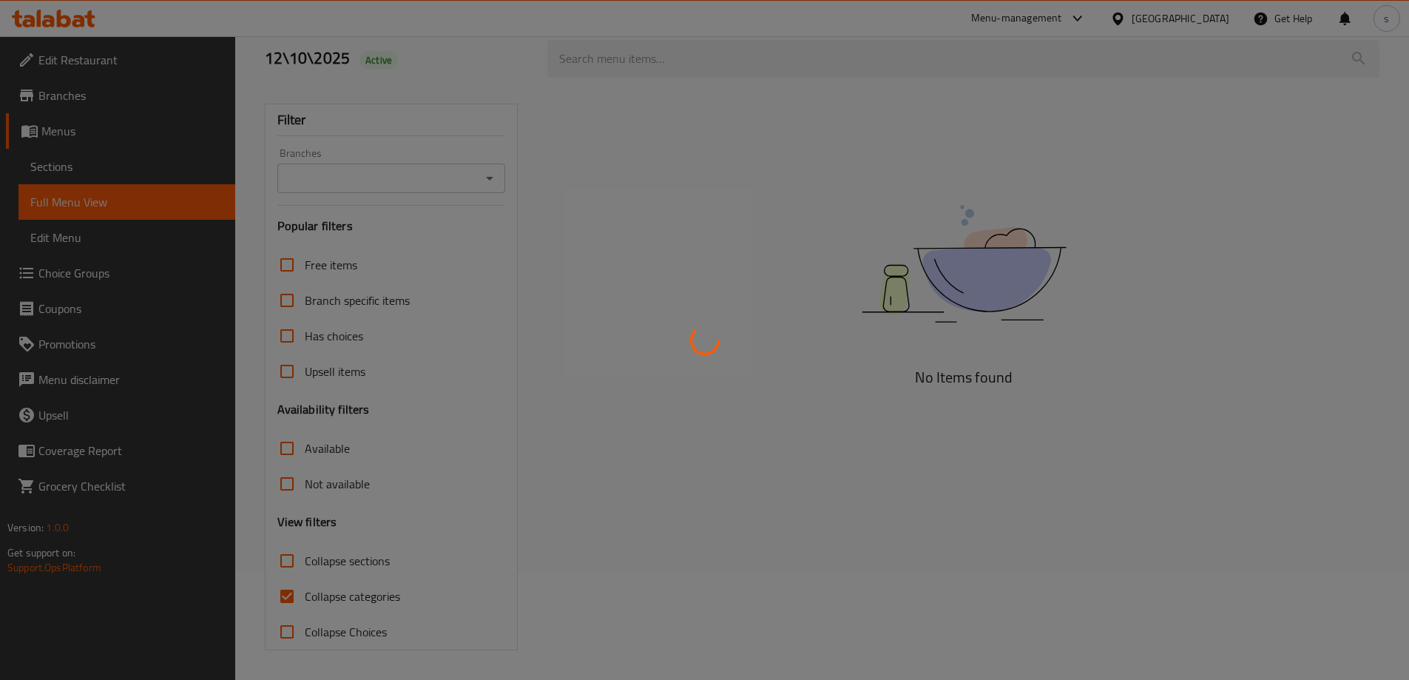
click at [351, 588] on div at bounding box center [704, 340] width 1409 height 680
click at [343, 596] on div at bounding box center [704, 340] width 1409 height 680
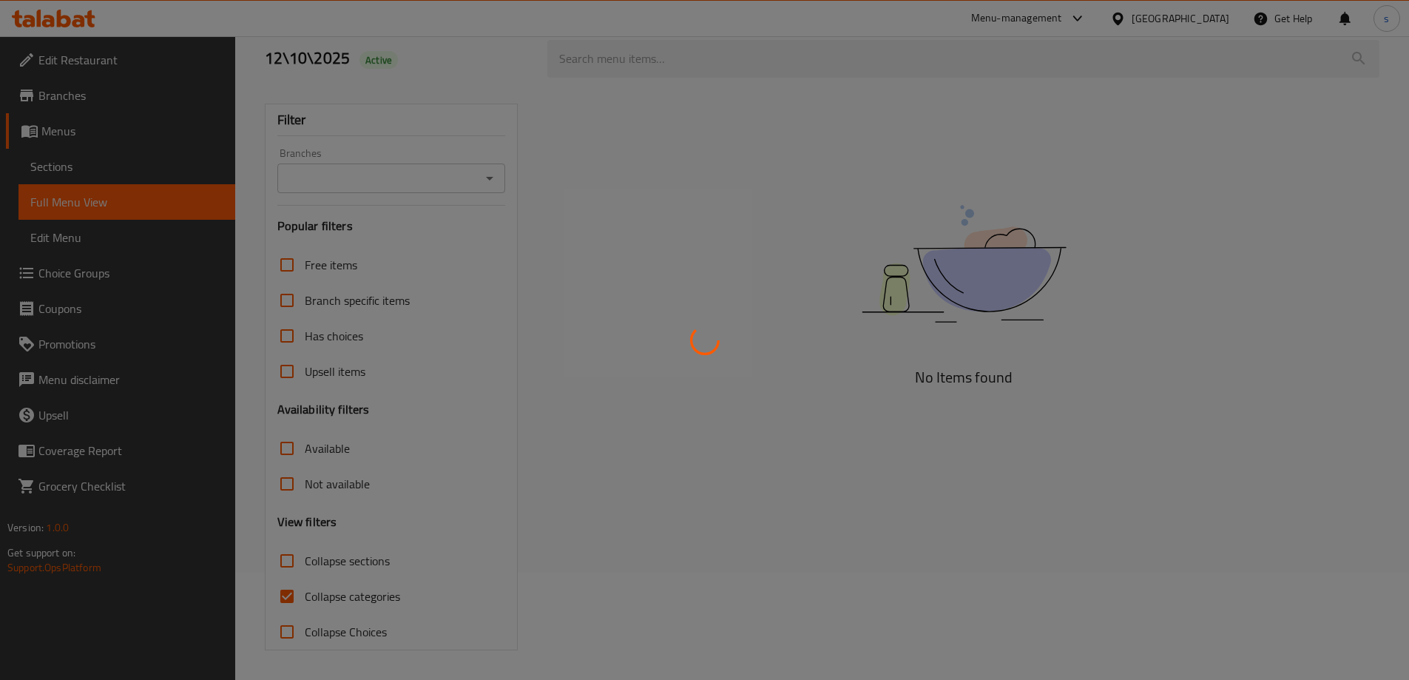
click at [343, 596] on div at bounding box center [704, 340] width 1409 height 680
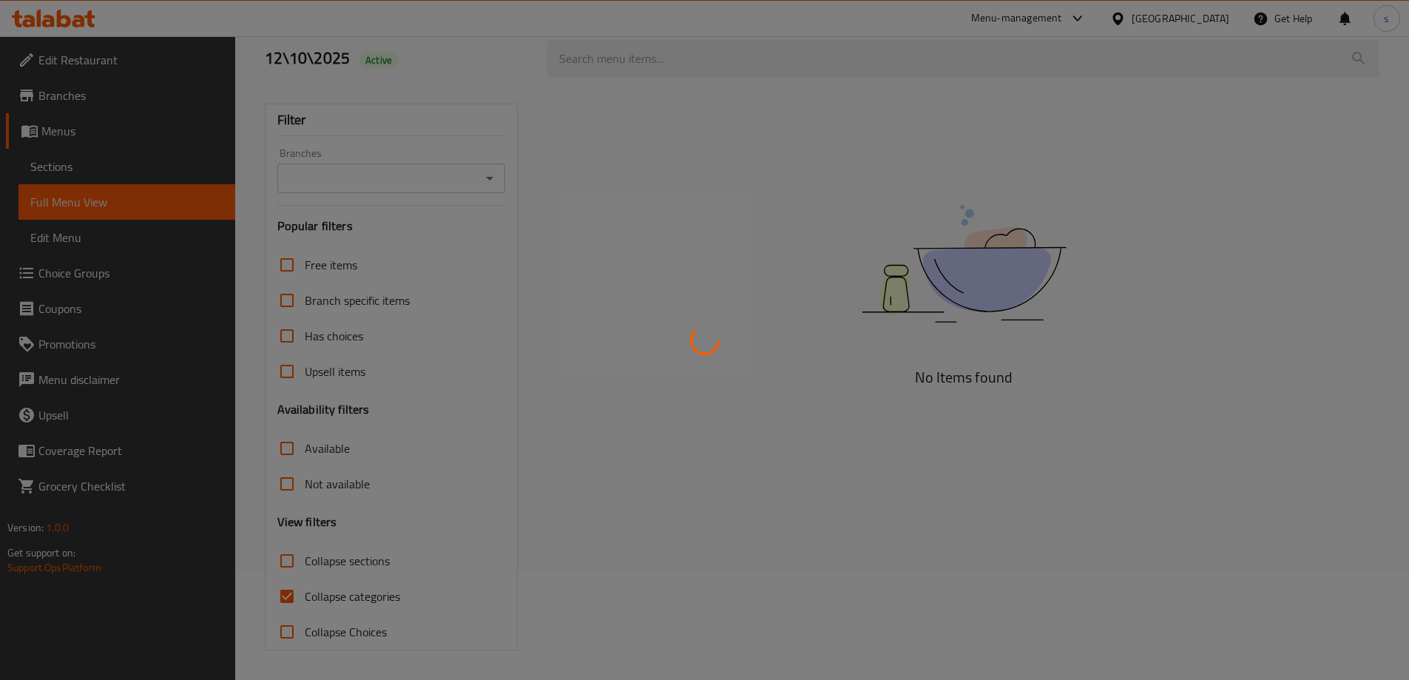
click at [343, 596] on div at bounding box center [704, 340] width 1409 height 680
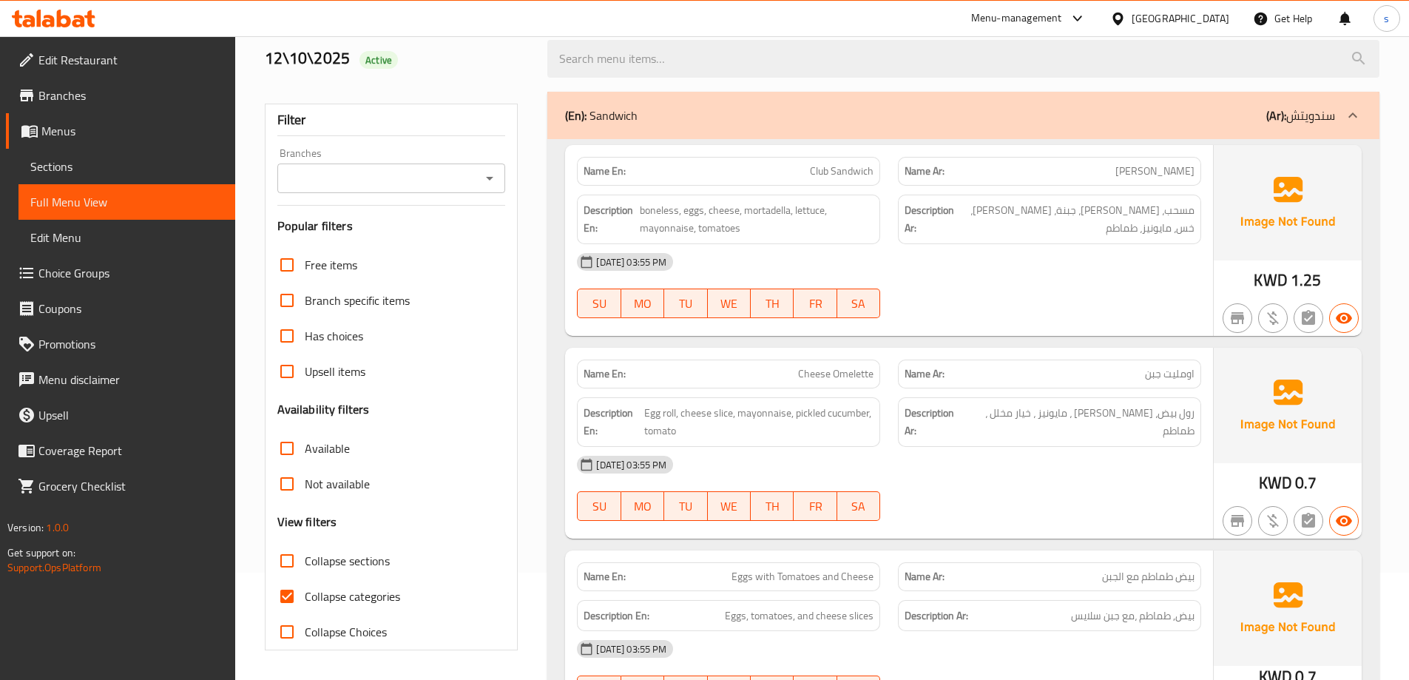
click at [343, 596] on span "Collapse categories" at bounding box center [352, 596] width 95 height 18
click at [305, 596] on input "Collapse categories" at bounding box center [287, 597] width 36 height 36
checkbox input "false"
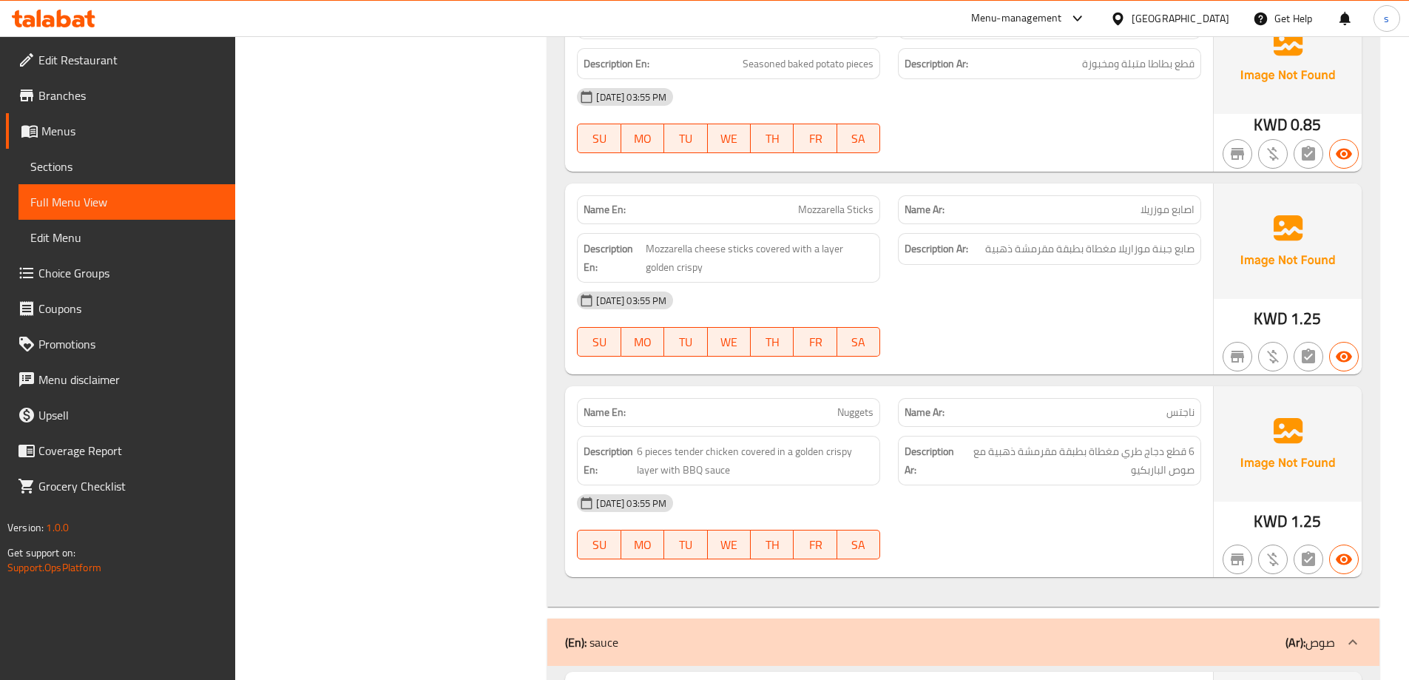
click at [1100, 485] on div "[DATE] 03:55 PM" at bounding box center [889, 503] width 642 height 36
click at [950, 485] on div "[DATE] 03:55 PM" at bounding box center [889, 503] width 642 height 36
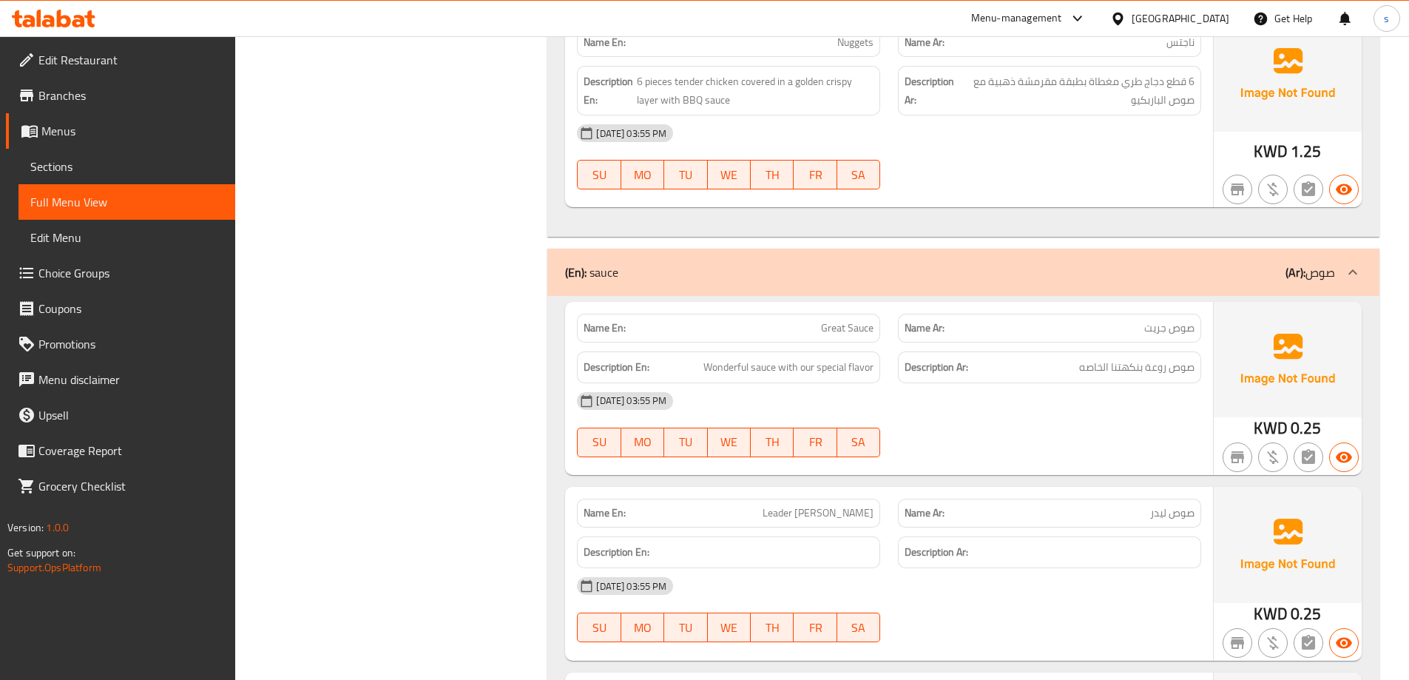
click at [1082, 383] on div "[DATE] 03:55 PM" at bounding box center [889, 401] width 642 height 36
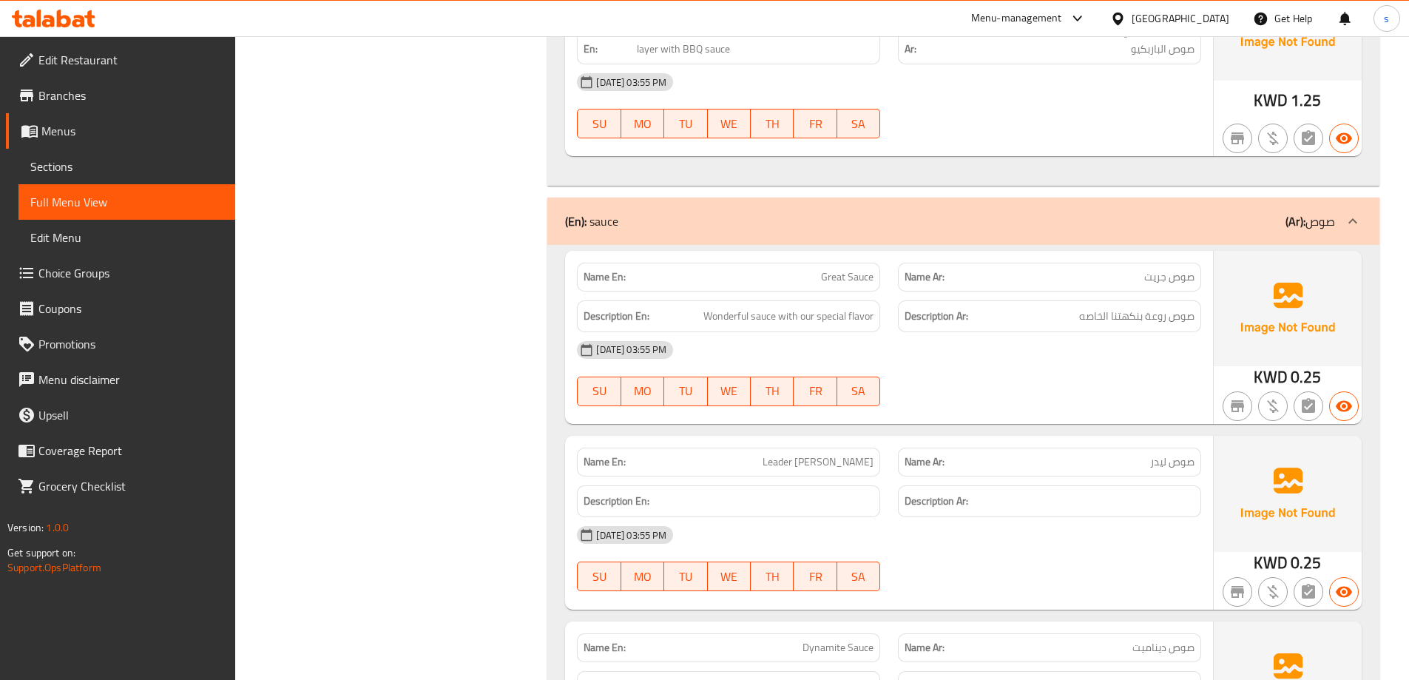
scroll to position [7362, 0]
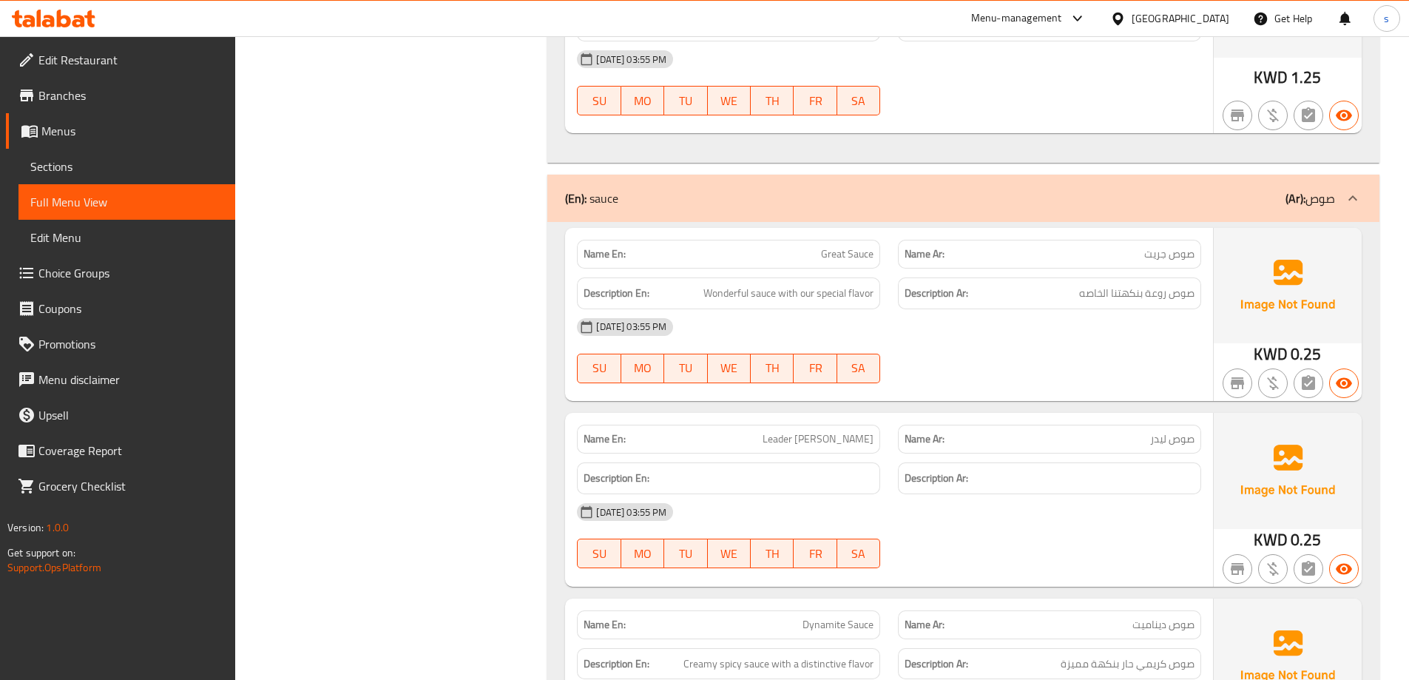
click at [1088, 374] on div at bounding box center [1049, 383] width 321 height 18
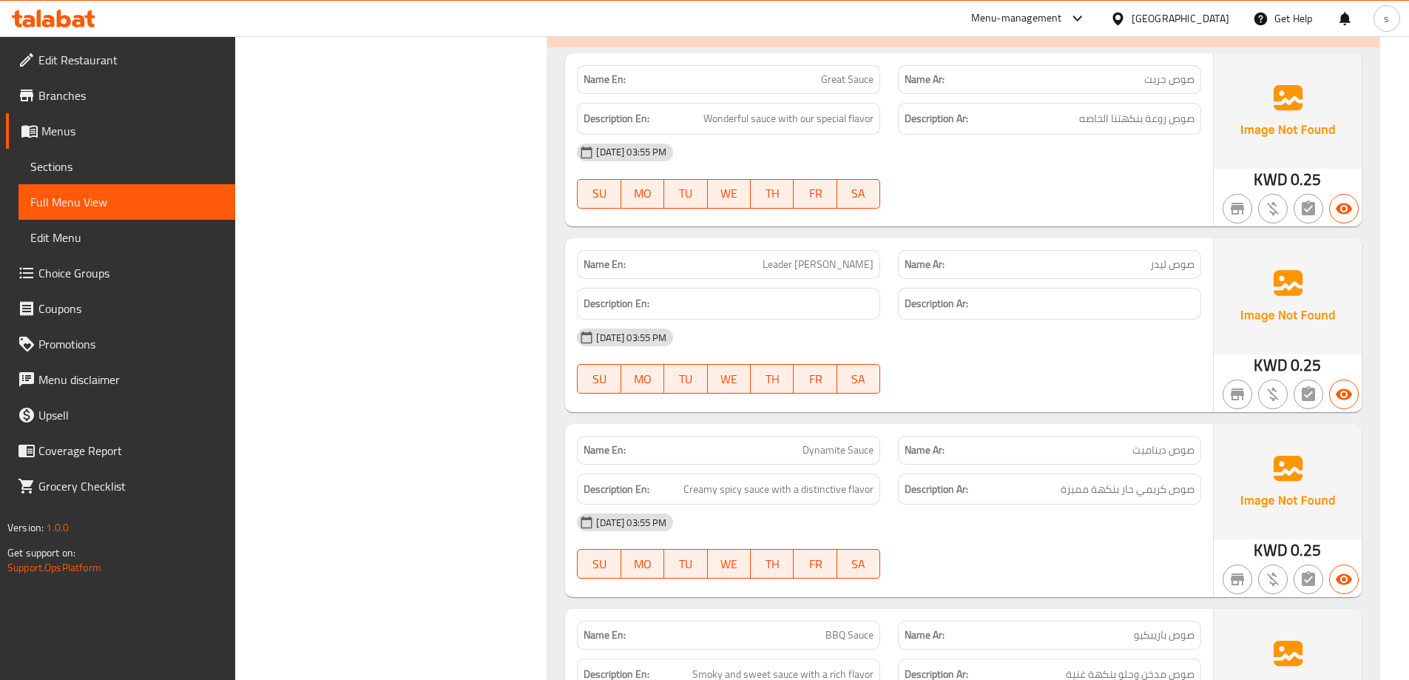
scroll to position [7510, 0]
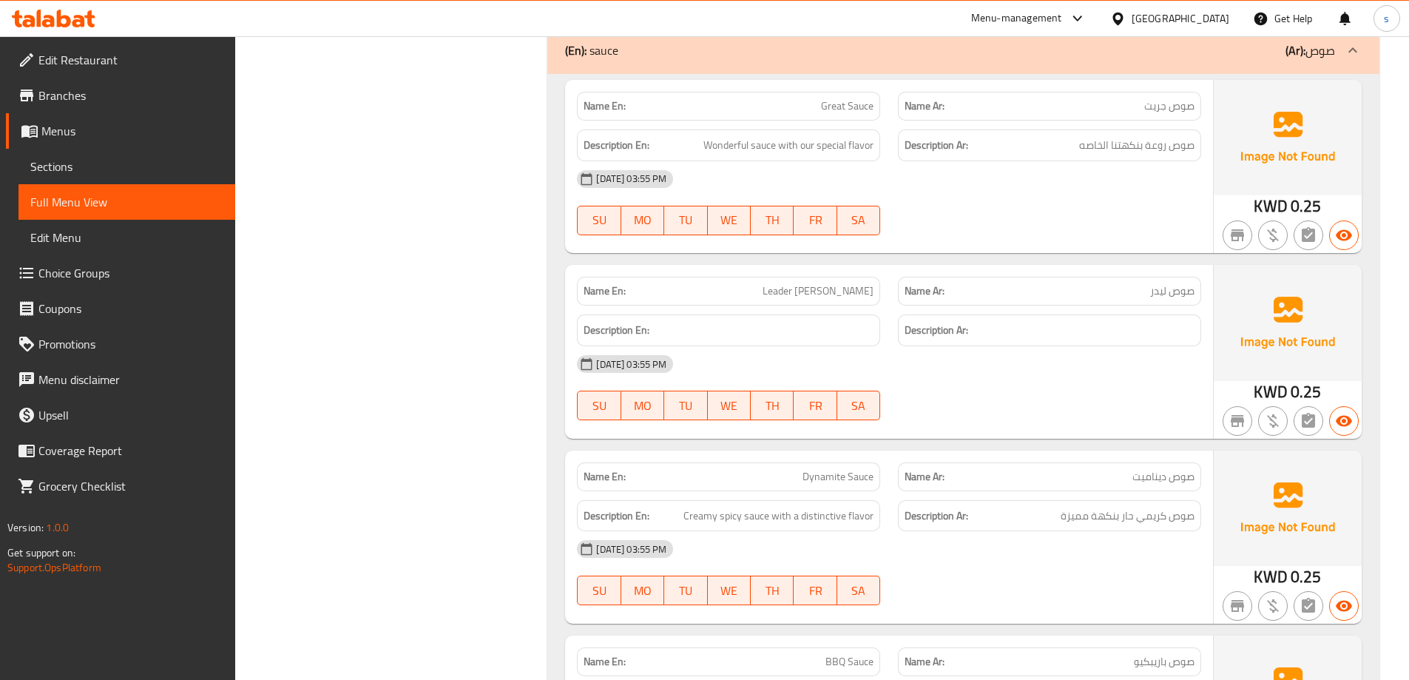
click at [1084, 277] on div "Name Ar: صوص ليدر" at bounding box center [1049, 291] width 303 height 29
click at [1021, 321] on h6 "Description Ar:" at bounding box center [1050, 330] width 290 height 18
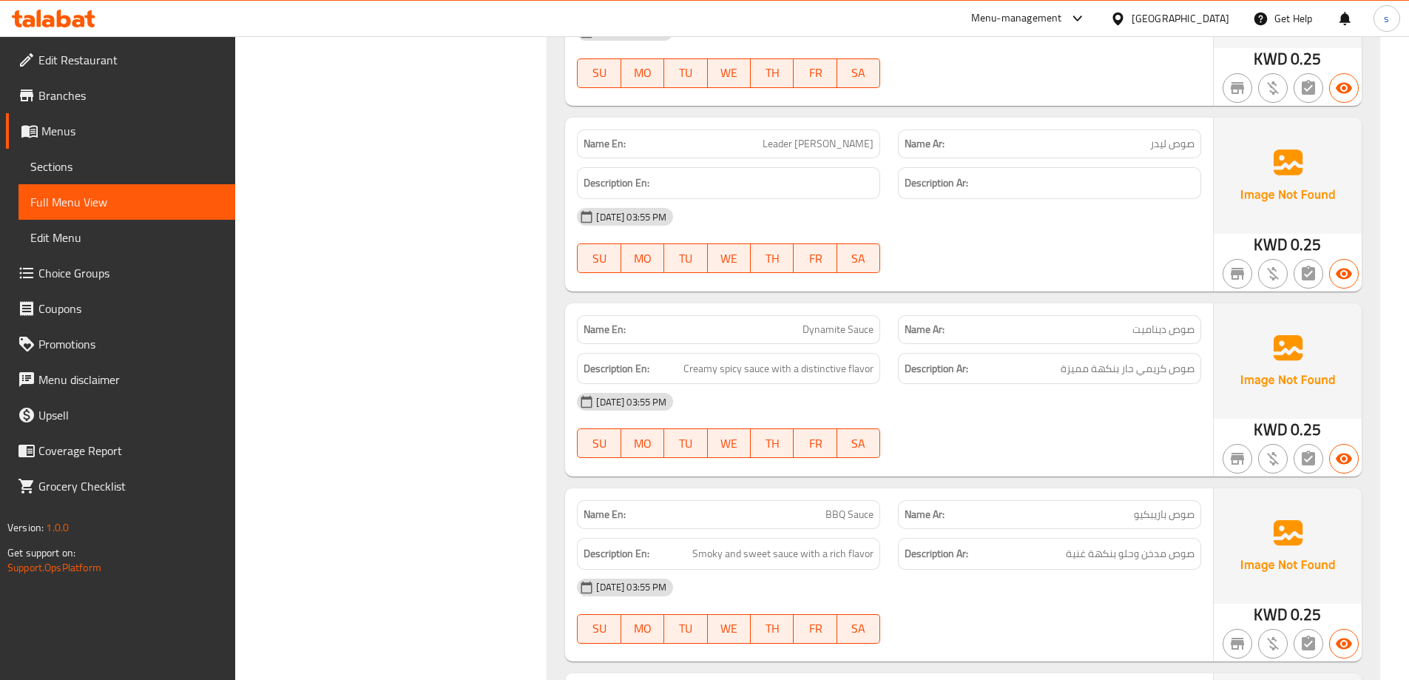
scroll to position [7658, 0]
click at [1099, 321] on p "Name Ar: صوص ديناميت" at bounding box center [1050, 329] width 290 height 16
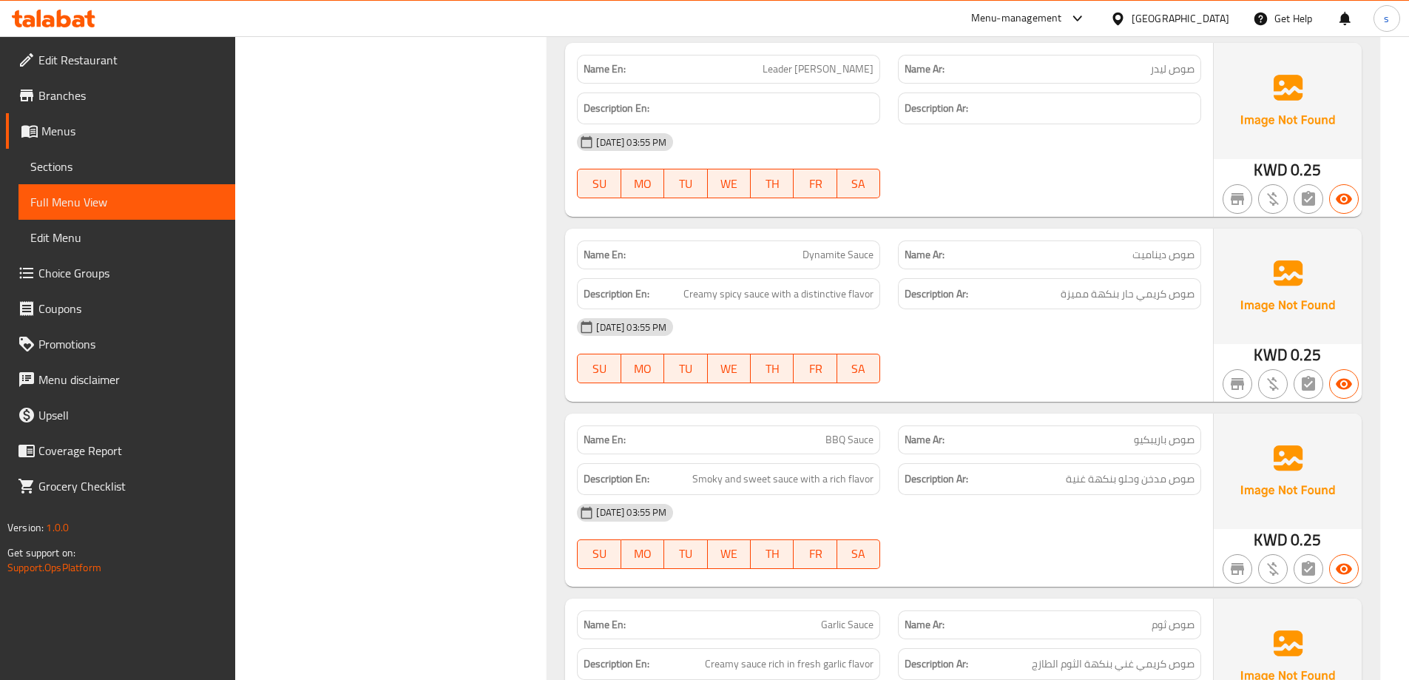
click at [936, 278] on div "Description Ar: صوص كريمي حار بنكهة مميزة" at bounding box center [1049, 294] width 303 height 32
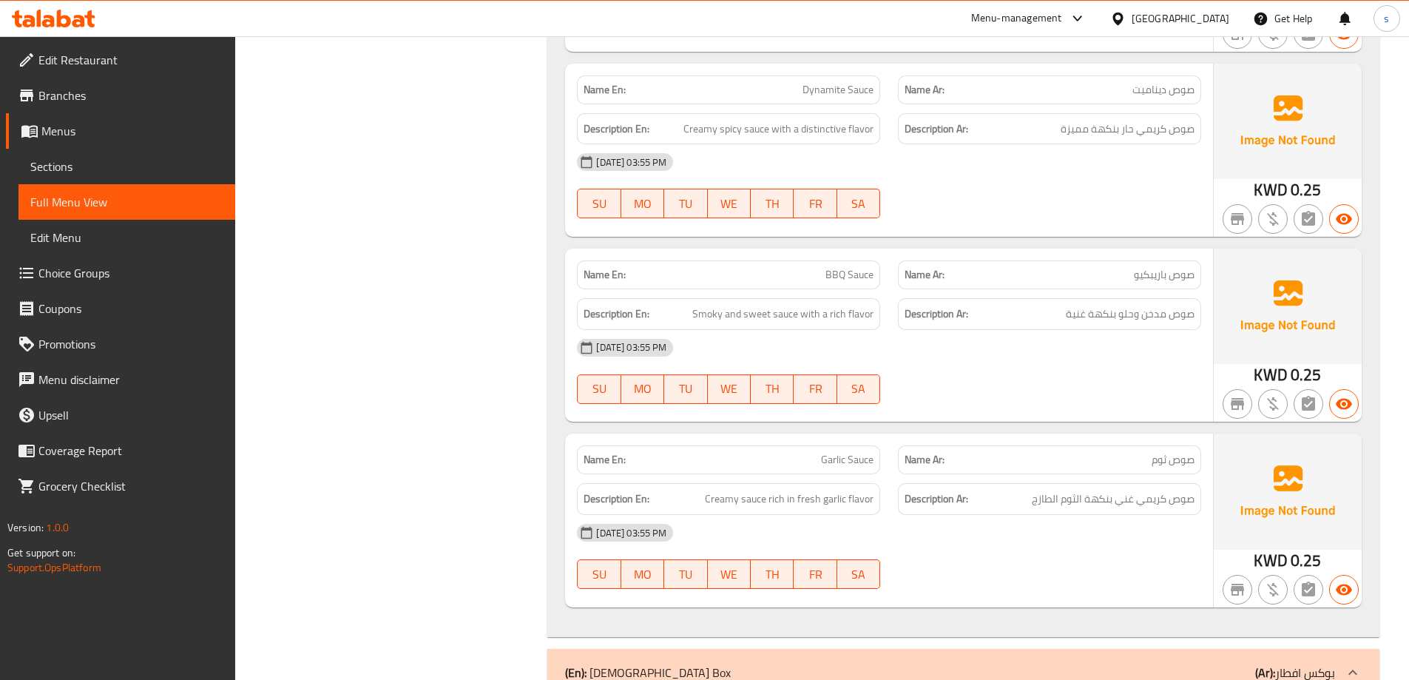
scroll to position [7954, 0]
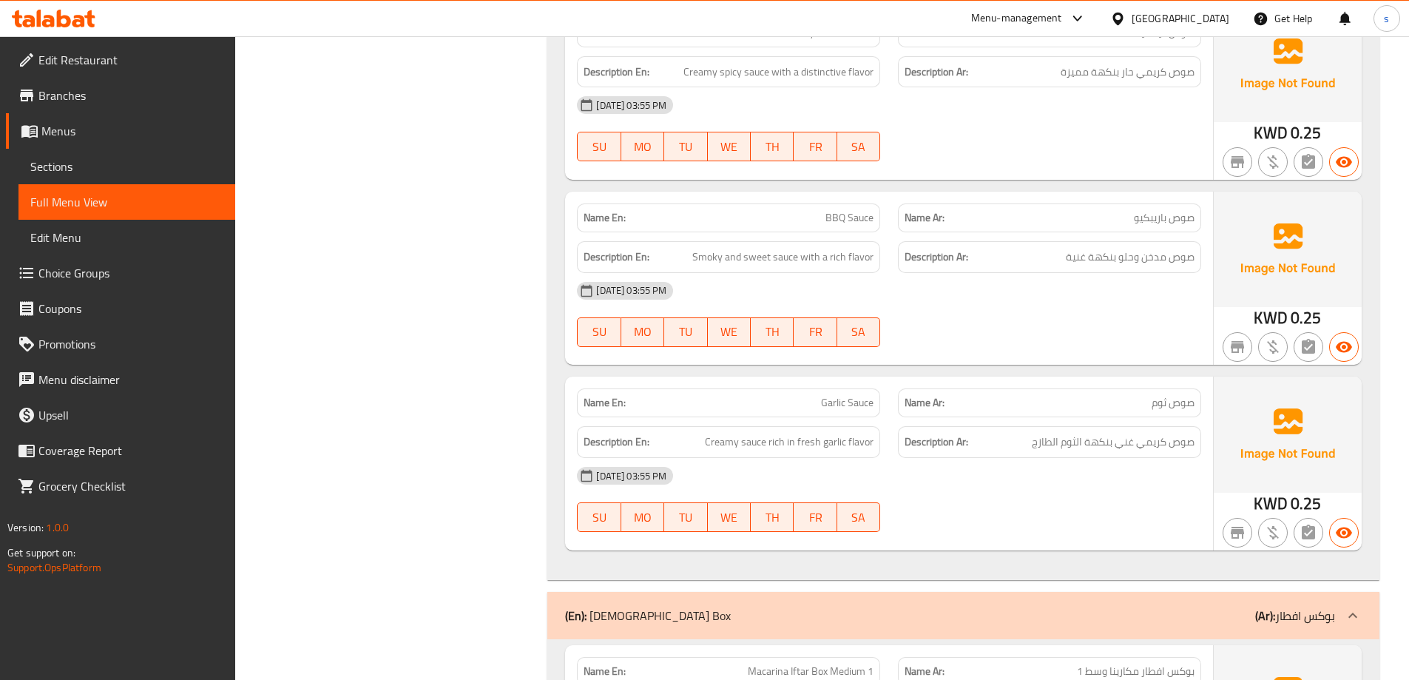
click at [1009, 273] on div "[DATE] 03:55 PM" at bounding box center [889, 291] width 642 height 36
click at [1062, 273] on div "[DATE] 03:55 PM" at bounding box center [889, 291] width 642 height 36
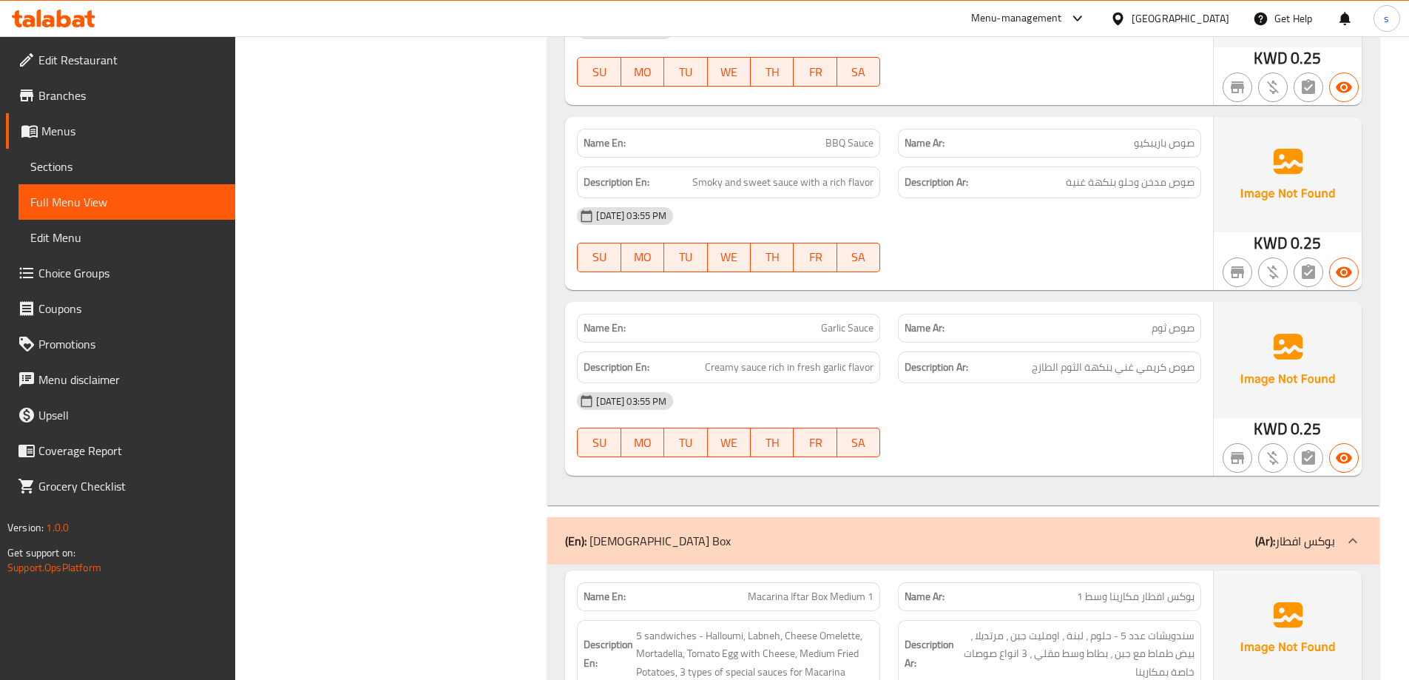
scroll to position [8028, 0]
click at [921, 384] on div "[DATE] 03:55 PM" at bounding box center [889, 402] width 642 height 36
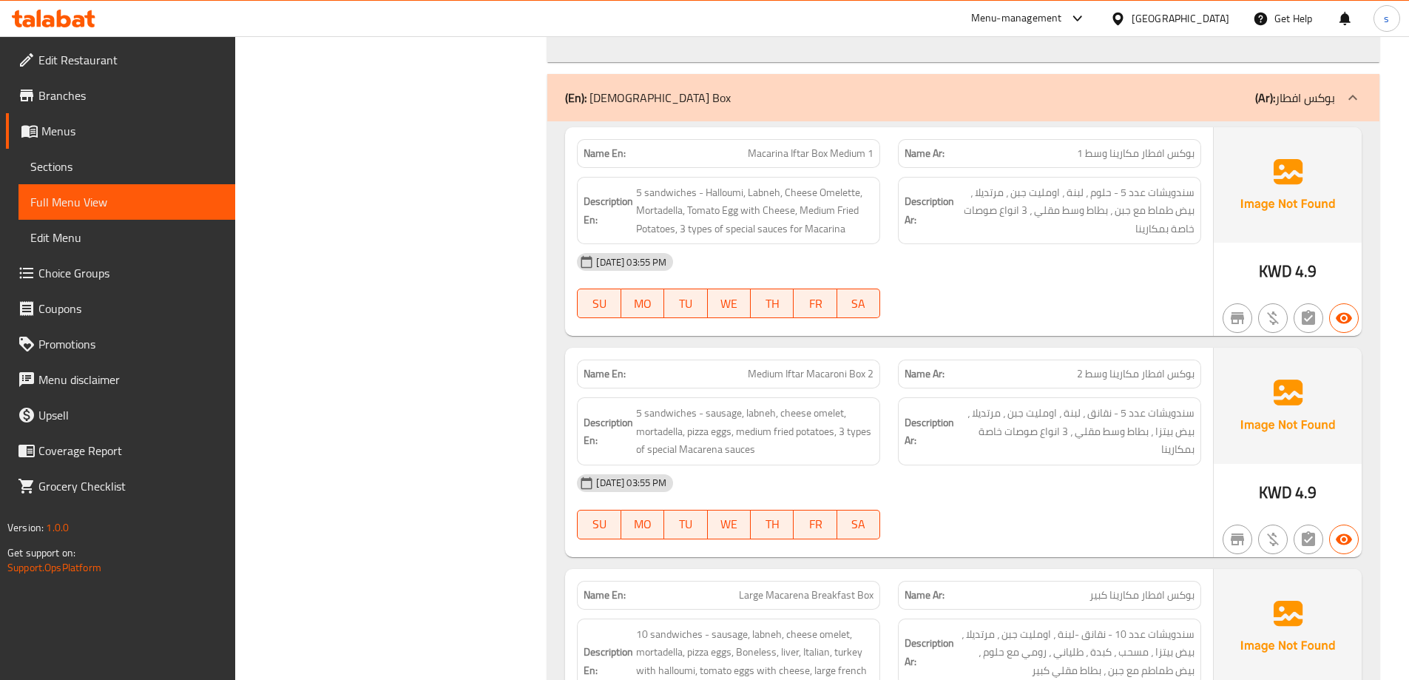
scroll to position [8398, 0]
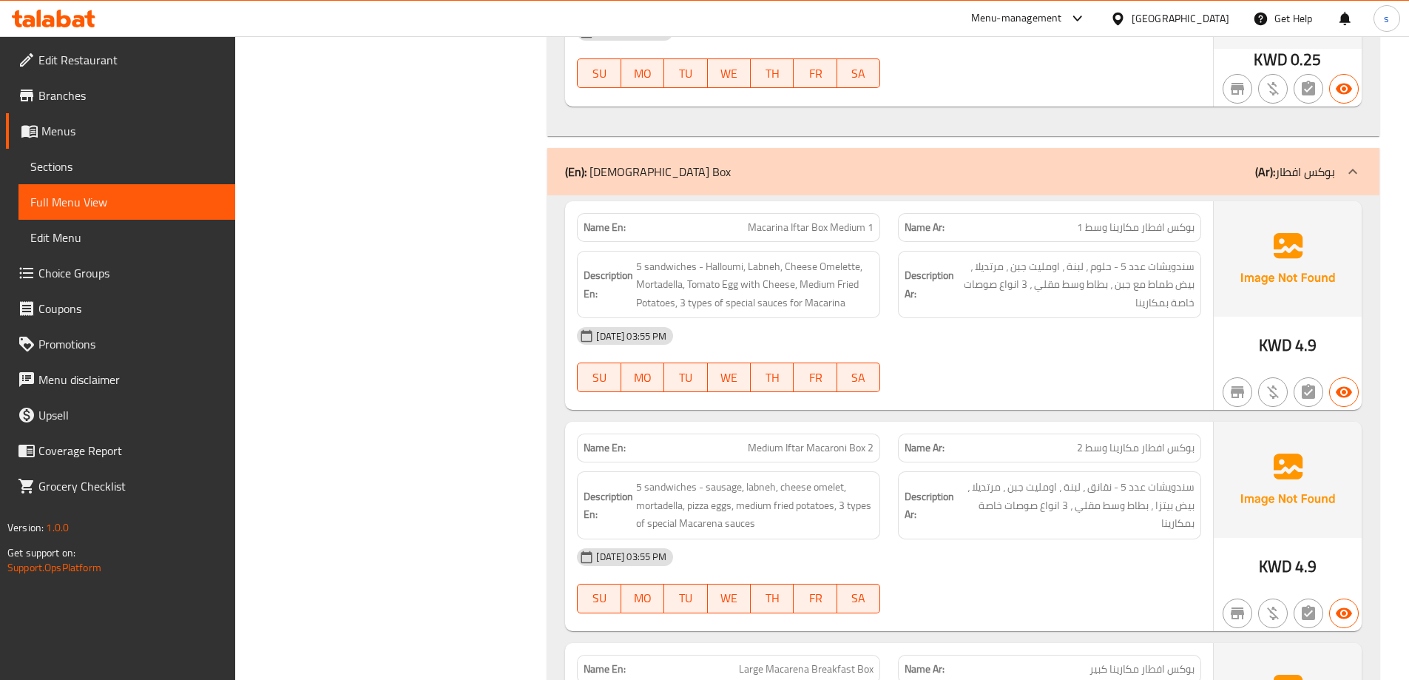
click at [1069, 318] on div "12-10-2025 03:55 PM SU MO TU WE TH FR SA" at bounding box center [889, 359] width 642 height 83
click at [958, 318] on div "[DATE] 03:55 PM" at bounding box center [889, 336] width 642 height 36
drag, startPoint x: 958, startPoint y: 277, endPoint x: 1247, endPoint y: 291, distance: 289.6
click at [1088, 318] on div "12-10-2025 03:55 PM SU MO TU WE TH FR SA" at bounding box center [889, 359] width 642 height 83
click at [775, 220] on span "Macarina Iftar Box Medium 1" at bounding box center [811, 228] width 126 height 16
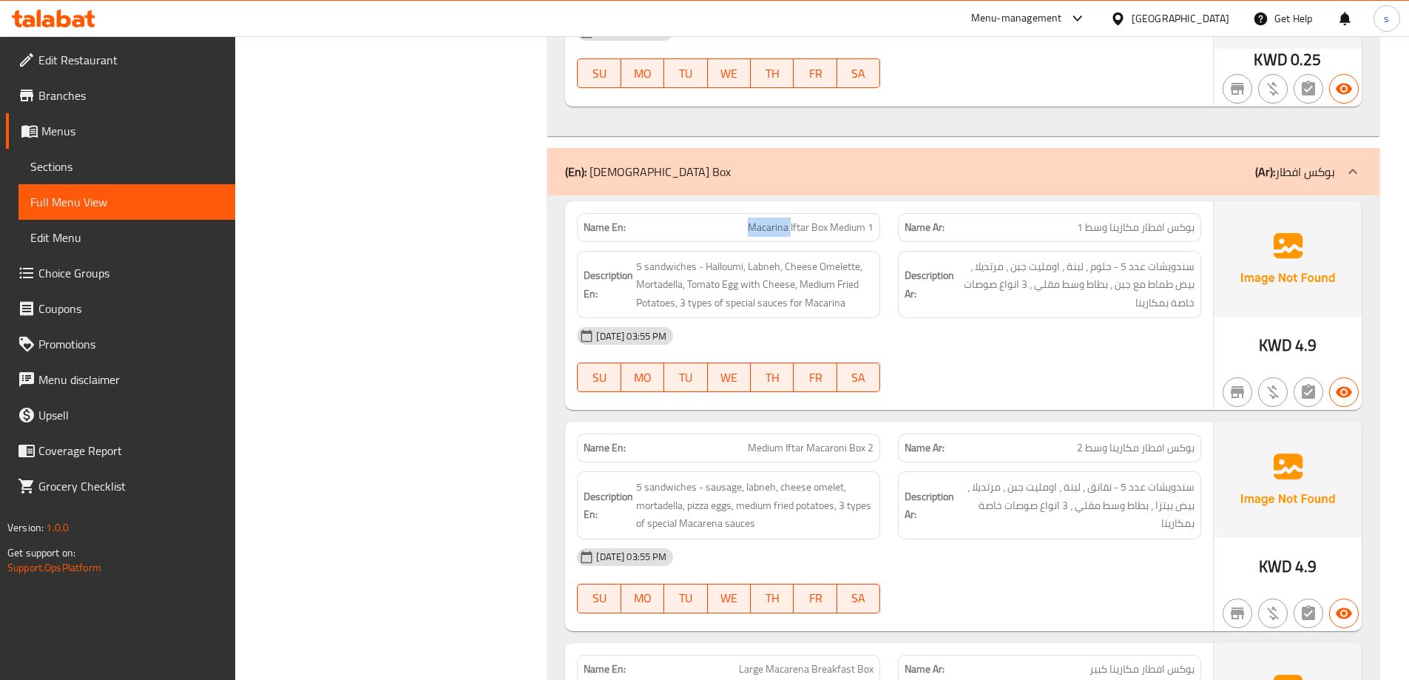
click at [775, 220] on span "Macarina Iftar Box Medium 1" at bounding box center [811, 228] width 126 height 16
copy span "Macarina Iftar Box Medium 1"
click at [764, 220] on span "Macarina Iftar Box Medium 1" at bounding box center [811, 228] width 126 height 16
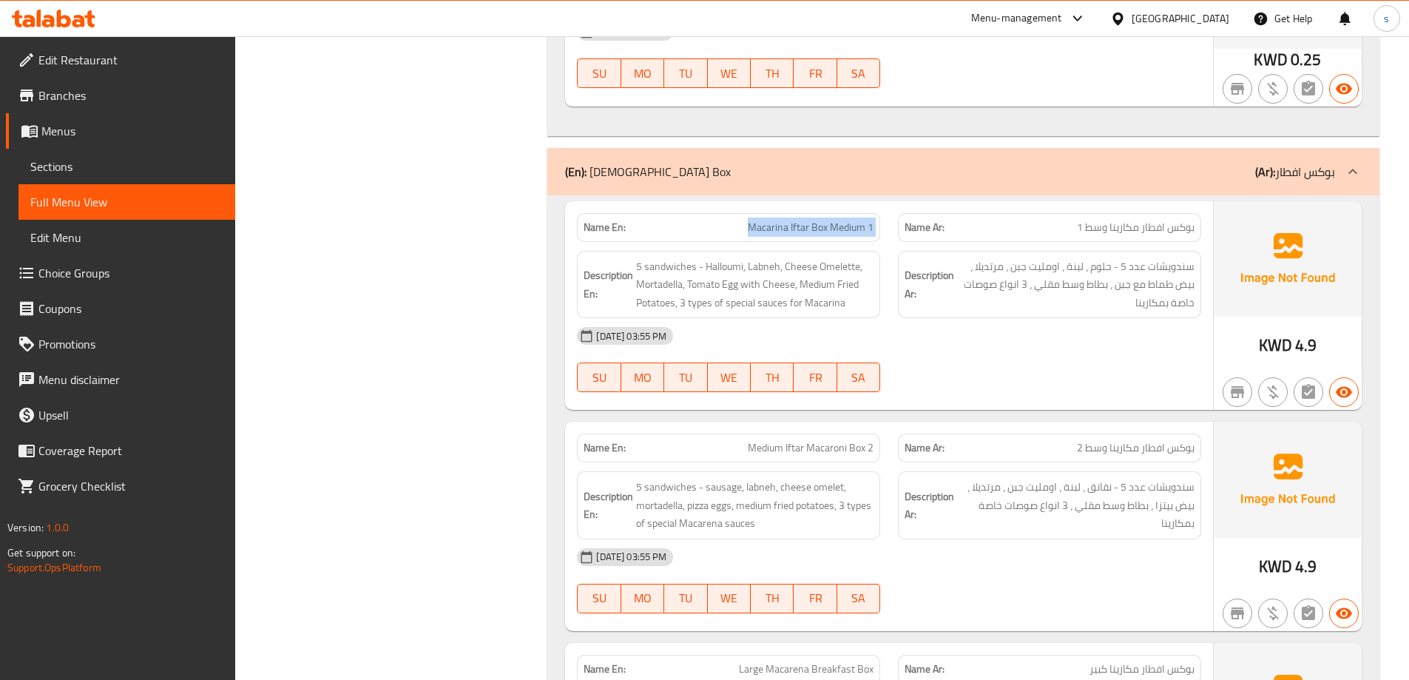
click at [764, 220] on span "Macarina Iftar Box Medium 1" at bounding box center [811, 228] width 126 height 16
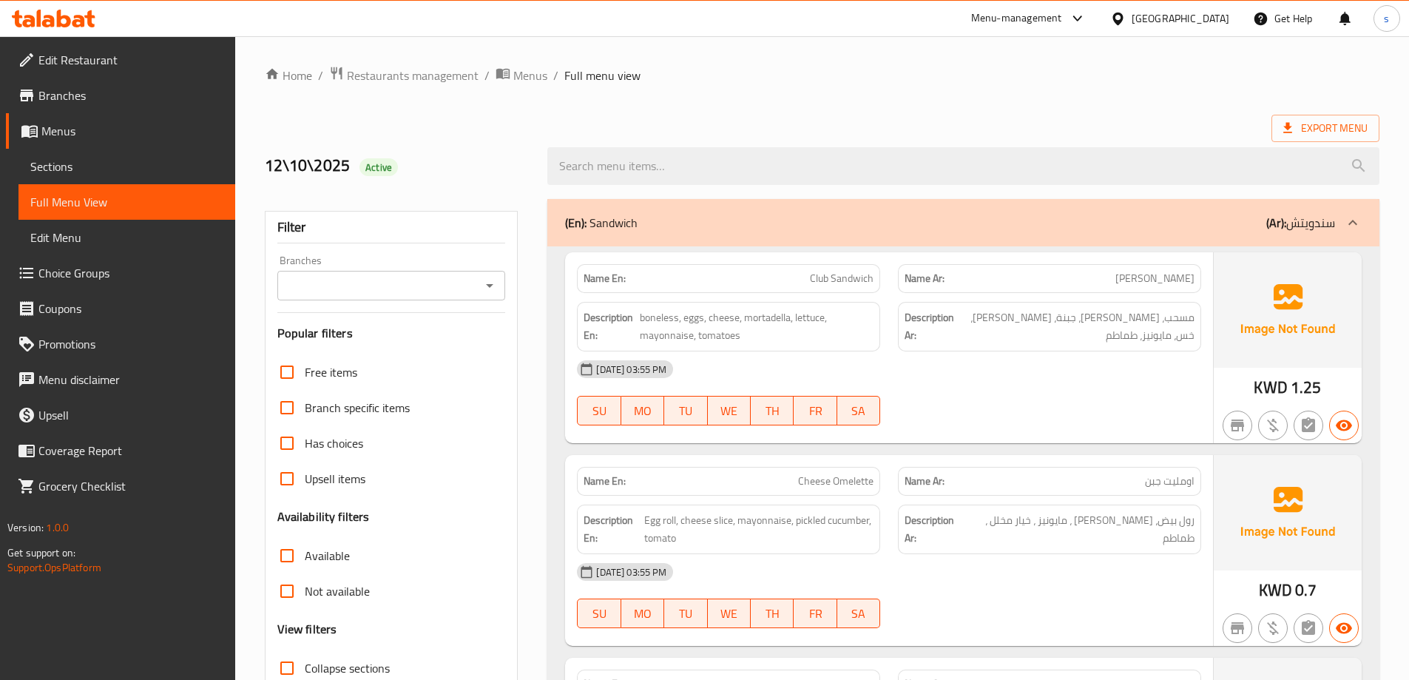
scroll to position [107, 0]
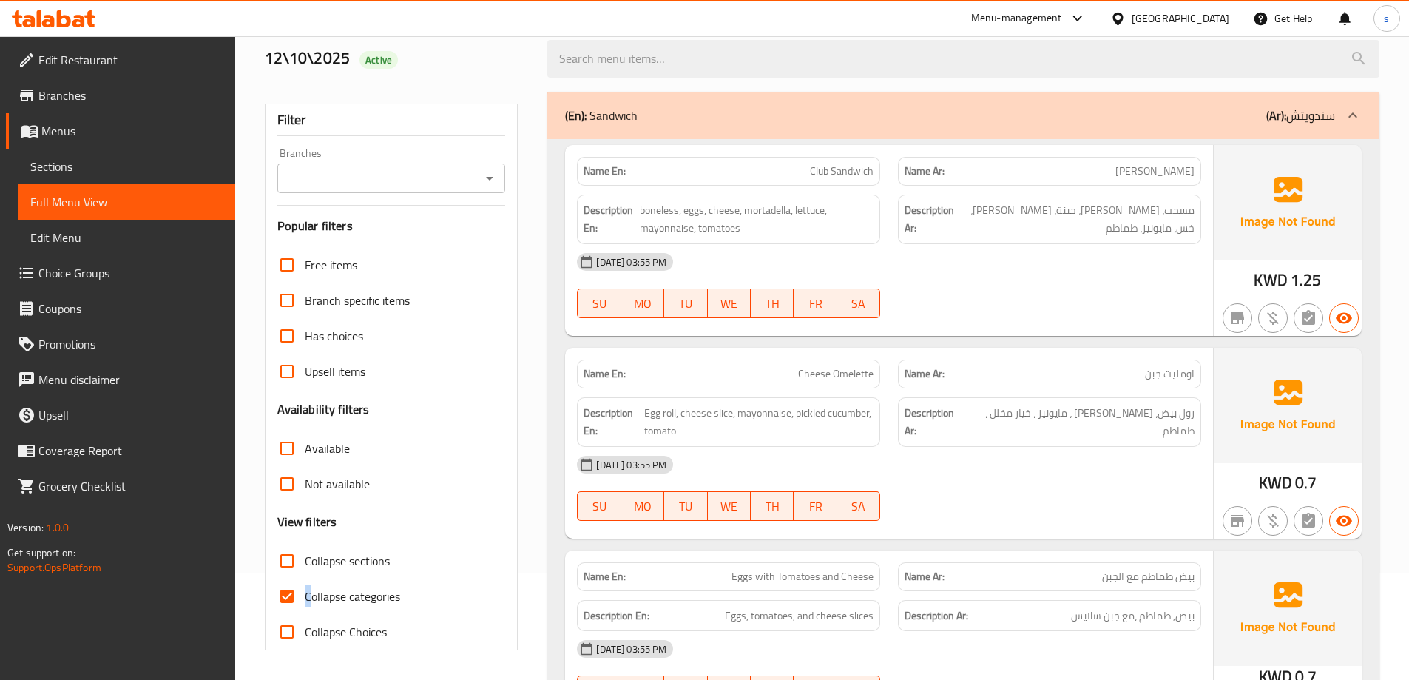
click at [309, 592] on span "Collapse categories" at bounding box center [352, 596] width 95 height 18
click at [290, 596] on input "Collapse categories" at bounding box center [287, 597] width 36 height 36
checkbox input "false"
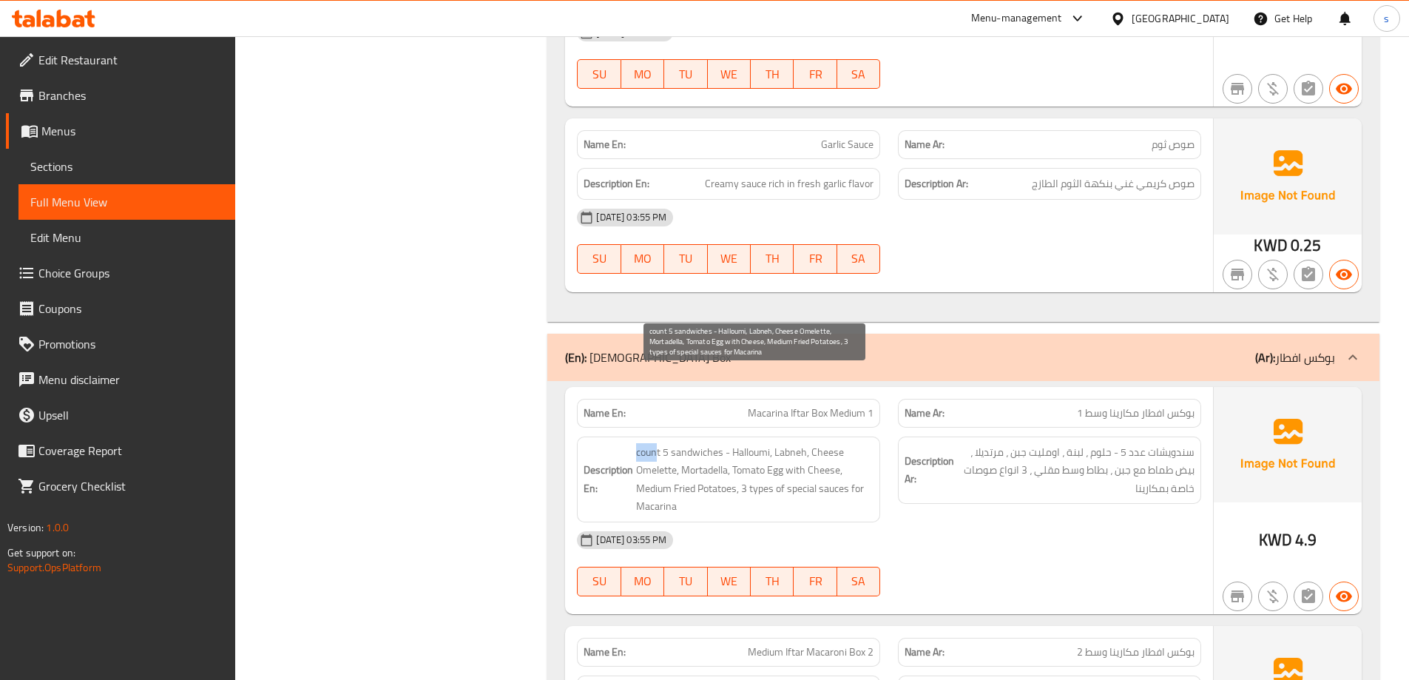
drag, startPoint x: 658, startPoint y: 385, endPoint x: 636, endPoint y: 385, distance: 21.5
click at [636, 443] on span "count 5 sandwiches - Halloumi, Labneh, Cheese Omelette, Mortadella, Tomato Egg …" at bounding box center [754, 479] width 237 height 73
click at [638, 443] on span "count 5 sandwiches - Halloumi, Labneh, Cheese Omelette, Mortadella, Tomato Egg …" at bounding box center [754, 479] width 237 height 73
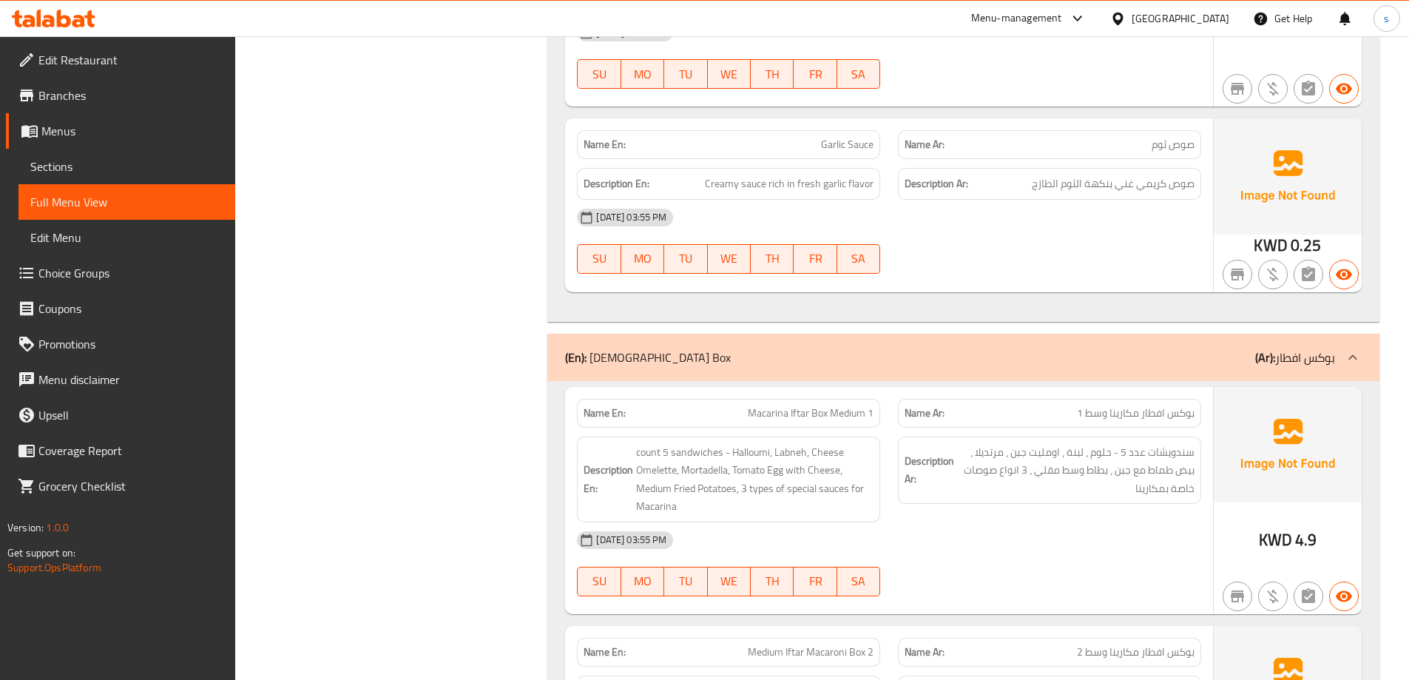
click at [1134, 522] on div "[DATE] 03:55 PM" at bounding box center [889, 540] width 642 height 36
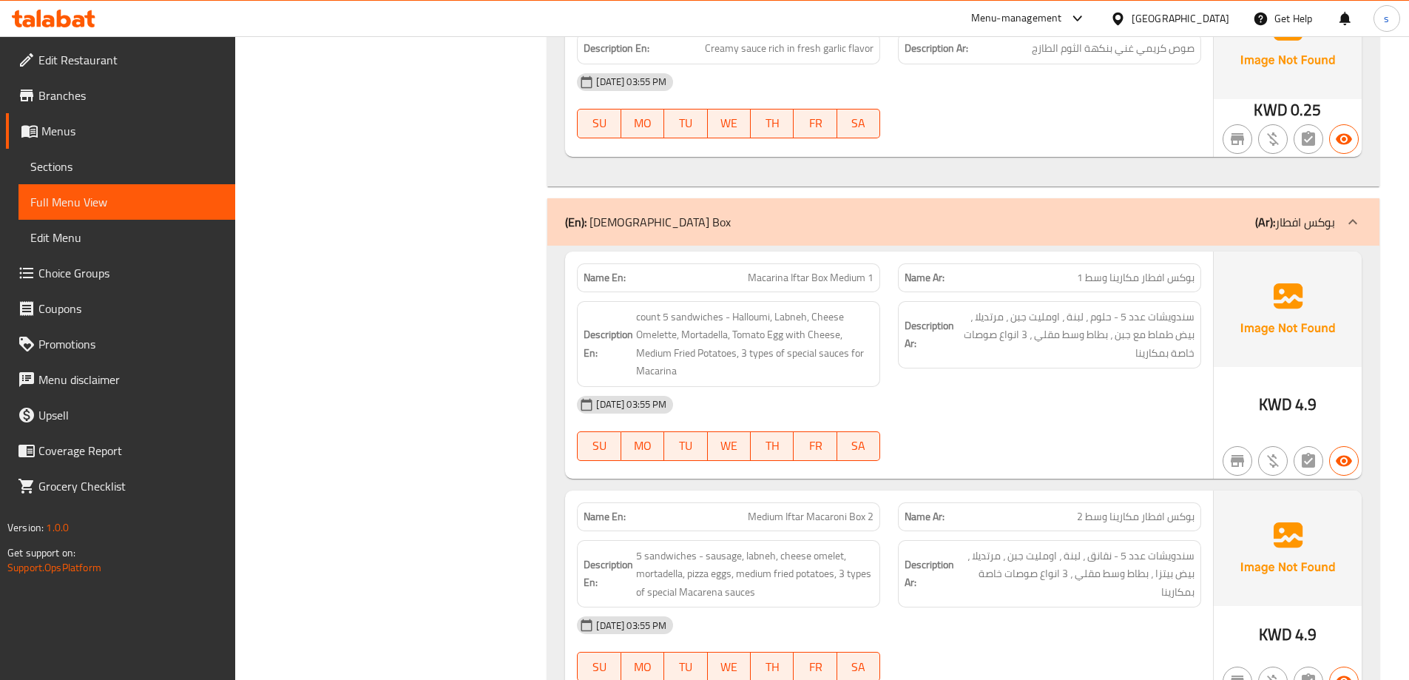
scroll to position [8357, 0]
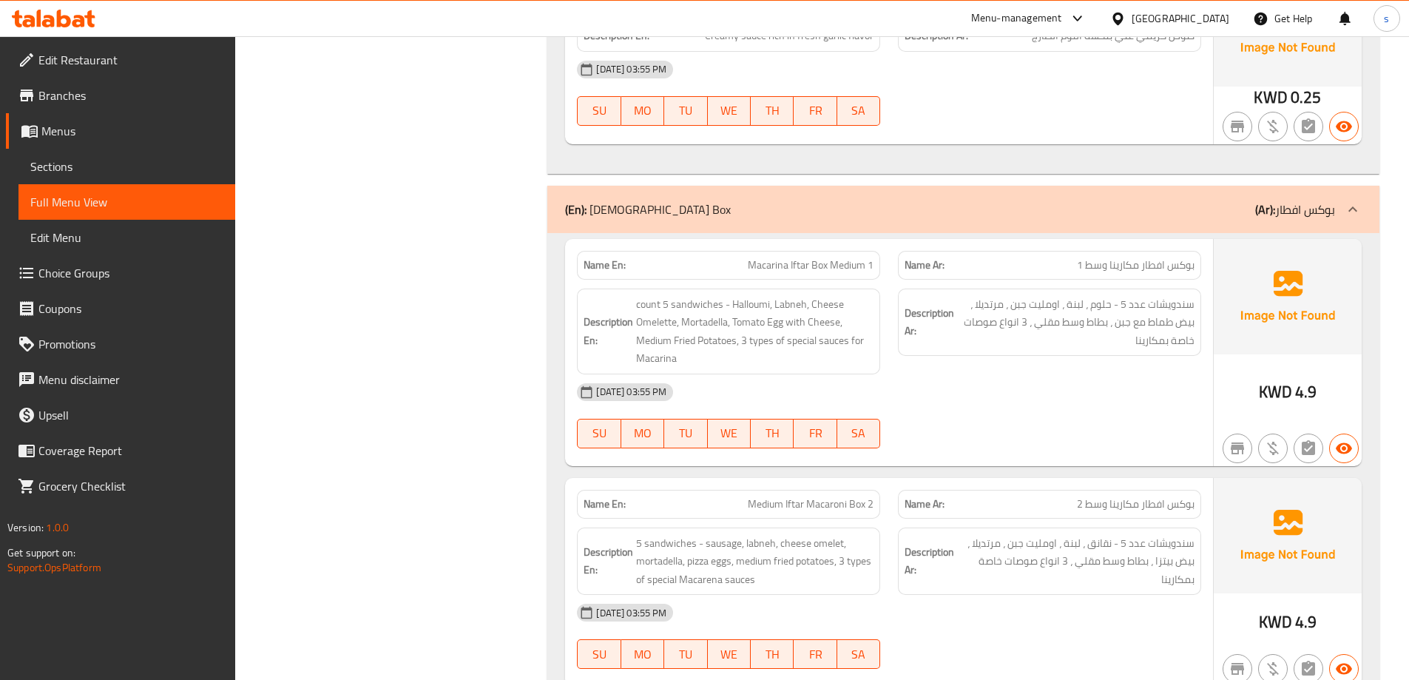
click at [829, 257] on span "Macarina Iftar Box Medium 1" at bounding box center [811, 265] width 126 height 16
copy span "Macarina Iftar Box Medium 1"
click at [805, 251] on div "Name En: Macarina Iftar Box Medium 1" at bounding box center [728, 265] width 303 height 29
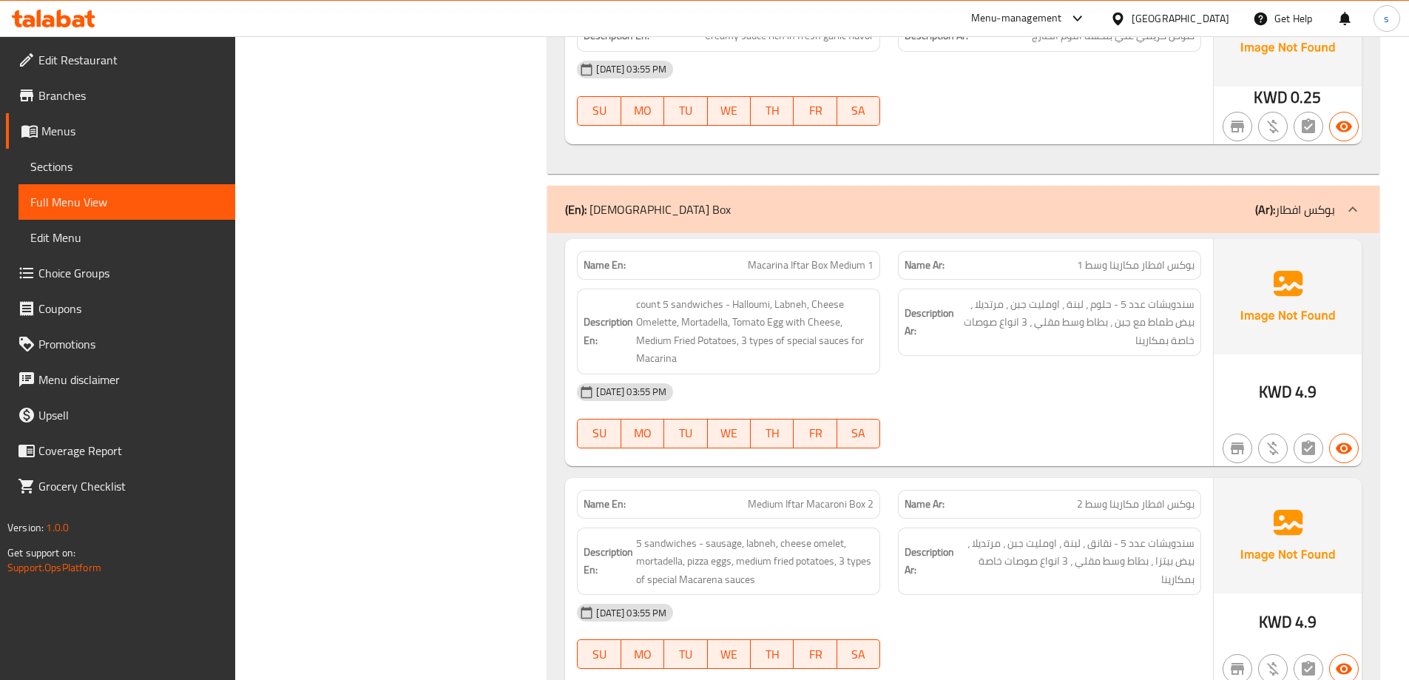
click at [804, 257] on span "Macarina Iftar Box Medium 1" at bounding box center [811, 265] width 126 height 16
copy span "Macarina Iftar Box Medium 1"
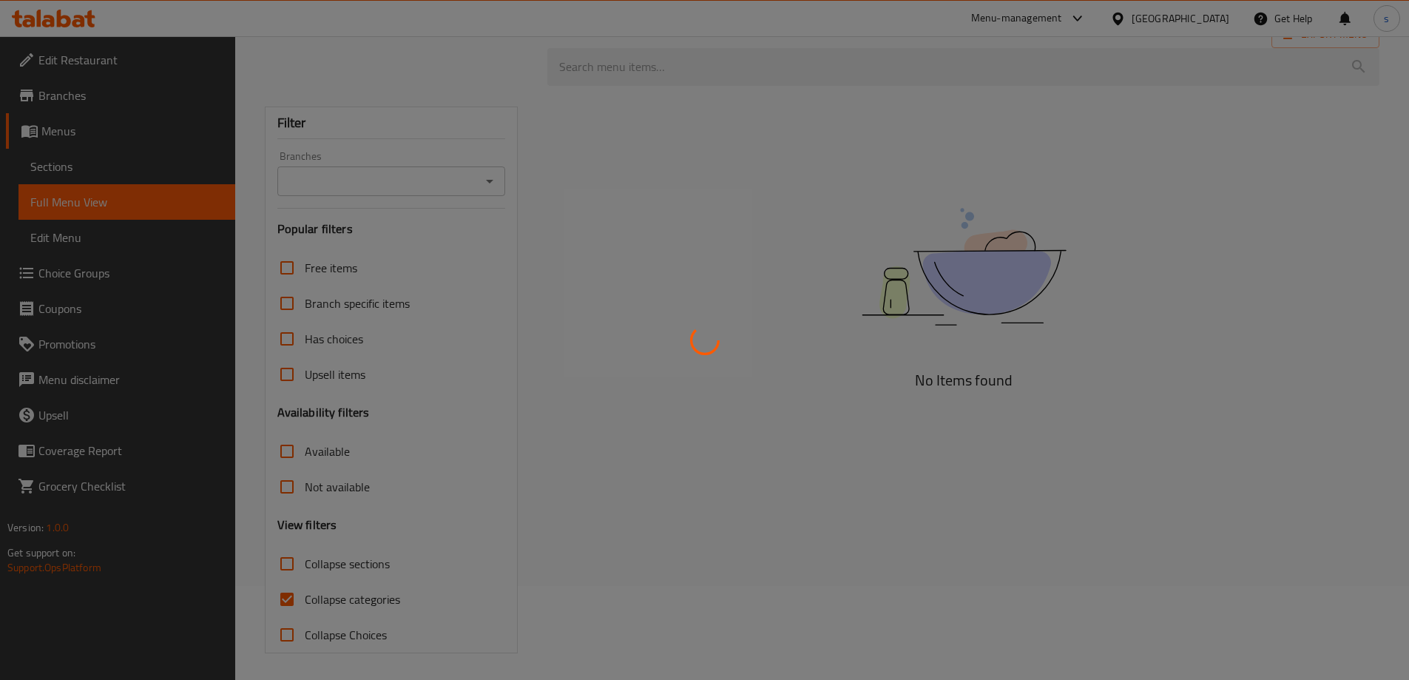
scroll to position [97, 0]
click at [289, 600] on div at bounding box center [704, 340] width 1409 height 680
click at [289, 596] on div at bounding box center [704, 340] width 1409 height 680
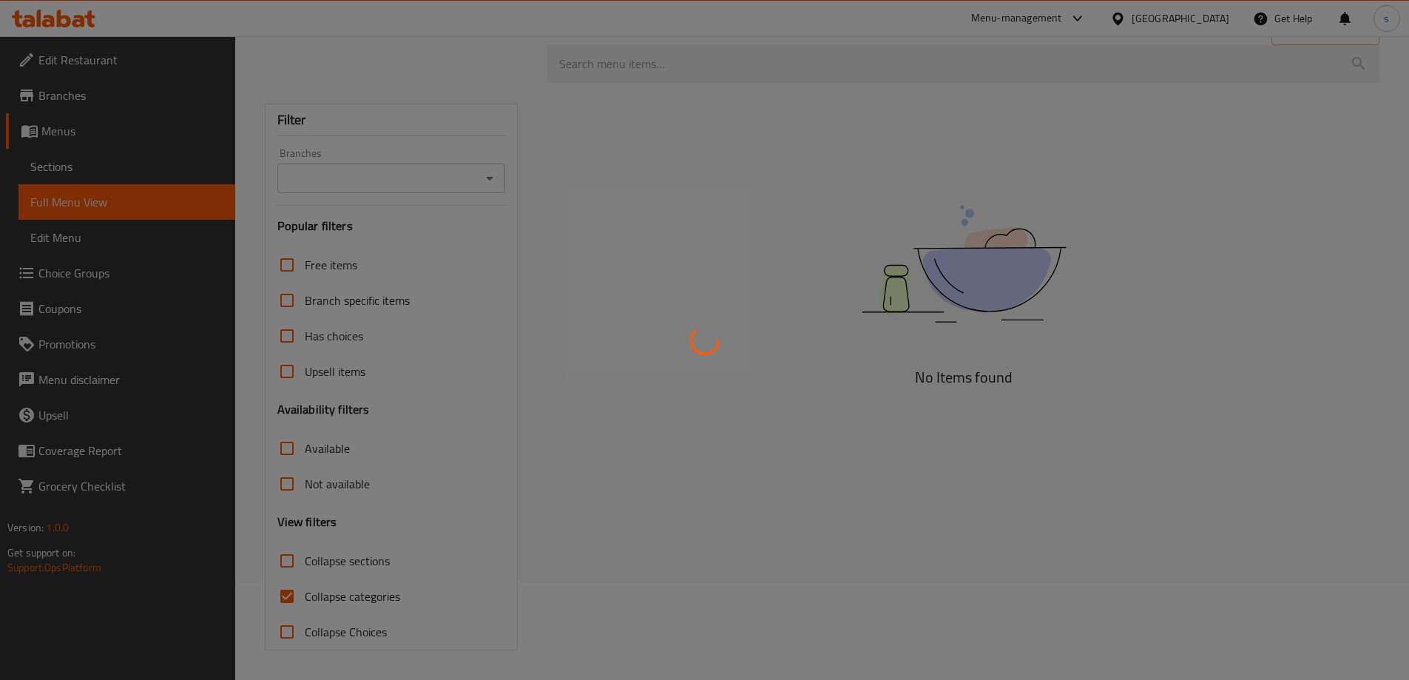
click at [289, 596] on div at bounding box center [704, 340] width 1409 height 680
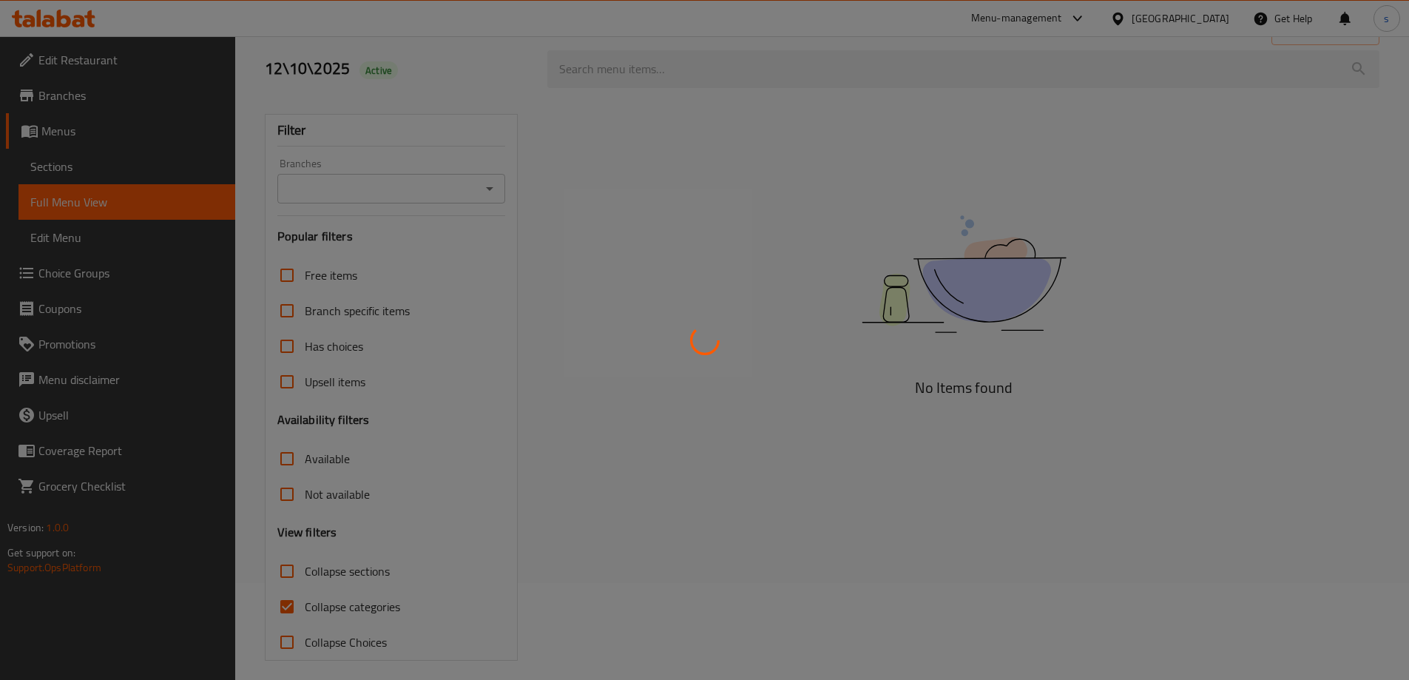
click at [289, 596] on div at bounding box center [704, 340] width 1409 height 680
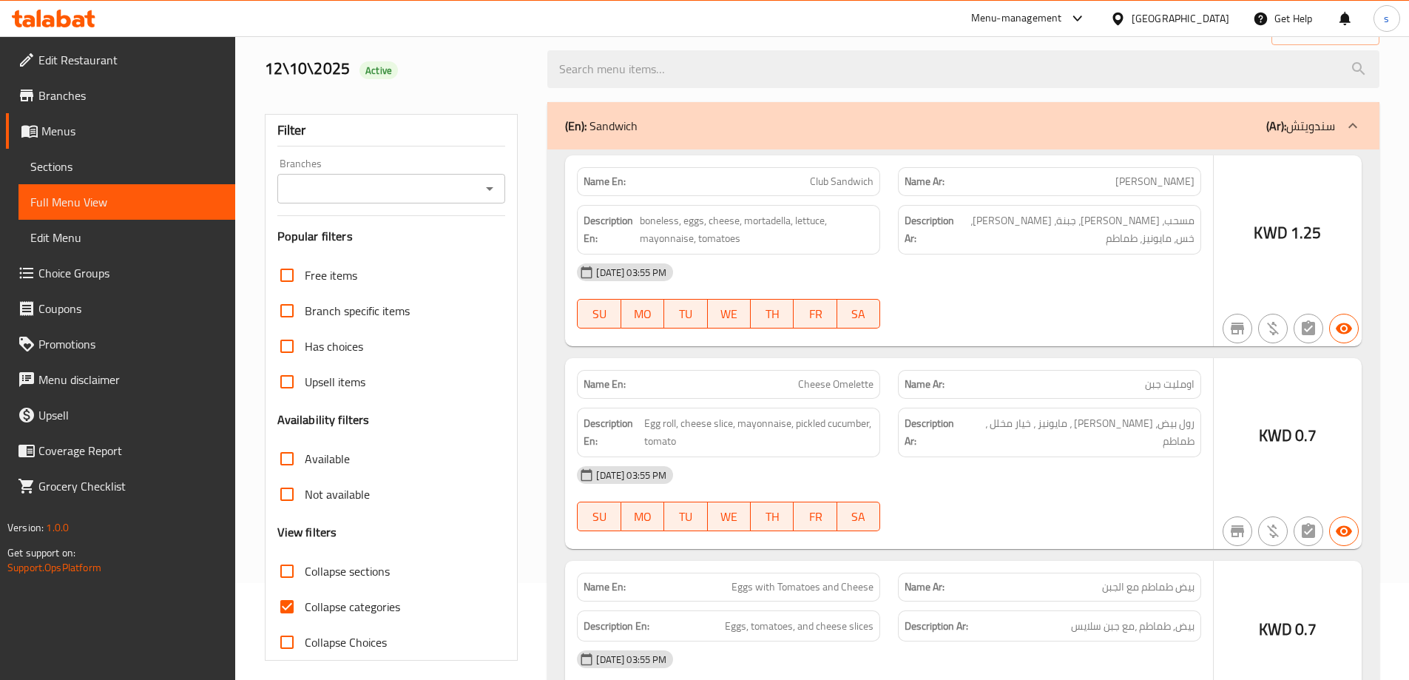
click at [289, 610] on input "Collapse categories" at bounding box center [287, 607] width 36 height 36
checkbox input "false"
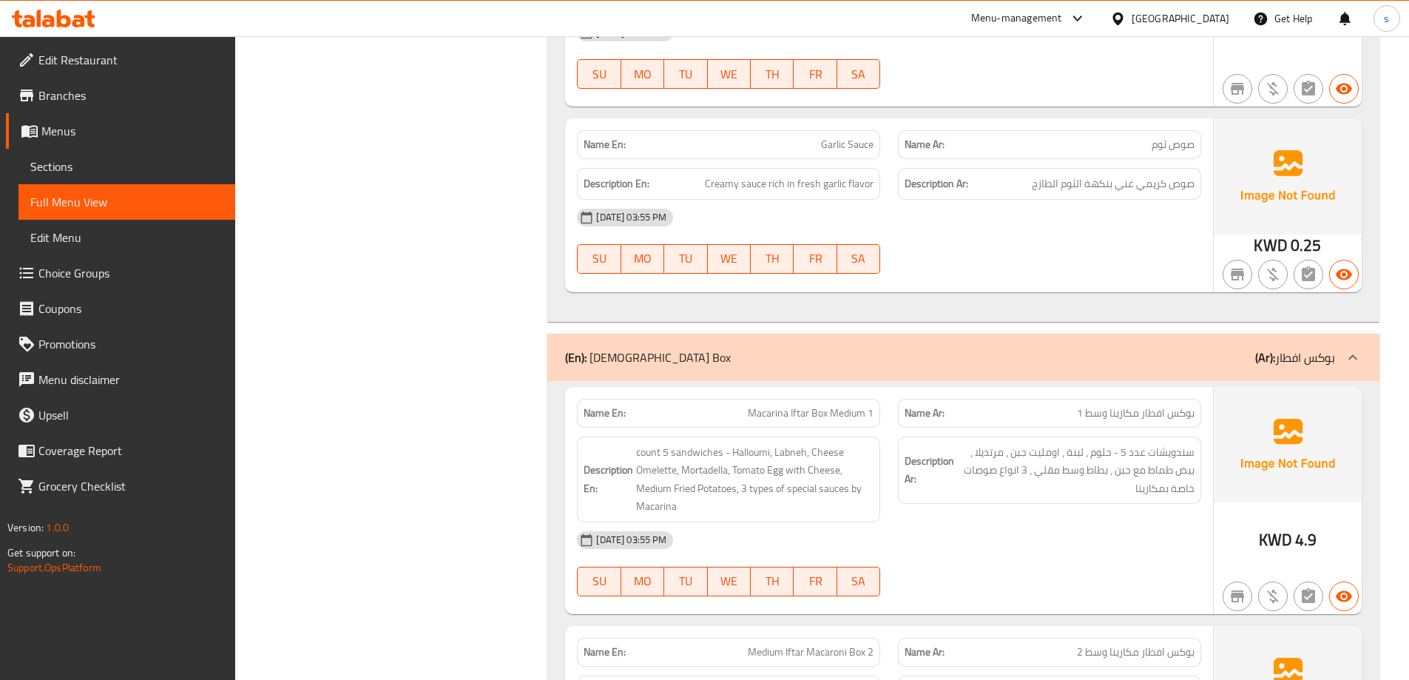
click at [608, 399] on div "Name En: Macarina Iftar Box Medium 1" at bounding box center [728, 413] width 303 height 29
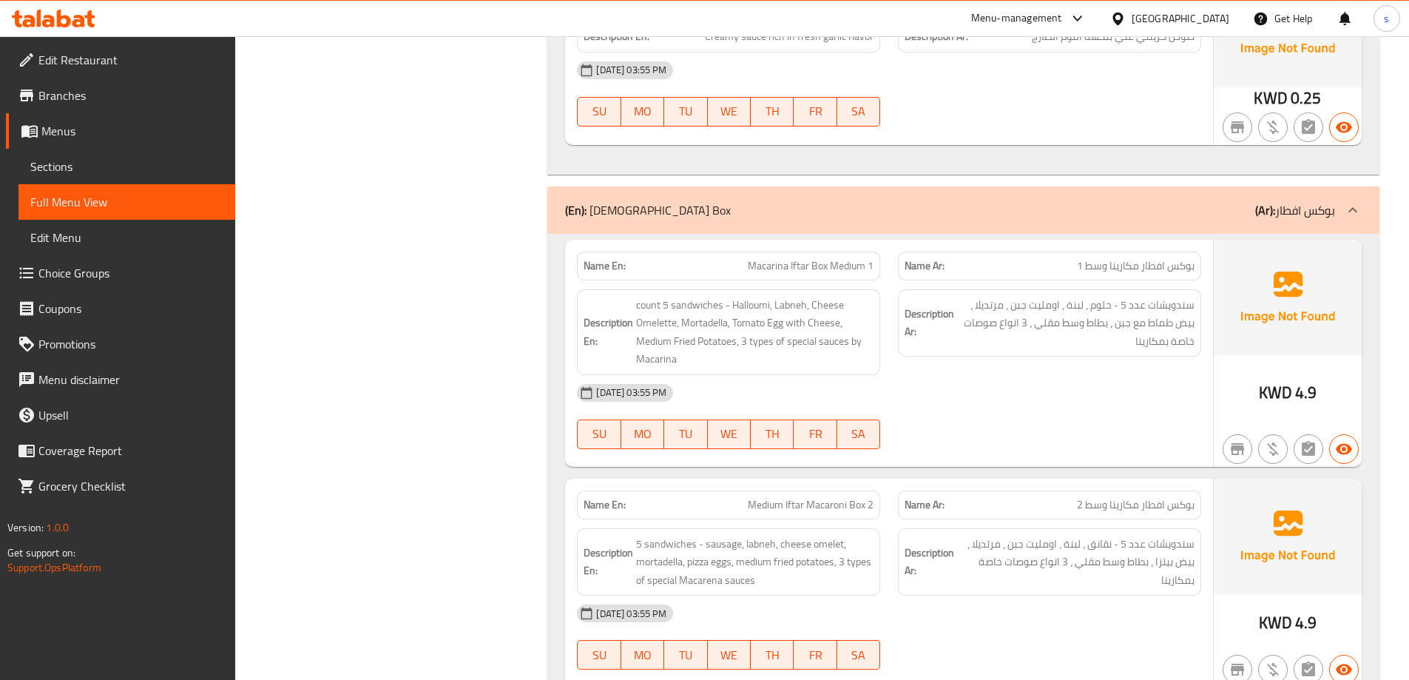
scroll to position [8357, 0]
click at [891, 374] on div "[DATE] 03:55 PM" at bounding box center [889, 392] width 642 height 36
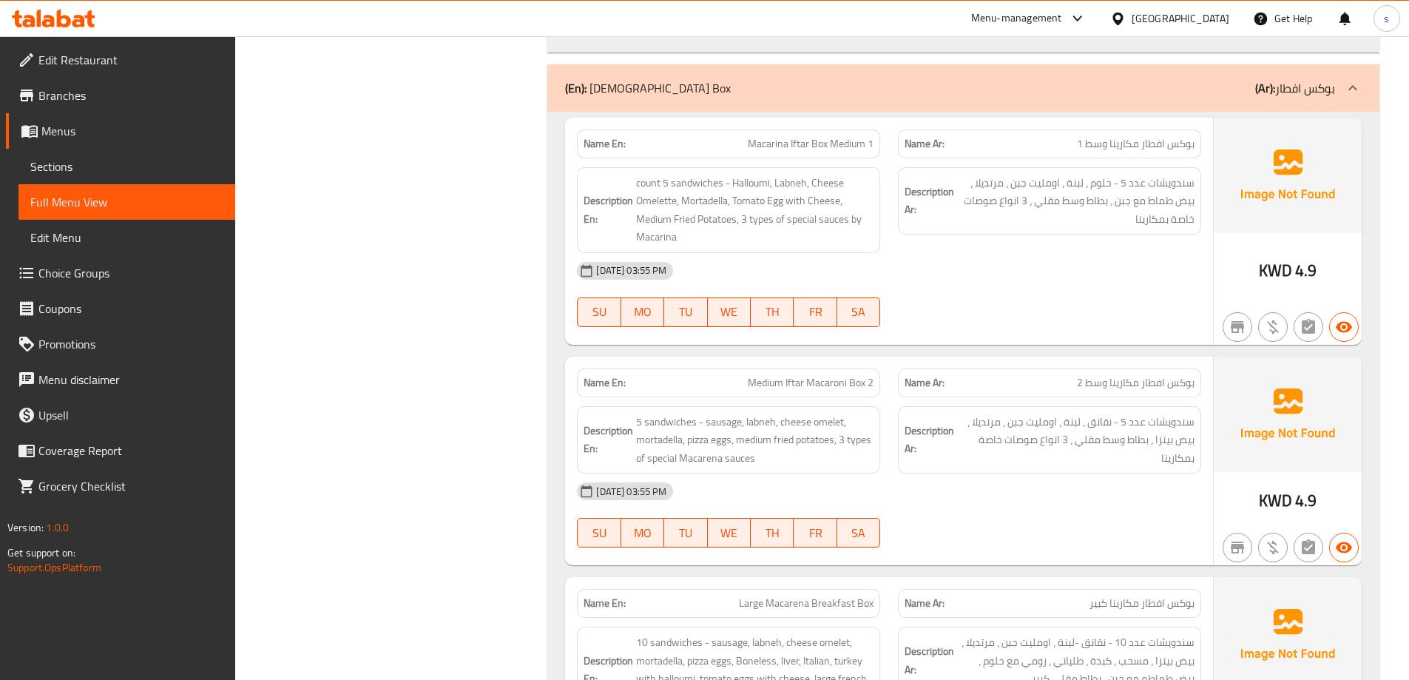
scroll to position [8505, 0]
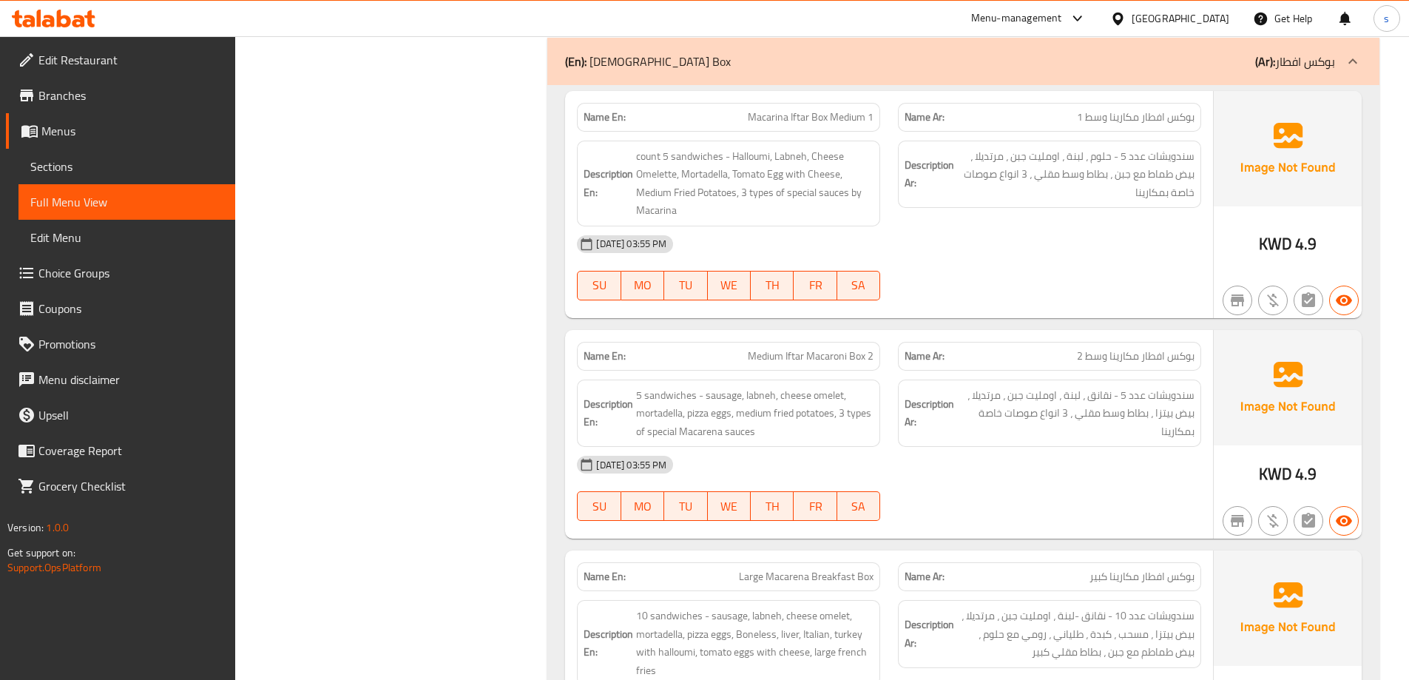
click at [829, 348] on span "Medium Iftar Macaroni Box 2" at bounding box center [811, 356] width 126 height 16
copy span "Medium Iftar Macaroni Box 2"
click at [787, 569] on span "Large Macarena Breakfast Box" at bounding box center [806, 577] width 135 height 16
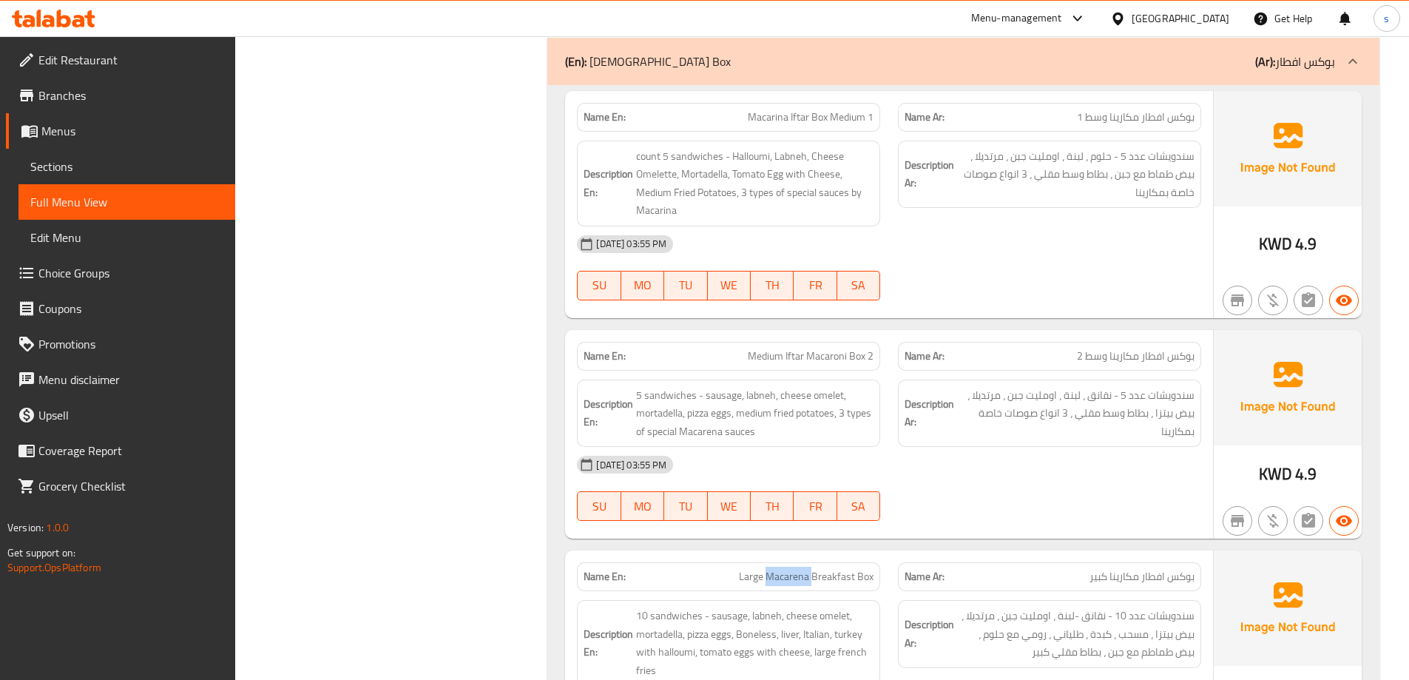
click at [787, 569] on span "Large Macarena Breakfast Box" at bounding box center [806, 577] width 135 height 16
copy span "Large Macarena Breakfast Box"
click at [793, 569] on span "Large Macarena Breakfast Box" at bounding box center [806, 577] width 135 height 16
click at [796, 569] on span "Large Macarena Breakfast Box" at bounding box center [806, 577] width 135 height 16
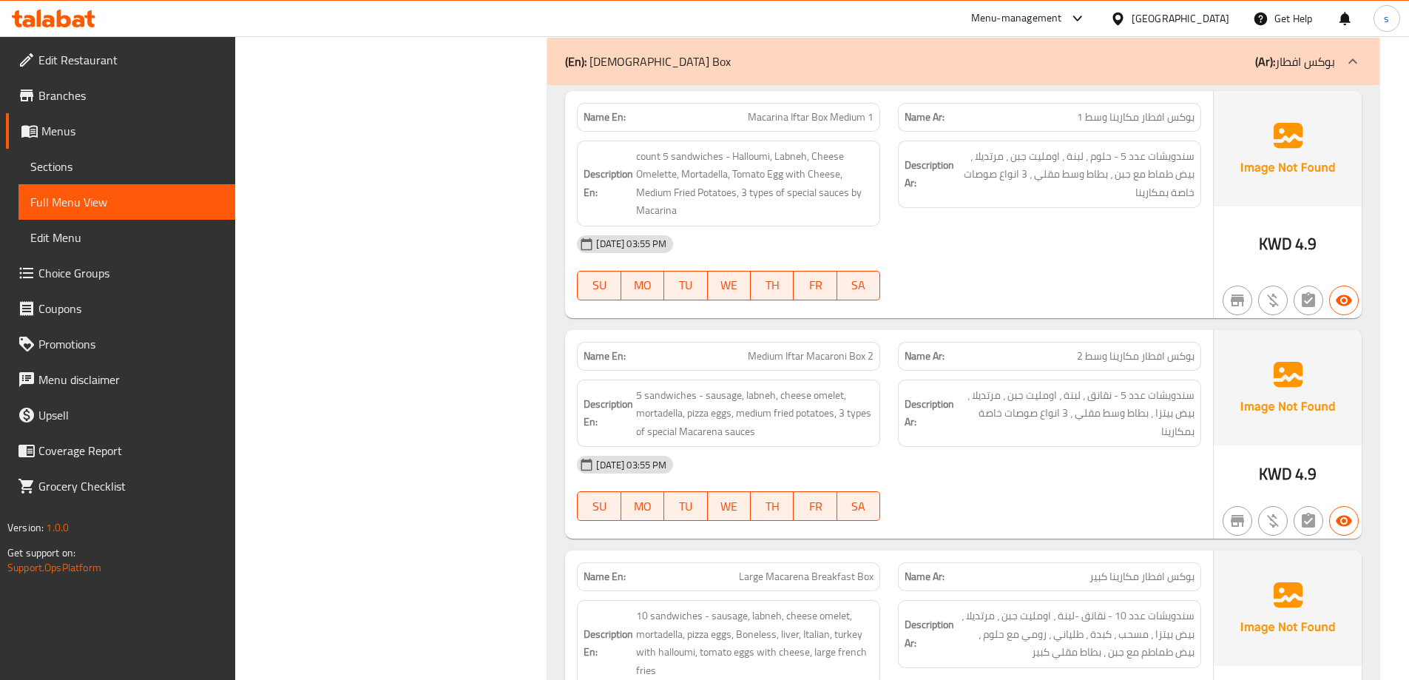
click at [823, 342] on div "Name En: Medium Iftar Macaroni Box 2" at bounding box center [728, 356] width 303 height 29
click at [823, 348] on span "Medium Iftar Macaroni Box 2" at bounding box center [811, 356] width 126 height 16
copy span "Medium Iftar Macaroni Box 2"
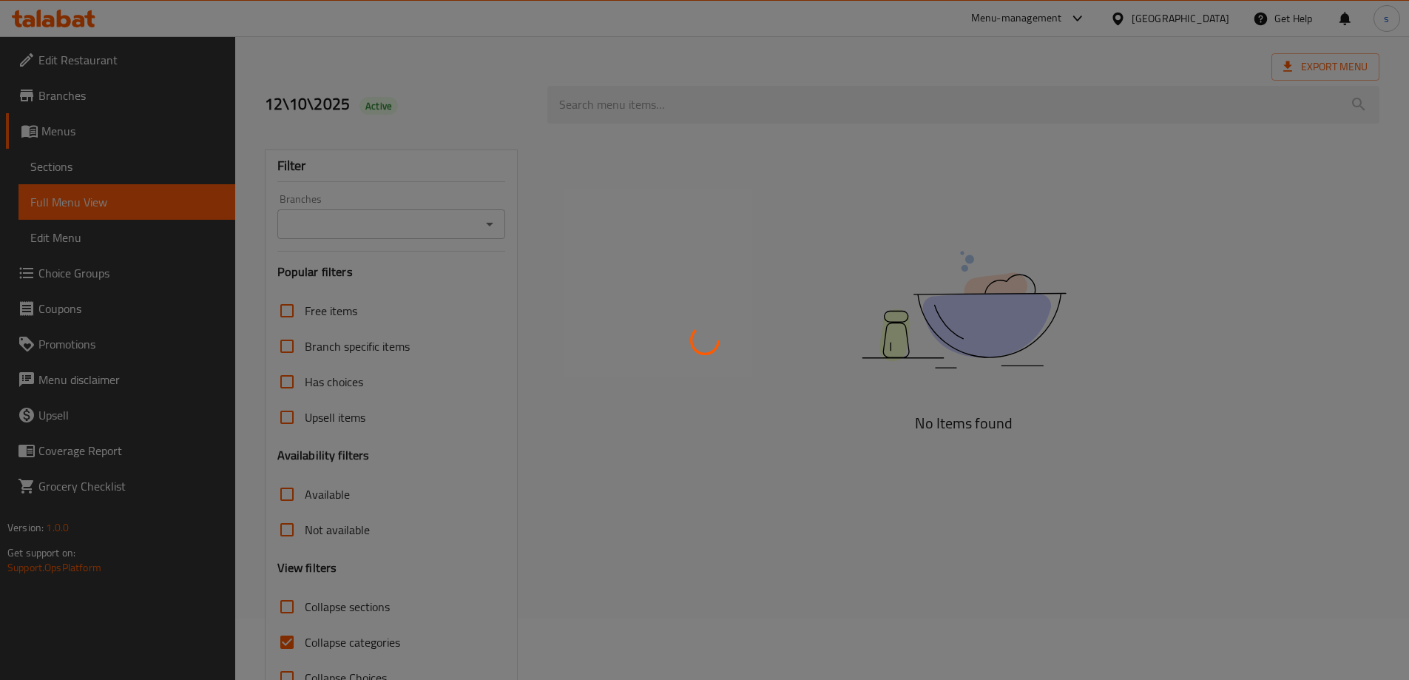
scroll to position [107, 0]
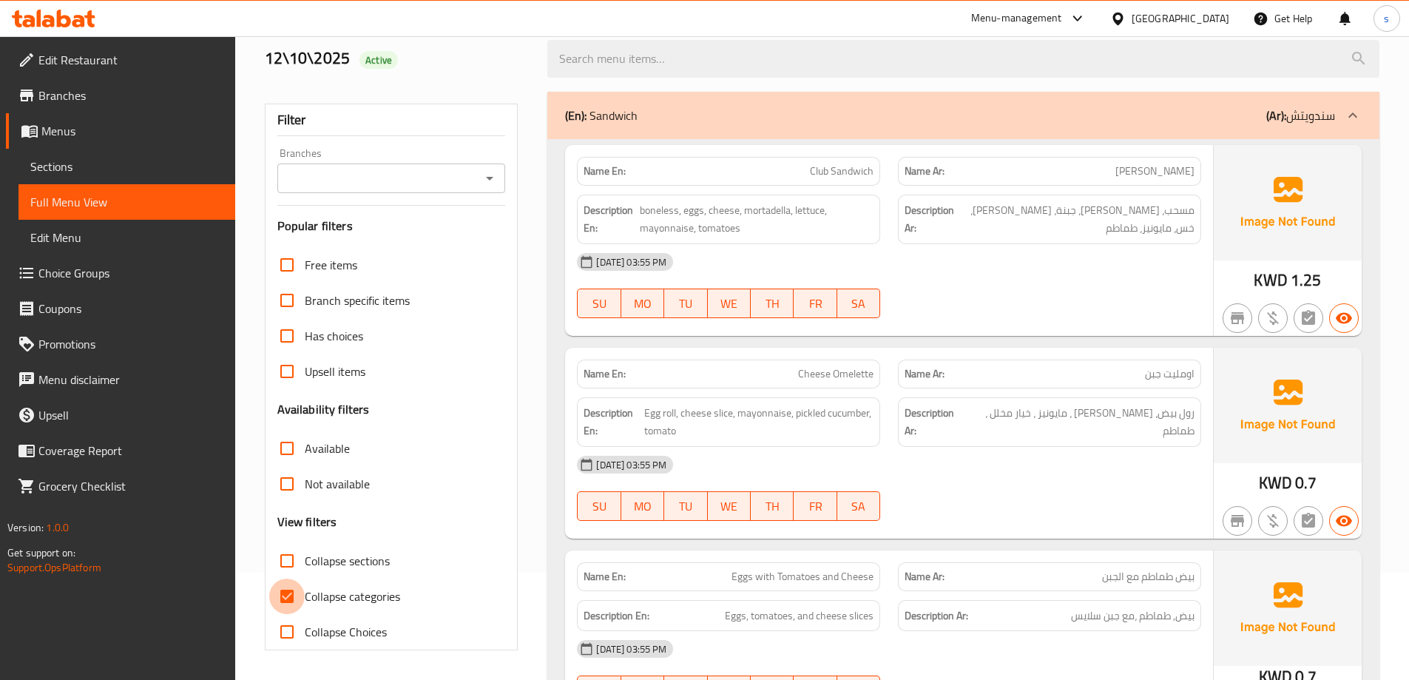
click at [283, 593] on input "Collapse categories" at bounding box center [287, 597] width 36 height 36
checkbox input "false"
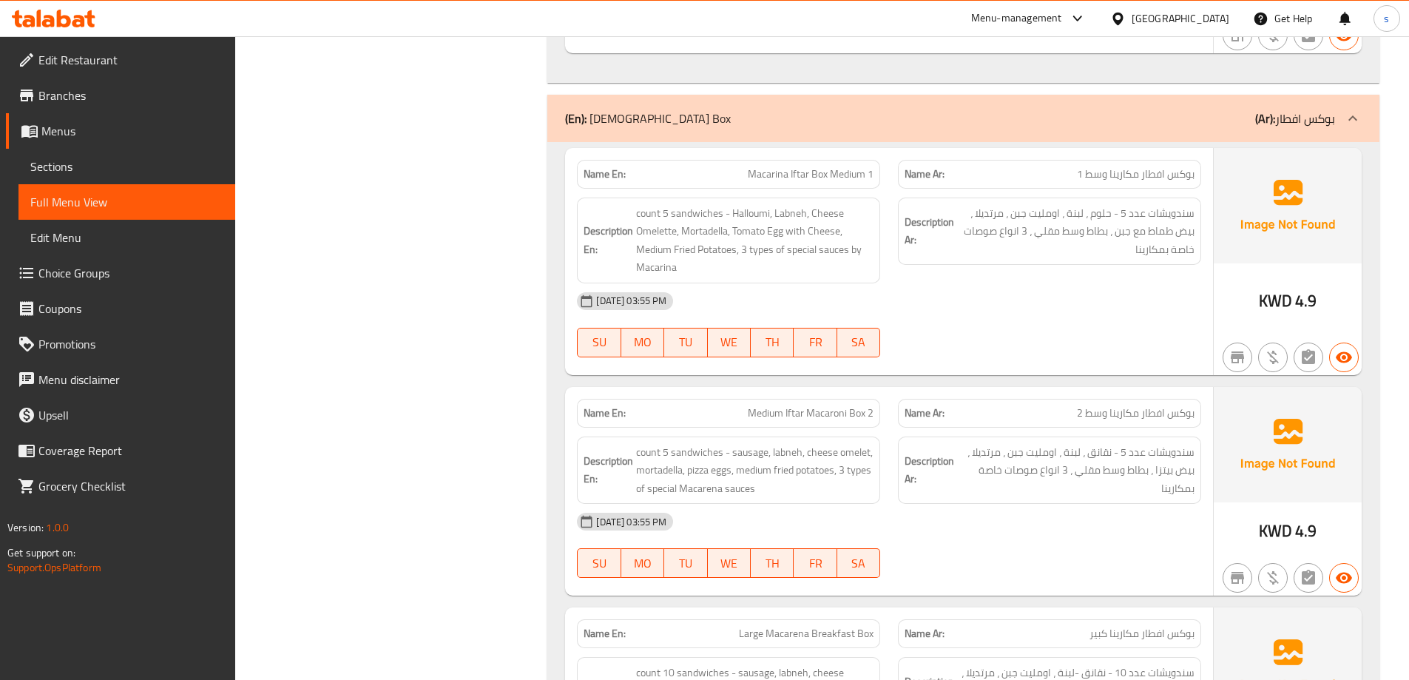
click at [1012, 504] on div "[DATE] 03:55 PM" at bounding box center [889, 522] width 642 height 36
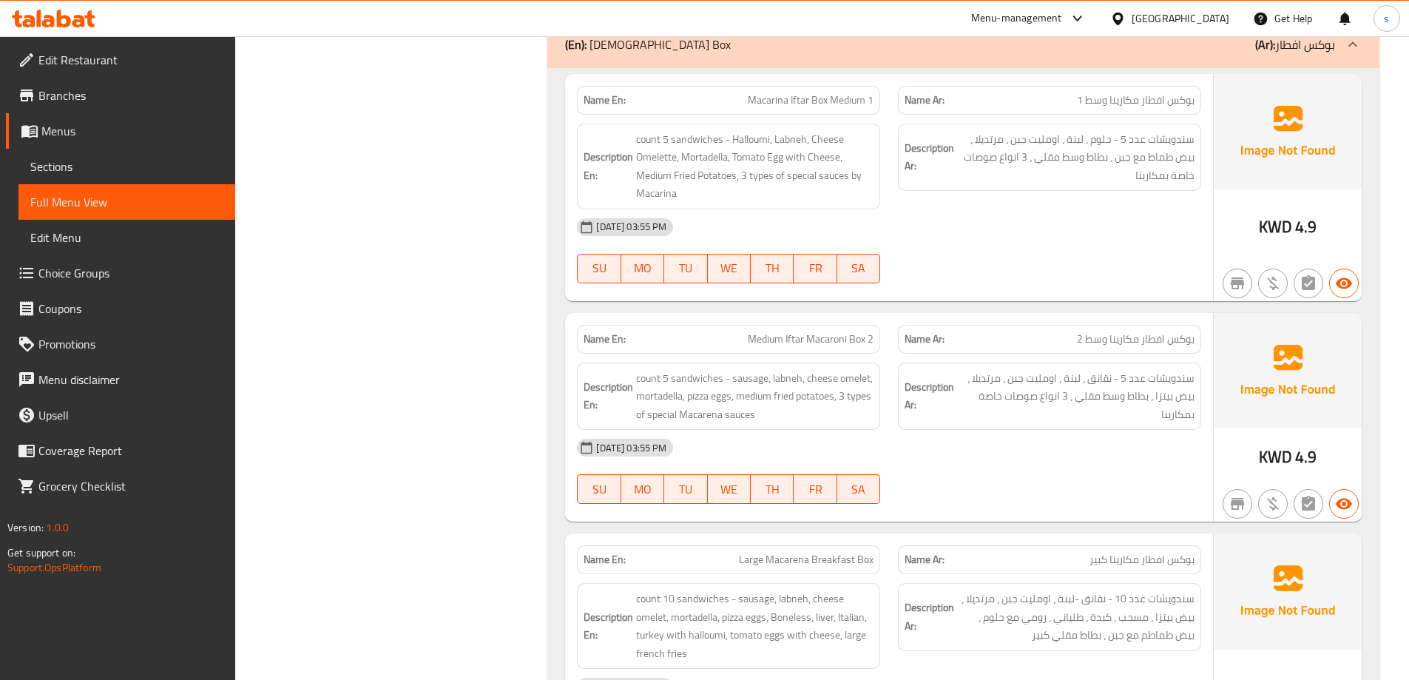
click at [954, 430] on div "[DATE] 03:55 PM" at bounding box center [889, 448] width 642 height 36
click at [803, 331] on span "Medium Iftar Macaroni Box 2" at bounding box center [811, 339] width 126 height 16
copy span "Medium Iftar Macaroni Box 2"
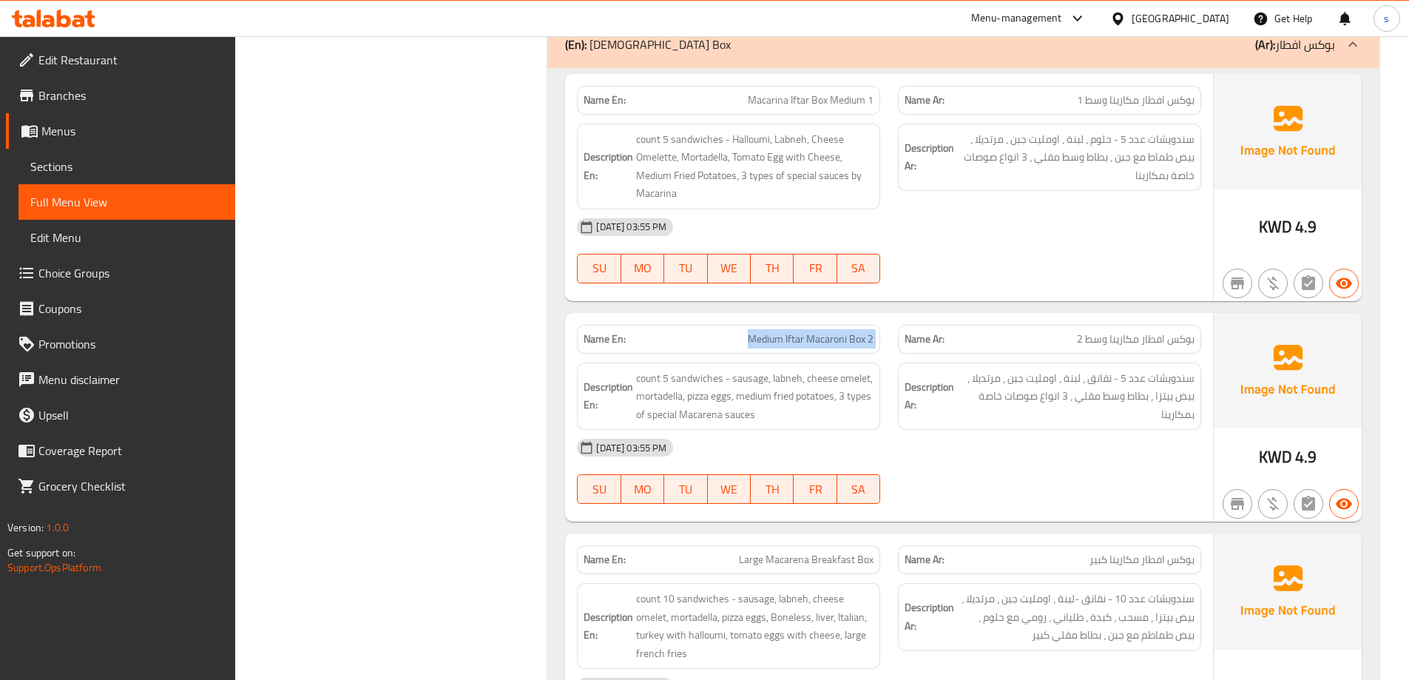
click at [806, 331] on span "Medium Iftar Macaroni Box 2" at bounding box center [811, 339] width 126 height 16
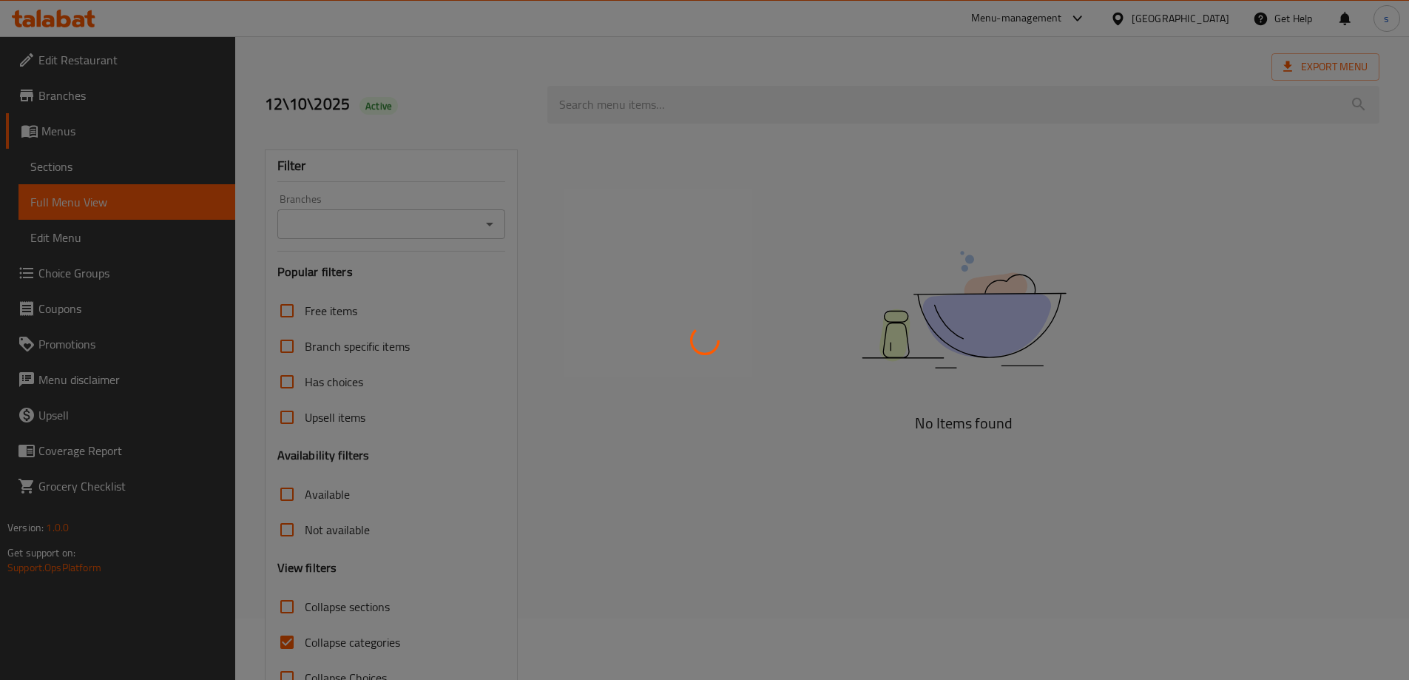
scroll to position [107, 0]
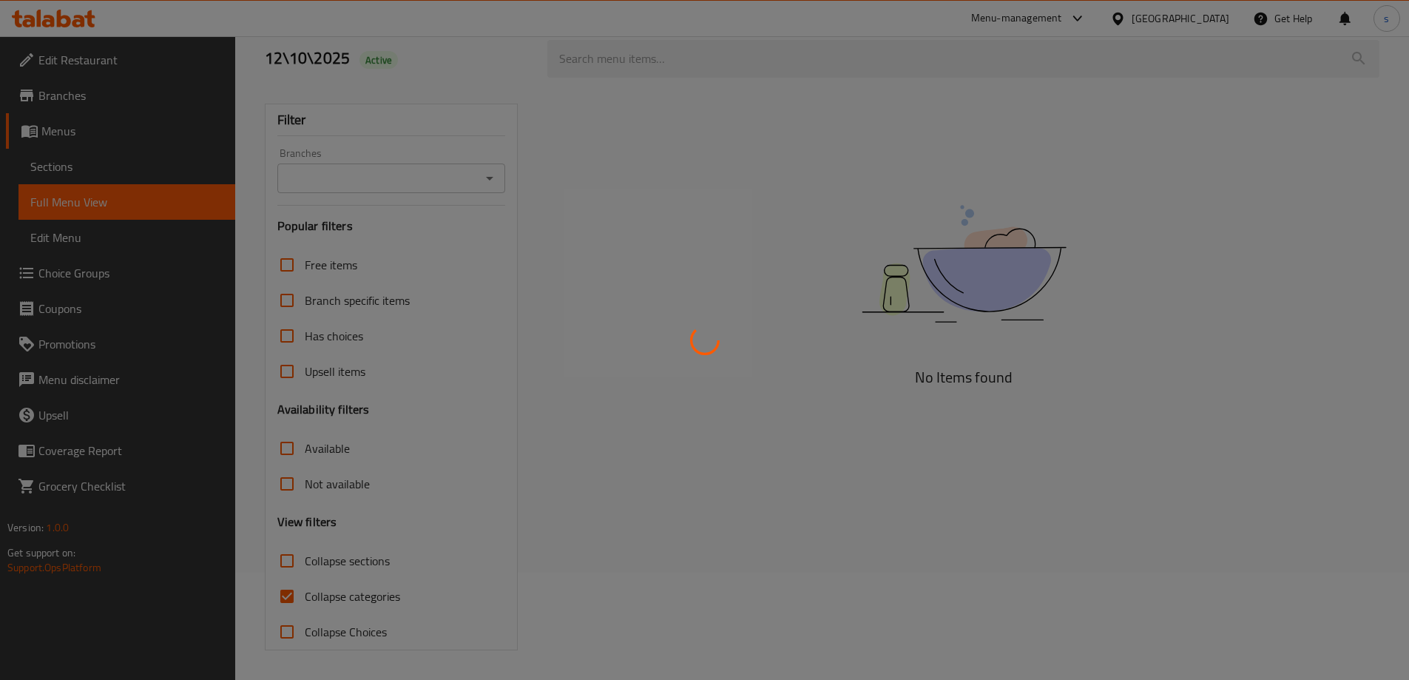
click at [300, 593] on div at bounding box center [704, 340] width 1409 height 680
click at [297, 595] on div at bounding box center [704, 340] width 1409 height 680
click at [291, 596] on div at bounding box center [704, 340] width 1409 height 680
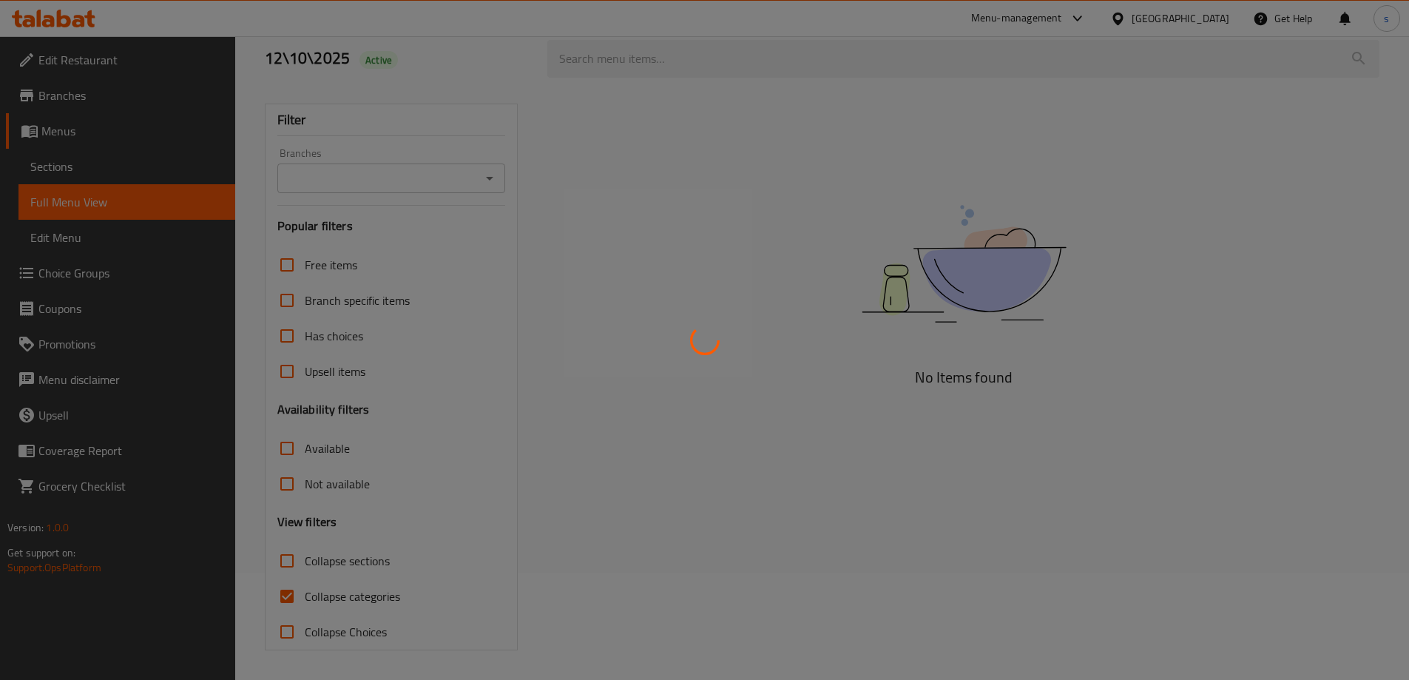
click at [291, 596] on div at bounding box center [704, 340] width 1409 height 680
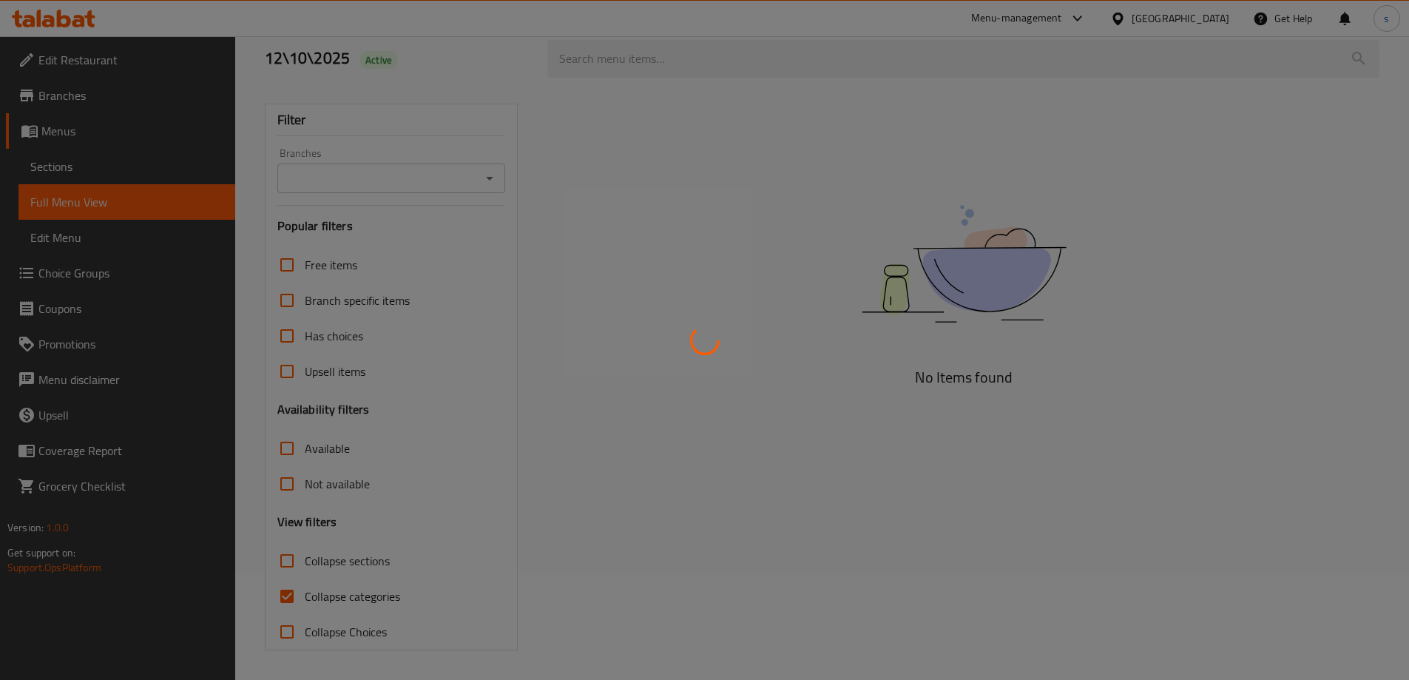
click at [291, 596] on div at bounding box center [704, 340] width 1409 height 680
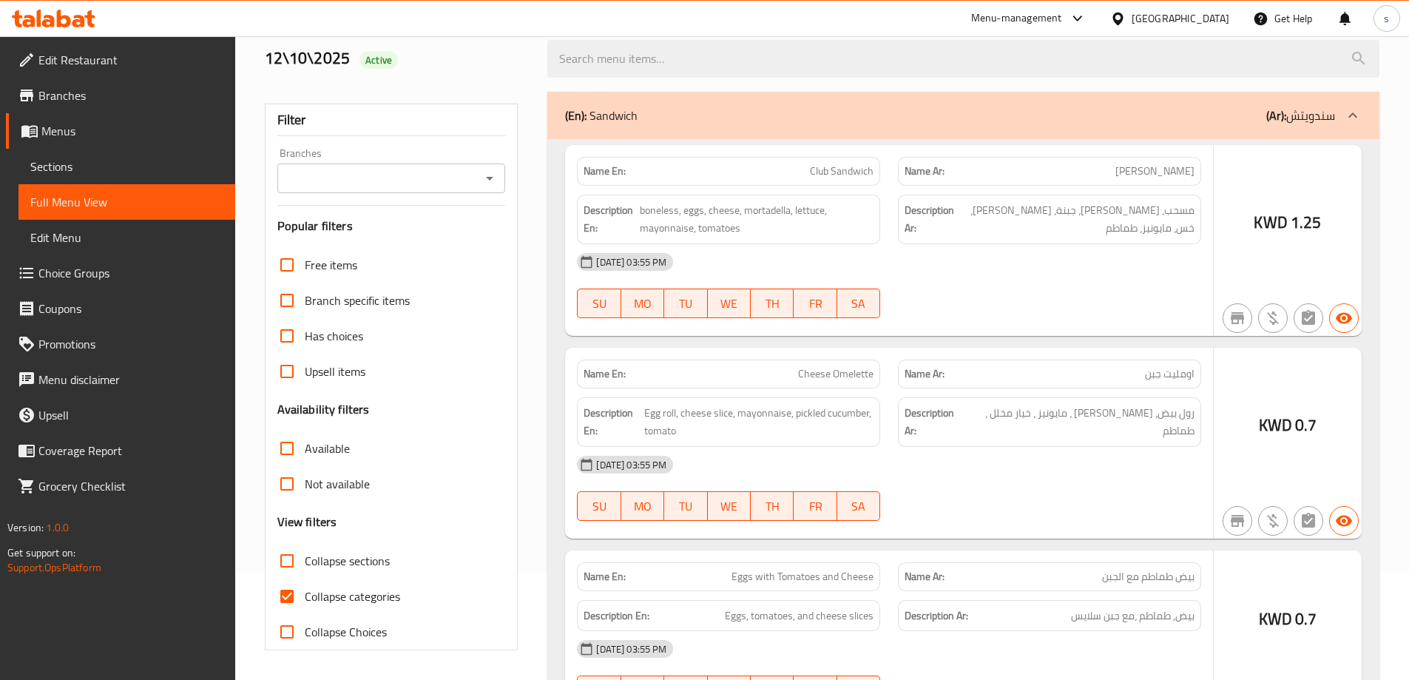
click at [291, 596] on div at bounding box center [704, 340] width 1409 height 680
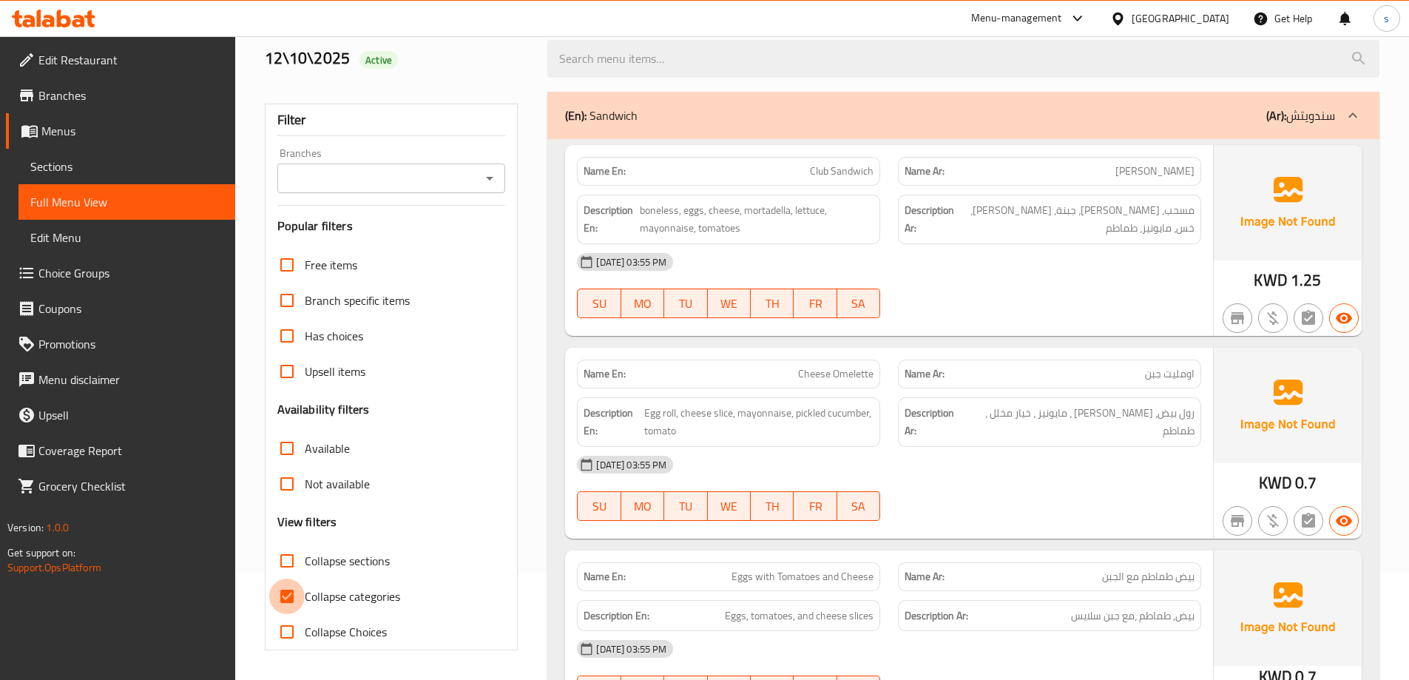
click at [291, 596] on input "Collapse categories" at bounding box center [287, 597] width 36 height 36
checkbox input "false"
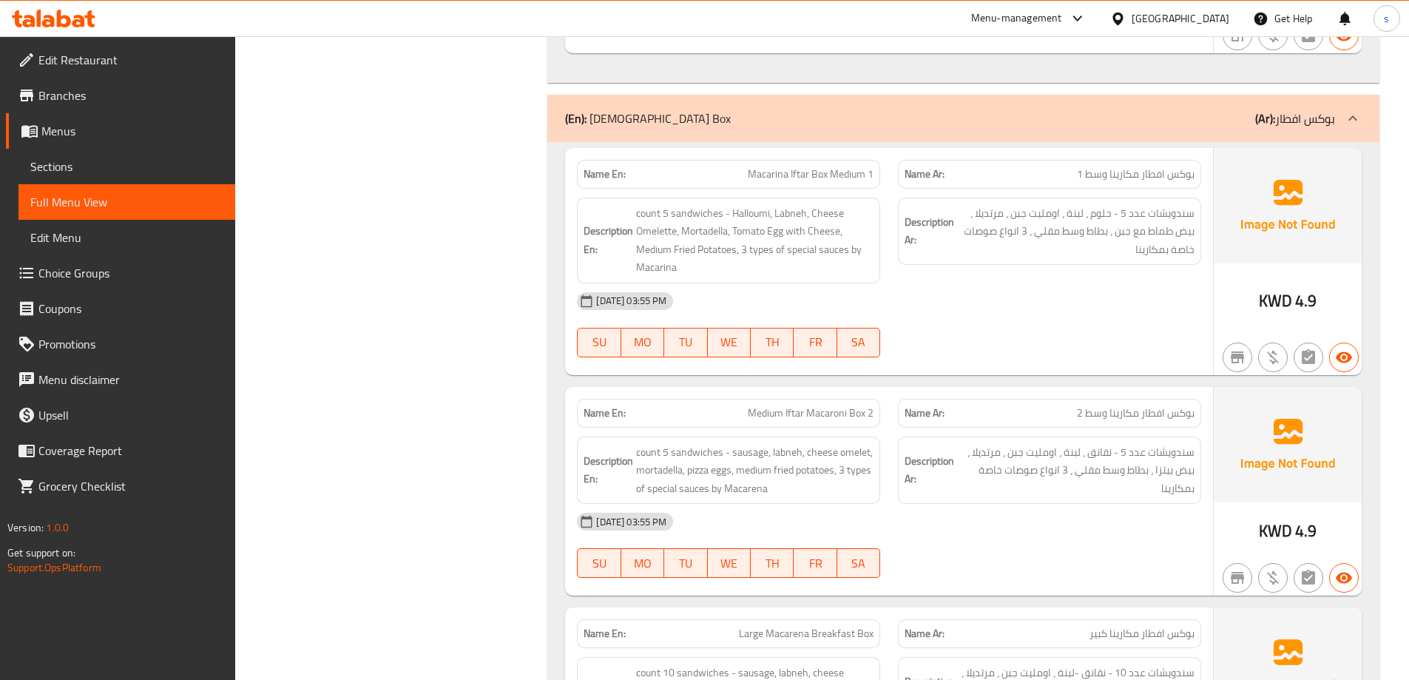
click at [962, 436] on div "Description Ar: سندويشات عدد 5 - نقانق ، لبنة ، اومليت جبن ، مرتديلا ، بيض بيتز…" at bounding box center [1049, 470] width 303 height 68
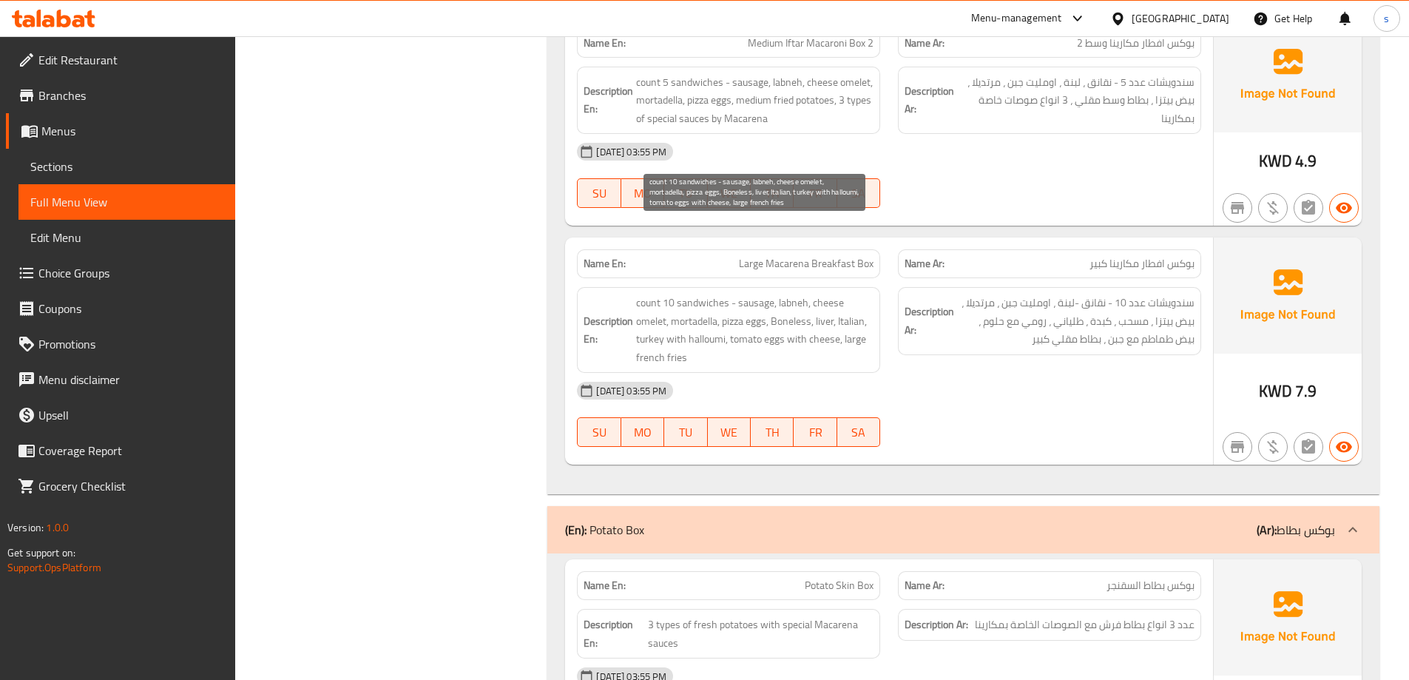
scroll to position [8891, 0]
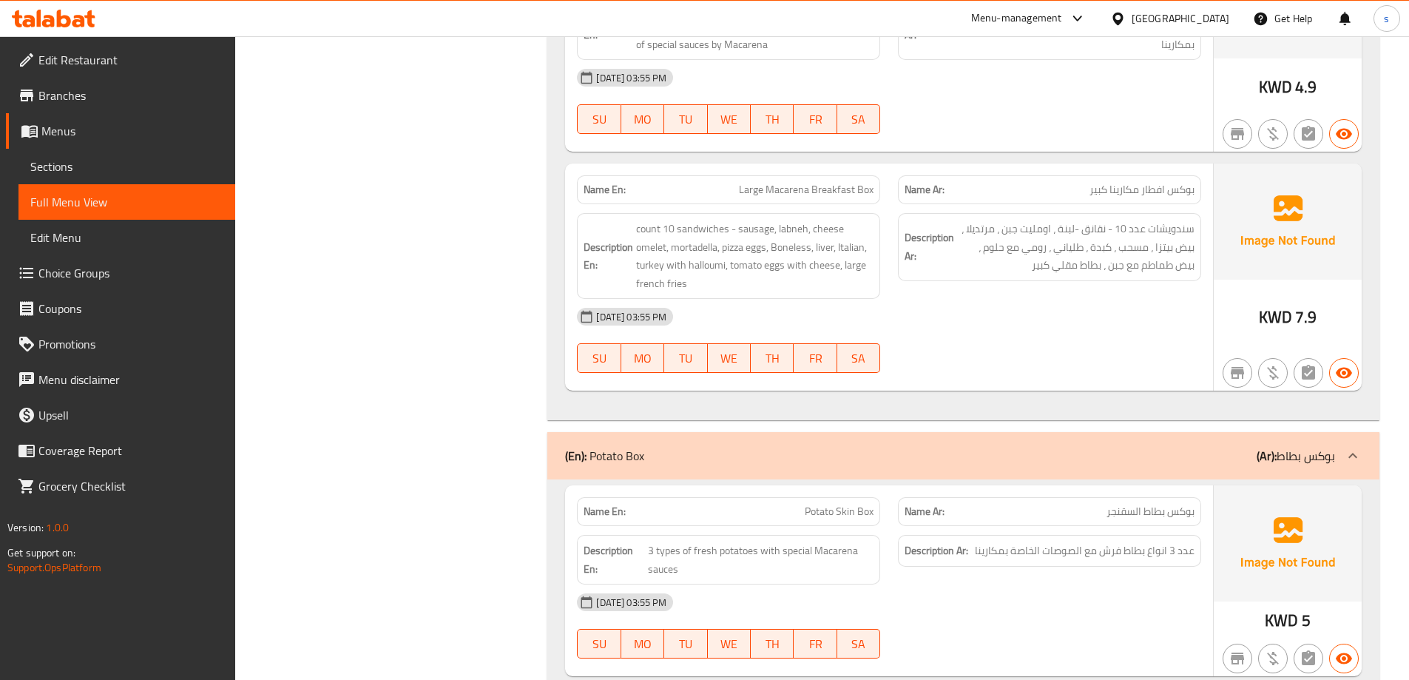
click at [951, 299] on div "[DATE] 03:55 PM" at bounding box center [889, 317] width 642 height 36
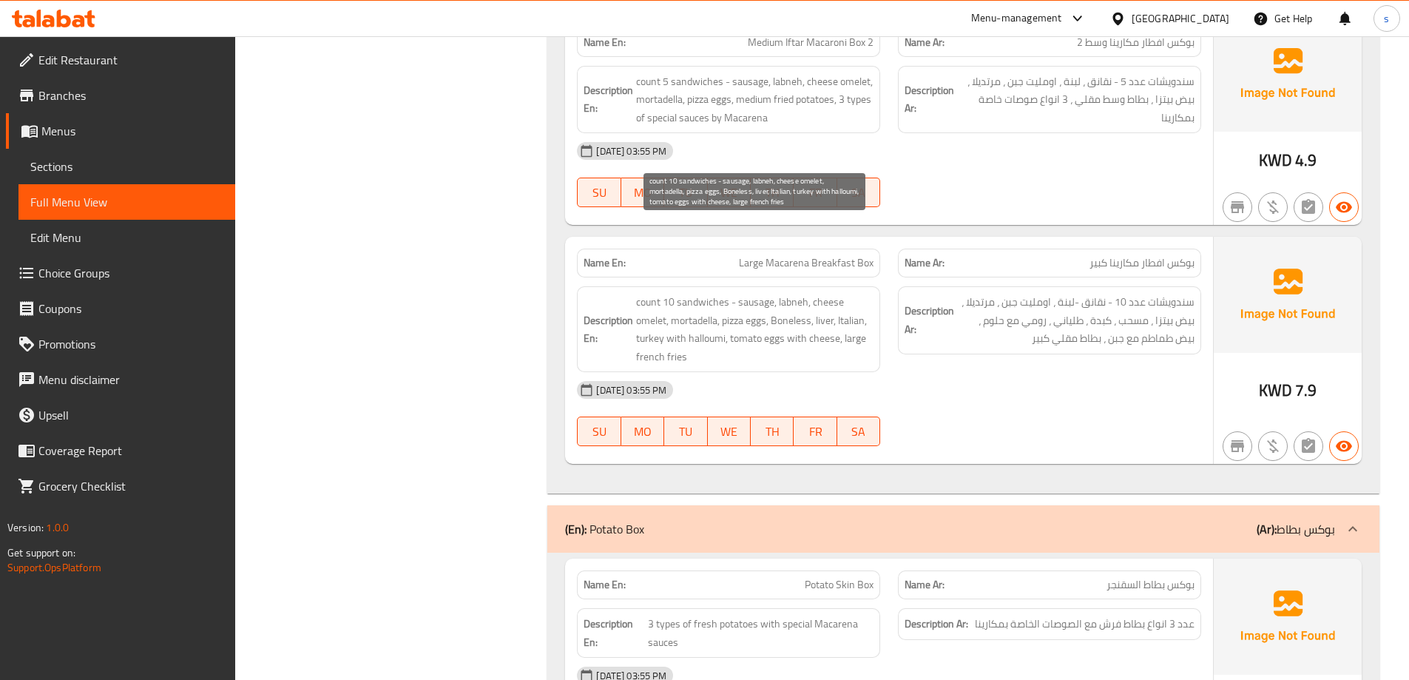
scroll to position [8817, 0]
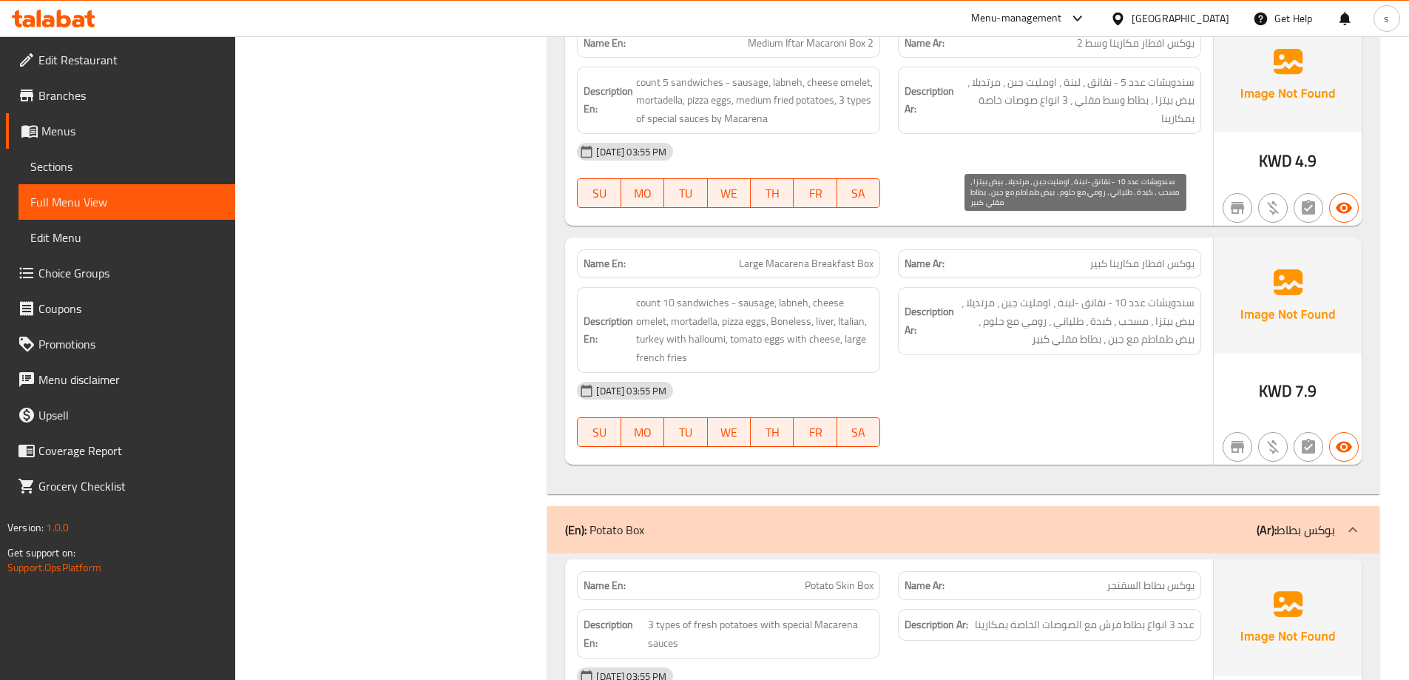
click at [1059, 294] on span "سندويشات عدد 10 - نقانق -لبنة ، اومليت جبن ، مرتديلا ، بيض بيتزا ، مسحب ، كبدة …" at bounding box center [1075, 321] width 237 height 55
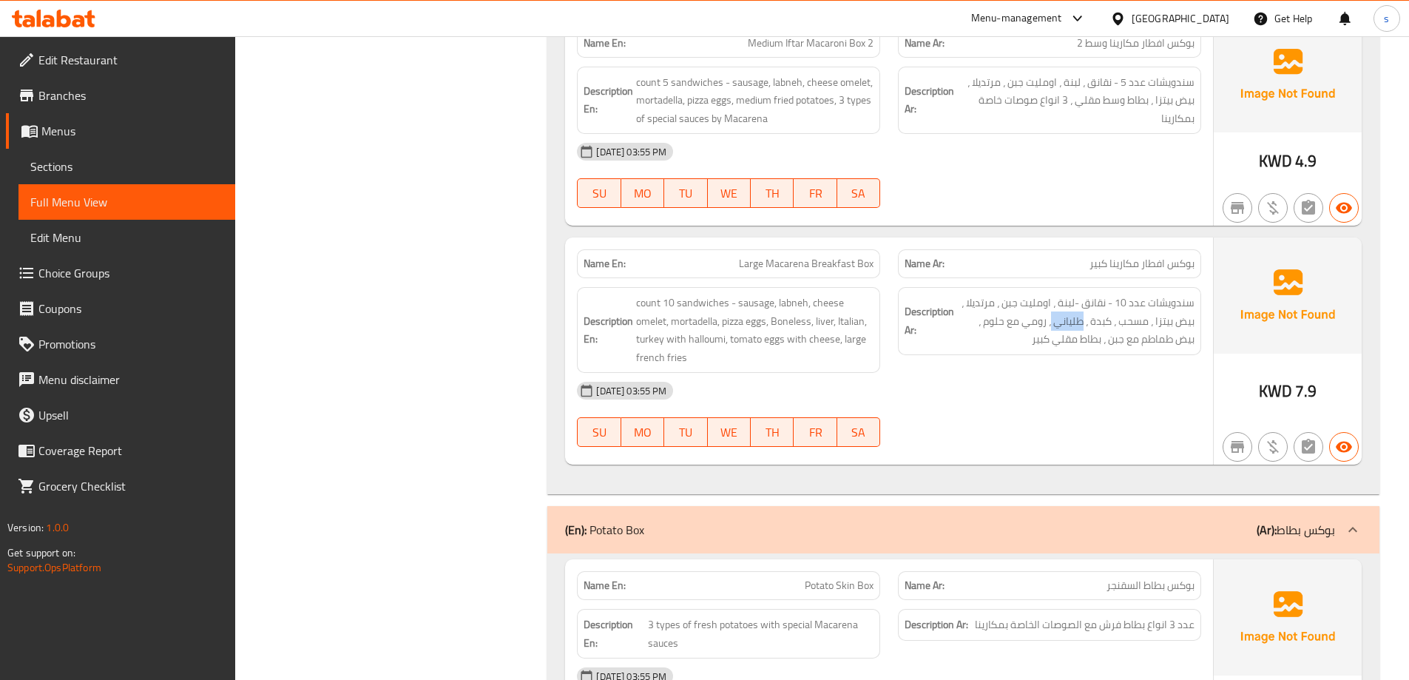
copy span "طلياني"
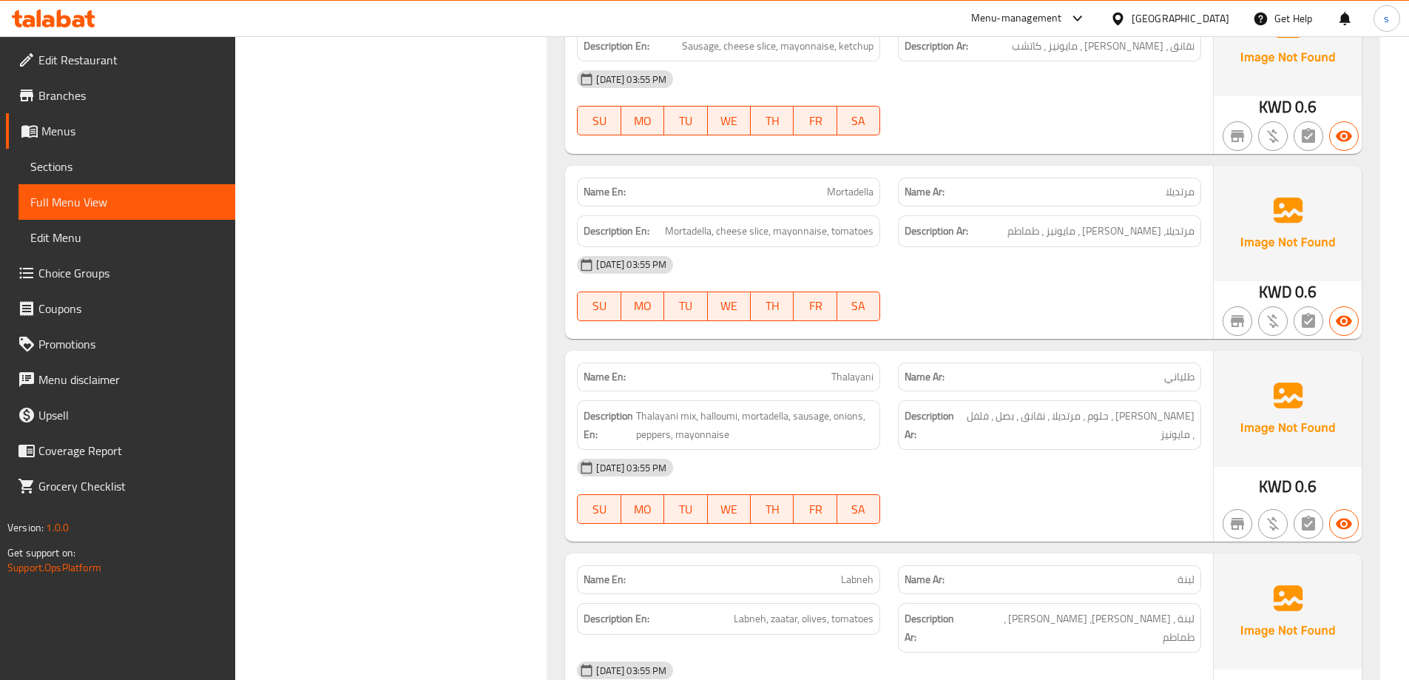
click at [817, 363] on div "Name En: Thalayani" at bounding box center [728, 377] width 303 height 29
click at [840, 369] on span "Thalayani" at bounding box center [853, 377] width 42 height 16
copy span "Thalayani"
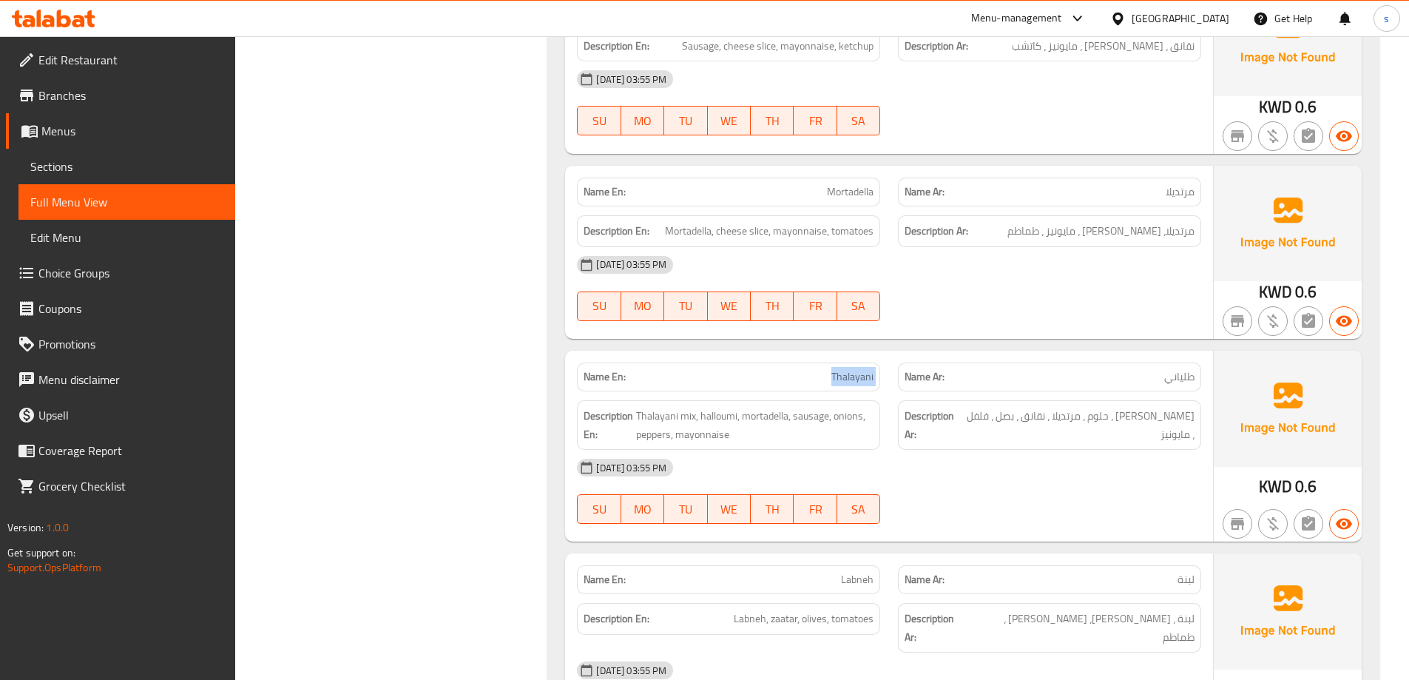
click at [840, 369] on span "Thalayani" at bounding box center [853, 377] width 42 height 16
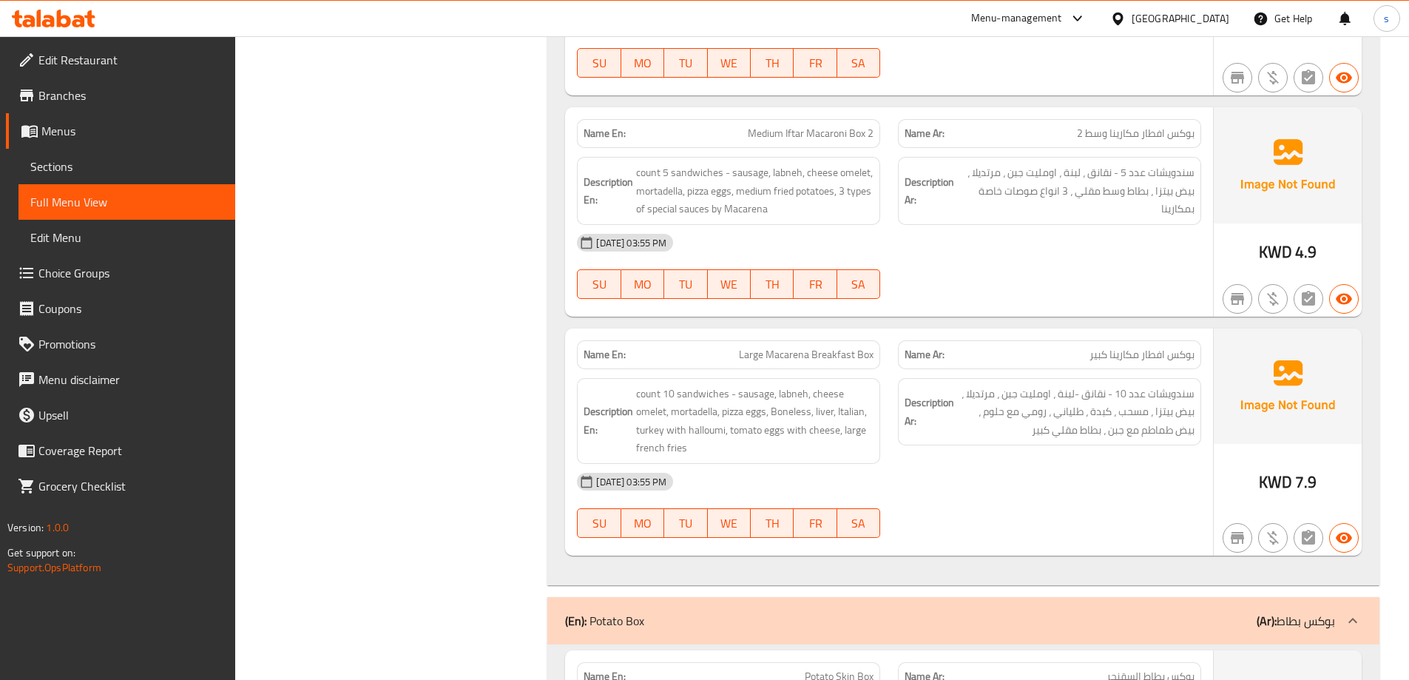
scroll to position [1656, 0]
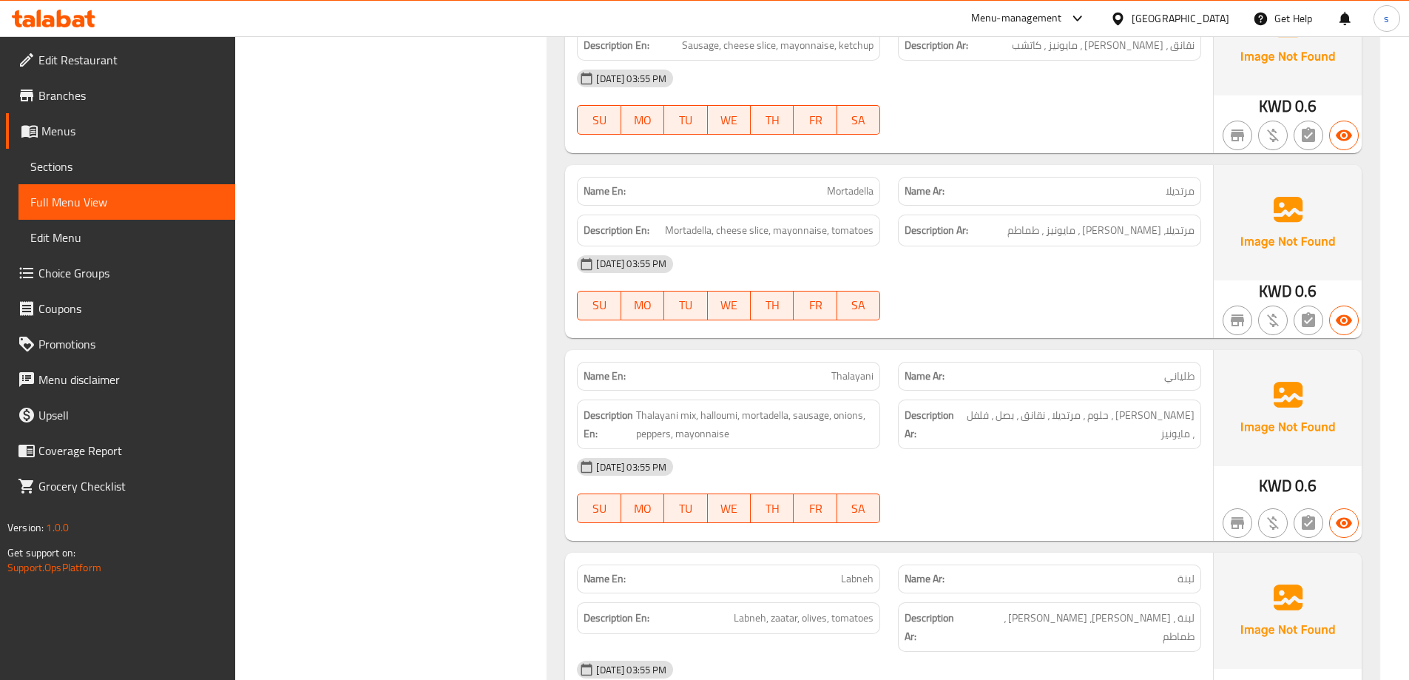
click at [855, 368] on span "Thalayani" at bounding box center [853, 376] width 42 height 16
copy span "Thalayani"
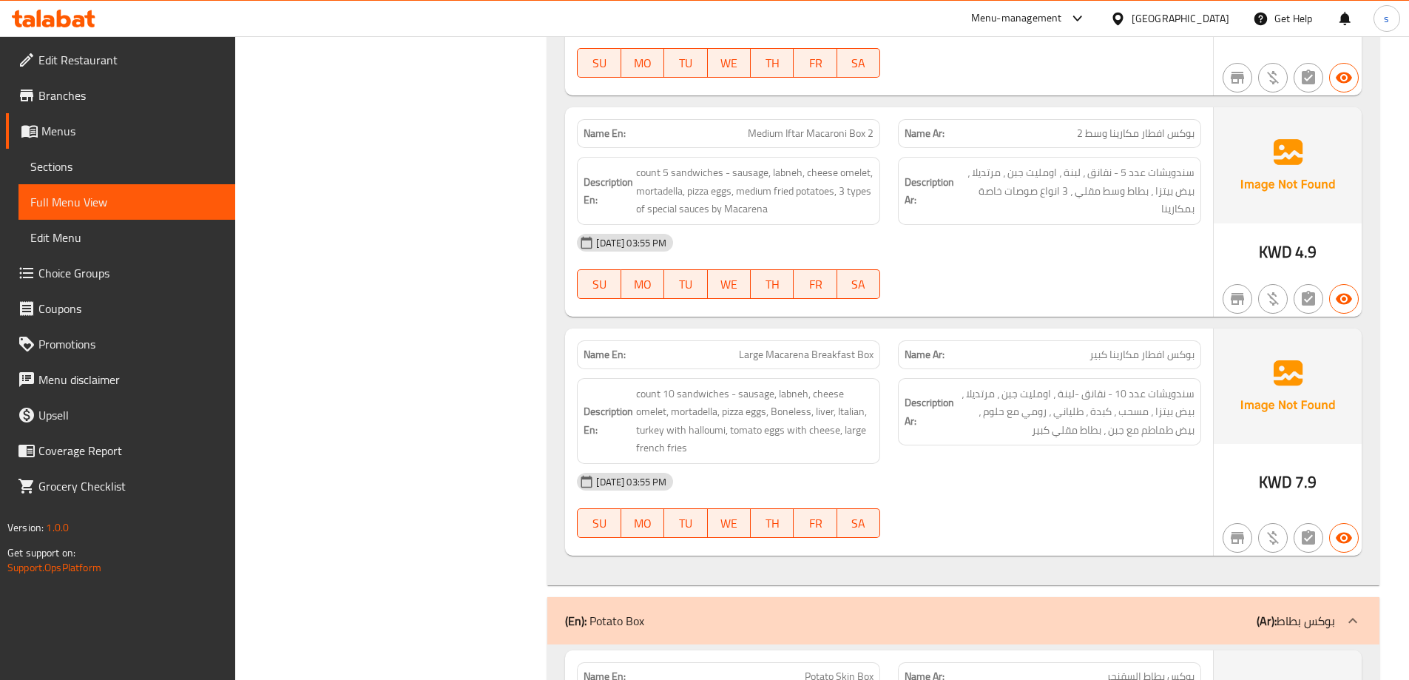
click at [849, 347] on span "Large Macarena Breakfast Box" at bounding box center [806, 355] width 135 height 16
copy span "Large Macarena Breakfast Box"
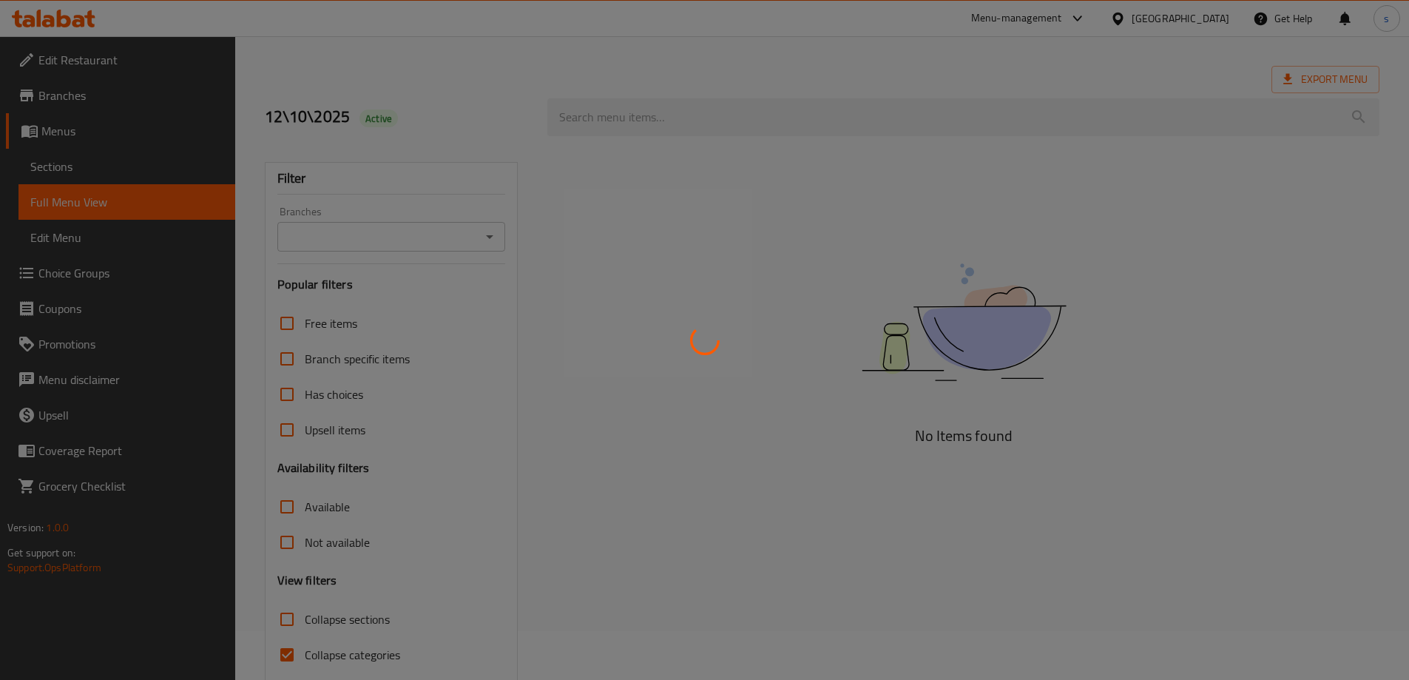
scroll to position [107, 0]
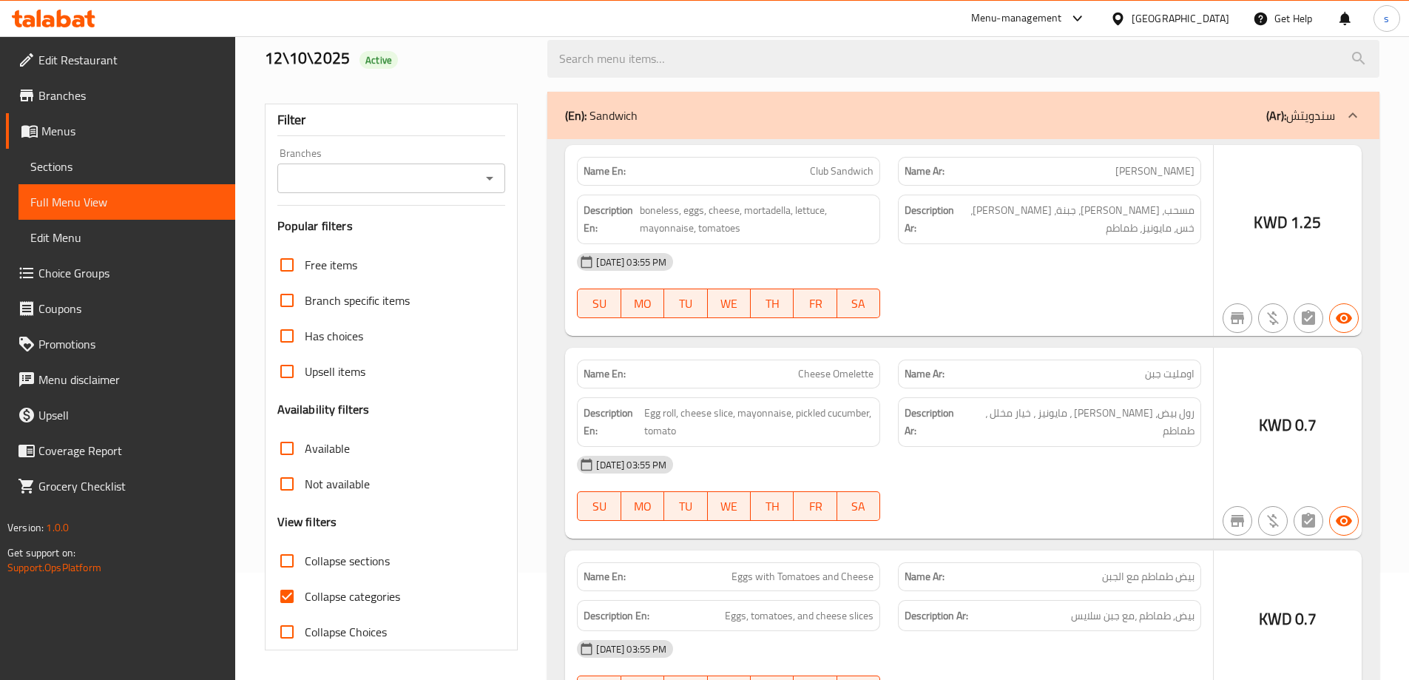
click at [290, 594] on div at bounding box center [704, 340] width 1409 height 680
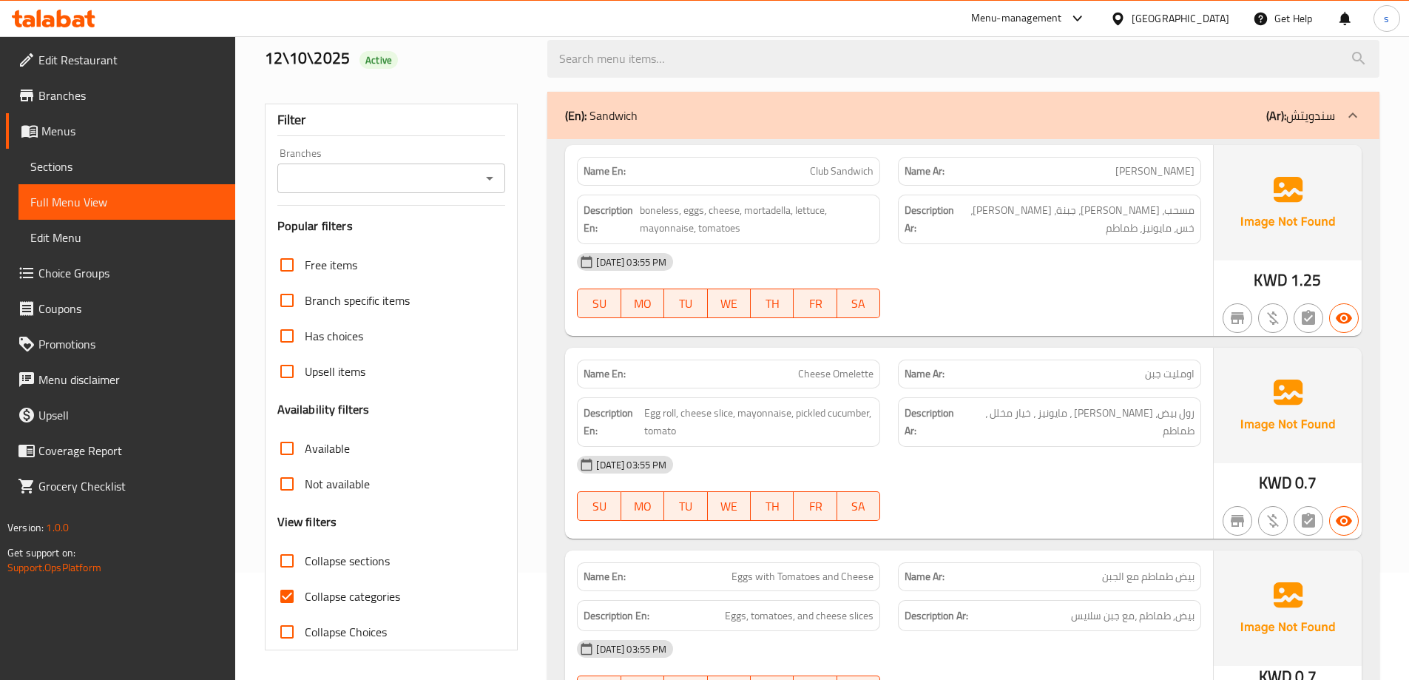
click at [290, 594] on input "Collapse categories" at bounding box center [287, 597] width 36 height 36
checkbox input "false"
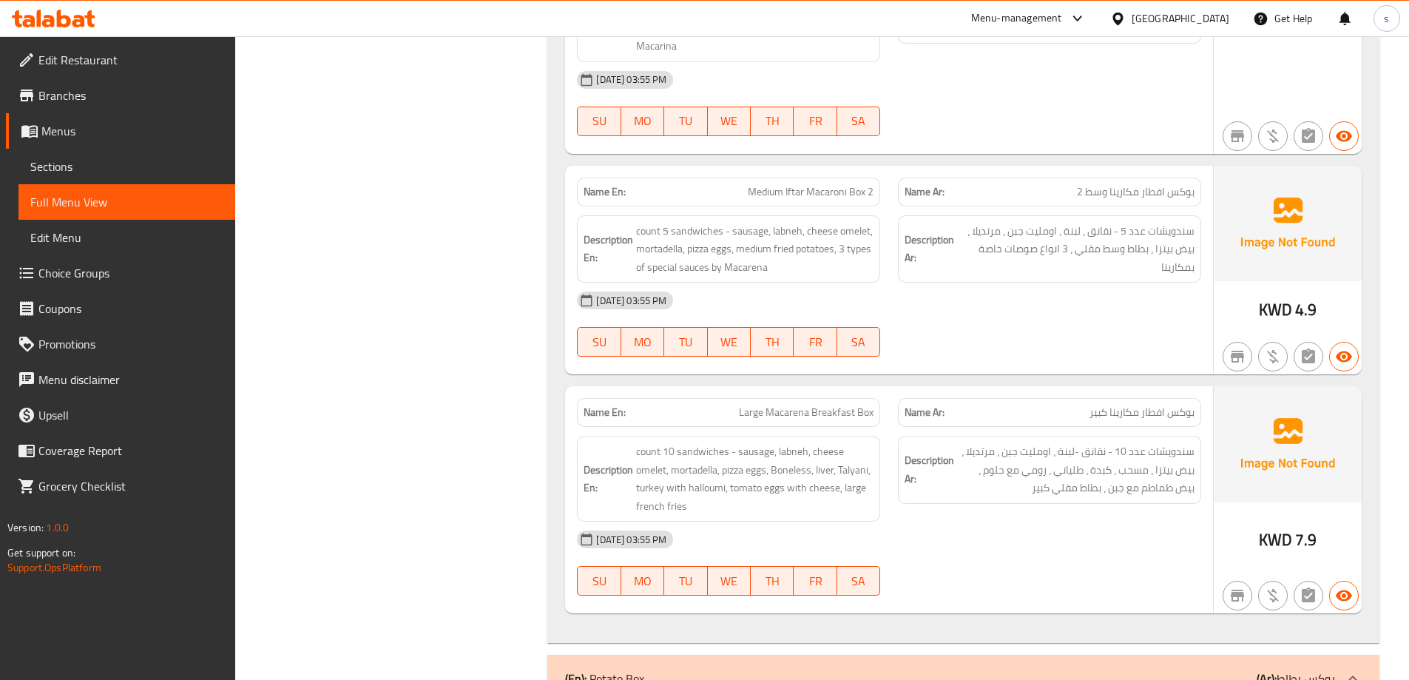
click at [1048, 436] on div "Description Ar: سندويشات عدد 10 - نقانق -لبنة ، اومليت جبن ، مرتديلا ، بيض بيتز…" at bounding box center [1049, 479] width 321 height 104
click at [837, 442] on span "count 10 sandwiches - sausage, labneh, cheese omelet, mortadella, pizza eggs, B…" at bounding box center [754, 478] width 237 height 73
click at [809, 442] on span "count 10 sandwiches - sausage, labneh, cheese omelet, mortadella, pizza eggs, B…" at bounding box center [754, 478] width 237 height 73
click at [843, 442] on span "count 10 sandwiches - sausage, labneh, cheese omelet, mortadella, pizza eggs, B…" at bounding box center [754, 478] width 237 height 73
click at [733, 442] on span "count 10 sandwiches - sausage, labneh, cheese omelet, mortadella, pizza eggs, B…" at bounding box center [754, 478] width 237 height 73
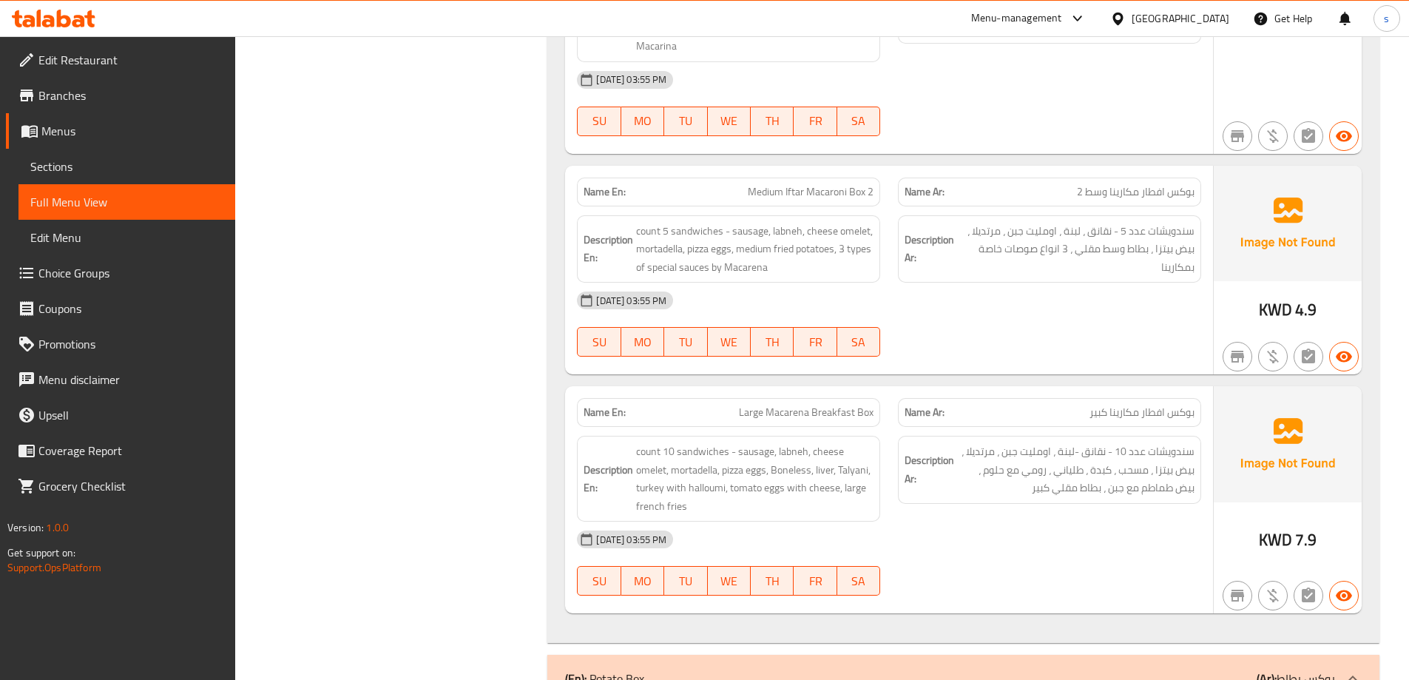
click at [1022, 522] on div "[DATE] 03:55 PM" at bounding box center [889, 540] width 642 height 36
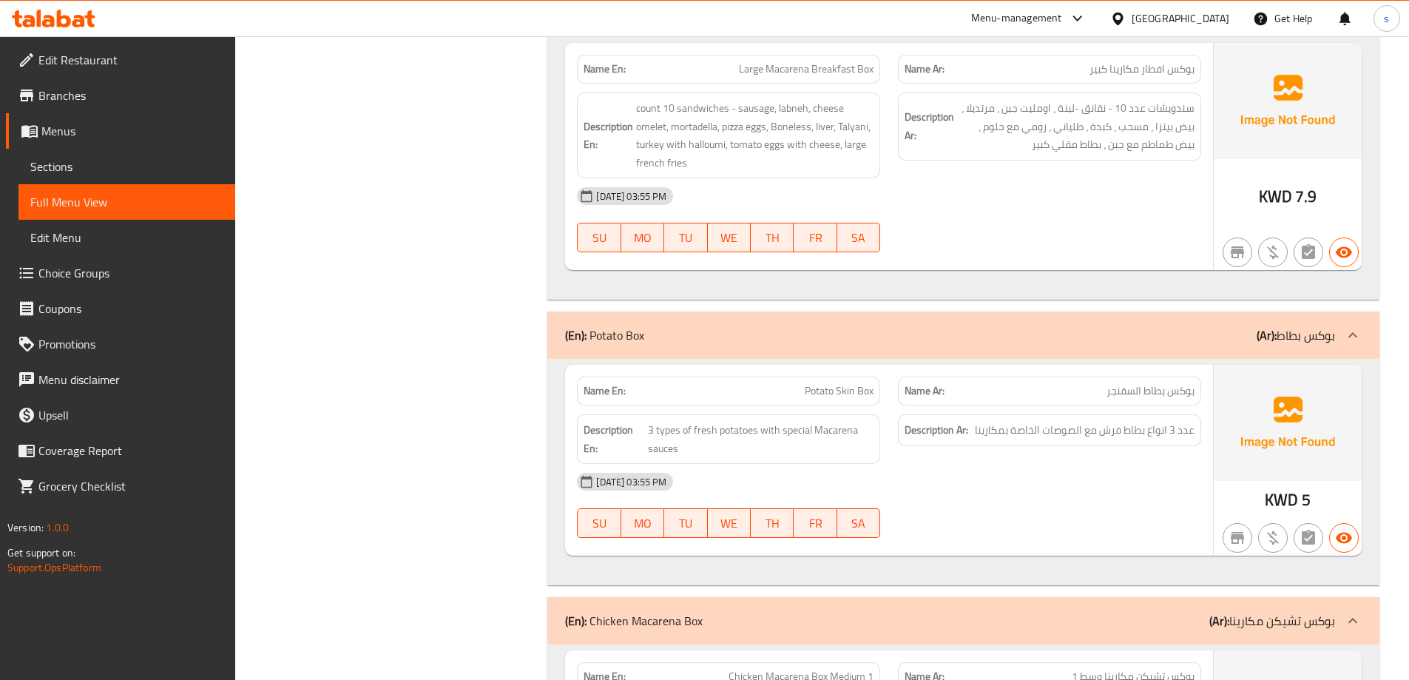
scroll to position [9038, 0]
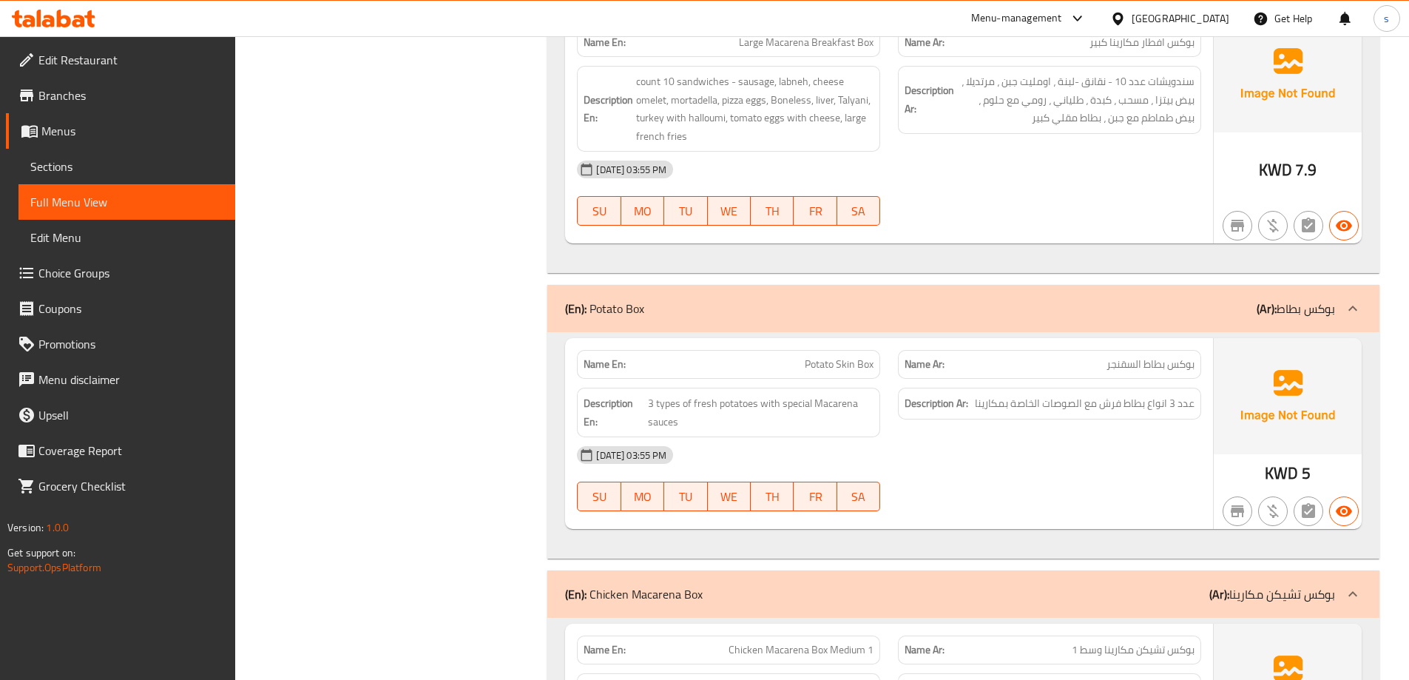
click at [1072, 437] on div "[DATE] 03:55 PM" at bounding box center [889, 455] width 642 height 36
click at [1135, 357] on span "بوكس بطاط السقنجر" at bounding box center [1151, 365] width 88 height 16
copy span "بوكس بطاط السقنجر"
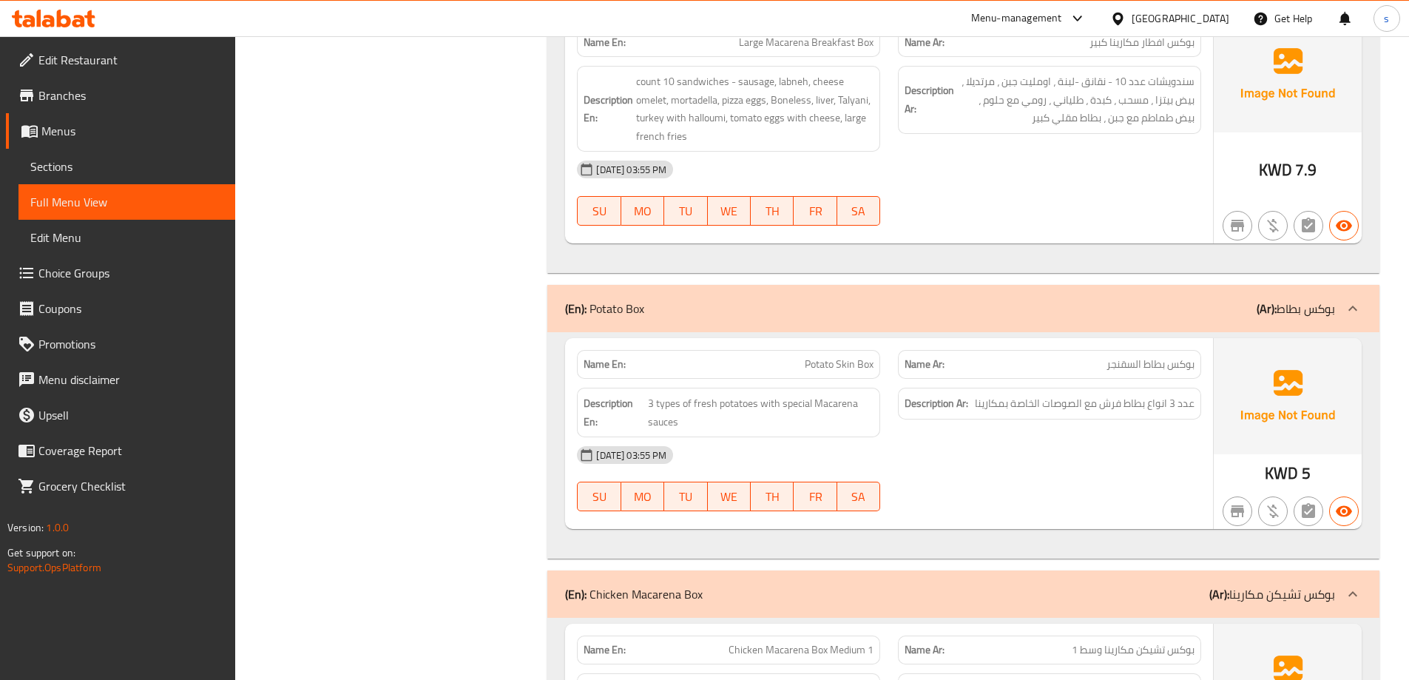
click at [1071, 394] on span "عدد 3 انواع بطاط فرش مع الصوصات الخاصة بمكارينا" at bounding box center [1085, 403] width 220 height 18
click at [1114, 357] on span "بوكس بطاط السقنجر" at bounding box center [1151, 365] width 88 height 16
drag, startPoint x: 1110, startPoint y: 291, endPoint x: 1137, endPoint y: 302, distance: 28.6
click at [1137, 350] on div "Name Ar: بوكس بطاط السقنجر" at bounding box center [1049, 364] width 303 height 29
copy span "سقنجر"
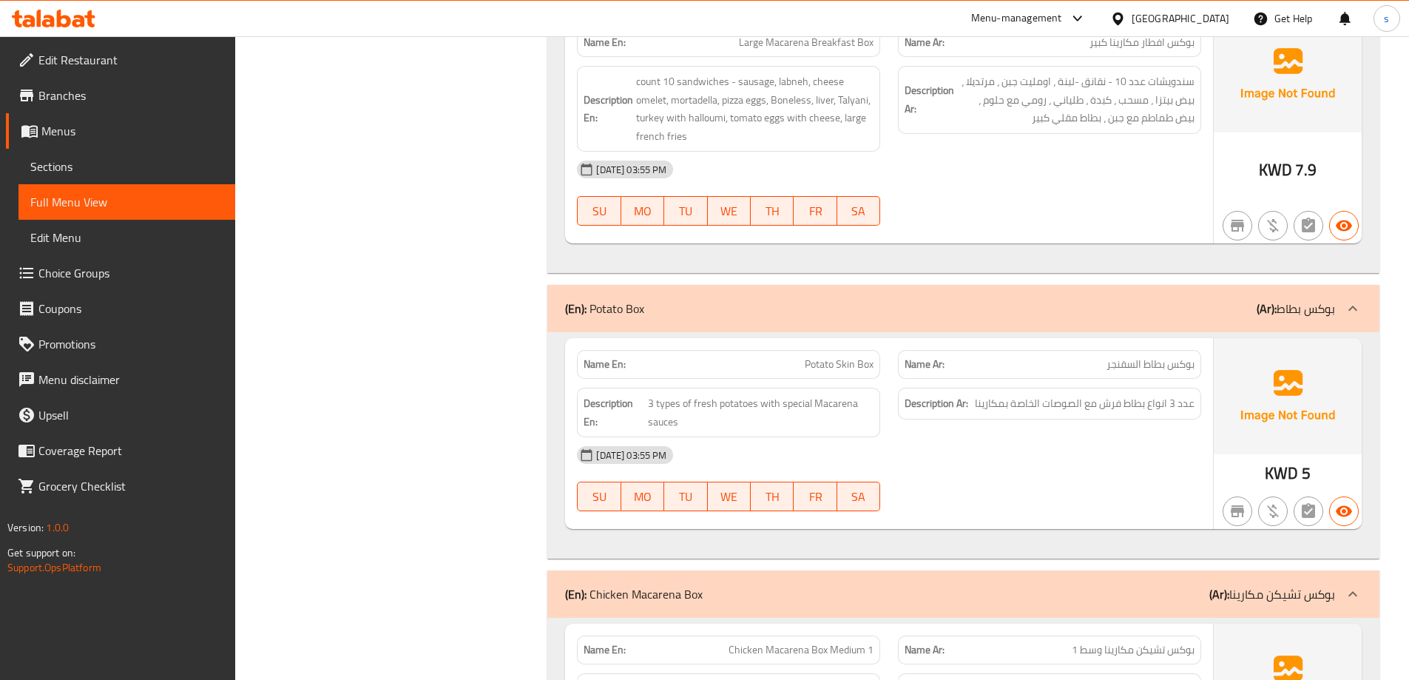
click at [859, 357] on span "Potato Skin Box" at bounding box center [839, 365] width 69 height 16
copy span "Potato Skin Box"
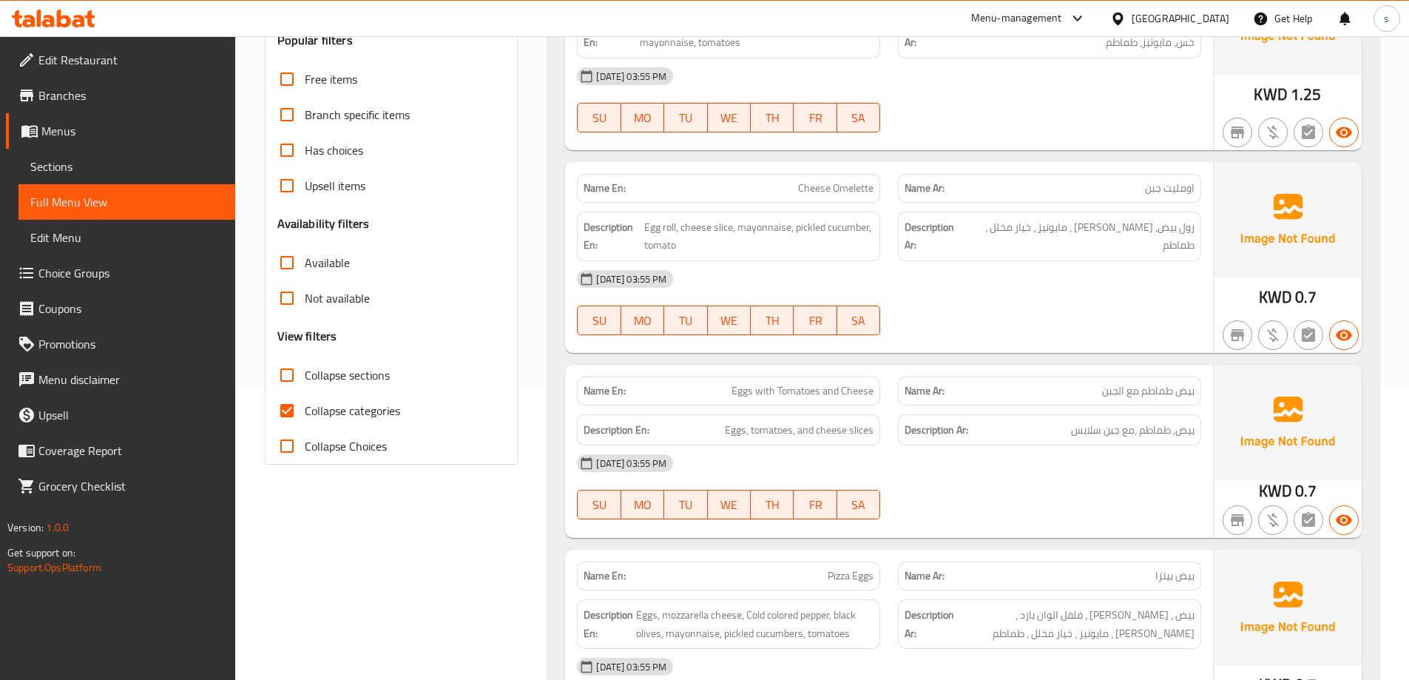
scroll to position [296, 0]
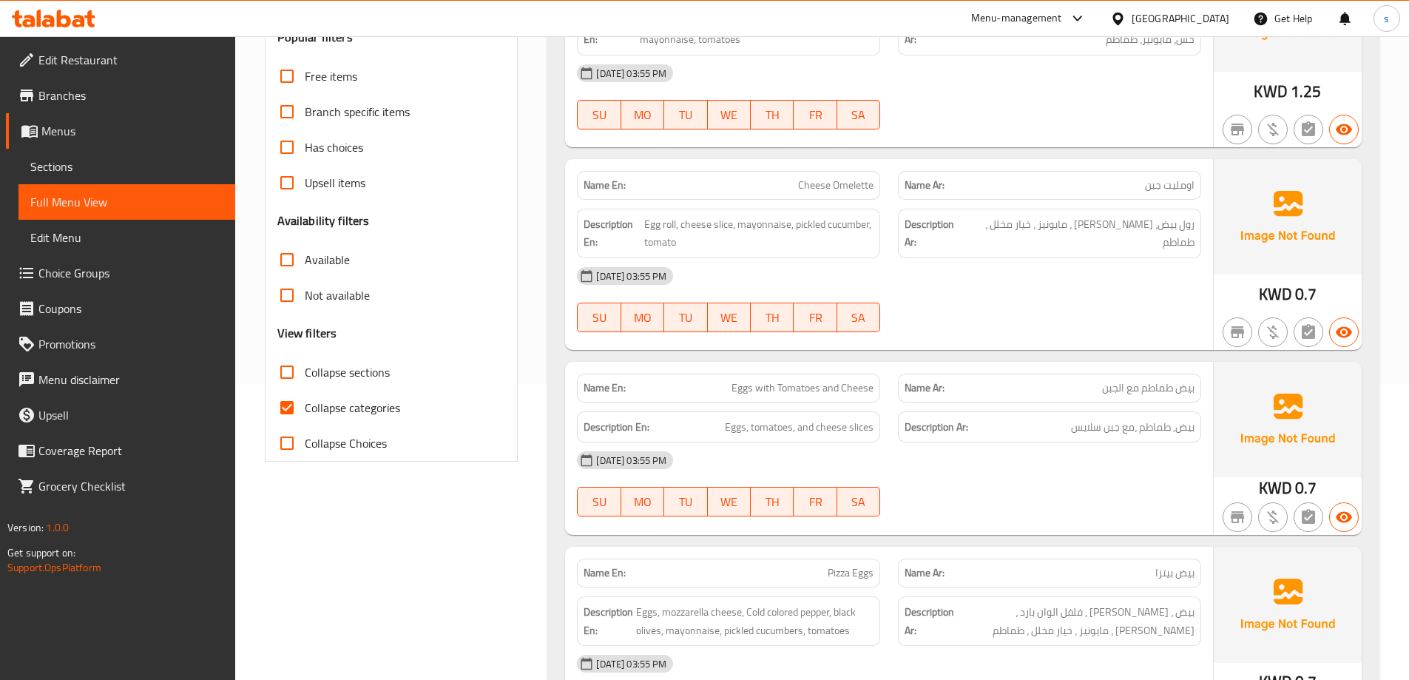
click at [363, 404] on span "Collapse categories" at bounding box center [352, 408] width 95 height 18
click at [305, 404] on input "Collapse categories" at bounding box center [287, 408] width 36 height 36
checkbox input "false"
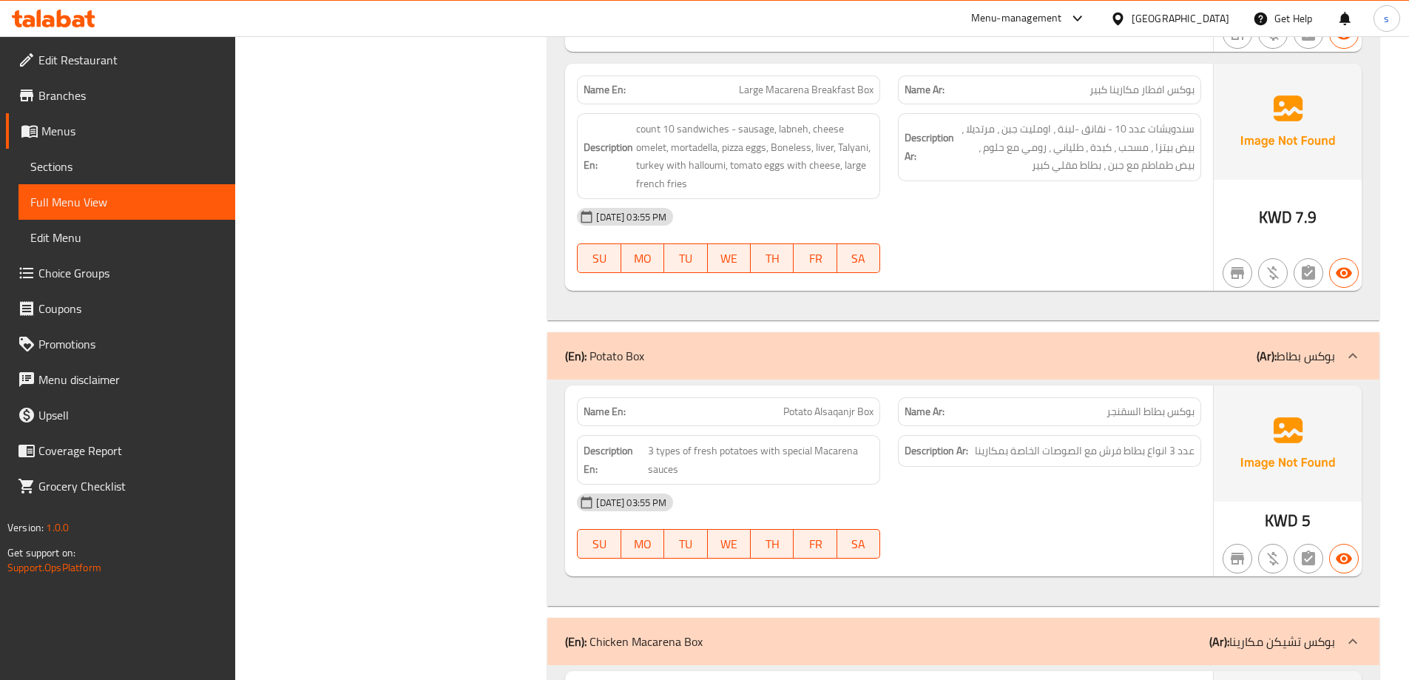
click at [1137, 426] on div "Description Ar: عدد 3 انواع بطاط فرش مع الصوصات الخاصة بمكارينا" at bounding box center [1049, 459] width 321 height 67
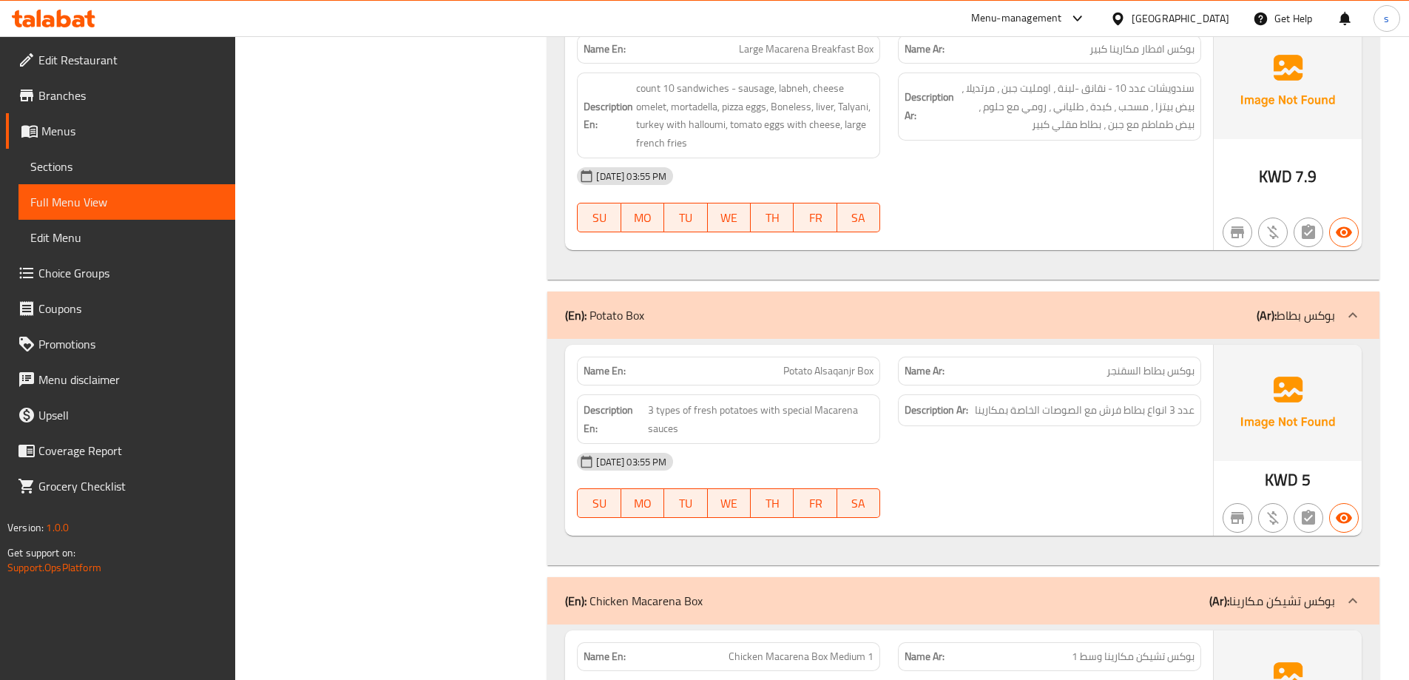
scroll to position [9065, 0]
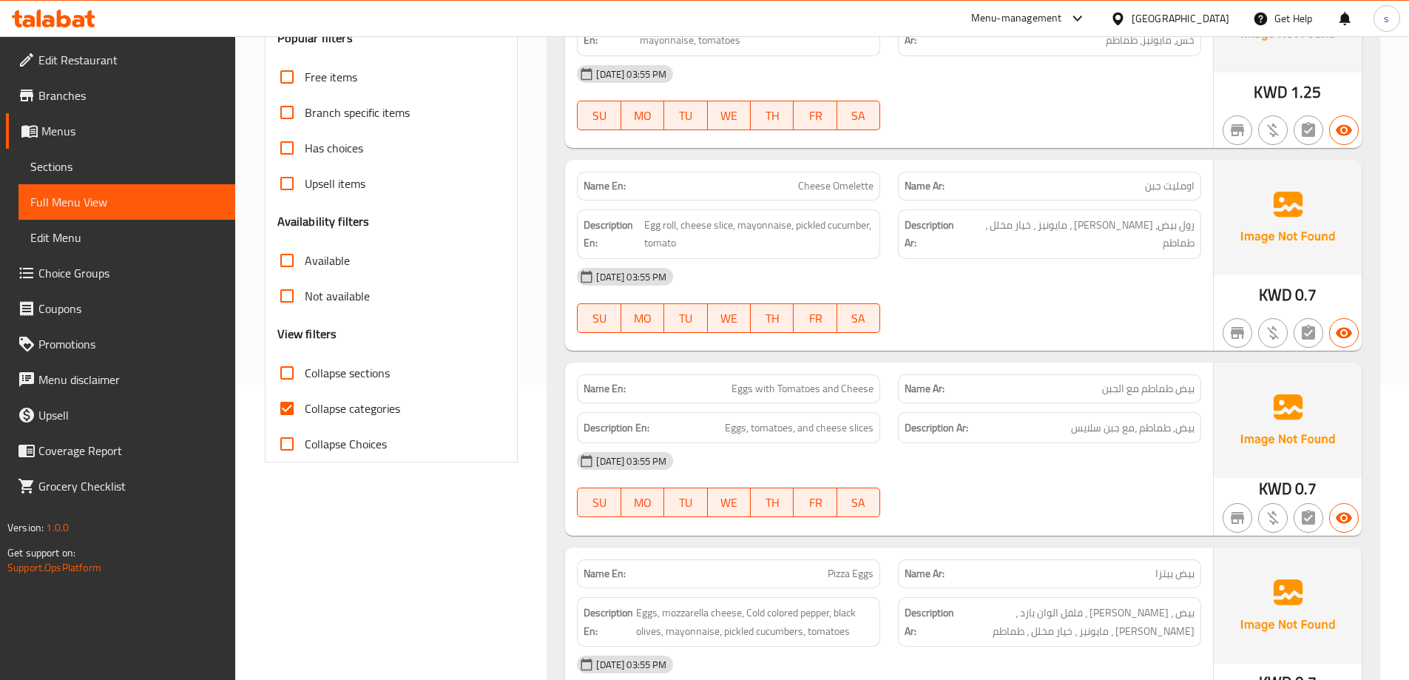
scroll to position [296, 0]
click at [328, 417] on span "Collapse categories" at bounding box center [352, 408] width 95 height 18
click at [305, 417] on input "Collapse categories" at bounding box center [287, 408] width 36 height 36
checkbox input "false"
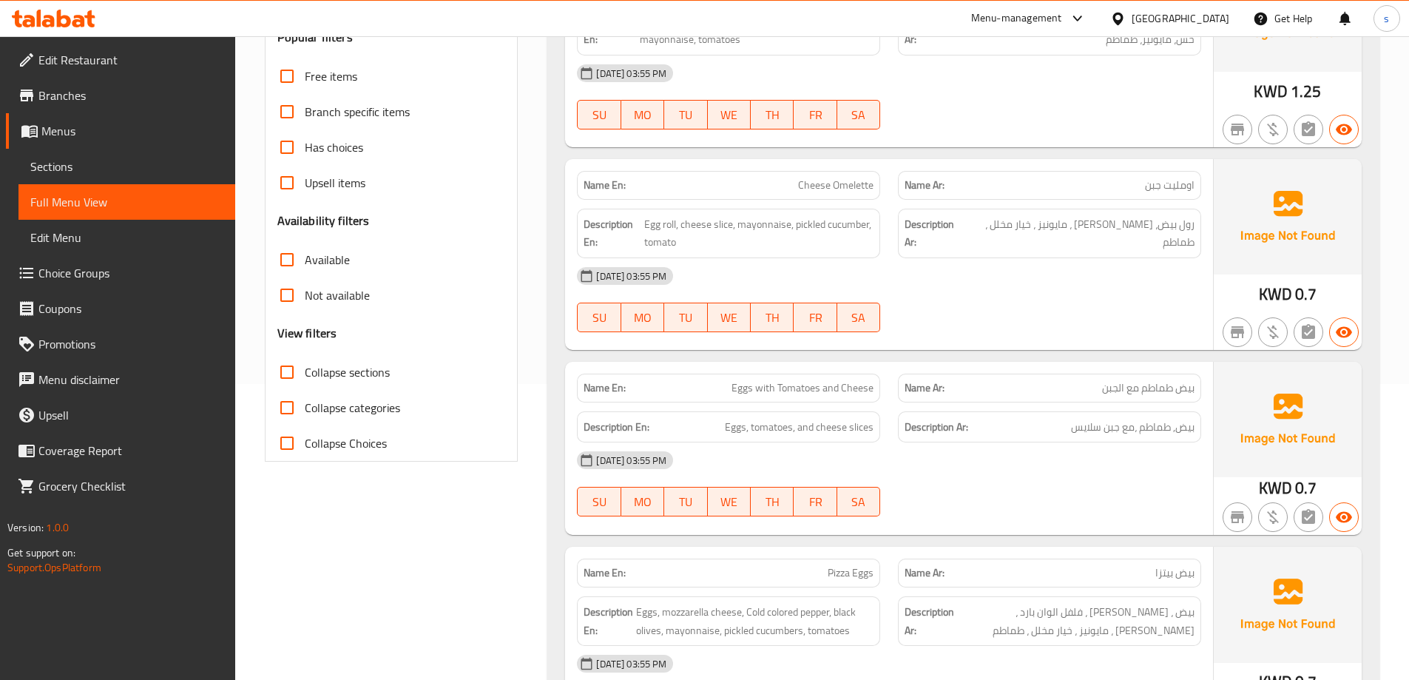
scroll to position [8991, 0]
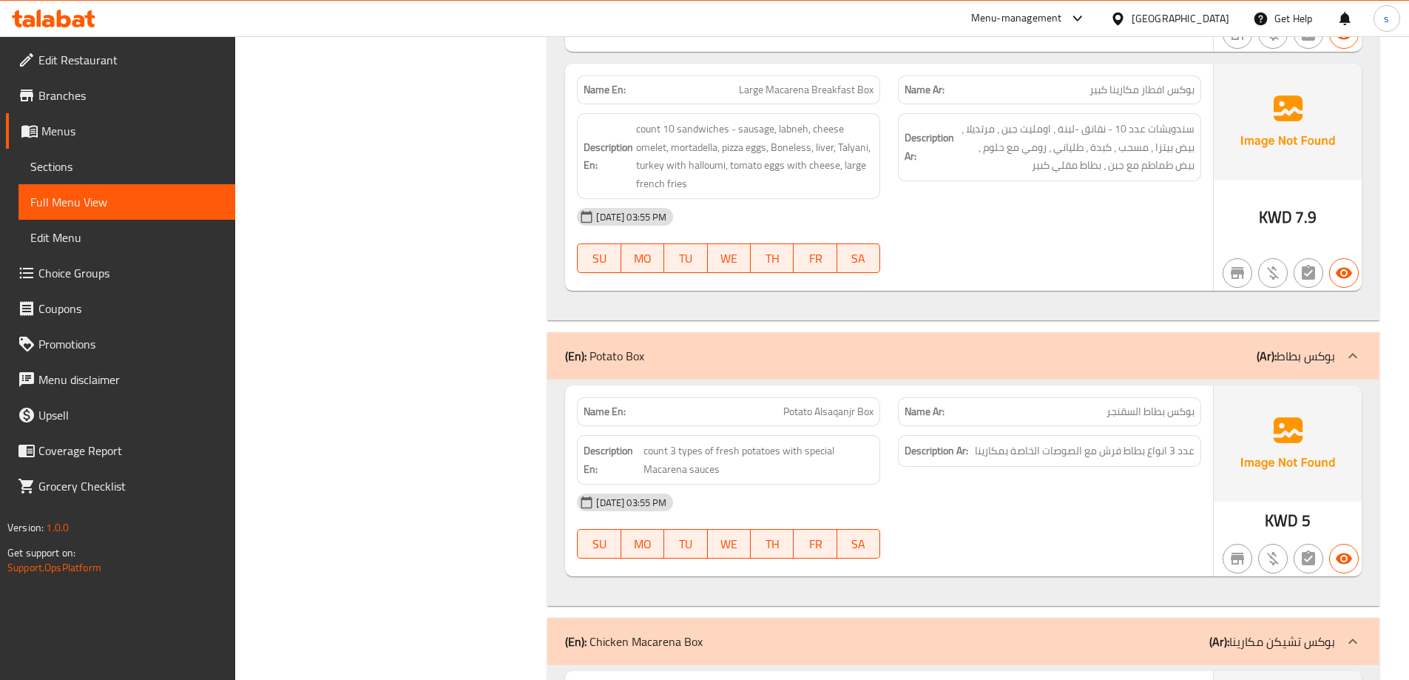
click at [1080, 550] on div at bounding box center [1049, 559] width 321 height 18
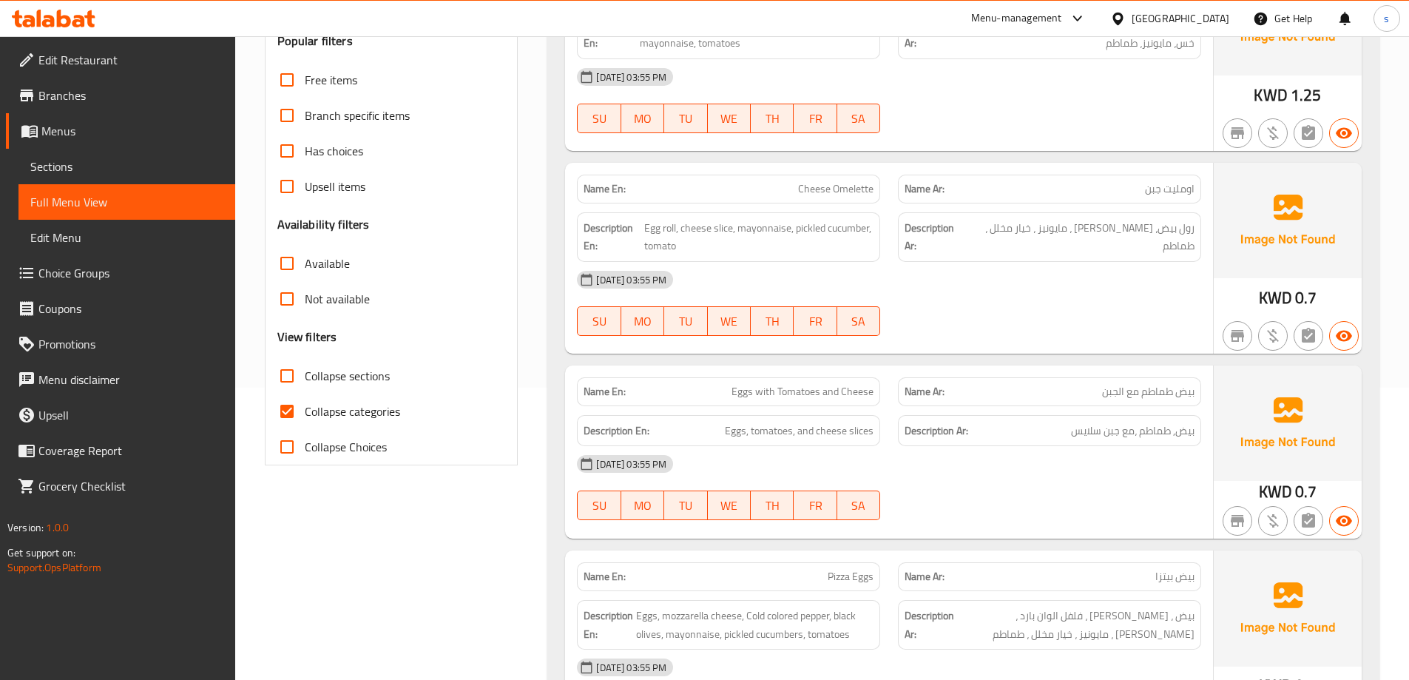
scroll to position [296, 0]
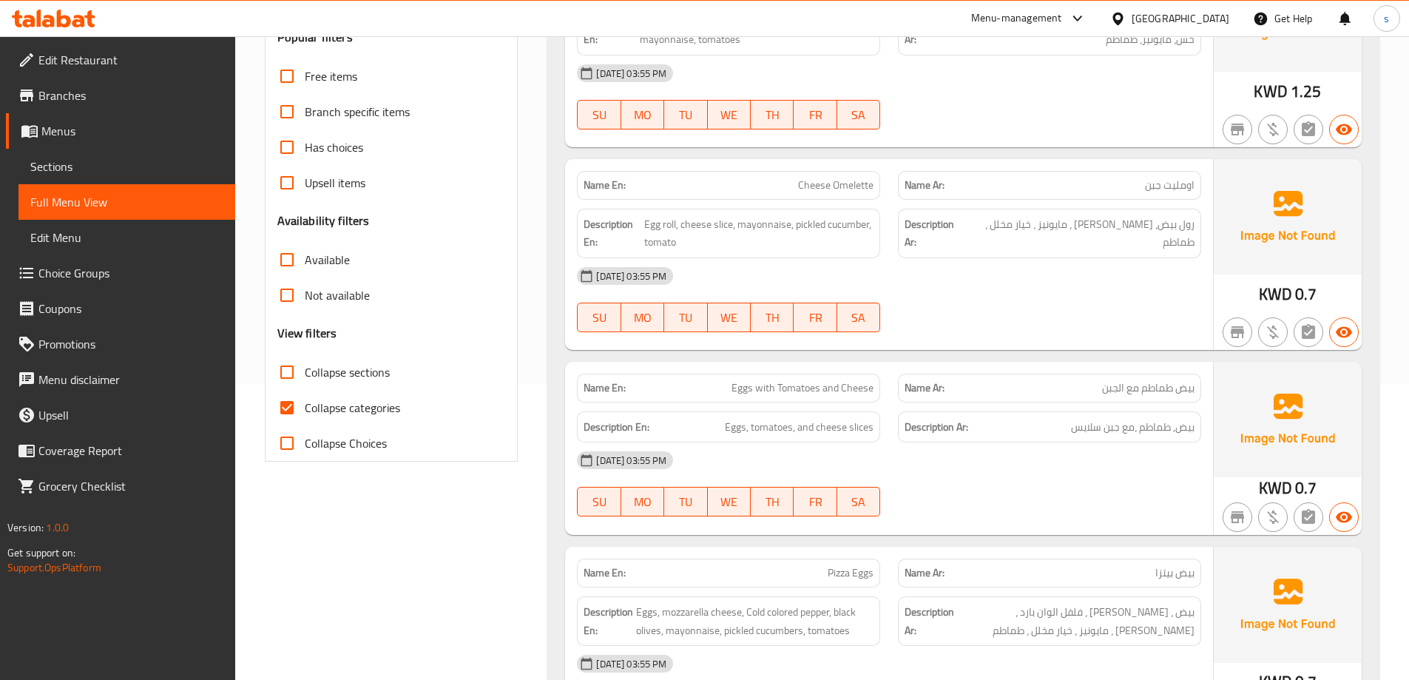
click at [335, 409] on span "Collapse categories" at bounding box center [352, 408] width 95 height 18
click at [305, 409] on input "Collapse categories" at bounding box center [287, 408] width 36 height 36
checkbox input "false"
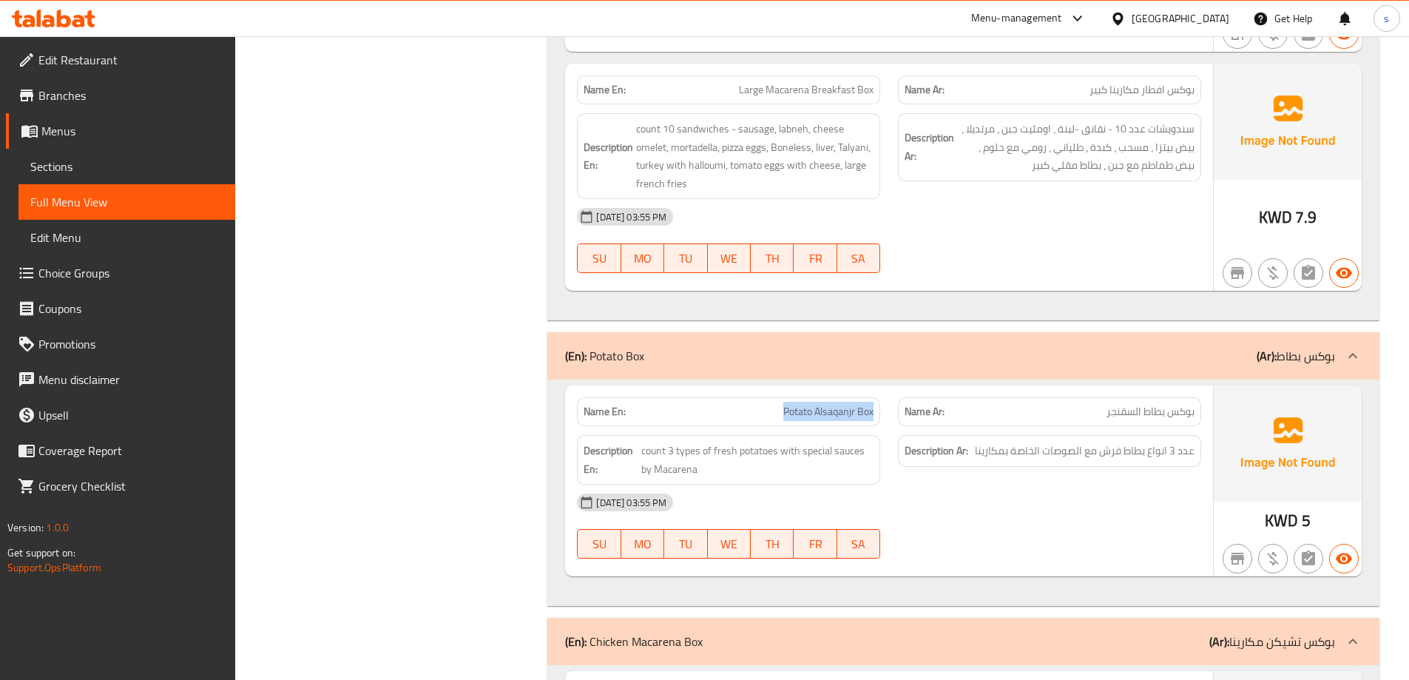
click at [945, 485] on div "[DATE] 03:55 PM" at bounding box center [889, 503] width 642 height 36
click at [949, 485] on div "[DATE] 03:55 PM" at bounding box center [889, 503] width 642 height 36
click at [926, 426] on div "Description Ar: عدد 3 انواع بطاط فرش مع الصوصات الخاصة بمكارينا" at bounding box center [1049, 459] width 321 height 67
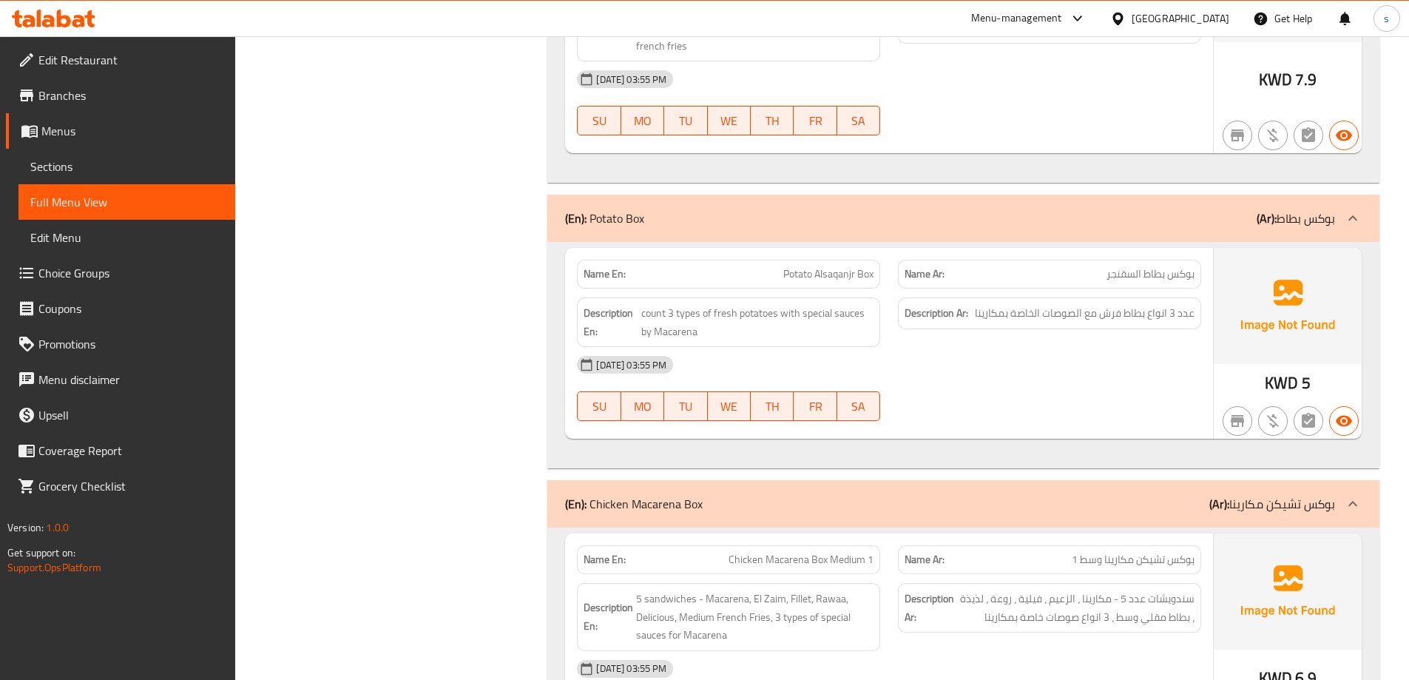
scroll to position [9139, 0]
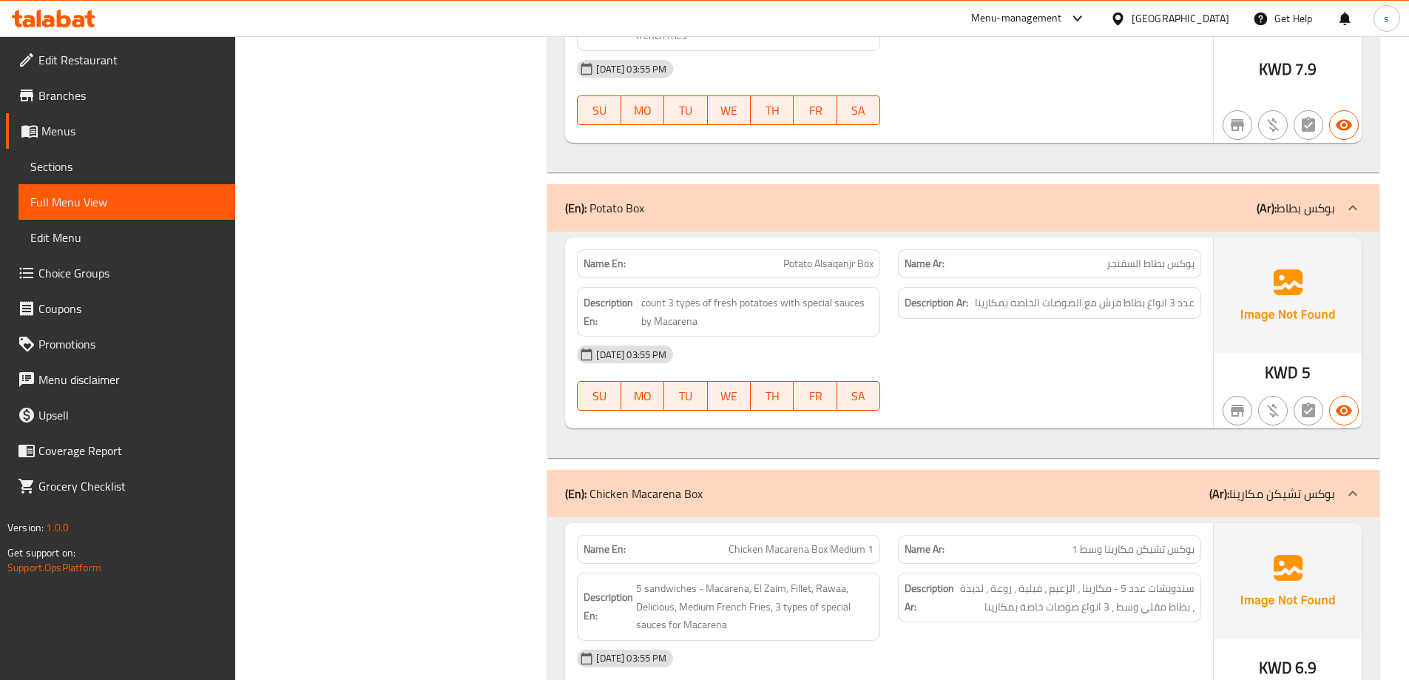
click at [1064, 337] on div "[DATE] 03:55 PM" at bounding box center [889, 355] width 642 height 36
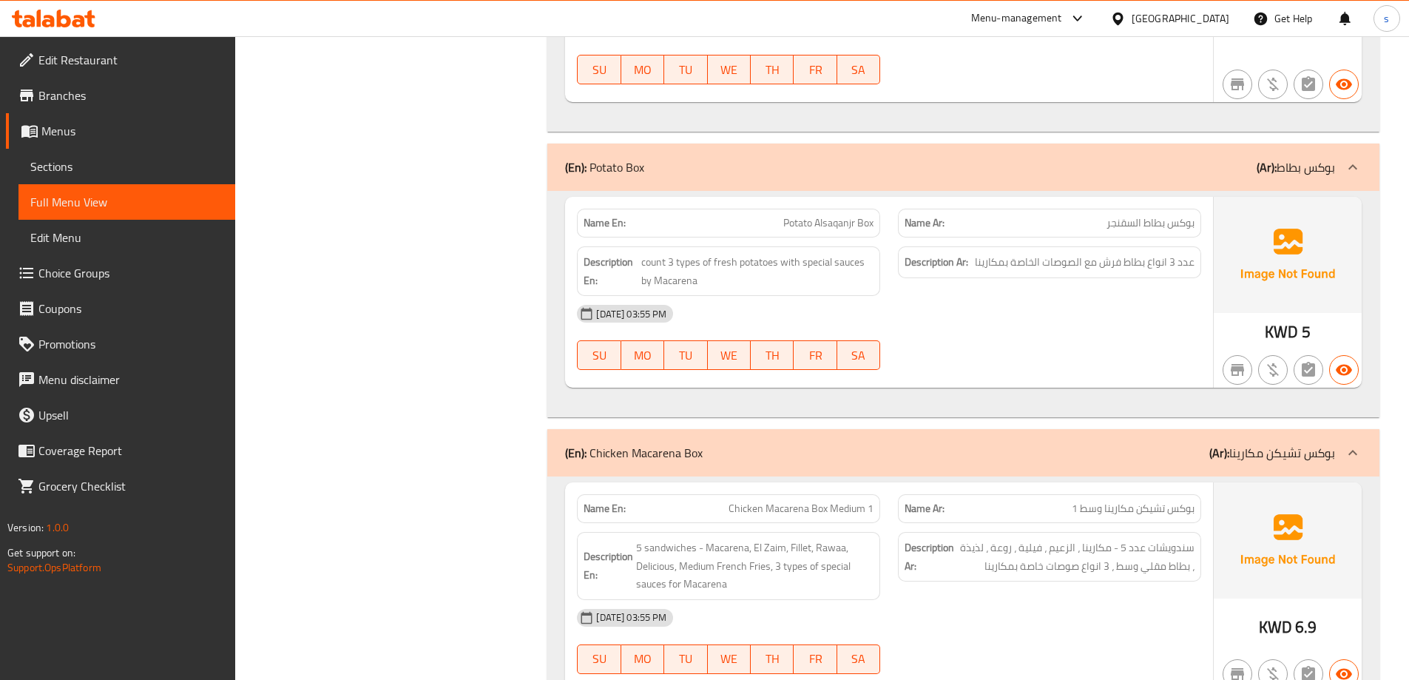
scroll to position [9213, 0]
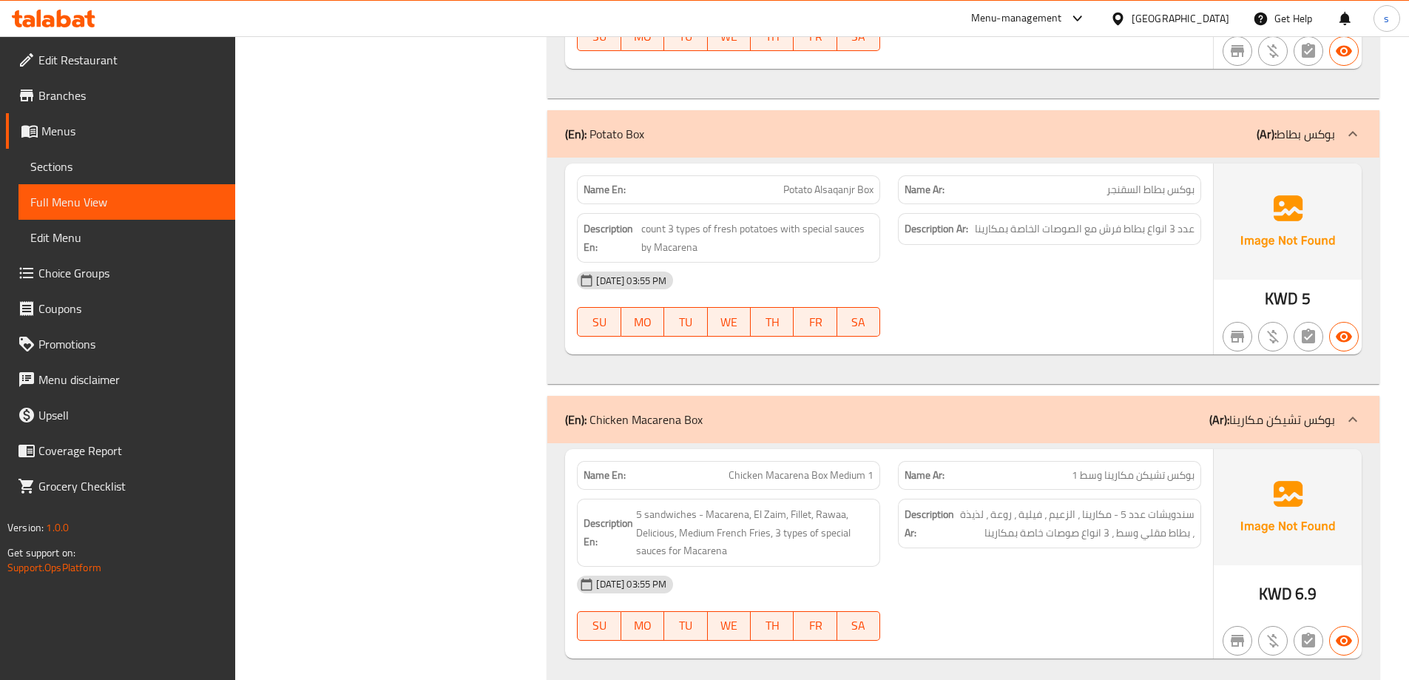
click at [985, 263] on div "12-10-2025 03:55 PM SU MO TU WE TH FR SA" at bounding box center [889, 304] width 642 height 83
click at [833, 182] on span "Potato Alsaqanjr Box" at bounding box center [828, 190] width 90 height 16
copy span "Alsaqanjr"
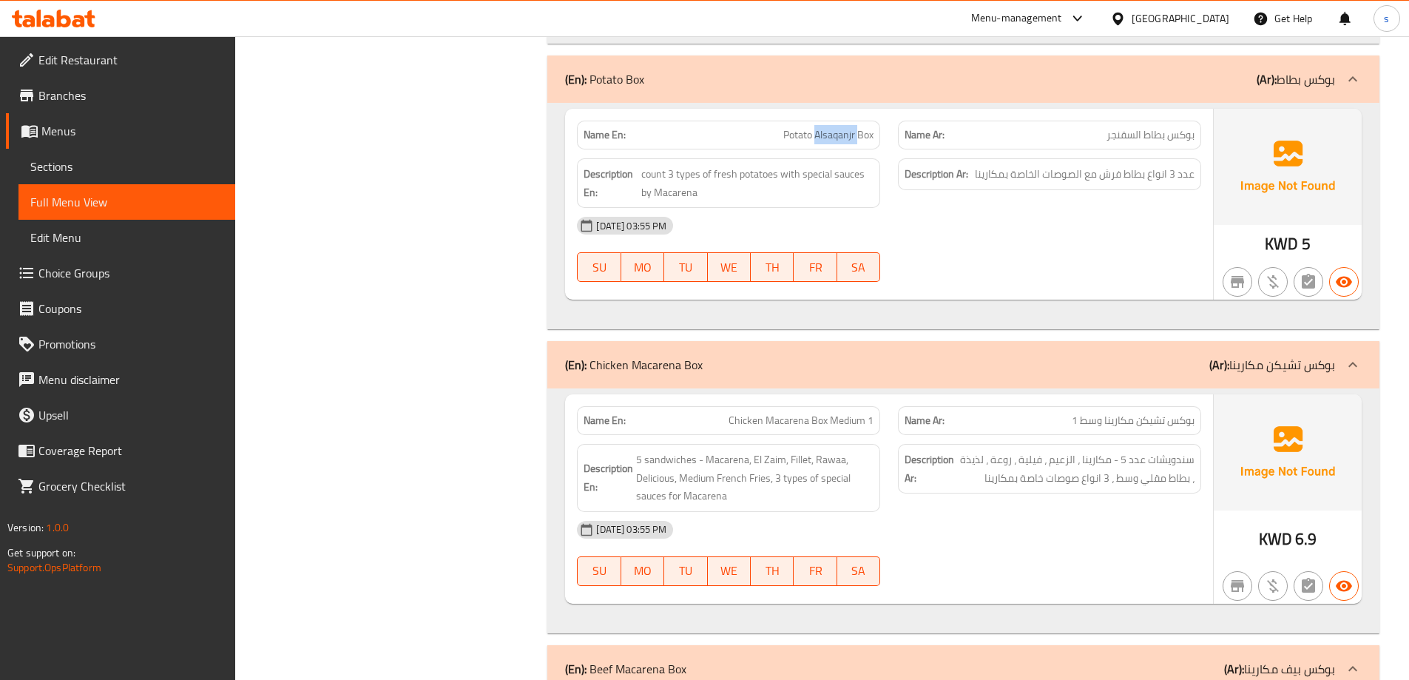
scroll to position [9361, 0]
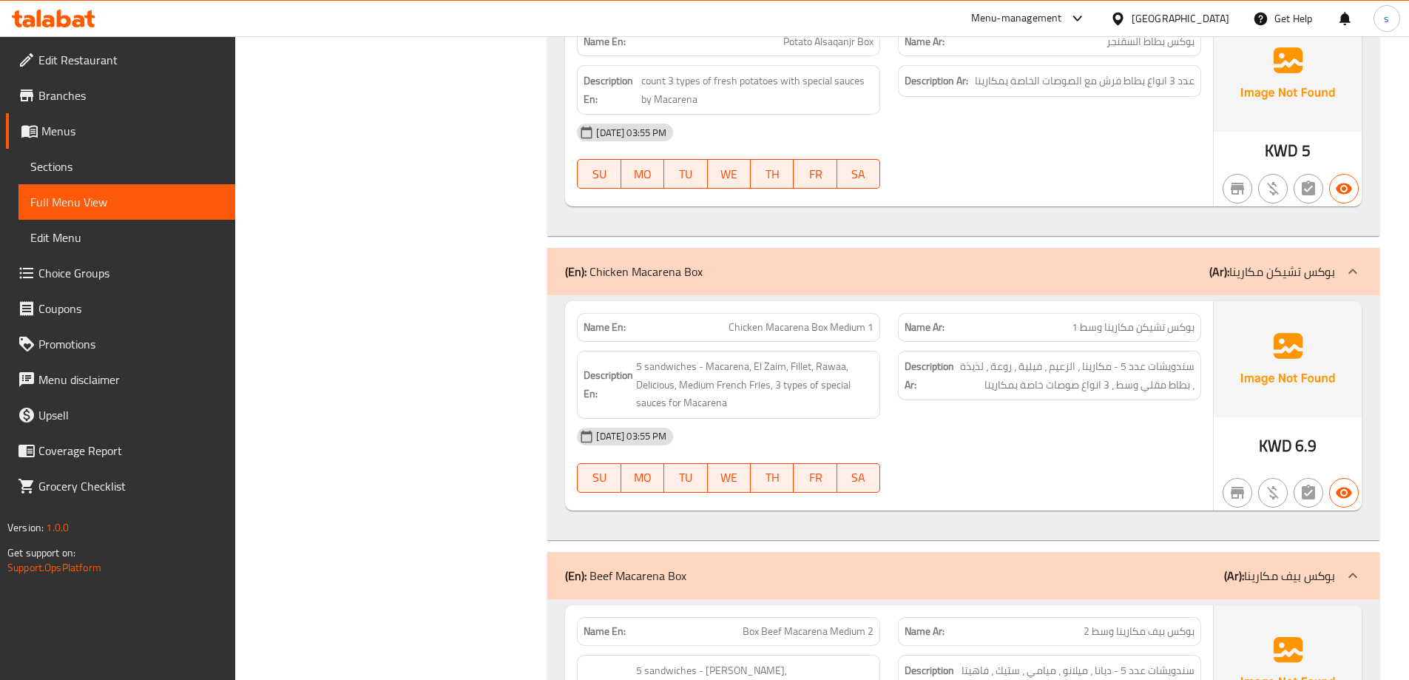
click at [1050, 180] on div at bounding box center [1049, 189] width 321 height 18
click at [1132, 342] on div "Description Ar: سندويشات عدد 5 - مكارينا ، الزعيم ، فيلية ، روعة ، لذيذة ، بطاط…" at bounding box center [1049, 385] width 321 height 86
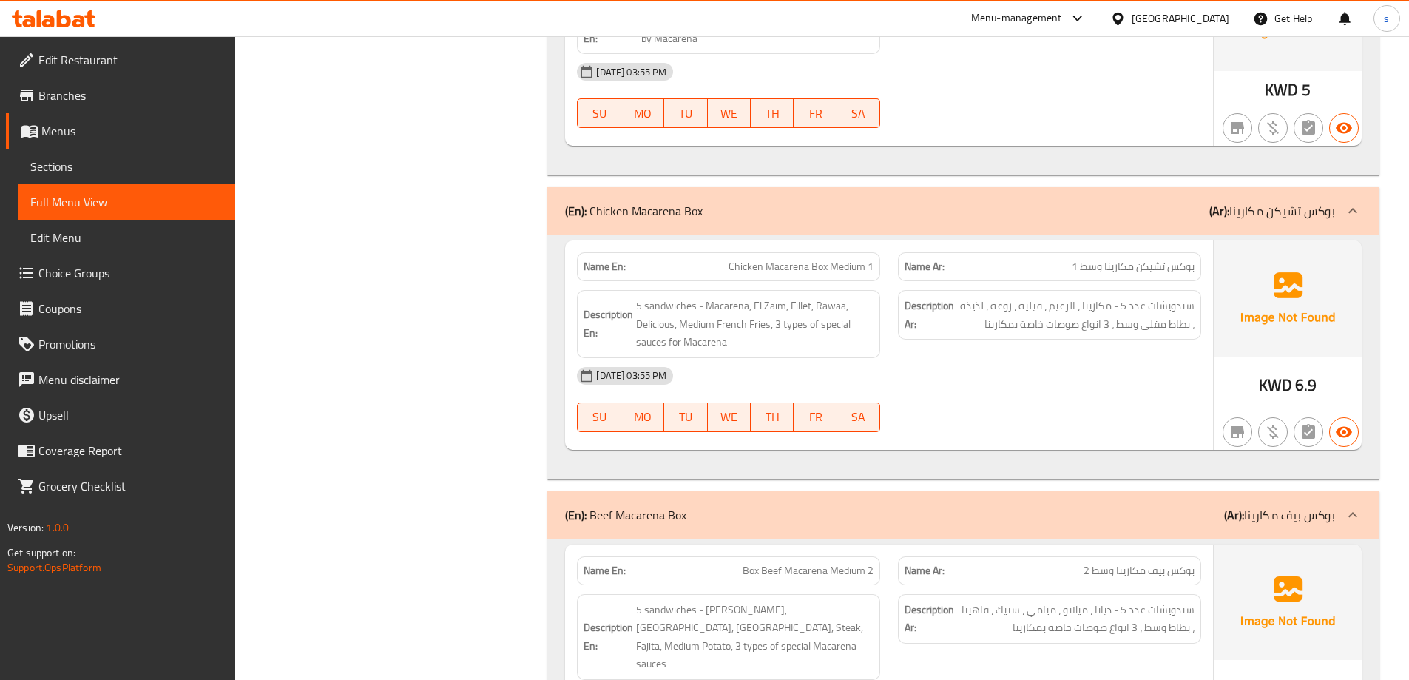
scroll to position [9509, 0]
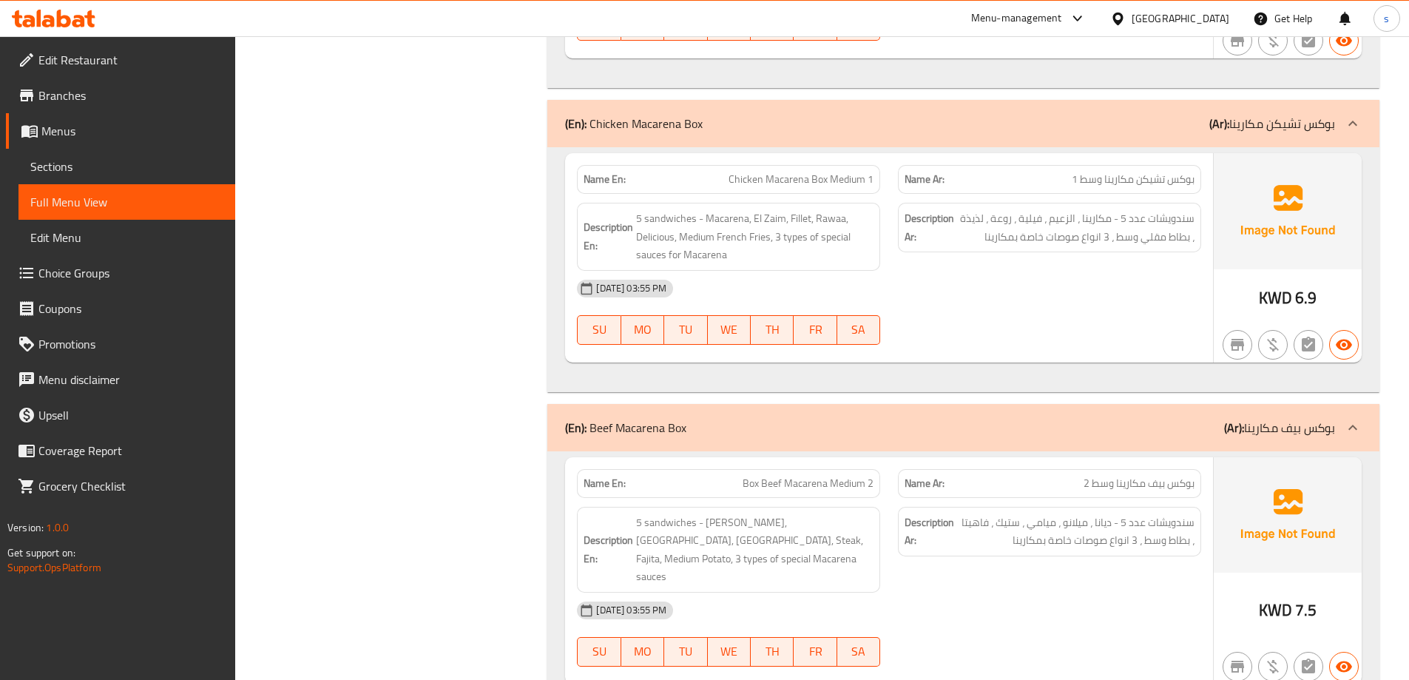
click at [811, 172] on span "Chicken Macarena Box Medium 1" at bounding box center [801, 180] width 145 height 16
copy span "Chicken Macarena Box Medium 1"
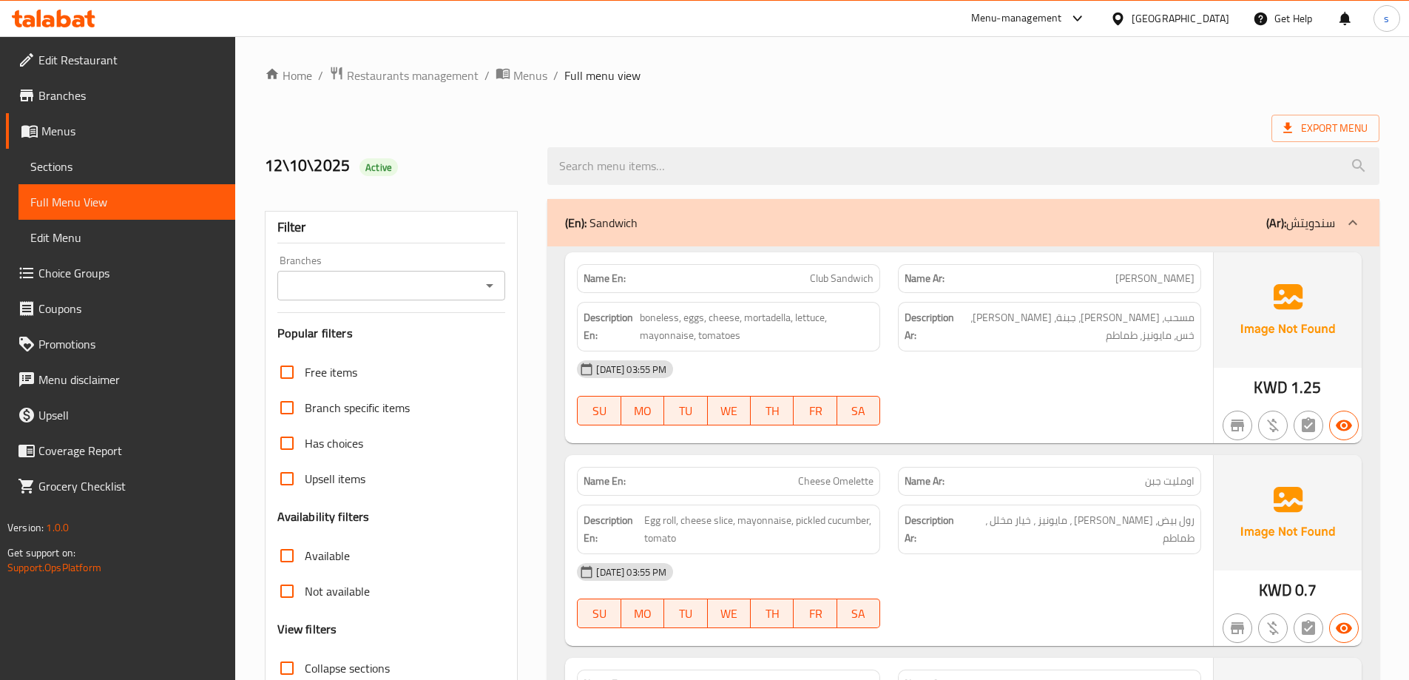
scroll to position [107, 0]
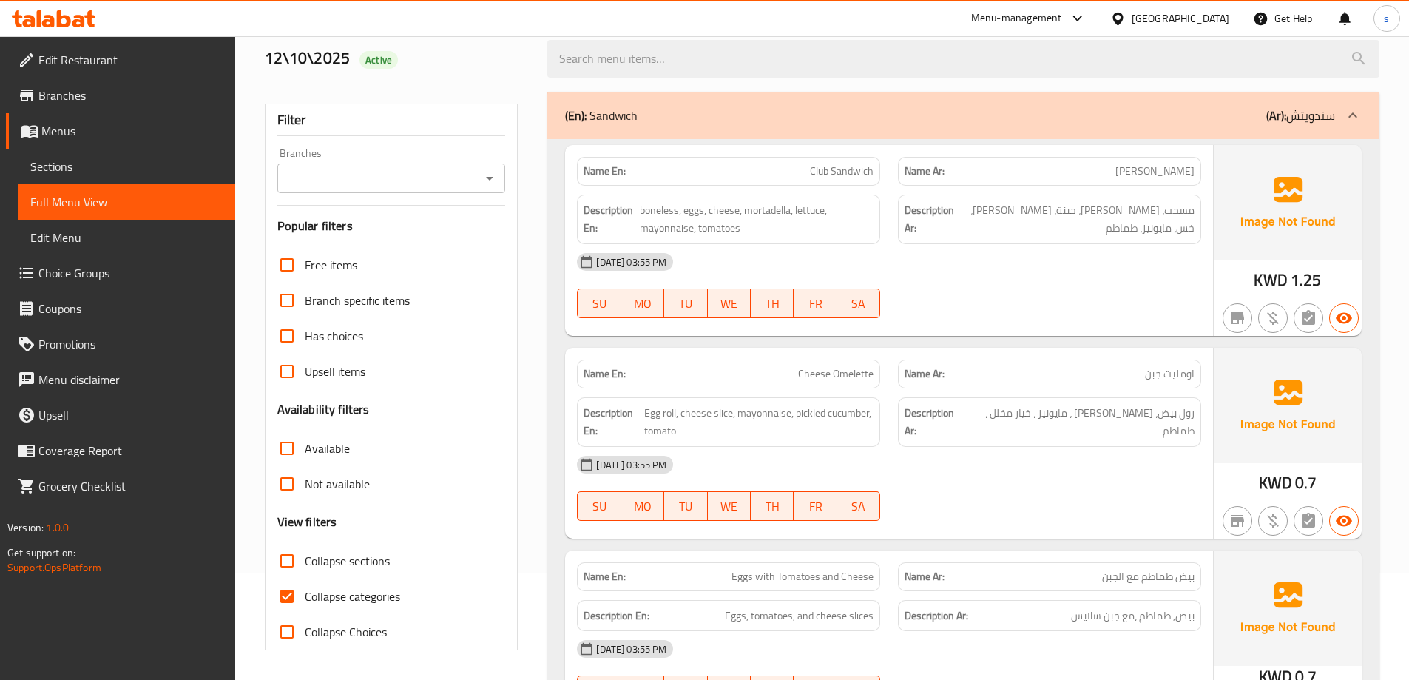
click at [356, 601] on span "Collapse categories" at bounding box center [352, 596] width 95 height 18
click at [305, 601] on input "Collapse categories" at bounding box center [287, 597] width 36 height 36
checkbox input "false"
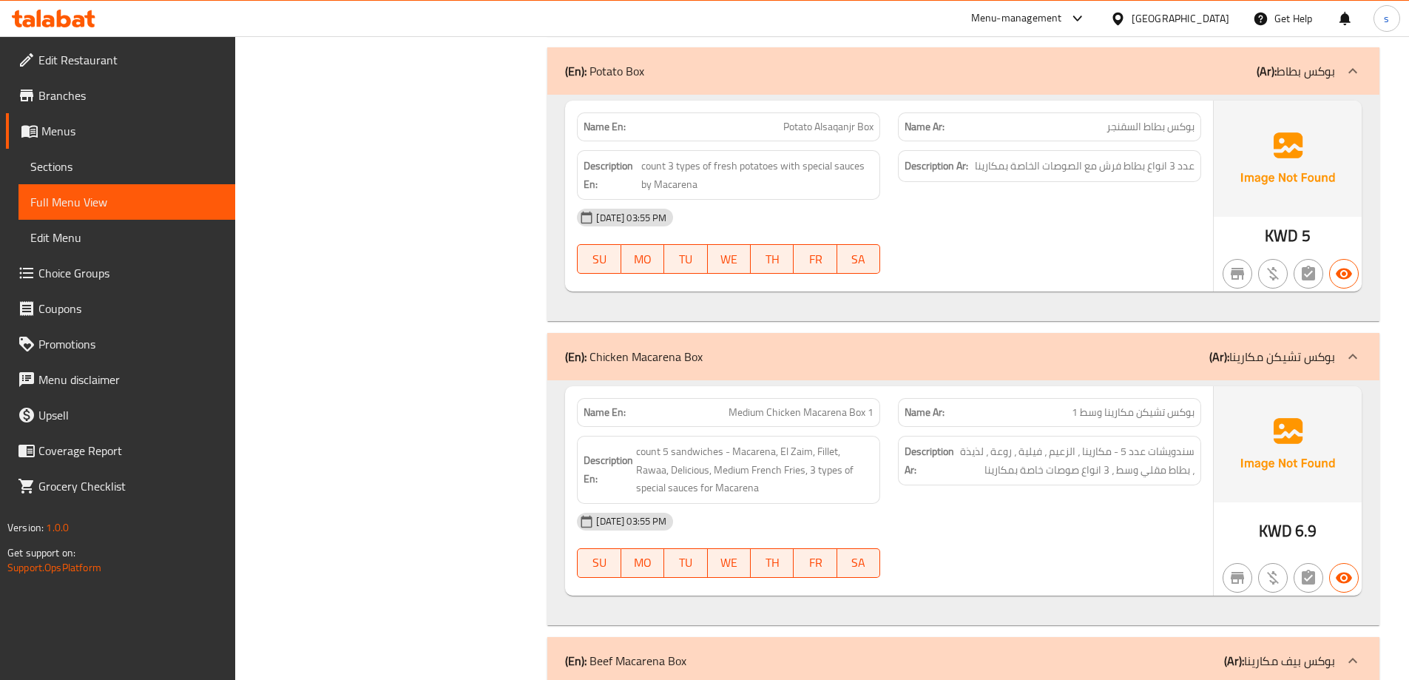
click at [1025, 504] on div "[DATE] 03:55 PM" at bounding box center [889, 522] width 642 height 36
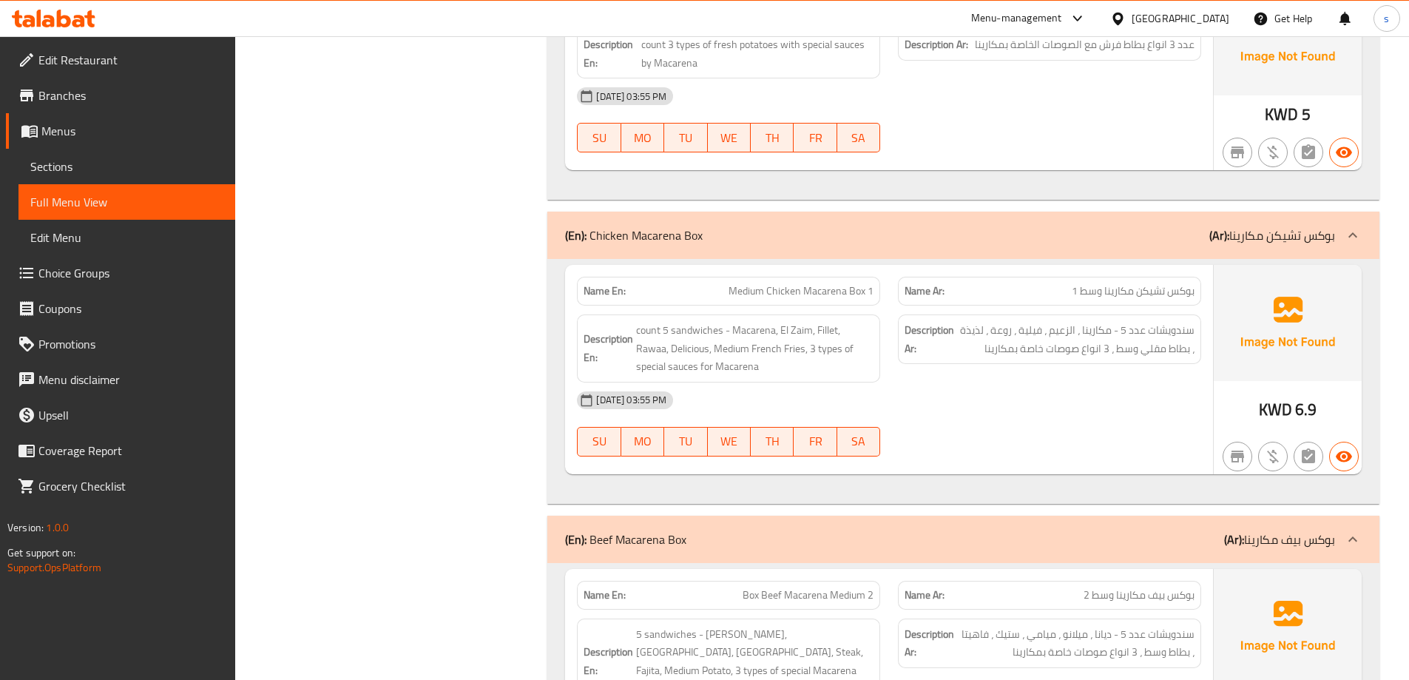
scroll to position [9424, 0]
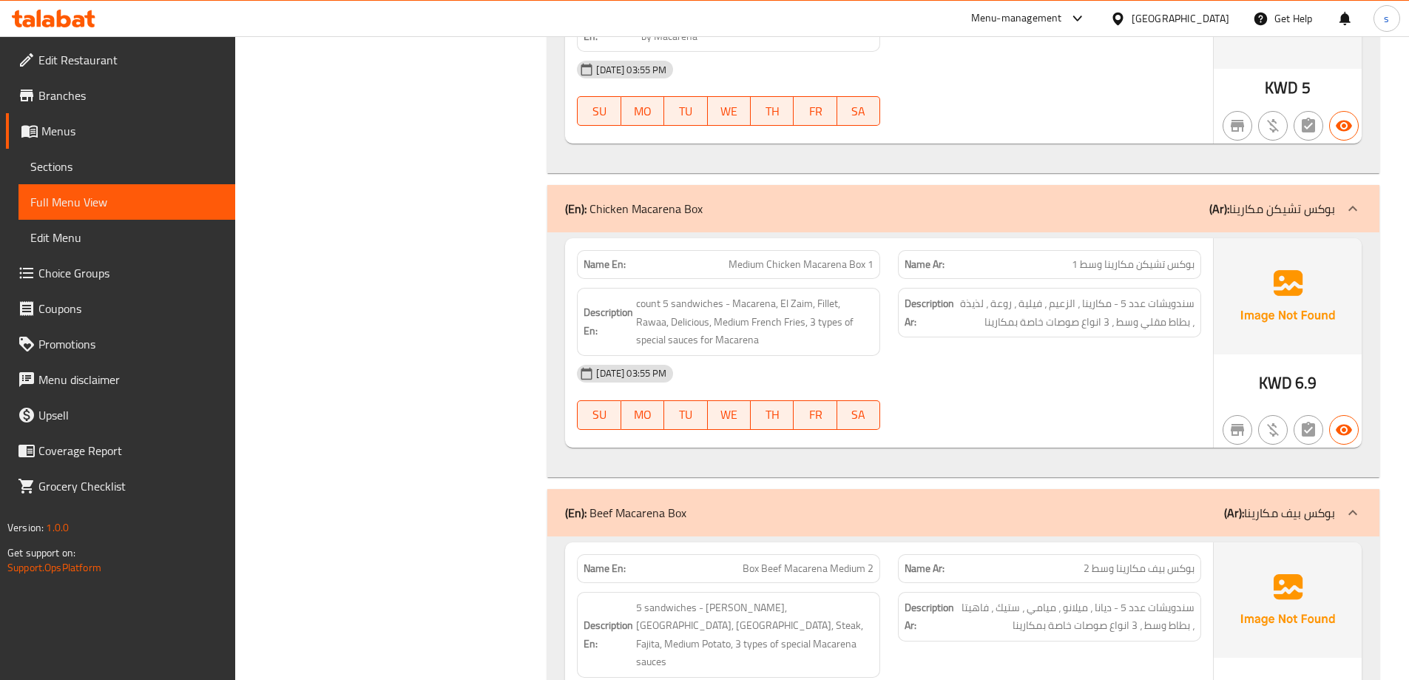
click at [1016, 356] on div "[DATE] 03:55 PM" at bounding box center [889, 374] width 642 height 36
click at [1024, 356] on div "[DATE] 03:55 PM" at bounding box center [889, 374] width 642 height 36
click at [808, 257] on span "Medium Chicken Macarena Box 1" at bounding box center [801, 265] width 145 height 16
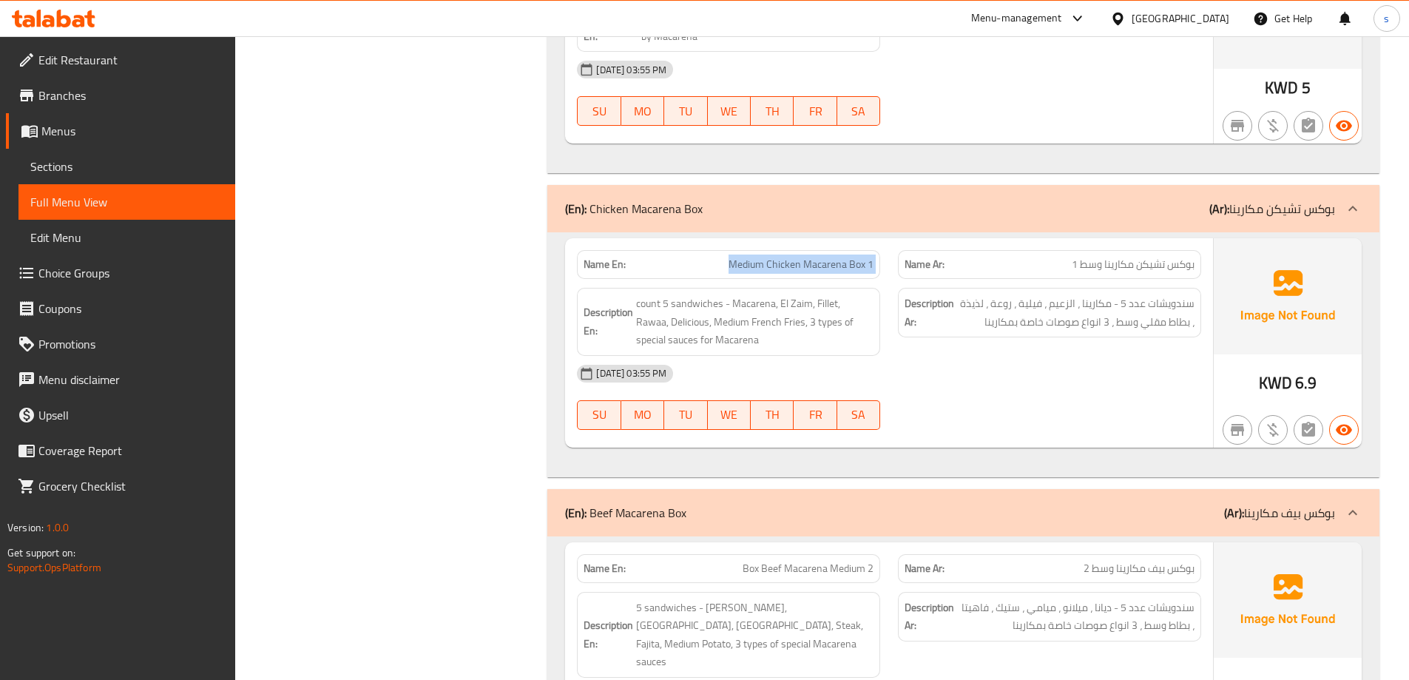
copy span "Medium Chicken Macarena Box 1"
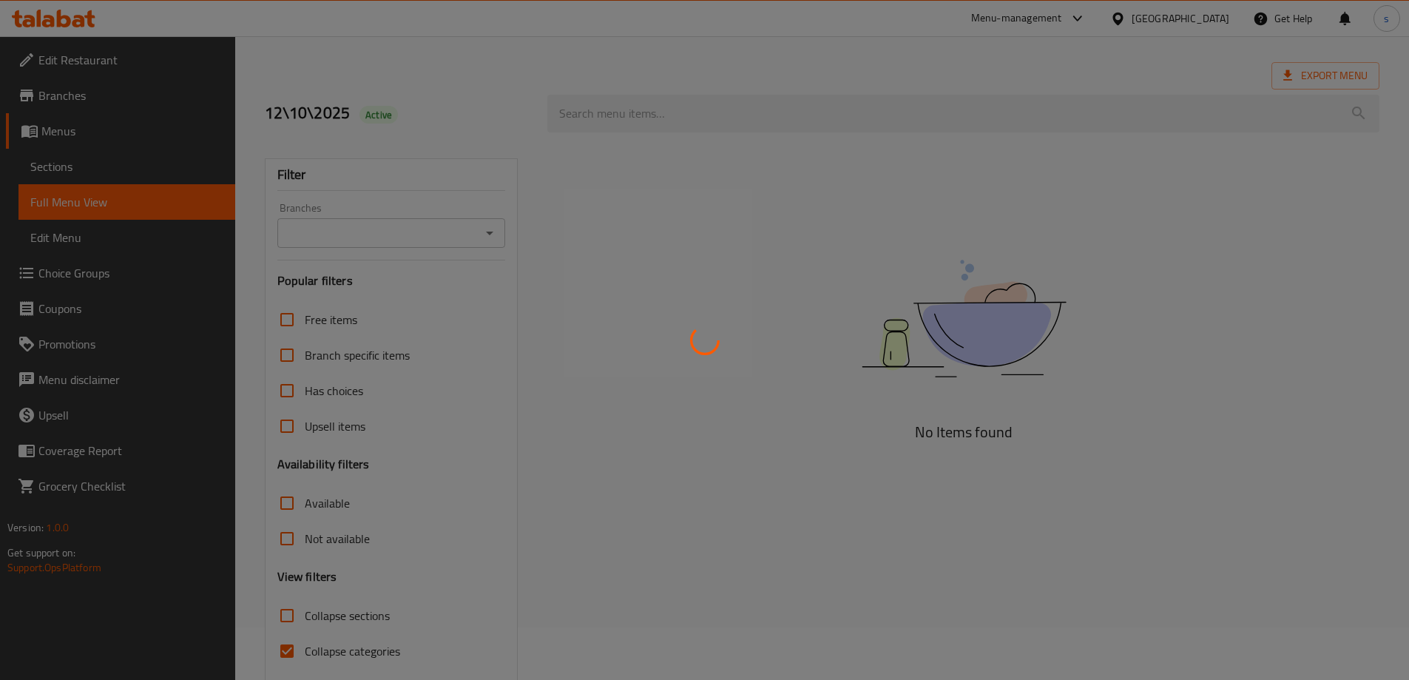
scroll to position [107, 0]
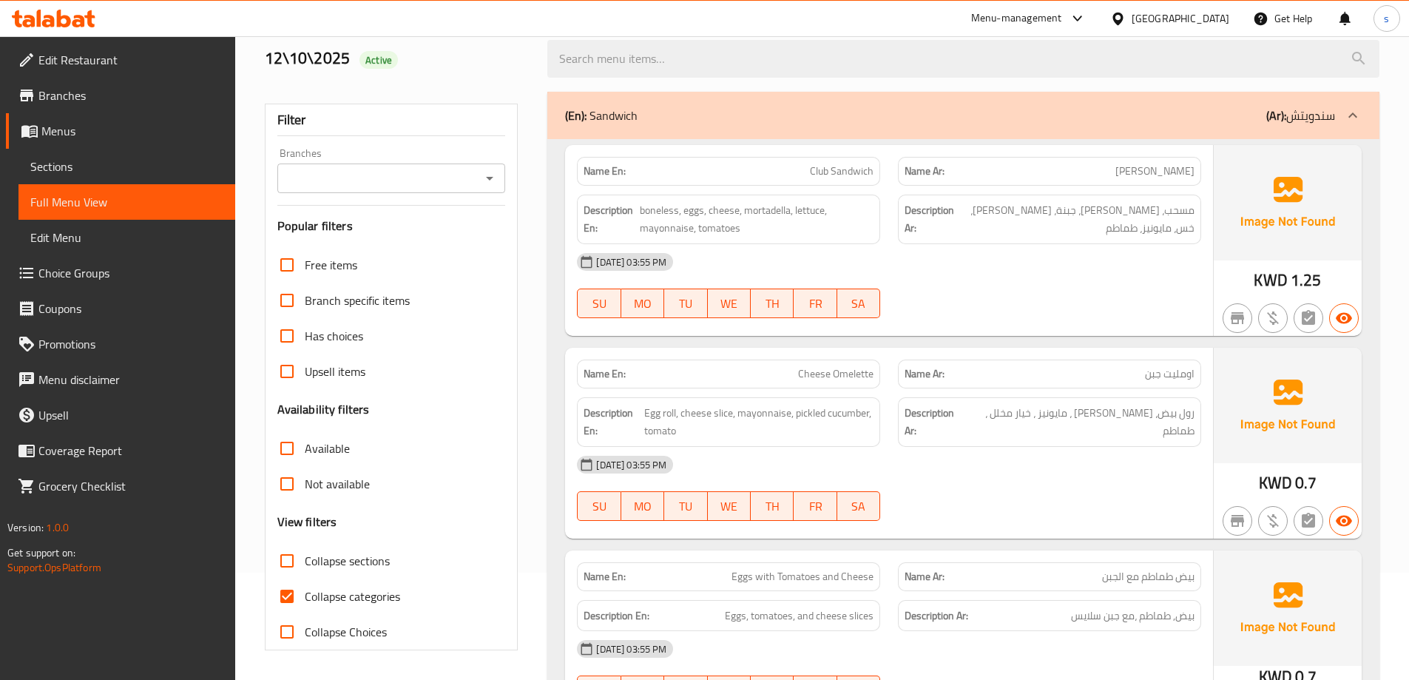
click at [320, 599] on span "Collapse categories" at bounding box center [352, 596] width 95 height 18
click at [305, 599] on input "Collapse categories" at bounding box center [287, 597] width 36 height 36
checkbox input "false"
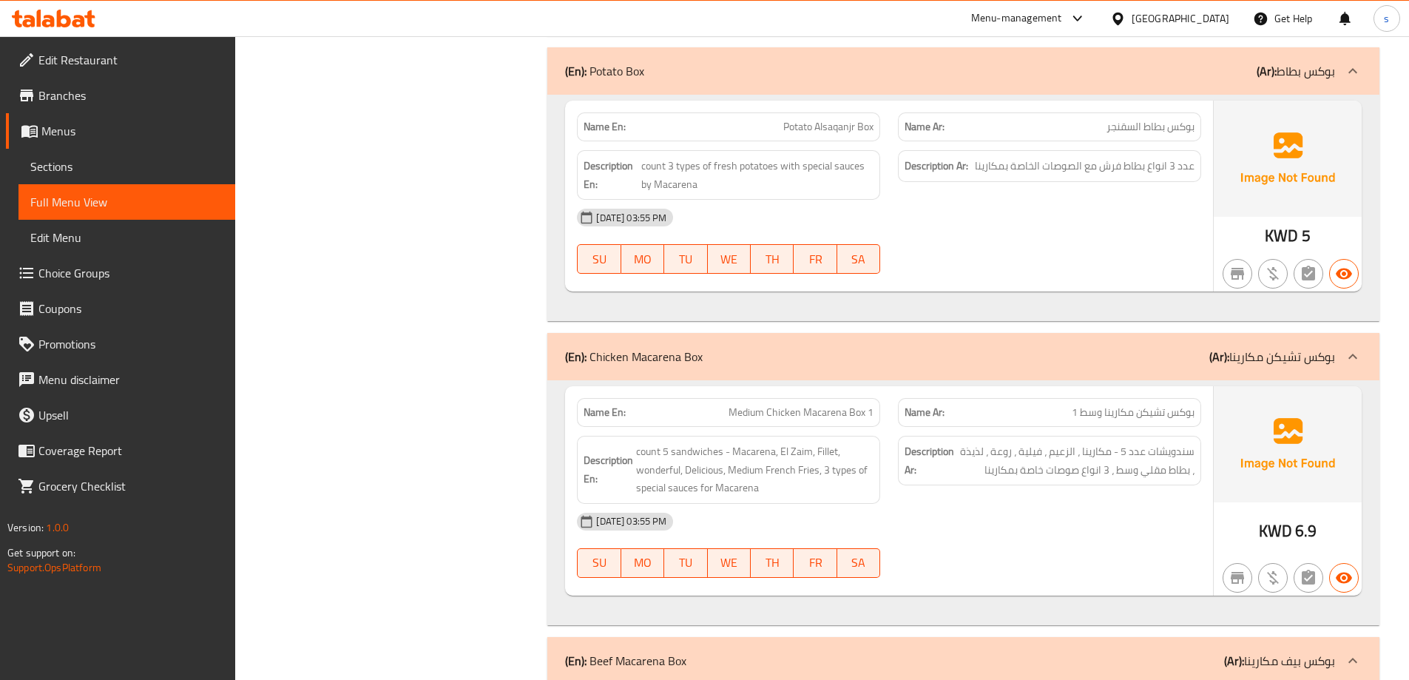
click at [1185, 504] on div "[DATE] 03:55 PM SU MO TU WE TH FR SA" at bounding box center [889, 545] width 642 height 83
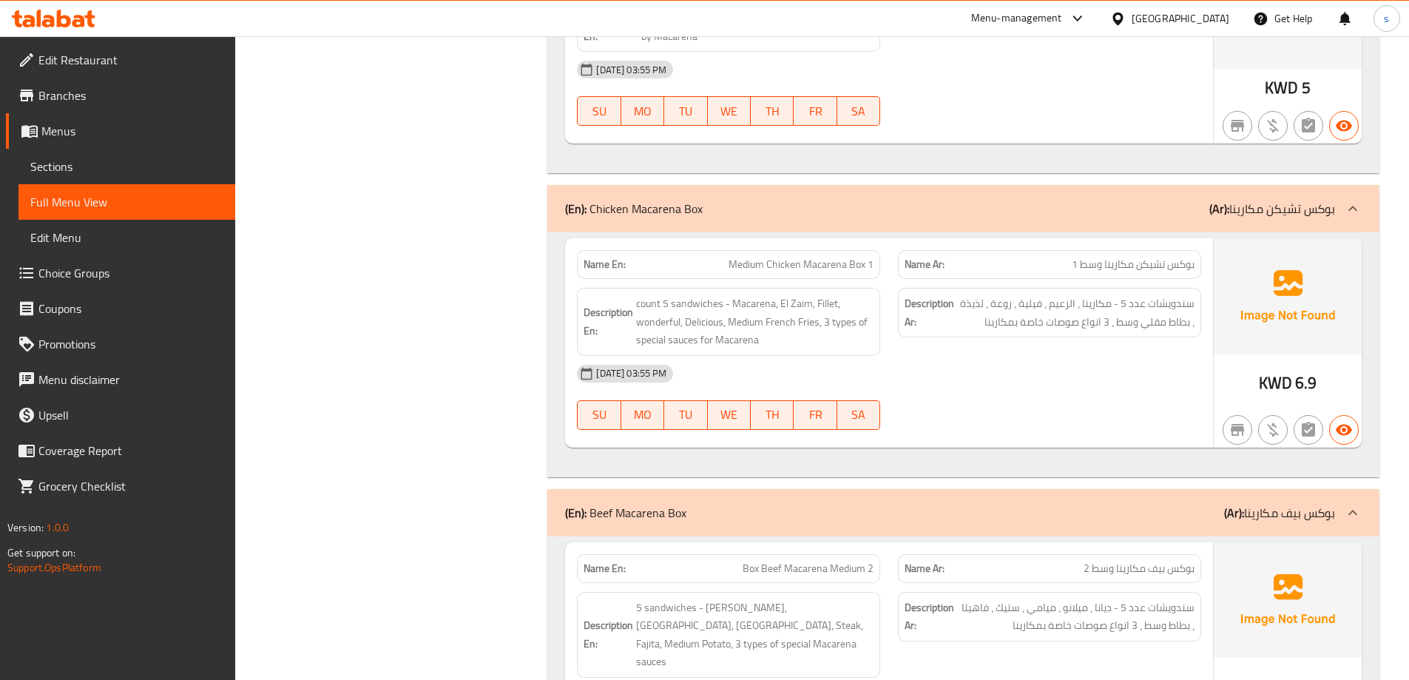
click at [732, 356] on div "[DATE] 03:55 PM" at bounding box center [889, 374] width 642 height 36
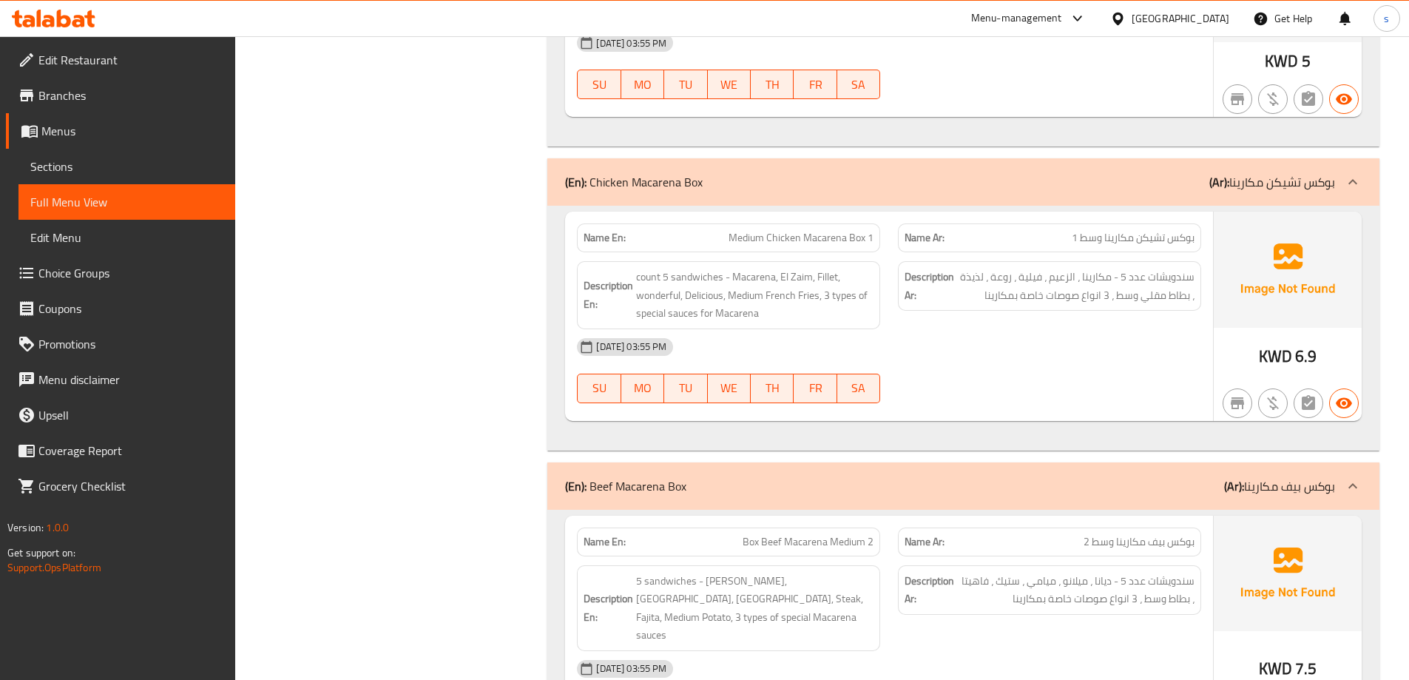
scroll to position [9498, 0]
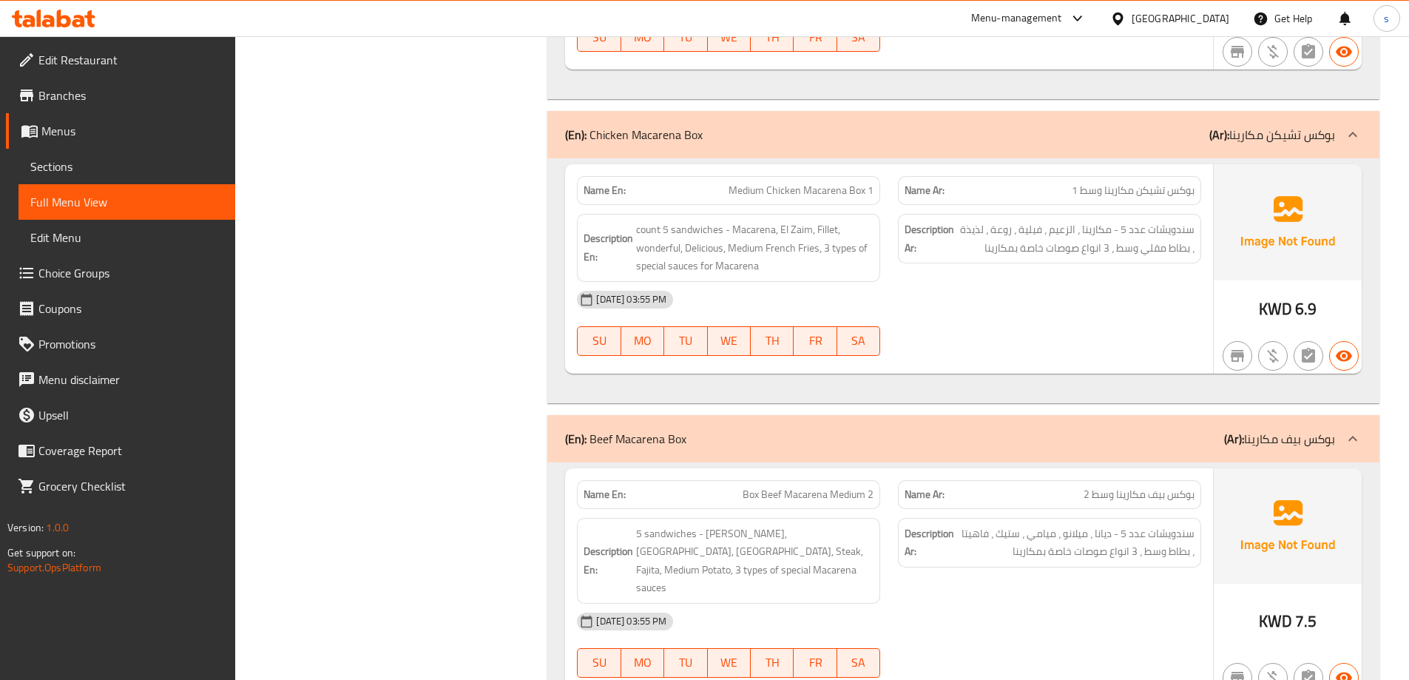
click at [1011, 282] on div "[DATE] 03:55 PM" at bounding box center [889, 300] width 642 height 36
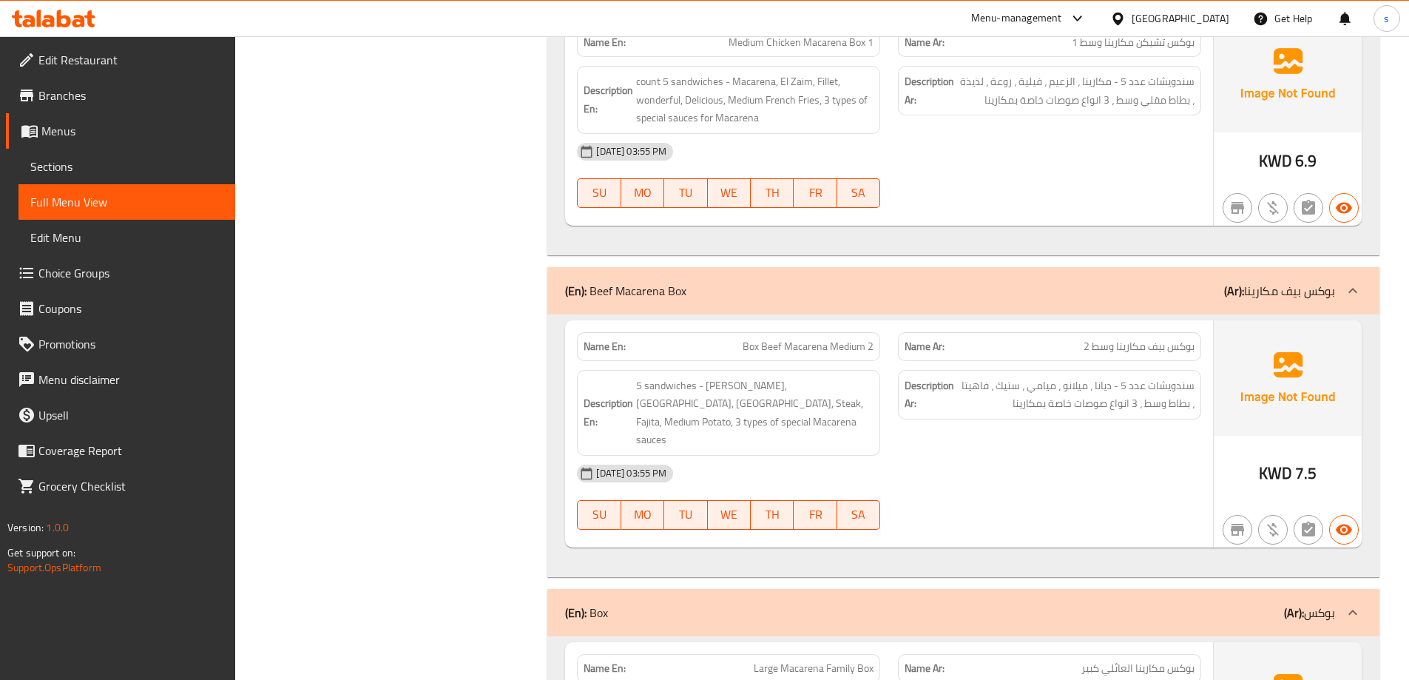
click at [1054, 370] on div "Description Ar: سندويشات عدد 5 - ديانا ، ميلانو ، ميامي ، ستيك ، فاهيتا ، بطاط …" at bounding box center [1049, 395] width 303 height 50
click at [1087, 456] on div "[DATE] 03:55 PM" at bounding box center [889, 474] width 642 height 36
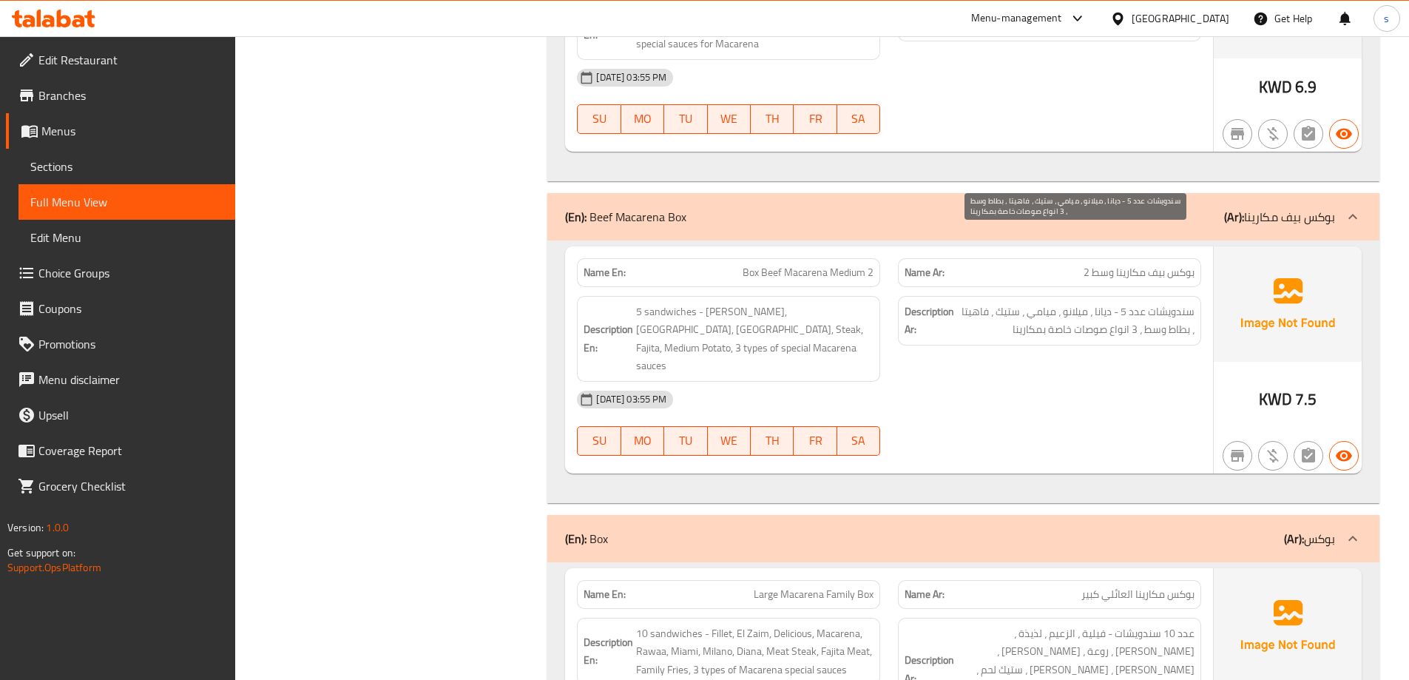
click at [1019, 382] on div "[DATE] 03:55 PM" at bounding box center [889, 400] width 642 height 36
click at [823, 265] on span "Box Beef Macarena Medium 2" at bounding box center [808, 273] width 131 height 16
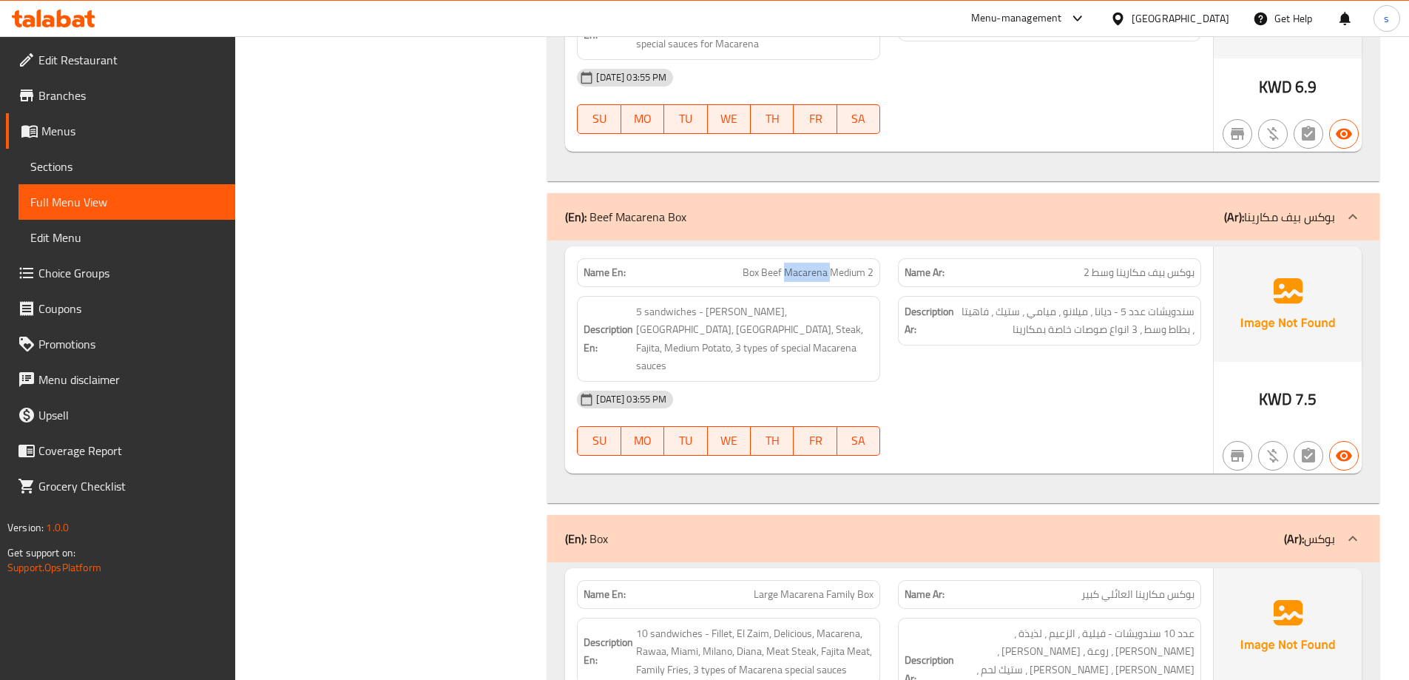
click at [823, 265] on span "Box Beef Macarena Medium 2" at bounding box center [808, 273] width 131 height 16
copy span "Box Beef Macarena Medium 2"
click at [976, 382] on div "[DATE] 03:55 PM" at bounding box center [889, 400] width 642 height 36
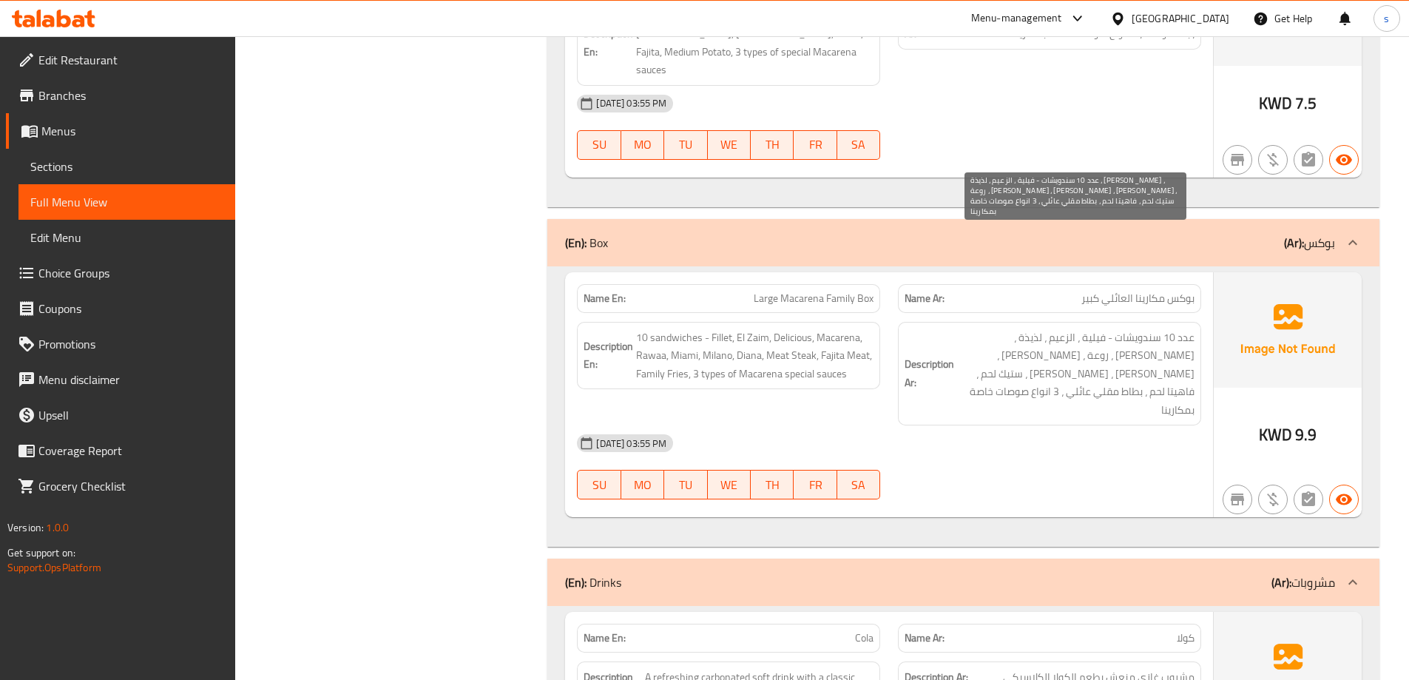
drag, startPoint x: 1138, startPoint y: 271, endPoint x: 1139, endPoint y: 278, distance: 7.4
click at [1139, 328] on span "عدد 10 سندويشات - فيلية ، الزعيم ، لذيذة ، [PERSON_NAME] ، روعة ، [PERSON_NAME]…" at bounding box center [1075, 373] width 237 height 91
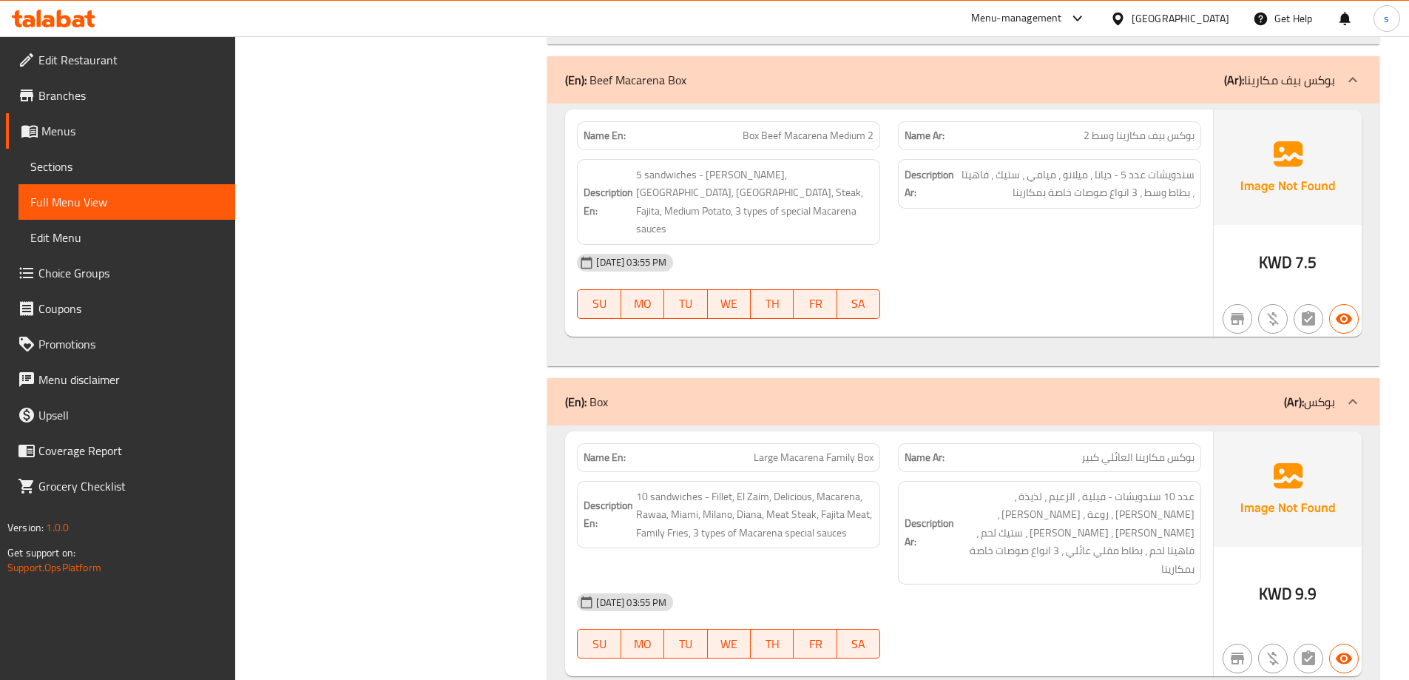
scroll to position [9942, 0]
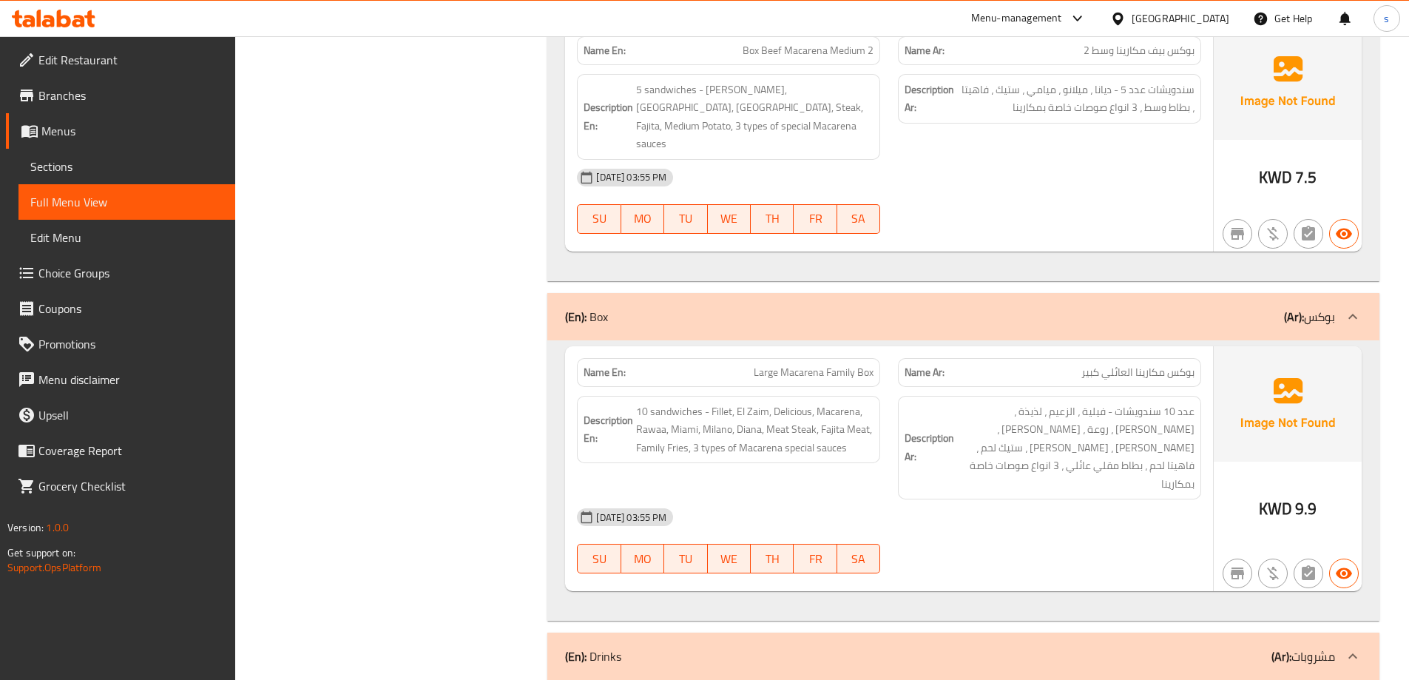
click at [1106, 499] on div "[DATE] 03:55 PM" at bounding box center [889, 517] width 642 height 36
click at [789, 365] on span "Large Macarena Family Box" at bounding box center [814, 373] width 120 height 16
copy span "Large Macarena Family Box"
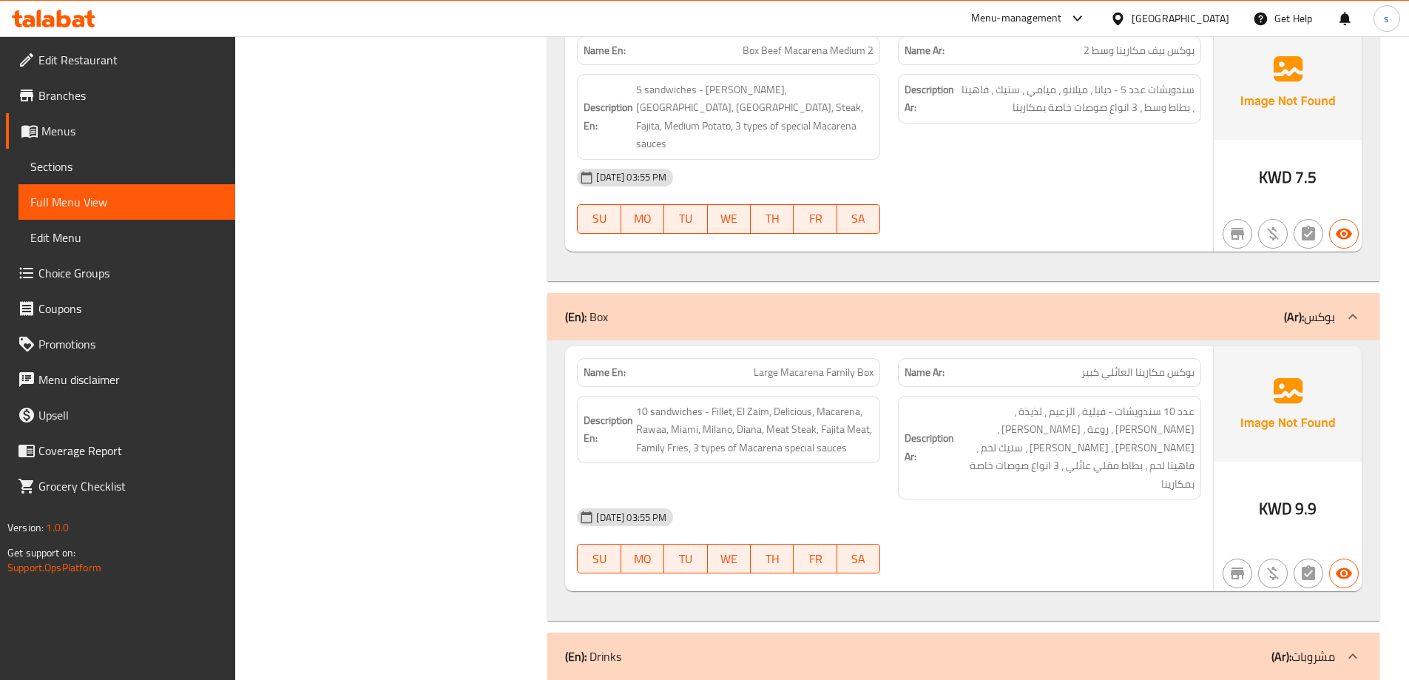
click at [677, 358] on div "Name En: Large Macarena Family Box" at bounding box center [728, 372] width 303 height 29
click at [907, 499] on div "12-10-2025 03:55 PM" at bounding box center [889, 517] width 642 height 36
click at [1007, 499] on div "12-10-2025 03:55 PM SU MO TU WE TH FR SA" at bounding box center [889, 540] width 642 height 83
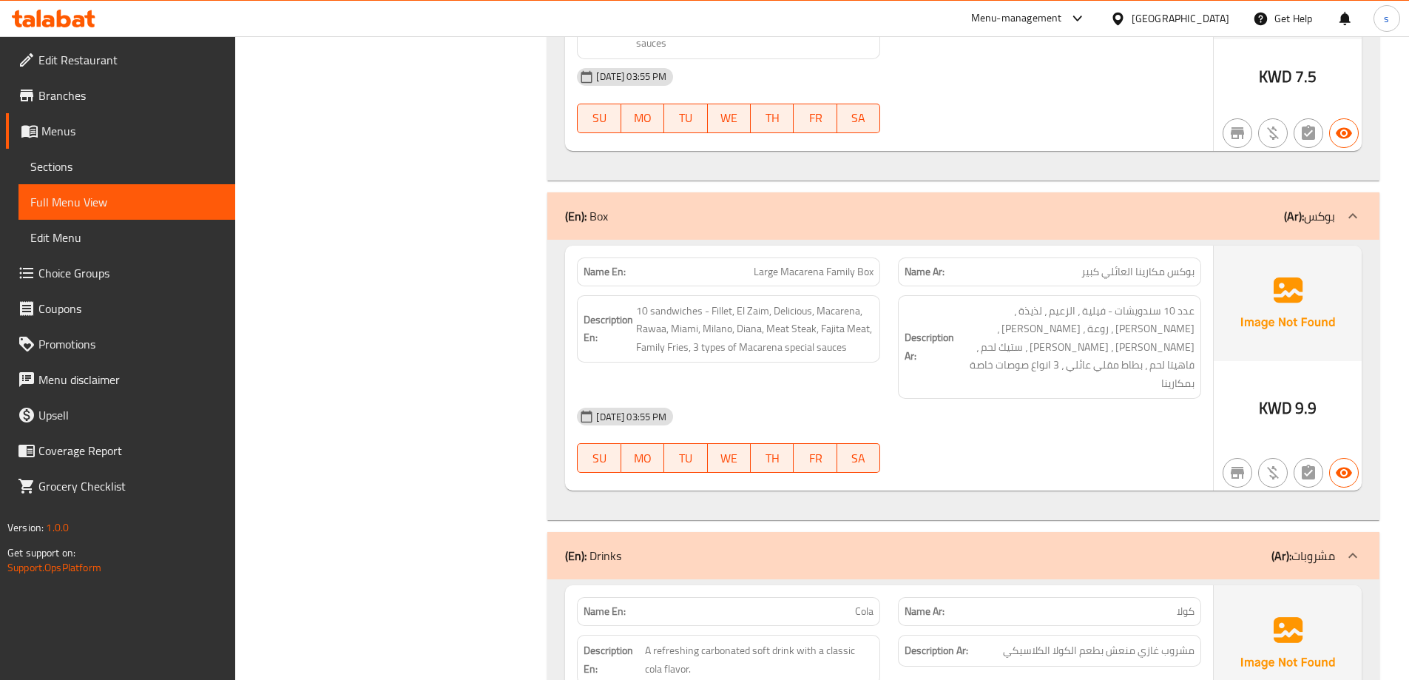
scroll to position [10016, 0]
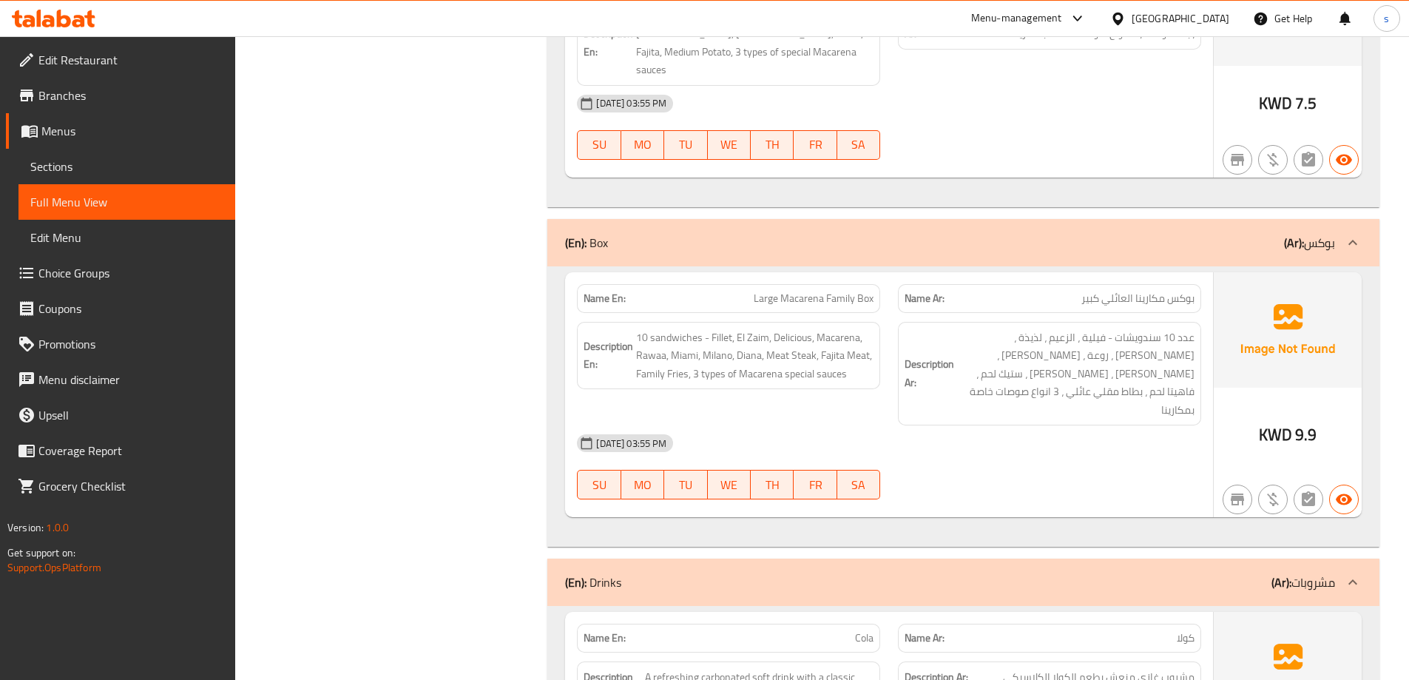
drag, startPoint x: 1057, startPoint y: 258, endPoint x: 1063, endPoint y: 329, distance: 71.3
click at [1057, 328] on span "عدد 10 سندويشات - فيلية ، الزعيم ، لذيذة ، مكارينا ، روعة ، ميامي ، ميلانو ، دي…" at bounding box center [1075, 373] width 237 height 91
click at [1062, 425] on div "12-10-2025 03:55 PM SU MO TU WE TH FR SA" at bounding box center [889, 466] width 642 height 83
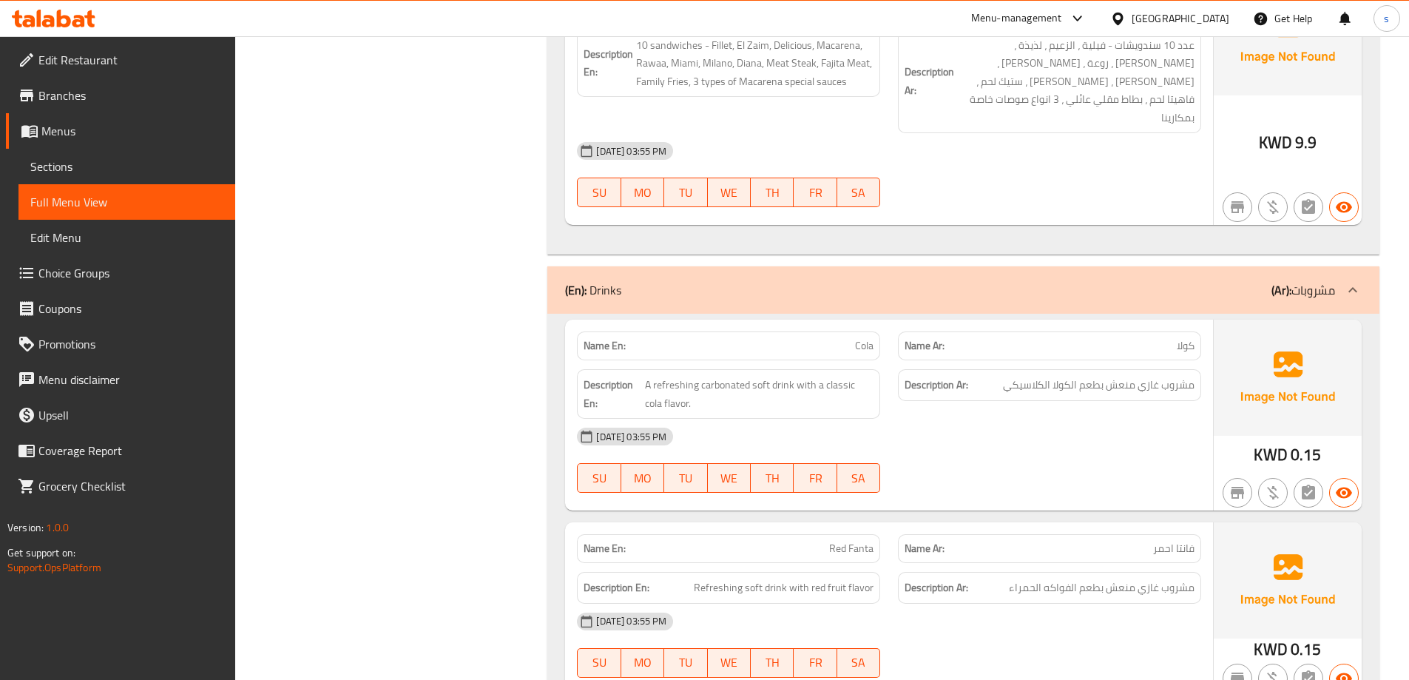
scroll to position [10312, 0]
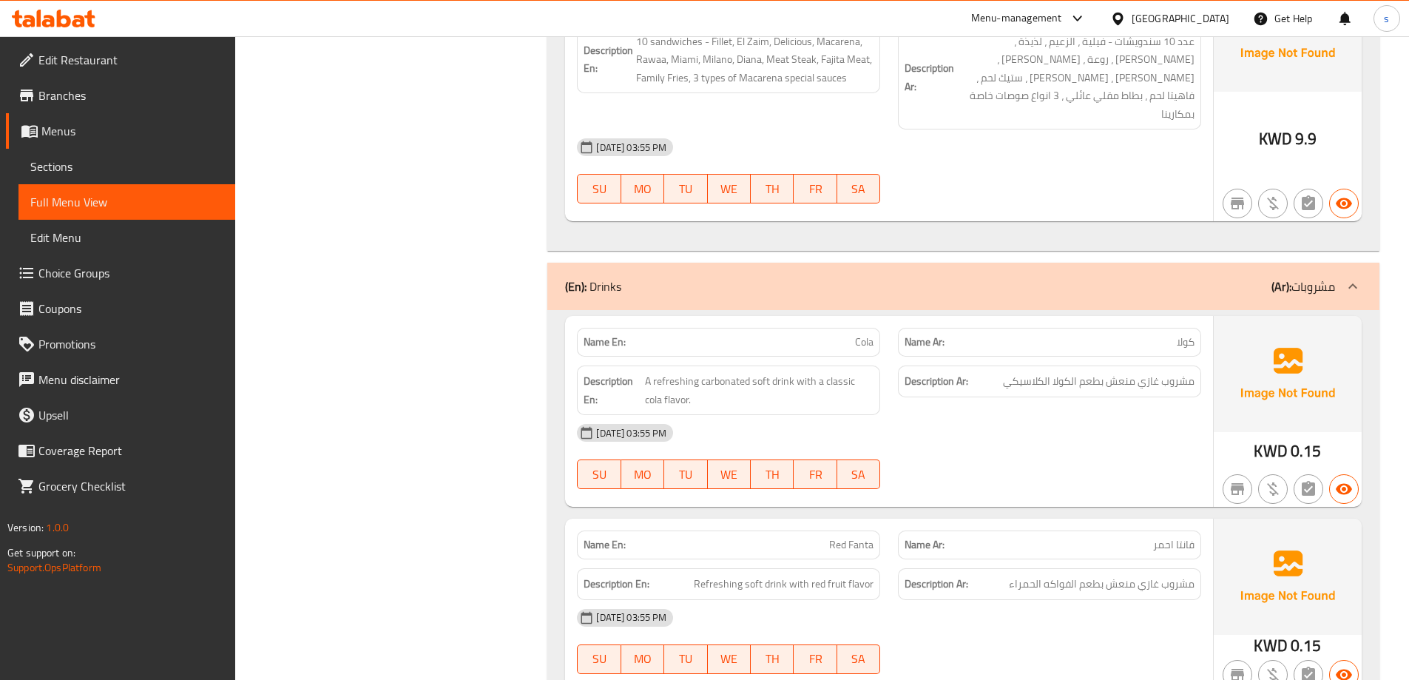
click at [1050, 415] on div "12-10-2025 03:55 PM" at bounding box center [889, 433] width 642 height 36
click at [803, 372] on span "A refreshing carbonated soft drink with a classic cola flavor." at bounding box center [759, 390] width 229 height 36
click at [808, 372] on span "A refreshing carbonated soft drink with a classic cola flavor." at bounding box center [759, 390] width 229 height 36
click at [822, 328] on div "Name En: Cola" at bounding box center [728, 342] width 303 height 29
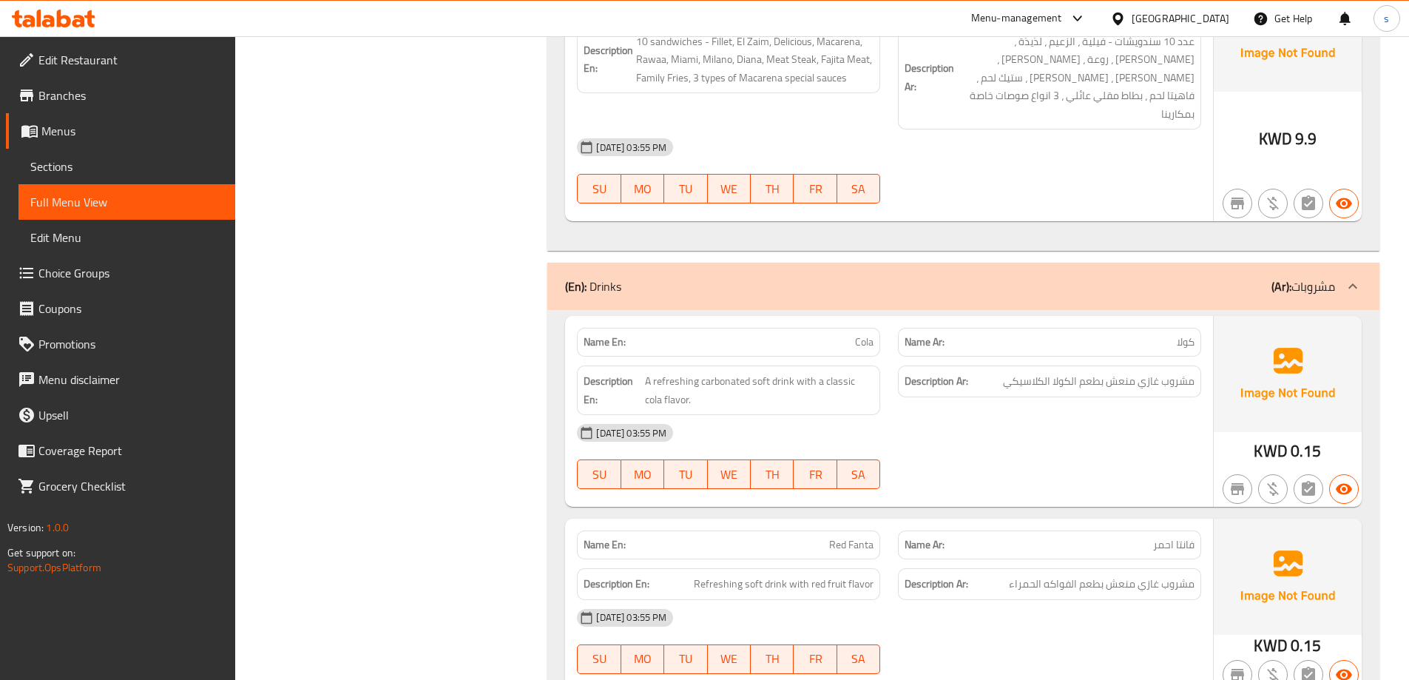
click at [823, 328] on div "Name En: Cola" at bounding box center [728, 342] width 303 height 29
copy span "Cola"
click at [785, 372] on span "A refreshing carbonated soft drink with a classic cola flavor." at bounding box center [759, 390] width 229 height 36
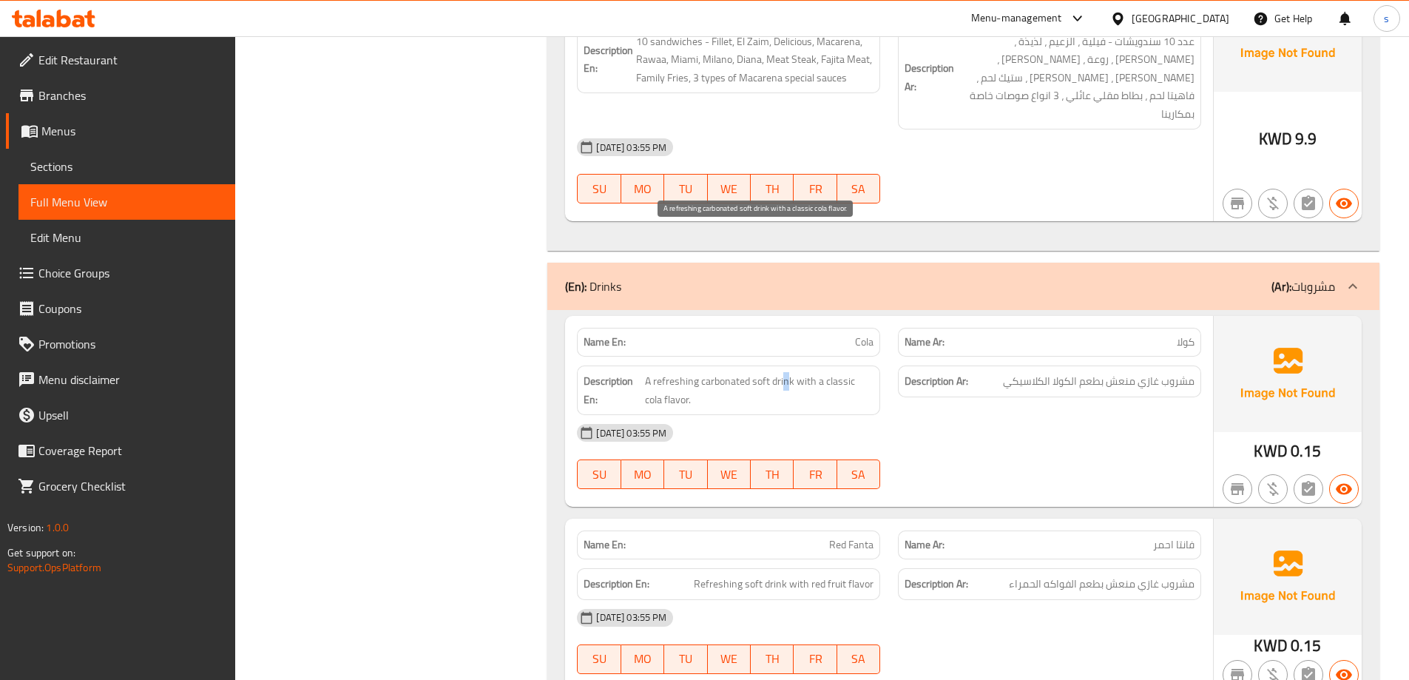
click at [785, 372] on span "A refreshing carbonated soft drink with a classic cola flavor." at bounding box center [759, 390] width 229 height 36
copy span "A refreshing carbonated soft drink with a classic cola flavor."
click at [821, 334] on p "Name En: Cola" at bounding box center [729, 342] width 290 height 16
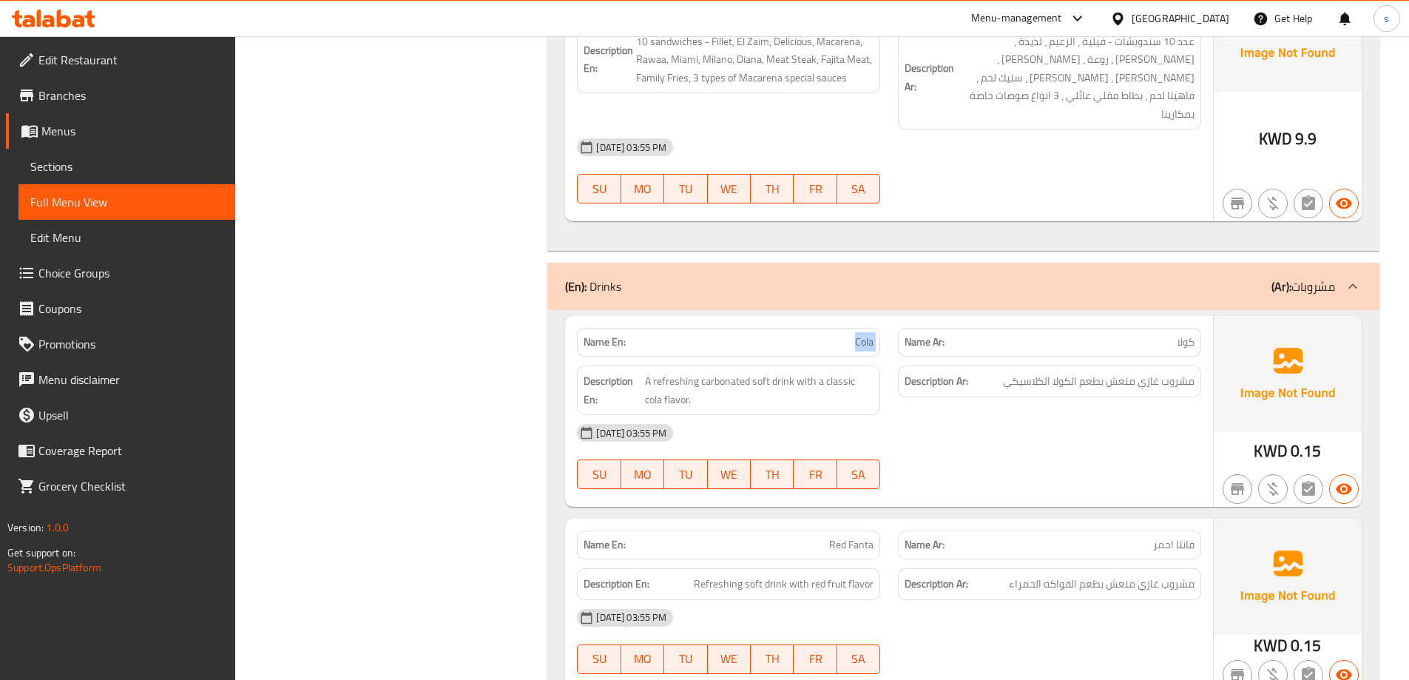
click at [821, 334] on p "Name En: Cola" at bounding box center [729, 342] width 290 height 16
copy span "Cola"
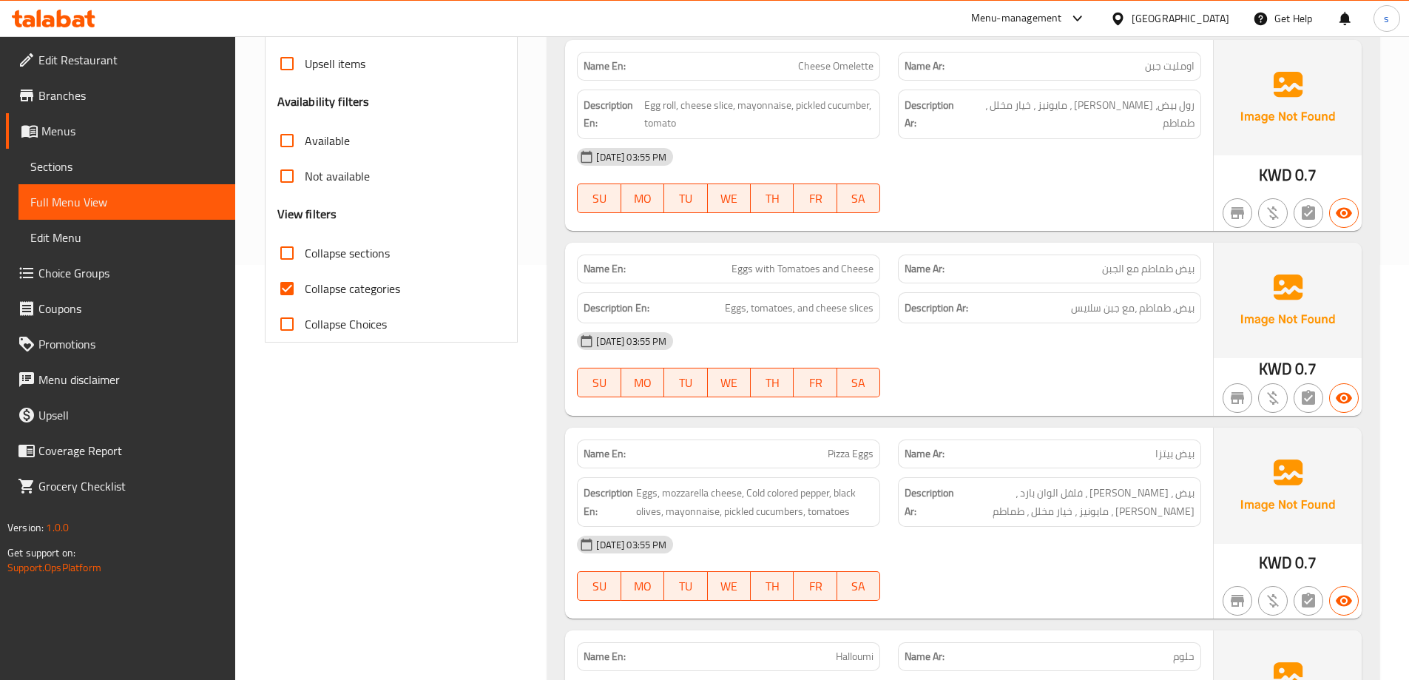
scroll to position [518, 0]
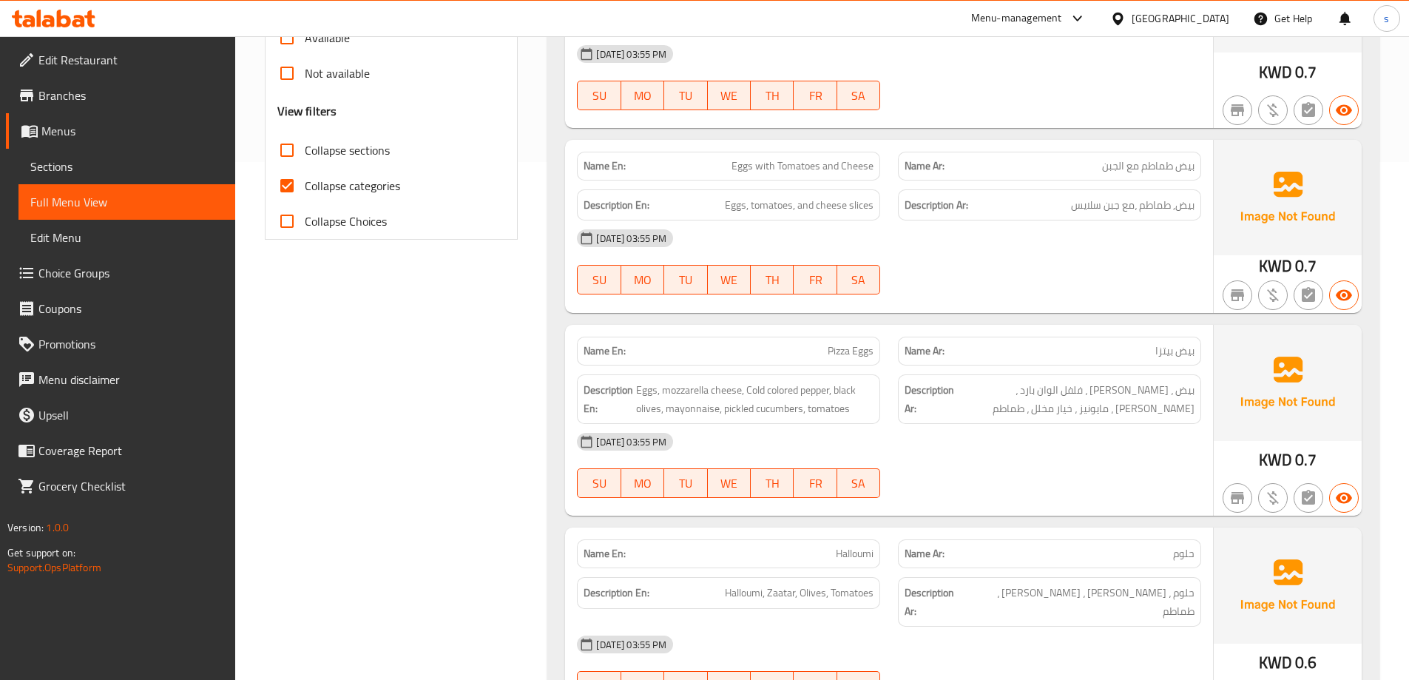
click at [337, 192] on span "Collapse categories" at bounding box center [352, 186] width 95 height 18
click at [305, 192] on input "Collapse categories" at bounding box center [287, 186] width 36 height 36
checkbox input "false"
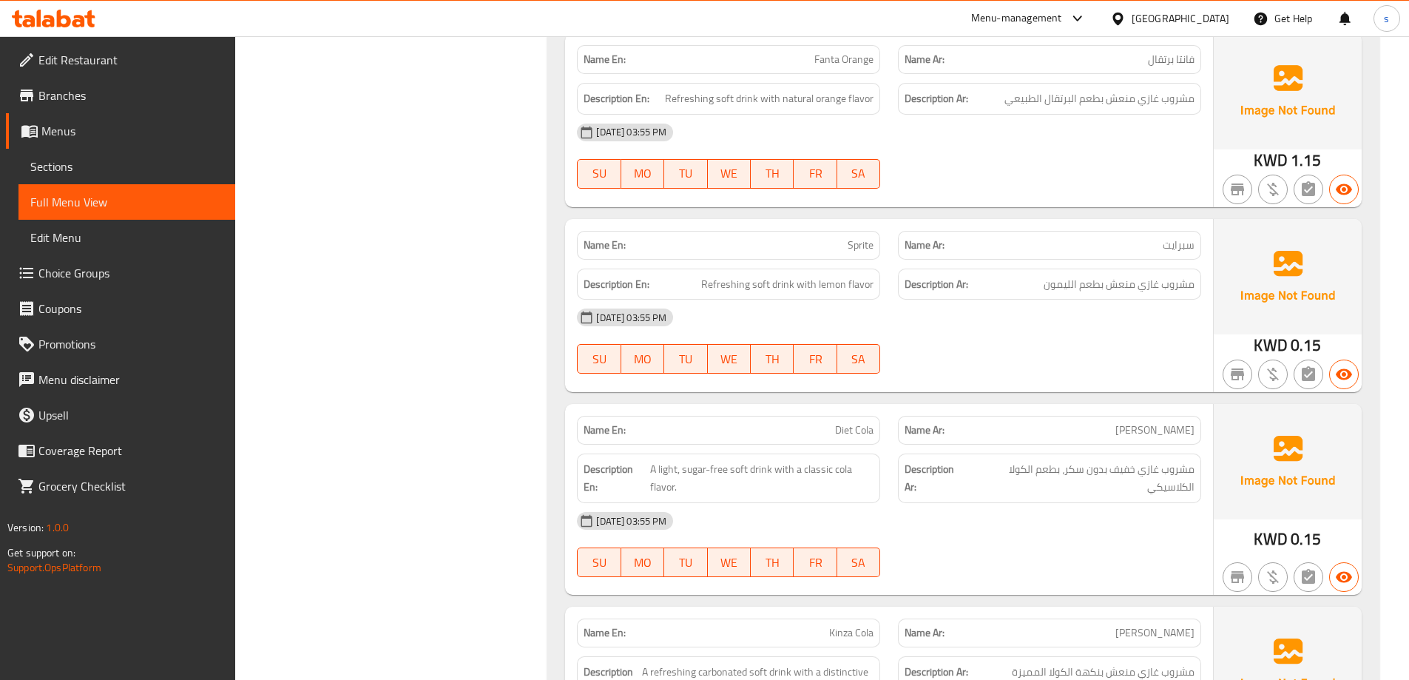
scroll to position [10206, 0]
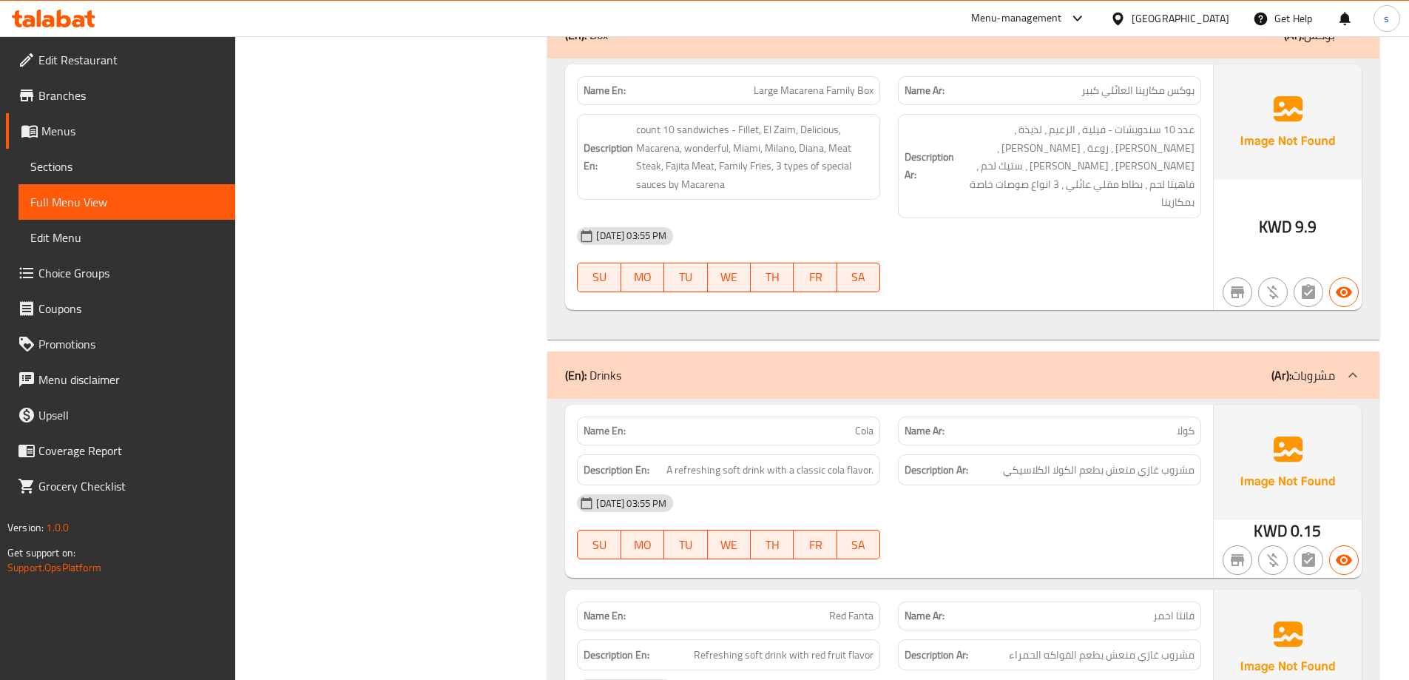
click at [1021, 550] on div at bounding box center [1049, 559] width 321 height 18
click at [976, 485] on div "[DATE] 03:55 PM" at bounding box center [889, 503] width 642 height 36
click at [842, 461] on span "A refreshing soft drink with a classic cola flavor." at bounding box center [770, 470] width 207 height 18
click at [891, 445] on div "Description Ar: مشروب غازي منعش بطعم الكولا الكلاسيكي" at bounding box center [1049, 470] width 321 height 50
click at [863, 461] on span "A refreshing soft drink with a classic cola flavor." at bounding box center [770, 470] width 207 height 18
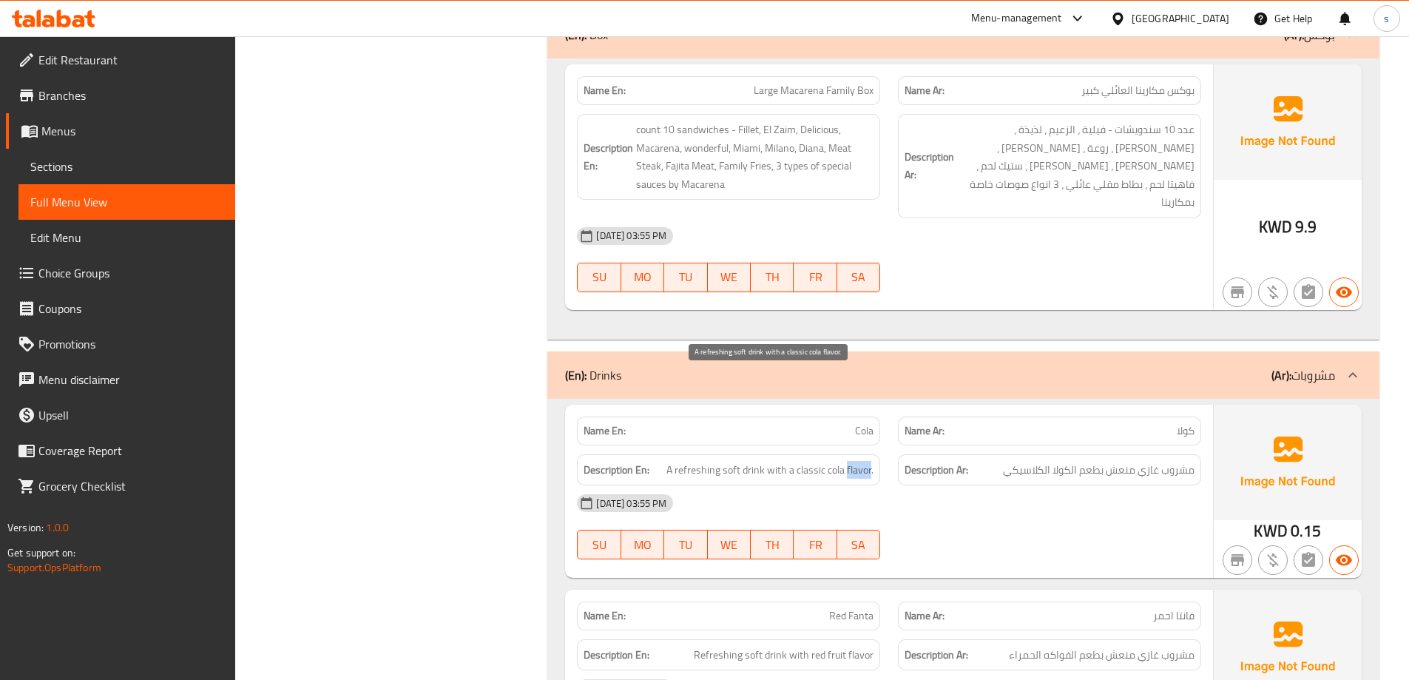
click at [863, 461] on span "A refreshing soft drink with a classic cola flavor." at bounding box center [770, 470] width 207 height 18
click at [936, 485] on div "[DATE] 03:55 PM" at bounding box center [889, 503] width 642 height 36
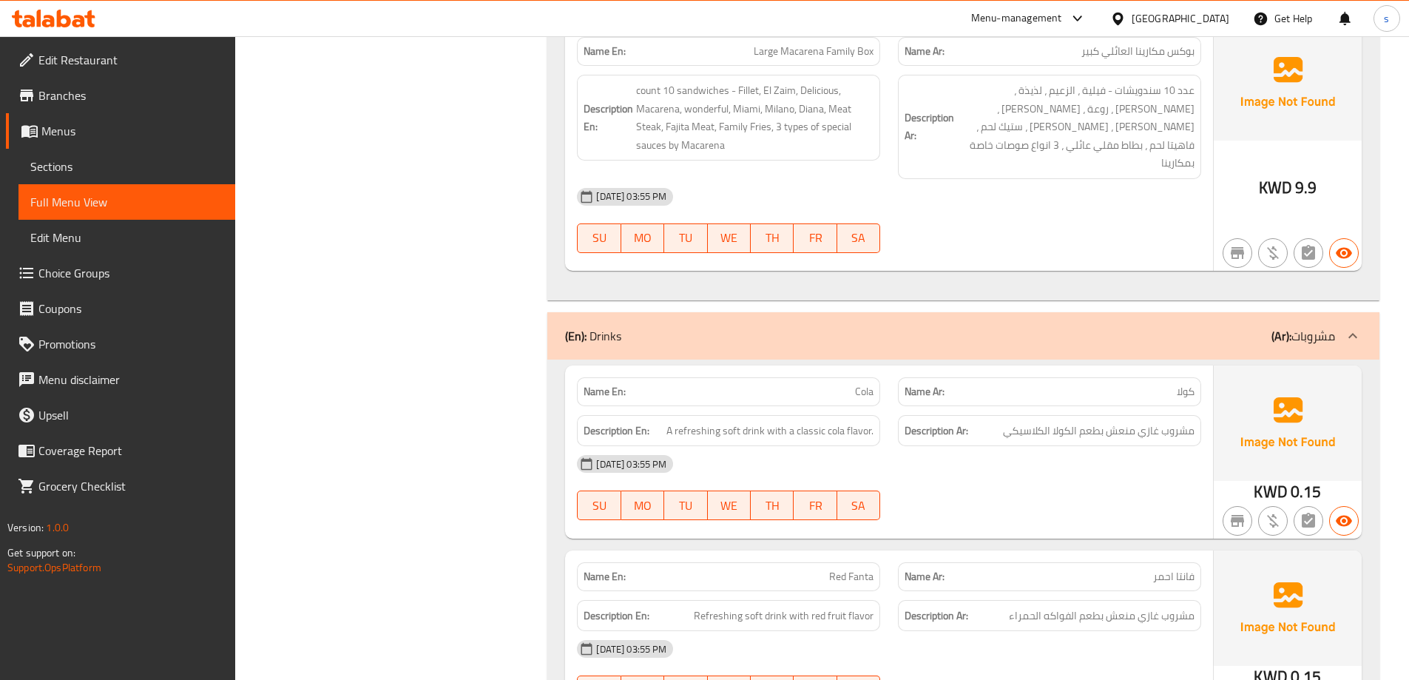
scroll to position [10280, 0]
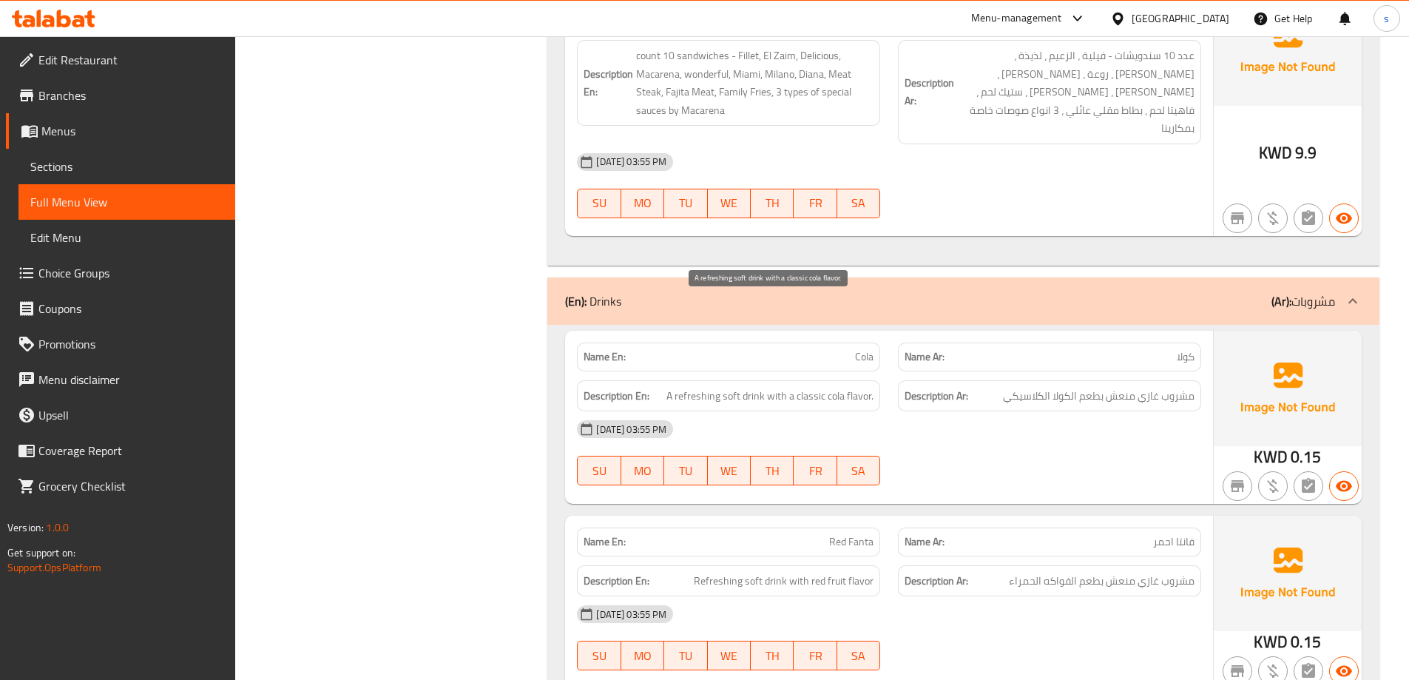
click at [731, 387] on span "A refreshing soft drink with a classic cola flavor." at bounding box center [770, 396] width 207 height 18
click at [695, 387] on span "A refreshing soft drink with a classic cola flavor." at bounding box center [770, 396] width 207 height 18
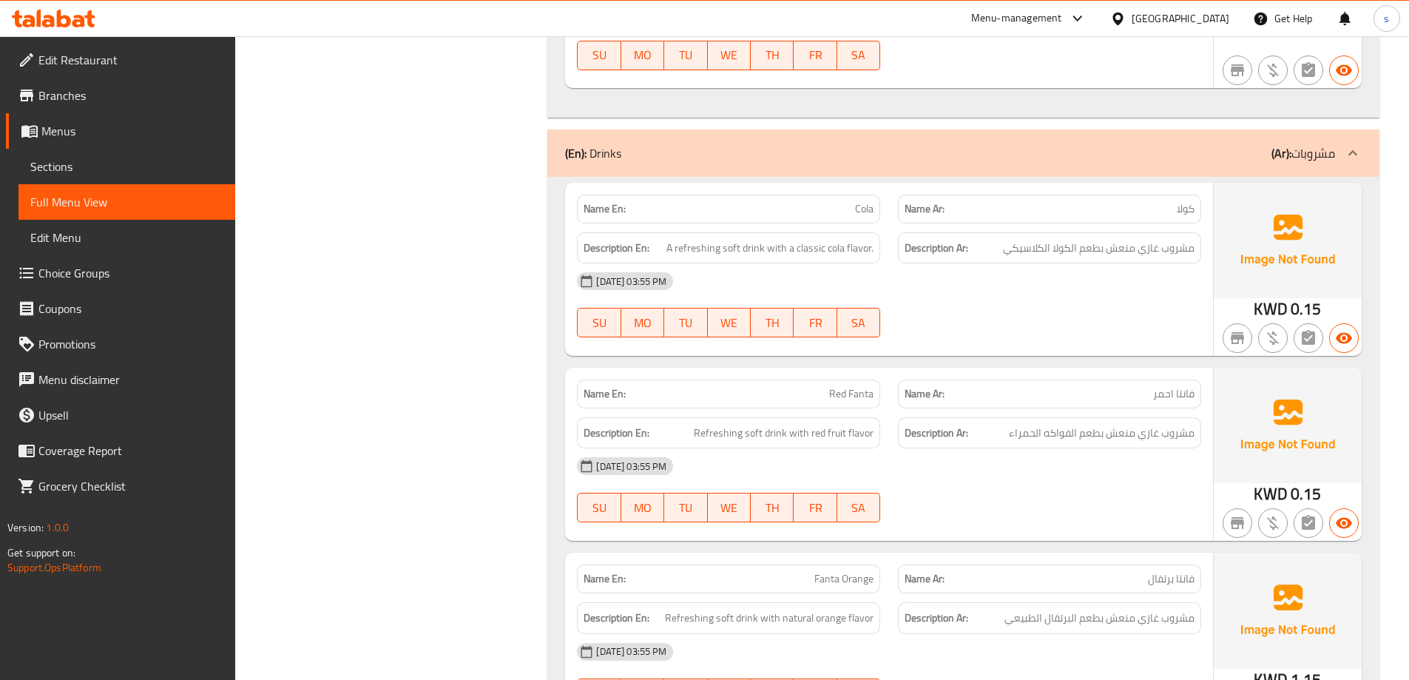
click at [1022, 448] on div "[DATE] 03:55 PM" at bounding box center [889, 466] width 642 height 36
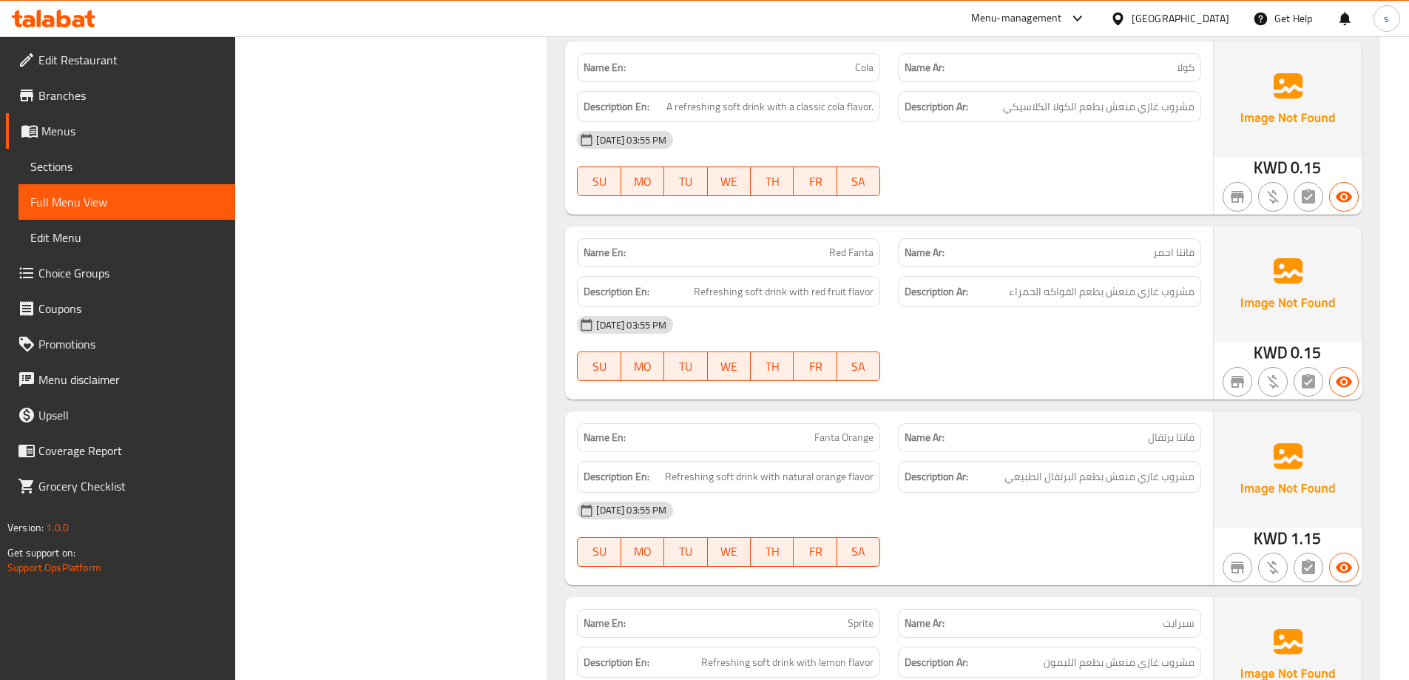
scroll to position [10576, 0]
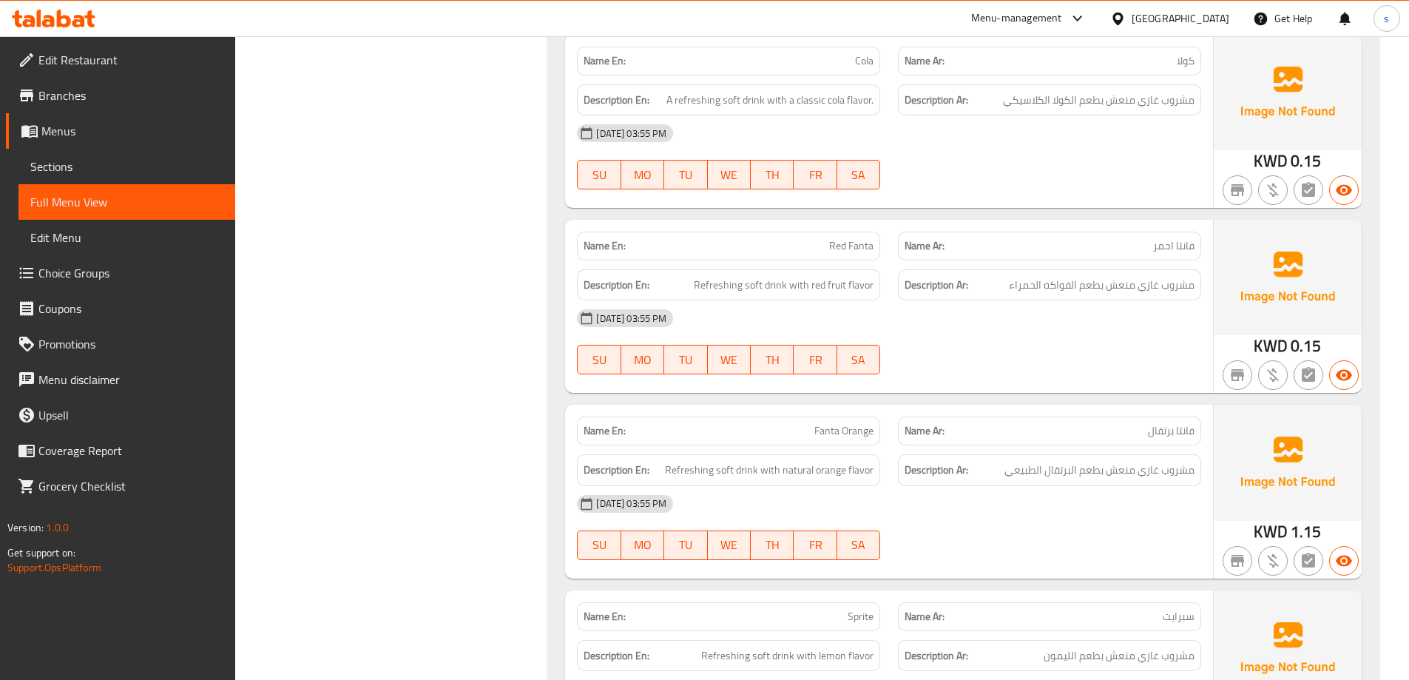
click at [996, 299] on div "Name En: Red Fanta Name Ar: فانتا احمر Description En: Refreshing soft drink wi…" at bounding box center [889, 306] width 648 height 173
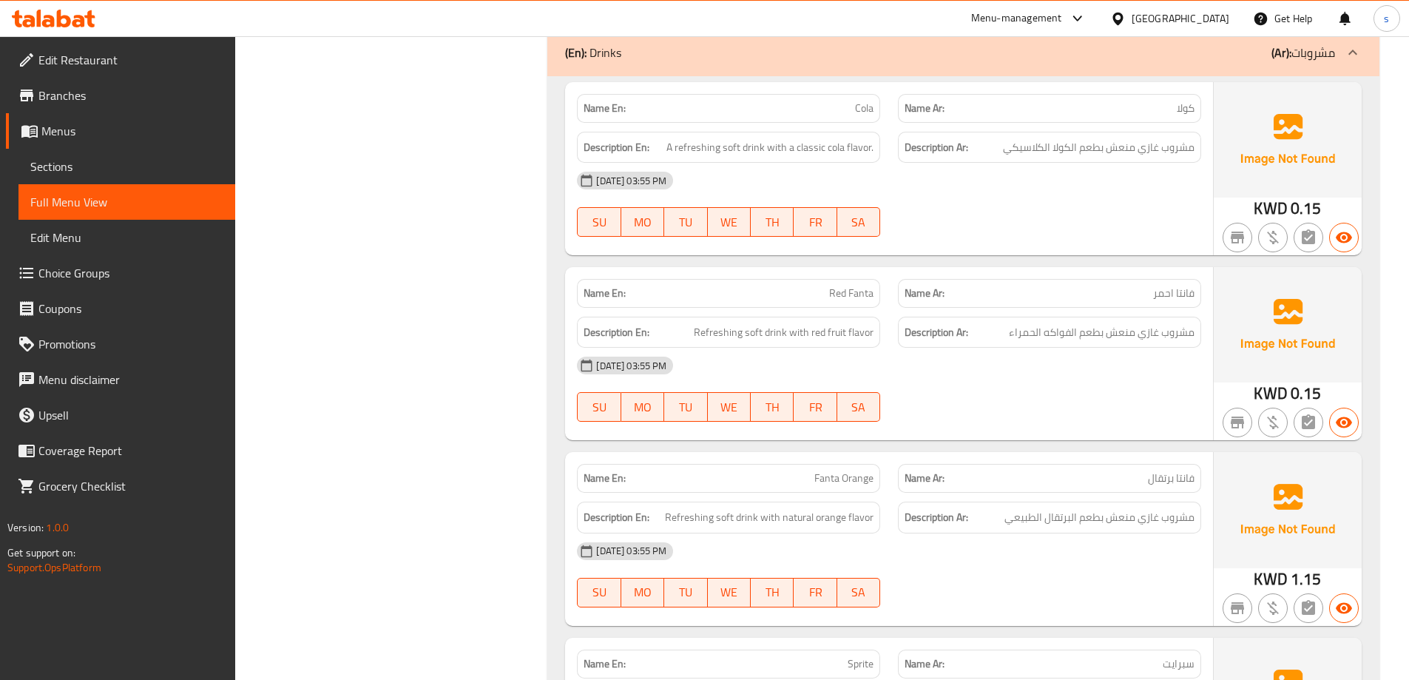
scroll to position [10502, 0]
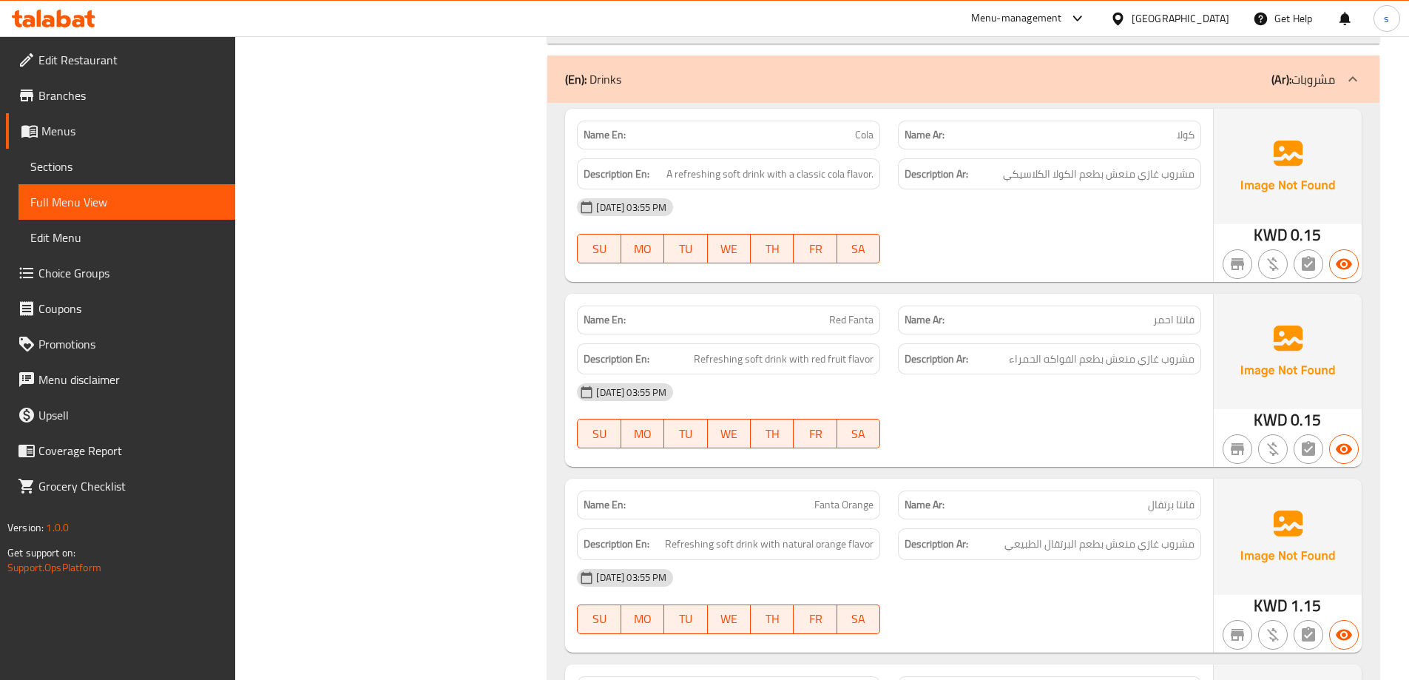
drag, startPoint x: 688, startPoint y: 269, endPoint x: 1003, endPoint y: 288, distance: 315.7
click at [995, 294] on div "Name En: Red Fanta Name Ar: فانتا احمر Description En: Refreshing soft drink wi…" at bounding box center [889, 380] width 648 height 173
click at [1080, 374] on div "[DATE] 03:55 PM" at bounding box center [889, 392] width 642 height 36
drag, startPoint x: 1136, startPoint y: 269, endPoint x: 1105, endPoint y: 271, distance: 30.4
click at [1173, 350] on span "مشروب غازي منعش بطعم الفواكه الحمراء" at bounding box center [1102, 359] width 186 height 18
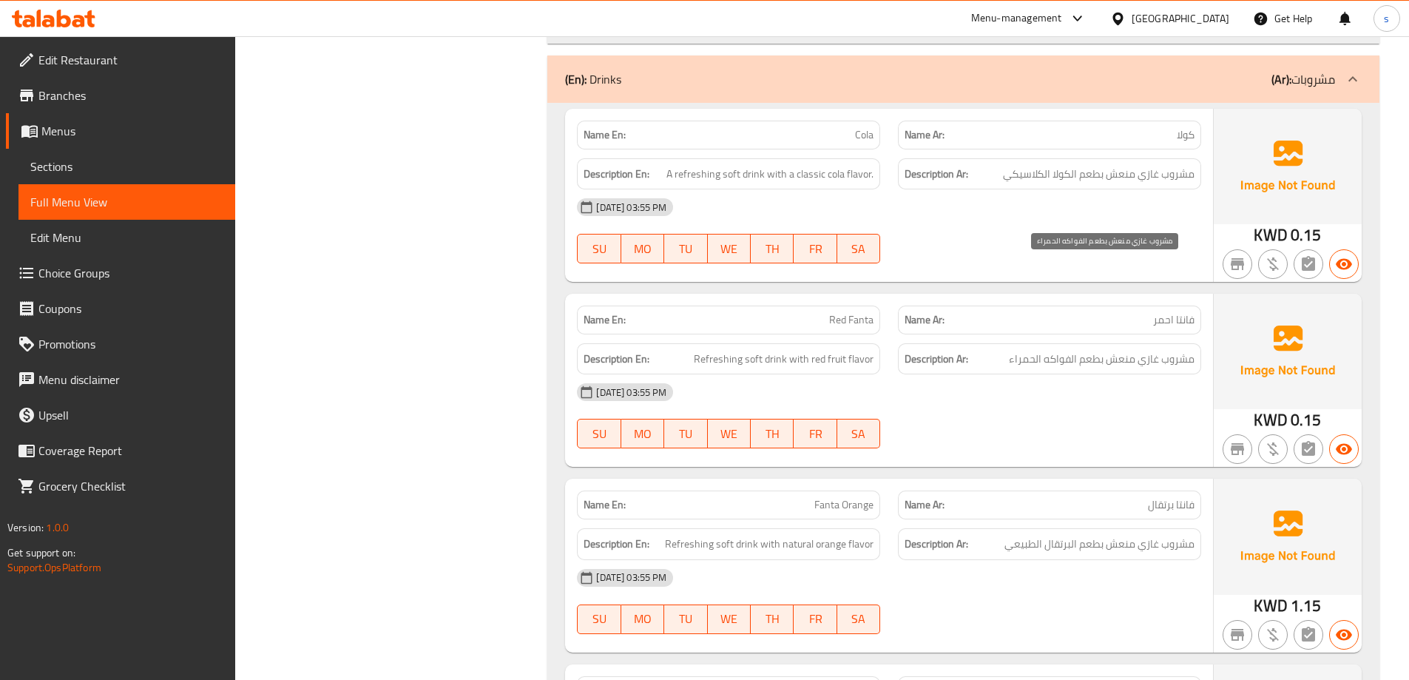
click at [1104, 350] on span "مشروب غازي منعش بطعم الفواكه الحمراء" at bounding box center [1102, 359] width 186 height 18
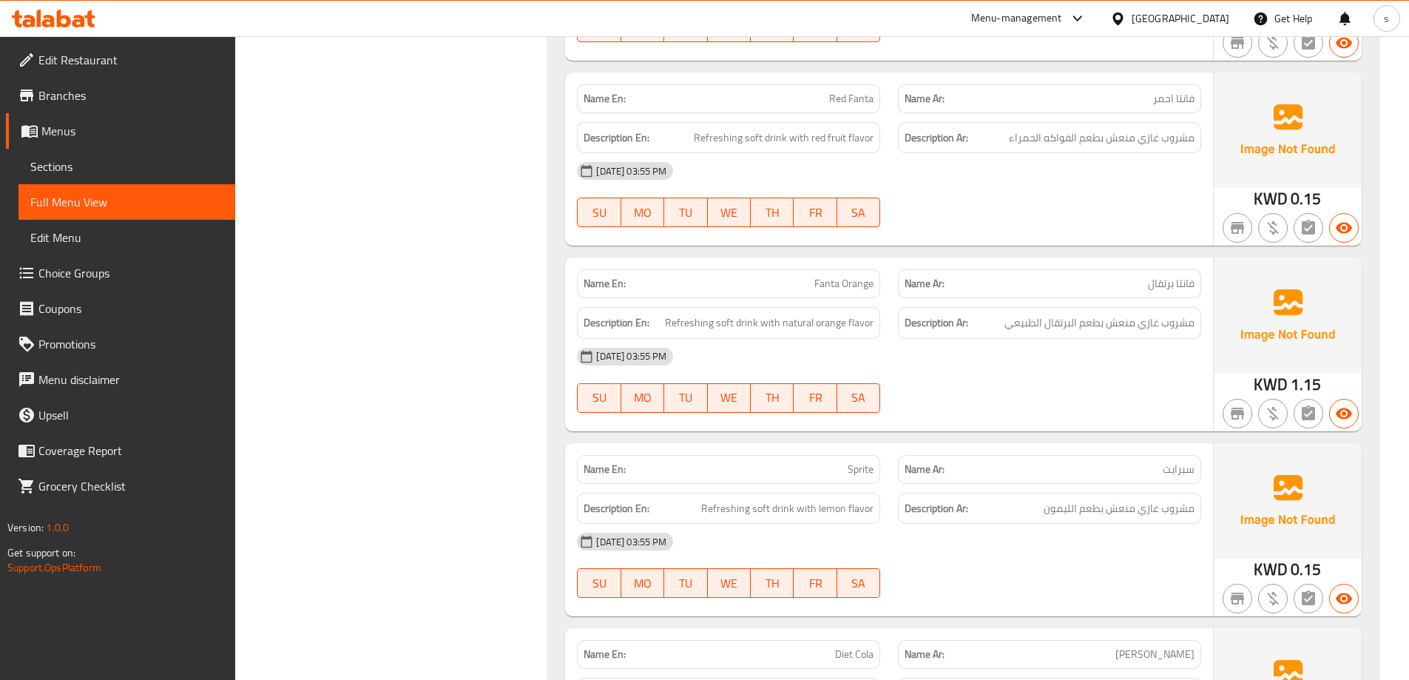
scroll to position [10724, 0]
click at [961, 338] on div "[DATE] 03:55 PM" at bounding box center [889, 356] width 642 height 36
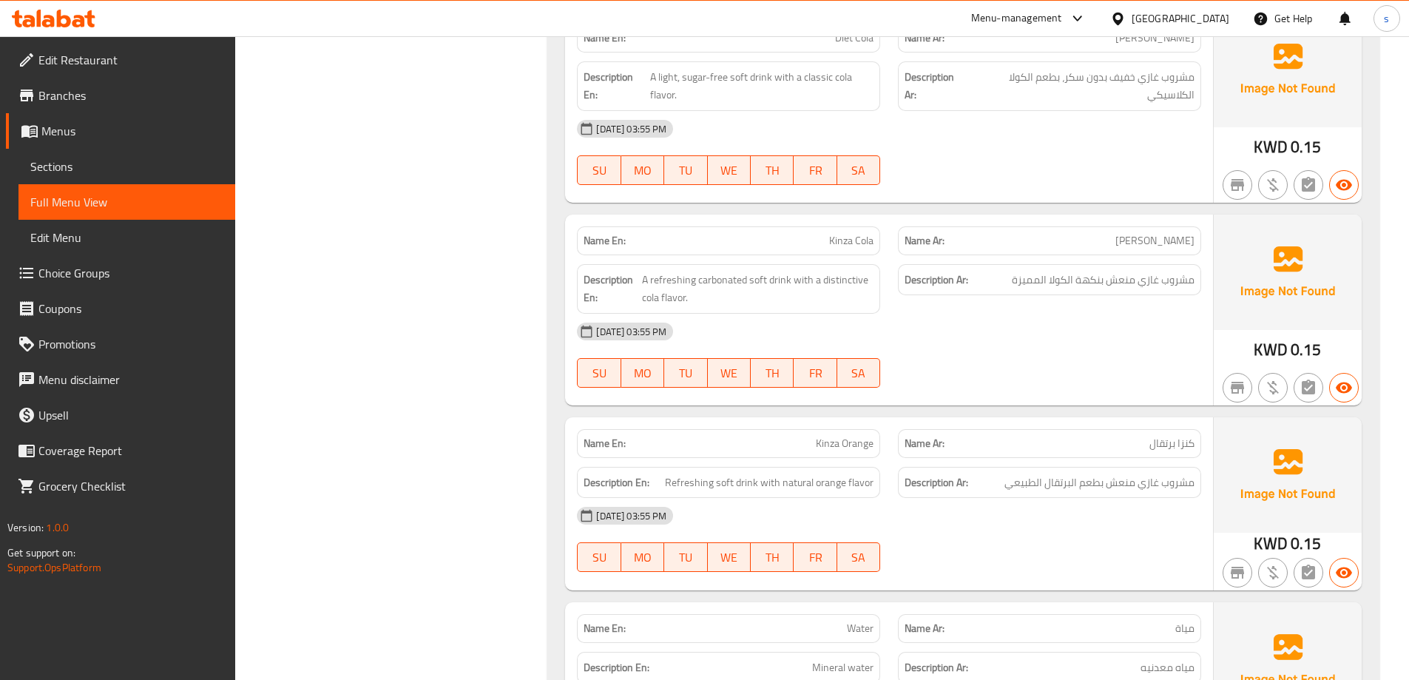
scroll to position [11316, 0]
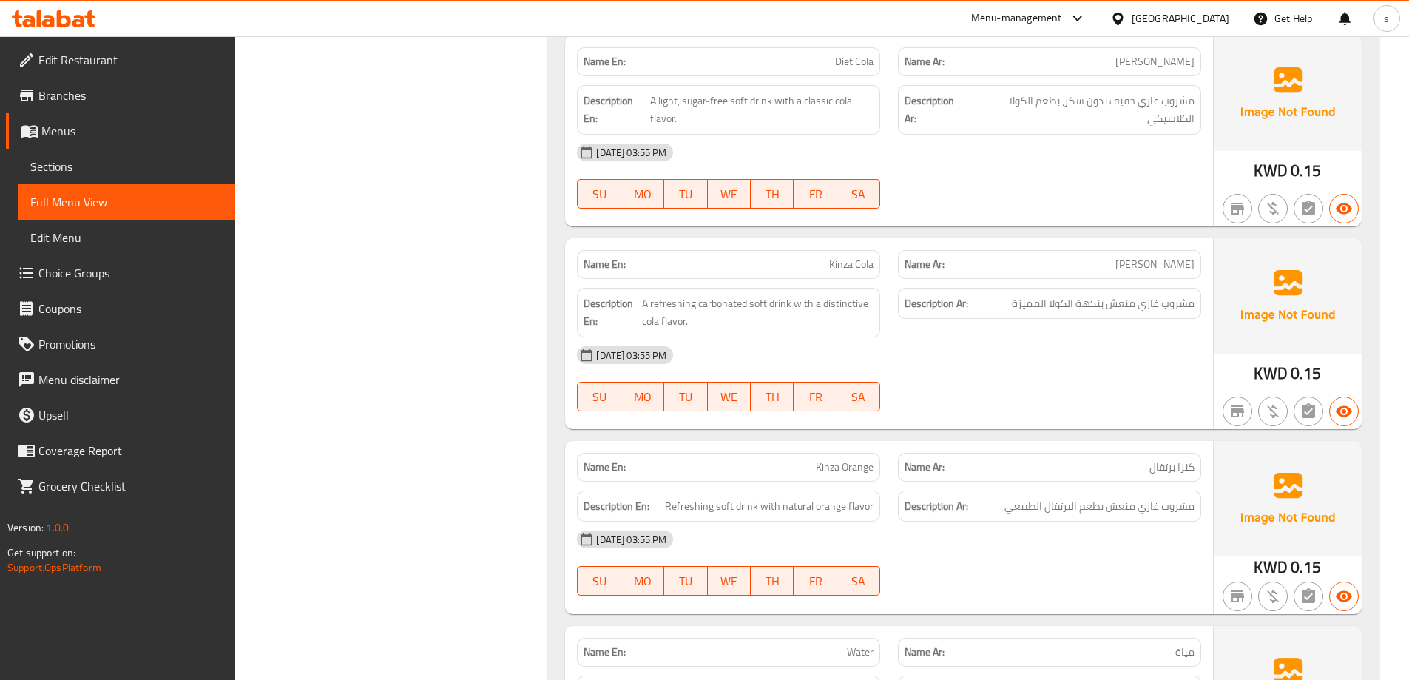
click at [946, 337] on div "[DATE] 03:55 PM SU MO TU WE TH FR SA" at bounding box center [889, 378] width 642 height 83
click at [819, 257] on p "Name En: Kinza Cola" at bounding box center [729, 265] width 290 height 16
copy span "Kinza Cola"
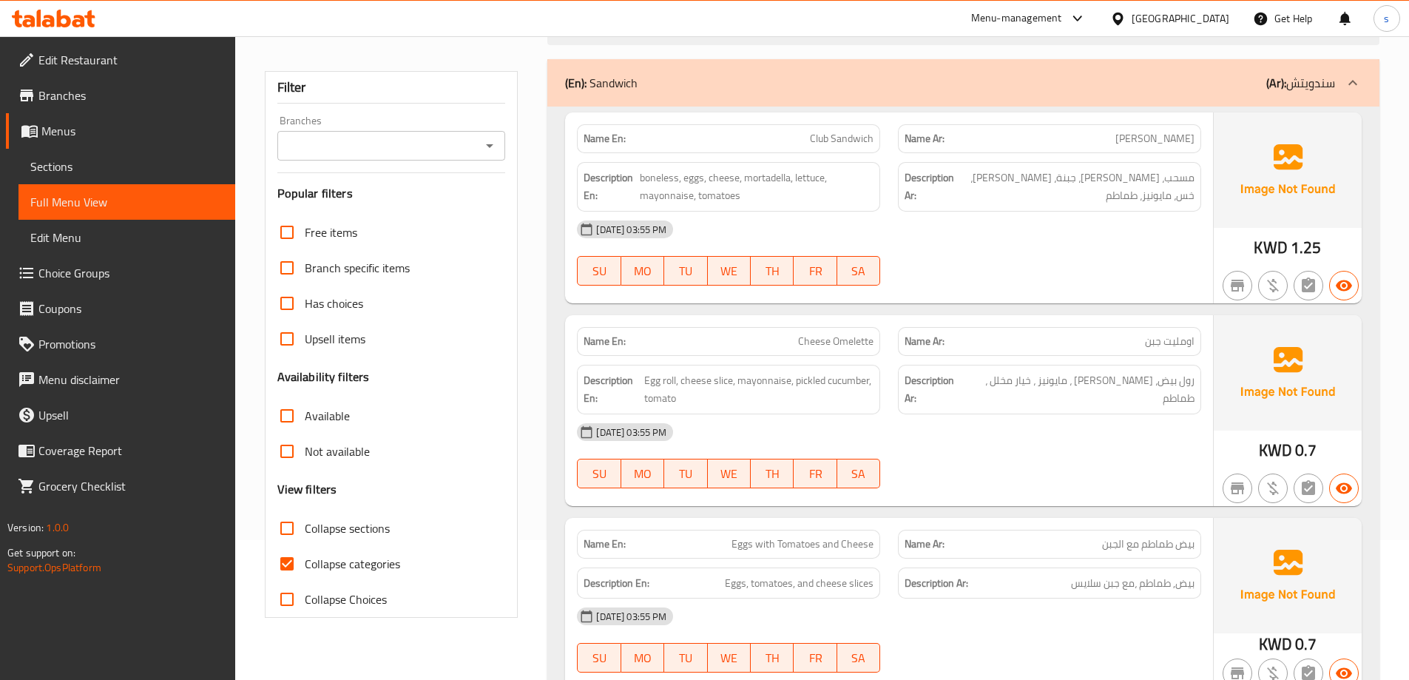
scroll to position [370, 0]
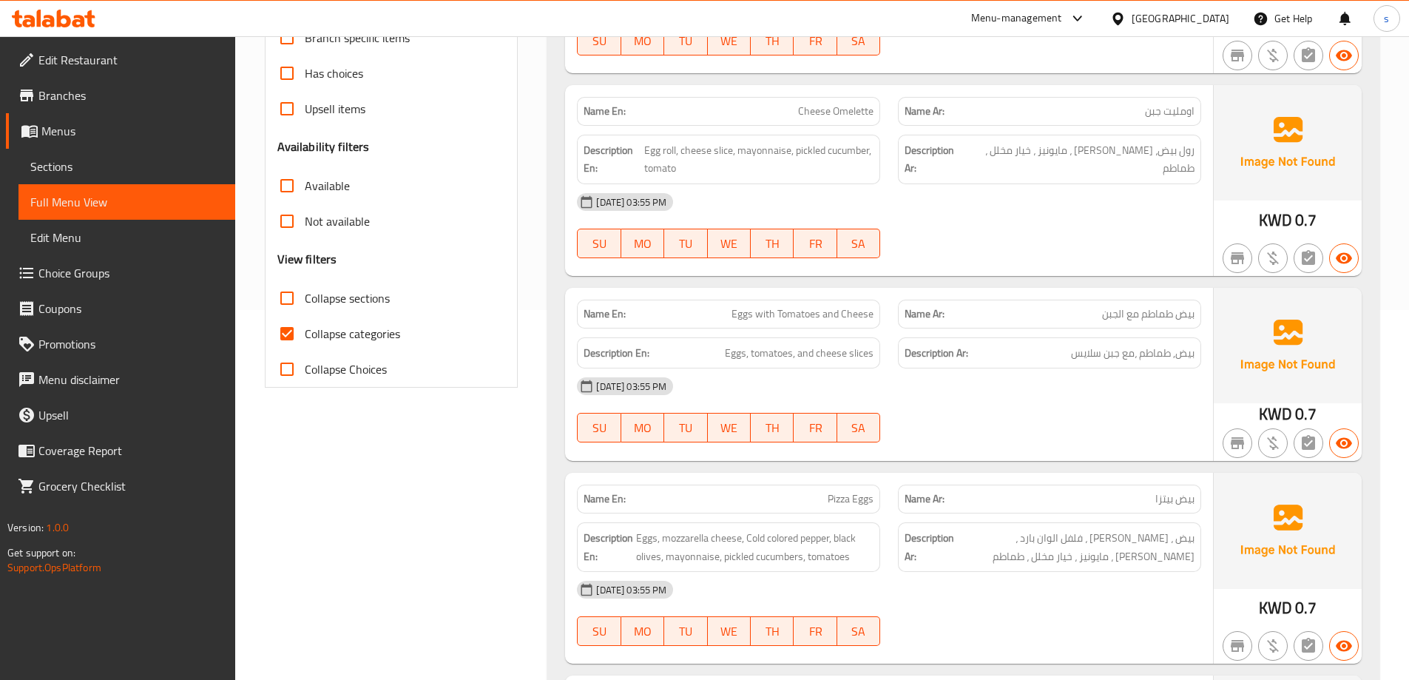
click at [348, 339] on span "Collapse categories" at bounding box center [352, 334] width 95 height 18
click at [305, 339] on input "Collapse categories" at bounding box center [287, 334] width 36 height 36
checkbox input "false"
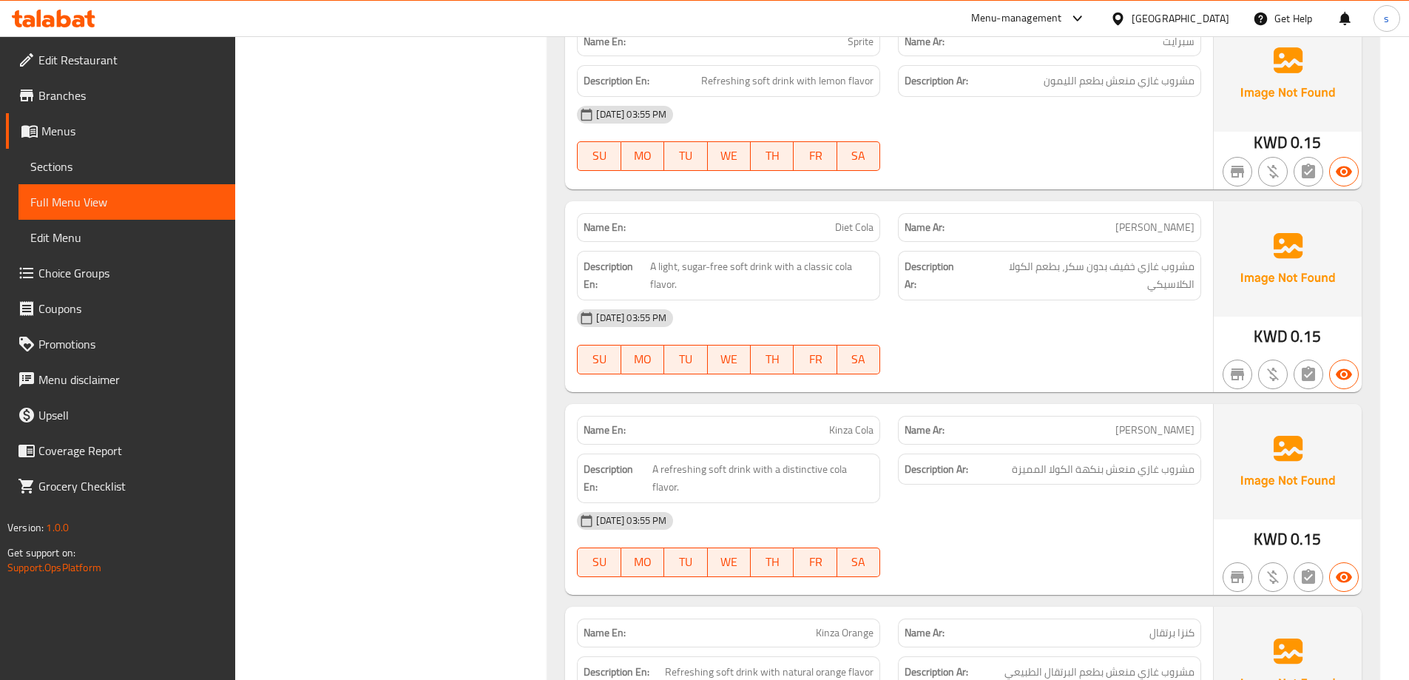
click at [1067, 503] on div "12-10-2025 03:55 PM SU MO TU WE TH FR SA" at bounding box center [889, 544] width 642 height 83
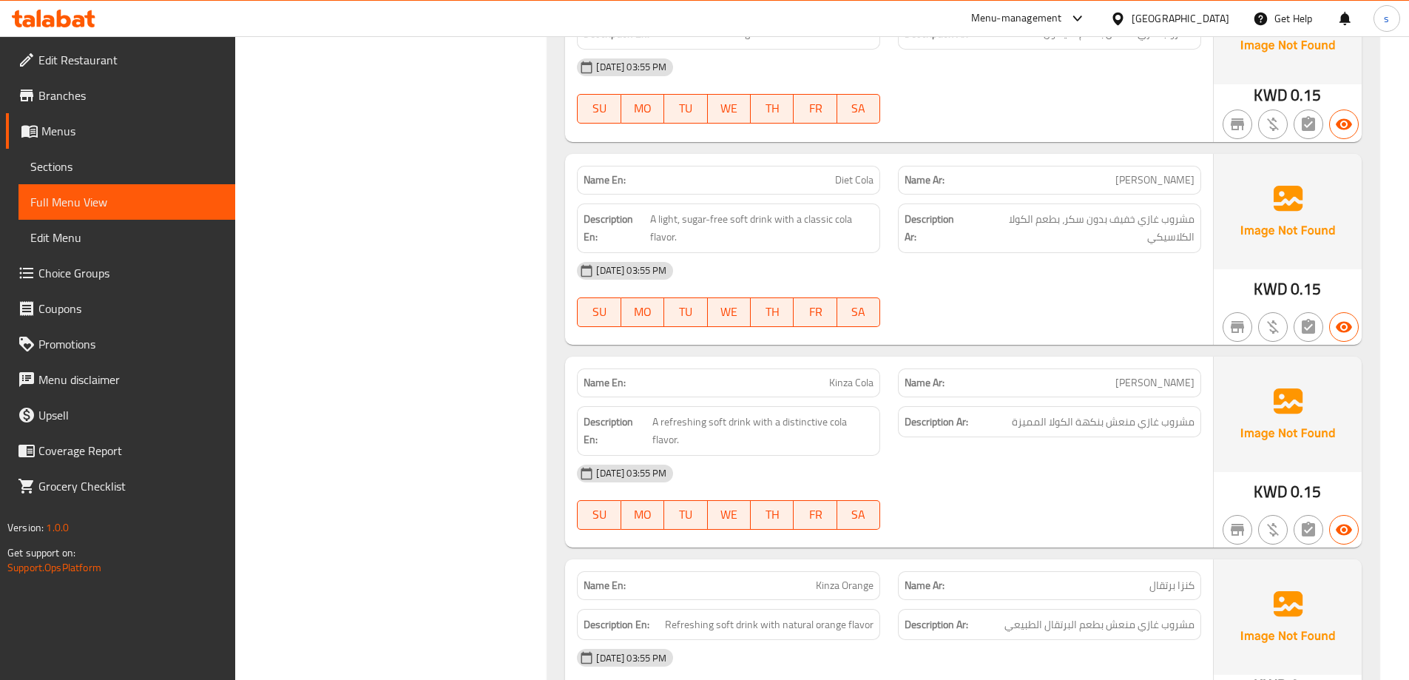
scroll to position [11222, 0]
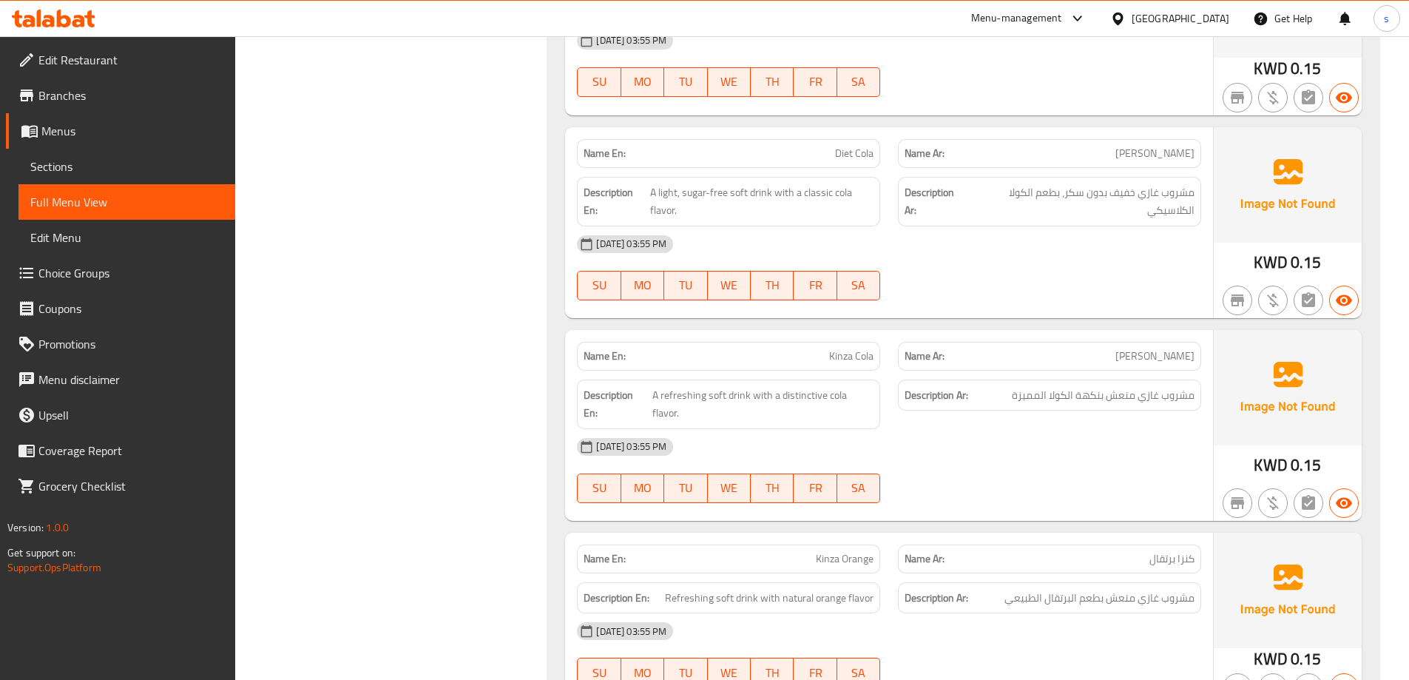
click at [927, 429] on div "12-10-2025 03:55 PM" at bounding box center [889, 447] width 642 height 36
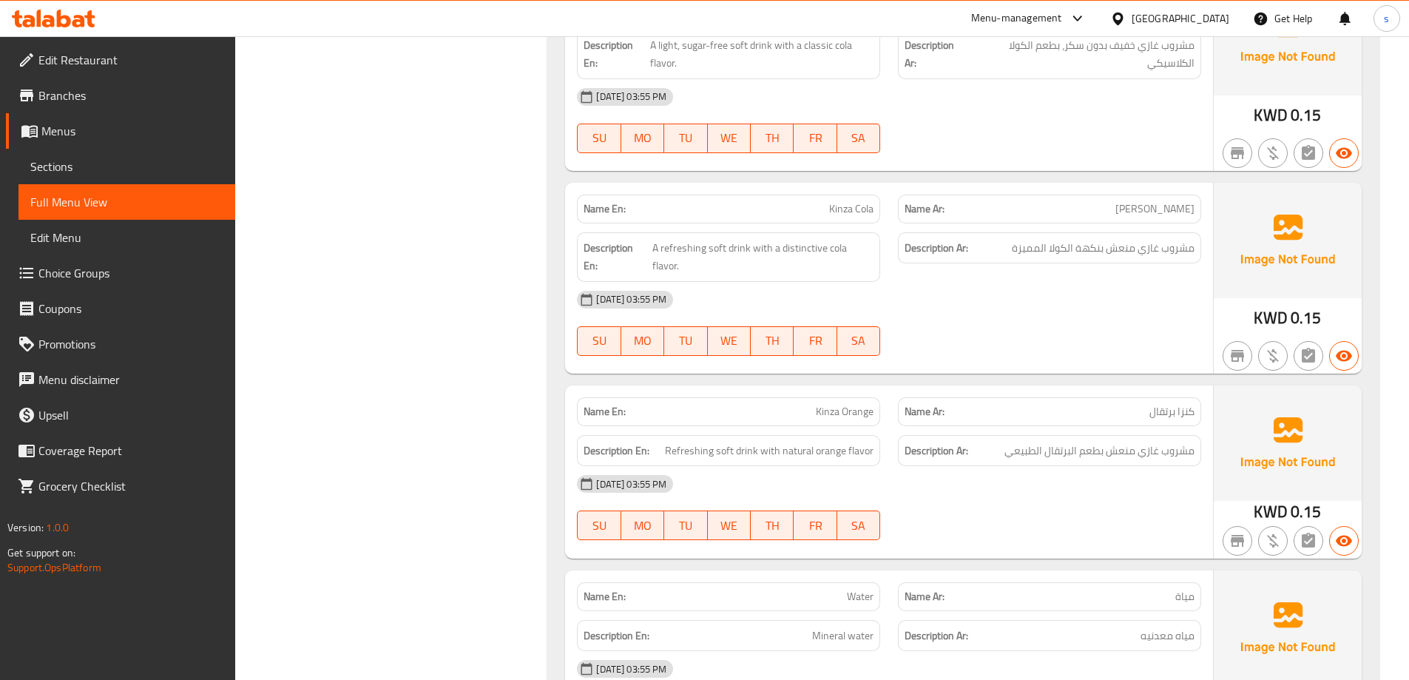
scroll to position [11370, 0]
click at [935, 465] on div "12-10-2025 03:55 PM SU MO TU WE TH FR SA" at bounding box center [889, 506] width 642 height 83
drag, startPoint x: 979, startPoint y: 308, endPoint x: 943, endPoint y: 311, distance: 36.4
click at [978, 403] on p "Name Ar: كنزا برتقال" at bounding box center [1050, 411] width 290 height 16
click at [828, 403] on span "Kinza Orange" at bounding box center [845, 411] width 58 height 16
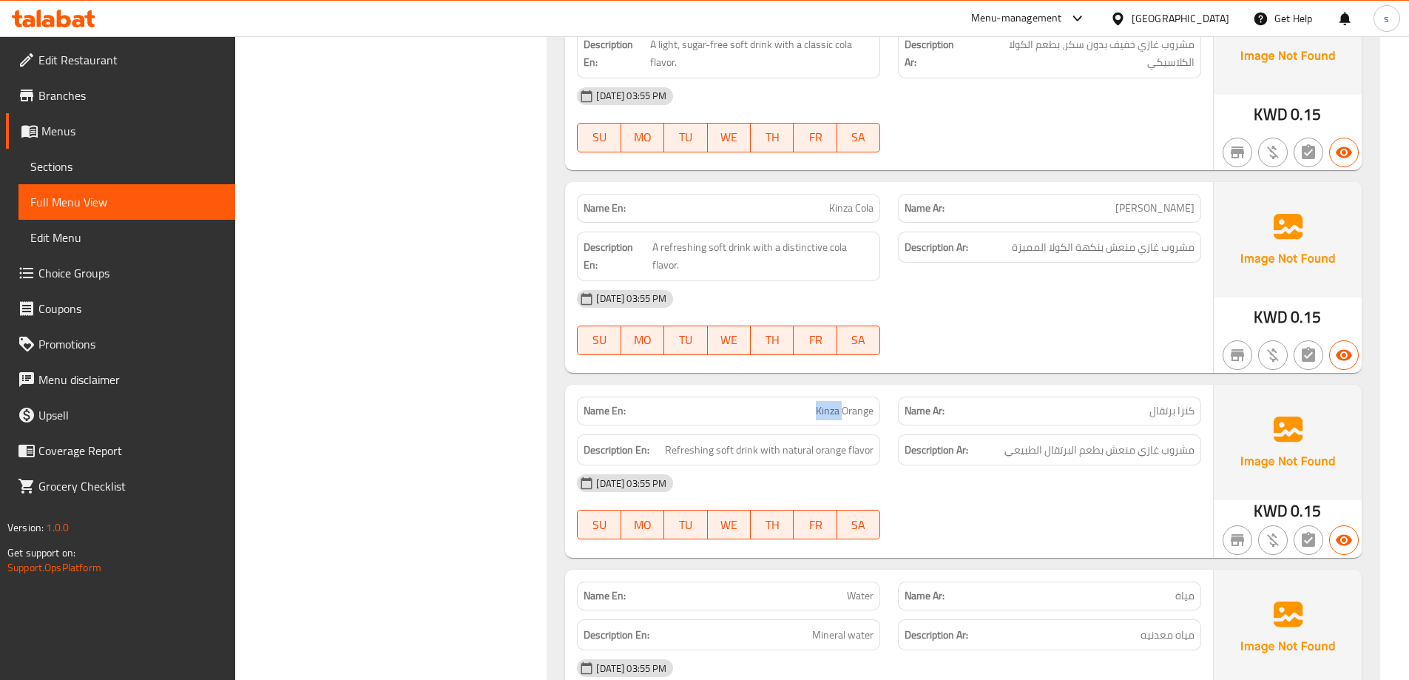
click at [828, 403] on span "Kinza Orange" at bounding box center [845, 411] width 58 height 16
click at [891, 388] on div "Name Ar: كنزا برتقال" at bounding box center [1049, 411] width 321 height 47
click at [995, 465] on div "12-10-2025 03:55 PM" at bounding box center [889, 483] width 642 height 36
click at [732, 441] on span "Refreshing soft drink with natural orange flavor" at bounding box center [769, 450] width 209 height 18
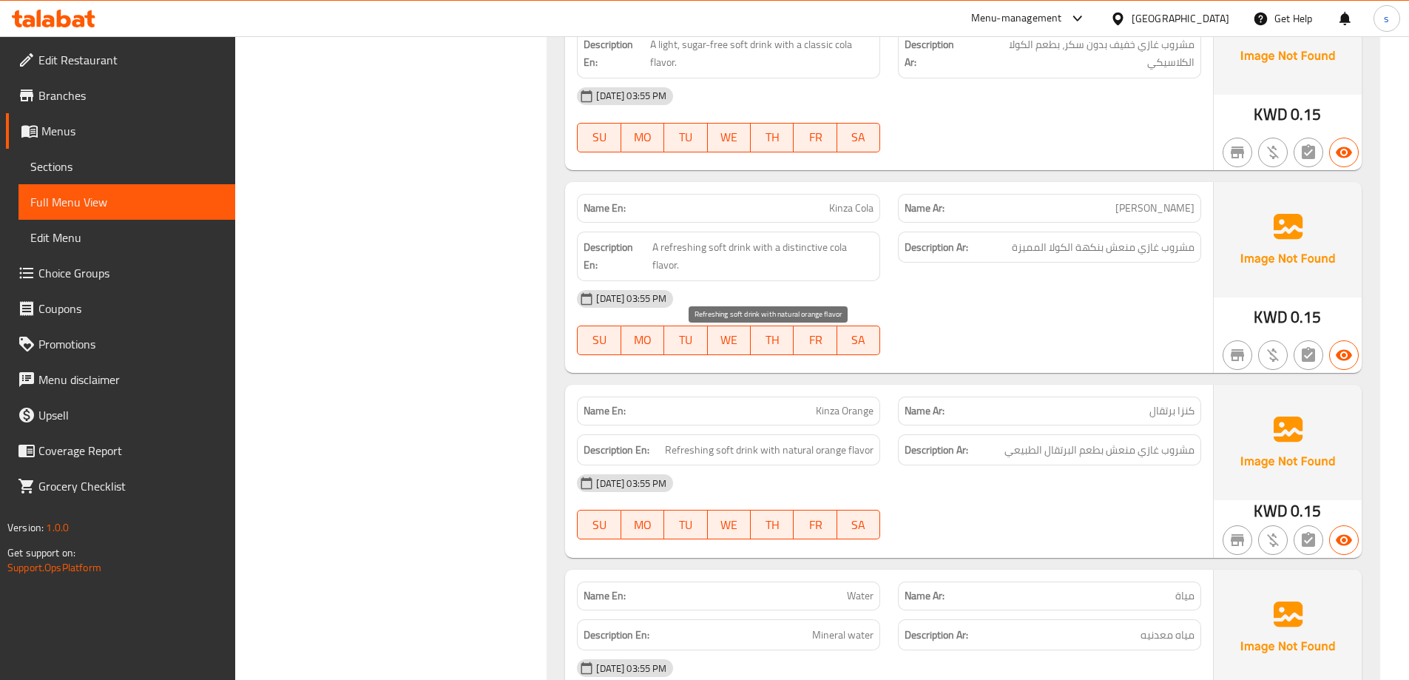
click at [713, 441] on span "Refreshing soft drink with natural orange flavor" at bounding box center [769, 450] width 209 height 18
click at [697, 441] on span "Refreshing soft drink with natural orange flavor" at bounding box center [769, 450] width 209 height 18
click at [868, 441] on span "Refreshing soft drink with natural orange flavor" at bounding box center [769, 450] width 209 height 18
click at [766, 441] on span "Refreshing soft drink with natural orange flavor" at bounding box center [769, 450] width 209 height 18
click at [872, 441] on span "Refreshing soft drink with natural orange flavor" at bounding box center [769, 450] width 209 height 18
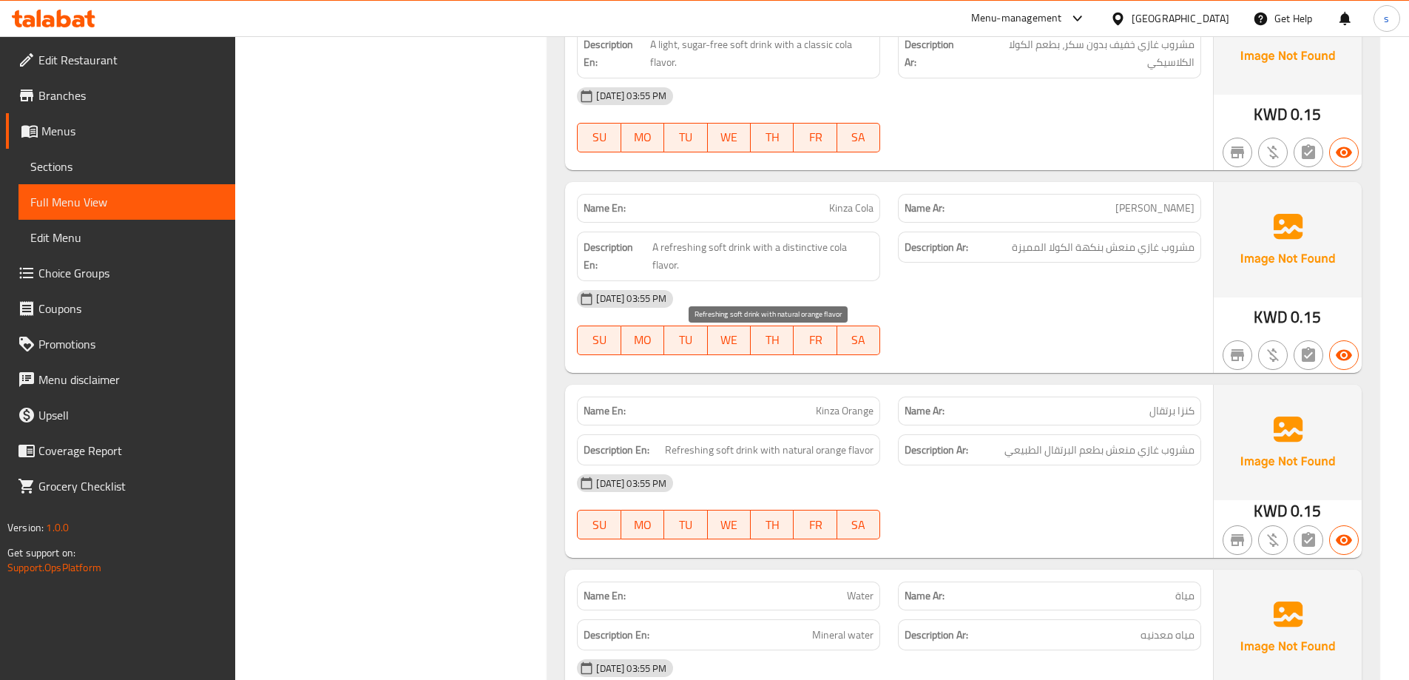
click at [836, 441] on span "Refreshing soft drink with natural orange flavor" at bounding box center [769, 450] width 209 height 18
click at [781, 434] on div "Description En: Refreshing soft drink with natural orange flavor" at bounding box center [728, 450] width 303 height 32
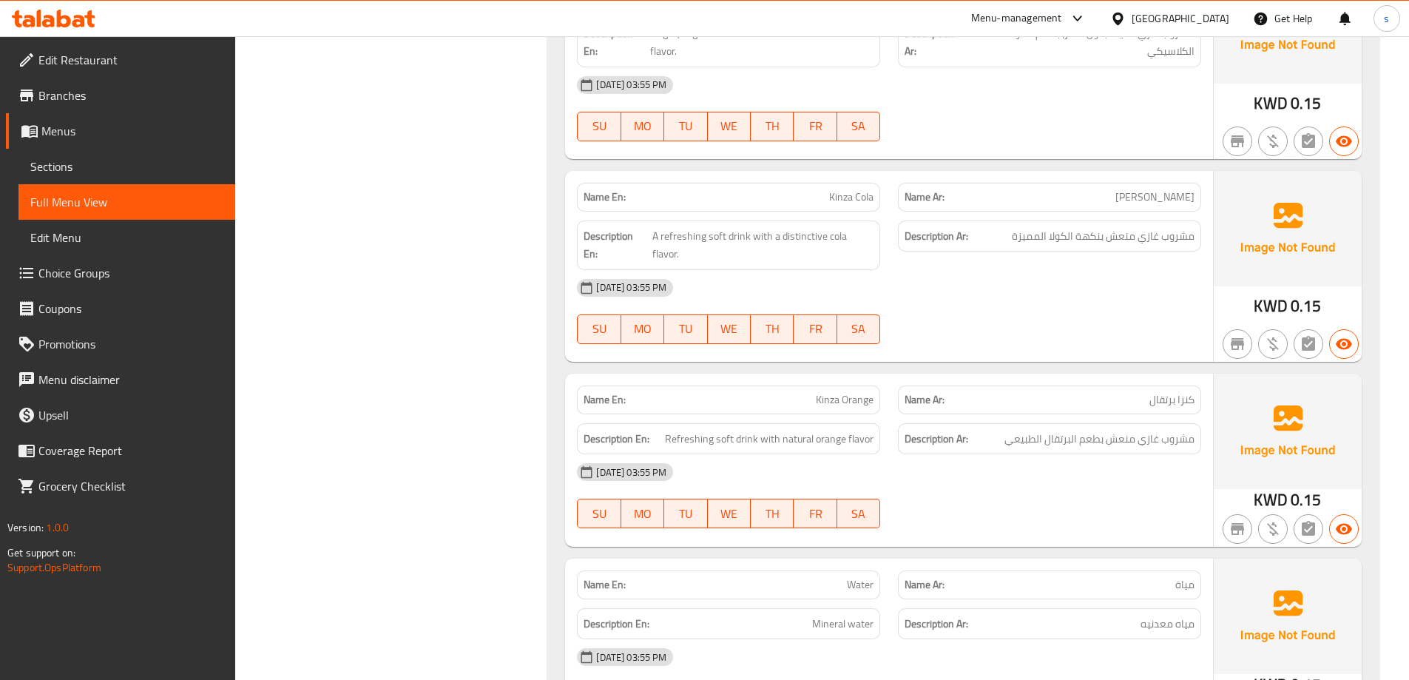
scroll to position [11384, 0]
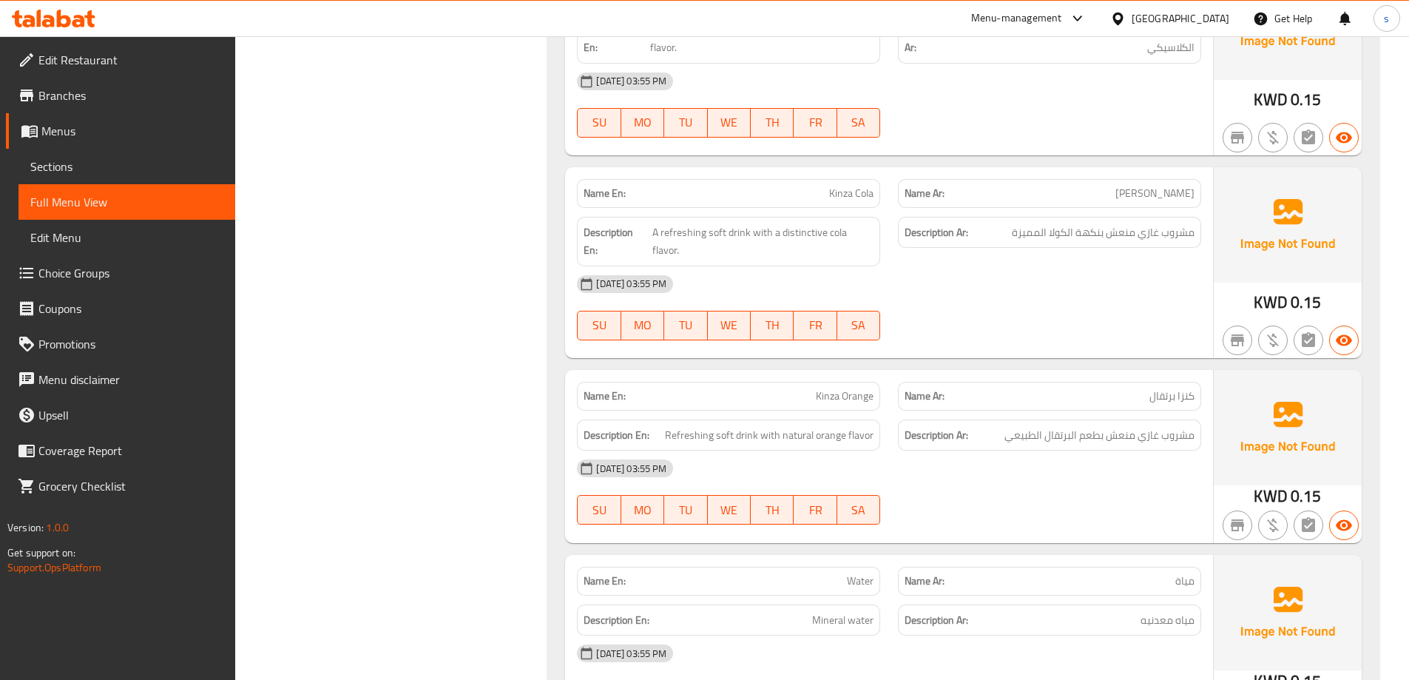
click at [1010, 636] on div "12-10-2025 03:55 PM" at bounding box center [889, 654] width 642 height 36
click at [1147, 596] on div "Description Ar: مياه معدنيه" at bounding box center [1049, 621] width 321 height 50
click at [1113, 611] on h6 "Description Ar: مياه معدنيه" at bounding box center [1050, 620] width 290 height 18
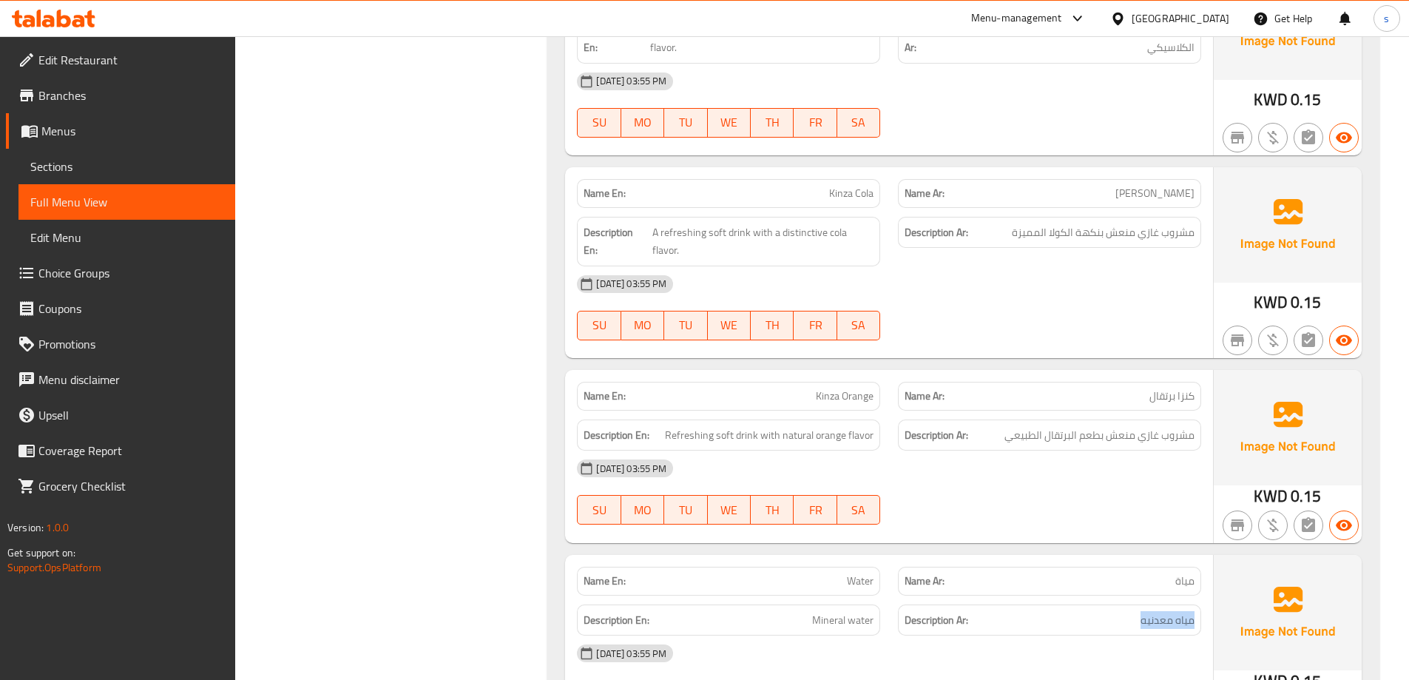
click at [1113, 611] on h6 "Description Ar: مياه معدنيه" at bounding box center [1050, 620] width 290 height 18
click at [1090, 636] on div "12-10-2025 03:55 PM" at bounding box center [889, 654] width 642 height 36
click at [1110, 573] on p "Name Ar: مياة" at bounding box center [1050, 581] width 290 height 16
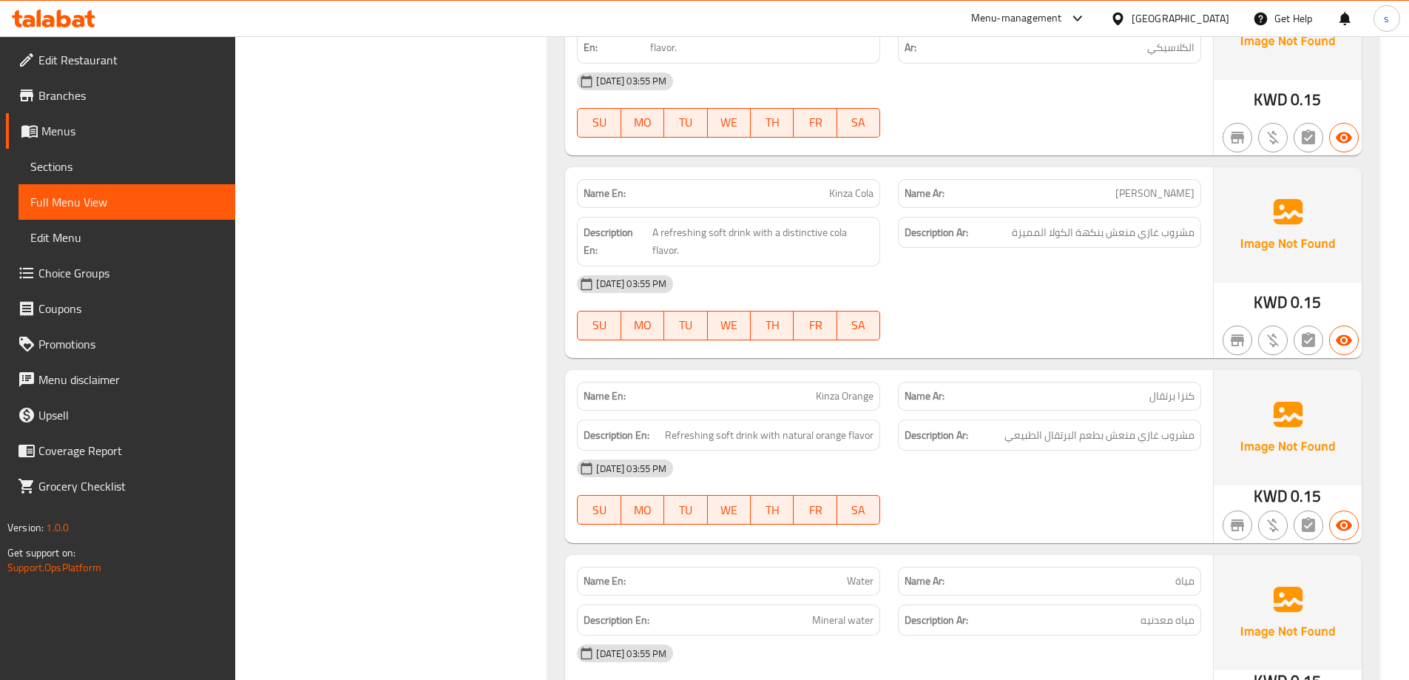
click at [1110, 573] on p "Name Ar: مياة" at bounding box center [1050, 581] width 290 height 16
click at [1116, 604] on div "Description Ar: مياه معدنيه" at bounding box center [1049, 620] width 303 height 32
click at [1126, 611] on h6 "Description Ar: مياه معدنيه" at bounding box center [1050, 620] width 290 height 18
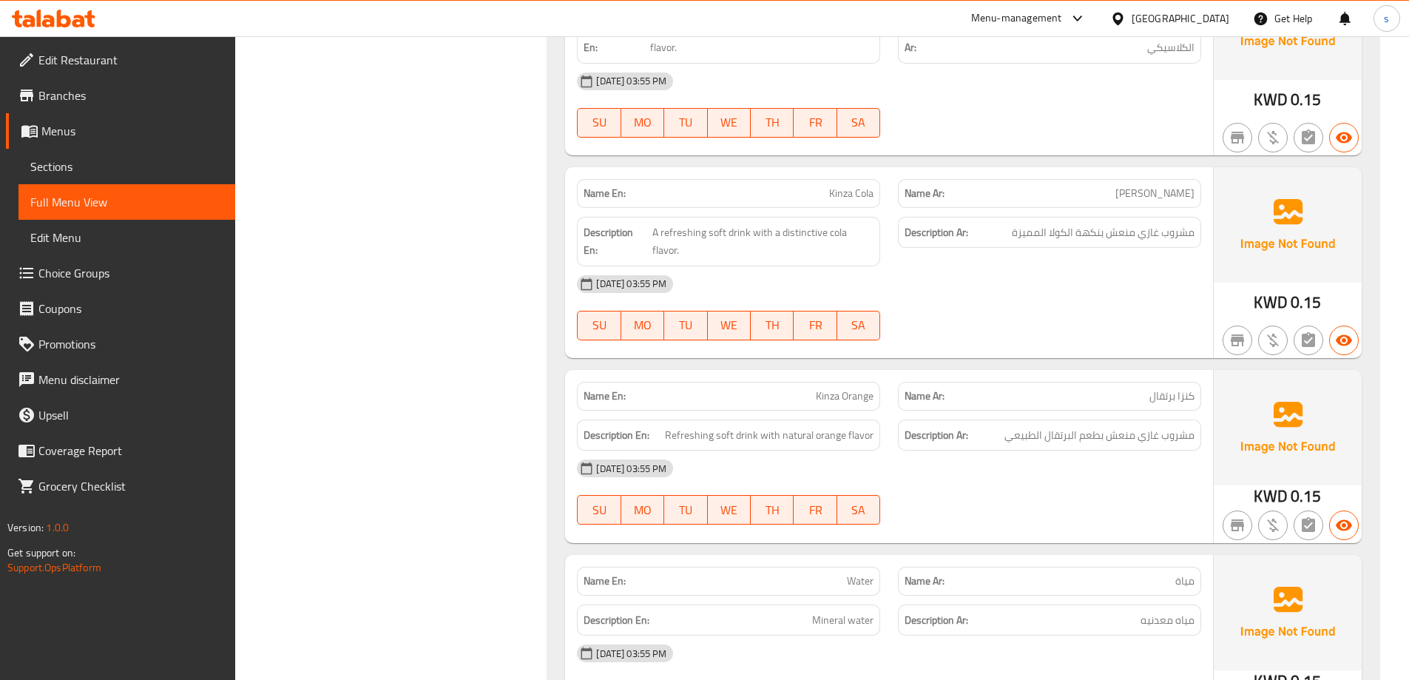
click at [1173, 573] on p "Name Ar: مياة" at bounding box center [1050, 581] width 290 height 16
click at [1125, 636] on div "12-10-2025 03:55 PM" at bounding box center [889, 654] width 642 height 36
click at [1039, 636] on div "12-10-2025 03:55 PM SU MO TU WE TH FR SA" at bounding box center [889, 677] width 642 height 83
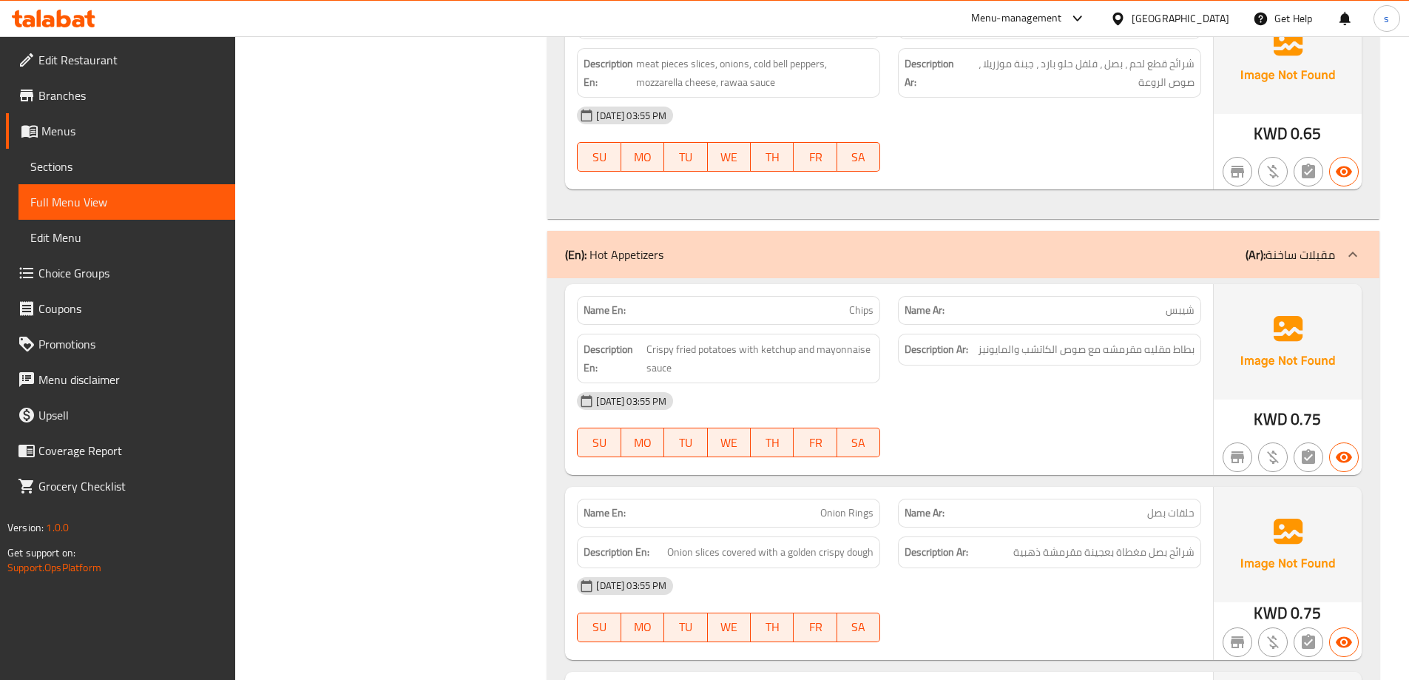
scroll to position [0, 0]
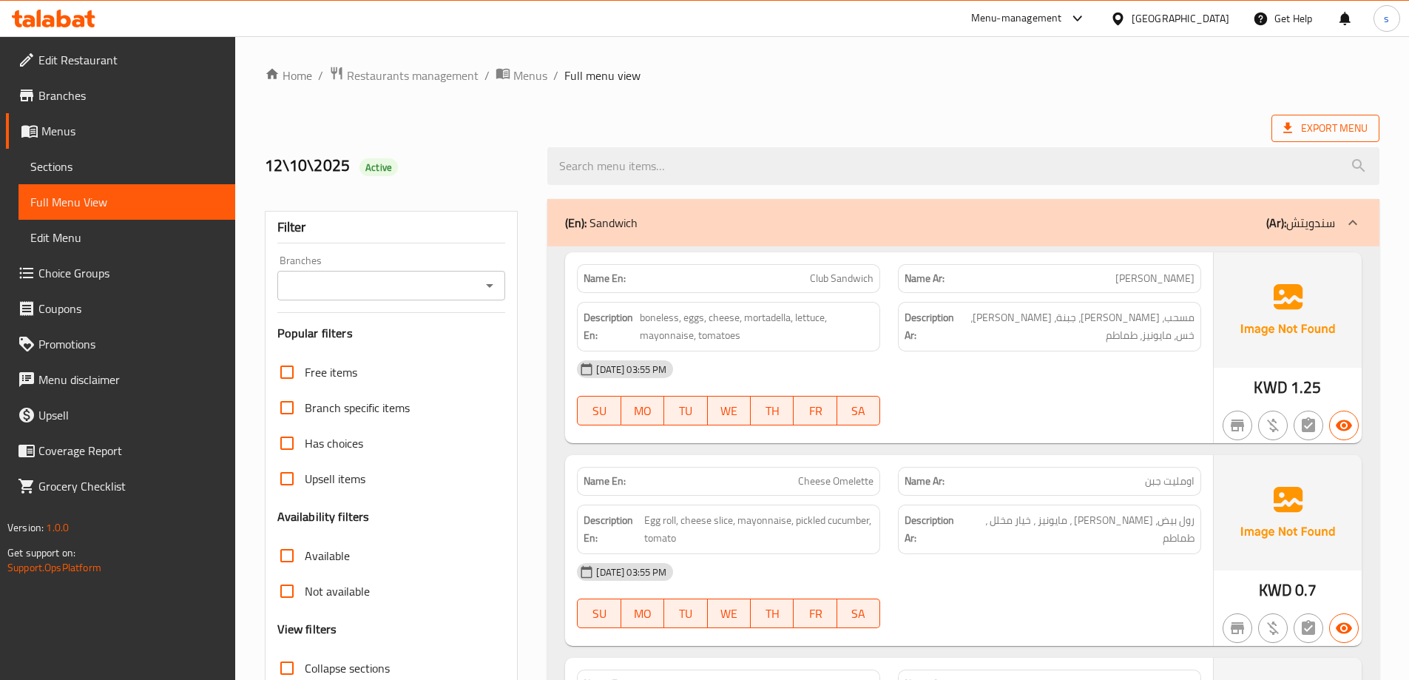
click at [1284, 127] on icon at bounding box center [1288, 128] width 15 height 15
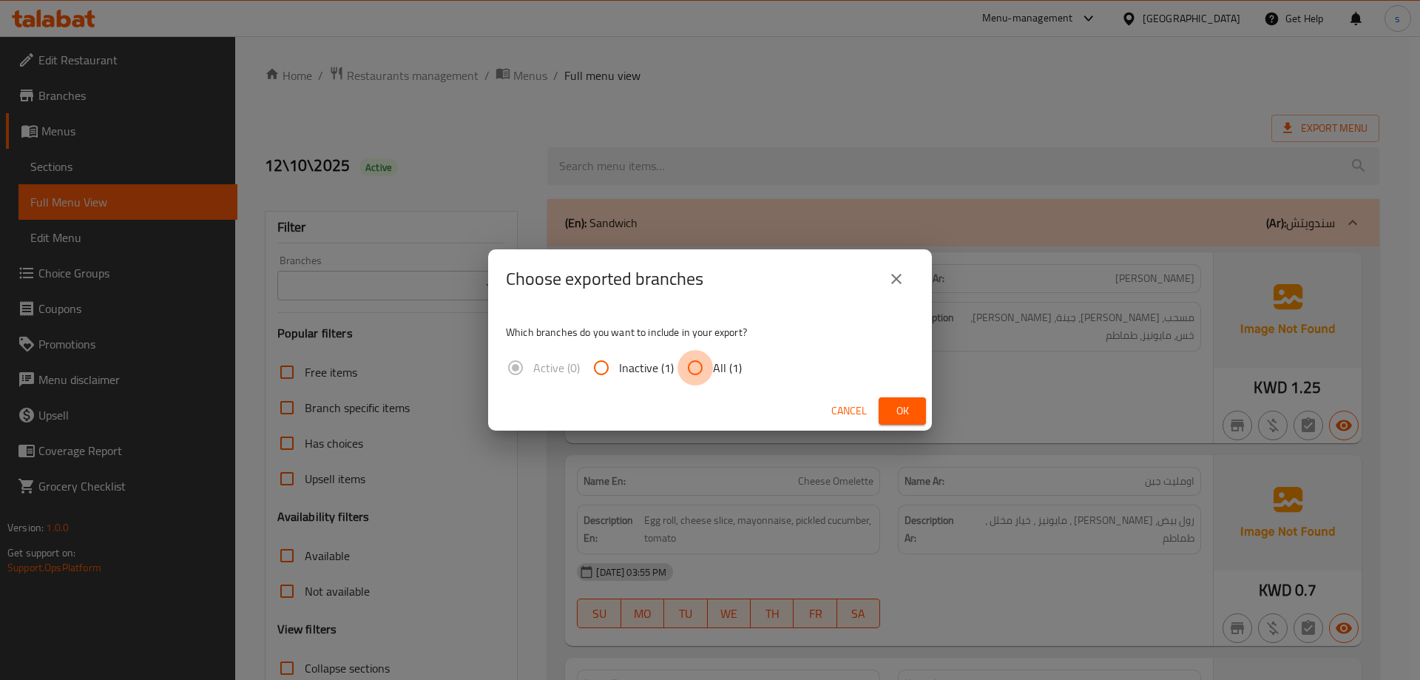
click at [690, 365] on input "All (1)" at bounding box center [696, 368] width 36 height 36
radio input "true"
click at [900, 414] on span "Ok" at bounding box center [903, 411] width 24 height 18
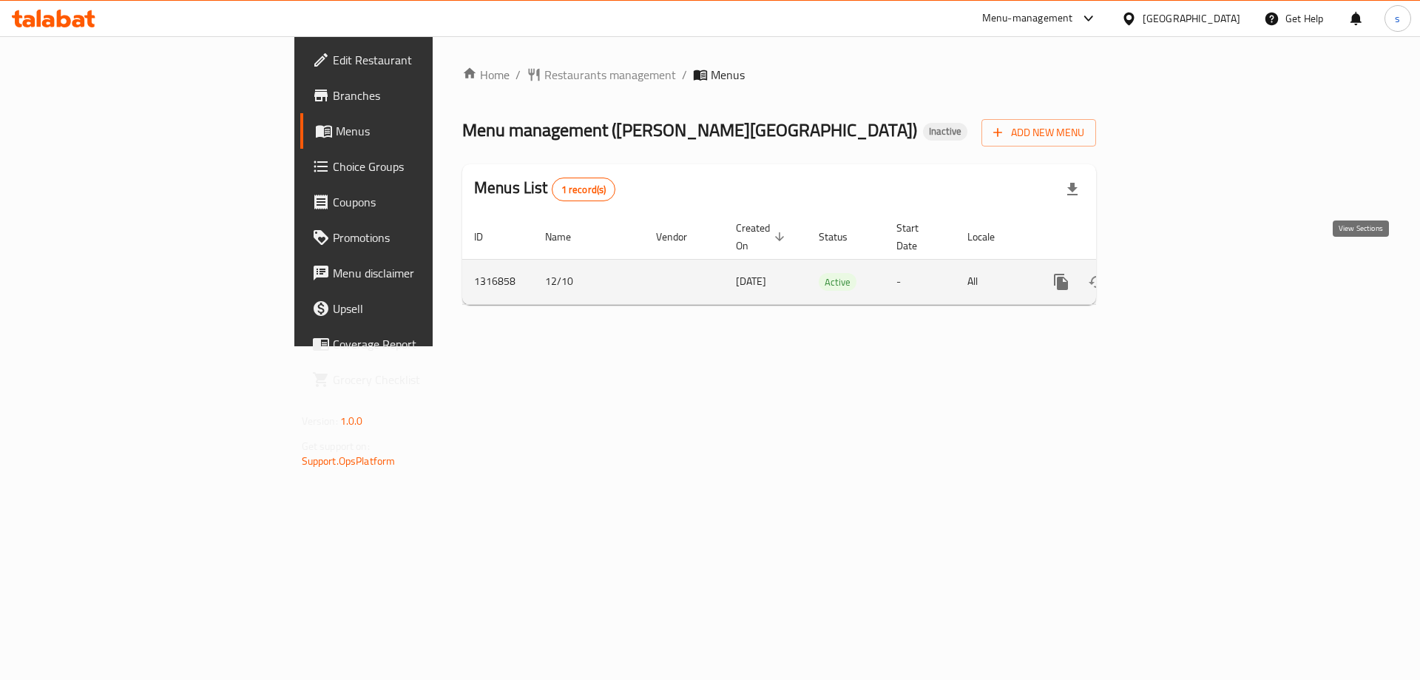
click at [1177, 273] on icon "enhanced table" at bounding box center [1168, 282] width 18 height 18
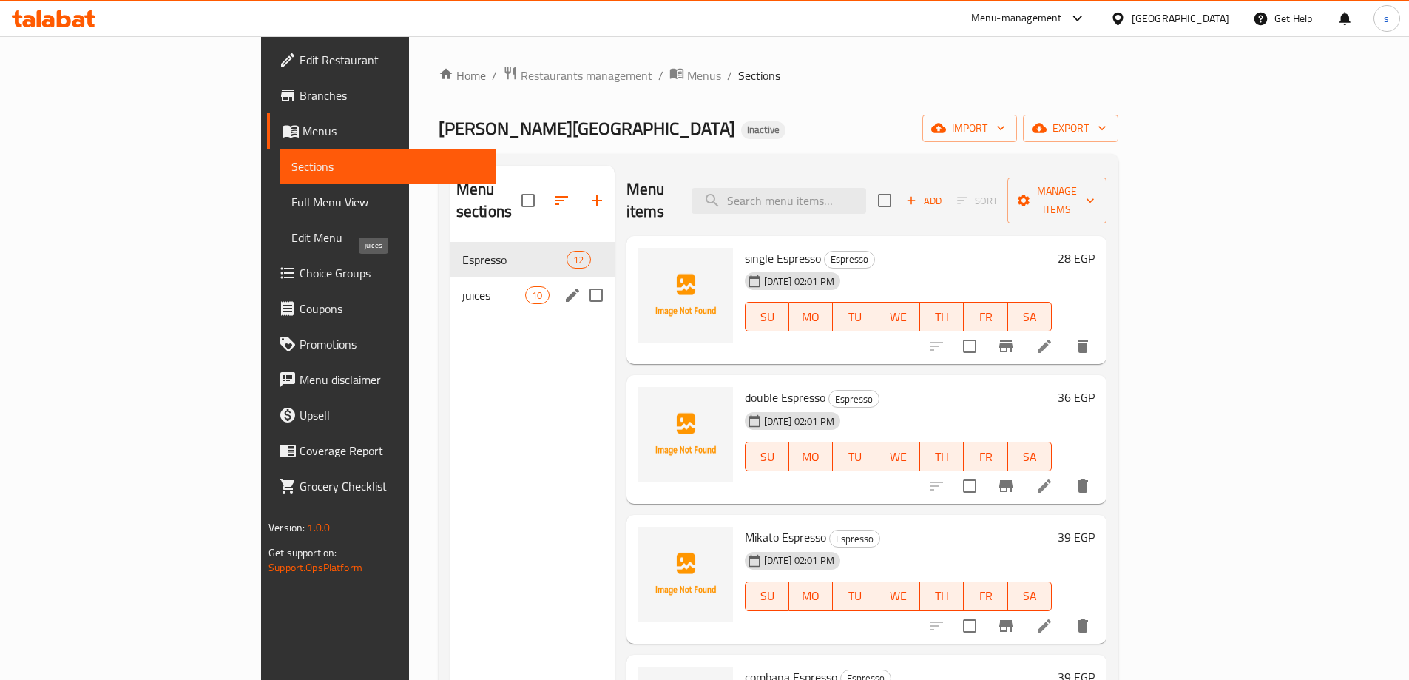
click at [462, 286] on span "juices" at bounding box center [493, 295] width 63 height 18
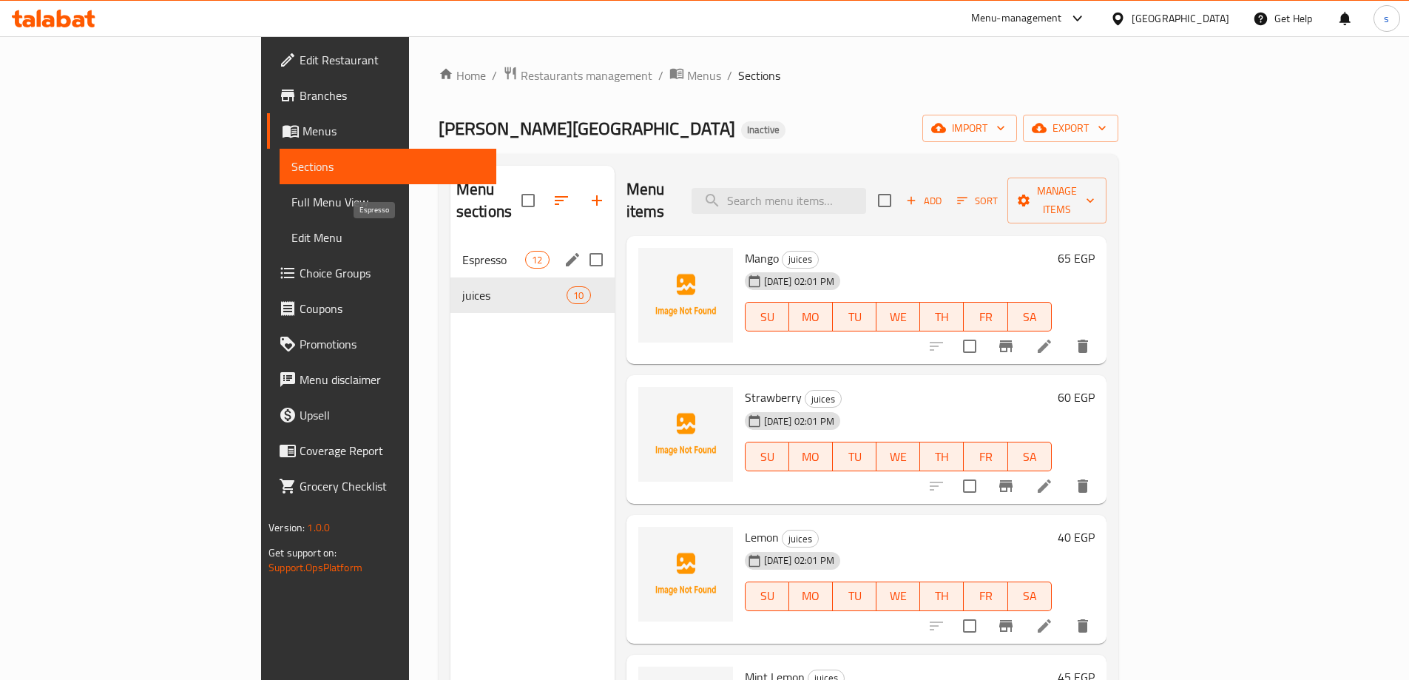
click at [462, 251] on span "Espresso" at bounding box center [493, 260] width 63 height 18
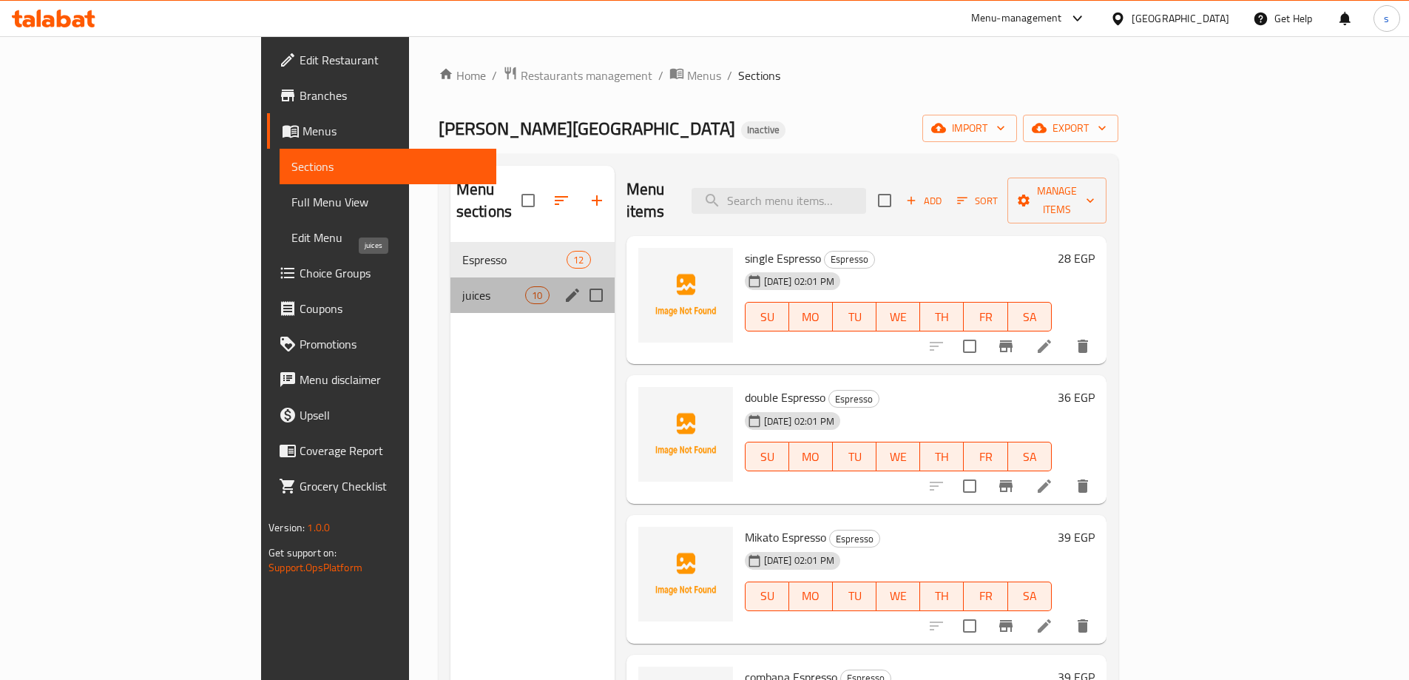
click at [462, 286] on span "juices" at bounding box center [493, 295] width 63 height 18
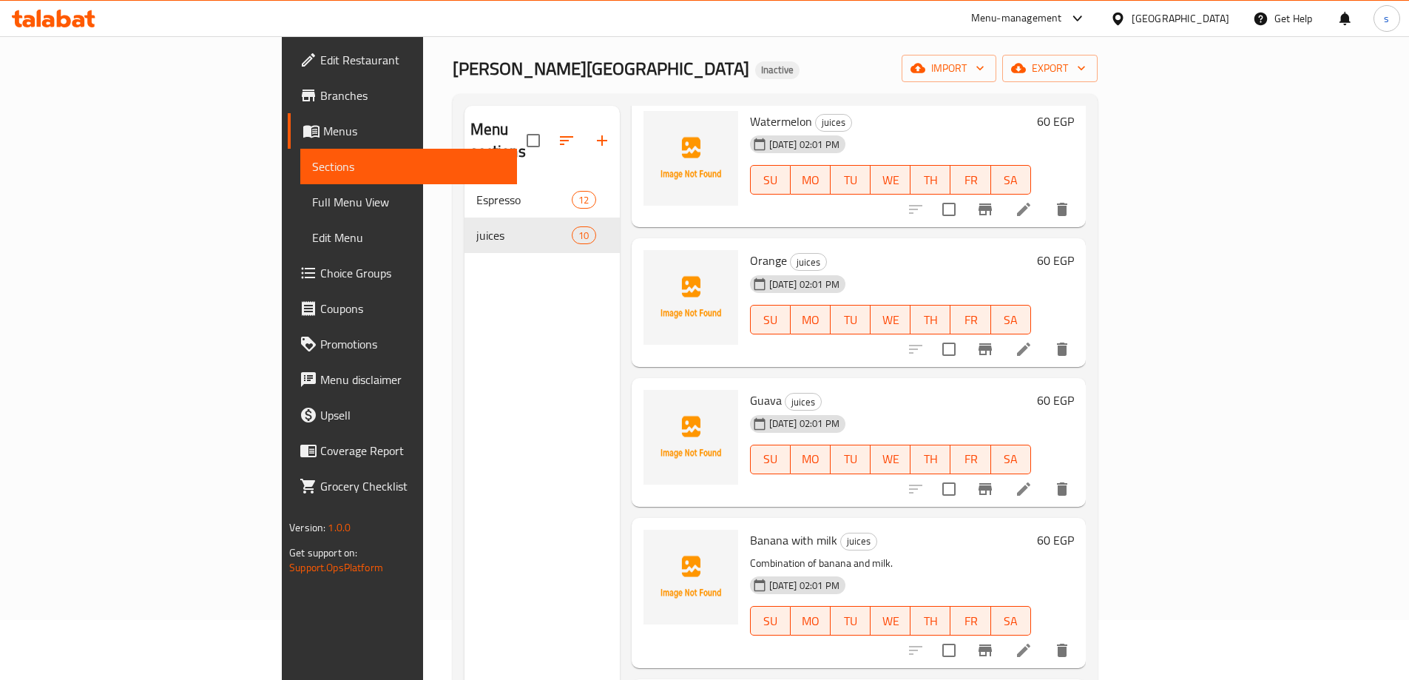
scroll to position [59, 0]
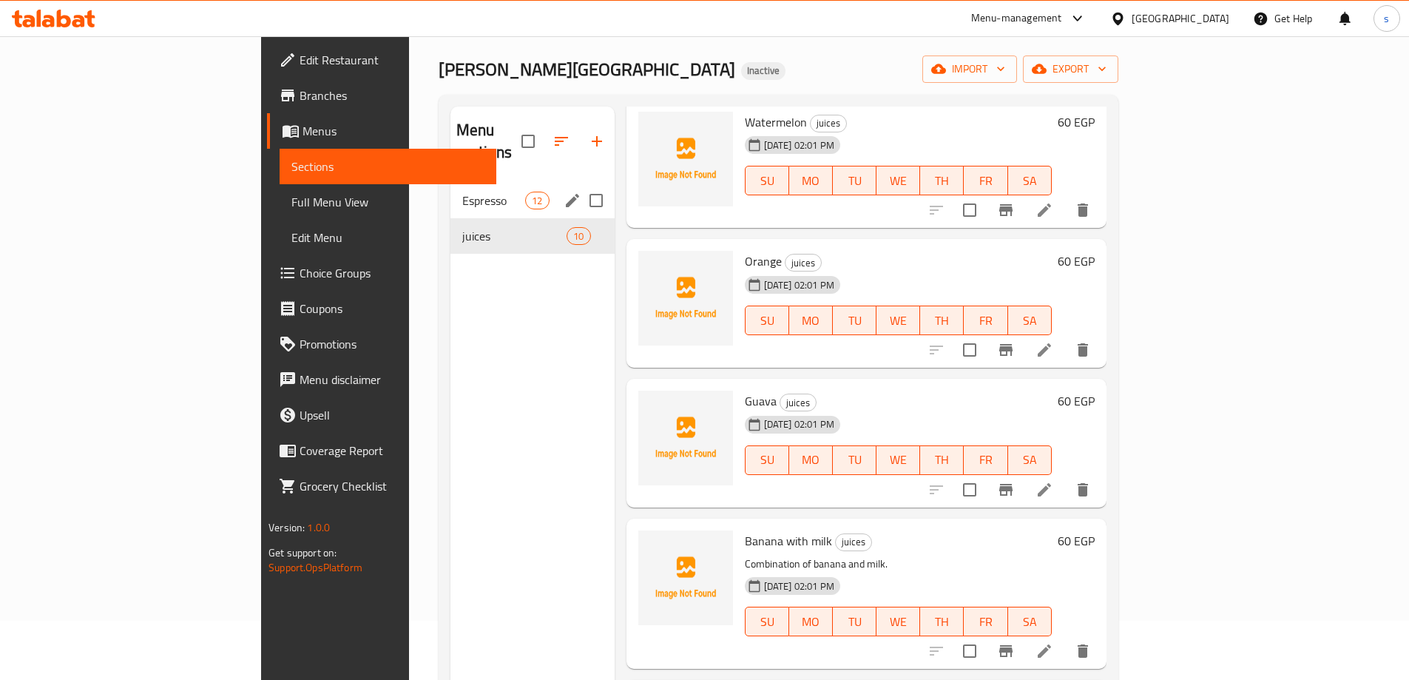
click at [462, 192] on span "Espresso" at bounding box center [493, 201] width 63 height 18
